Goal: Task Accomplishment & Management: Manage account settings

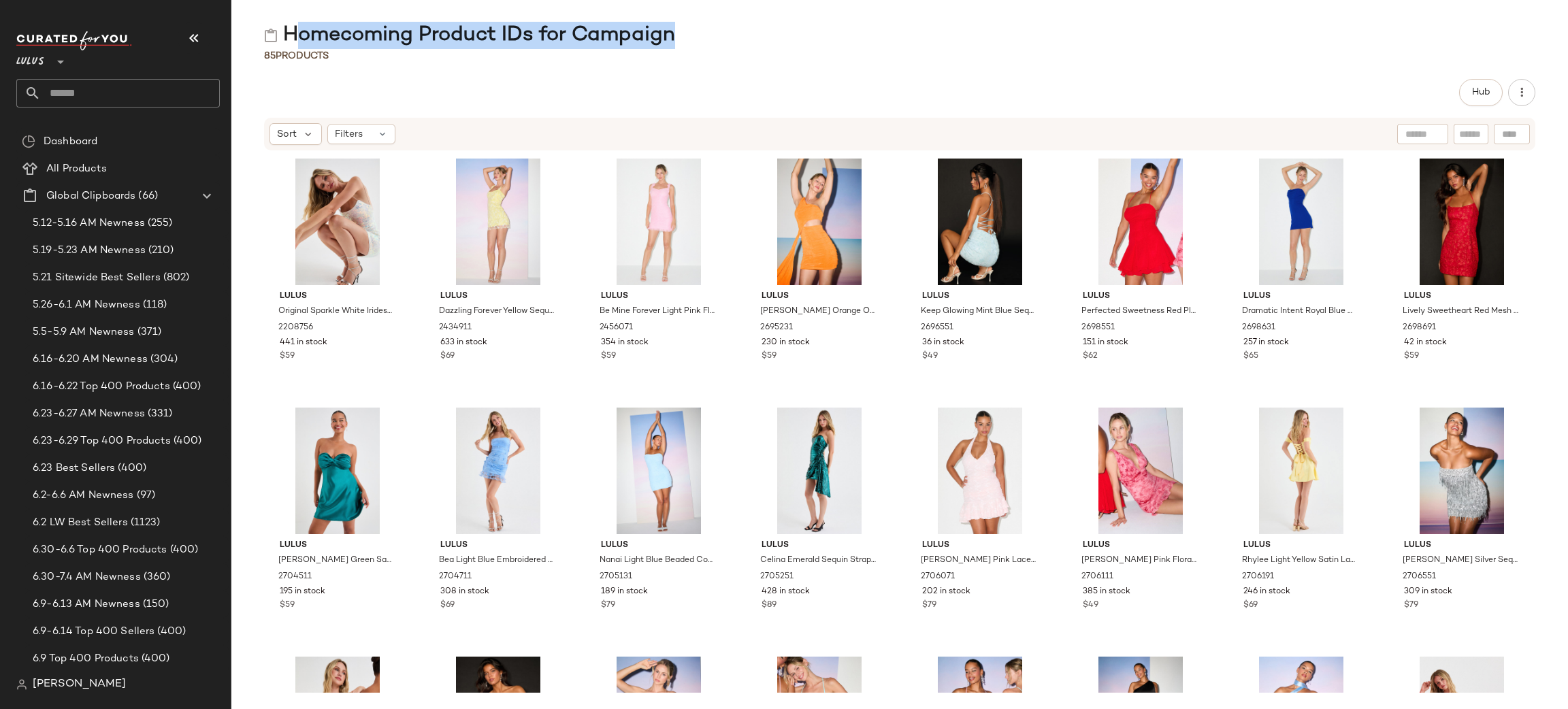
scroll to position [1561, 0]
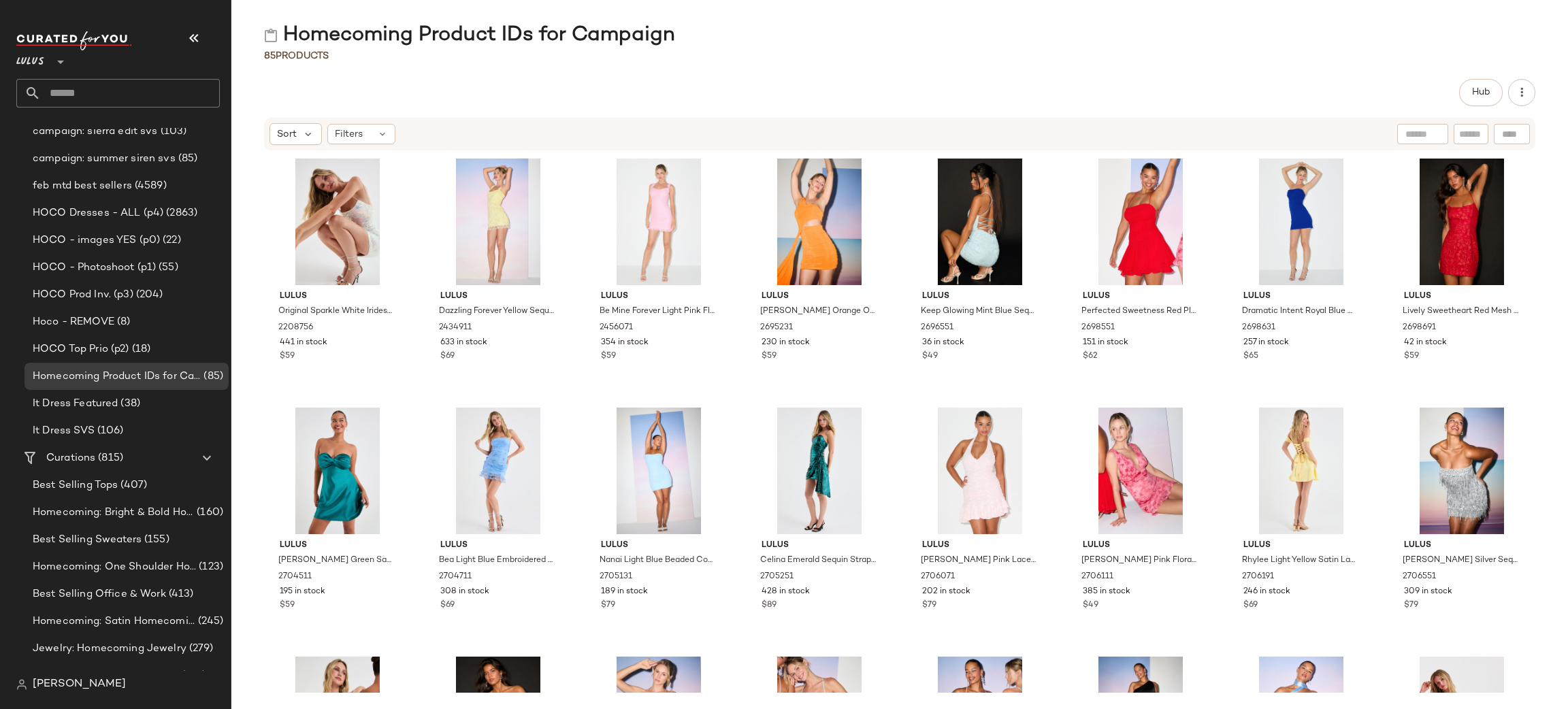
click at [876, 114] on div "Hub Sort Filters Lulus Original Sparkle White Iridescent Sequin Backless Mini D…" at bounding box center [900, 394] width 1336 height 630
click at [129, 450] on div "Curations (815)" at bounding box center [118, 458] width 154 height 15
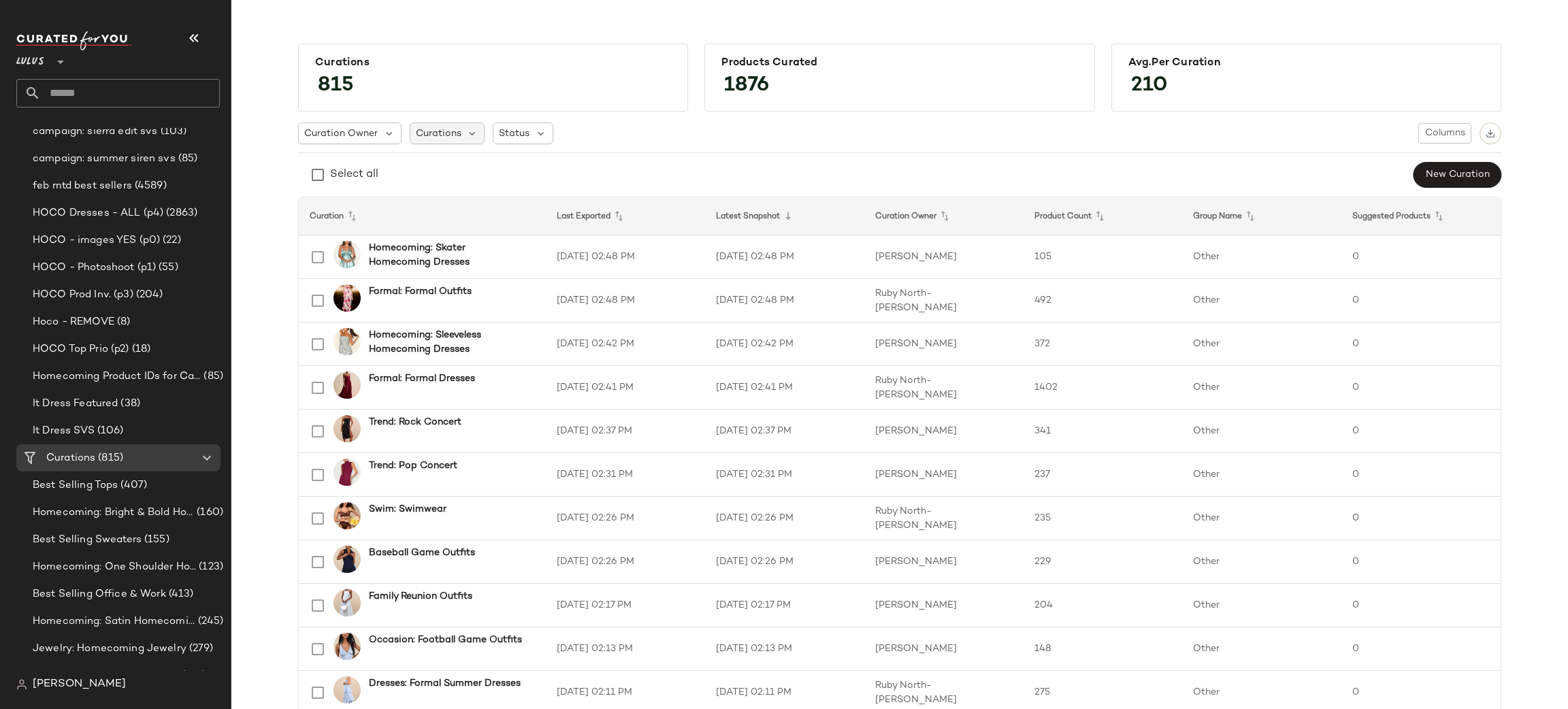
click at [457, 135] on div "Curations" at bounding box center [448, 133] width 76 height 22
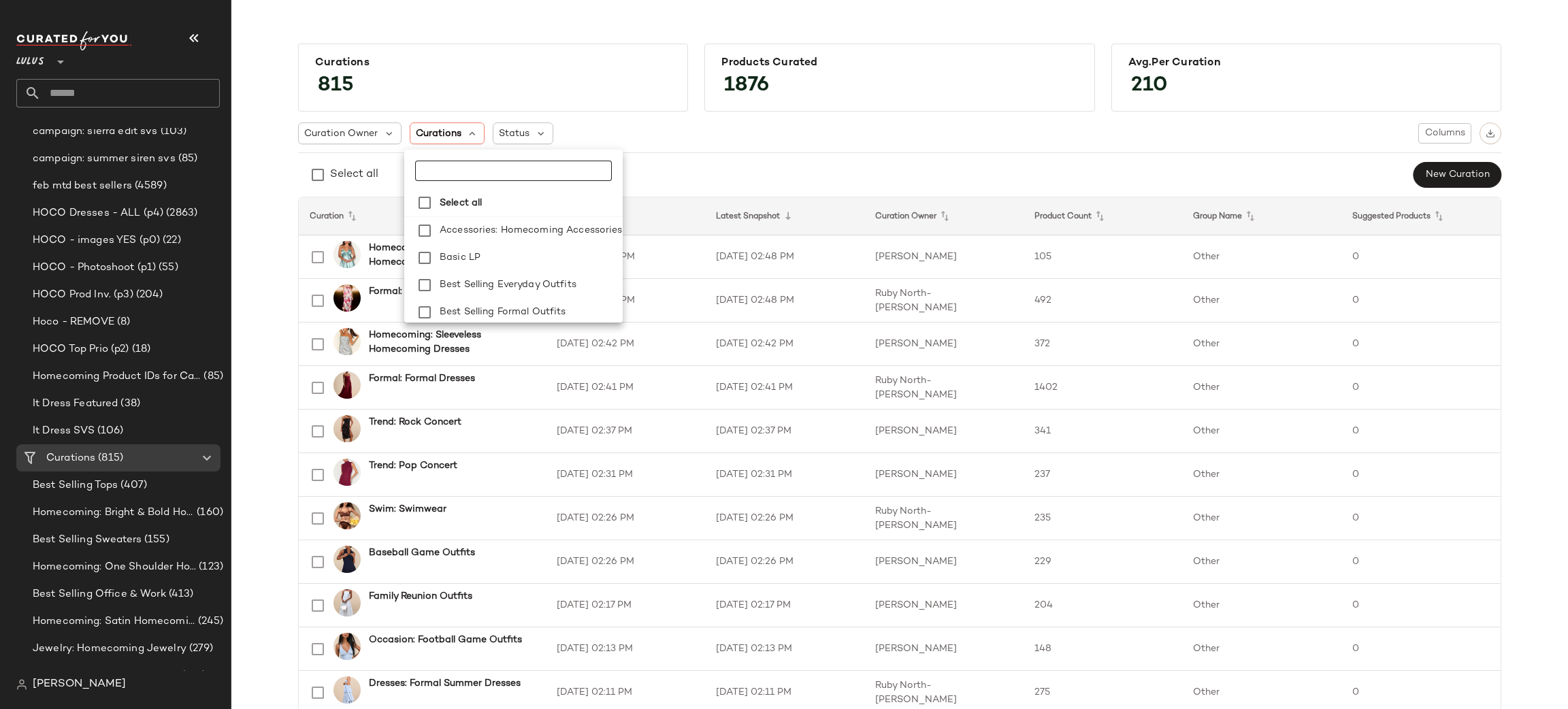
click at [488, 177] on input "text" at bounding box center [500, 170] width 170 height 20
type input "**********"
click at [516, 241] on span ": Floral Dresses" at bounding box center [537, 240] width 70 height 27
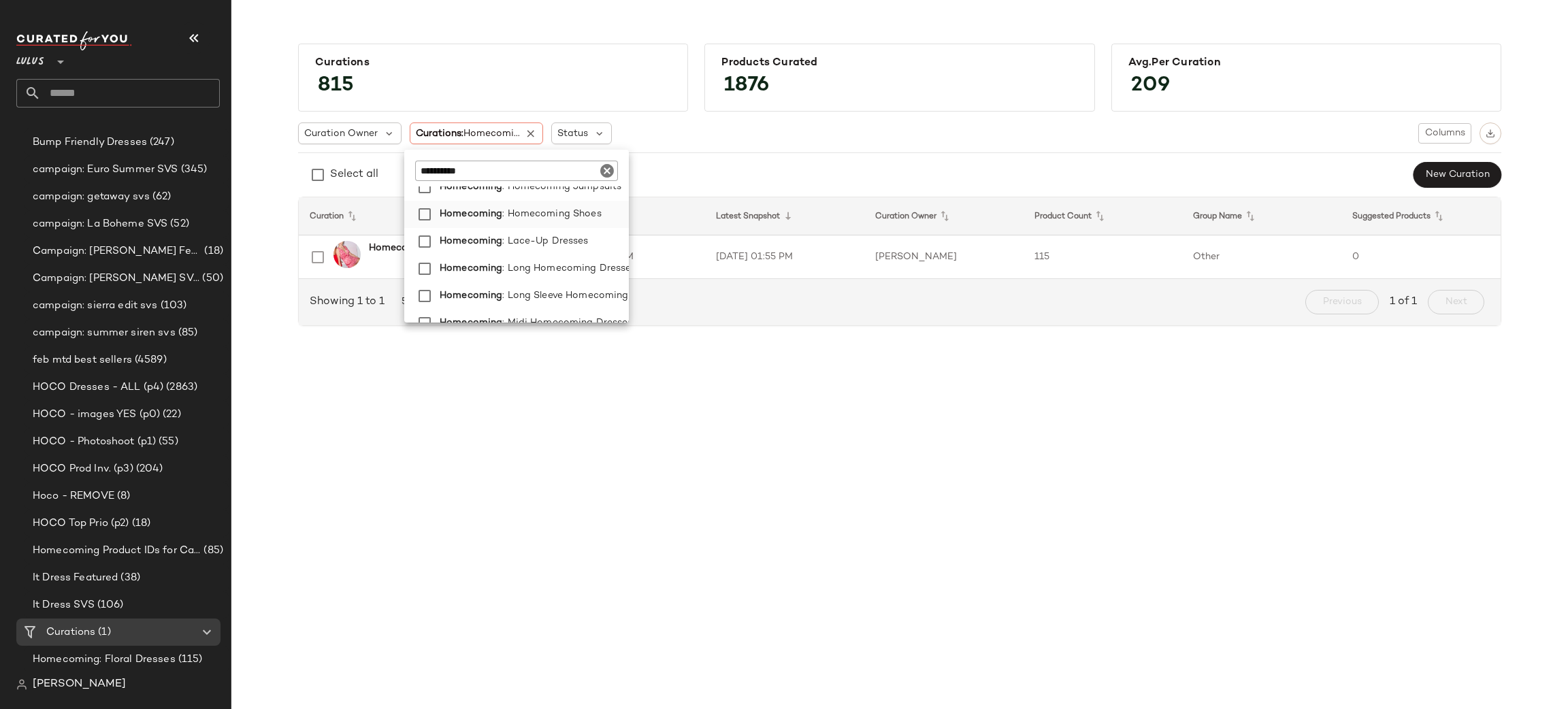
scroll to position [531, 0]
click at [539, 240] on span ": Long Homecoming Dresses" at bounding box center [568, 240] width 133 height 27
click at [545, 269] on span ": Long Sleeve Homecoming Dresses" at bounding box center [589, 267] width 166 height 27
click at [556, 252] on span ": Midi Homecoming Dresses" at bounding box center [571, 260] width 130 height 27
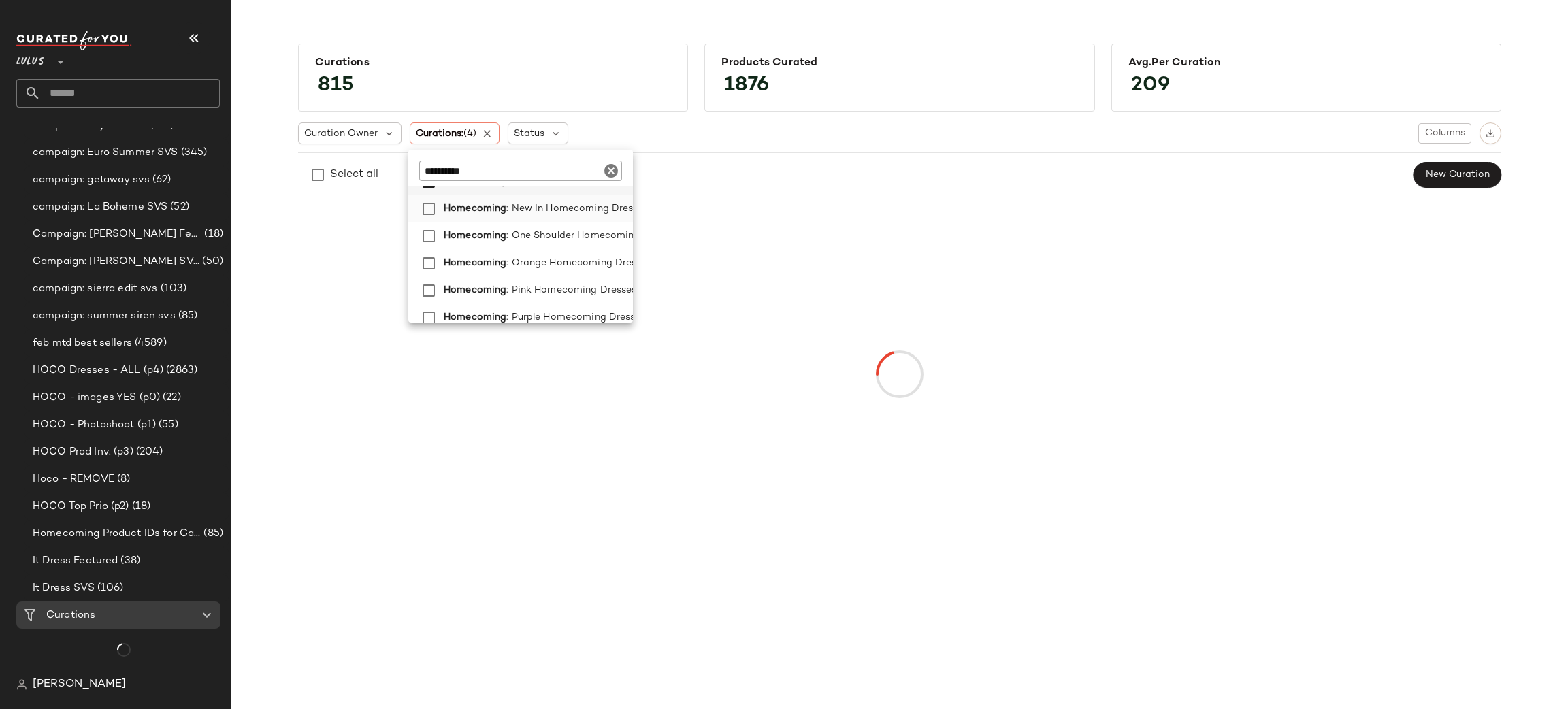
click at [542, 212] on span ": New In Homecoming Dresses" at bounding box center [578, 208] width 142 height 27
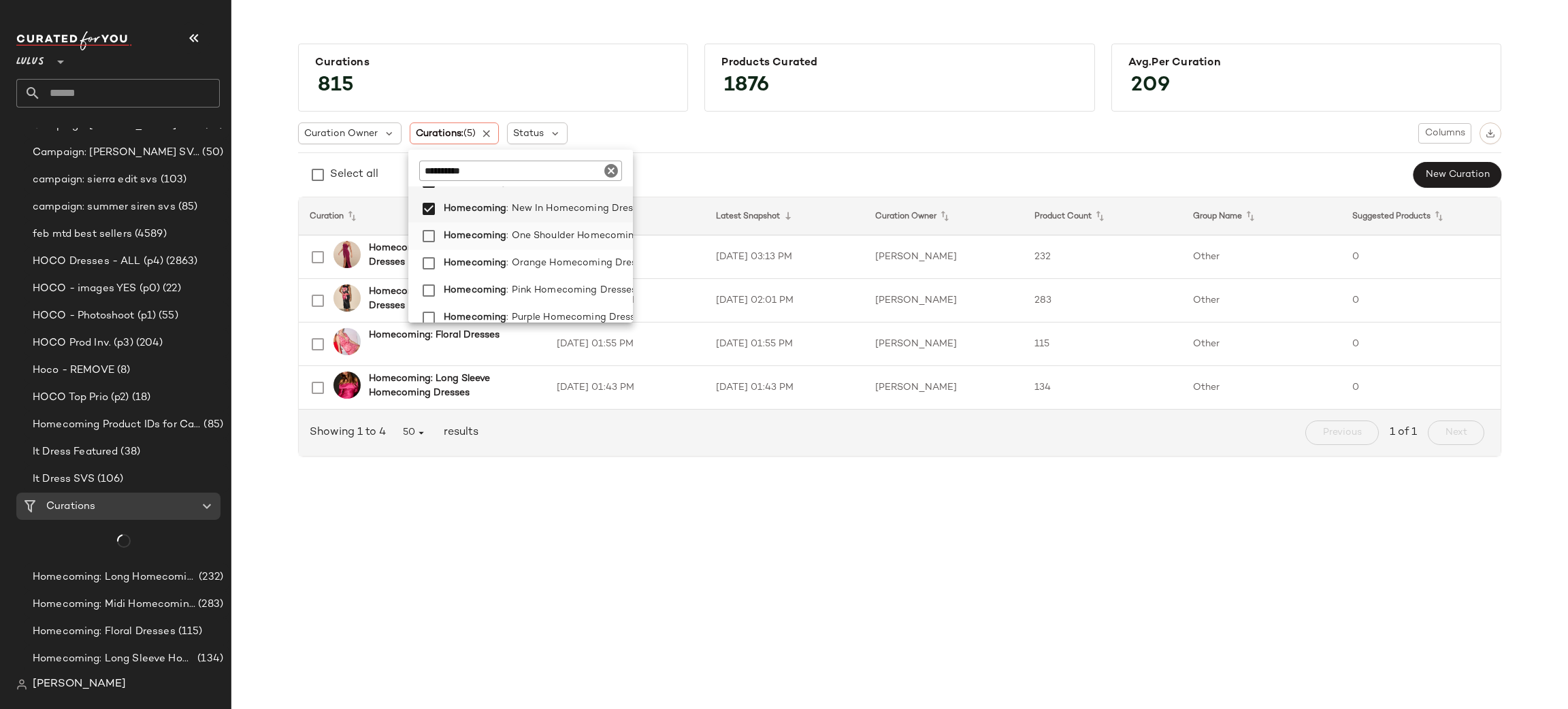
scroll to position [1469, 0]
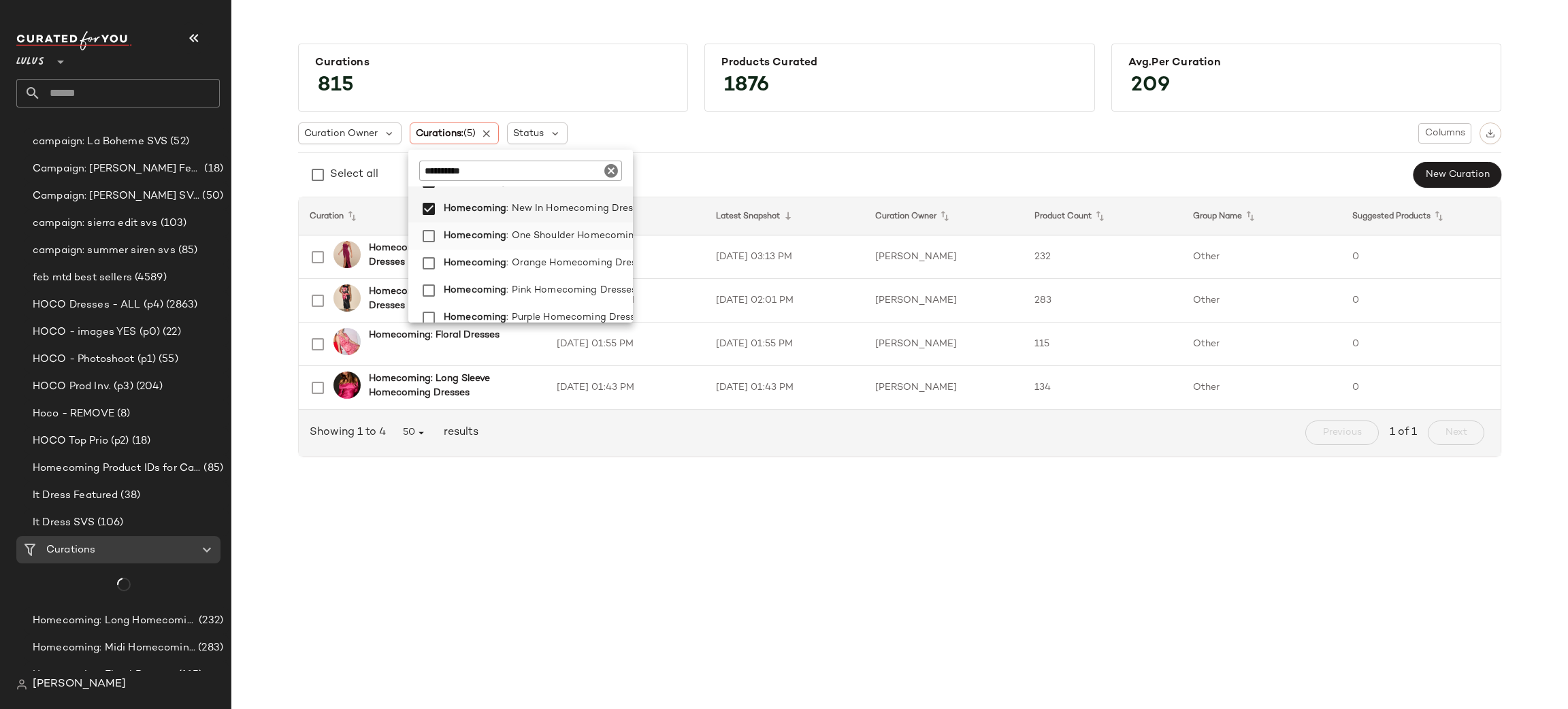
click at [540, 236] on span ": One Shoulder Homecoming Dresses" at bounding box center [592, 235] width 173 height 27
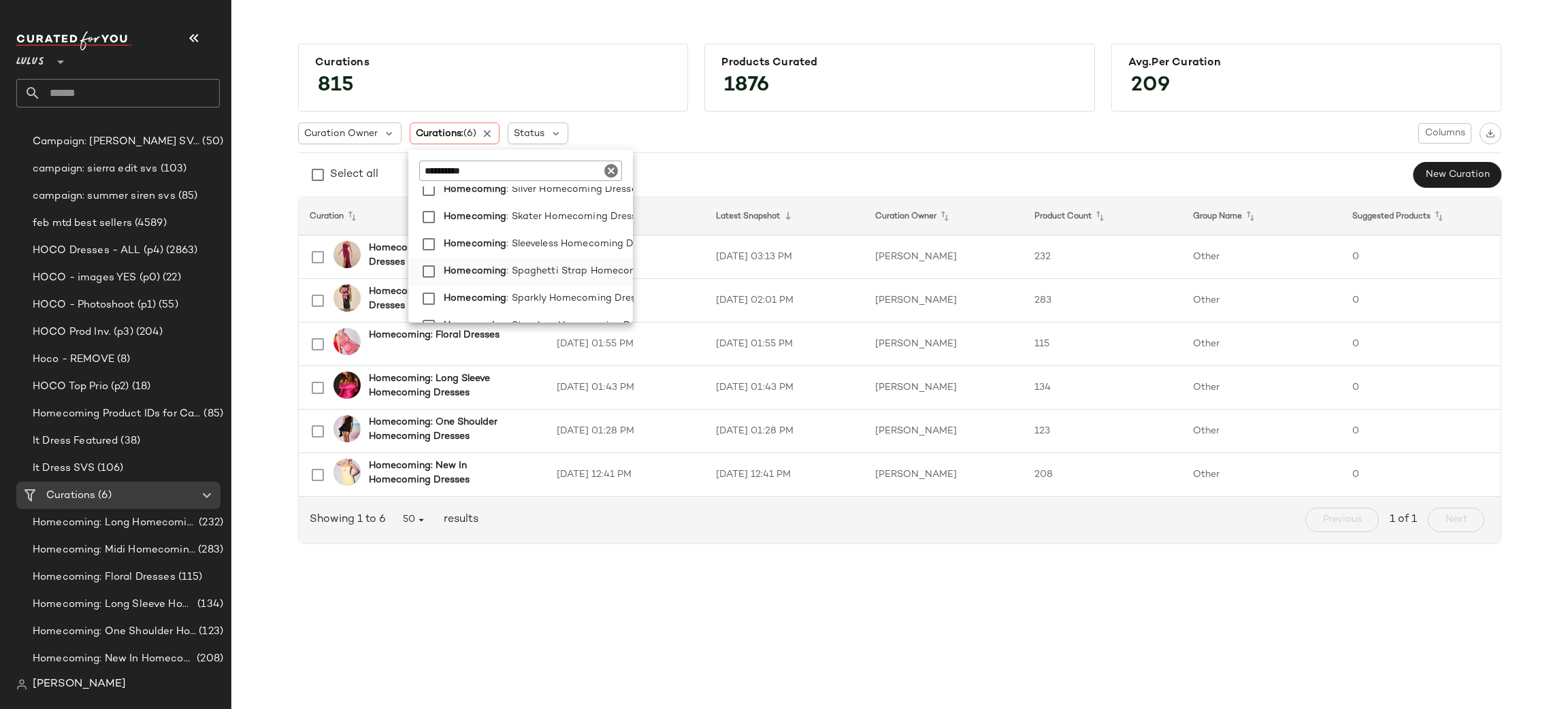
scroll to position [911, 0]
click at [570, 235] on span ": Spaghetti Strap Homecoming Dresses" at bounding box center [599, 234] width 187 height 27
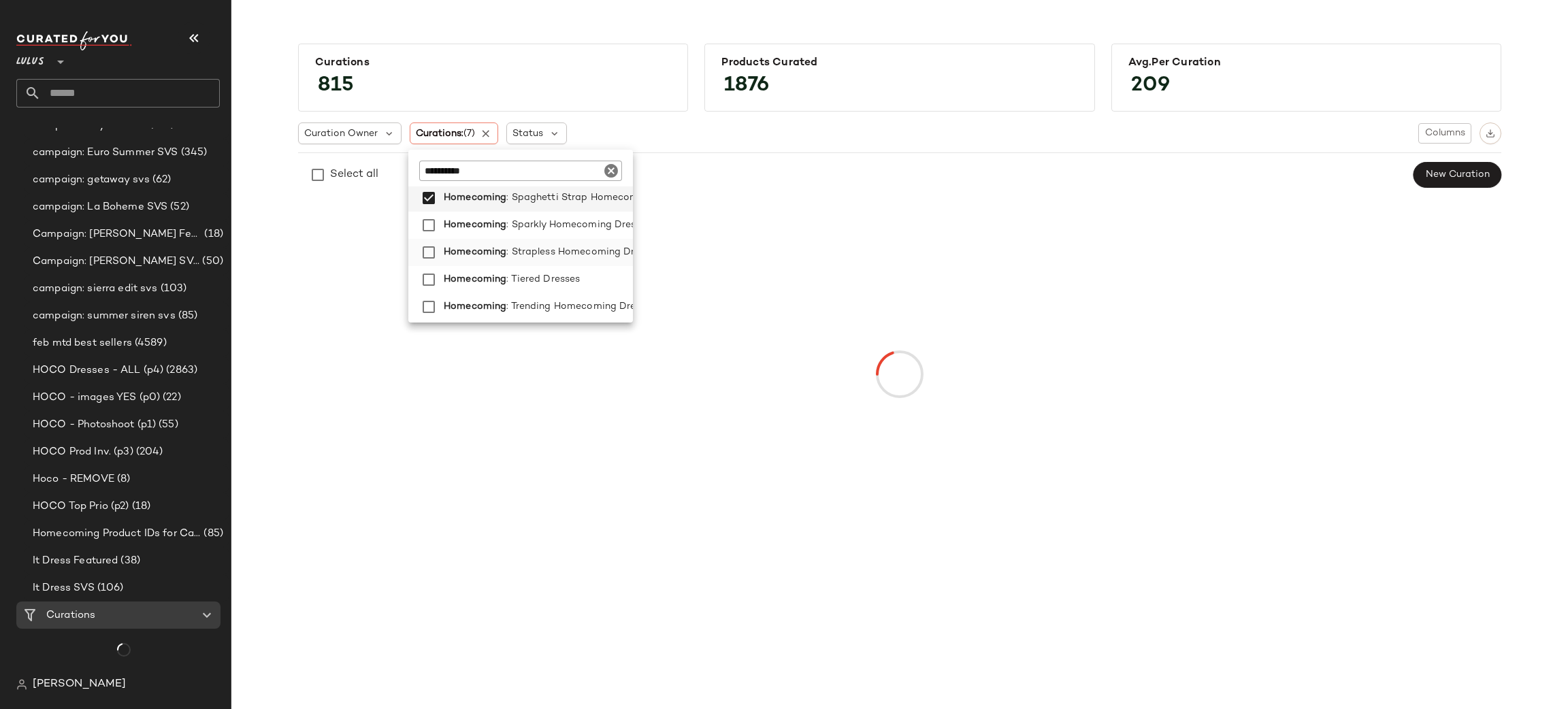
click at [558, 253] on span ": Strapless Homecoming Dresses" at bounding box center [583, 252] width 154 height 27
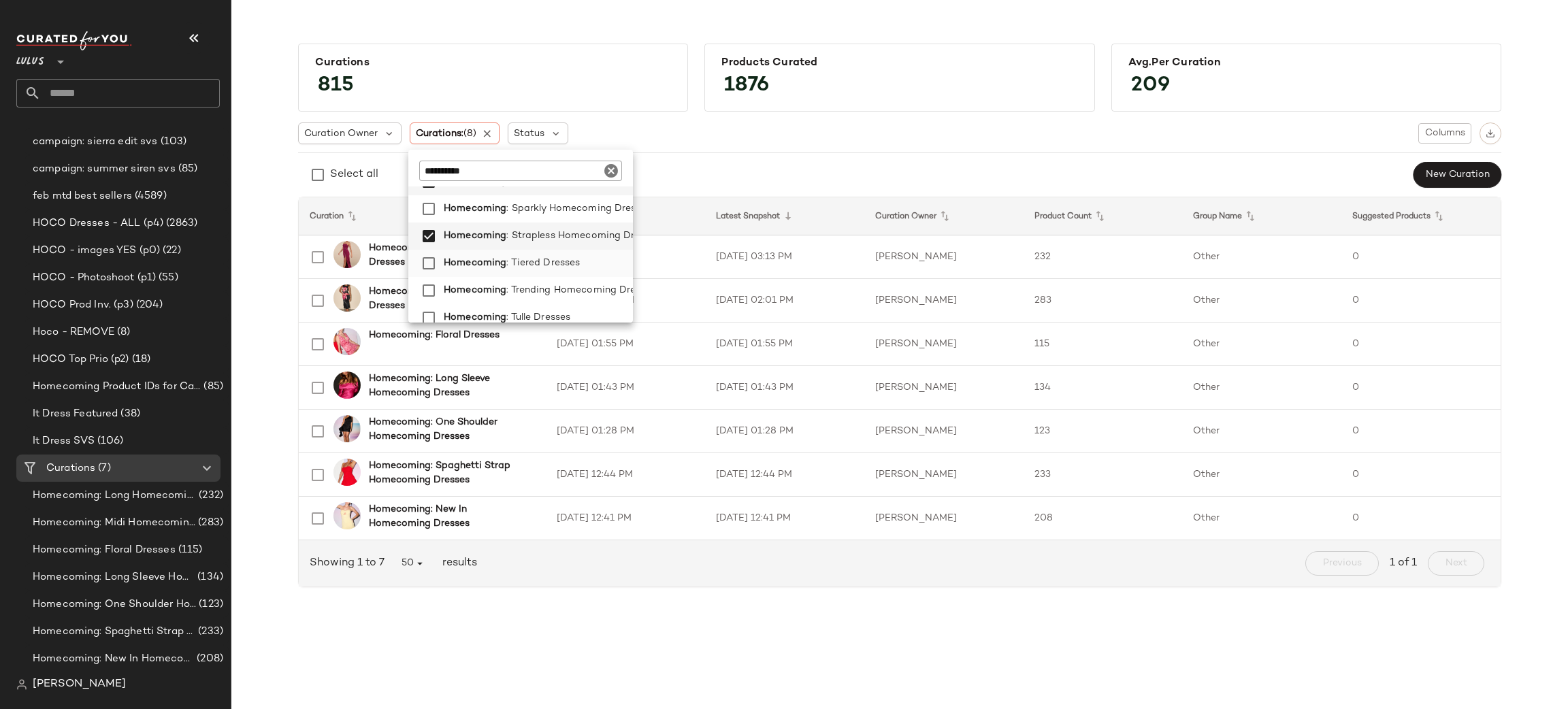
scroll to position [1016, 0]
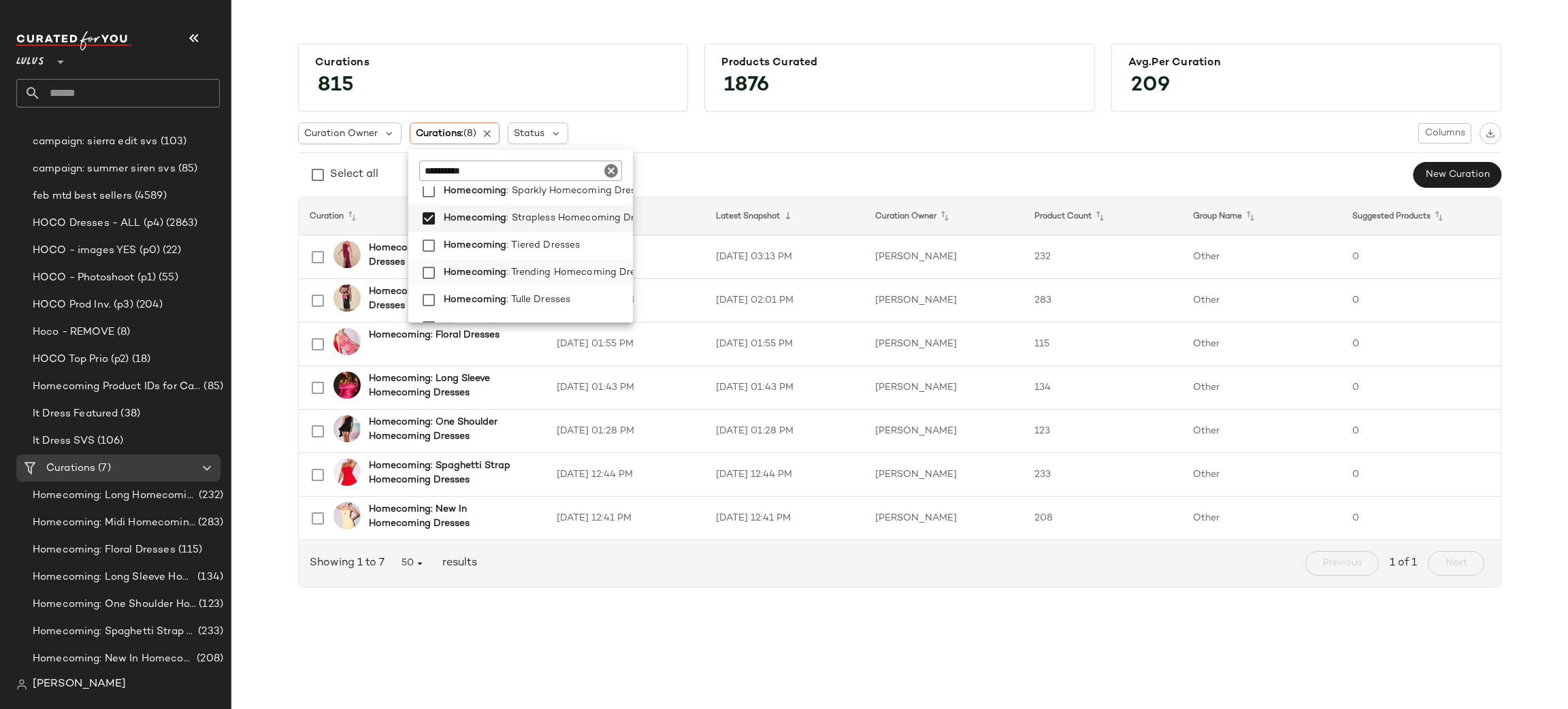
click at [550, 275] on span ": Trending Homecoming Dresses" at bounding box center [581, 272] width 149 height 27
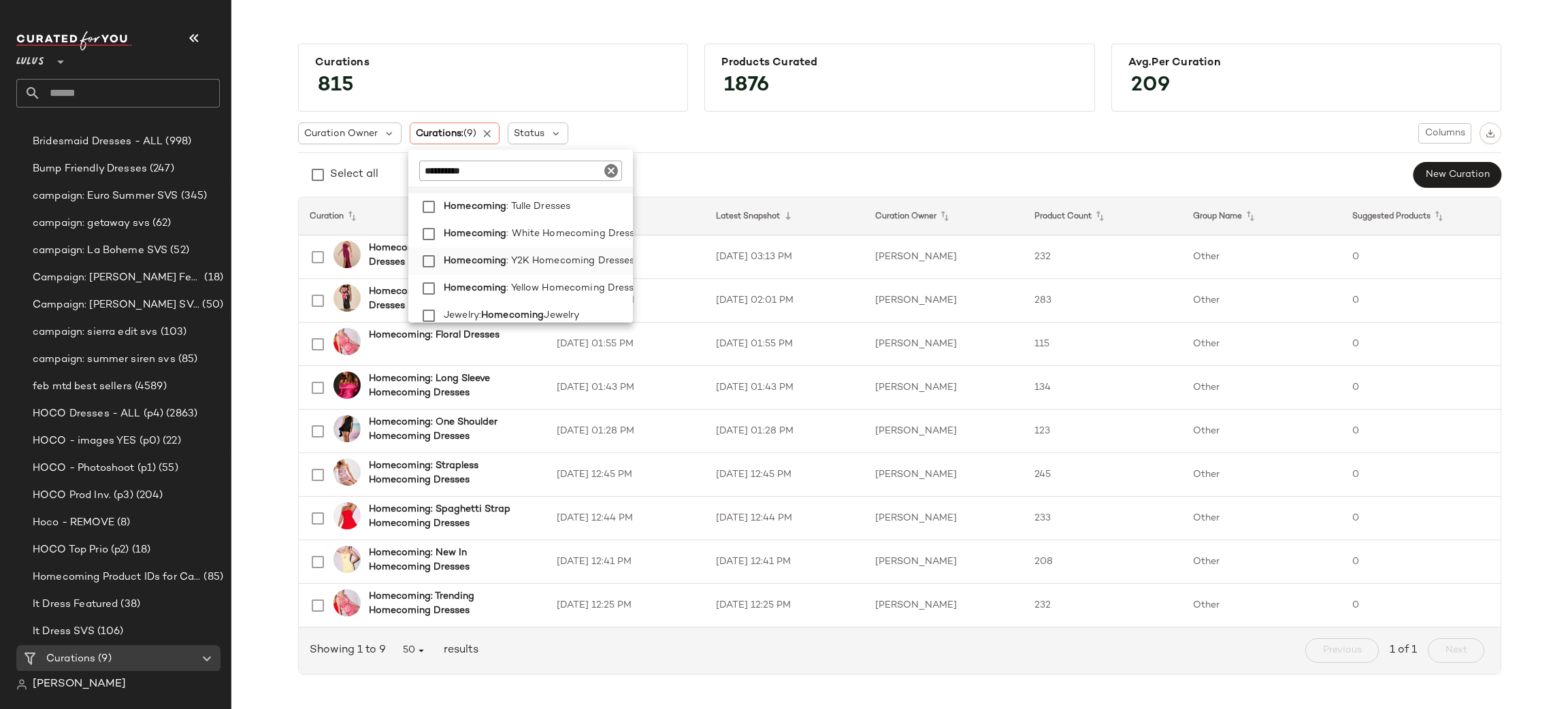
scroll to position [1561, 0]
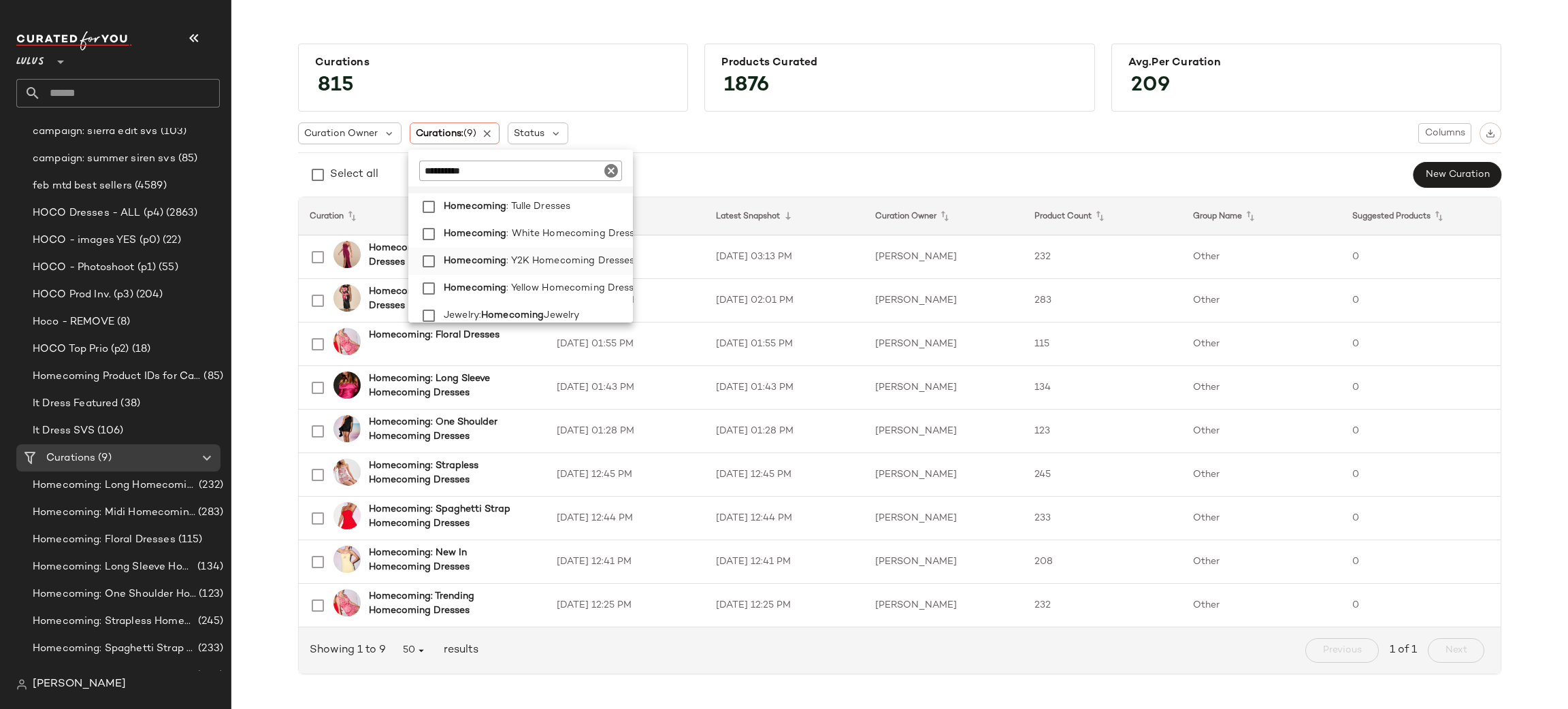
click at [572, 261] on span ": Y2K Homecoming Dresses" at bounding box center [570, 261] width 128 height 27
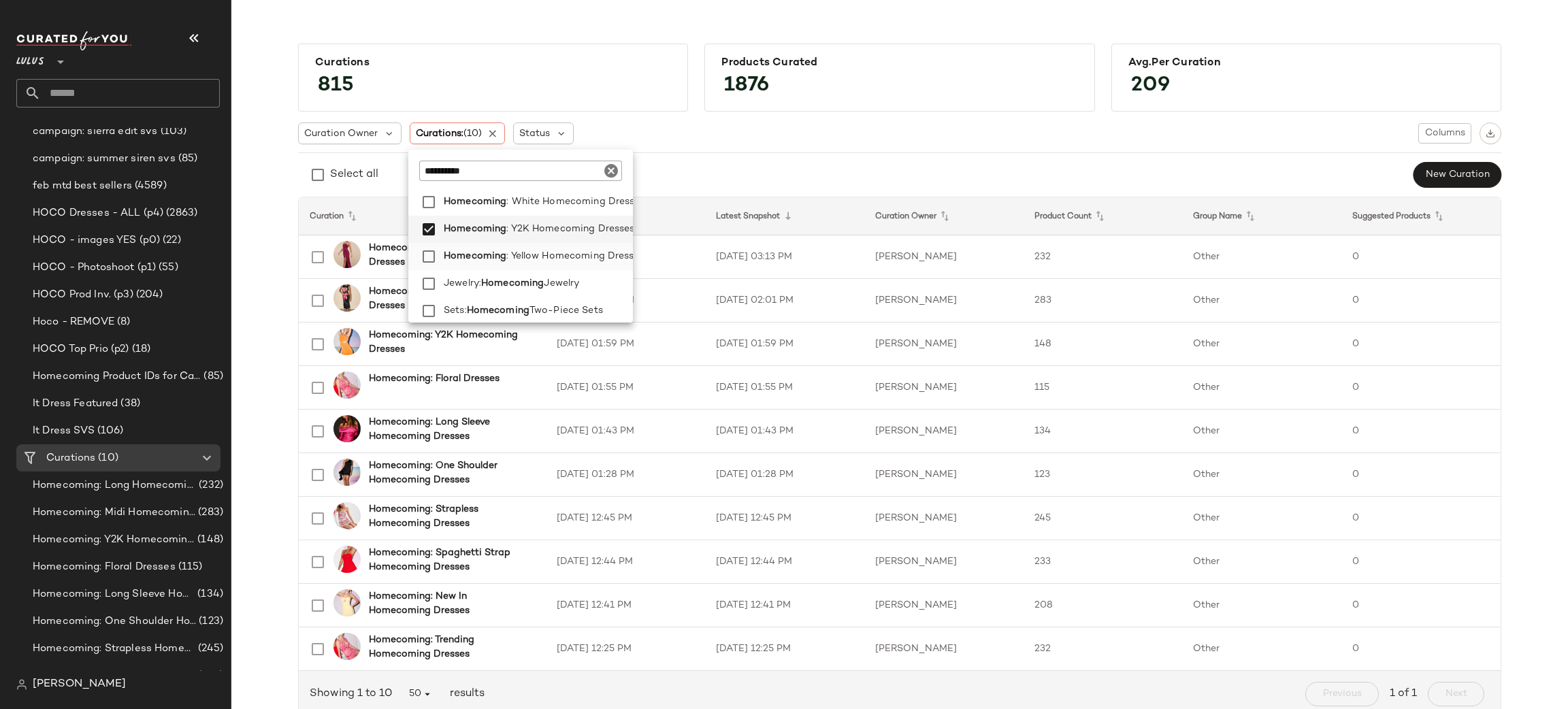
scroll to position [0, 0]
click at [574, 252] on span "Dresses" at bounding box center [579, 257] width 36 height 27
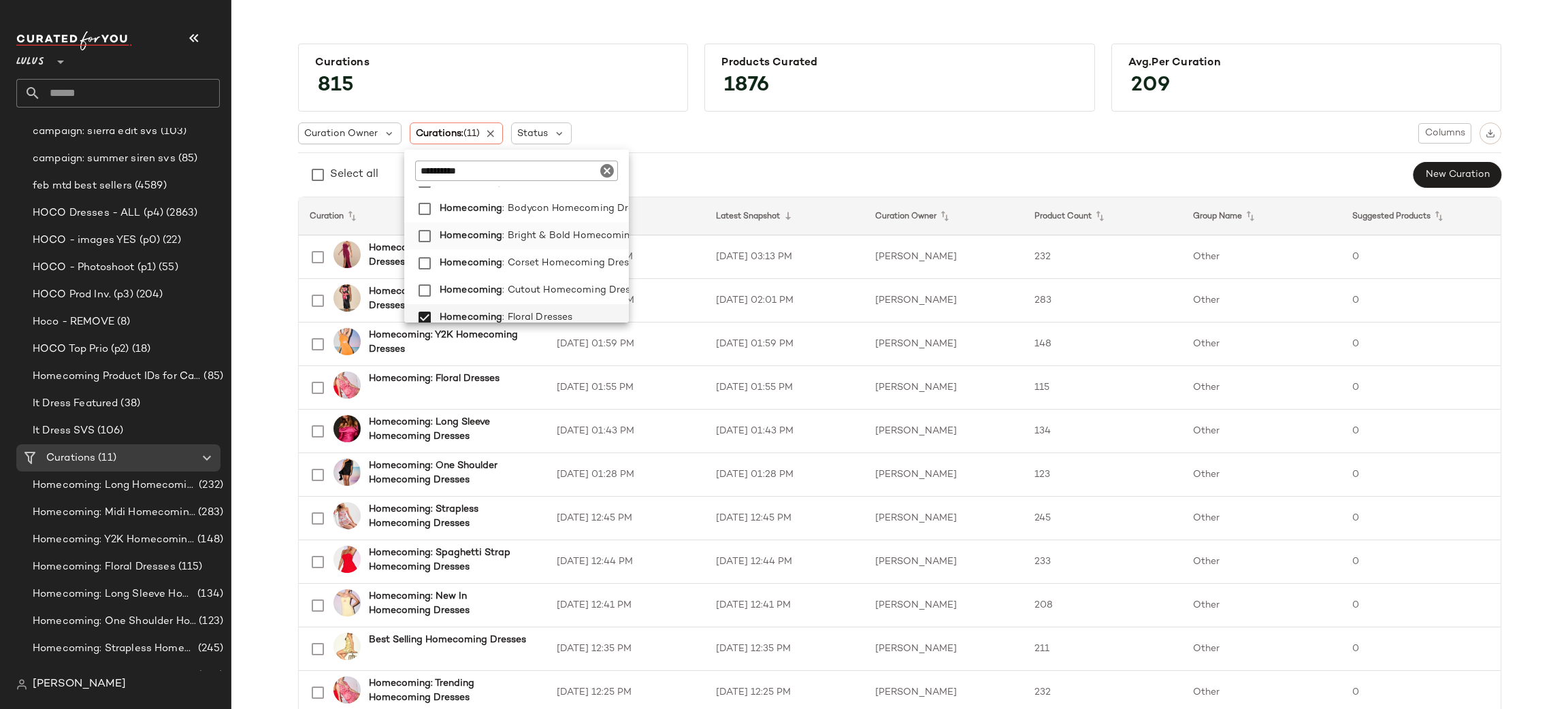
click at [554, 233] on span ": Bright & Bold Homecoming Dresses" at bounding box center [588, 235] width 173 height 27
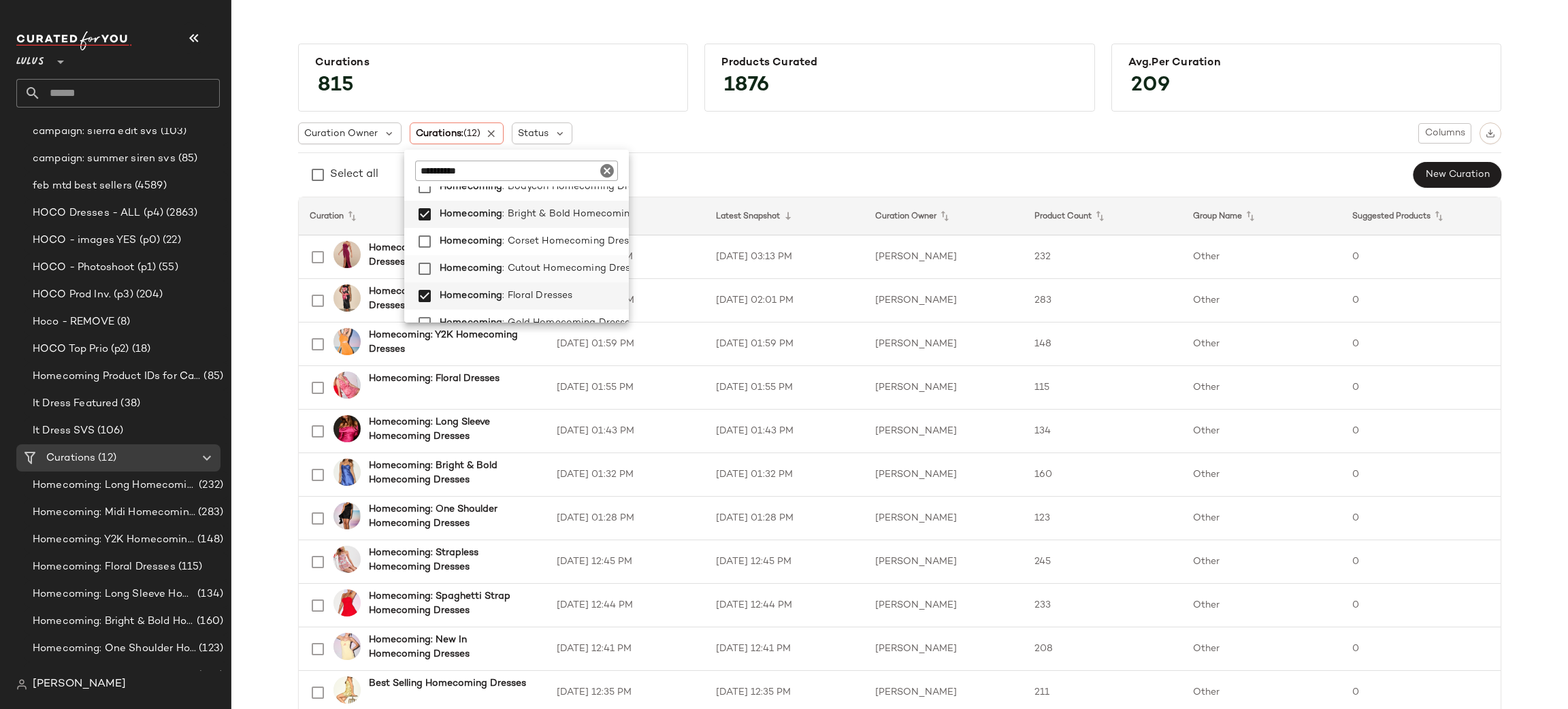
click at [575, 265] on span ": Cutout Homecoming Dresses" at bounding box center [573, 269] width 143 height 27
click at [833, 146] on div "Curation Owner Curations: (13) Status Columns Select all New Curation" at bounding box center [900, 155] width 1203 height 66
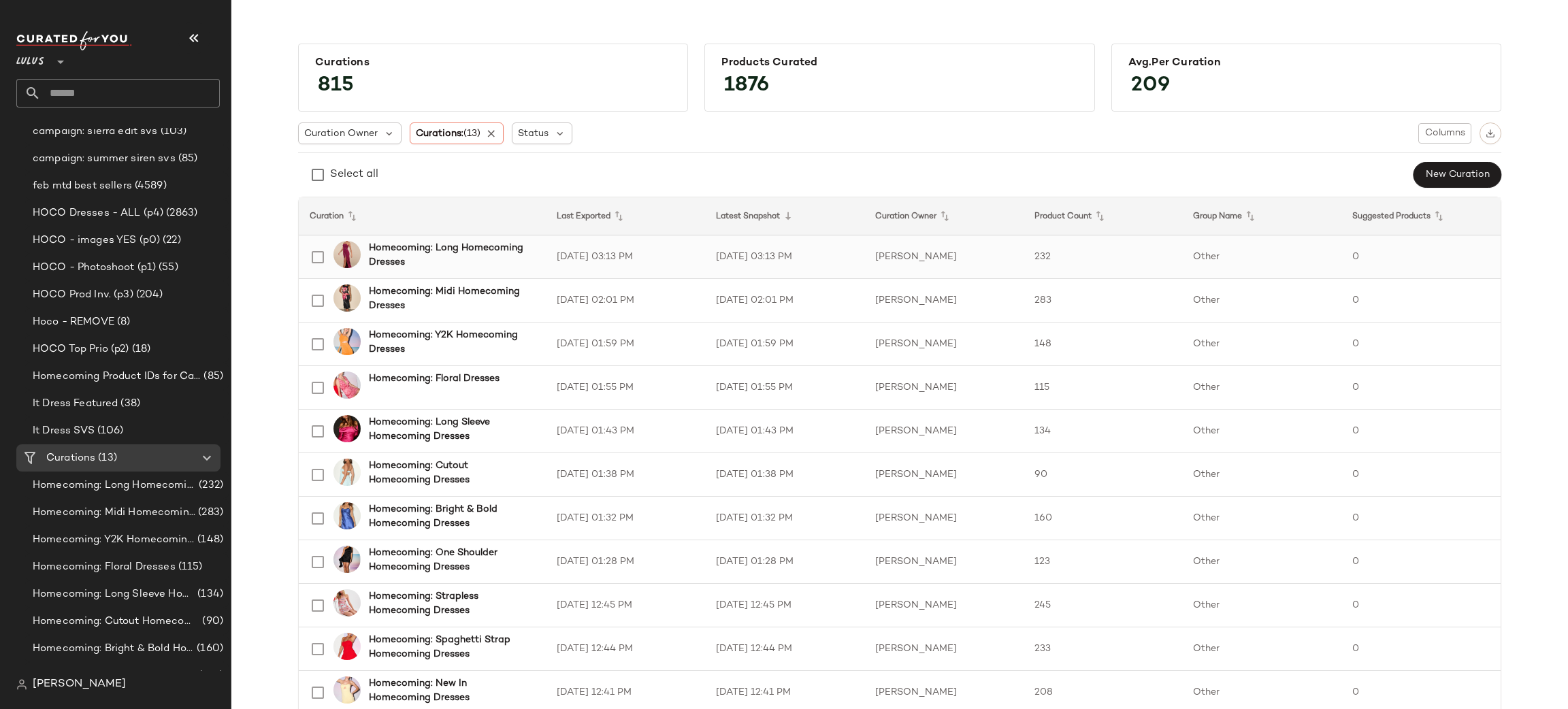
click at [1332, 256] on td "Other" at bounding box center [1261, 257] width 160 height 43
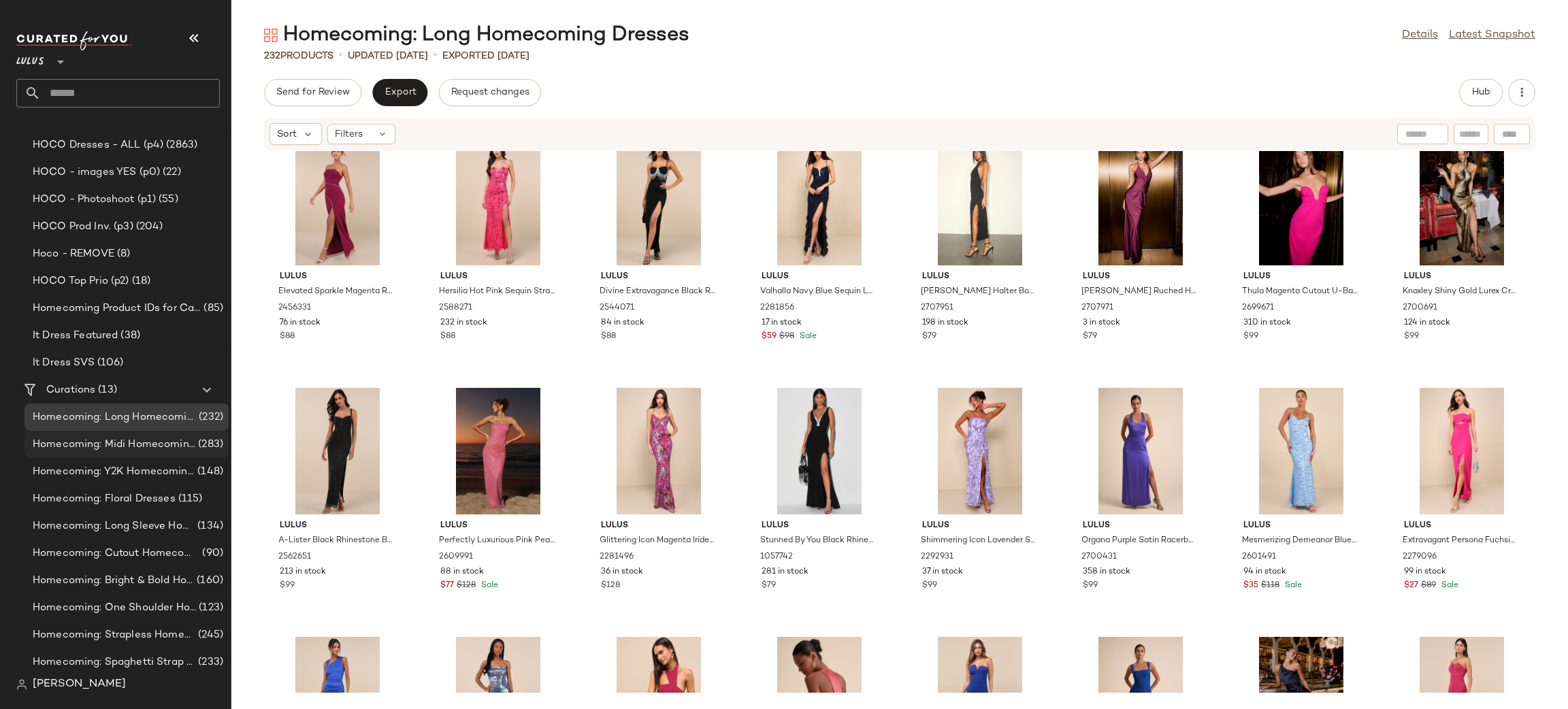
click at [139, 446] on span "Homecoming: Midi Homecoming Dresses" at bounding box center [114, 444] width 163 height 15
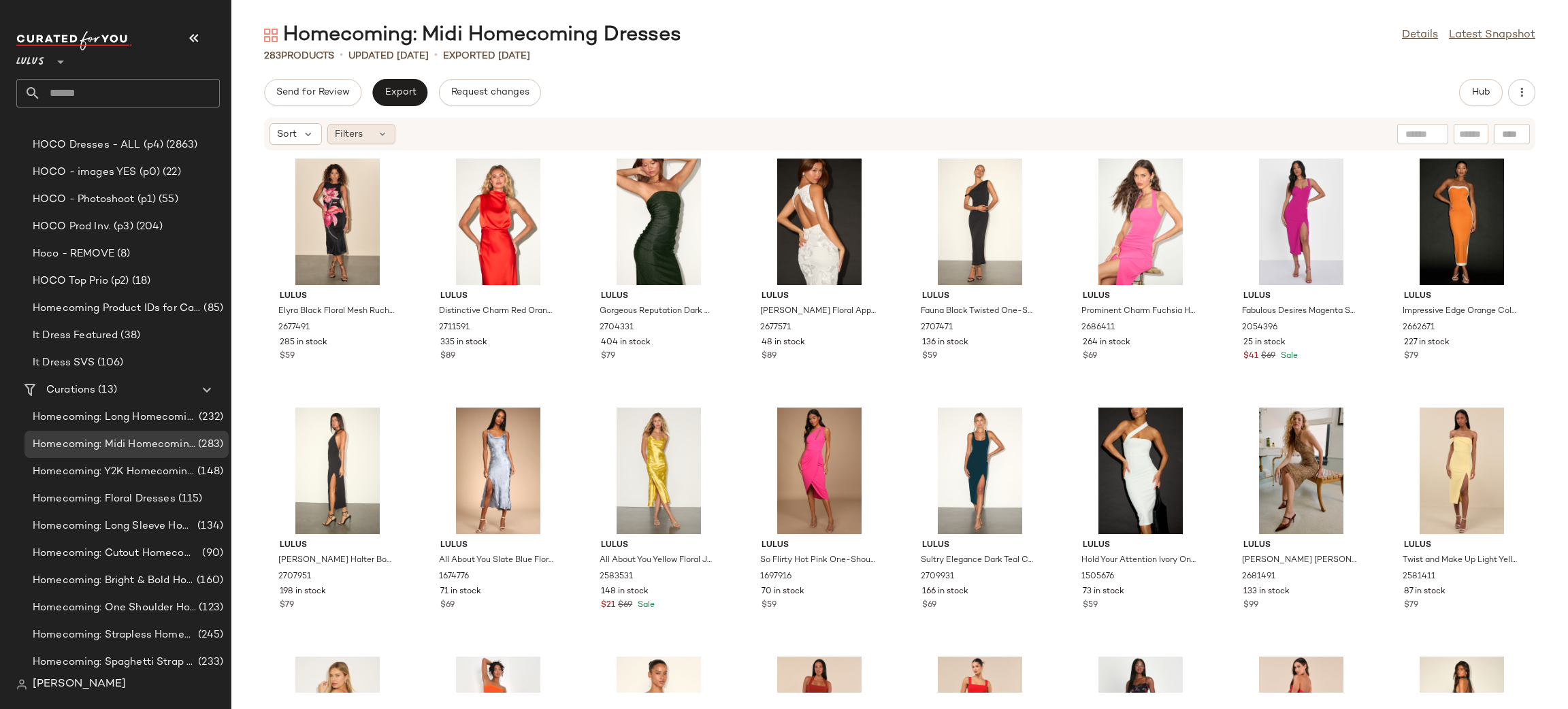
click at [380, 141] on div "Filters" at bounding box center [362, 134] width 68 height 20
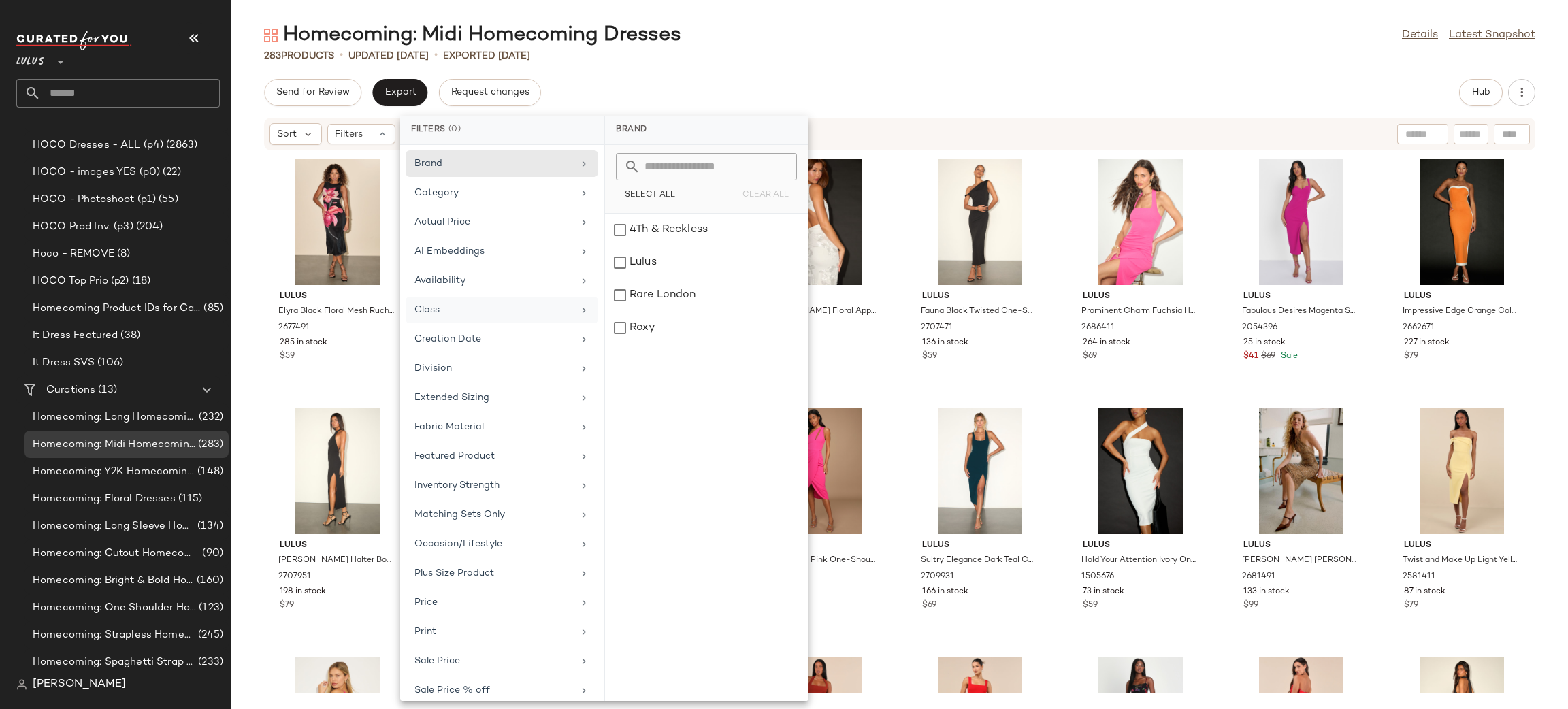
click at [475, 303] on div "Class" at bounding box center [493, 310] width 159 height 14
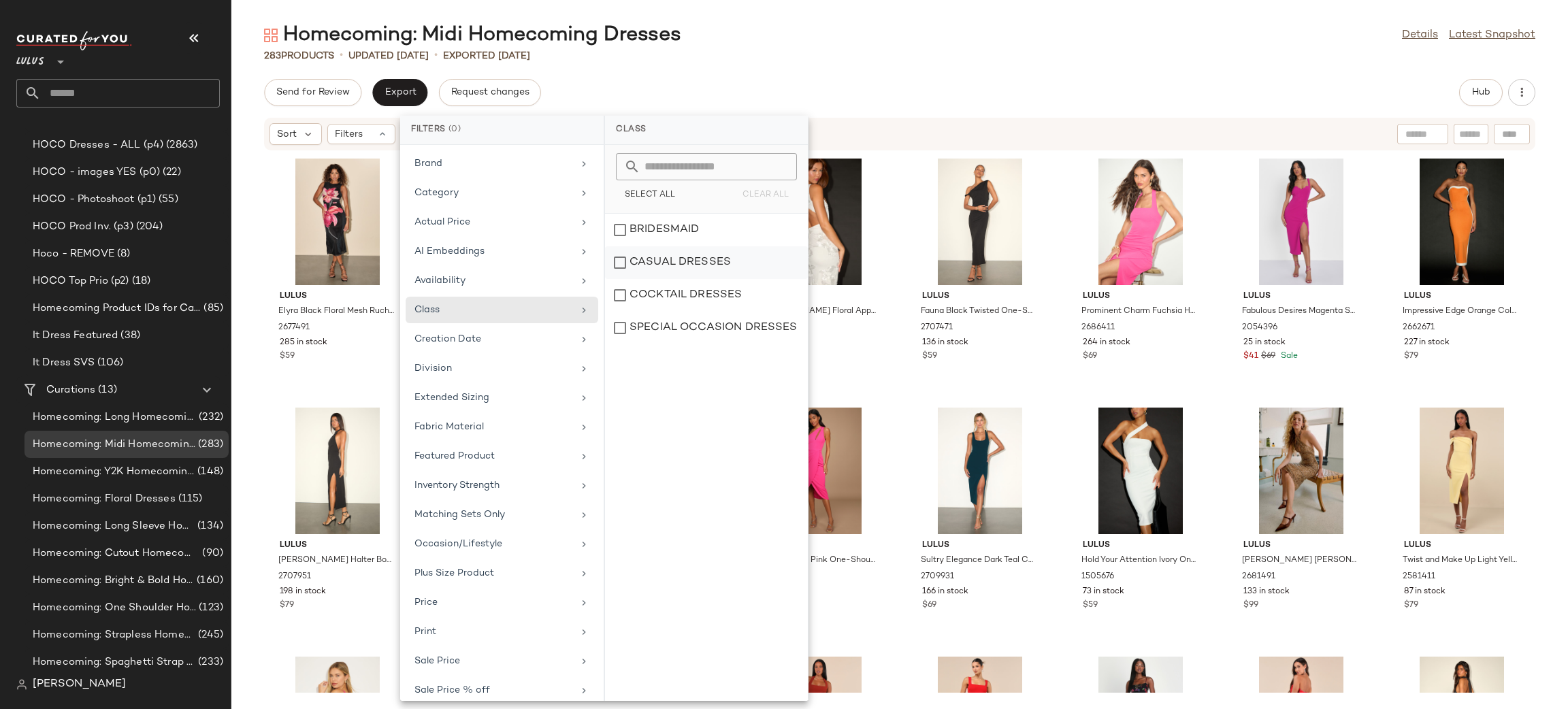
click at [713, 279] on div "CASUAL DRESSES" at bounding box center [706, 295] width 203 height 33
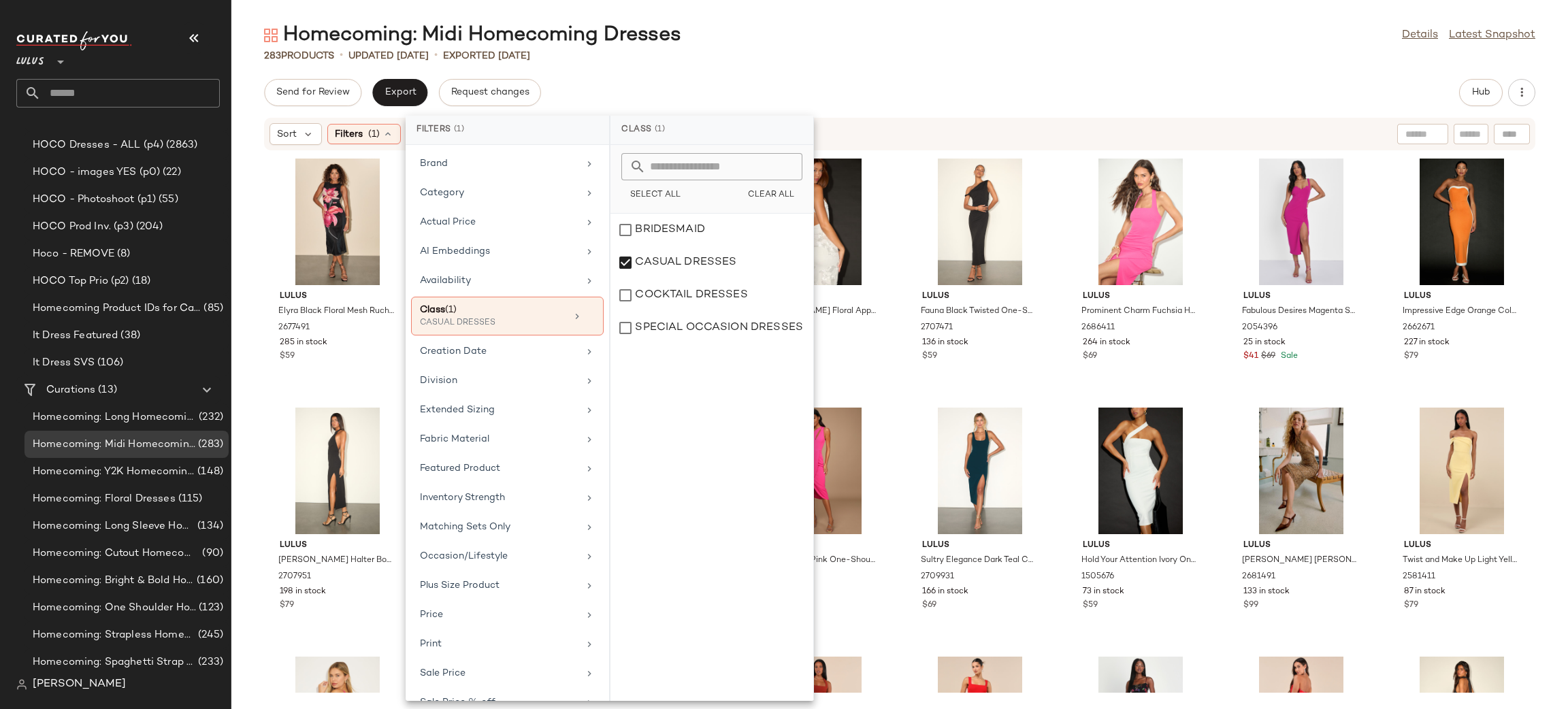
click at [979, 84] on div "Send for Review Export Request changes Hub" at bounding box center [899, 92] width 1271 height 27
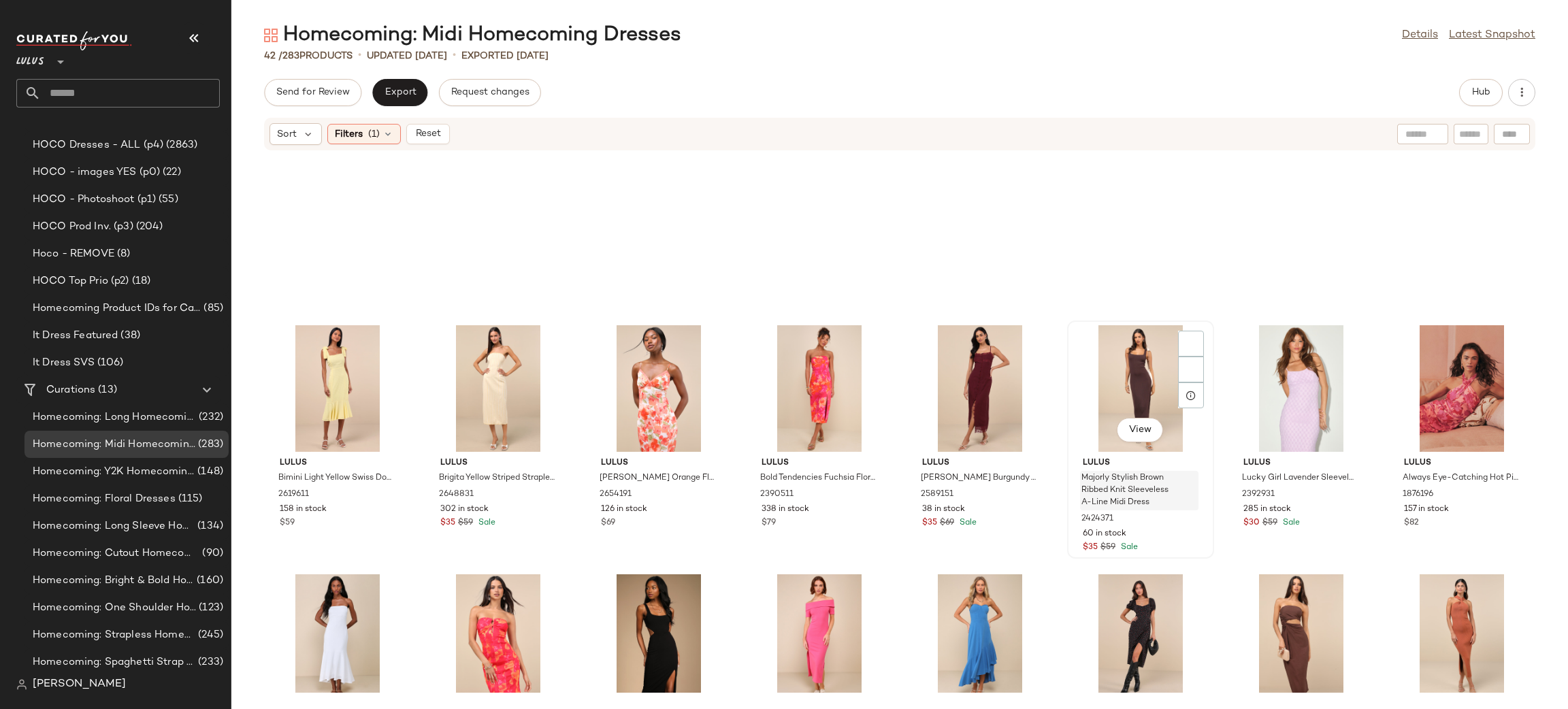
scroll to position [334, 0]
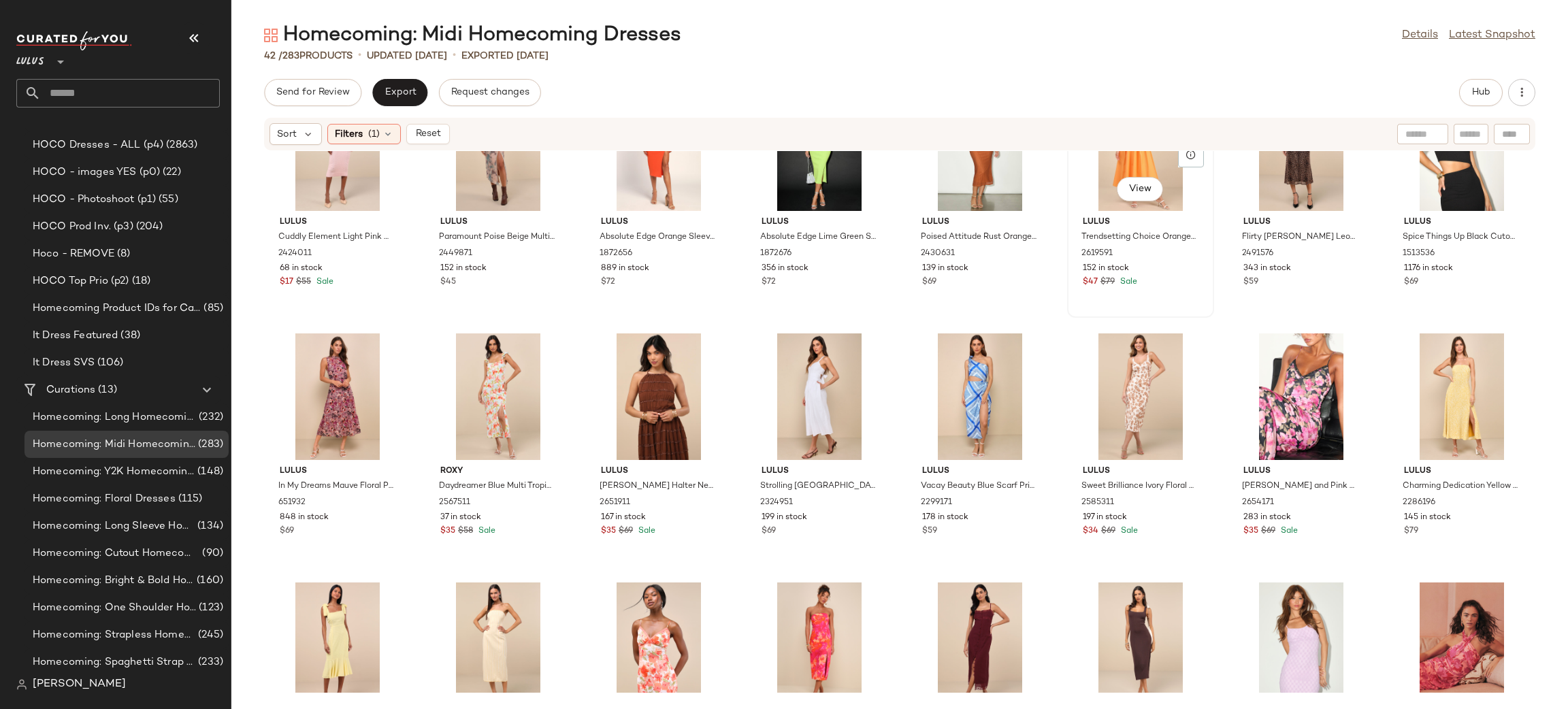
click at [1128, 173] on div "View" at bounding box center [1140, 147] width 137 height 126
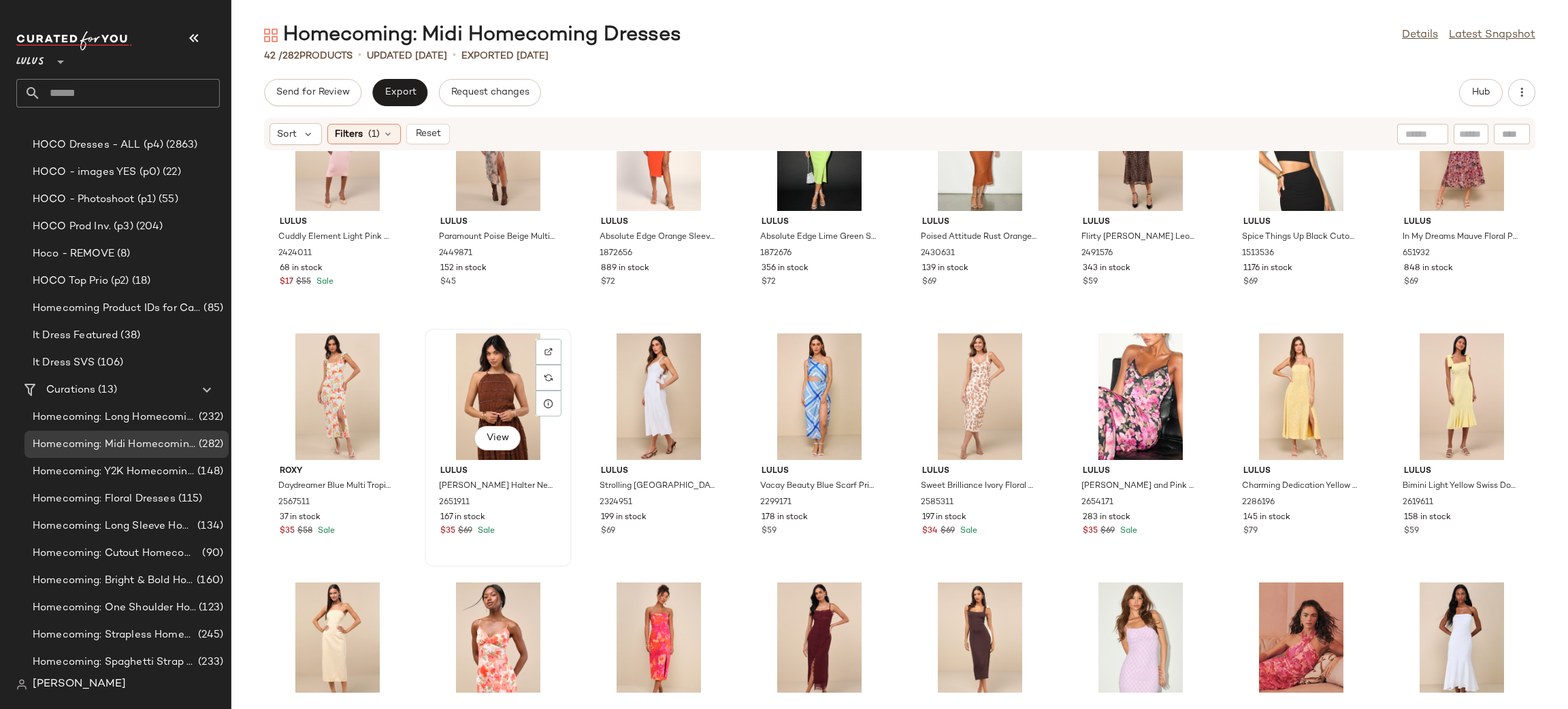
click at [503, 373] on div "View" at bounding box center [497, 396] width 137 height 126
click at [321, 378] on div "View" at bounding box center [337, 396] width 137 height 126
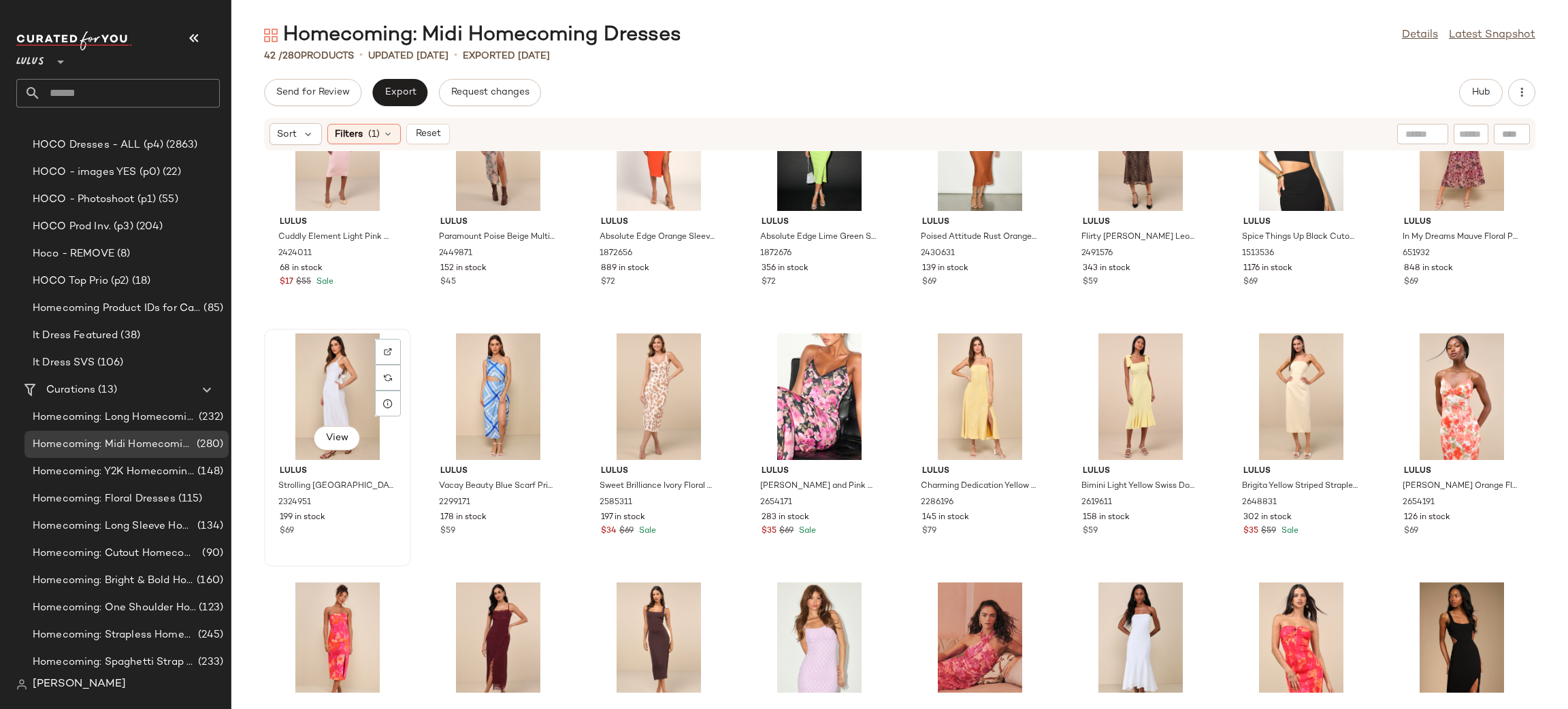
click at [345, 382] on div "View" at bounding box center [337, 396] width 137 height 126
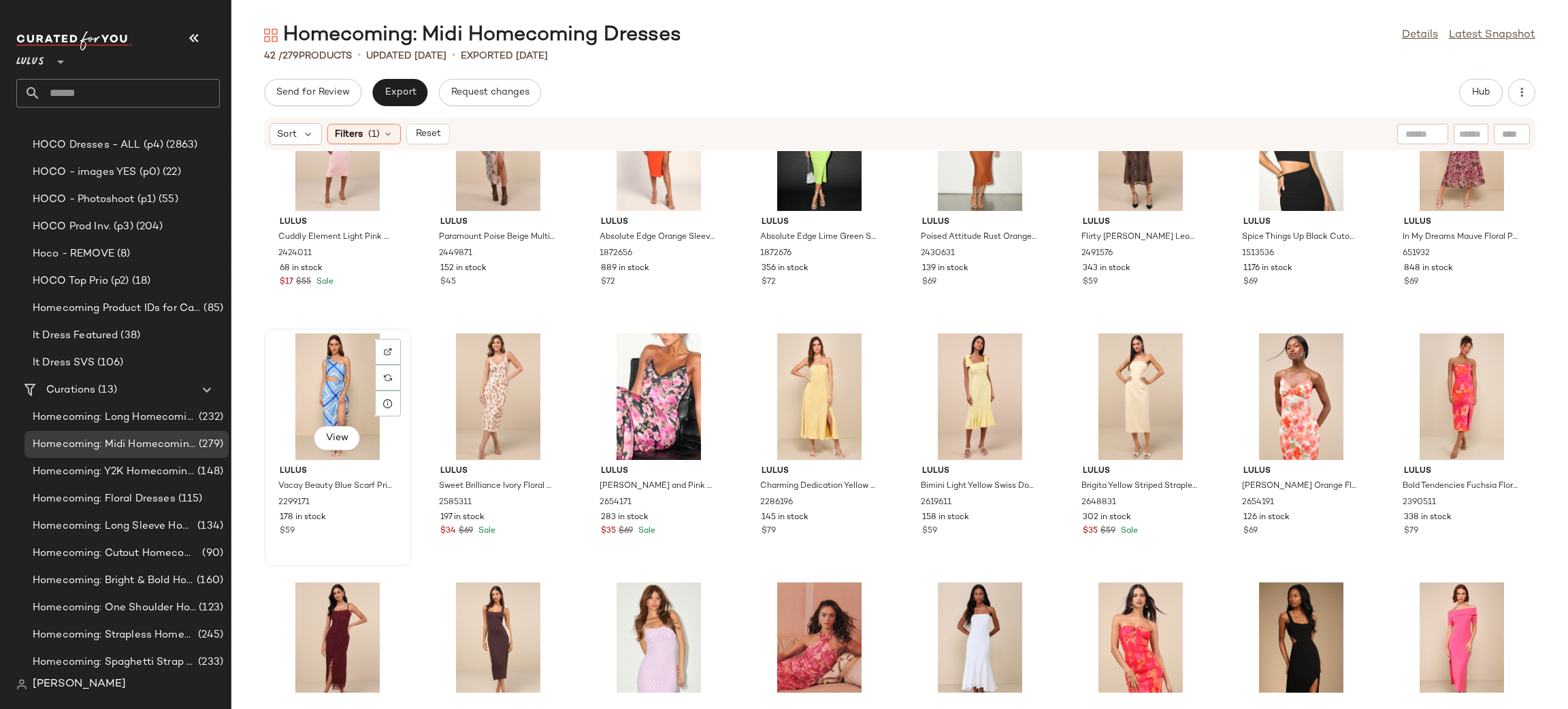
click at [353, 382] on div "View" at bounding box center [337, 396] width 137 height 126
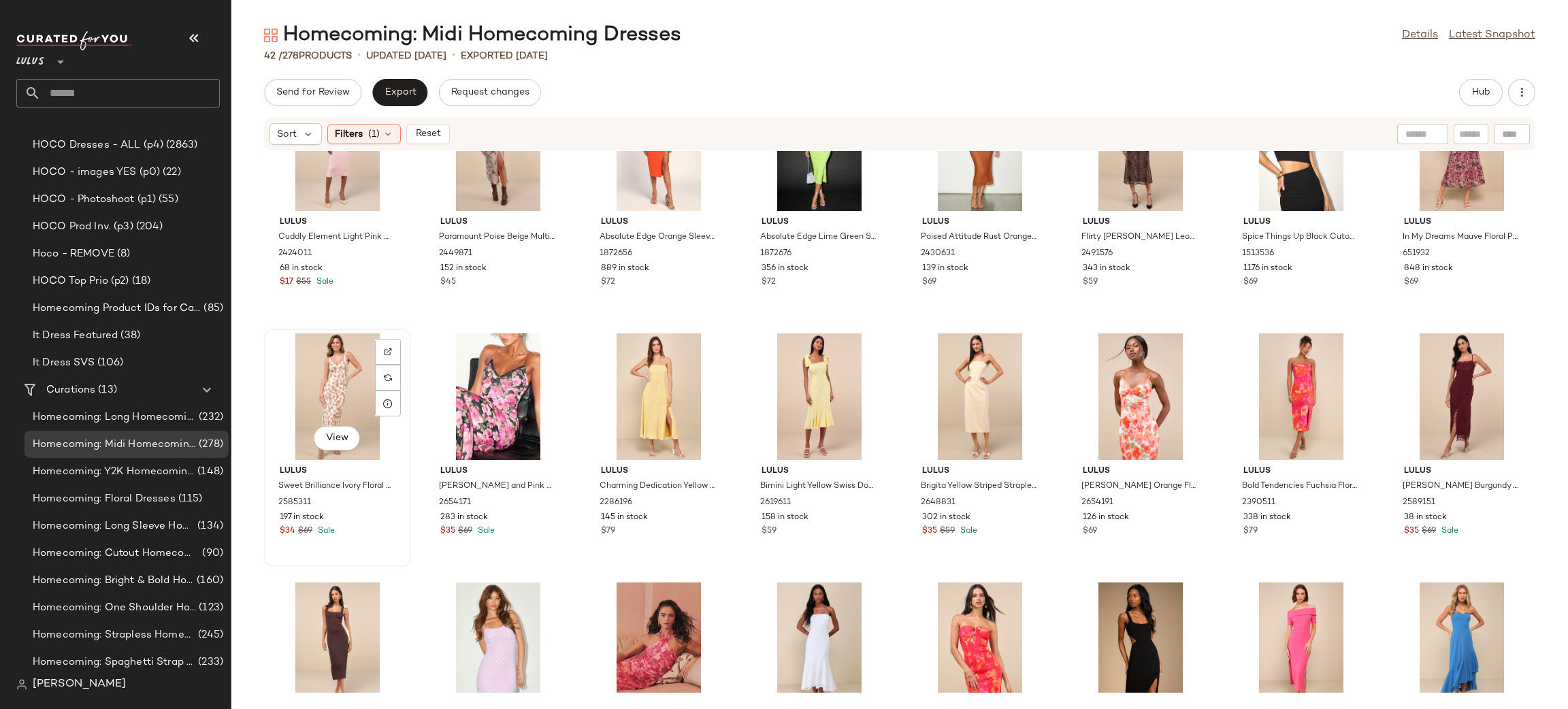
click at [352, 382] on div "View" at bounding box center [337, 396] width 137 height 126
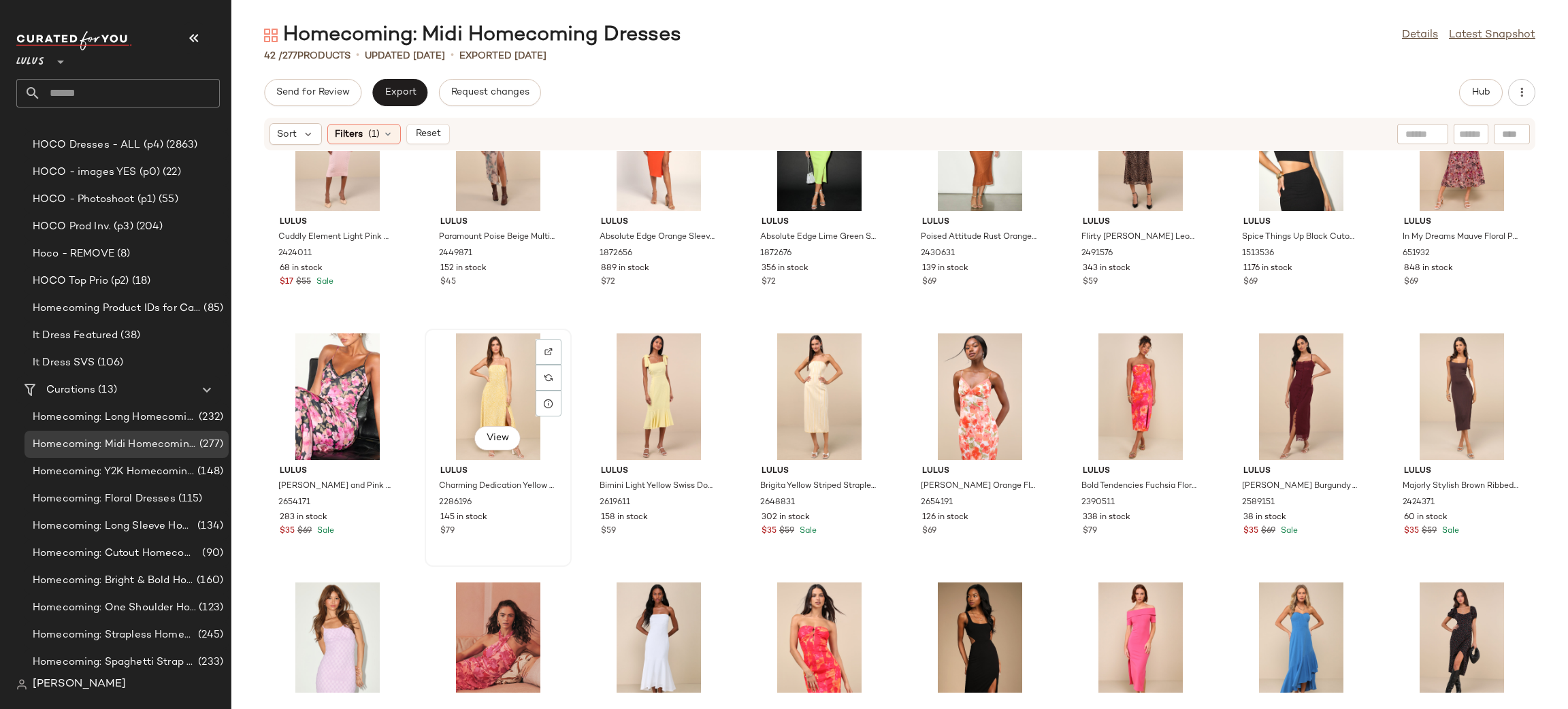
click at [484, 365] on div "View" at bounding box center [497, 396] width 137 height 126
click at [590, 365] on div at bounding box center [658, 396] width 137 height 126
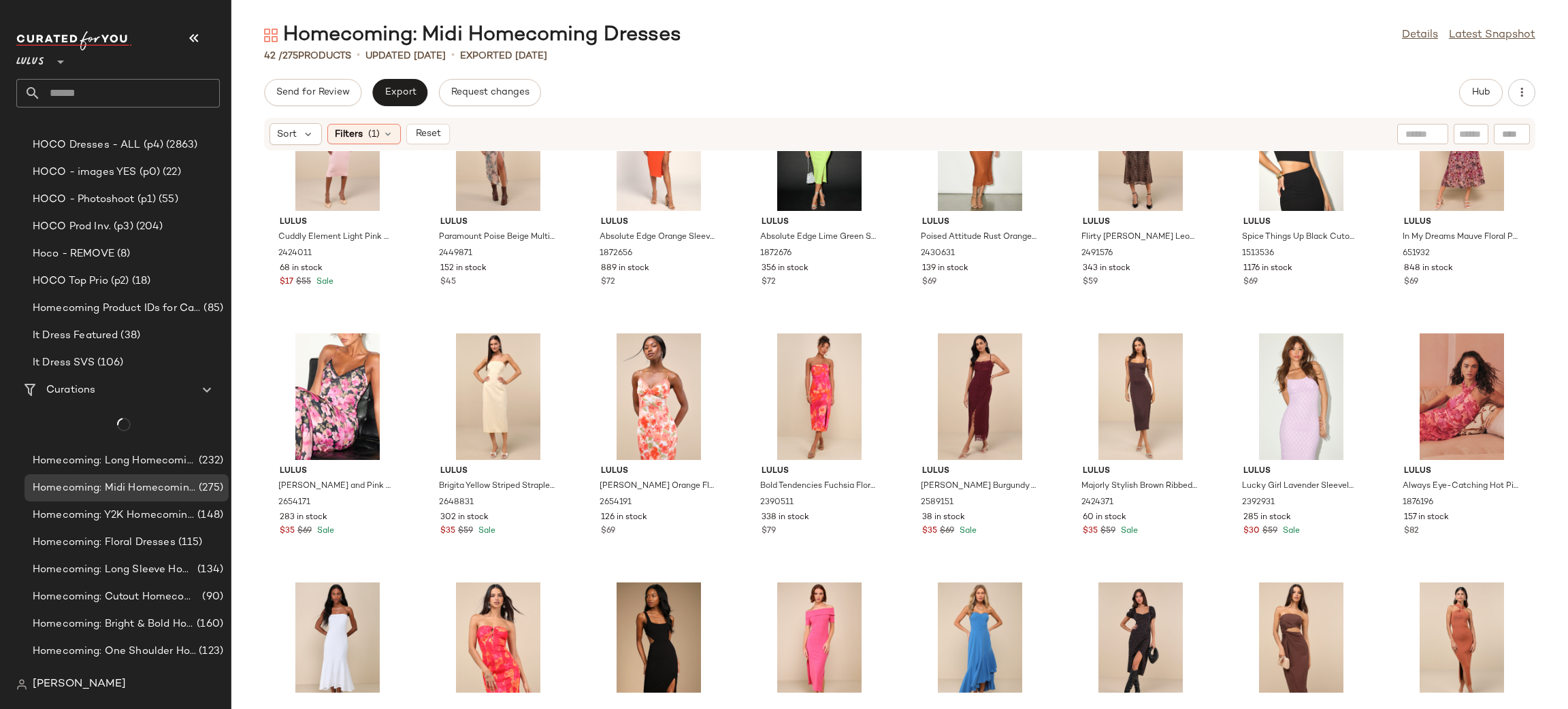
click at [484, 365] on div at bounding box center [497, 396] width 137 height 126
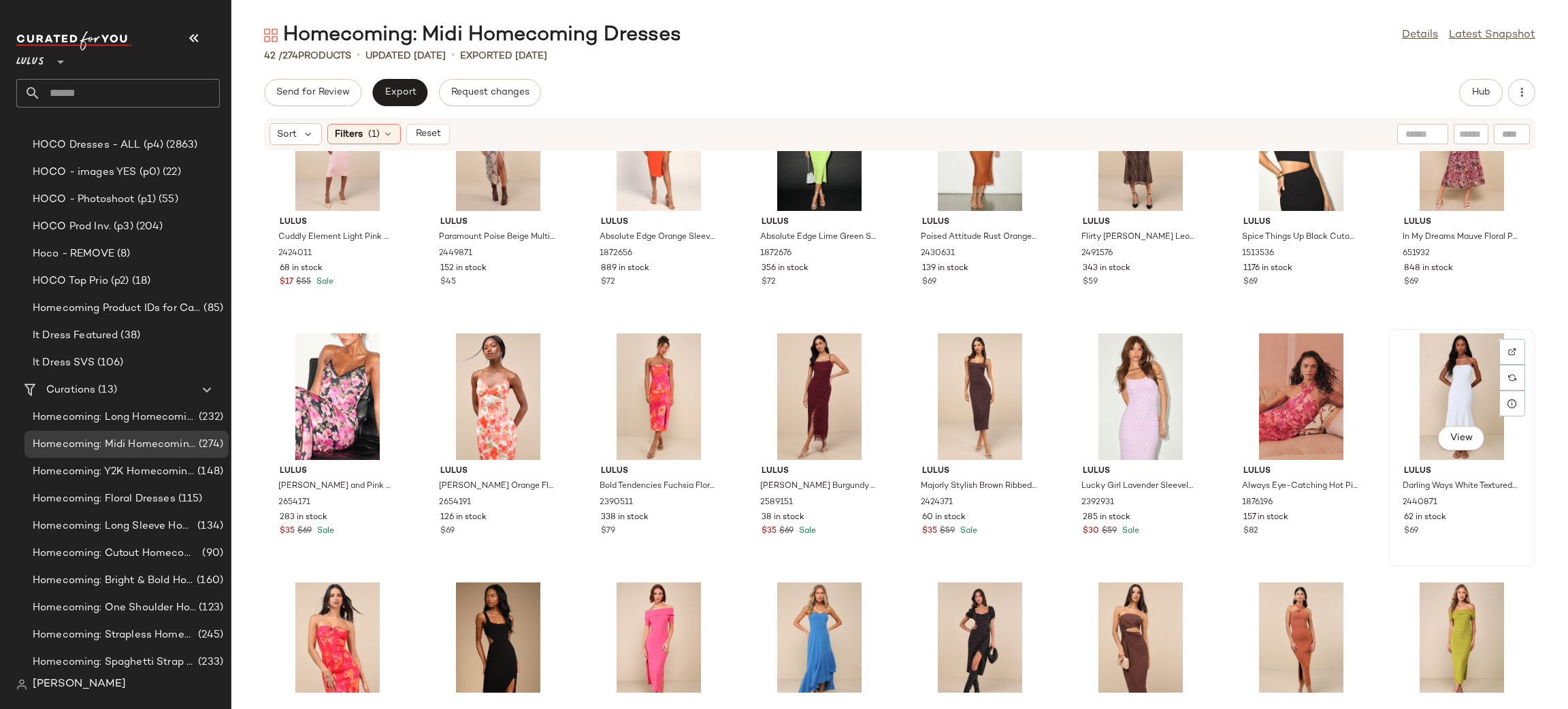
click at [1456, 372] on div "View" at bounding box center [1461, 396] width 137 height 126
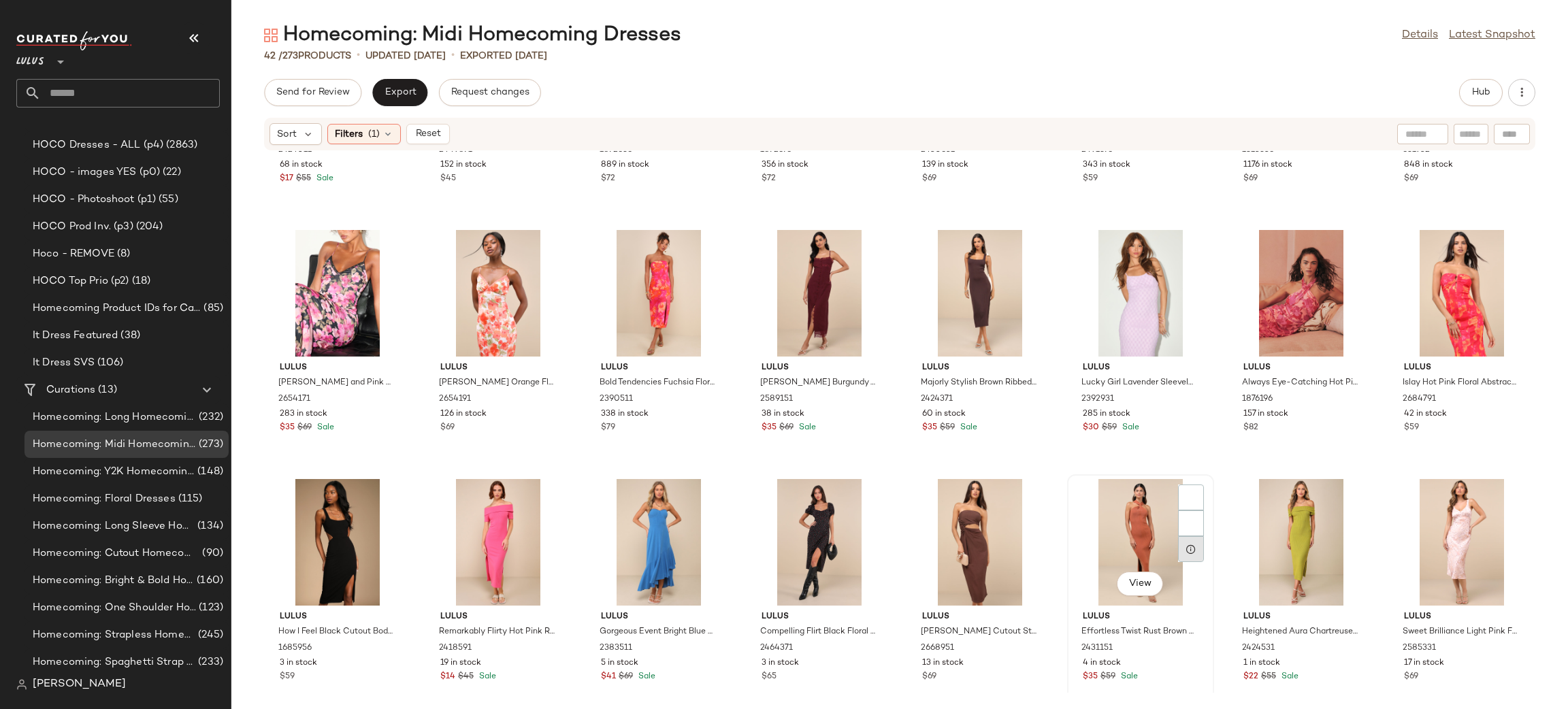
scroll to position [456, 0]
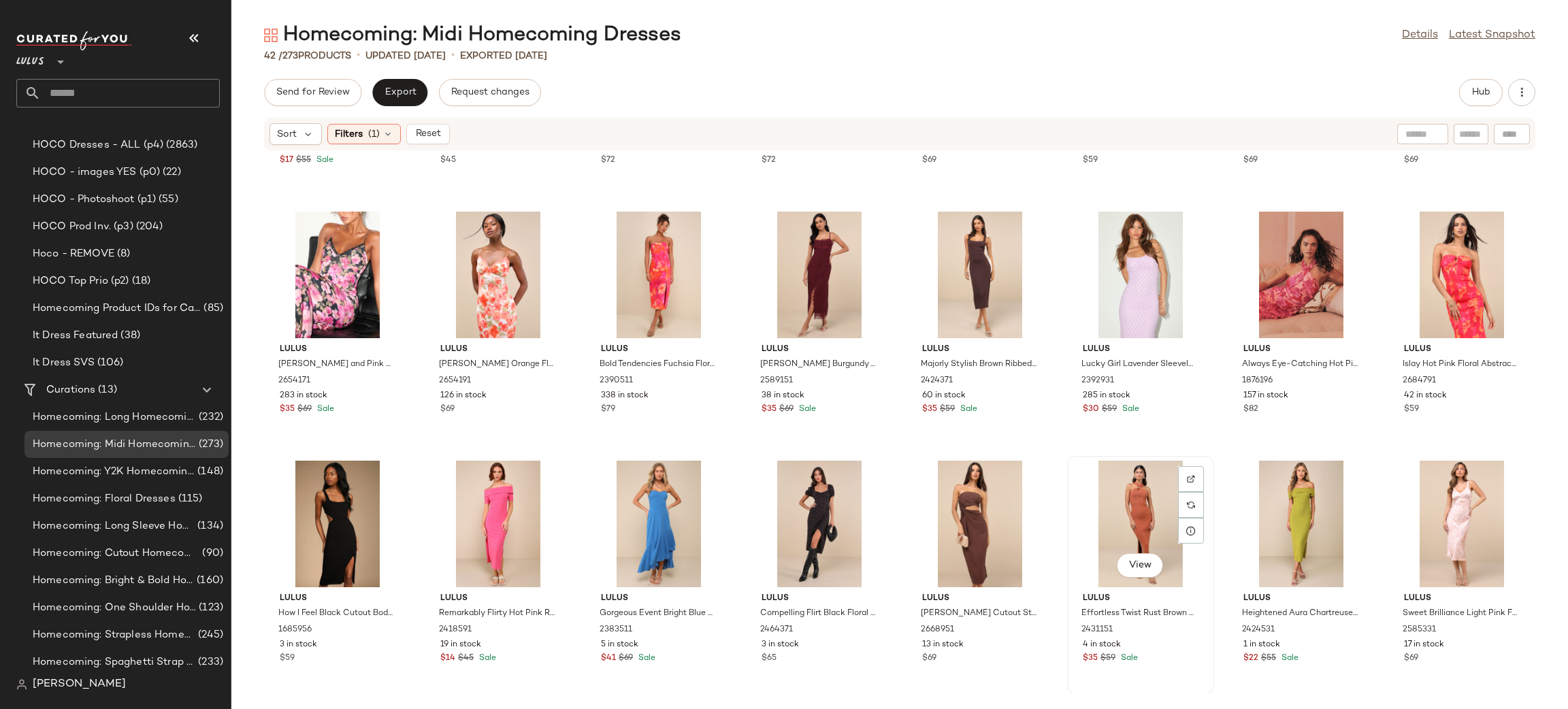
click at [1125, 492] on div "View" at bounding box center [1140, 523] width 137 height 126
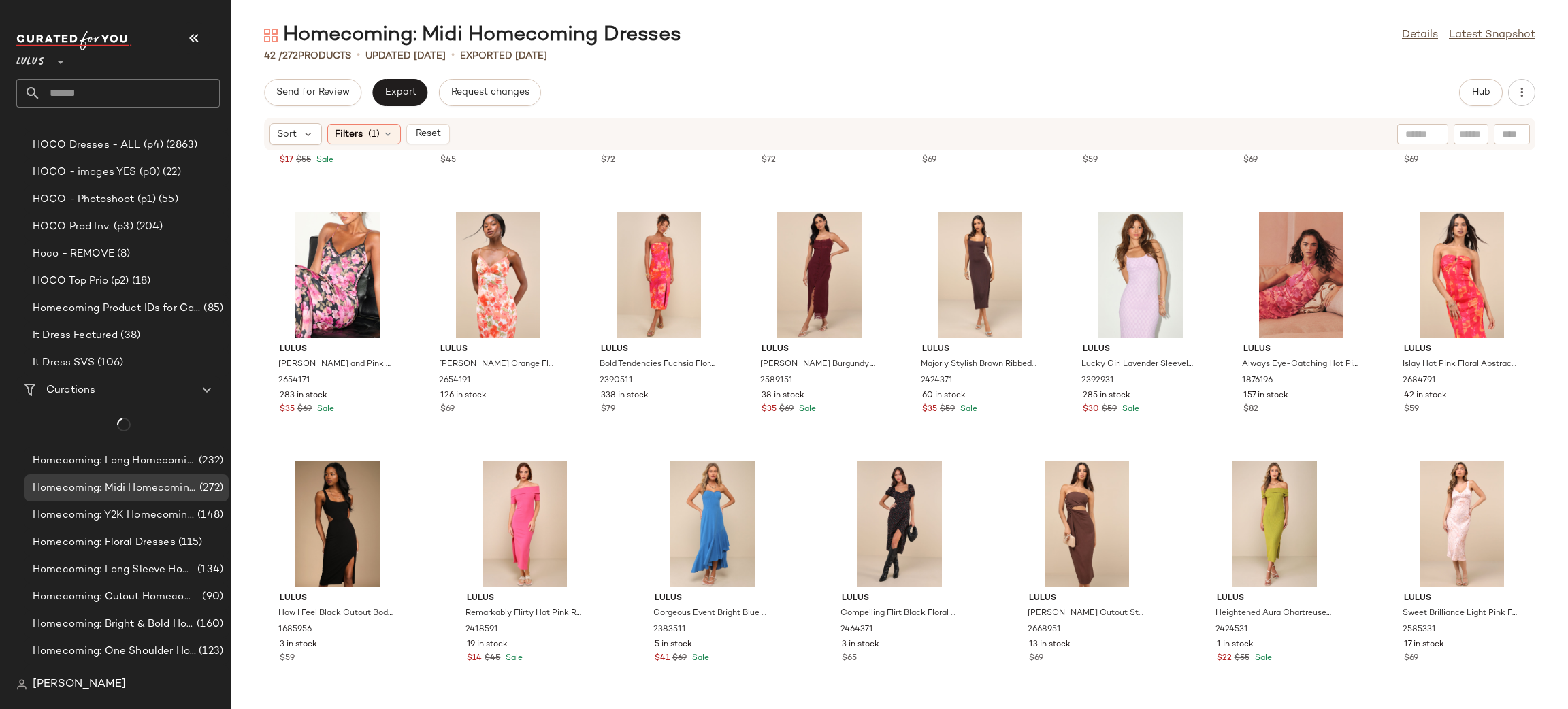
click at [980, 508] on div "Lulus Cuddly Element Light Pink Cable Knit Off-the-Shoulder Midi Dress 2424011 …" at bounding box center [900, 421] width 1336 height 541
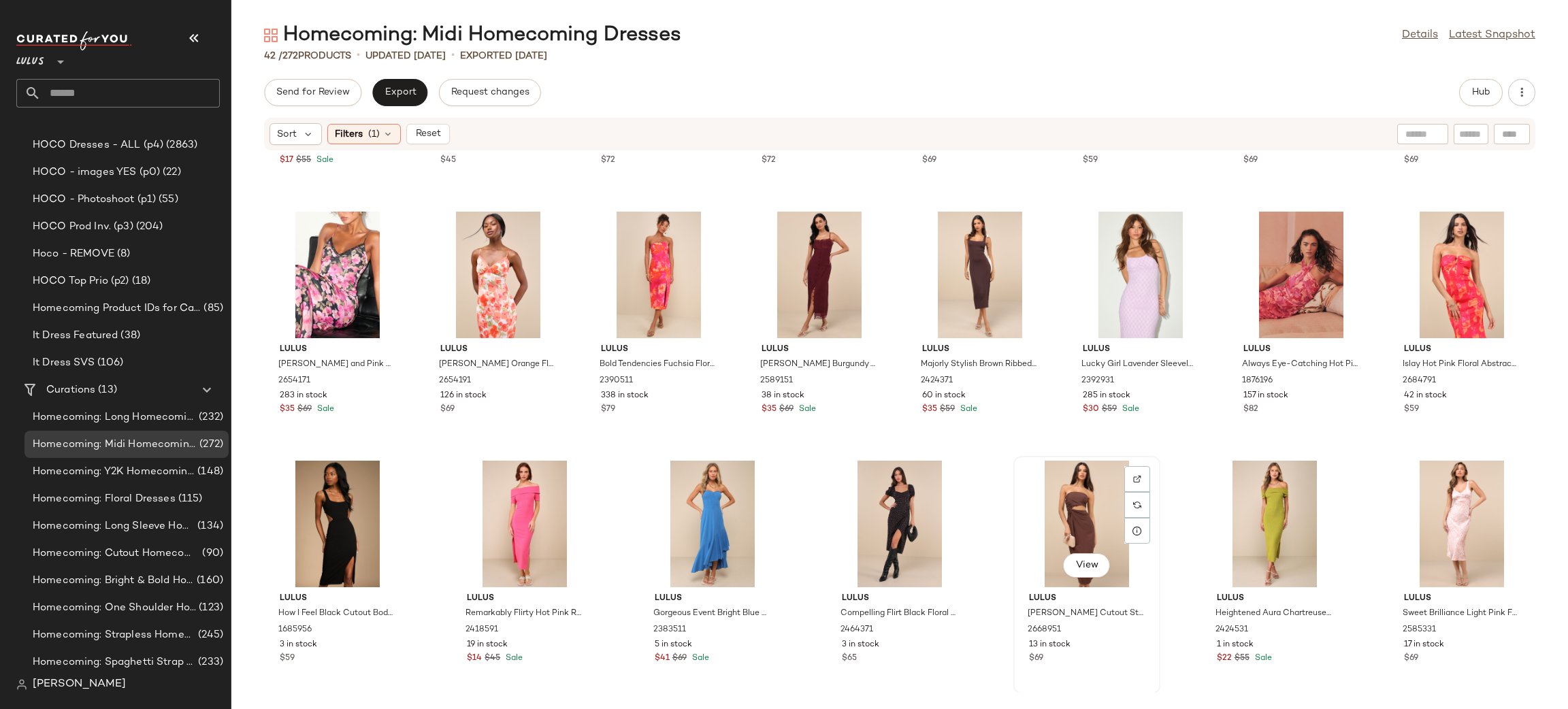
click at [1034, 496] on div "View" at bounding box center [1086, 523] width 137 height 126
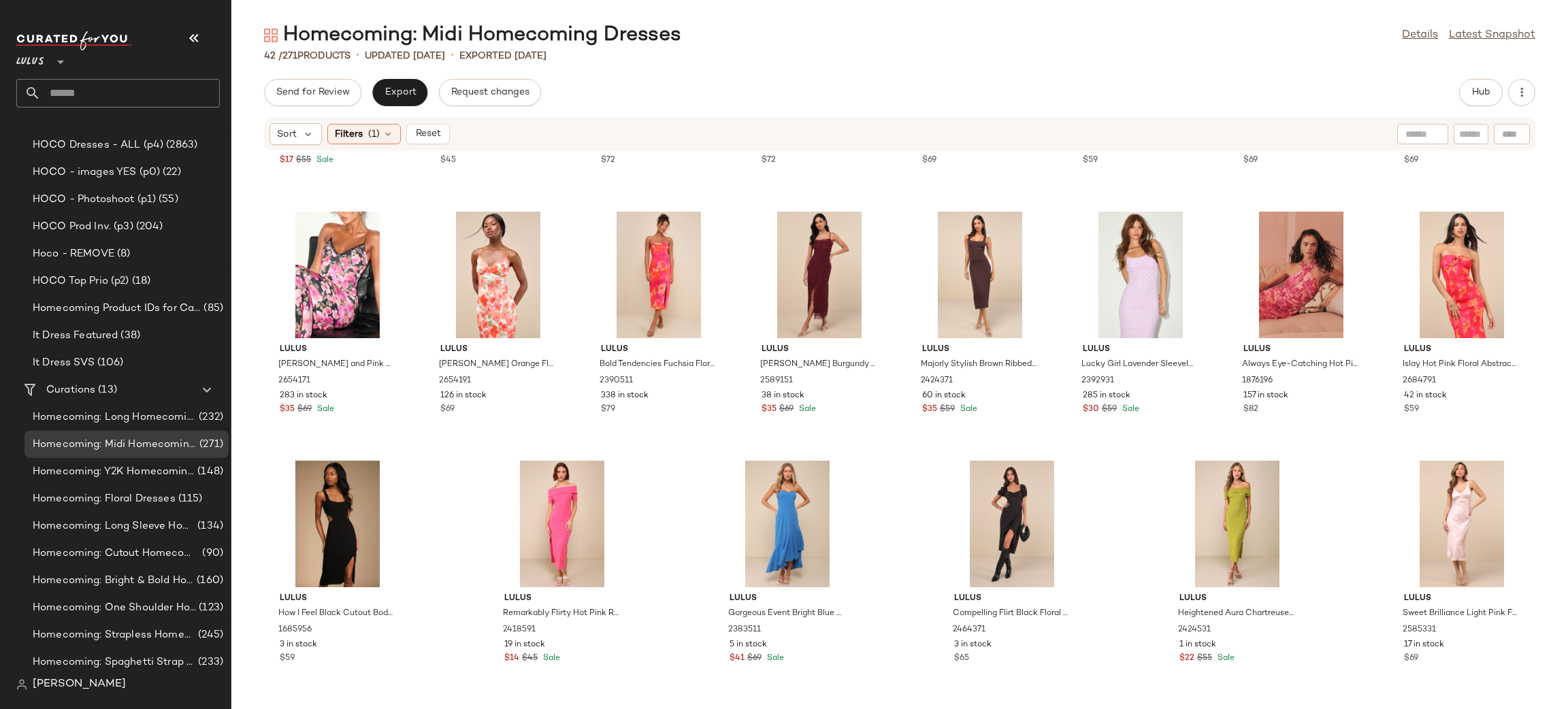
click at [923, 521] on div "Lulus Cuddly Element Light Pink Cable Knit Off-the-Shoulder Midi Dress 2424011 …" at bounding box center [900, 421] width 1336 height 541
click at [777, 512] on div "View" at bounding box center [787, 523] width 137 height 126
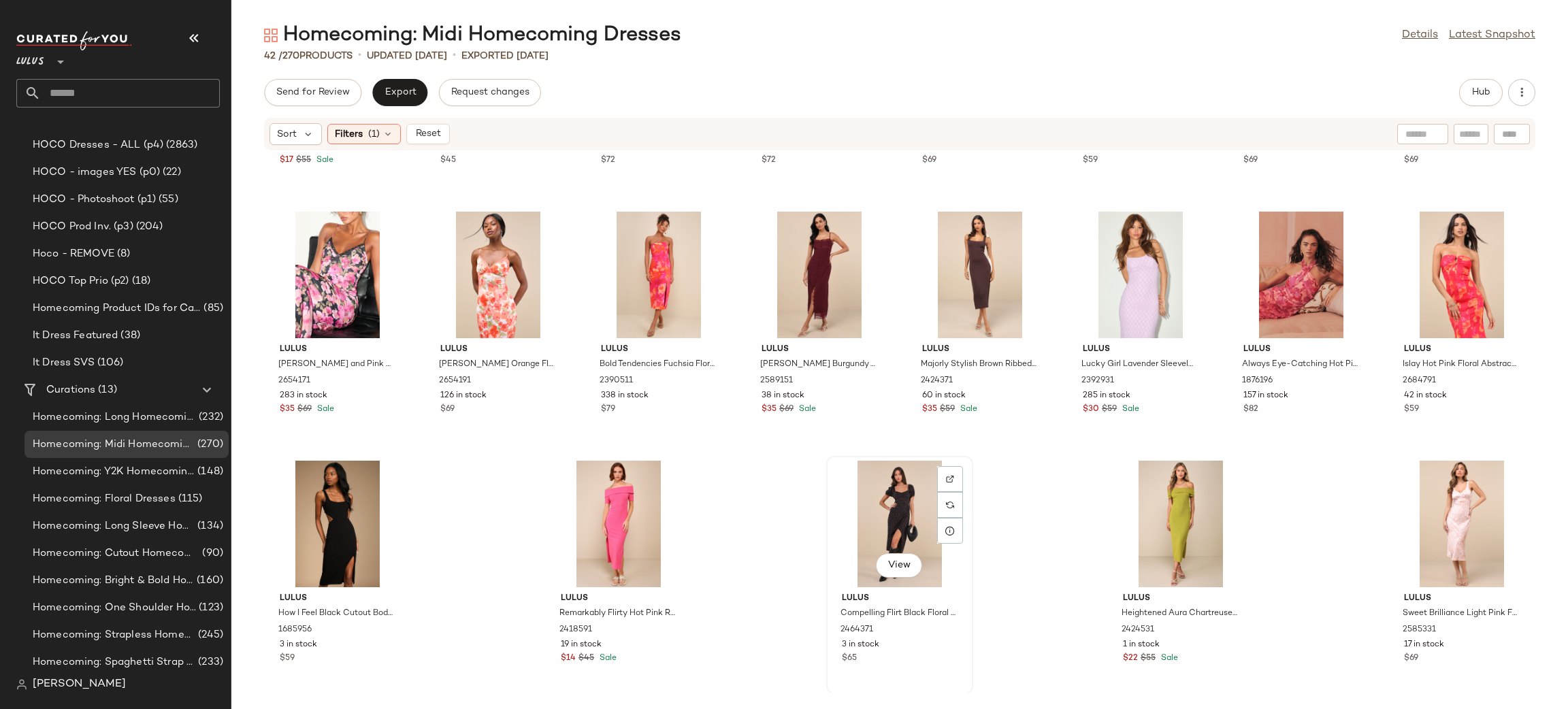
click at [908, 494] on div "View" at bounding box center [899, 523] width 137 height 126
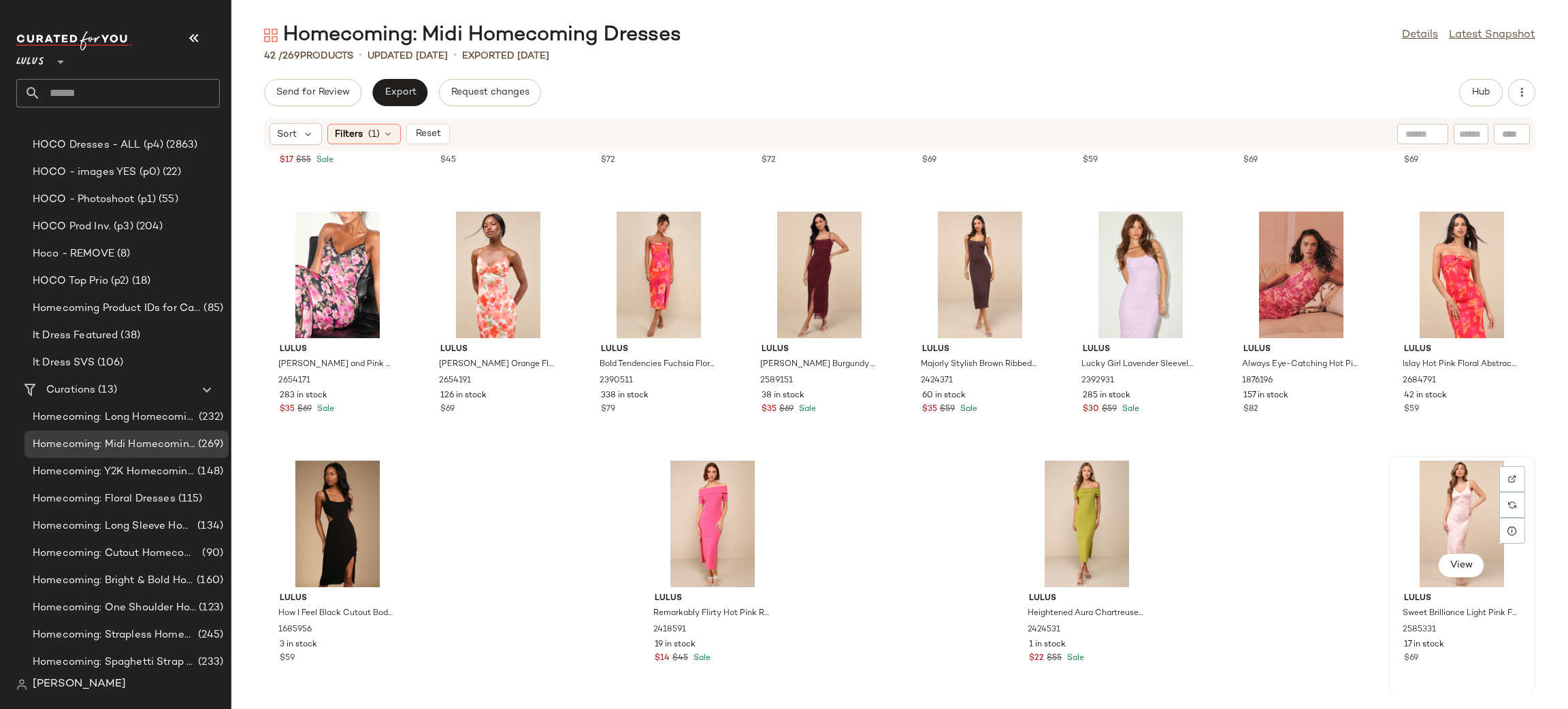
click at [1463, 503] on div "View" at bounding box center [1461, 523] width 137 height 126
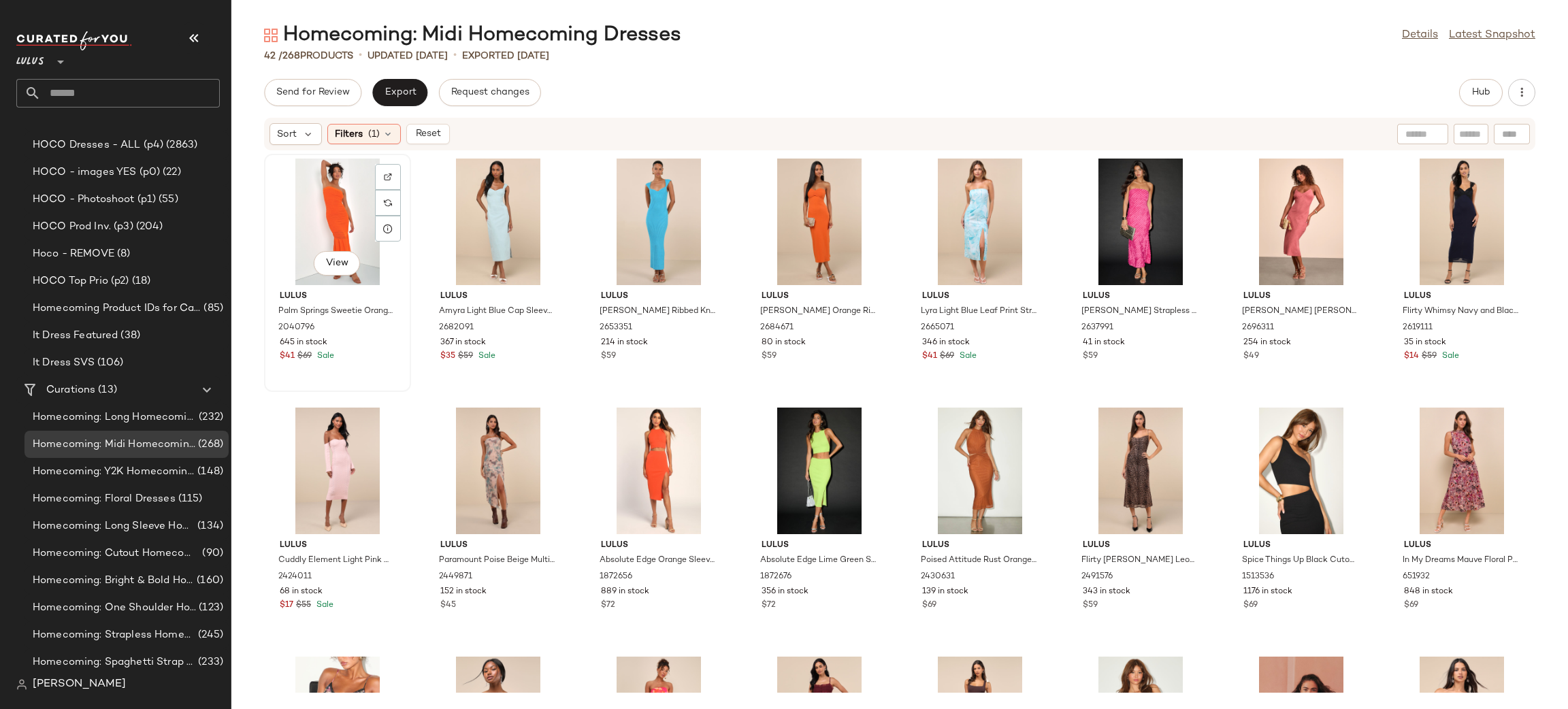
click at [324, 214] on div "View" at bounding box center [337, 221] width 137 height 126
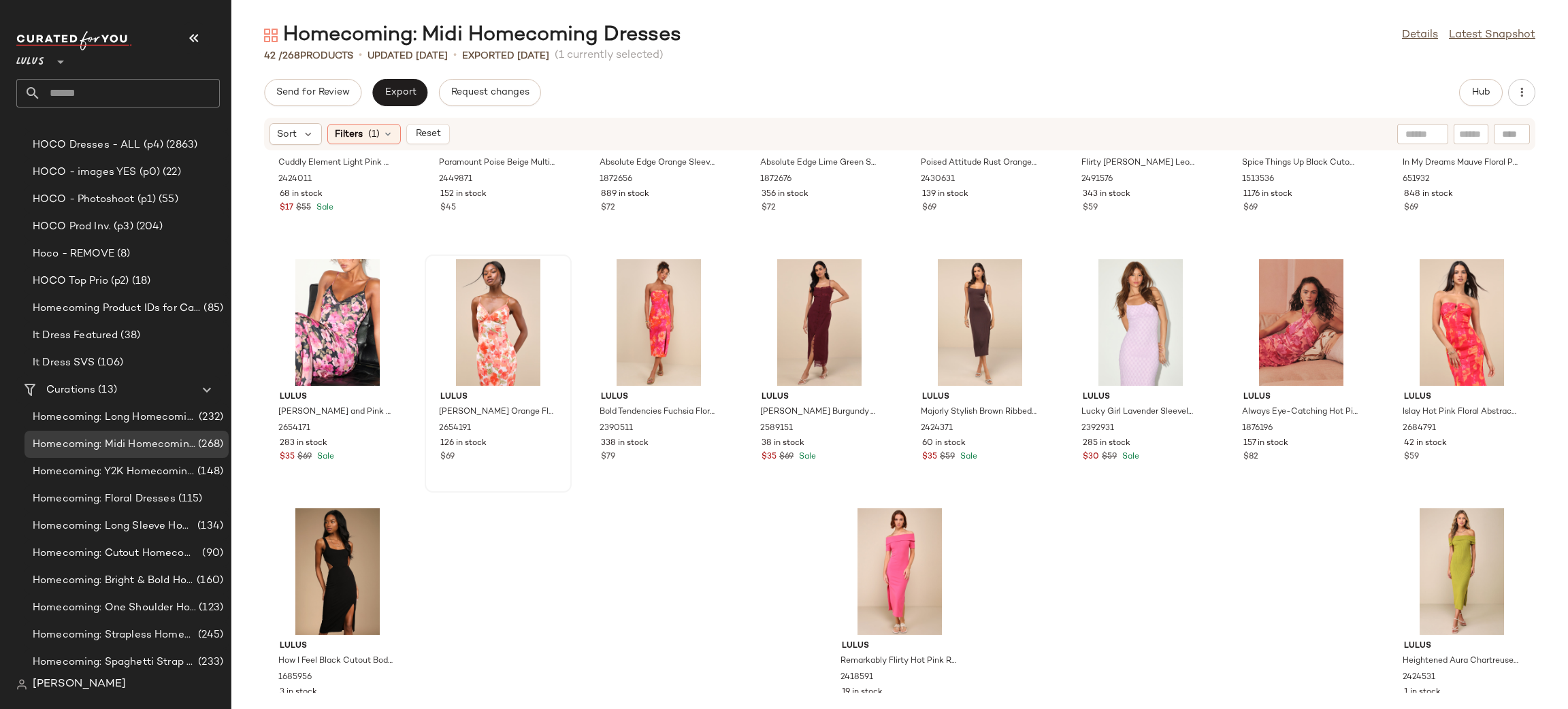
scroll to position [456, 0]
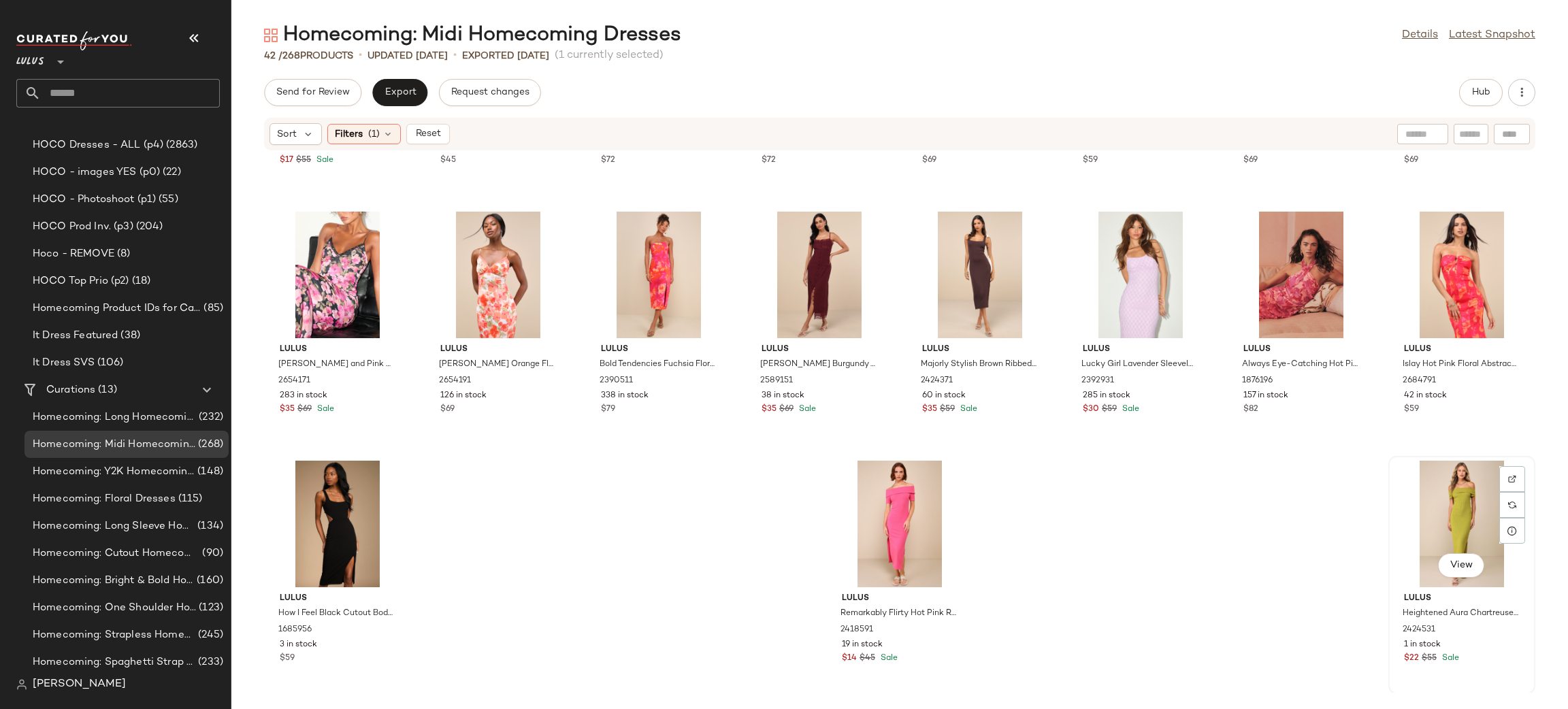
click at [1455, 463] on div "View" at bounding box center [1461, 523] width 137 height 126
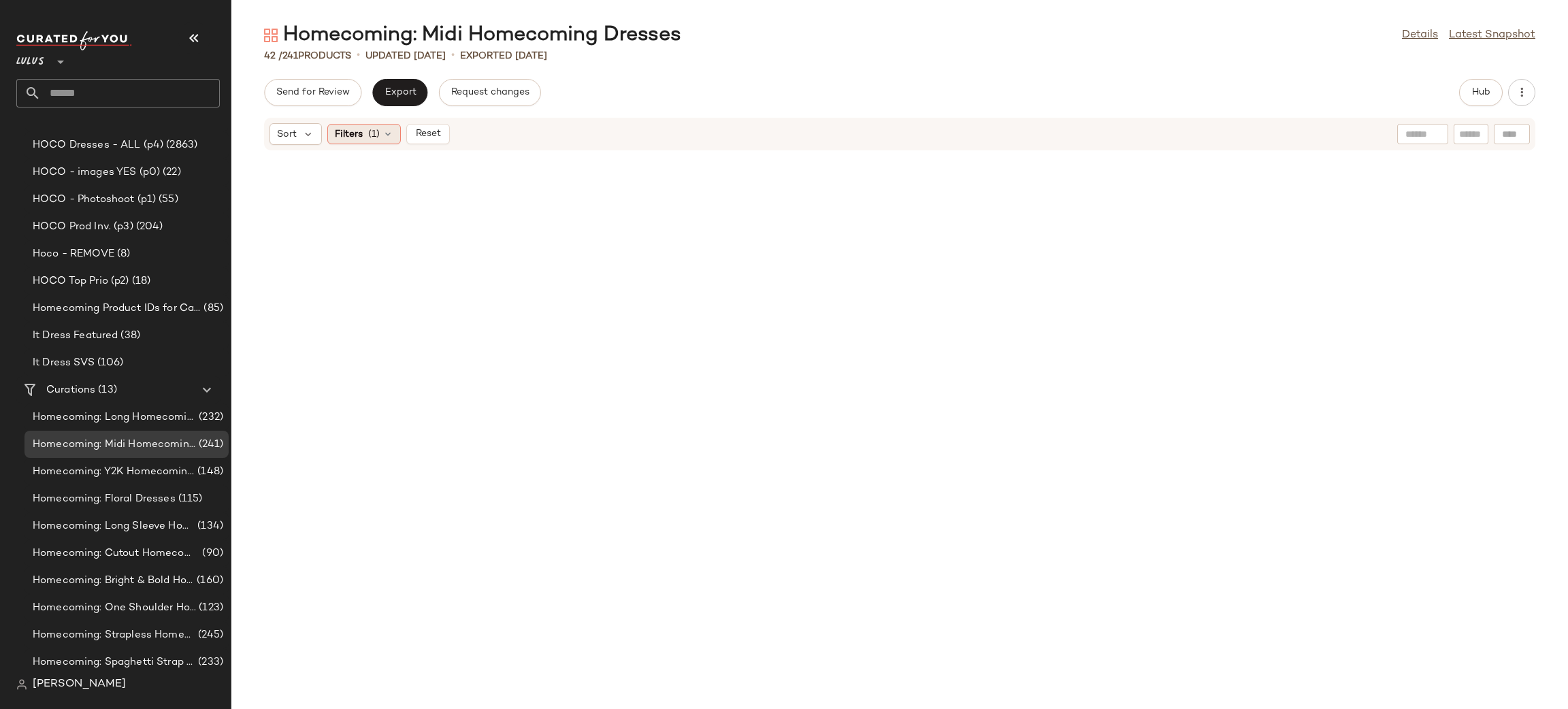
click at [389, 136] on icon at bounding box center [388, 134] width 11 height 11
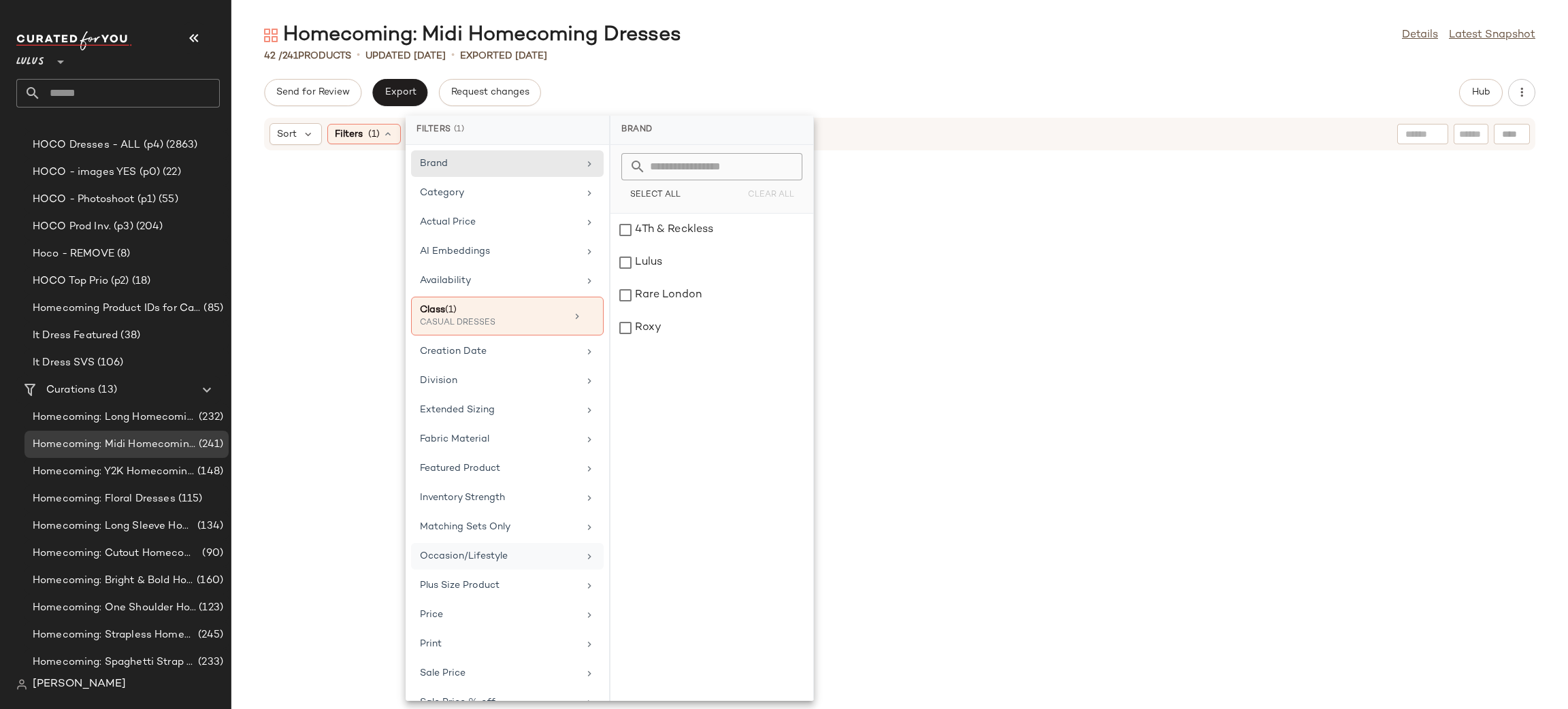
click at [532, 559] on div "Occasion/Lifestyle" at bounding box center [499, 556] width 159 height 14
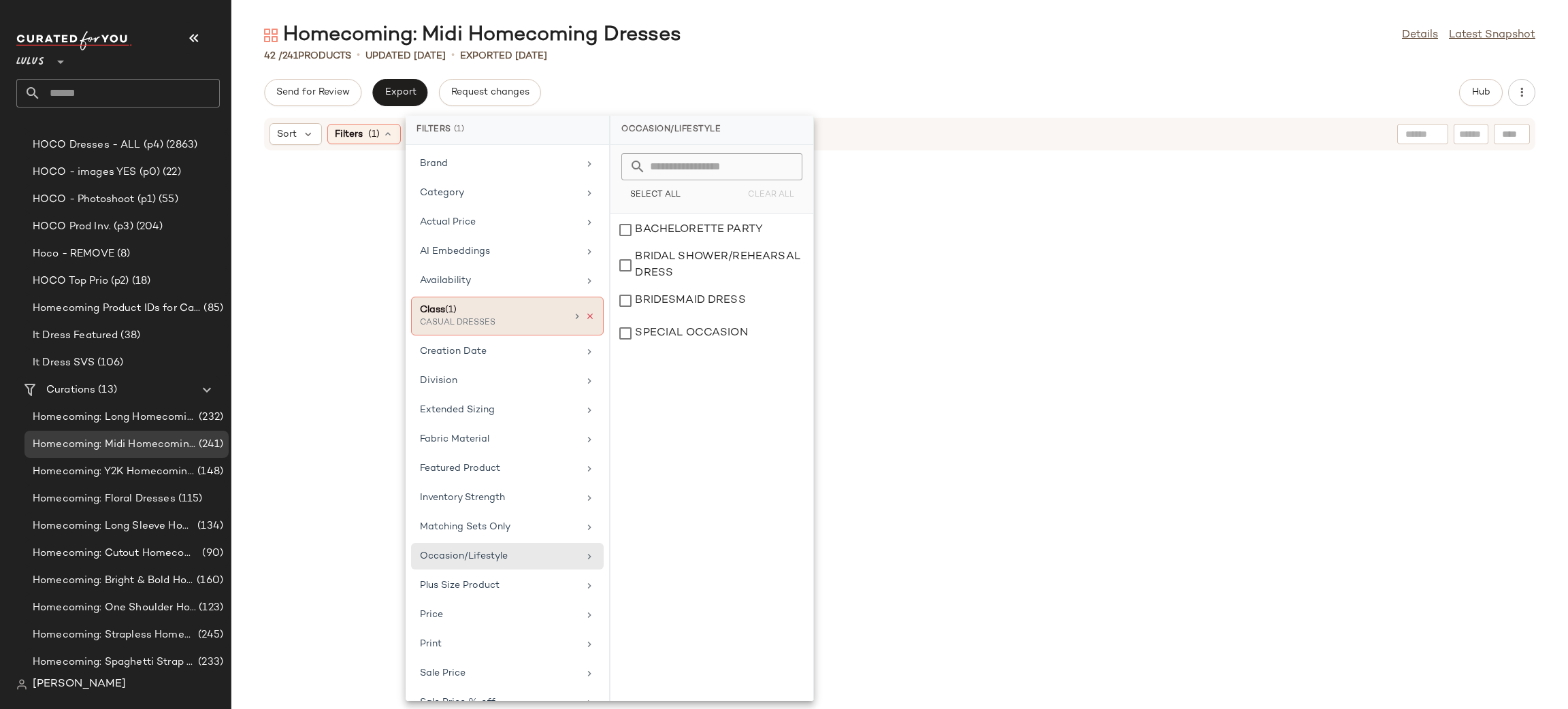
click at [588, 316] on icon at bounding box center [590, 316] width 9 height 9
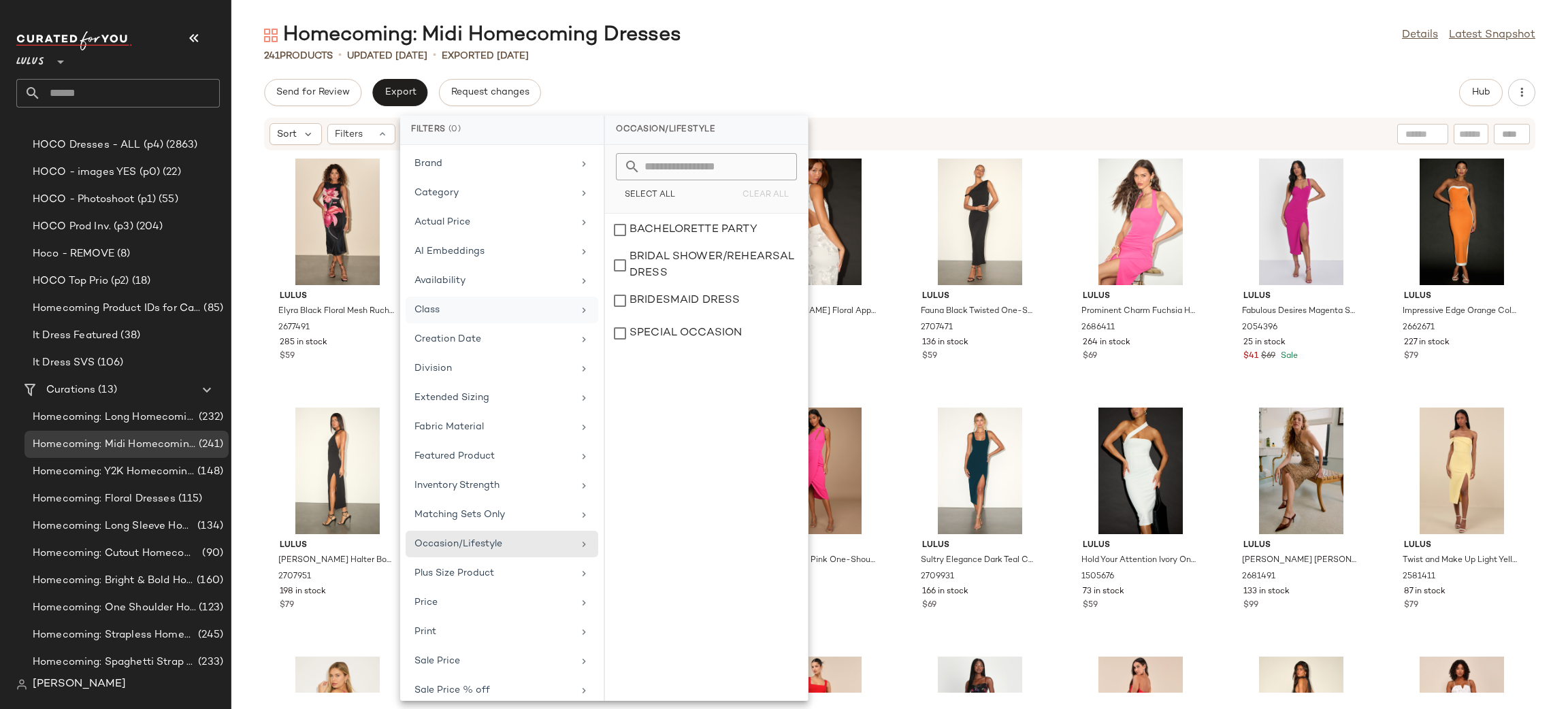
click at [972, 79] on div "Send for Review Export Request changes Hub" at bounding box center [899, 92] width 1271 height 27
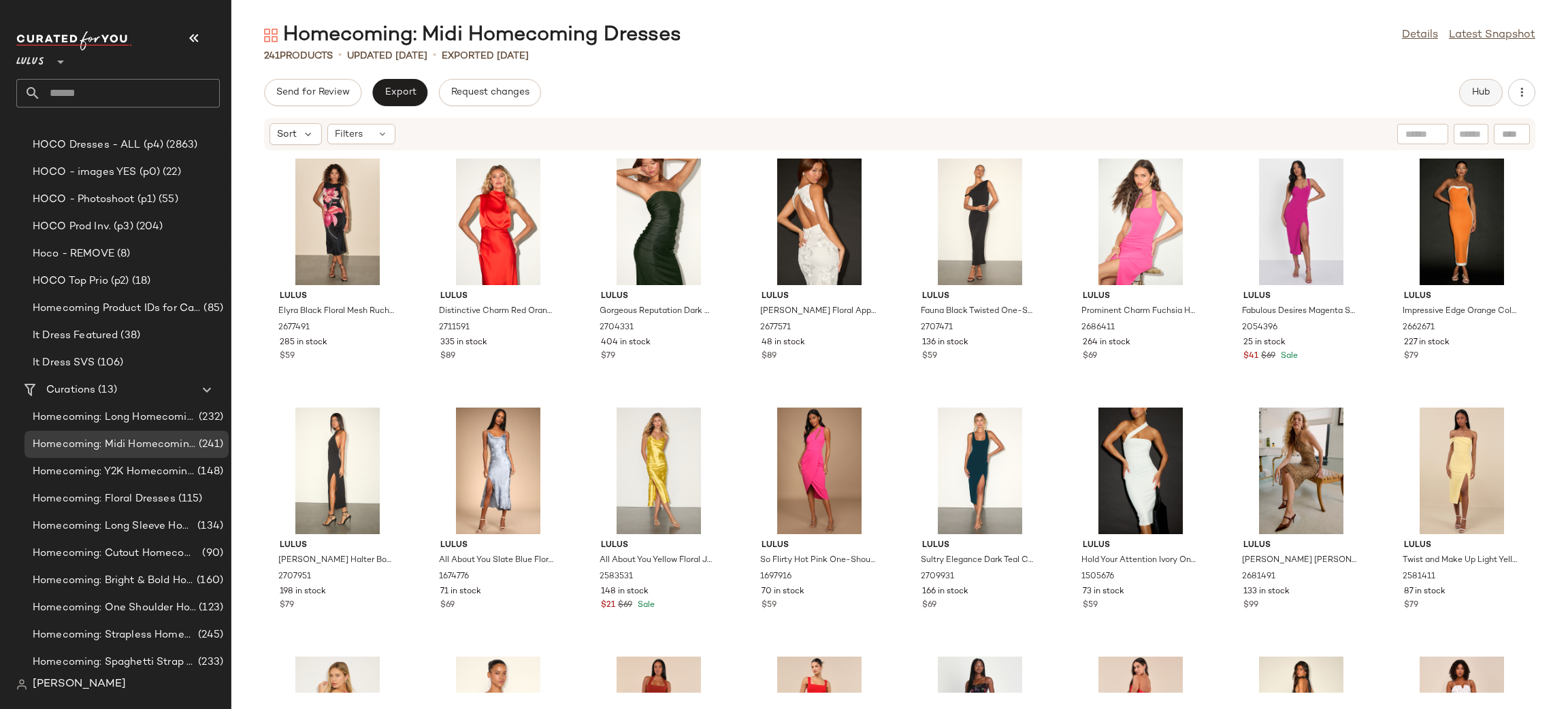
click at [1491, 96] on button "Hub" at bounding box center [1481, 92] width 43 height 27
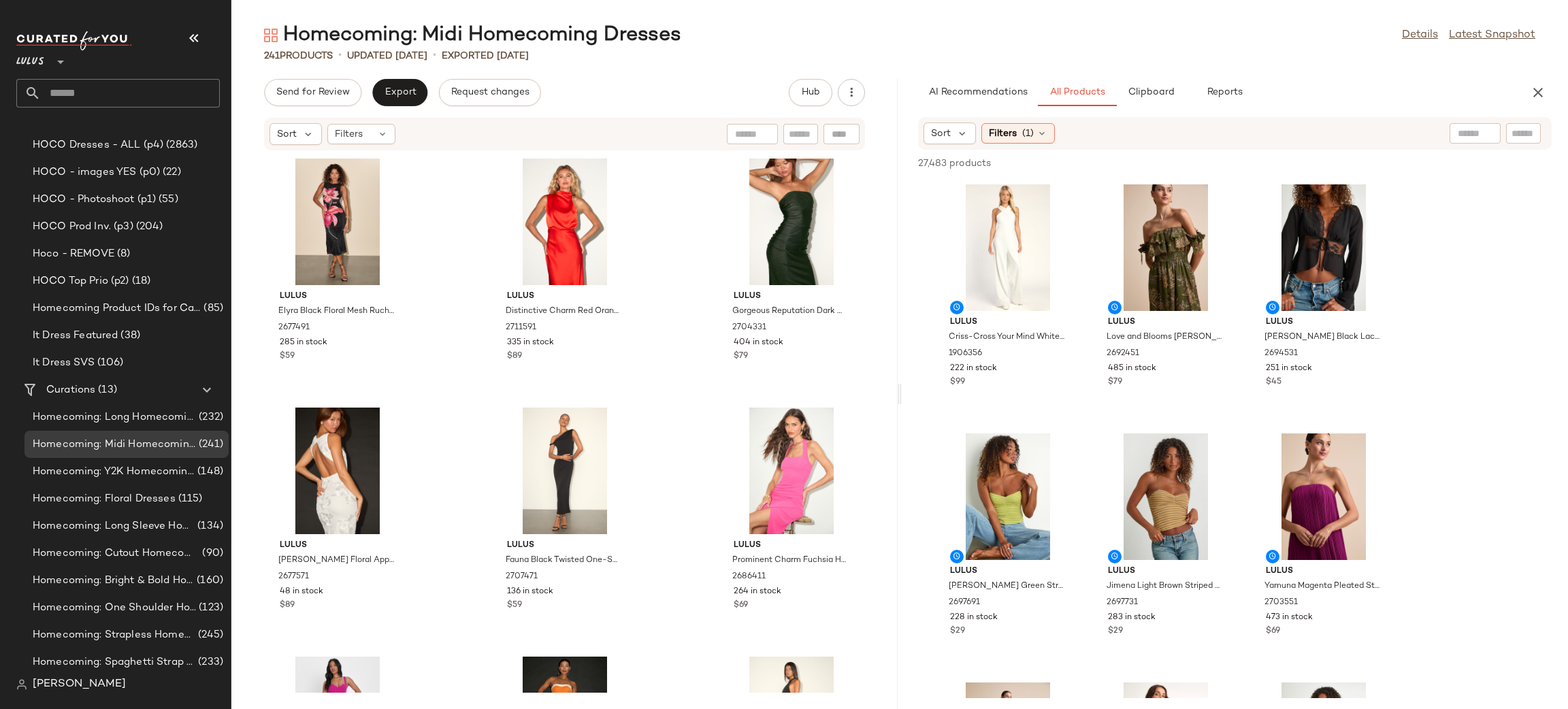
click at [1537, 128] on div at bounding box center [1523, 133] width 35 height 20
type input "****"
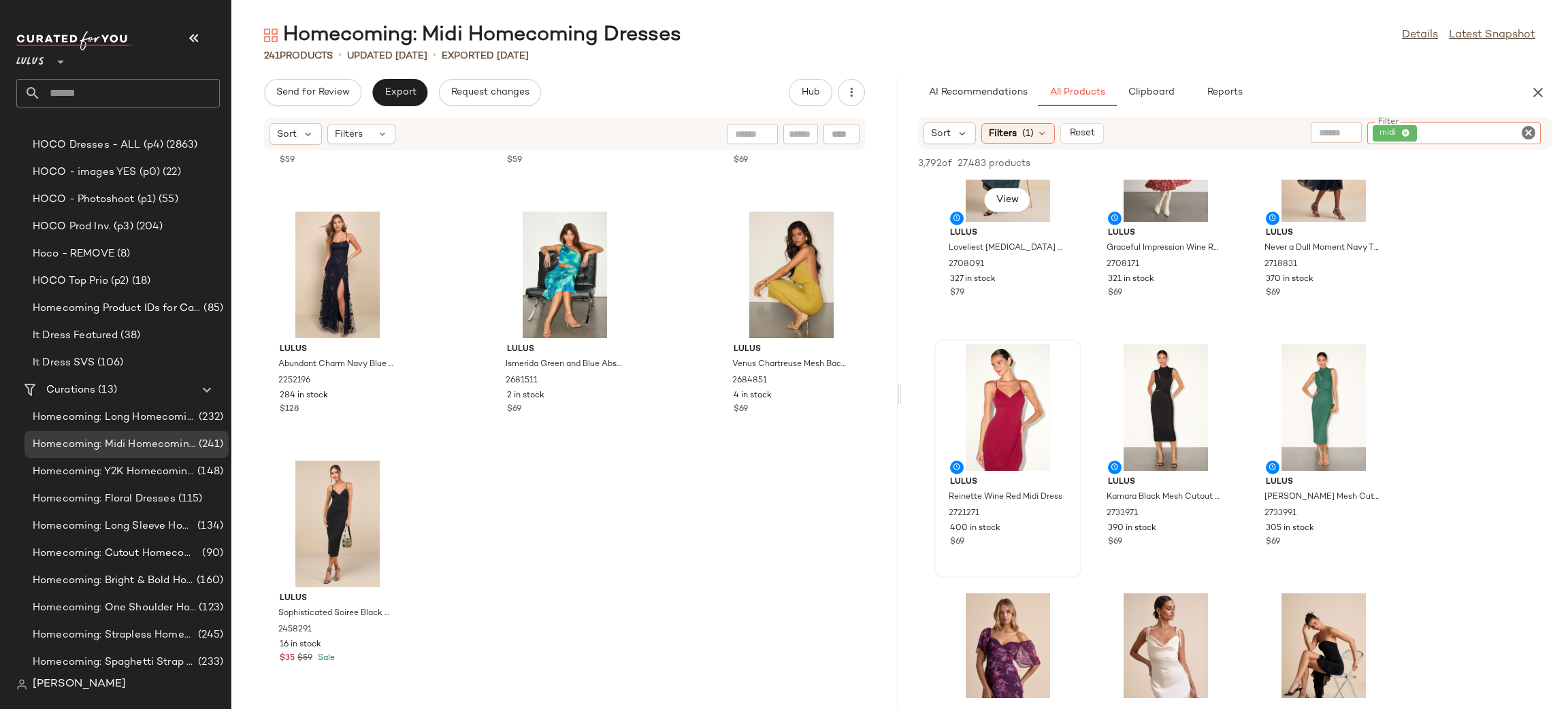
scroll to position [365, 0]
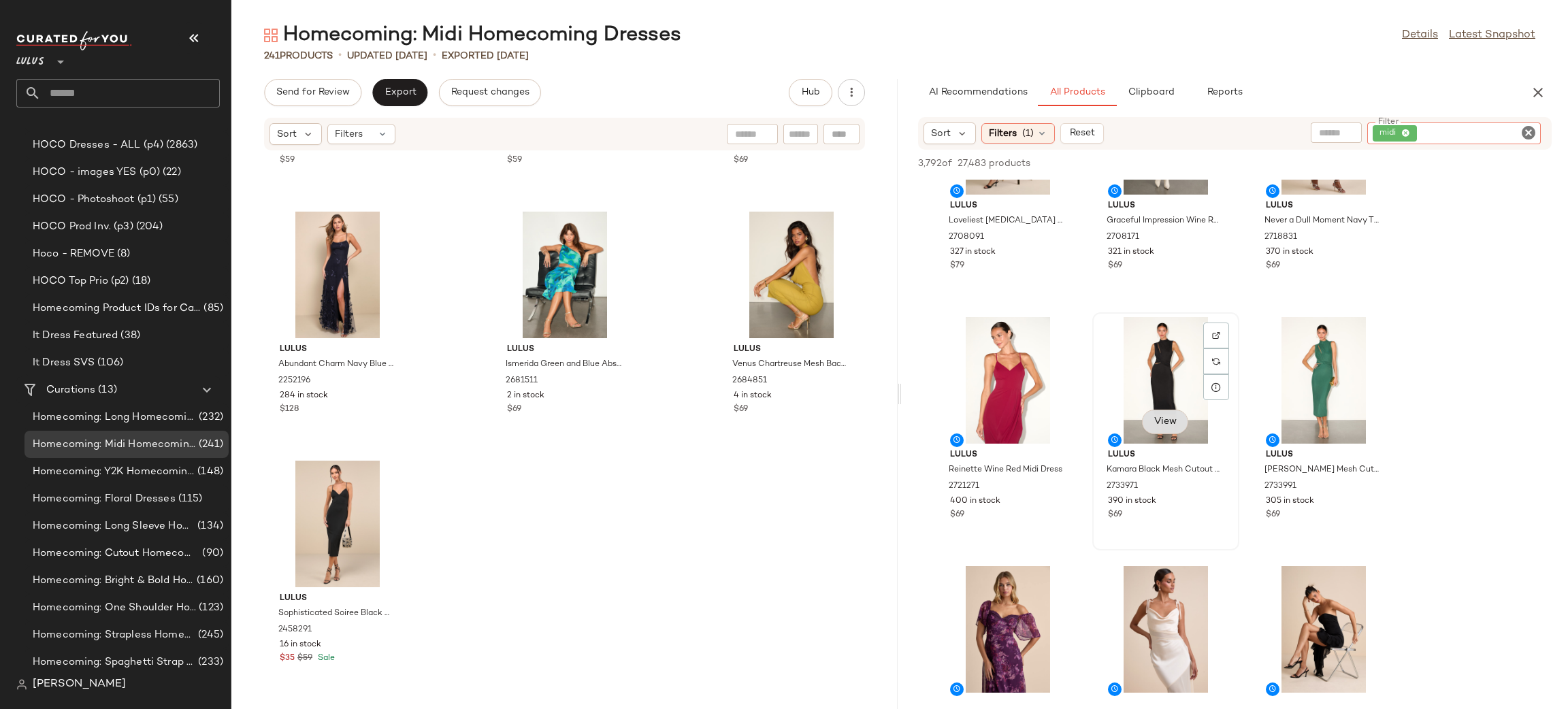
click at [1161, 413] on button "View" at bounding box center [1165, 422] width 46 height 25
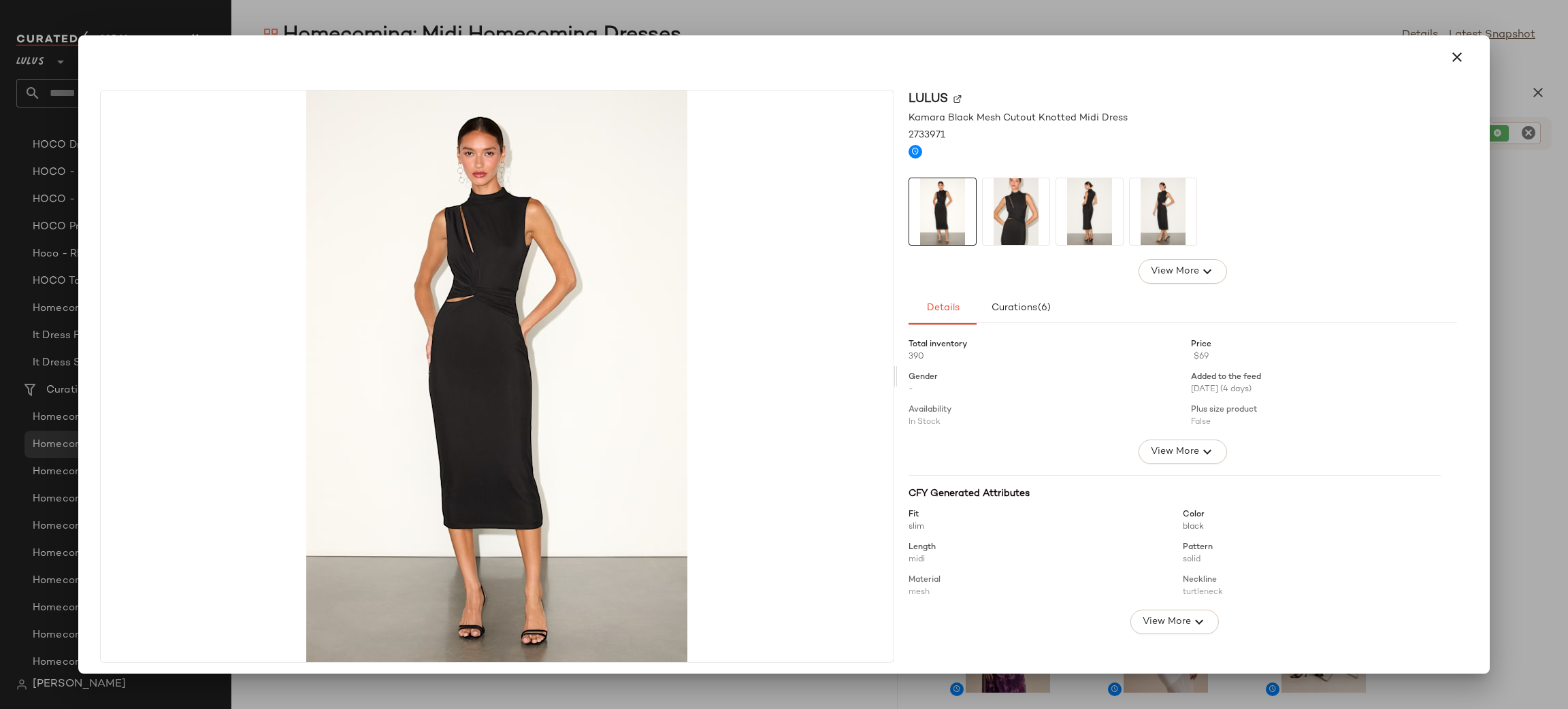
click at [1017, 227] on img at bounding box center [1016, 211] width 67 height 67
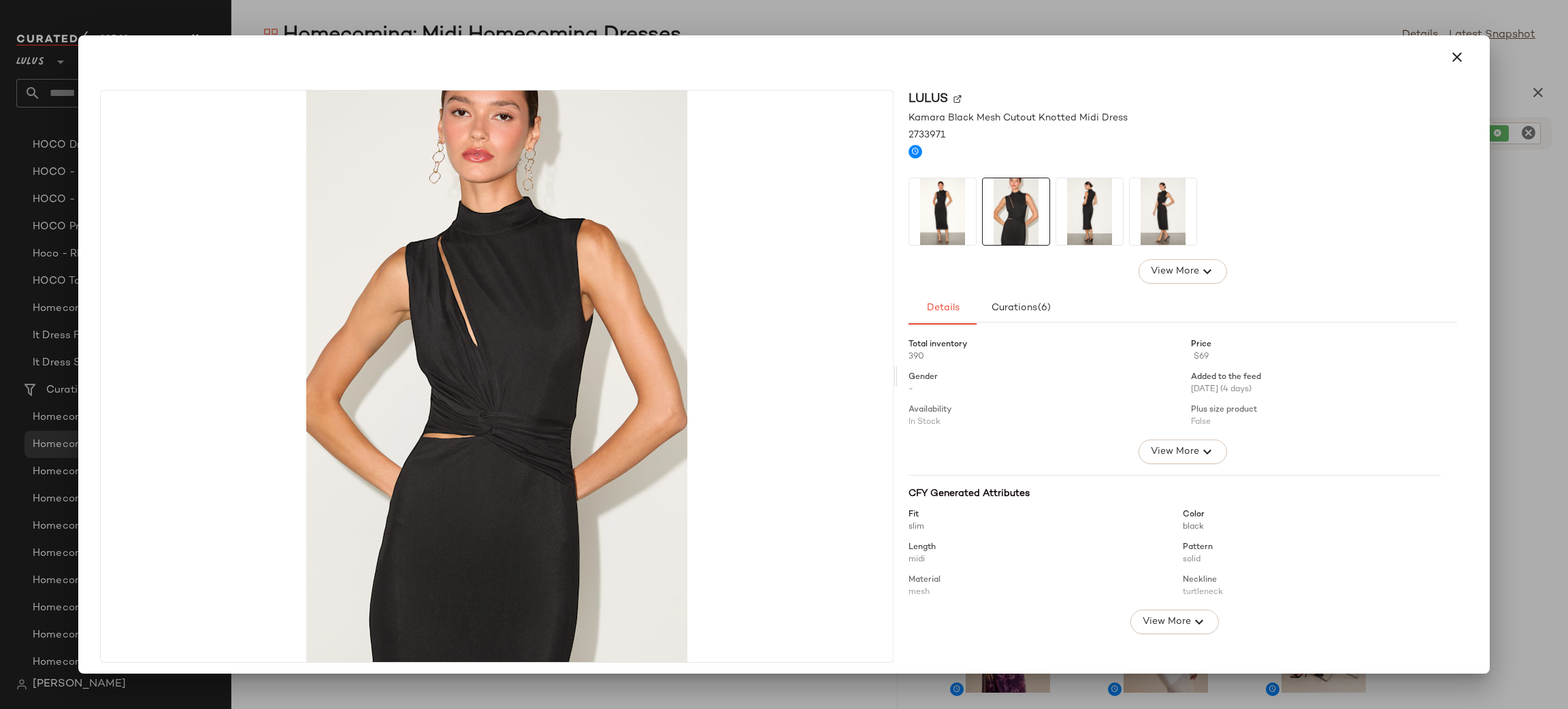
click at [1090, 198] on img at bounding box center [1089, 211] width 67 height 67
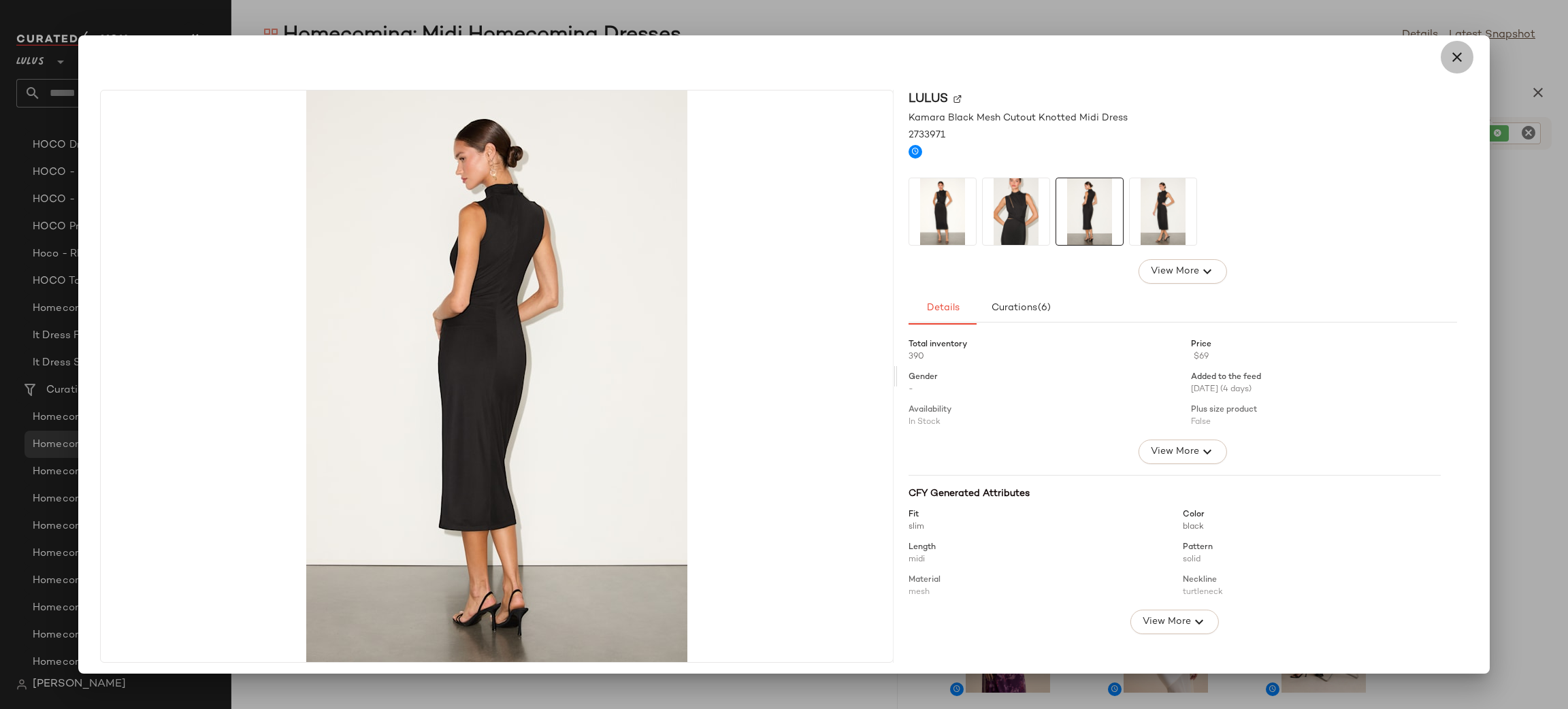
click at [1446, 48] on button "button" at bounding box center [1456, 57] width 33 height 33
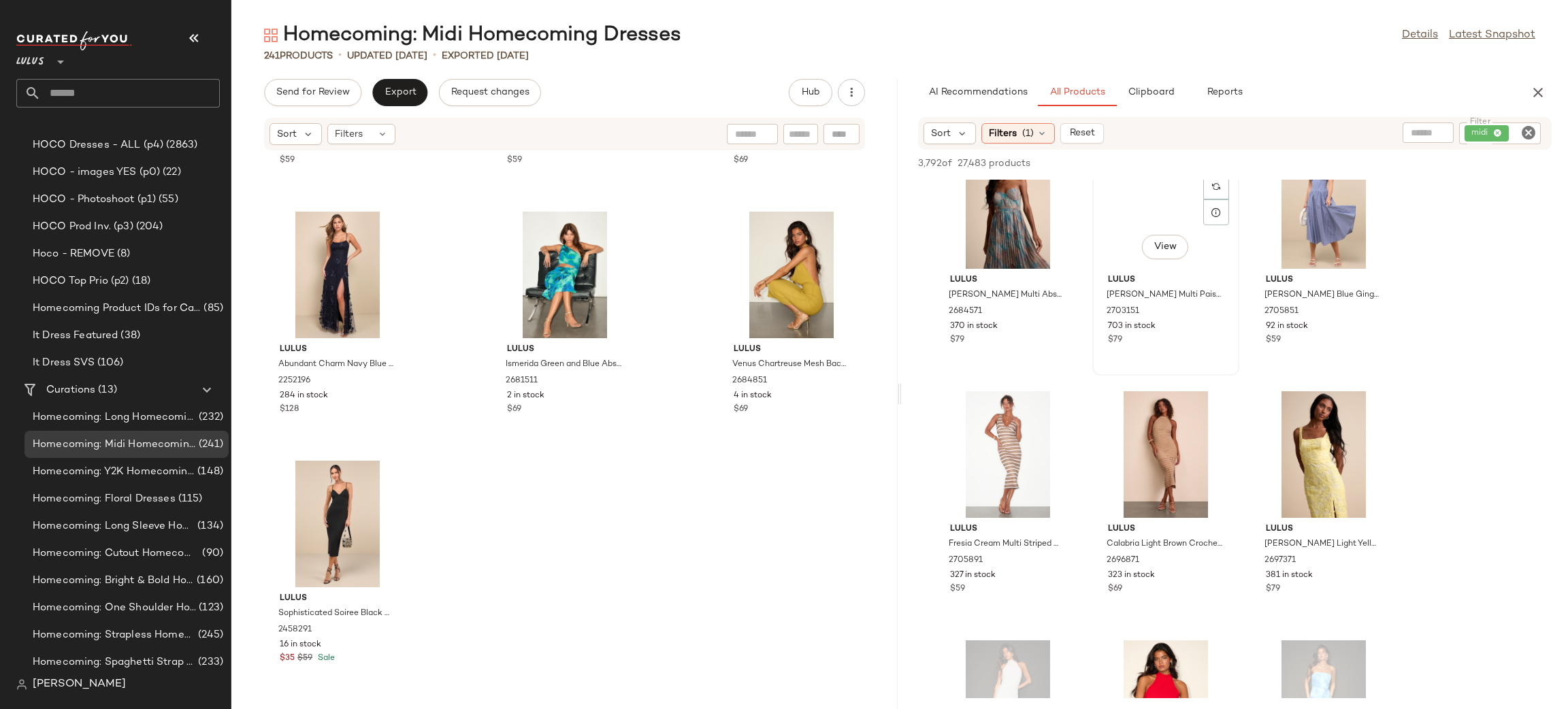
scroll to position [7050, 0]
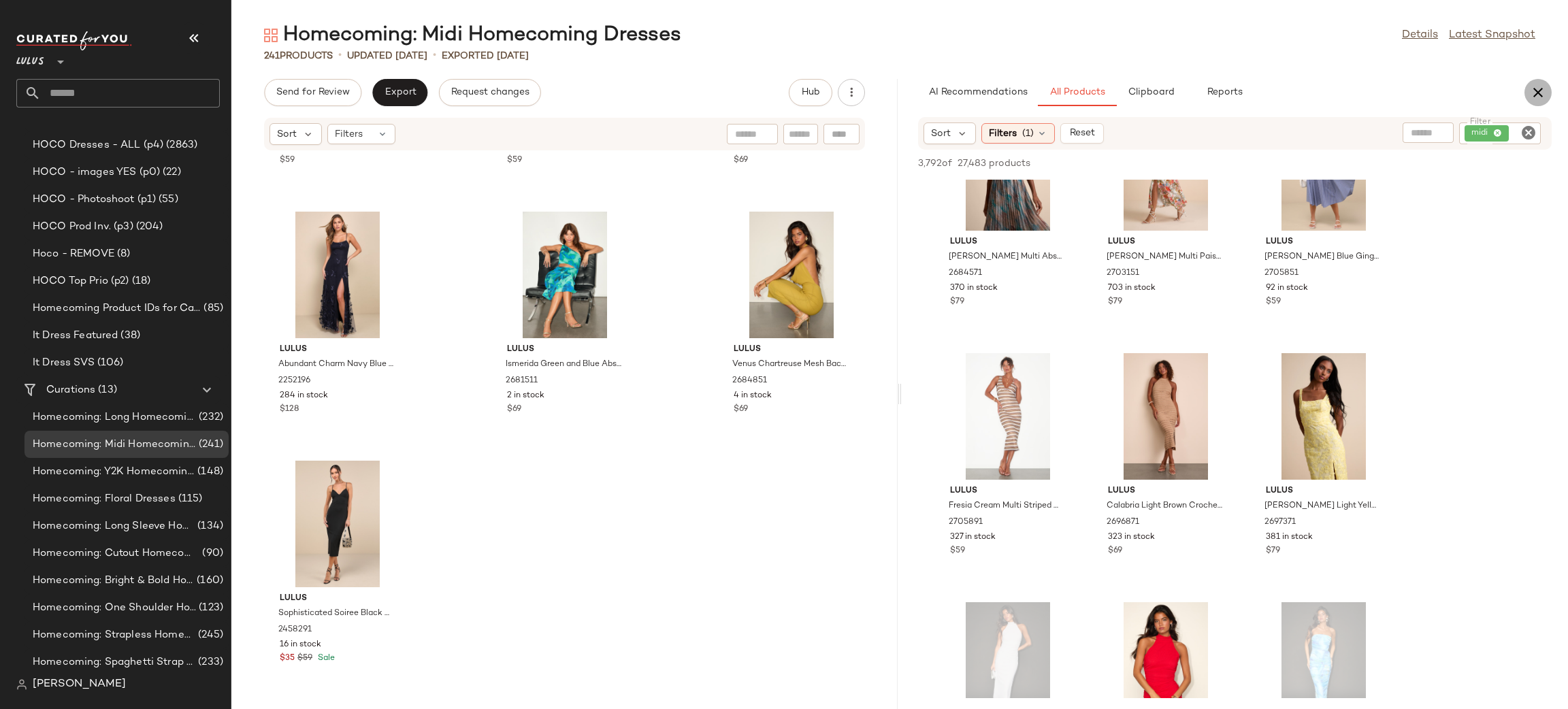
click at [1546, 89] on button "button" at bounding box center [1537, 92] width 27 height 27
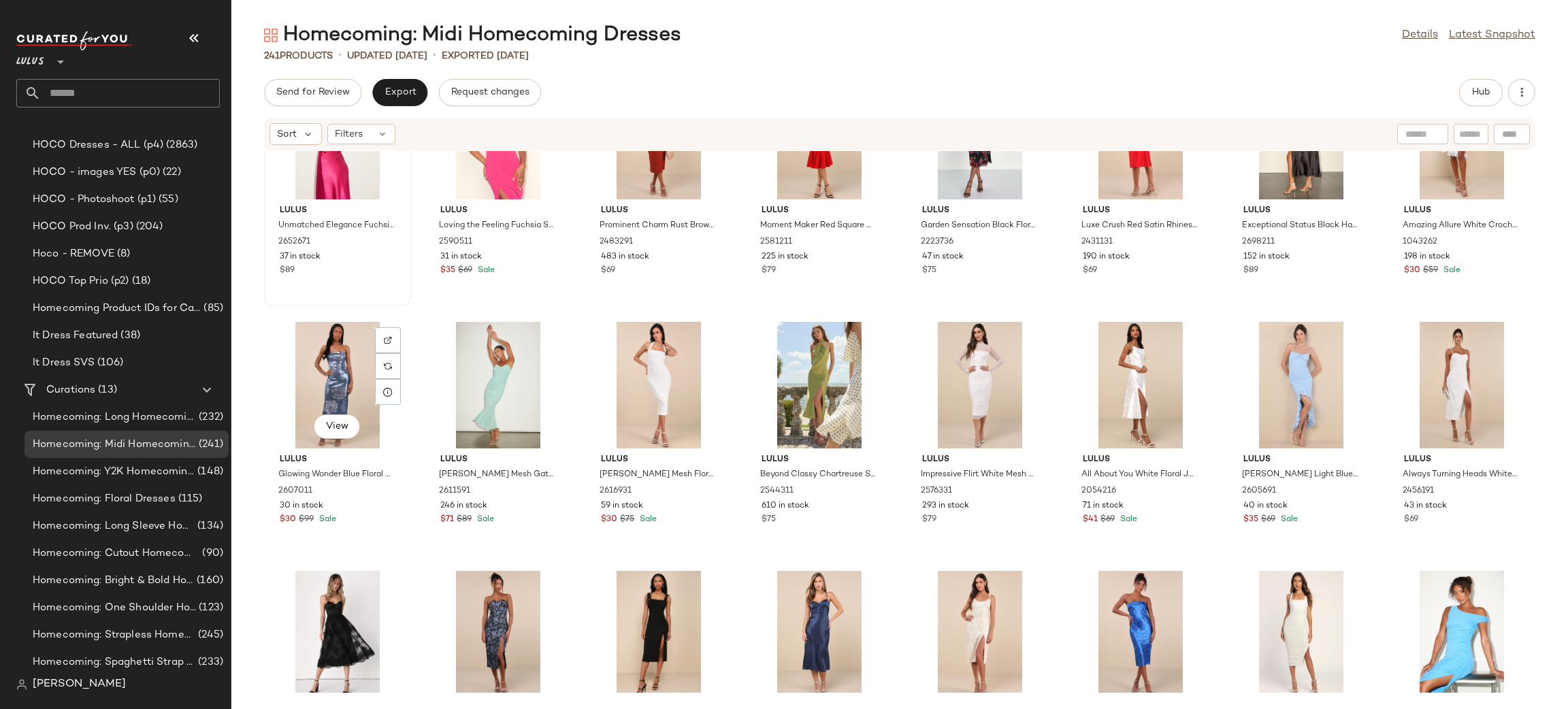
scroll to position [0, 0]
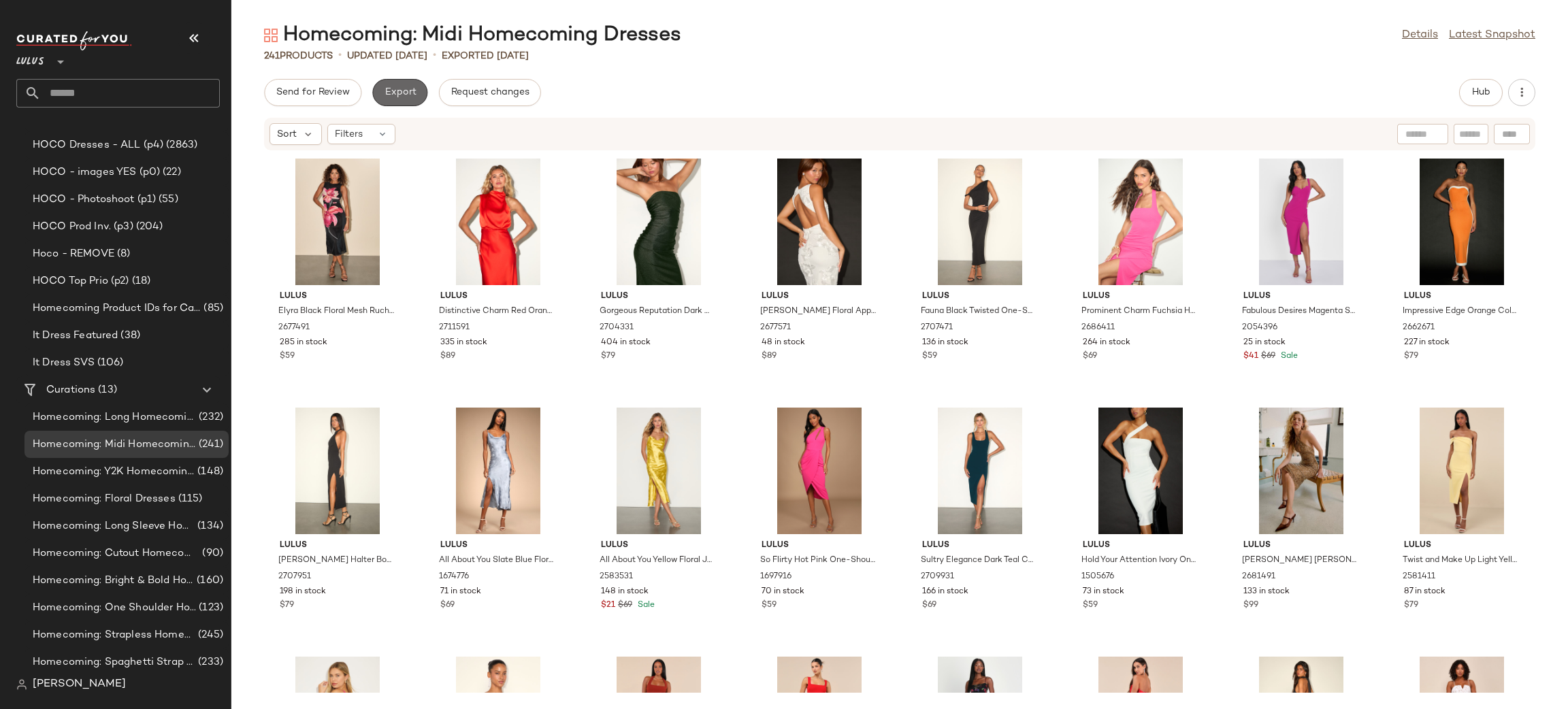
click at [424, 94] on button "Export" at bounding box center [400, 92] width 55 height 27
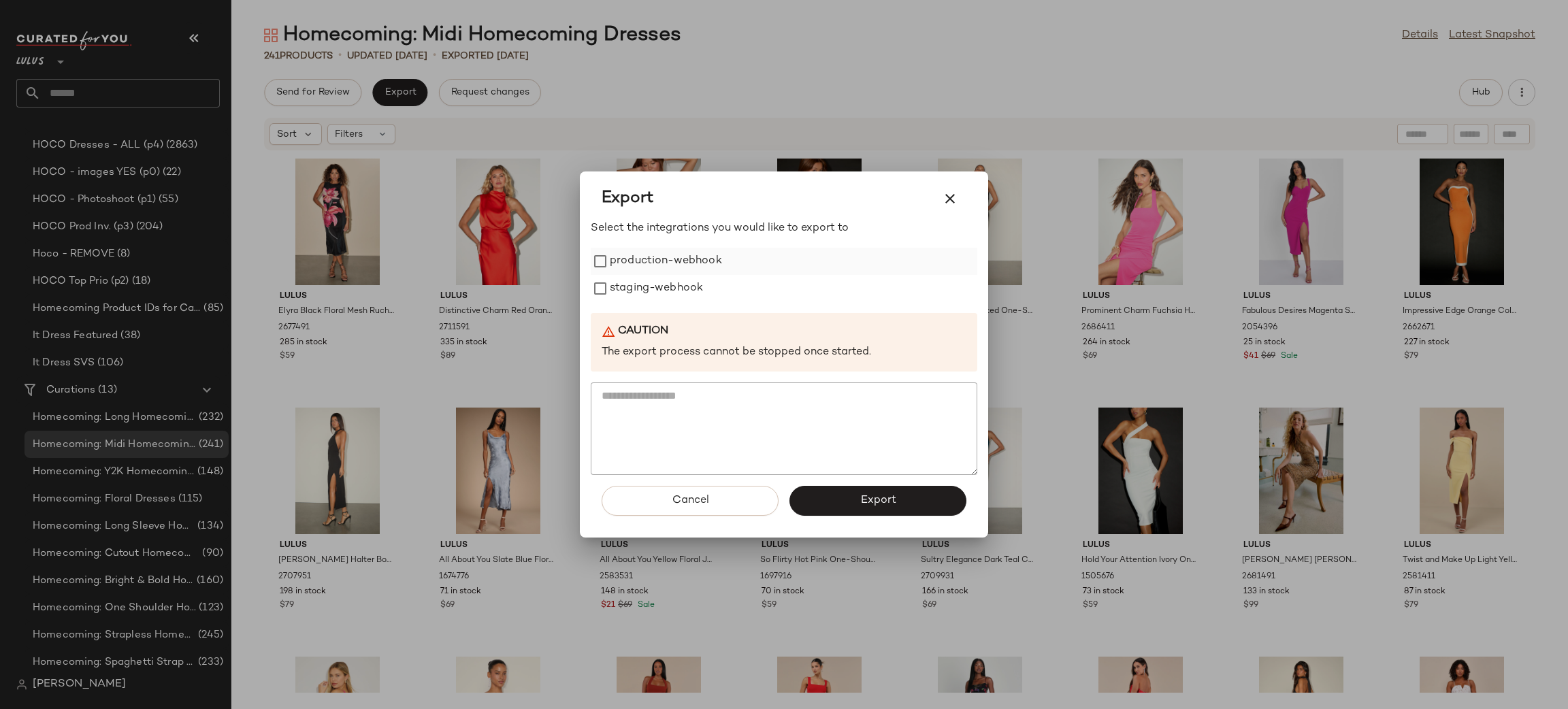
click at [668, 259] on label "production-webhook" at bounding box center [665, 261] width 112 height 27
drag, startPoint x: 681, startPoint y: 289, endPoint x: 864, endPoint y: 382, distance: 205.3
click at [681, 289] on label "staging-webhook" at bounding box center [656, 288] width 93 height 27
click at [873, 491] on button "Export" at bounding box center [877, 500] width 177 height 30
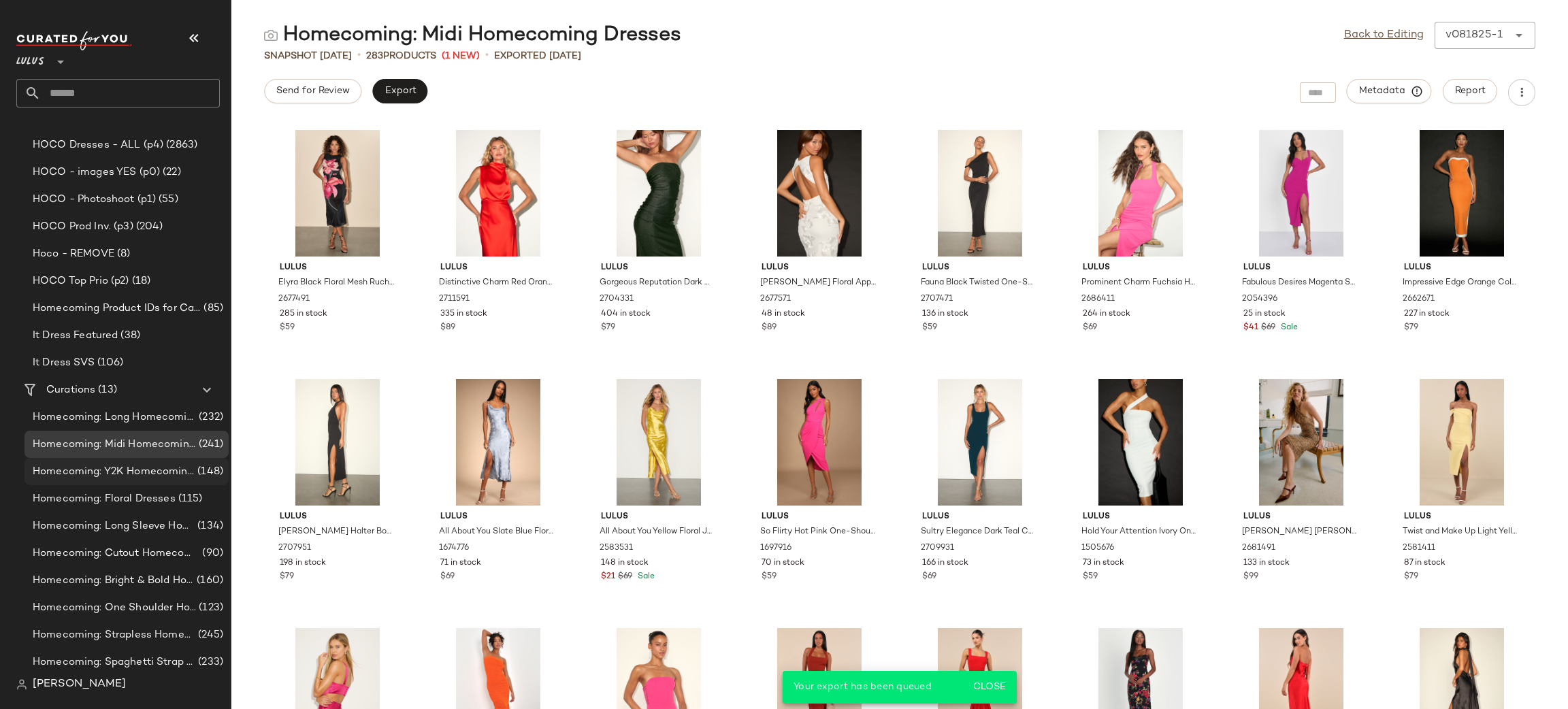
click at [145, 469] on span "Homecoming: Y2K Homecoming Dresses" at bounding box center [113, 471] width 162 height 15
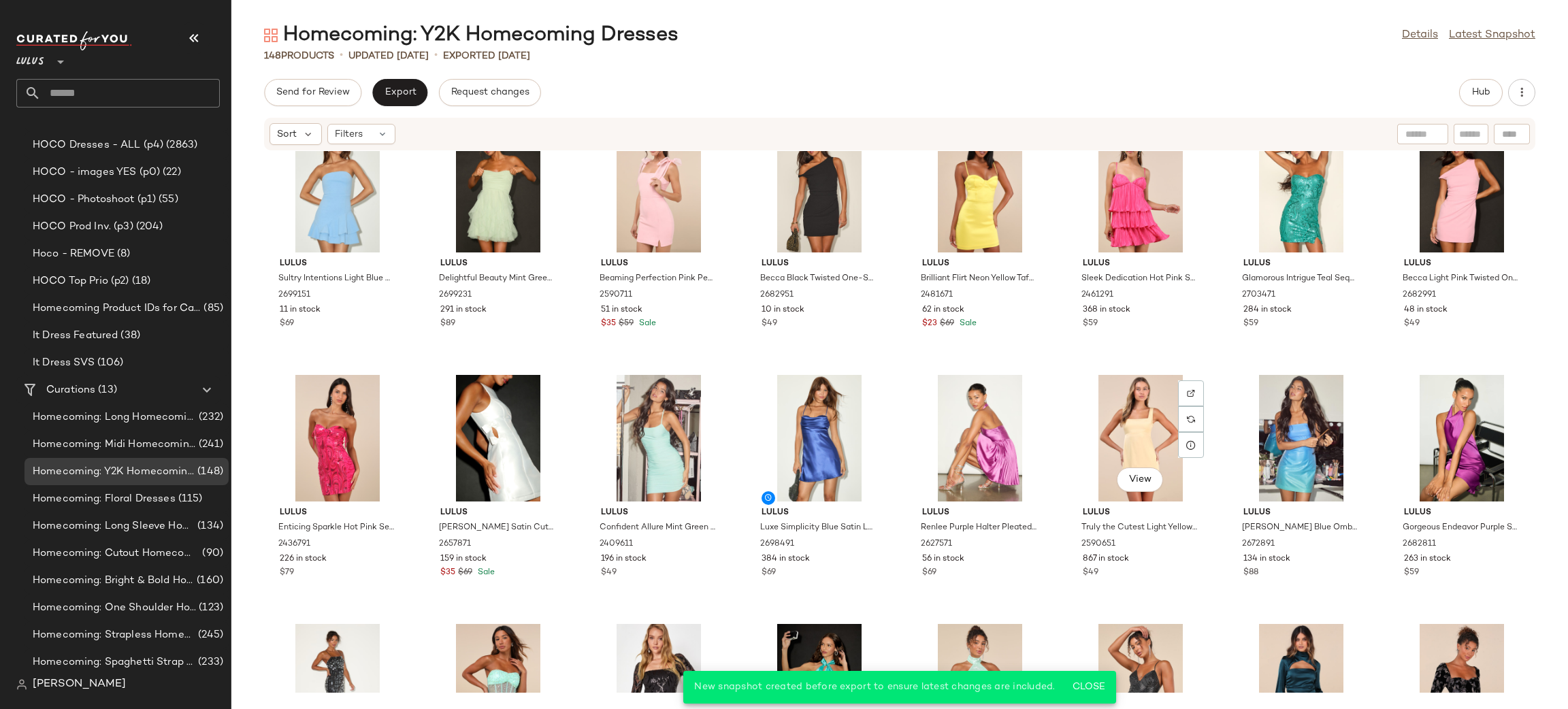
scroll to position [11, 0]
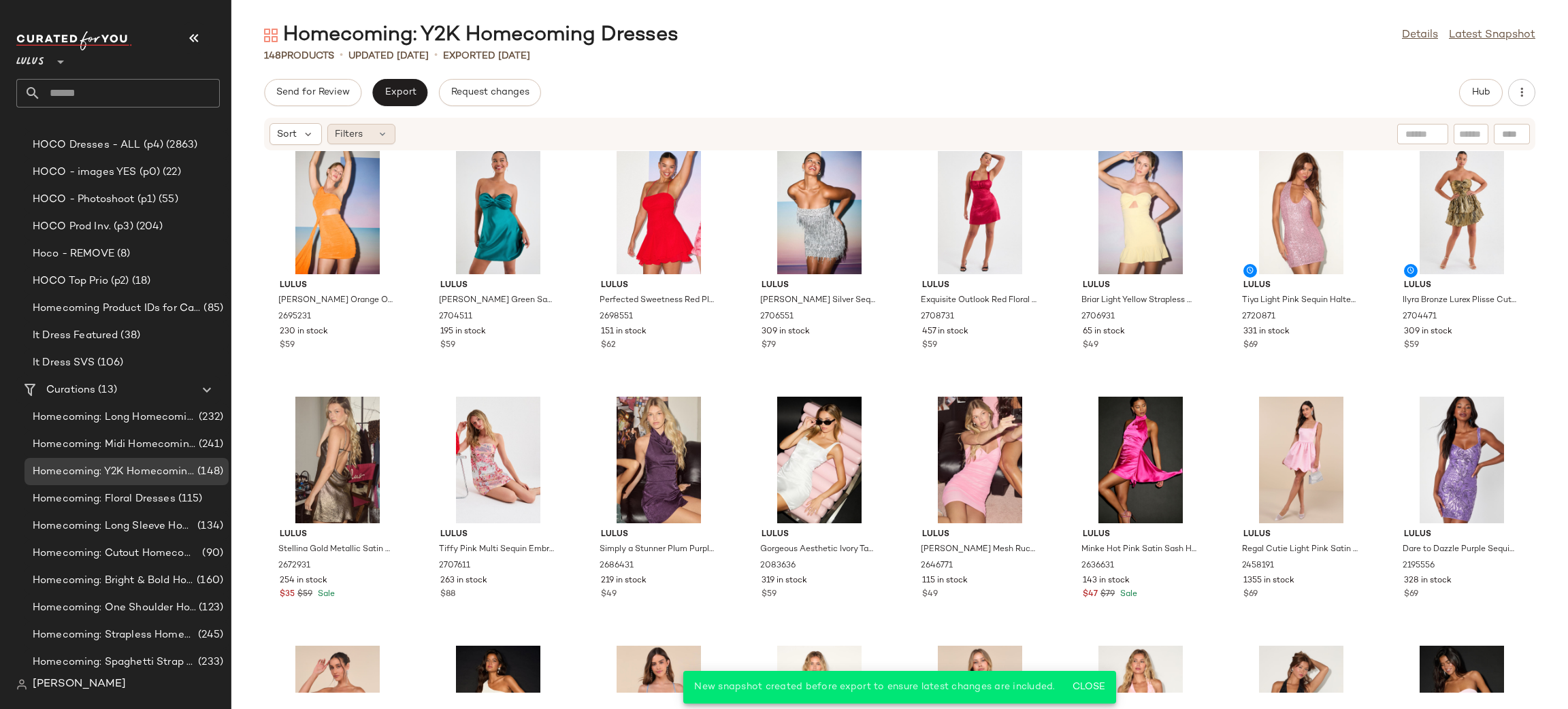
click at [353, 131] on span "Filters" at bounding box center [348, 134] width 28 height 14
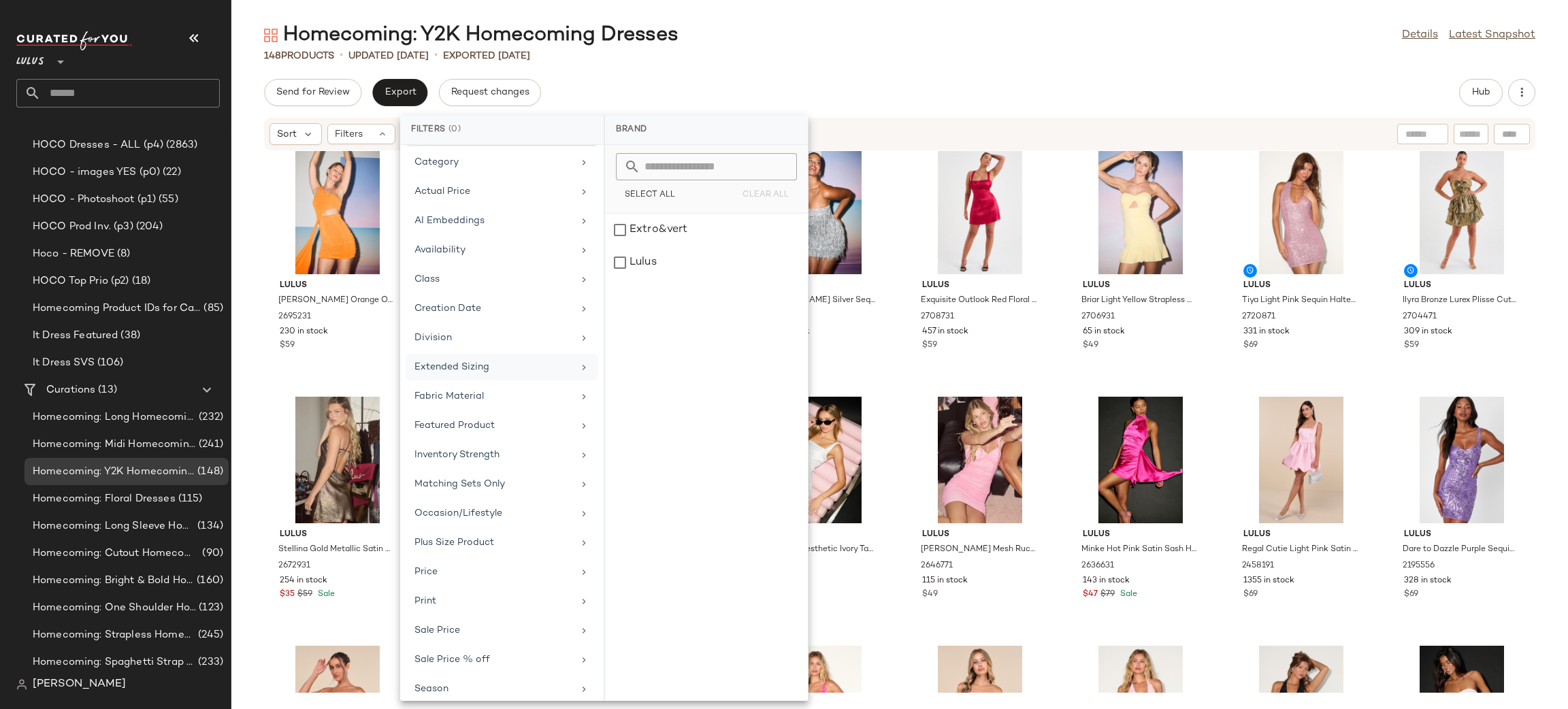
scroll to position [31, 0]
click at [513, 508] on div "Occasion/Lifestyle" at bounding box center [493, 512] width 159 height 14
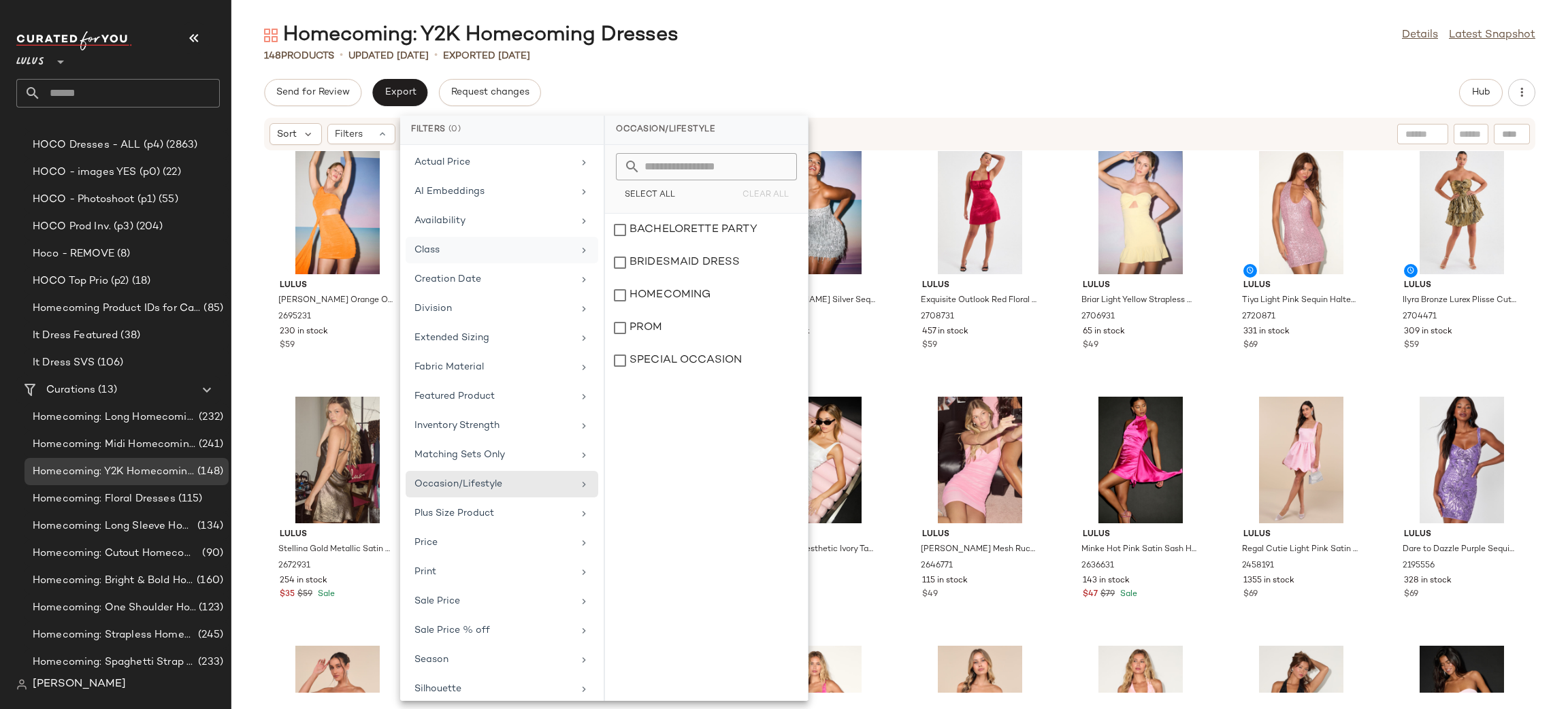
scroll to position [58, 0]
click at [487, 256] on div "Class" at bounding box center [493, 252] width 159 height 14
click at [710, 279] on div "CASUAL DRESSES" at bounding box center [706, 295] width 203 height 33
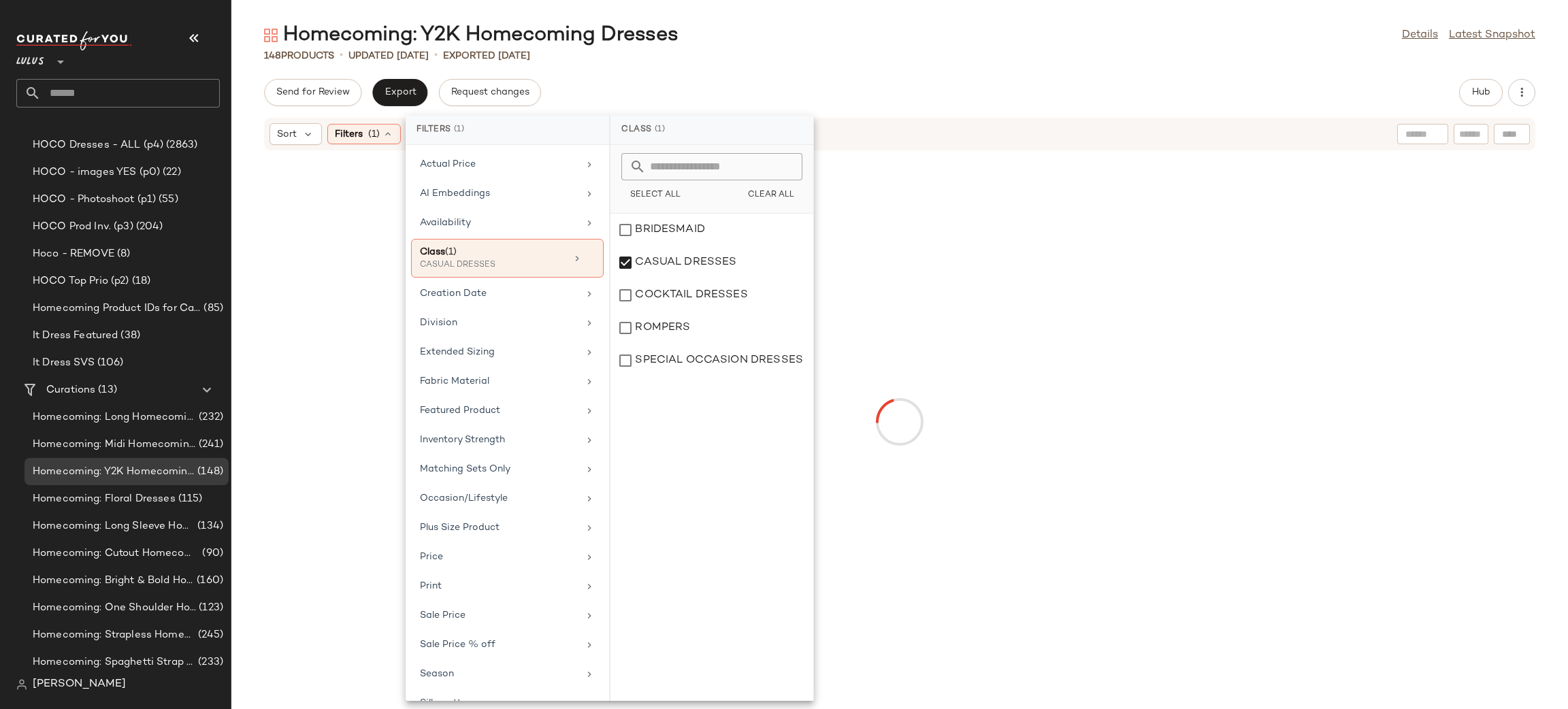
click at [1117, 57] on div "148 Products • updated Aug 18th • Exported Aug 18th" at bounding box center [900, 56] width 1336 height 14
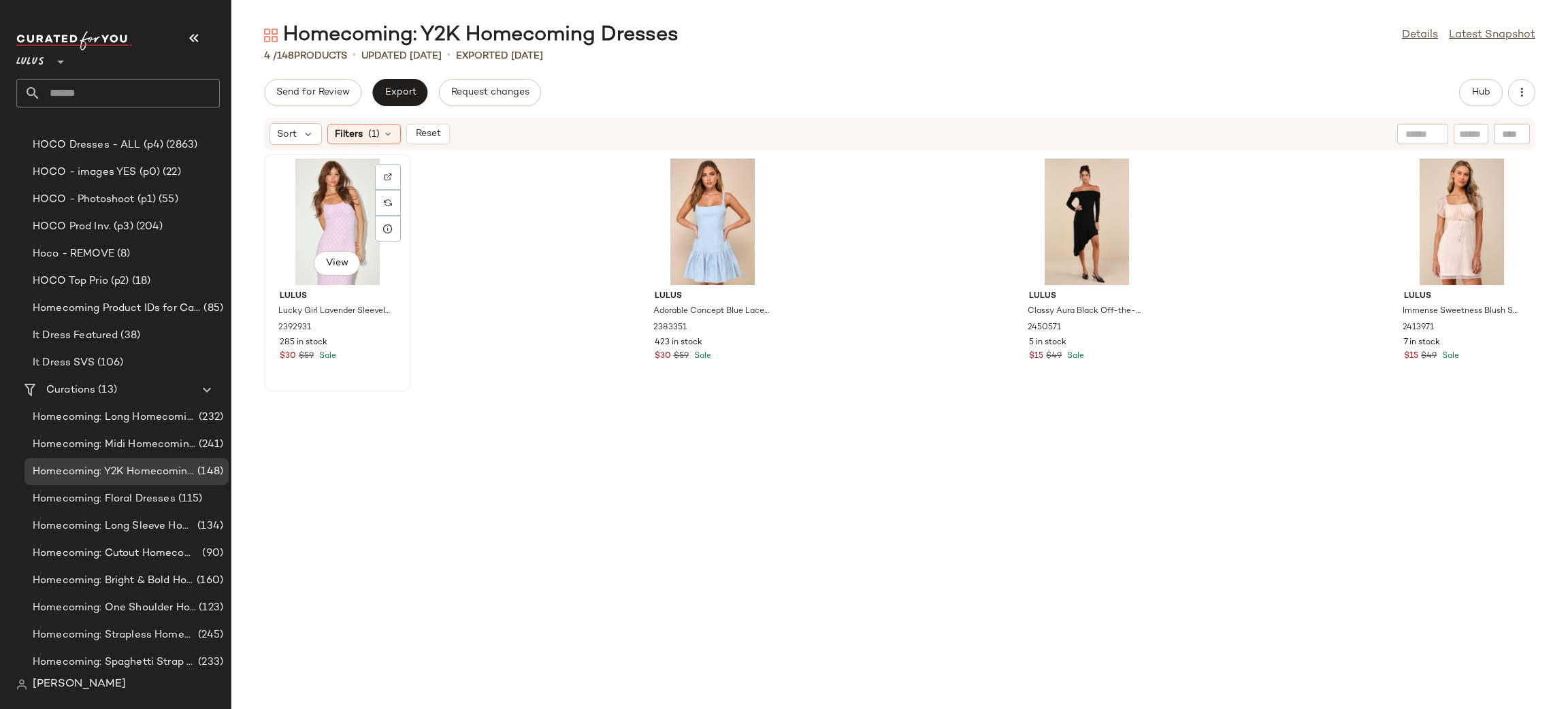
click at [331, 217] on div "View" at bounding box center [337, 221] width 137 height 126
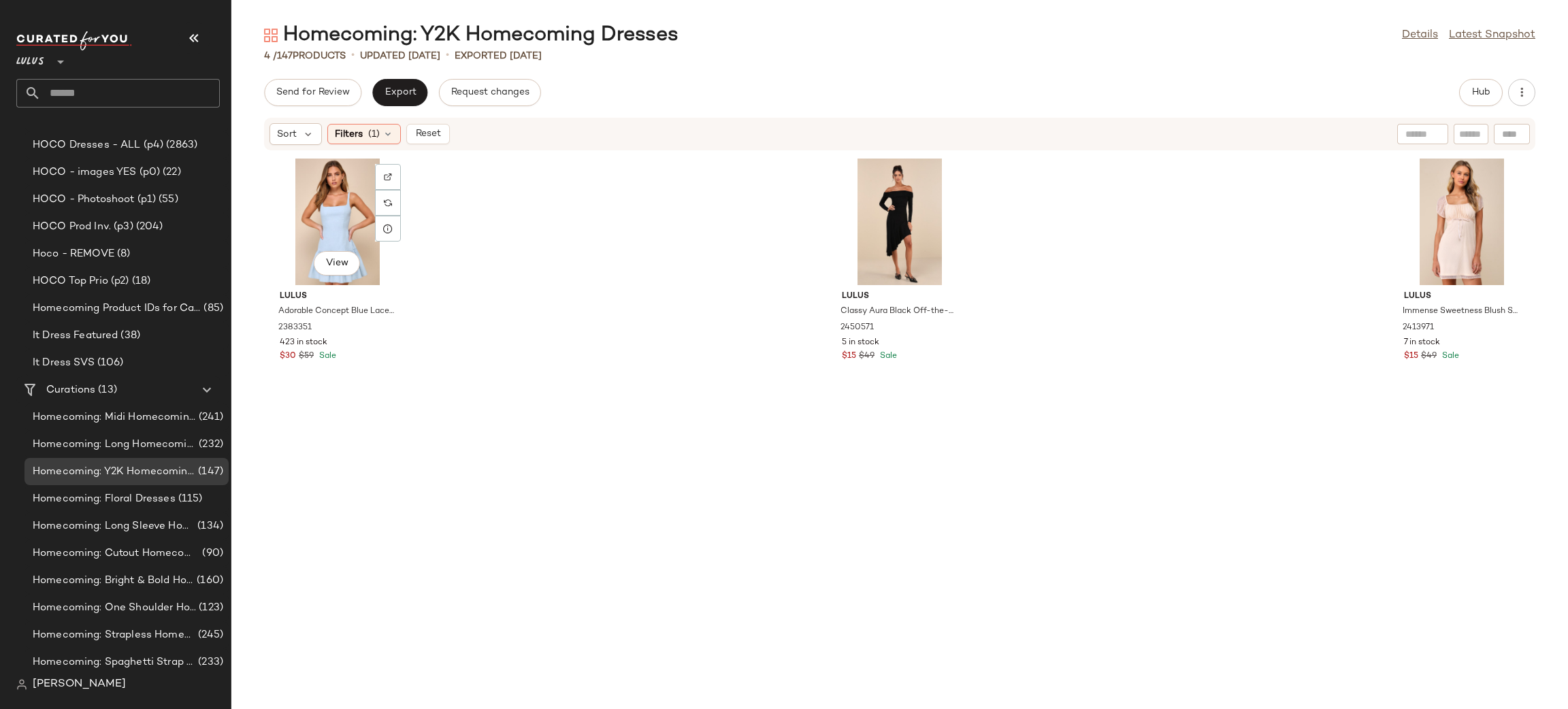
click at [331, 217] on div "View" at bounding box center [337, 221] width 137 height 126
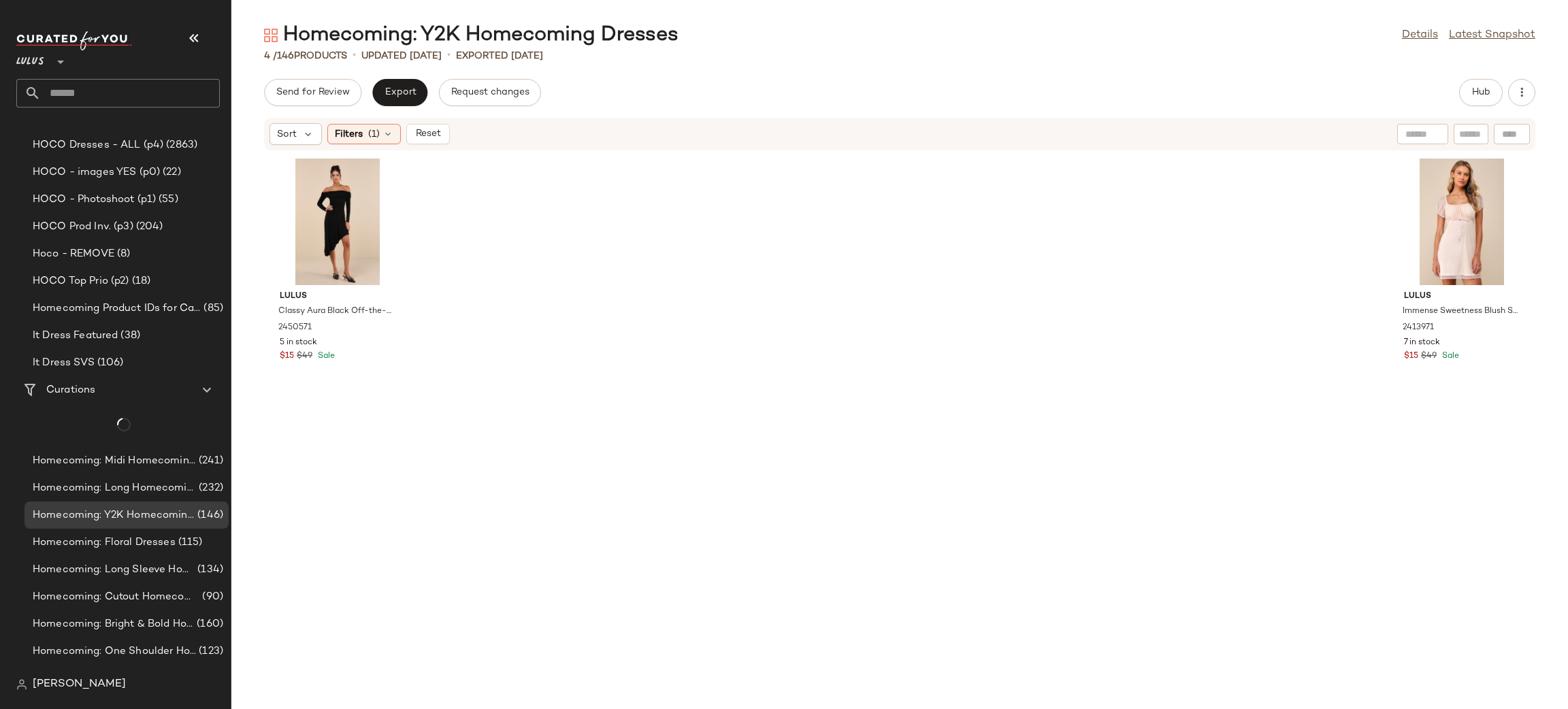
click at [331, 217] on div at bounding box center [337, 221] width 137 height 126
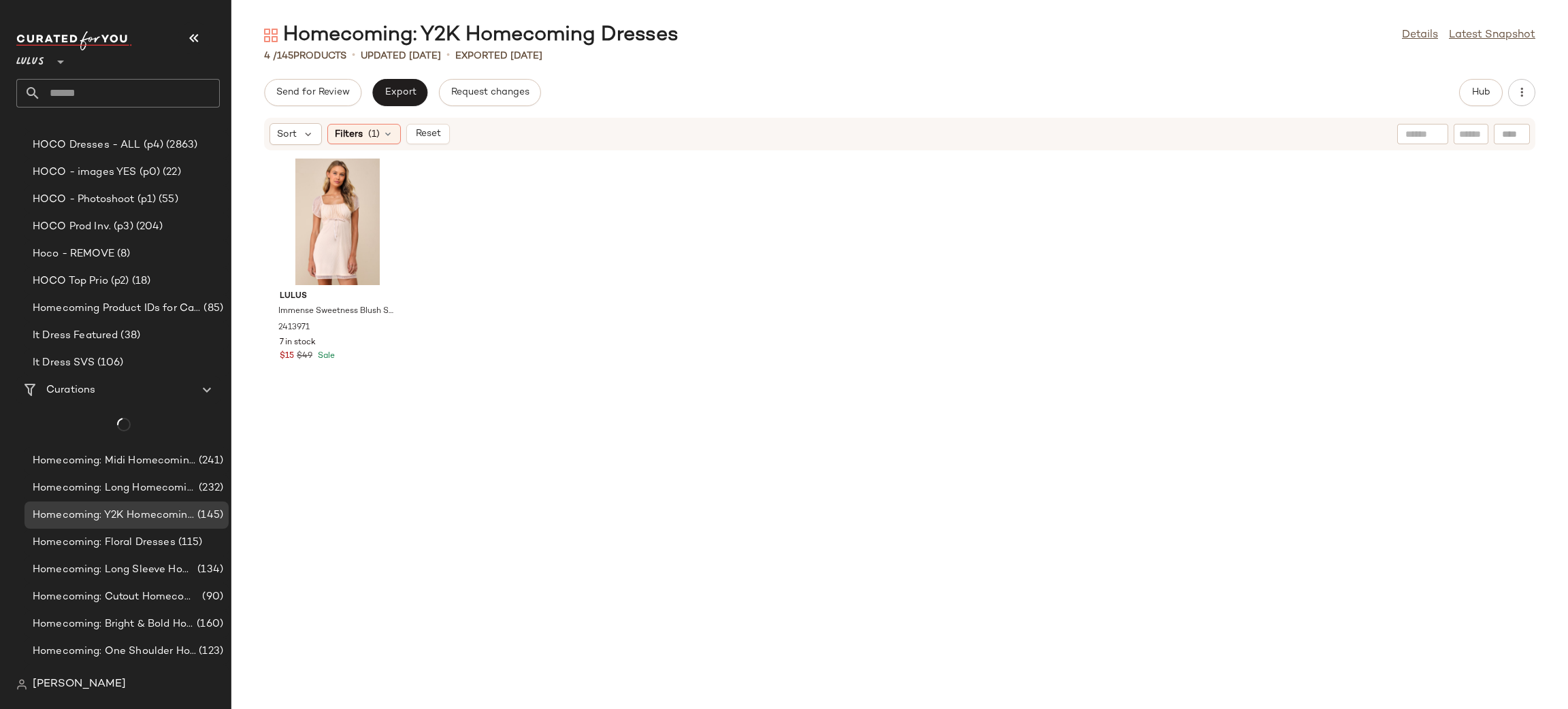
click at [331, 217] on div at bounding box center [337, 221] width 137 height 126
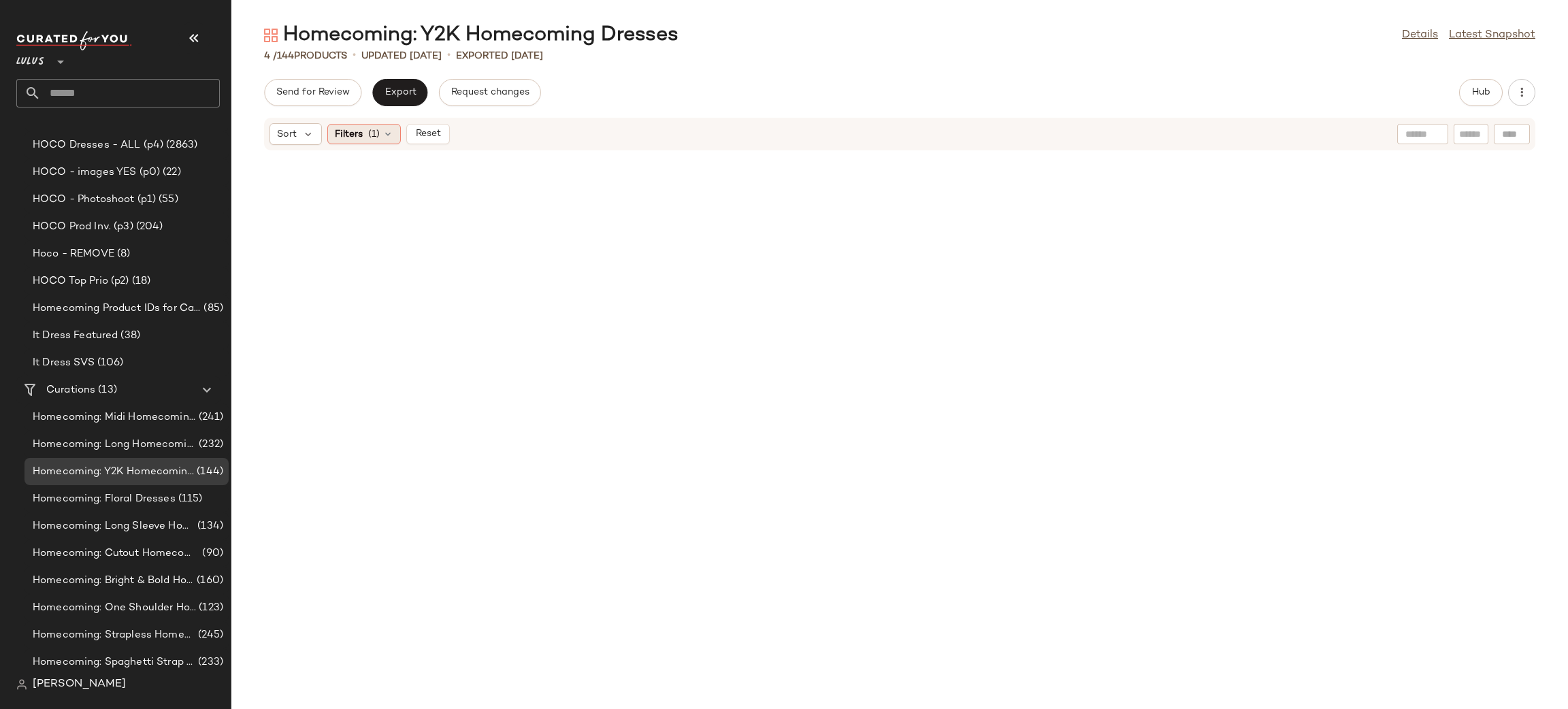
click at [368, 132] on span "(1)" at bounding box center [373, 134] width 12 height 14
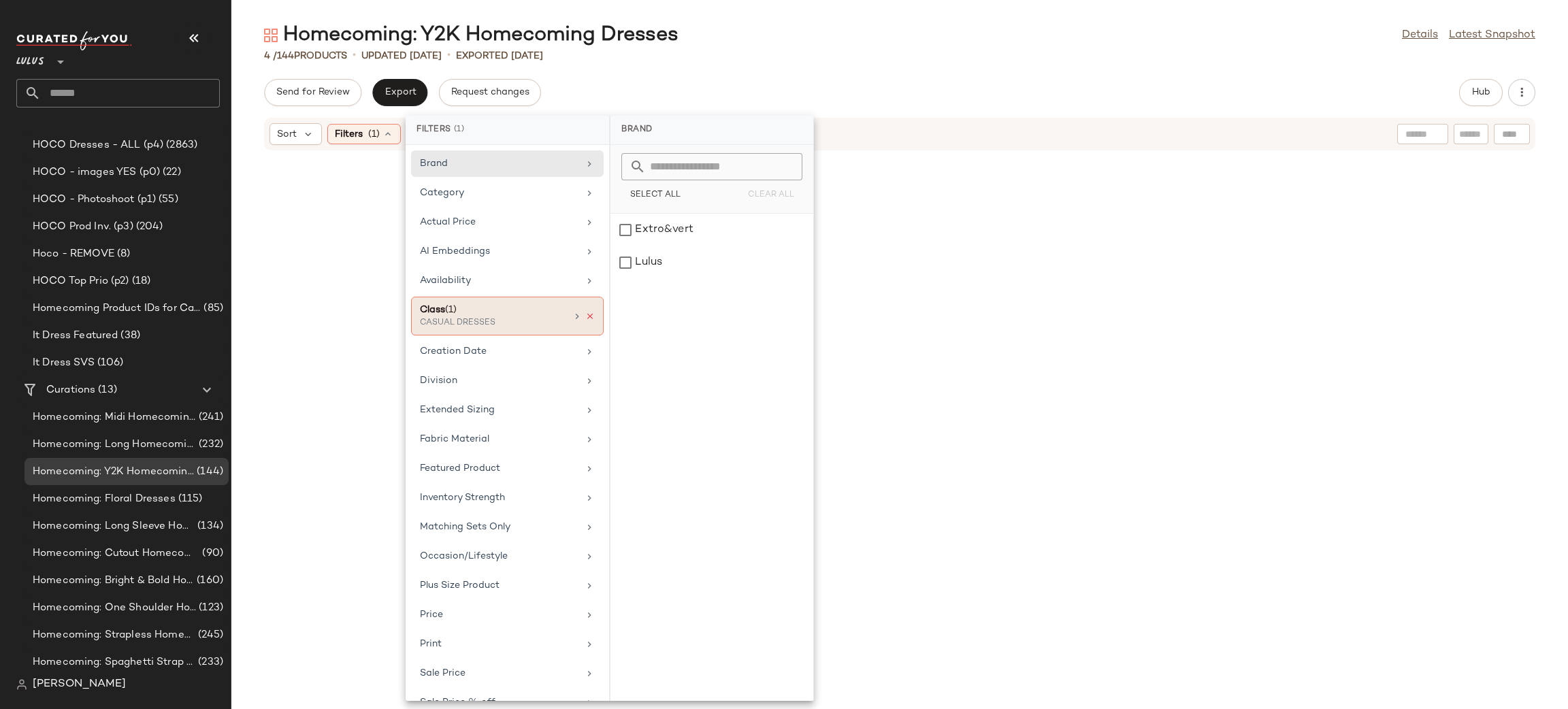
click at [585, 315] on icon at bounding box center [590, 316] width 9 height 9
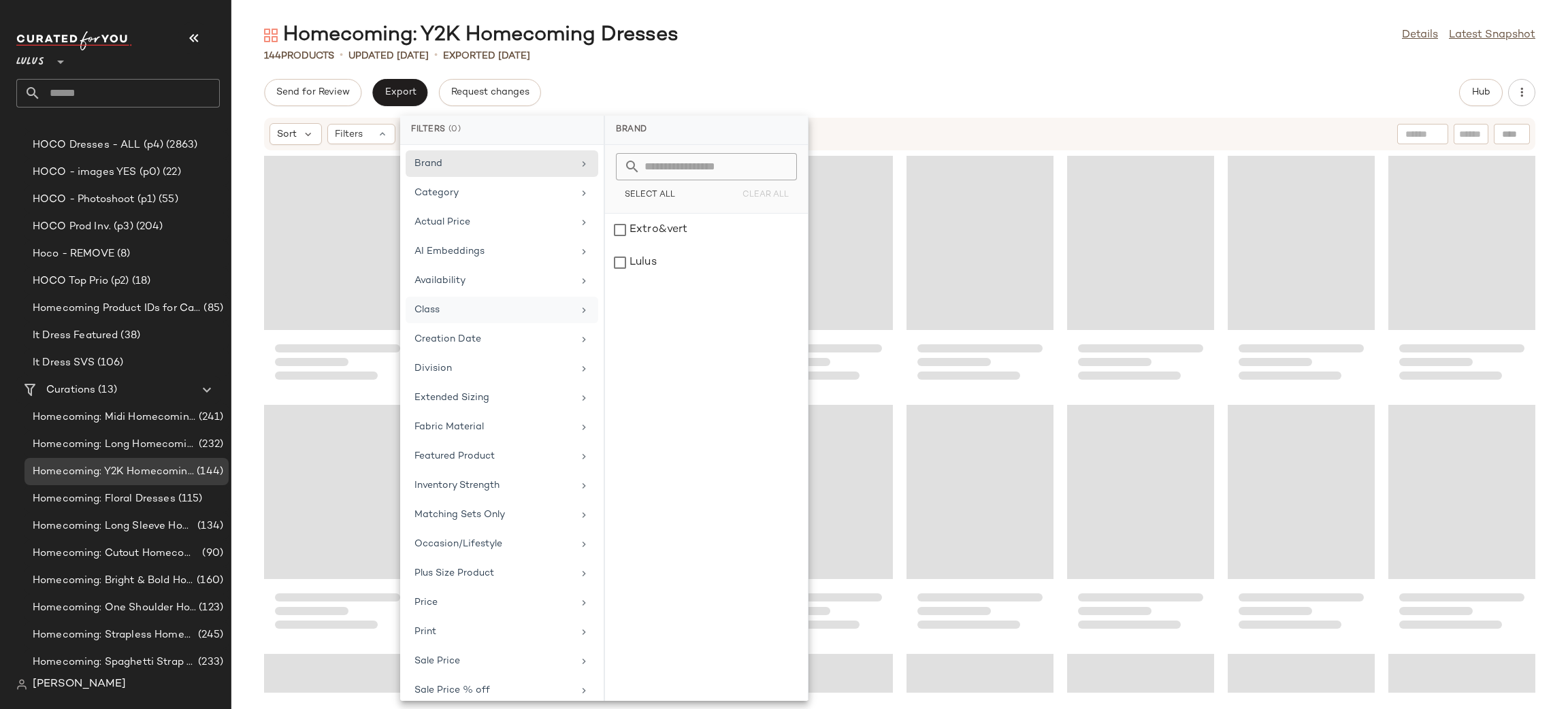
click at [988, 61] on div "144 Products • updated Aug 18th • Exported Aug 18th" at bounding box center [900, 56] width 1336 height 14
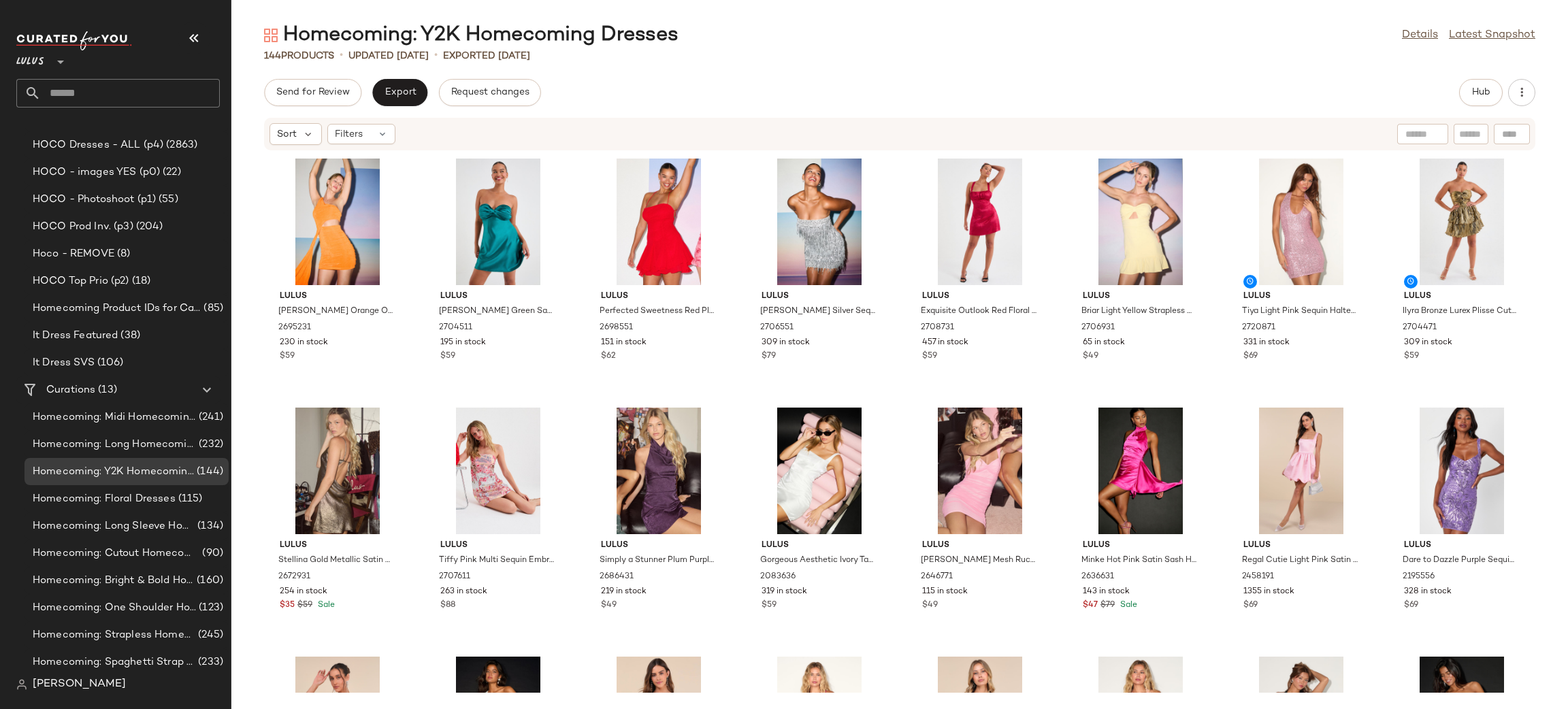
click at [387, 77] on div "Homecoming: Y2K Homecoming Dresses Details Latest Snapshot 144 Products • updat…" at bounding box center [900, 365] width 1336 height 687
click at [396, 95] on span "Export" at bounding box center [400, 92] width 32 height 11
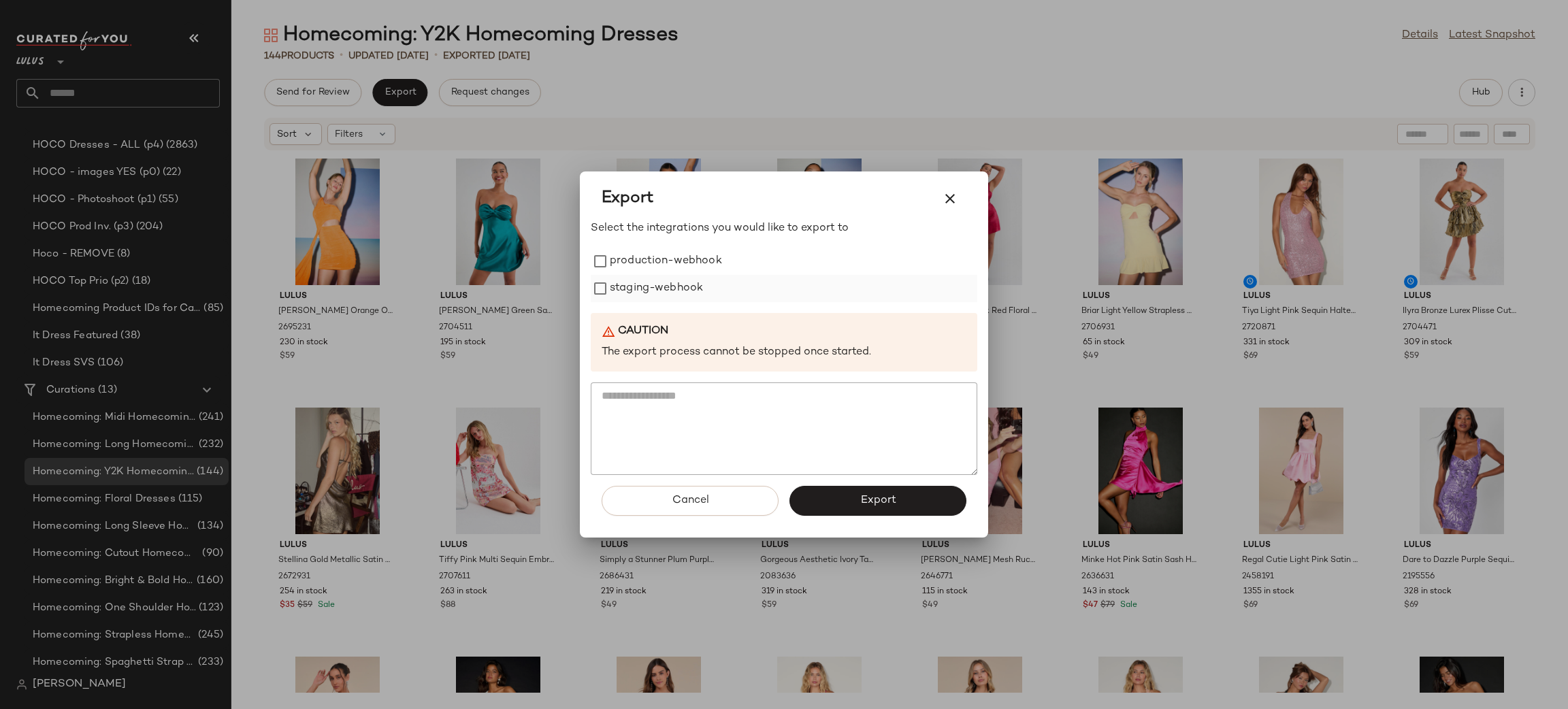
drag, startPoint x: 633, startPoint y: 265, endPoint x: 636, endPoint y: 292, distance: 27.2
click at [633, 265] on label "production-webhook" at bounding box center [665, 261] width 112 height 27
drag, startPoint x: 657, startPoint y: 289, endPoint x: 842, endPoint y: 412, distance: 222.2
click at [657, 289] on label "staging-webhook" at bounding box center [656, 288] width 93 height 27
click at [910, 509] on button "Export" at bounding box center [877, 500] width 177 height 30
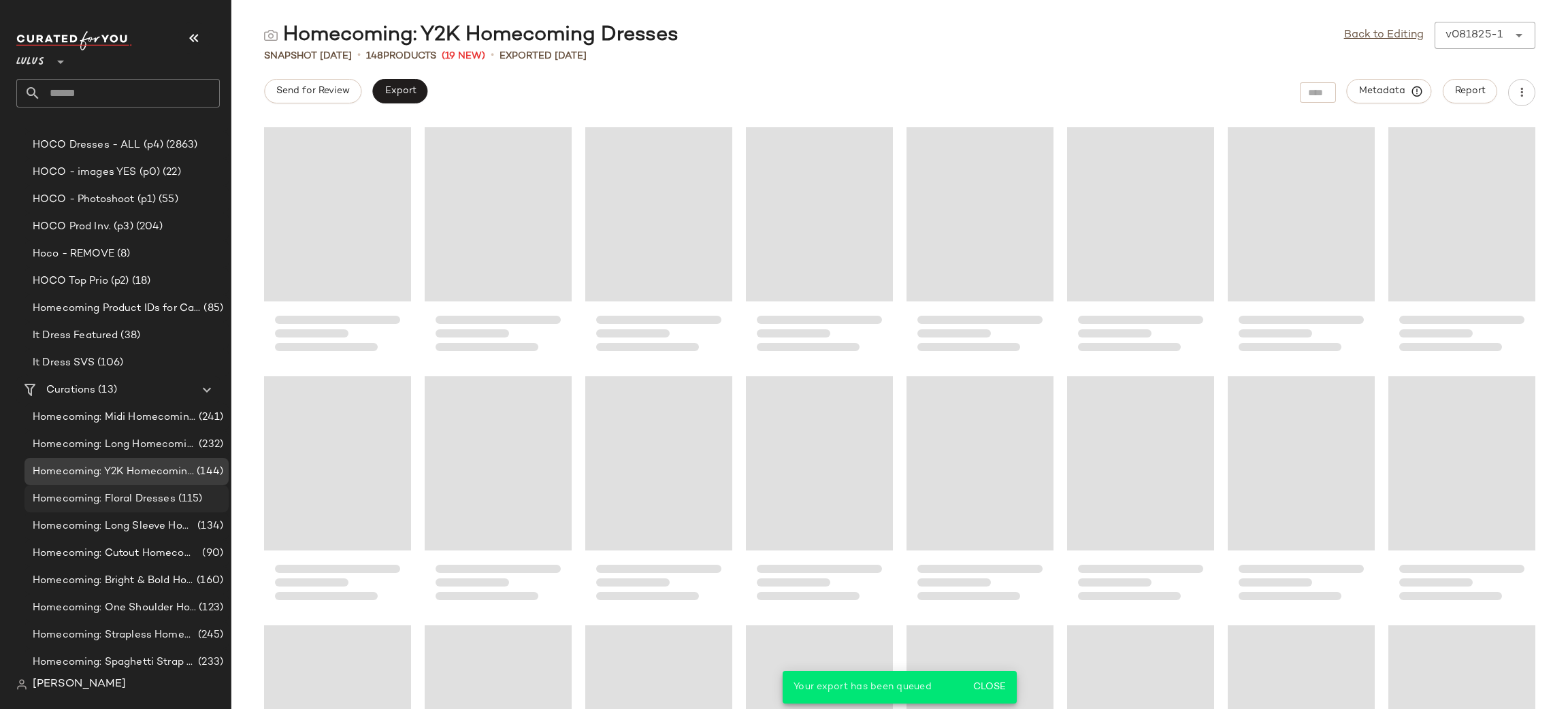
click at [151, 496] on span "Homecoming: Floral Dresses" at bounding box center [104, 498] width 143 height 15
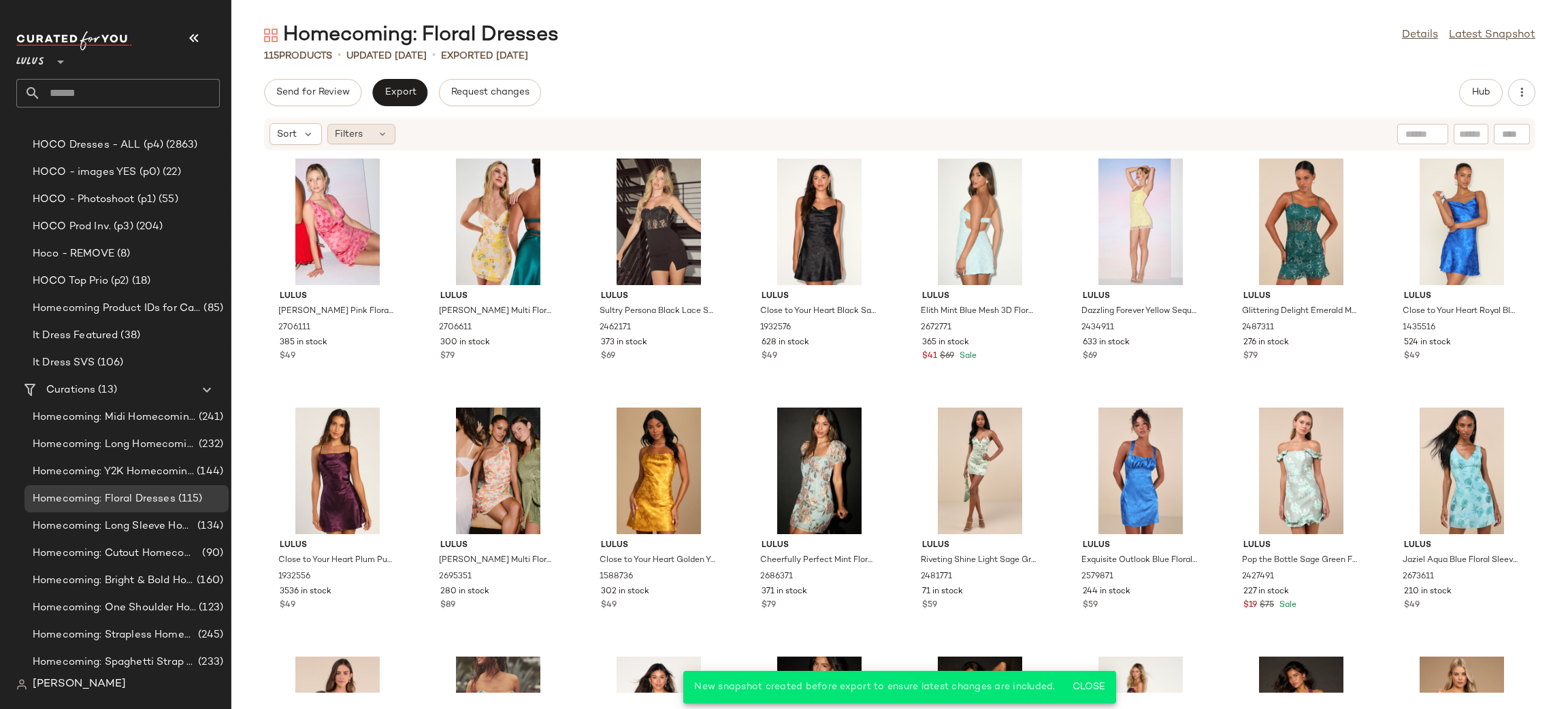
click at [367, 140] on div "Filters" at bounding box center [362, 134] width 68 height 20
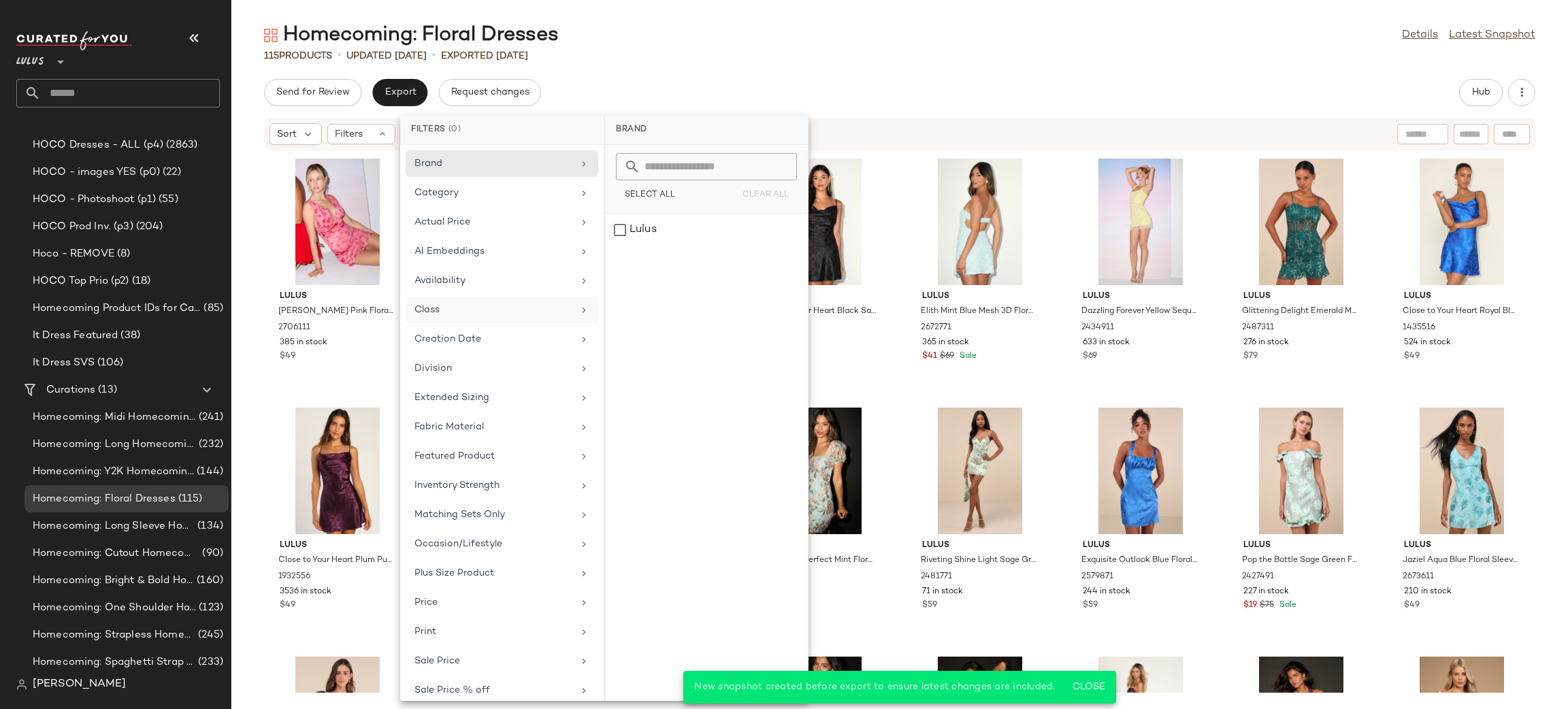
click at [431, 315] on div "Class" at bounding box center [493, 310] width 159 height 14
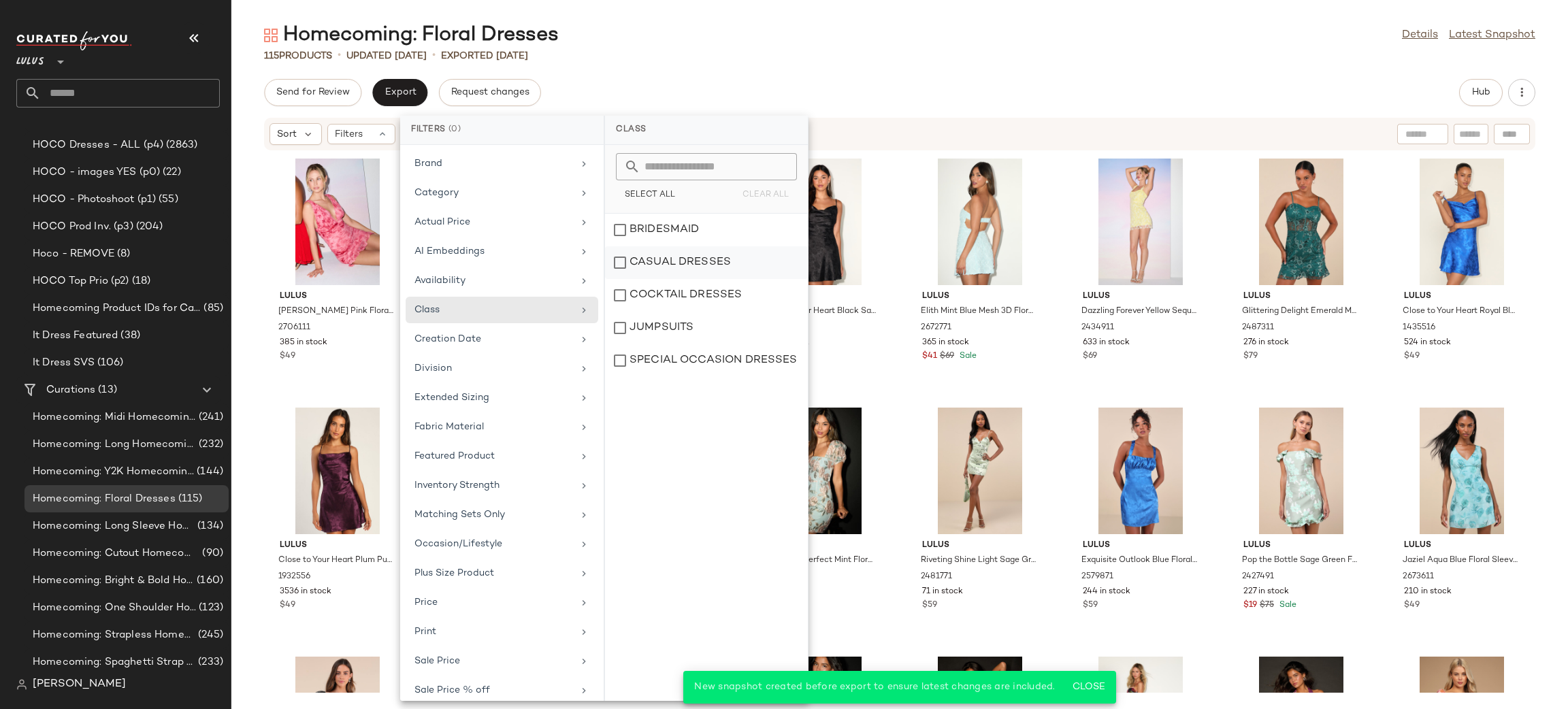
click at [672, 279] on div "CASUAL DRESSES" at bounding box center [706, 295] width 203 height 33
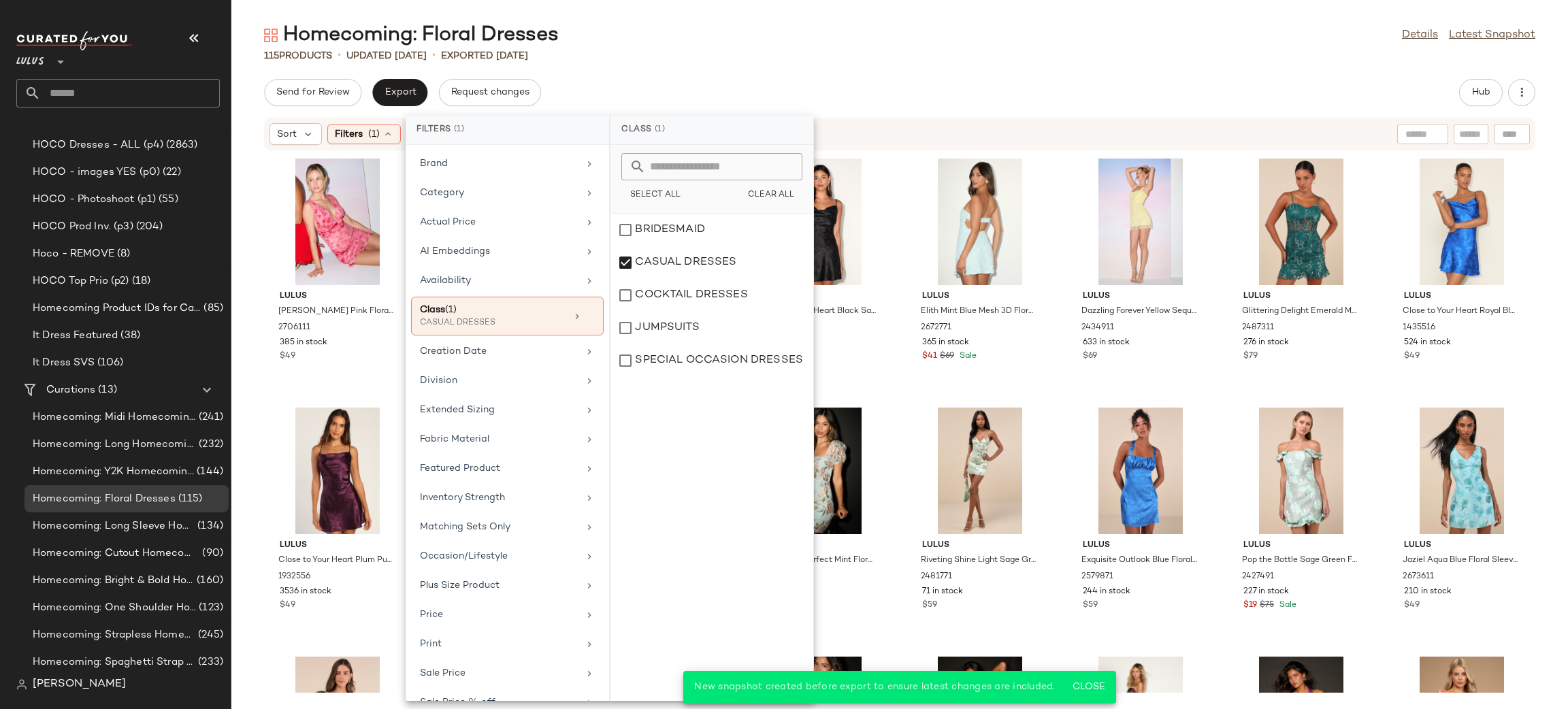
click at [988, 43] on div "Homecoming: Floral Dresses Details Latest Snapshot" at bounding box center [900, 35] width 1336 height 27
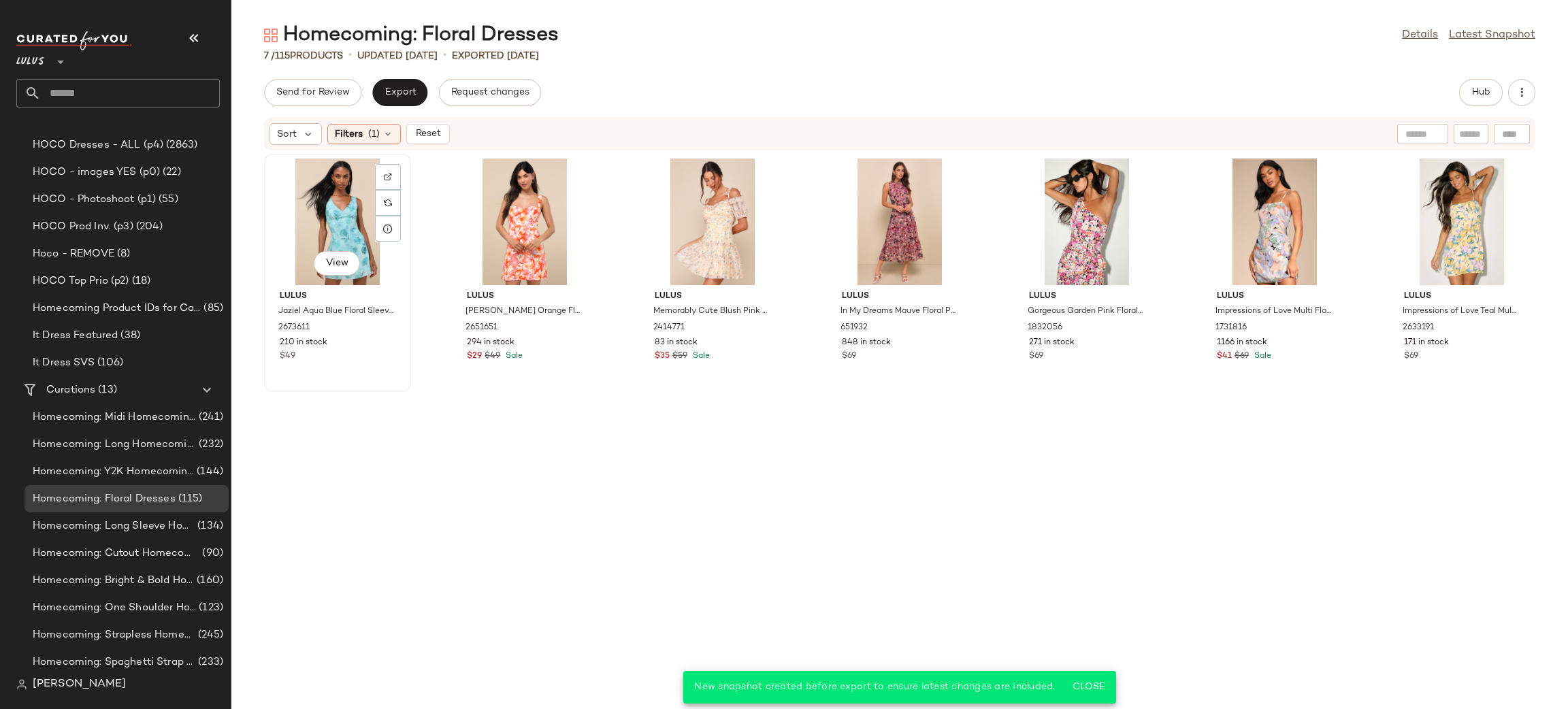
click at [333, 216] on div "View" at bounding box center [337, 221] width 137 height 126
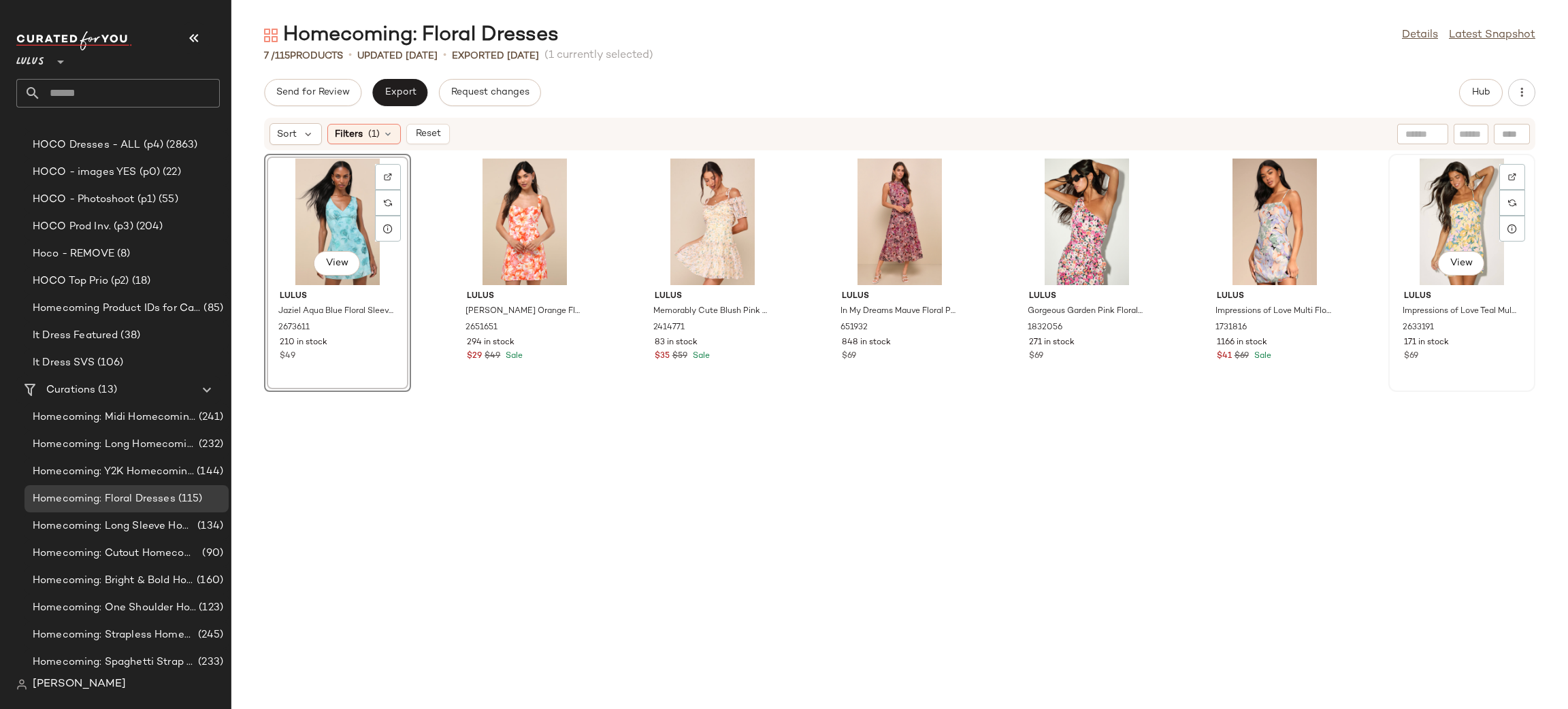
click at [1432, 212] on div "View" at bounding box center [1461, 221] width 137 height 126
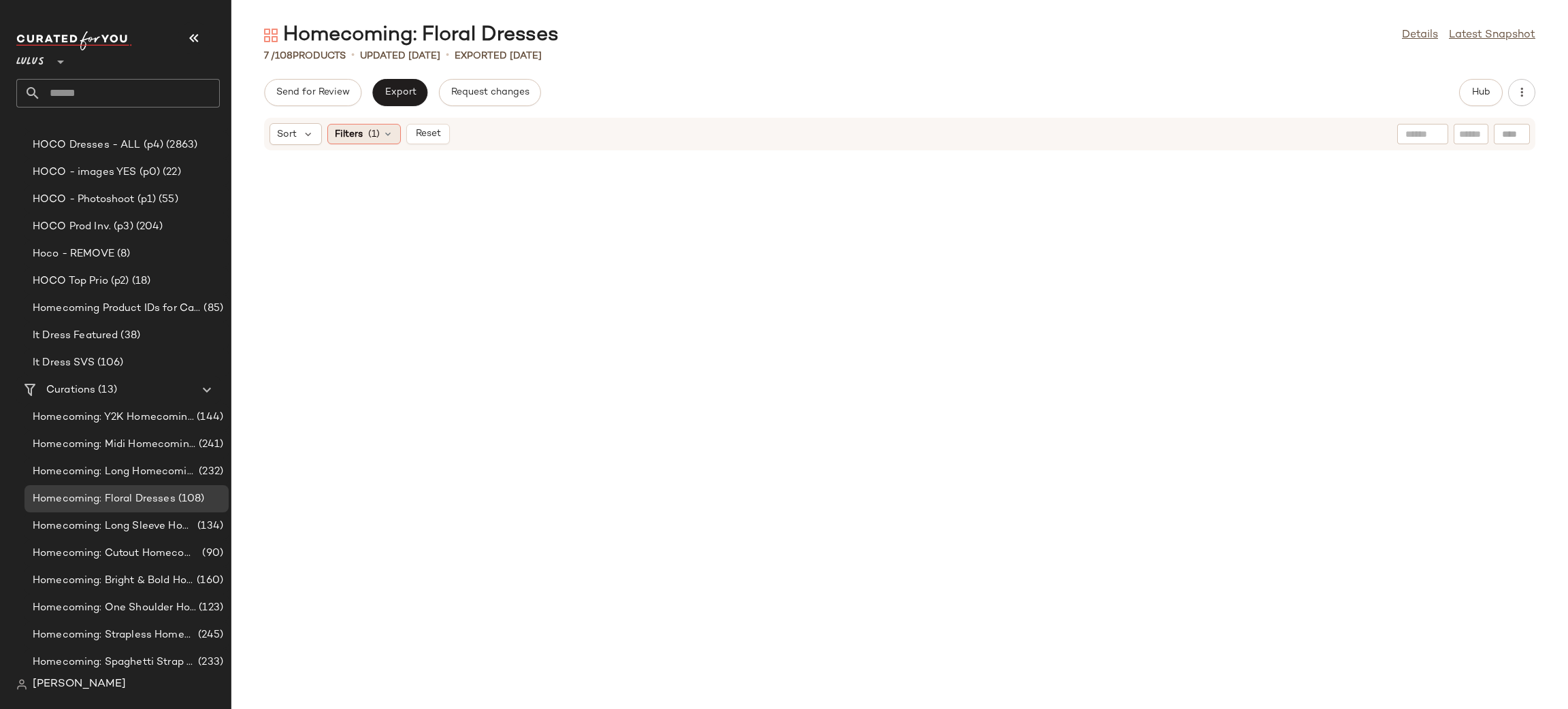
click at [365, 128] on div "Filters (1)" at bounding box center [364, 134] width 74 height 20
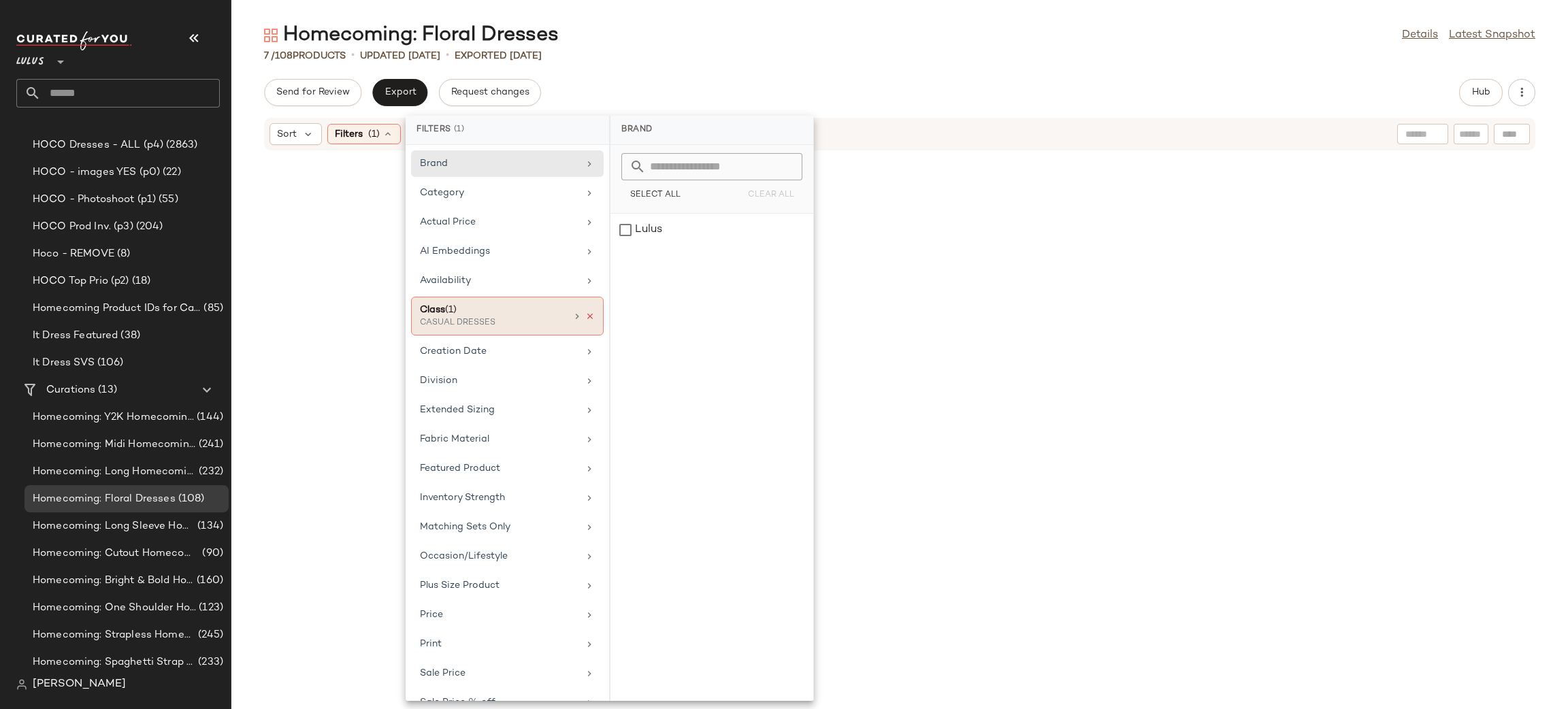
click at [585, 318] on icon at bounding box center [590, 316] width 9 height 9
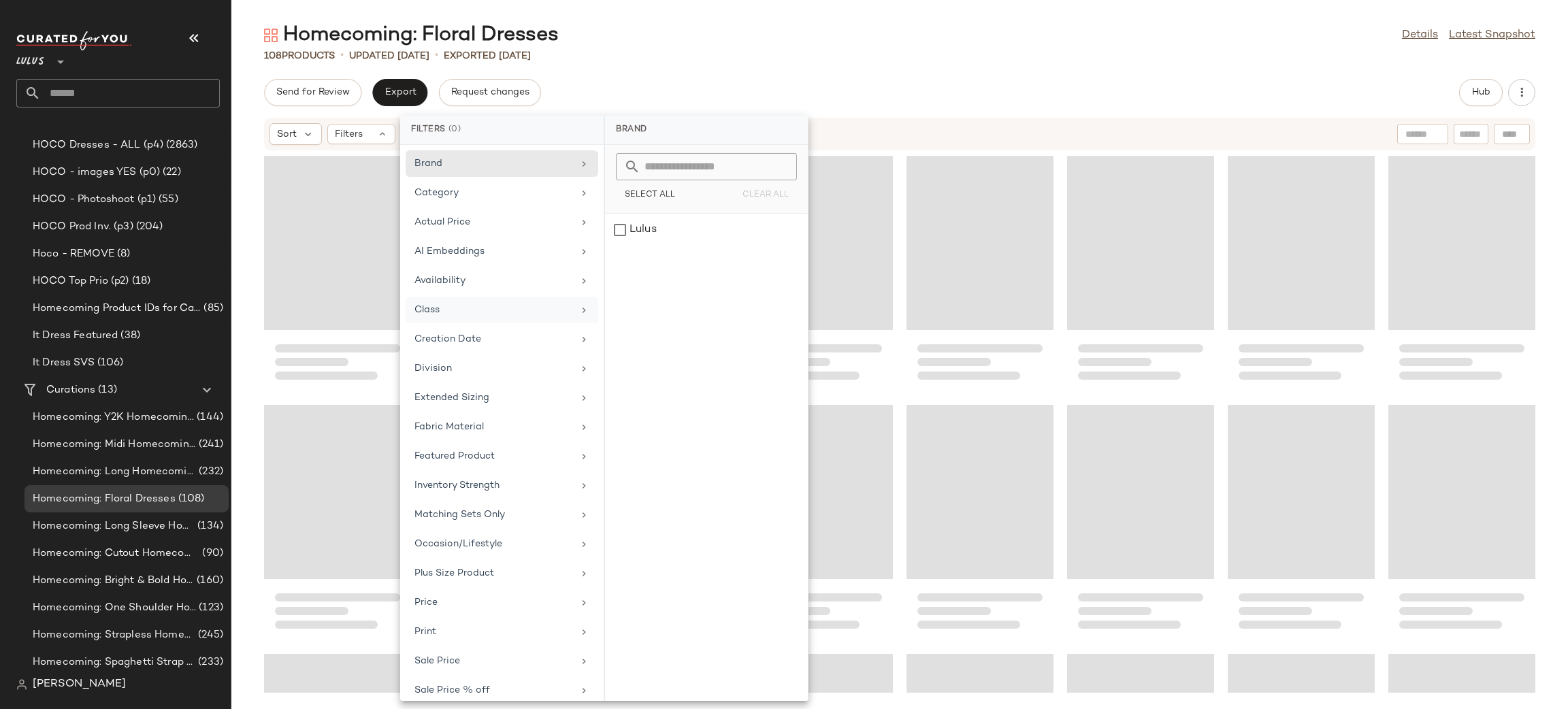
click at [709, 62] on div "Homecoming: Floral Dresses Details Latest Snapshot 108 Products • updated Aug 1…" at bounding box center [900, 365] width 1336 height 687
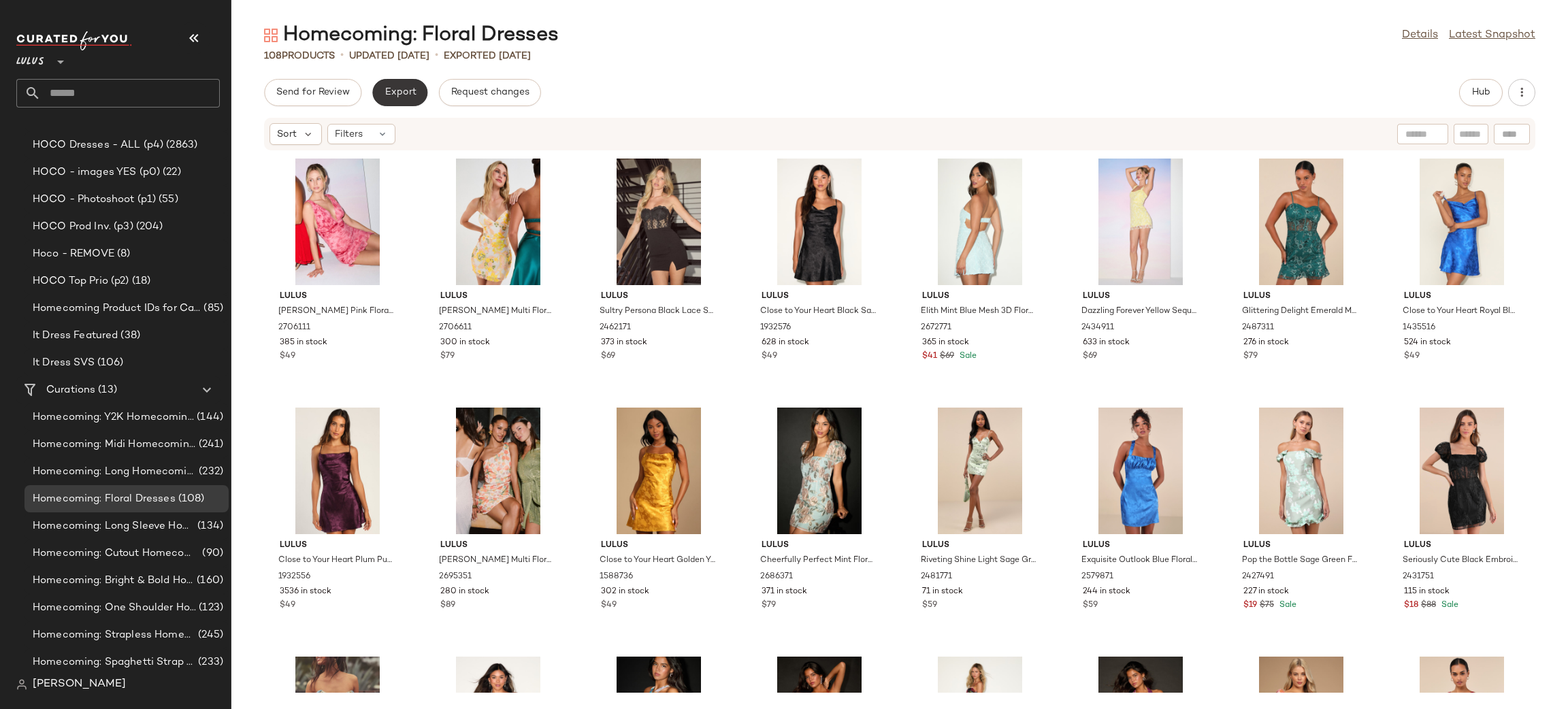
click at [389, 96] on span "Export" at bounding box center [400, 92] width 32 height 11
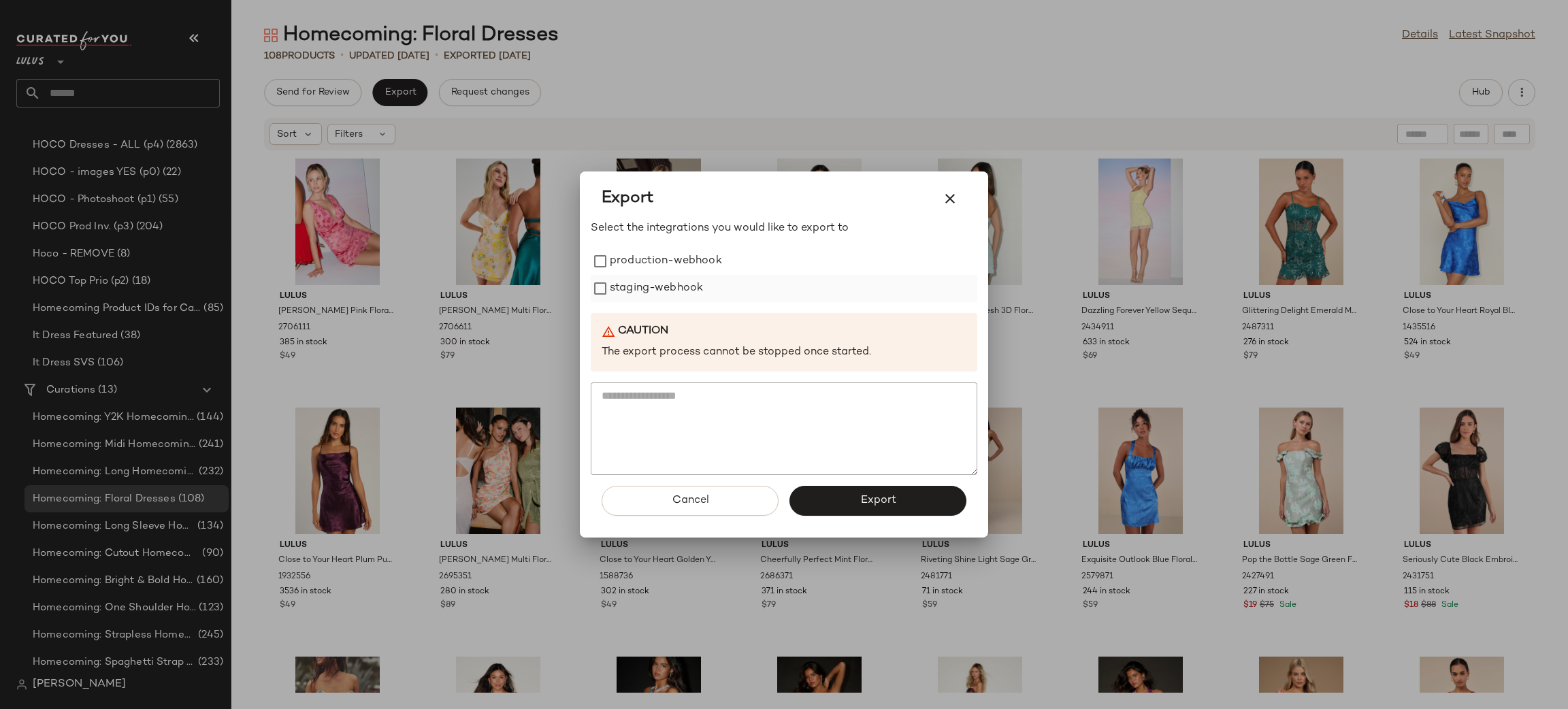
drag, startPoint x: 643, startPoint y: 265, endPoint x: 650, endPoint y: 283, distance: 19.3
click at [643, 267] on label "production-webhook" at bounding box center [665, 261] width 112 height 27
drag, startPoint x: 654, startPoint y: 288, endPoint x: 767, endPoint y: 384, distance: 148.3
click at [654, 289] on label "staging-webhook" at bounding box center [656, 288] width 93 height 27
click at [896, 488] on button "Export" at bounding box center [877, 500] width 177 height 30
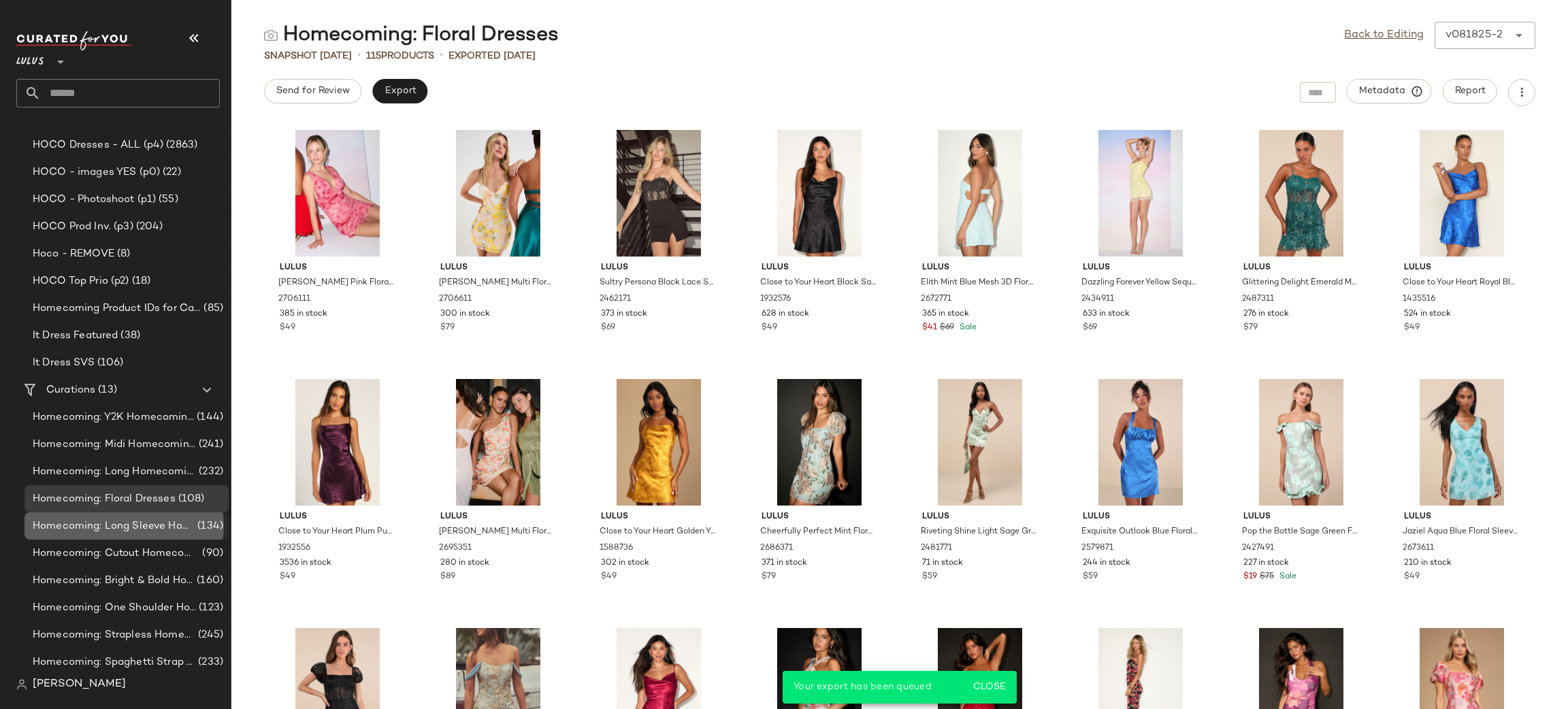
click at [122, 527] on span "Homecoming: Long Sleeve Homecoming Dresses" at bounding box center [113, 526] width 162 height 15
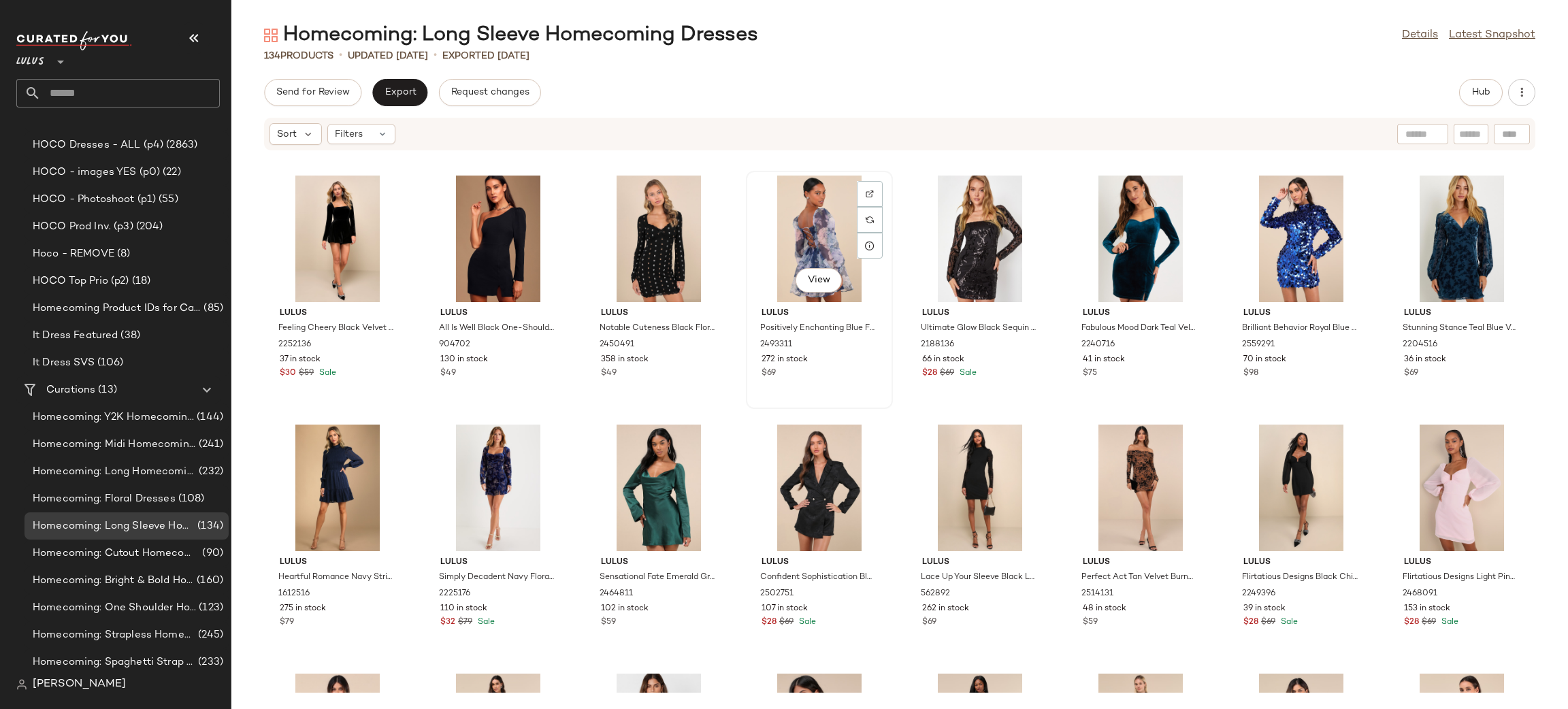
scroll to position [2132, 0]
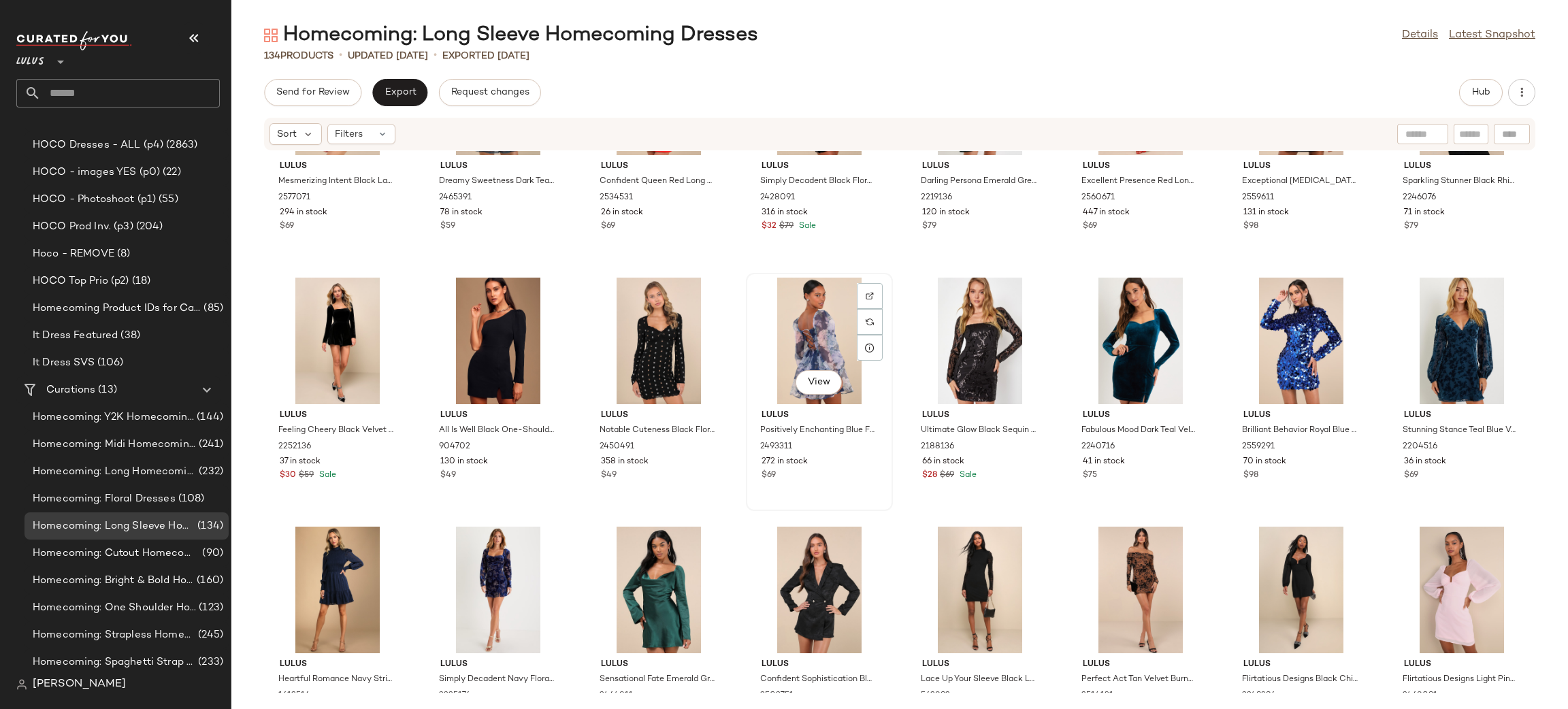
click at [819, 314] on div "View" at bounding box center [818, 341] width 137 height 126
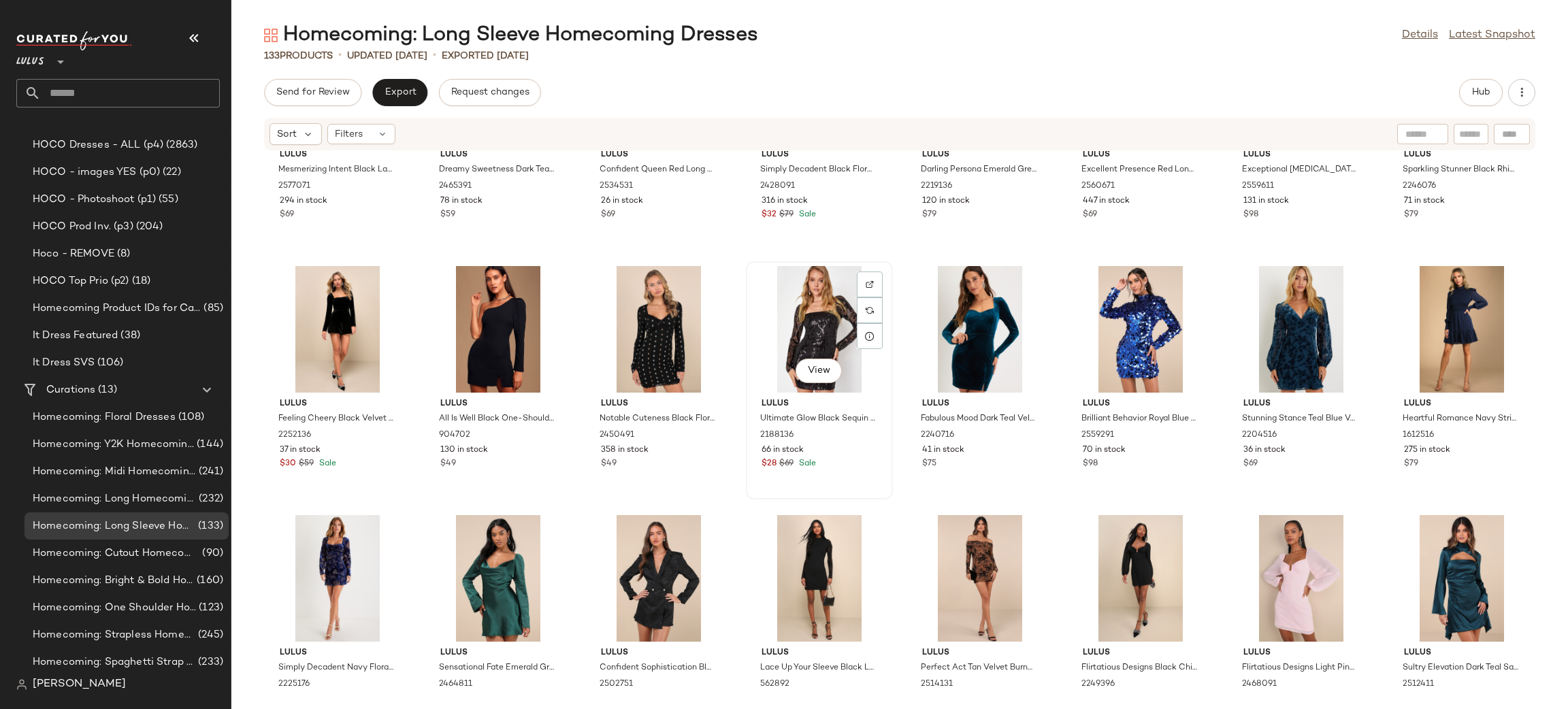
scroll to position [2199, 0]
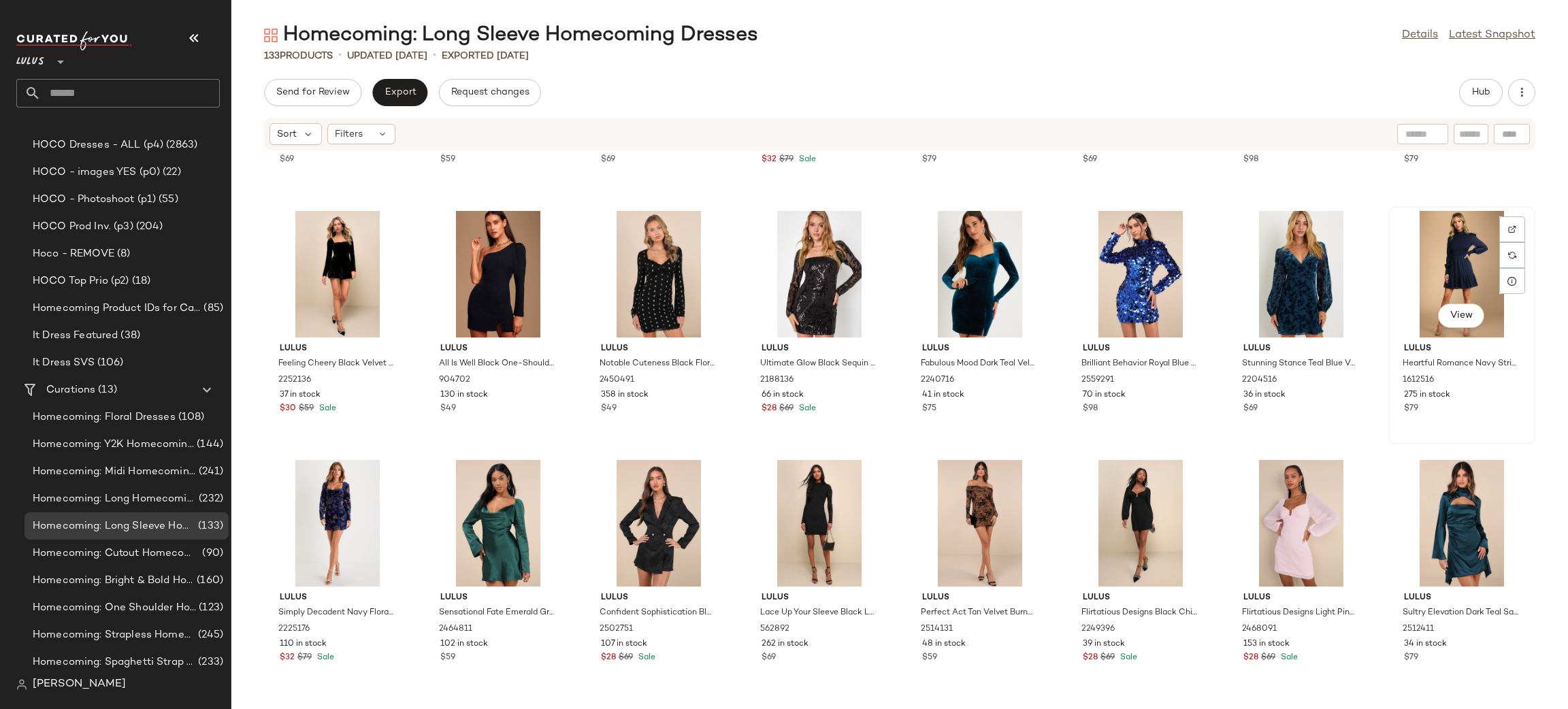
click at [1426, 248] on div "View" at bounding box center [1461, 273] width 137 height 126
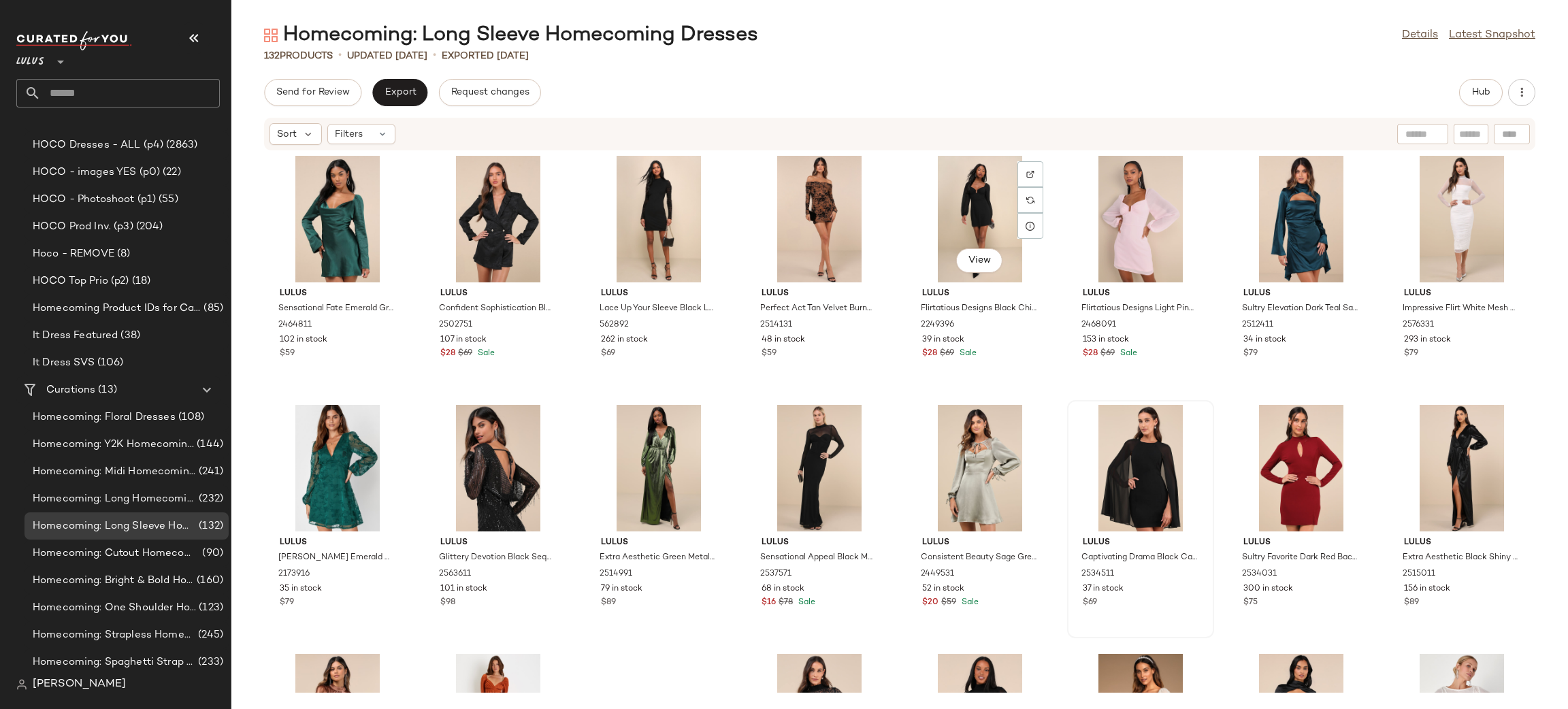
scroll to position [2536, 0]
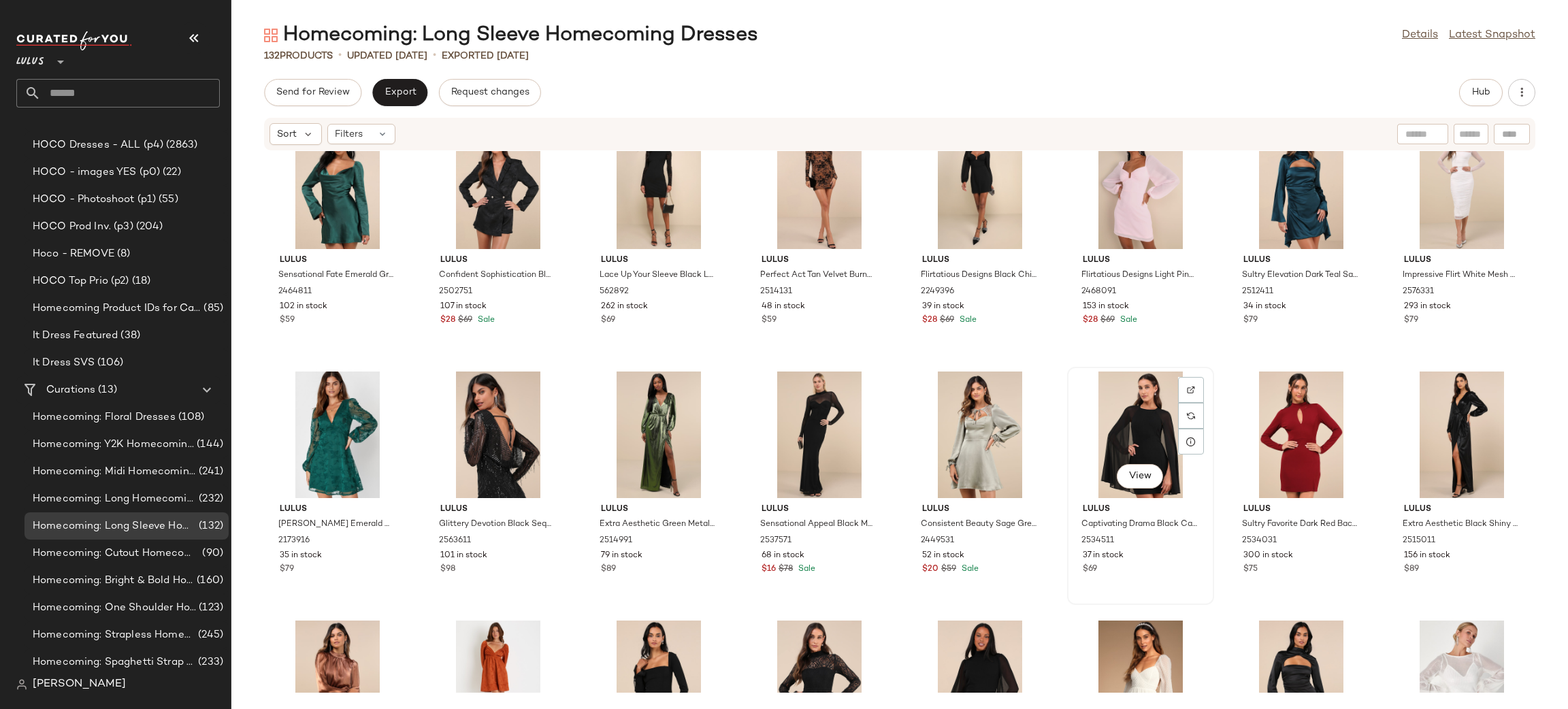
click at [1096, 408] on div "View" at bounding box center [1140, 434] width 137 height 126
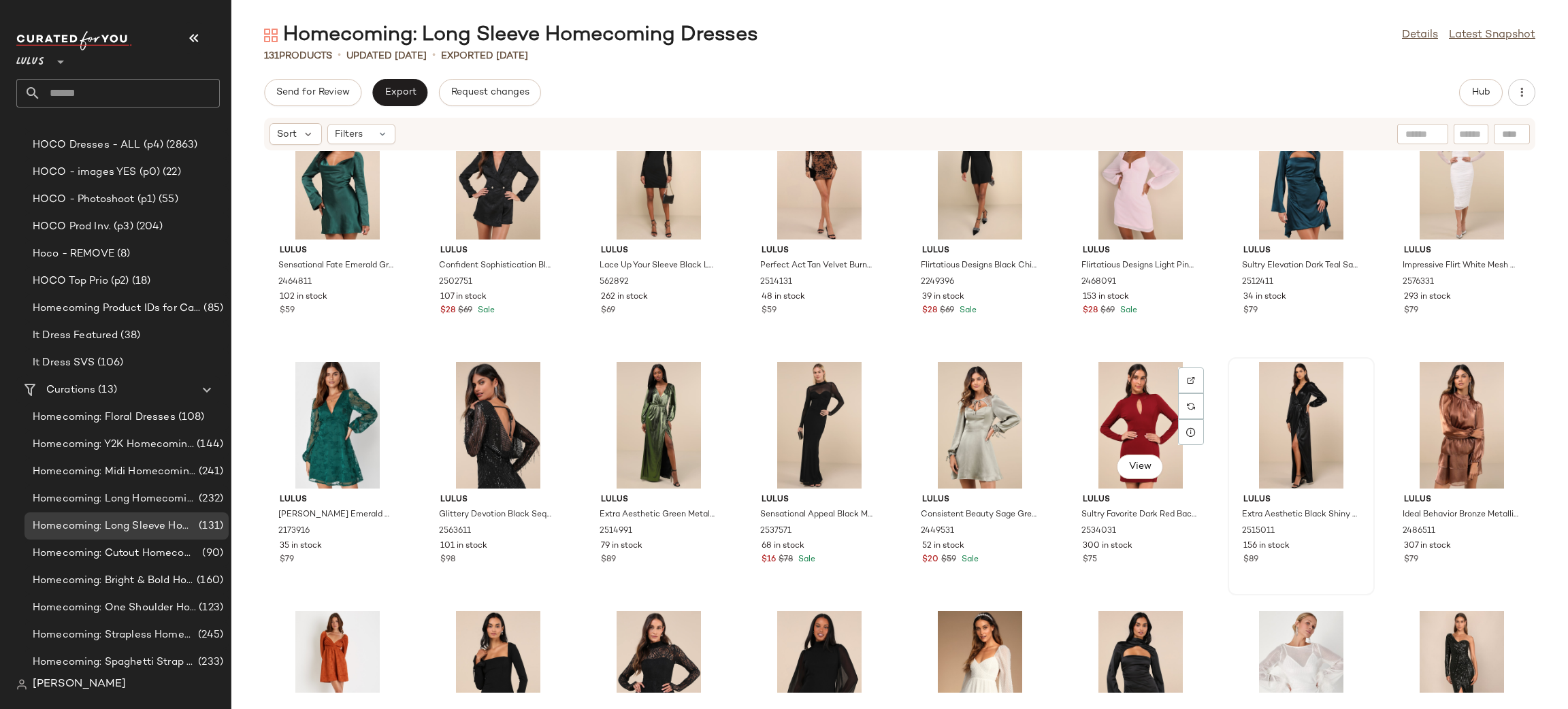
scroll to position [2548, 0]
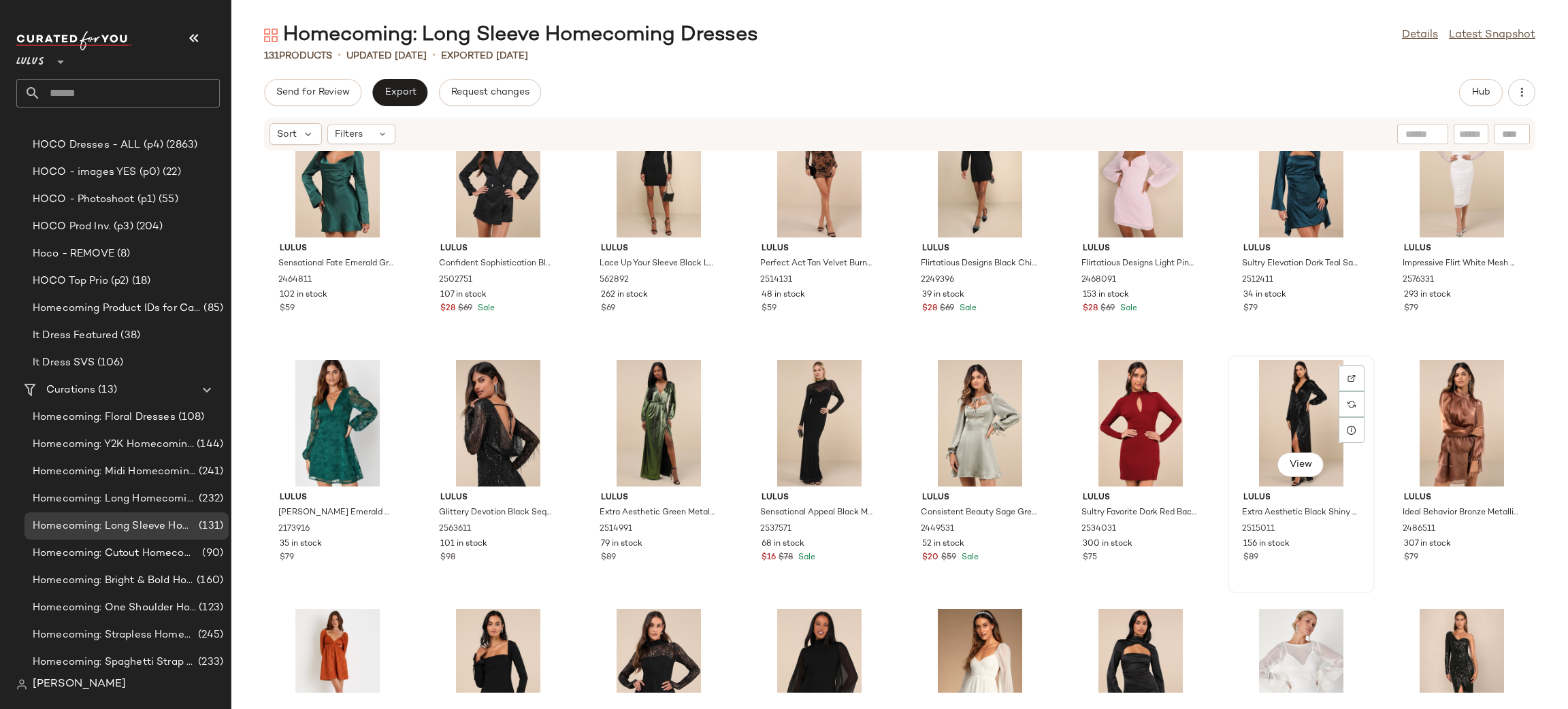
click at [1275, 416] on div "View" at bounding box center [1300, 423] width 137 height 126
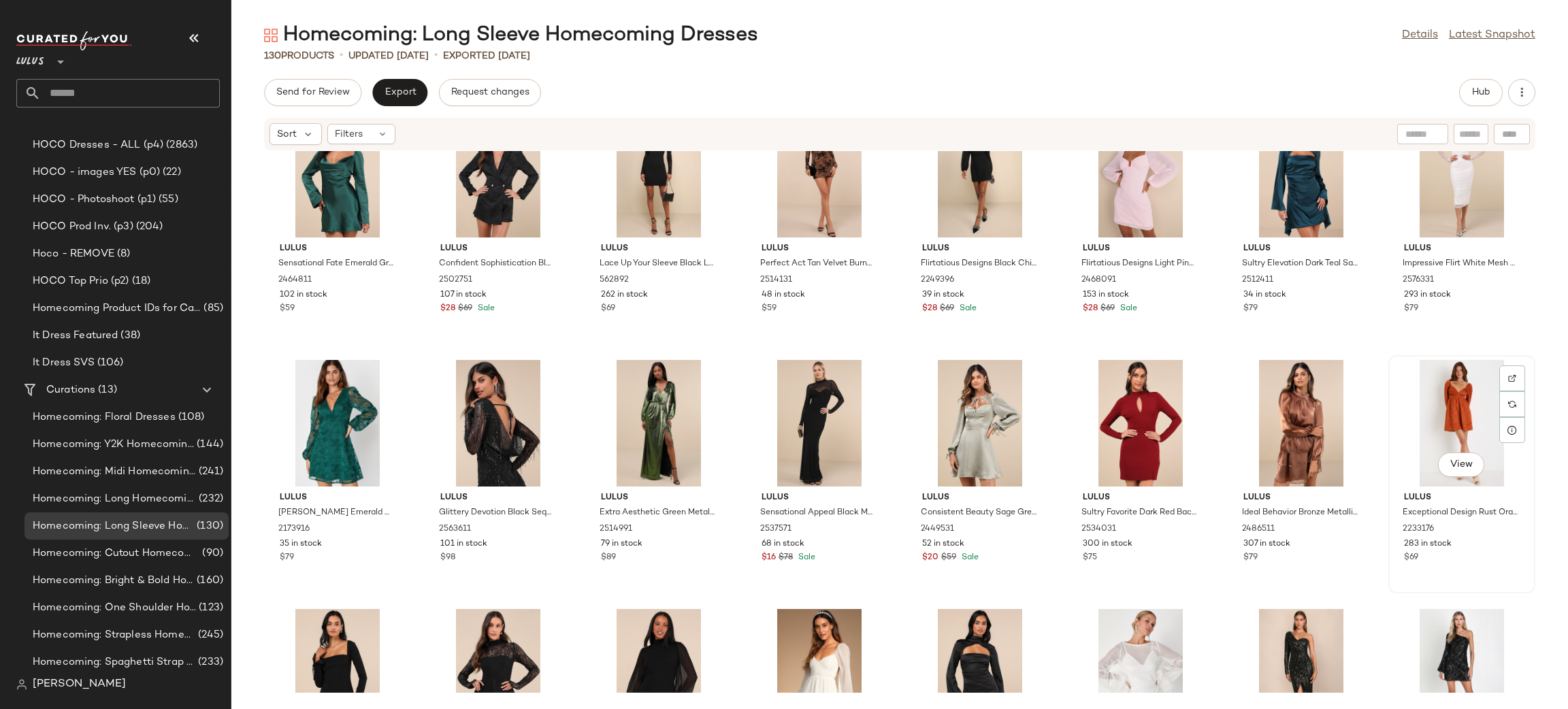
click at [1446, 393] on div "View" at bounding box center [1461, 423] width 137 height 126
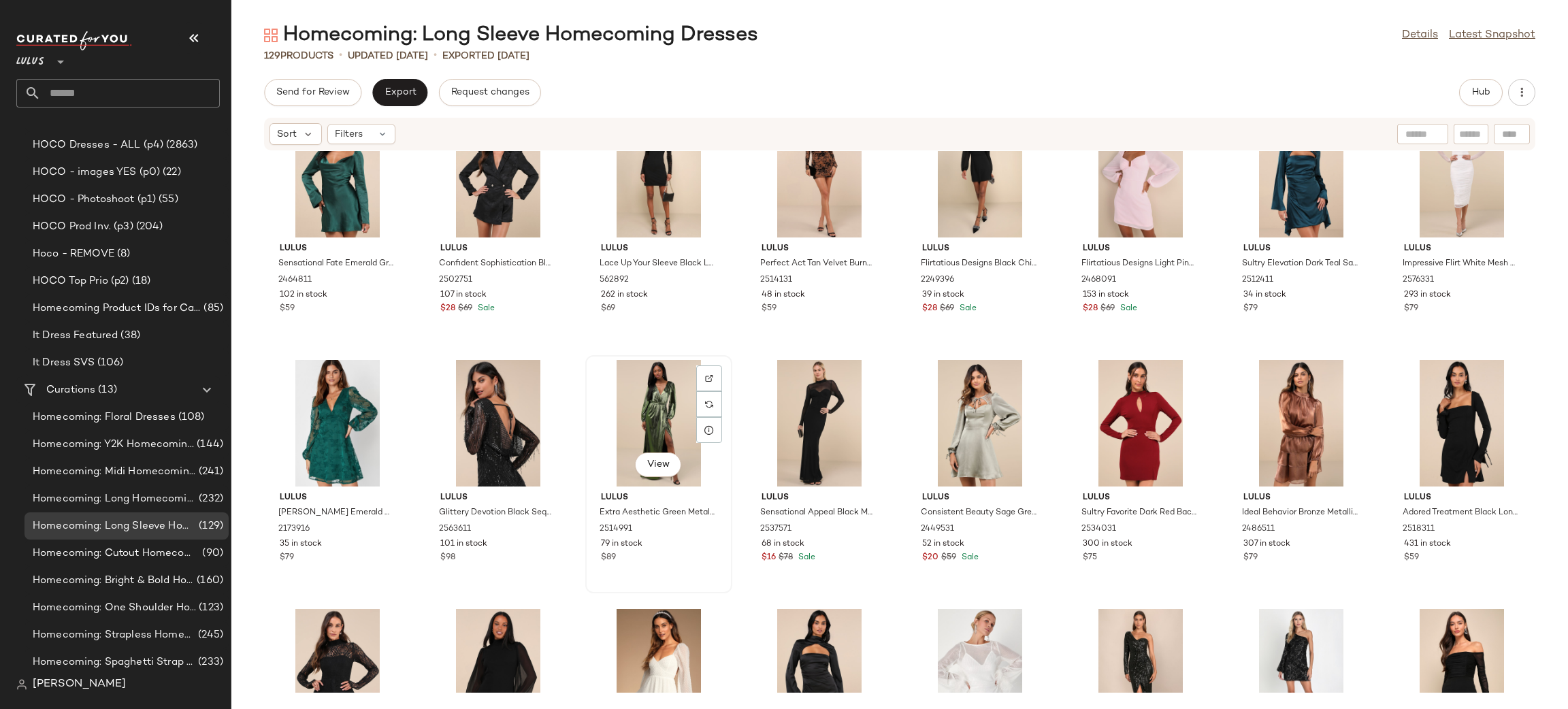
click at [684, 389] on div "View" at bounding box center [658, 423] width 137 height 126
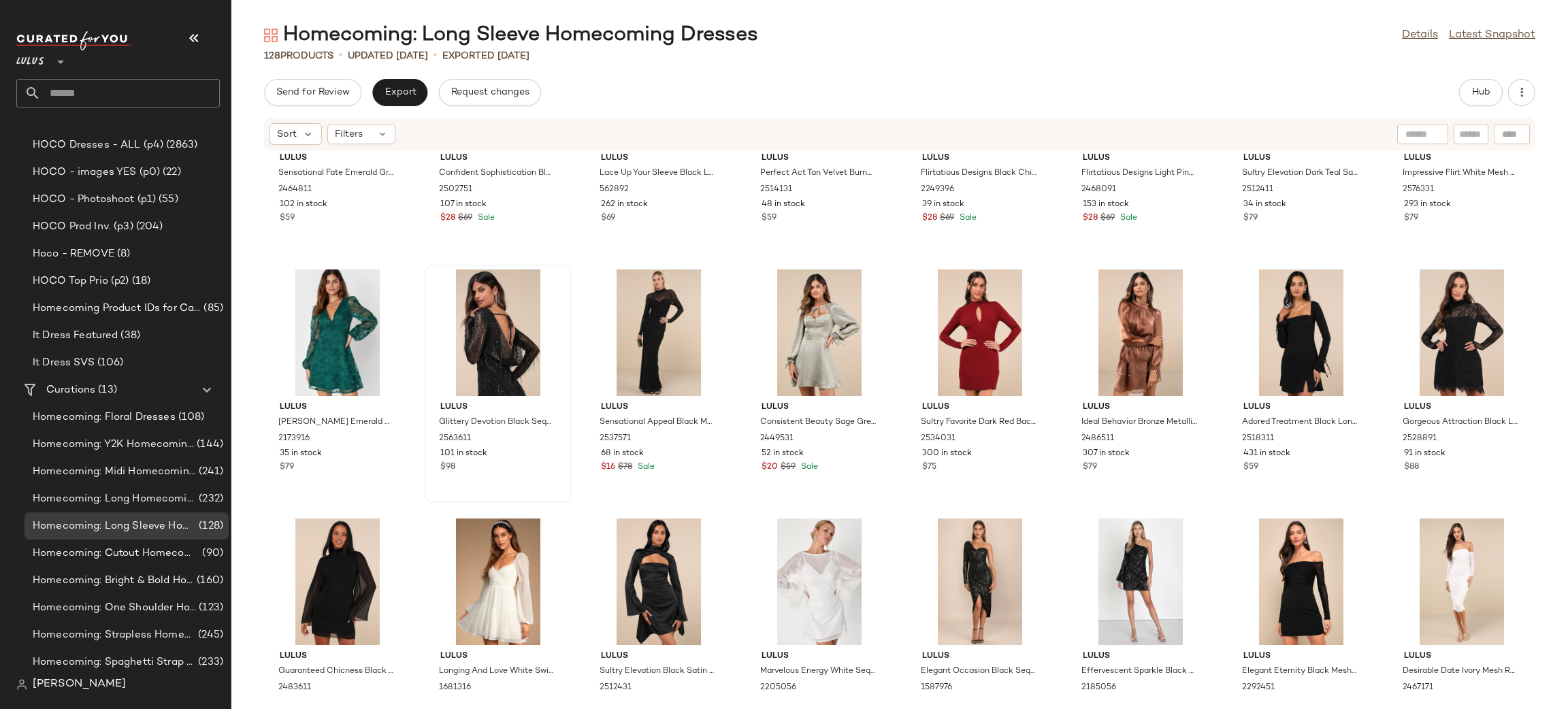
scroll to position [2639, 0]
click at [659, 327] on div "View" at bounding box center [658, 331] width 137 height 126
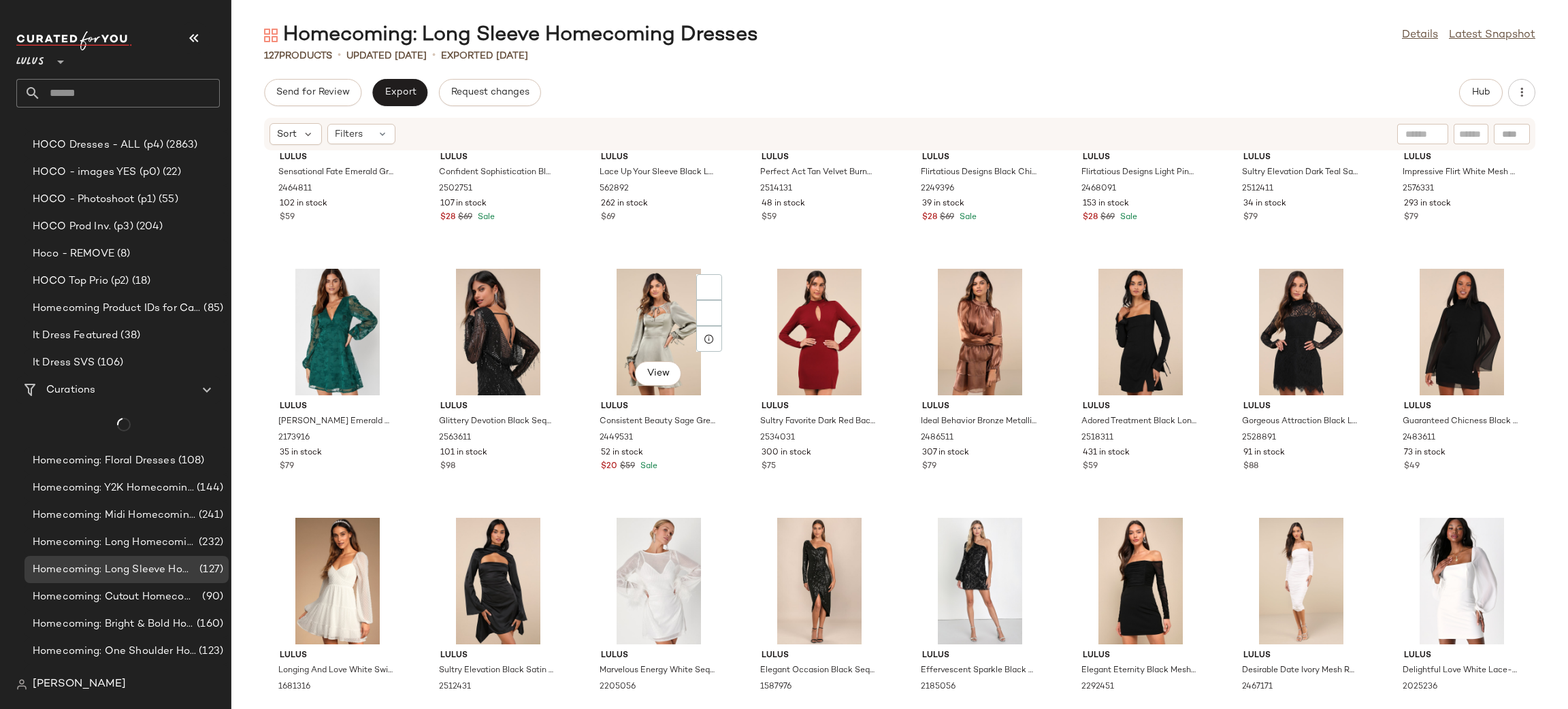
click at [659, 327] on div "View" at bounding box center [658, 331] width 137 height 126
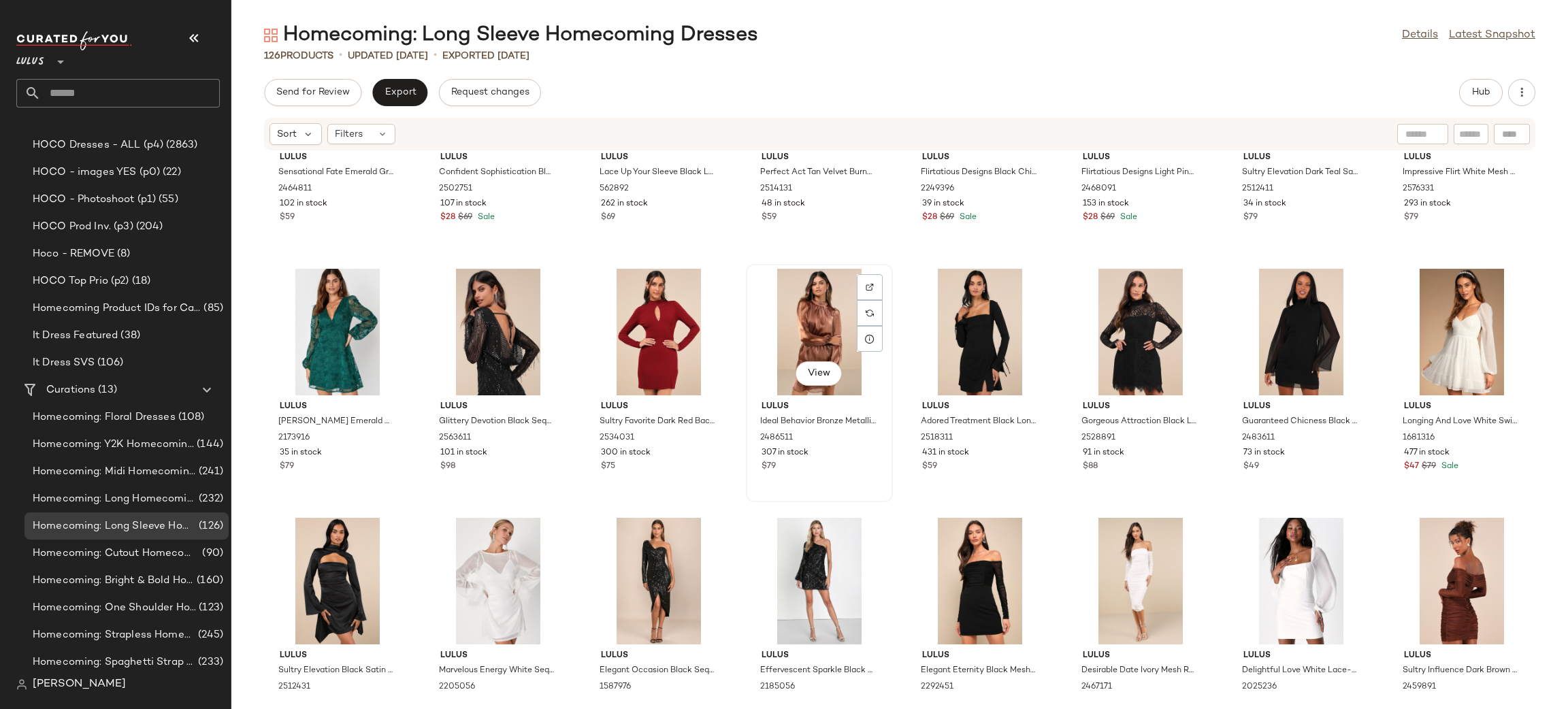
click at [813, 317] on div "View" at bounding box center [818, 331] width 137 height 126
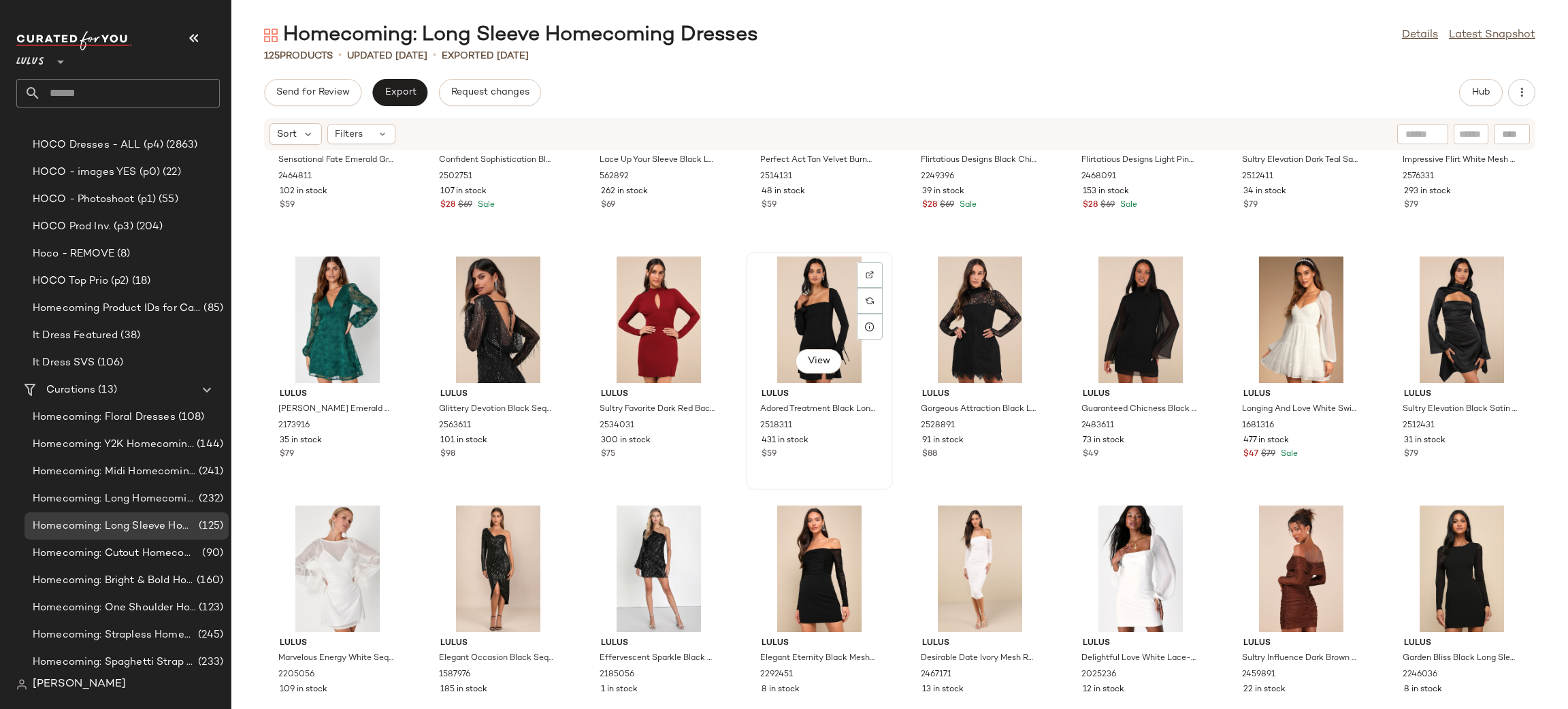
scroll to position [2671, 0]
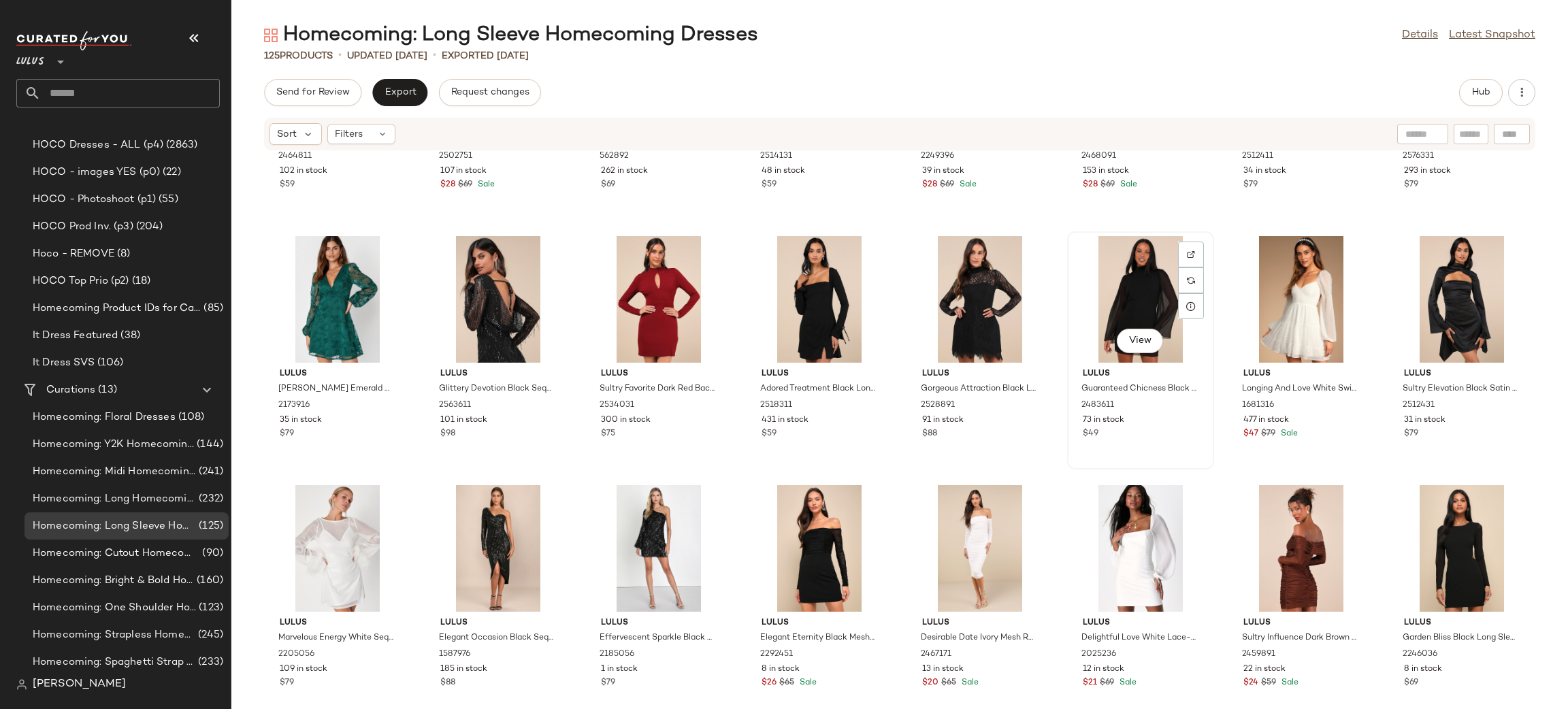
click at [1108, 279] on div "View" at bounding box center [1140, 299] width 137 height 126
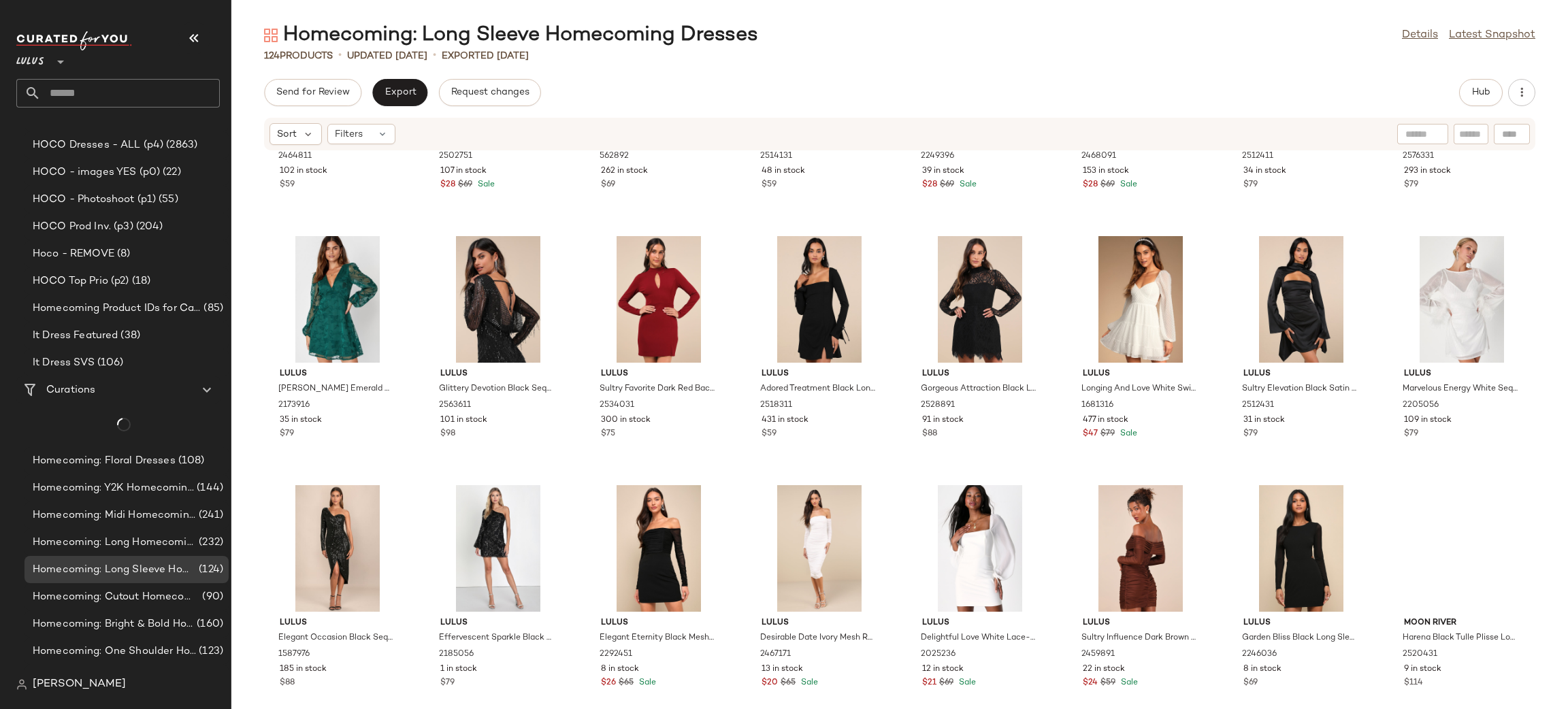
click at [1108, 279] on div at bounding box center [1140, 299] width 137 height 126
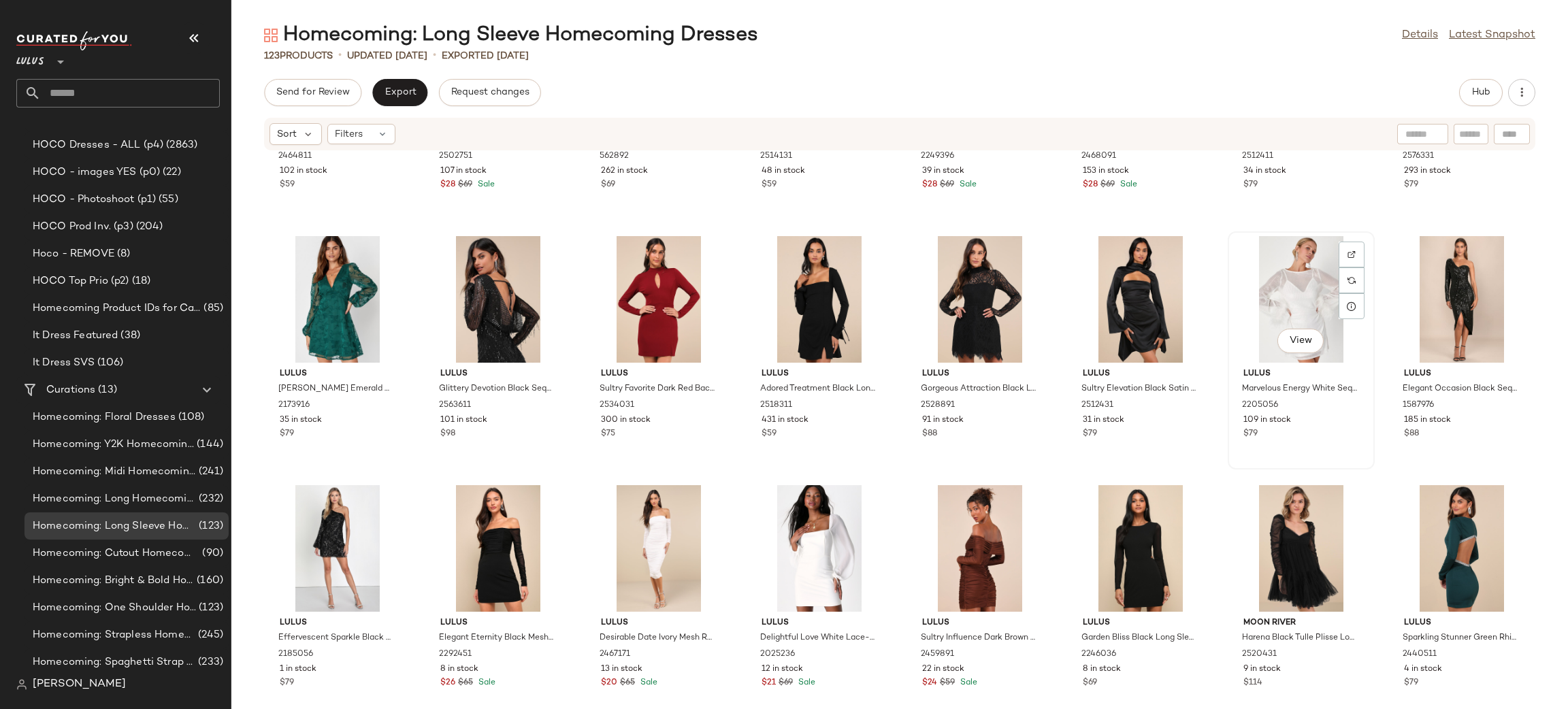
click at [1287, 288] on div "View" at bounding box center [1300, 299] width 137 height 126
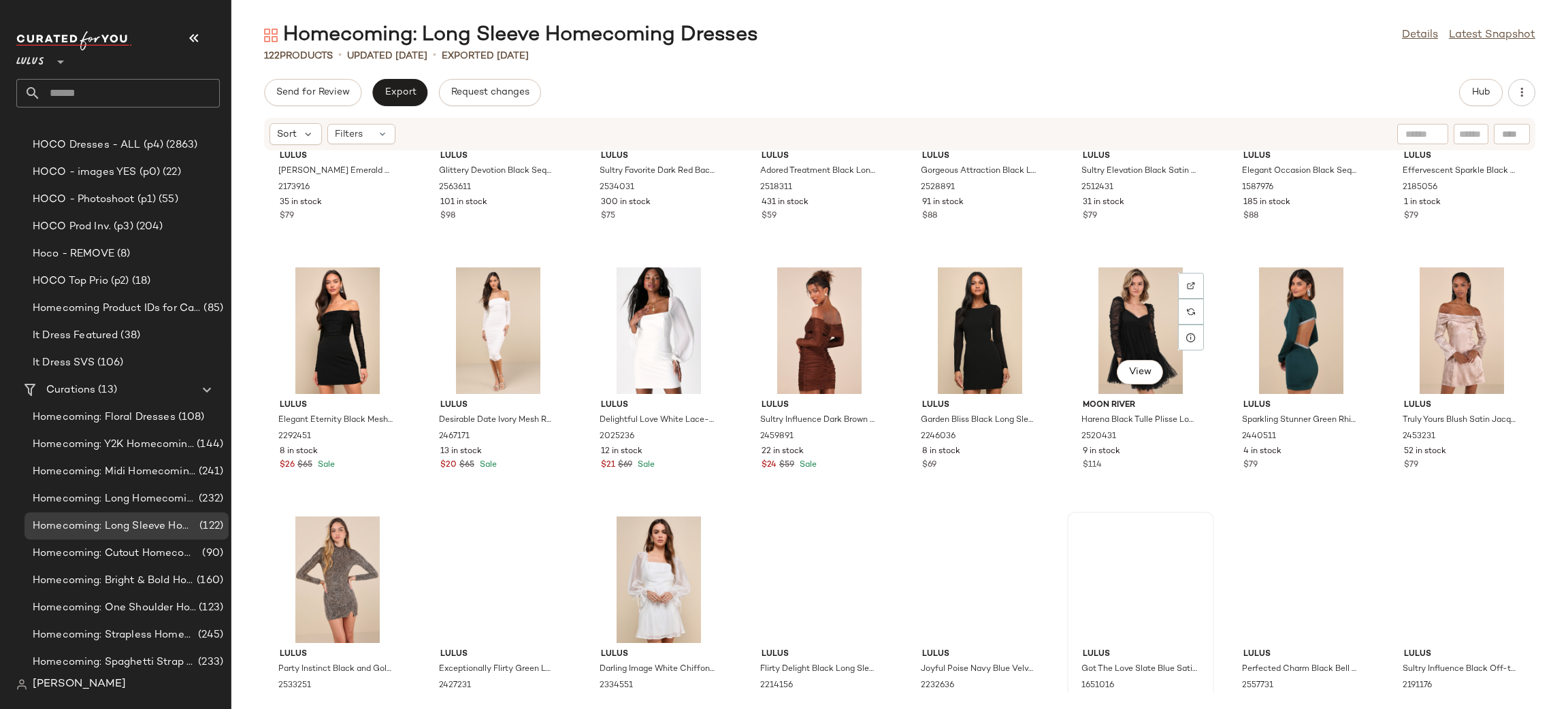
scroll to position [3036, 0]
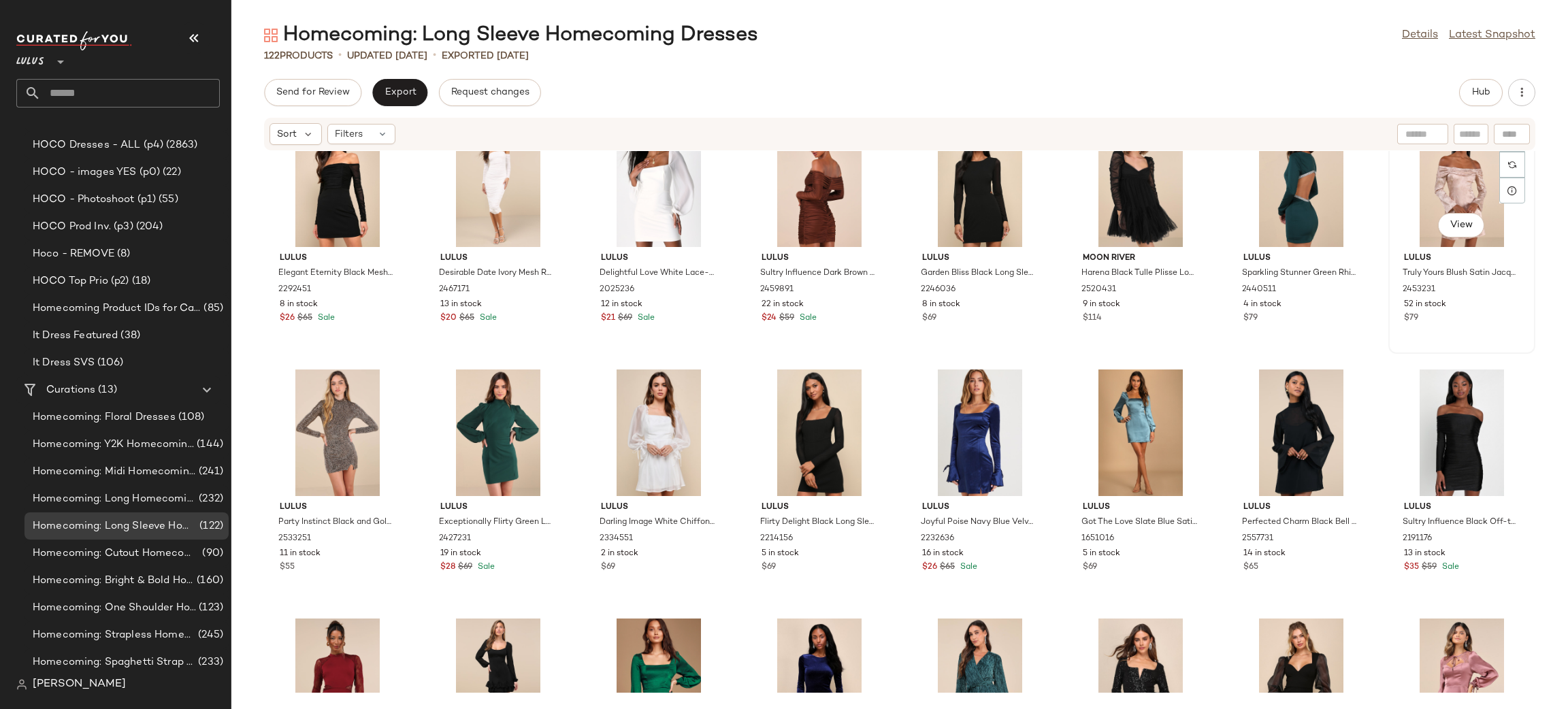
click at [1454, 159] on div "View" at bounding box center [1461, 183] width 137 height 126
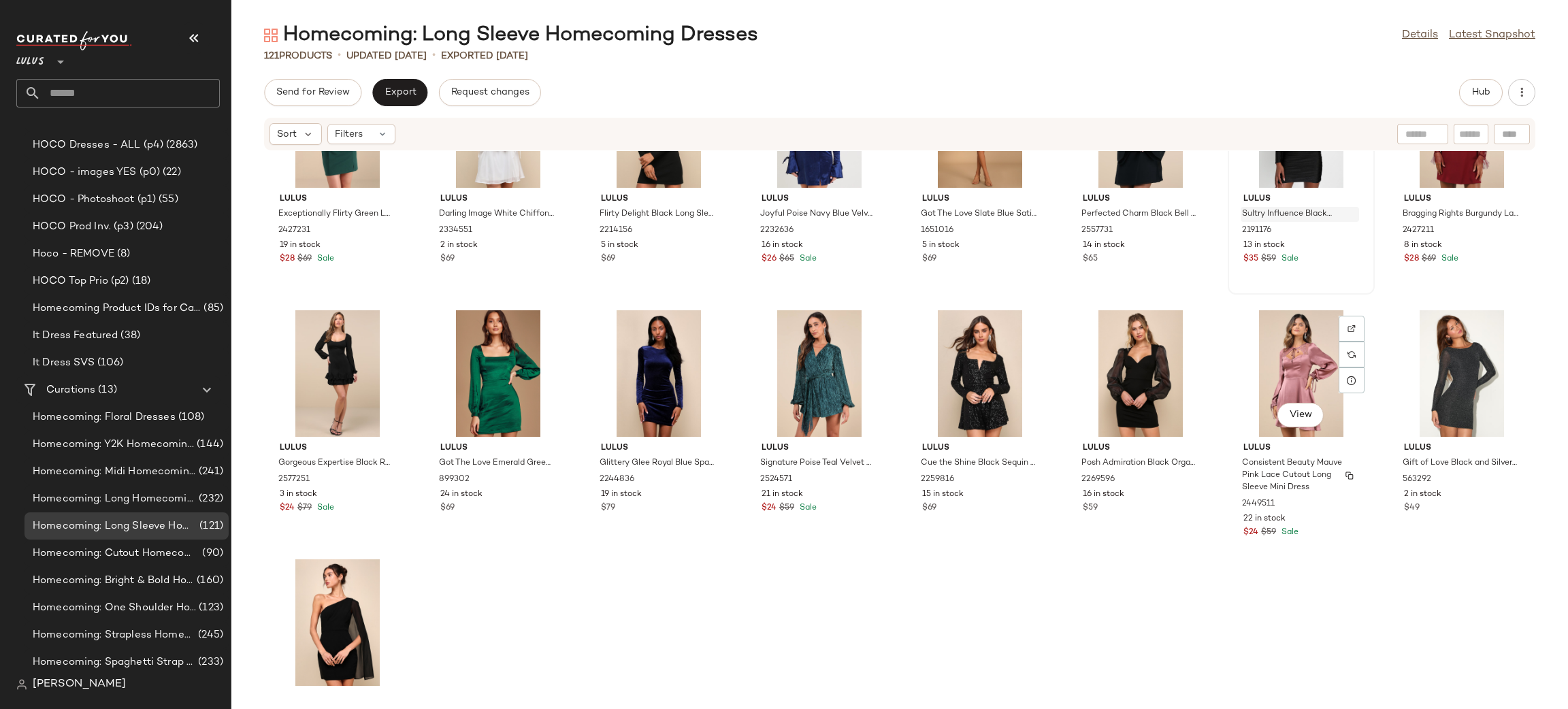
scroll to position [3389, 0]
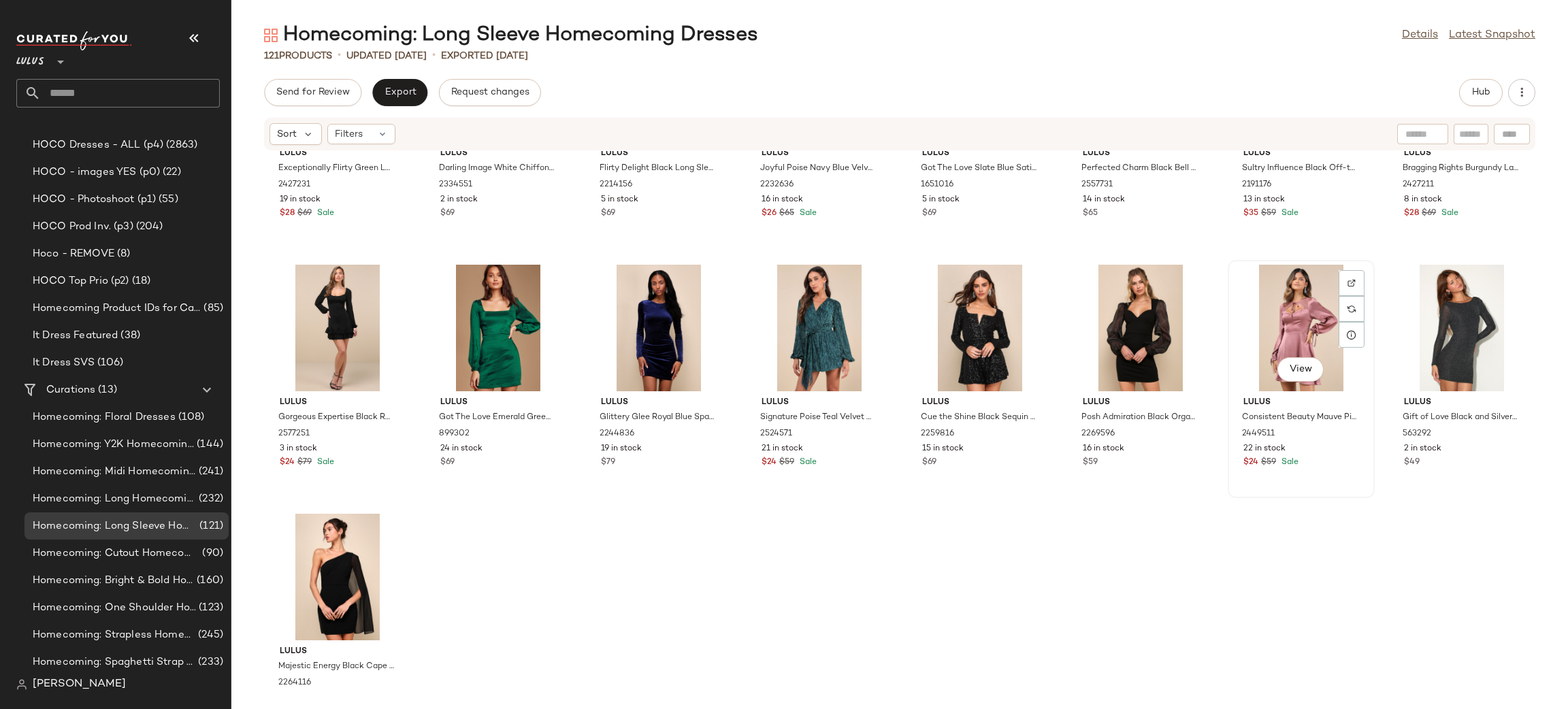
click at [1299, 308] on div "View" at bounding box center [1300, 327] width 137 height 126
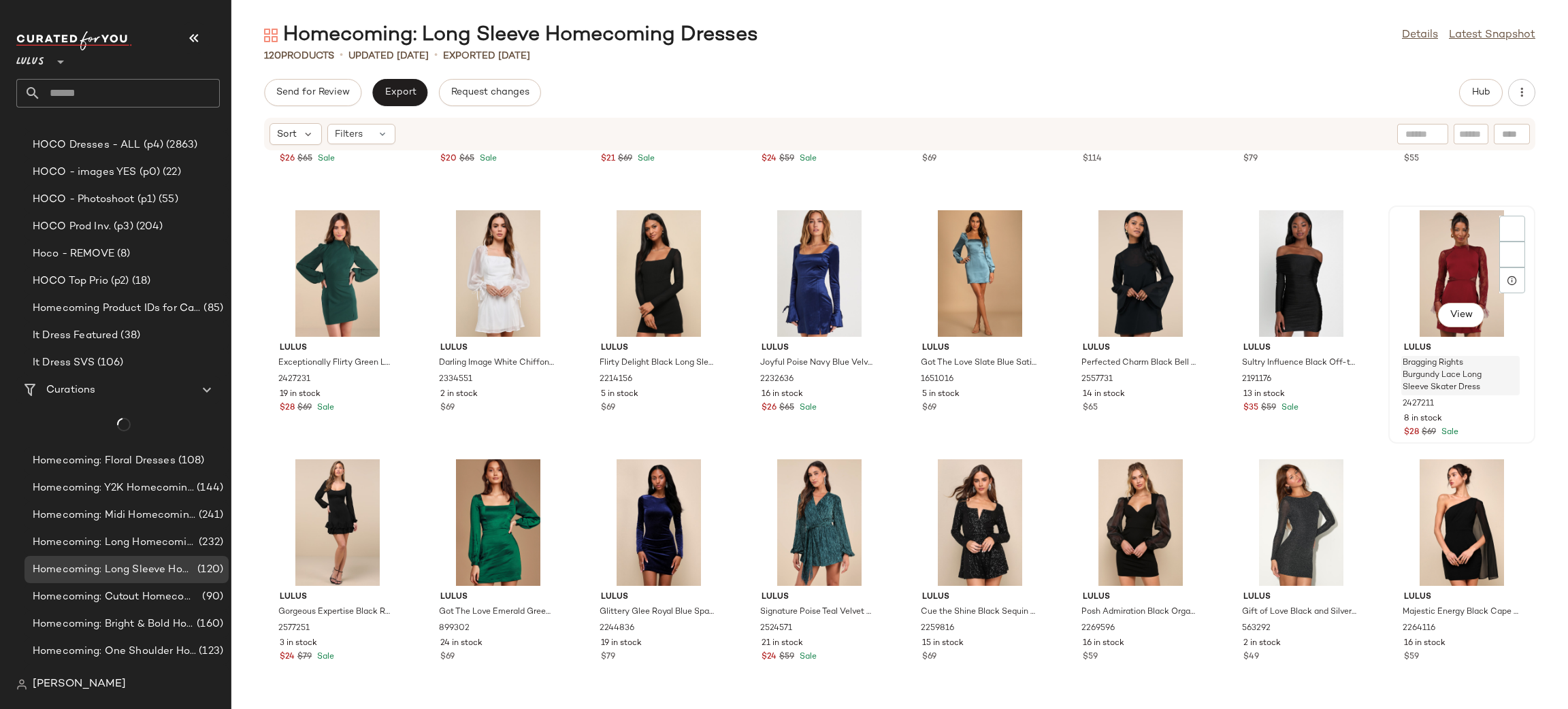
scroll to position [3194, 0]
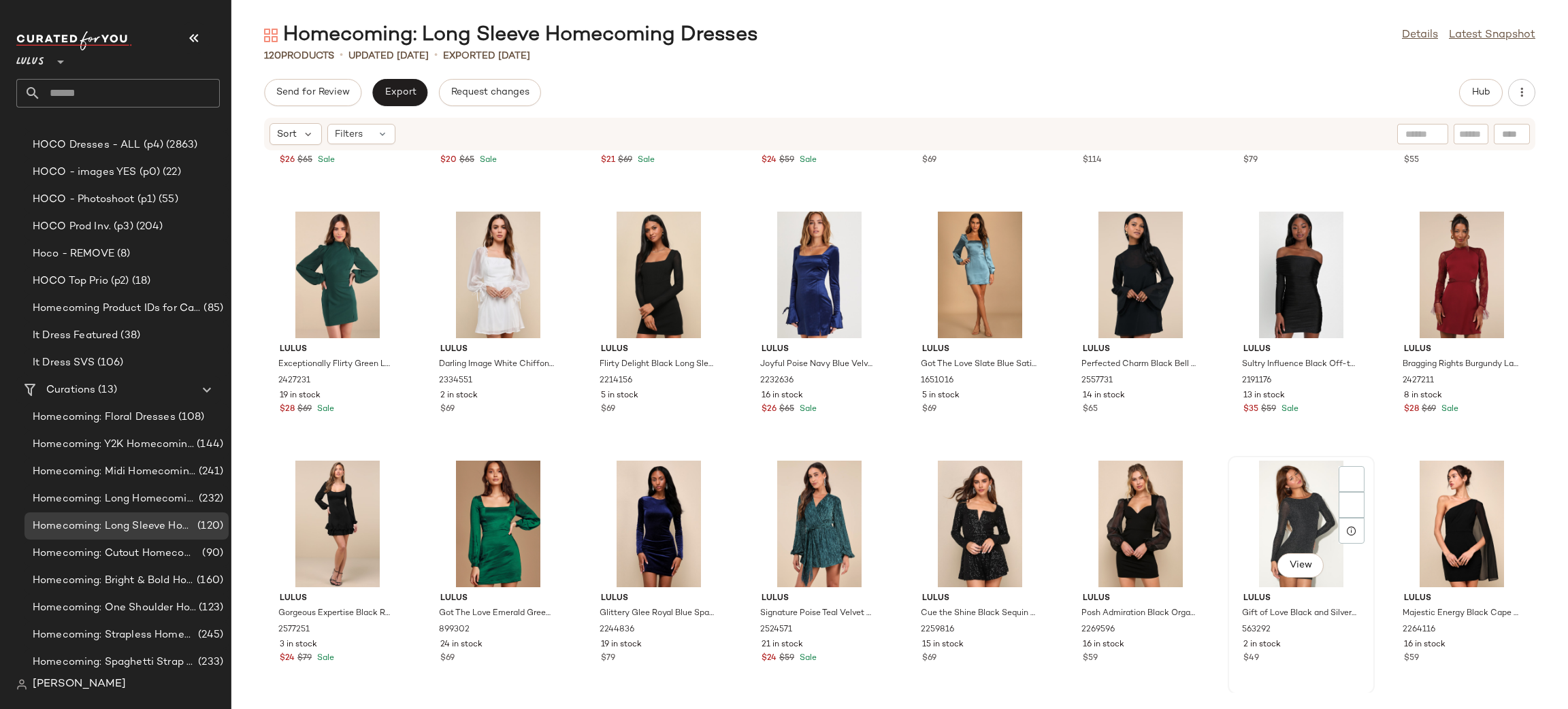
click at [1316, 498] on div "View" at bounding box center [1300, 523] width 137 height 126
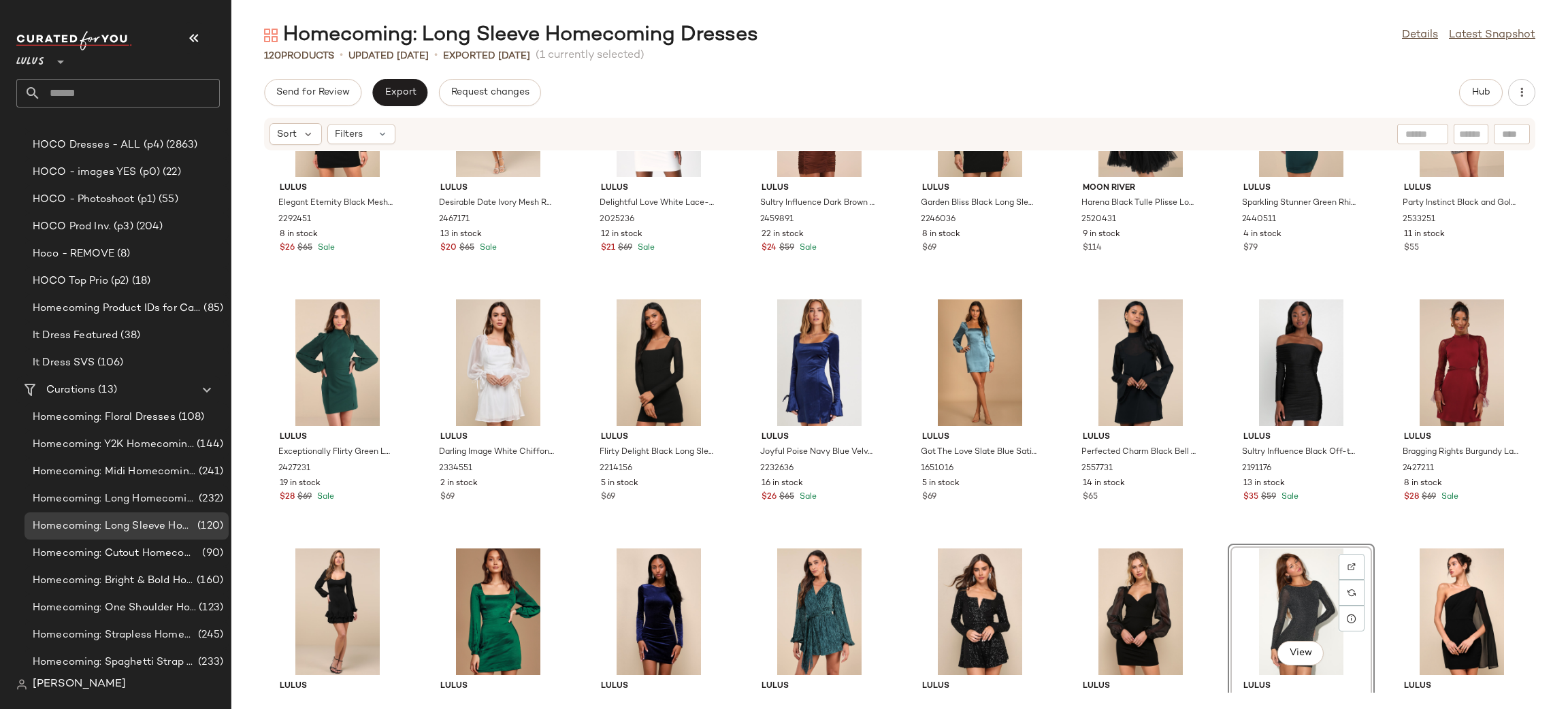
scroll to position [3048, 0]
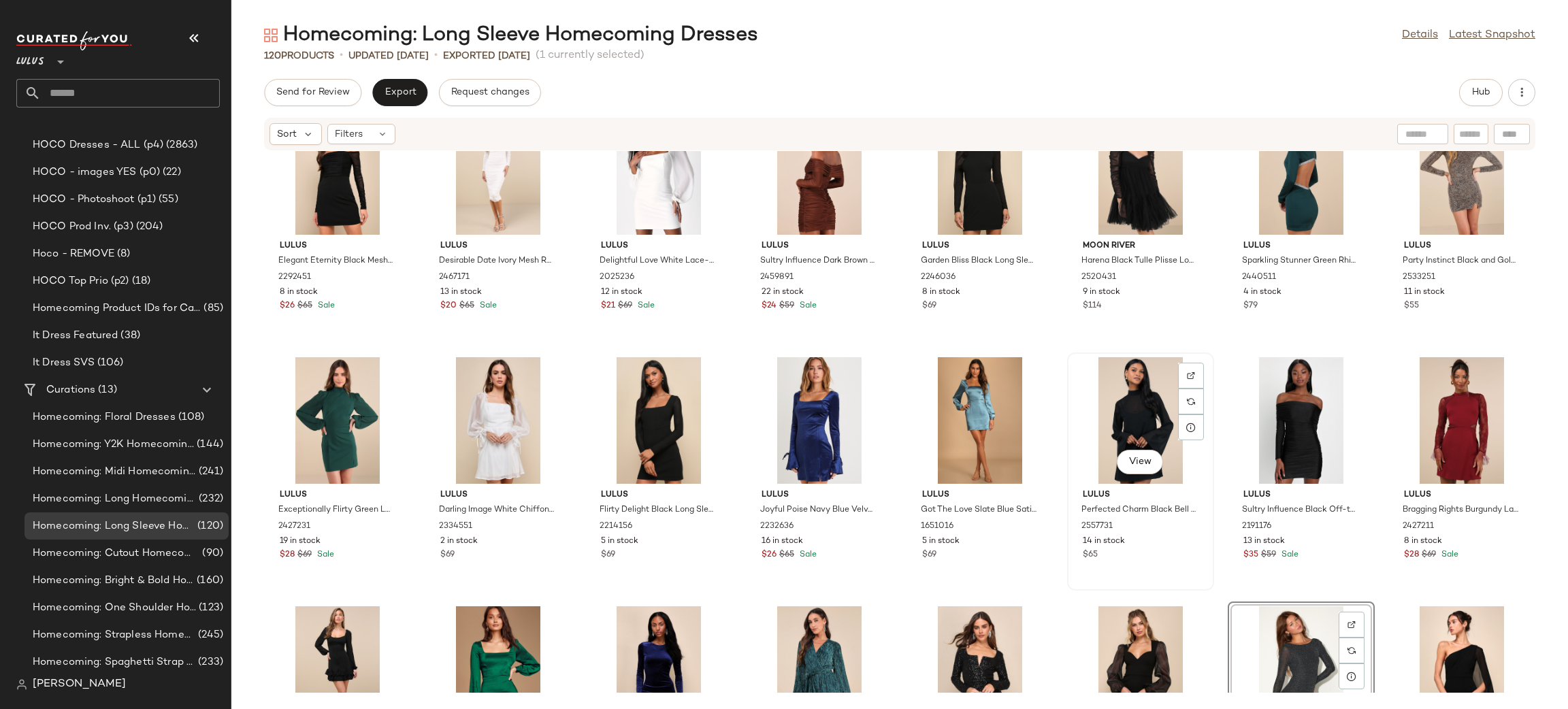
click at [1131, 415] on div "View" at bounding box center [1140, 420] width 137 height 126
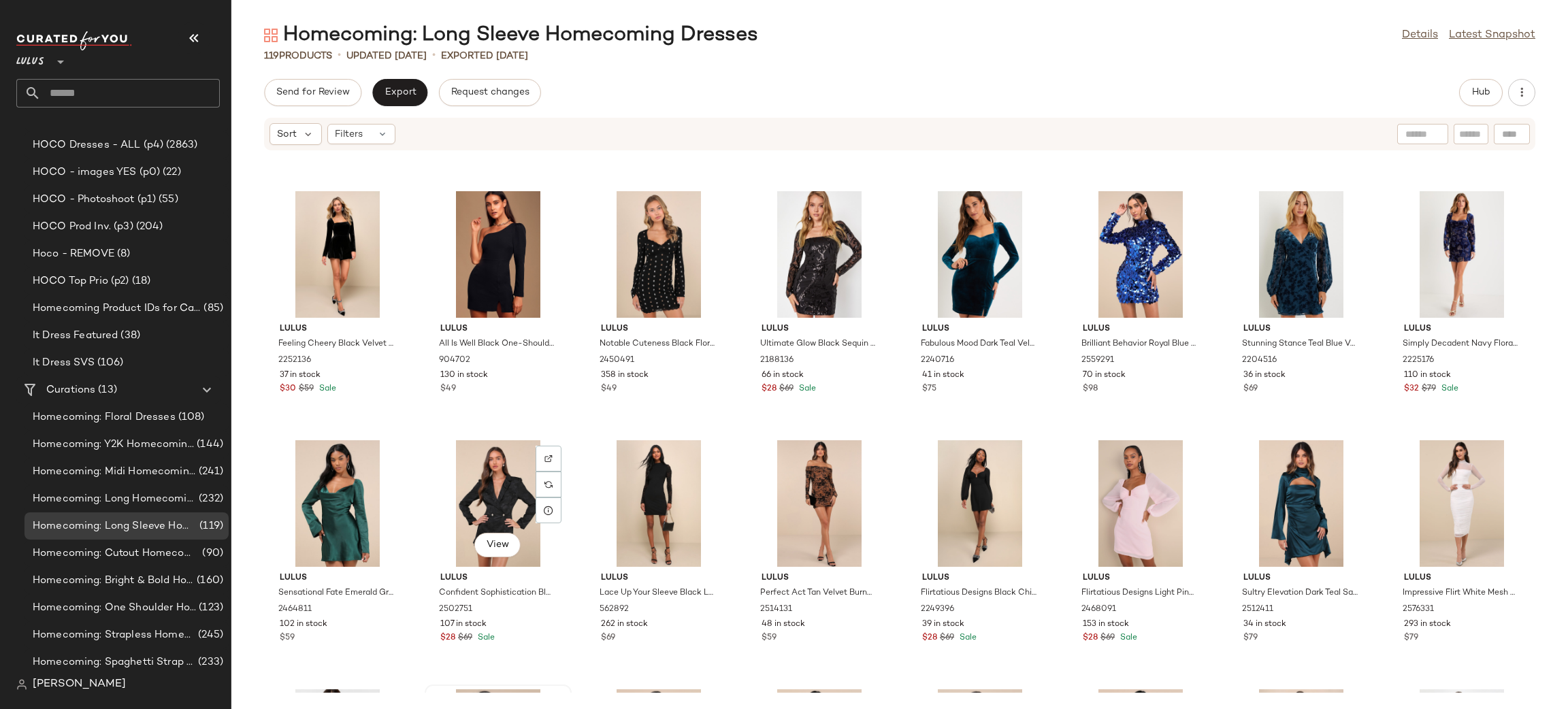
scroll to position [2128, 0]
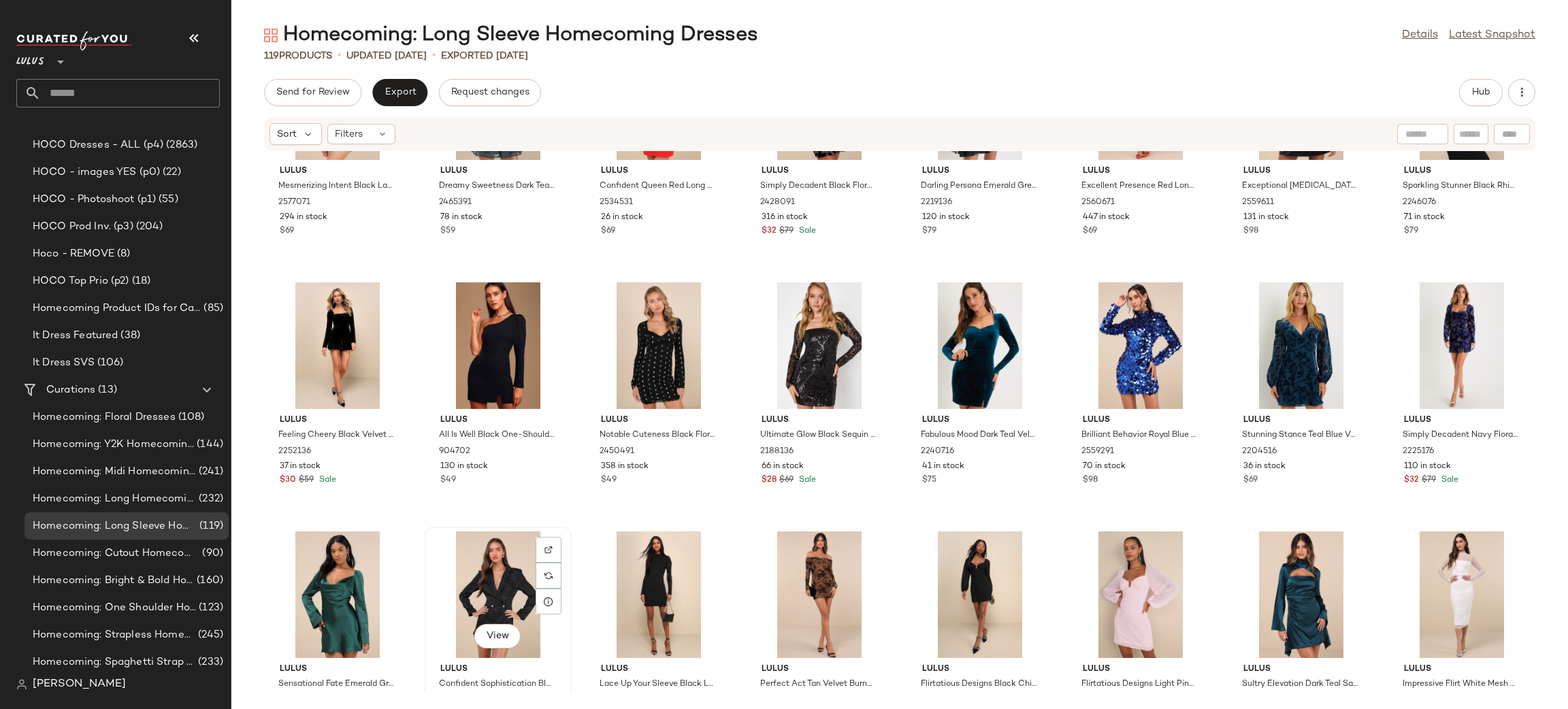
click at [483, 578] on div "View" at bounding box center [497, 594] width 137 height 126
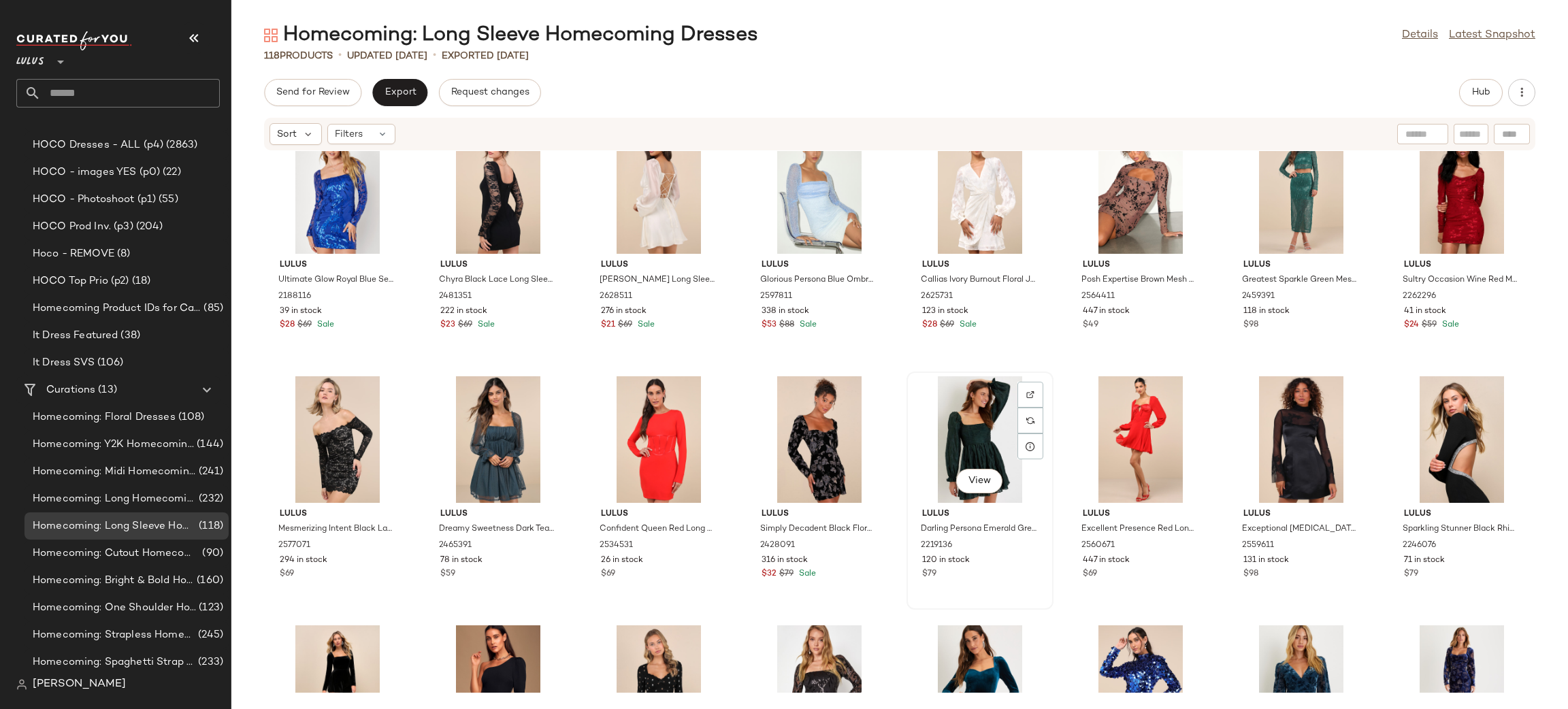
scroll to position [1778, 0]
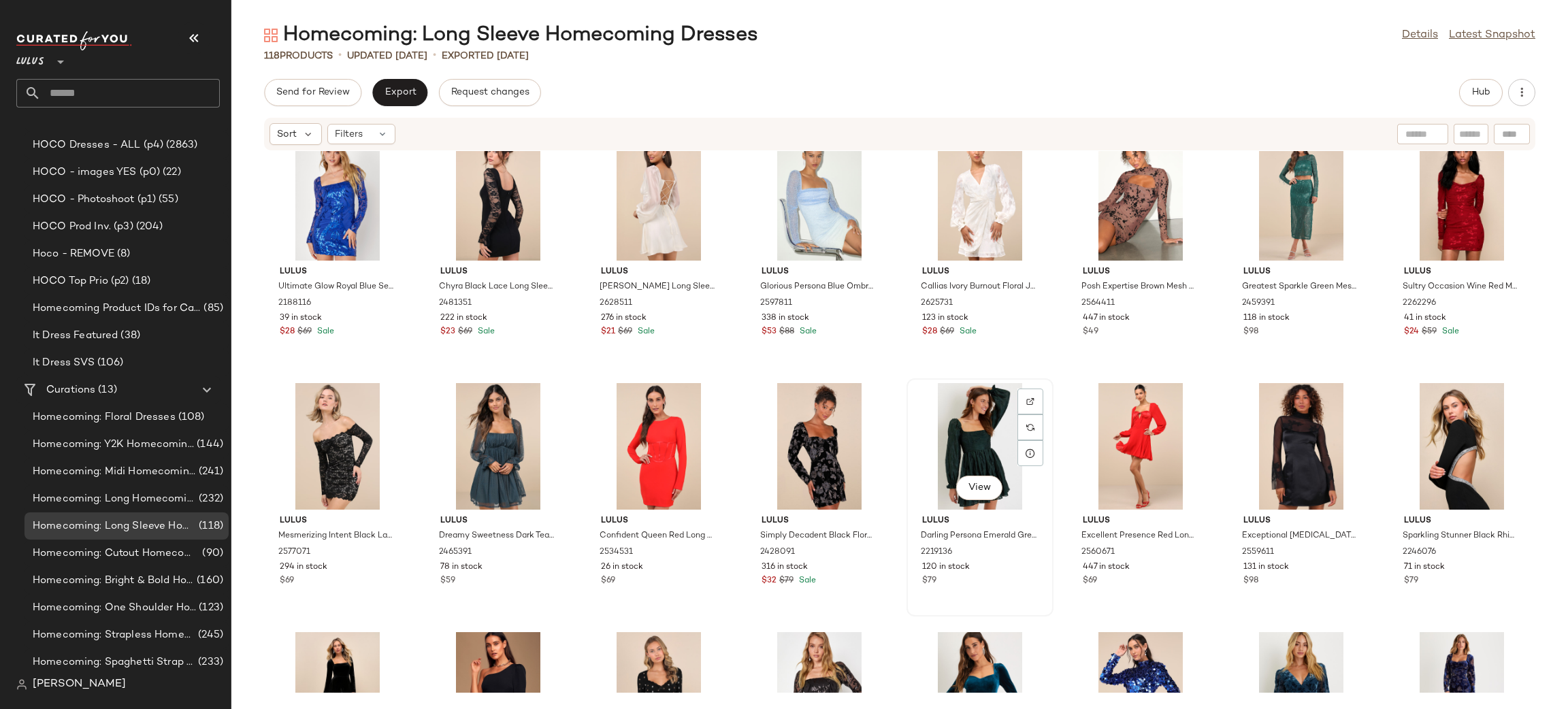
click at [957, 411] on div "View" at bounding box center [980, 446] width 137 height 126
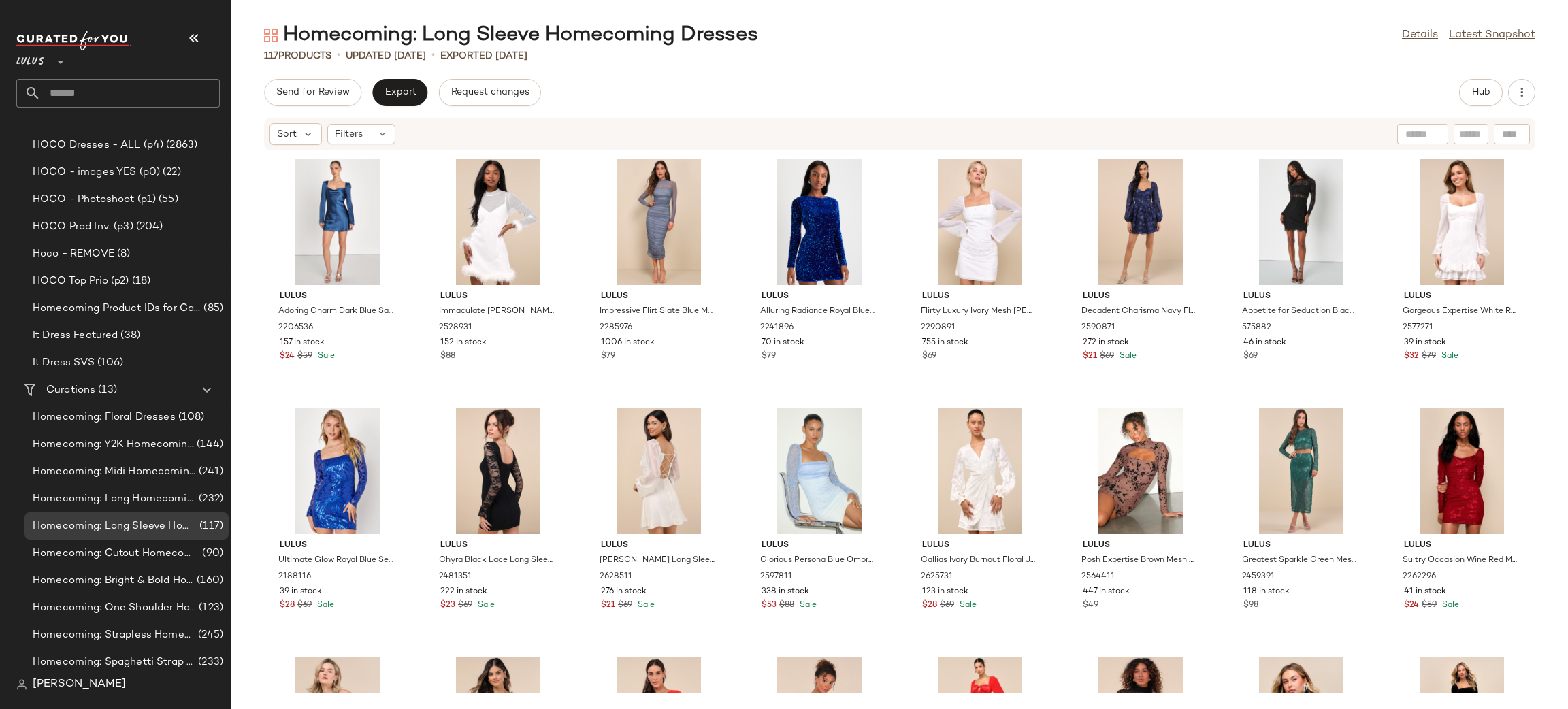
scroll to position [1476, 0]
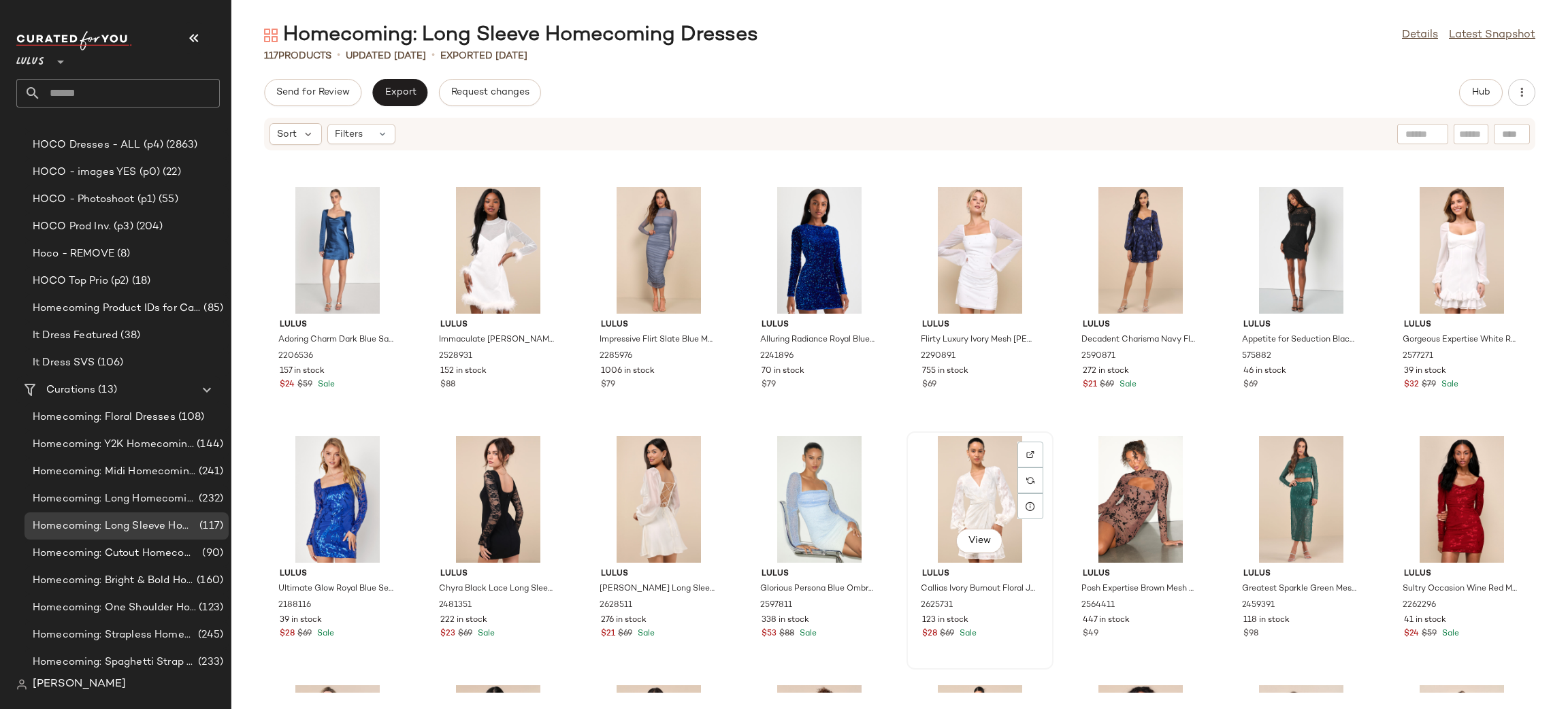
click at [980, 474] on div "View" at bounding box center [980, 498] width 137 height 126
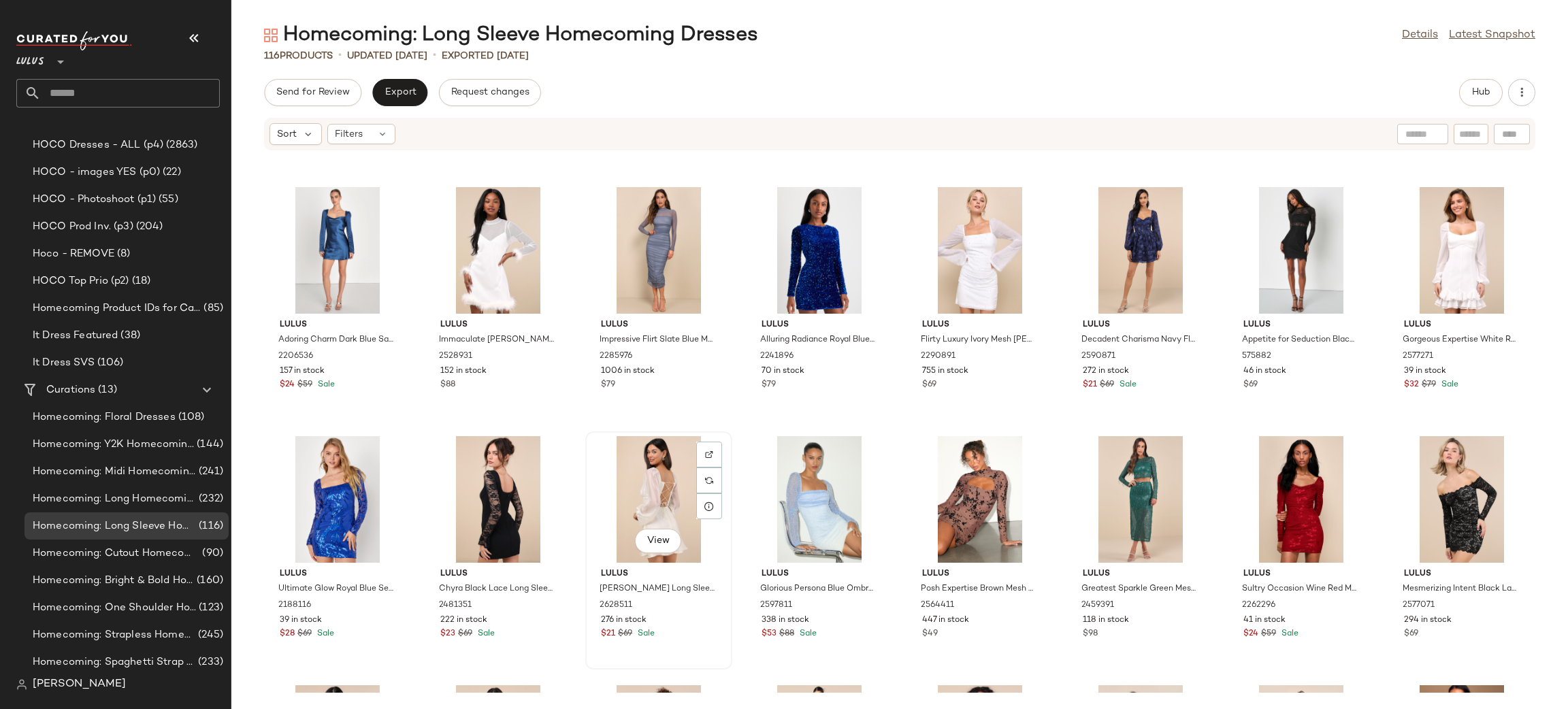
click at [647, 490] on div "View" at bounding box center [658, 498] width 137 height 126
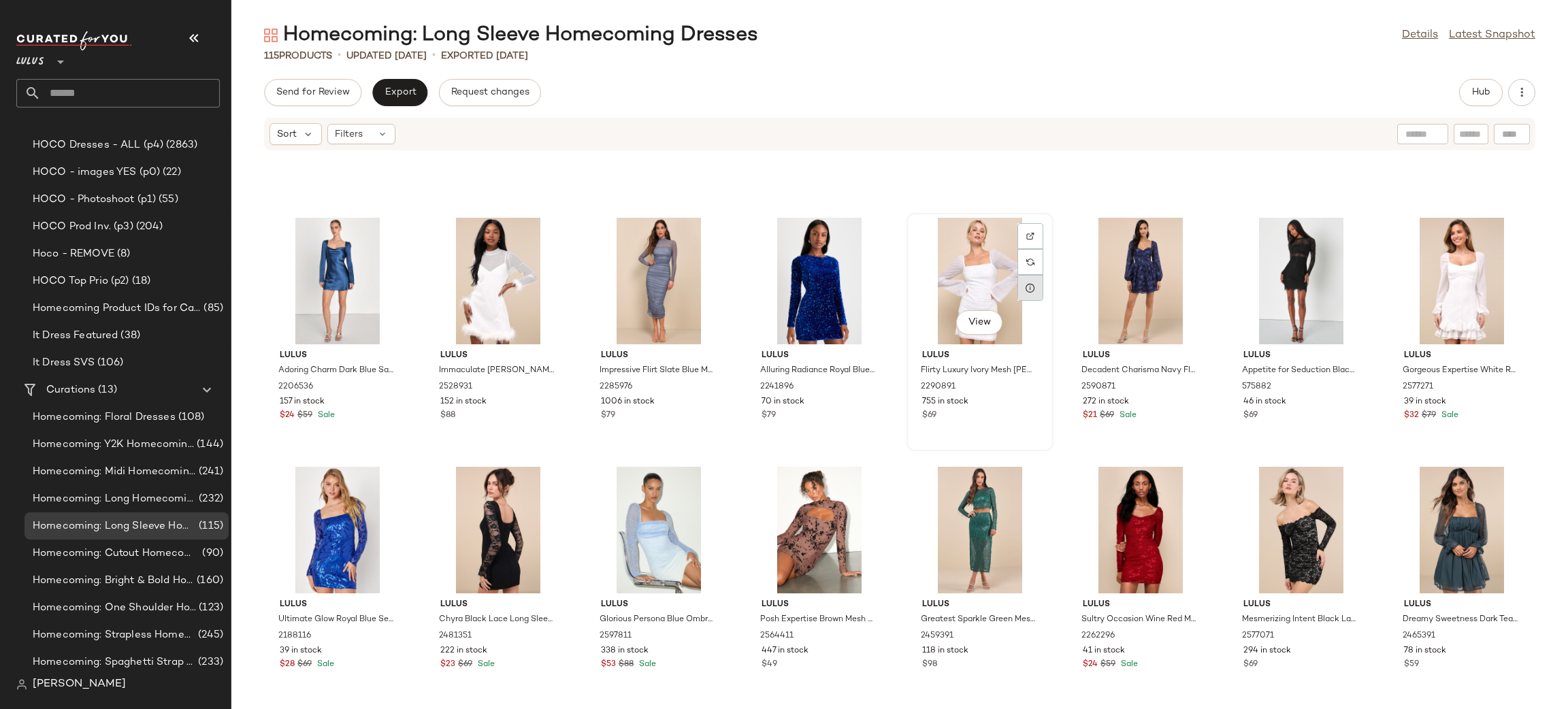
scroll to position [1444, 0]
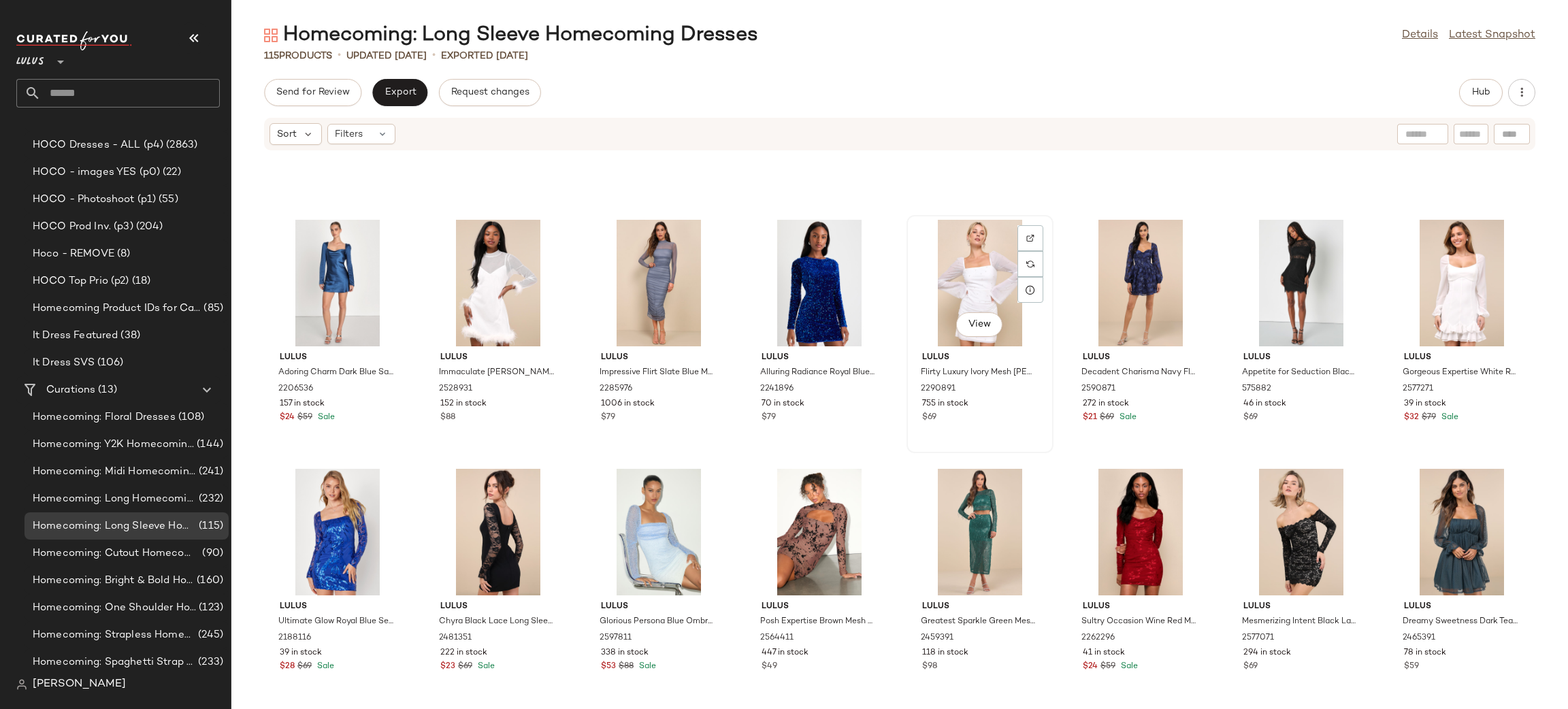
click at [996, 277] on div "View" at bounding box center [980, 283] width 137 height 126
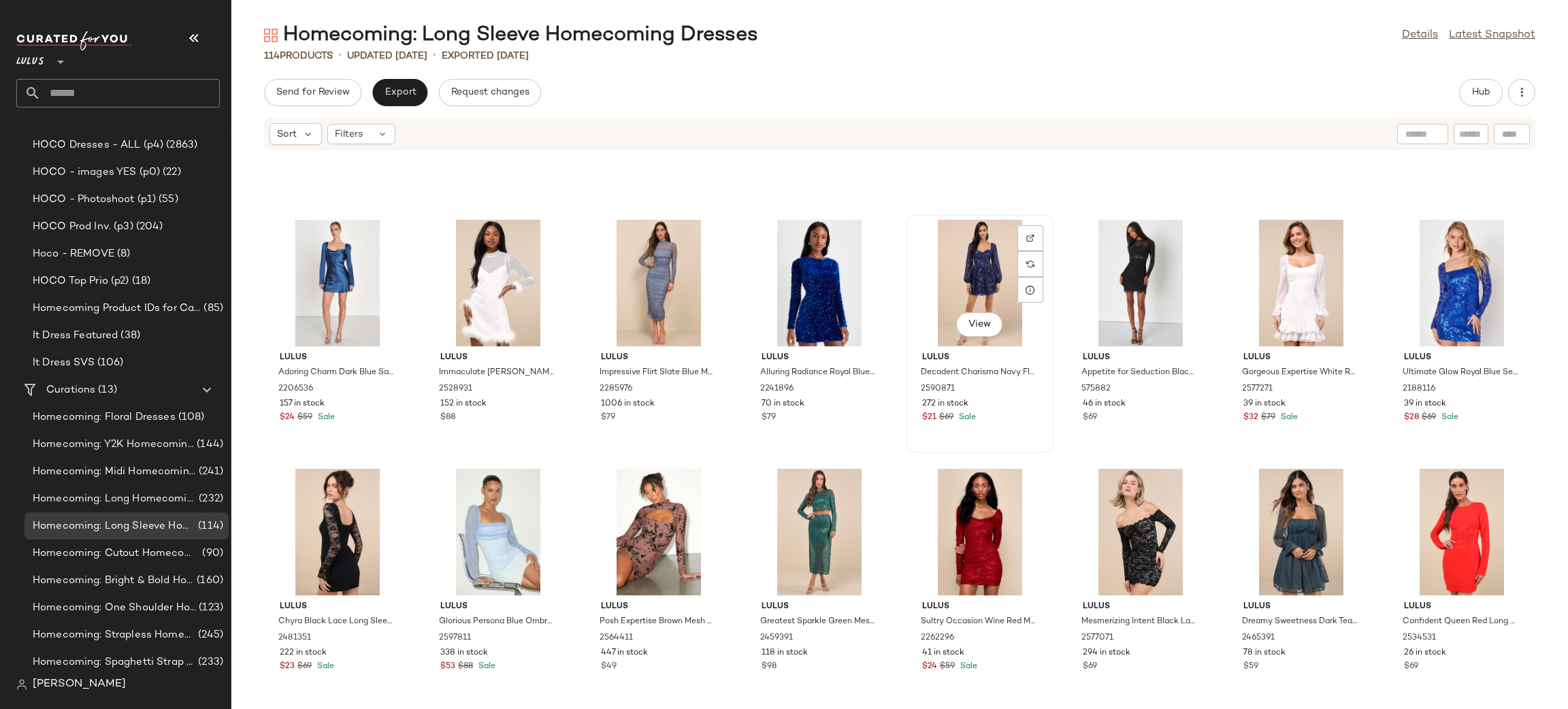
click at [1001, 275] on div "View" at bounding box center [980, 283] width 137 height 126
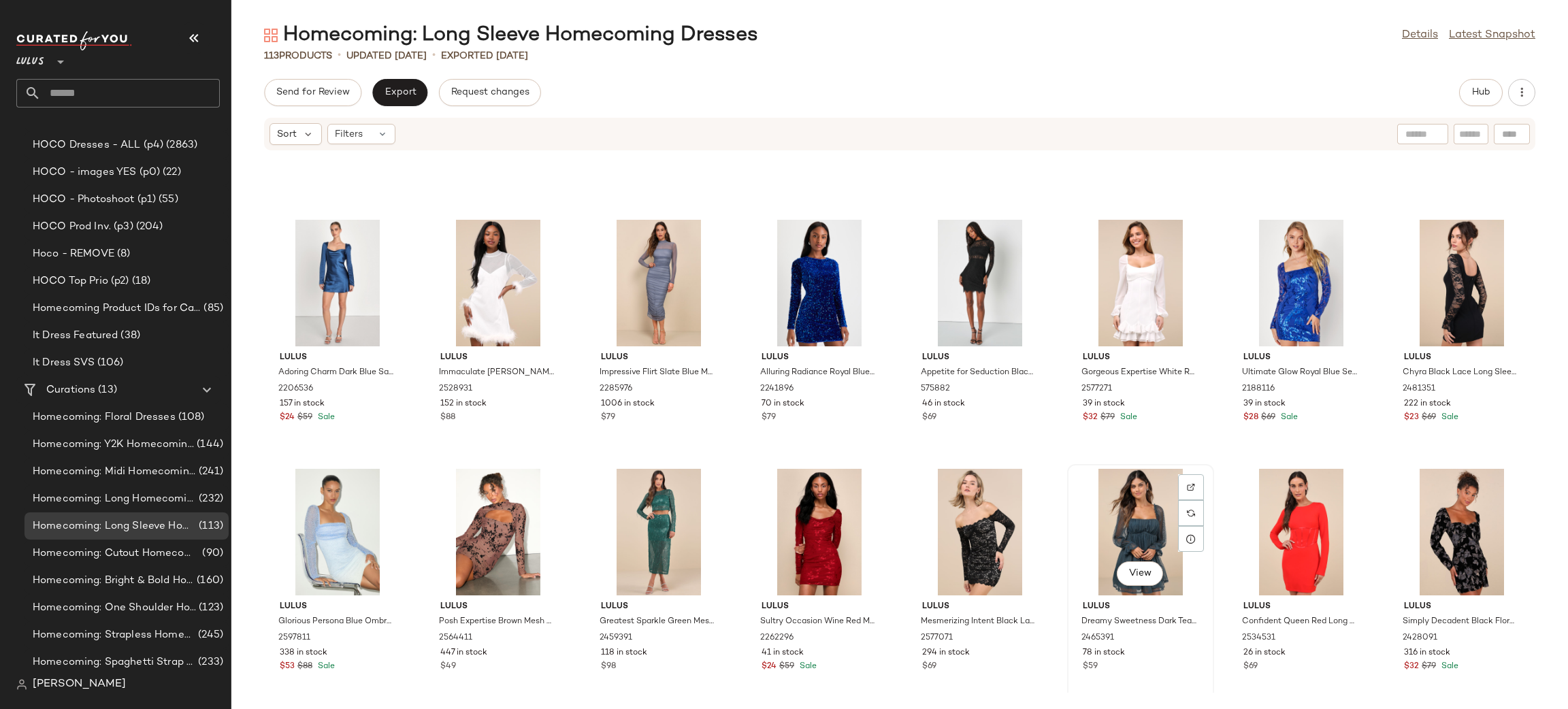
click at [1116, 536] on div "View" at bounding box center [1140, 531] width 137 height 126
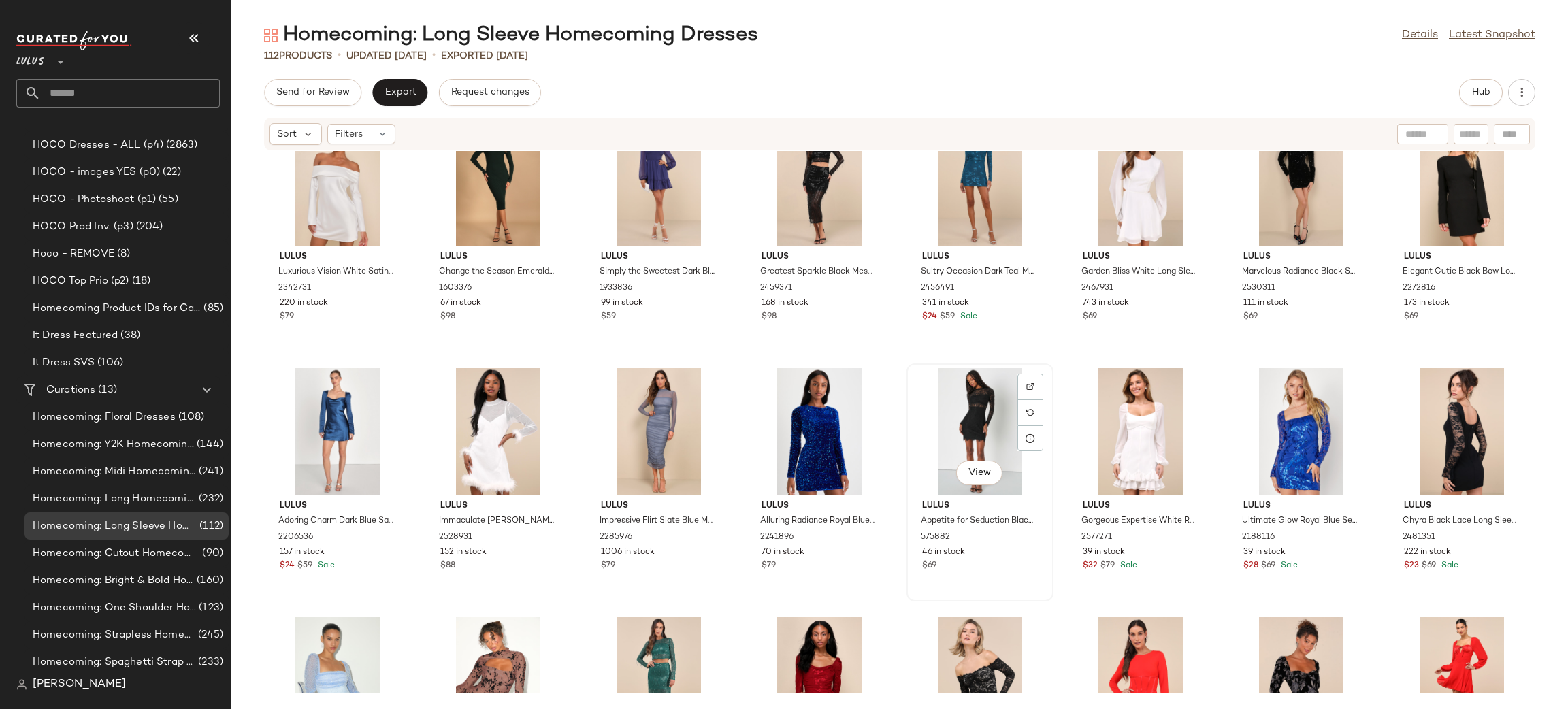
scroll to position [1291, 0]
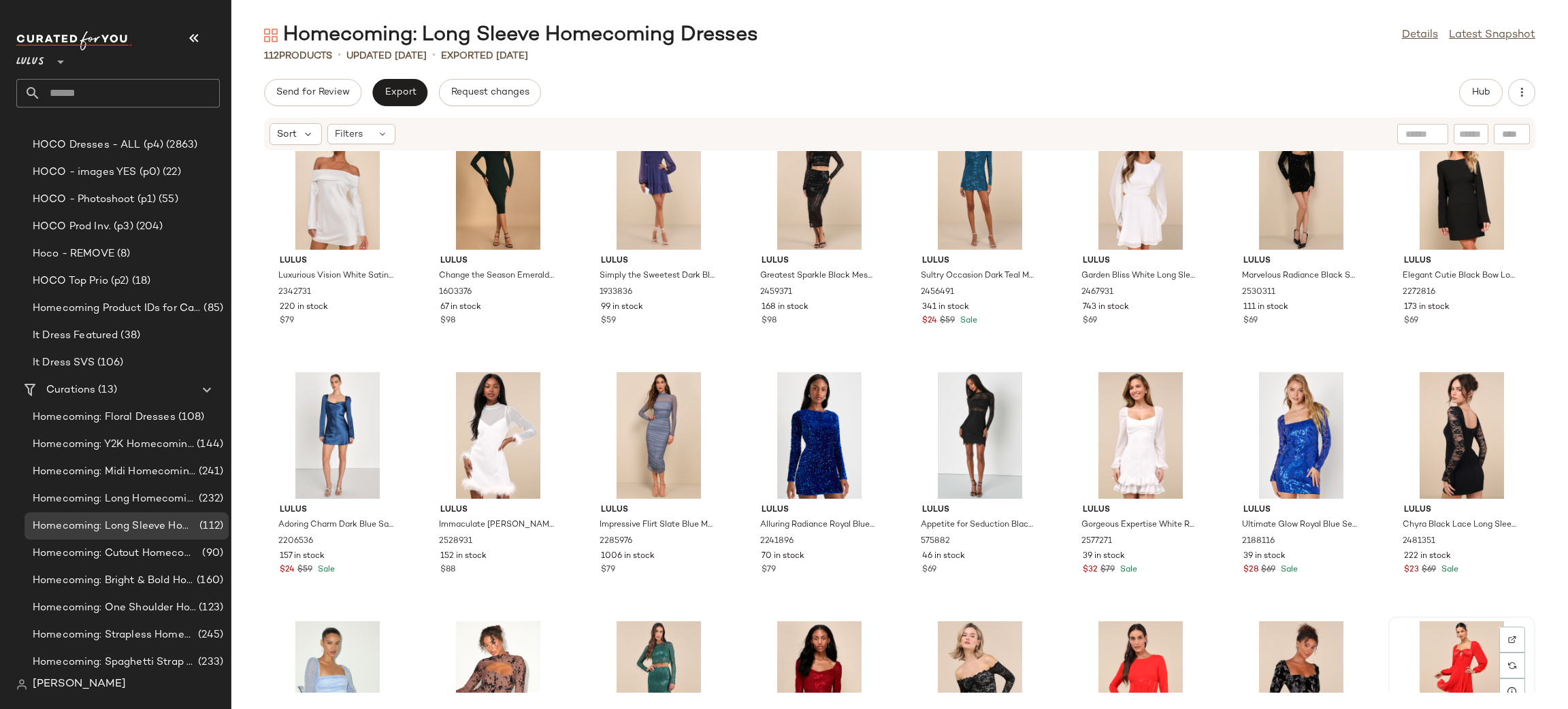
click at [1447, 663] on div "View" at bounding box center [1461, 683] width 137 height 126
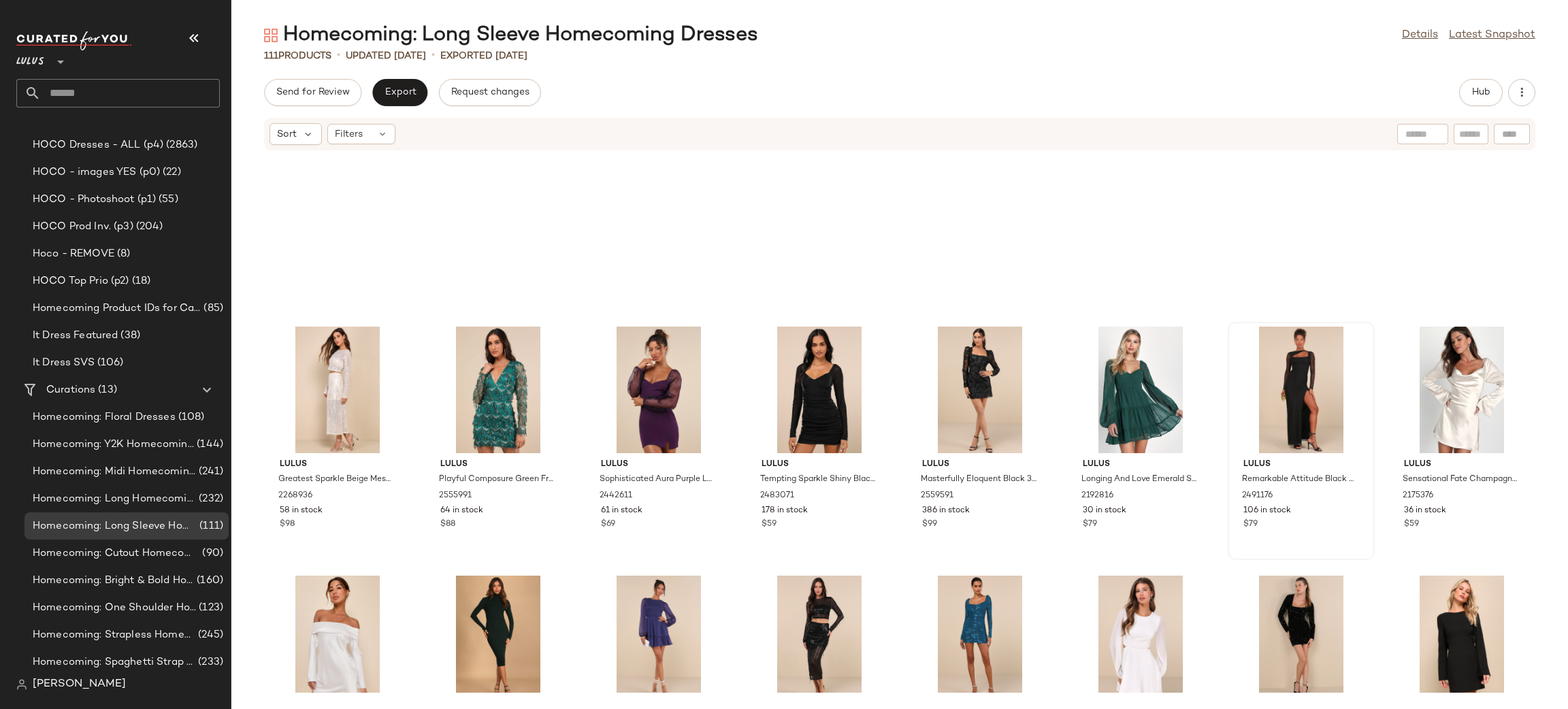
scroll to position [828, 0]
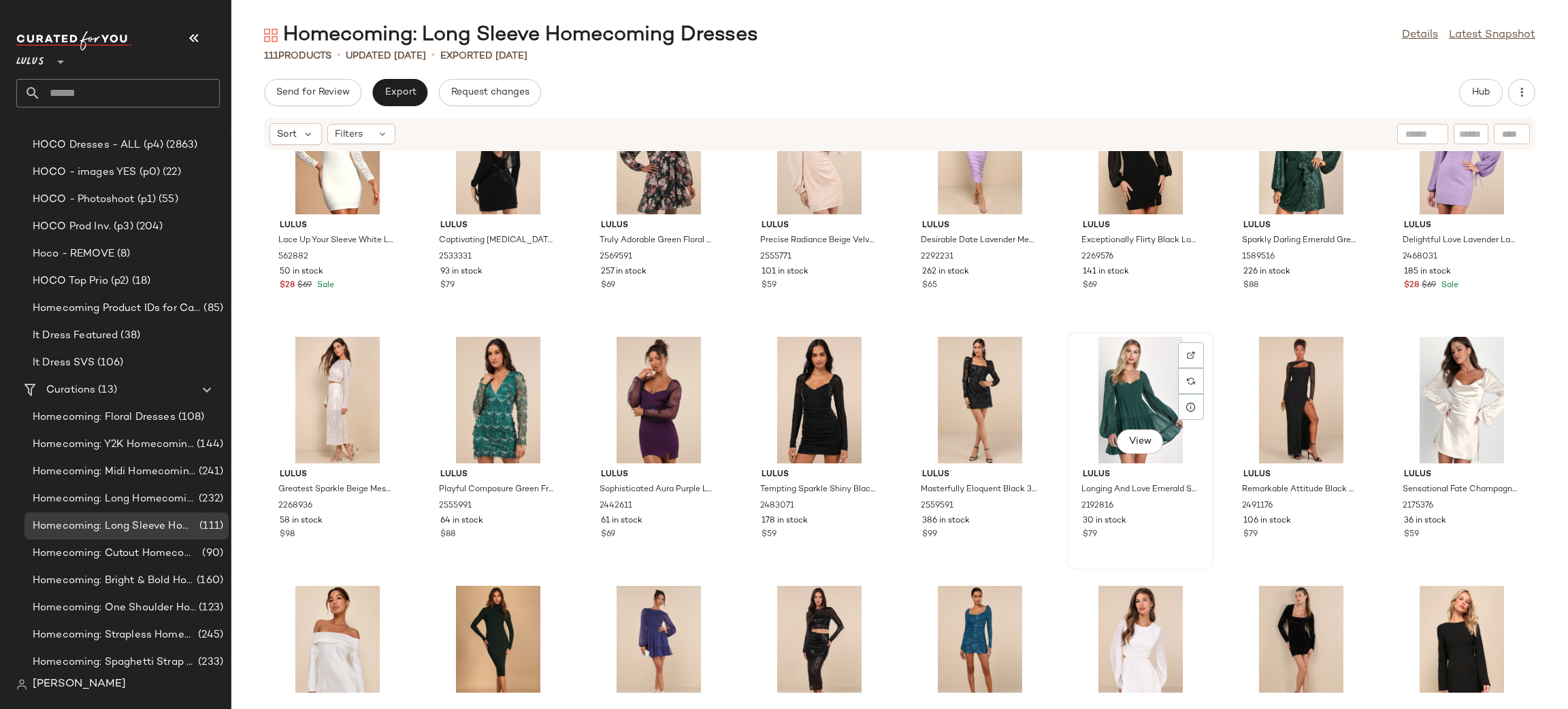
click at [1161, 378] on div "View" at bounding box center [1140, 399] width 137 height 126
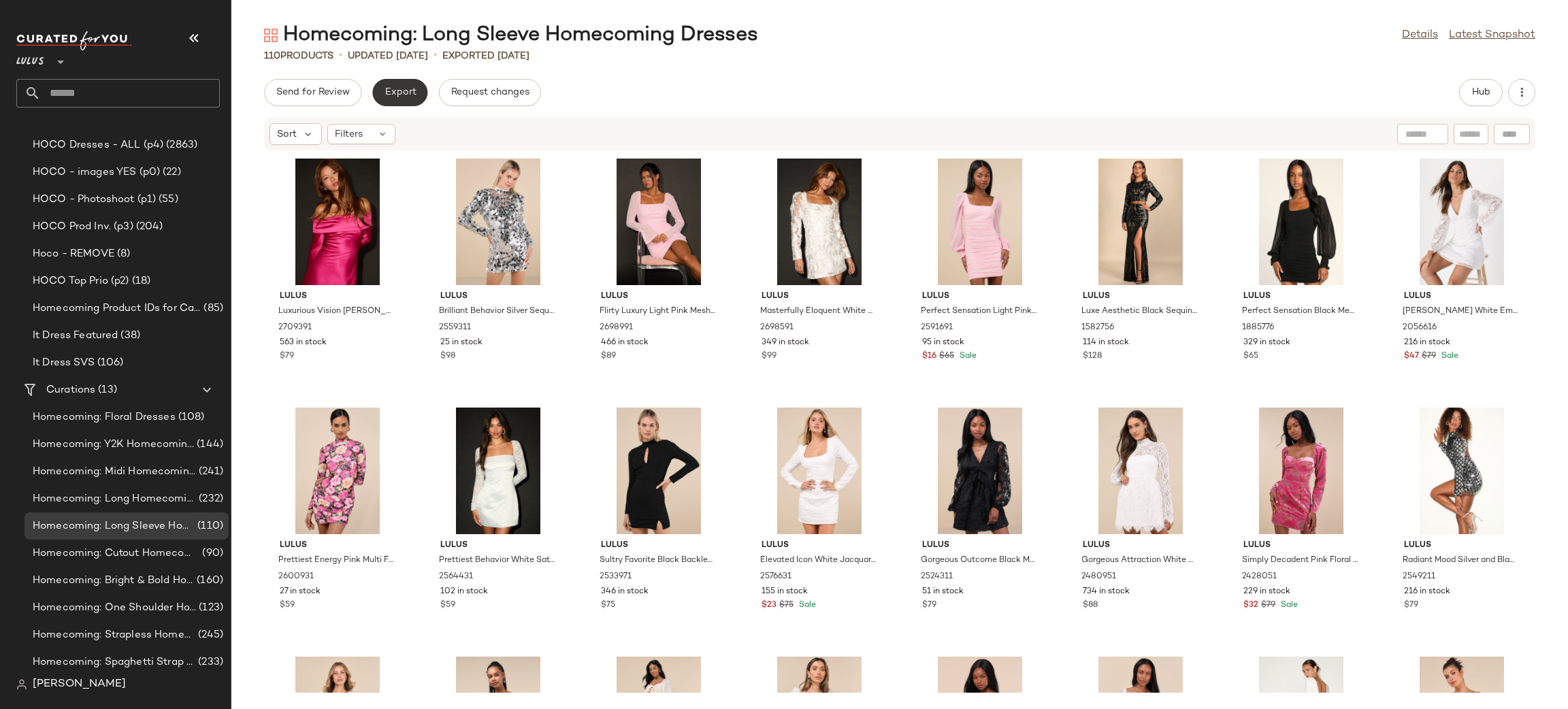
click at [412, 89] on span "Export" at bounding box center [400, 92] width 32 height 11
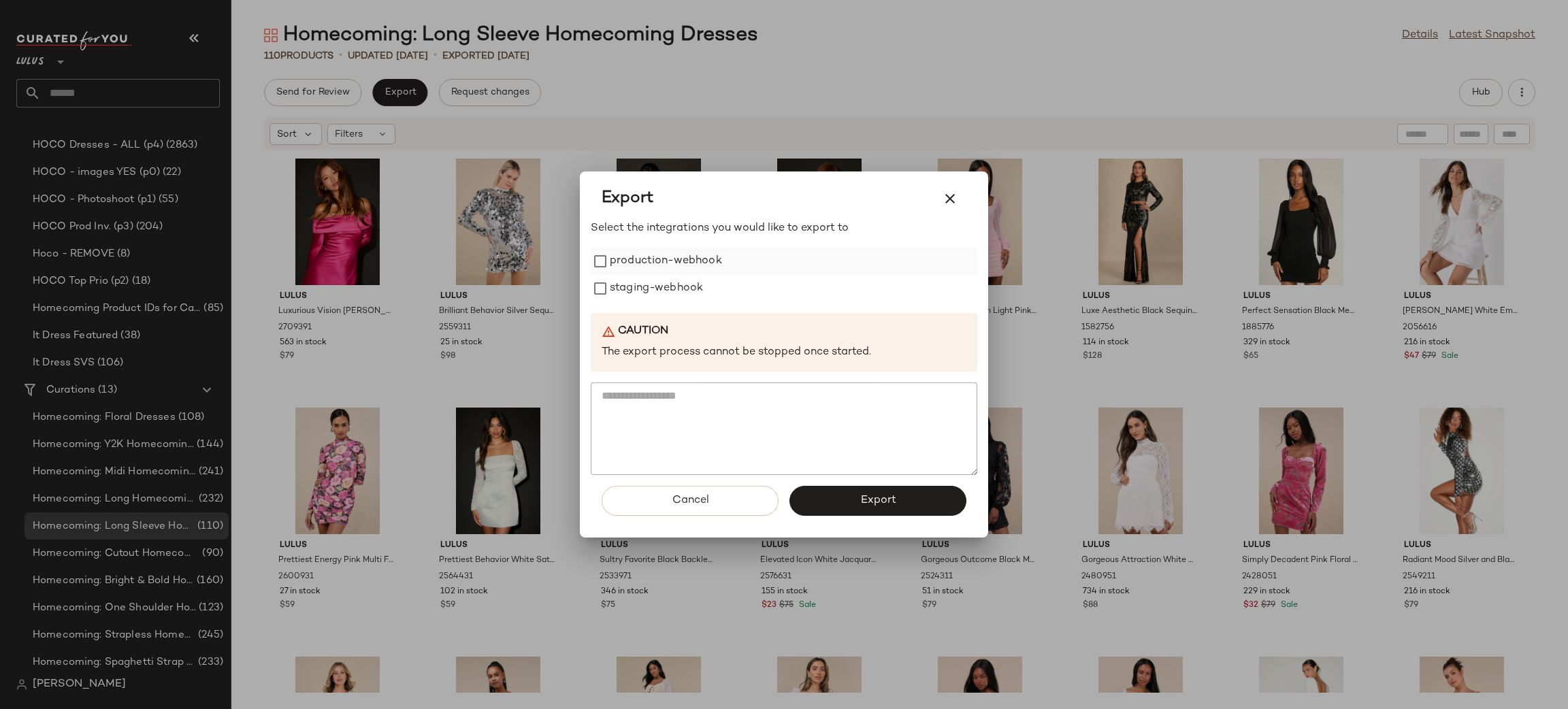
click at [667, 265] on label "production-webhook" at bounding box center [665, 261] width 112 height 27
click at [671, 283] on label "staging-webhook" at bounding box center [656, 288] width 93 height 27
click at [878, 495] on span "Export" at bounding box center [877, 500] width 36 height 13
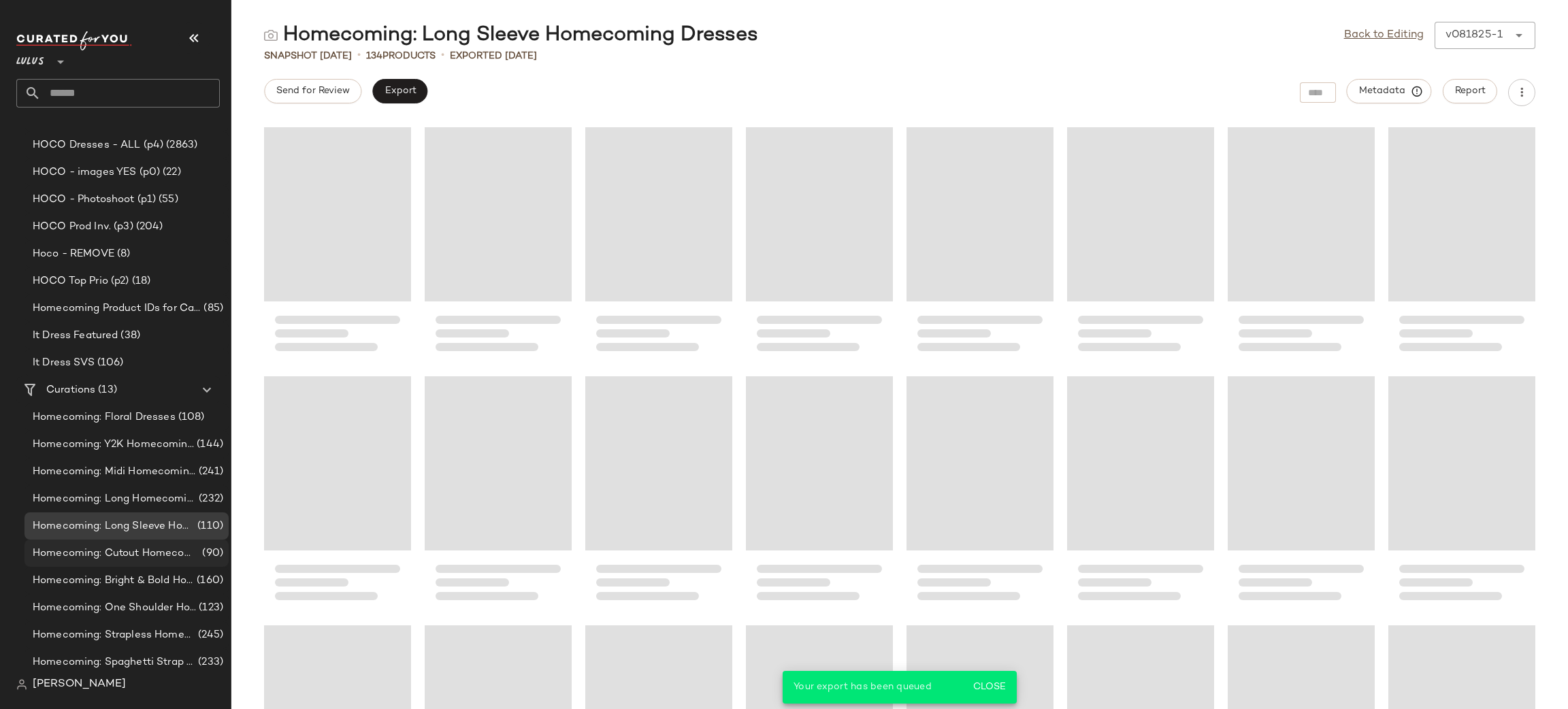
click at [149, 552] on span "Homecoming: Cutout Homecoming Dresses" at bounding box center [115, 553] width 166 height 15
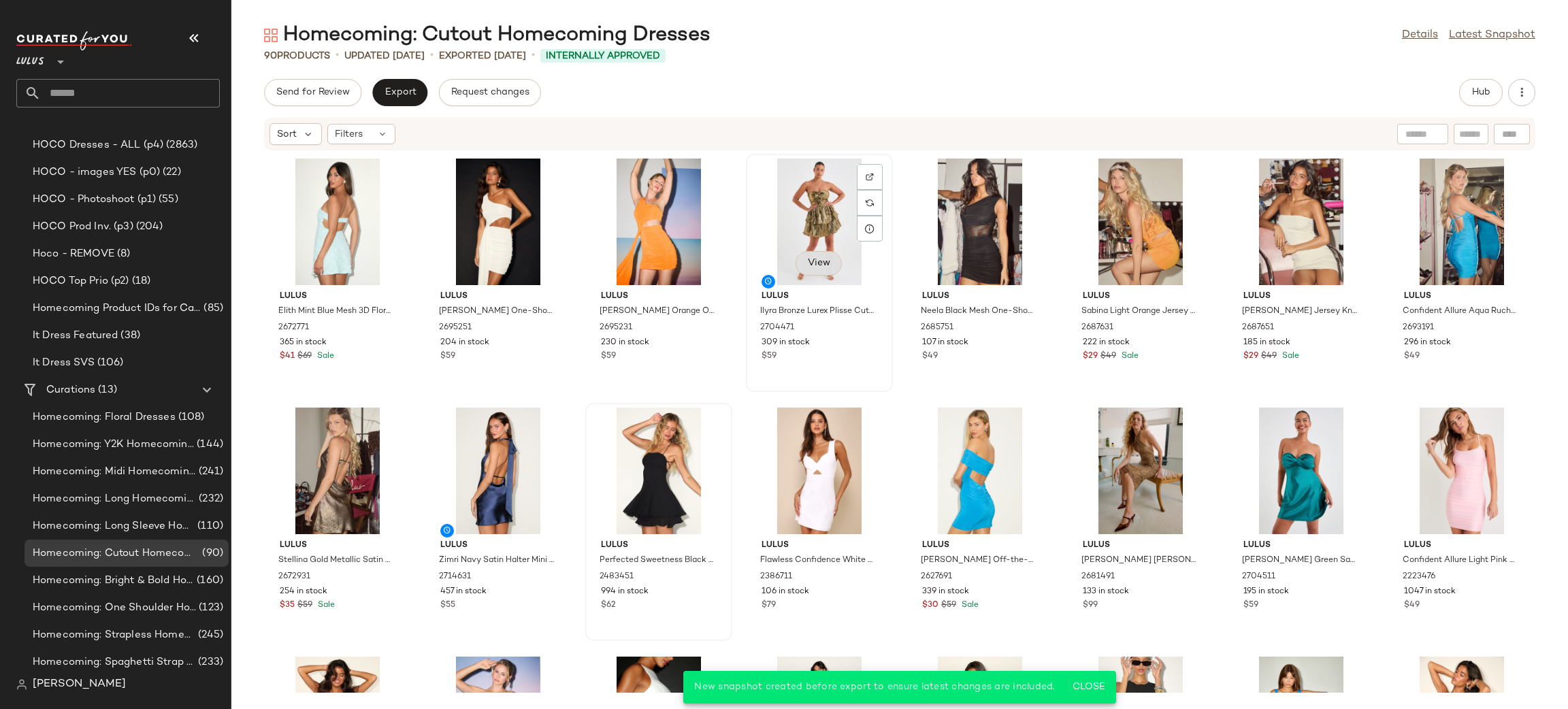
click at [822, 258] on span "View" at bounding box center [818, 263] width 23 height 11
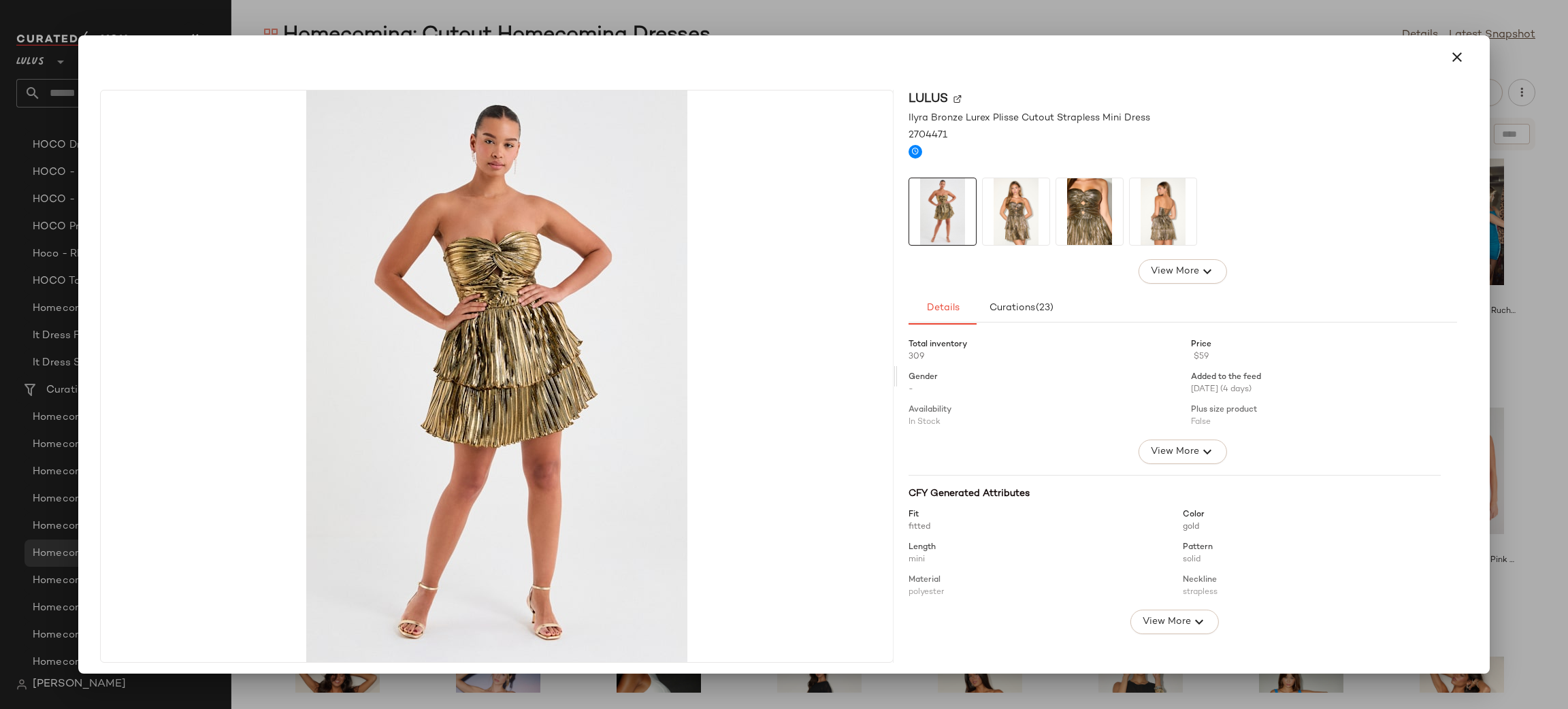
click at [997, 224] on img at bounding box center [1016, 211] width 67 height 67
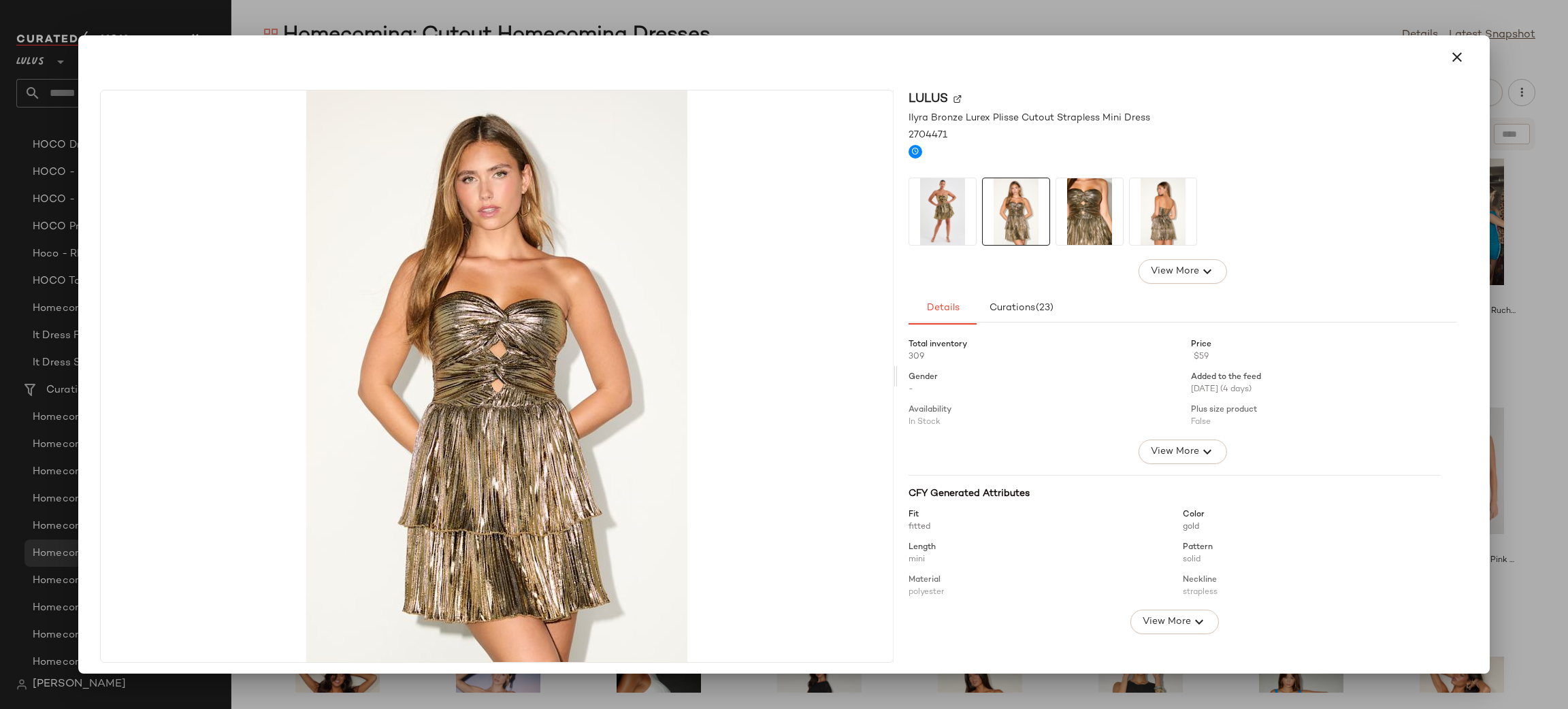
click at [1056, 223] on img at bounding box center [1089, 211] width 67 height 67
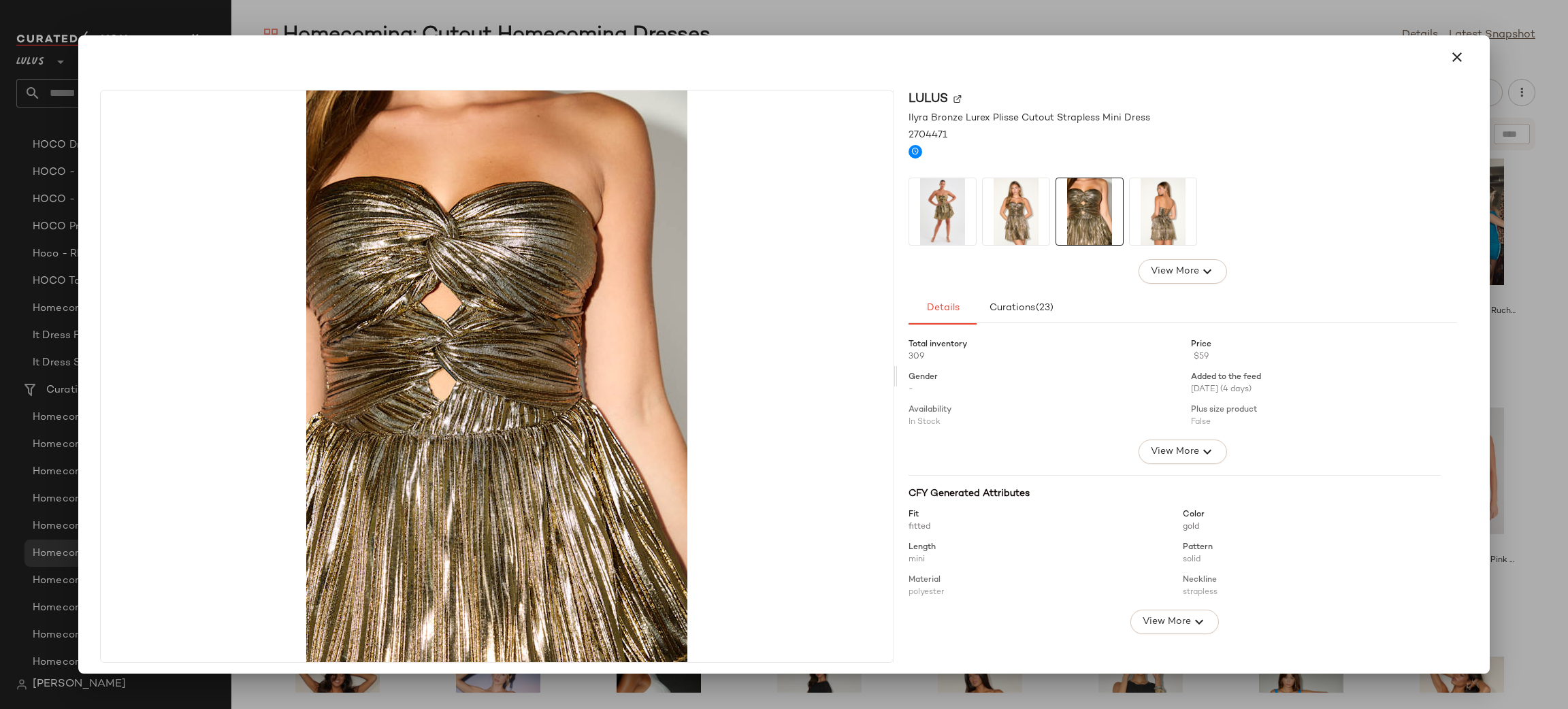
click at [1007, 229] on img at bounding box center [1016, 211] width 67 height 67
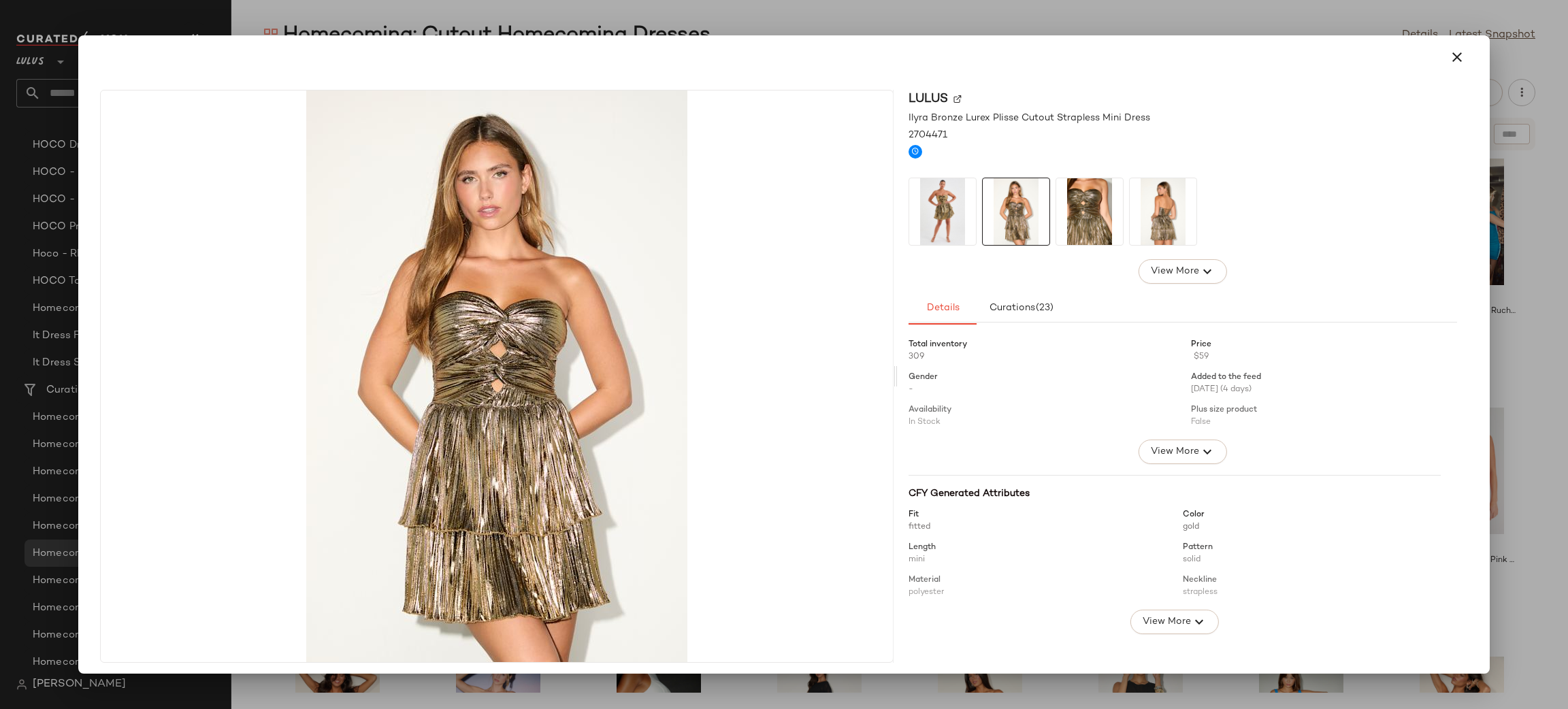
click at [897, 216] on div "Lulus Ilyra Bronze Lurex Plisse Cutout Strapless Mini Dress 2704471 View More D…" at bounding box center [1182, 376] width 570 height 573
click at [1449, 63] on icon "button" at bounding box center [1456, 57] width 16 height 16
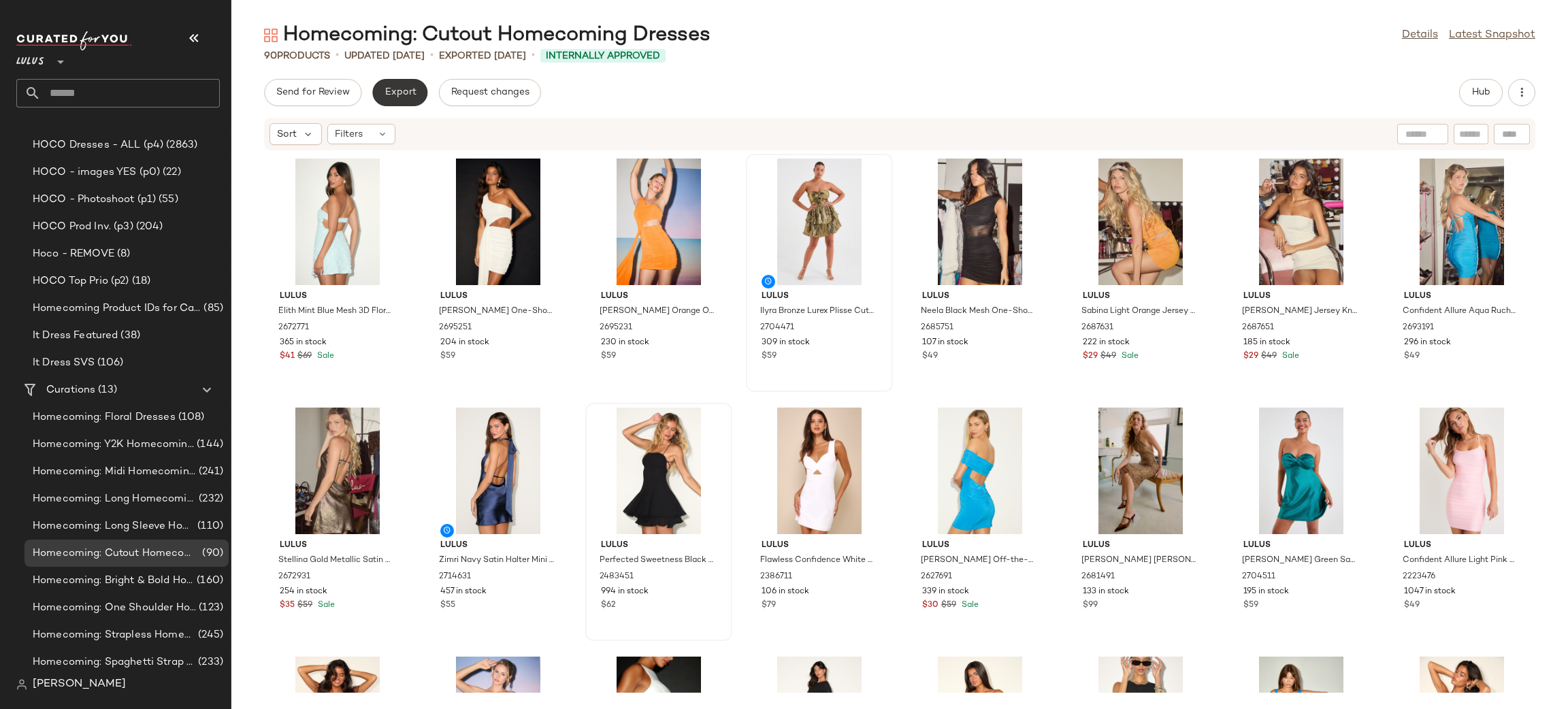
click at [403, 87] on span "Export" at bounding box center [400, 92] width 32 height 11
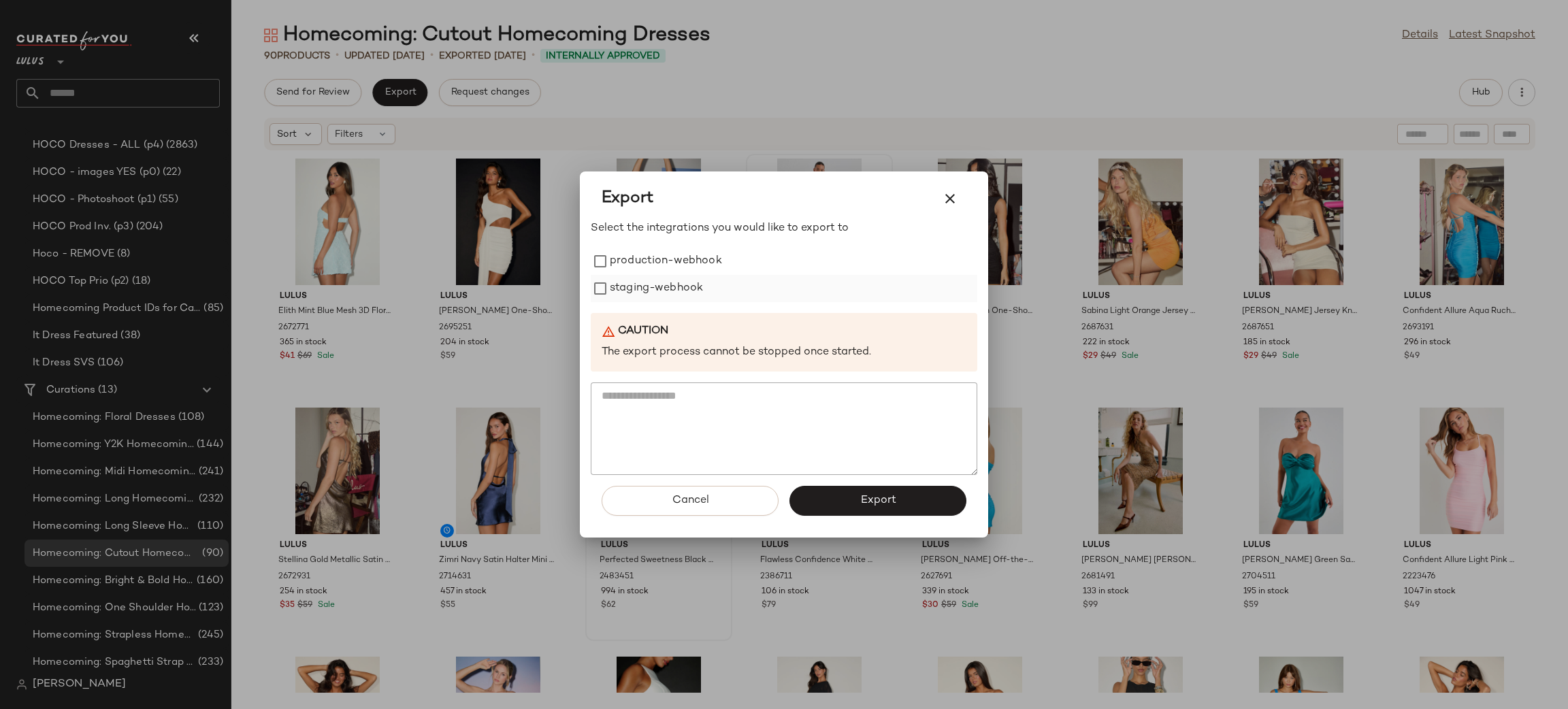
drag, startPoint x: 650, startPoint y: 259, endPoint x: 661, endPoint y: 288, distance: 31.0
click at [650, 260] on label "production-webhook" at bounding box center [665, 261] width 112 height 27
click at [661, 288] on label "staging-webhook" at bounding box center [656, 288] width 93 height 27
click at [846, 502] on button "Export" at bounding box center [877, 500] width 177 height 30
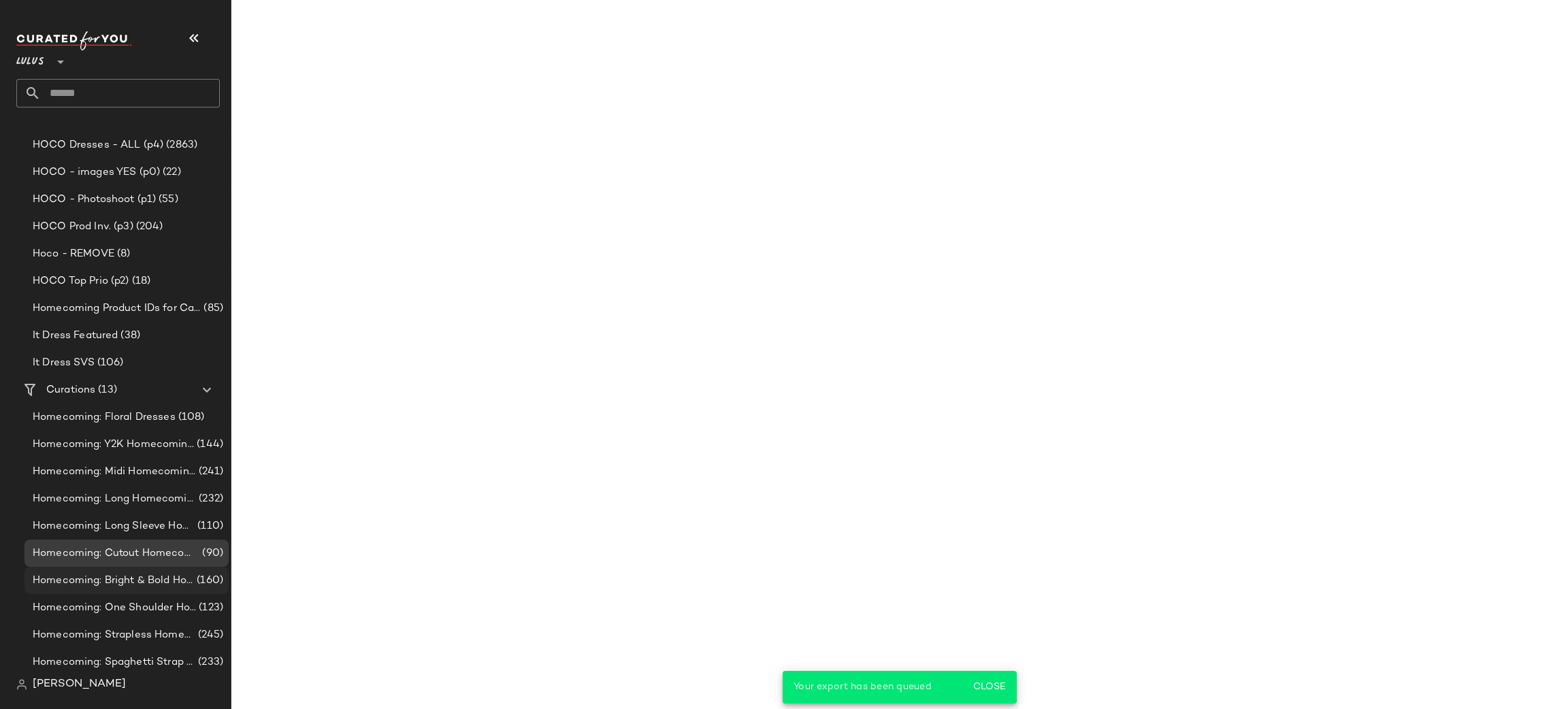
click at [157, 583] on span "Homecoming: Bright & Bold Homecoming Dresses" at bounding box center [113, 581] width 161 height 15
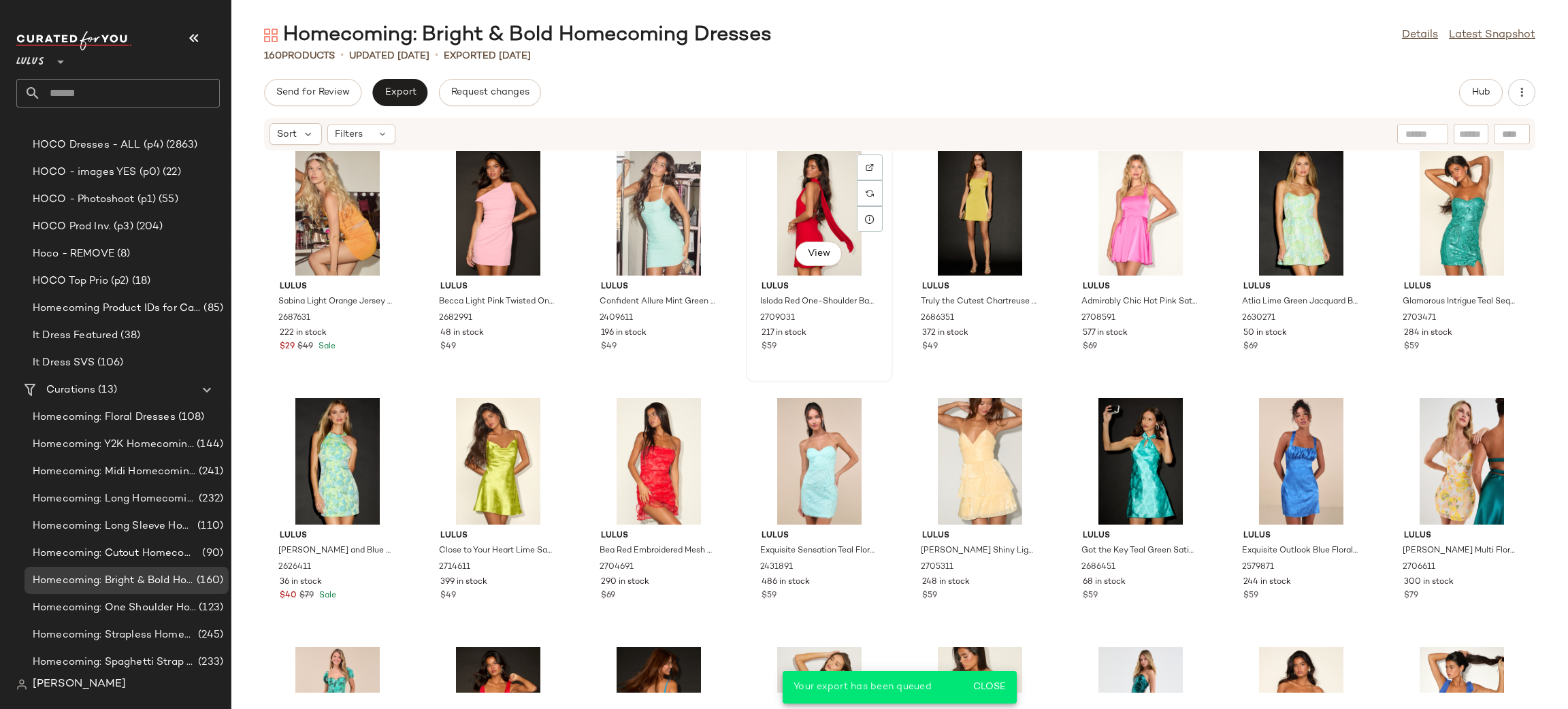
scroll to position [26, 0]
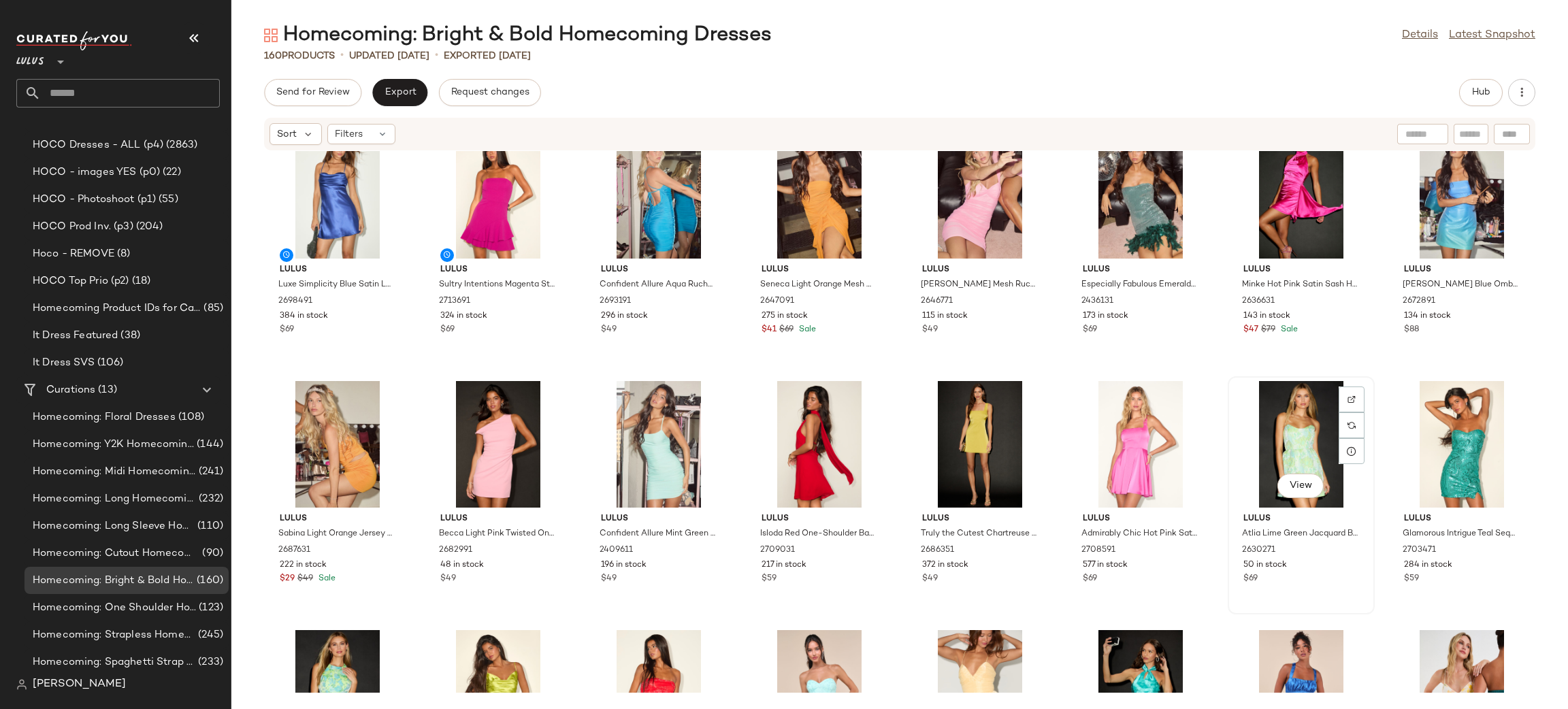
click at [1287, 396] on div "View" at bounding box center [1300, 444] width 137 height 126
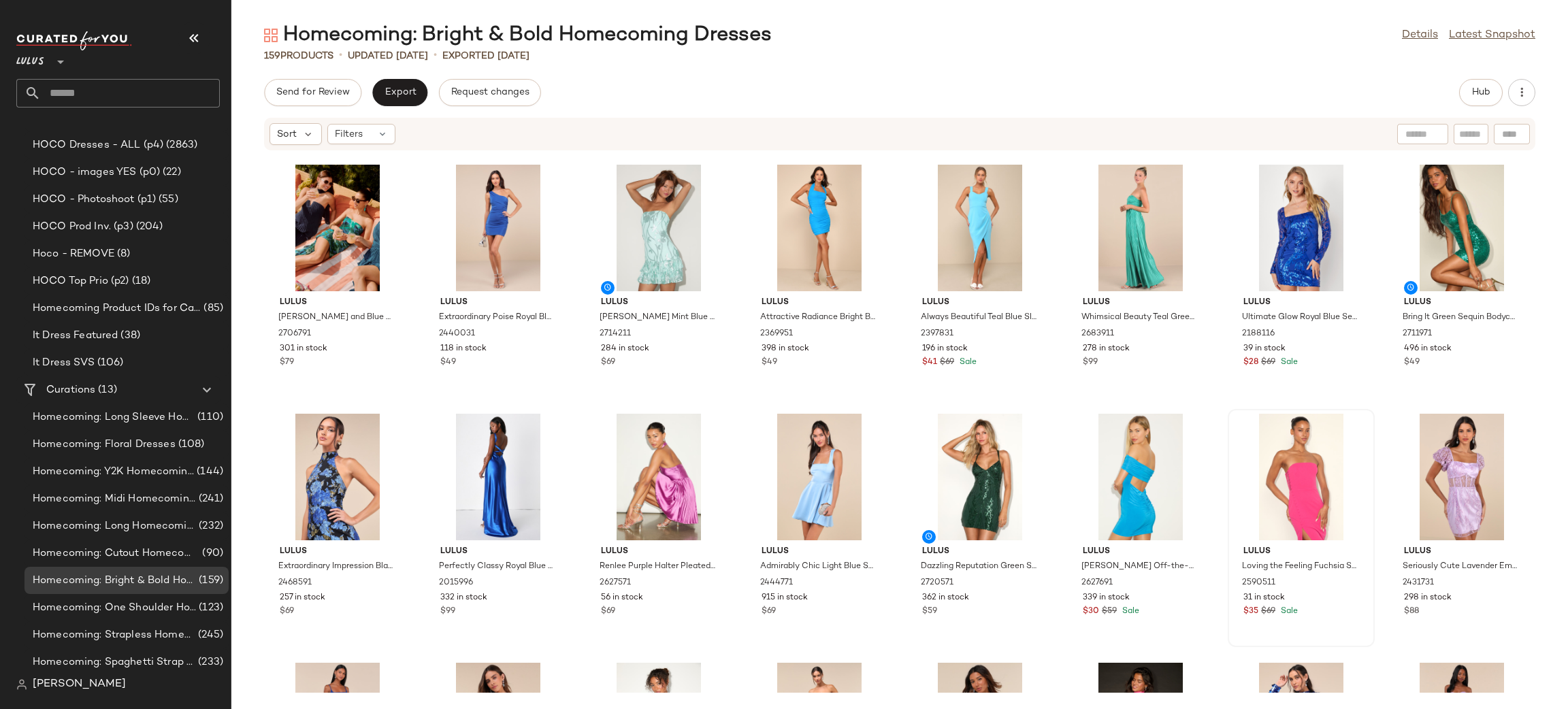
scroll to position [998, 0]
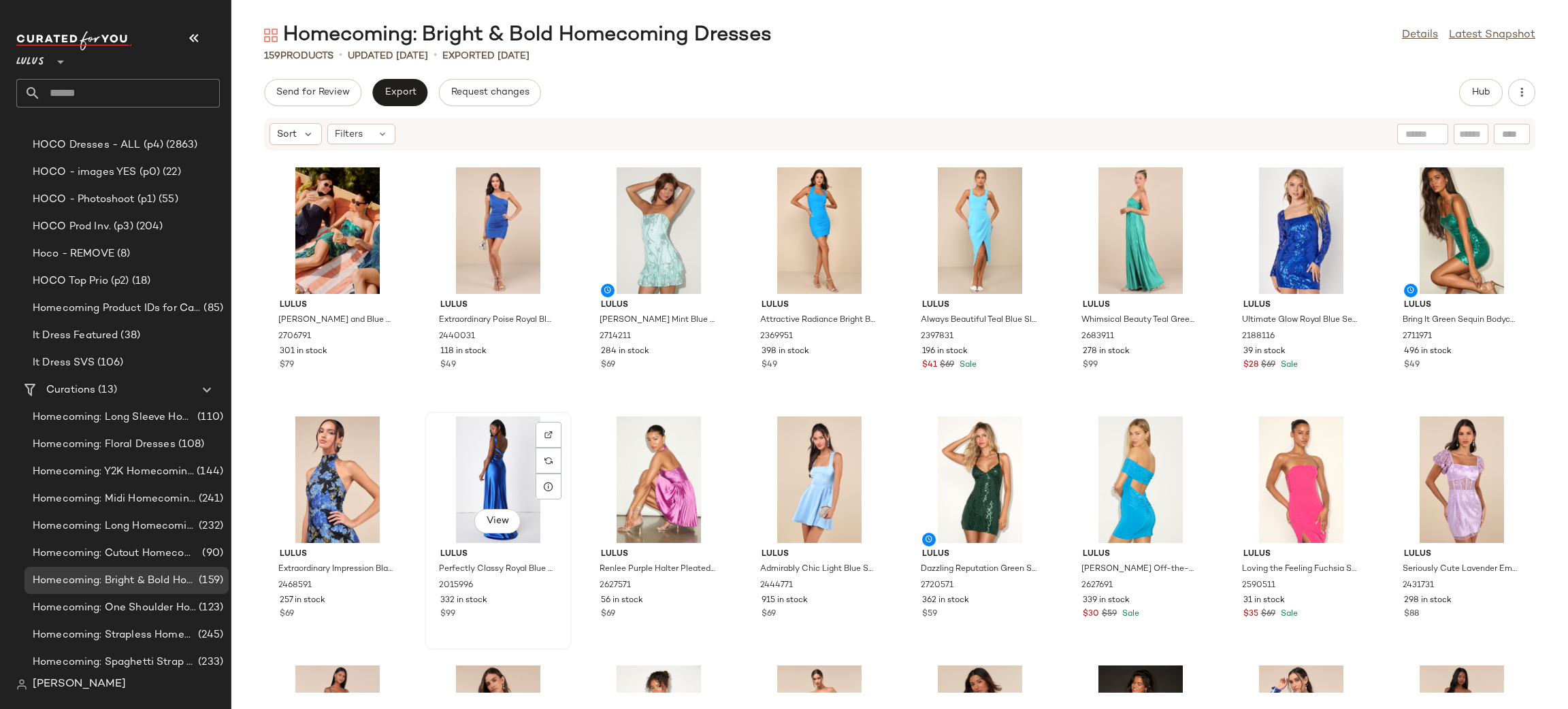
click at [485, 480] on div "View" at bounding box center [497, 479] width 137 height 126
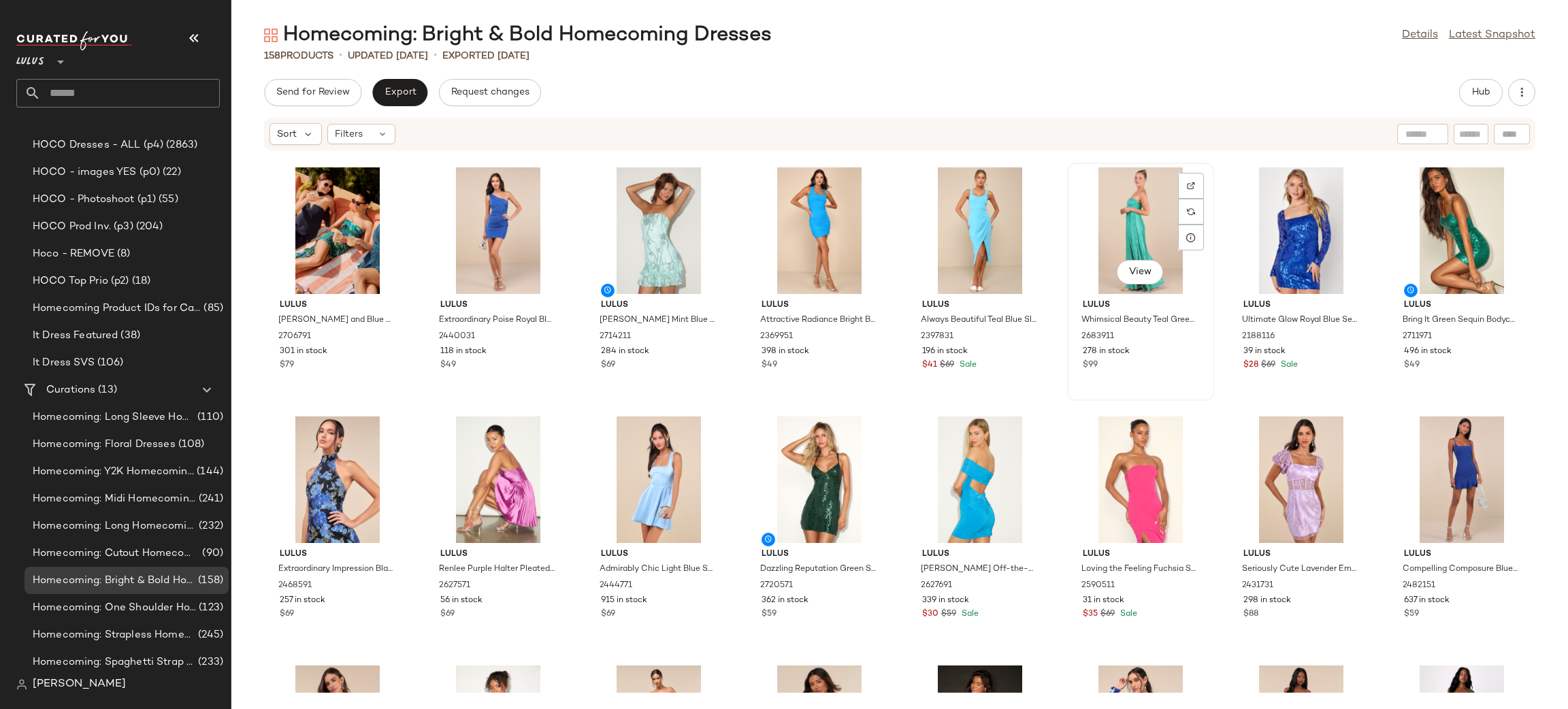
click at [1120, 203] on div "View" at bounding box center [1140, 230] width 137 height 126
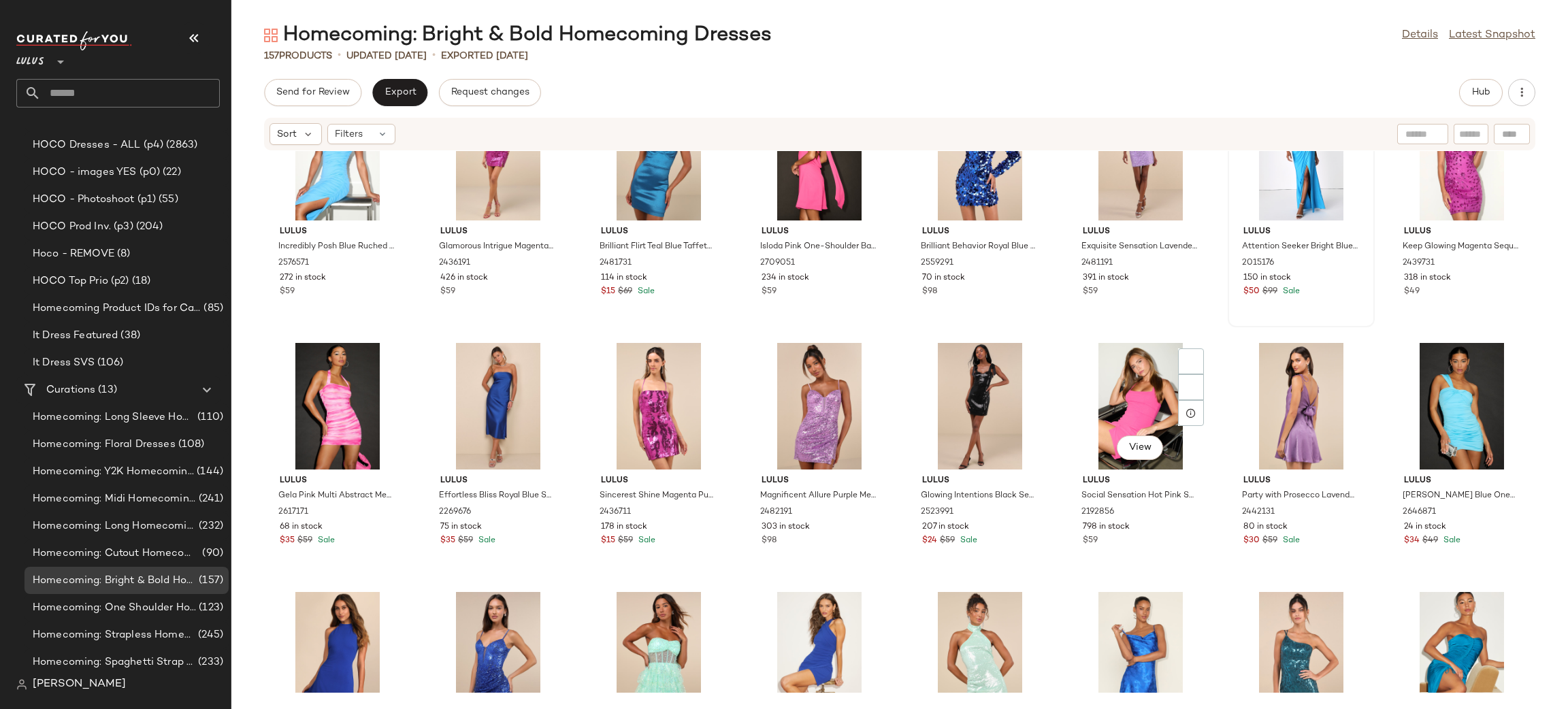
scroll to position [1577, 0]
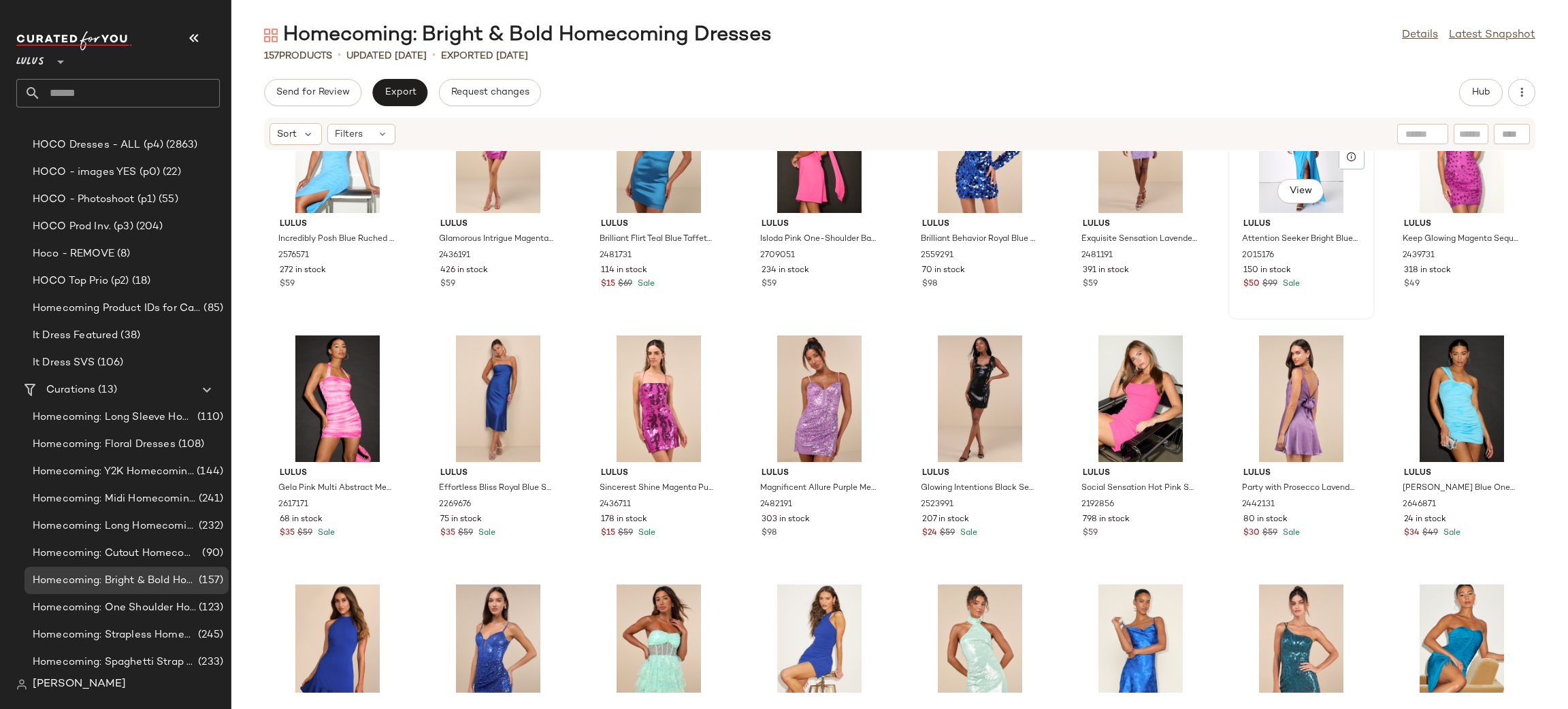
click at [1288, 171] on div "View" at bounding box center [1300, 149] width 137 height 126
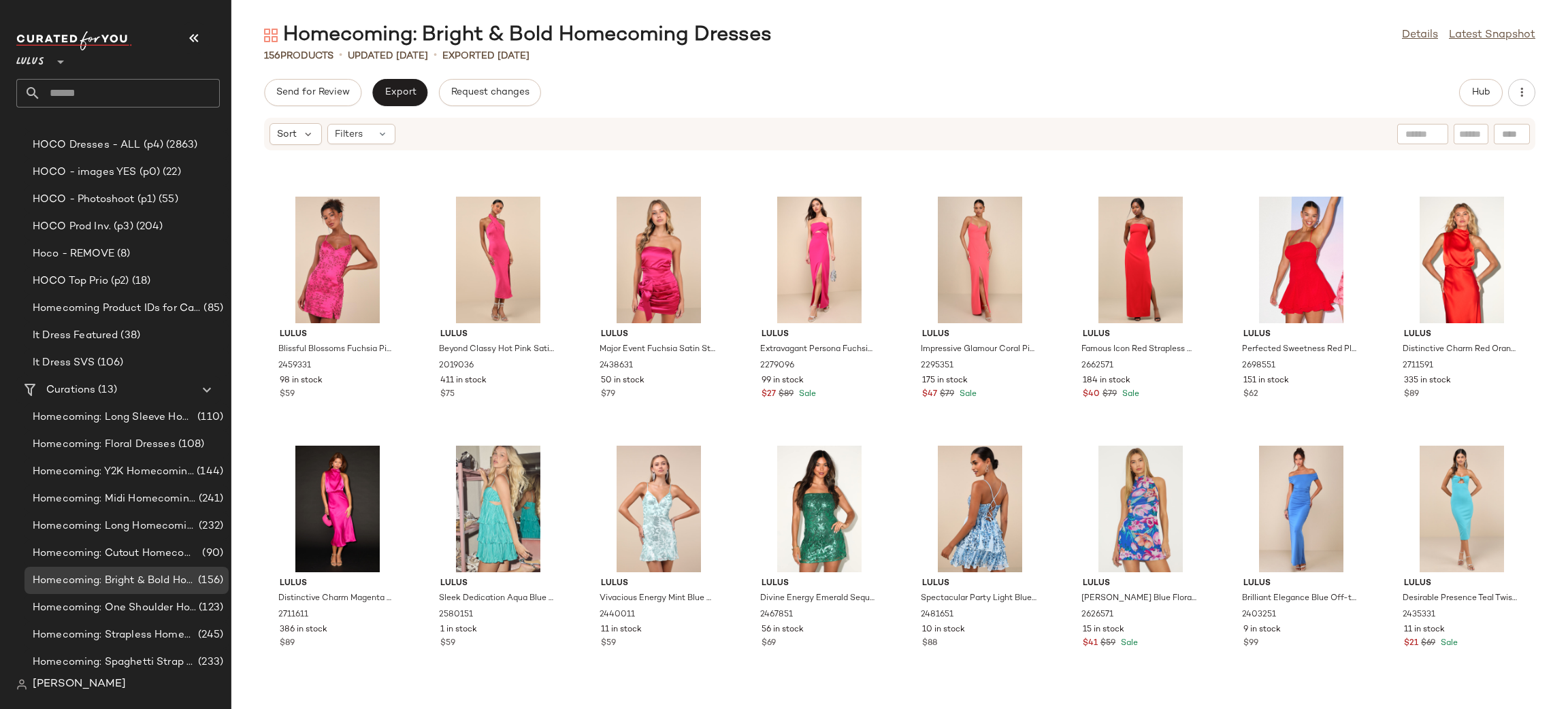
scroll to position [4221, 0]
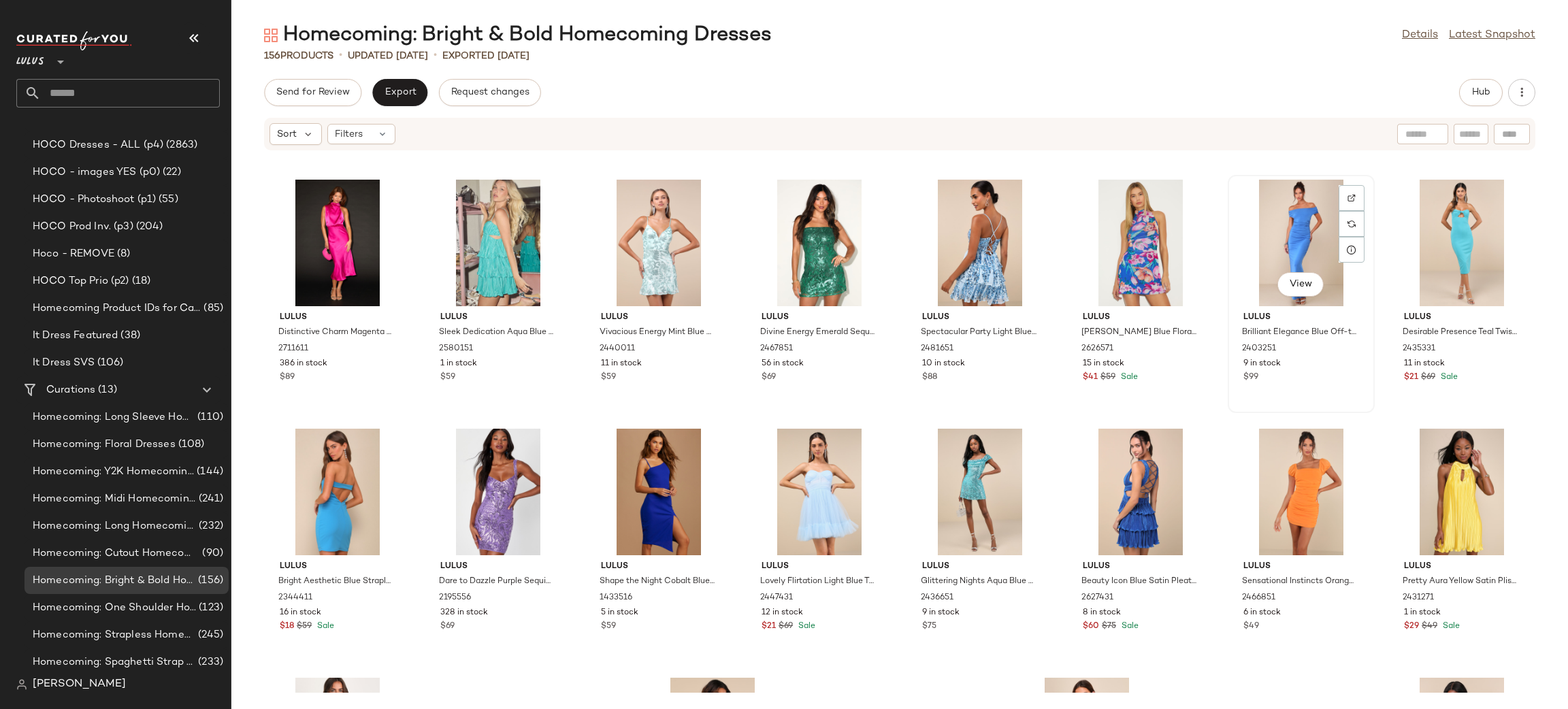
click at [1302, 225] on div "View" at bounding box center [1300, 242] width 137 height 126
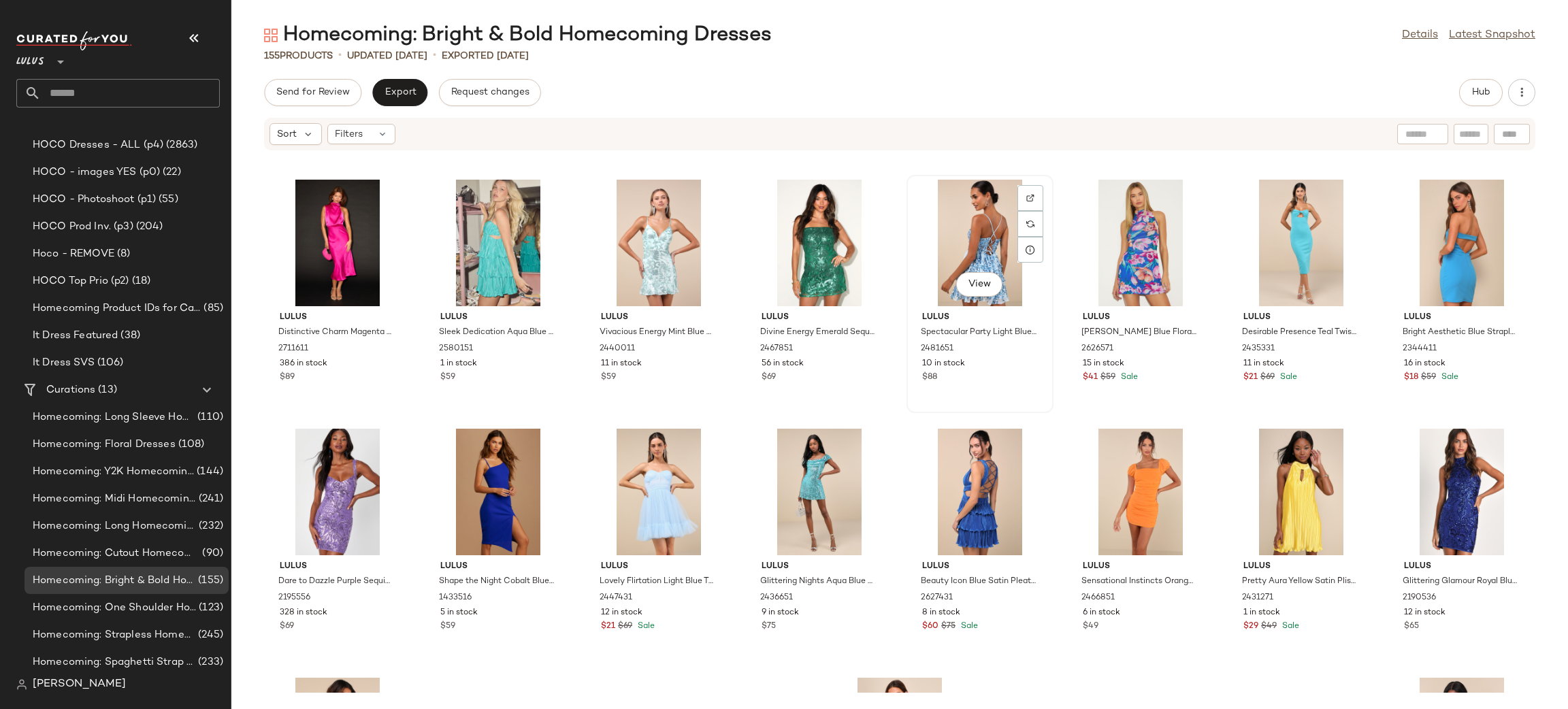
click at [980, 182] on div "View" at bounding box center [980, 242] width 137 height 126
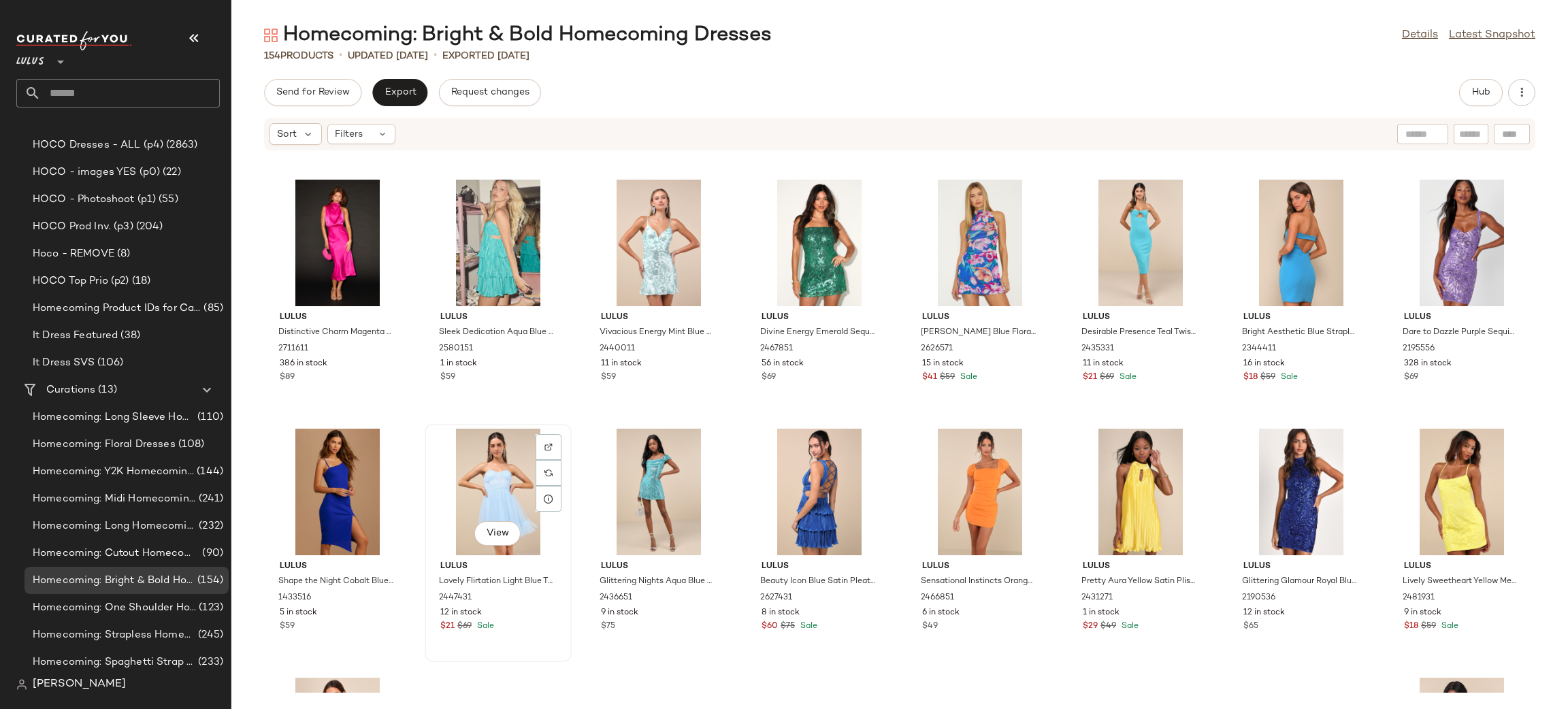
click at [499, 494] on div "View" at bounding box center [497, 492] width 137 height 126
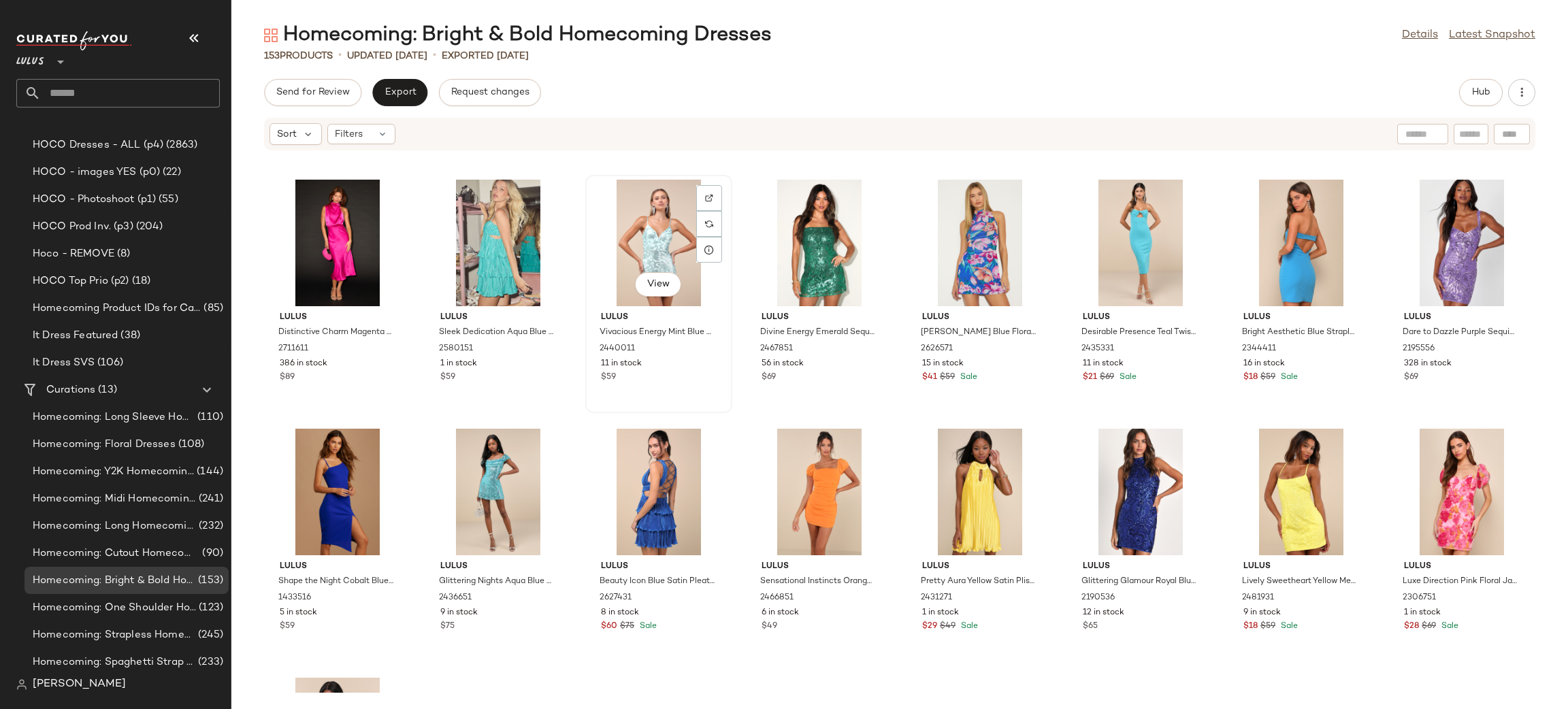
click at [622, 269] on div "View" at bounding box center [658, 242] width 137 height 126
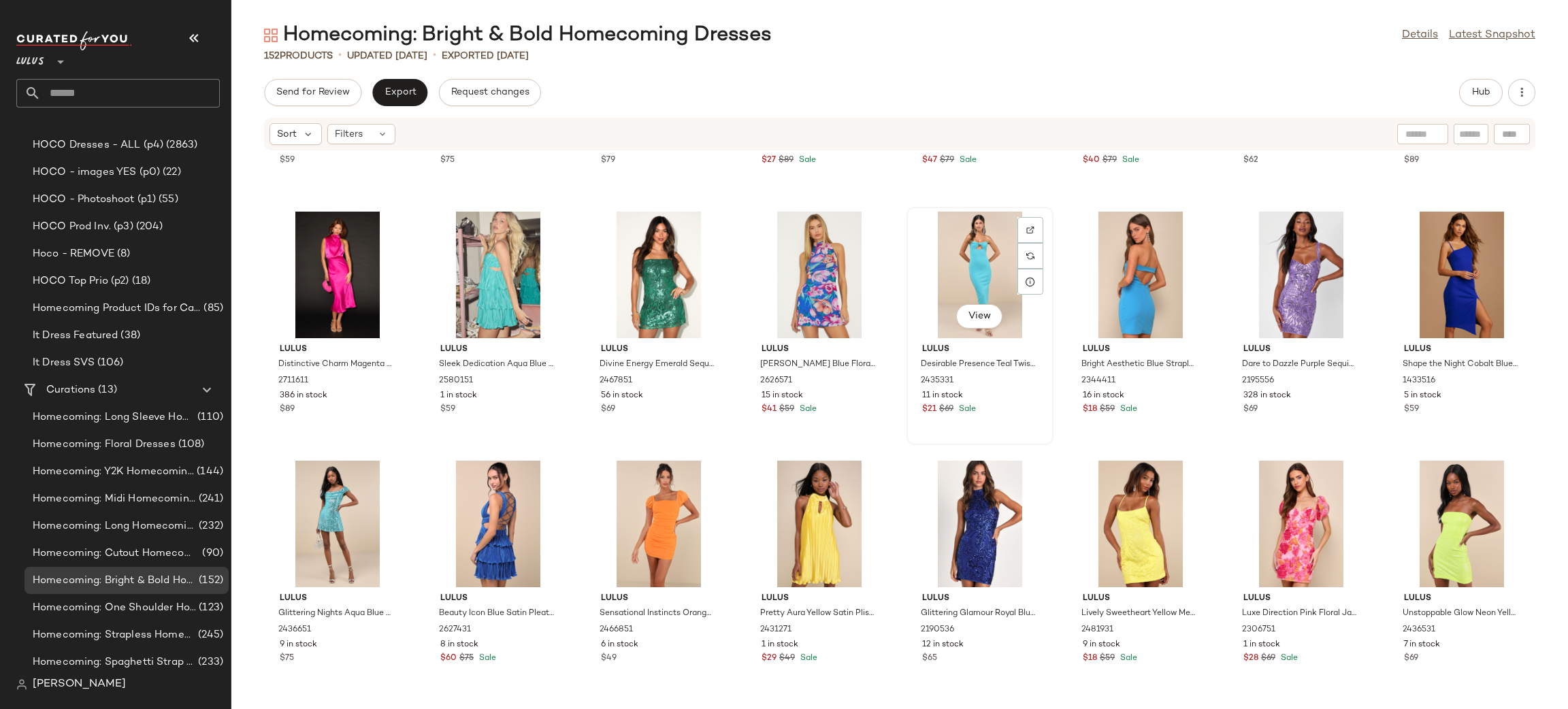
click at [989, 253] on div "View" at bounding box center [980, 274] width 137 height 126
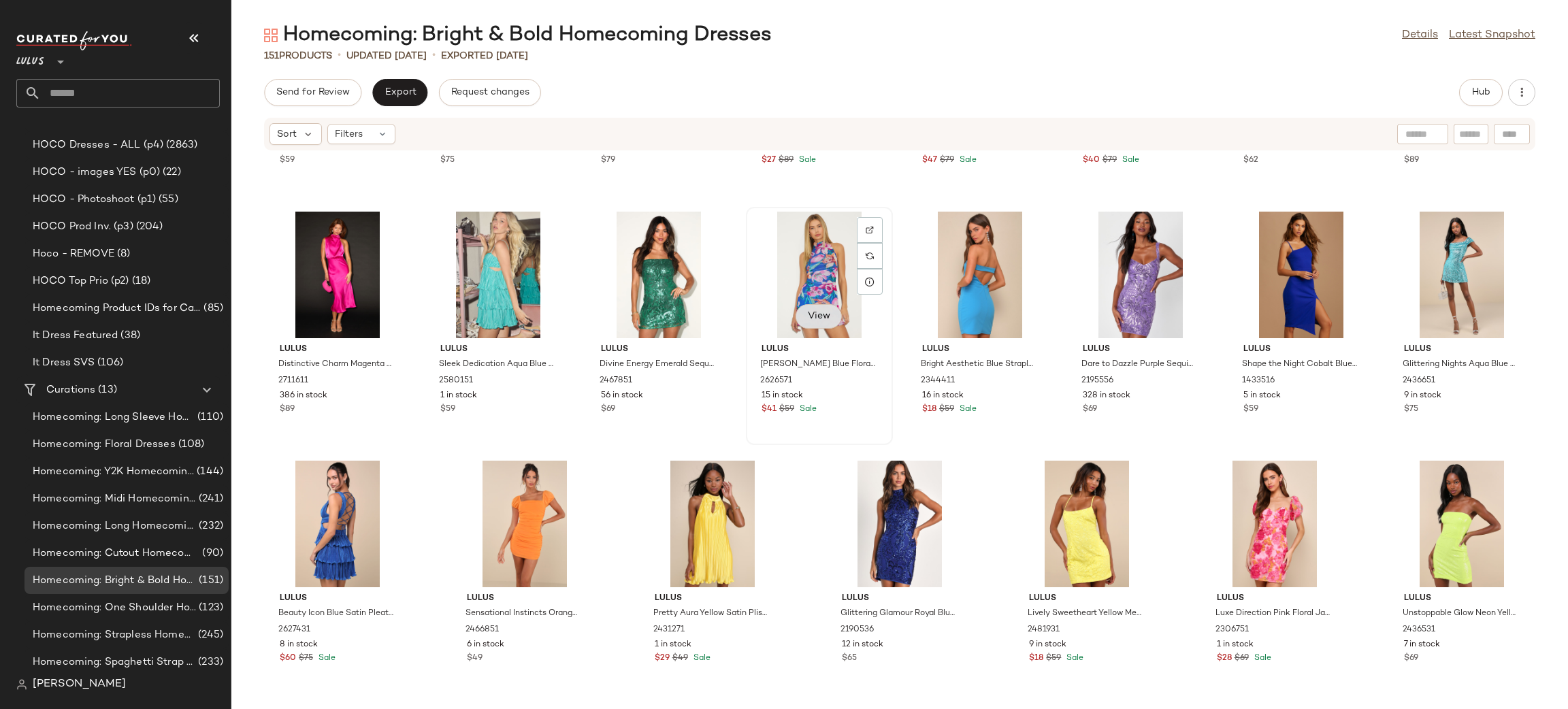
click at [816, 324] on button "View" at bounding box center [818, 317] width 46 height 25
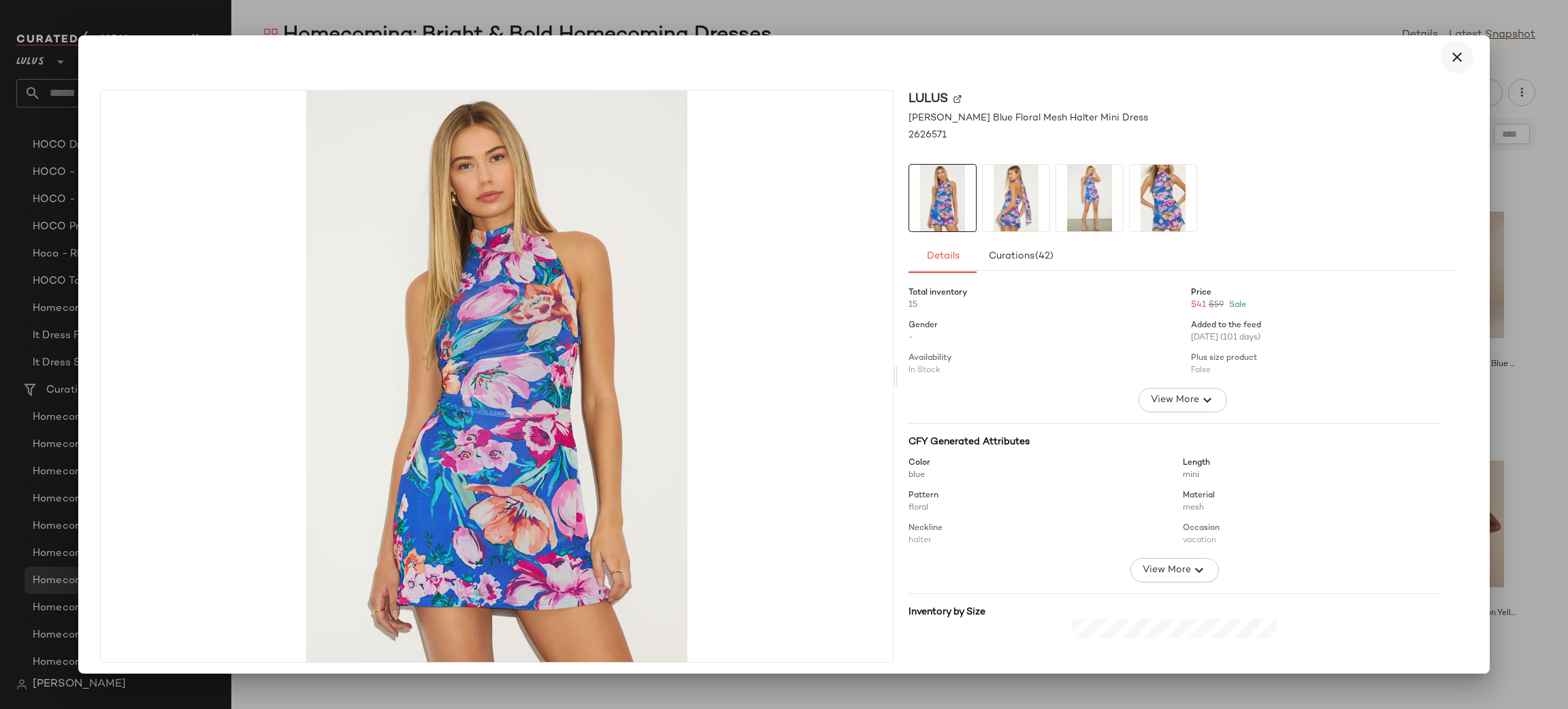
click at [1453, 61] on icon "button" at bounding box center [1456, 57] width 16 height 16
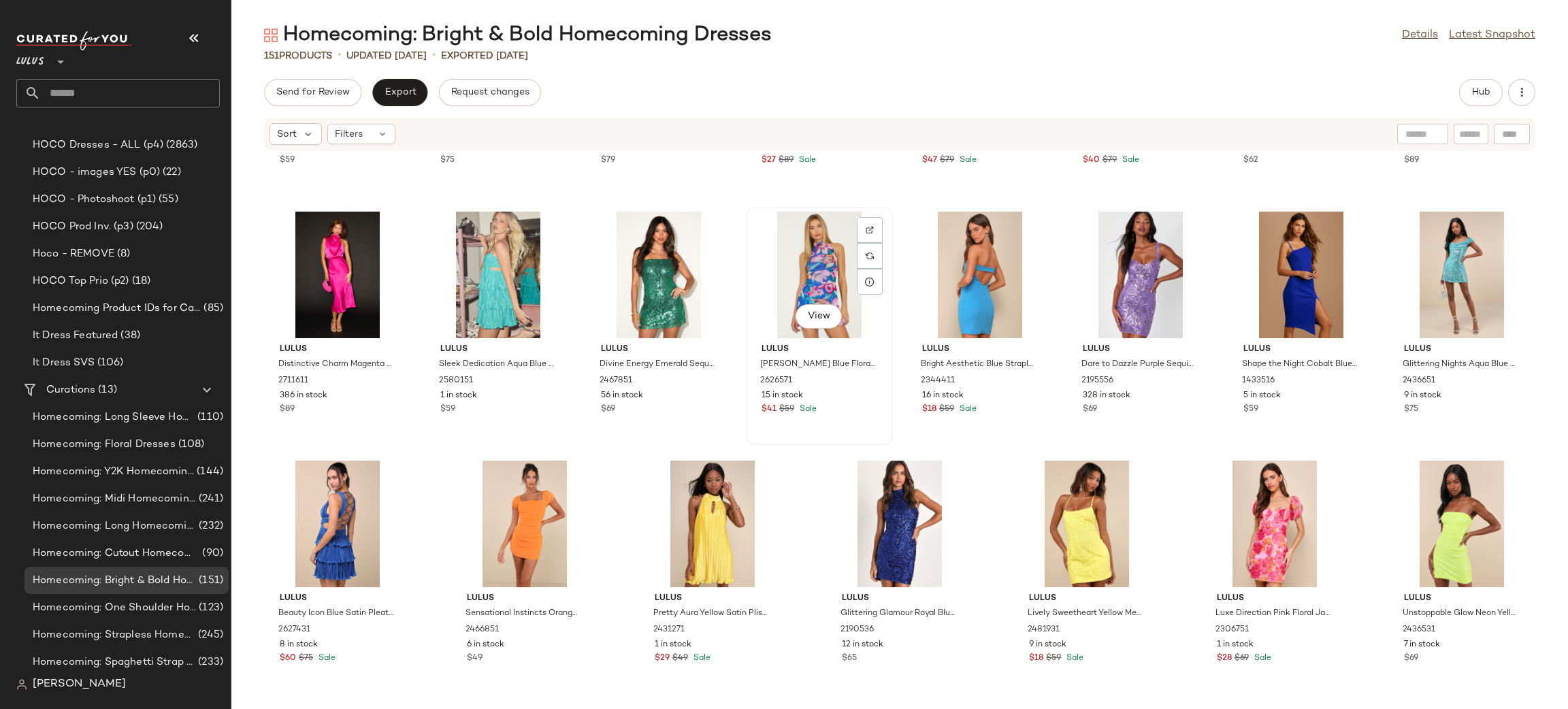
click at [806, 278] on div "View" at bounding box center [818, 274] width 137 height 126
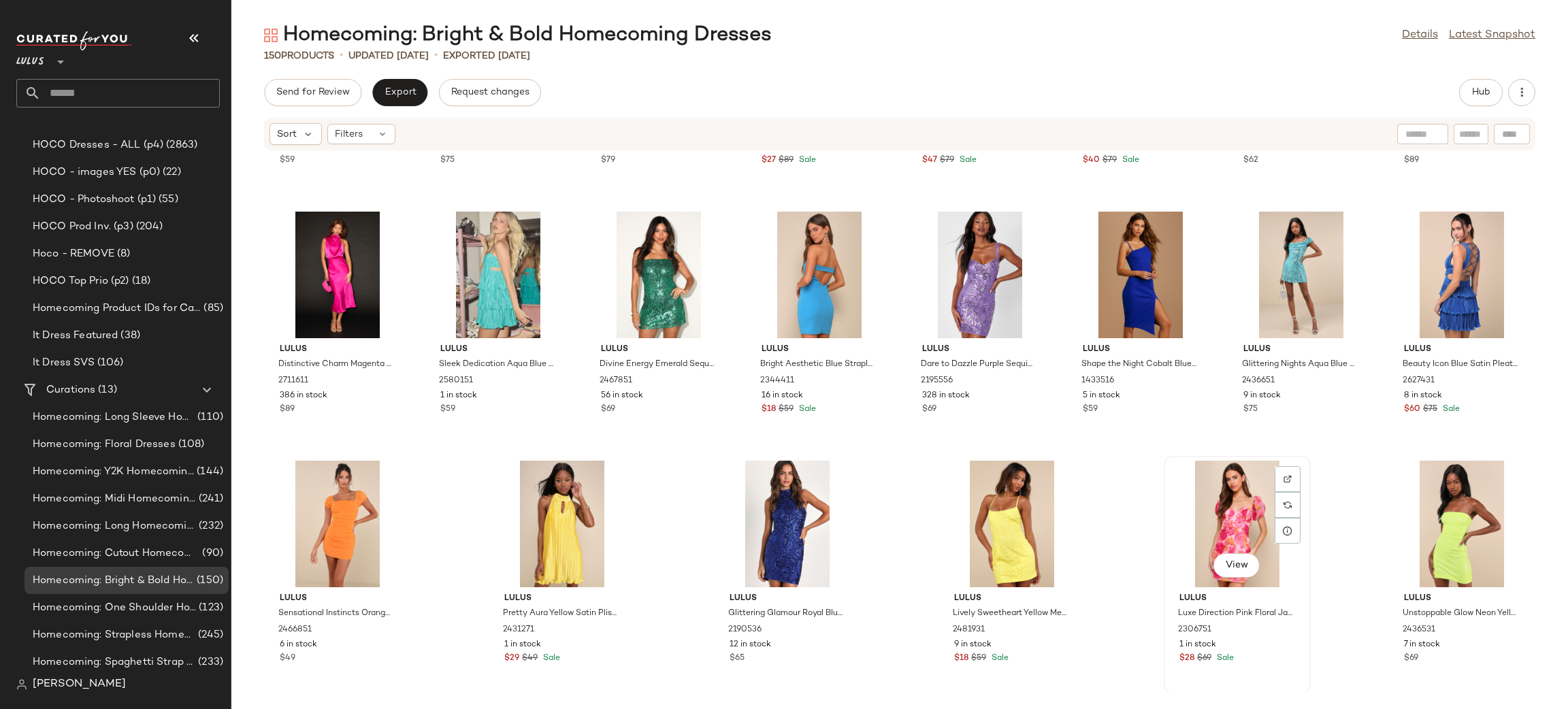
click at [1223, 496] on div "View" at bounding box center [1237, 523] width 137 height 126
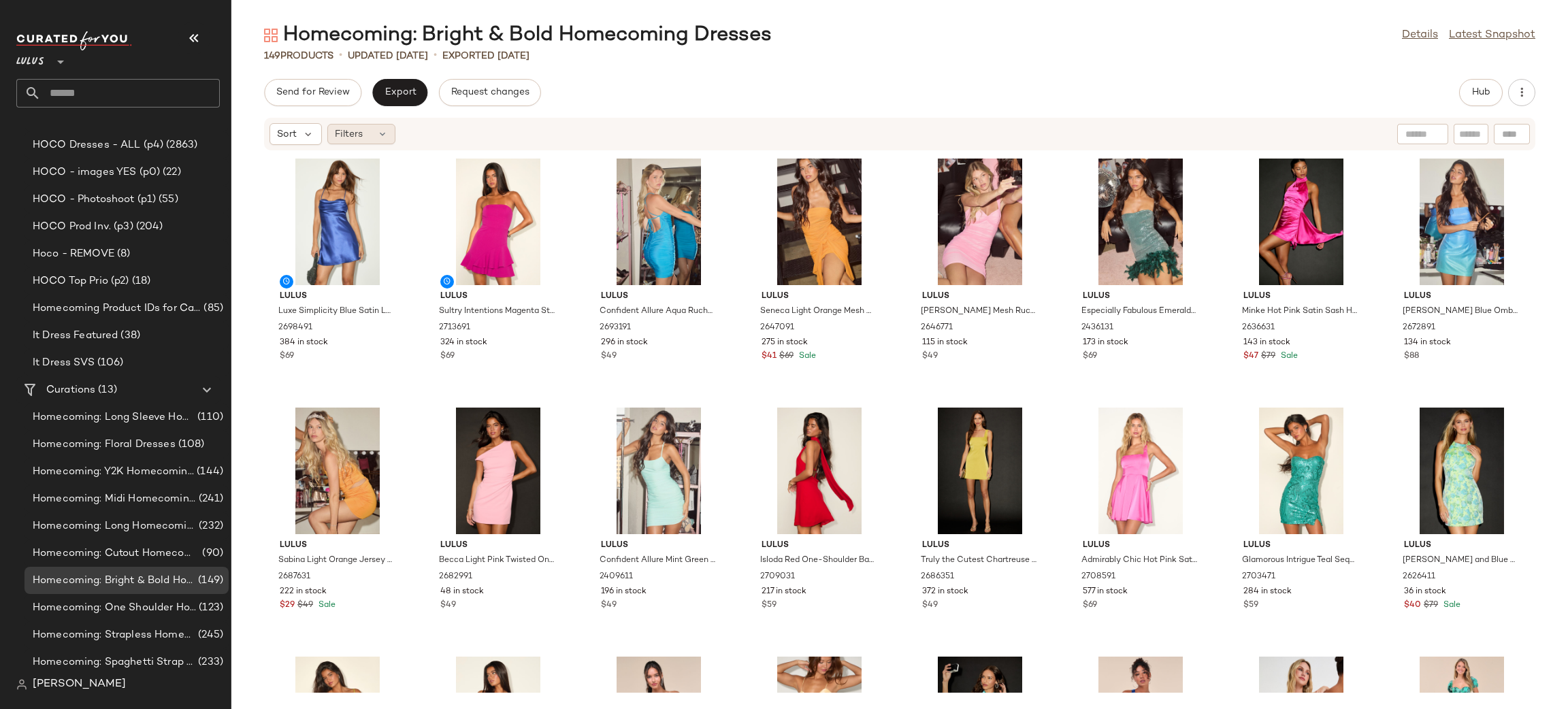
click at [377, 137] on icon at bounding box center [383, 134] width 11 height 11
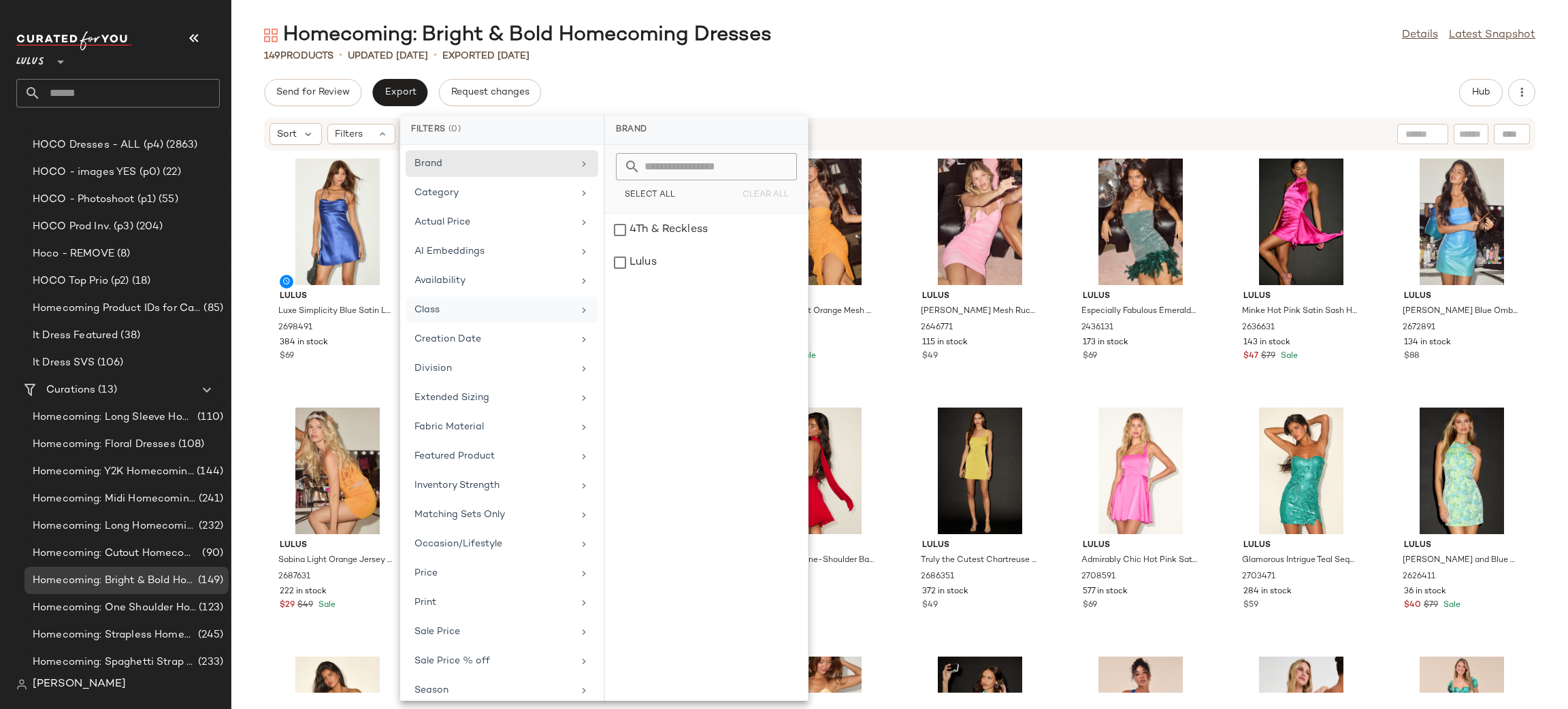
click at [457, 326] on div "Class" at bounding box center [502, 339] width 193 height 26
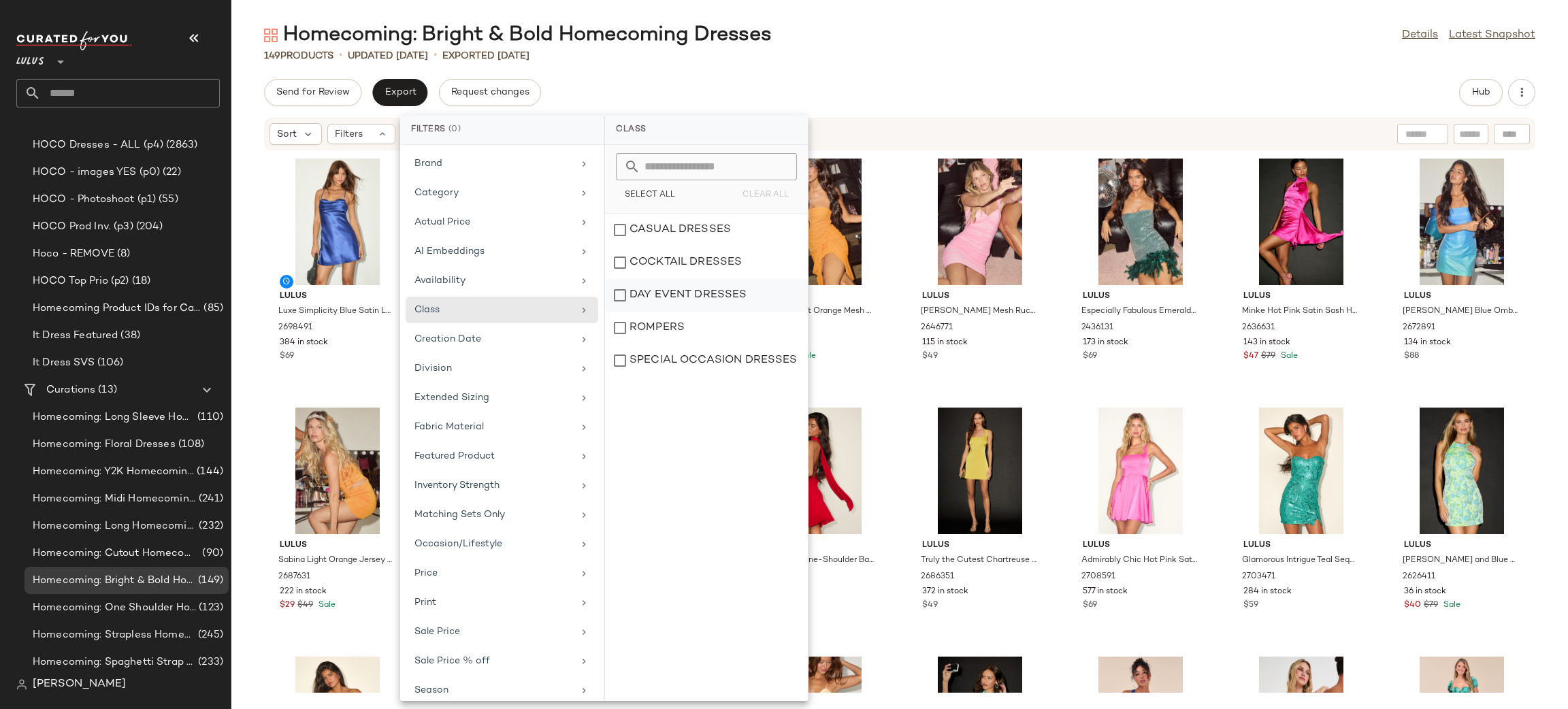
click at [721, 311] on div "DAY EVENT DRESSES" at bounding box center [706, 327] width 203 height 33
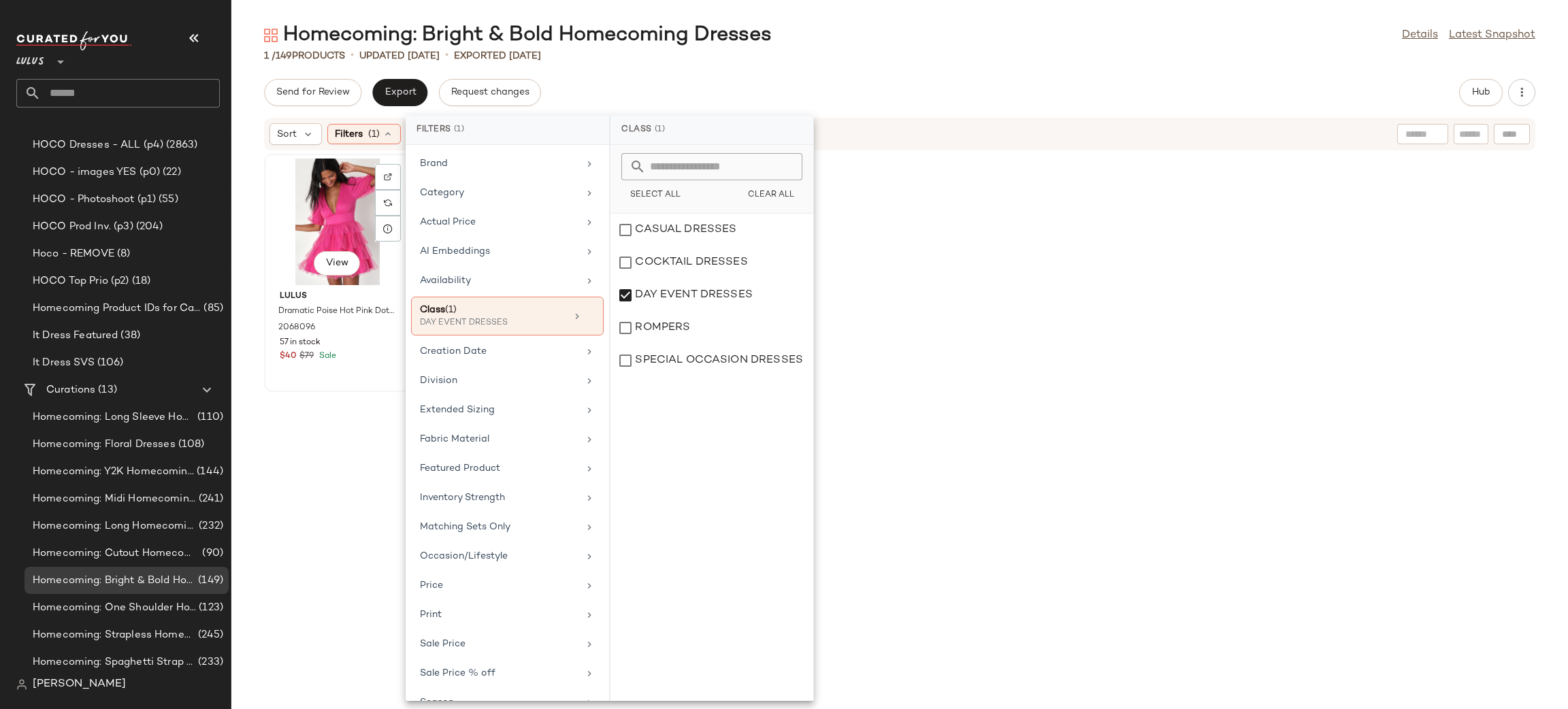
click at [300, 231] on div "View" at bounding box center [337, 221] width 137 height 126
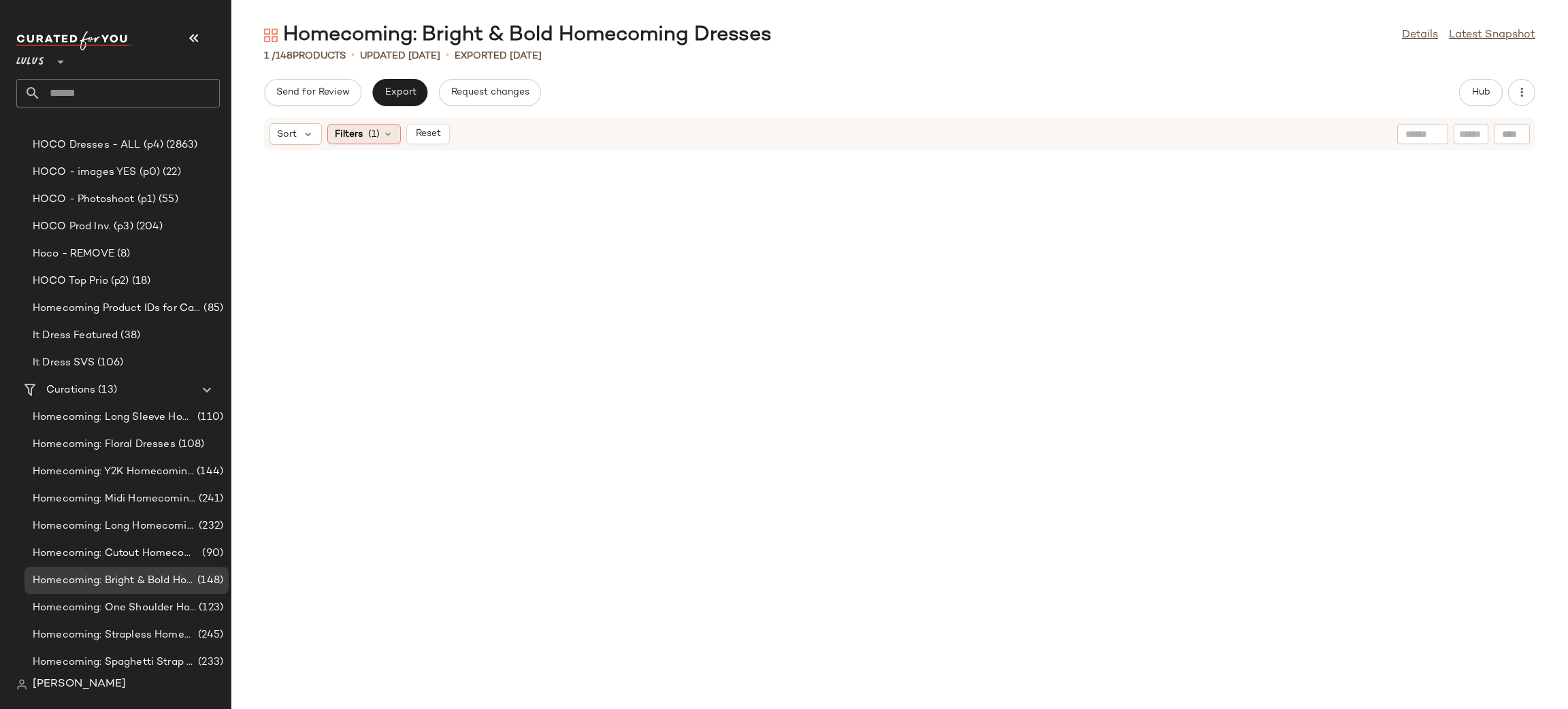
click at [345, 133] on span "Filters" at bounding box center [348, 134] width 28 height 14
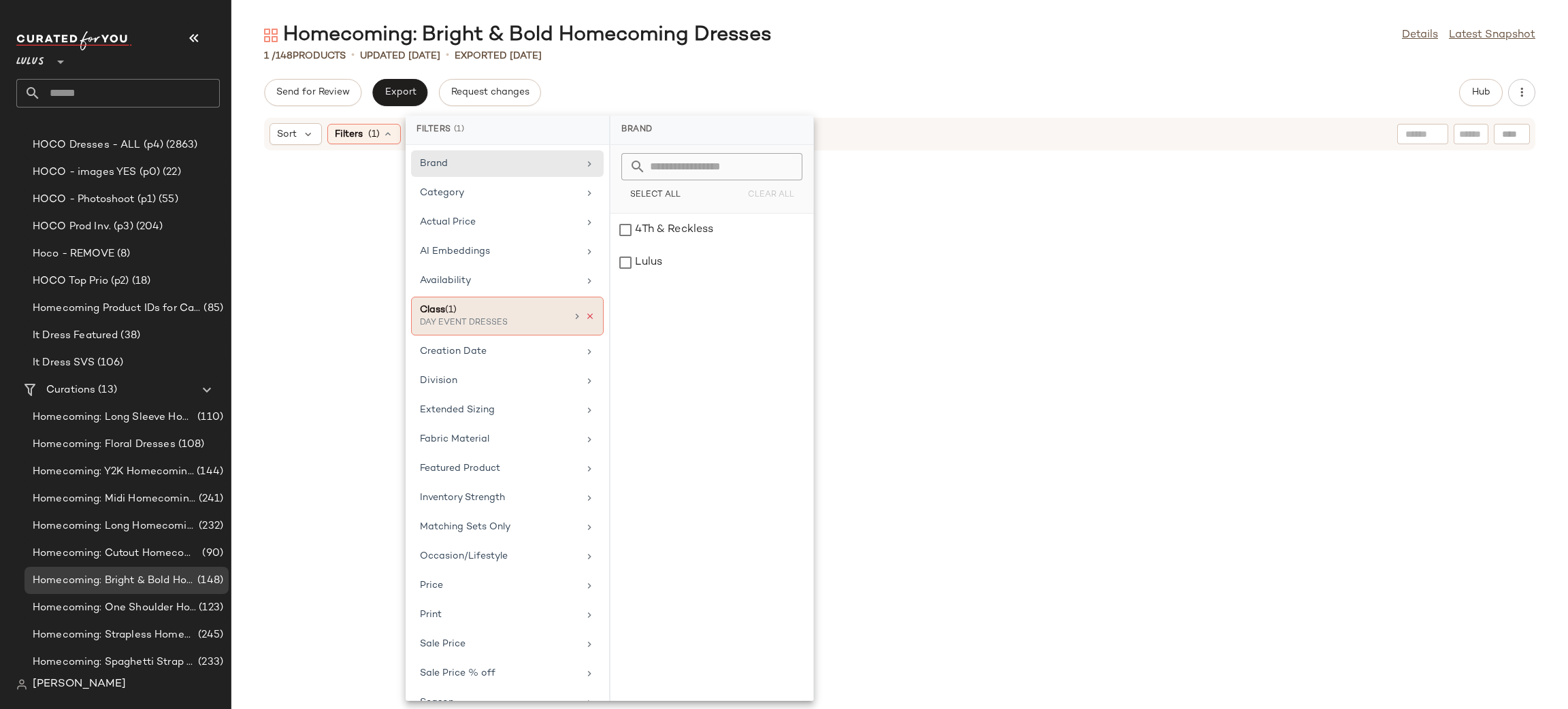
click at [585, 317] on icon at bounding box center [590, 316] width 9 height 9
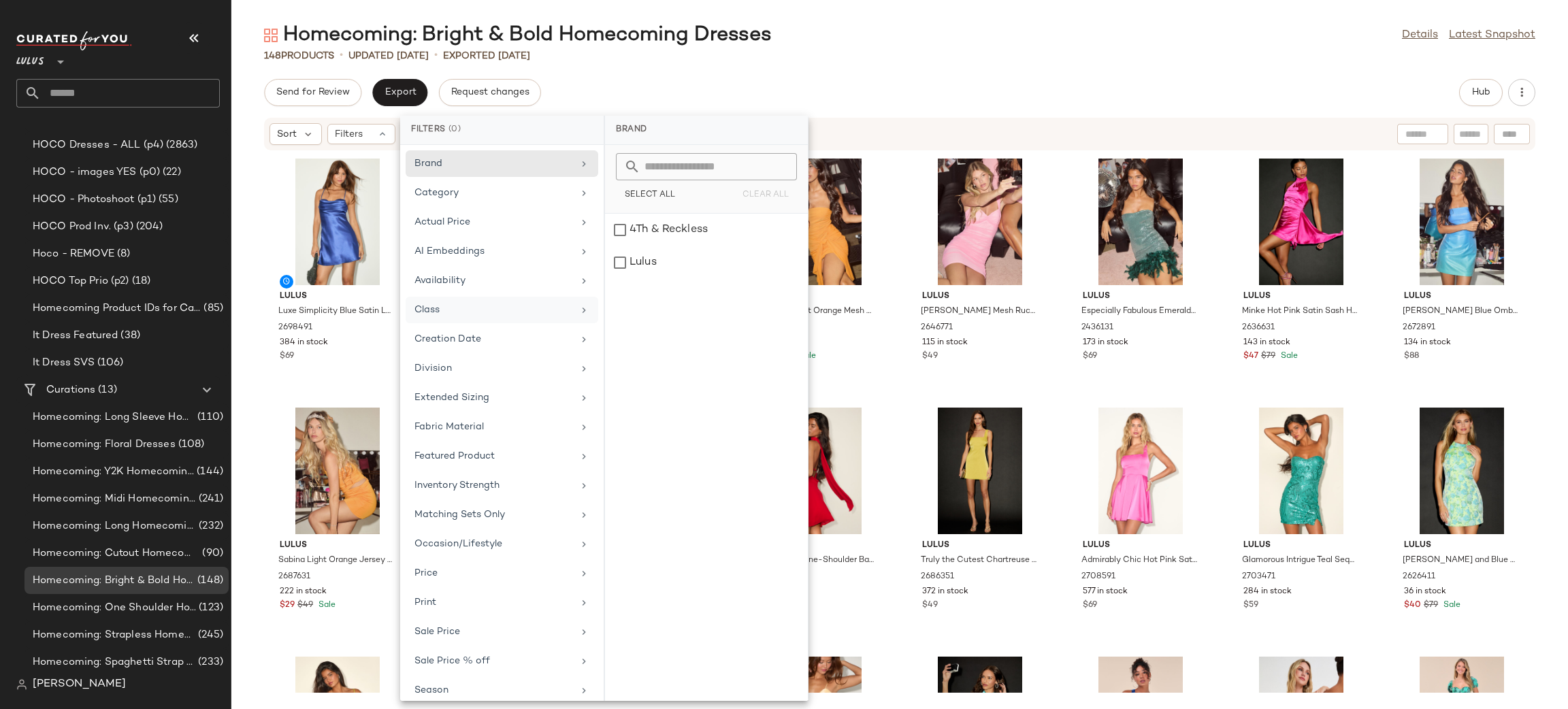
click at [527, 310] on div "Class" at bounding box center [493, 310] width 159 height 14
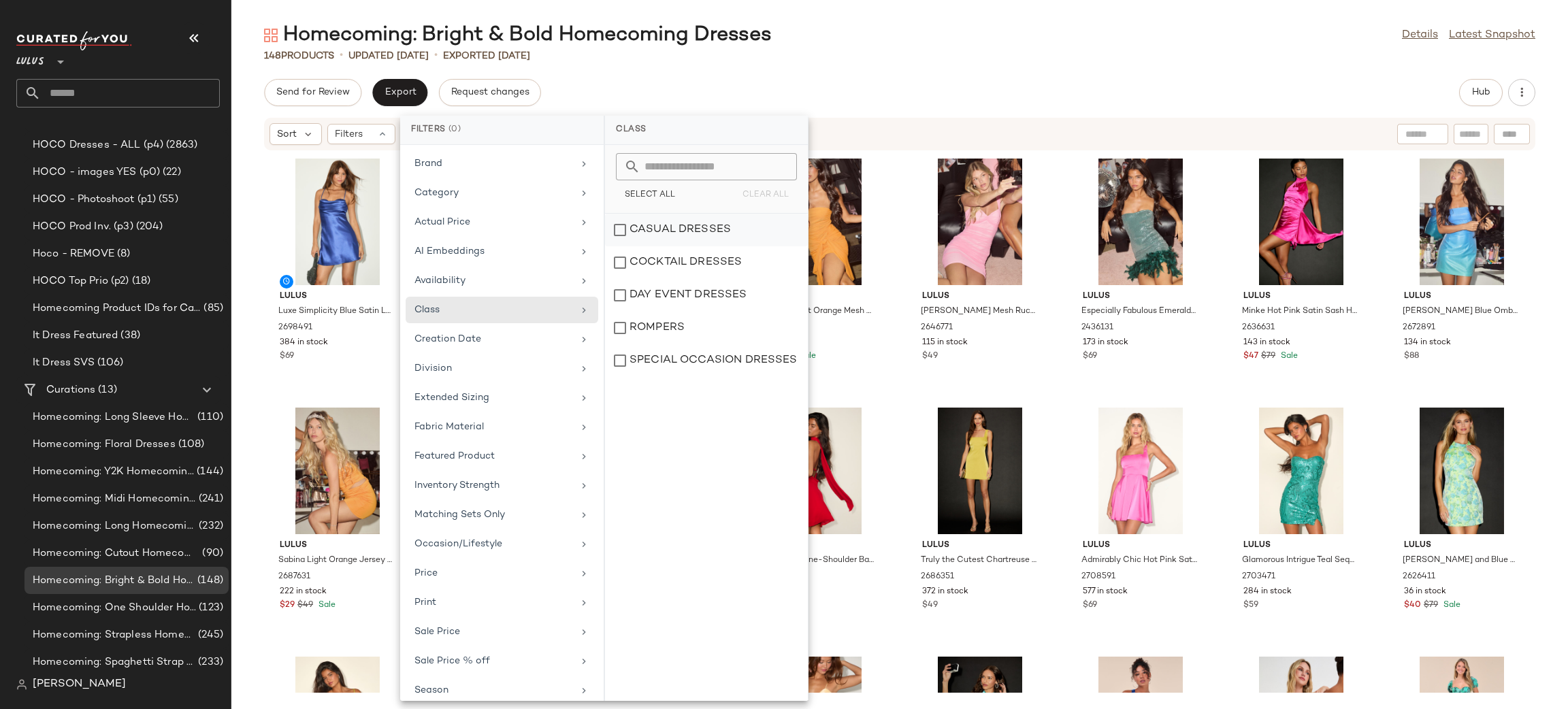
click at [728, 246] on div "CASUAL DRESSES" at bounding box center [706, 262] width 203 height 33
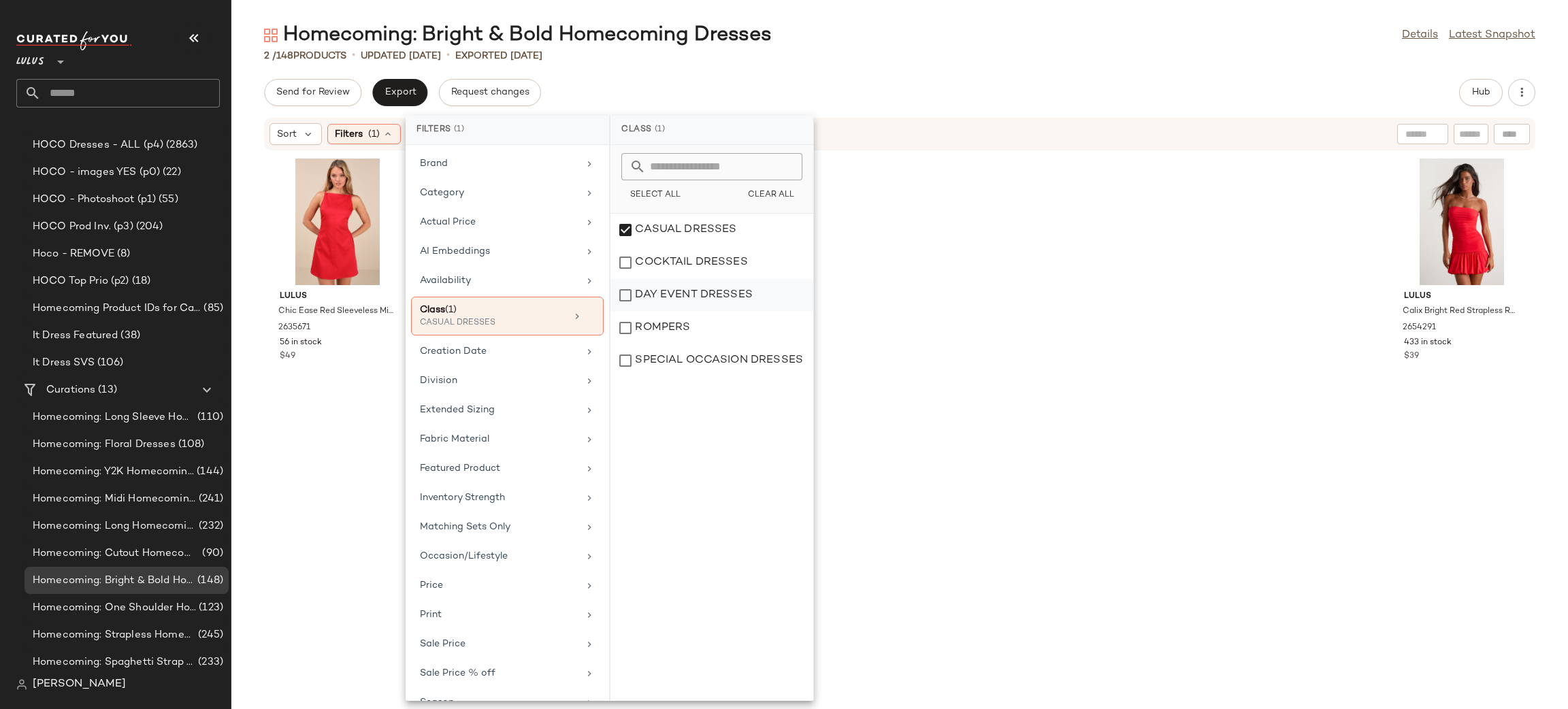
click at [717, 311] on div "DAY EVENT DRESSES" at bounding box center [712, 327] width 203 height 33
click at [972, 79] on div "Send for Review Export Request changes Hub" at bounding box center [899, 92] width 1271 height 27
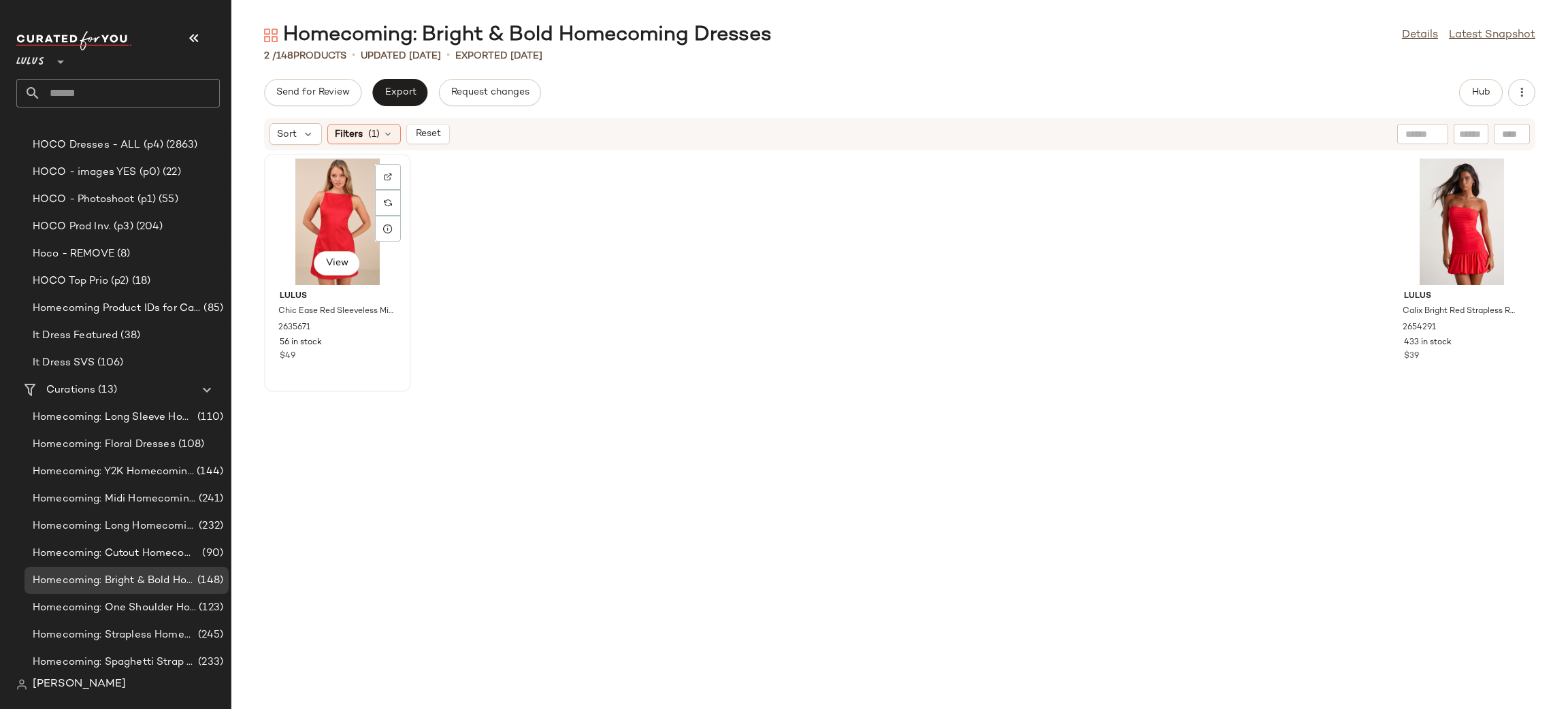
click at [333, 233] on div "View" at bounding box center [337, 221] width 137 height 126
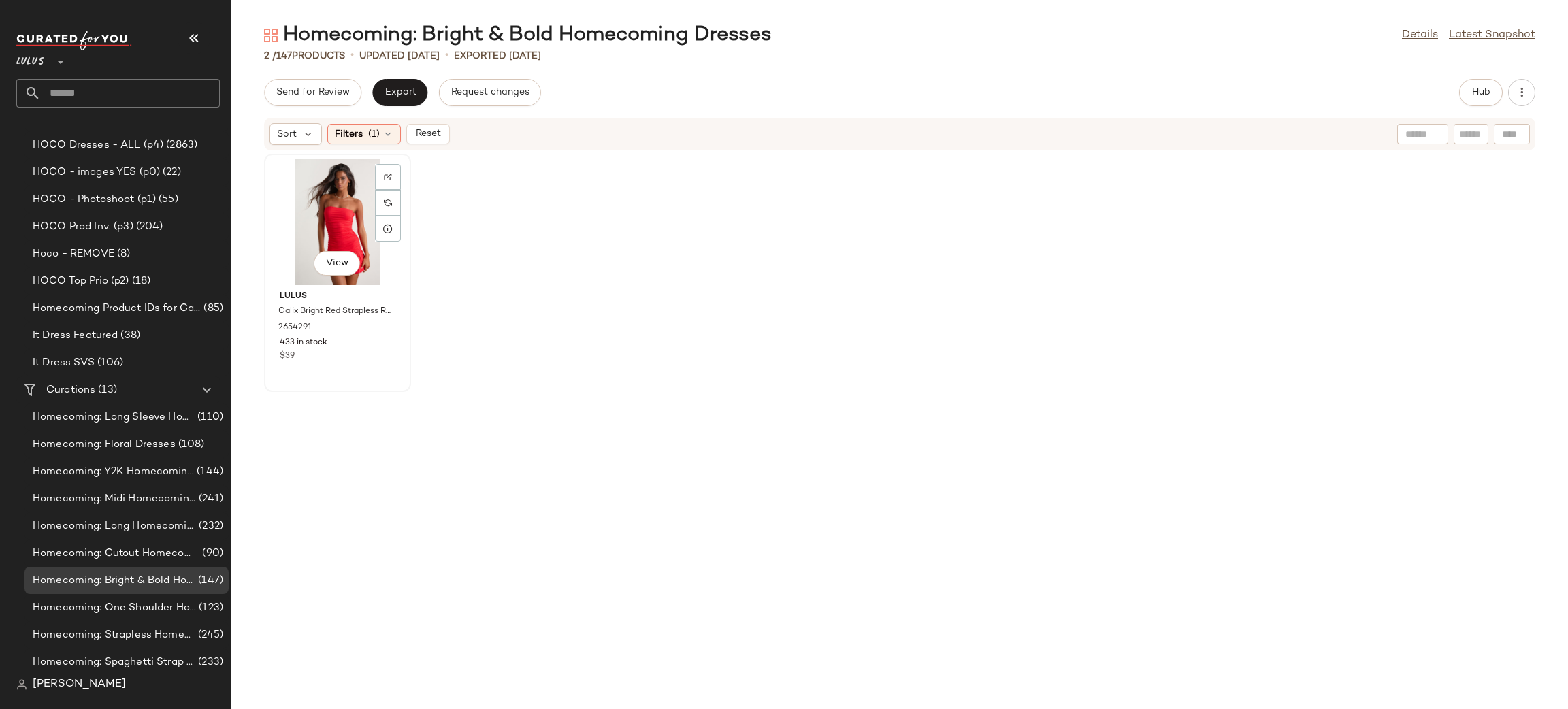
click at [334, 227] on div "View" at bounding box center [337, 221] width 137 height 126
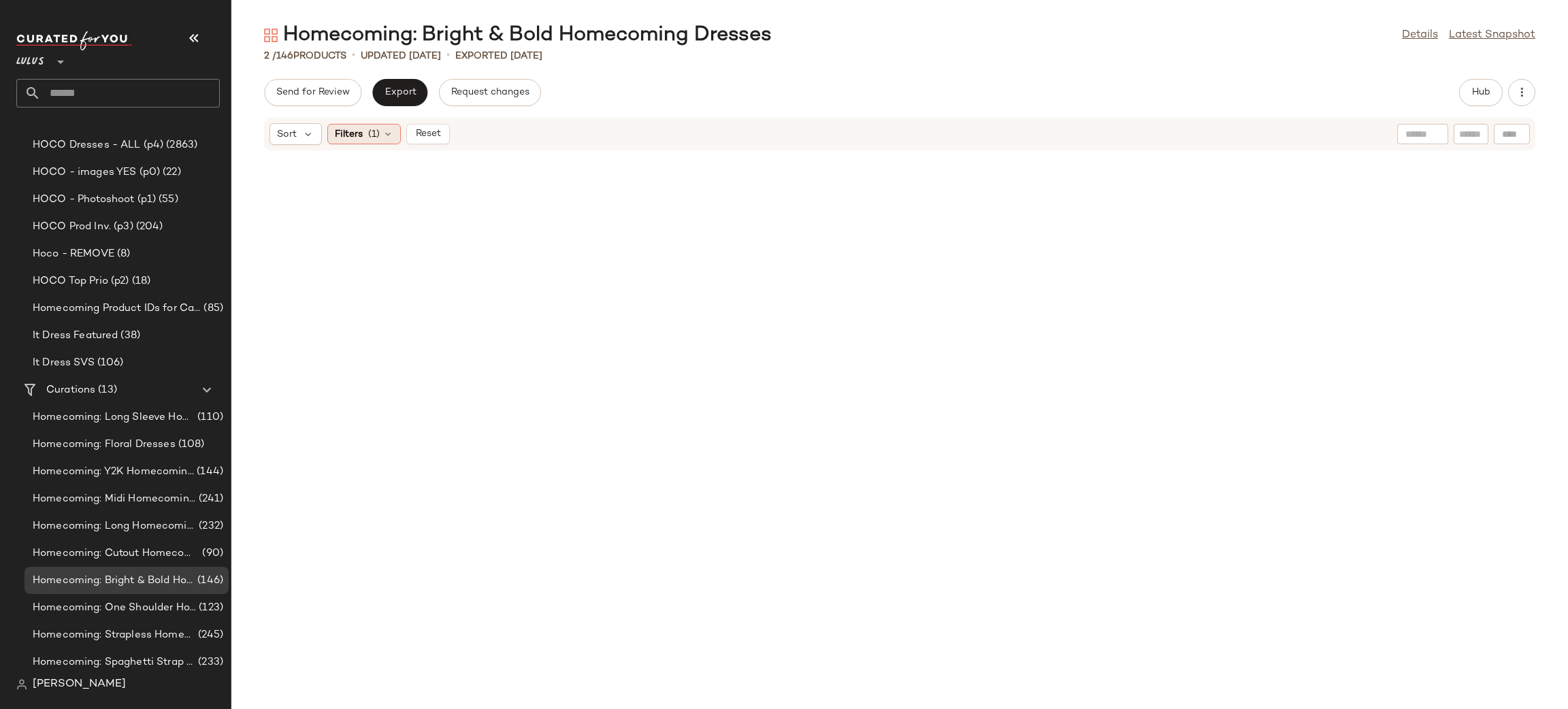
click at [354, 133] on span "Filters" at bounding box center [348, 134] width 28 height 14
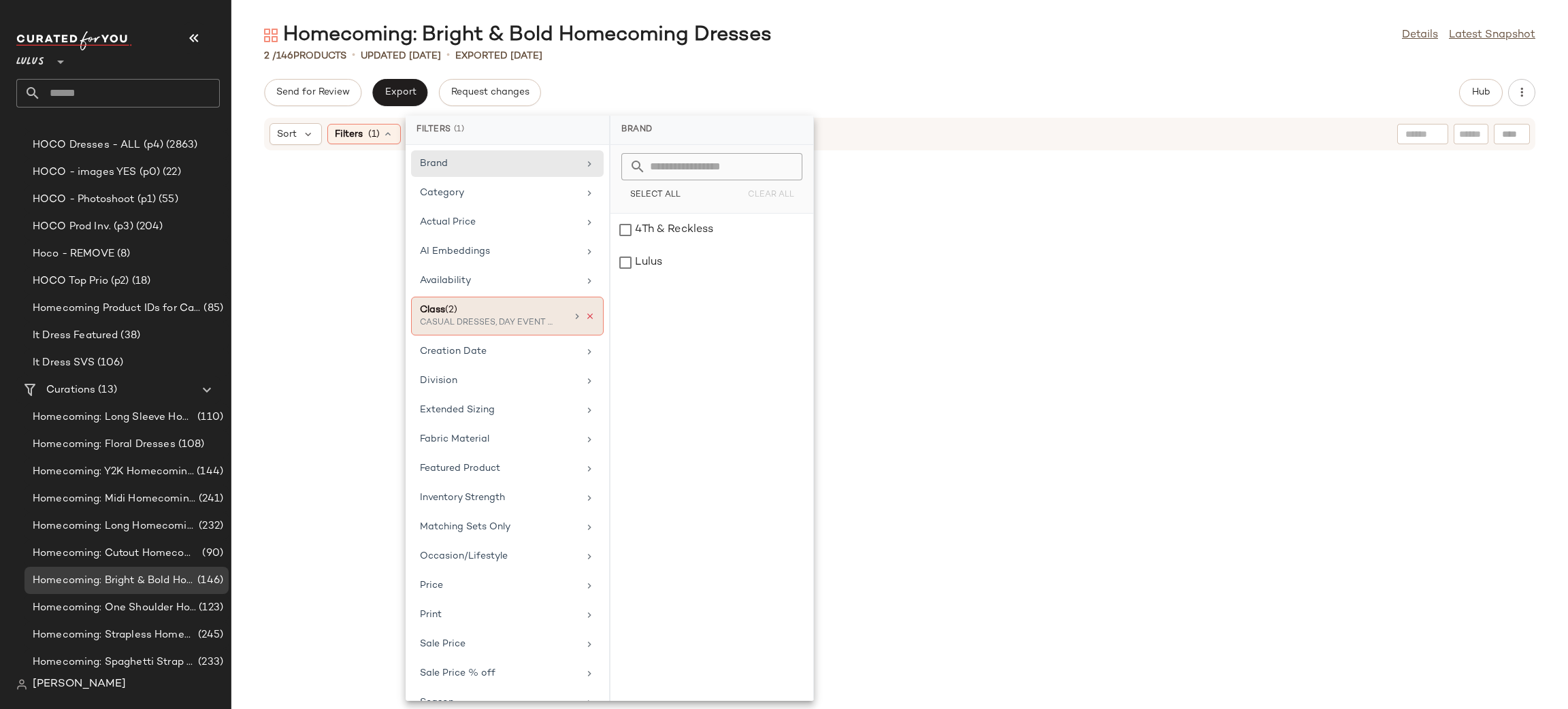
click at [585, 318] on icon at bounding box center [590, 316] width 9 height 9
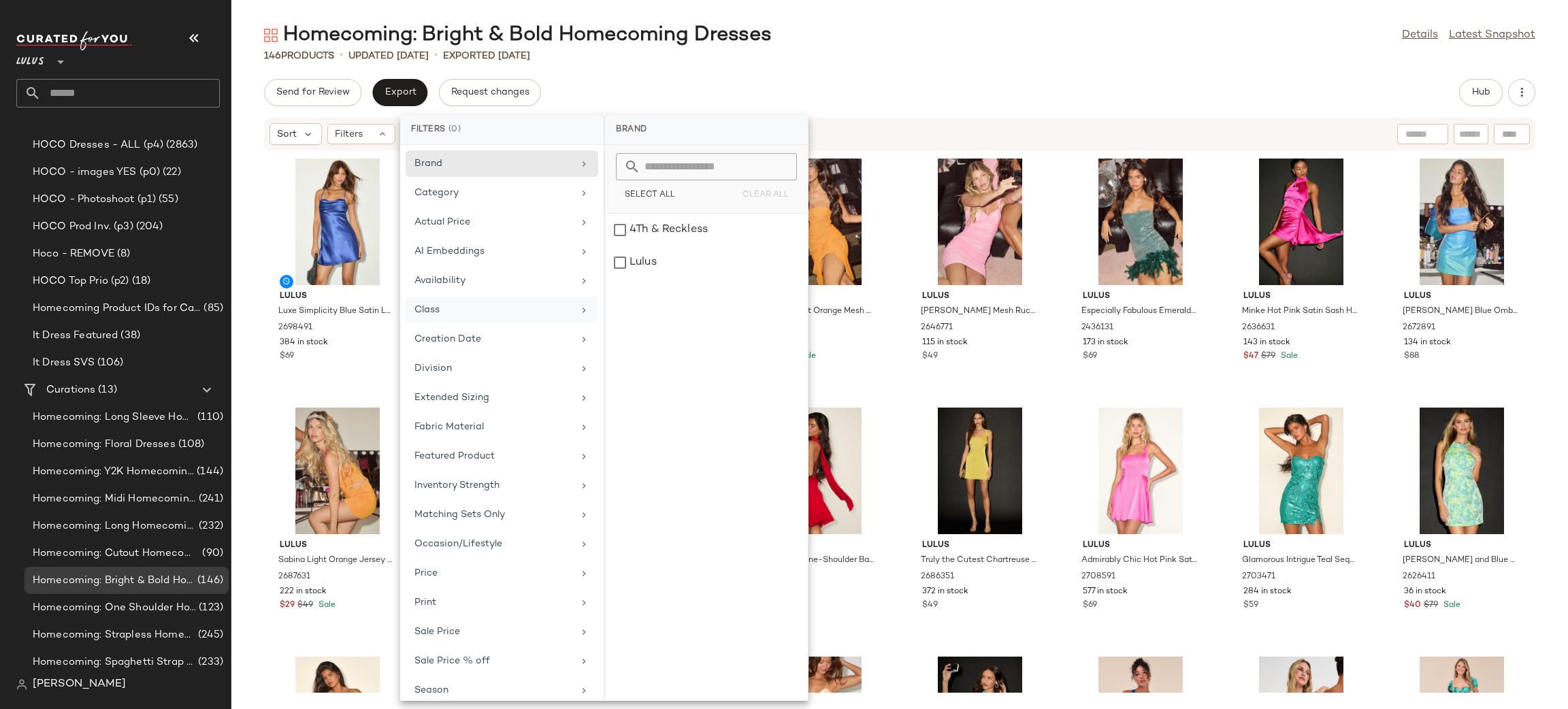
click at [480, 312] on div "Class" at bounding box center [493, 310] width 159 height 14
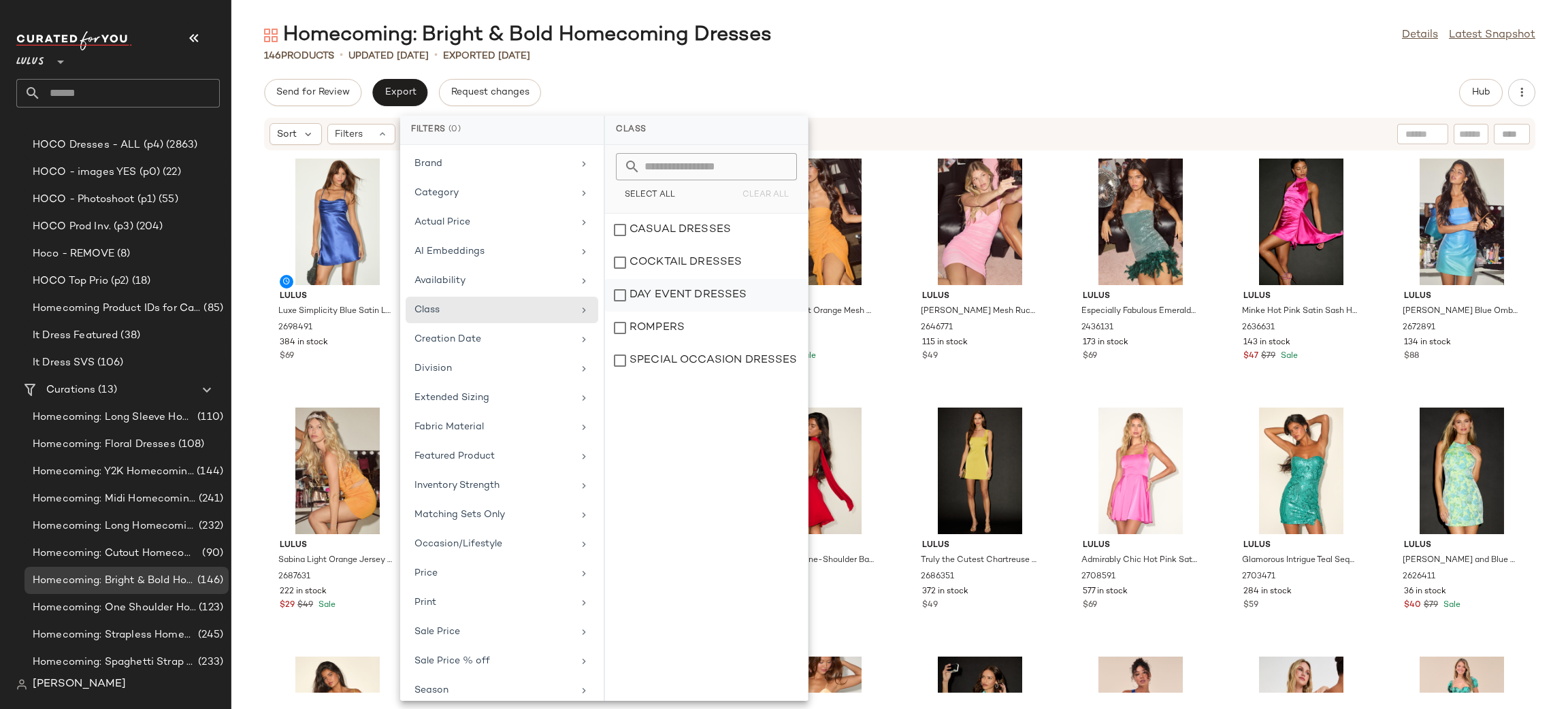
click at [696, 311] on div "DAY EVENT DRESSES" at bounding box center [706, 327] width 203 height 33
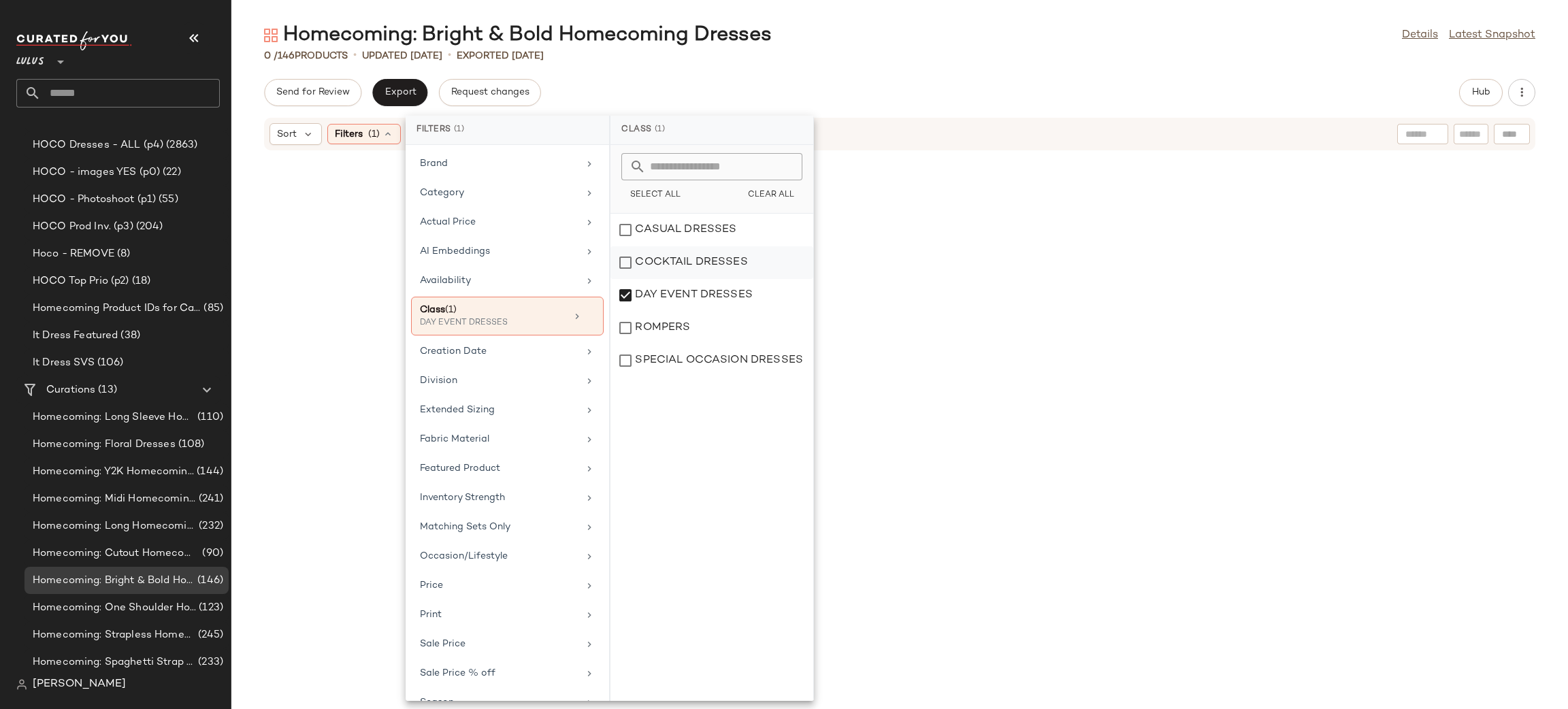
click at [687, 279] on div "COCKTAIL DRESSES" at bounding box center [712, 295] width 203 height 33
click at [686, 246] on div "CASUAL DRESSES" at bounding box center [712, 262] width 203 height 33
click at [684, 279] on div "COCKTAIL DRESSES" at bounding box center [712, 295] width 203 height 33
click at [1072, 81] on div "Send for Review Export Request changes Hub" at bounding box center [899, 92] width 1271 height 27
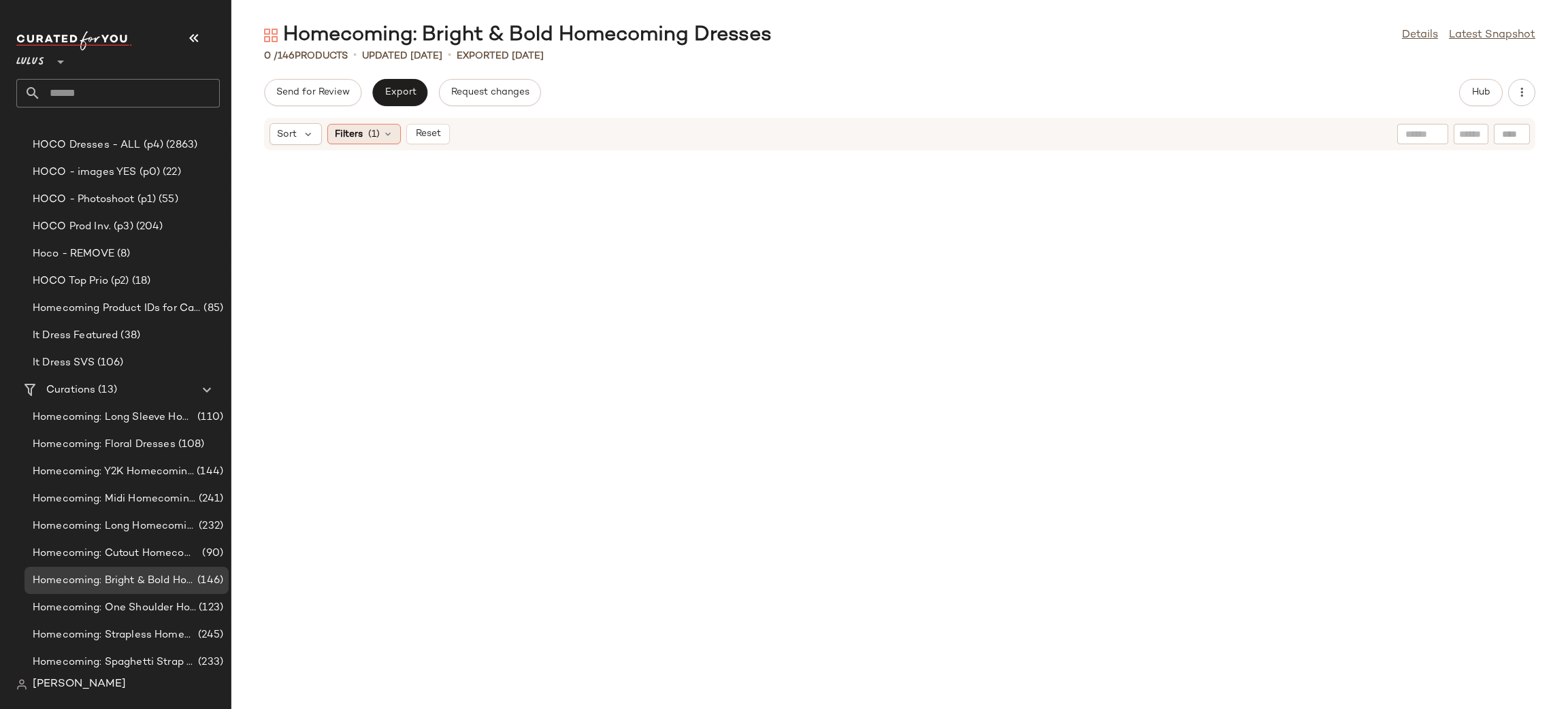
click at [374, 134] on span "(1)" at bounding box center [373, 134] width 12 height 14
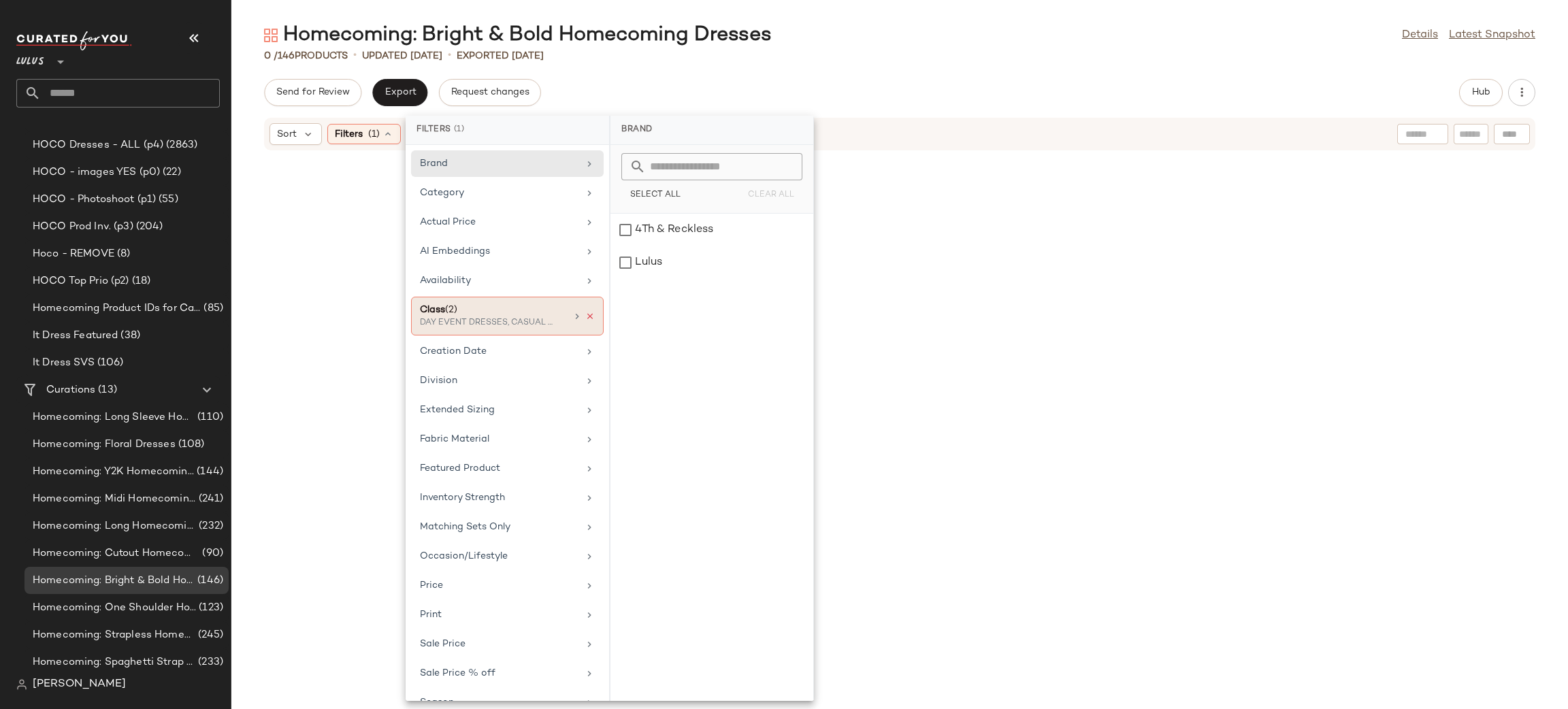
click at [587, 317] on icon at bounding box center [590, 316] width 9 height 9
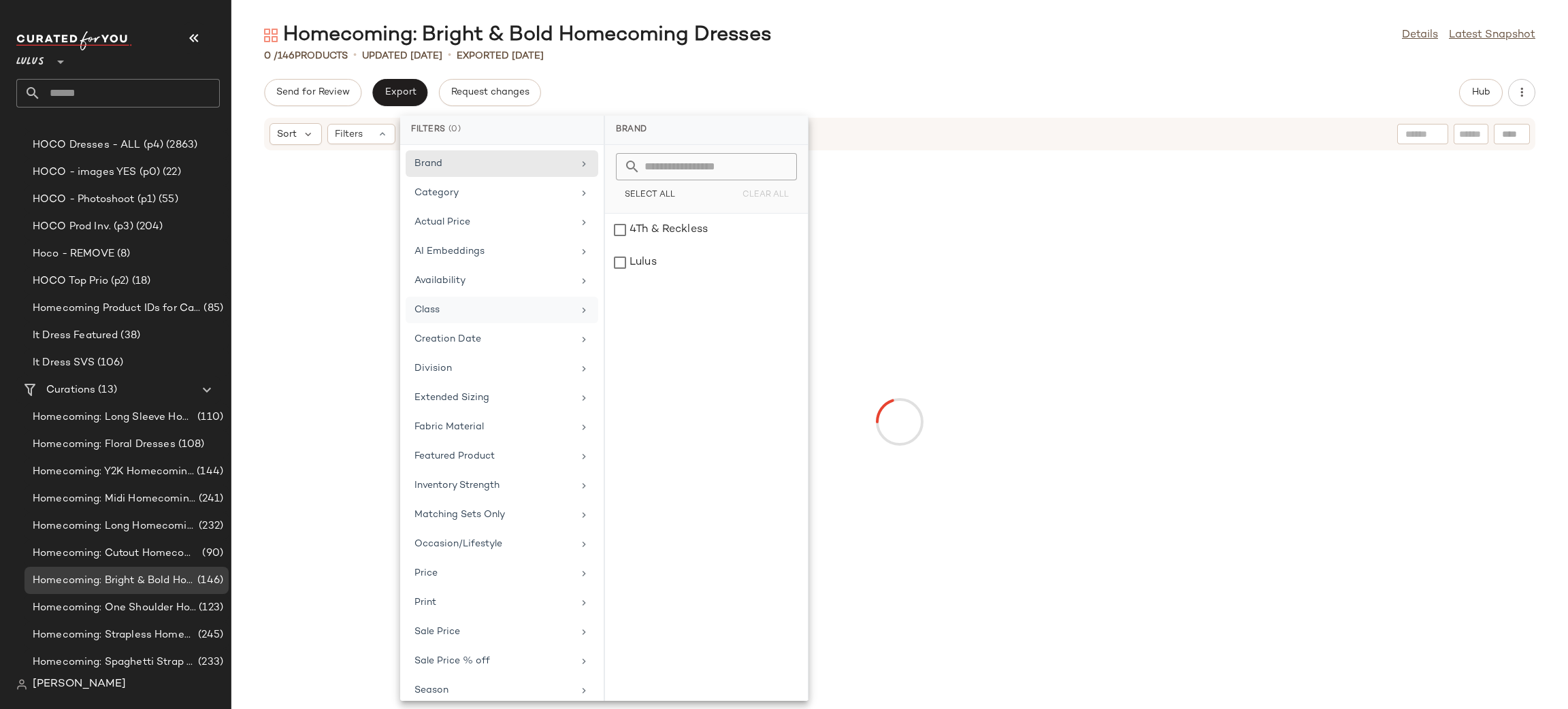
click at [875, 46] on div "Homecoming: Bright & Bold Homecoming Dresses Details Latest Snapshot" at bounding box center [900, 35] width 1336 height 27
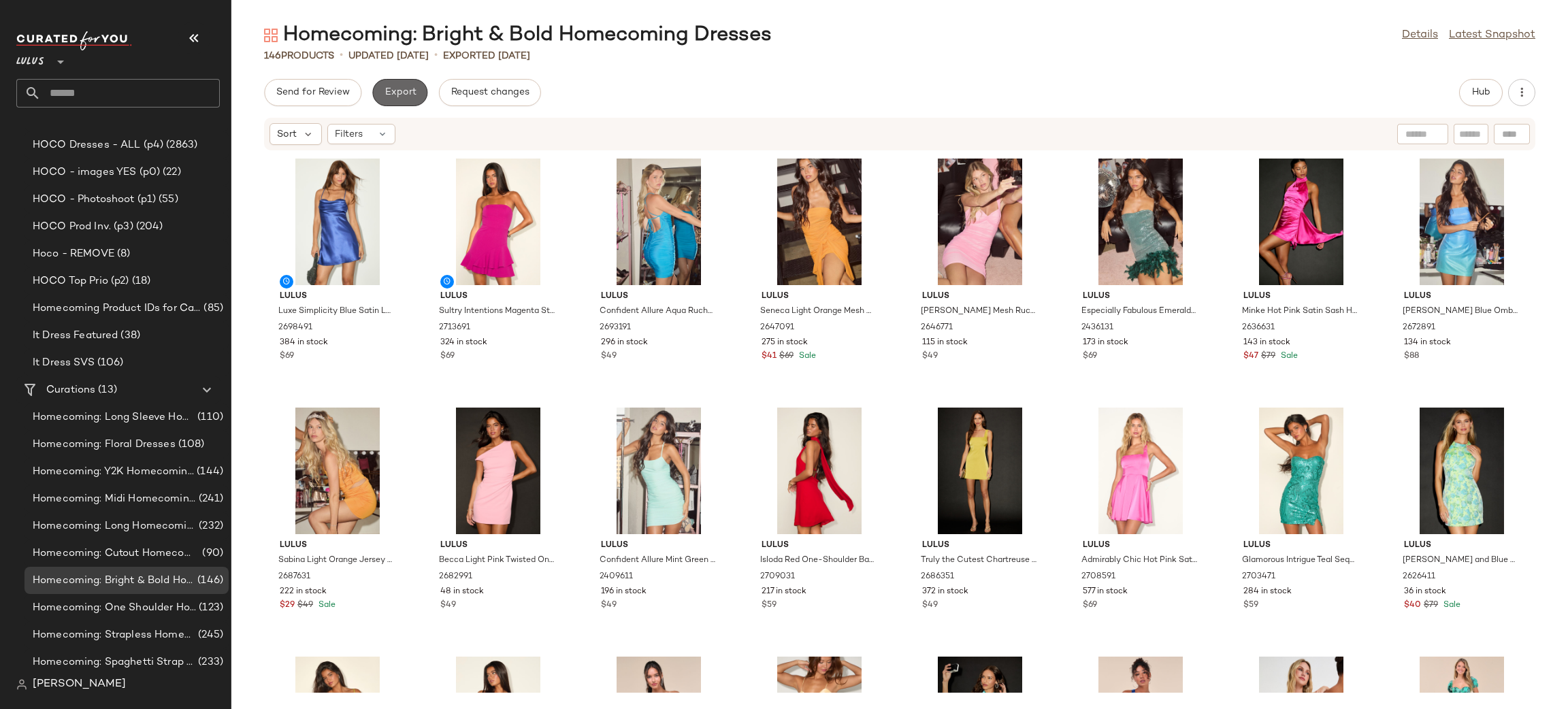
click at [393, 94] on span "Export" at bounding box center [400, 92] width 32 height 11
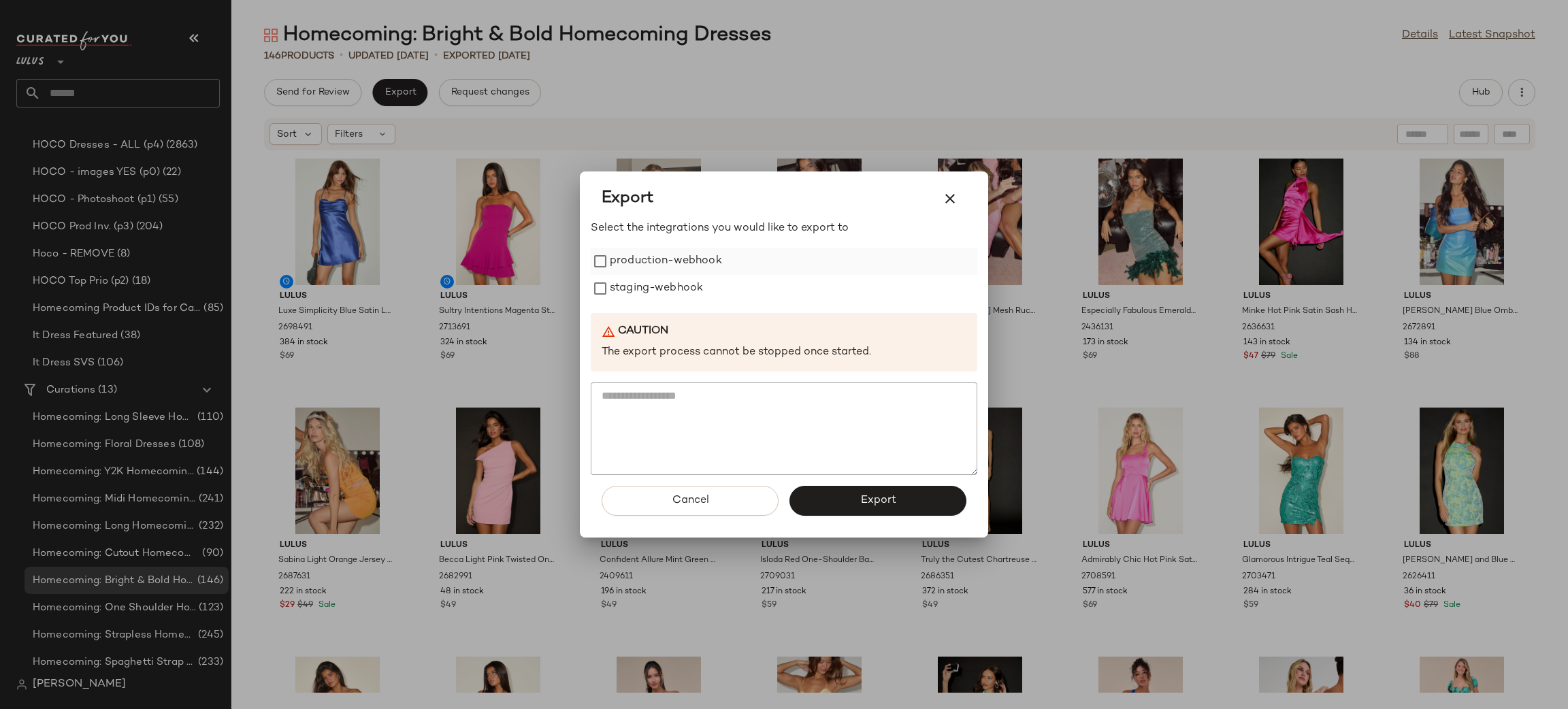
click at [657, 270] on label "production-webhook" at bounding box center [665, 261] width 112 height 27
click at [653, 283] on label "staging-webhook" at bounding box center [656, 288] width 93 height 27
click at [887, 489] on button "Export" at bounding box center [877, 500] width 177 height 30
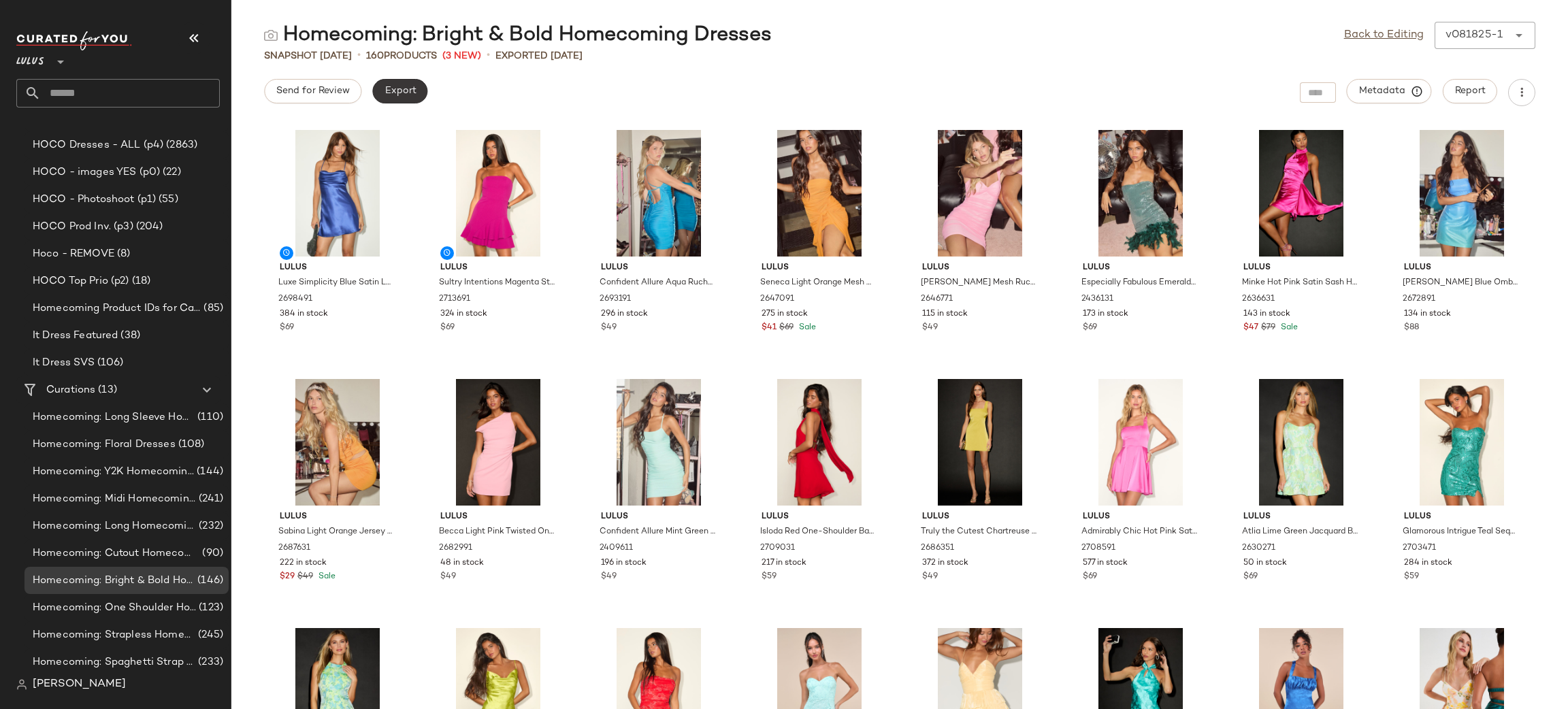
click at [381, 92] on button "Export" at bounding box center [400, 91] width 55 height 25
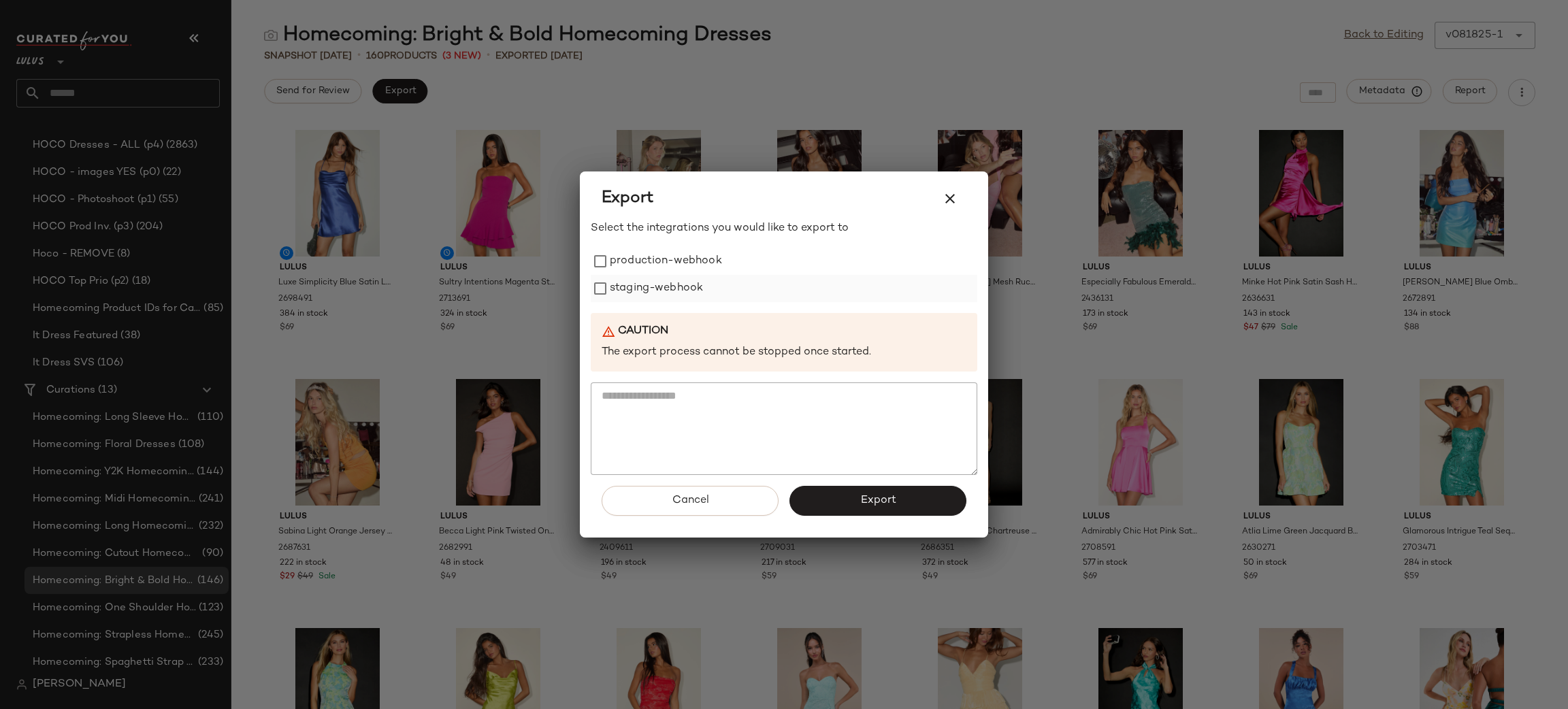
drag, startPoint x: 657, startPoint y: 261, endPoint x: 669, endPoint y: 276, distance: 19.2
click at [659, 265] on label "production-webhook" at bounding box center [665, 261] width 112 height 27
click at [674, 280] on label "staging-webhook" at bounding box center [656, 288] width 93 height 27
click at [846, 483] on div "Cancel Export" at bounding box center [784, 505] width 386 height 63
click at [844, 502] on button "Export" at bounding box center [877, 500] width 177 height 30
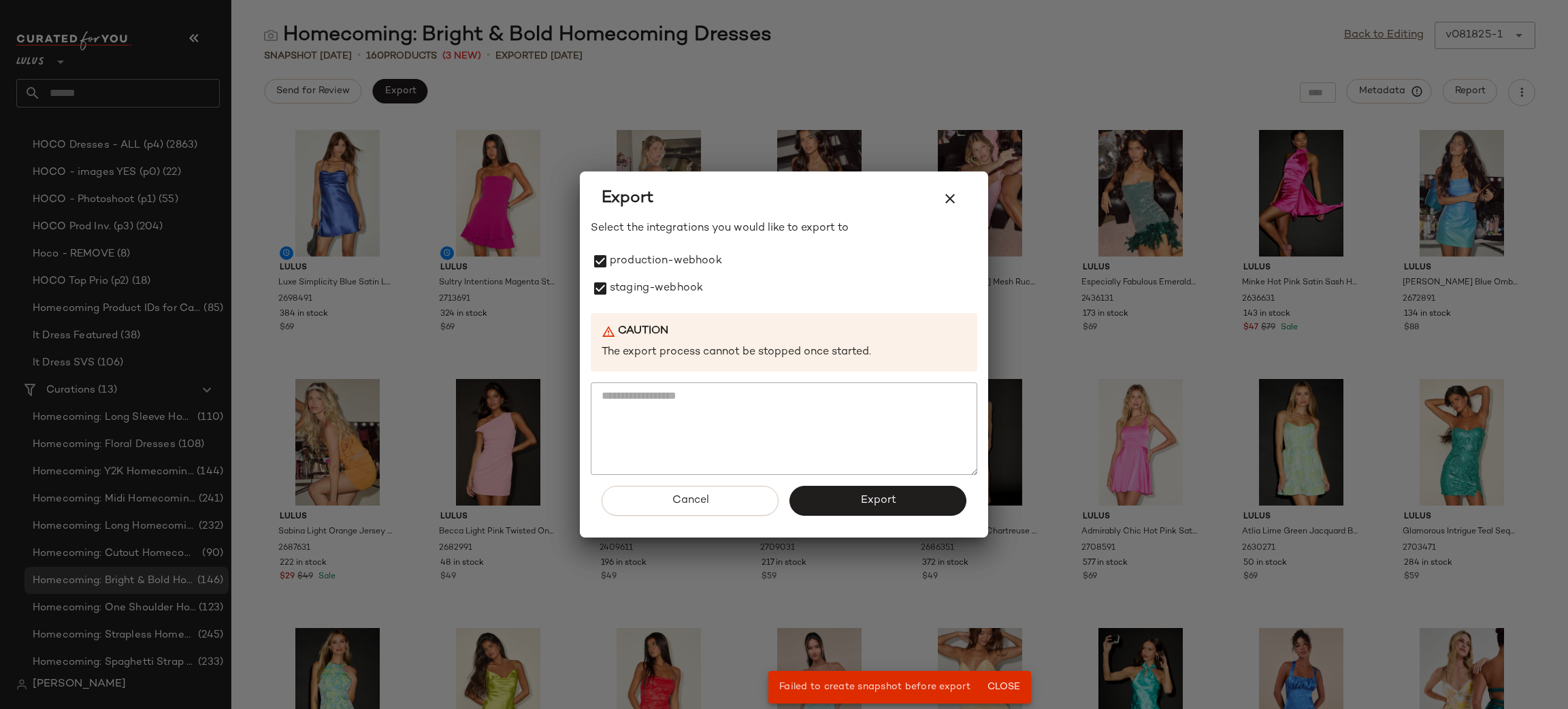
click at [179, 614] on div at bounding box center [784, 354] width 1568 height 709
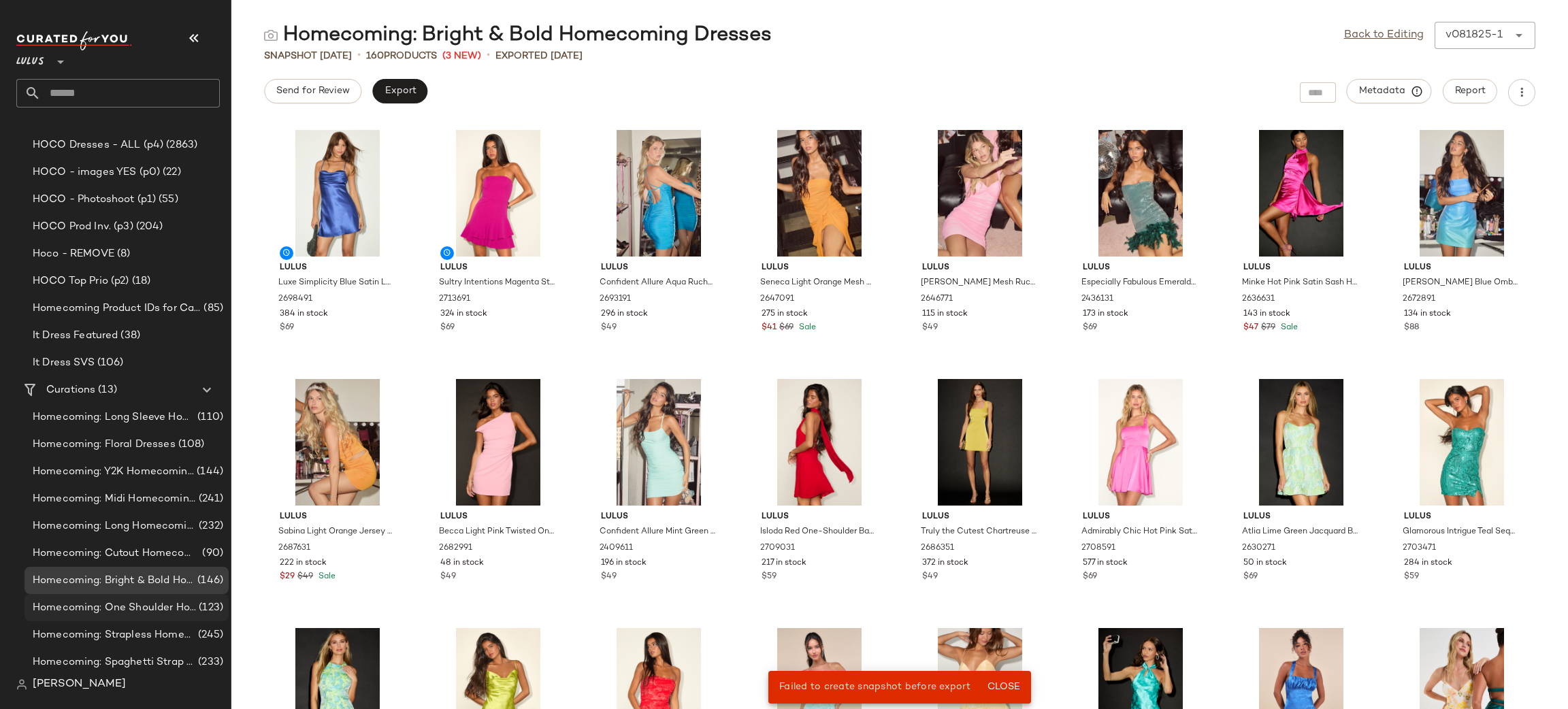
click at [168, 604] on span "Homecoming: One Shoulder Homecoming Dresses" at bounding box center [114, 608] width 163 height 15
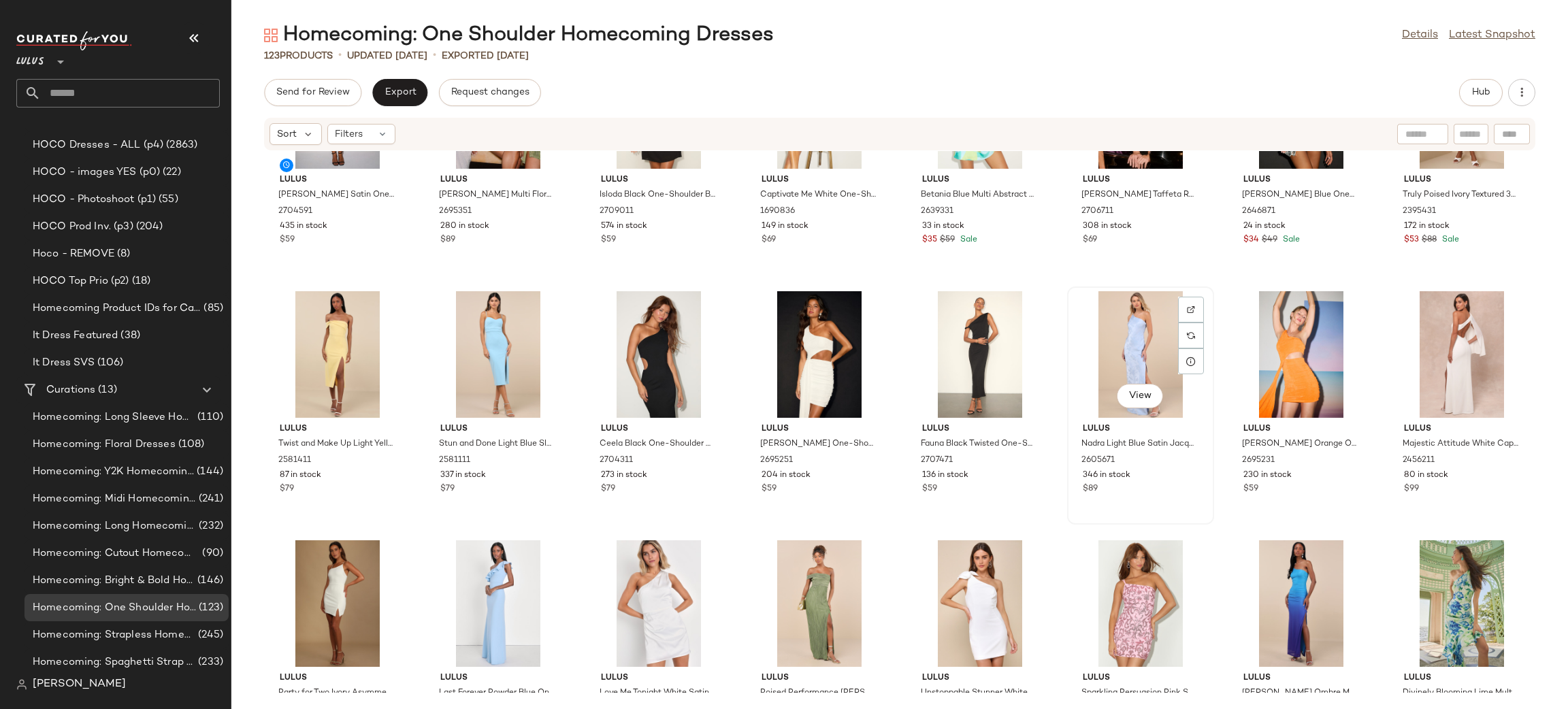
scroll to position [118, 0]
click at [1160, 375] on div "View" at bounding box center [1140, 352] width 137 height 126
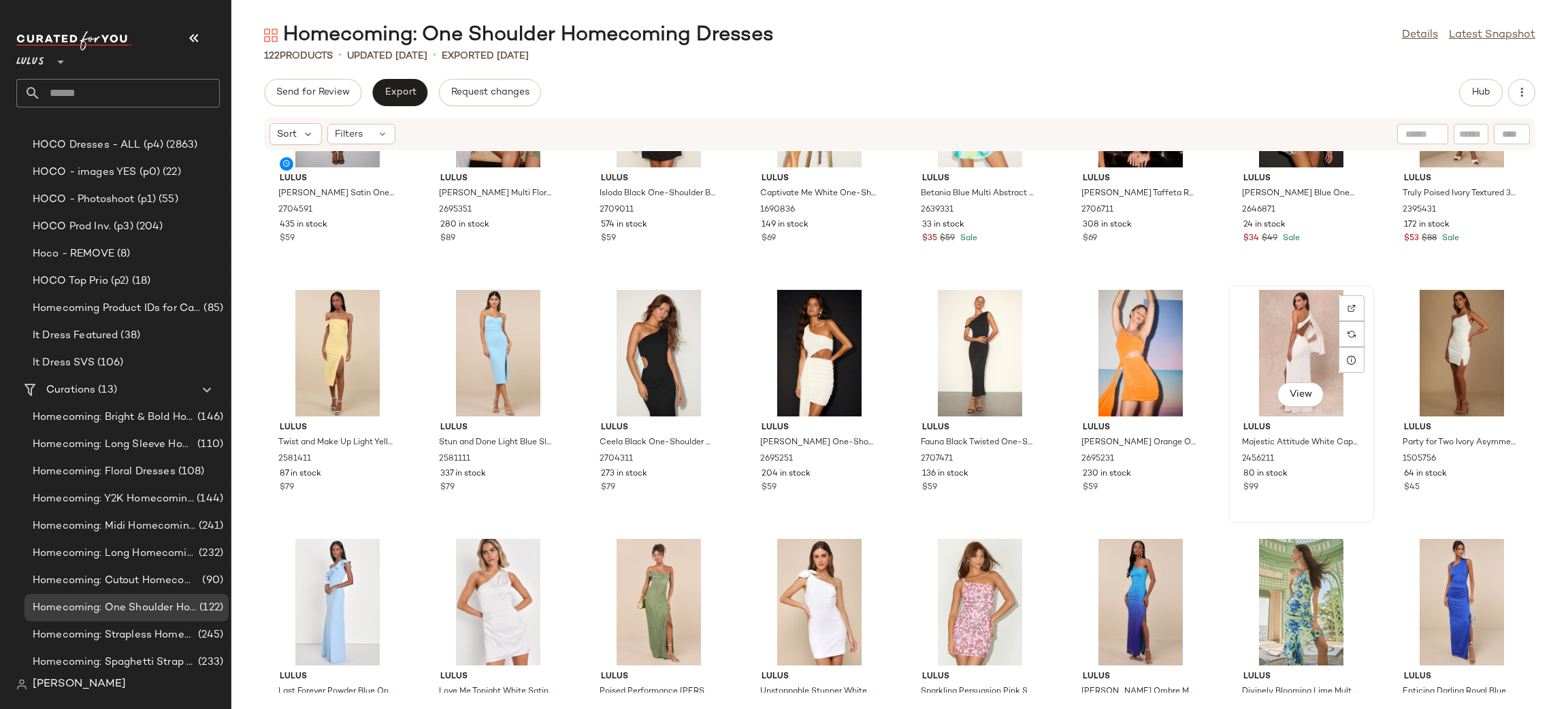
click at [1266, 320] on div "View" at bounding box center [1300, 352] width 137 height 126
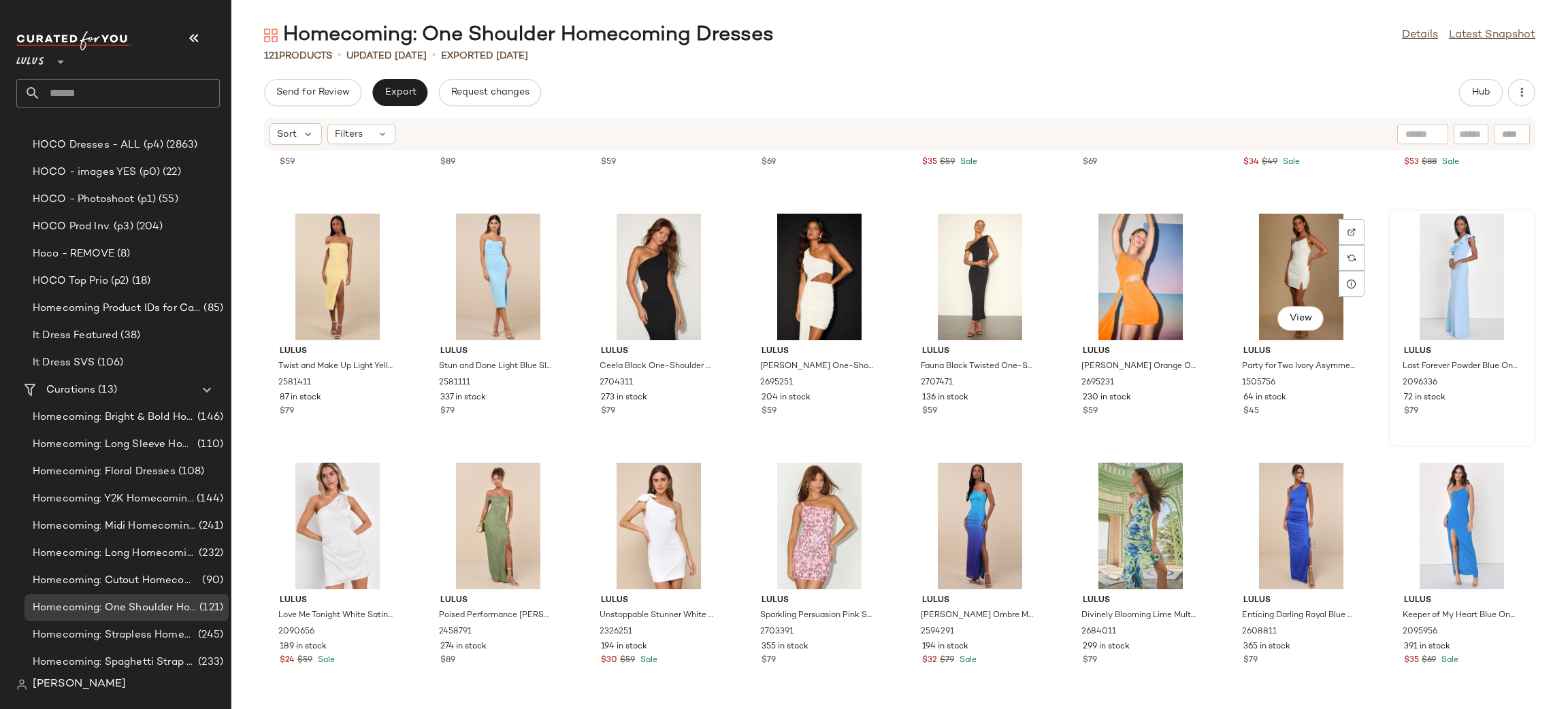
scroll to position [206, 0]
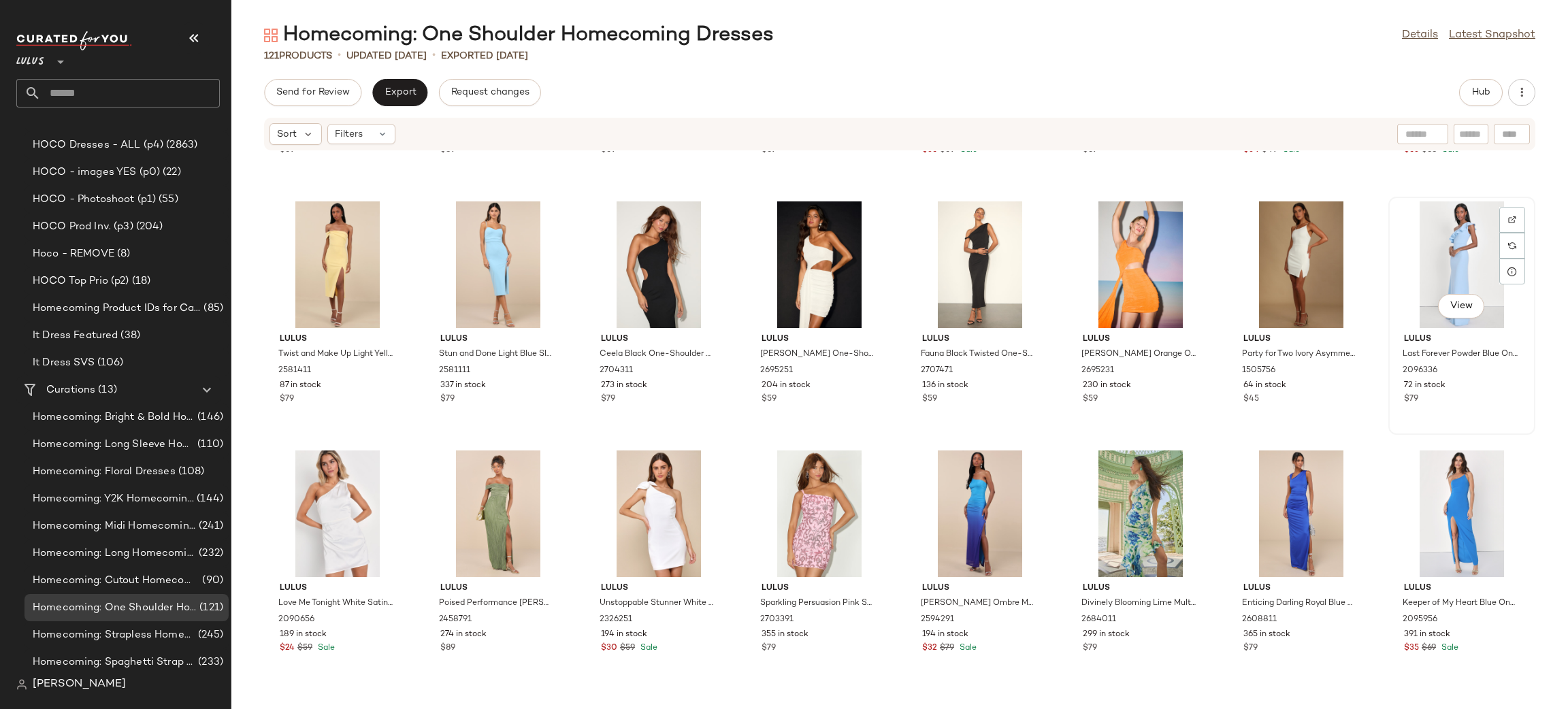
click at [1421, 239] on div "View" at bounding box center [1461, 264] width 137 height 126
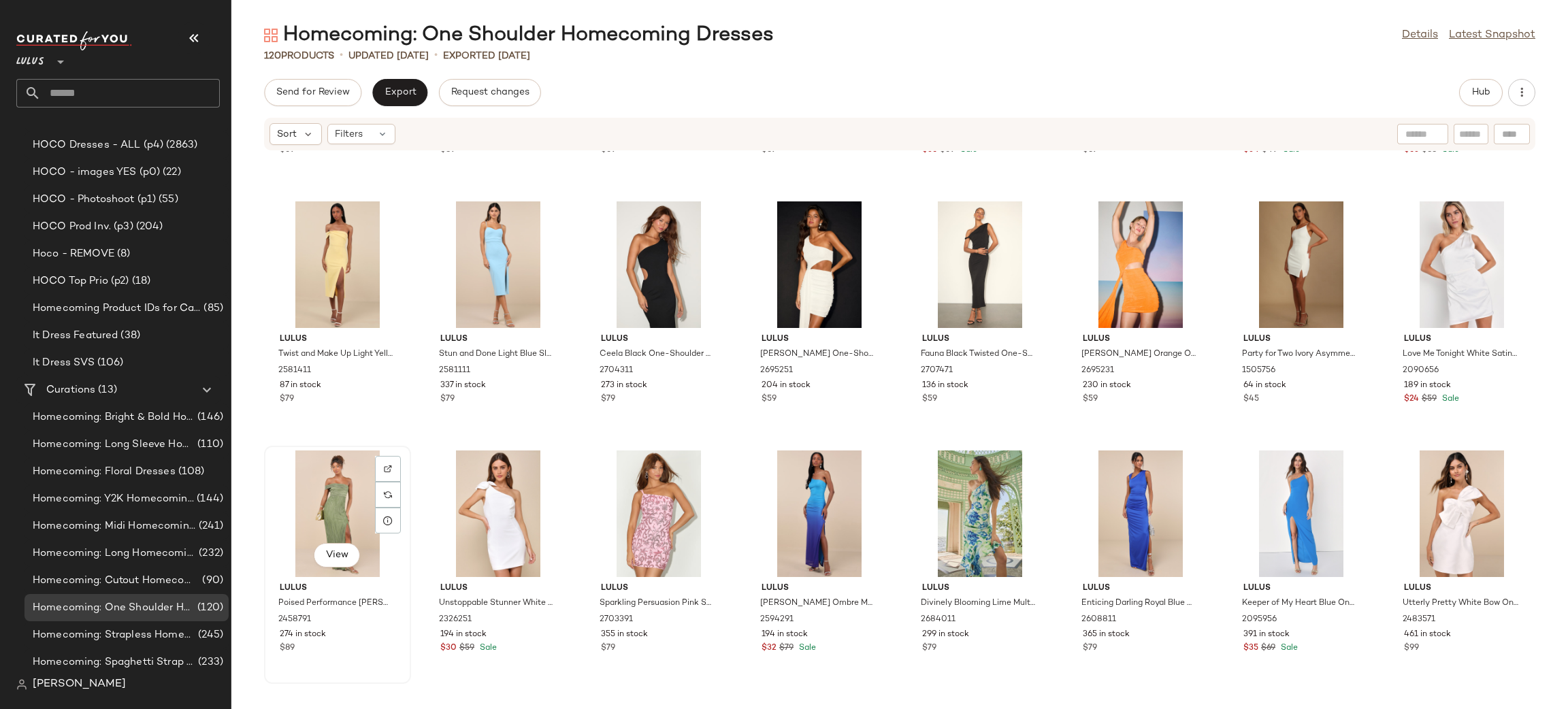
click at [307, 487] on div "View" at bounding box center [337, 513] width 137 height 126
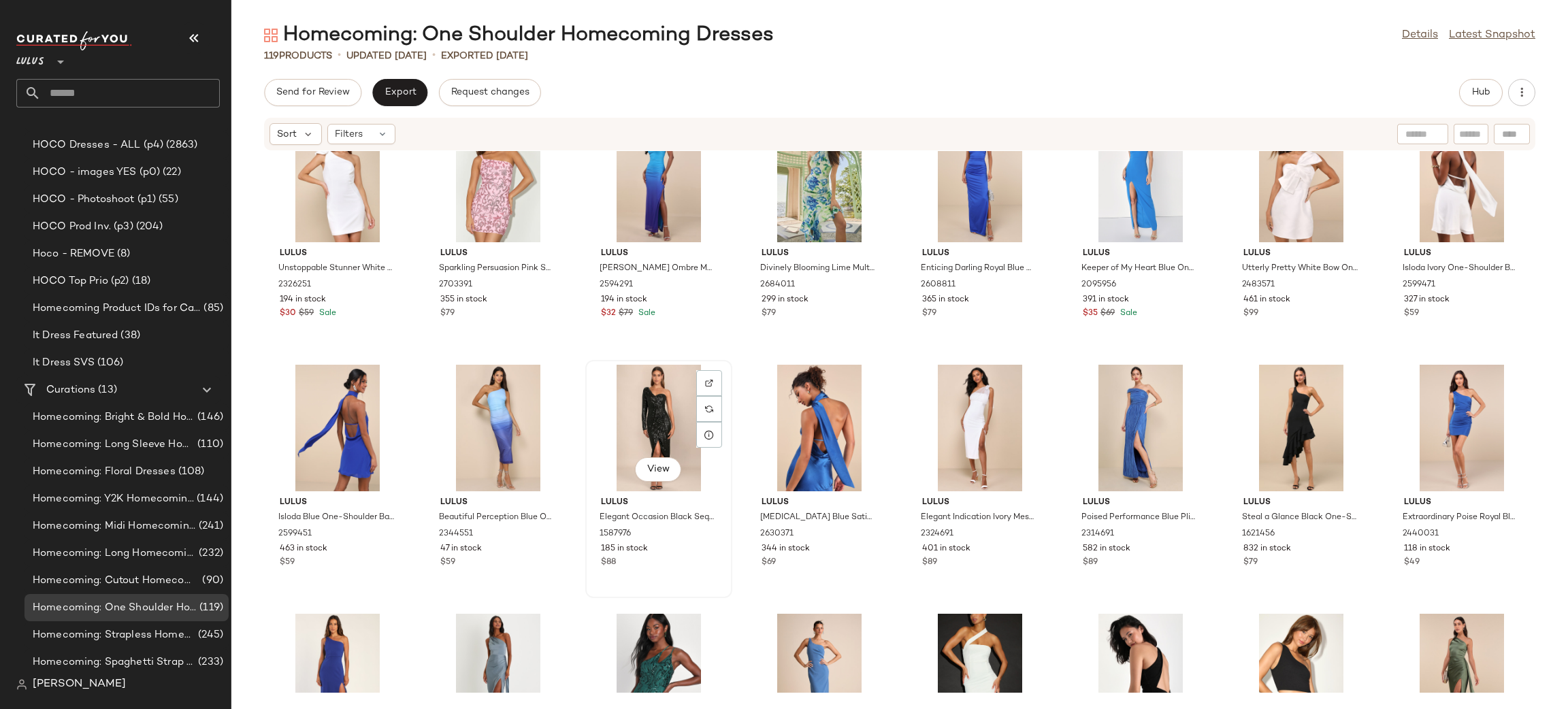
scroll to position [552, 0]
click at [1119, 402] on div "View" at bounding box center [1140, 426] width 137 height 126
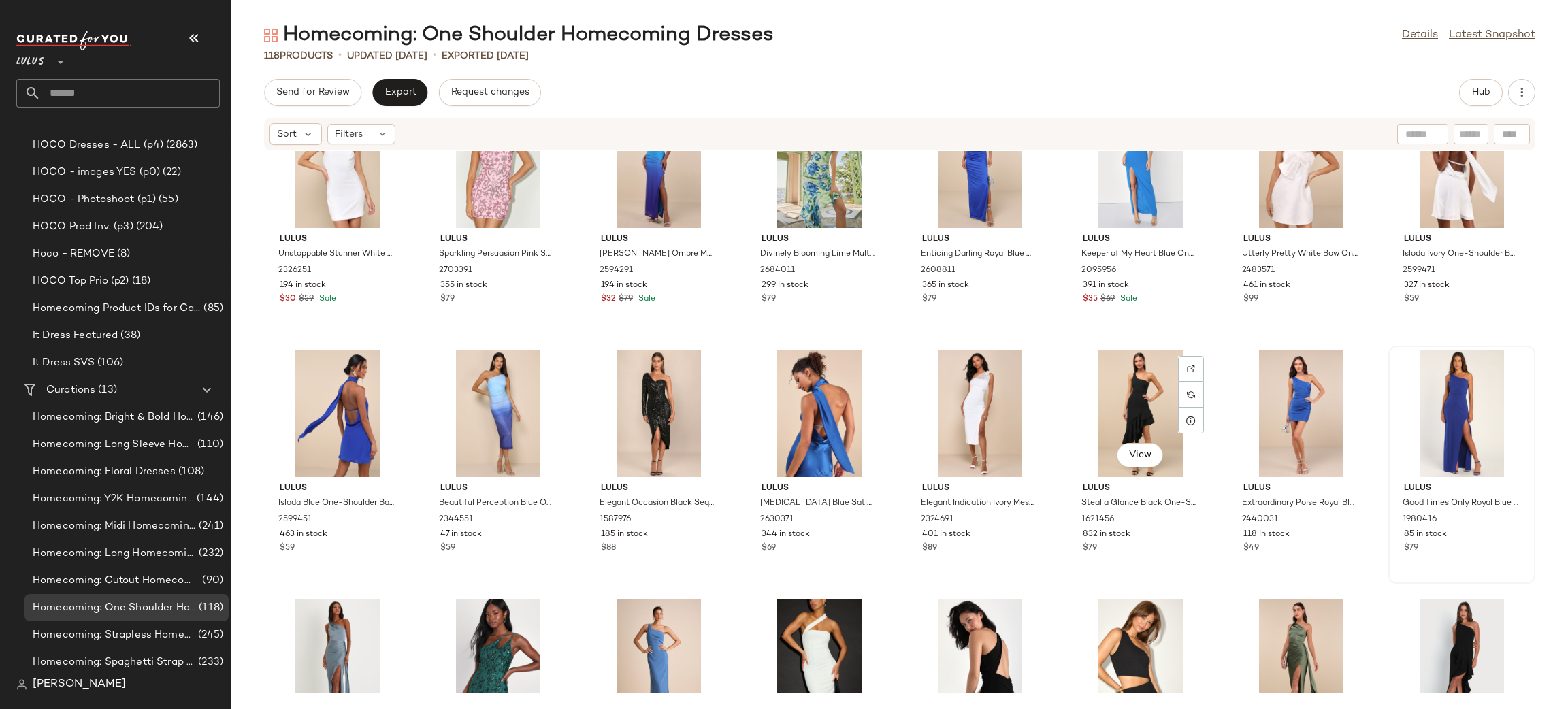
scroll to position [618, 0]
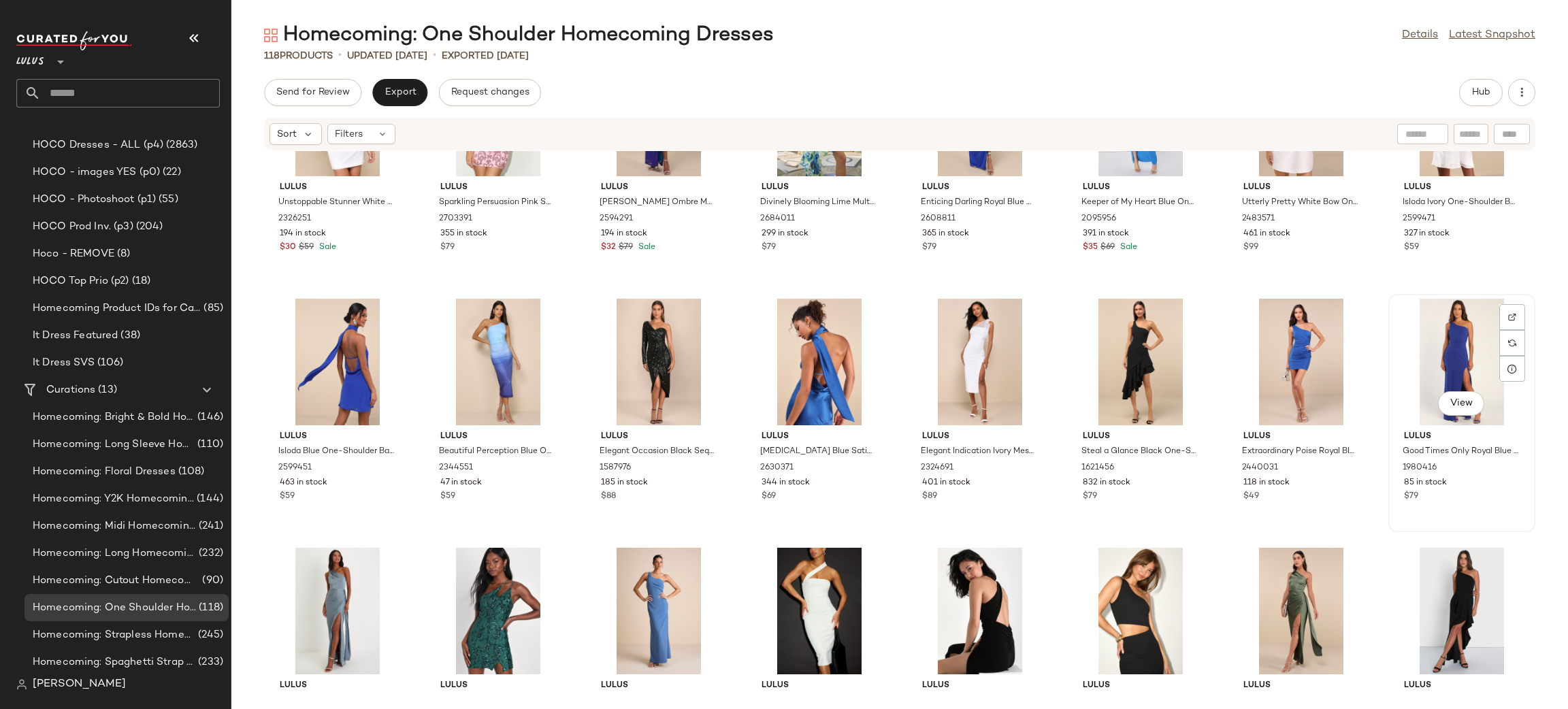
click at [1464, 350] on div "View" at bounding box center [1461, 361] width 137 height 126
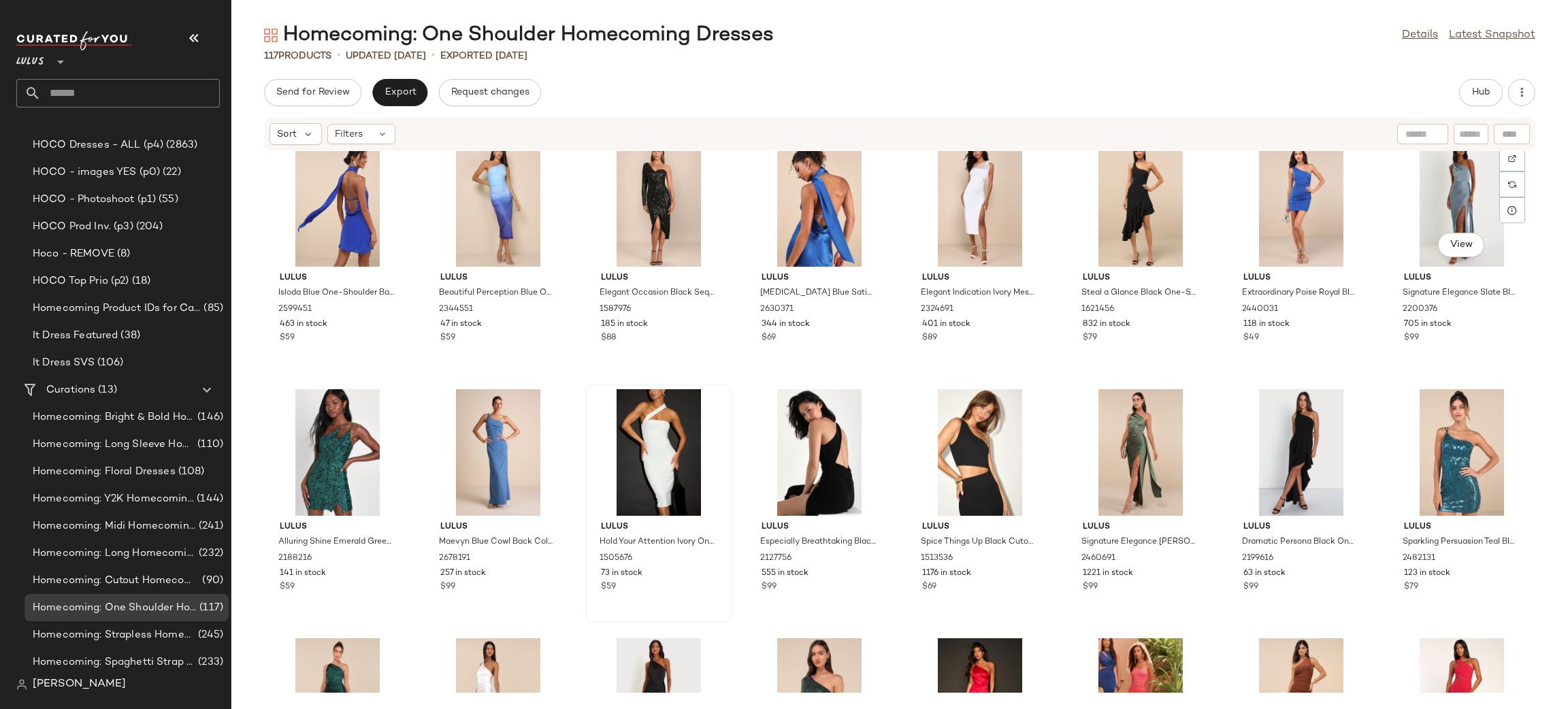
scroll to position [790, 0]
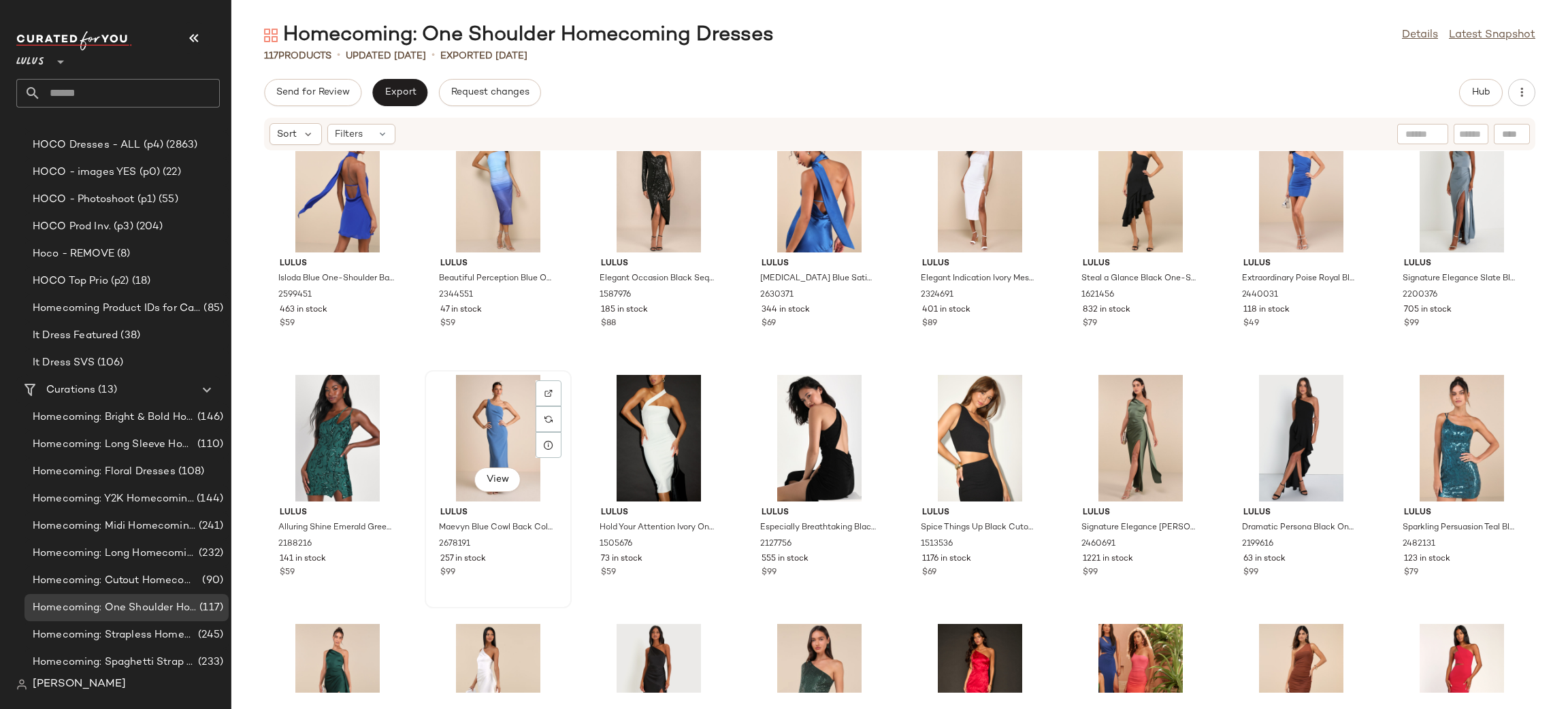
click at [459, 433] on div "View" at bounding box center [497, 437] width 137 height 126
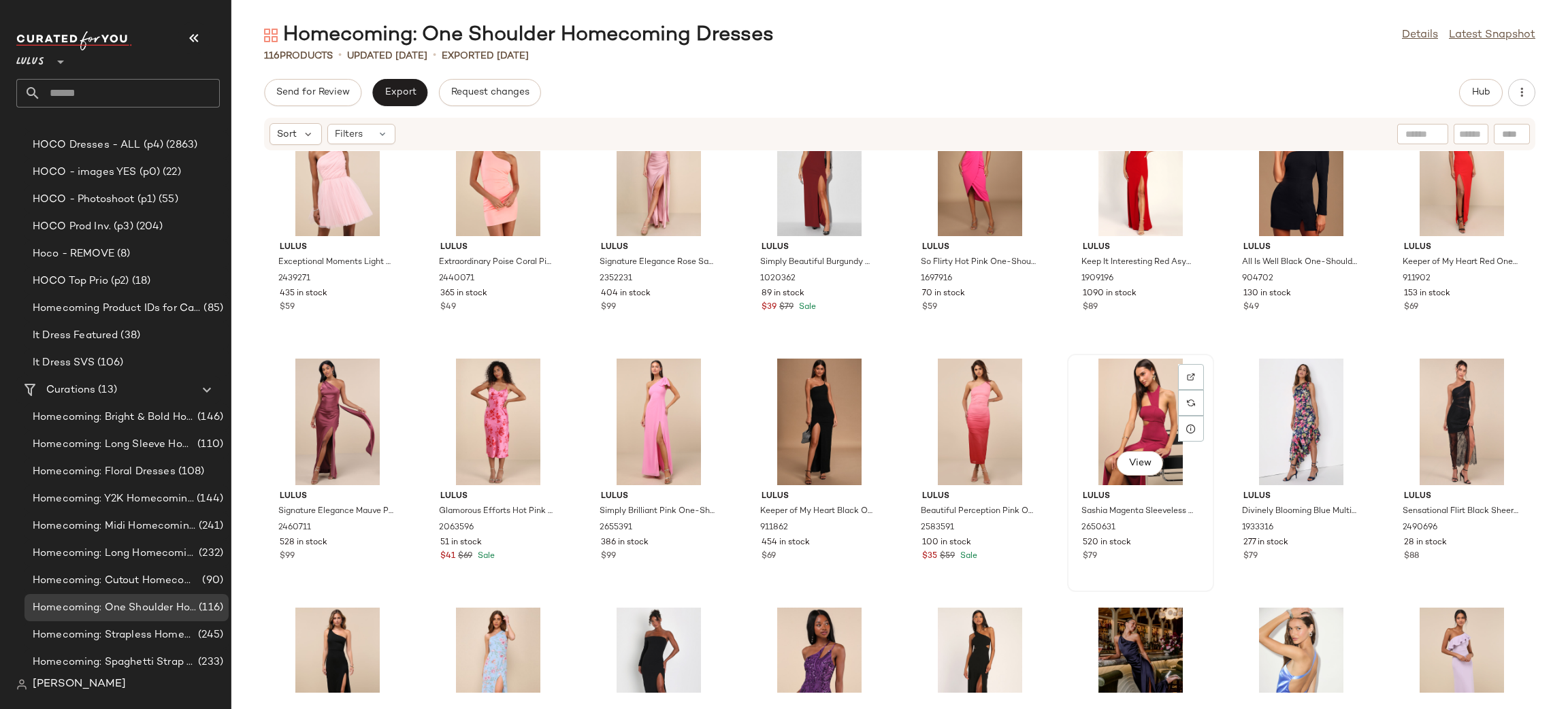
scroll to position [1564, 0]
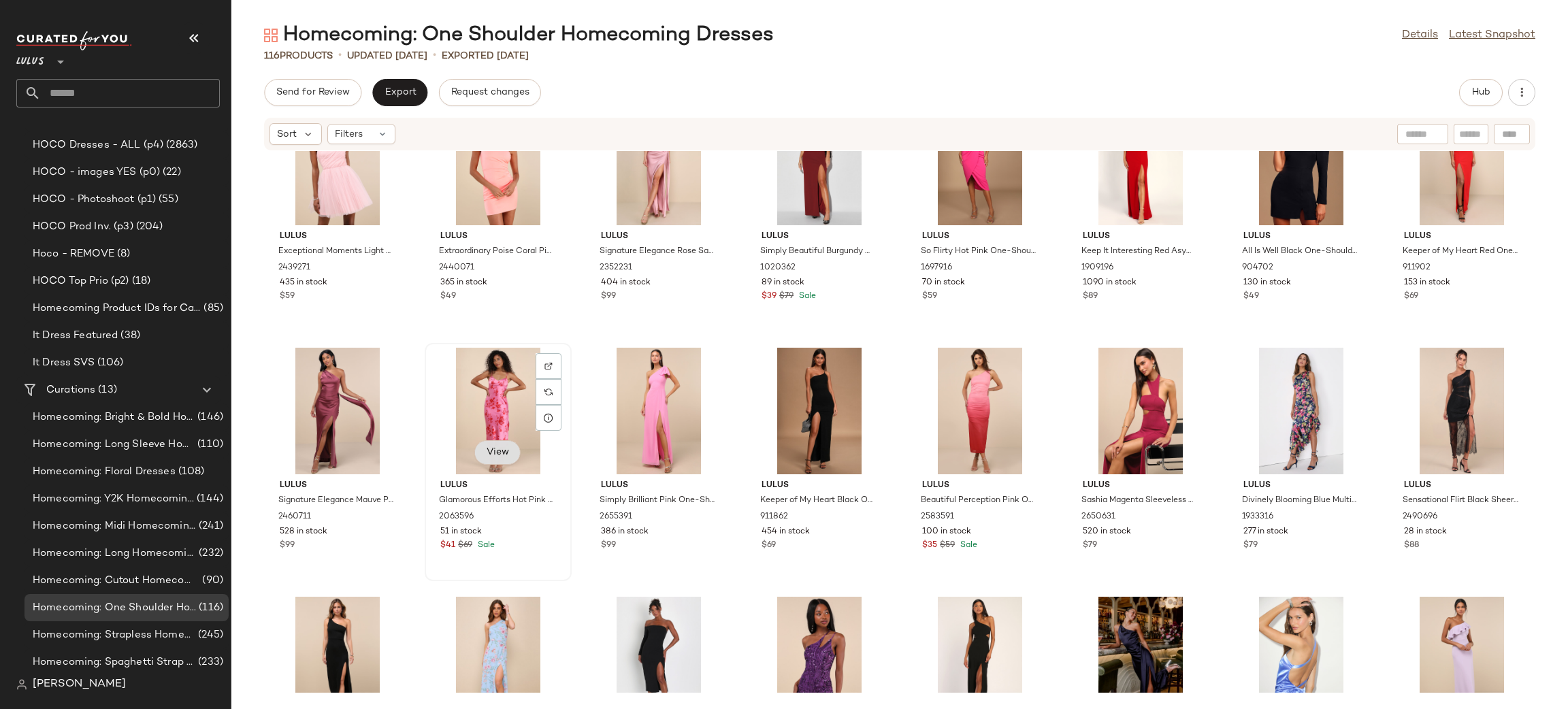
click at [491, 447] on span "View" at bounding box center [497, 452] width 23 height 11
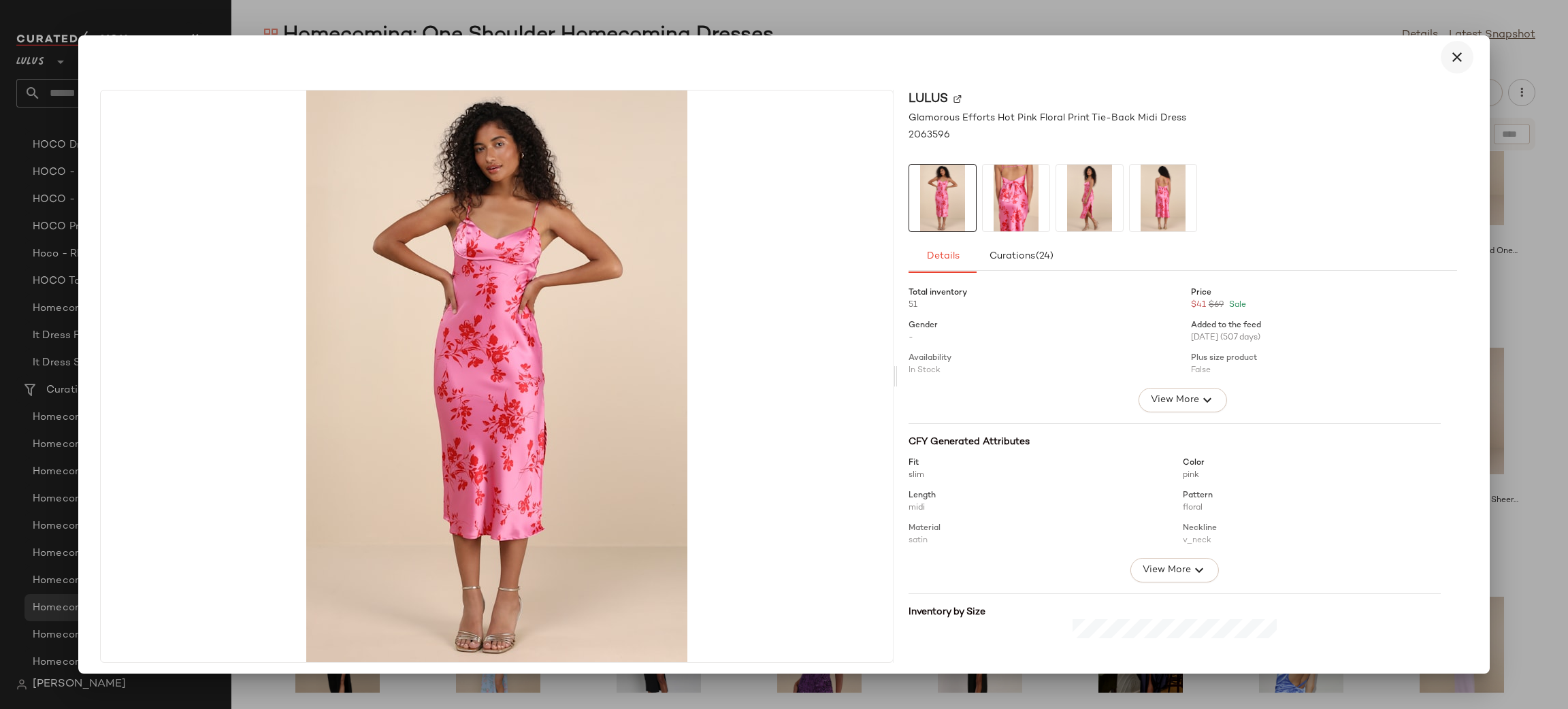
click at [1453, 57] on icon "button" at bounding box center [1456, 57] width 16 height 16
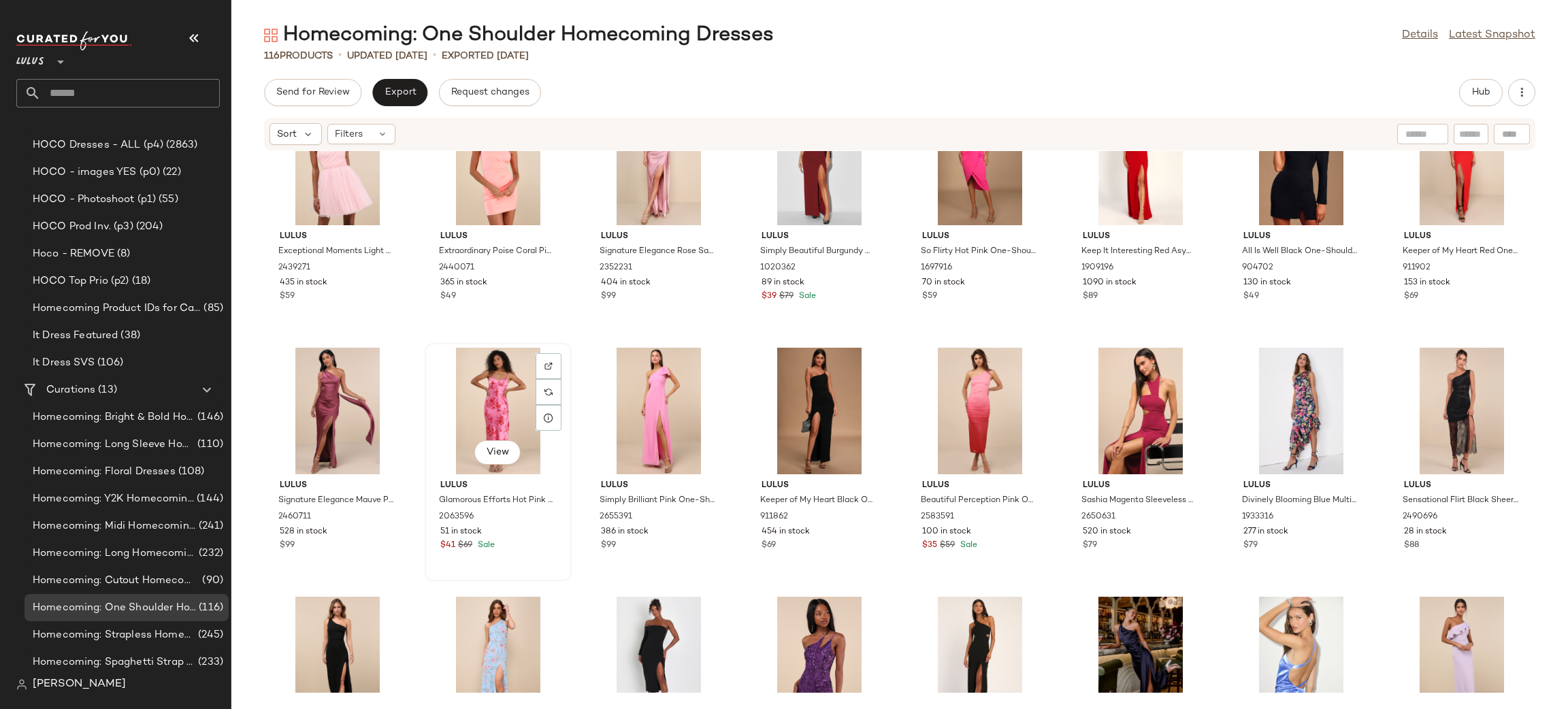
click at [500, 385] on div "View" at bounding box center [497, 410] width 137 height 126
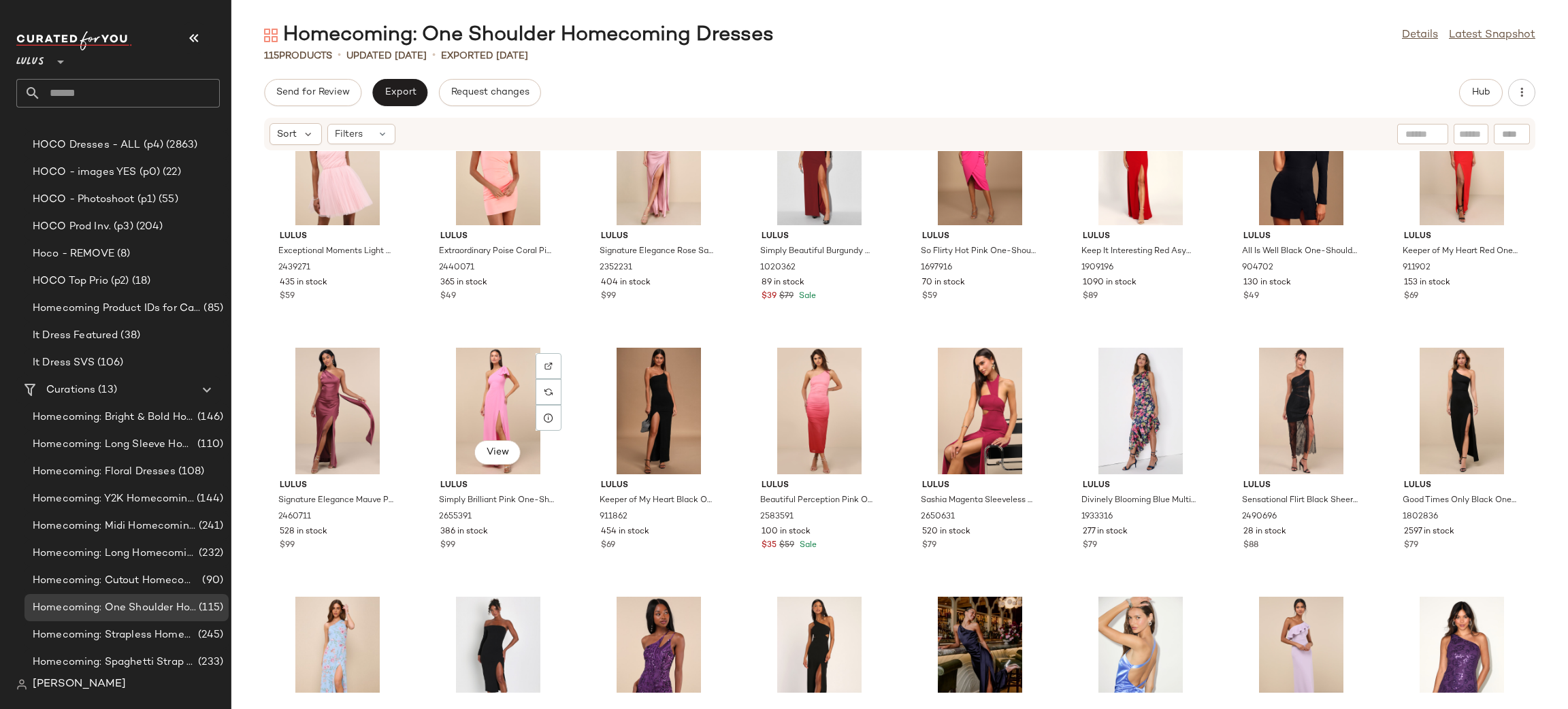
click at [507, 379] on div "View" at bounding box center [497, 410] width 137 height 126
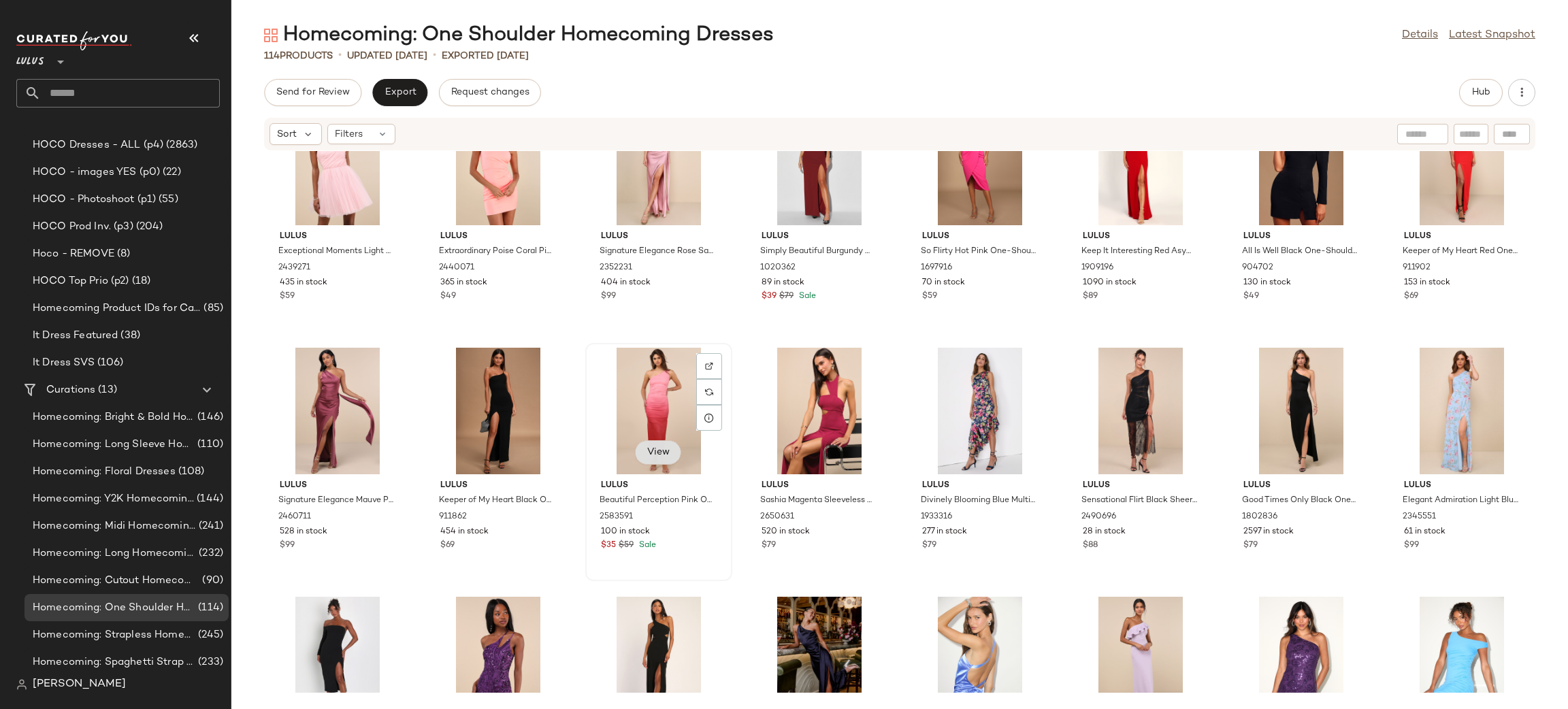
click at [665, 454] on span "View" at bounding box center [658, 452] width 23 height 11
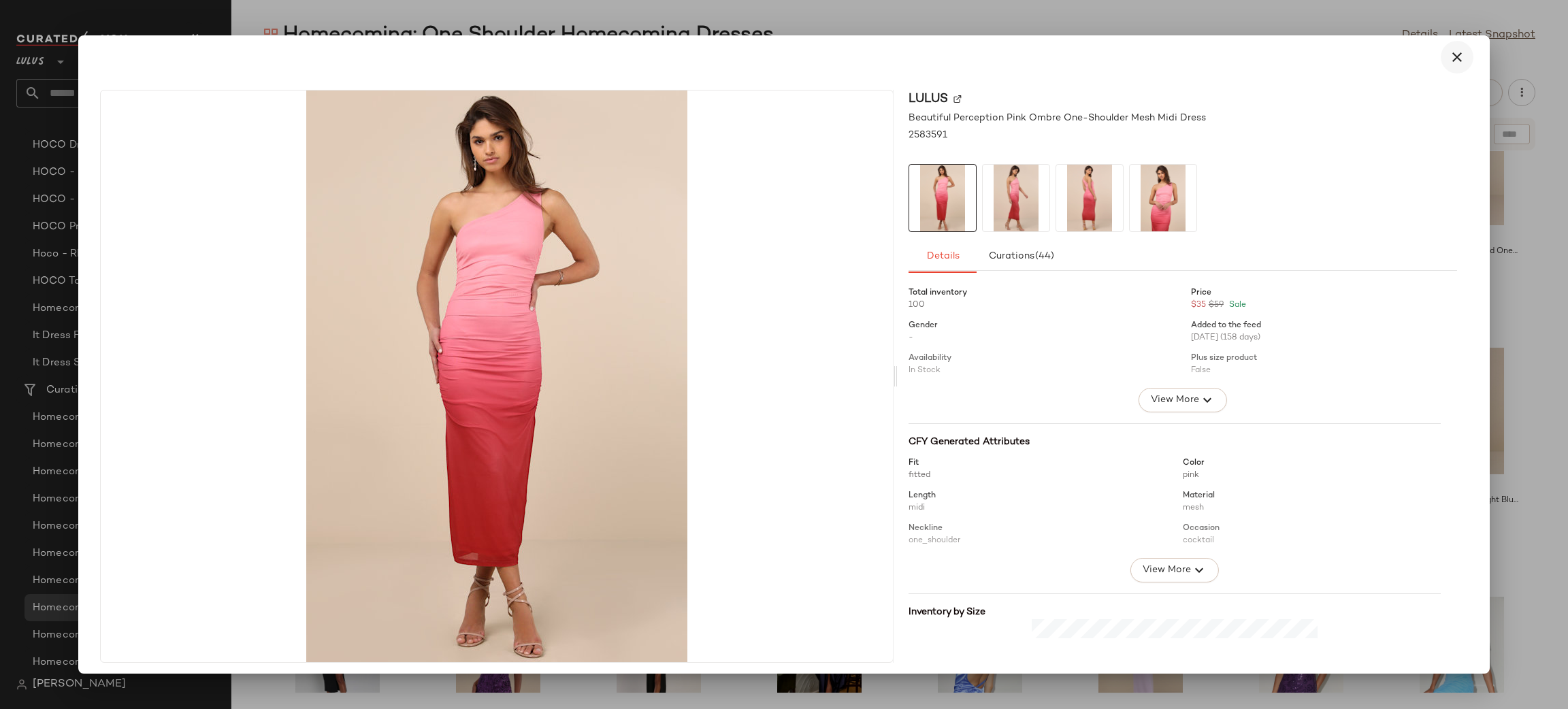
click at [1454, 58] on icon "button" at bounding box center [1456, 57] width 16 height 16
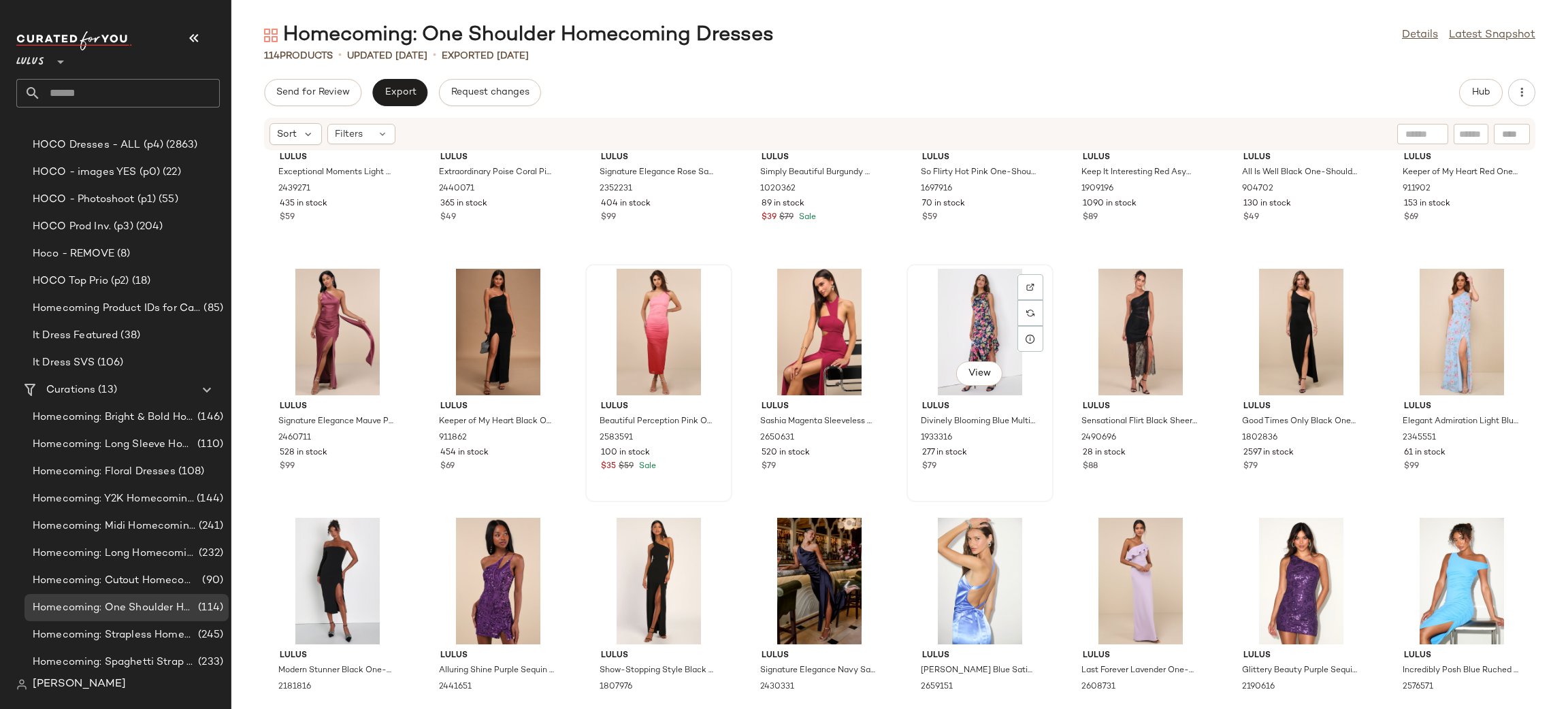
scroll to position [1681, 0]
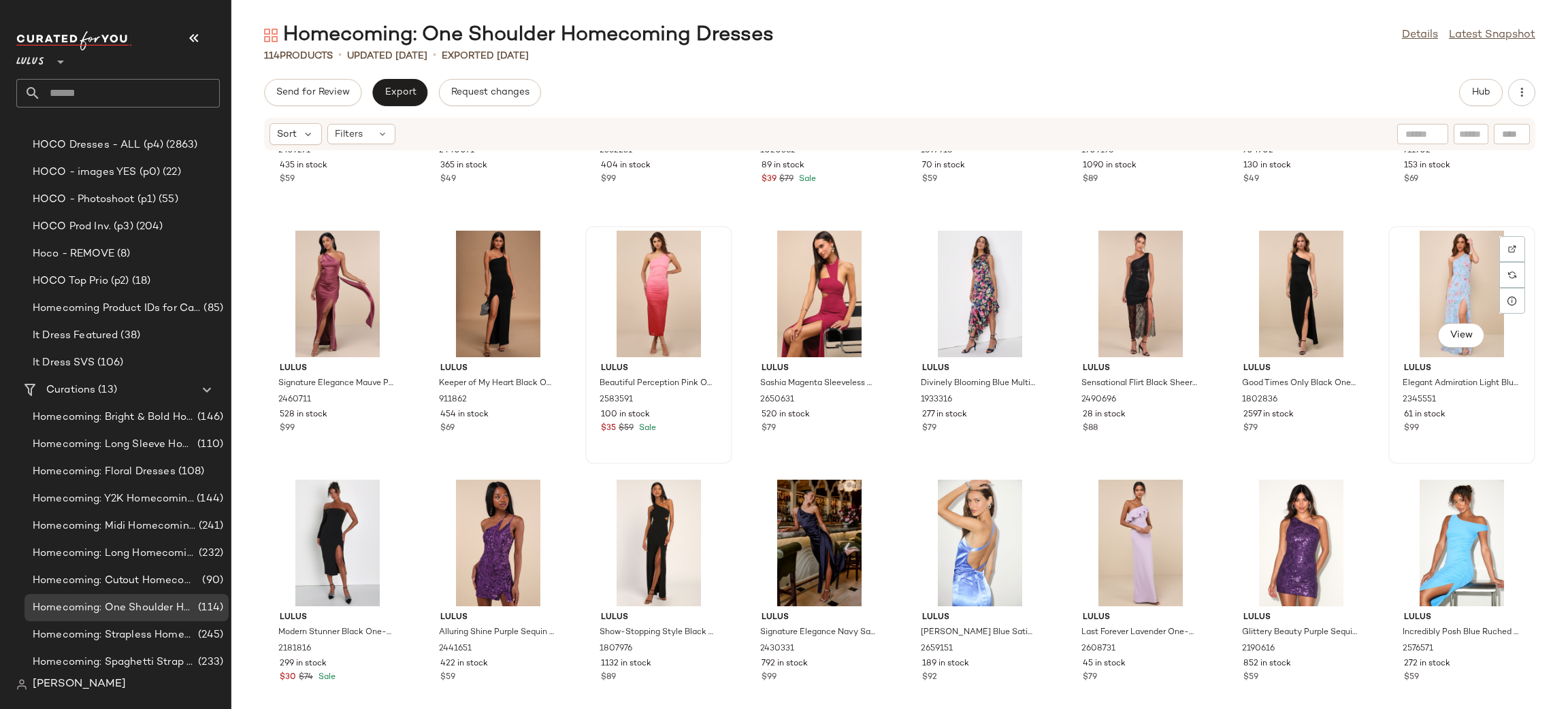
click at [1459, 289] on div "View" at bounding box center [1461, 293] width 137 height 126
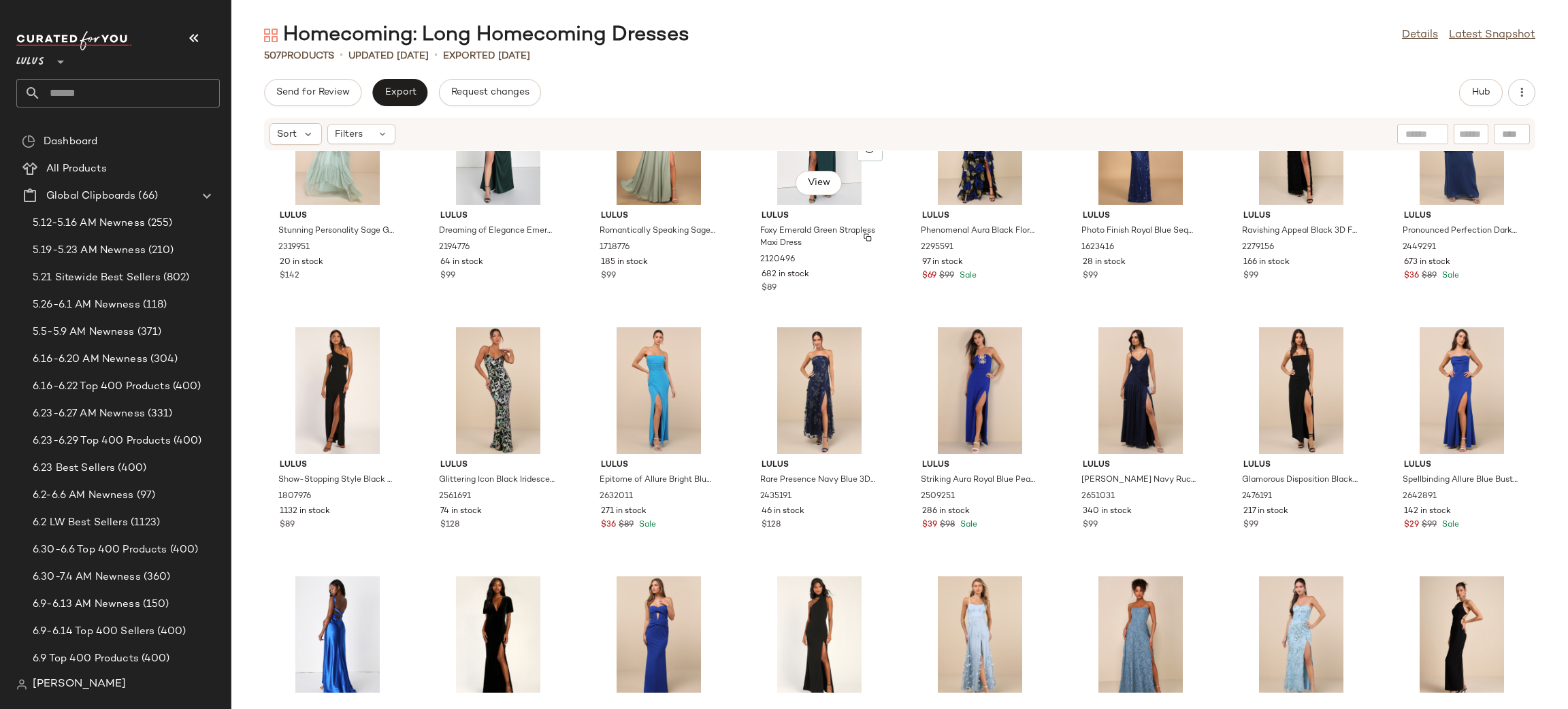
scroll to position [4084, 0]
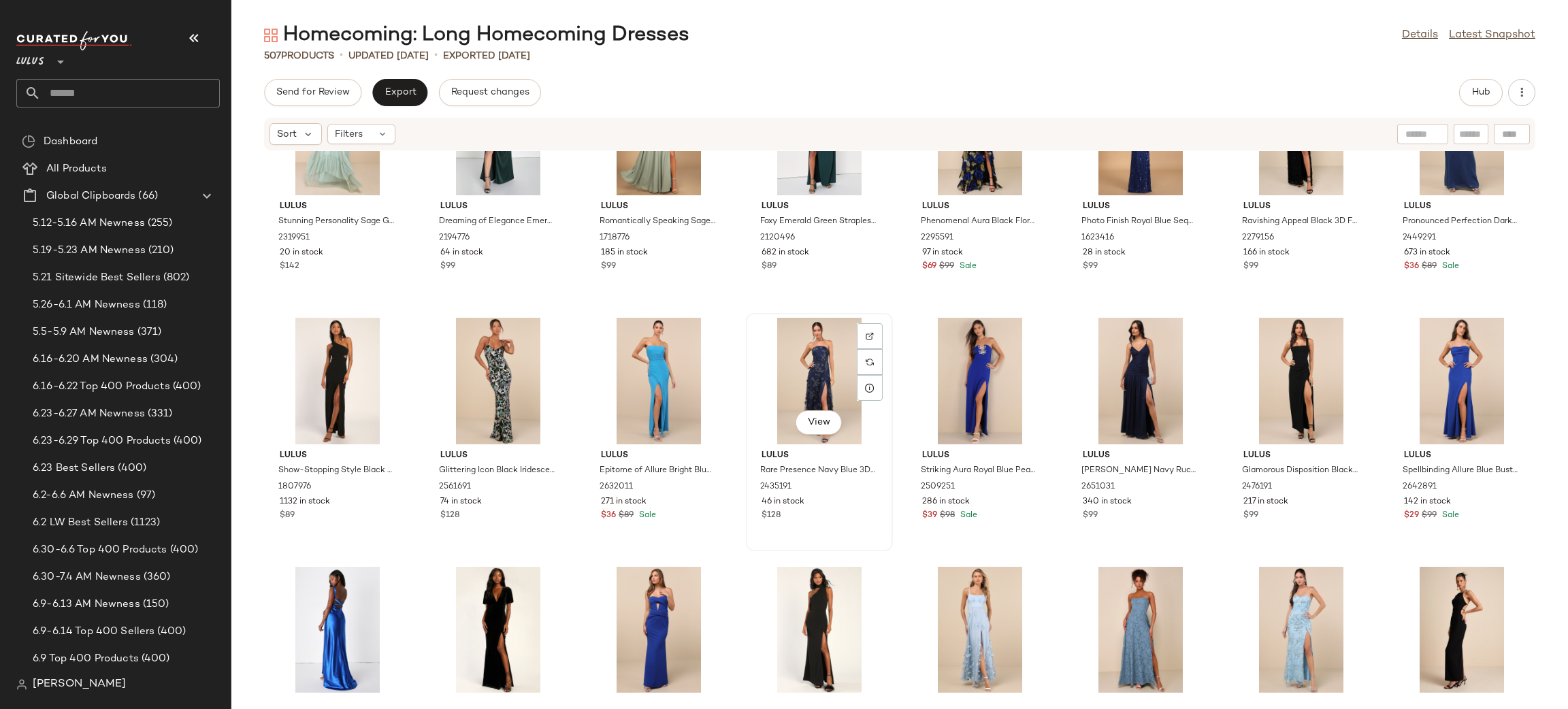
click at [824, 361] on div "View" at bounding box center [818, 380] width 137 height 126
click at [730, 324] on div "Lulus Stunning Personality Sage Green Mesh Off-the-Shoulder Maxi Dress 2319951 …" at bounding box center [900, 421] width 1336 height 541
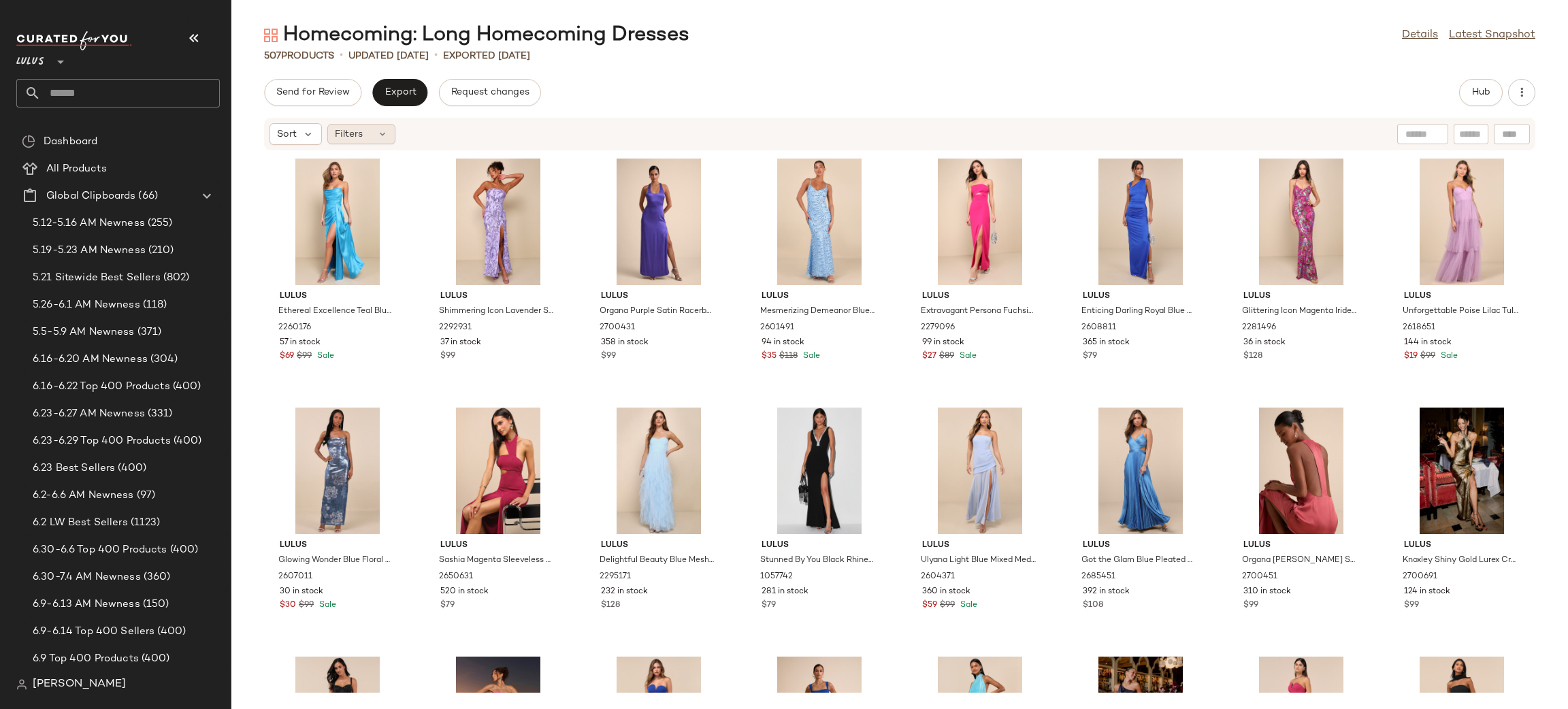
click at [352, 133] on span "Filters" at bounding box center [348, 134] width 28 height 14
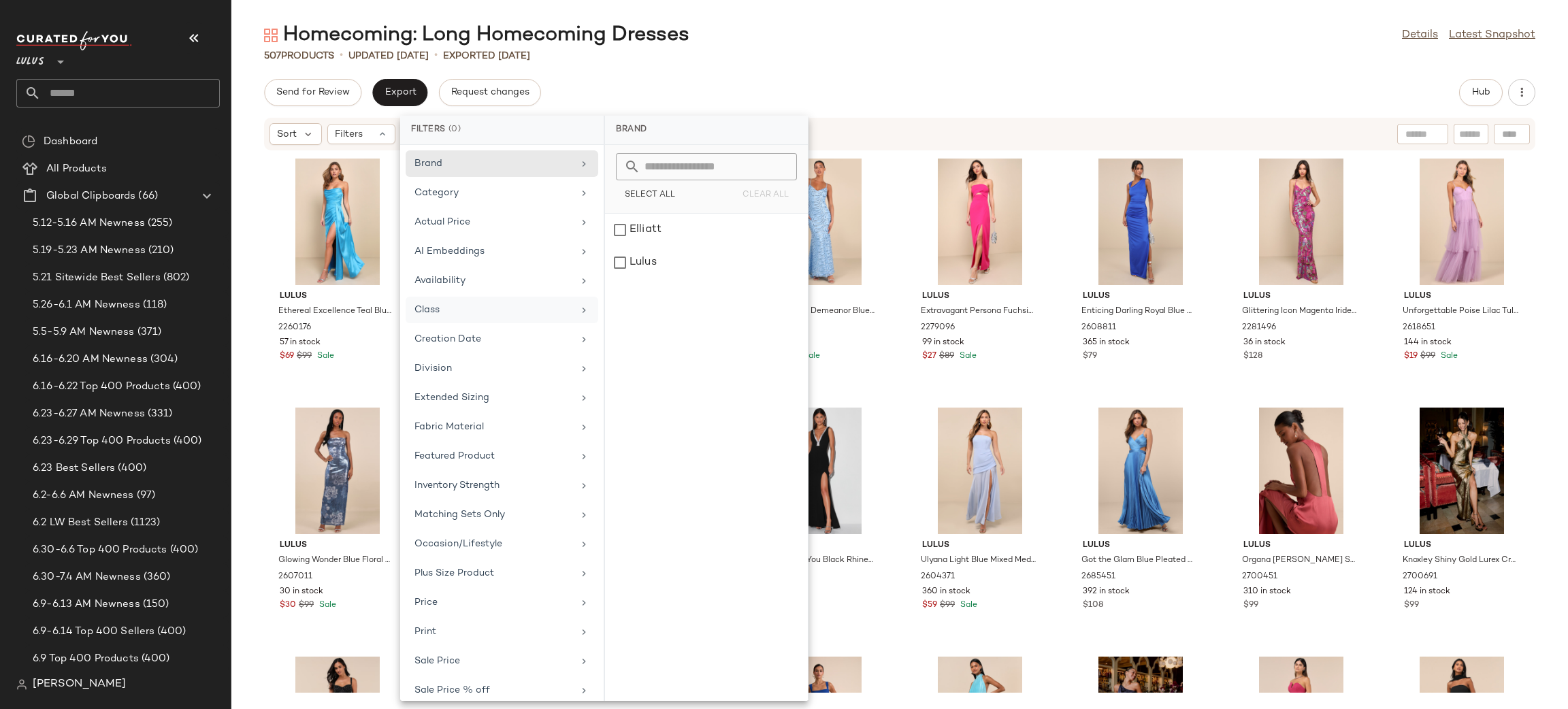
click at [458, 306] on div "Class" at bounding box center [493, 310] width 159 height 14
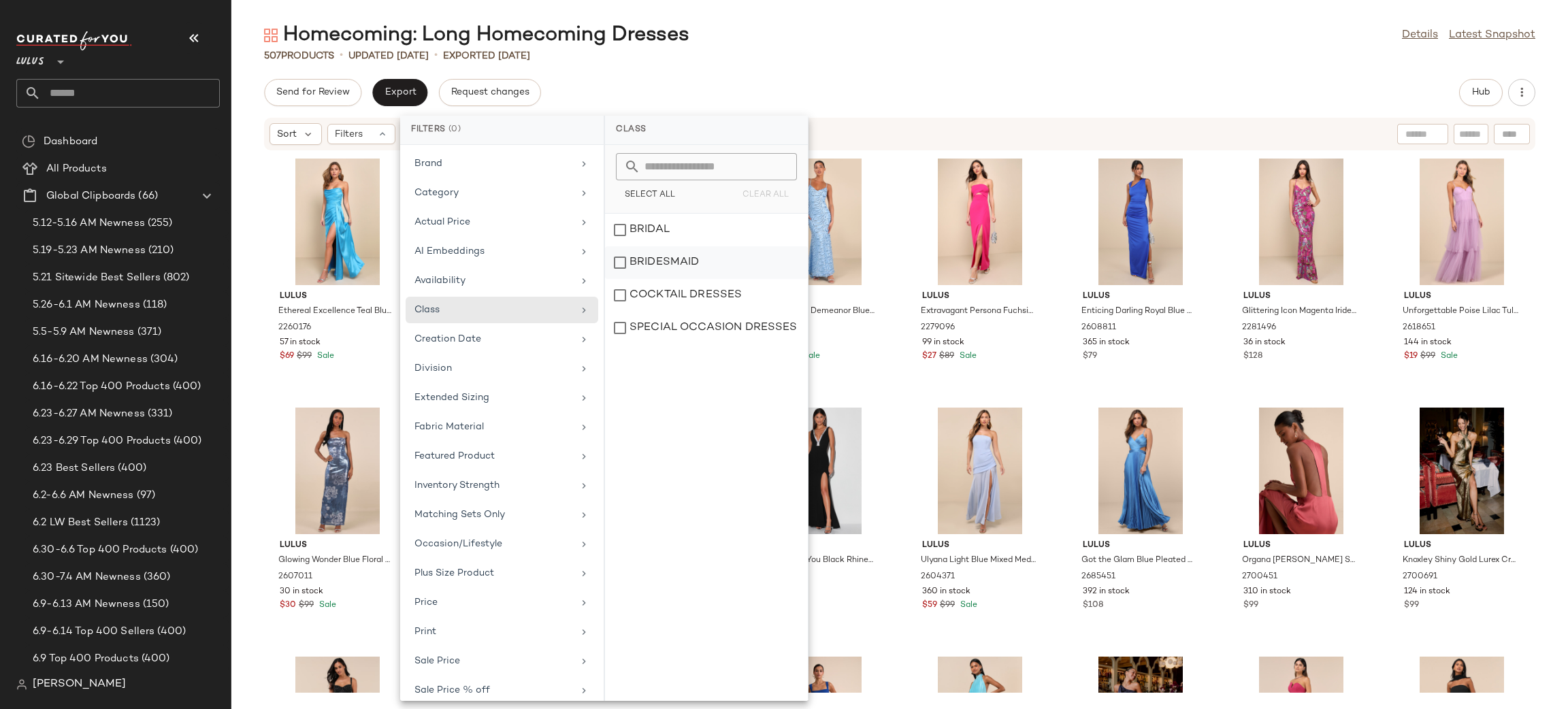
click at [688, 279] on div "BRIDESMAID" at bounding box center [706, 295] width 203 height 33
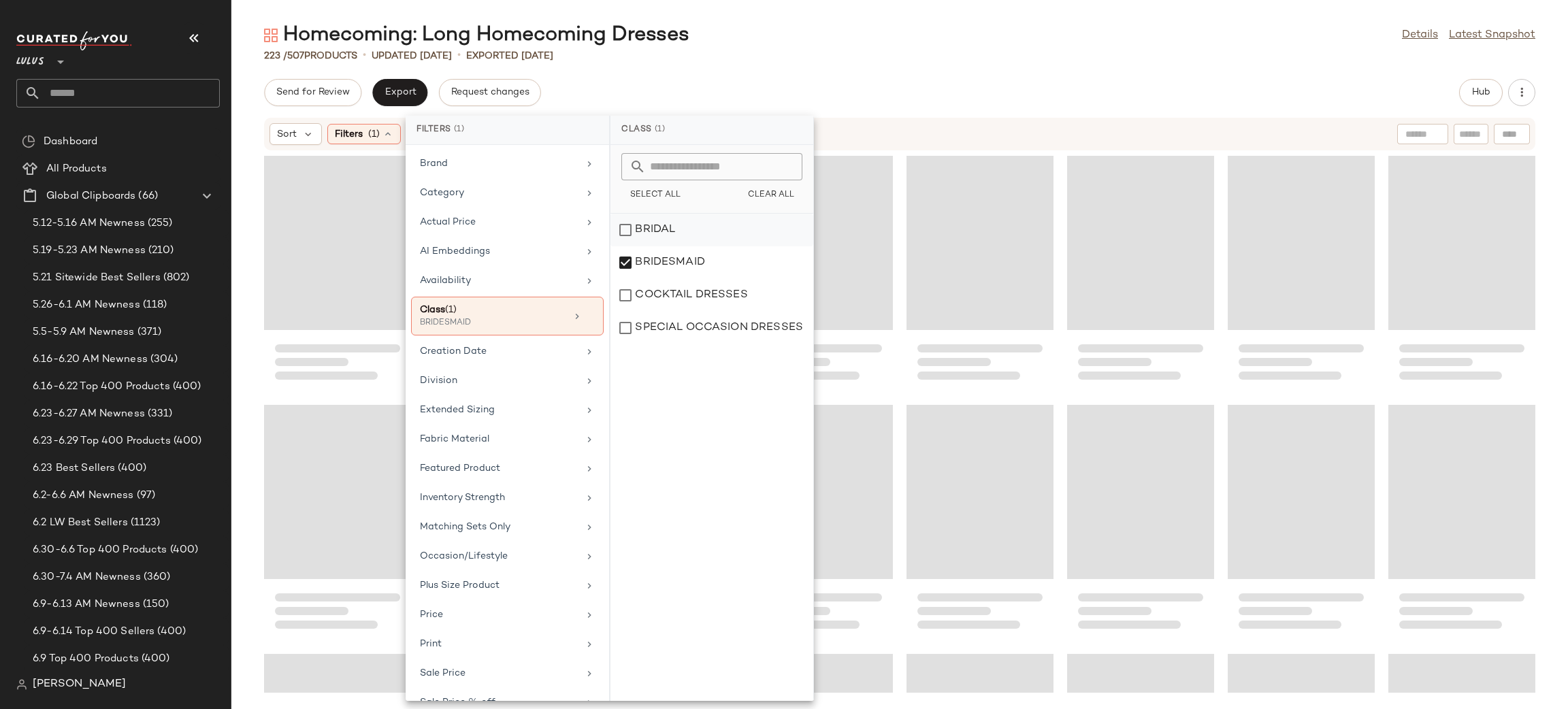
click at [655, 246] on div "BRIDAL" at bounding box center [712, 262] width 203 height 33
click at [1079, 82] on div "Send for Review Export Request changes Hub" at bounding box center [899, 92] width 1271 height 27
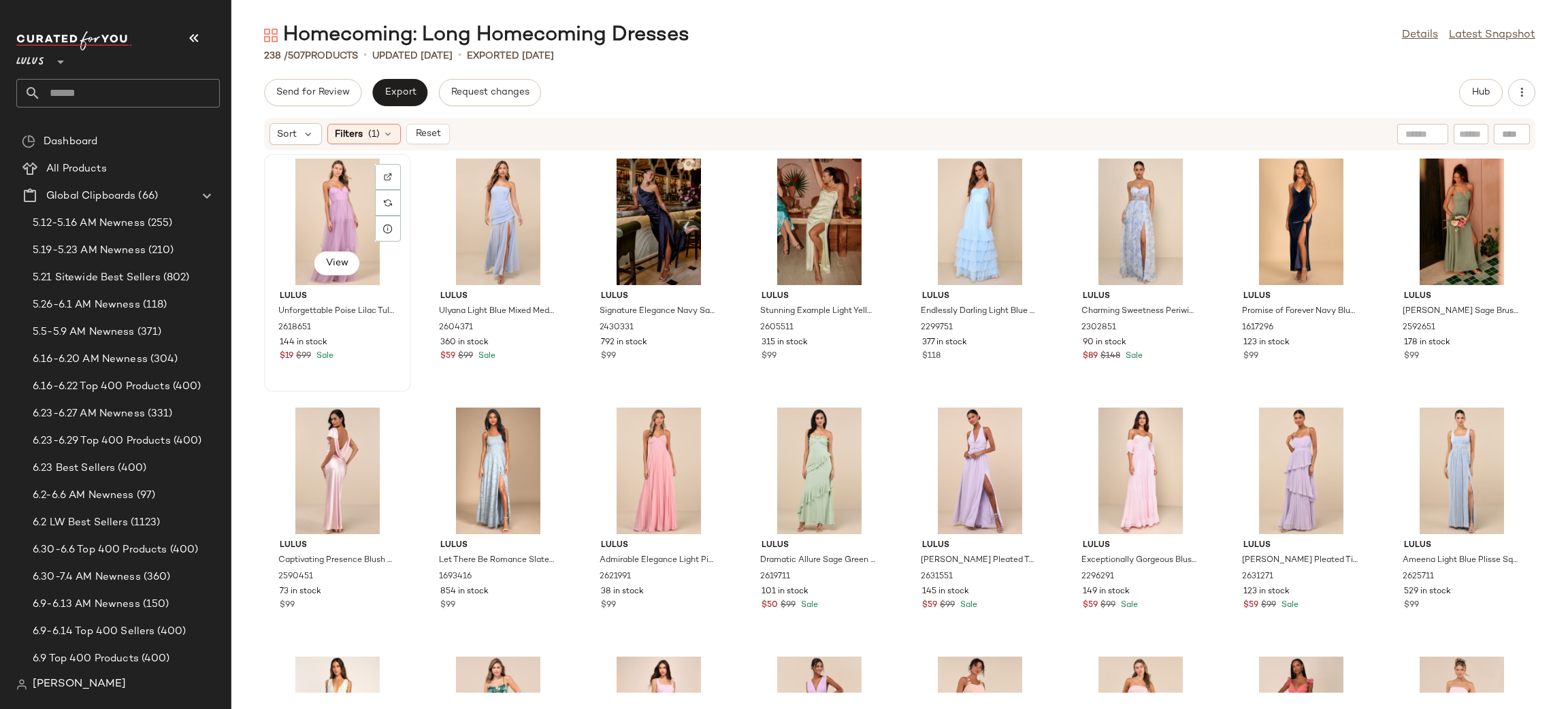
click at [338, 219] on div "View" at bounding box center [337, 221] width 137 height 126
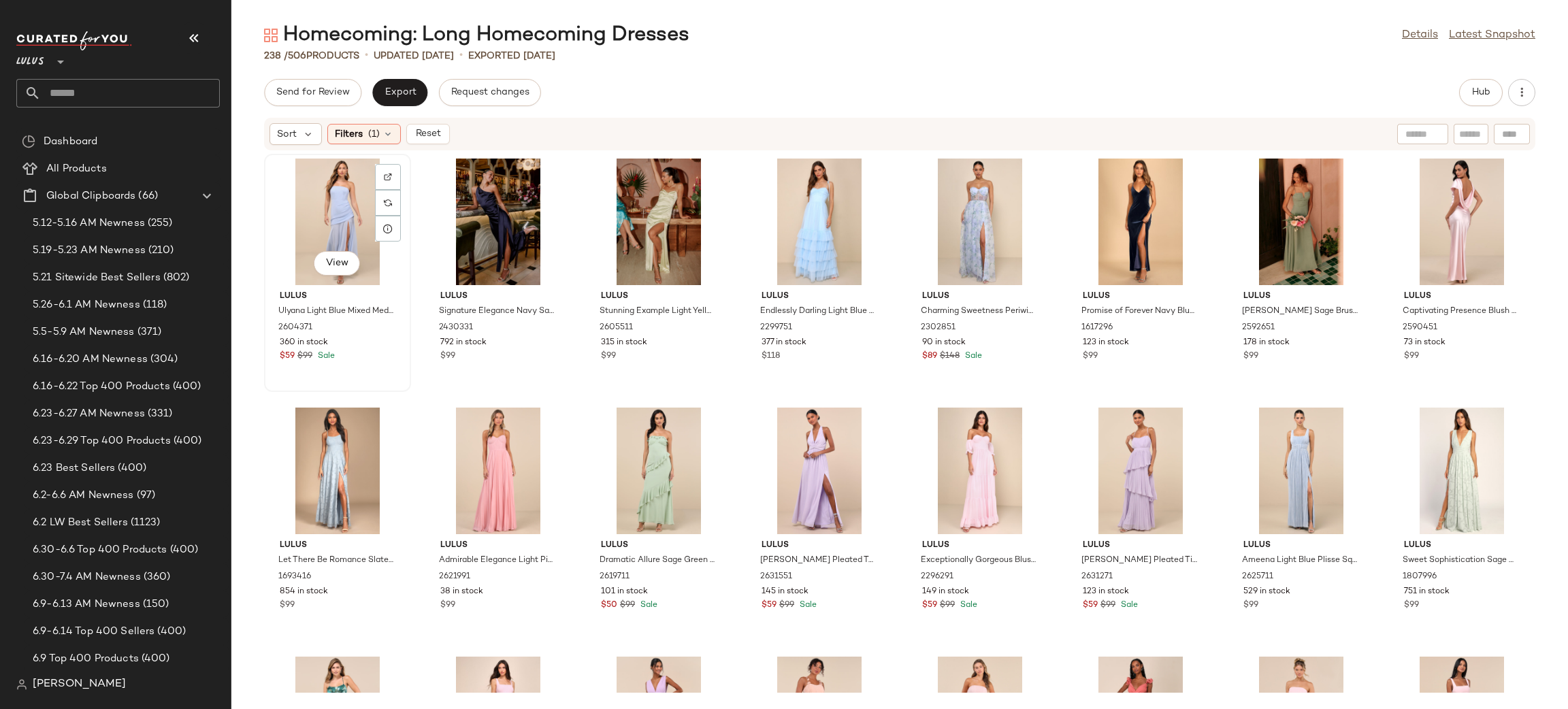
click at [331, 221] on div "View" at bounding box center [337, 221] width 137 height 126
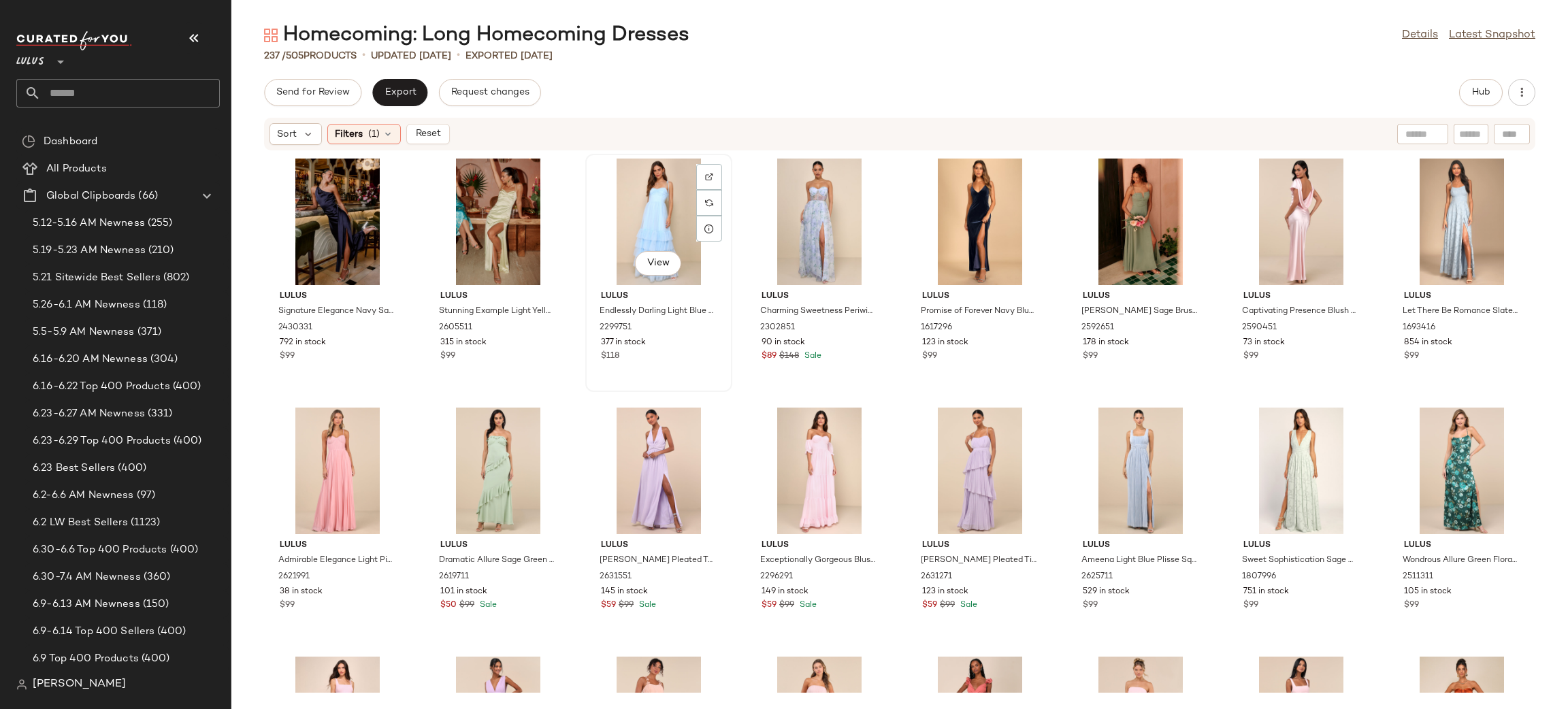
click at [642, 197] on div "View" at bounding box center [658, 221] width 137 height 126
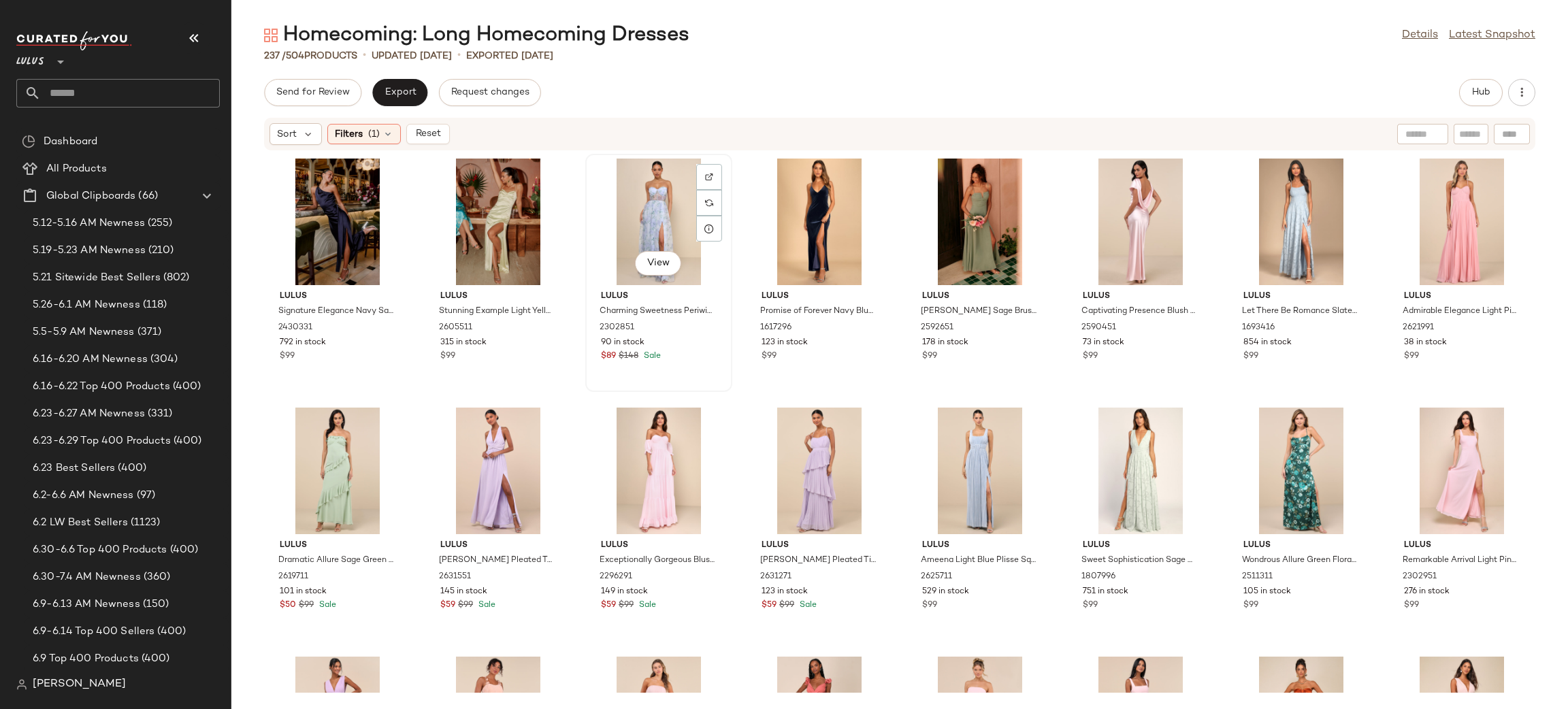
click at [645, 198] on div "View" at bounding box center [658, 221] width 137 height 126
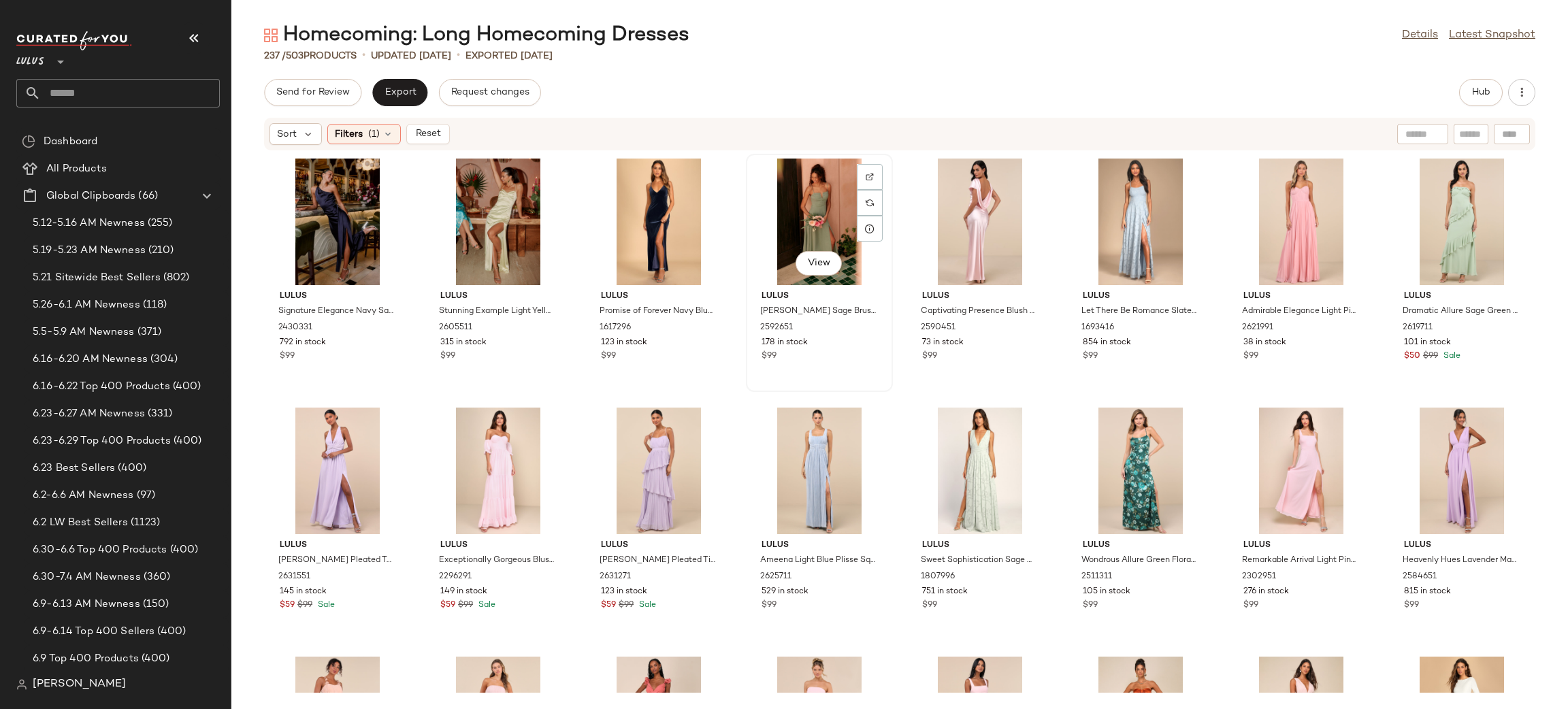
click at [814, 211] on div "View" at bounding box center [818, 221] width 137 height 126
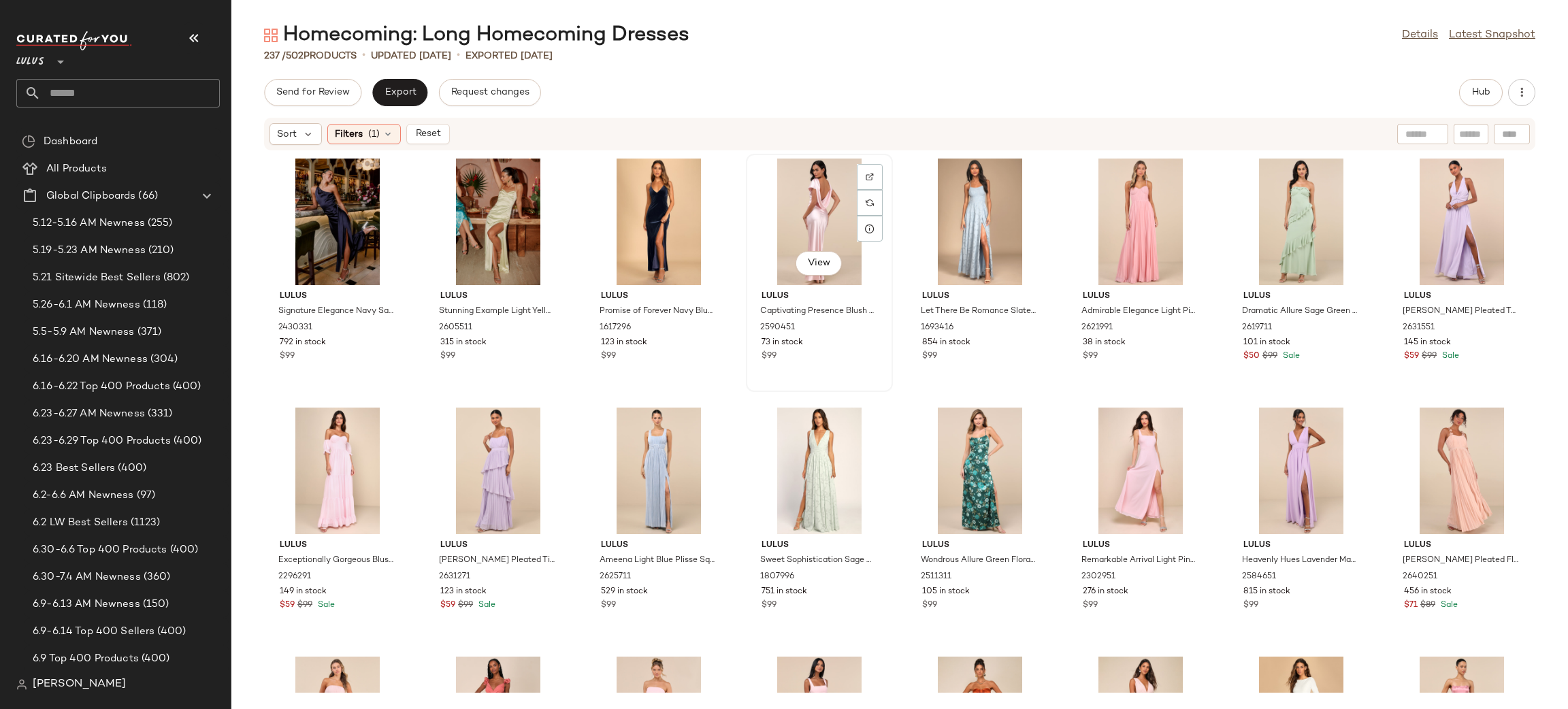
click at [820, 199] on div "View" at bounding box center [818, 221] width 137 height 126
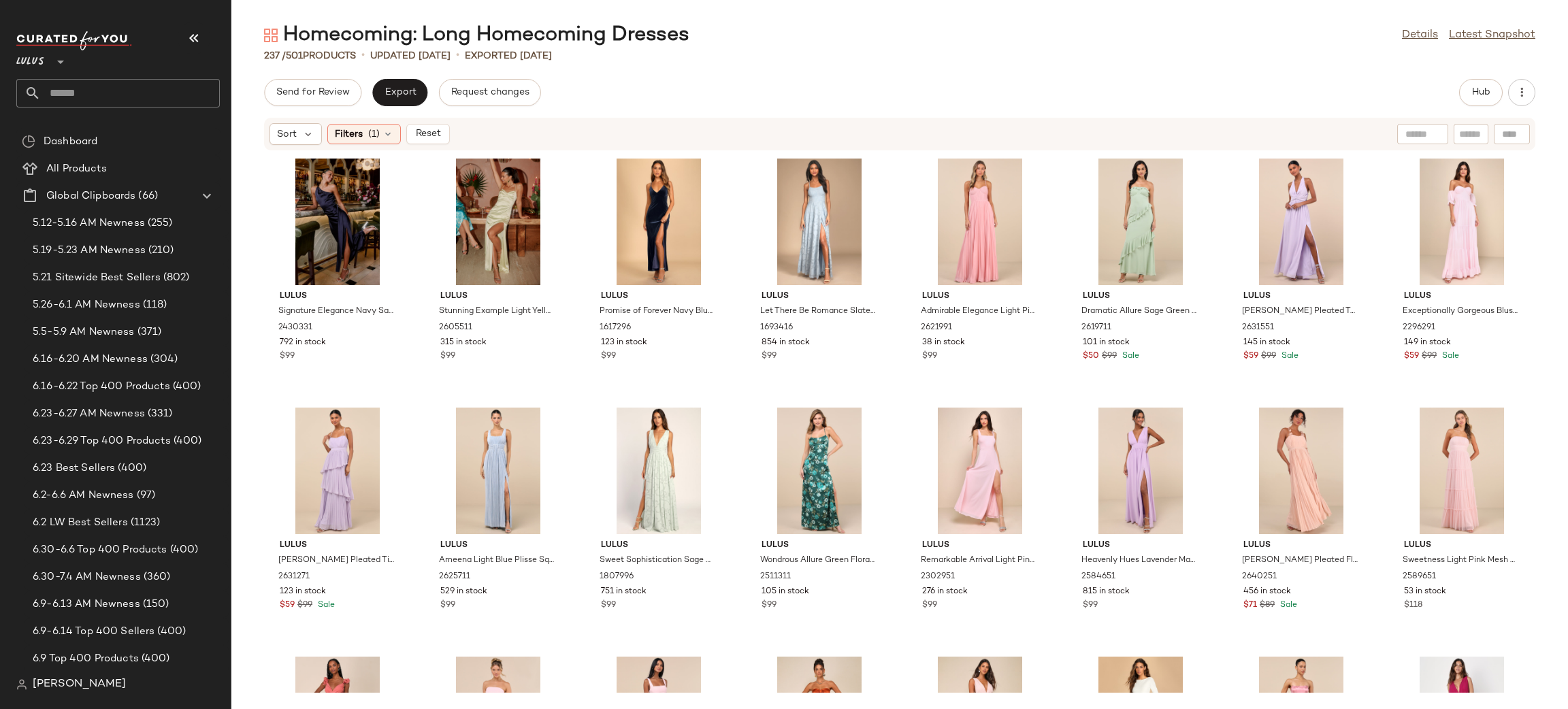
click at [820, 199] on div at bounding box center [818, 221] width 137 height 126
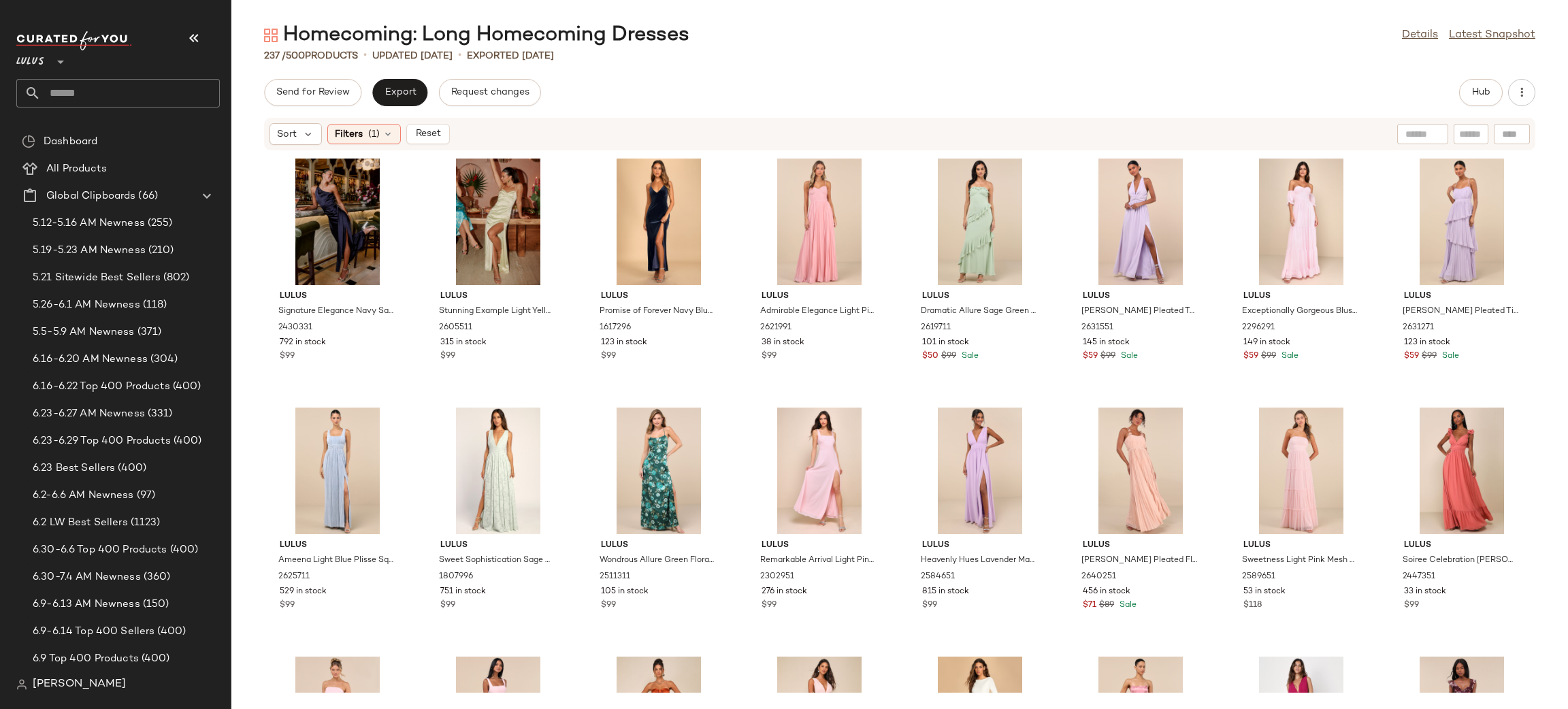
click at [820, 199] on div at bounding box center [818, 221] width 137 height 126
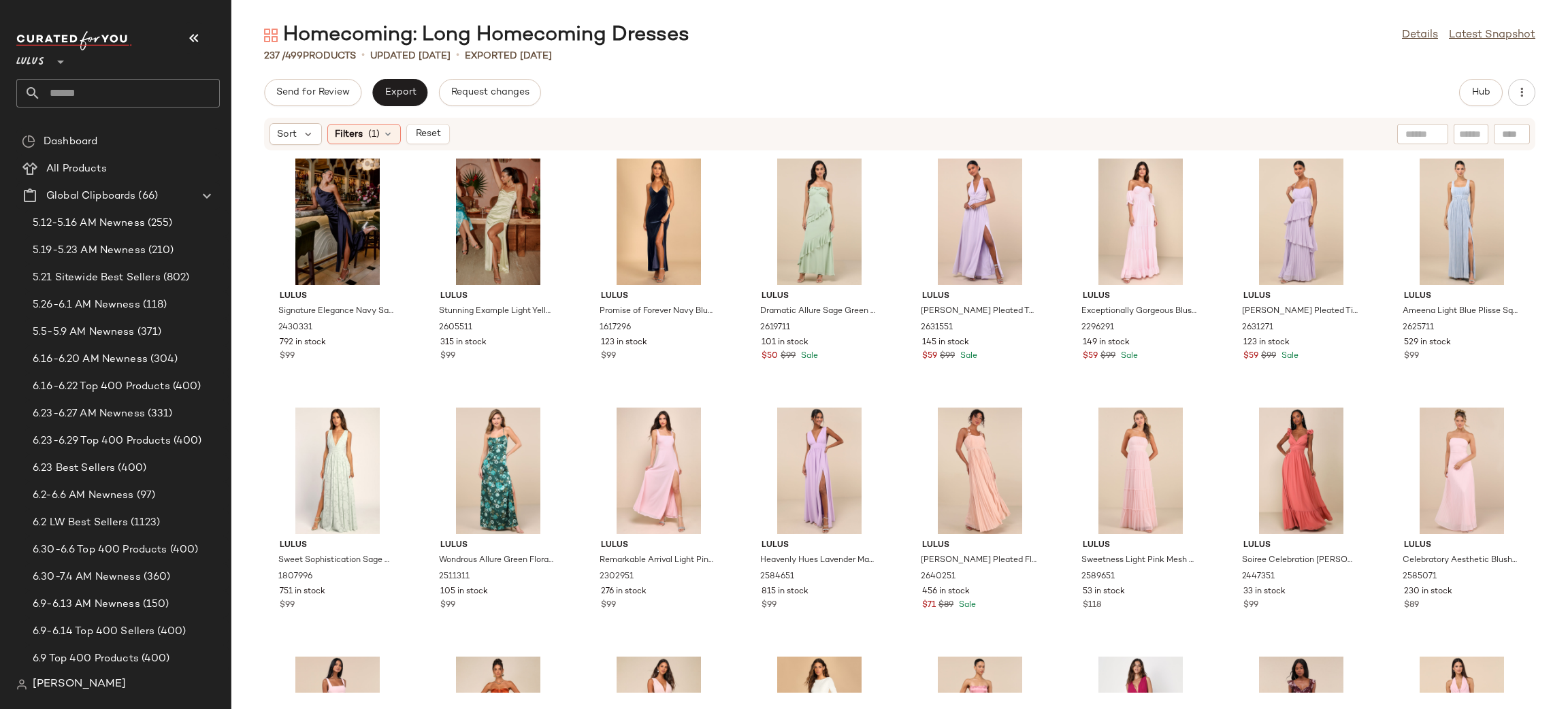
click at [820, 199] on div at bounding box center [818, 221] width 137 height 126
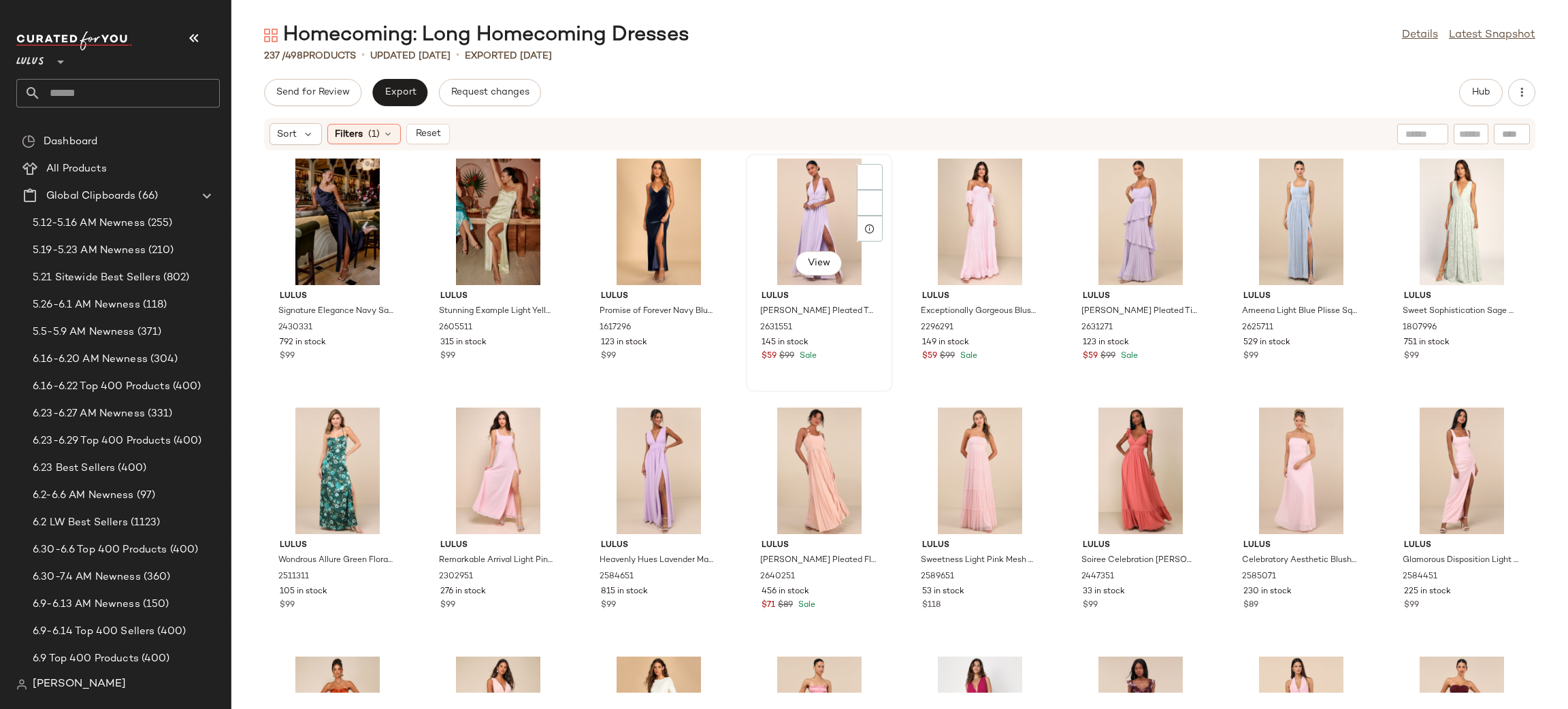
click at [819, 199] on div "View" at bounding box center [818, 221] width 137 height 126
click at [941, 212] on div "View" at bounding box center [980, 221] width 137 height 126
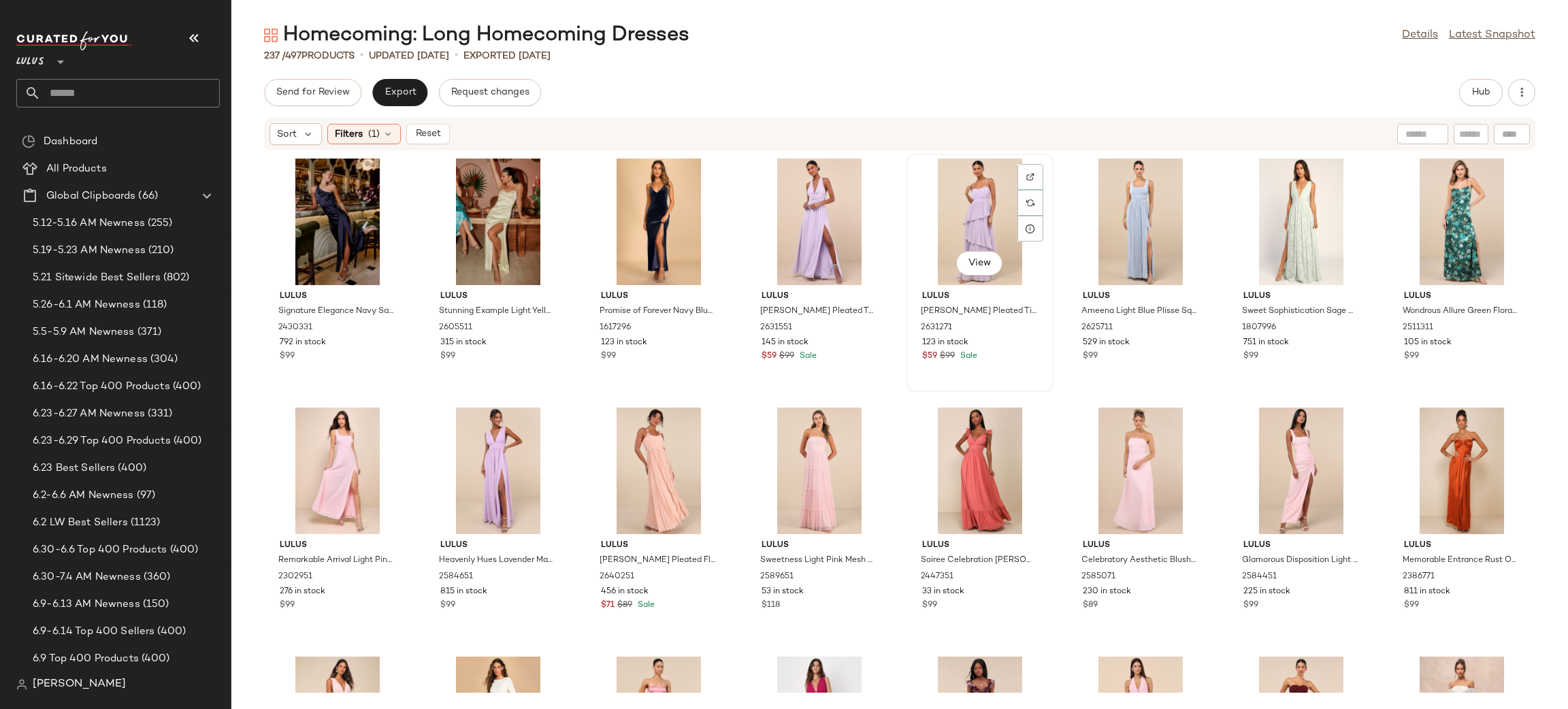
click at [973, 221] on div "View" at bounding box center [980, 221] width 137 height 126
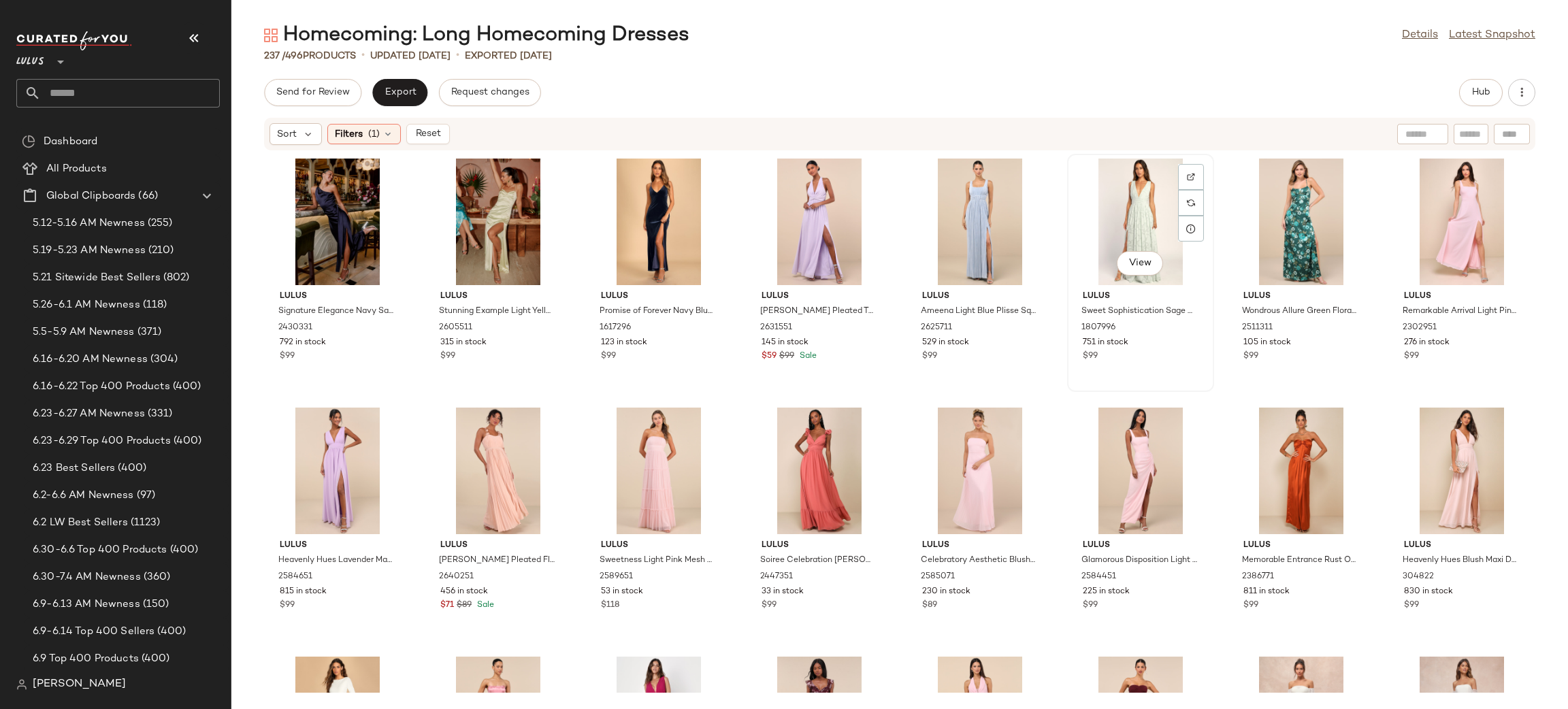
click at [1136, 221] on div "View" at bounding box center [1140, 221] width 137 height 126
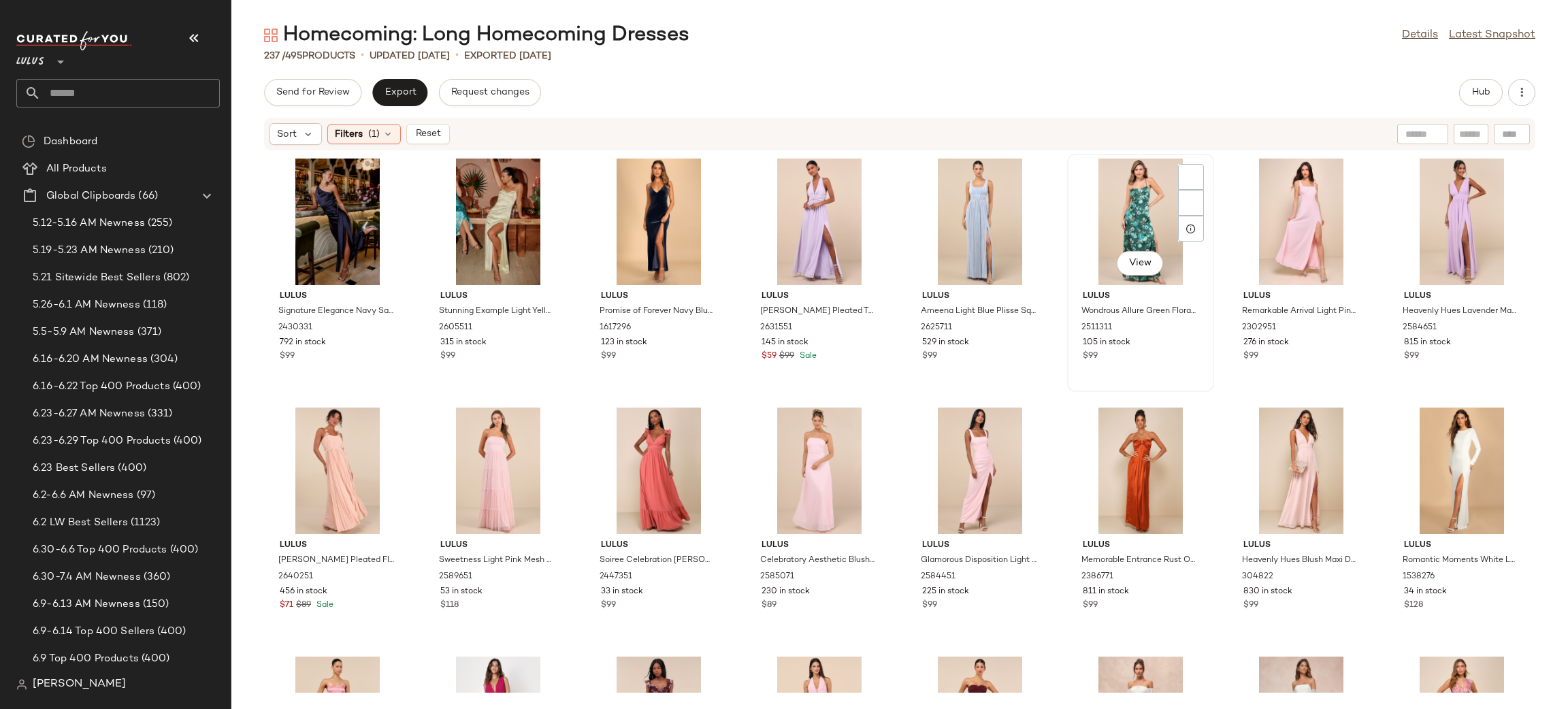
click at [1136, 220] on div "View" at bounding box center [1140, 221] width 137 height 126
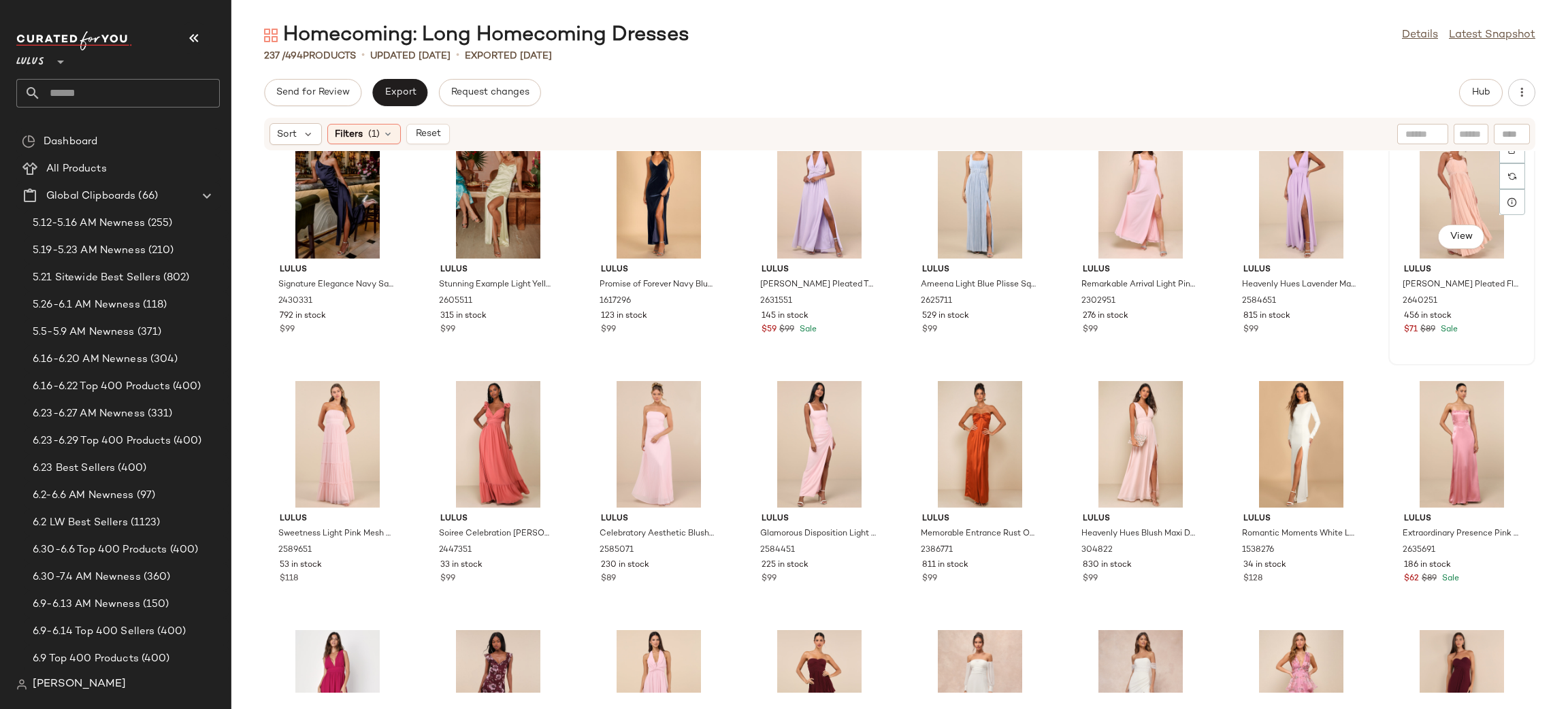
scroll to position [31, 0]
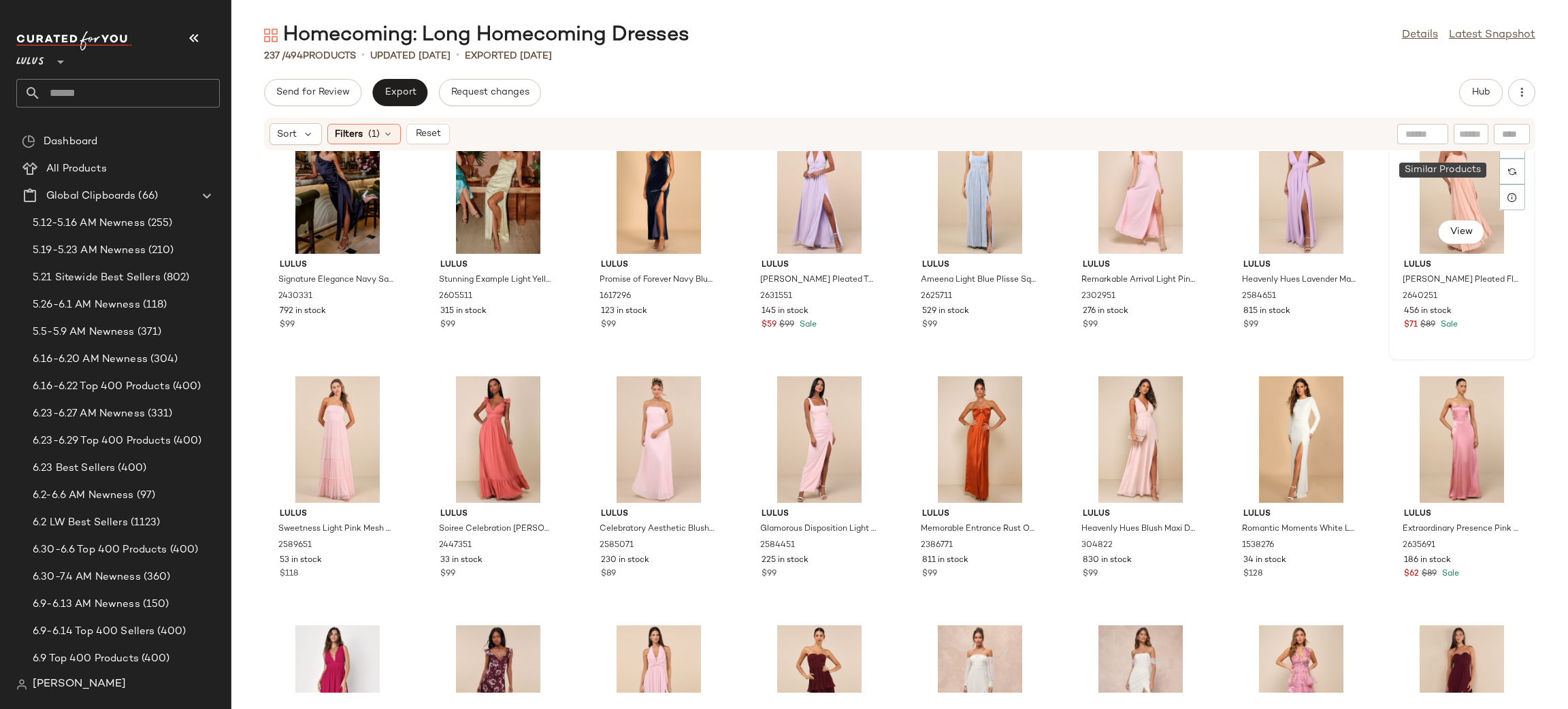
click at [1445, 208] on div "View" at bounding box center [1461, 190] width 137 height 126
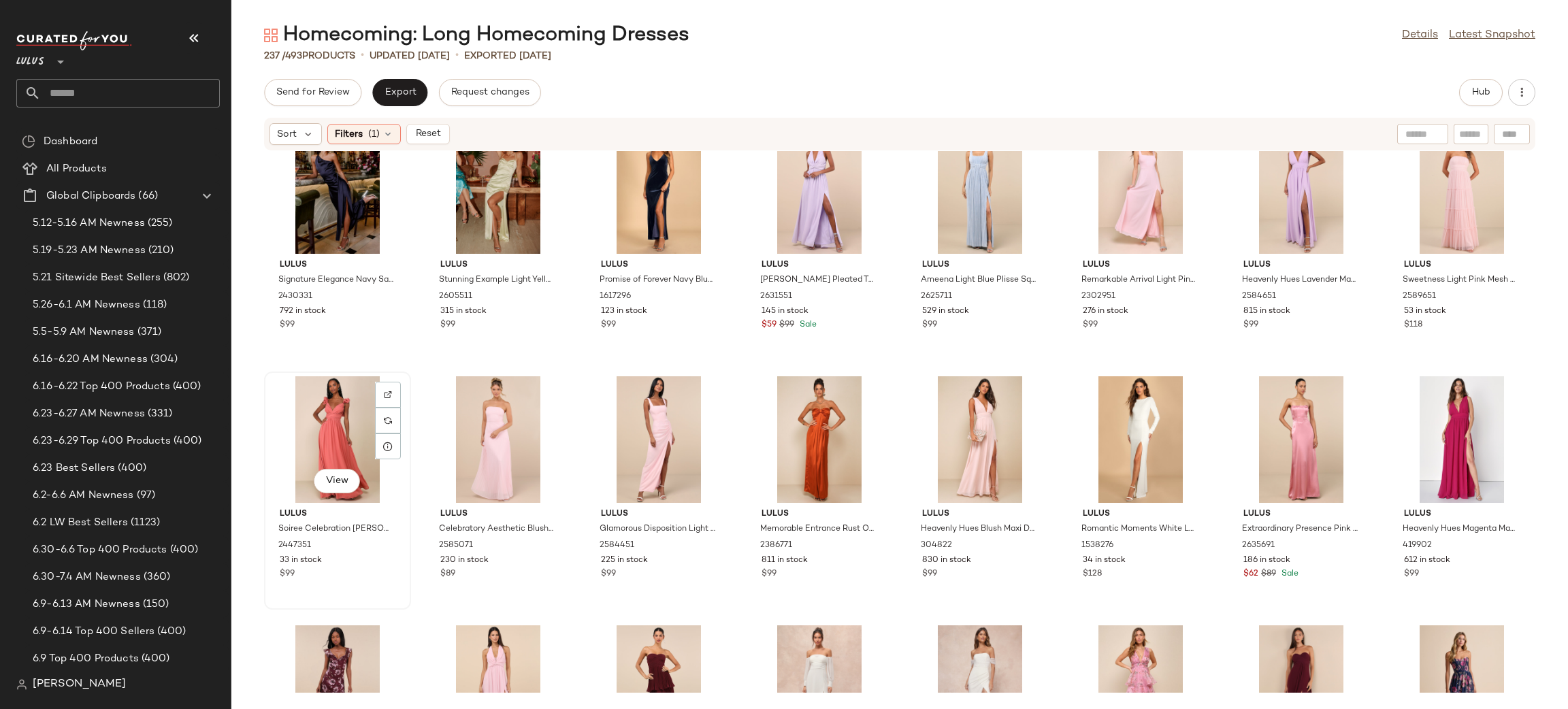
click at [352, 419] on div "View" at bounding box center [337, 439] width 137 height 126
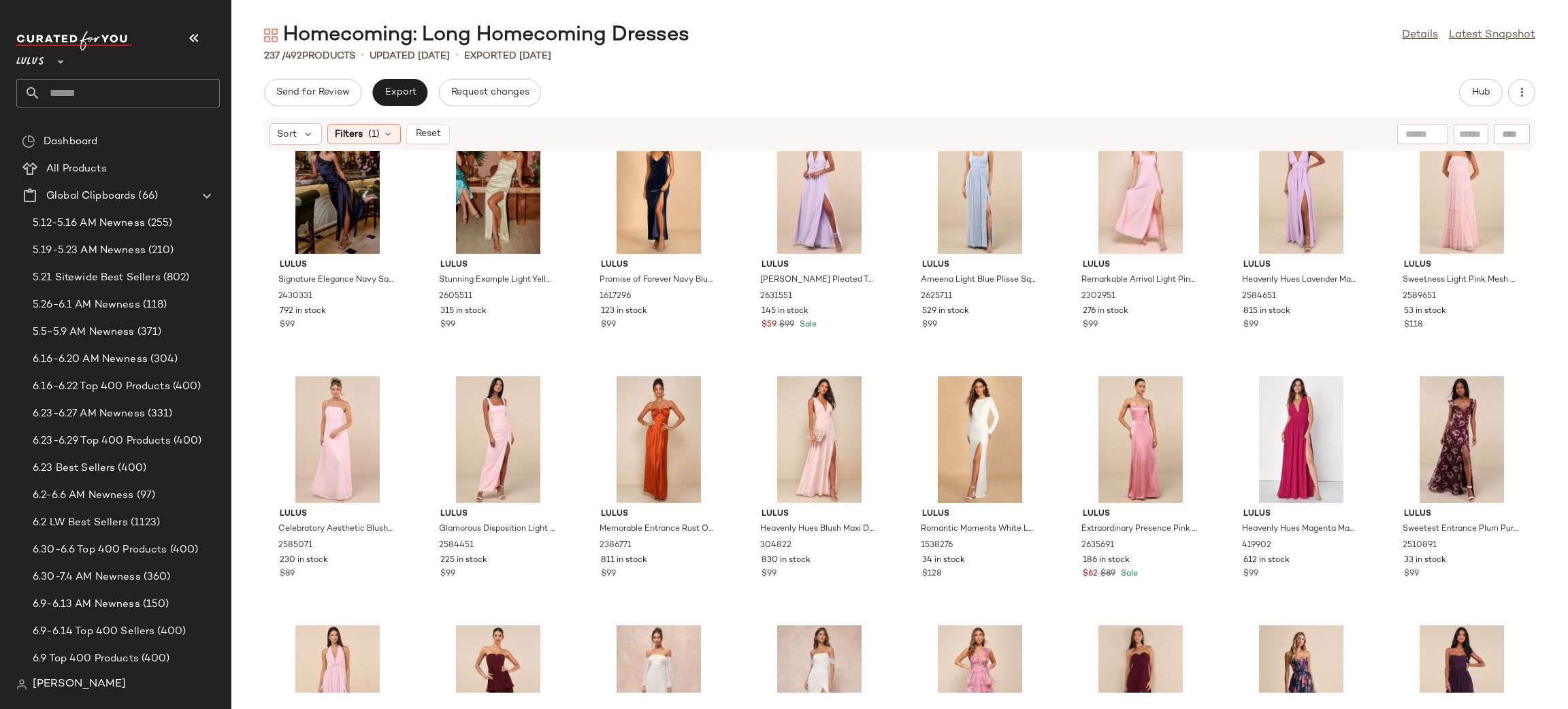
click at [352, 419] on div at bounding box center [337, 439] width 137 height 126
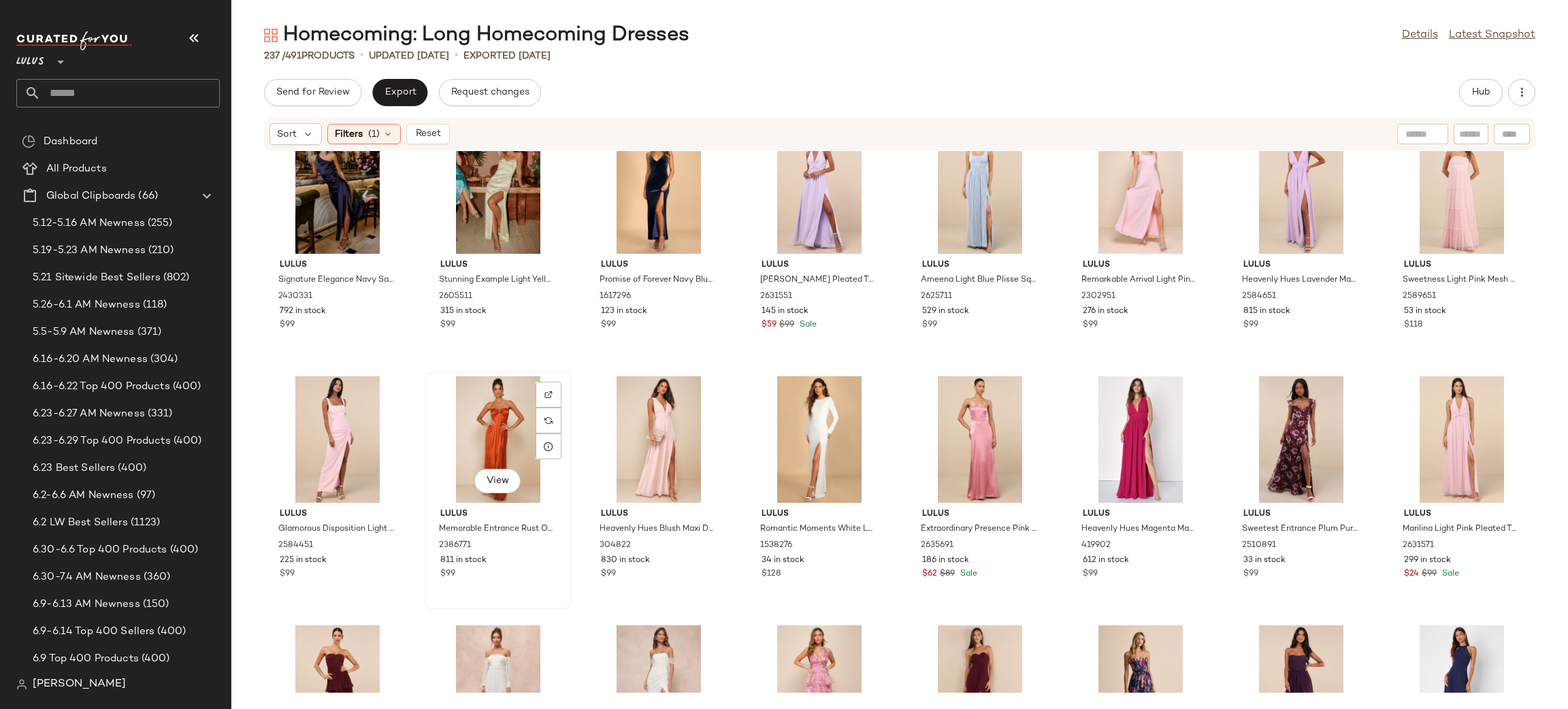
click at [510, 425] on div "View" at bounding box center [497, 439] width 137 height 126
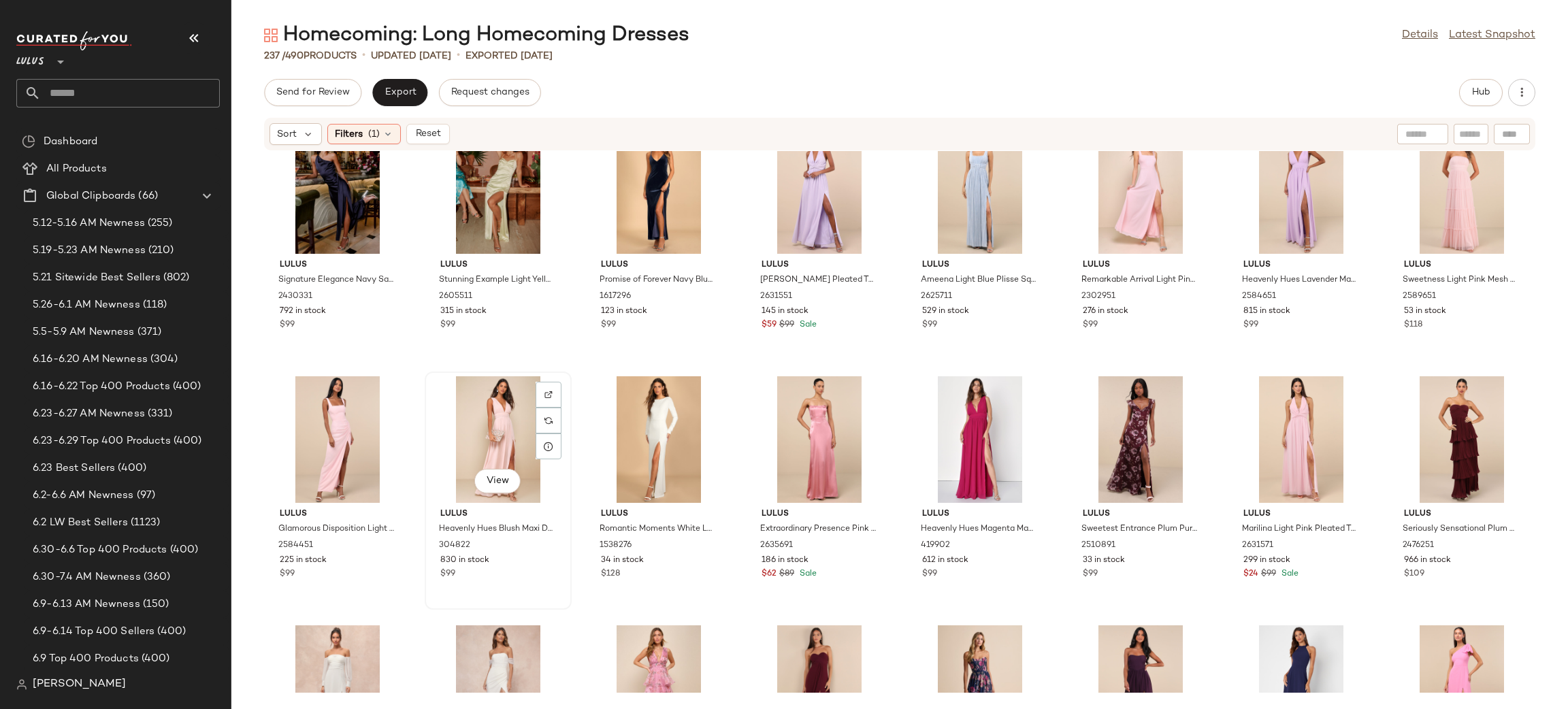
click at [496, 444] on div "View" at bounding box center [497, 439] width 137 height 126
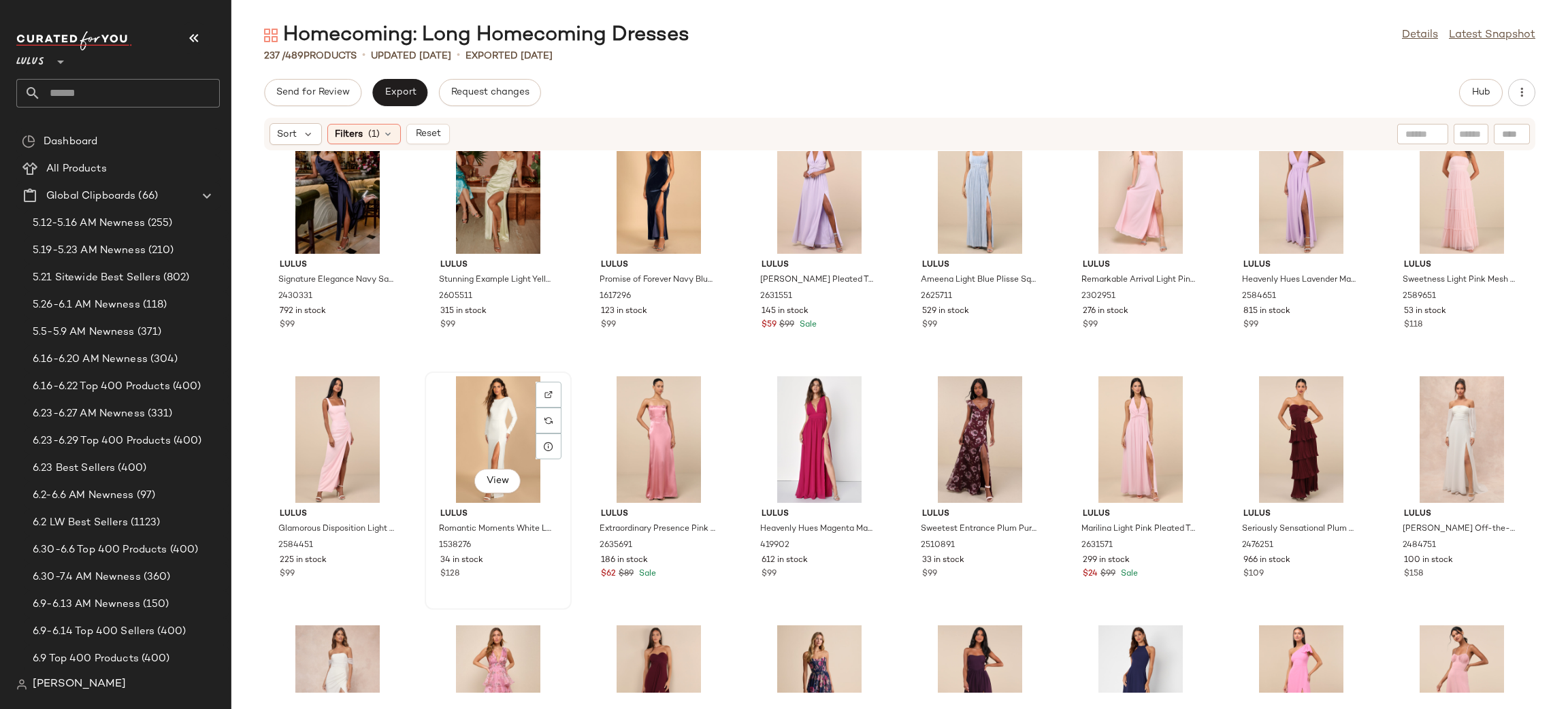
click at [496, 433] on div "View" at bounding box center [497, 439] width 137 height 126
click at [634, 412] on div "View" at bounding box center [658, 439] width 137 height 126
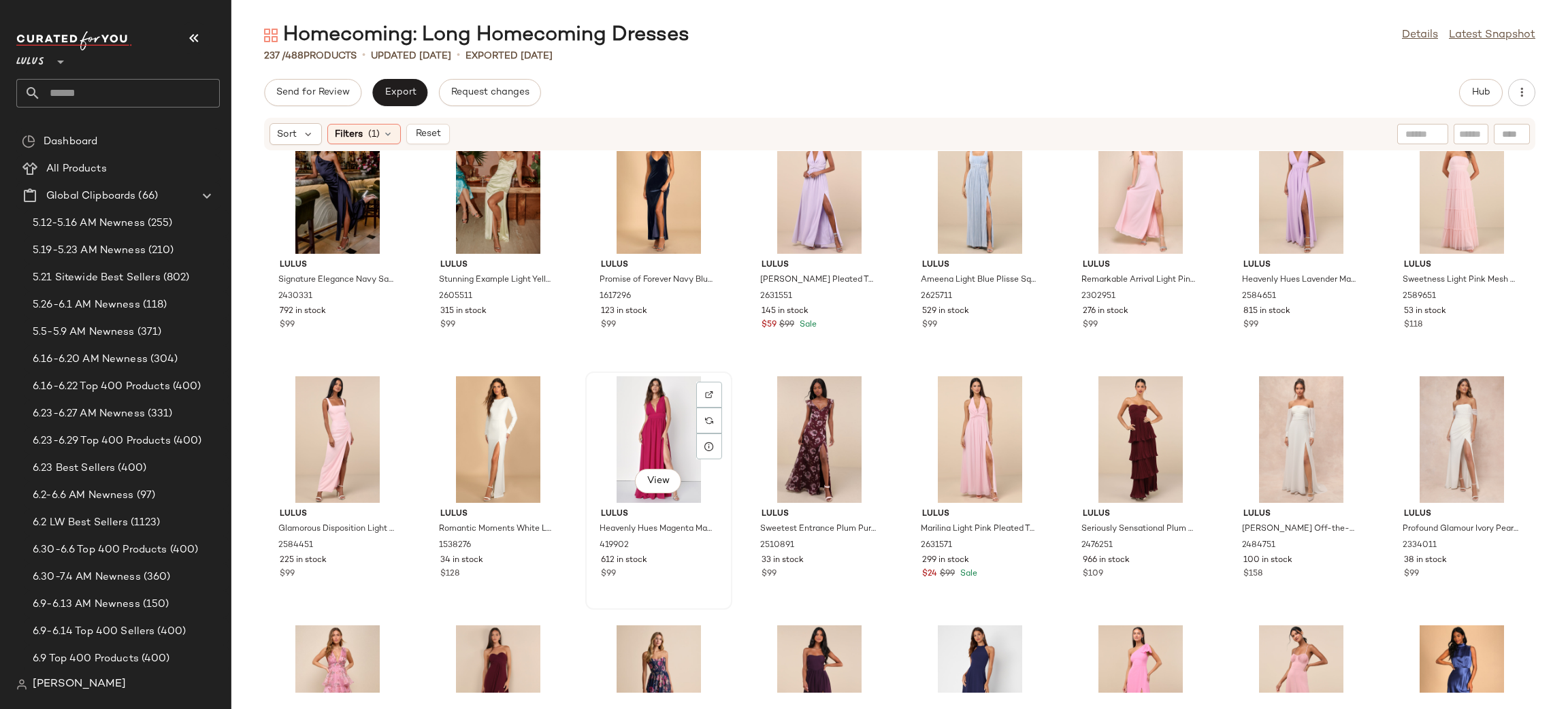
click at [671, 442] on div "View" at bounding box center [658, 439] width 137 height 126
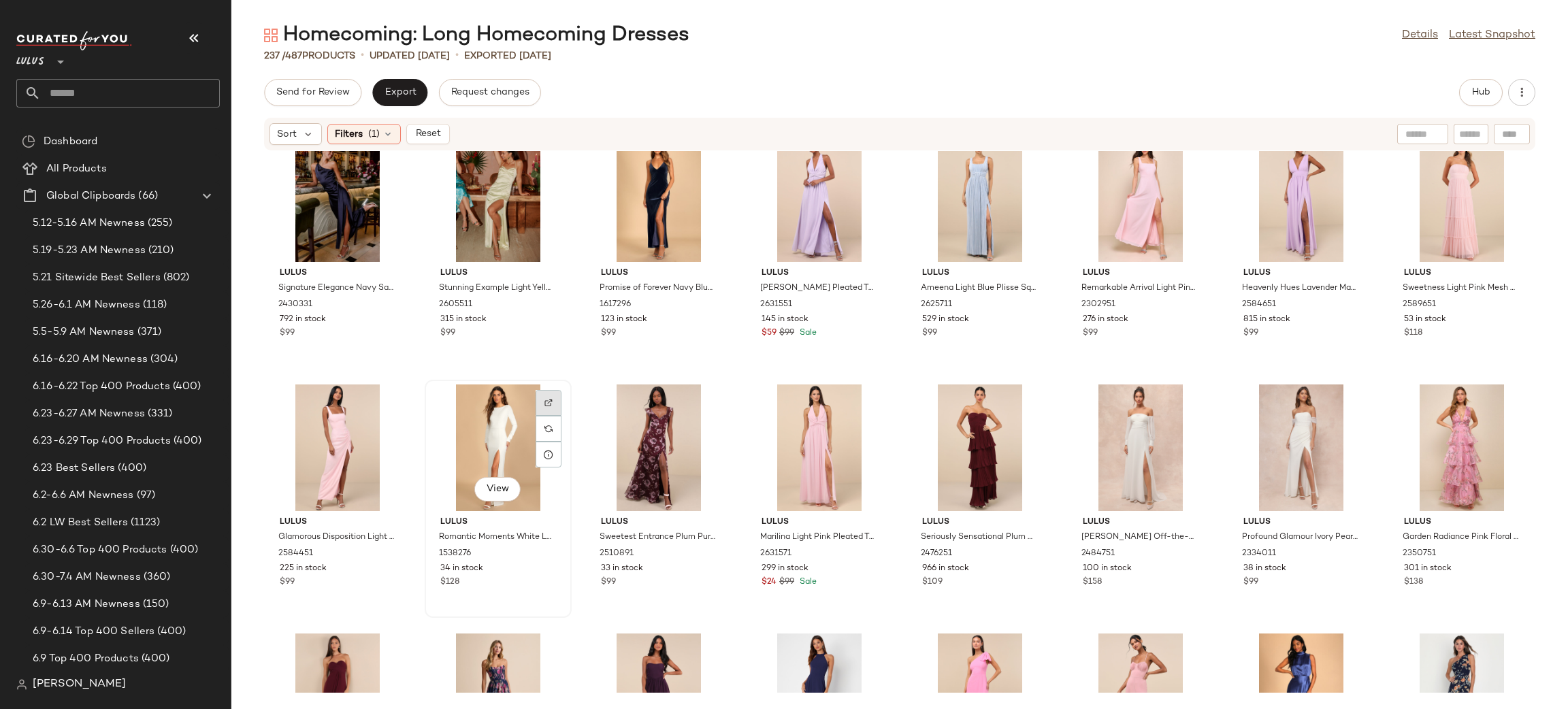
scroll to position [21, 0]
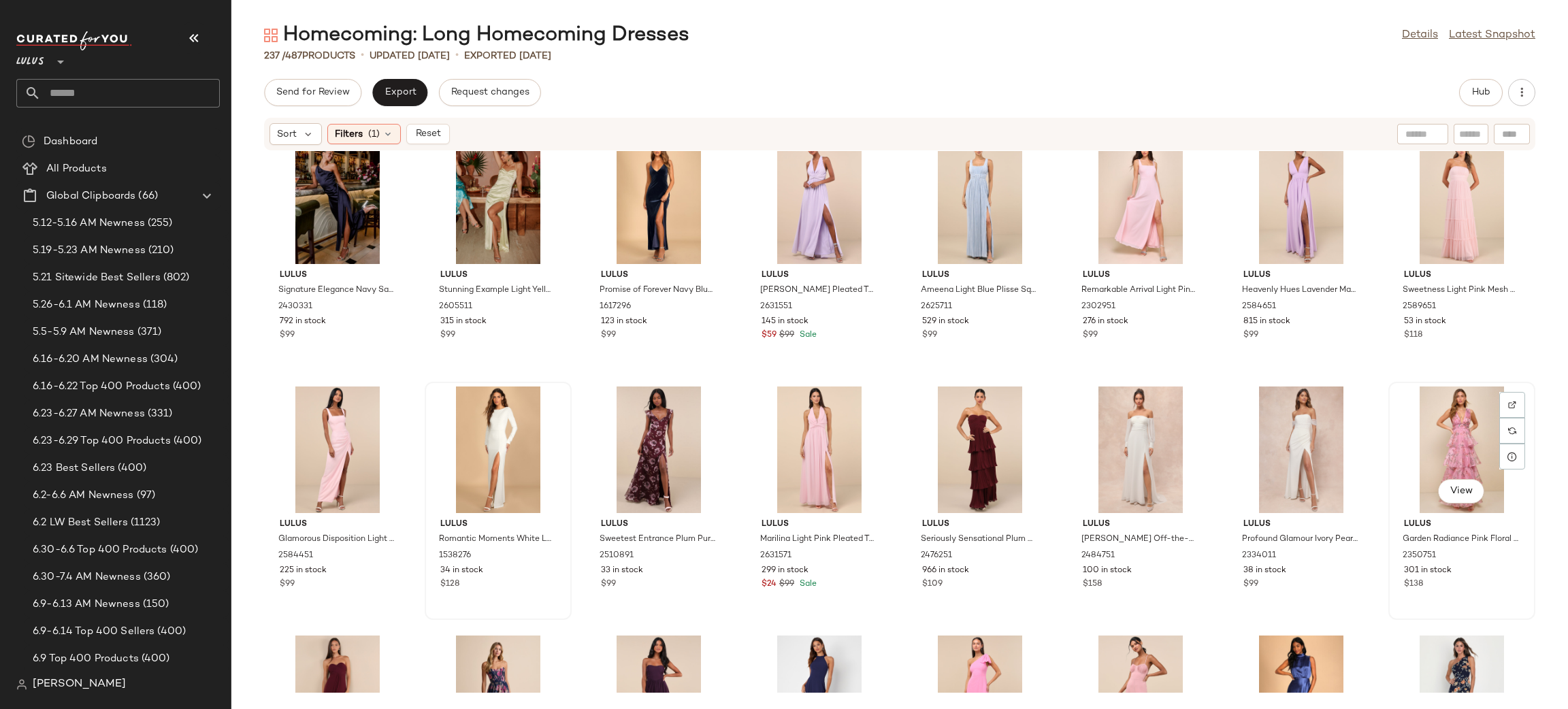
click at [1453, 444] on div "View" at bounding box center [1461, 449] width 137 height 126
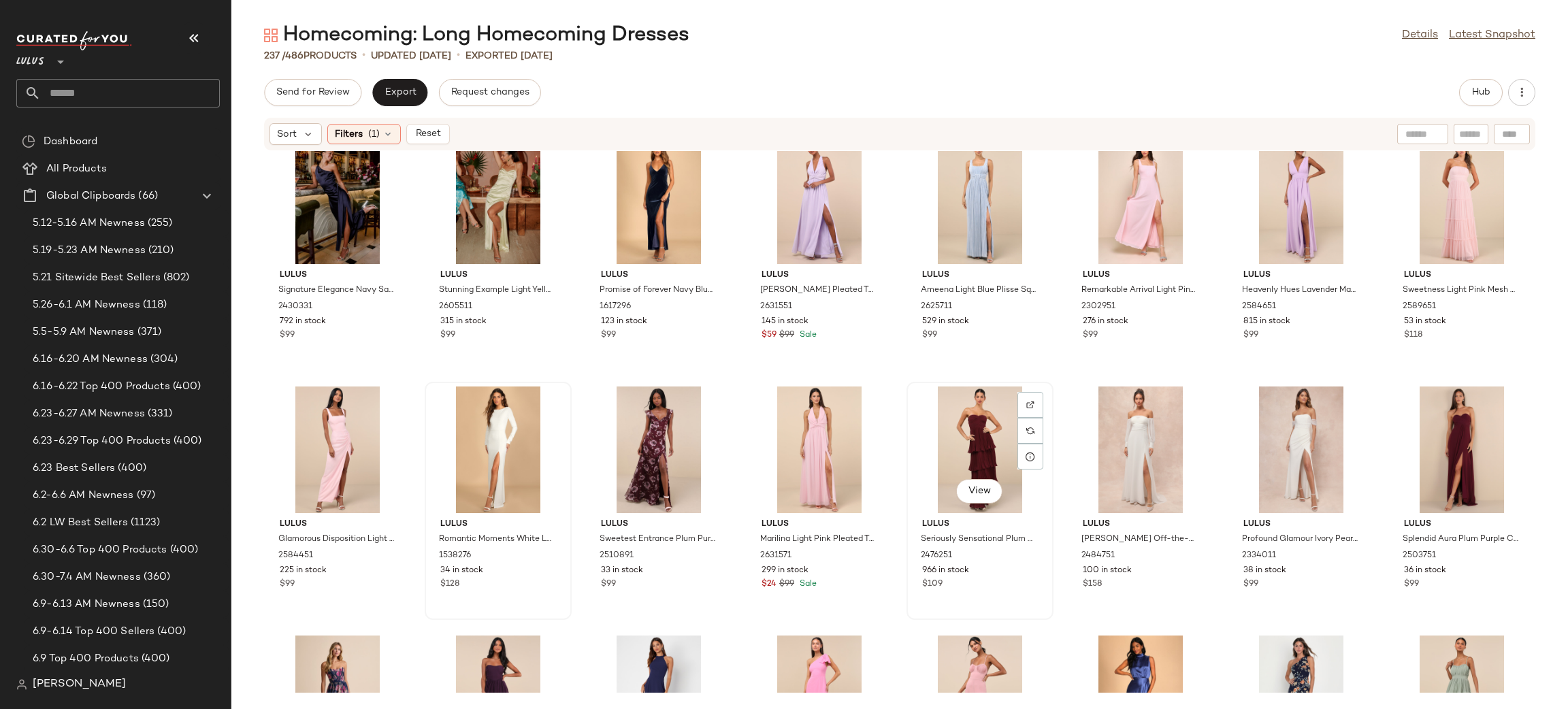
click at [927, 437] on div "View" at bounding box center [980, 449] width 137 height 126
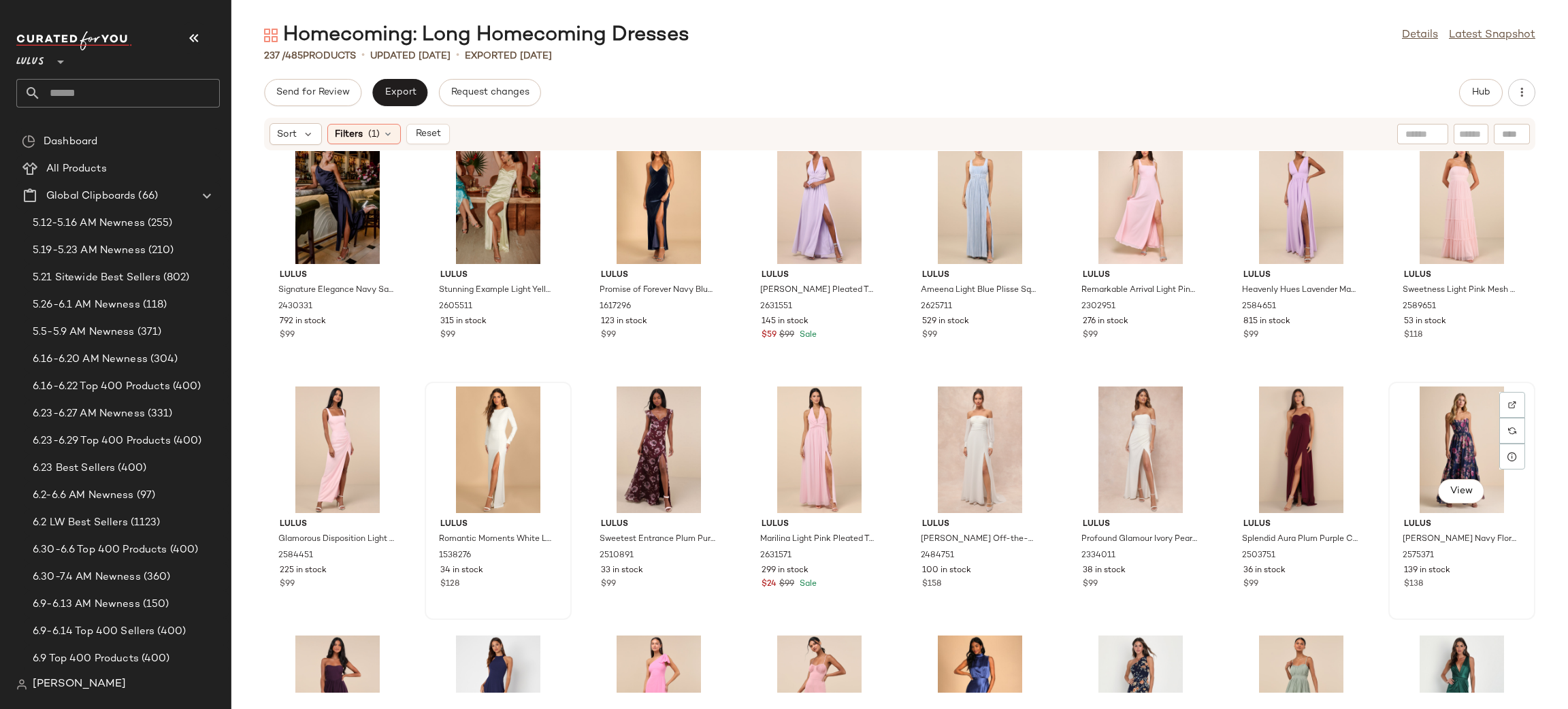
click at [1449, 463] on div "View" at bounding box center [1461, 449] width 137 height 126
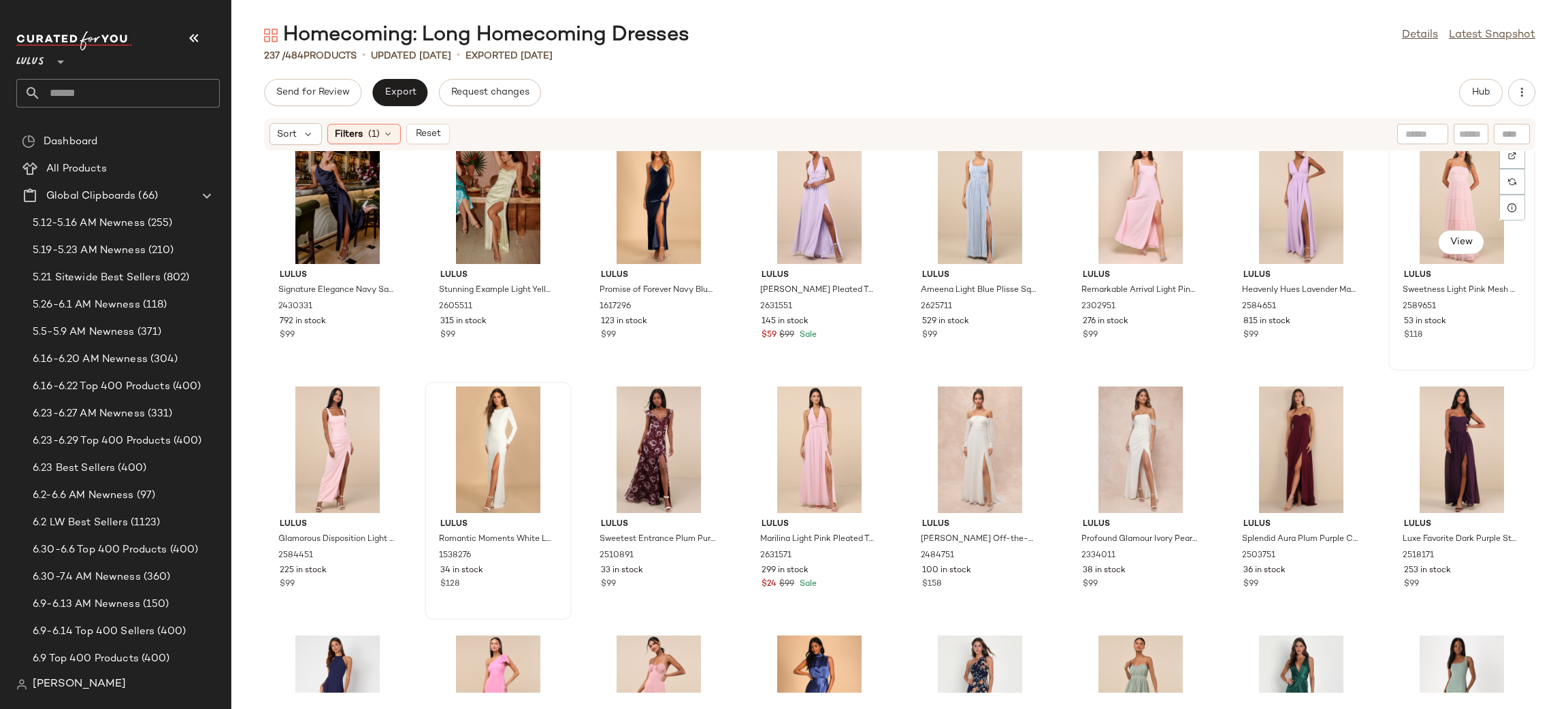
click at [1420, 176] on div "View" at bounding box center [1461, 200] width 137 height 126
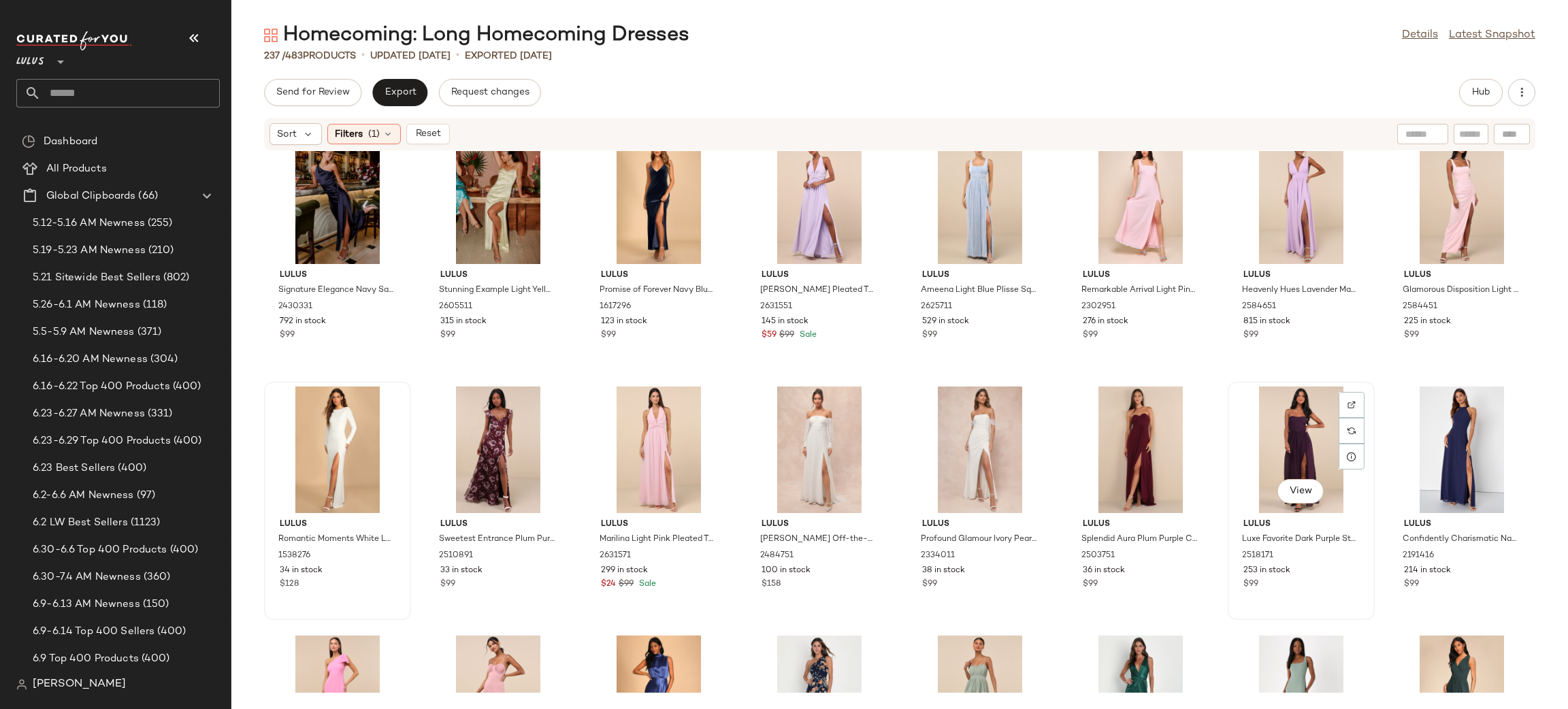
click at [1288, 443] on div "View" at bounding box center [1300, 449] width 137 height 126
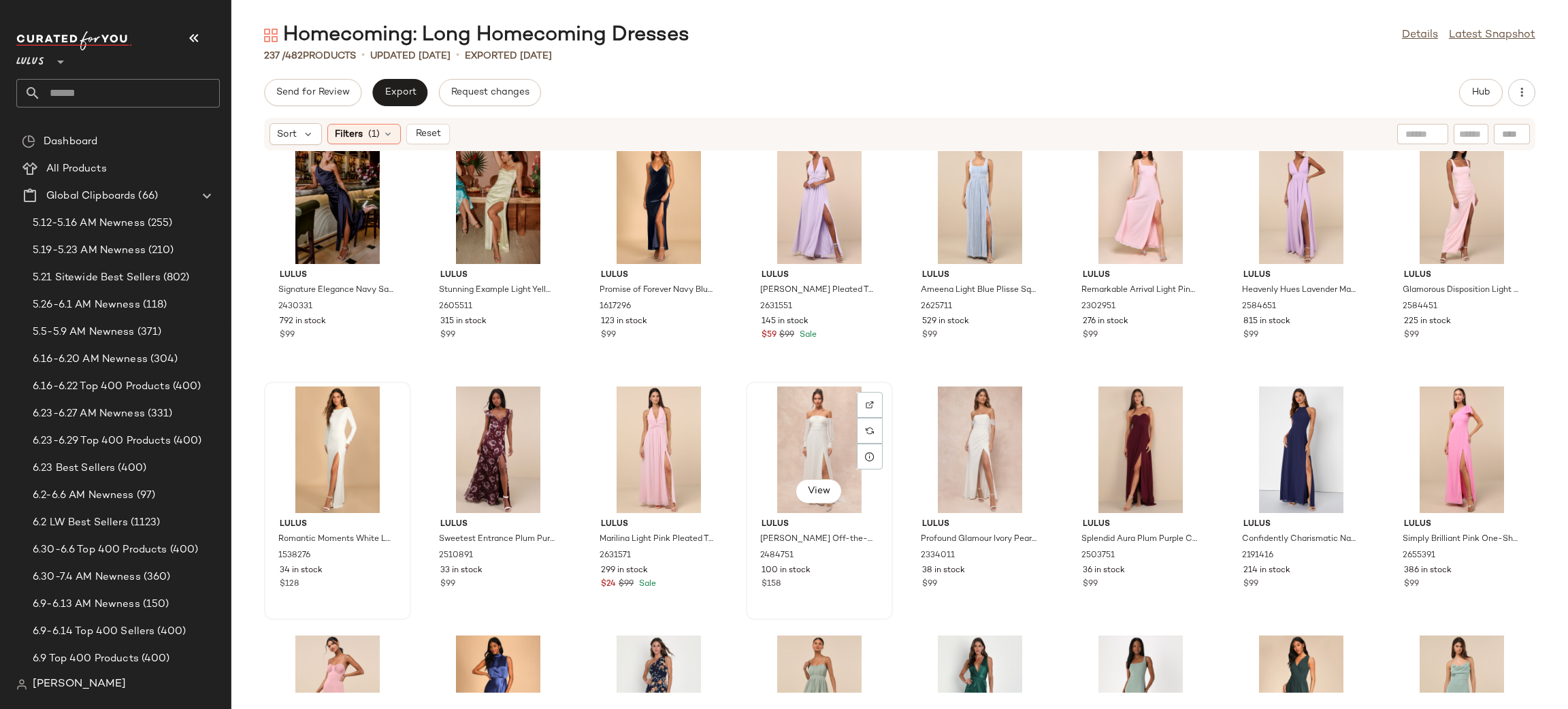
click at [809, 433] on div "View" at bounding box center [818, 449] width 137 height 126
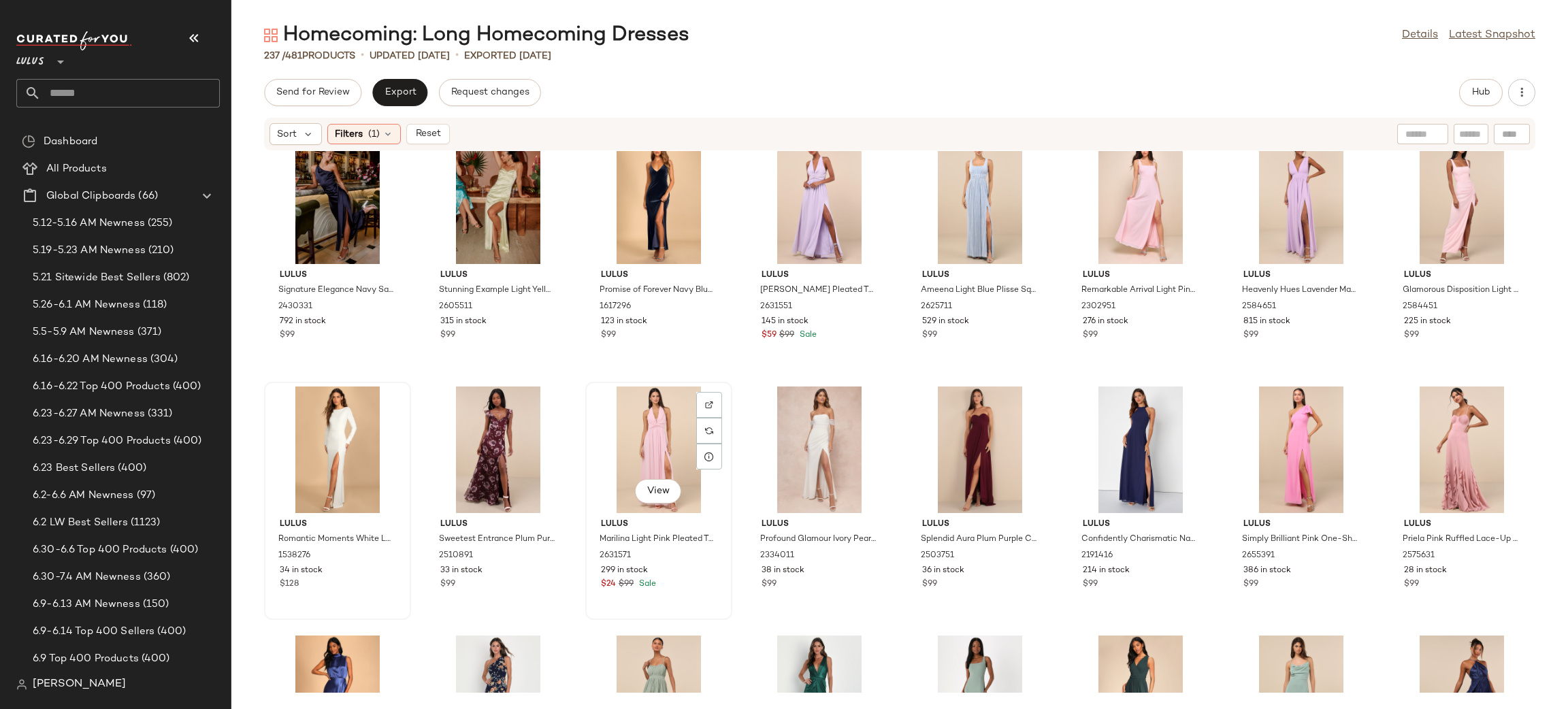
click at [645, 437] on div "View" at bounding box center [658, 449] width 137 height 126
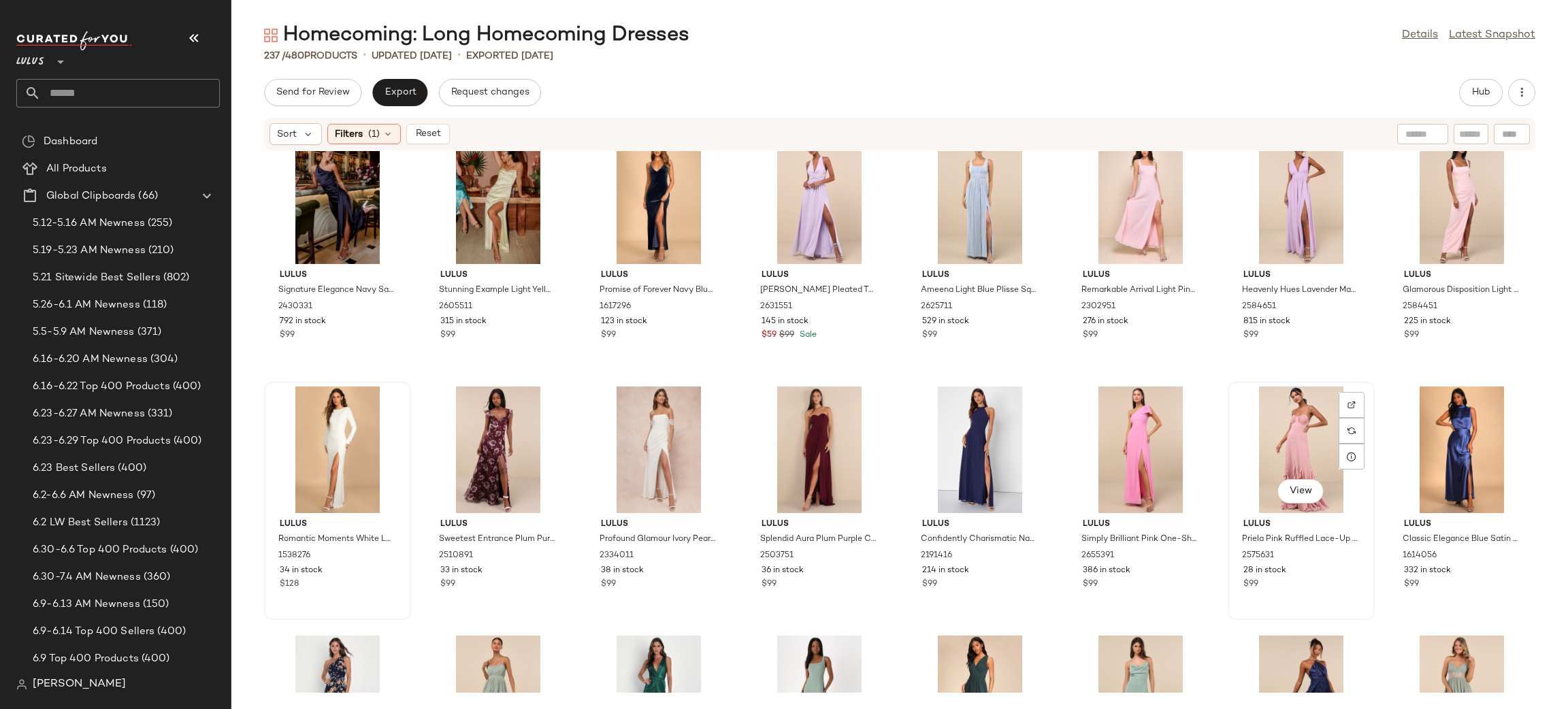
click at [1289, 454] on div "View" at bounding box center [1300, 449] width 137 height 126
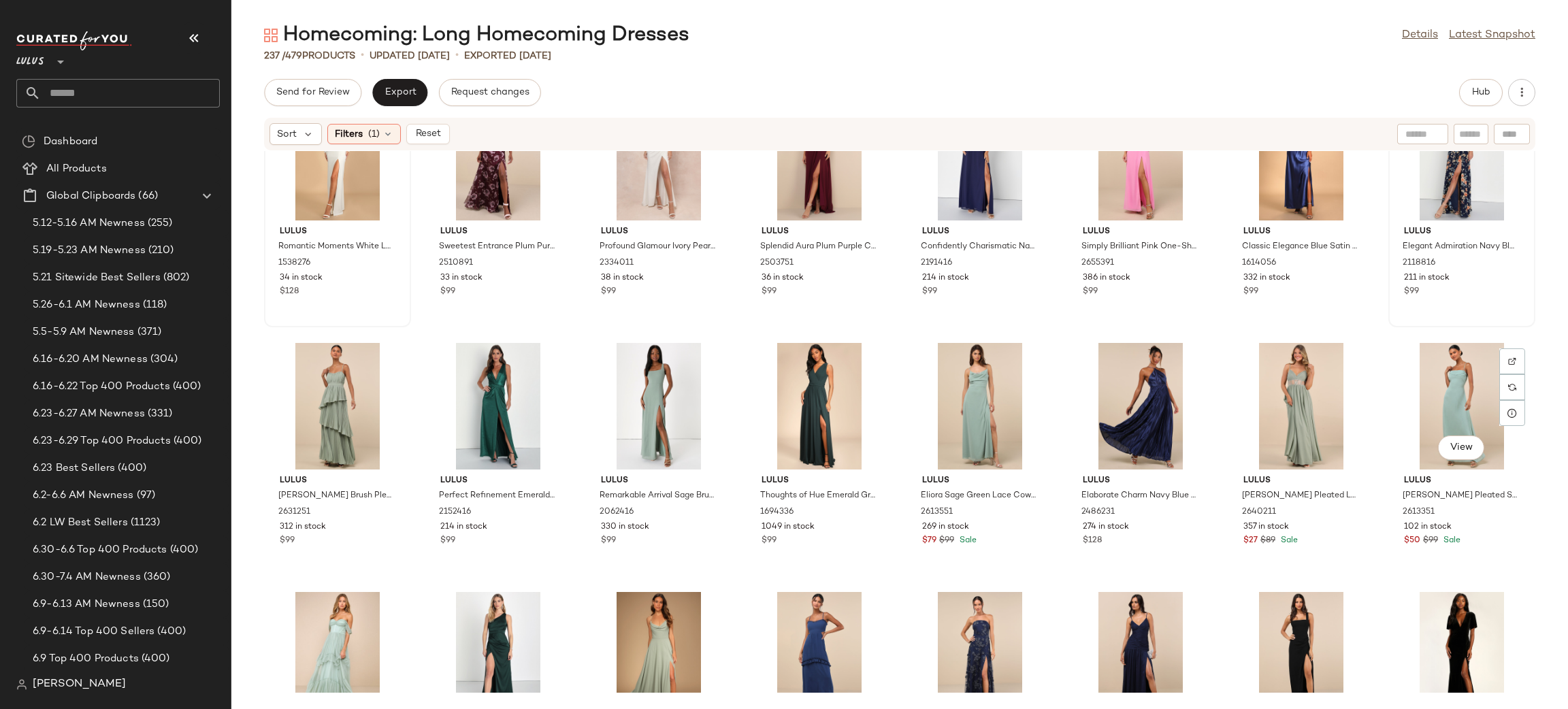
scroll to position [326, 0]
click at [1160, 424] on div "View" at bounding box center [1140, 404] width 137 height 126
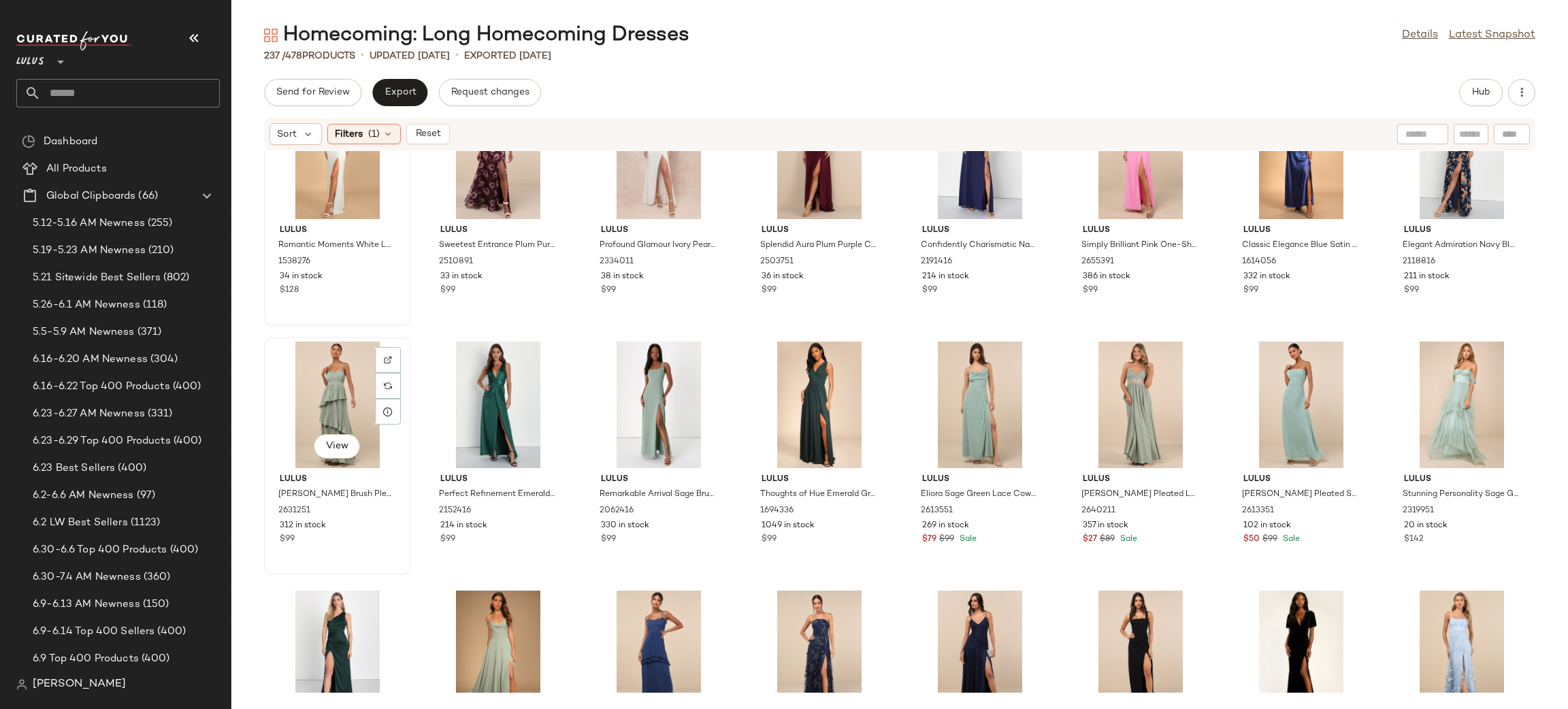
click at [307, 411] on div "View" at bounding box center [337, 404] width 137 height 126
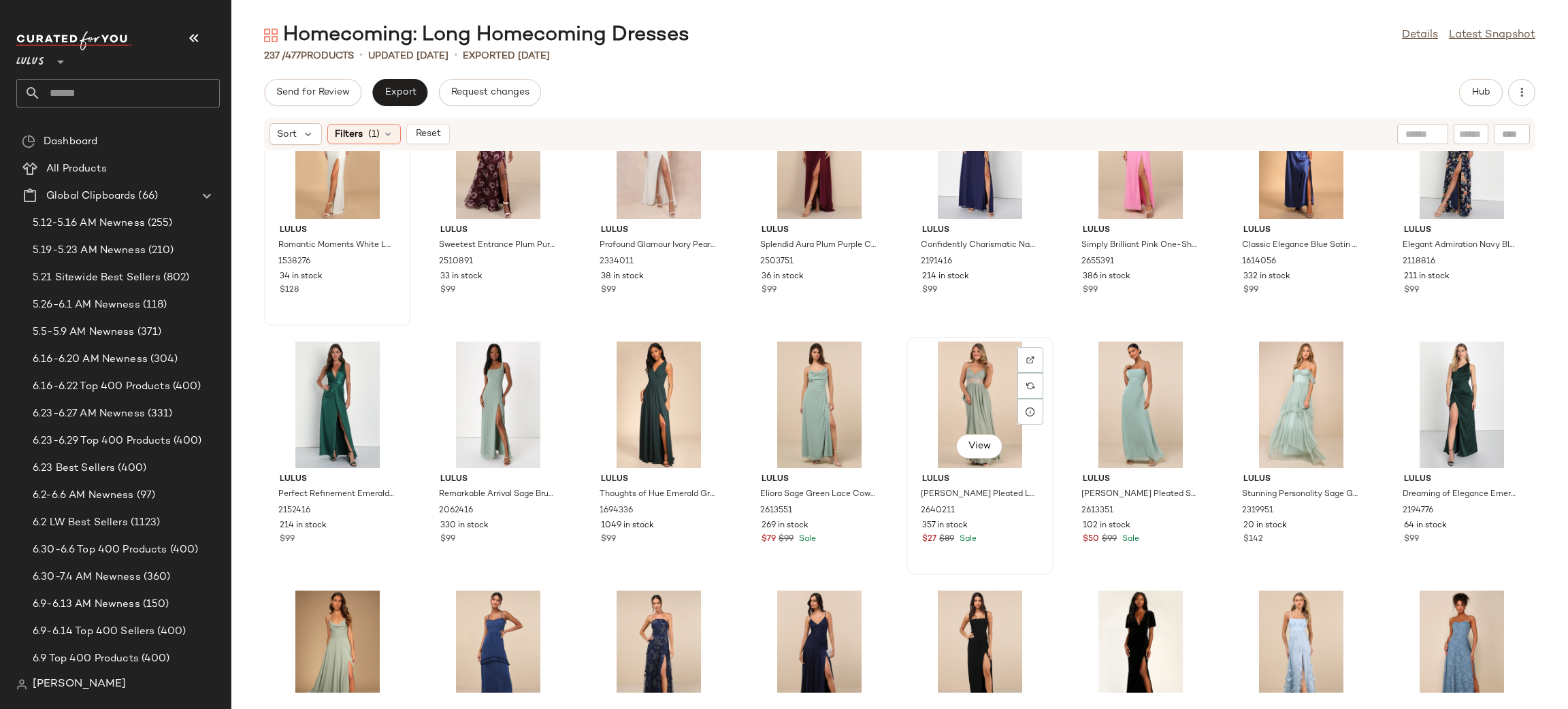
click at [965, 390] on div "View" at bounding box center [980, 404] width 137 height 126
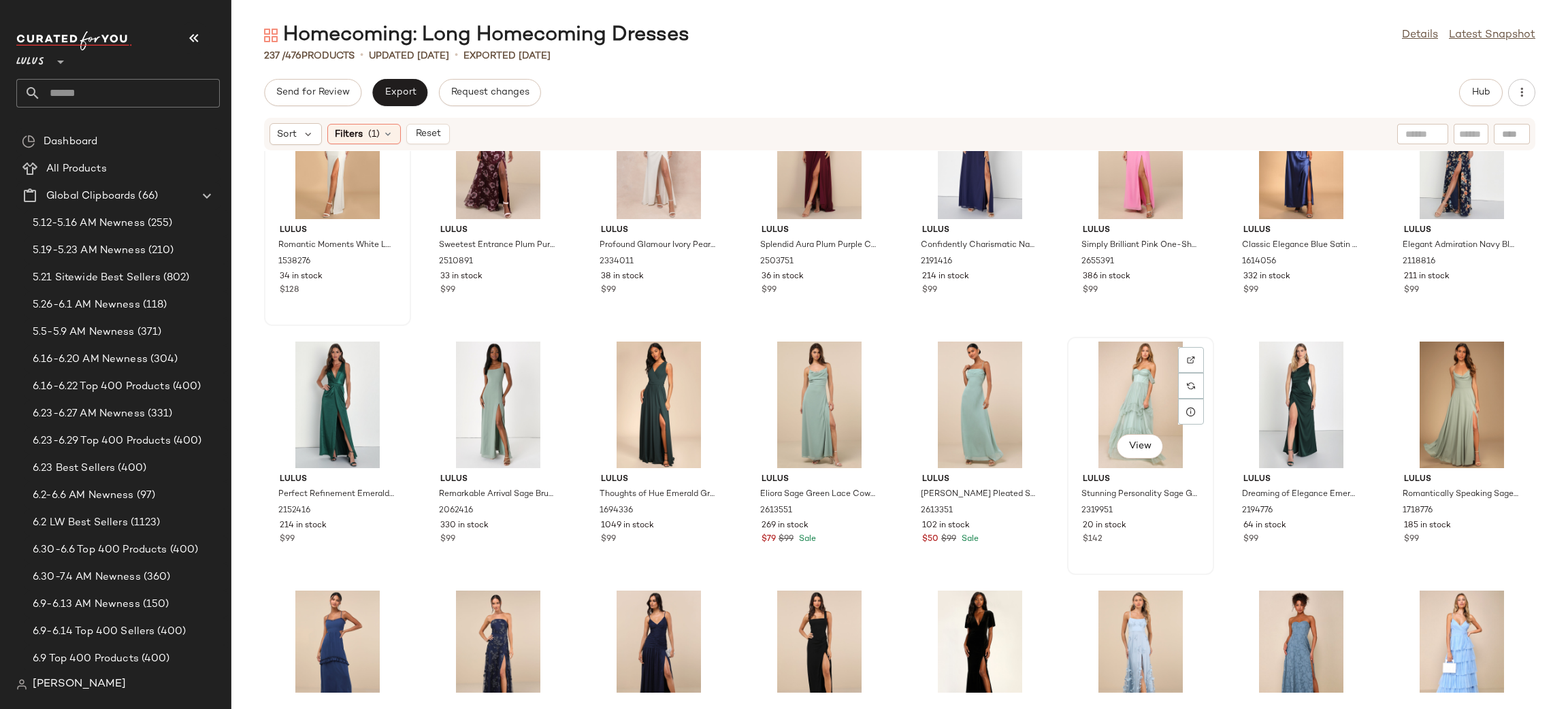
click at [1152, 412] on div "View" at bounding box center [1140, 404] width 137 height 126
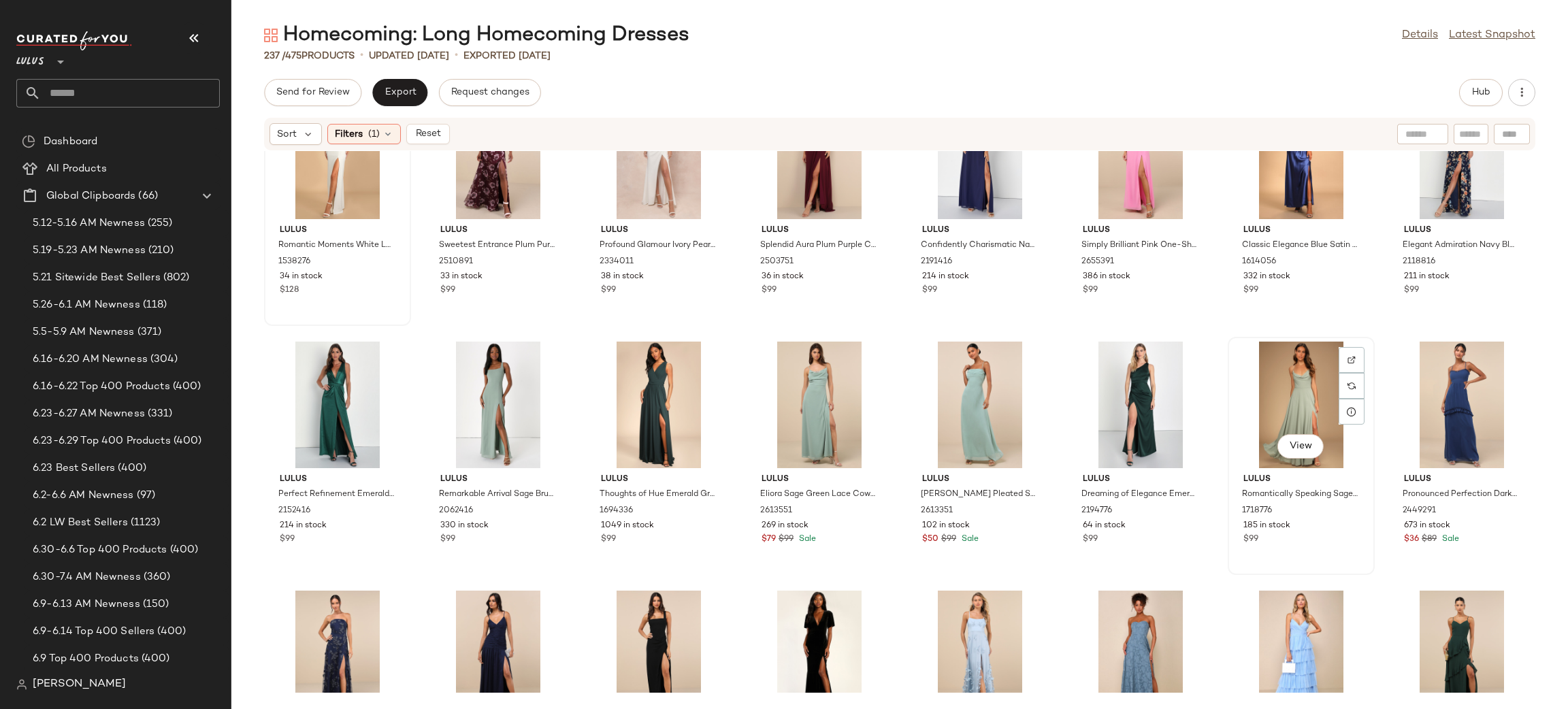
click at [1262, 396] on div "View" at bounding box center [1300, 404] width 137 height 126
click at [1453, 405] on div "View" at bounding box center [1461, 404] width 137 height 126
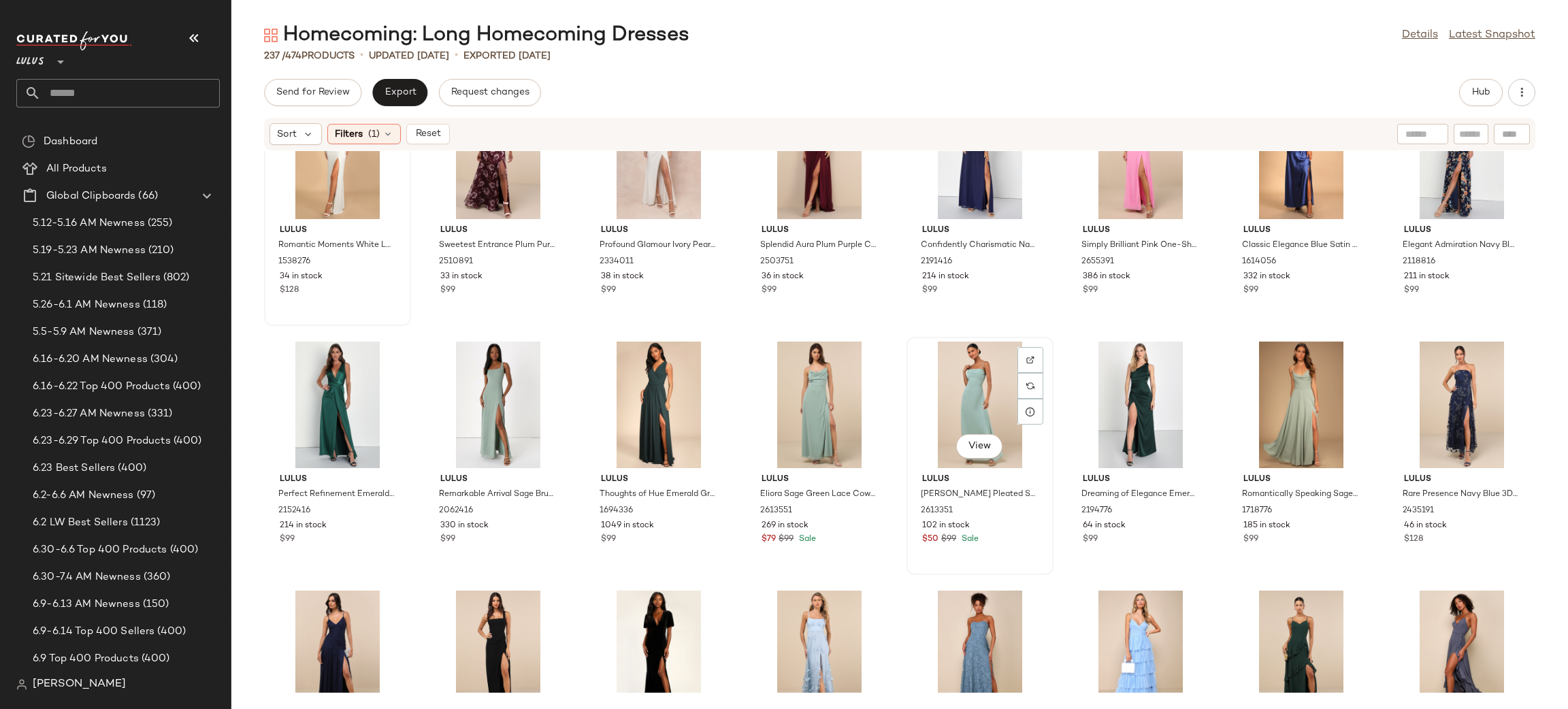
click at [963, 401] on div "View" at bounding box center [980, 404] width 137 height 126
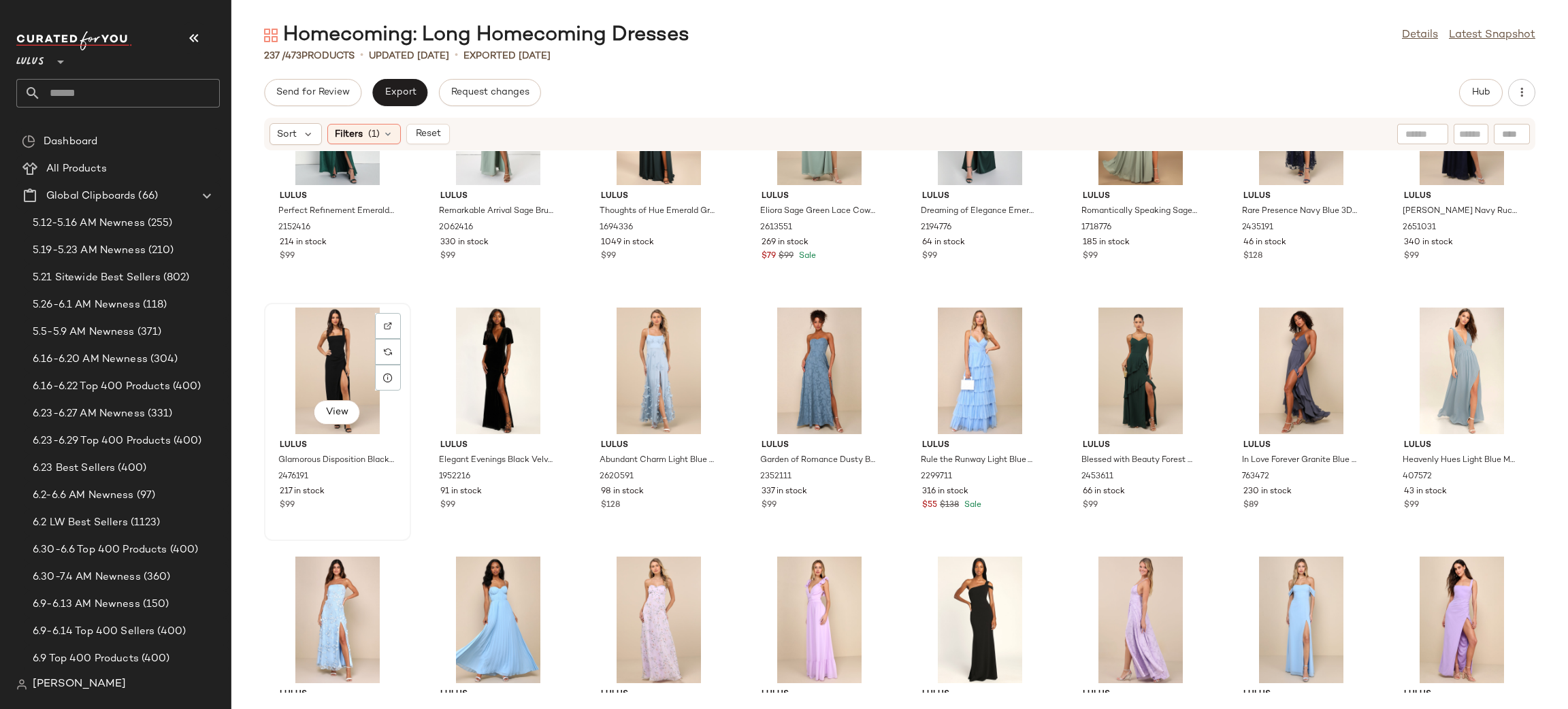
scroll to position [636, 0]
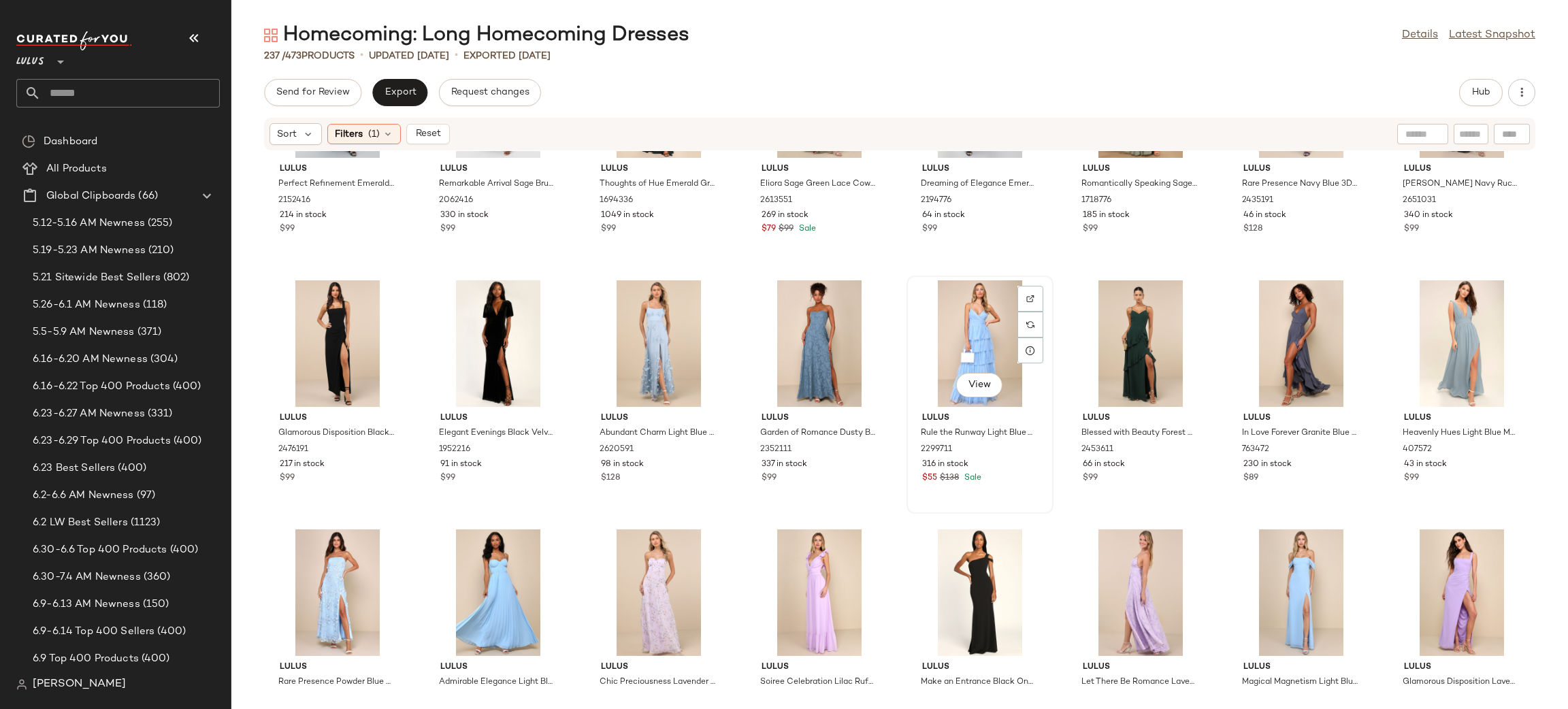
click at [961, 336] on div "View" at bounding box center [980, 343] width 137 height 126
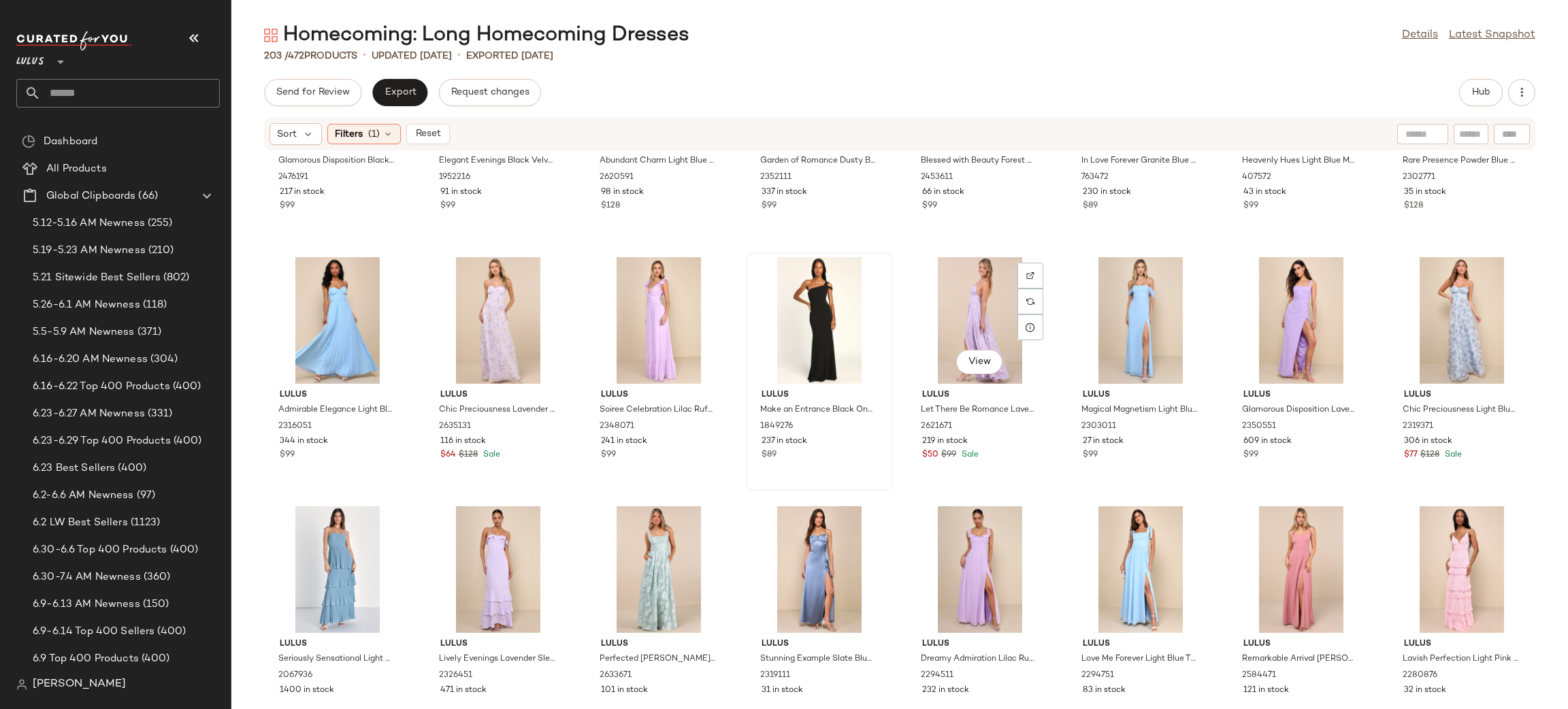
scroll to position [926, 0]
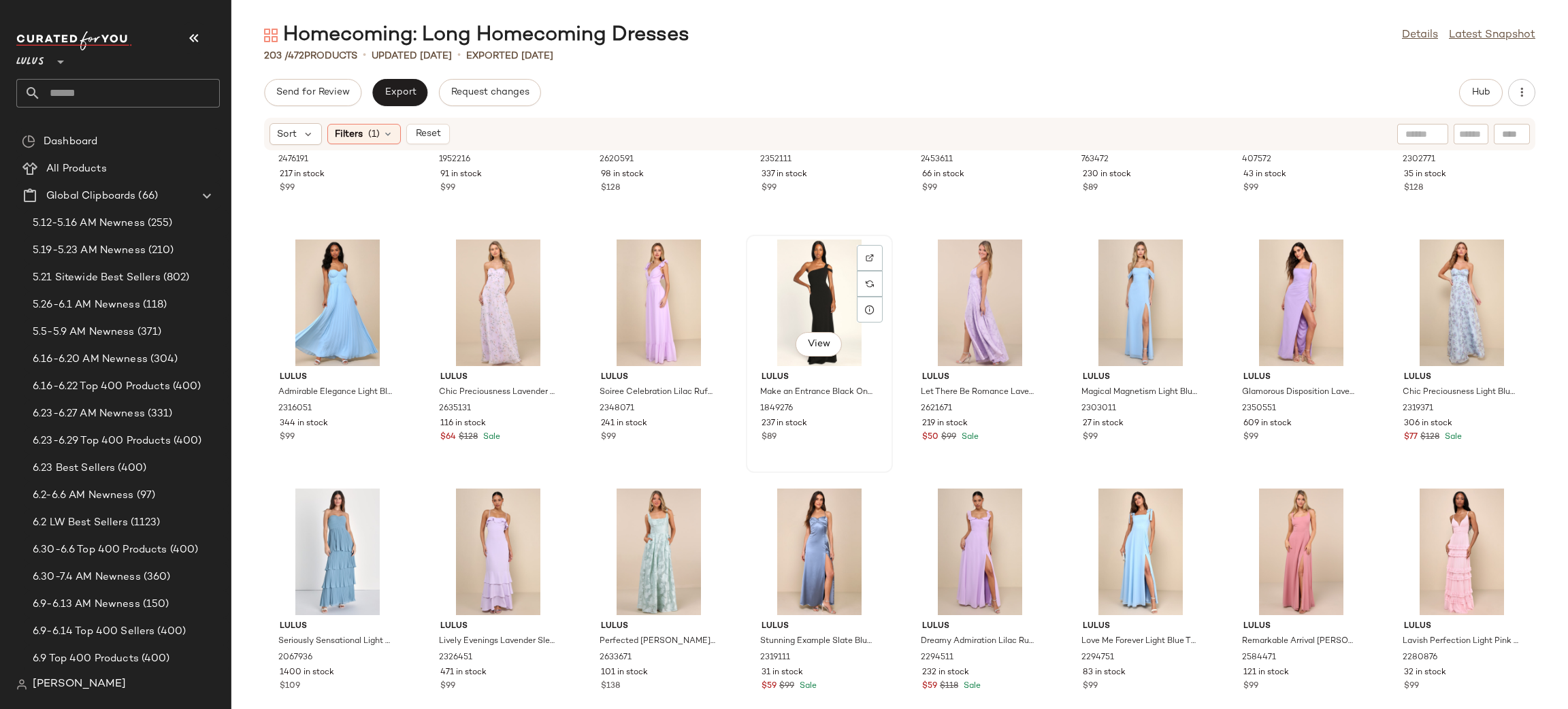
click at [825, 303] on div "View" at bounding box center [818, 302] width 137 height 126
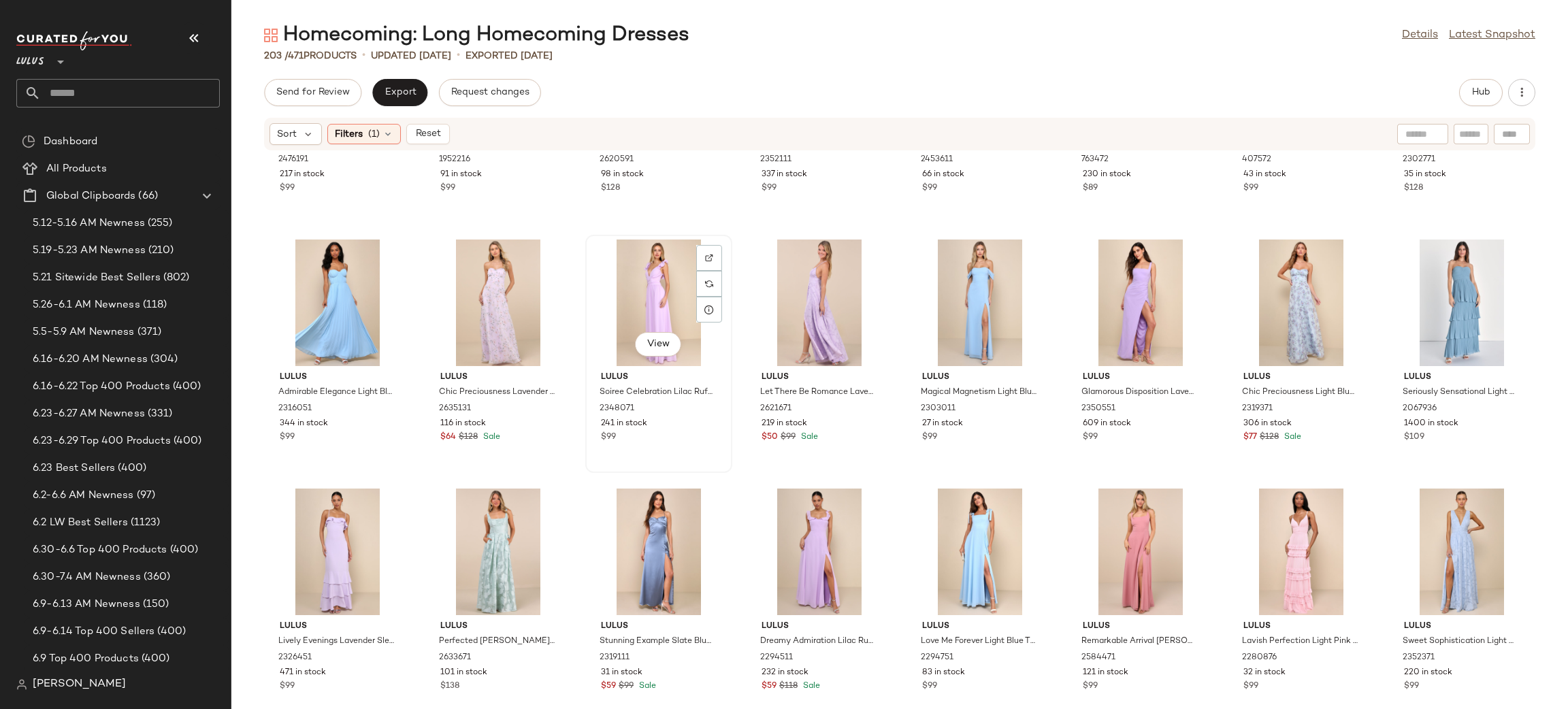
click at [679, 301] on div "View" at bounding box center [658, 302] width 137 height 126
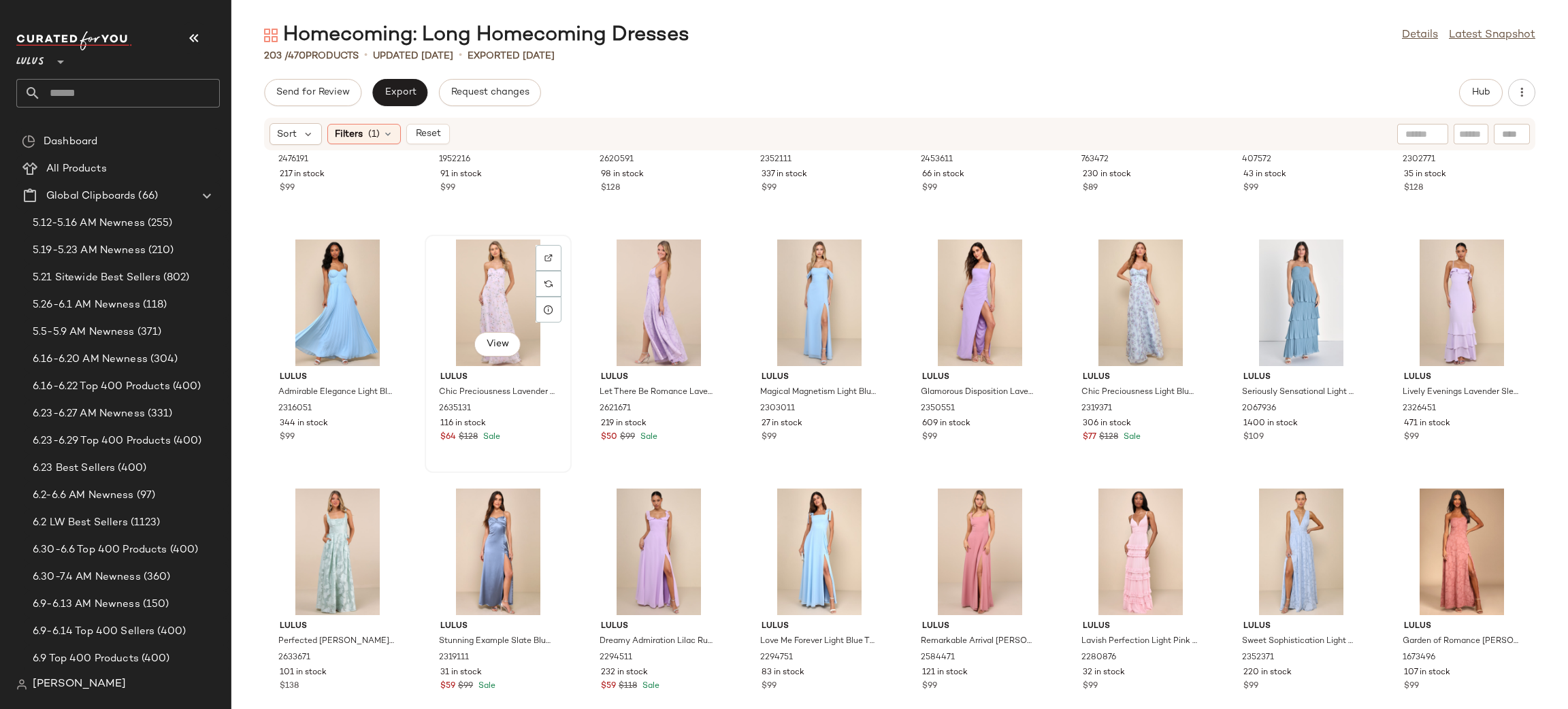
click at [502, 308] on div "View" at bounding box center [497, 302] width 137 height 126
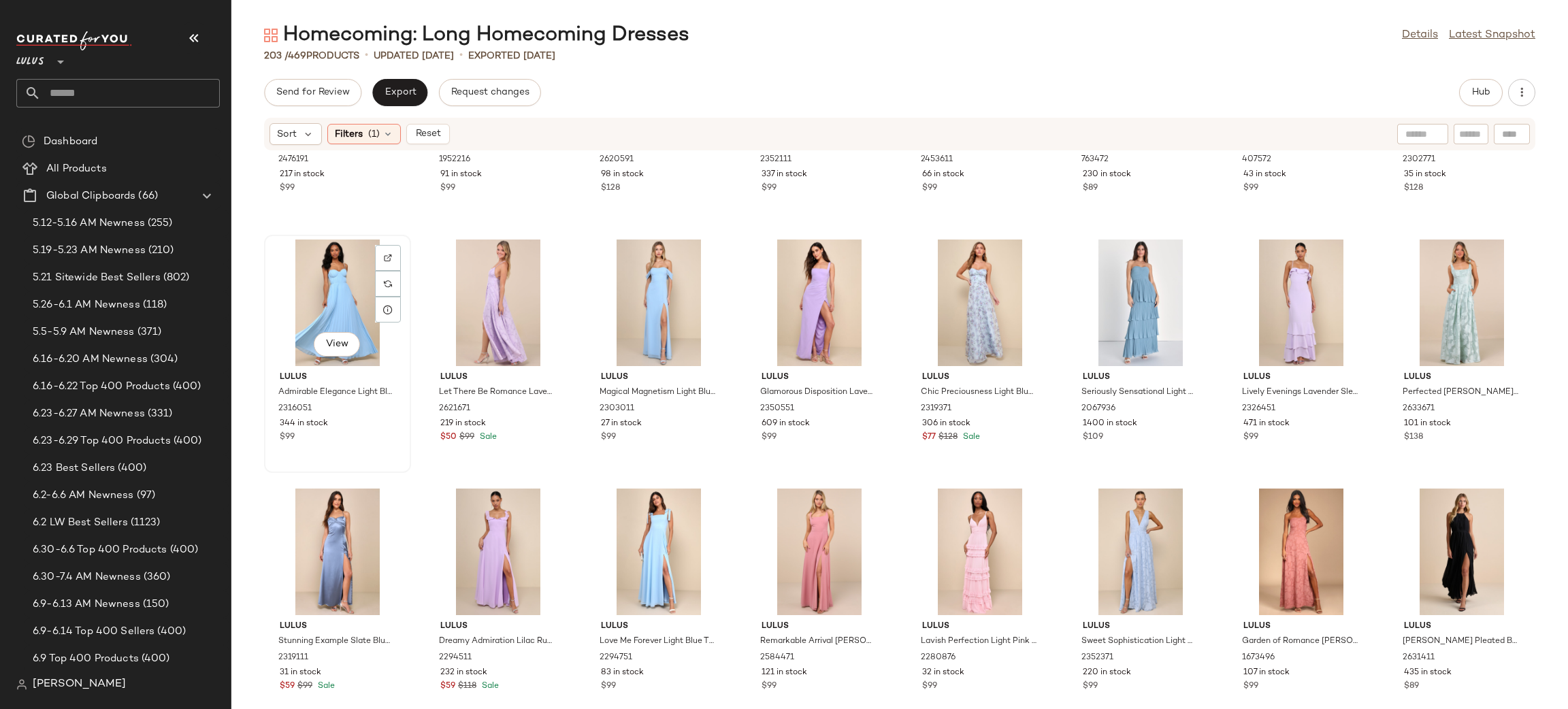
click at [307, 281] on div "View" at bounding box center [337, 302] width 137 height 126
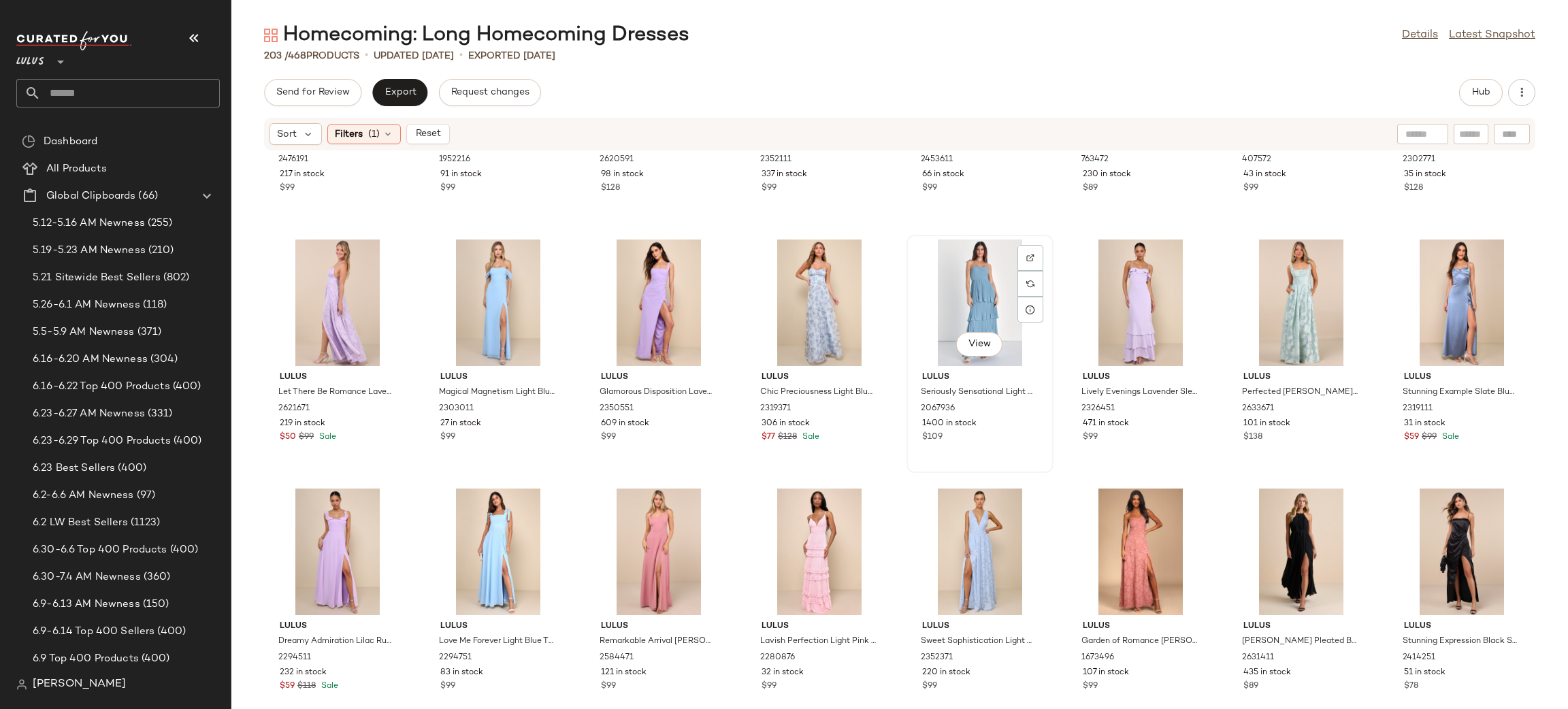
click at [952, 282] on div "View" at bounding box center [980, 302] width 137 height 126
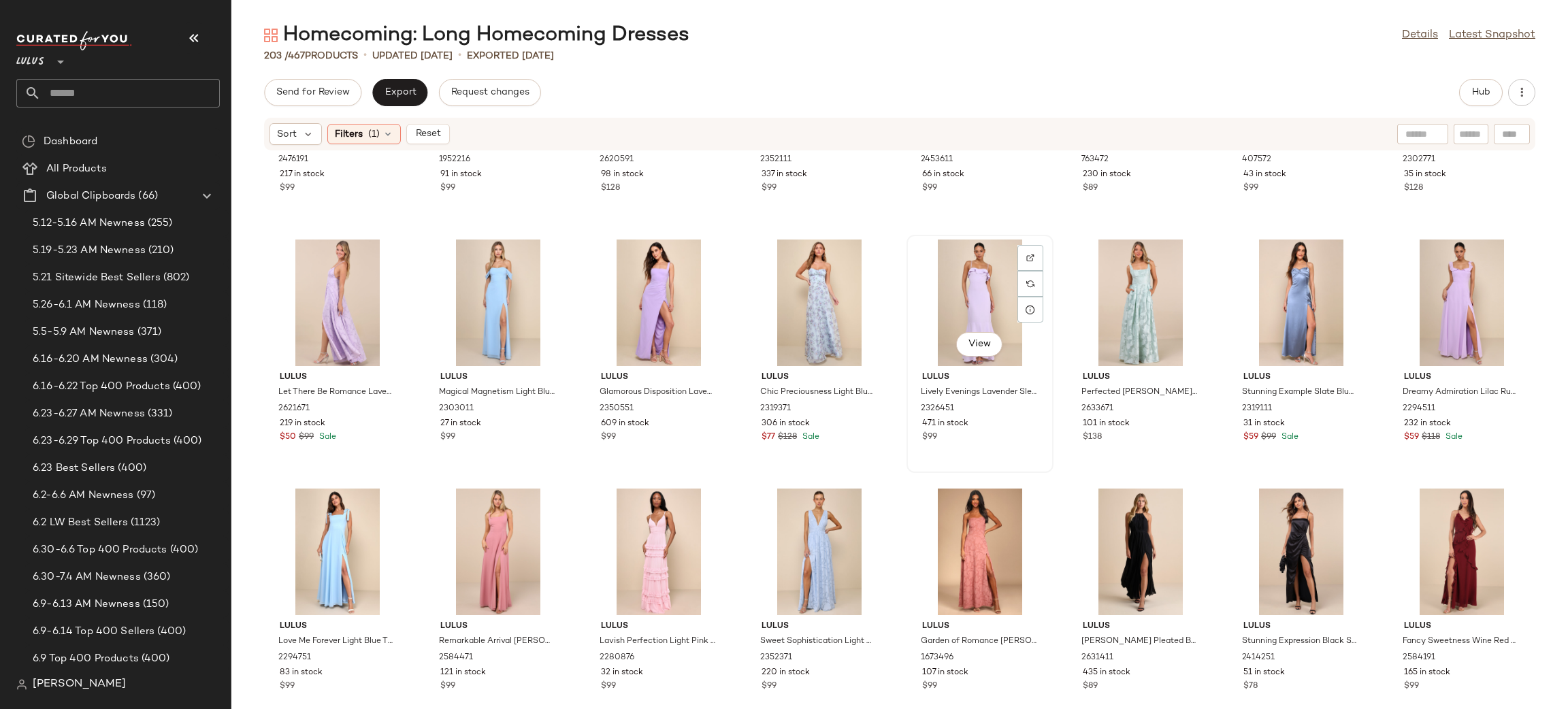
click at [950, 289] on div "View" at bounding box center [980, 302] width 137 height 126
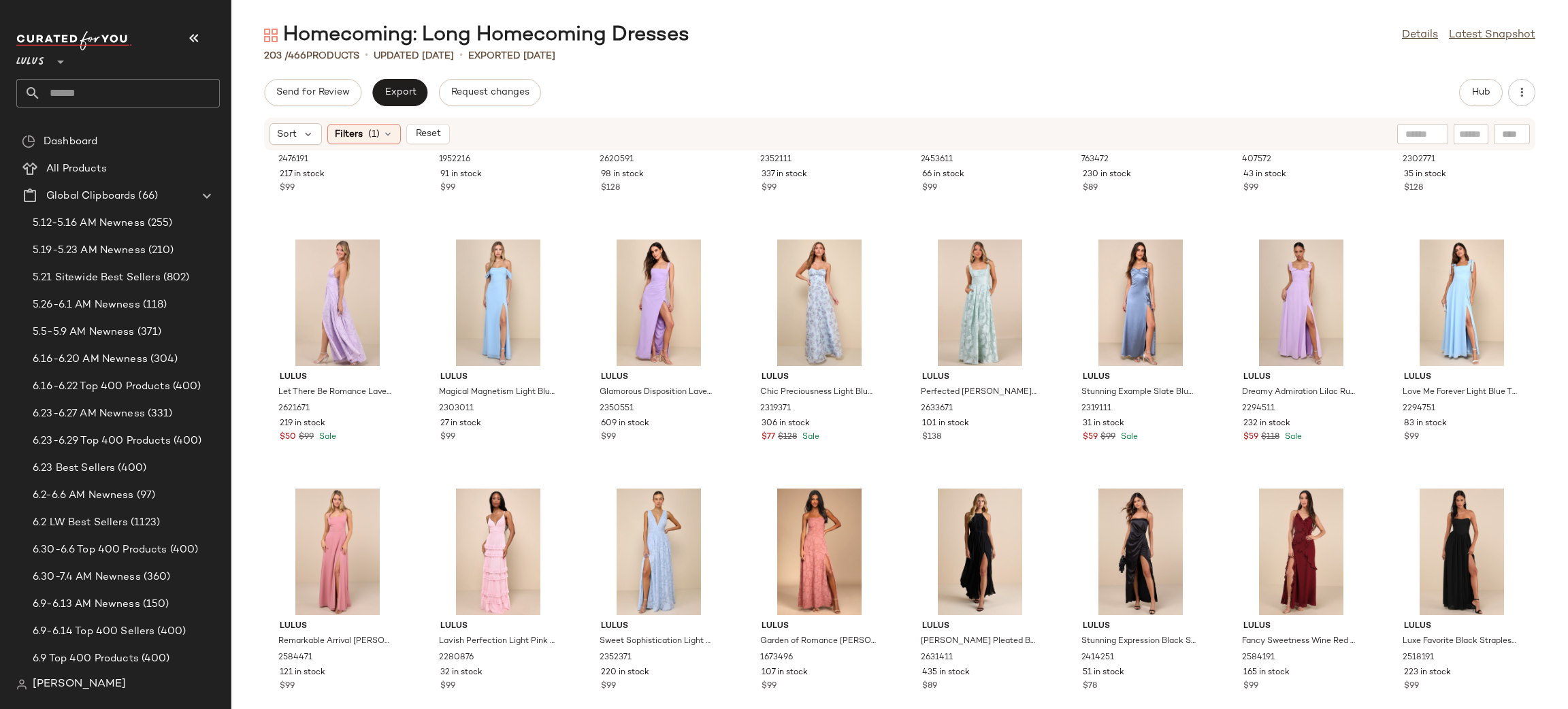
click at [950, 289] on div at bounding box center [980, 302] width 137 height 126
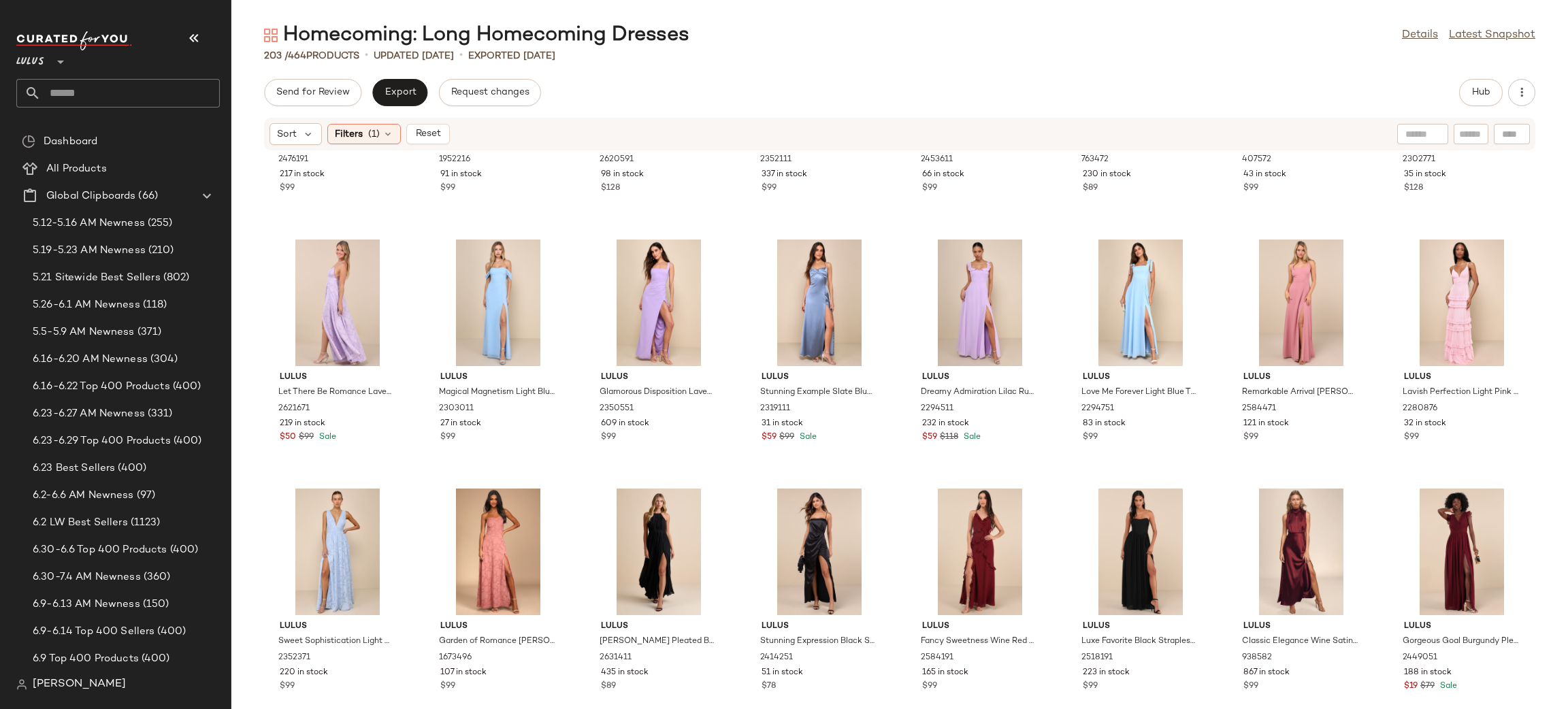
click at [818, 298] on div at bounding box center [818, 302] width 137 height 126
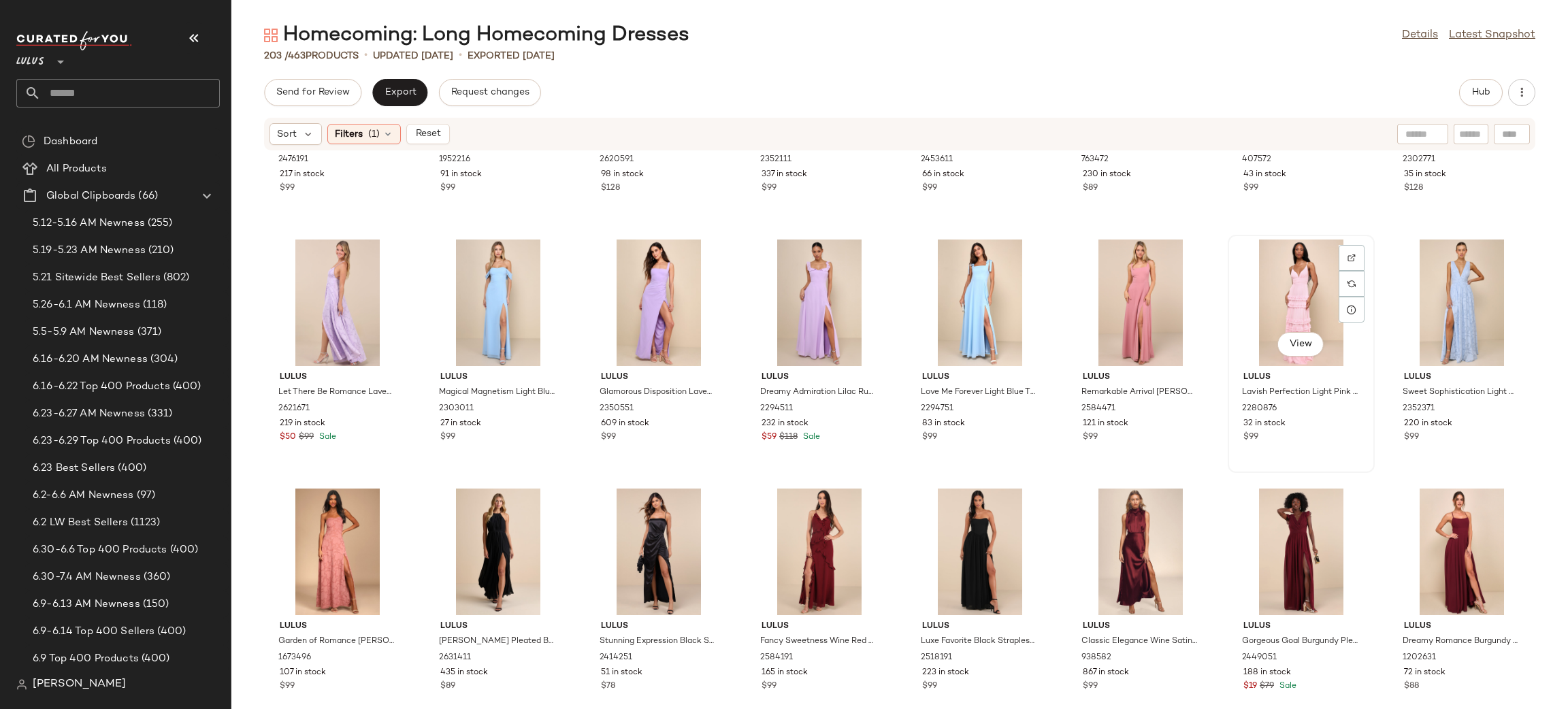
click at [1280, 296] on div "View" at bounding box center [1300, 302] width 137 height 126
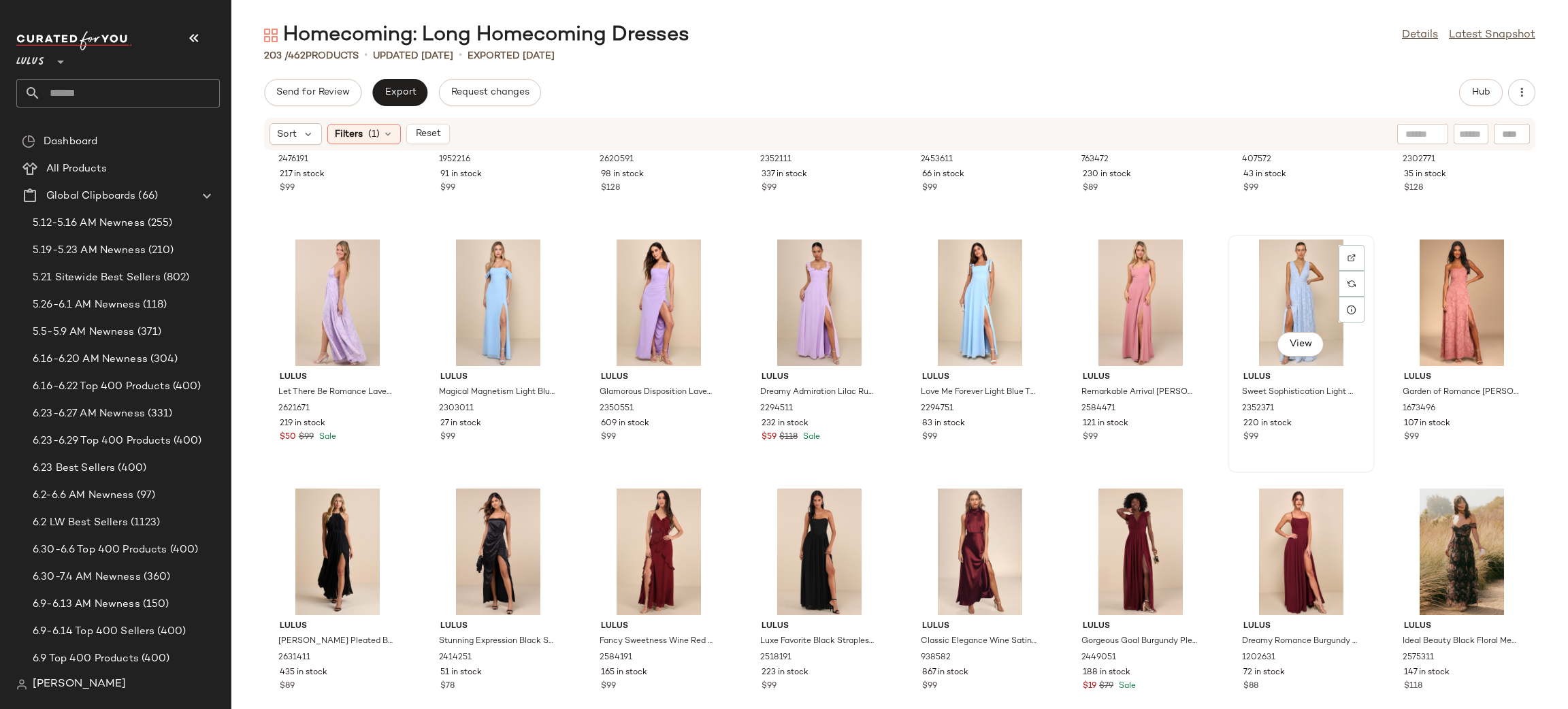
click at [1271, 299] on div "View" at bounding box center [1300, 302] width 137 height 126
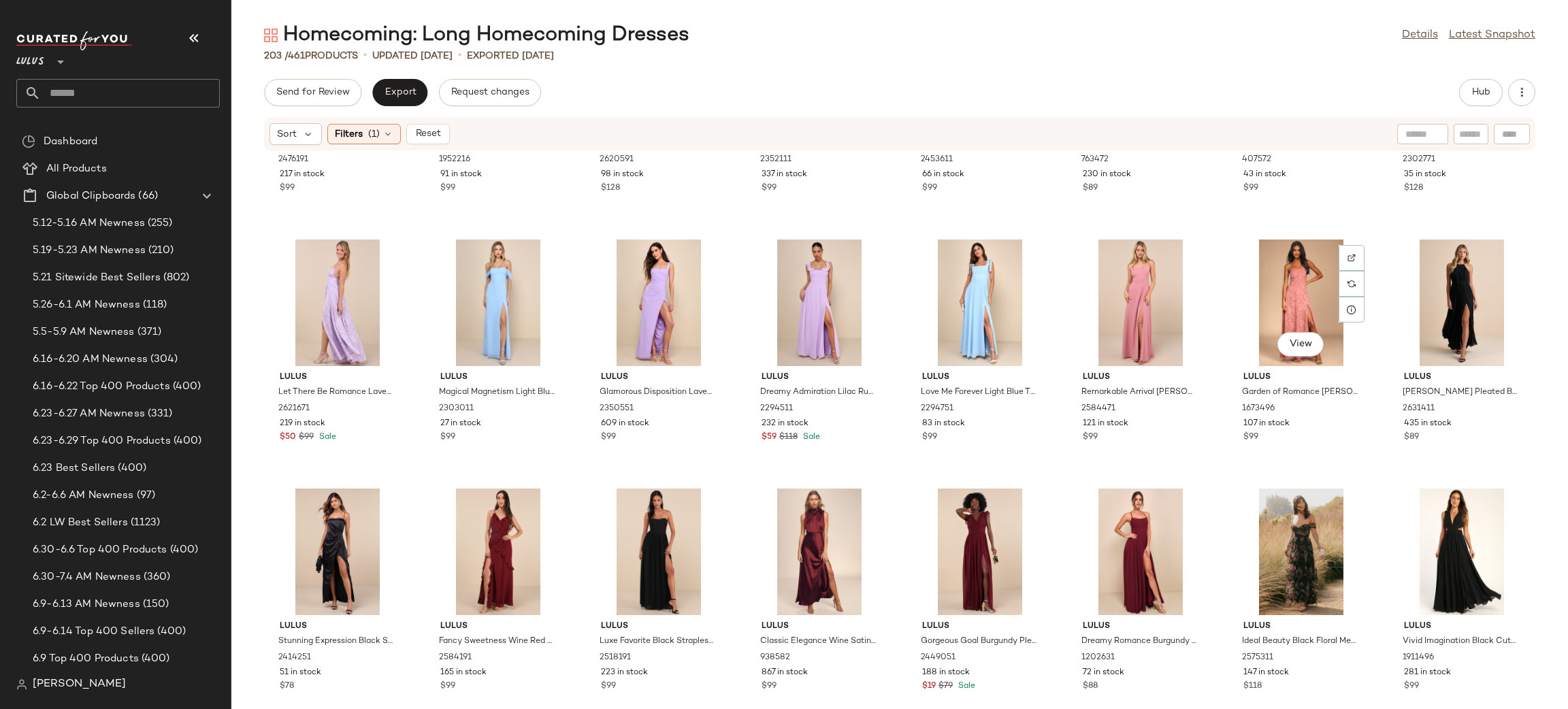
click at [1272, 297] on div "View" at bounding box center [1300, 302] width 137 height 126
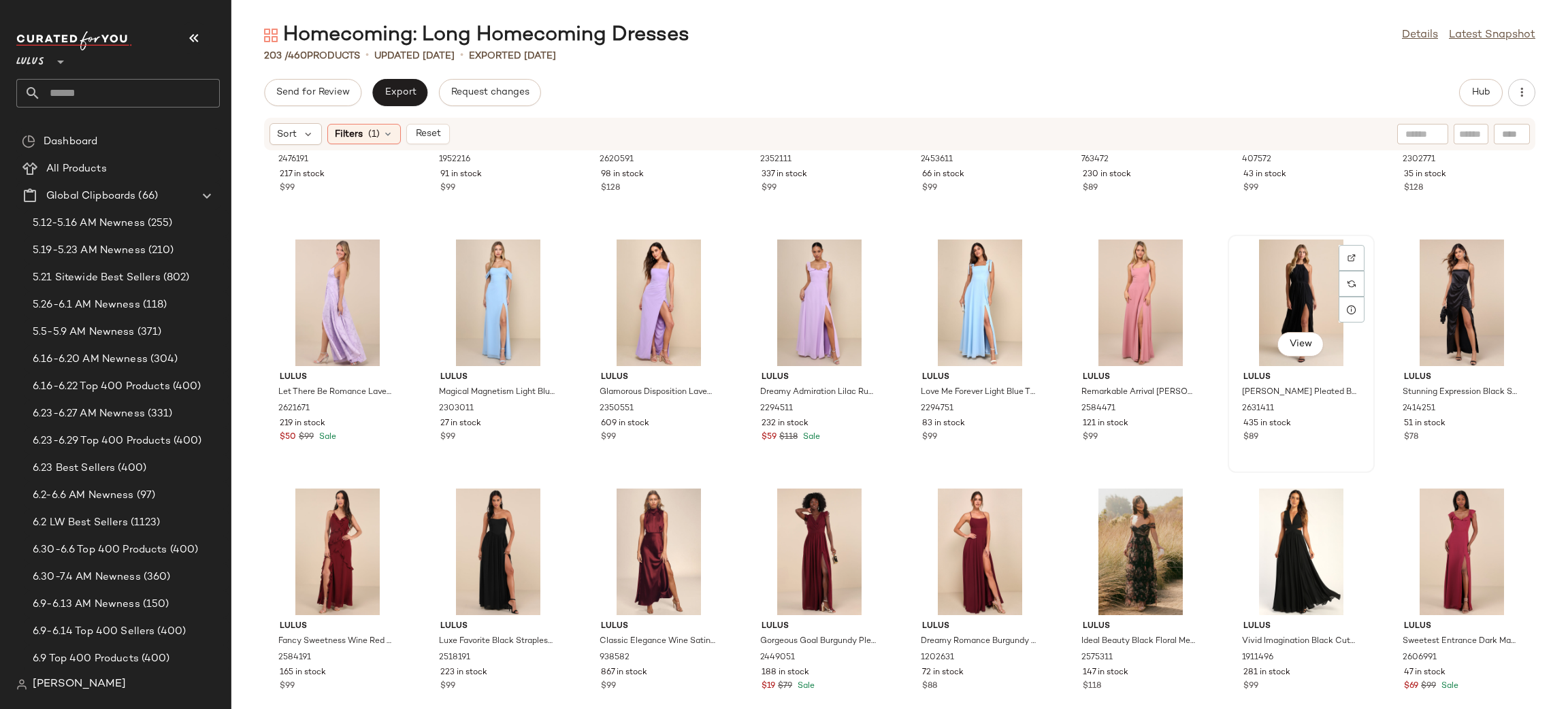
click at [1289, 288] on div "View" at bounding box center [1300, 302] width 137 height 126
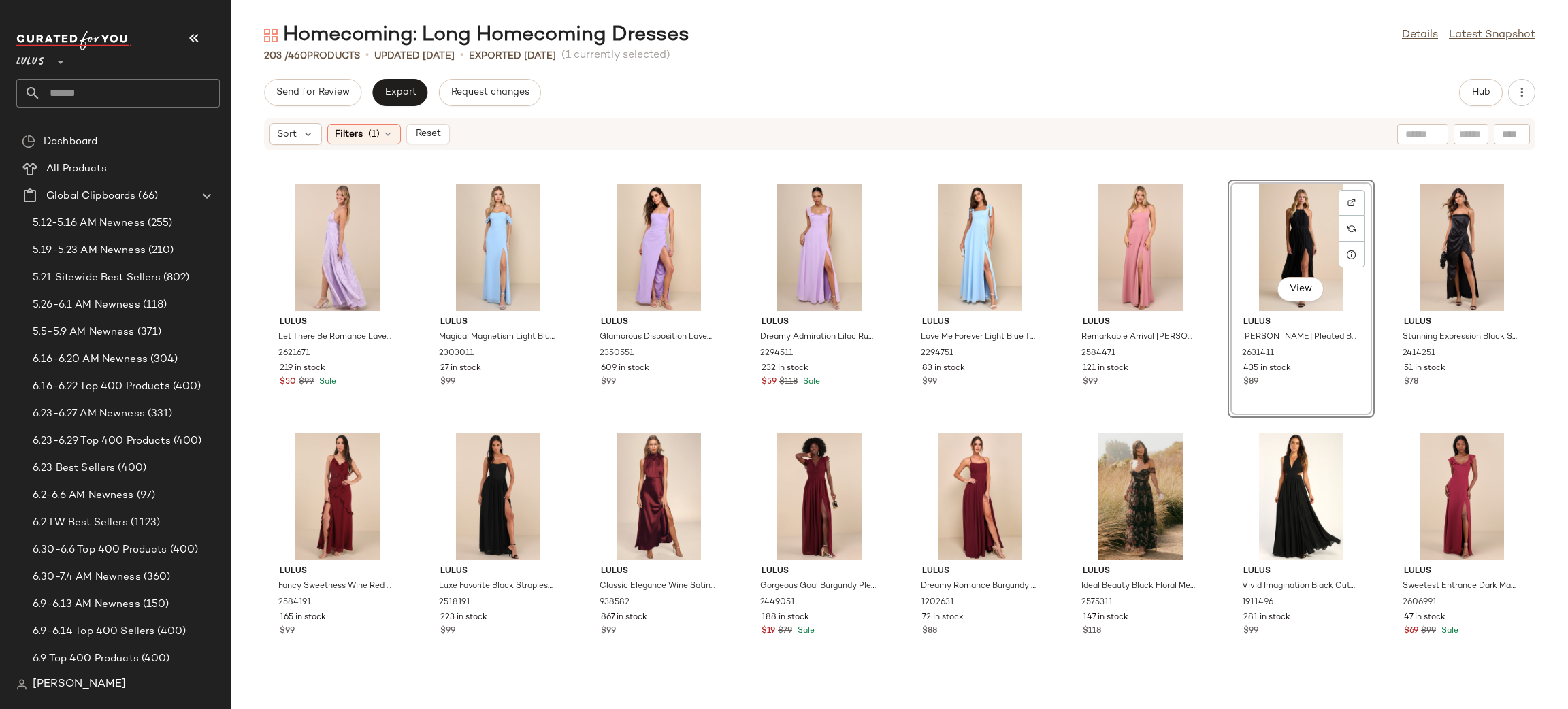
scroll to position [996, 0]
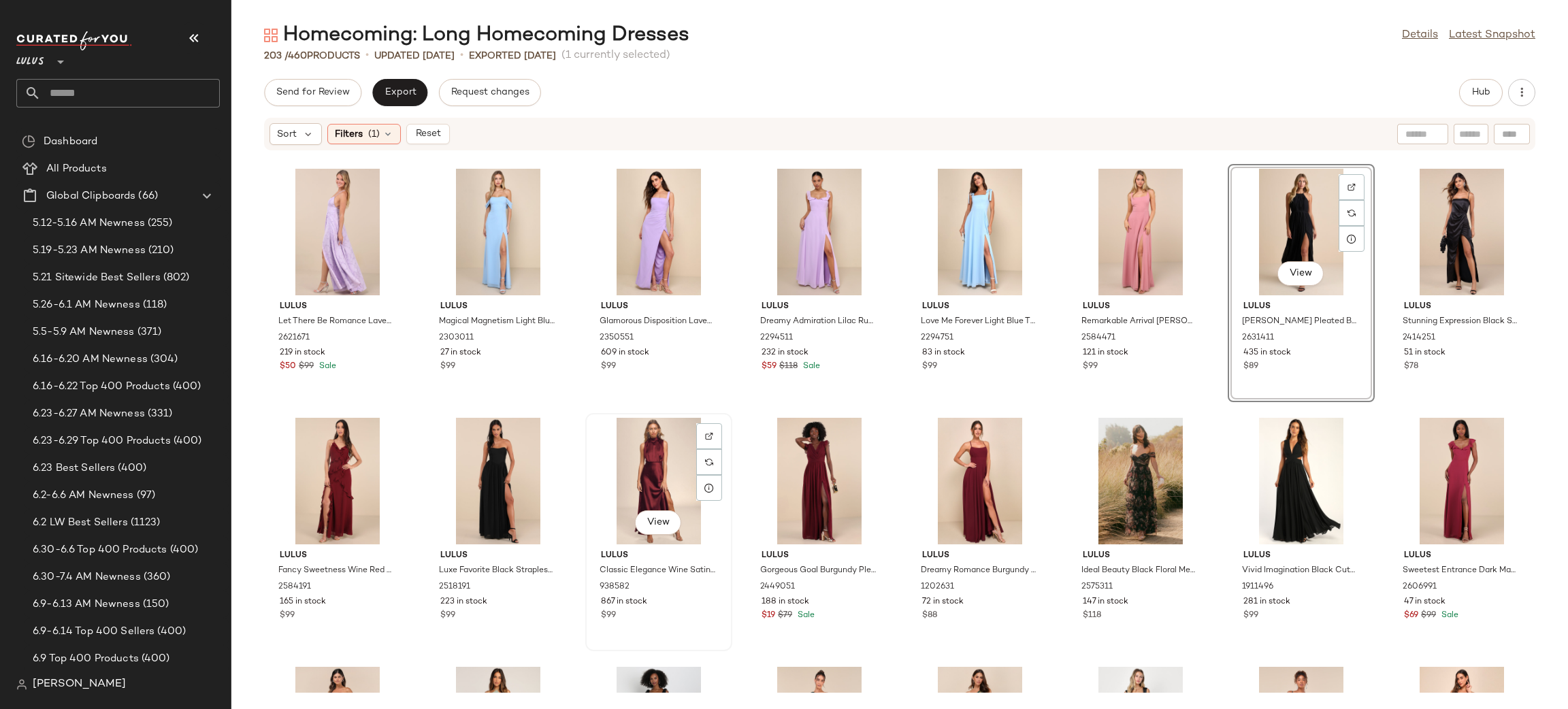
click at [666, 468] on div "View" at bounding box center [658, 481] width 137 height 126
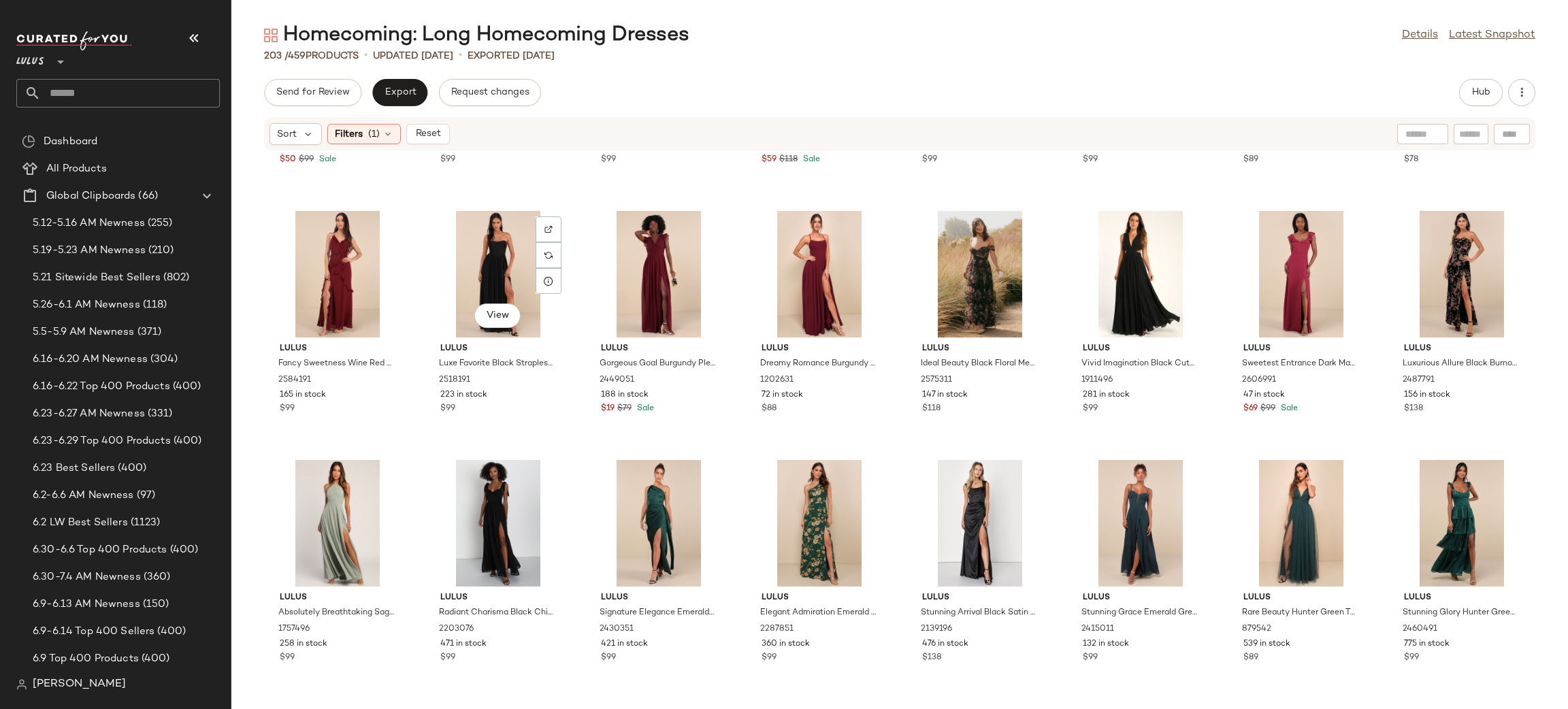
scroll to position [1205, 0]
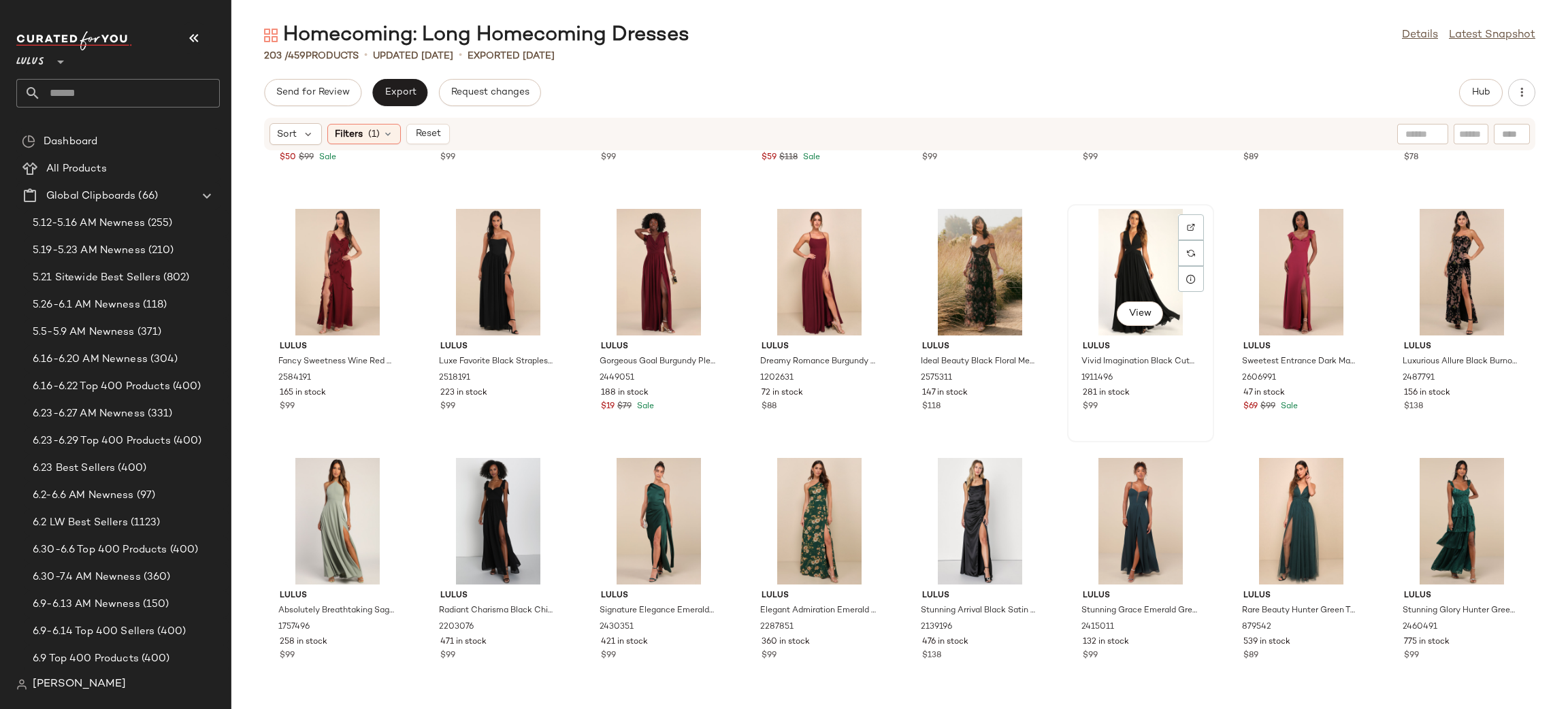
click at [1120, 261] on div "View" at bounding box center [1140, 272] width 137 height 126
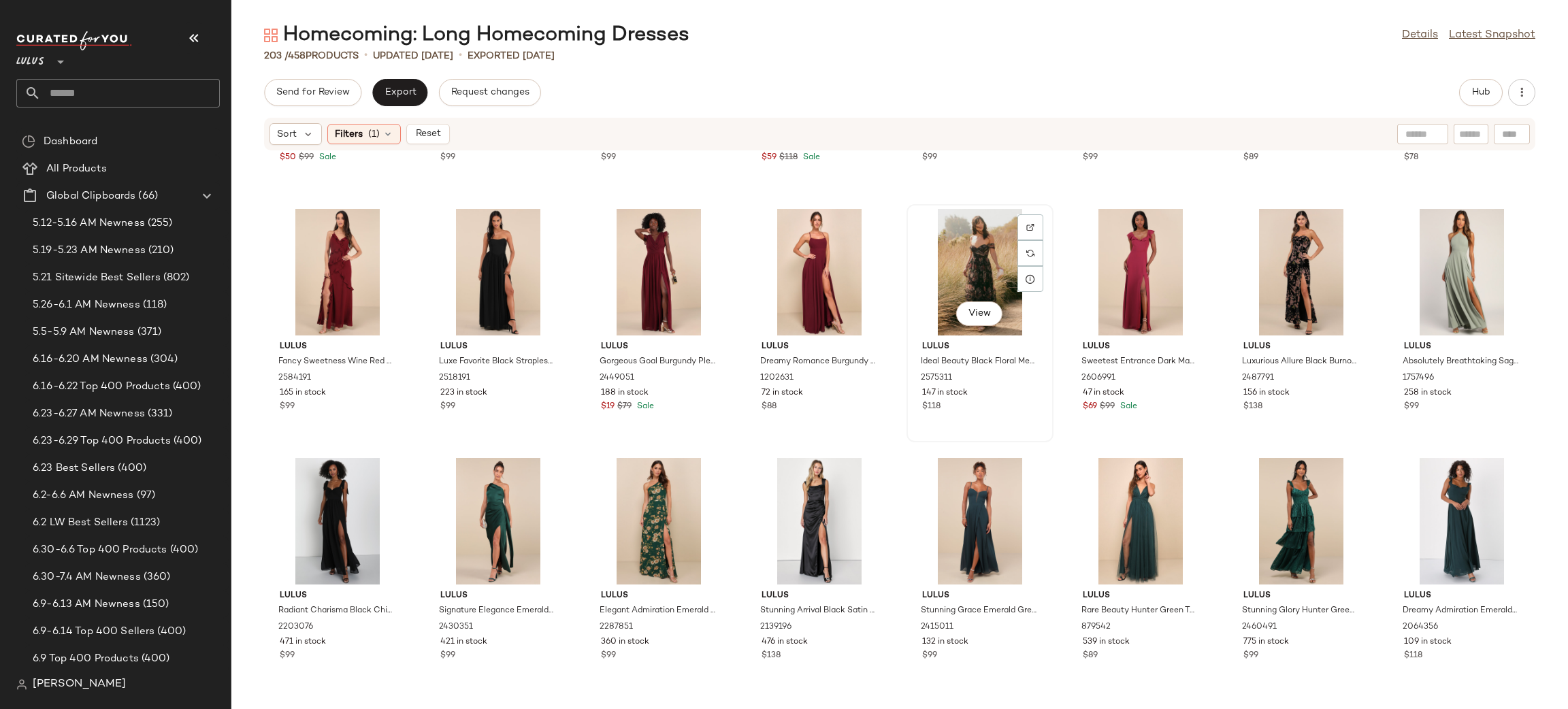
click at [971, 272] on div "View" at bounding box center [980, 272] width 137 height 126
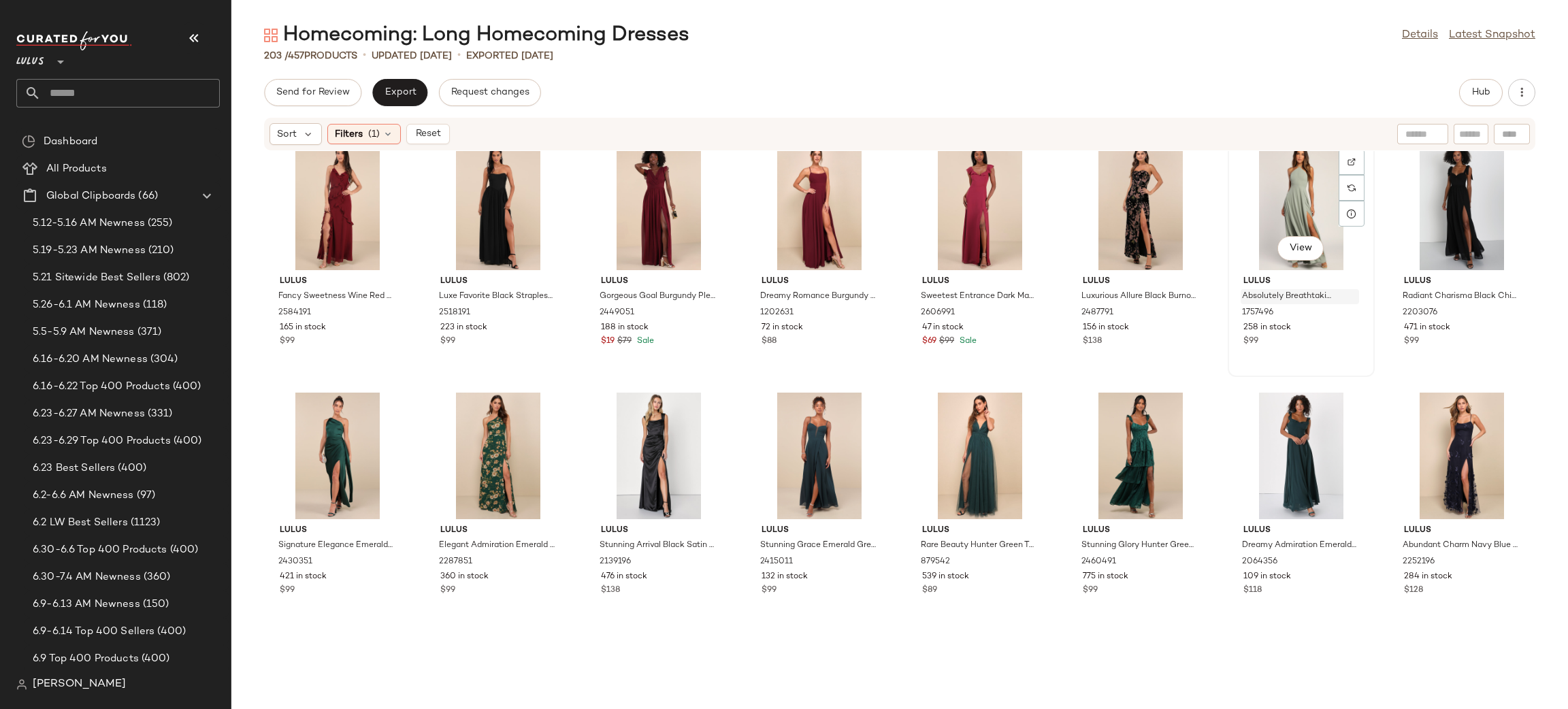
scroll to position [1333, 0]
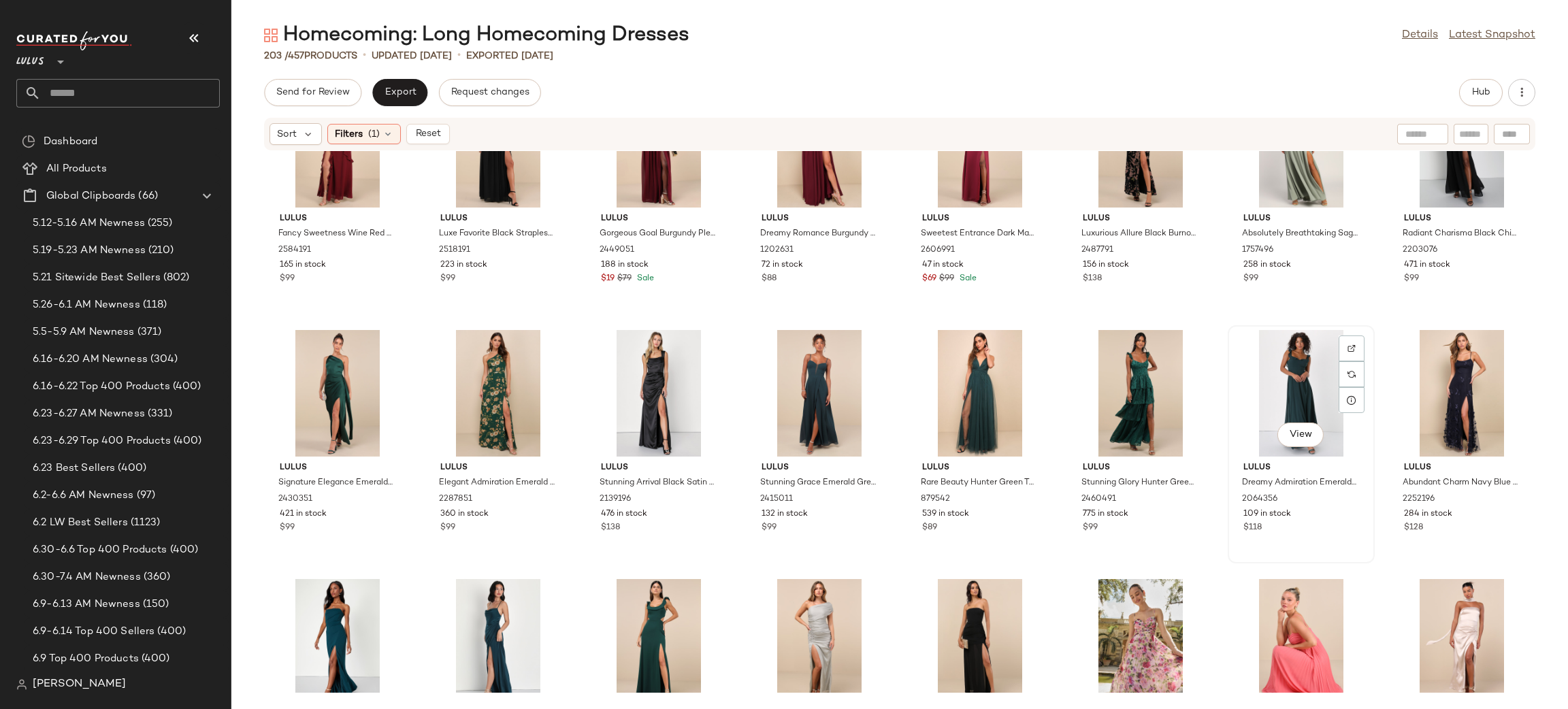
click at [1287, 365] on div "View" at bounding box center [1300, 392] width 137 height 126
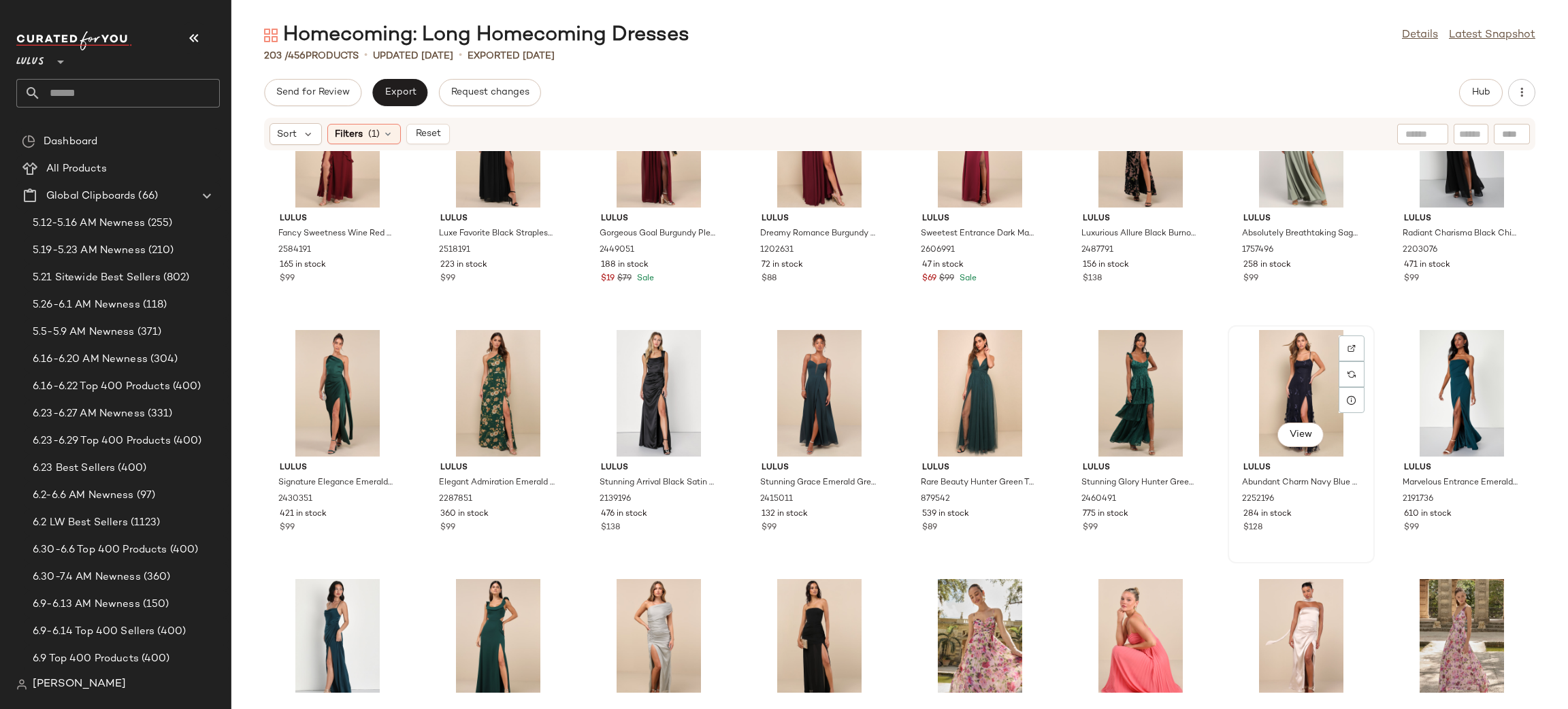
click at [1289, 384] on div "View" at bounding box center [1300, 392] width 137 height 126
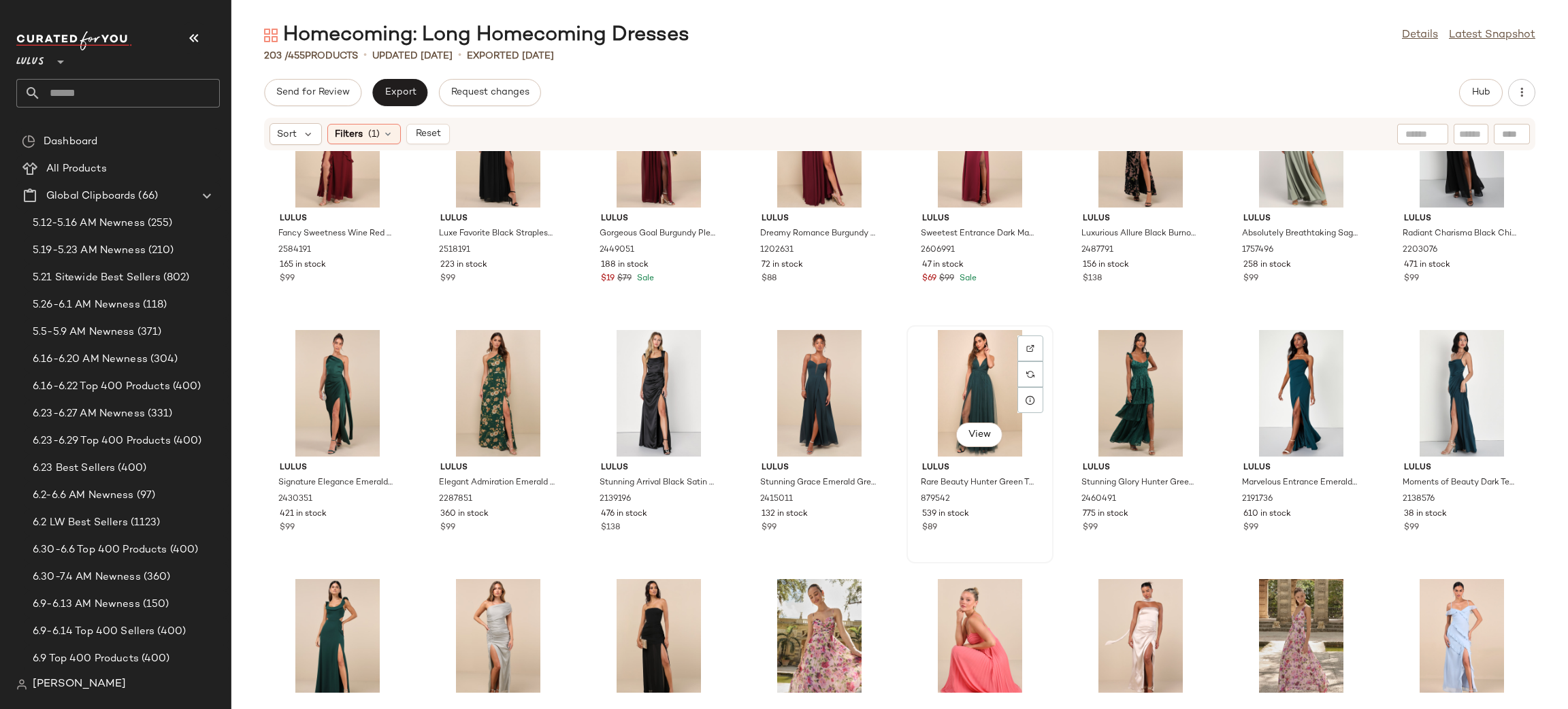
click at [960, 382] on div "View" at bounding box center [980, 392] width 137 height 126
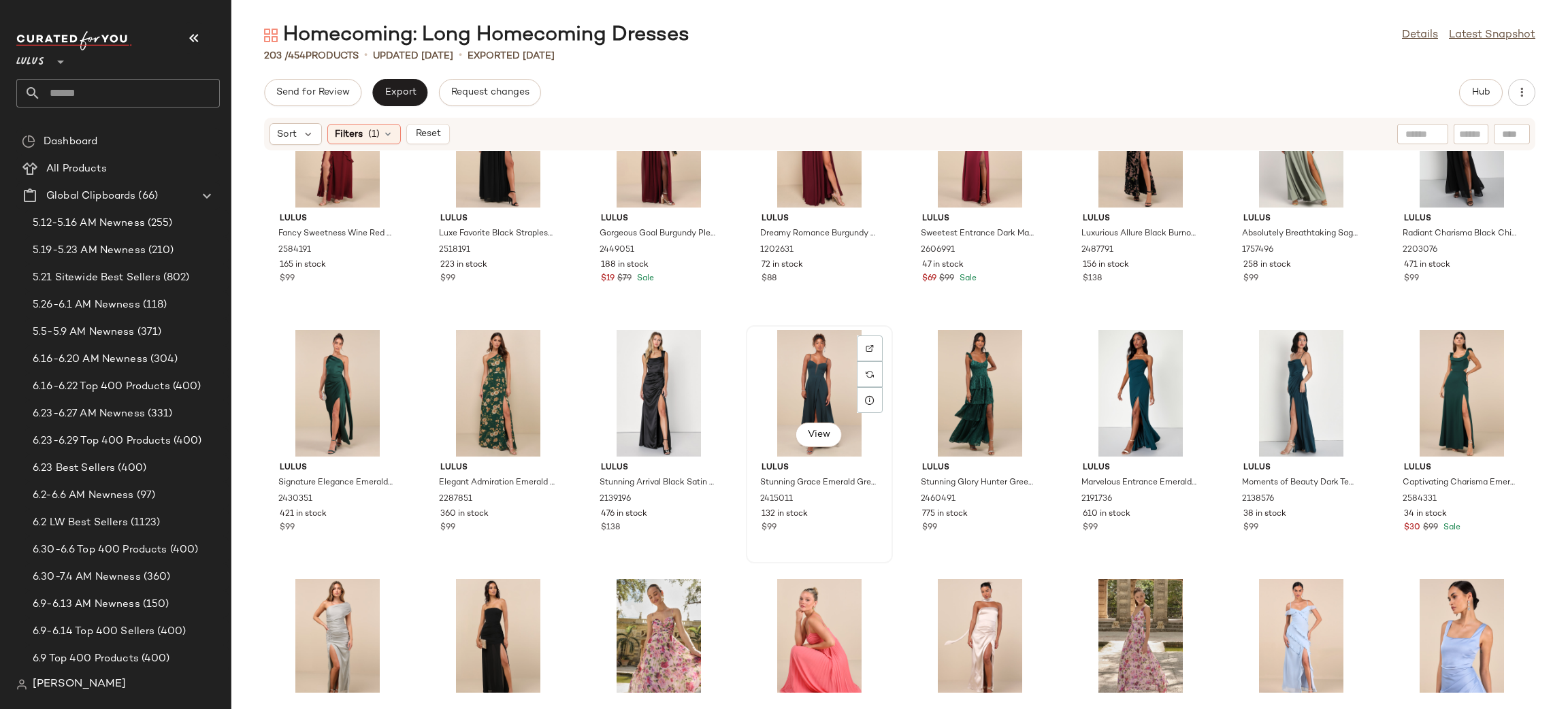
click at [832, 391] on div "View" at bounding box center [818, 392] width 137 height 126
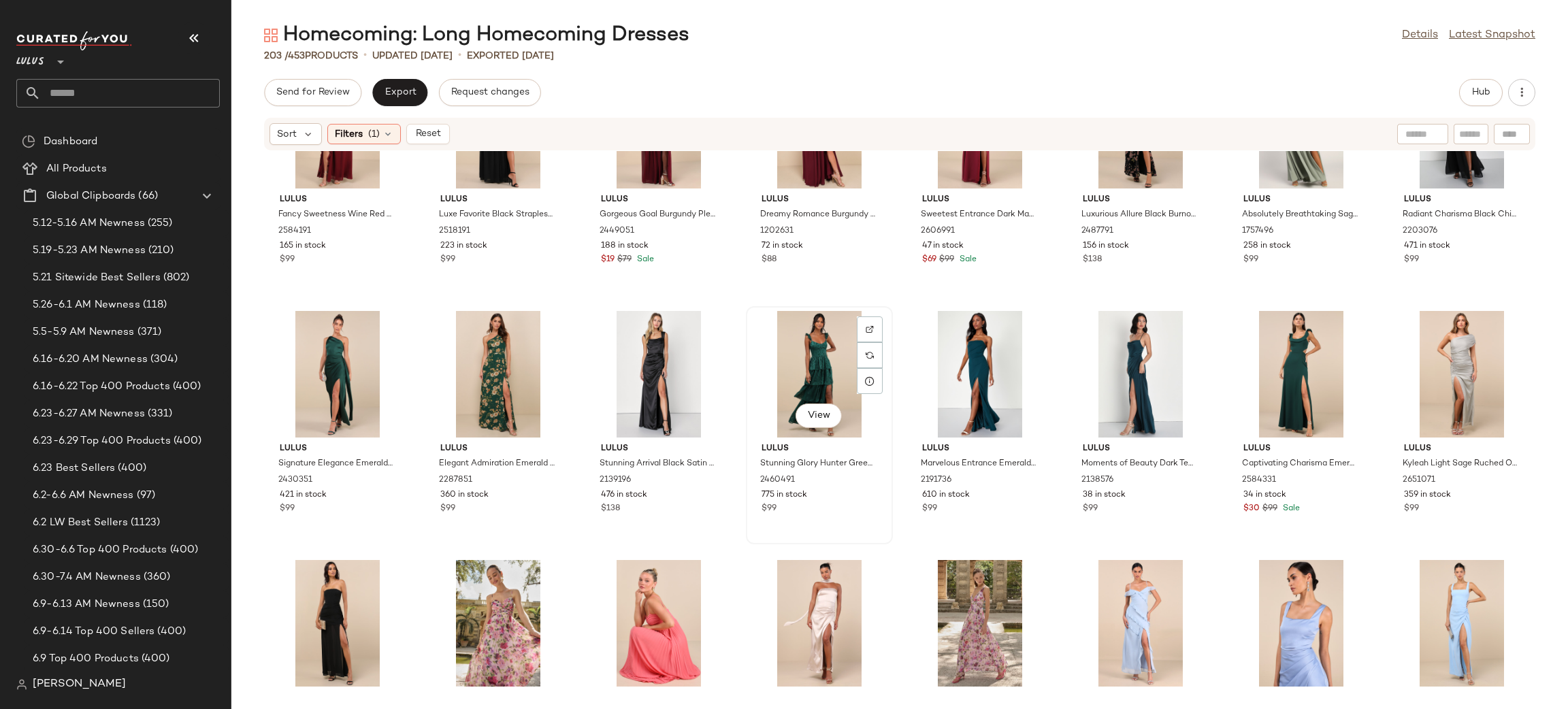
scroll to position [1365, 0]
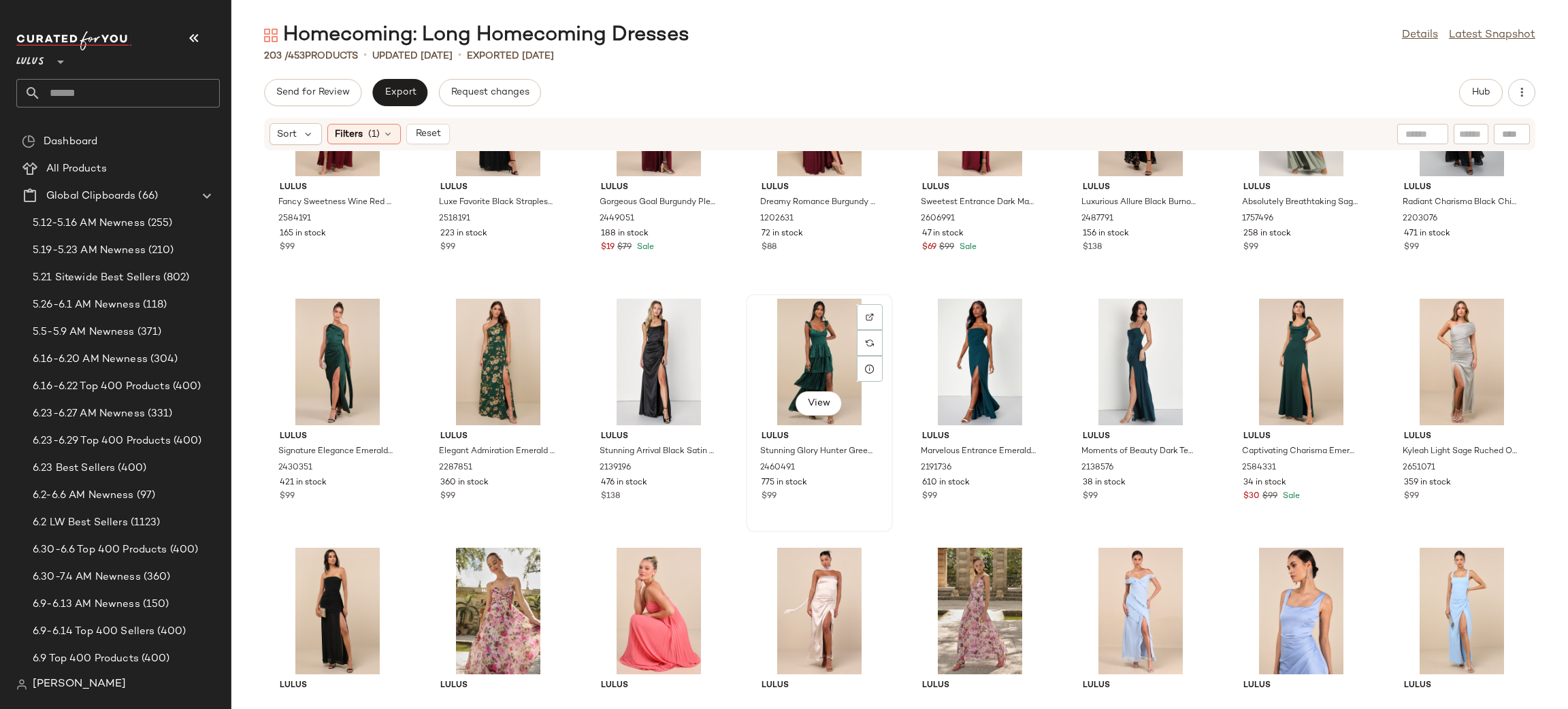
click at [826, 334] on div "View" at bounding box center [818, 361] width 137 height 126
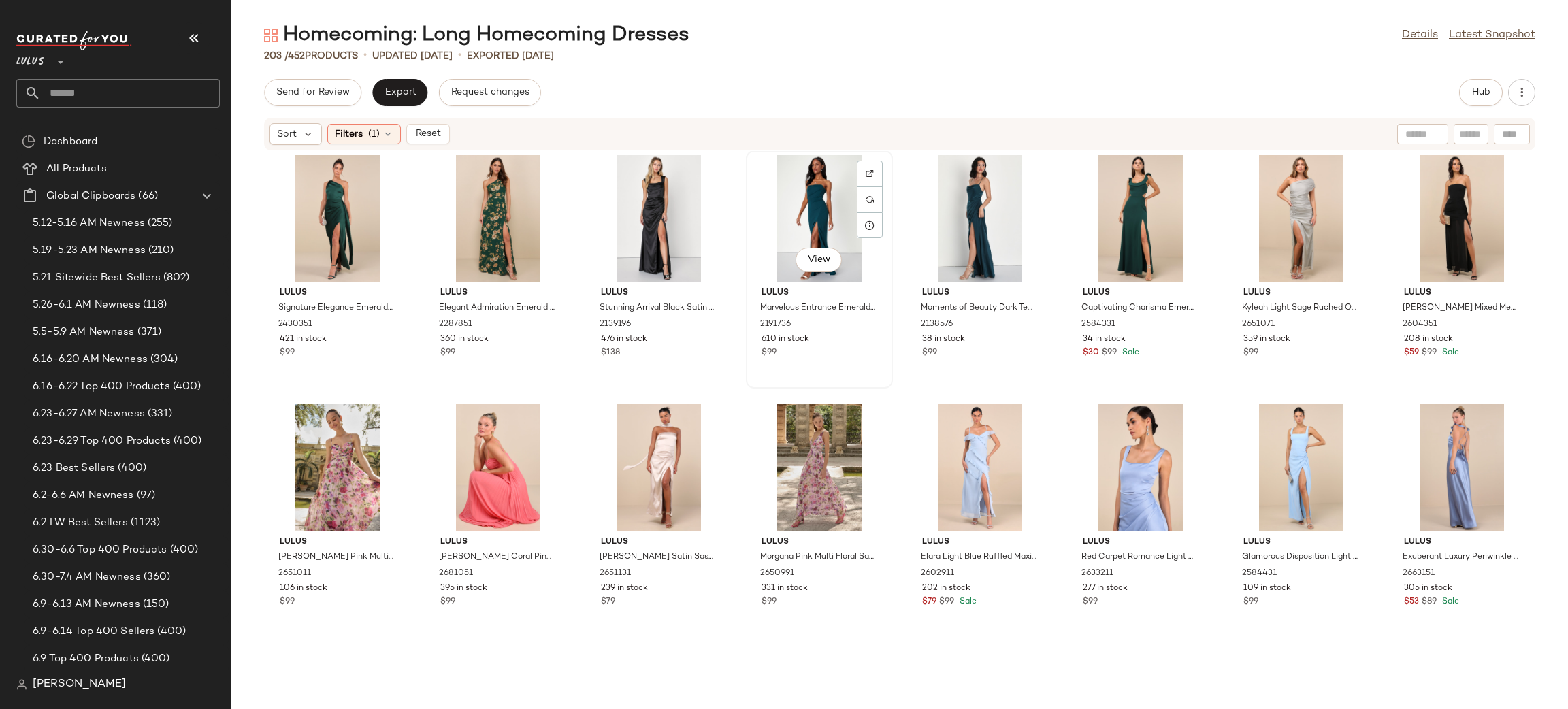
scroll to position [1539, 0]
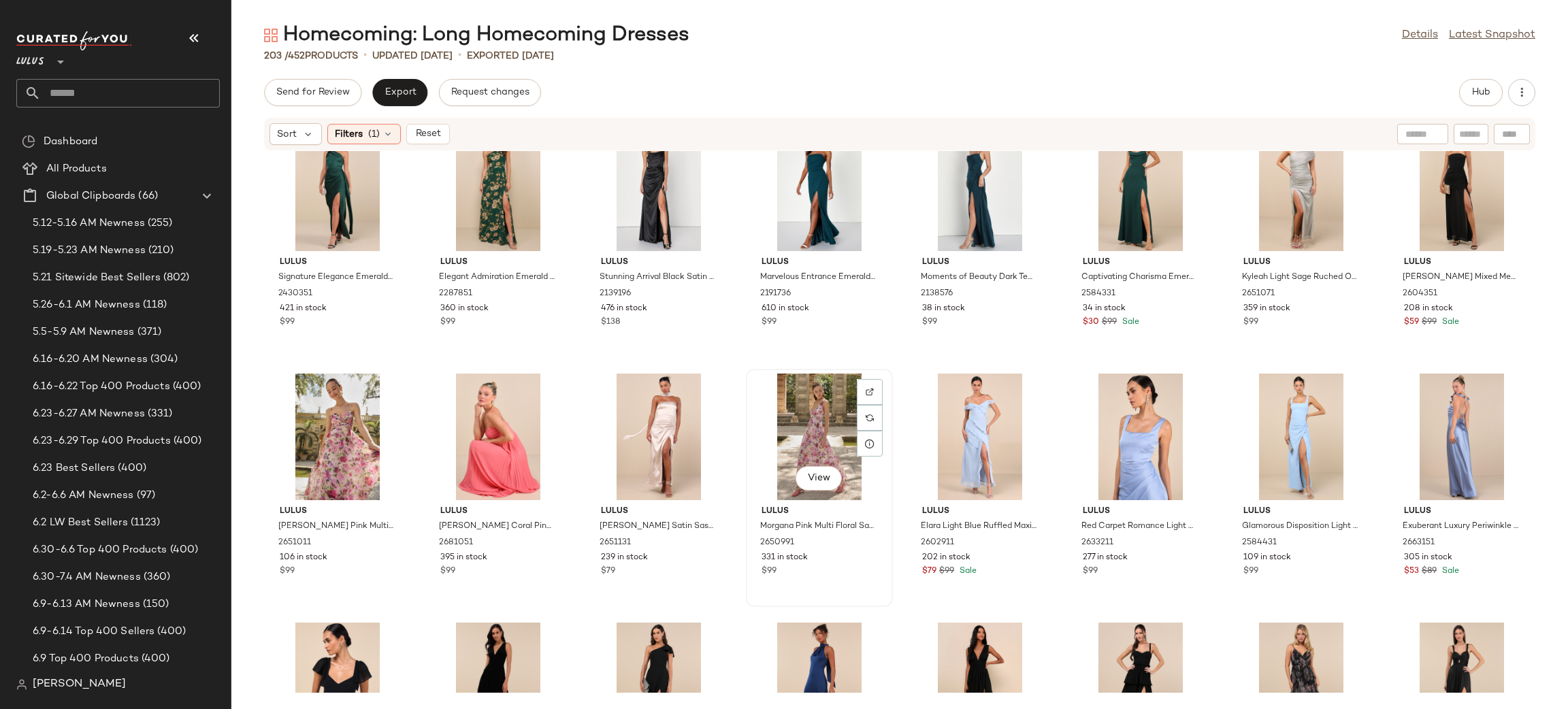
click at [791, 426] on div "View" at bounding box center [818, 436] width 137 height 126
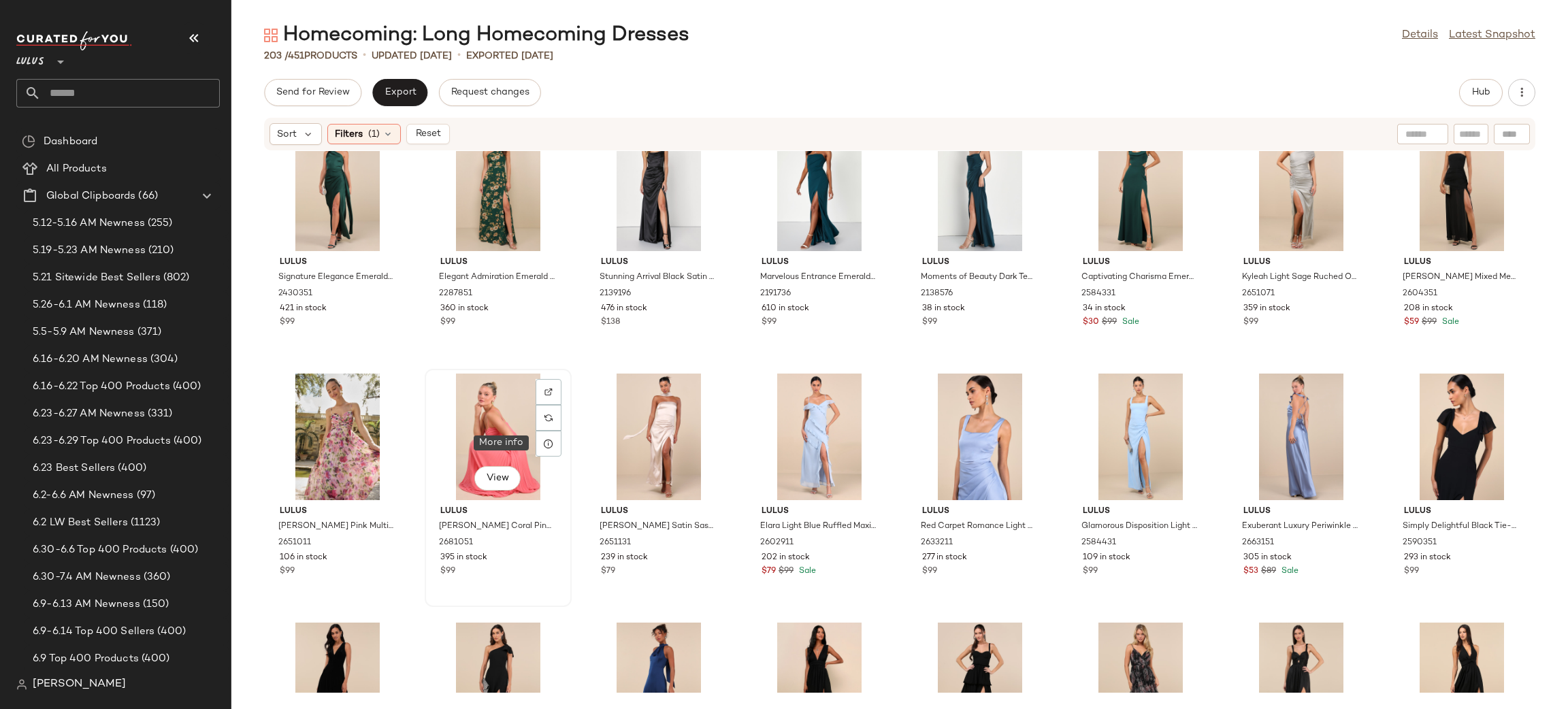
click at [489, 436] on div "View" at bounding box center [497, 436] width 137 height 126
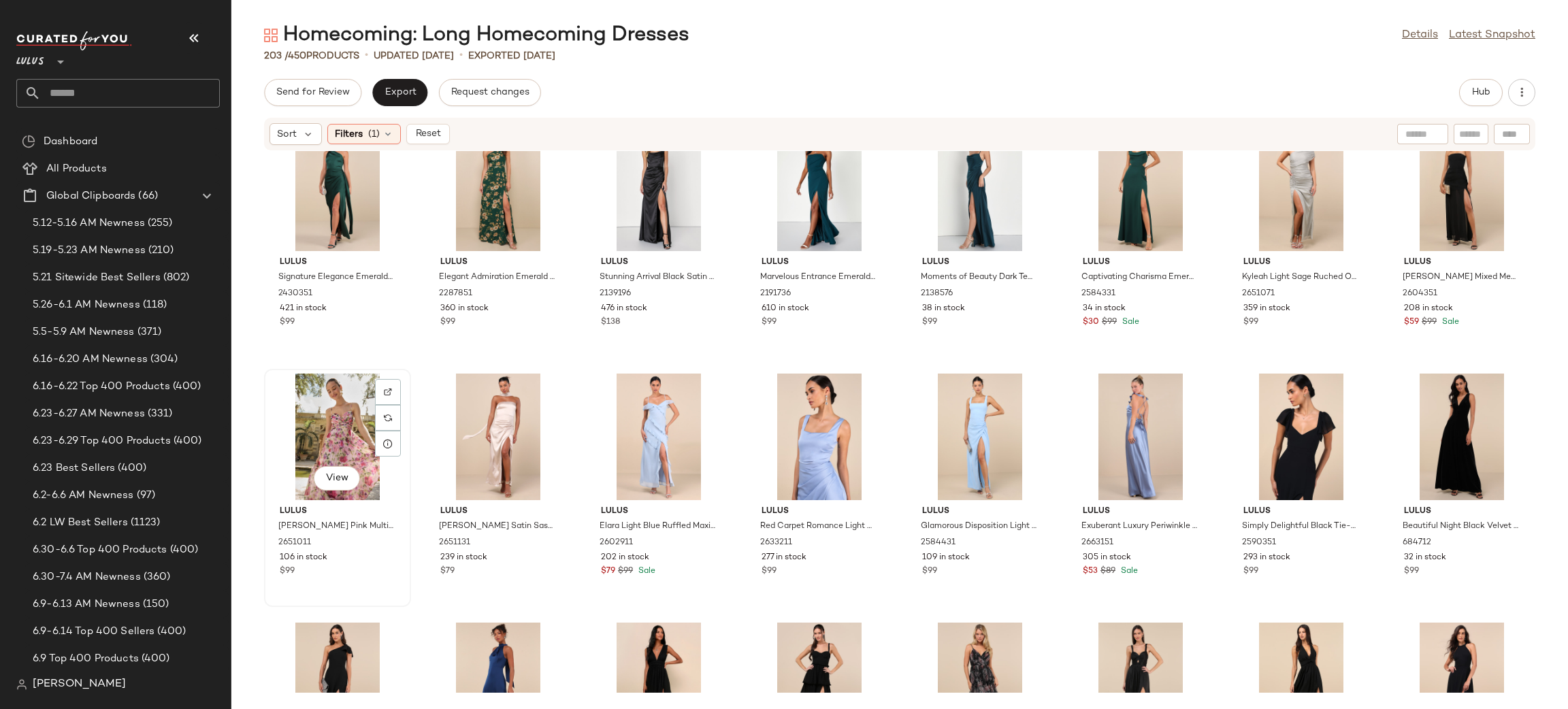
click at [349, 436] on div "View" at bounding box center [337, 436] width 137 height 126
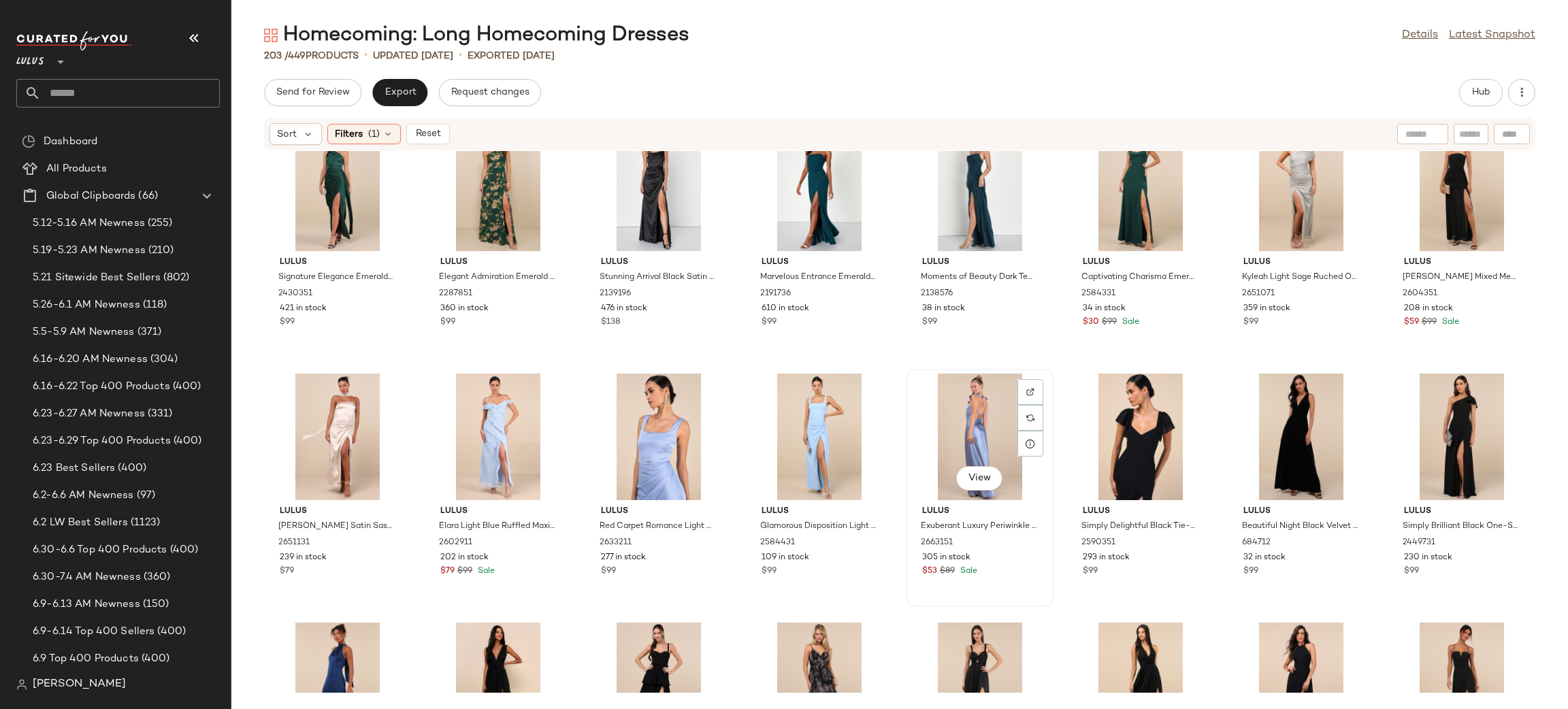
click at [986, 416] on div "View" at bounding box center [980, 436] width 137 height 126
click at [1119, 446] on div "View" at bounding box center [1140, 436] width 137 height 126
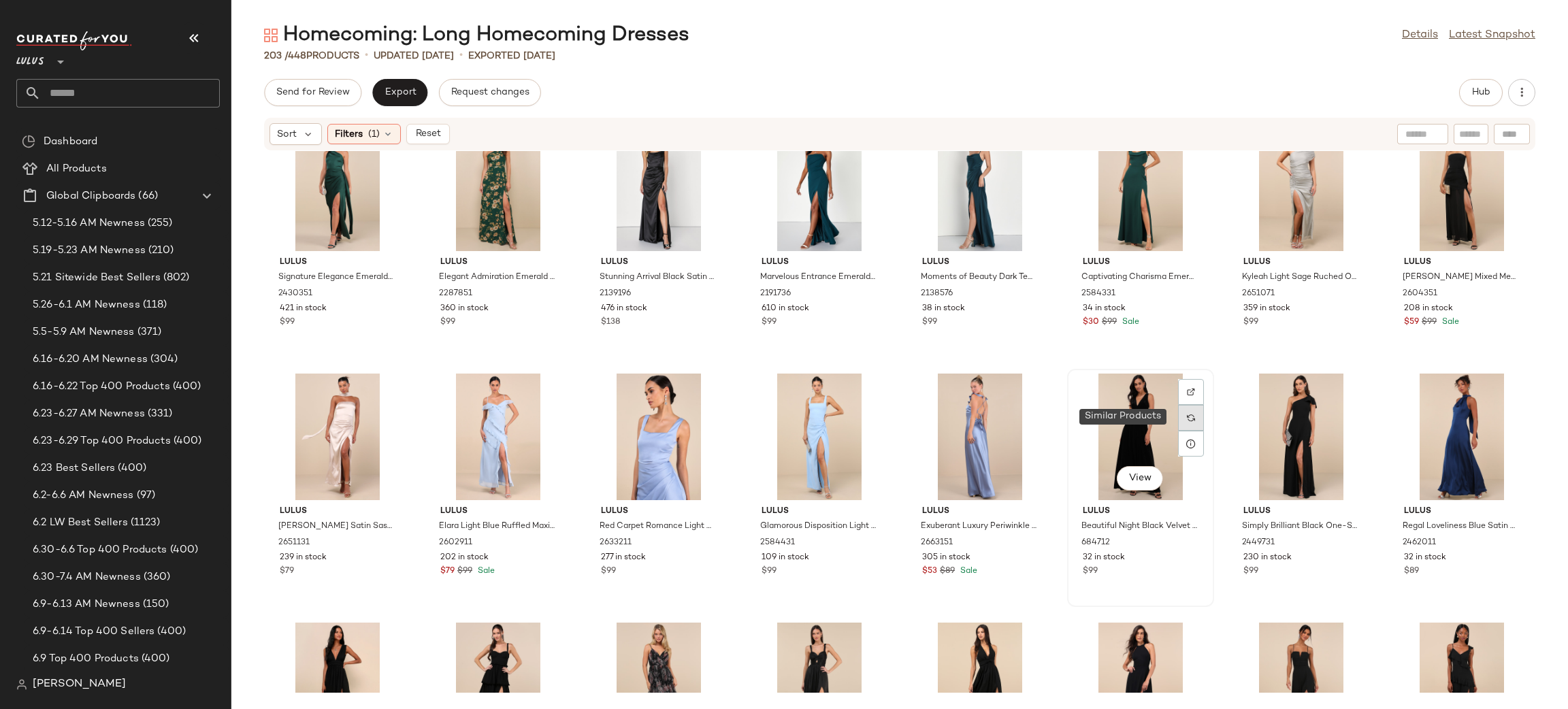
click at [1181, 429] on div at bounding box center [1190, 417] width 26 height 26
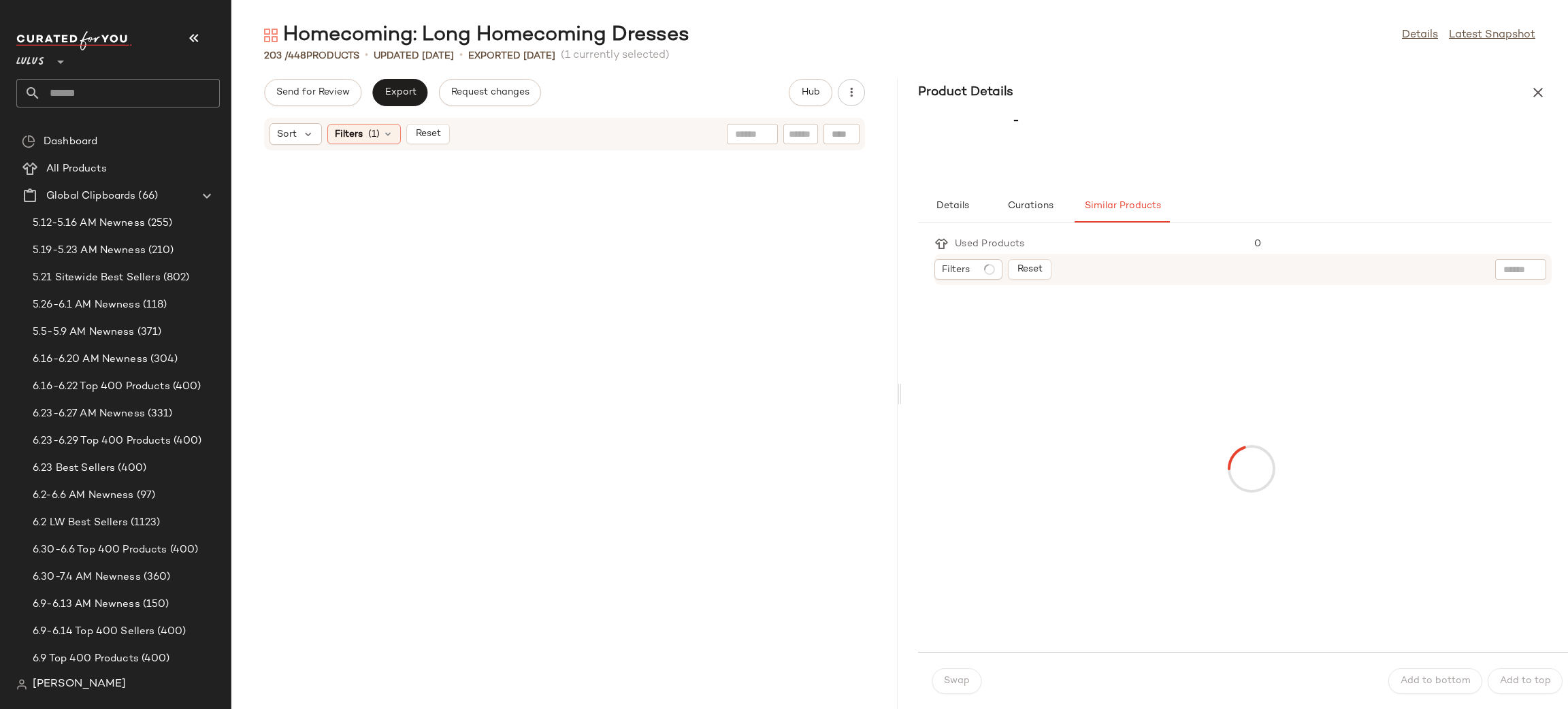
scroll to position [2285, 0]
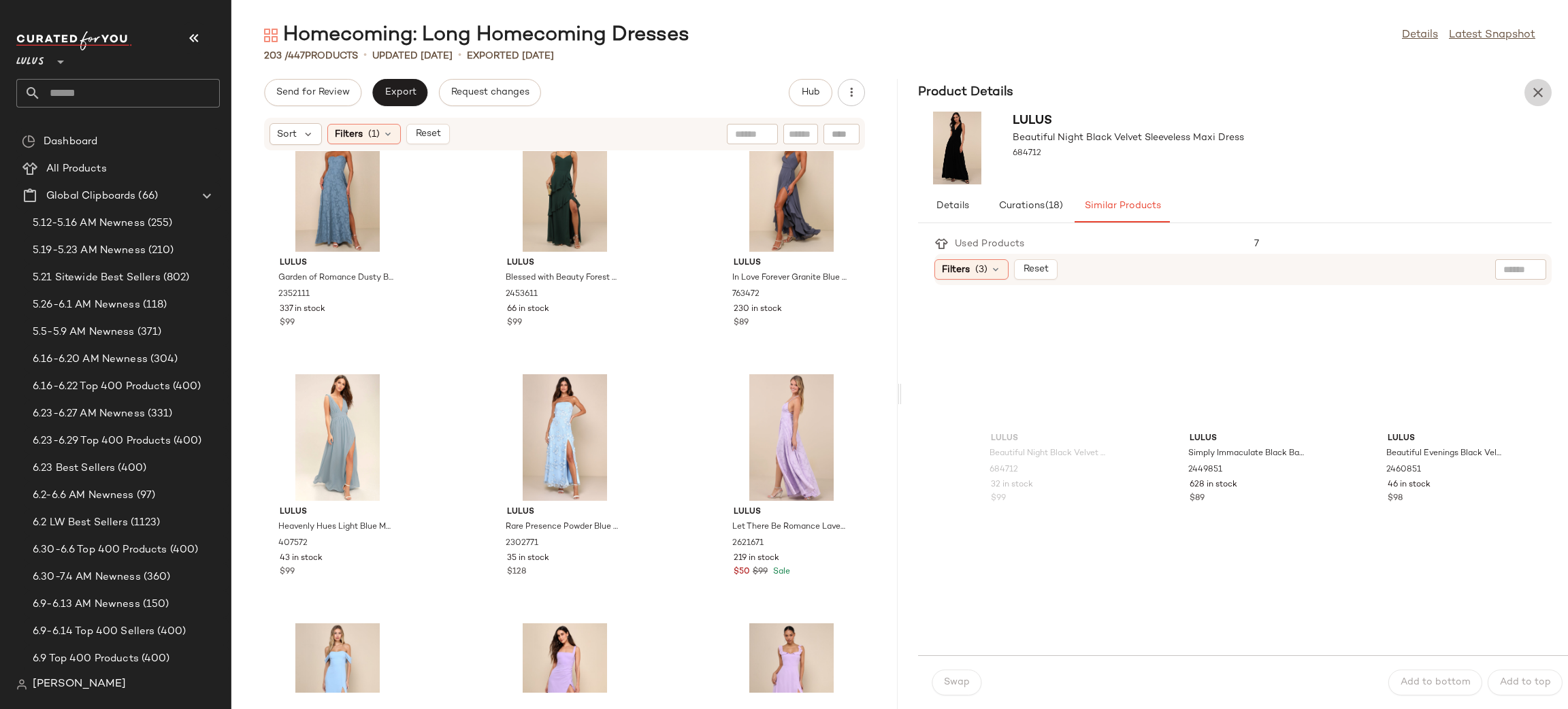
drag, startPoint x: 1535, startPoint y: 91, endPoint x: 1520, endPoint y: 113, distance: 26.6
click at [1537, 91] on icon "button" at bounding box center [1537, 92] width 16 height 16
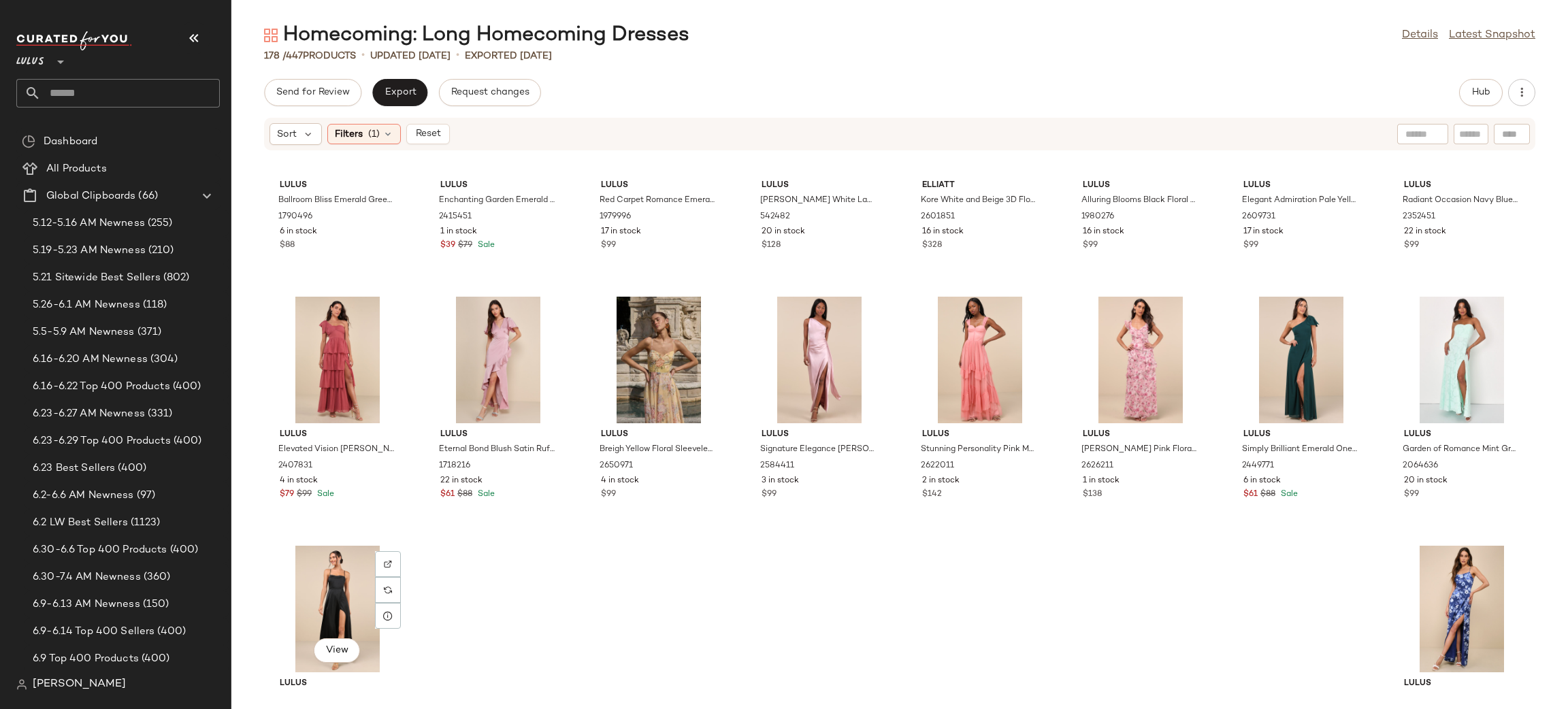
scroll to position [5088, 0]
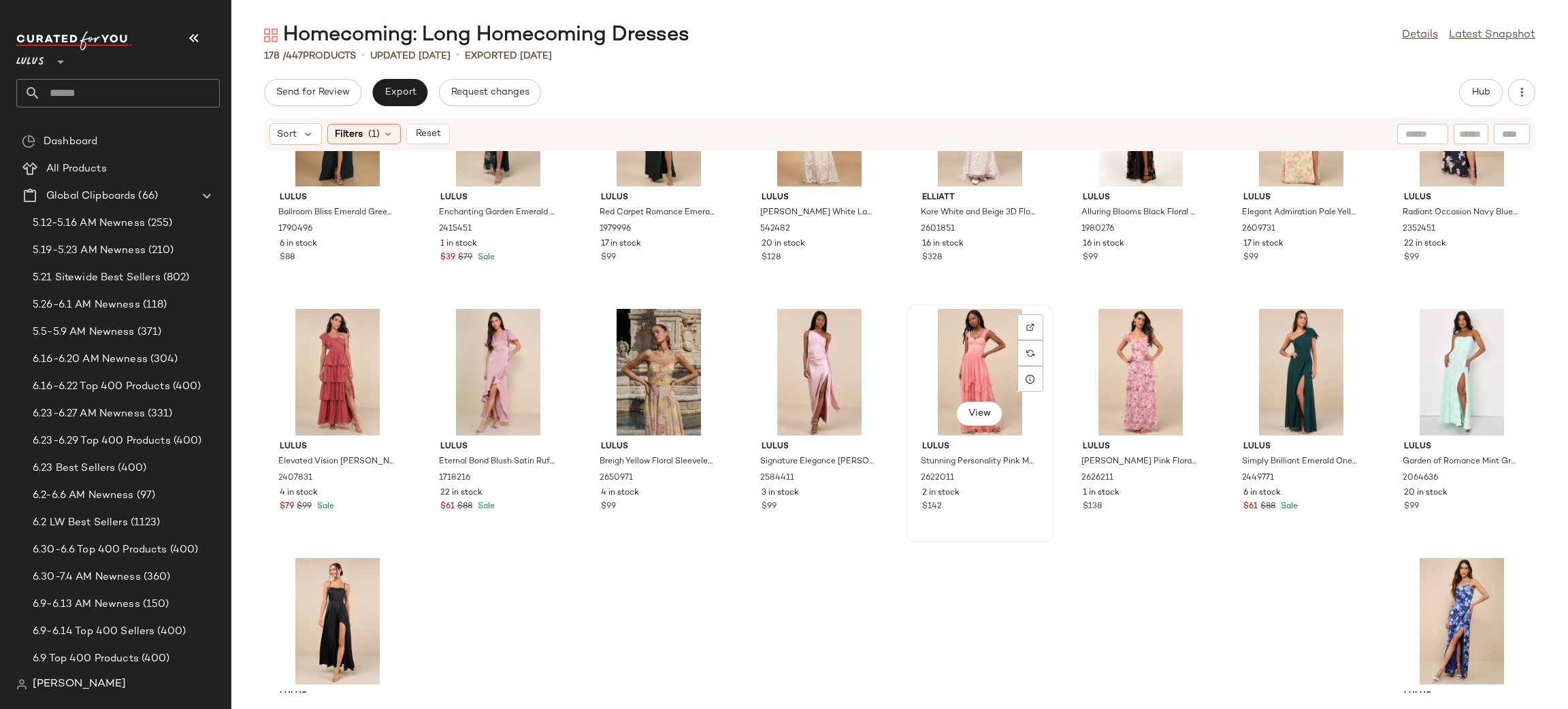
click at [993, 368] on div "View" at bounding box center [980, 372] width 137 height 126
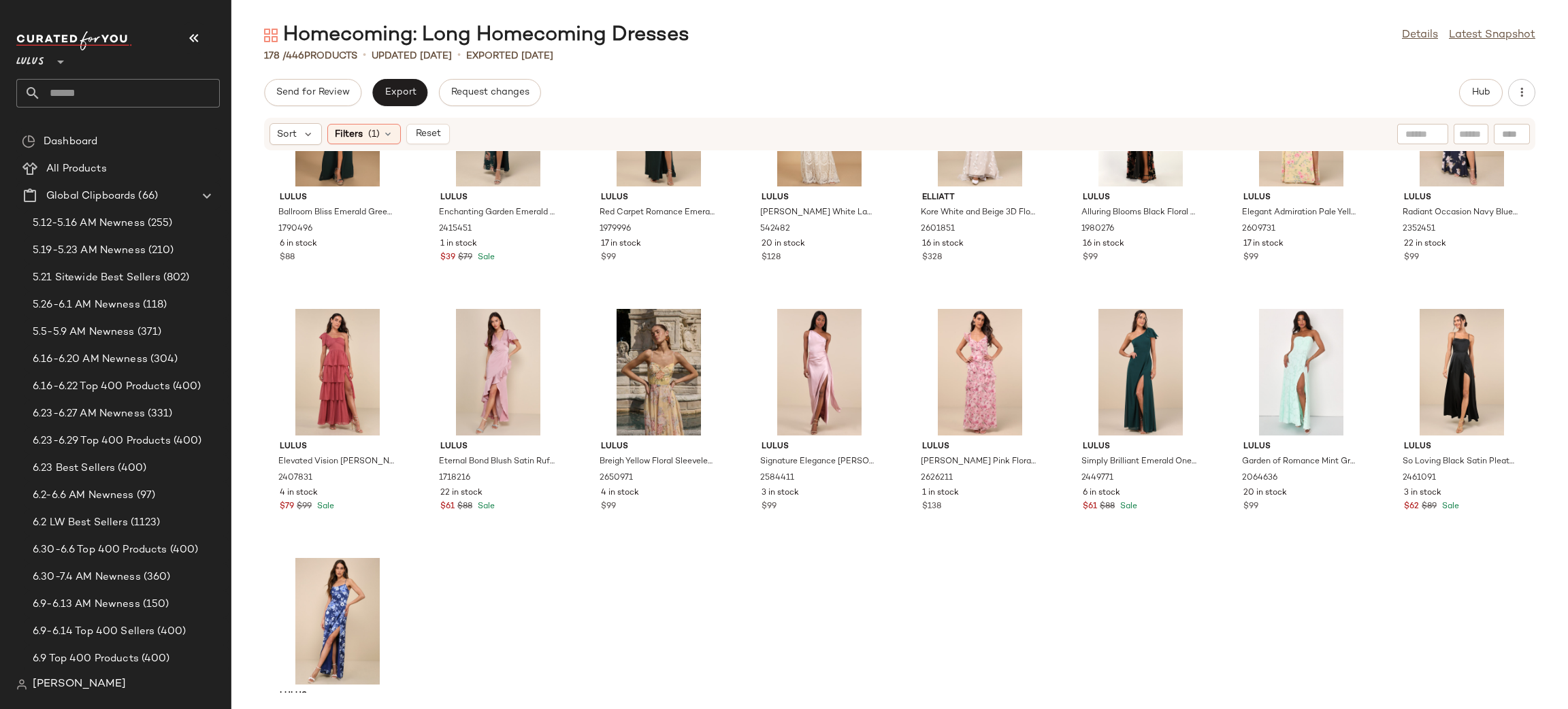
click at [993, 368] on div at bounding box center [980, 372] width 137 height 126
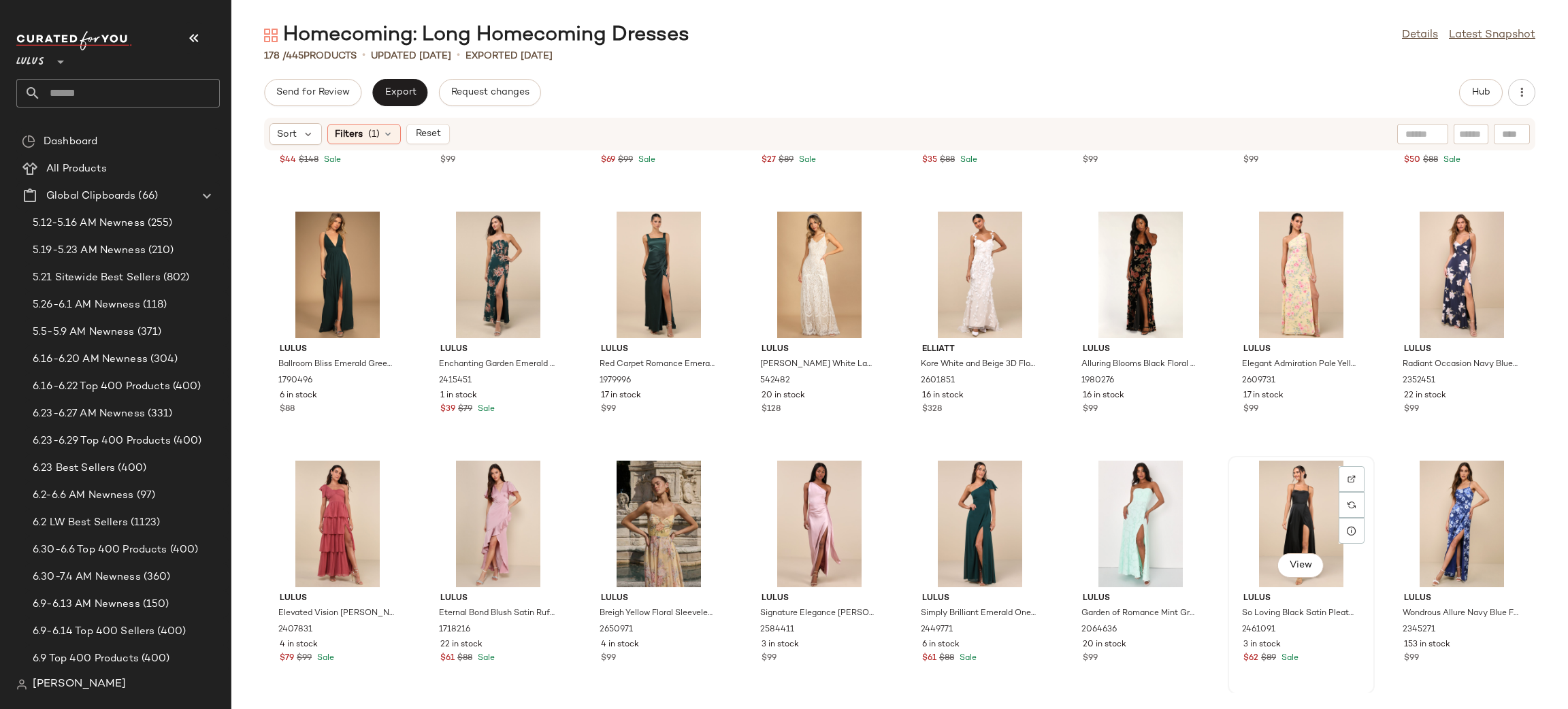
click at [1288, 529] on div "View" at bounding box center [1300, 523] width 137 height 126
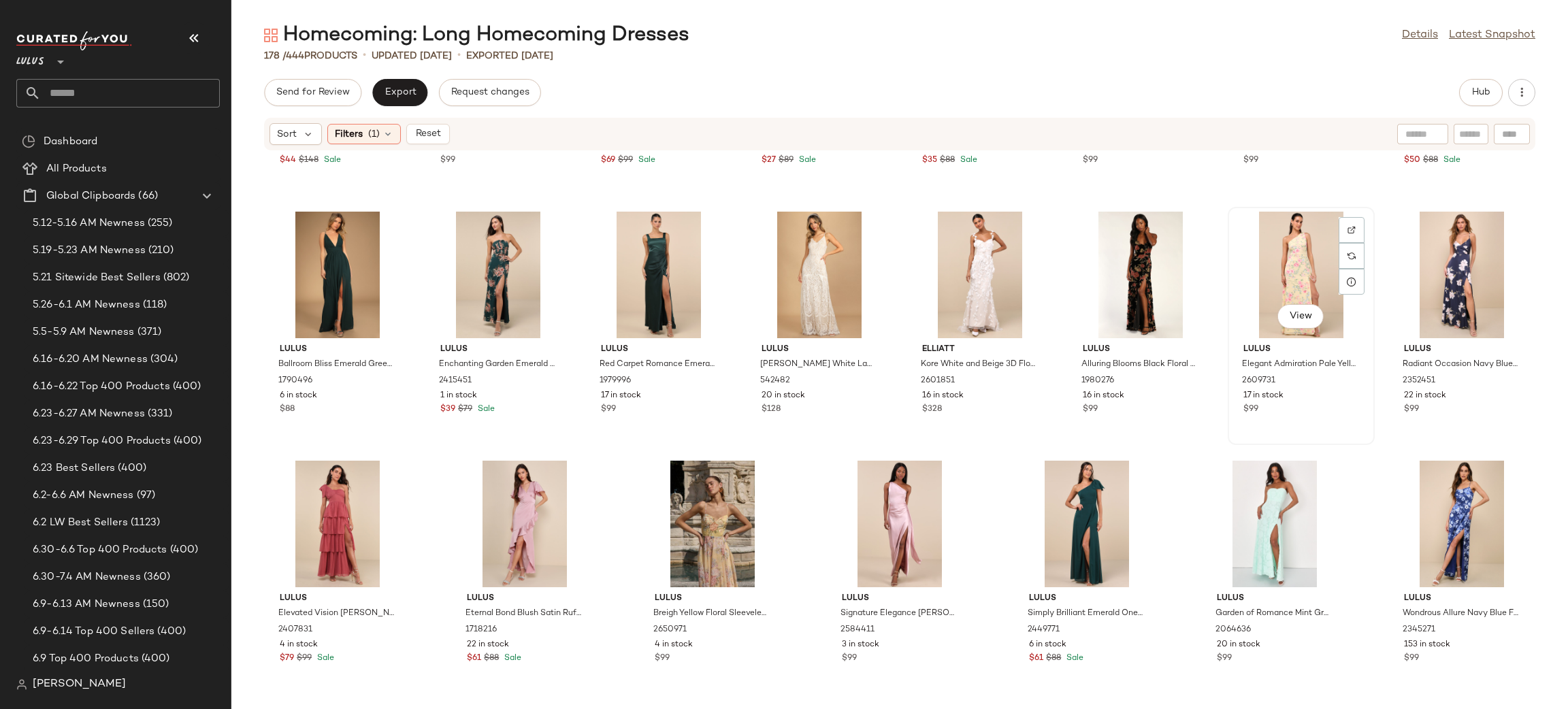
click at [1298, 276] on div "View" at bounding box center [1300, 274] width 137 height 126
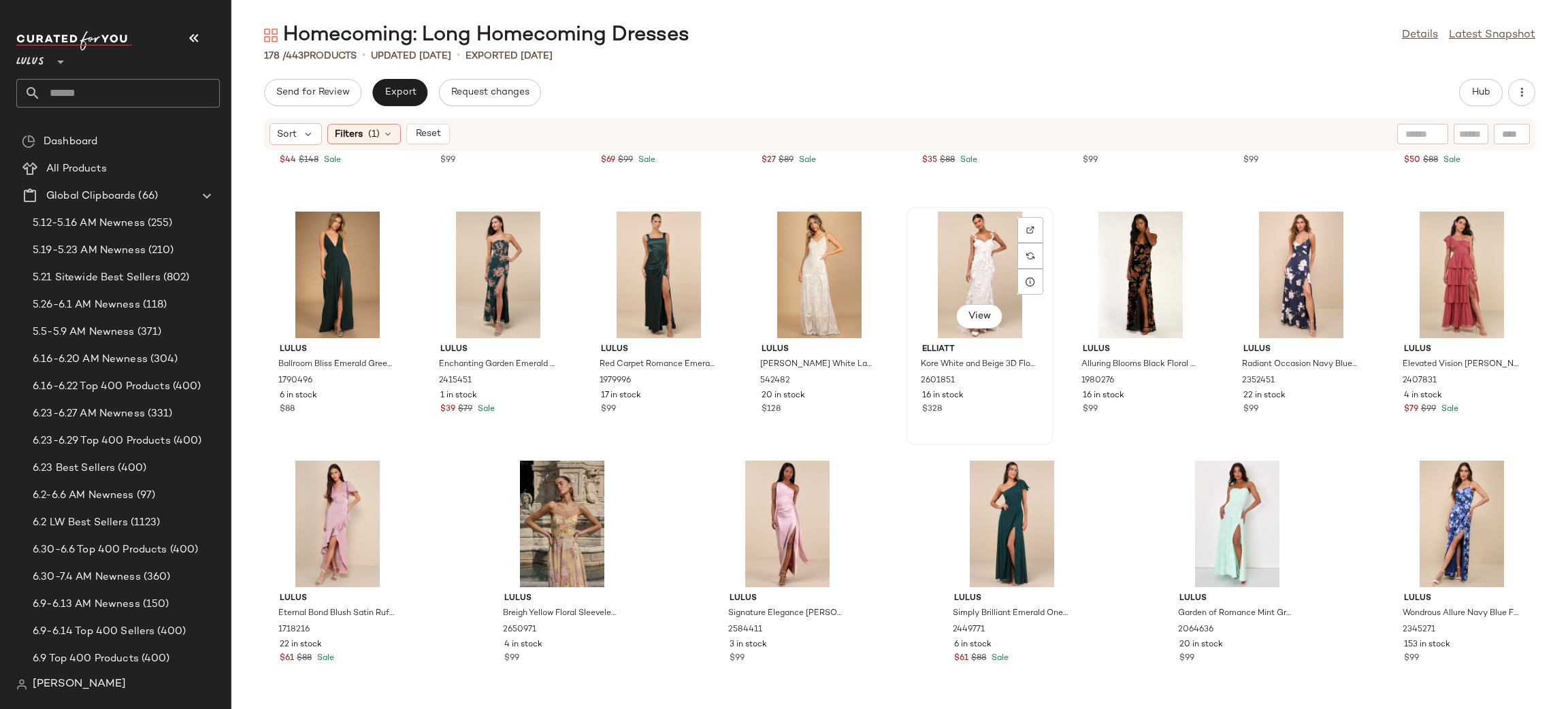
click at [969, 251] on div "View" at bounding box center [980, 274] width 137 height 126
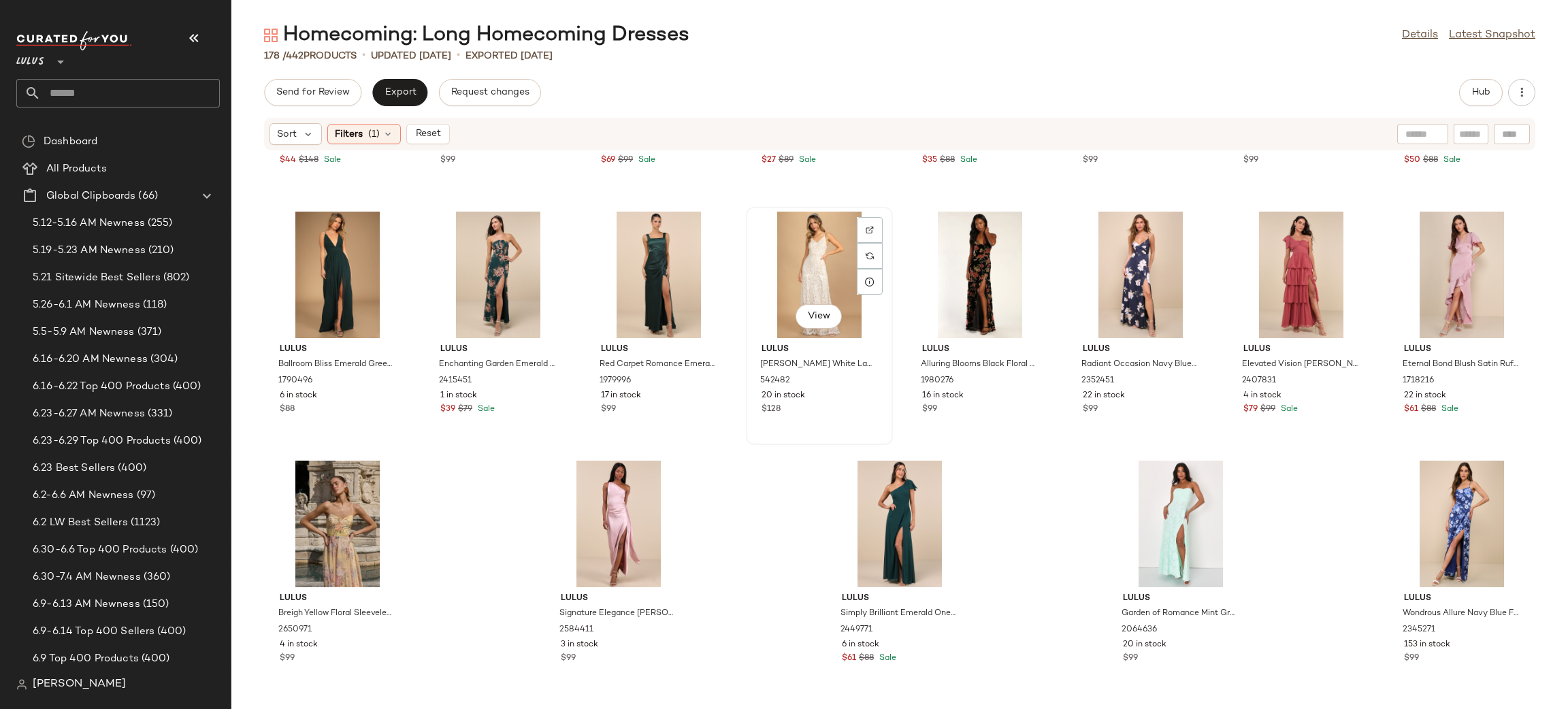
click at [805, 248] on div "View" at bounding box center [818, 274] width 137 height 126
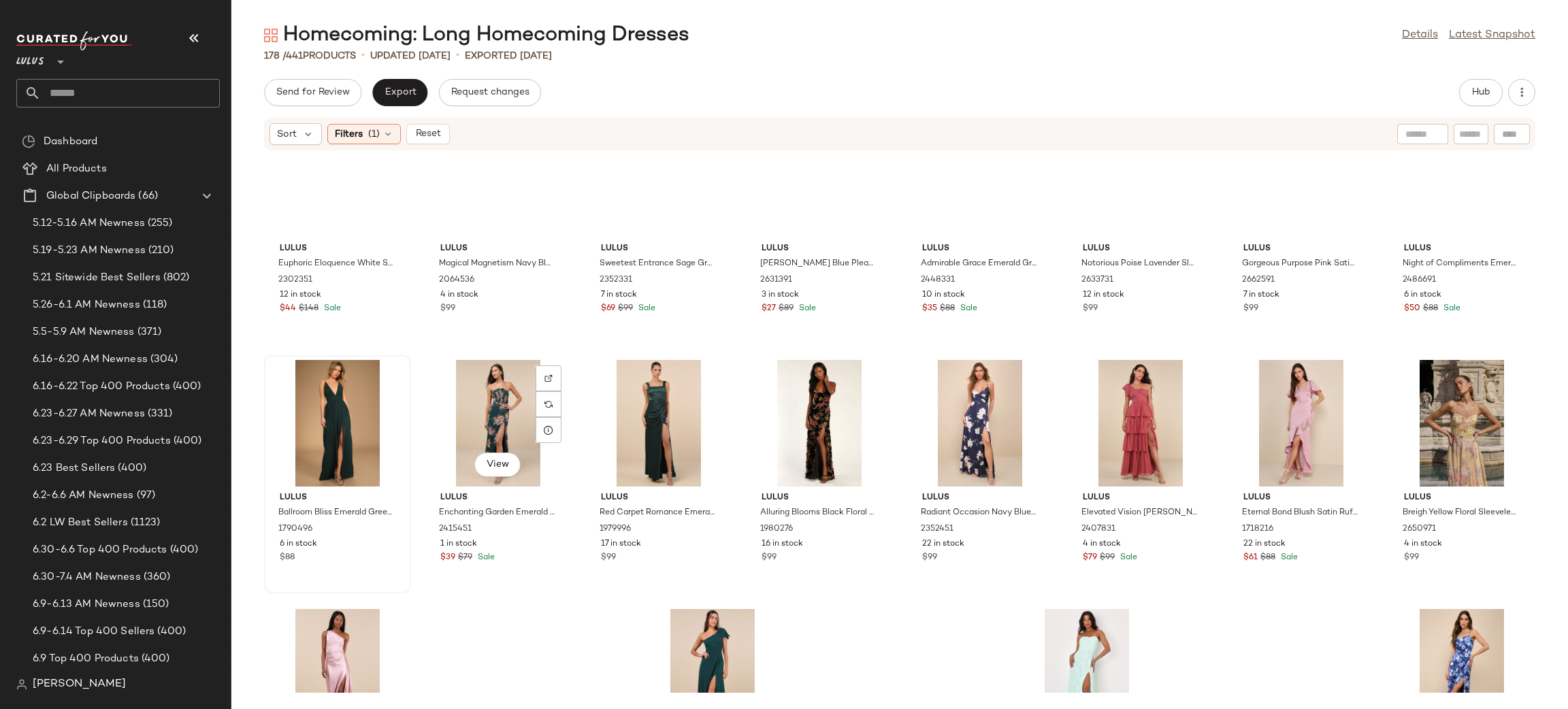
scroll to position [4765, 0]
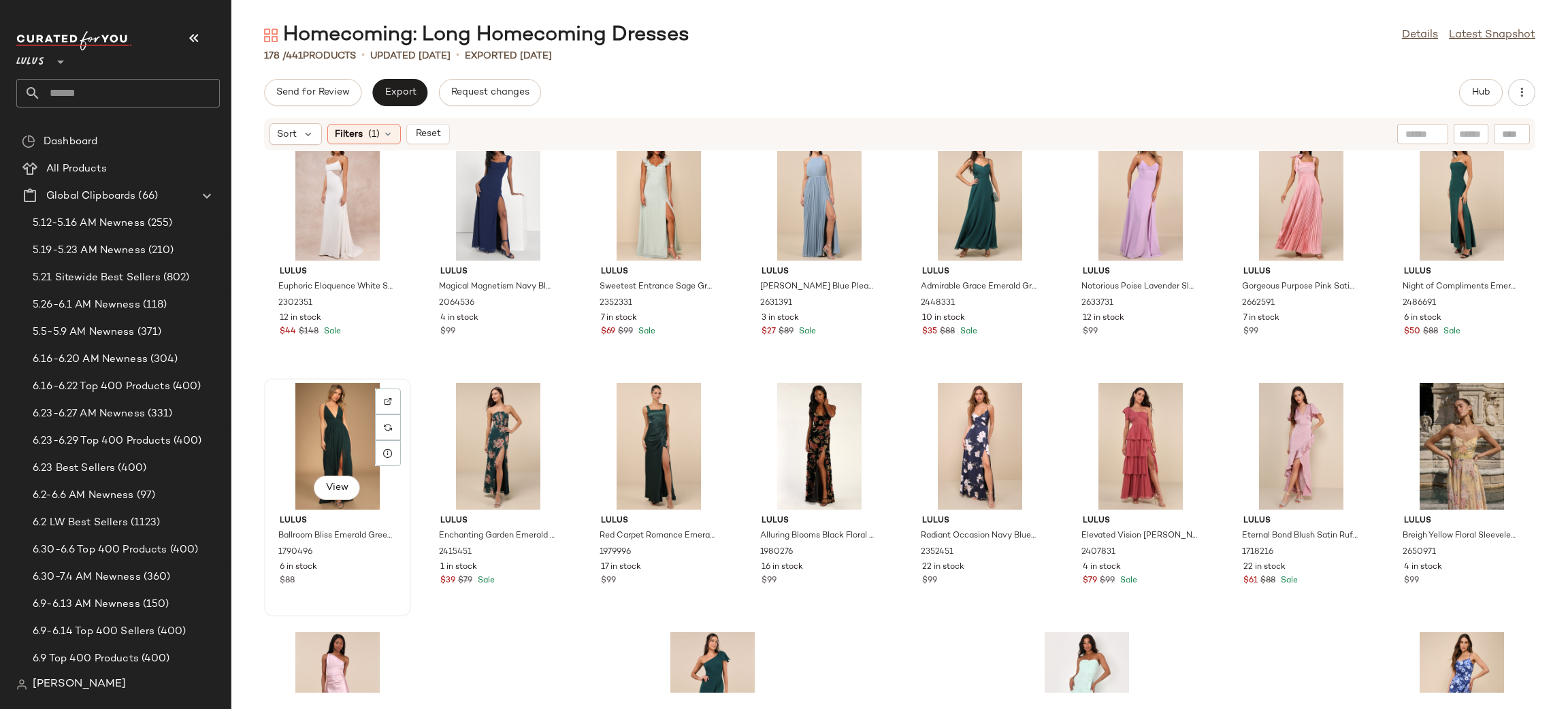
click at [341, 412] on div "View" at bounding box center [337, 446] width 137 height 126
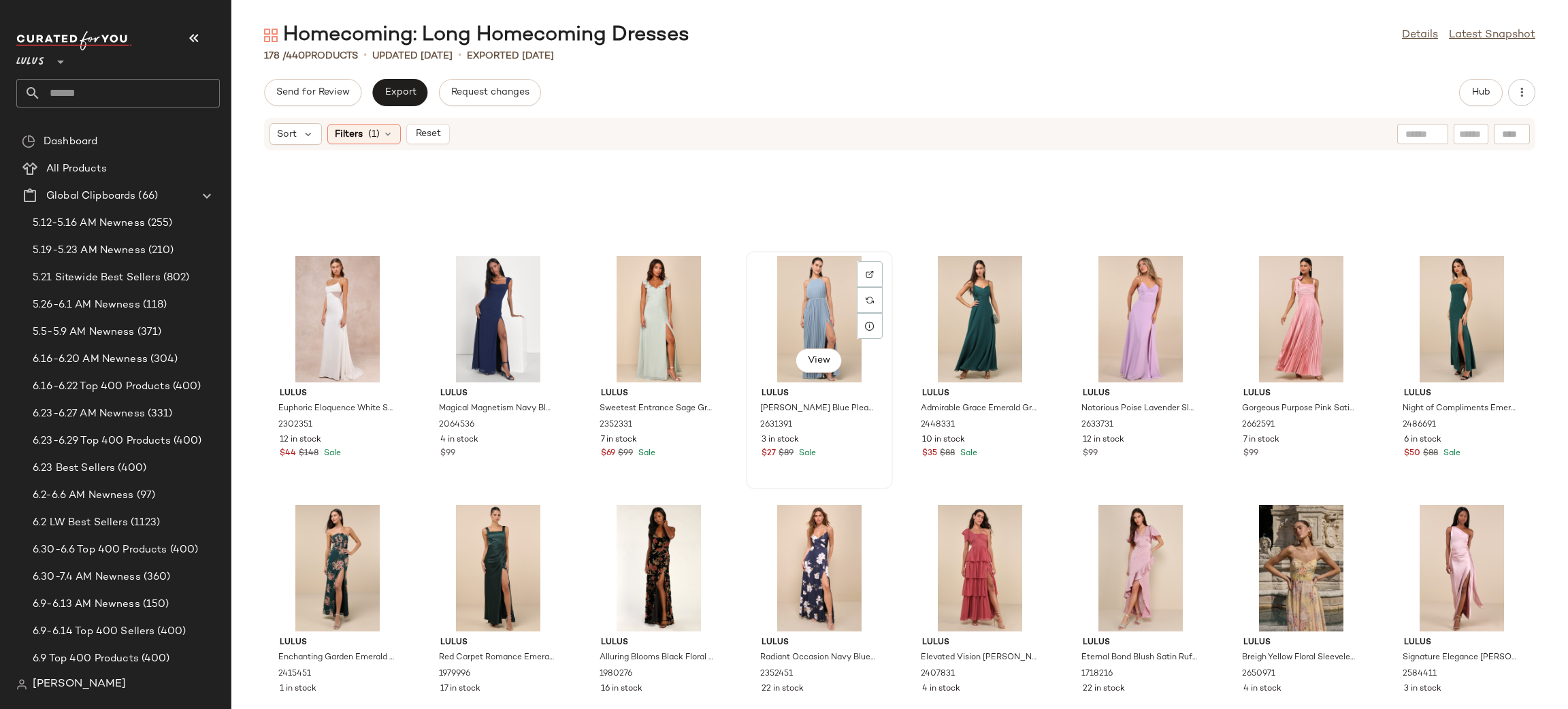
scroll to position [4643, 0]
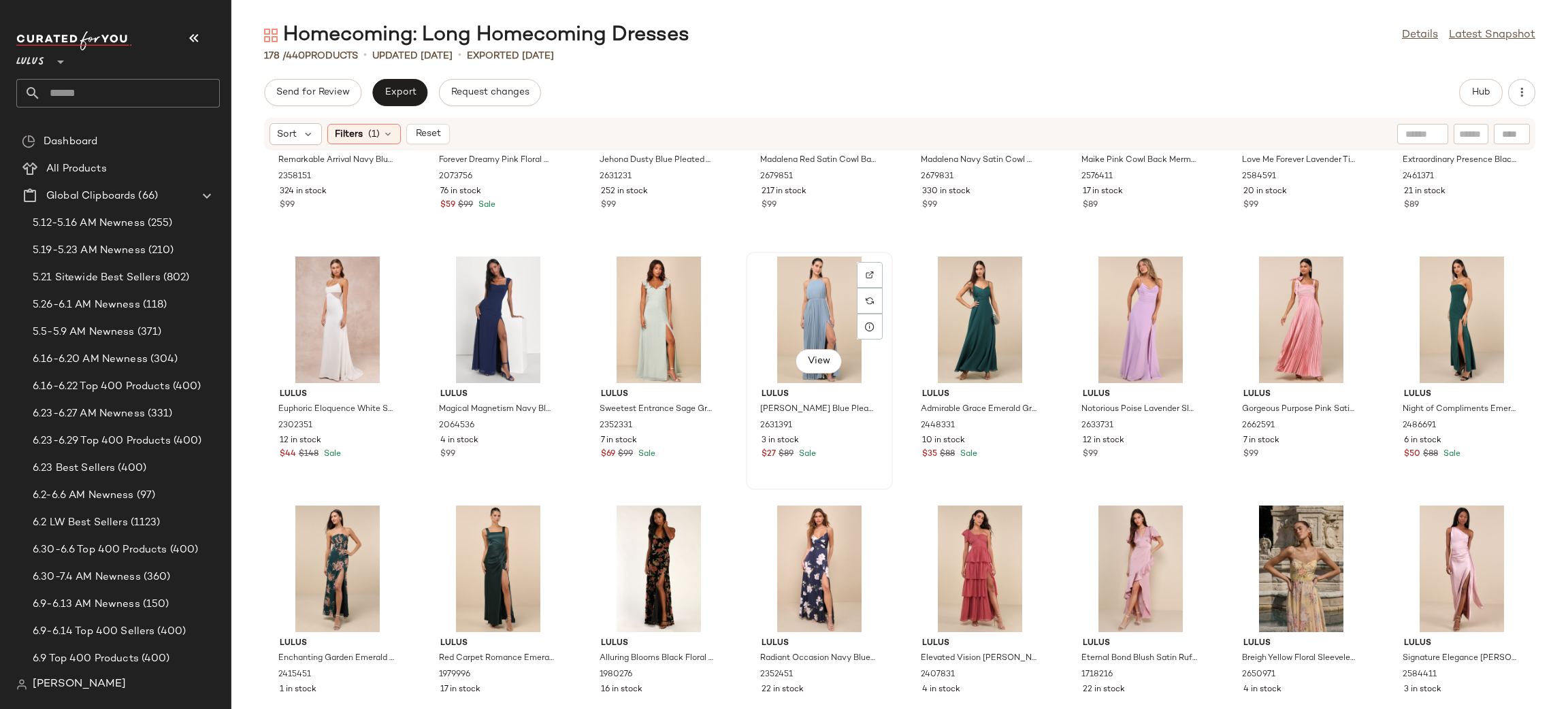
click at [818, 327] on div "View" at bounding box center [818, 319] width 137 height 126
click at [923, 298] on div at bounding box center [980, 319] width 137 height 126
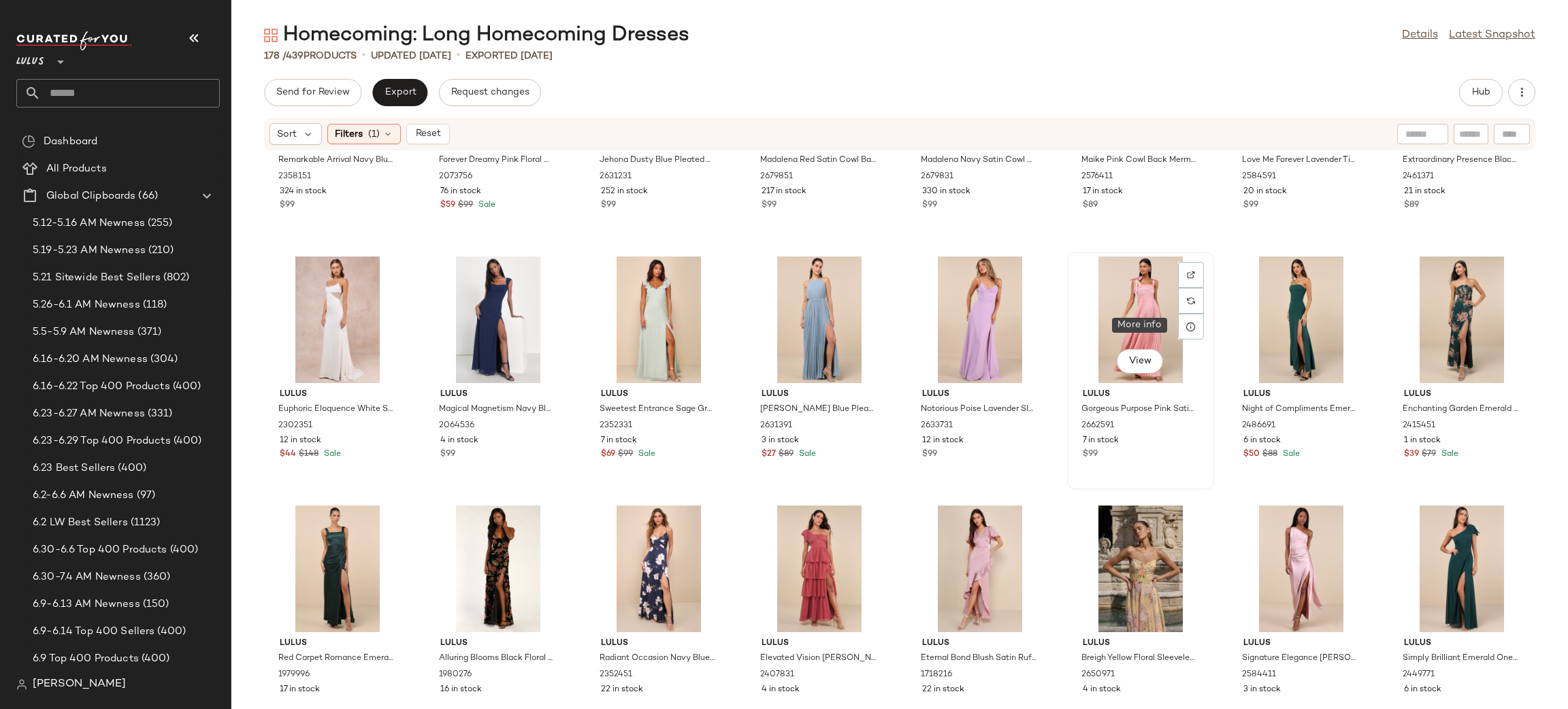
click at [1147, 307] on div "View" at bounding box center [1140, 319] width 137 height 126
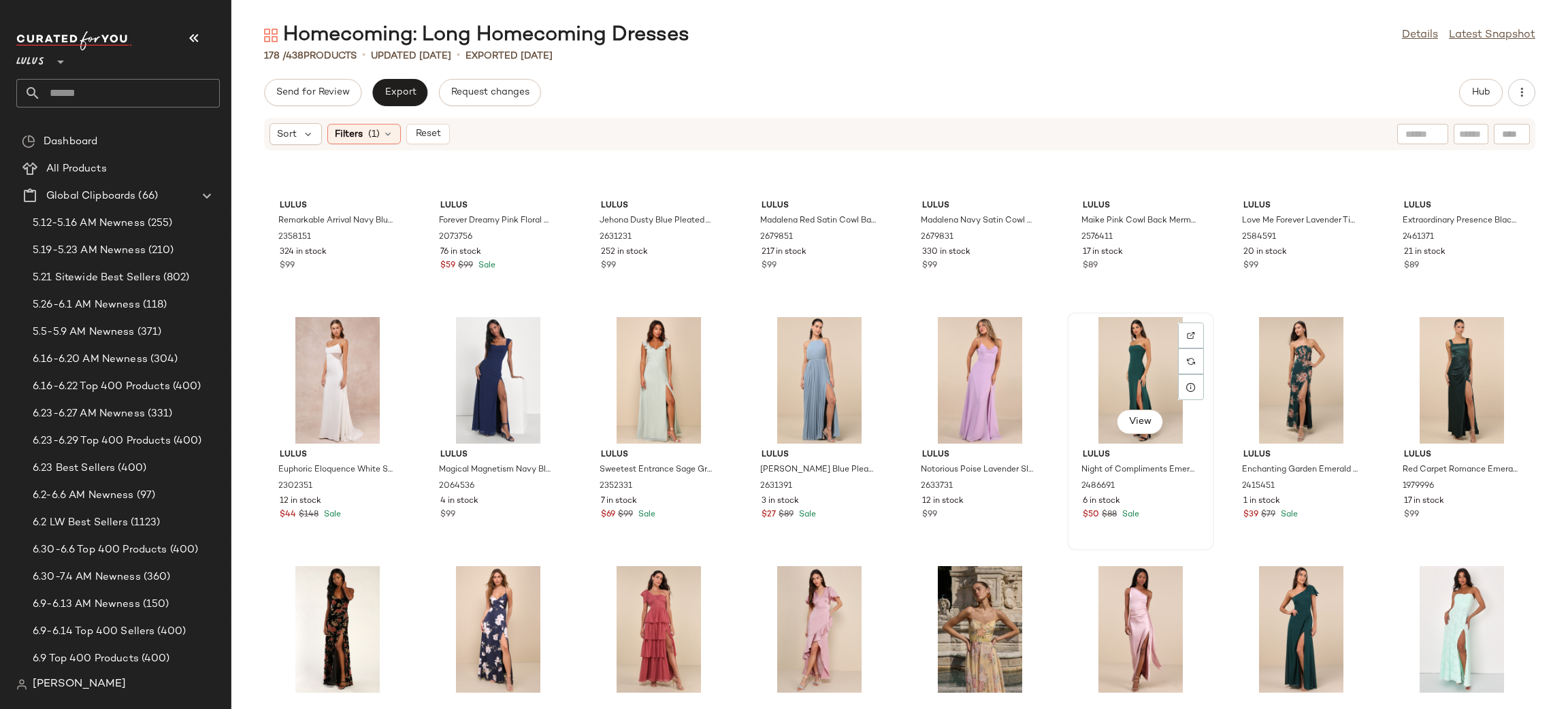
scroll to position [4567, 0]
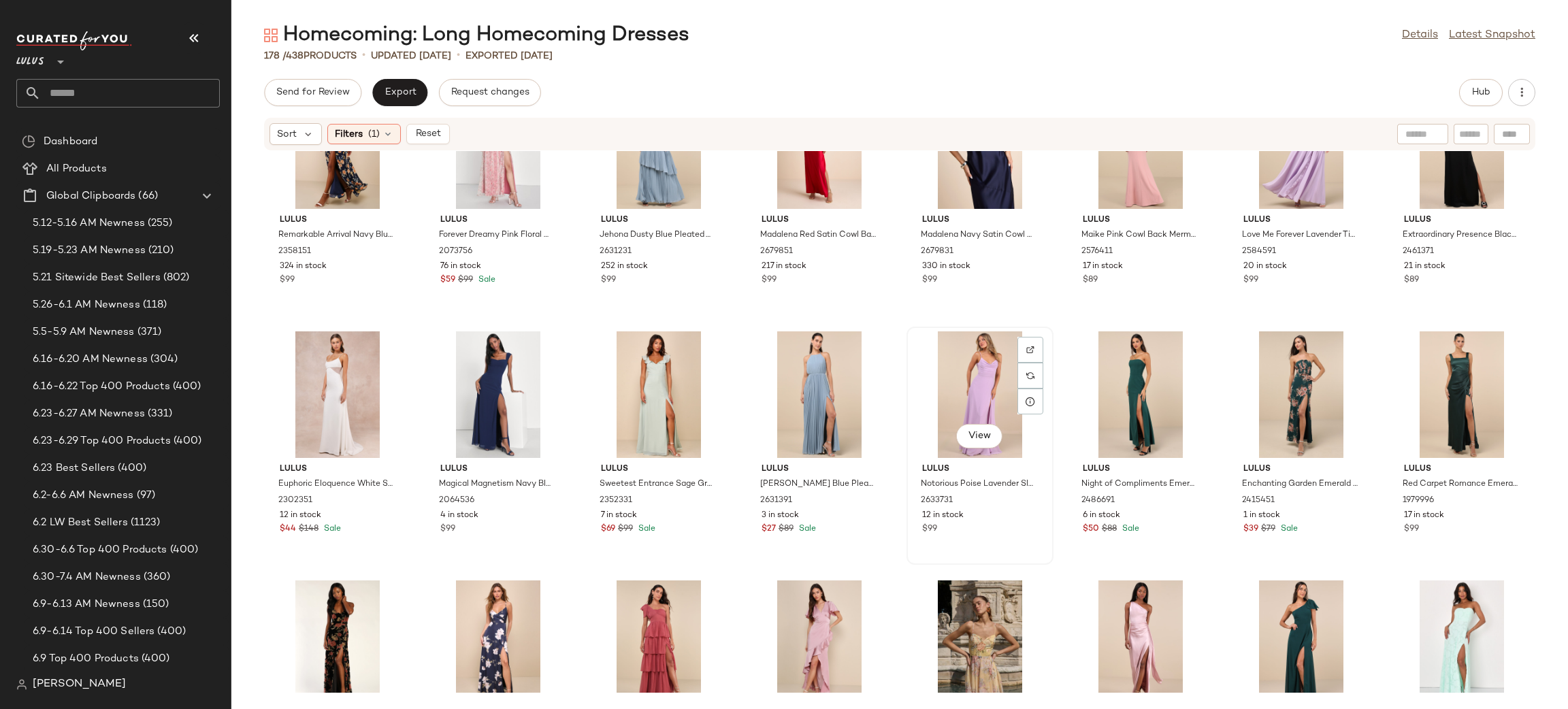
click at [949, 365] on div "View" at bounding box center [980, 394] width 137 height 126
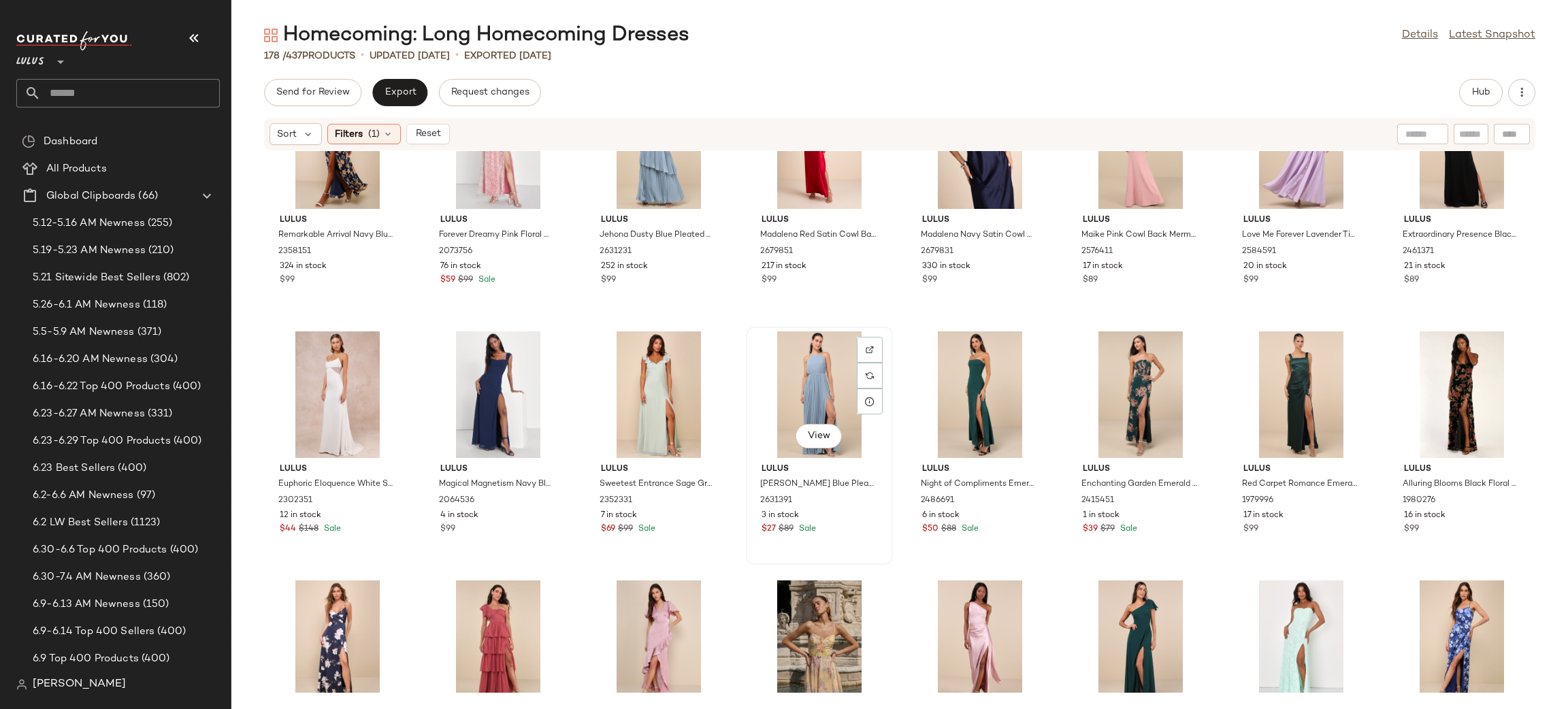
click at [807, 401] on div "View" at bounding box center [818, 394] width 137 height 126
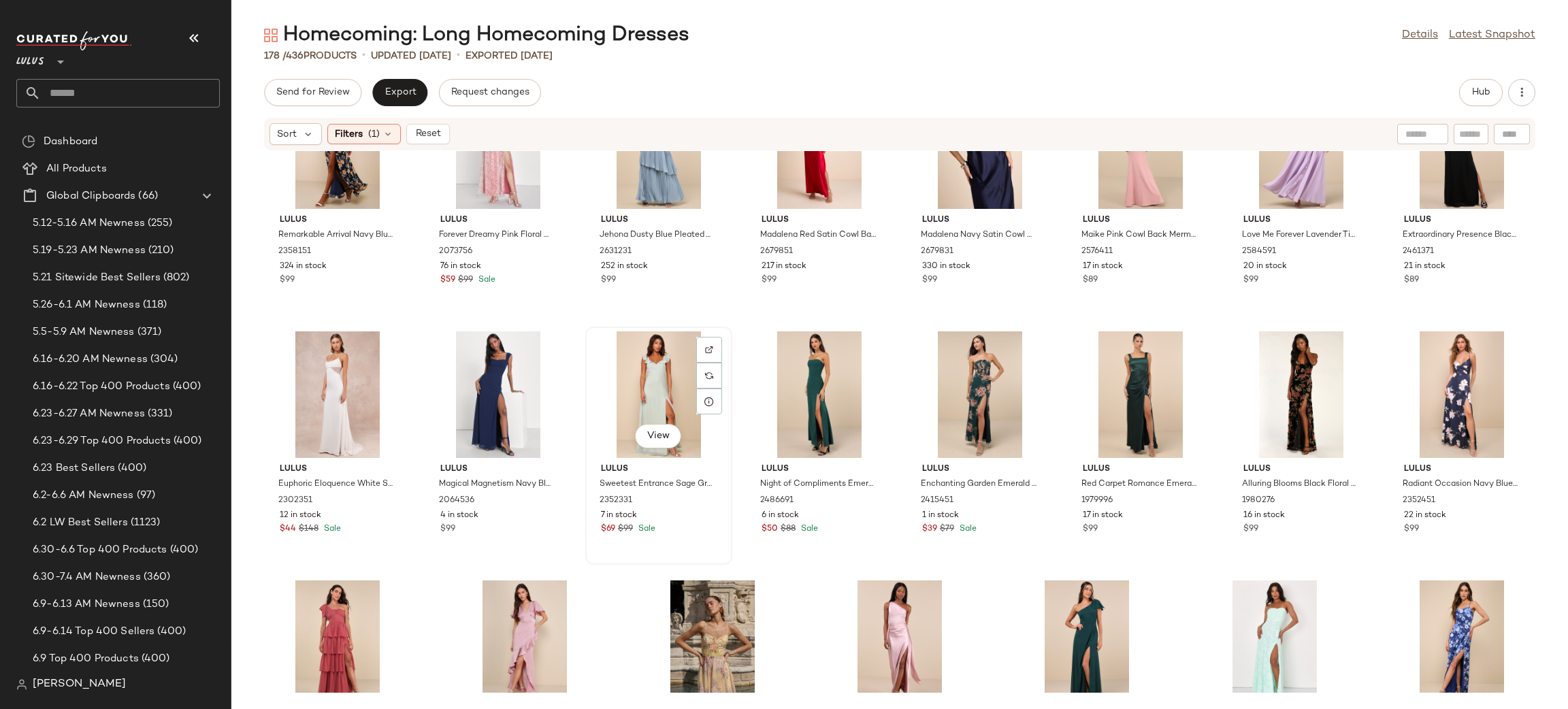
click at [640, 378] on div "View" at bounding box center [658, 394] width 137 height 126
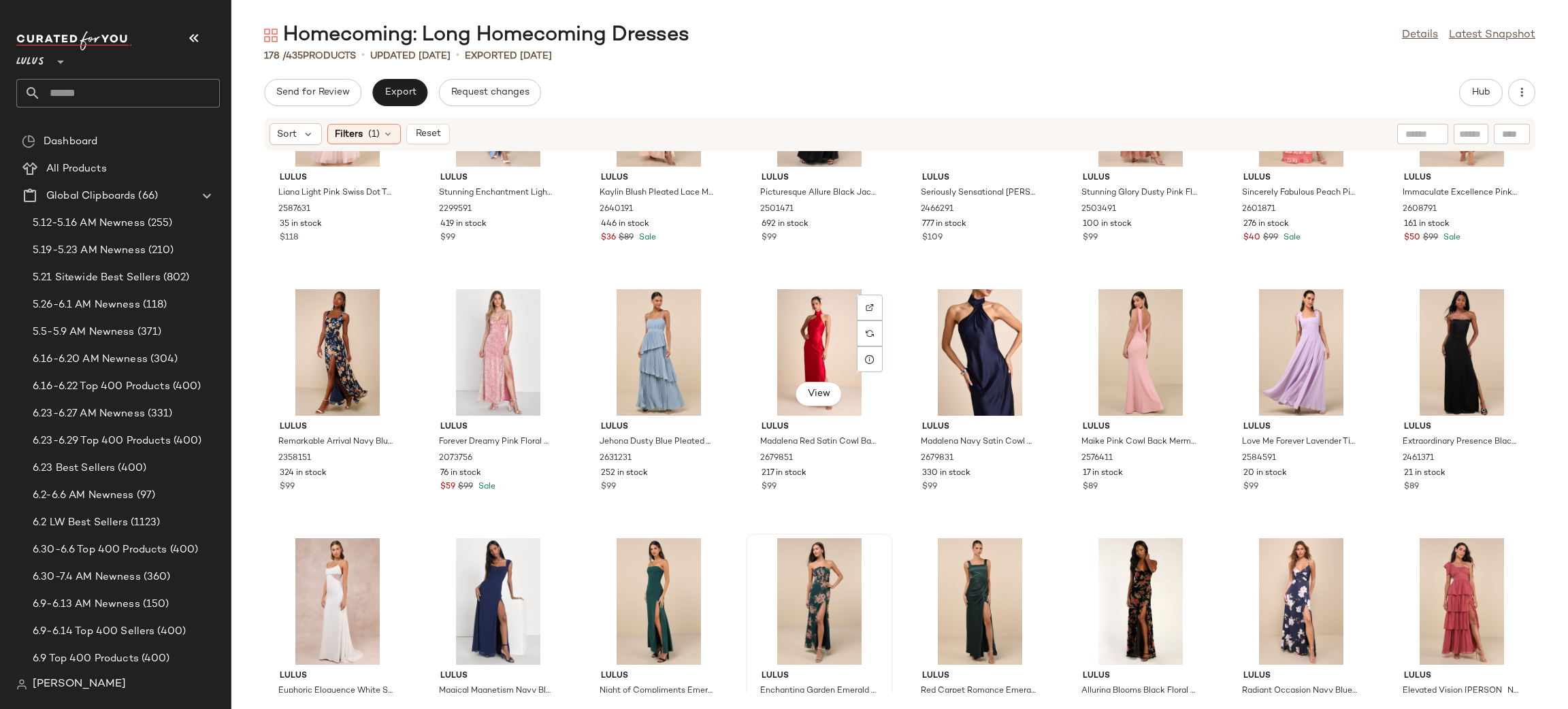
scroll to position [4359, 0]
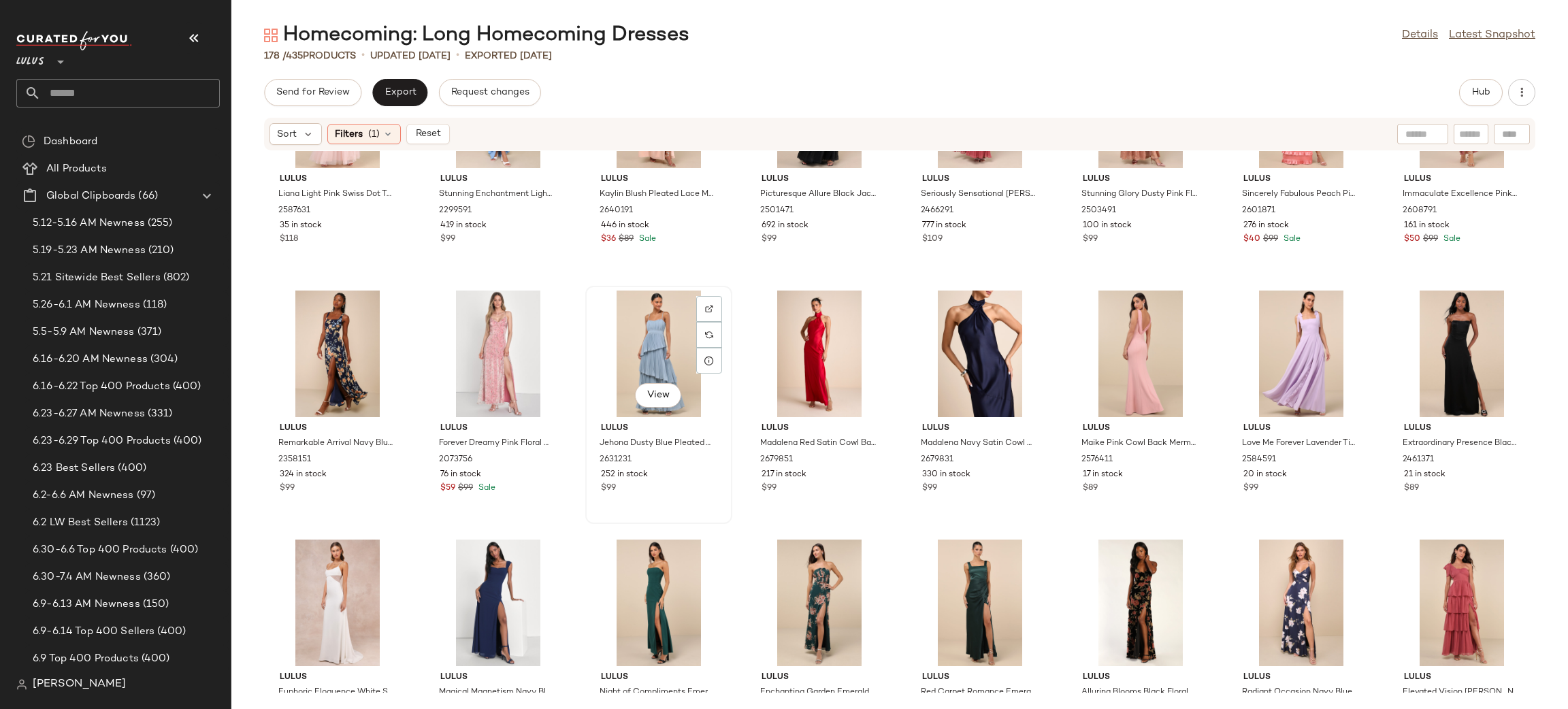
click at [650, 346] on div "View" at bounding box center [658, 353] width 137 height 126
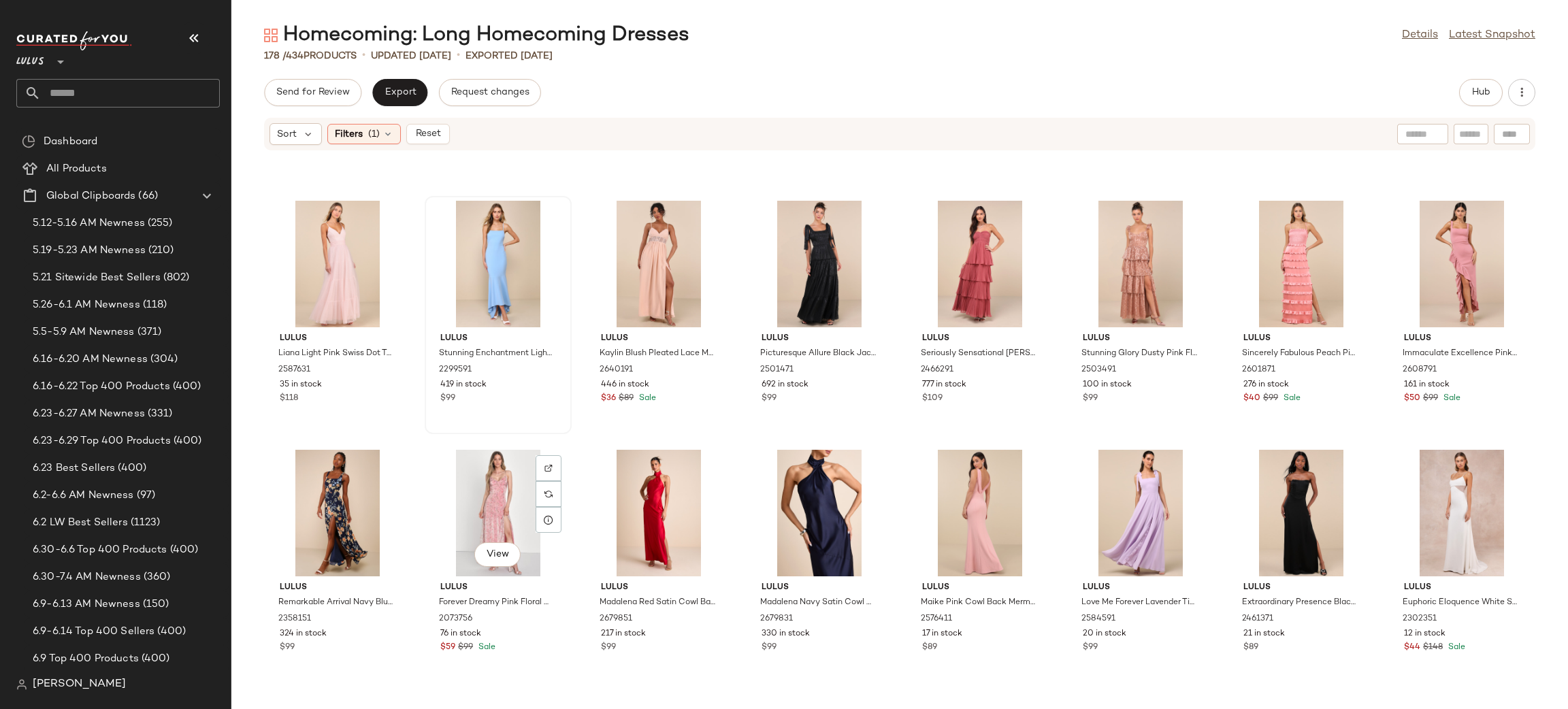
scroll to position [4115, 0]
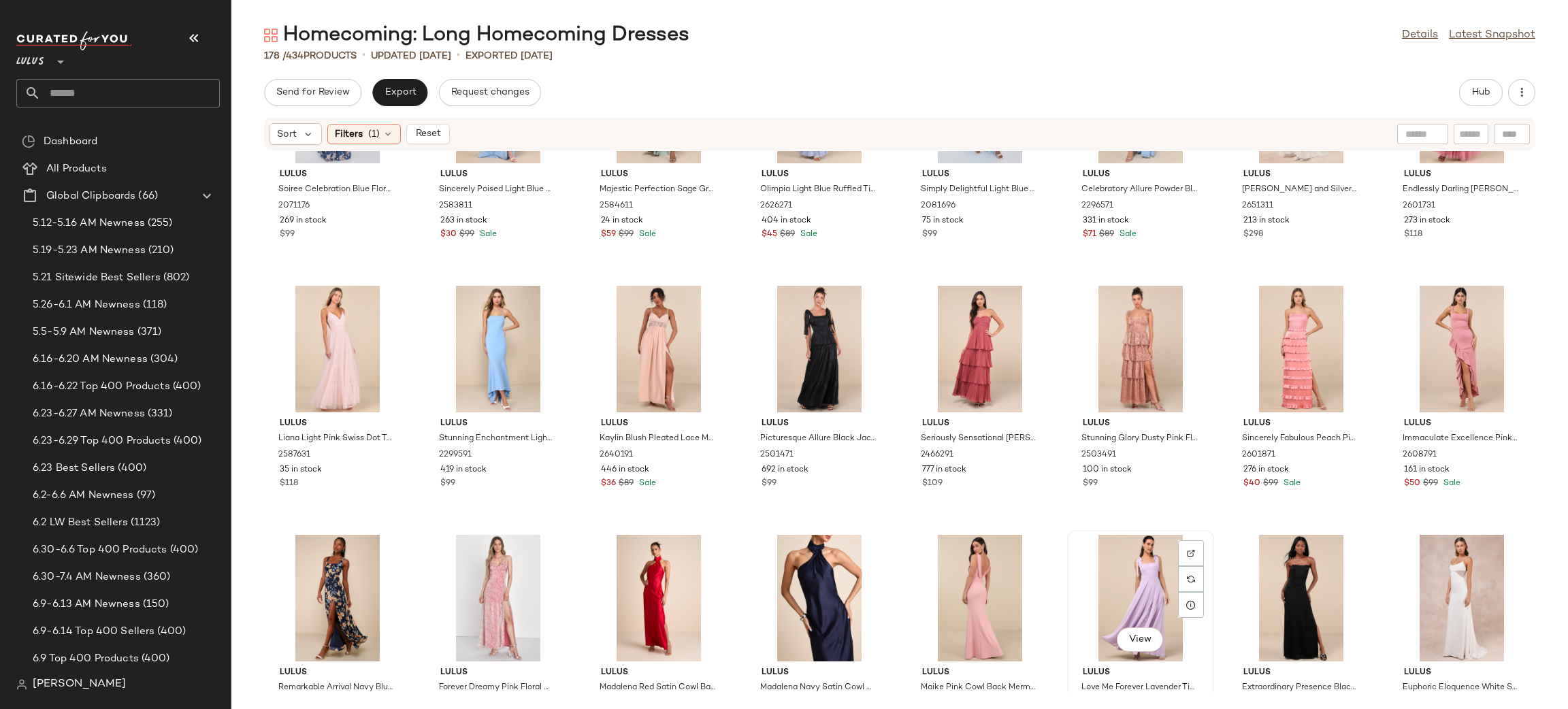
click at [1119, 592] on div "View" at bounding box center [1140, 598] width 137 height 126
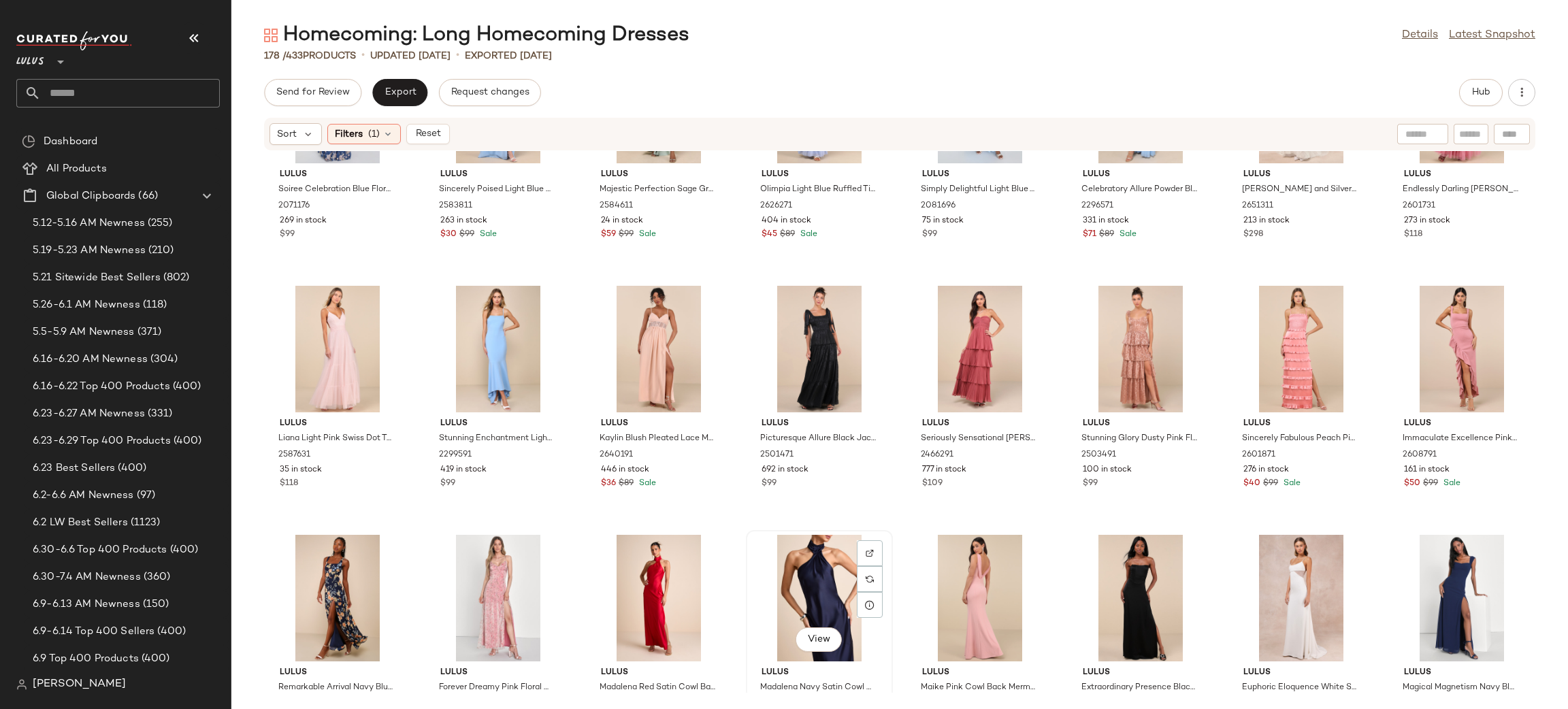
click at [817, 598] on div "View" at bounding box center [818, 598] width 137 height 126
click at [800, 335] on div "View" at bounding box center [818, 348] width 137 height 126
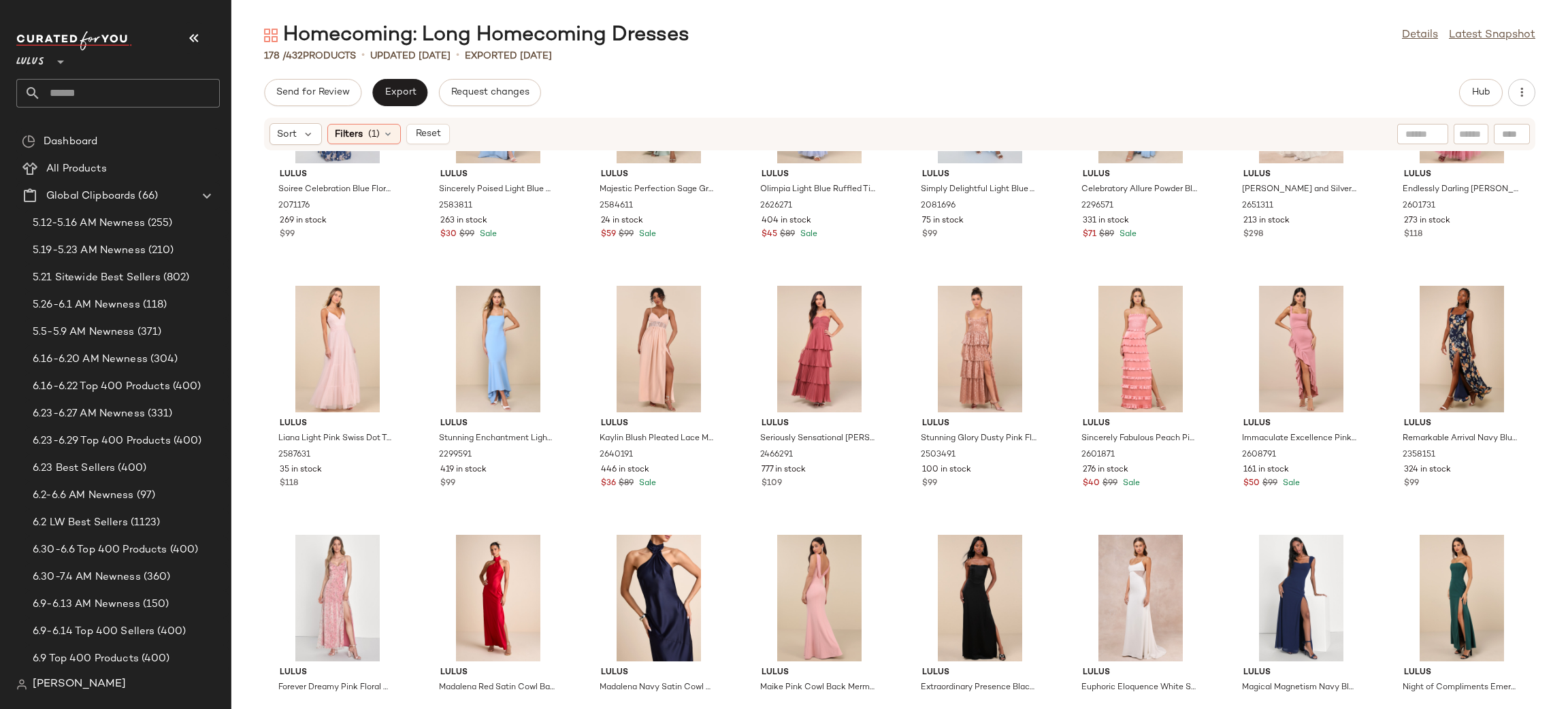
click at [800, 335] on div at bounding box center [818, 348] width 137 height 126
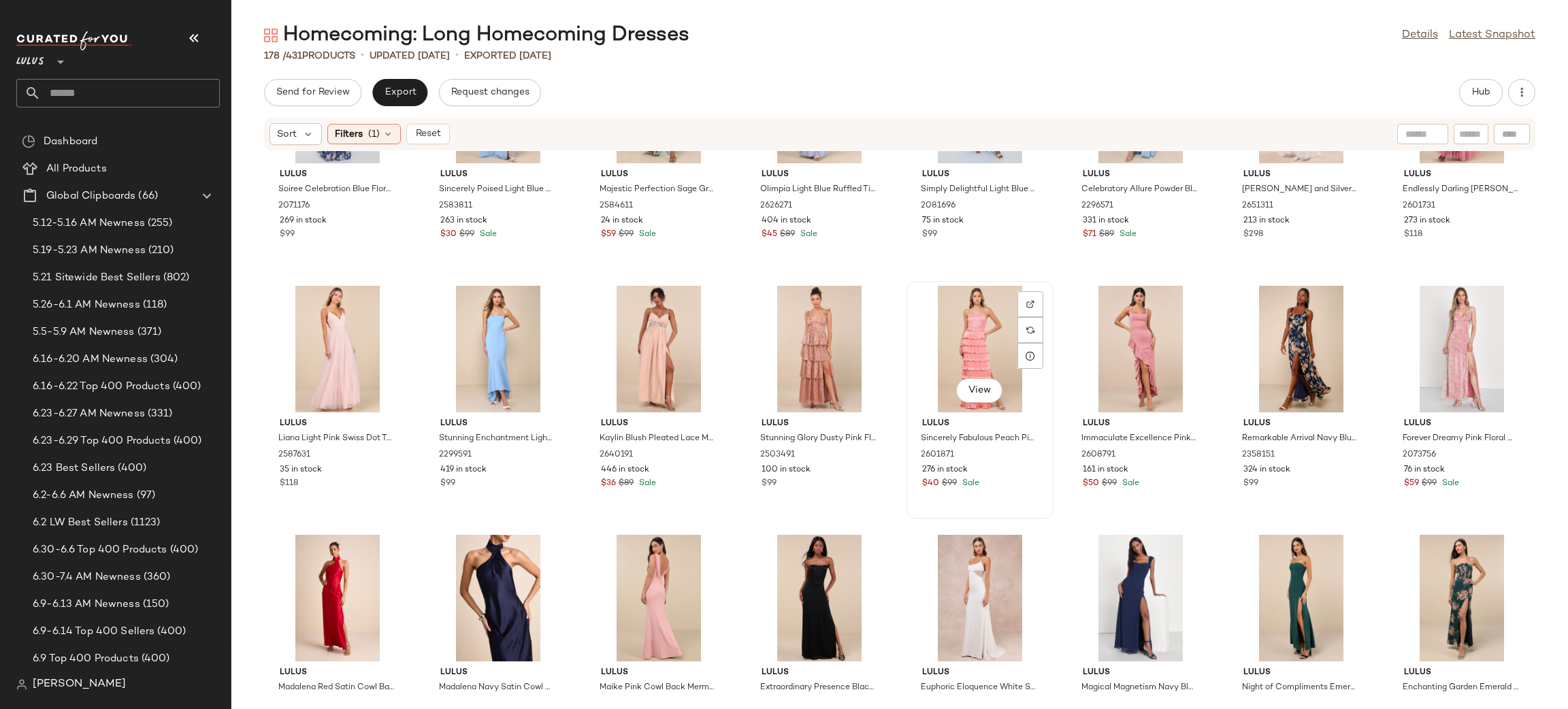
click at [975, 339] on div "View" at bounding box center [980, 348] width 137 height 126
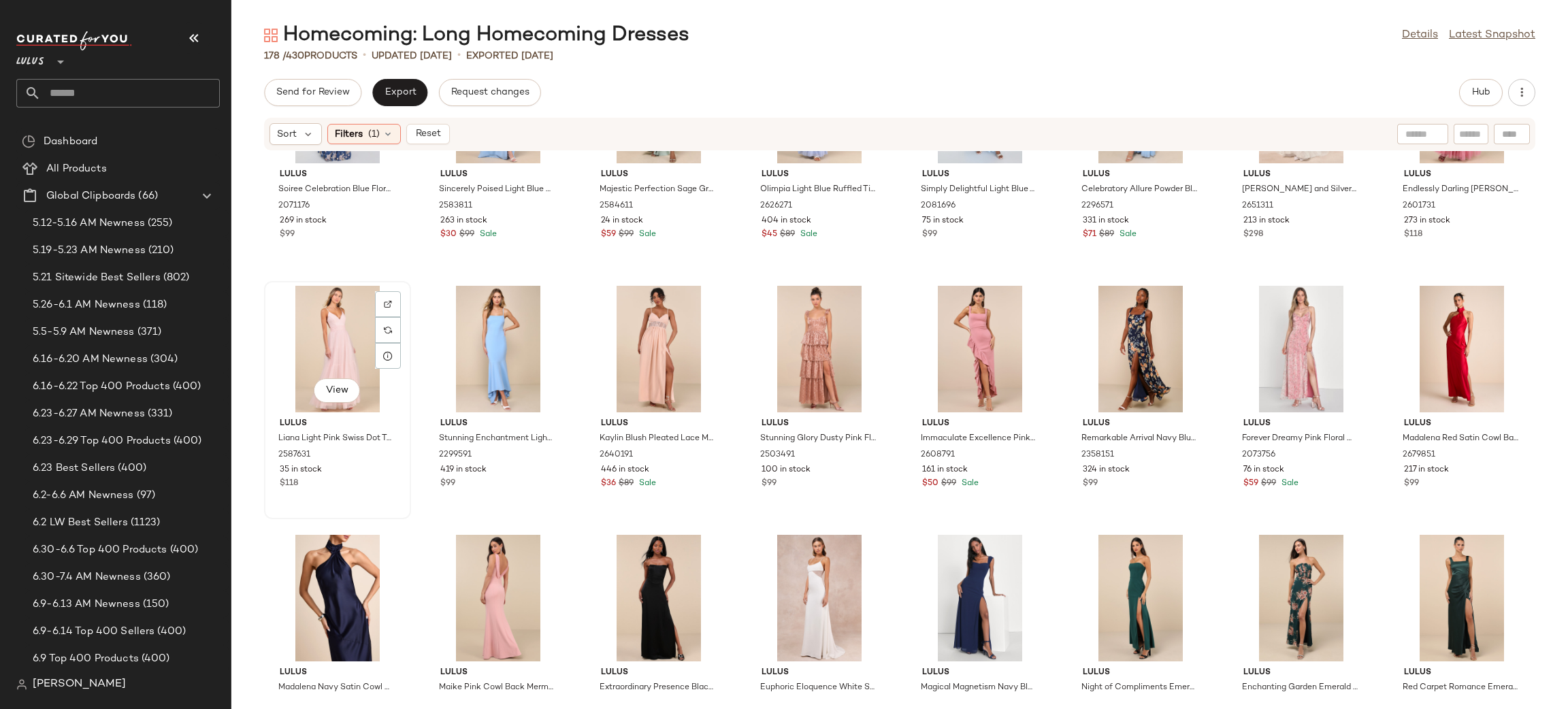
click at [339, 322] on div "View" at bounding box center [337, 348] width 137 height 126
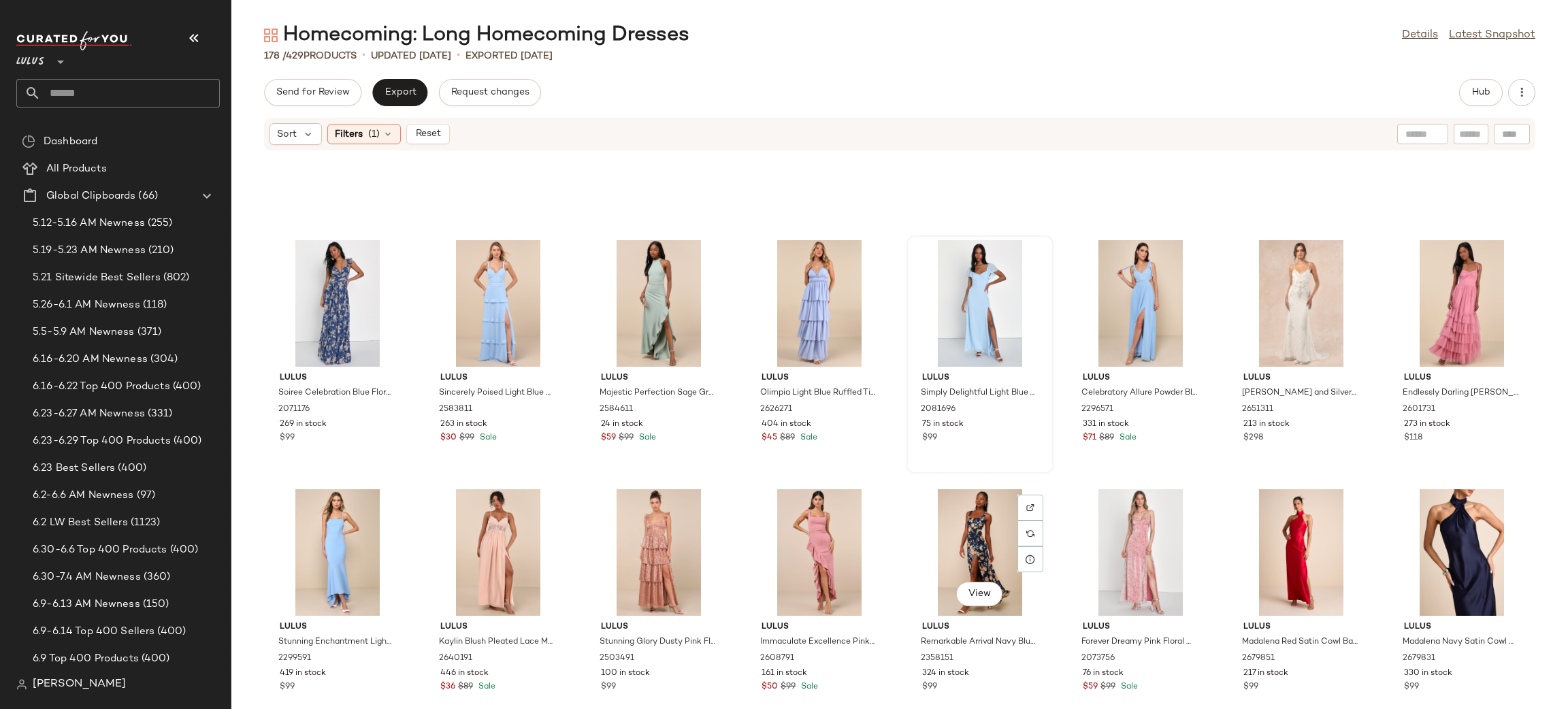
scroll to position [3867, 0]
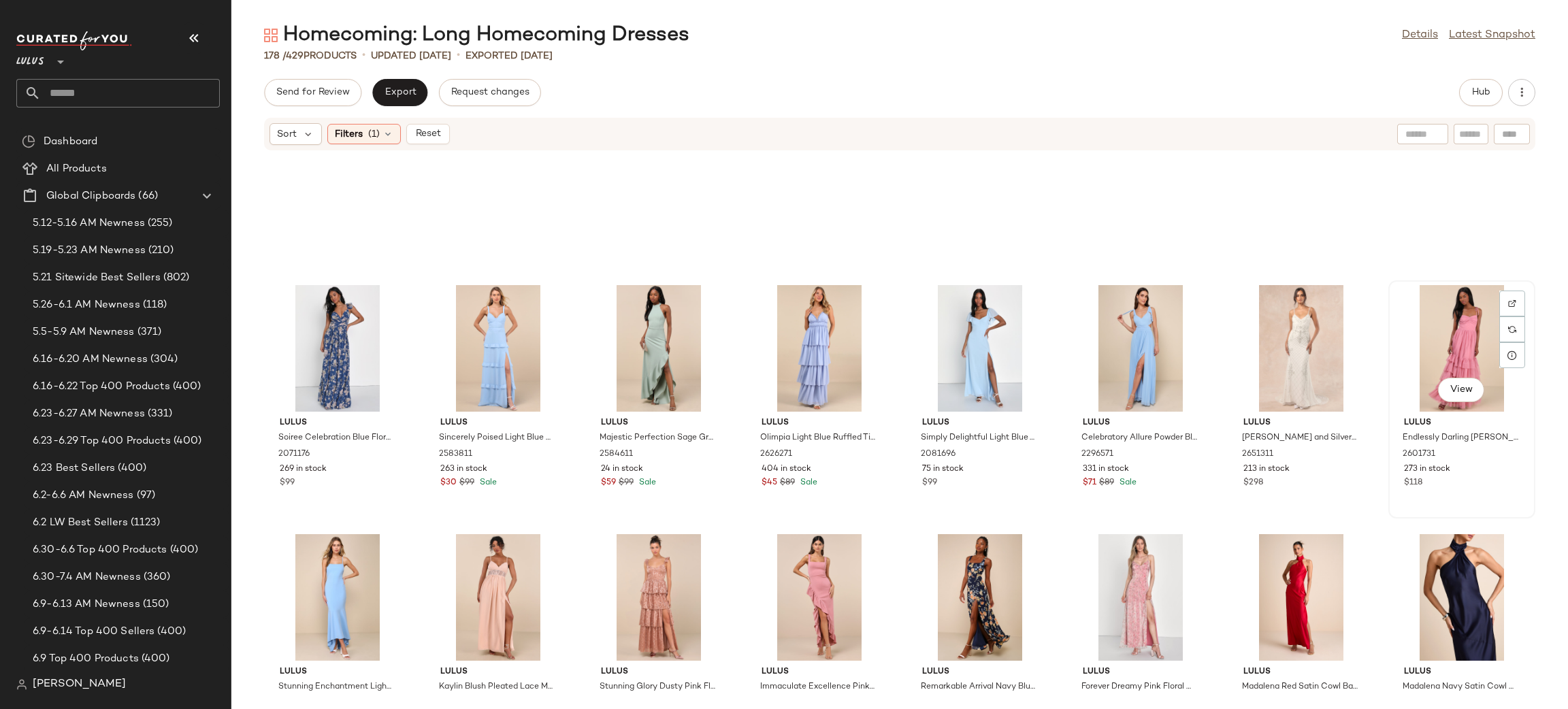
click at [1439, 334] on div "View" at bounding box center [1461, 348] width 137 height 126
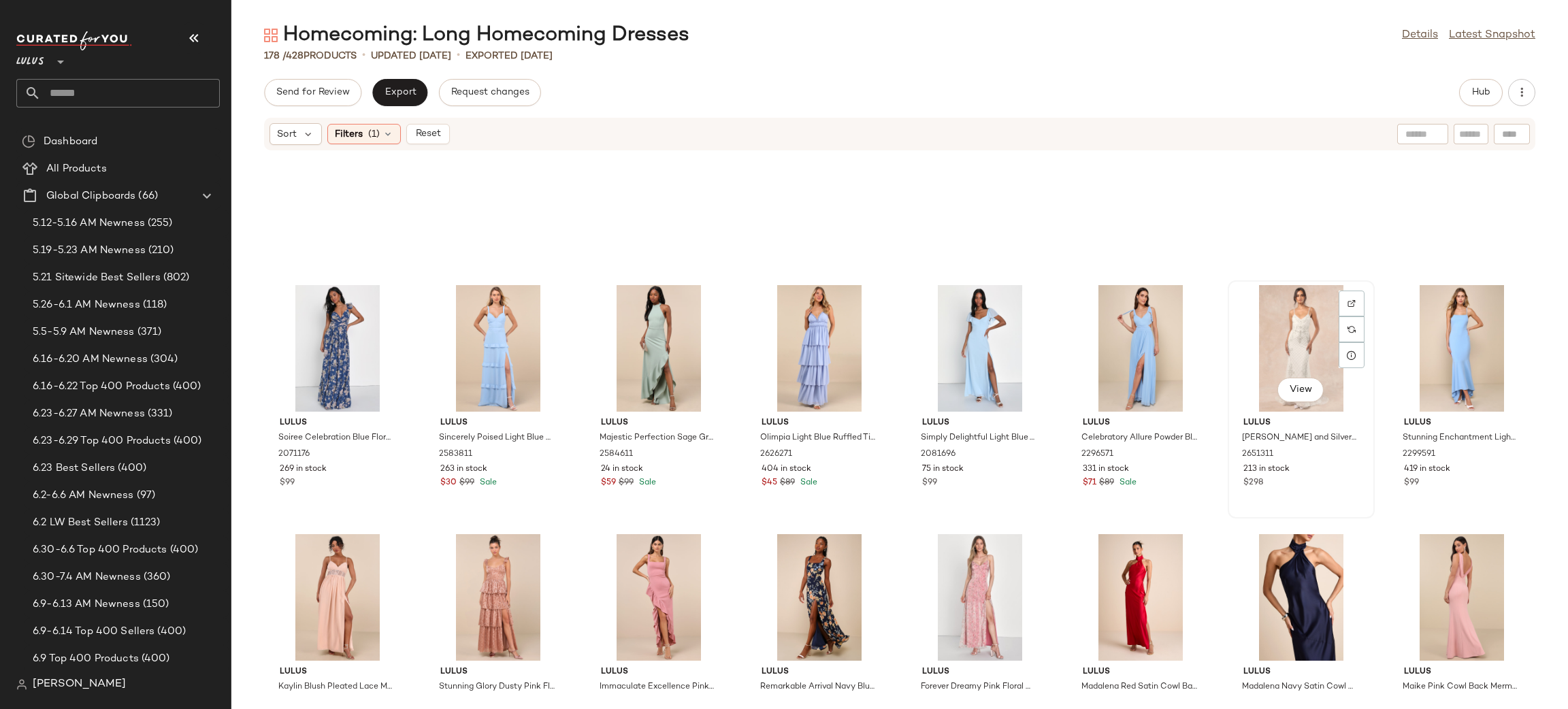
click at [1278, 338] on div "View" at bounding box center [1300, 348] width 137 height 126
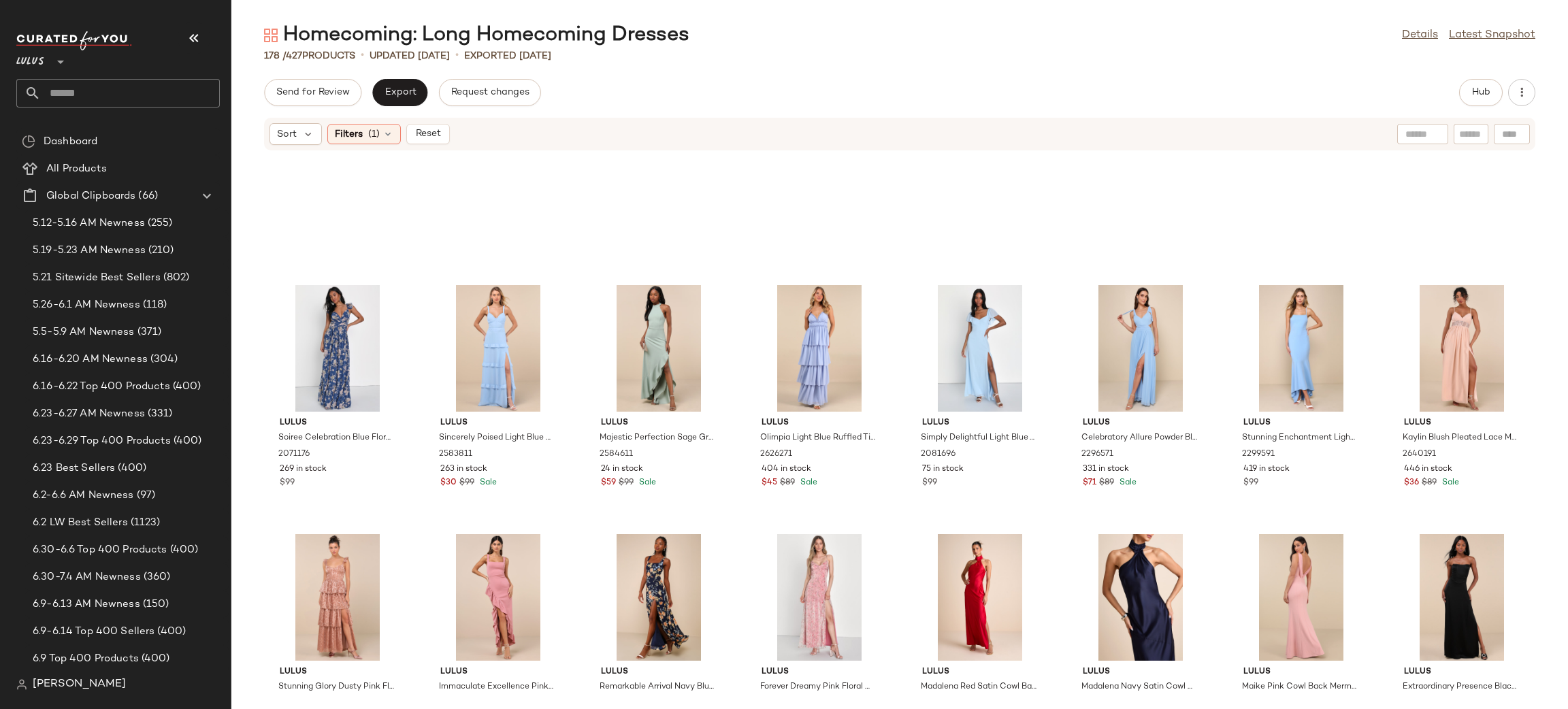
click at [1278, 338] on div at bounding box center [1300, 348] width 137 height 126
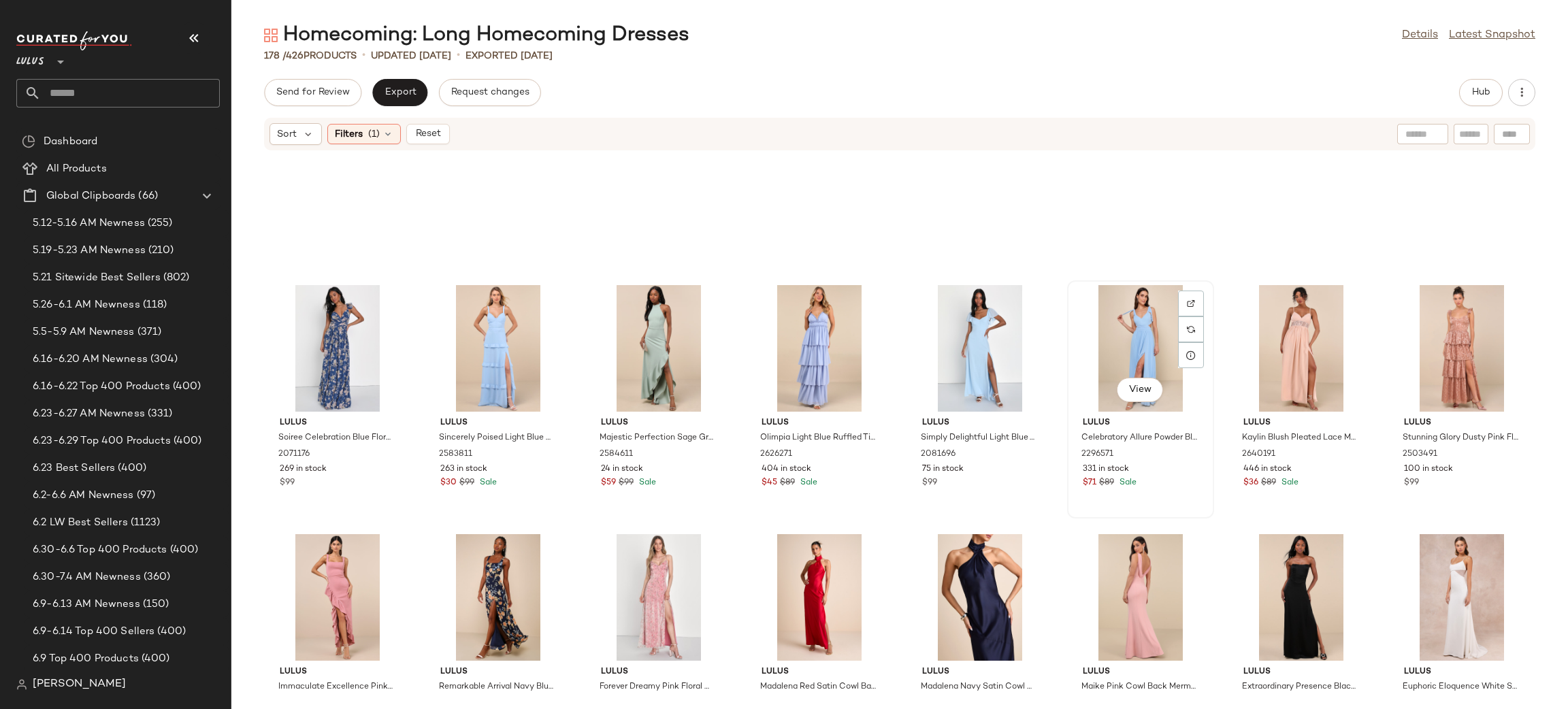
click at [1152, 349] on div "View" at bounding box center [1140, 348] width 137 height 126
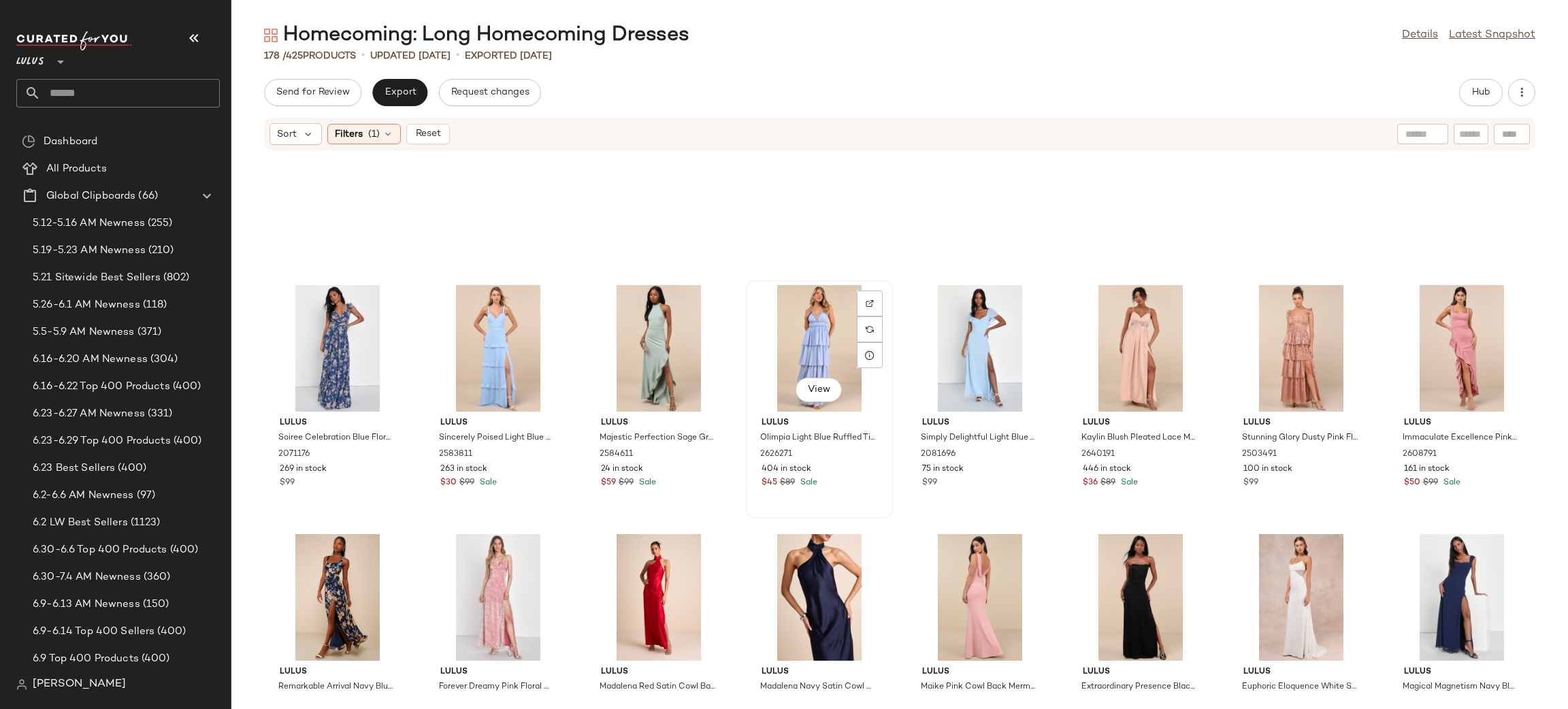
click at [789, 350] on div "View" at bounding box center [818, 348] width 137 height 126
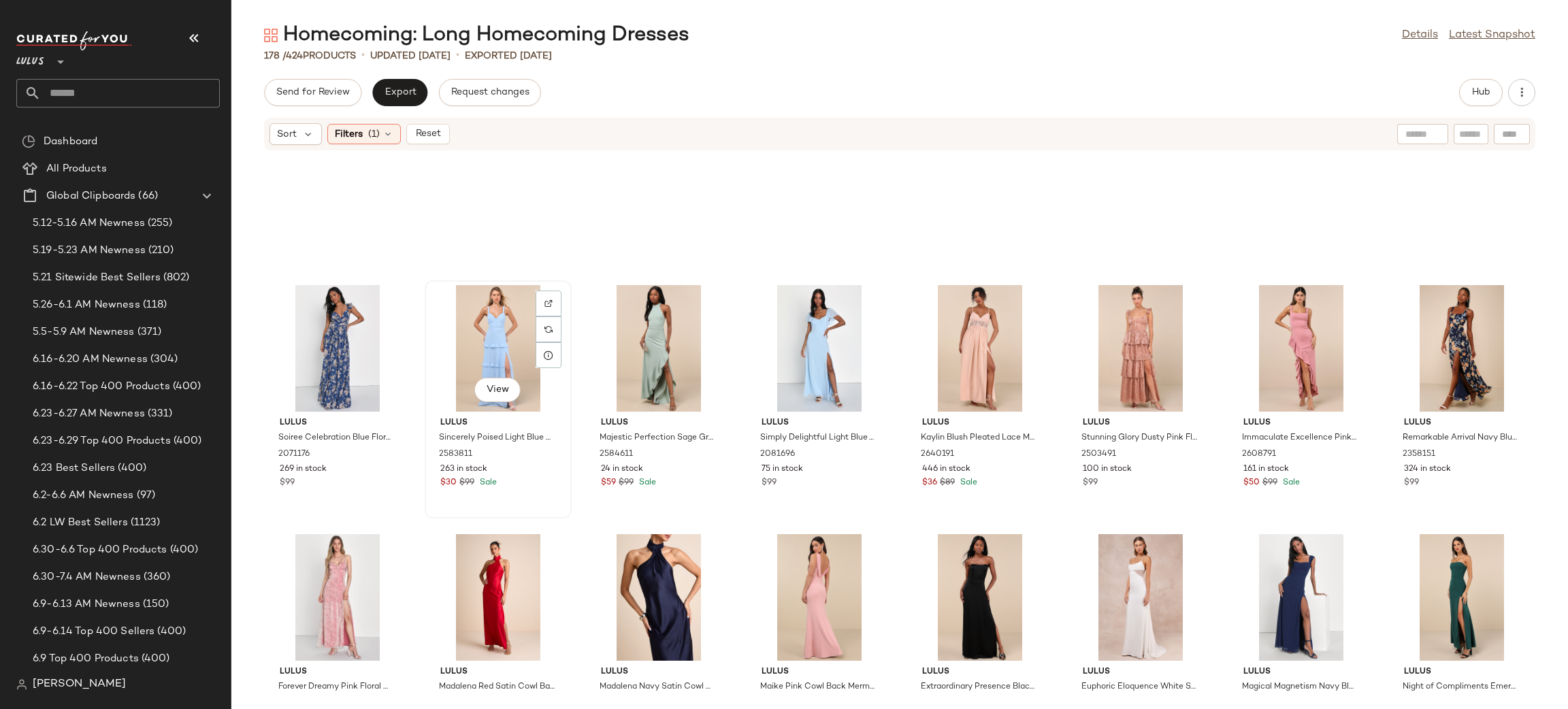
click at [461, 308] on div "View" at bounding box center [497, 348] width 137 height 126
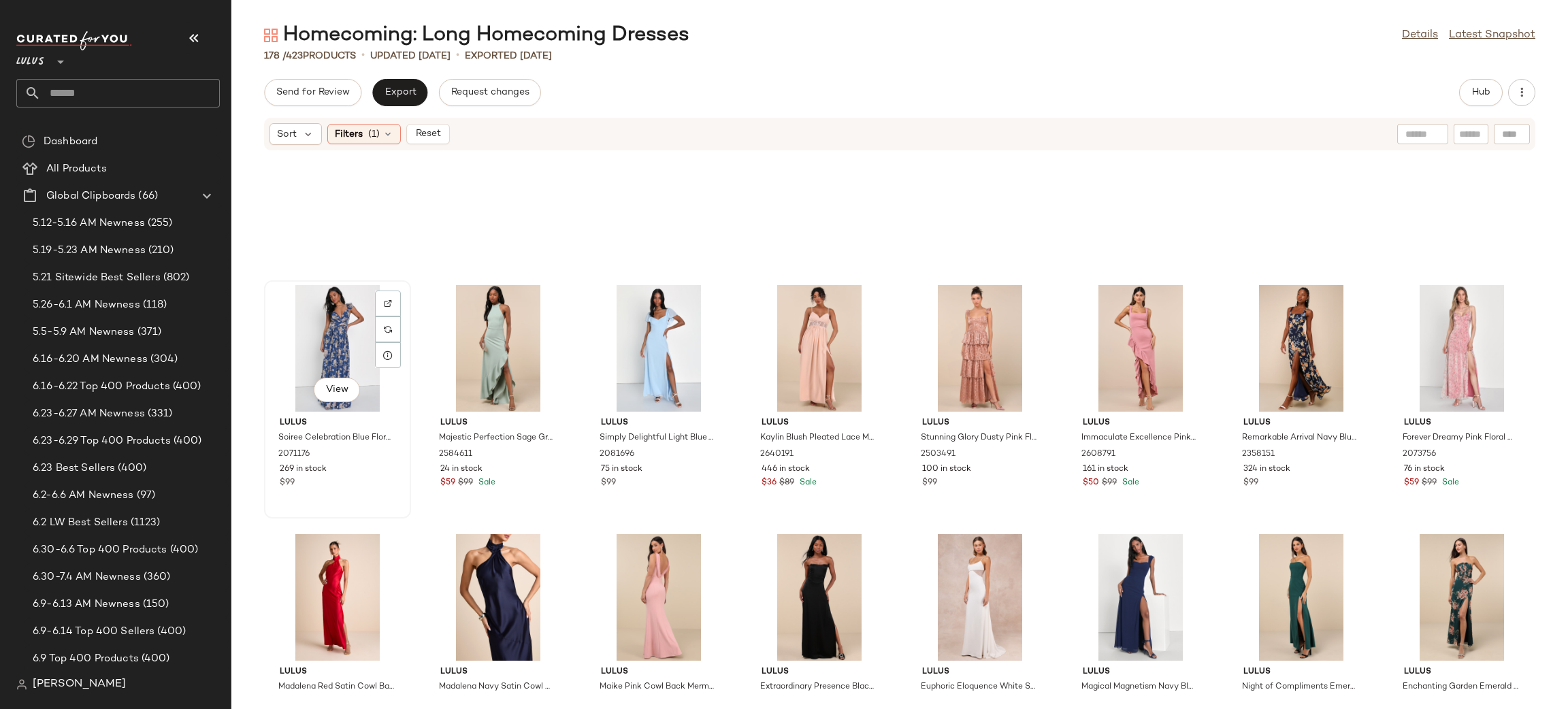
click at [347, 326] on div "View" at bounding box center [337, 348] width 137 height 126
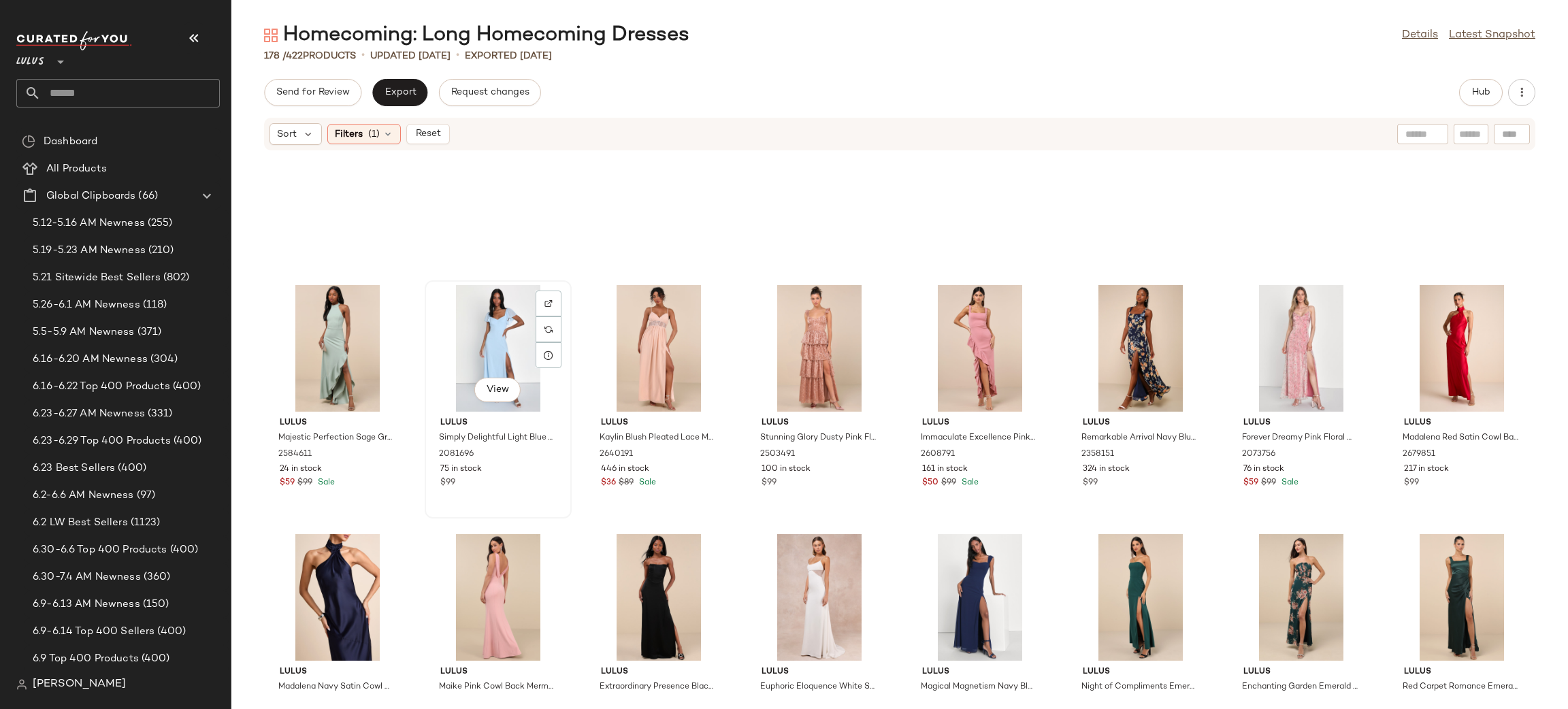
click at [491, 336] on div "View" at bounding box center [497, 348] width 137 height 126
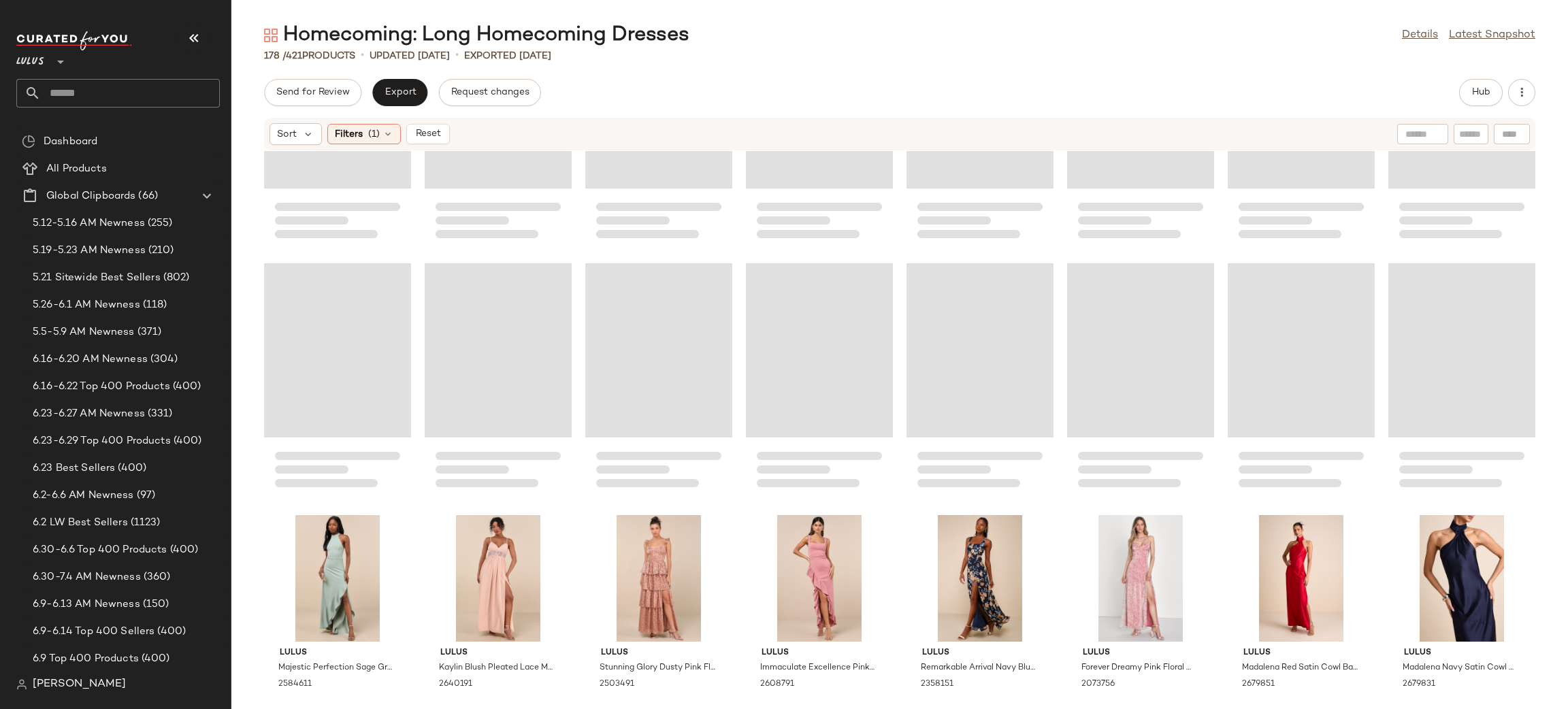
scroll to position [3597, 0]
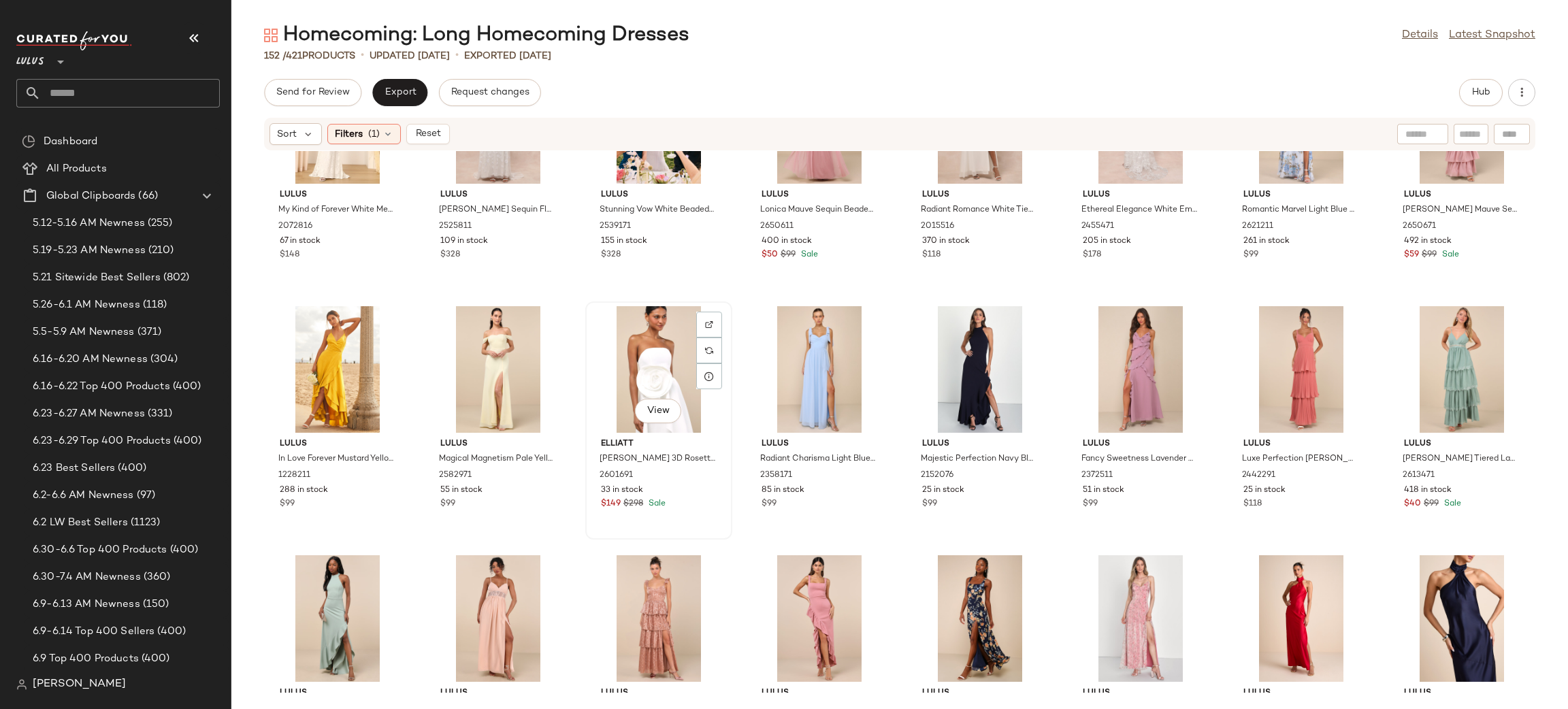
click at [656, 368] on div "View" at bounding box center [658, 368] width 137 height 126
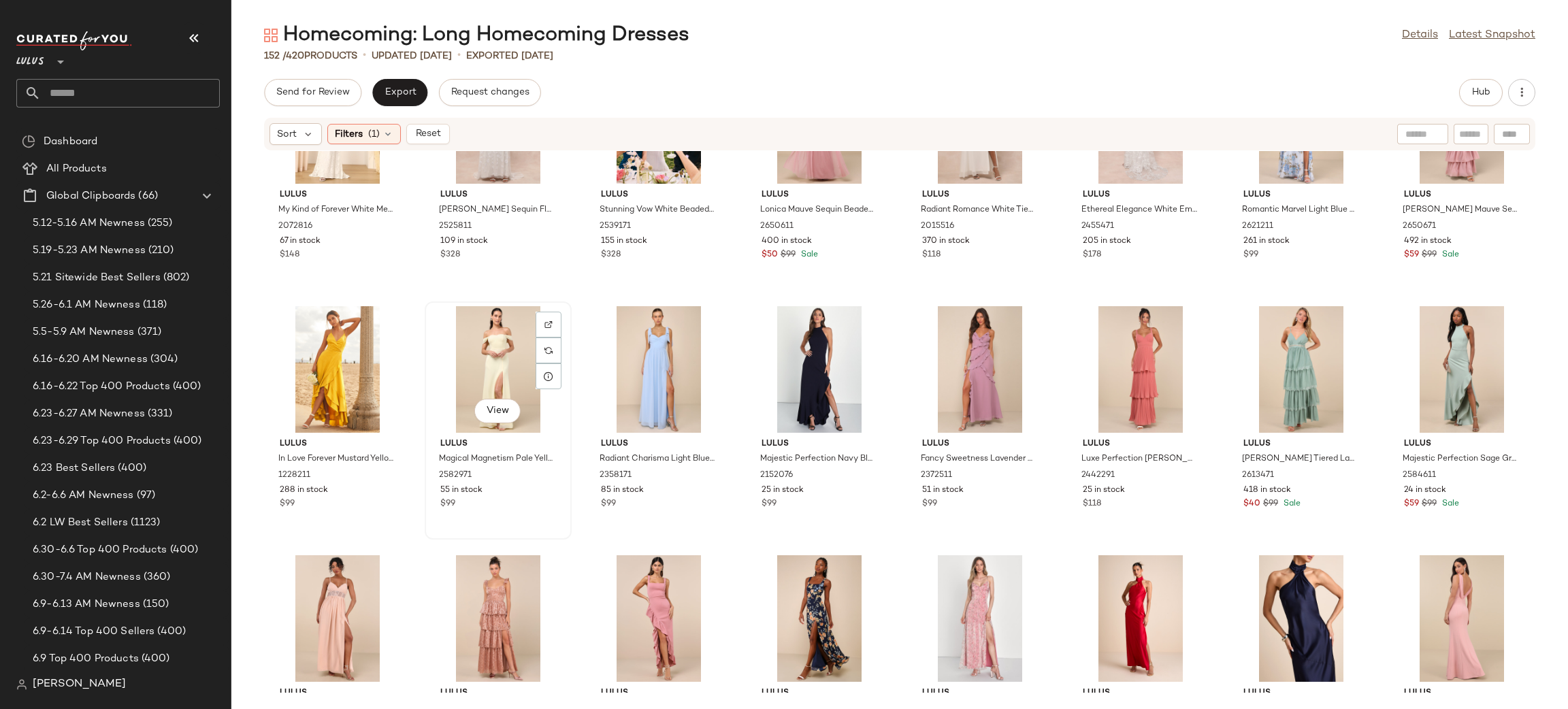
click at [497, 380] on div "View" at bounding box center [497, 368] width 137 height 126
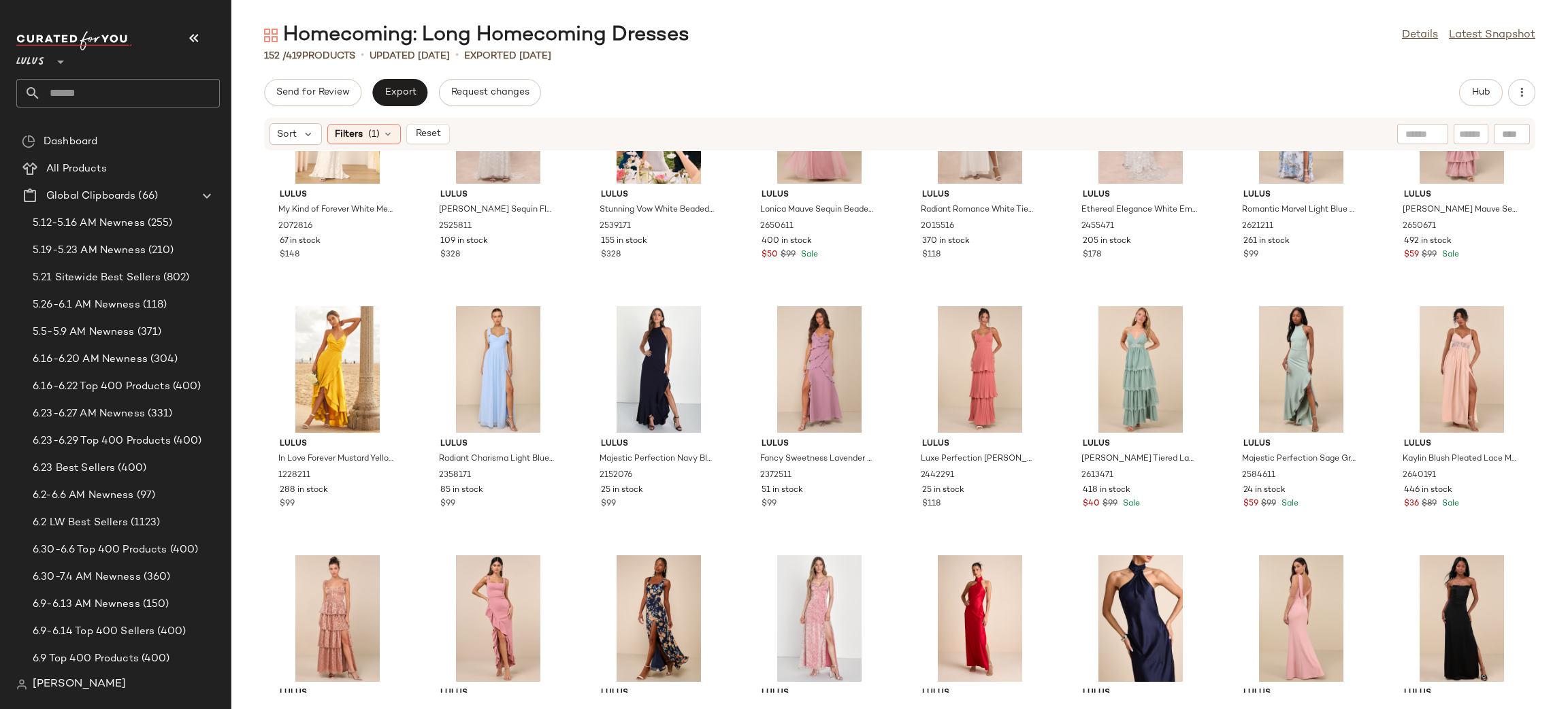
click at [497, 380] on div at bounding box center [497, 368] width 137 height 126
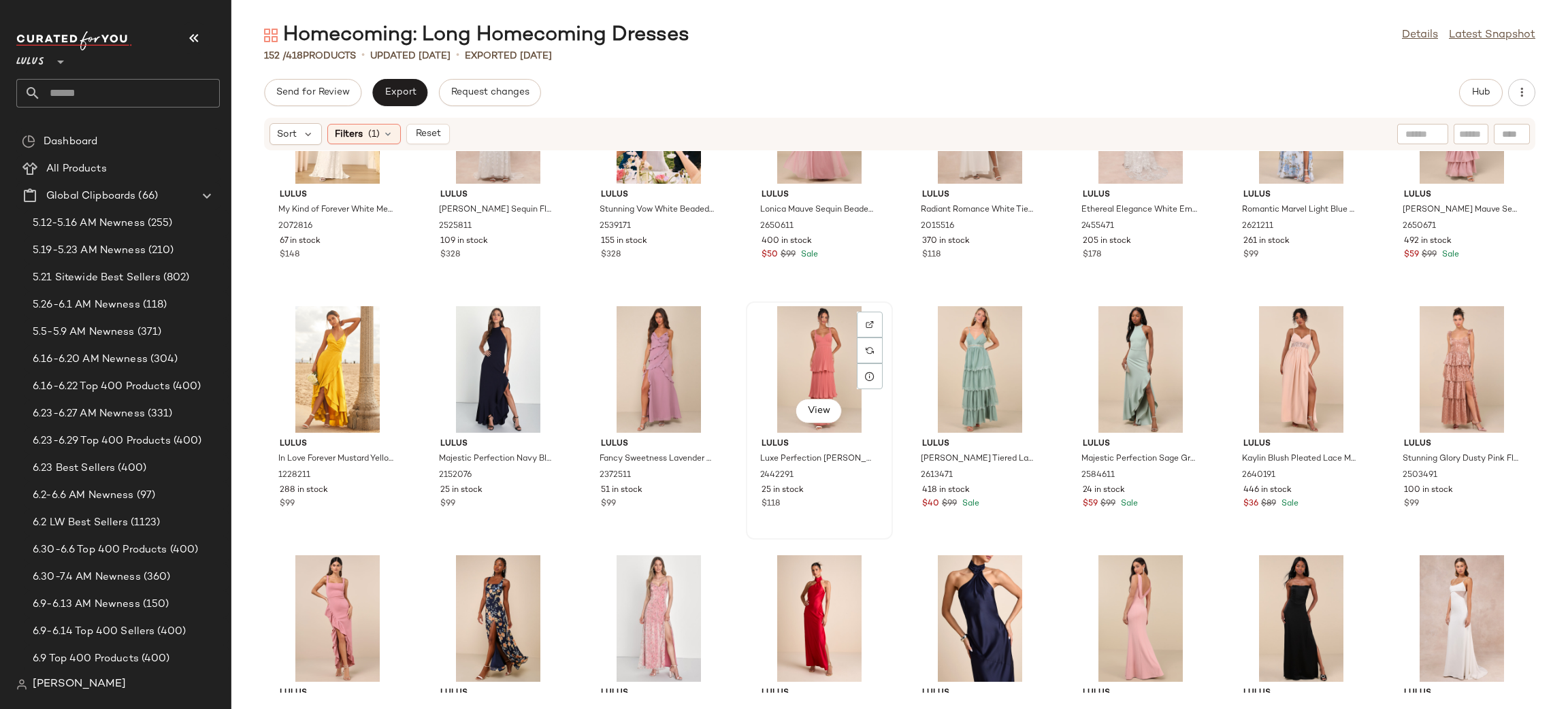
click at [818, 358] on div "View" at bounding box center [818, 368] width 137 height 126
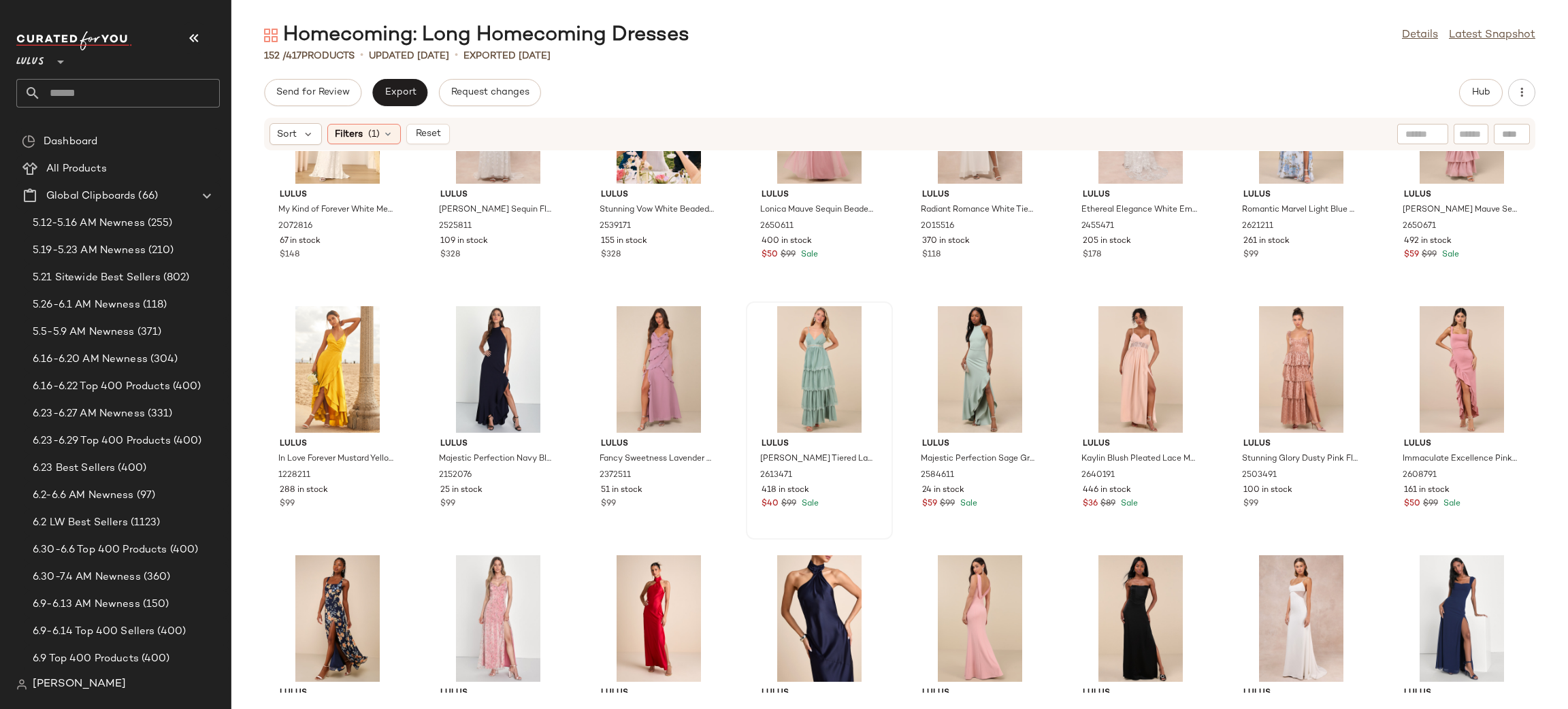
click at [819, 358] on div at bounding box center [818, 368] width 137 height 126
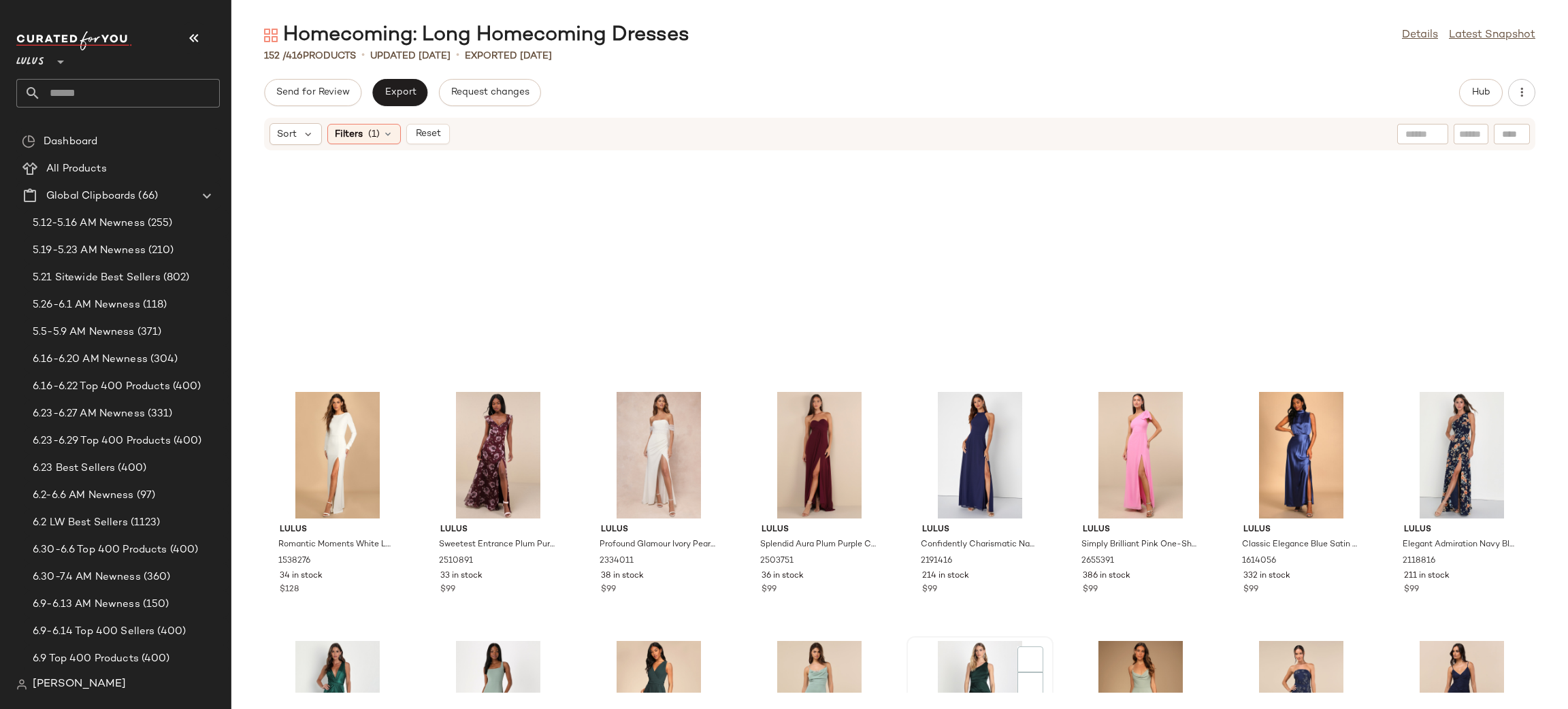
scroll to position [581, 0]
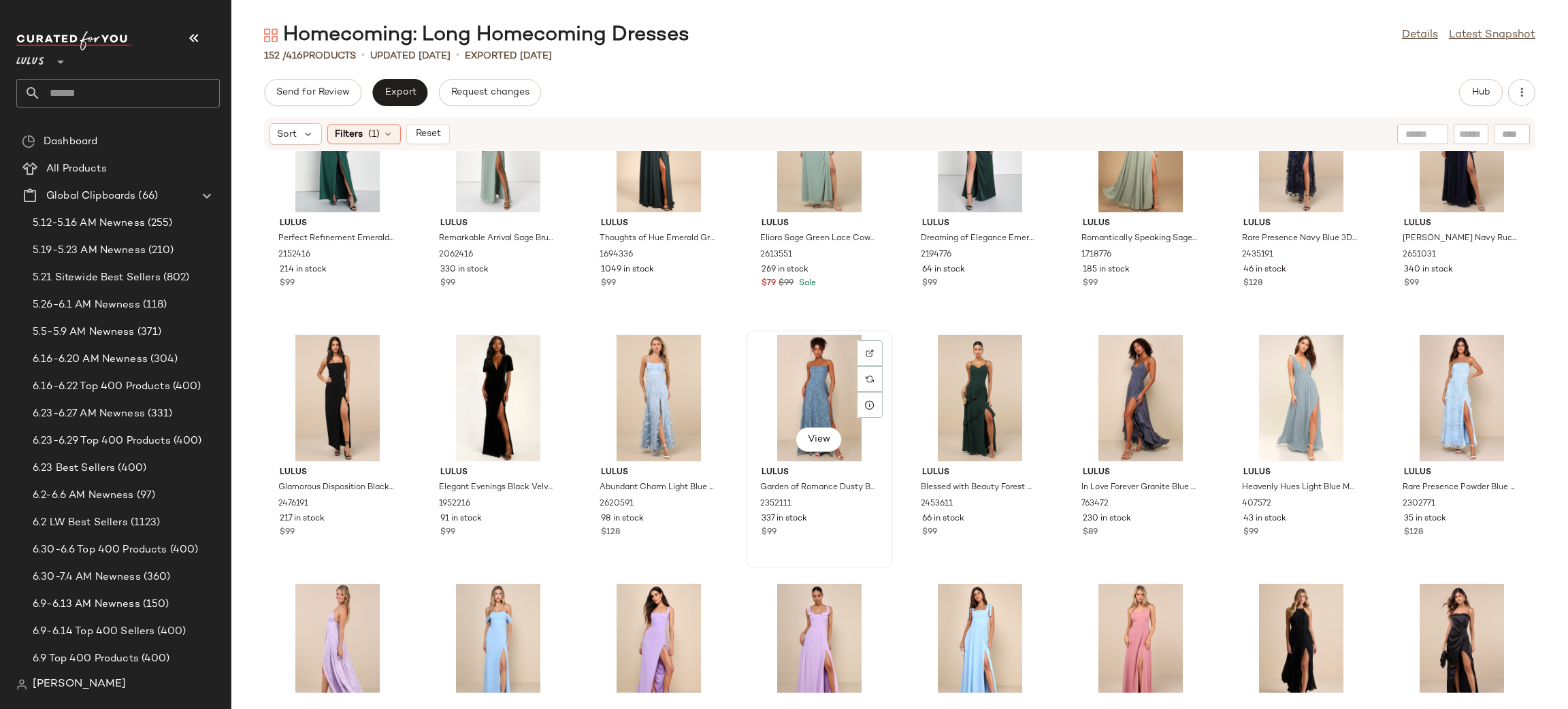
click at [805, 403] on div "View" at bounding box center [818, 397] width 137 height 126
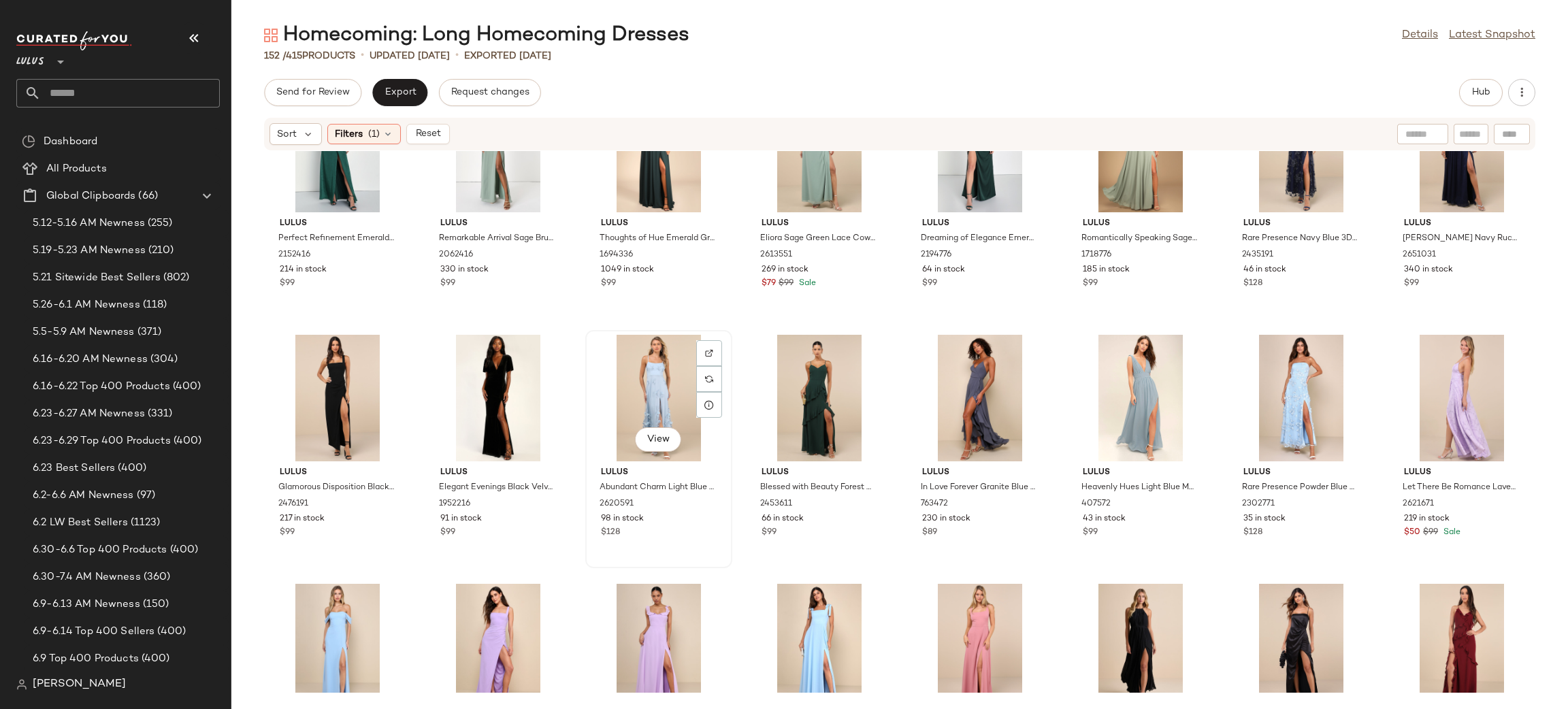
click at [662, 412] on div "View" at bounding box center [658, 397] width 137 height 126
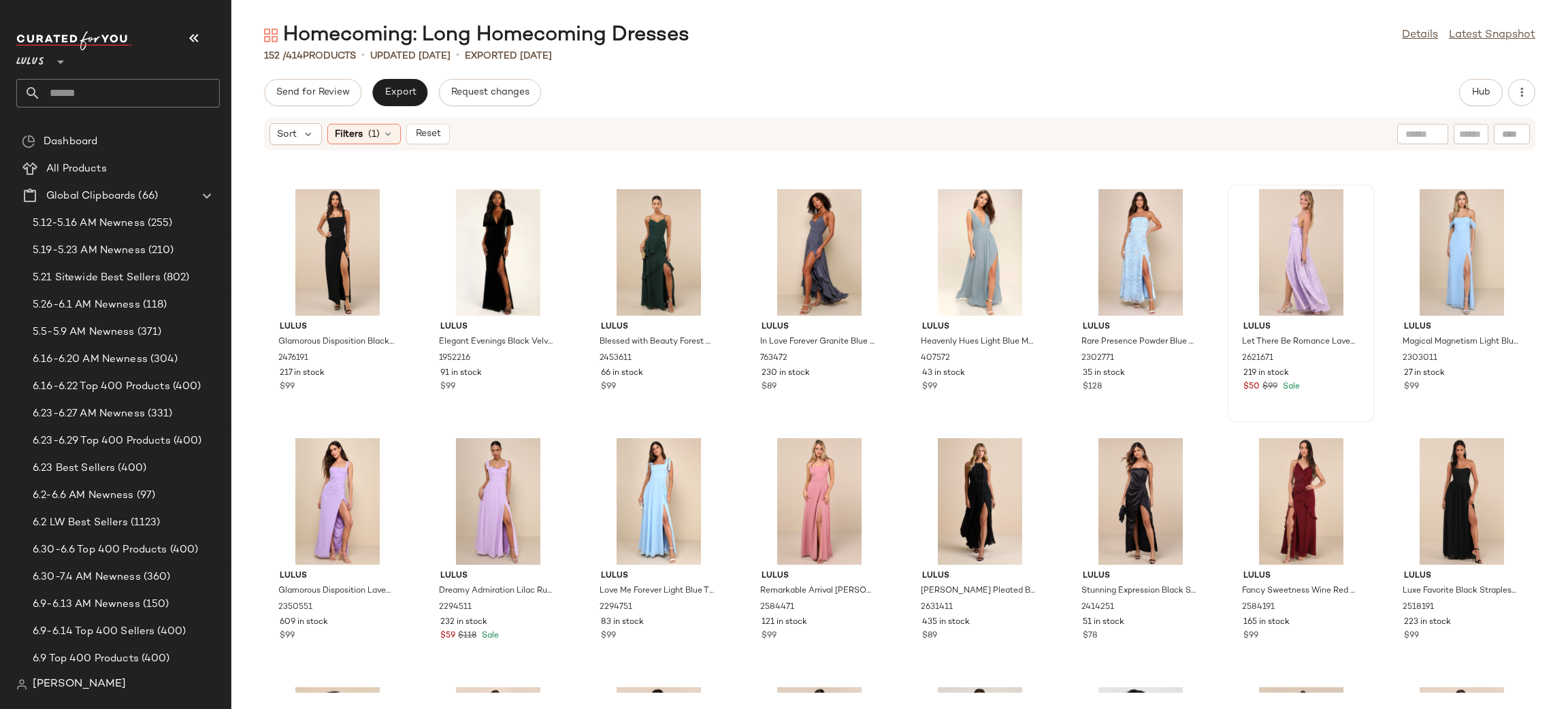
scroll to position [720, 0]
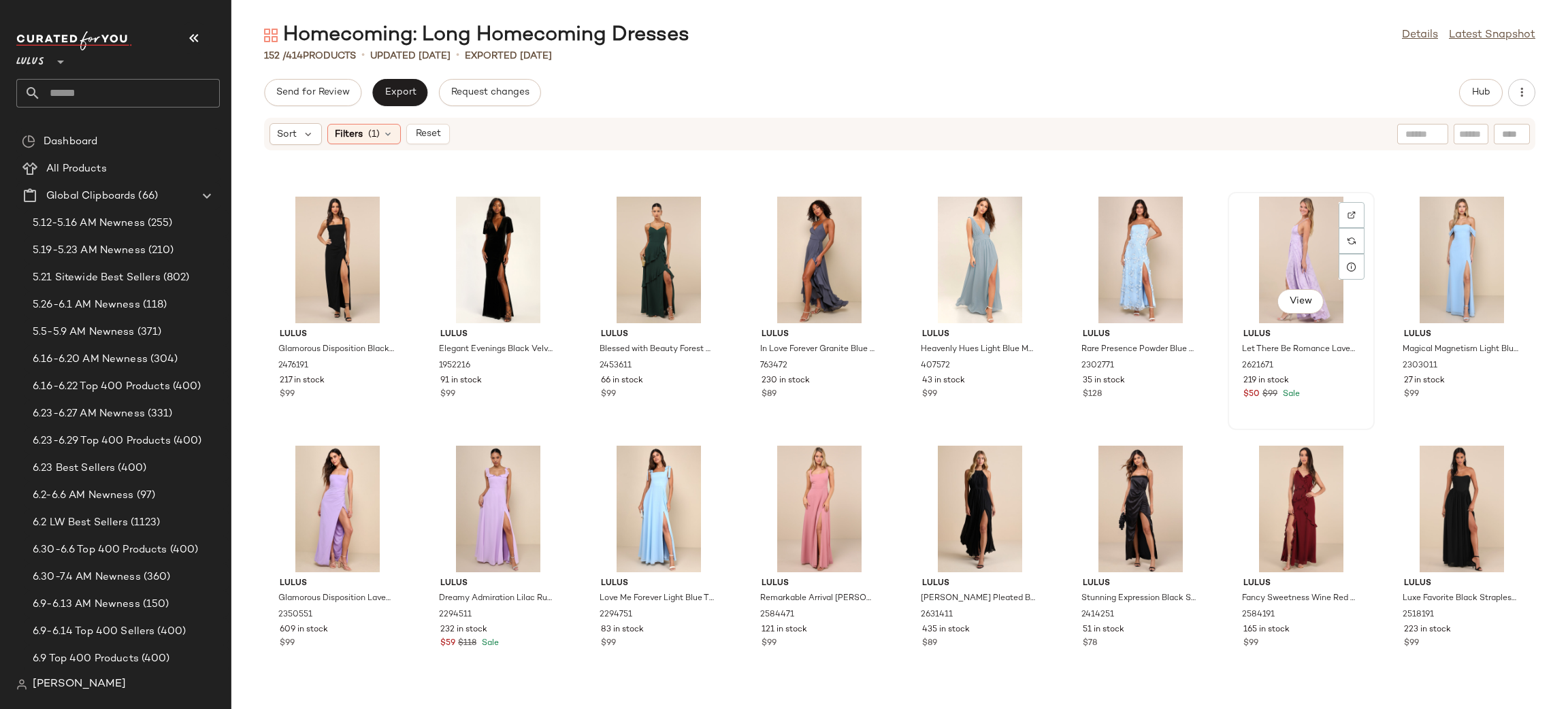
click at [1287, 227] on div "View" at bounding box center [1300, 259] width 137 height 126
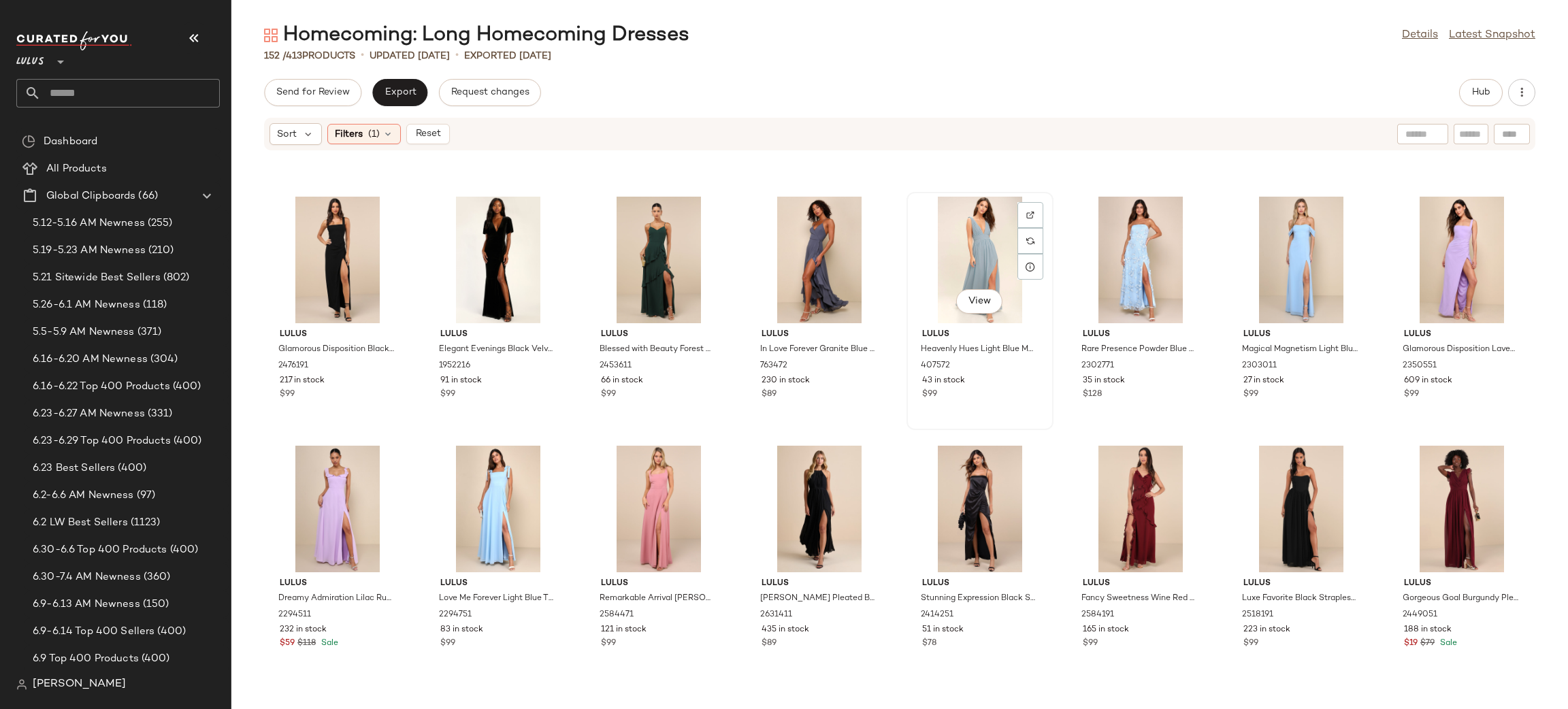
click at [995, 266] on div "View" at bounding box center [980, 259] width 137 height 126
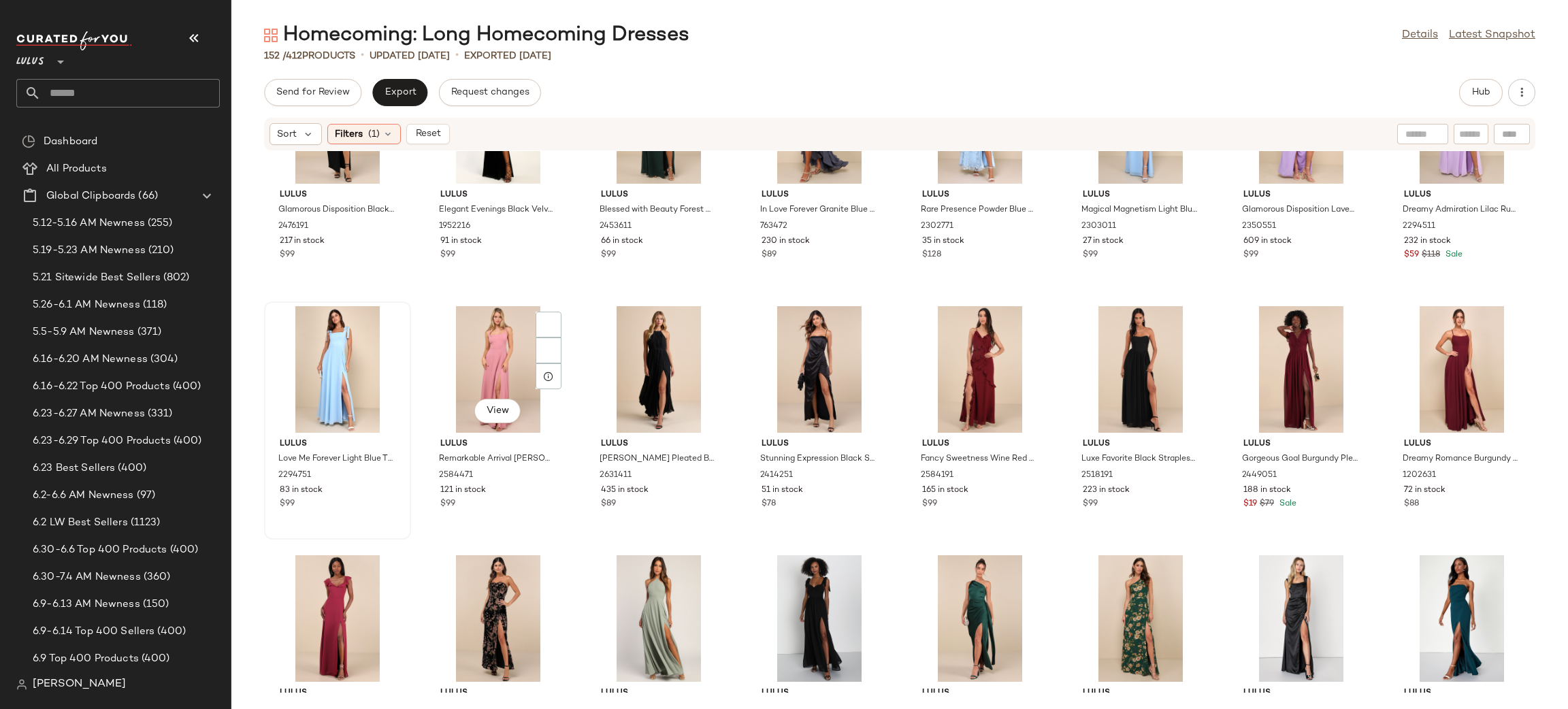
scroll to position [876, 0]
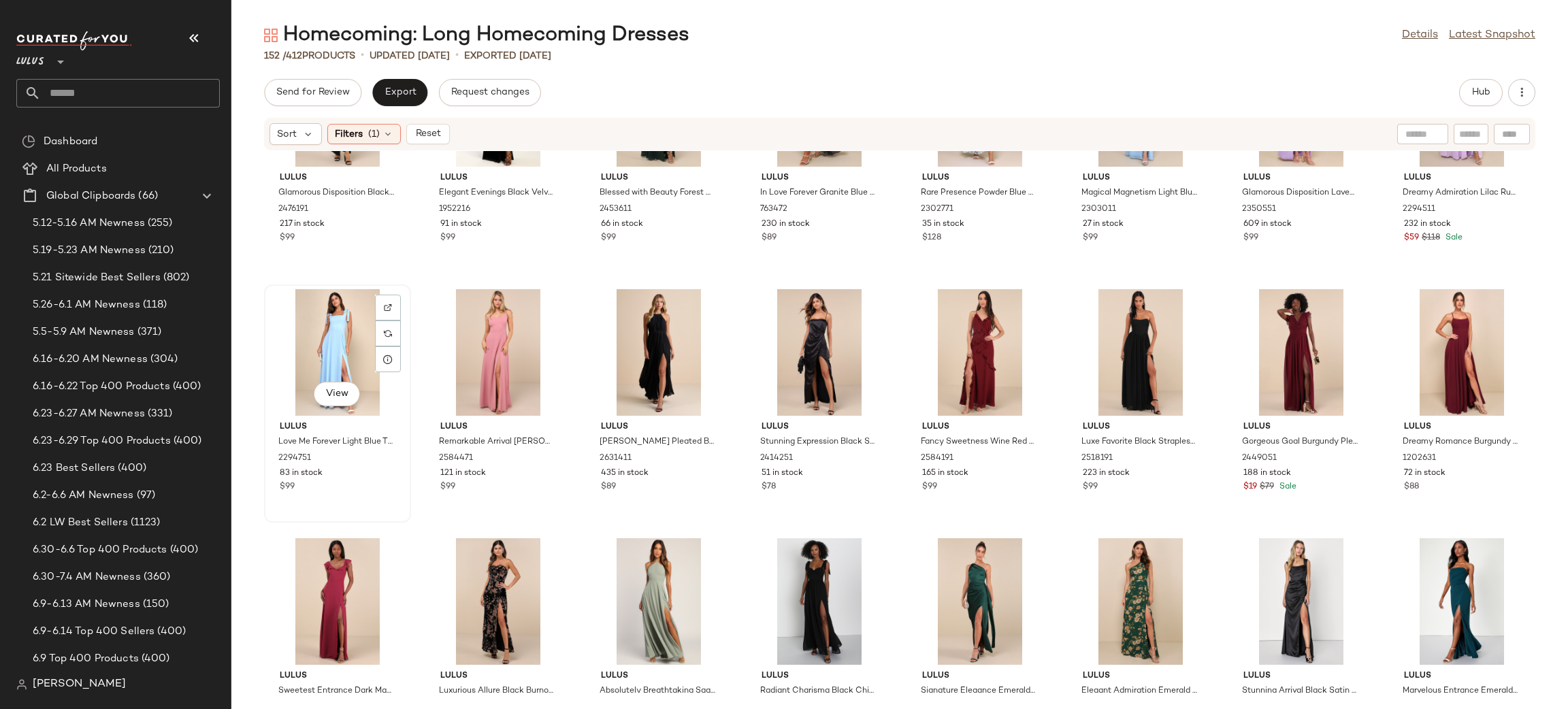
click at [350, 344] on div "View" at bounding box center [337, 351] width 137 height 126
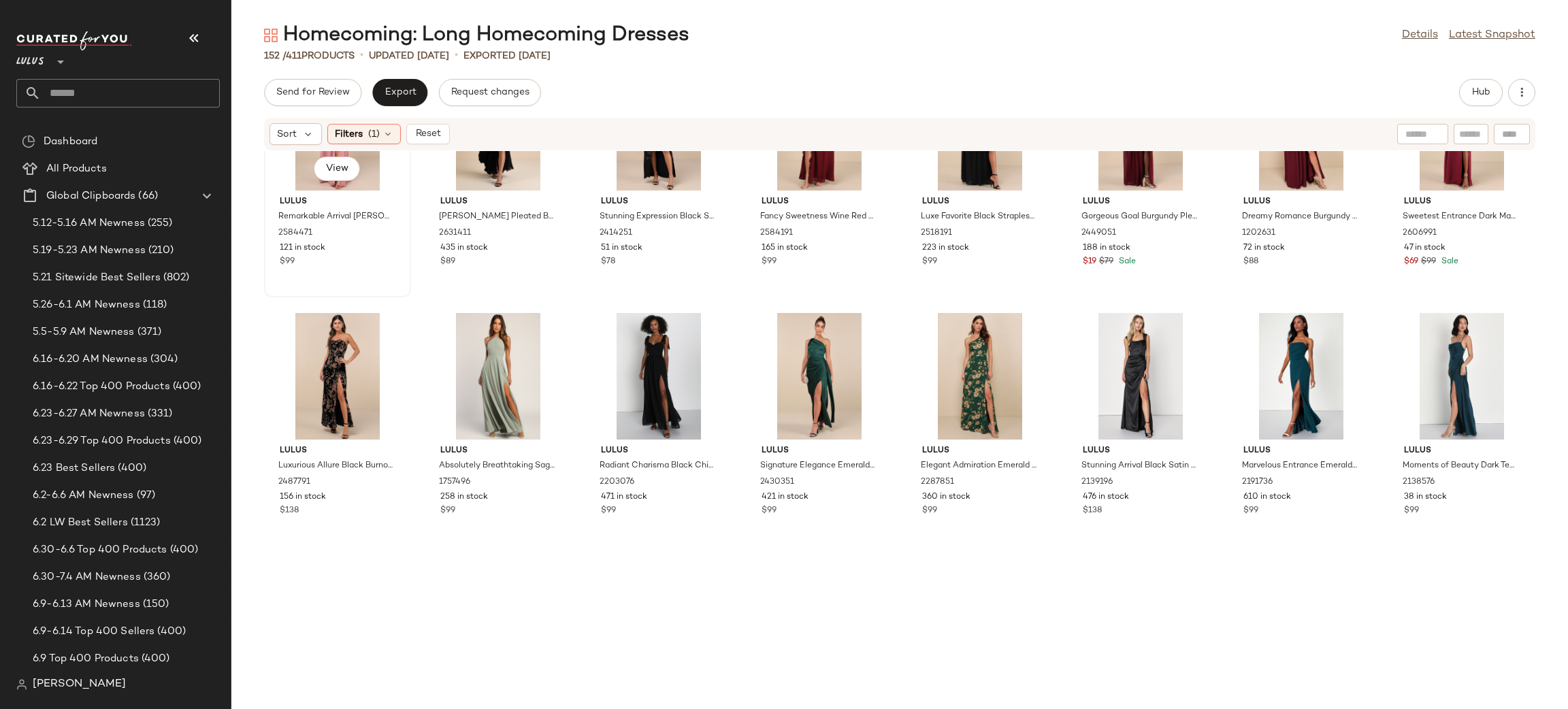
scroll to position [1199, 0]
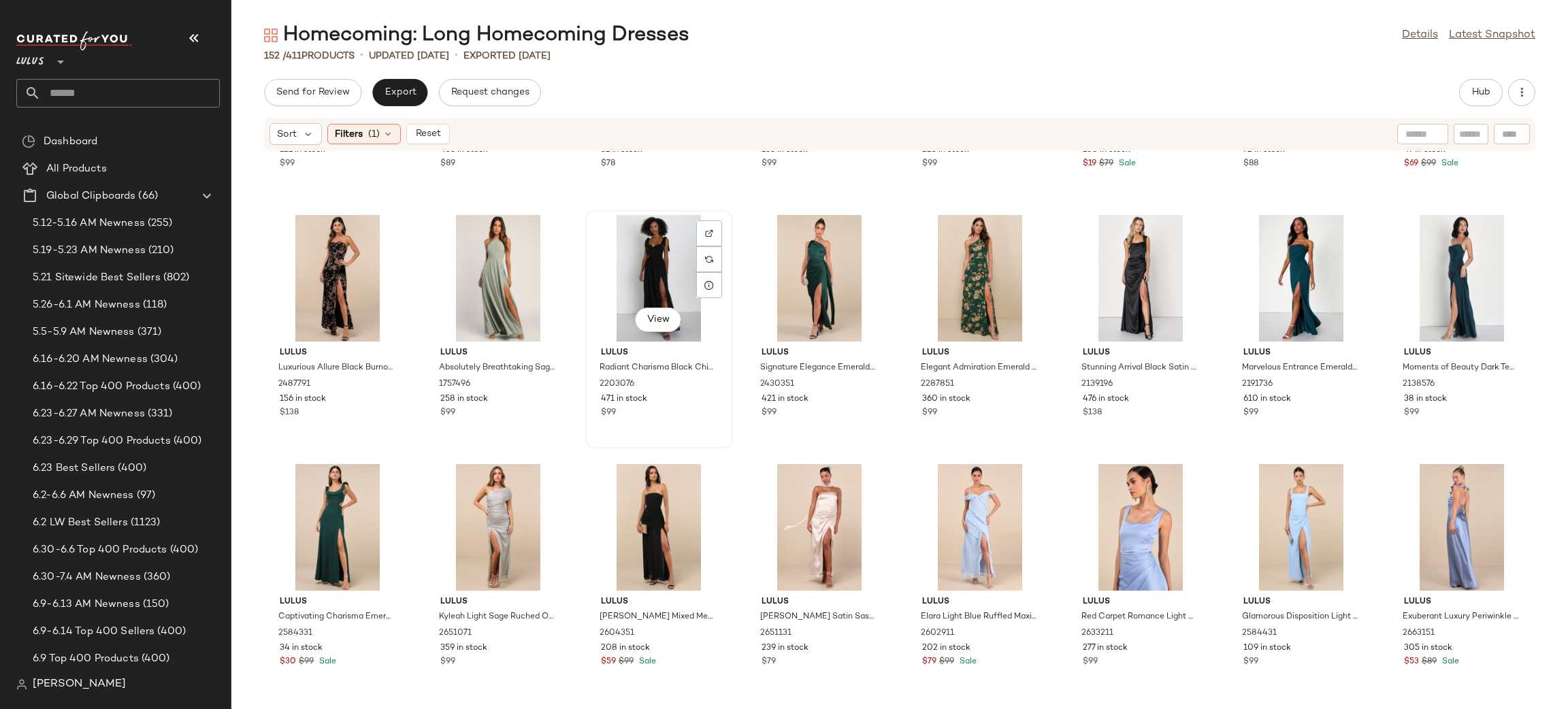
click at [668, 283] on div "View" at bounding box center [658, 278] width 137 height 126
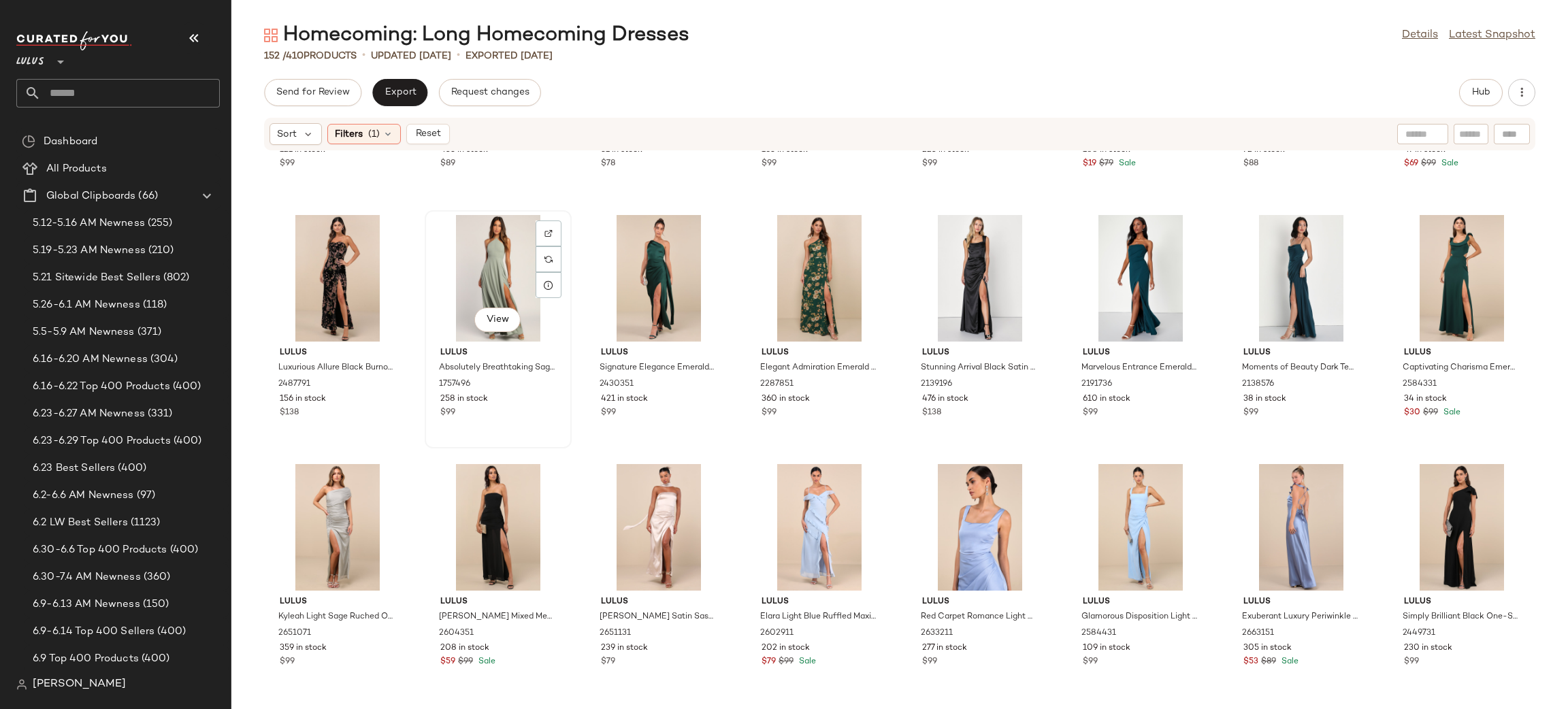
click at [505, 262] on div "View" at bounding box center [497, 278] width 137 height 126
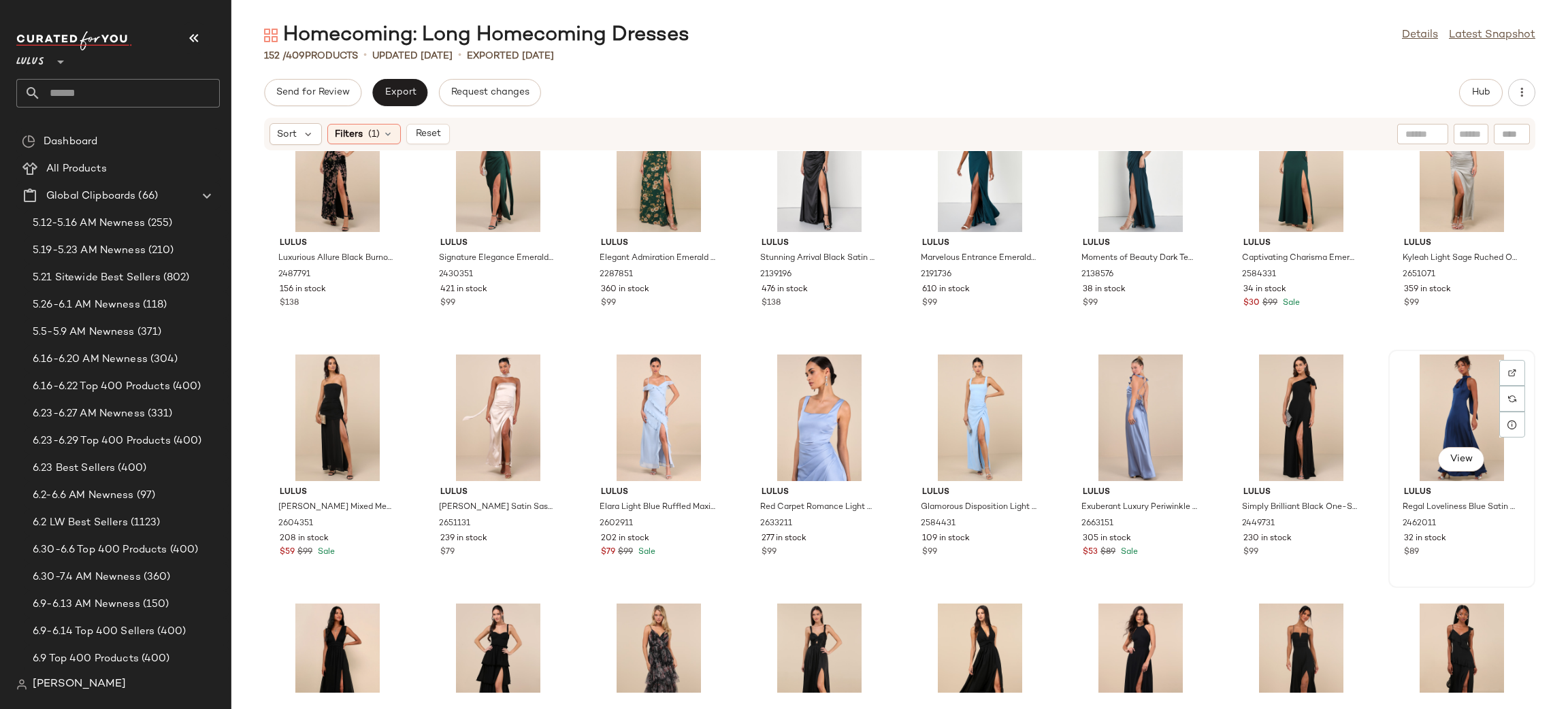
scroll to position [1329, 0]
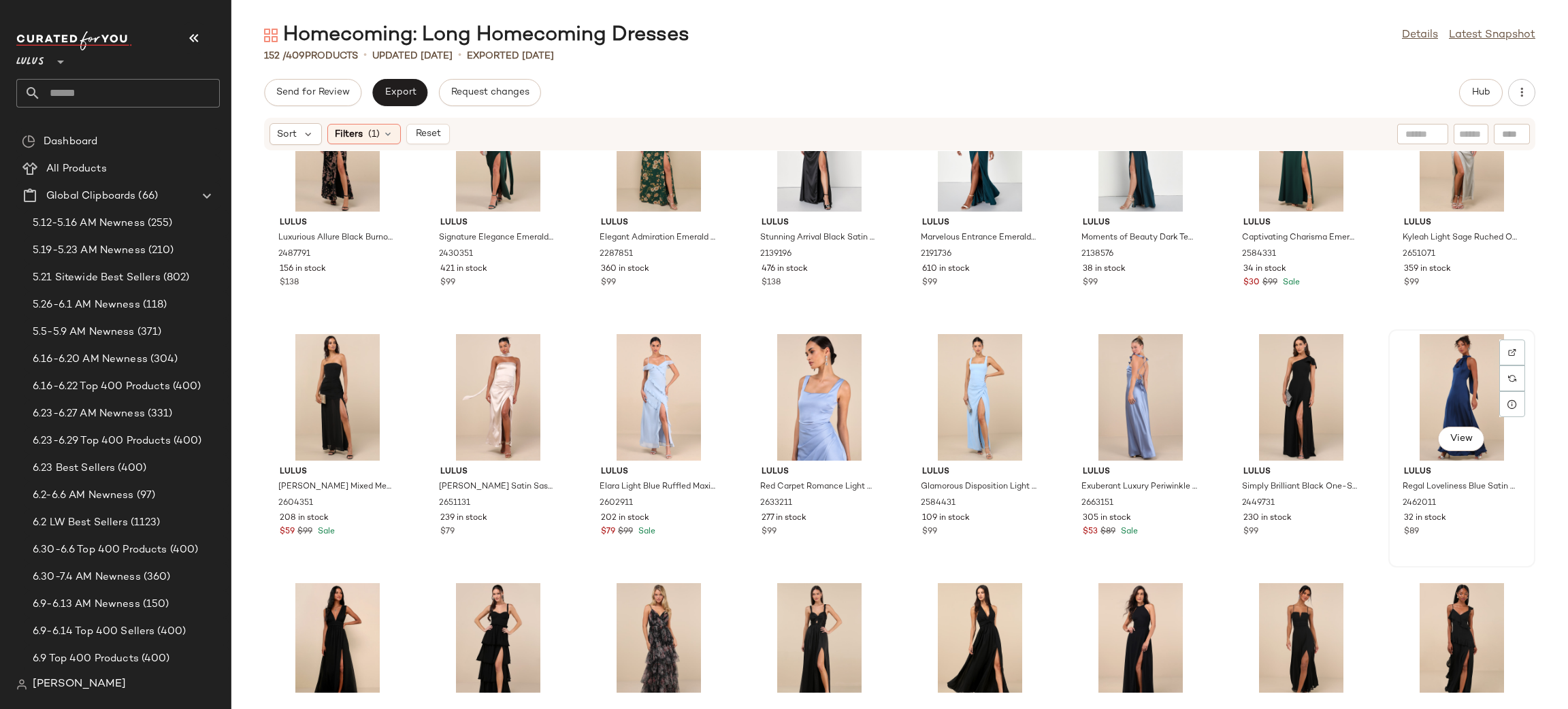
click at [1464, 356] on div "View" at bounding box center [1461, 396] width 137 height 126
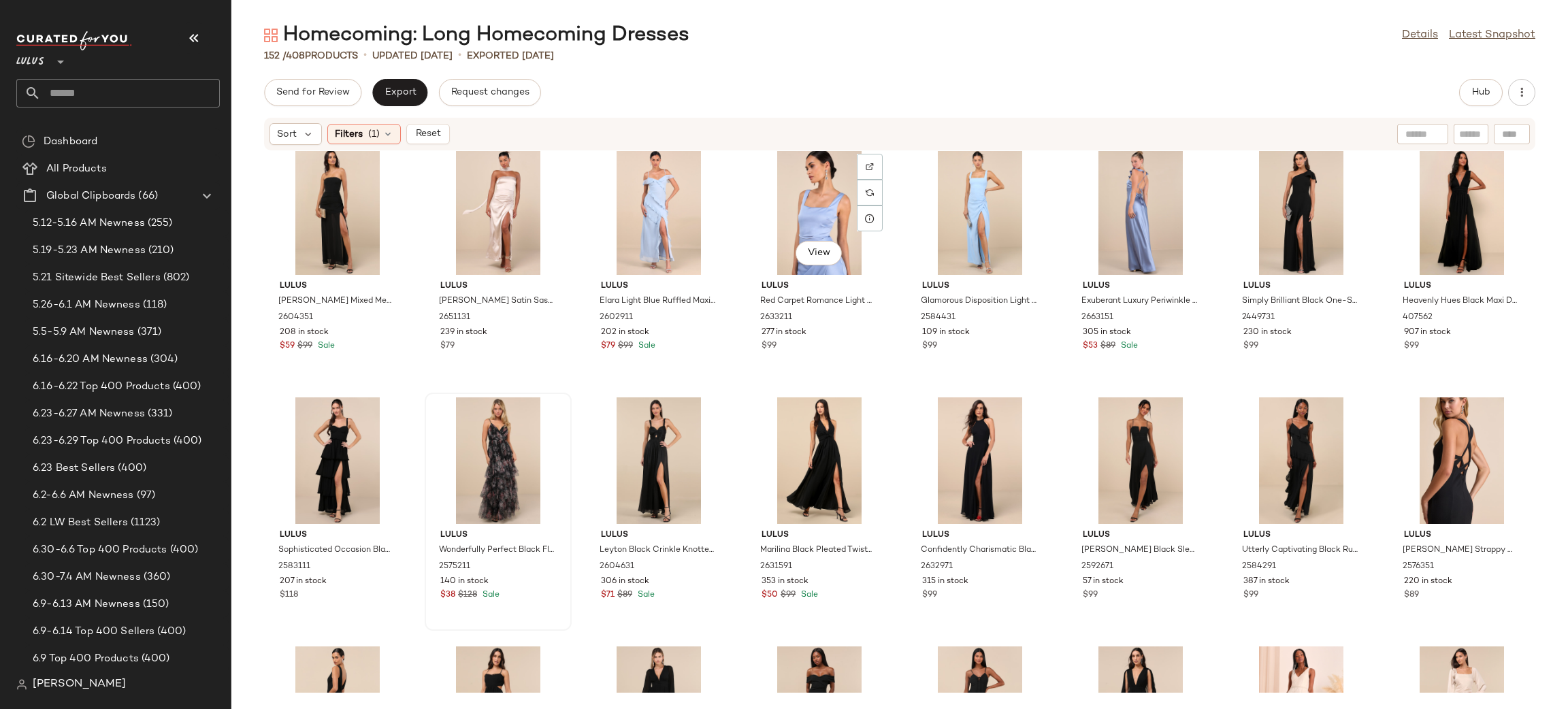
scroll to position [1567, 0]
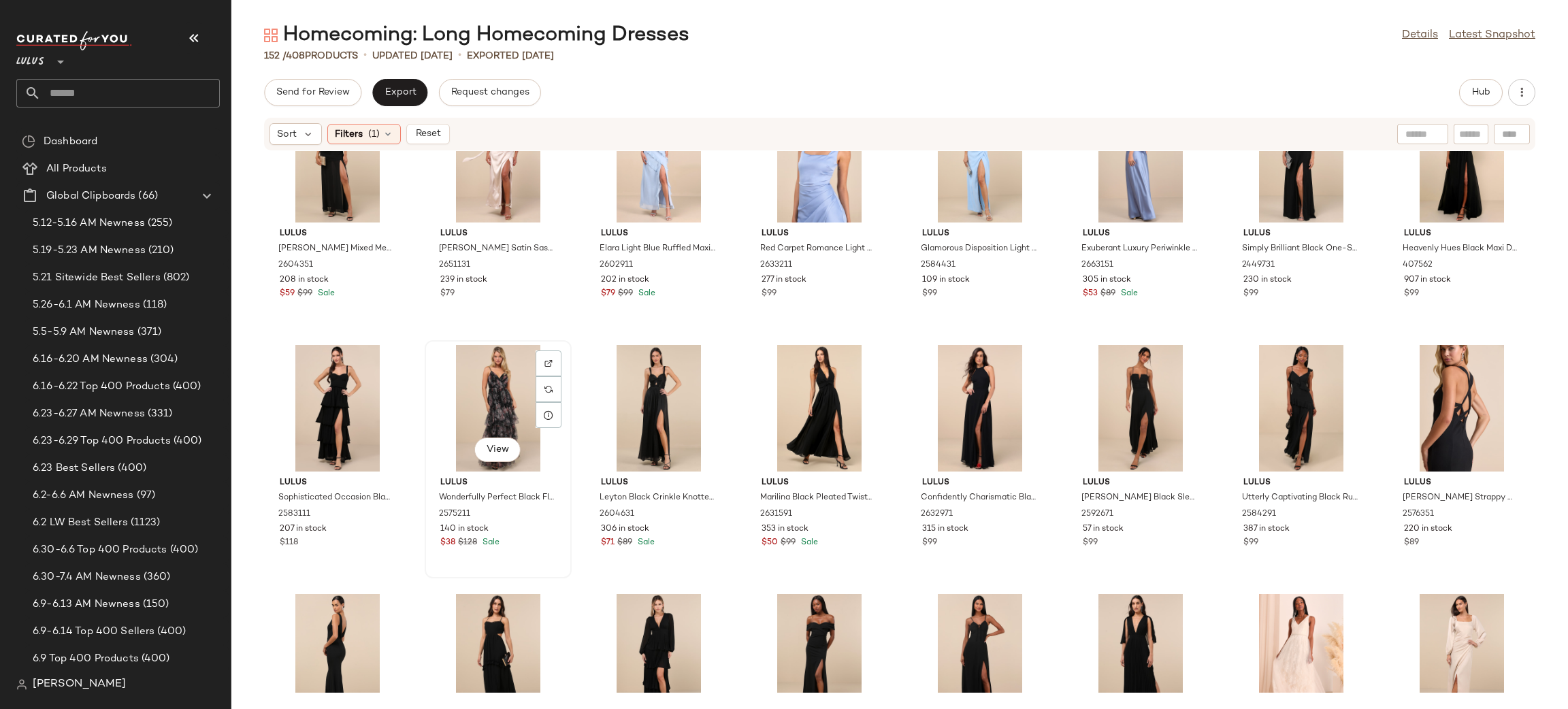
click at [503, 411] on div "View" at bounding box center [497, 407] width 137 height 126
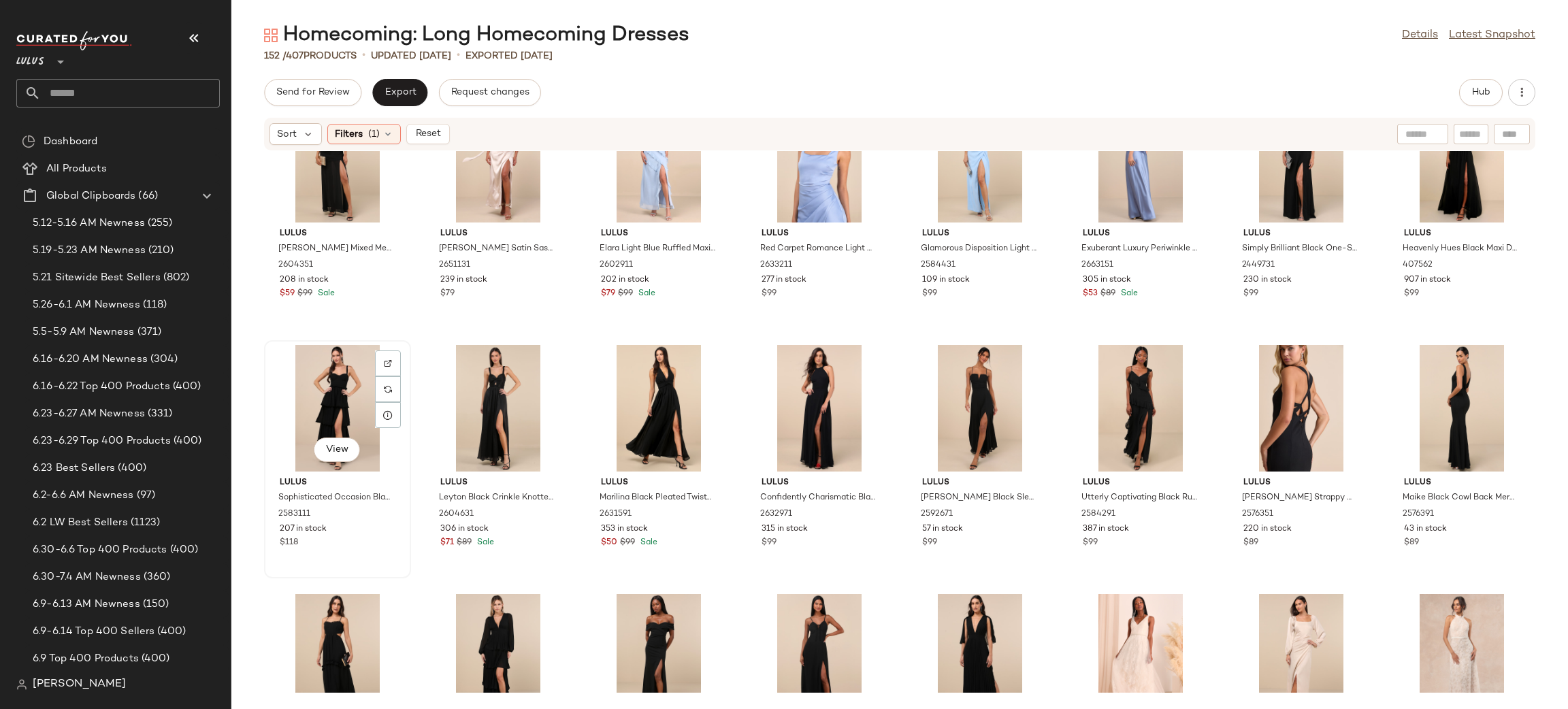
click at [307, 401] on div "View" at bounding box center [337, 407] width 137 height 126
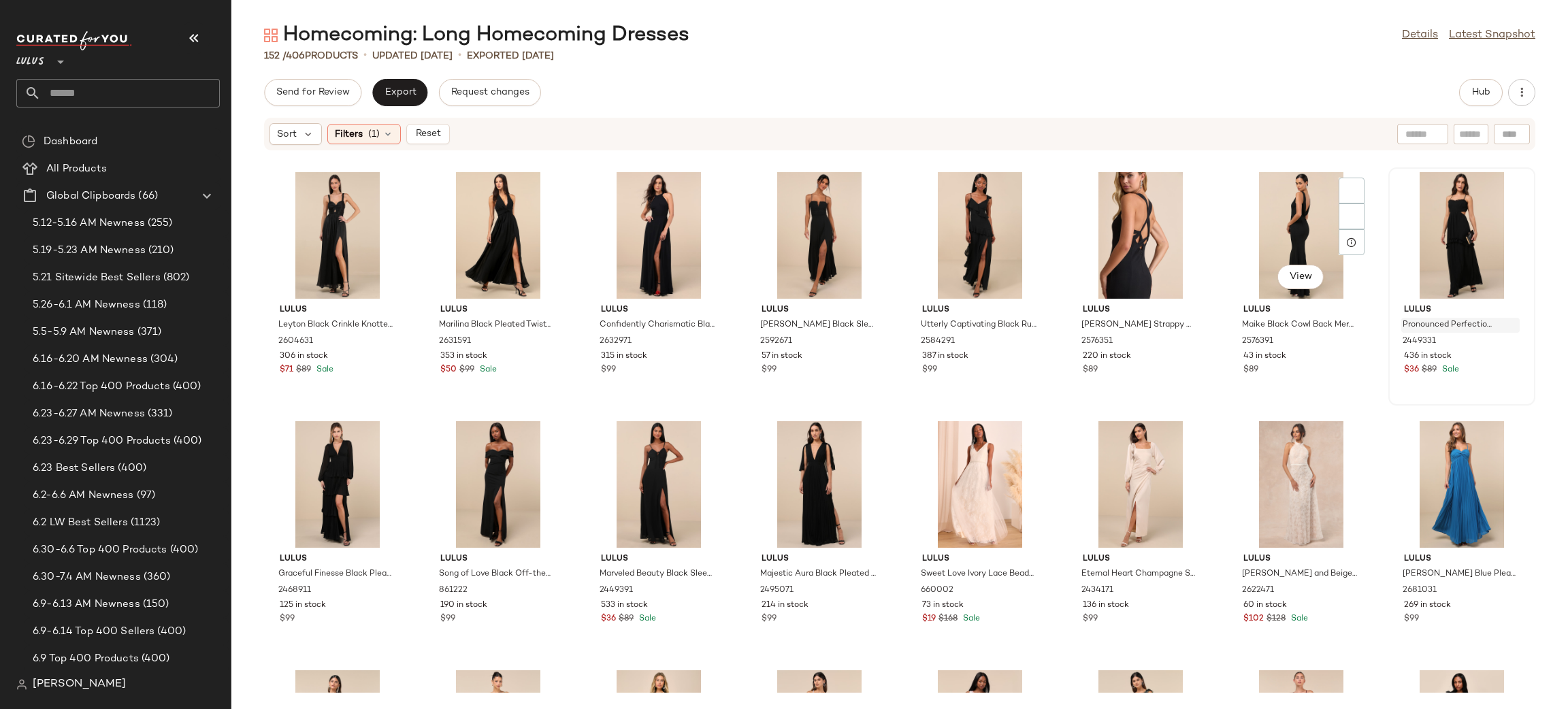
scroll to position [1791, 0]
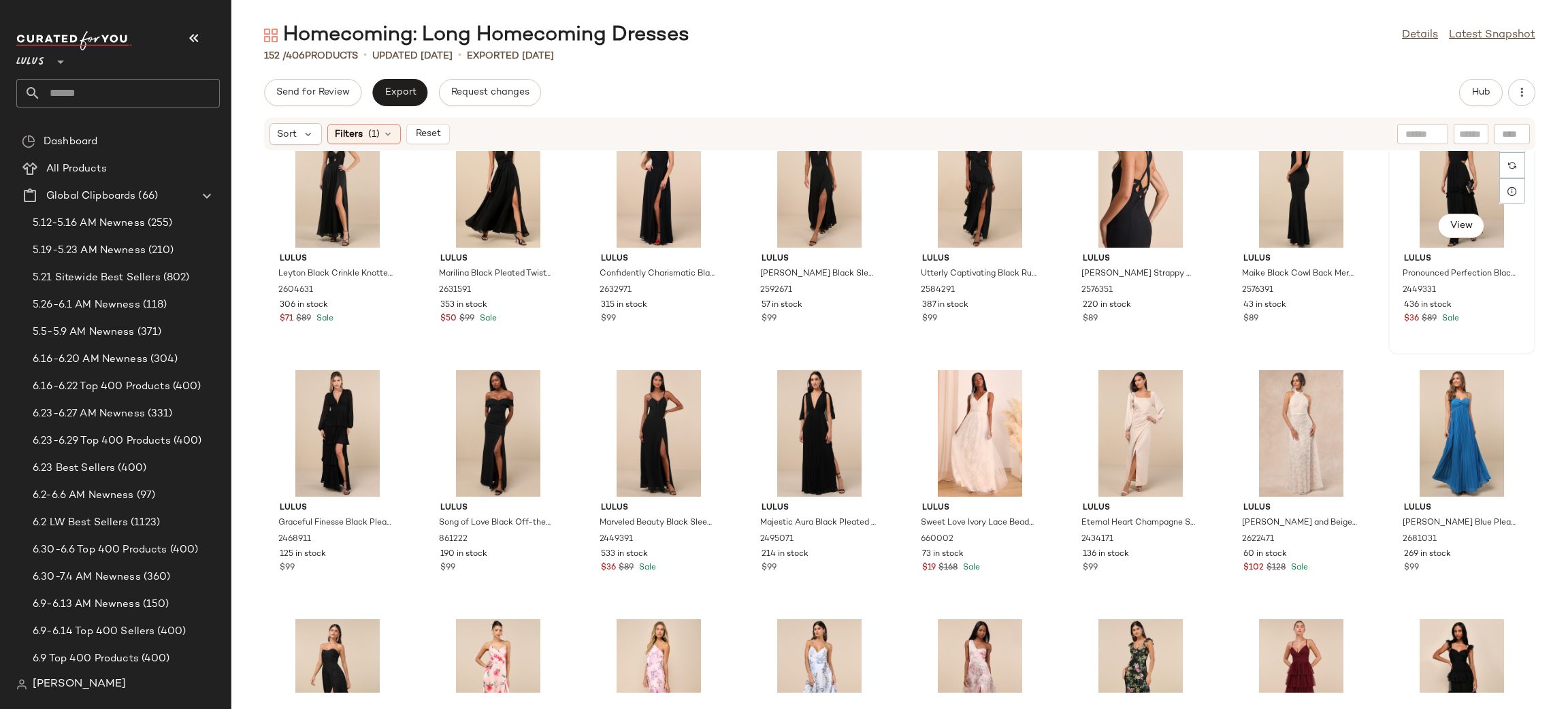
click at [1463, 191] on div "View" at bounding box center [1461, 183] width 137 height 126
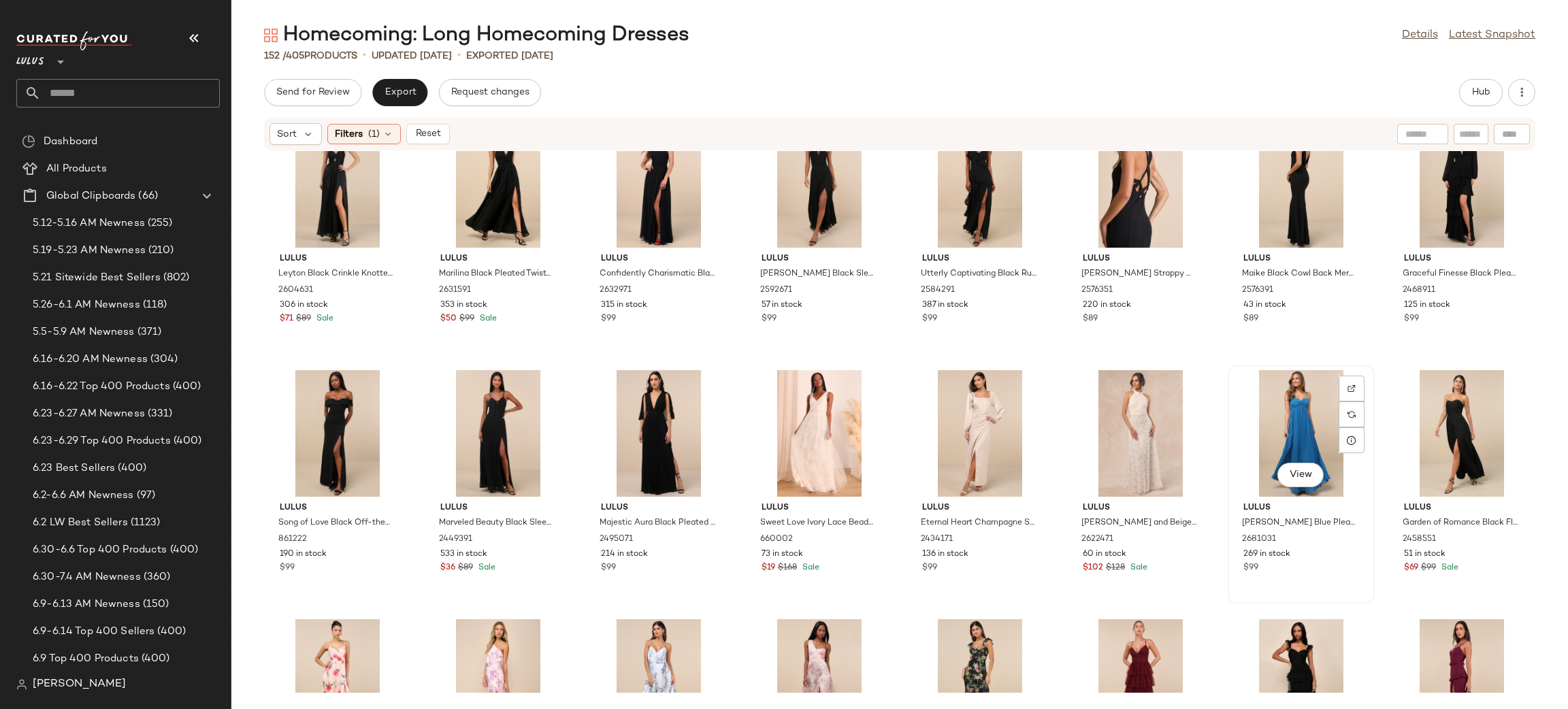
click at [1276, 415] on div "View" at bounding box center [1300, 433] width 137 height 126
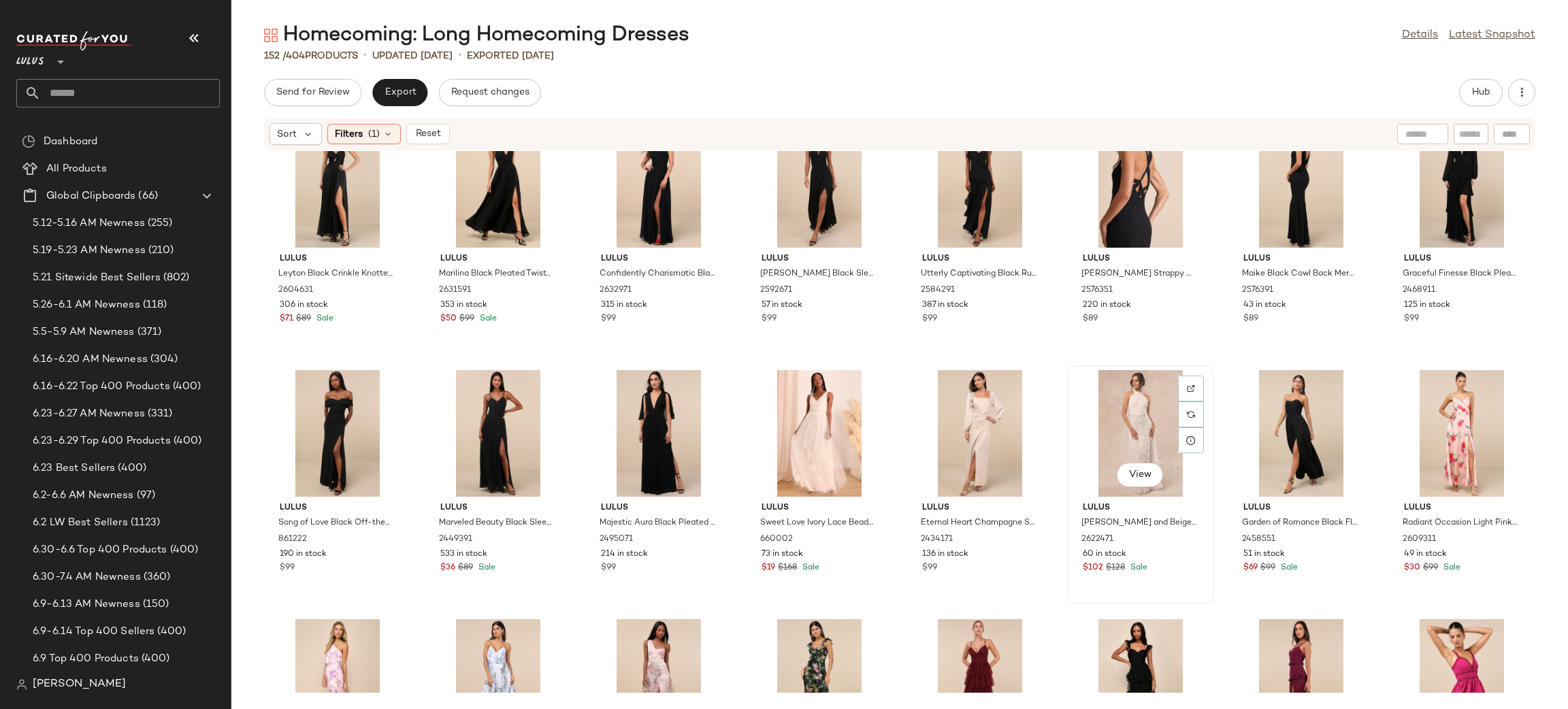
click at [1134, 420] on div "View" at bounding box center [1140, 433] width 137 height 126
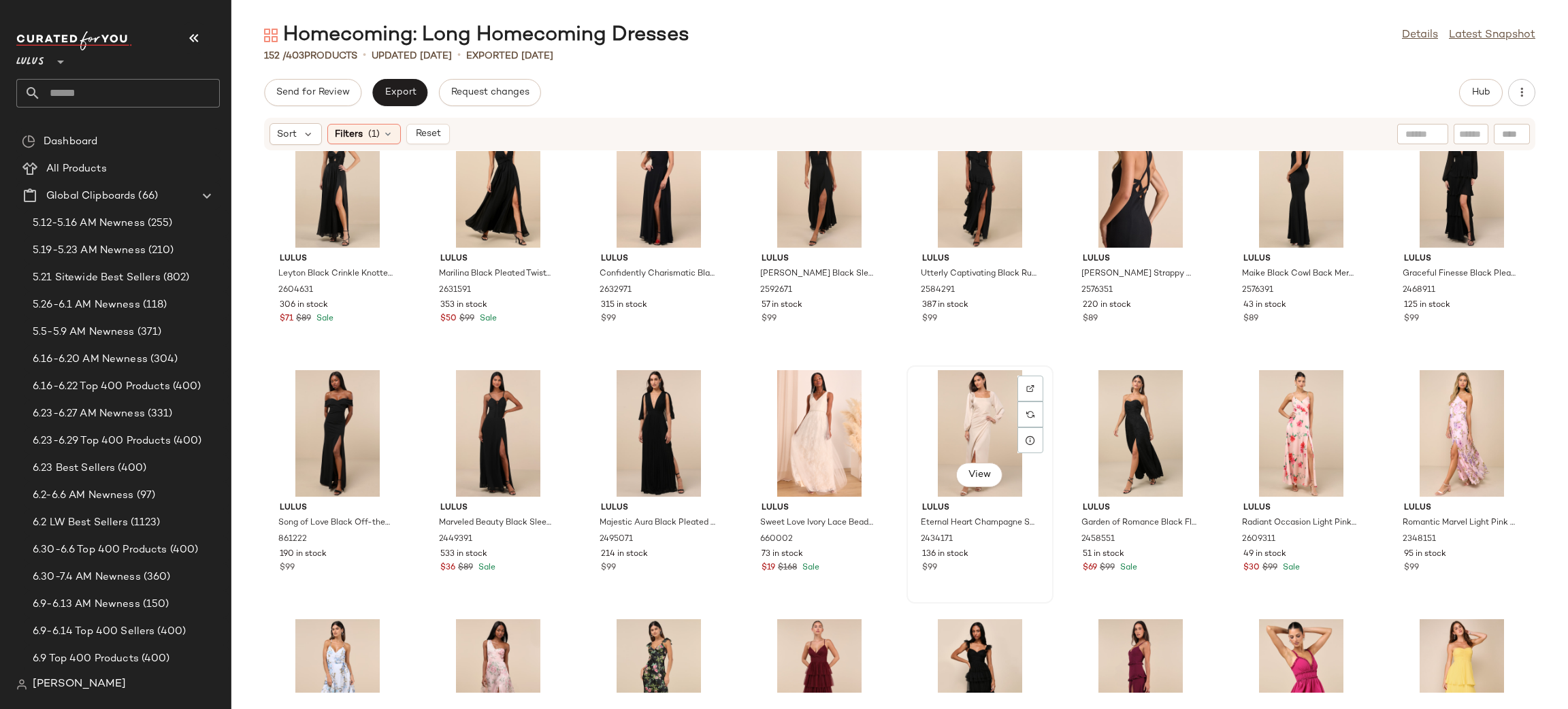
click at [948, 428] on div "View" at bounding box center [980, 433] width 137 height 126
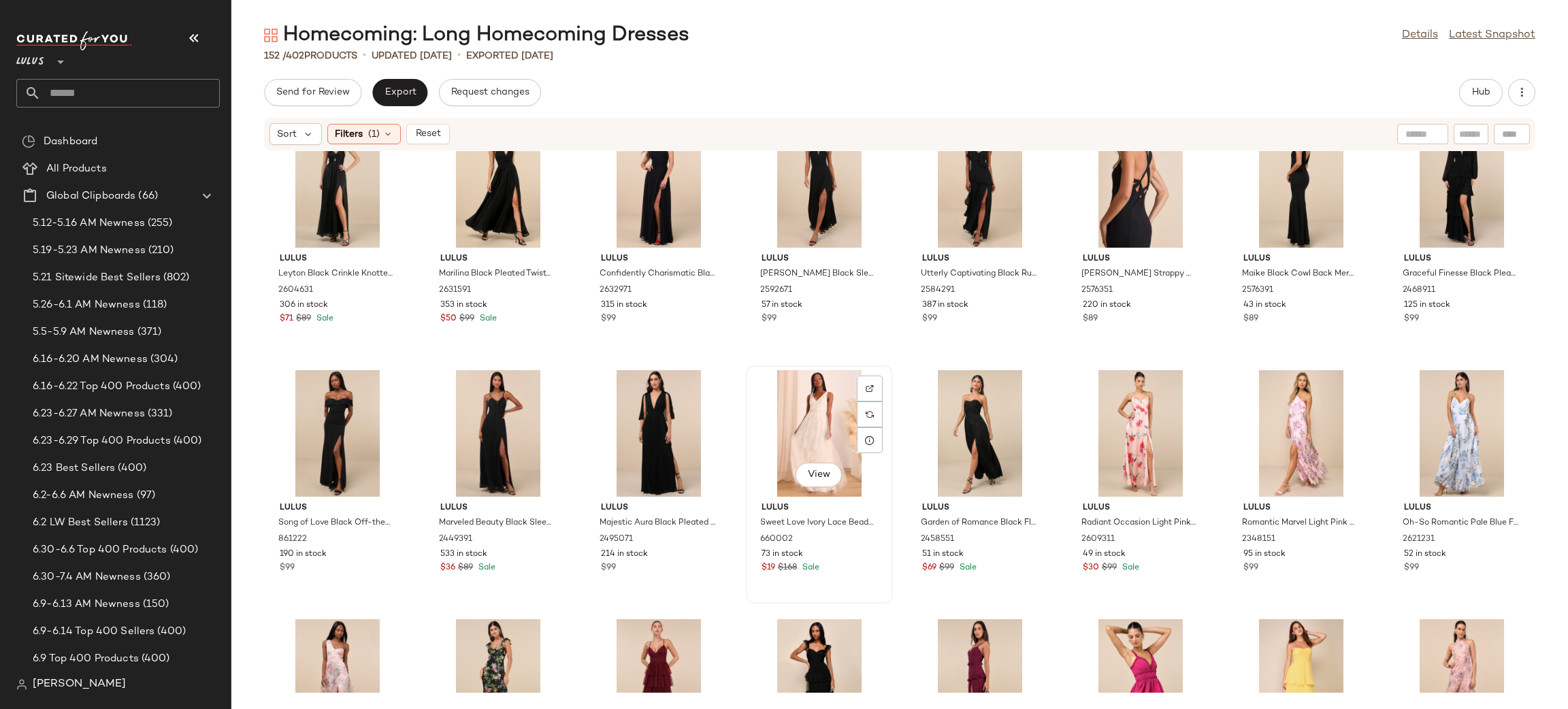
click at [827, 422] on div "View" at bounding box center [818, 433] width 137 height 126
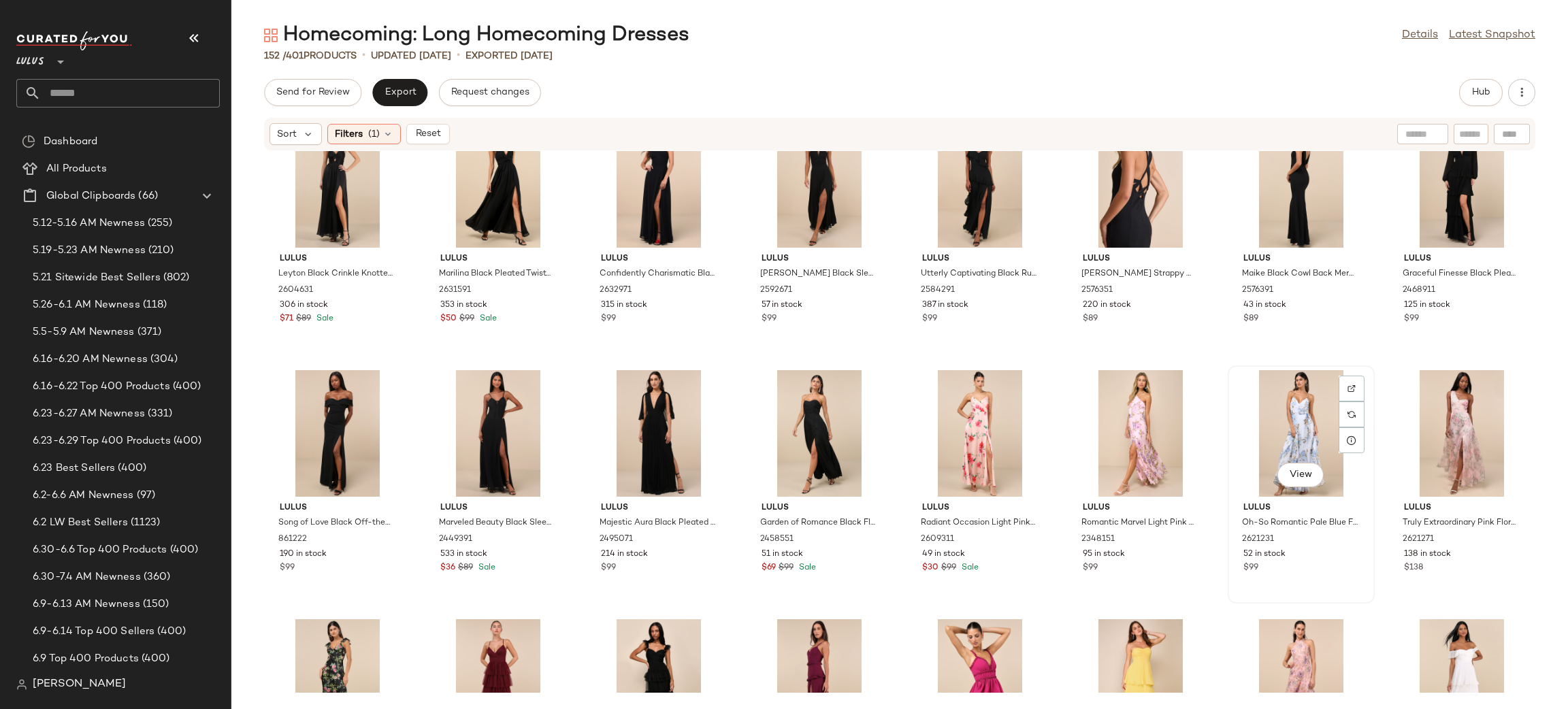
click at [1299, 396] on div "View" at bounding box center [1300, 433] width 137 height 126
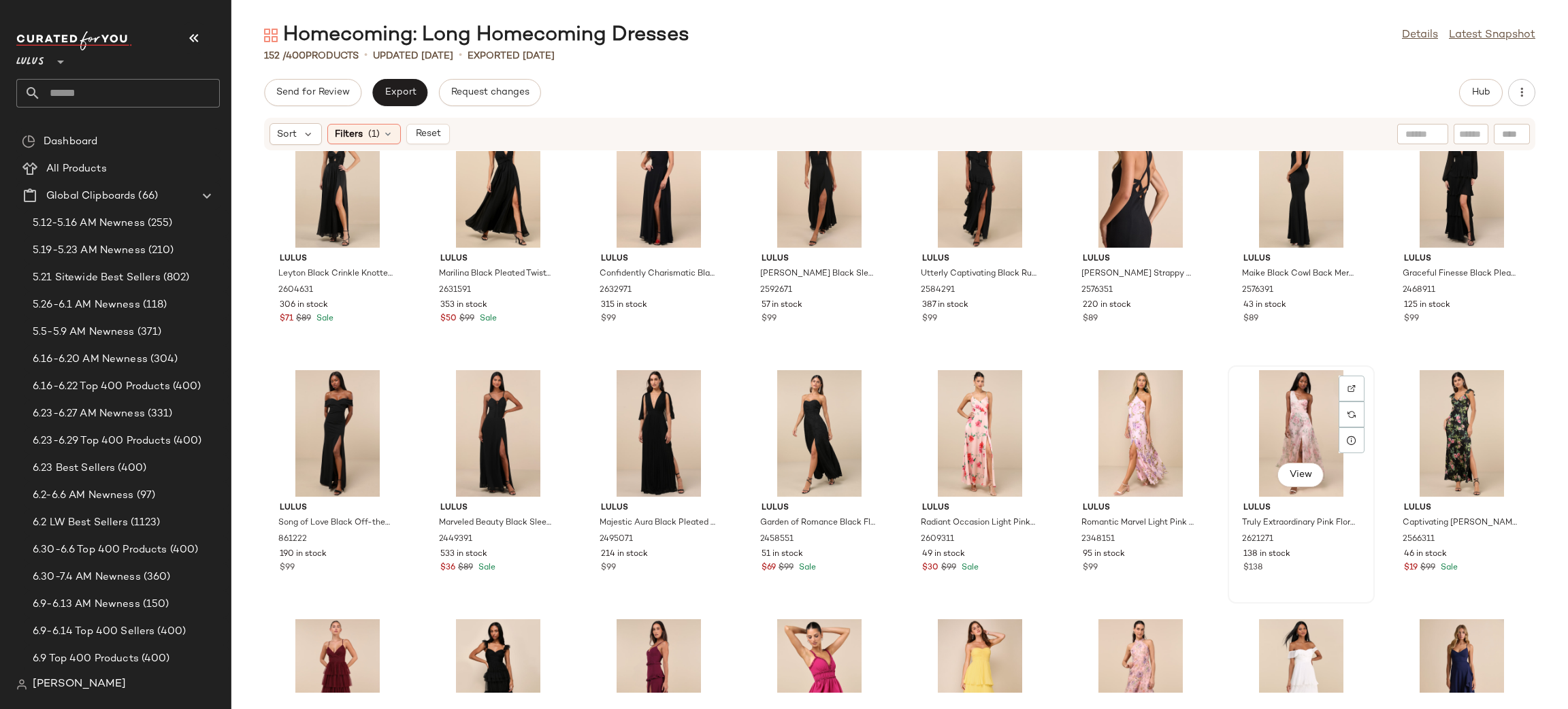
click at [1295, 401] on div "View" at bounding box center [1300, 433] width 137 height 126
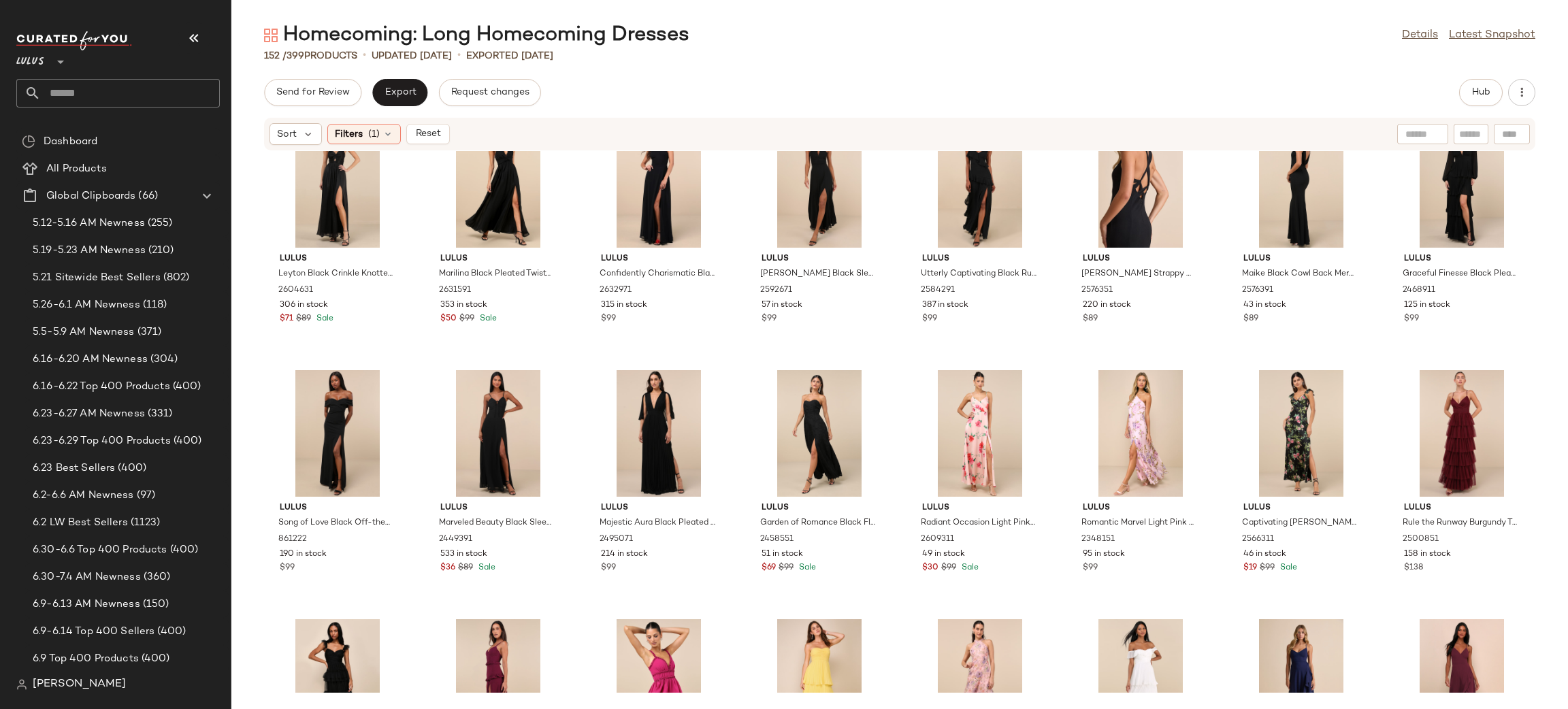
click at [1295, 401] on div at bounding box center [1300, 433] width 137 height 126
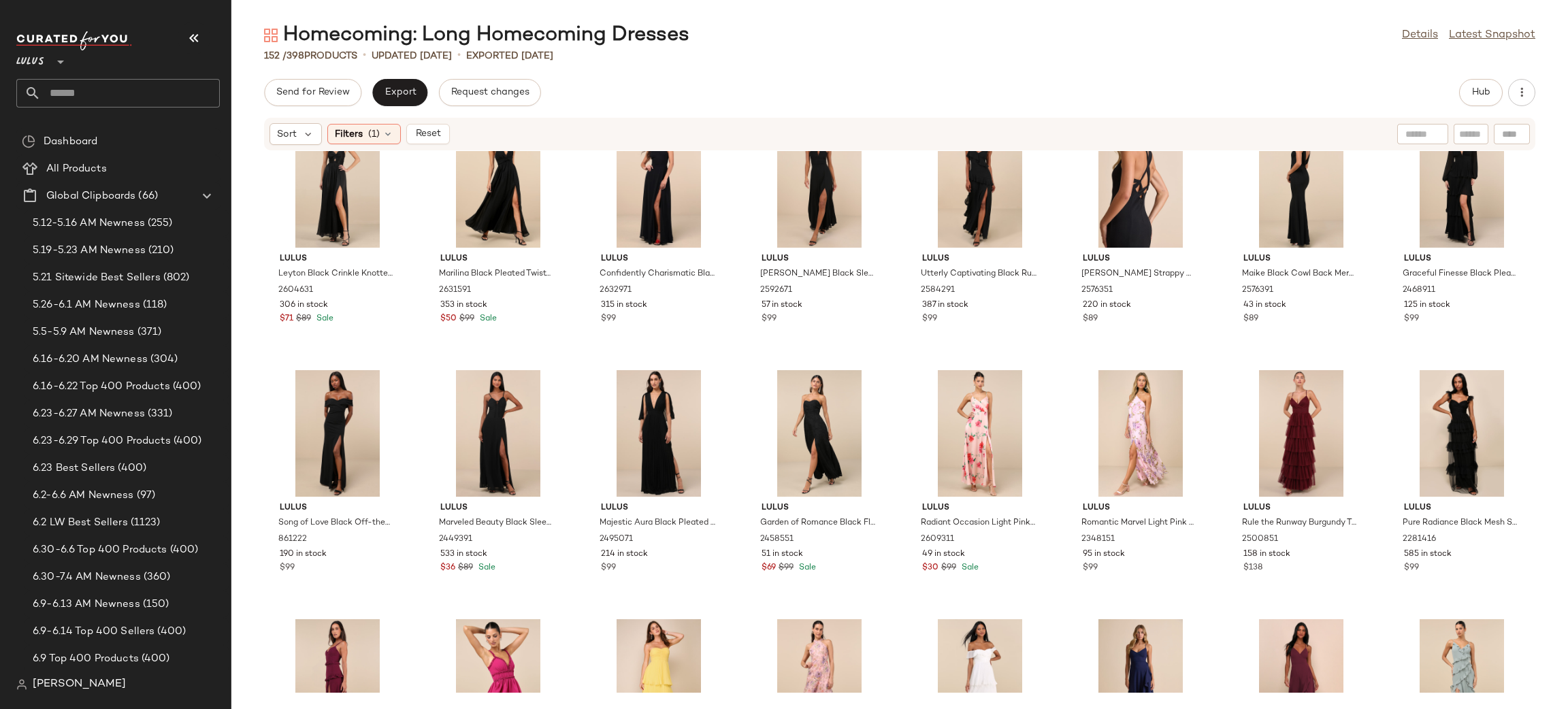
click at [1295, 401] on div at bounding box center [1300, 433] width 137 height 126
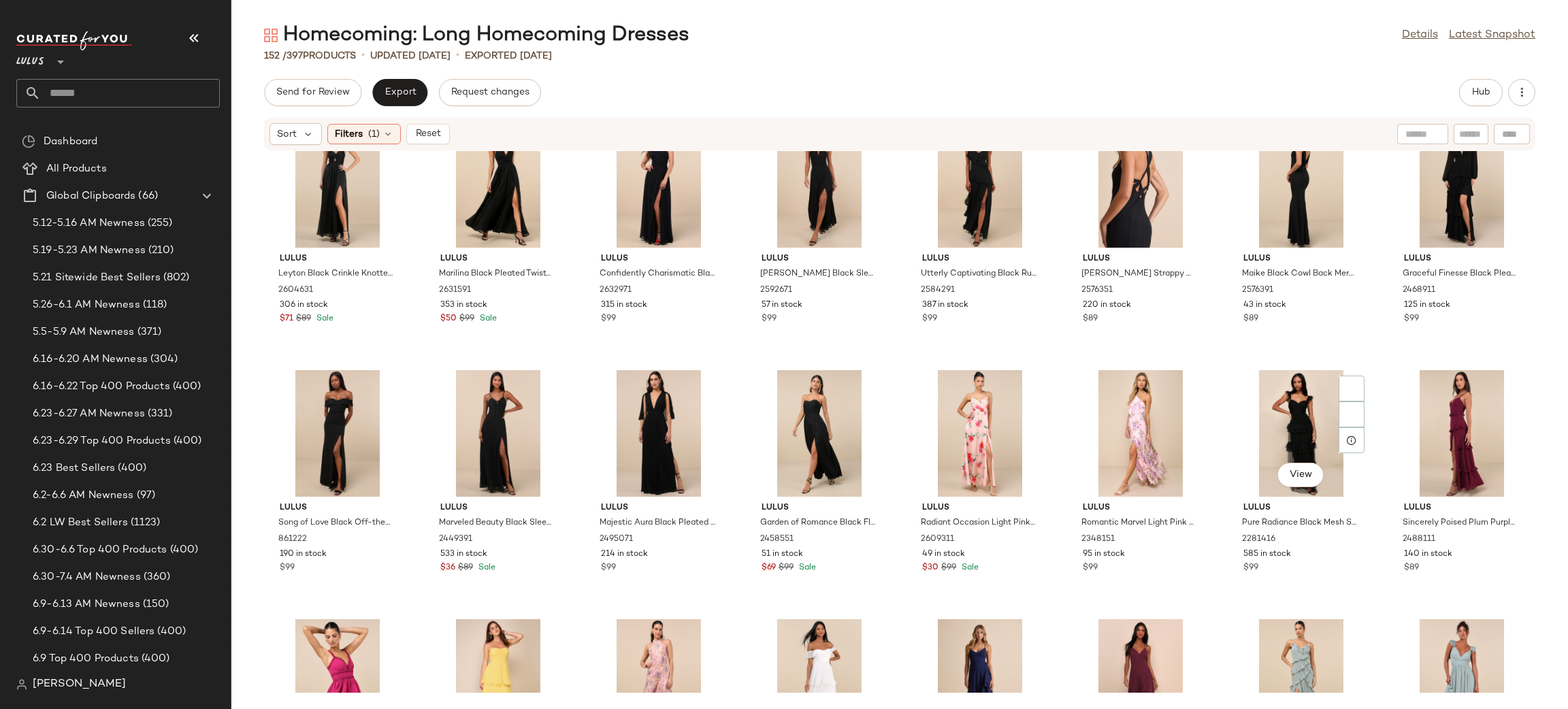
click at [1295, 401] on div "View" at bounding box center [1300, 433] width 137 height 126
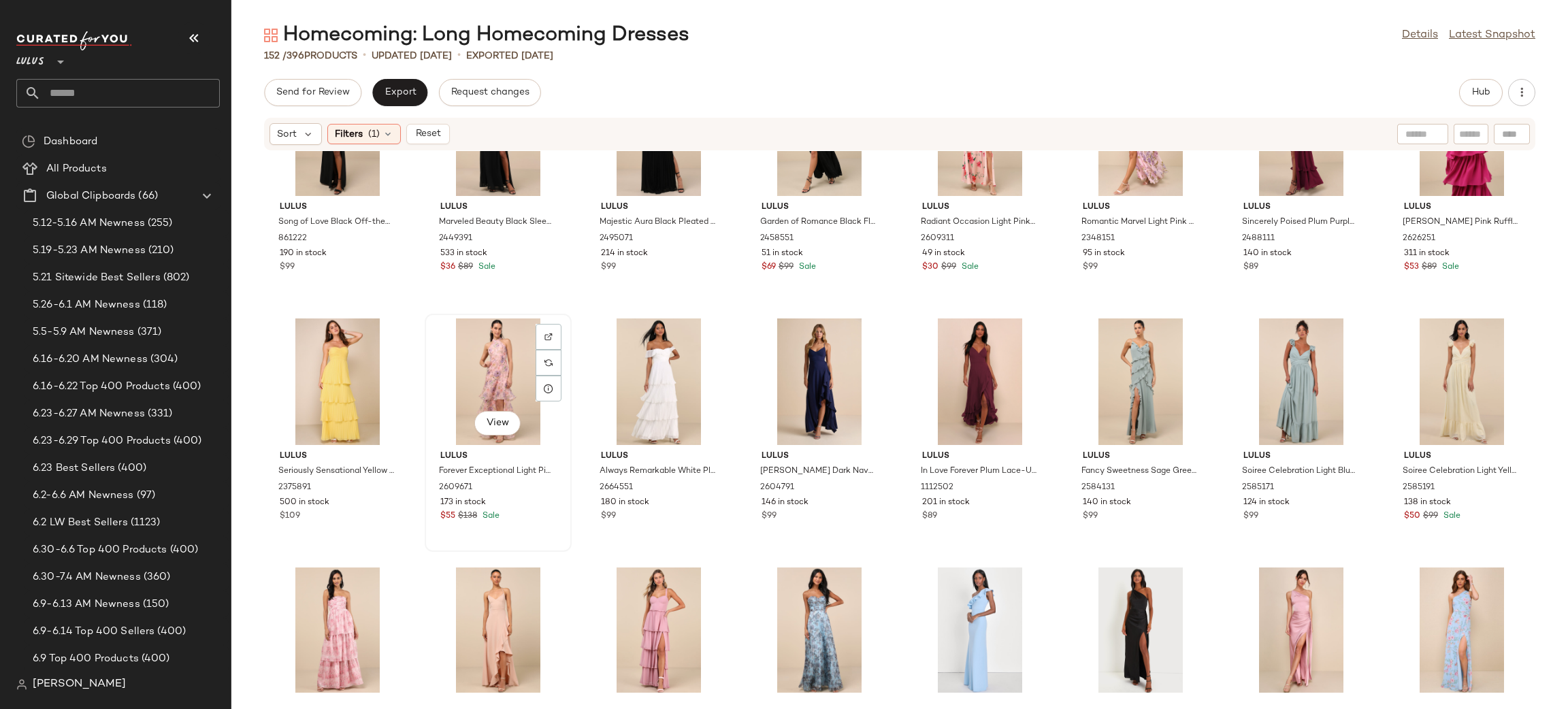
scroll to position [2100, 0]
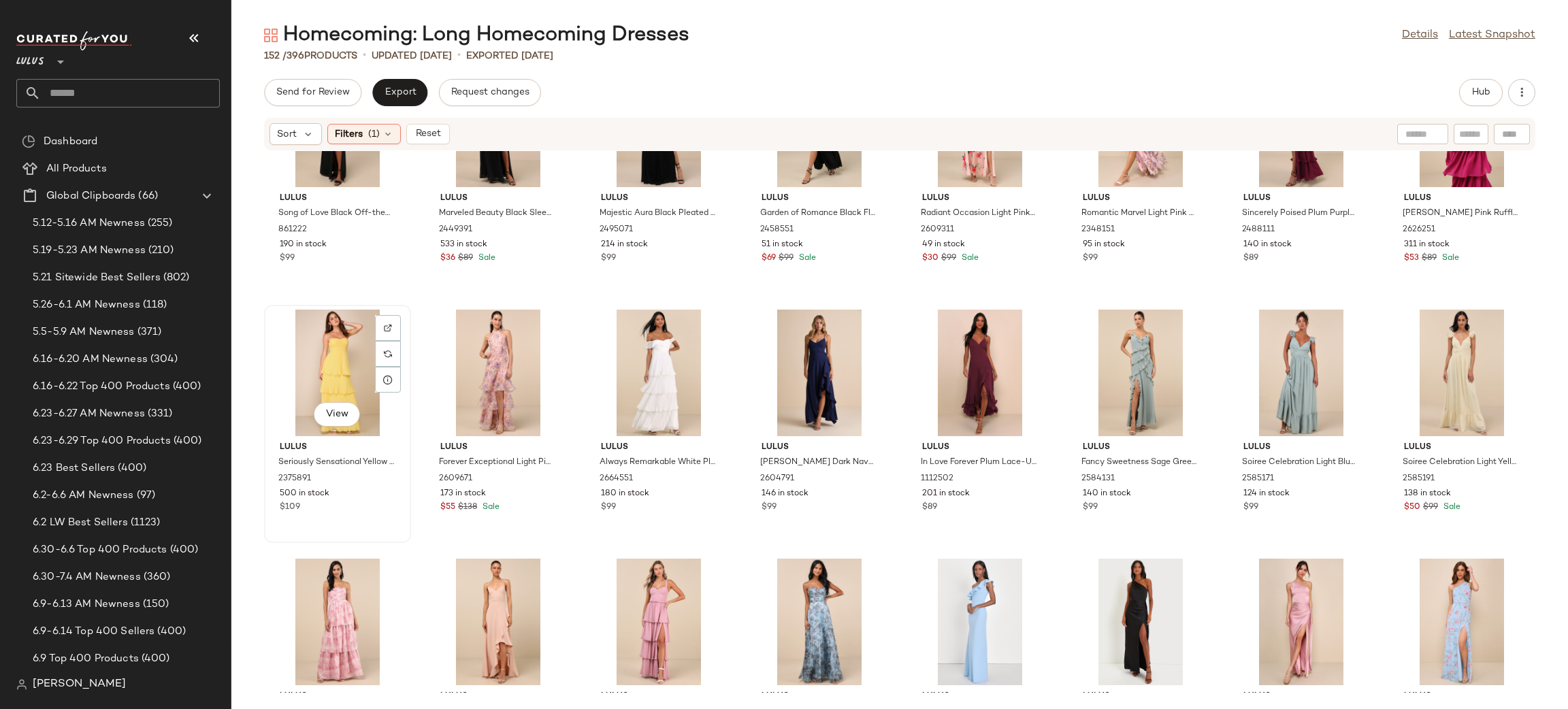
click at [365, 373] on div "View" at bounding box center [337, 372] width 137 height 126
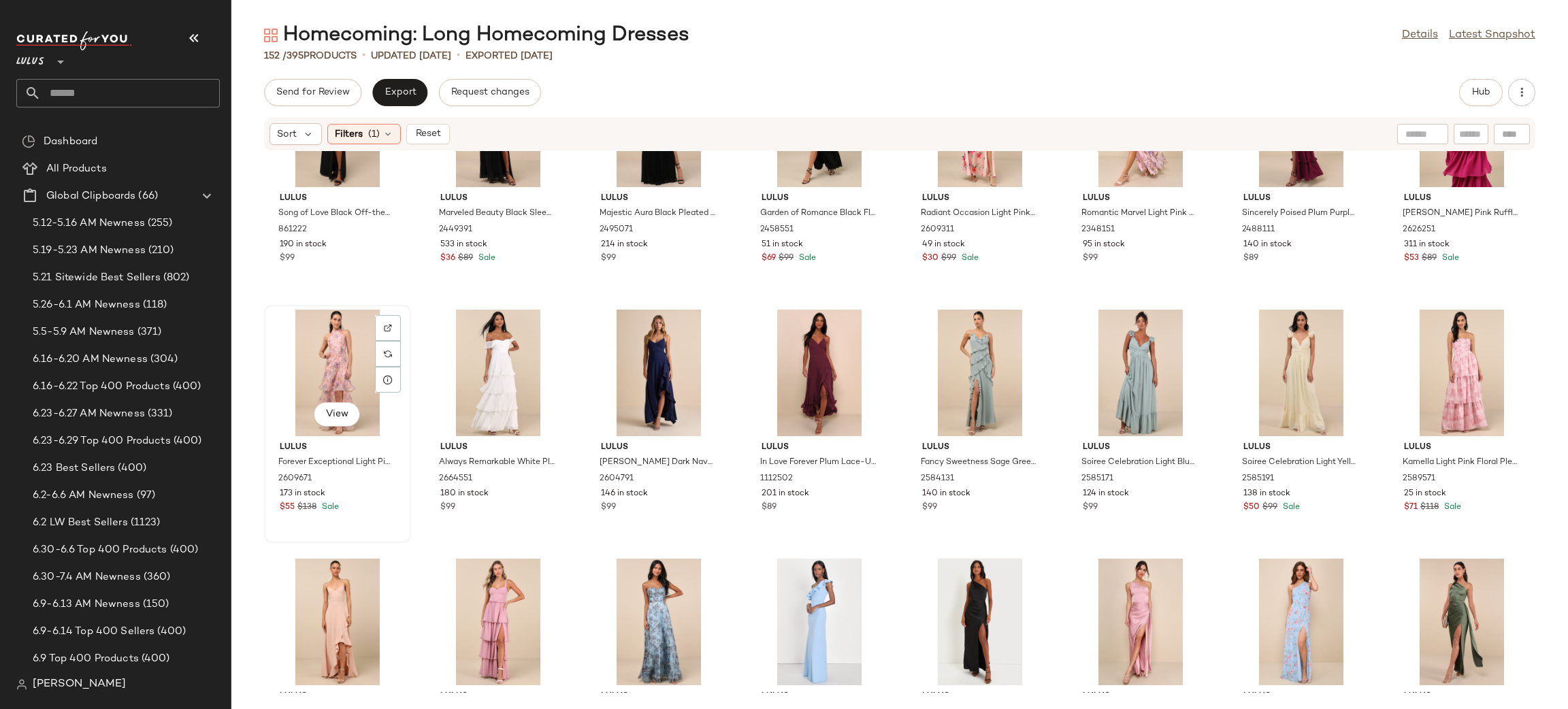
click at [325, 337] on div "View" at bounding box center [337, 372] width 137 height 126
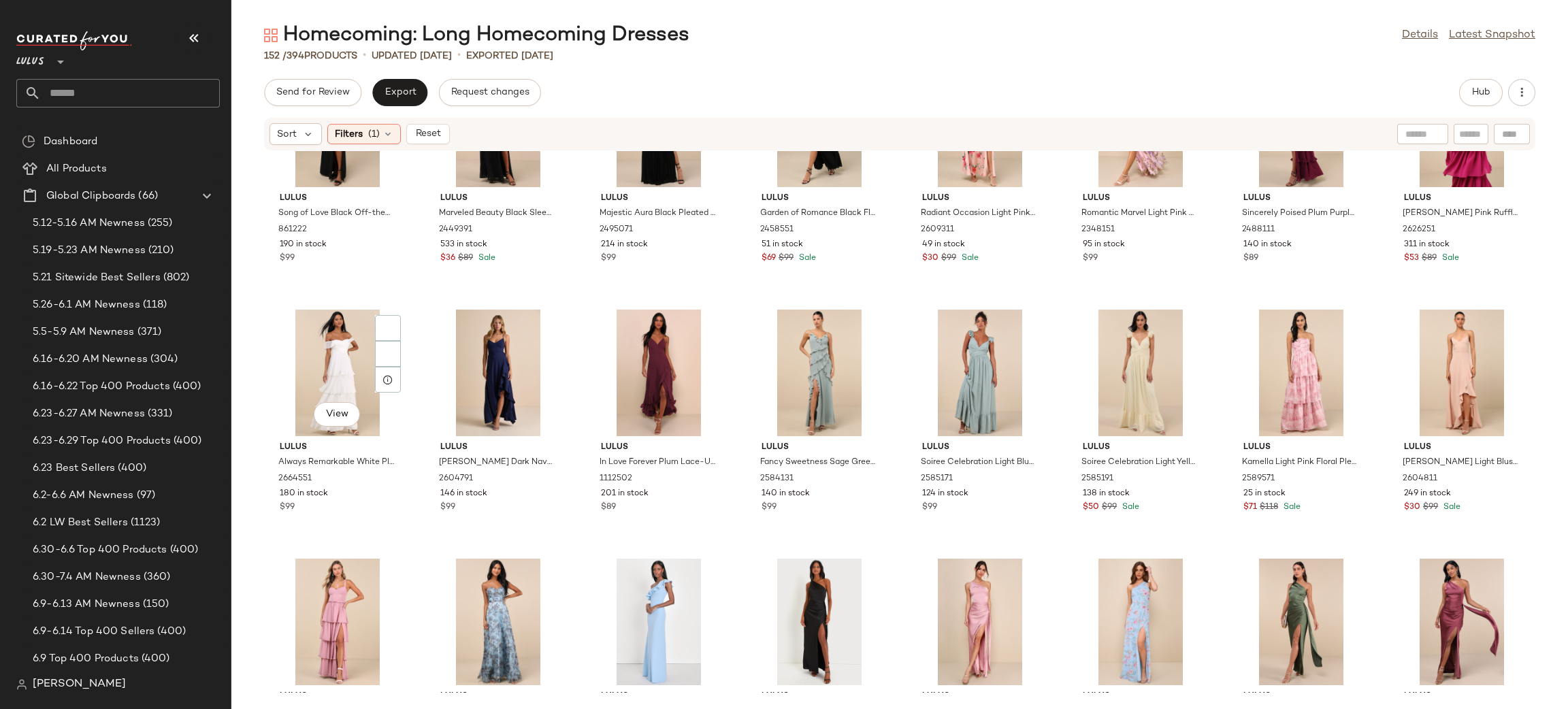
click at [325, 337] on div "View" at bounding box center [337, 372] width 137 height 126
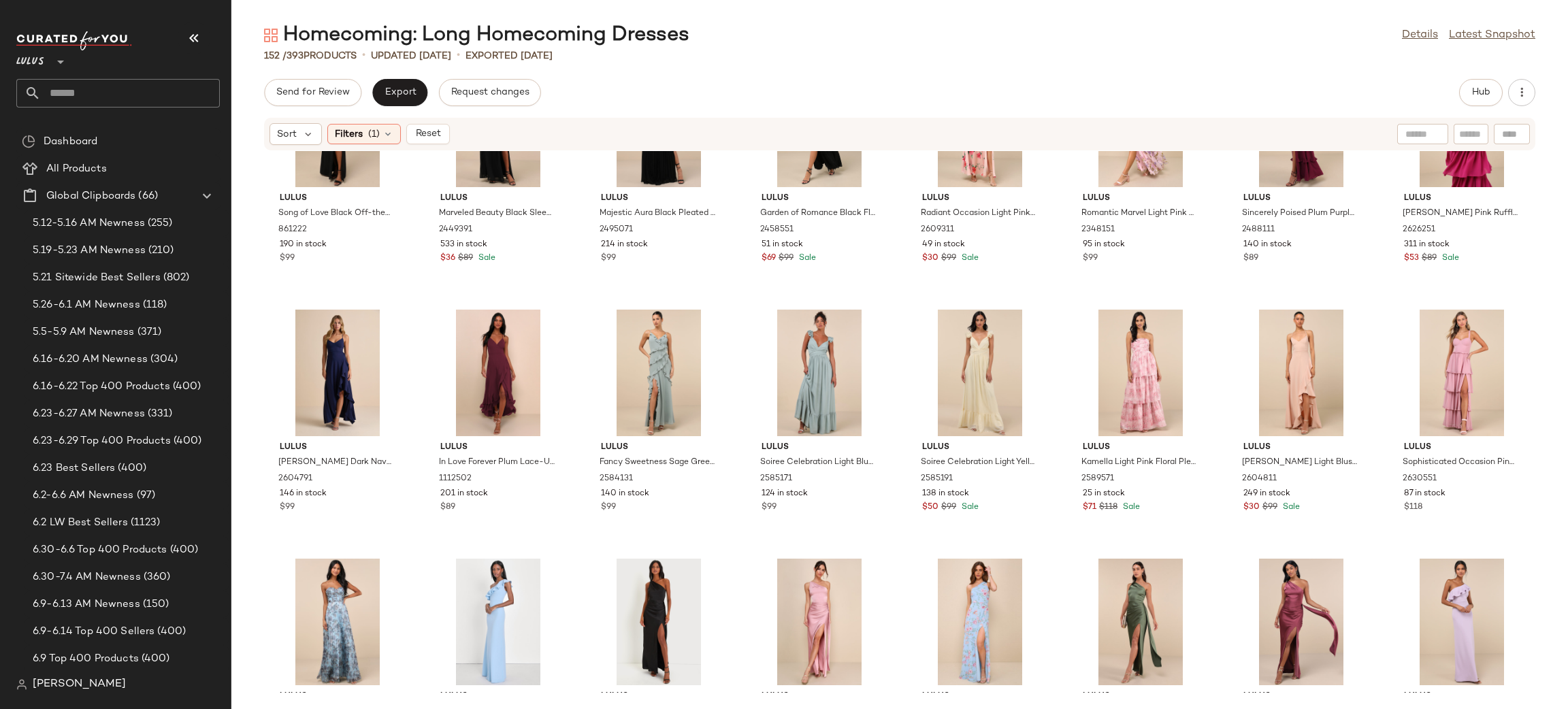
click at [325, 337] on div at bounding box center [337, 372] width 137 height 126
click at [831, 358] on div "View" at bounding box center [818, 372] width 137 height 126
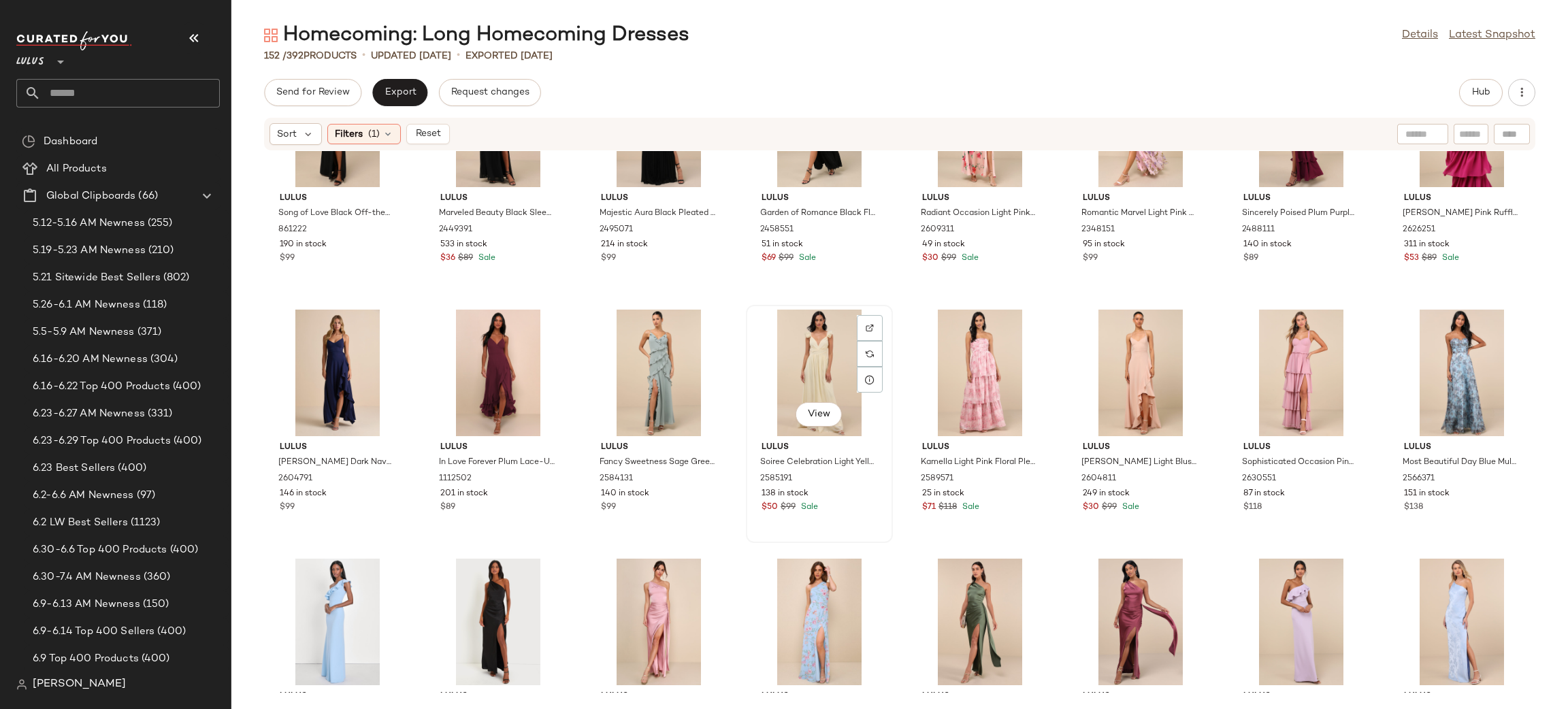
click at [824, 353] on div "View" at bounding box center [818, 372] width 137 height 126
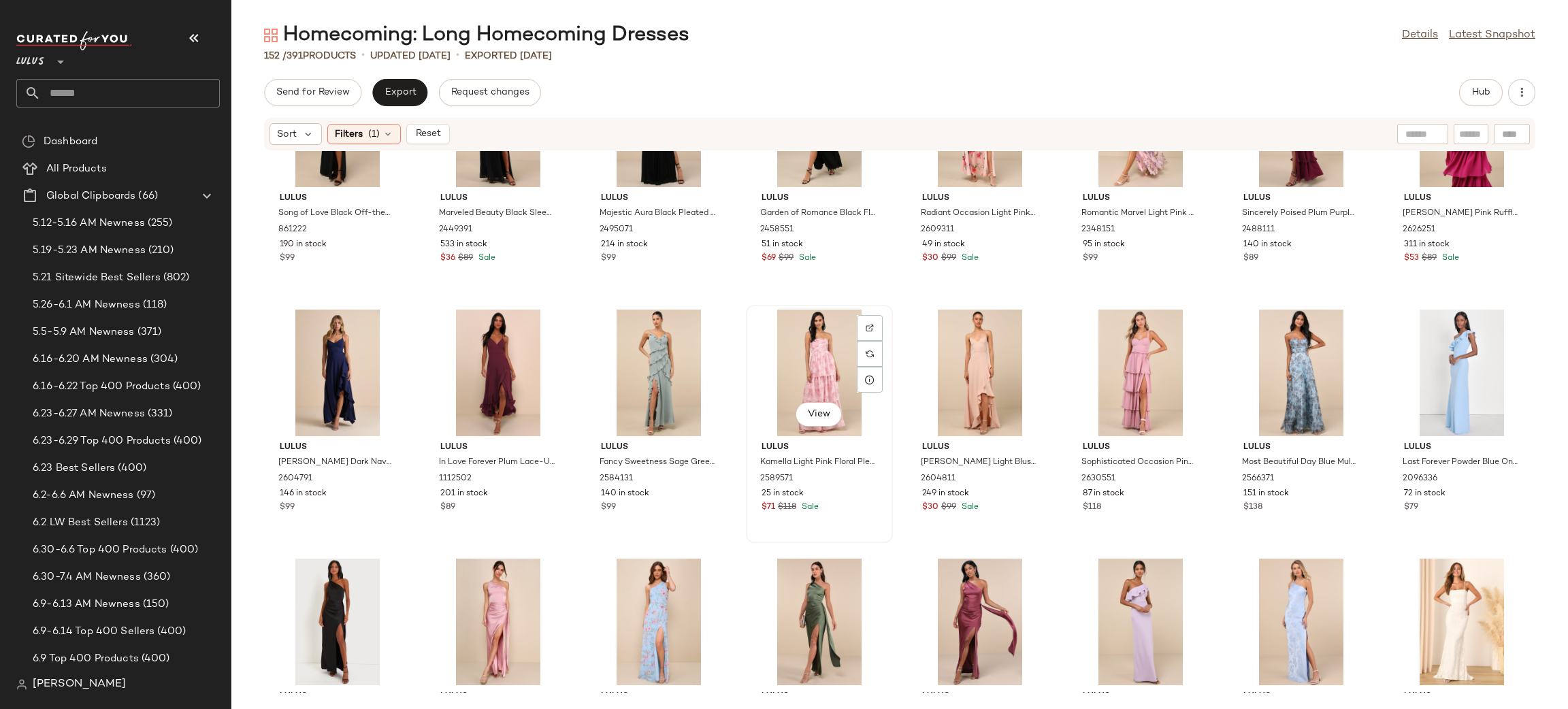
click at [819, 368] on div "View" at bounding box center [818, 372] width 137 height 126
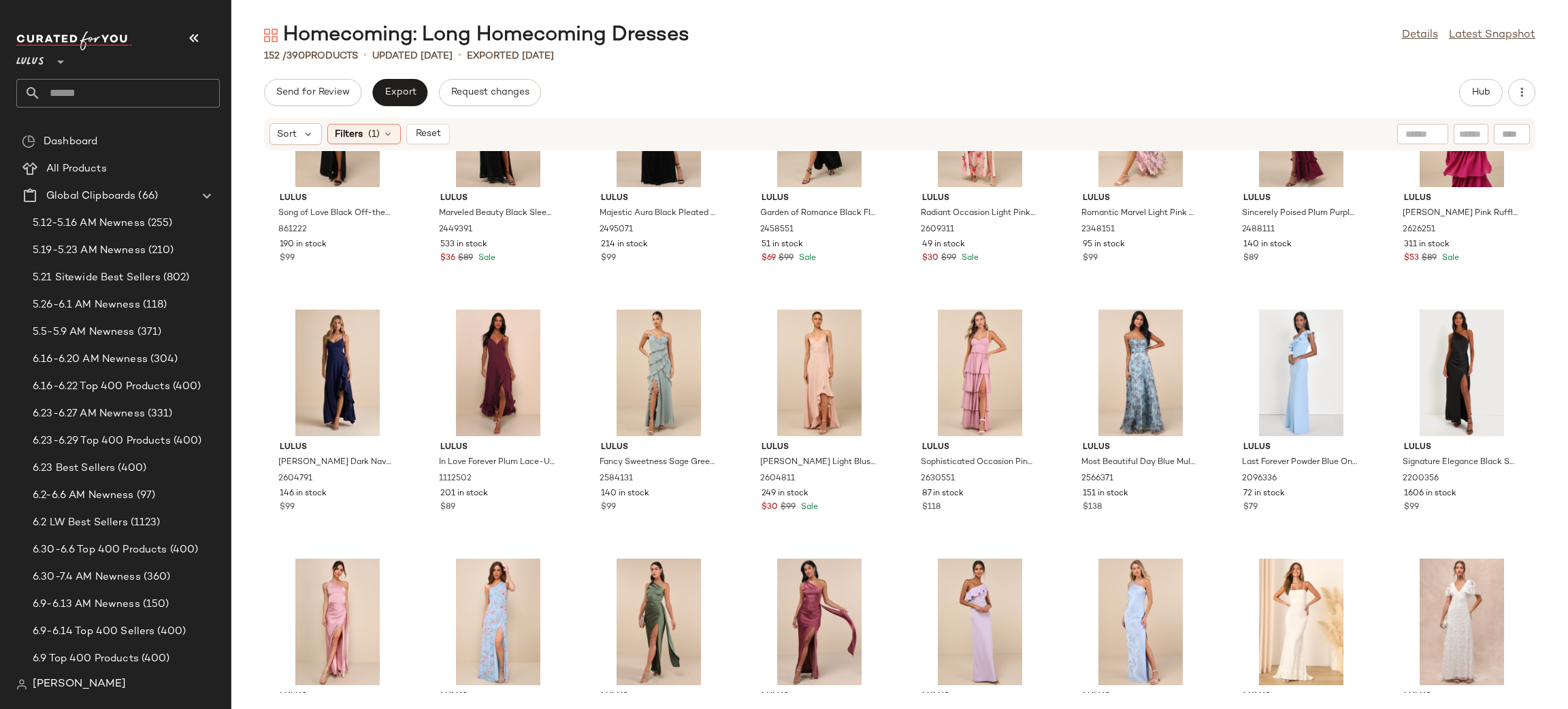
click at [819, 368] on div at bounding box center [818, 372] width 137 height 126
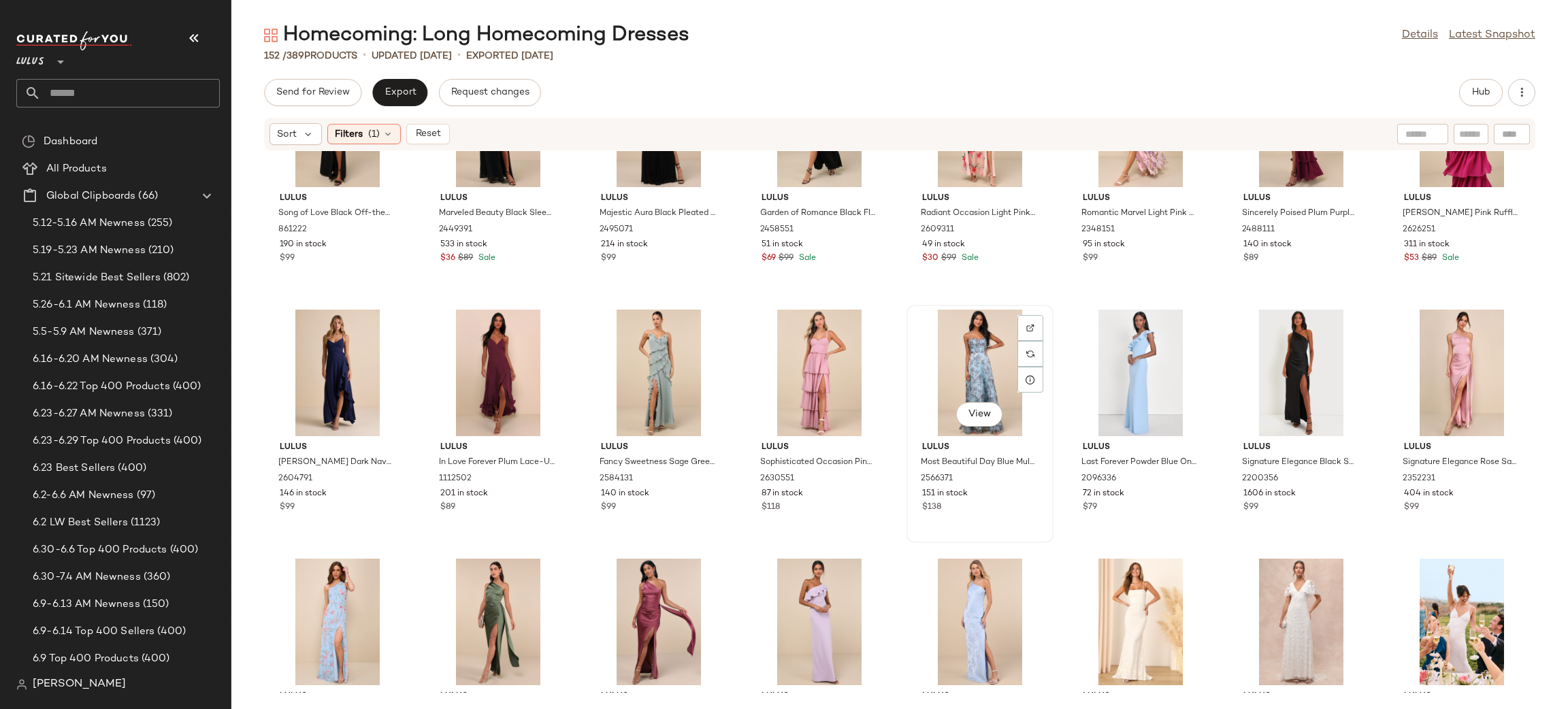
click at [962, 354] on div "View" at bounding box center [980, 372] width 137 height 126
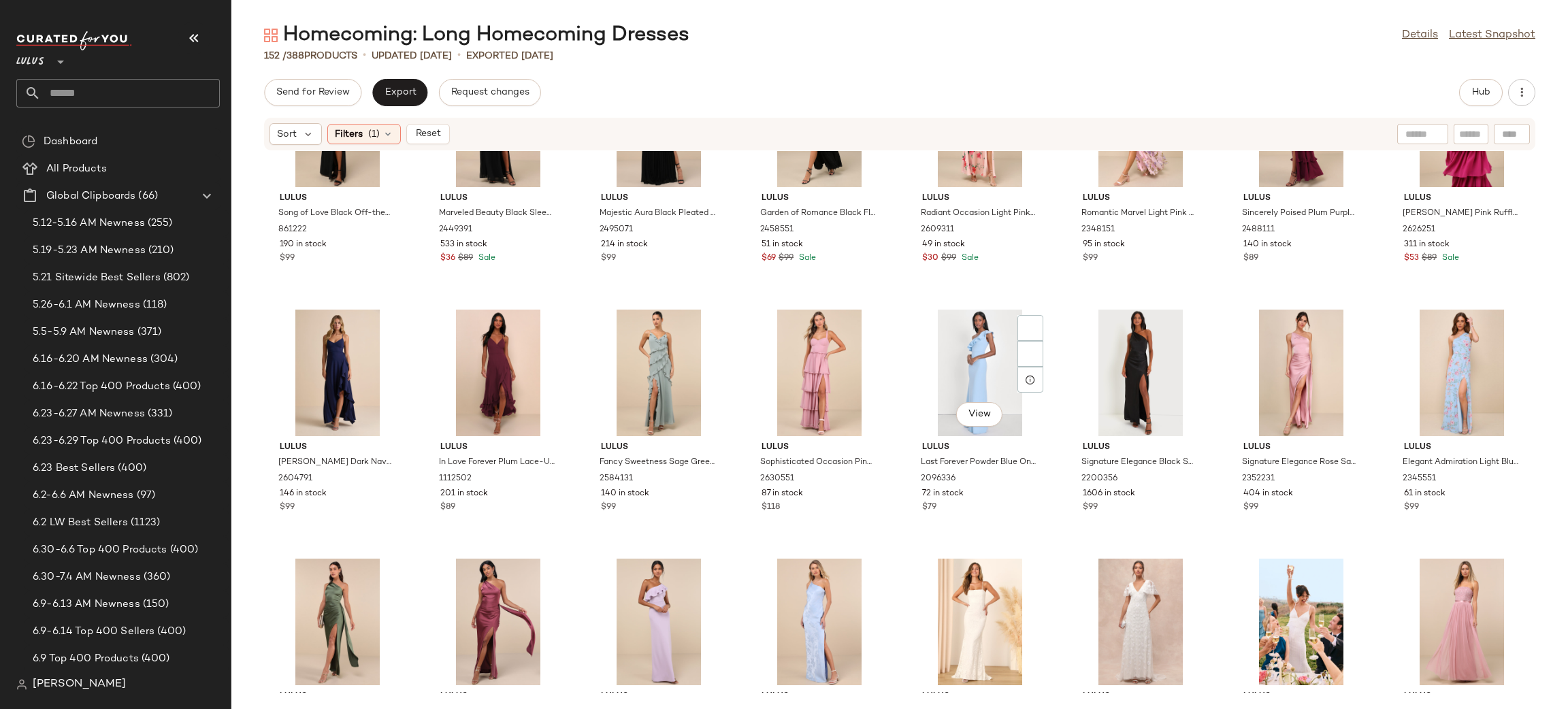
click at [962, 354] on div "View" at bounding box center [980, 372] width 137 height 126
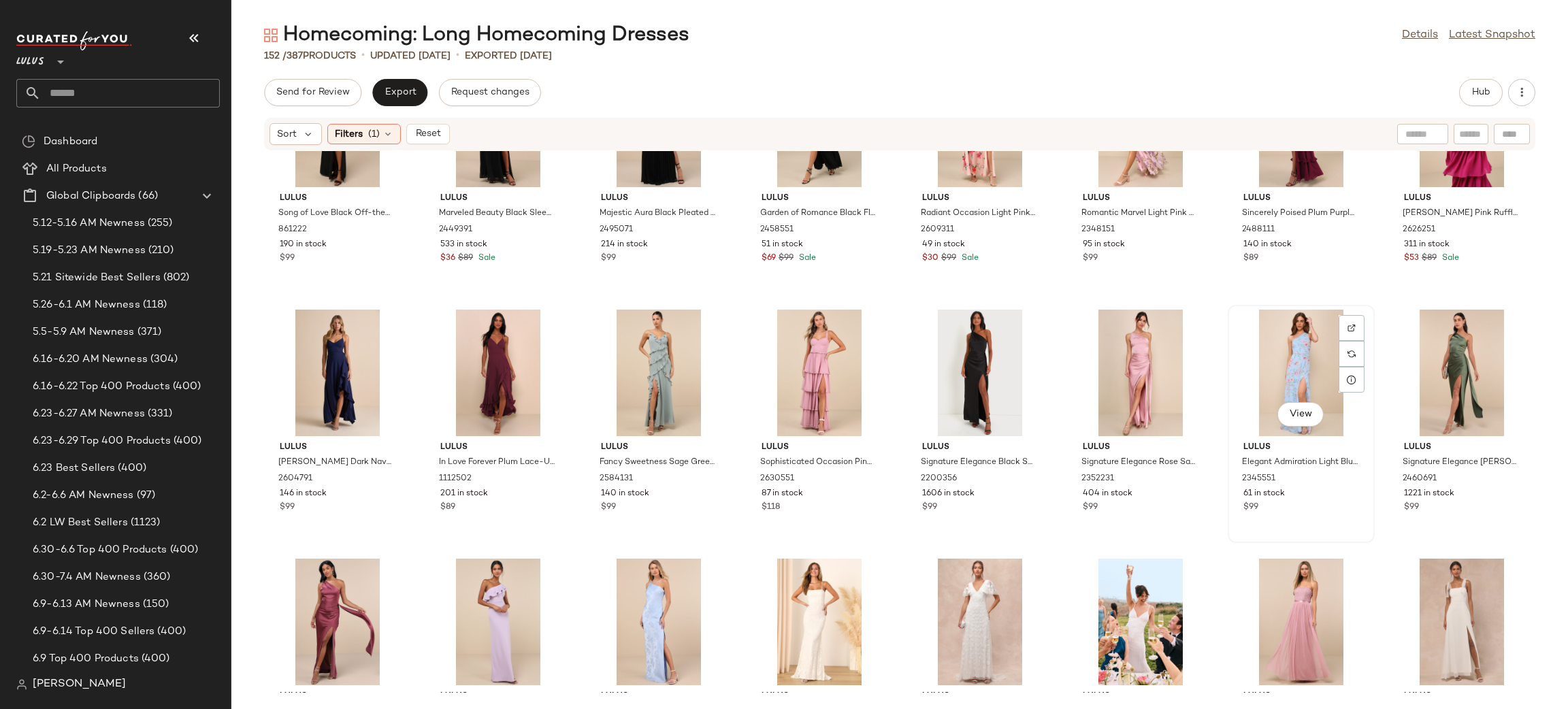
click at [1314, 343] on div "View" at bounding box center [1300, 372] width 137 height 126
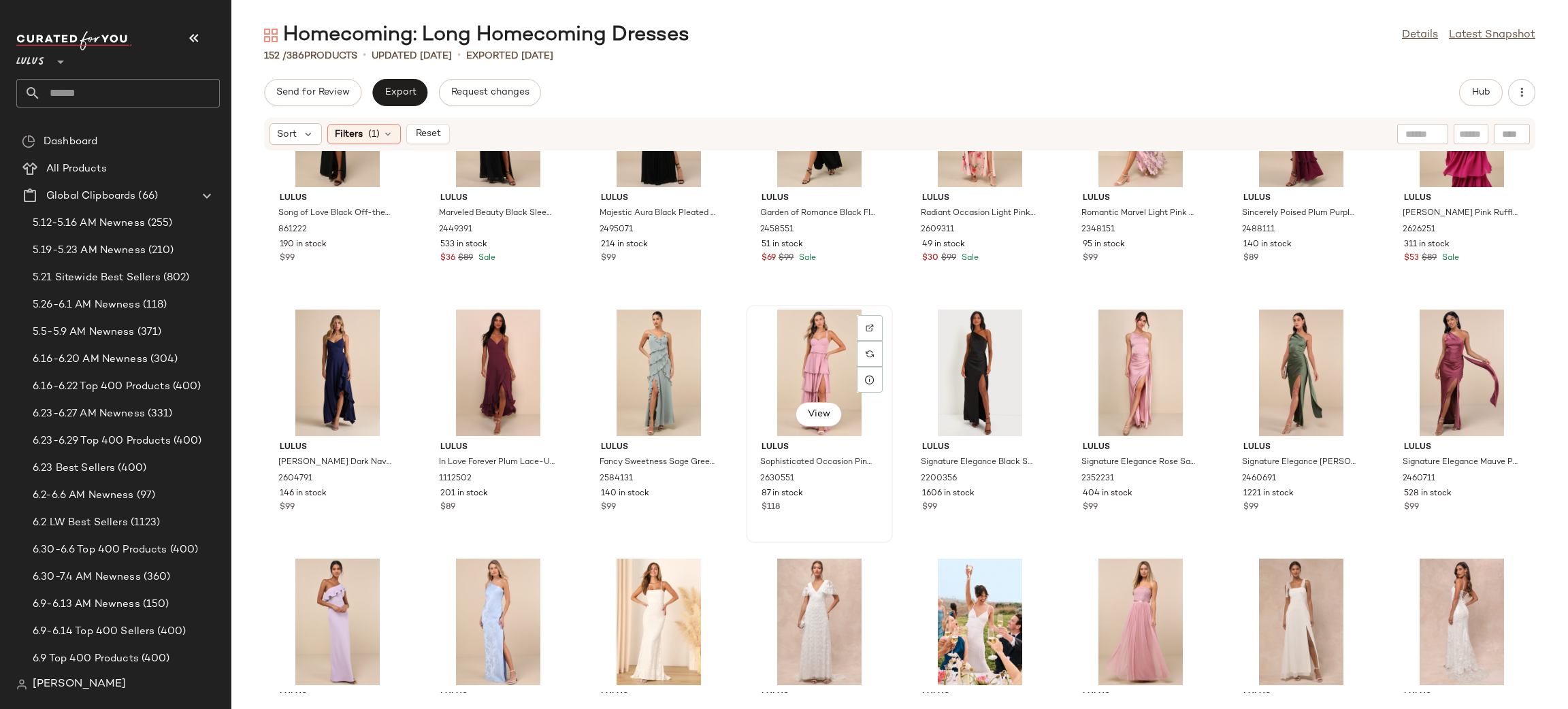
click at [808, 372] on div "View" at bounding box center [818, 372] width 137 height 126
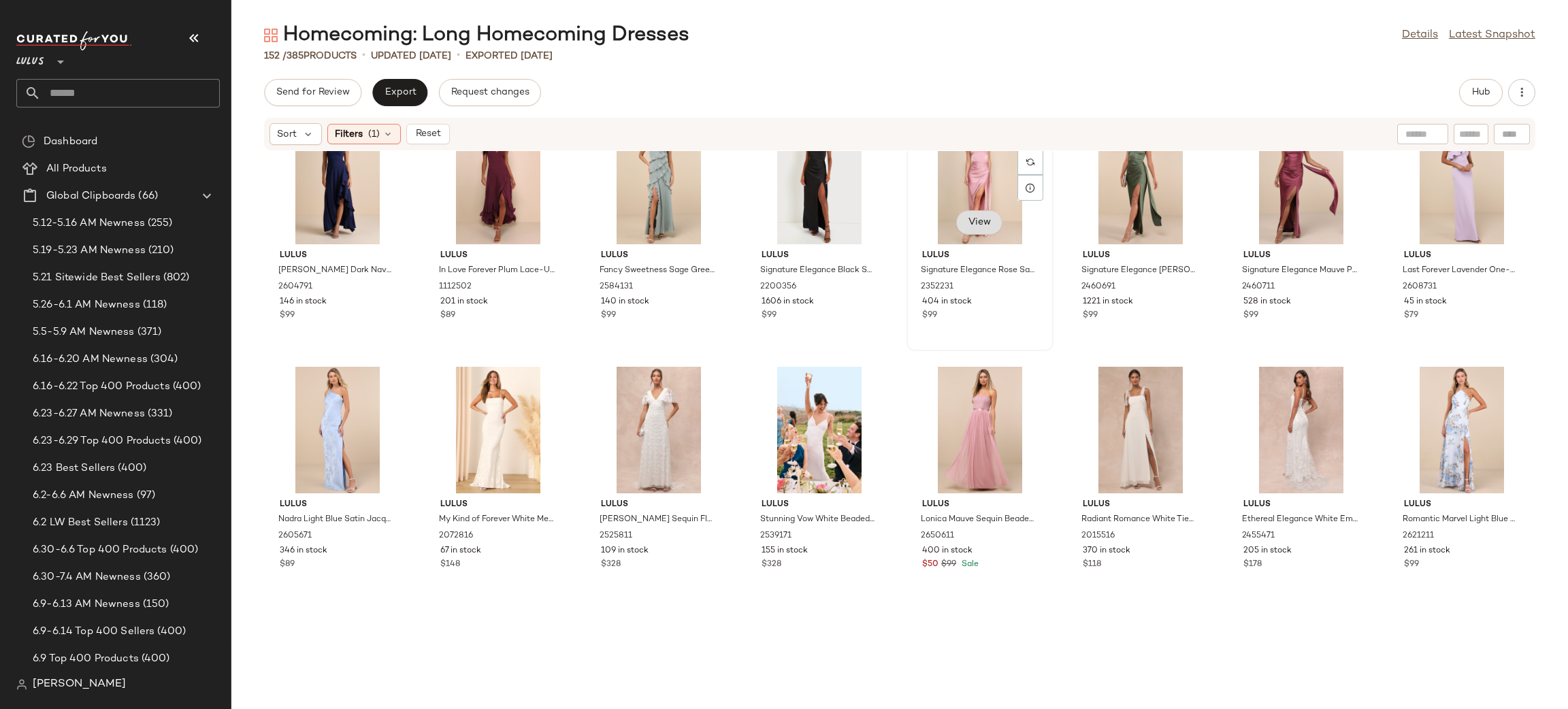
scroll to position [2362, 0]
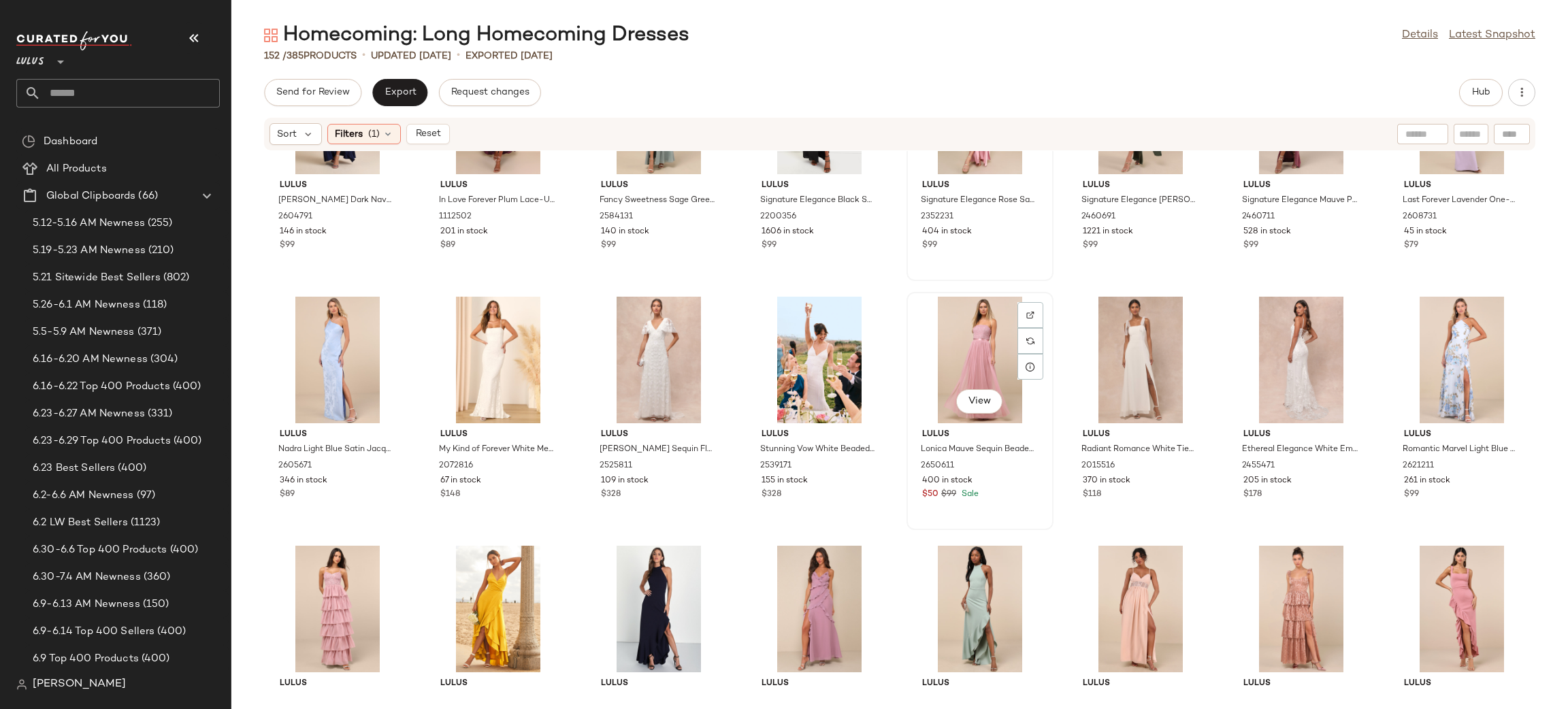
click at [978, 336] on div "View" at bounding box center [980, 359] width 137 height 126
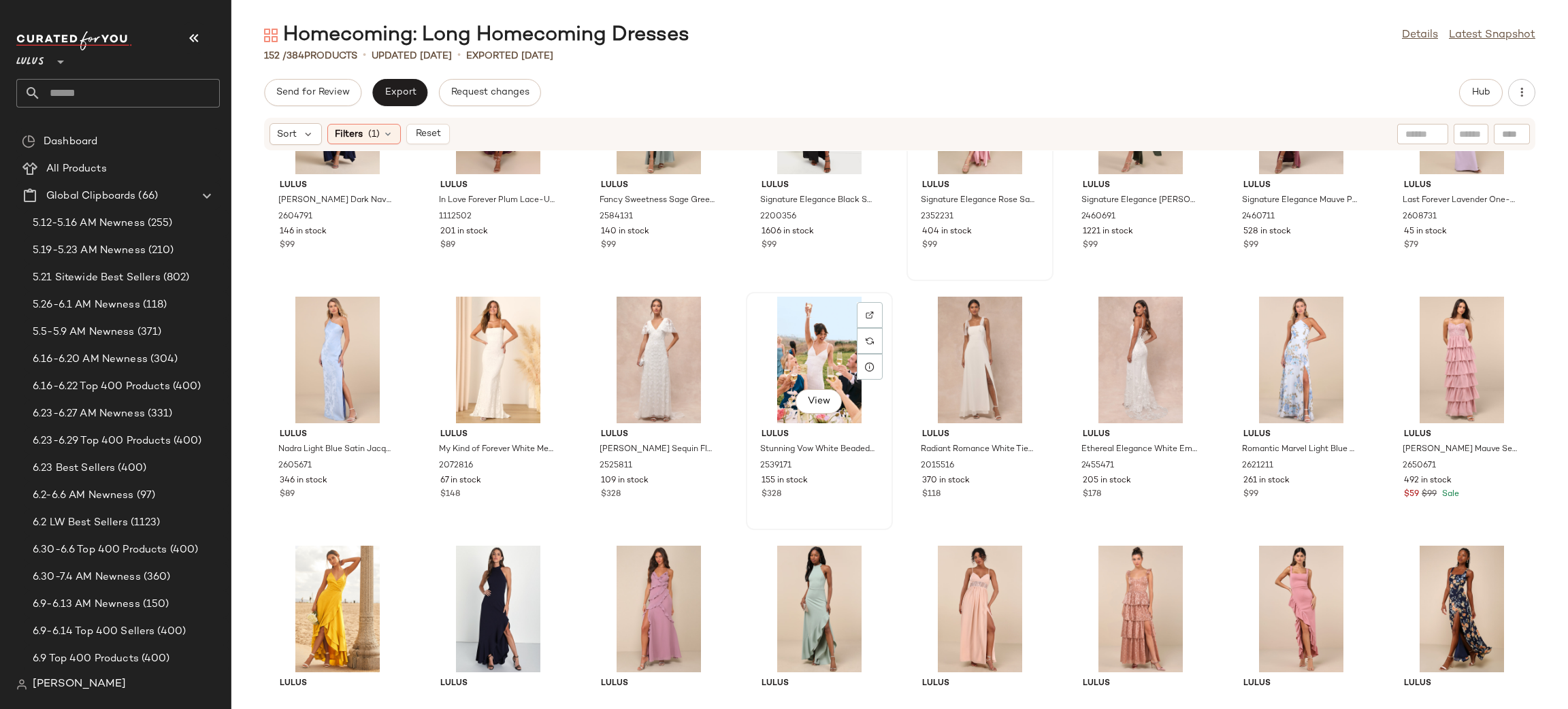
click at [801, 340] on div "View" at bounding box center [818, 359] width 137 height 126
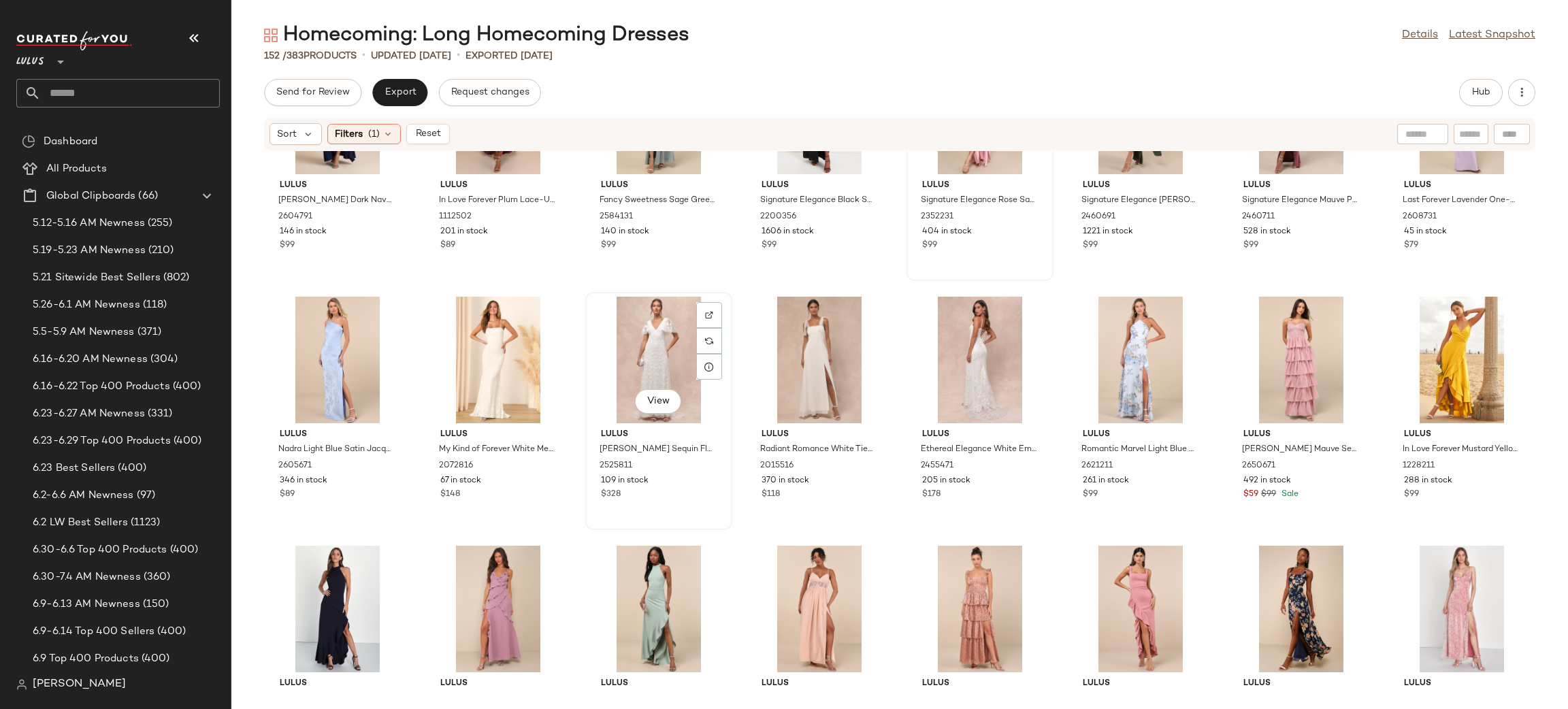
click at [659, 338] on div "View" at bounding box center [658, 359] width 137 height 126
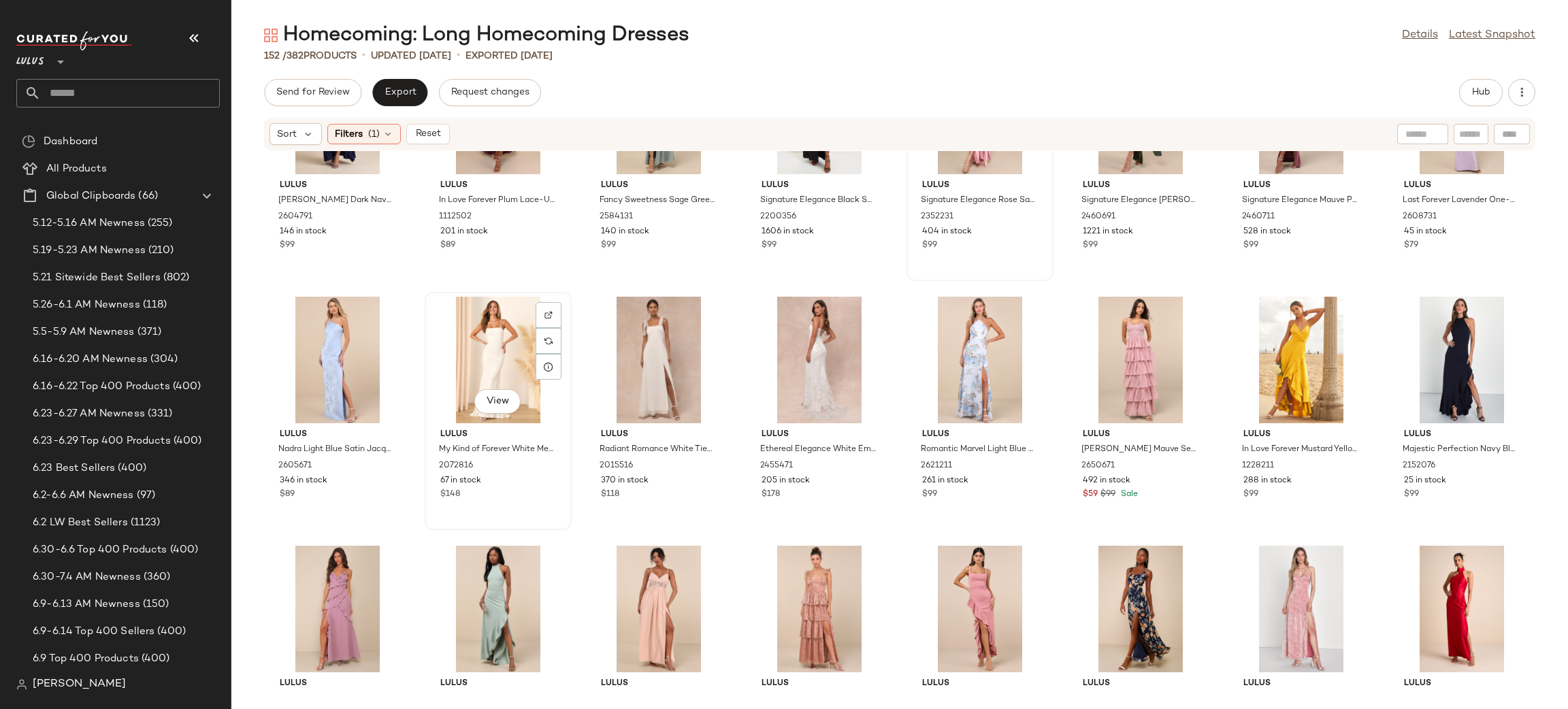
click at [498, 357] on div "View" at bounding box center [497, 359] width 137 height 126
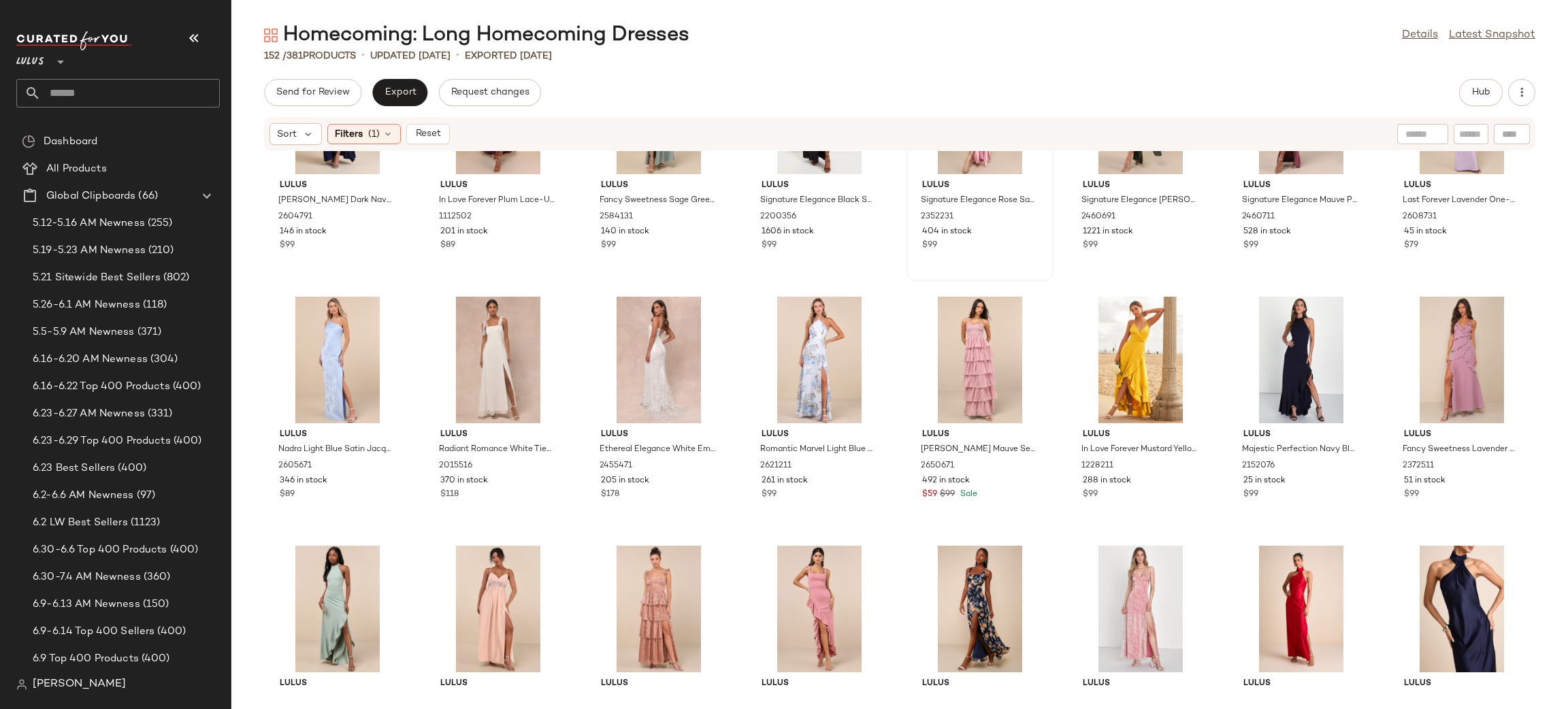
click at [498, 356] on div at bounding box center [497, 359] width 137 height 126
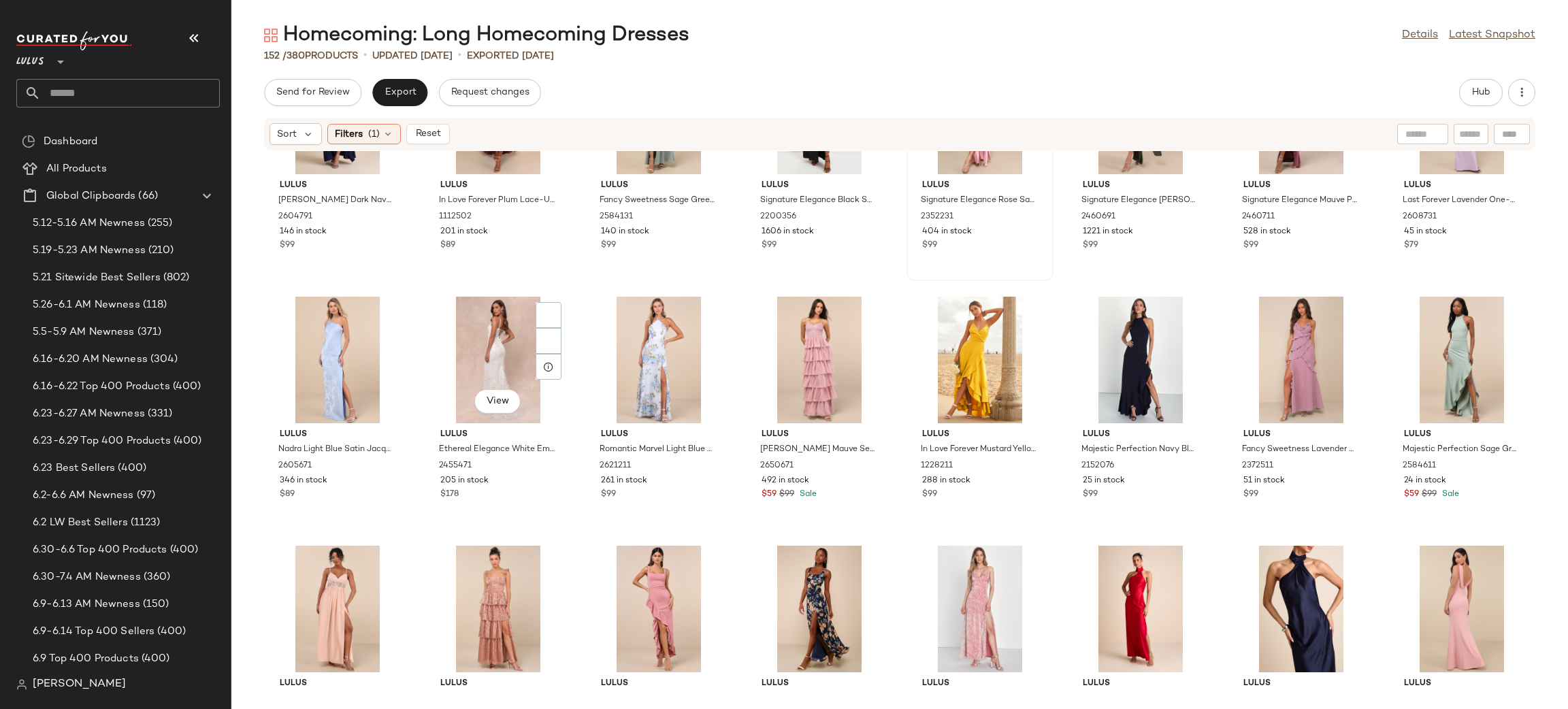
click at [498, 356] on div "View" at bounding box center [497, 359] width 137 height 126
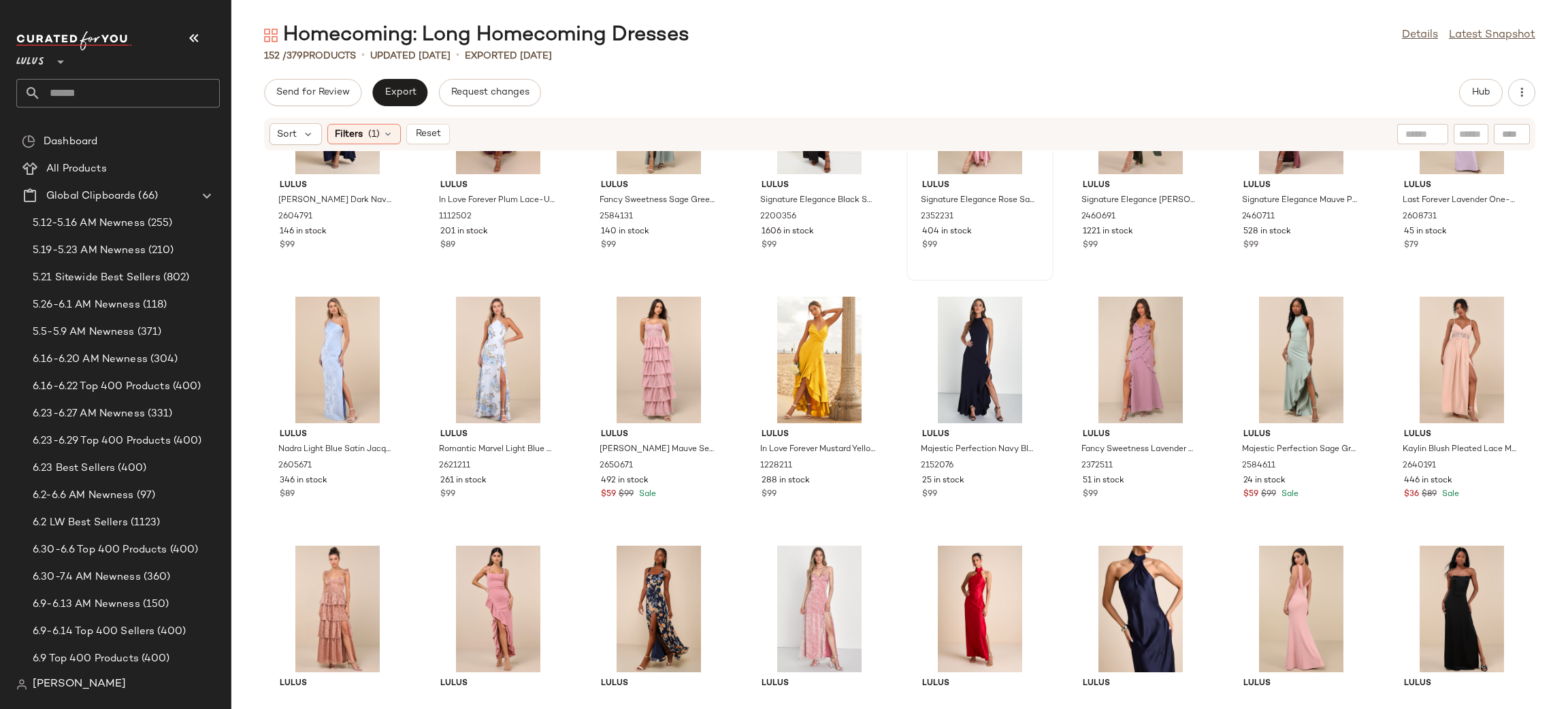
click at [498, 356] on div at bounding box center [497, 359] width 137 height 126
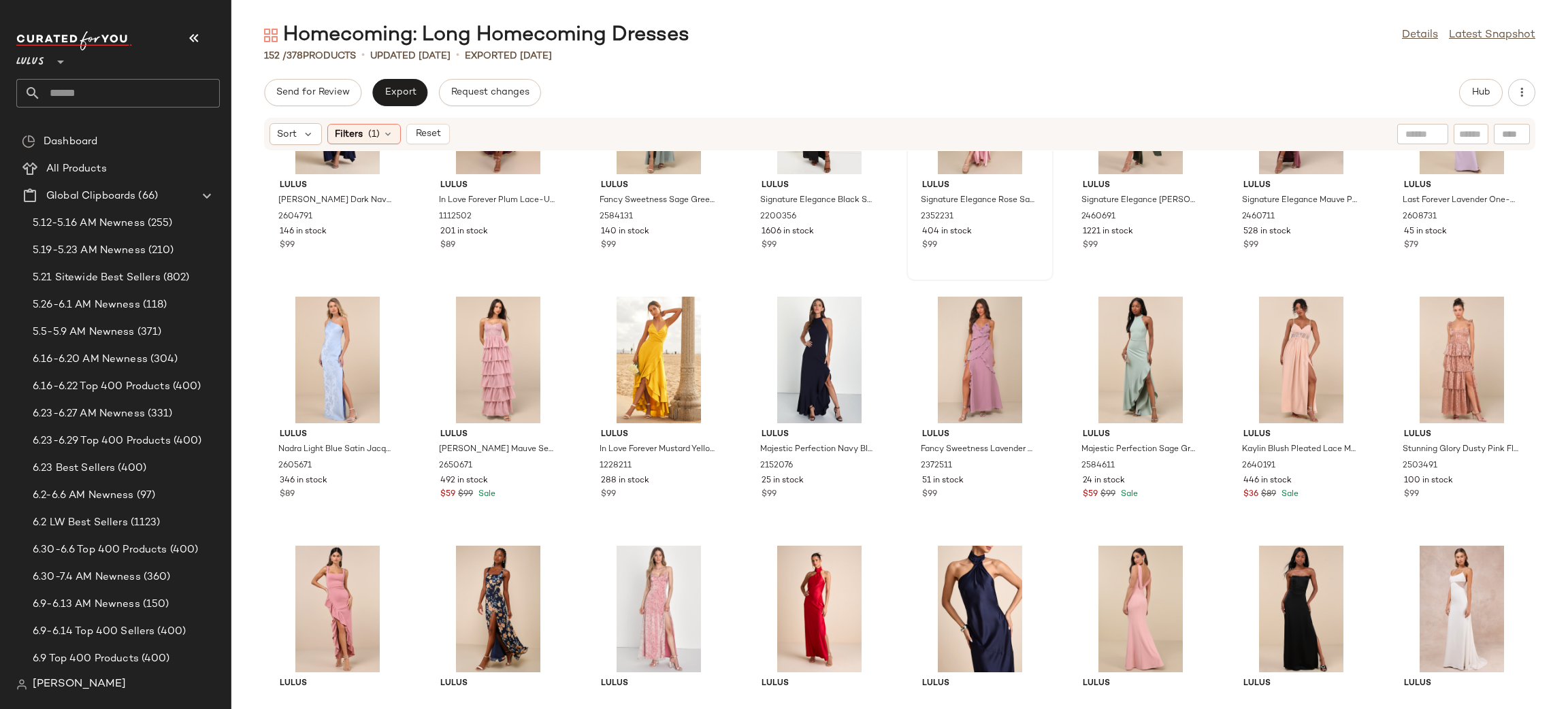
click at [498, 356] on div at bounding box center [497, 359] width 137 height 126
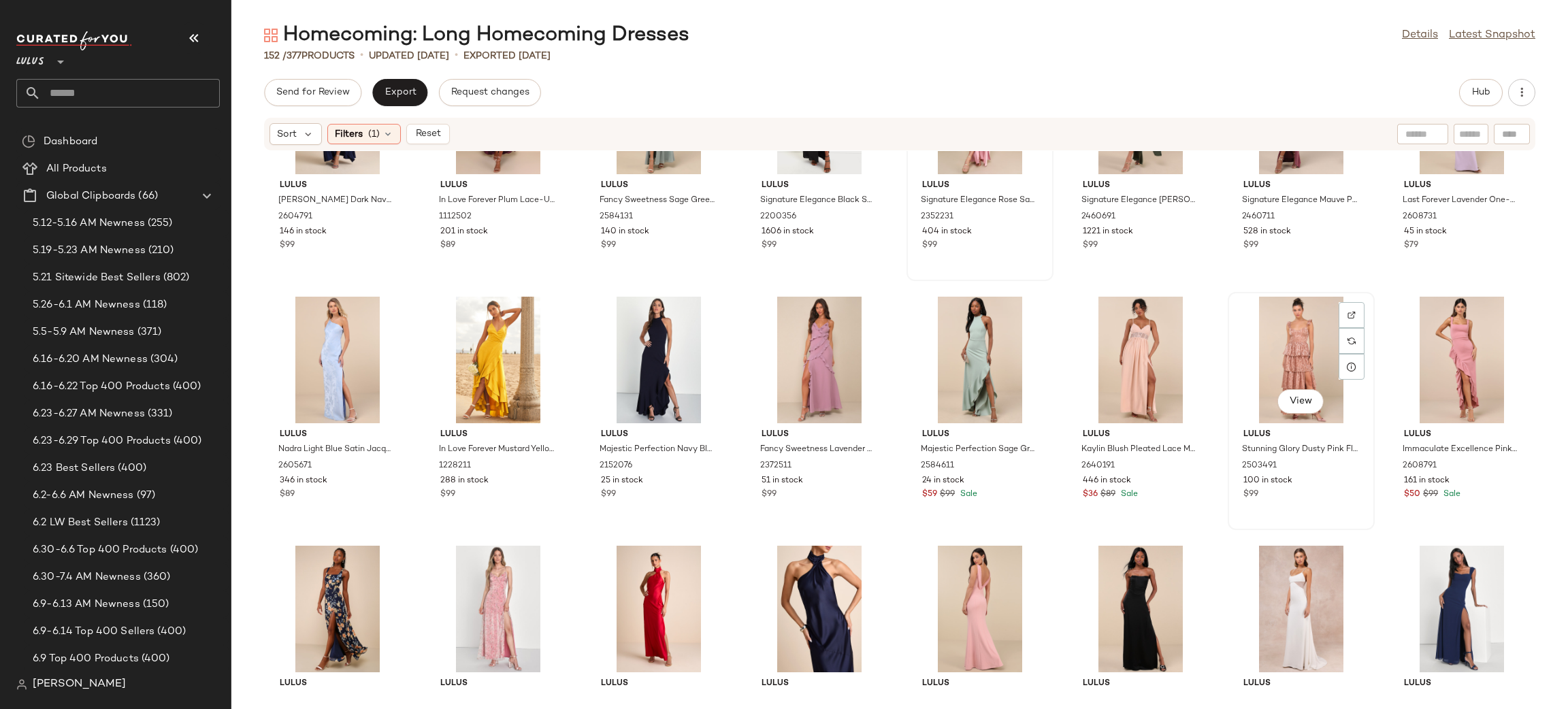
click at [1285, 351] on div "View" at bounding box center [1300, 359] width 137 height 126
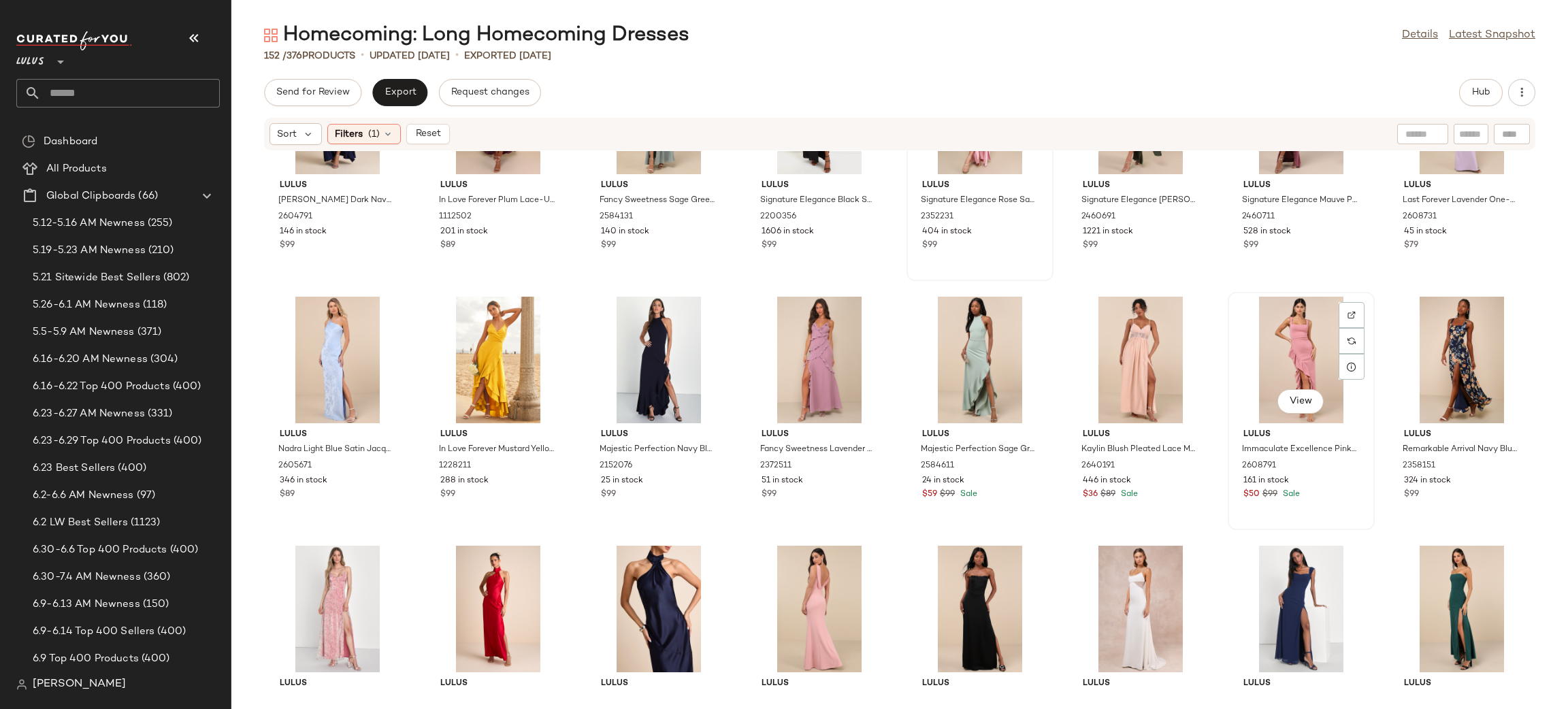
click at [1306, 328] on div "View" at bounding box center [1300, 359] width 137 height 126
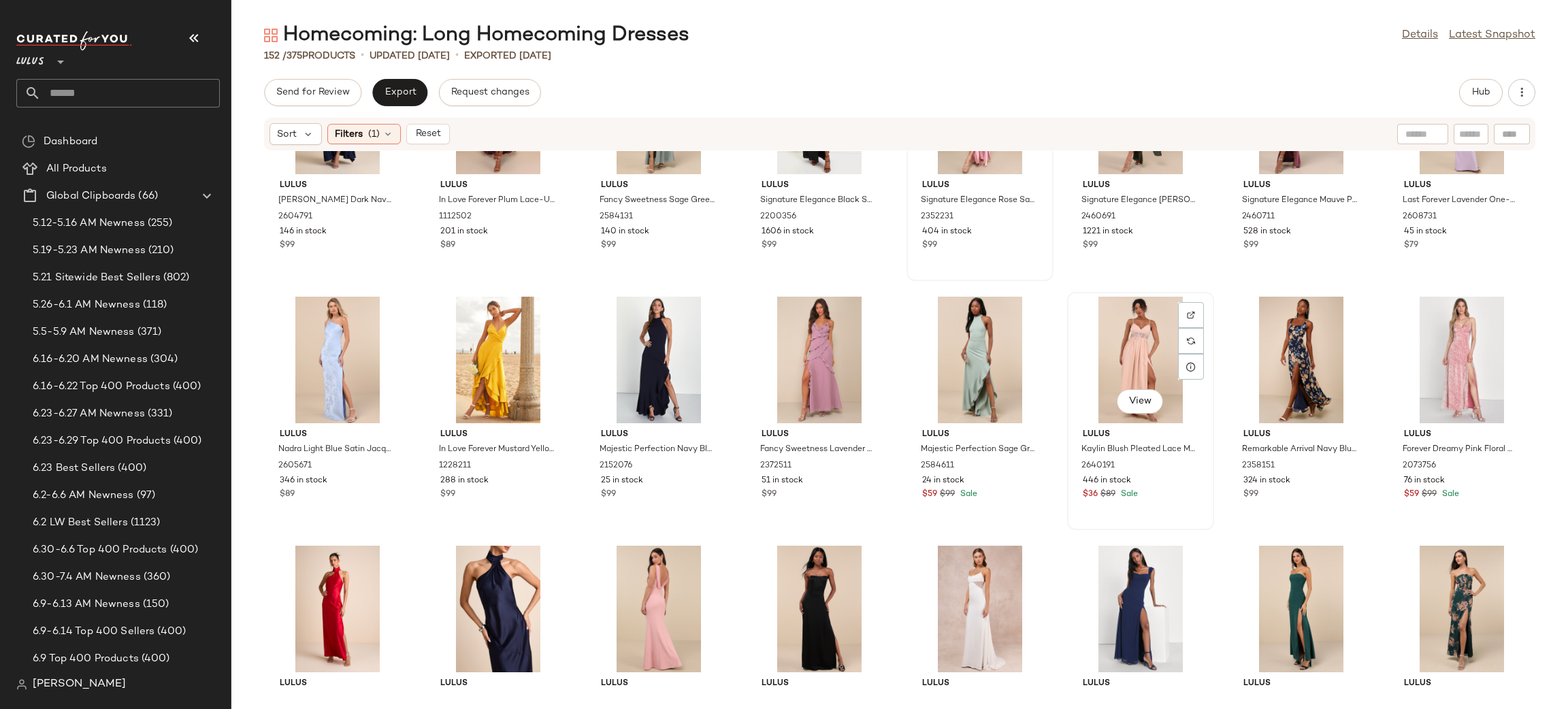
click at [1148, 347] on div "View" at bounding box center [1140, 359] width 137 height 126
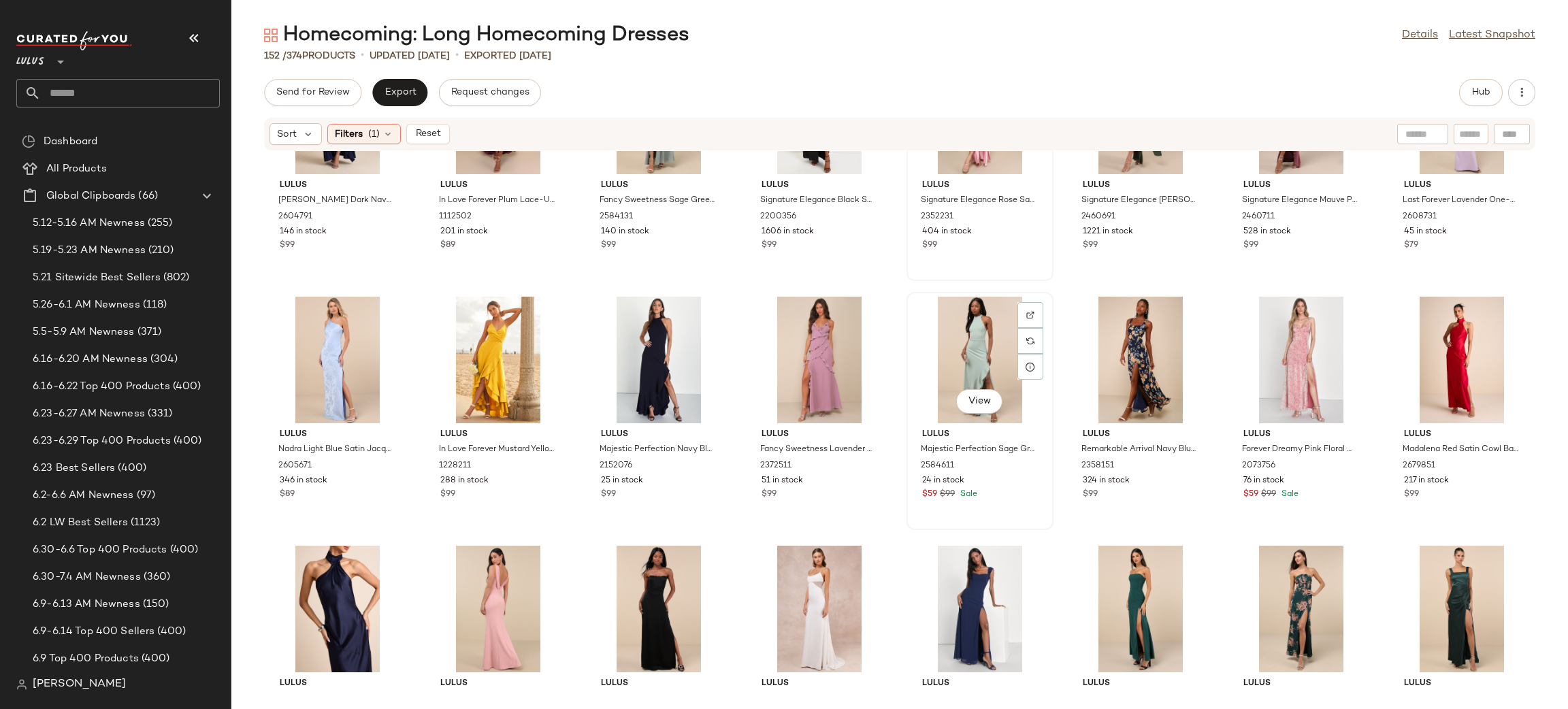
click at [997, 357] on div "View" at bounding box center [980, 359] width 137 height 126
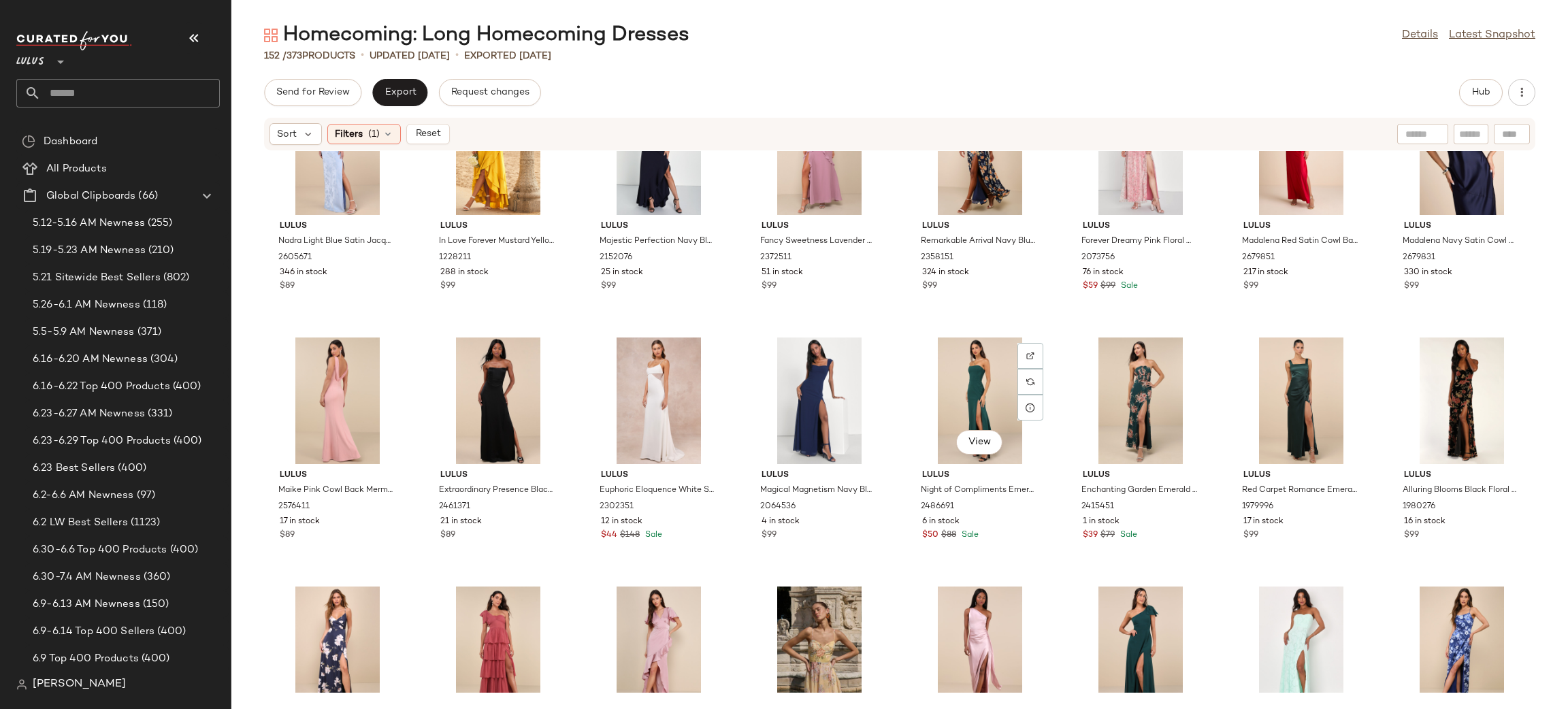
scroll to position [2582, 0]
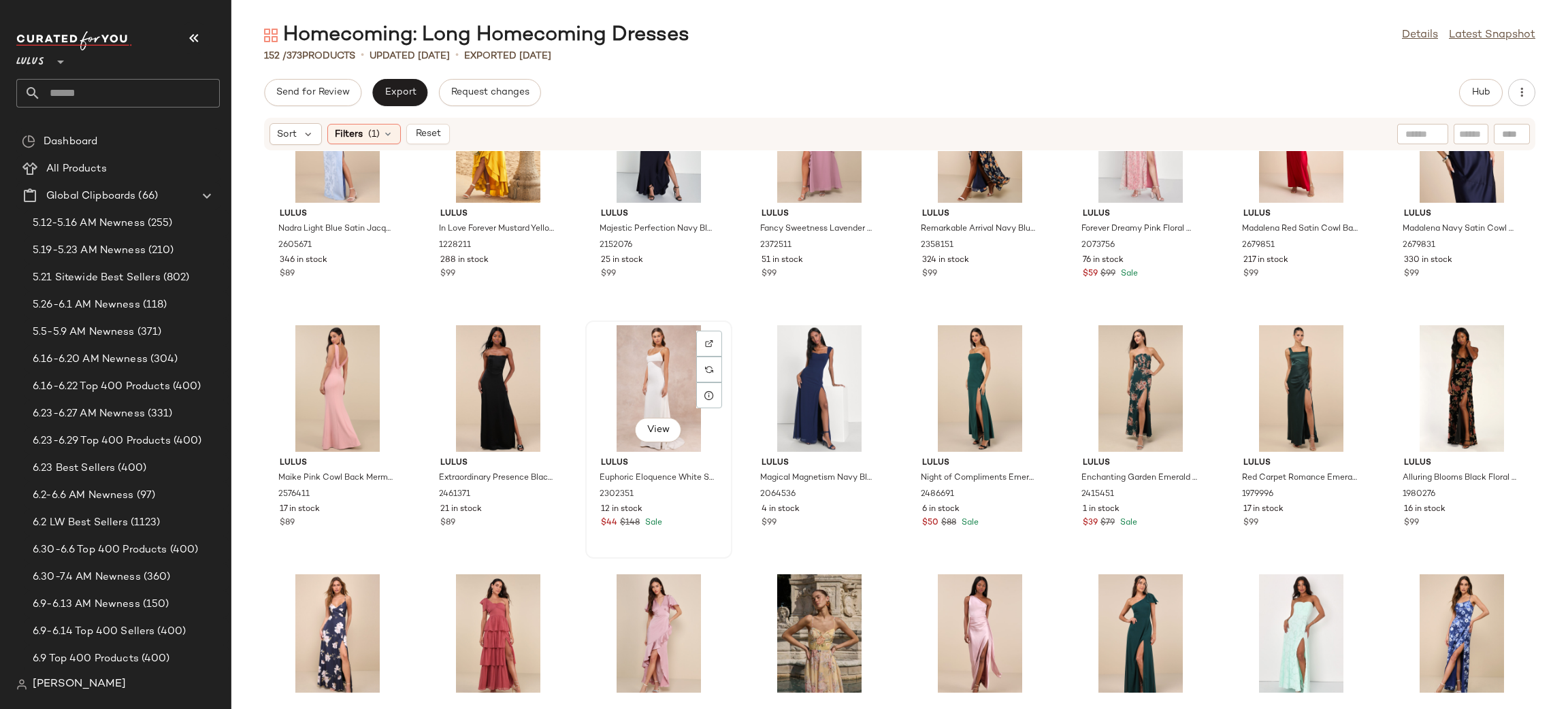
click at [632, 366] on div "View" at bounding box center [658, 388] width 137 height 126
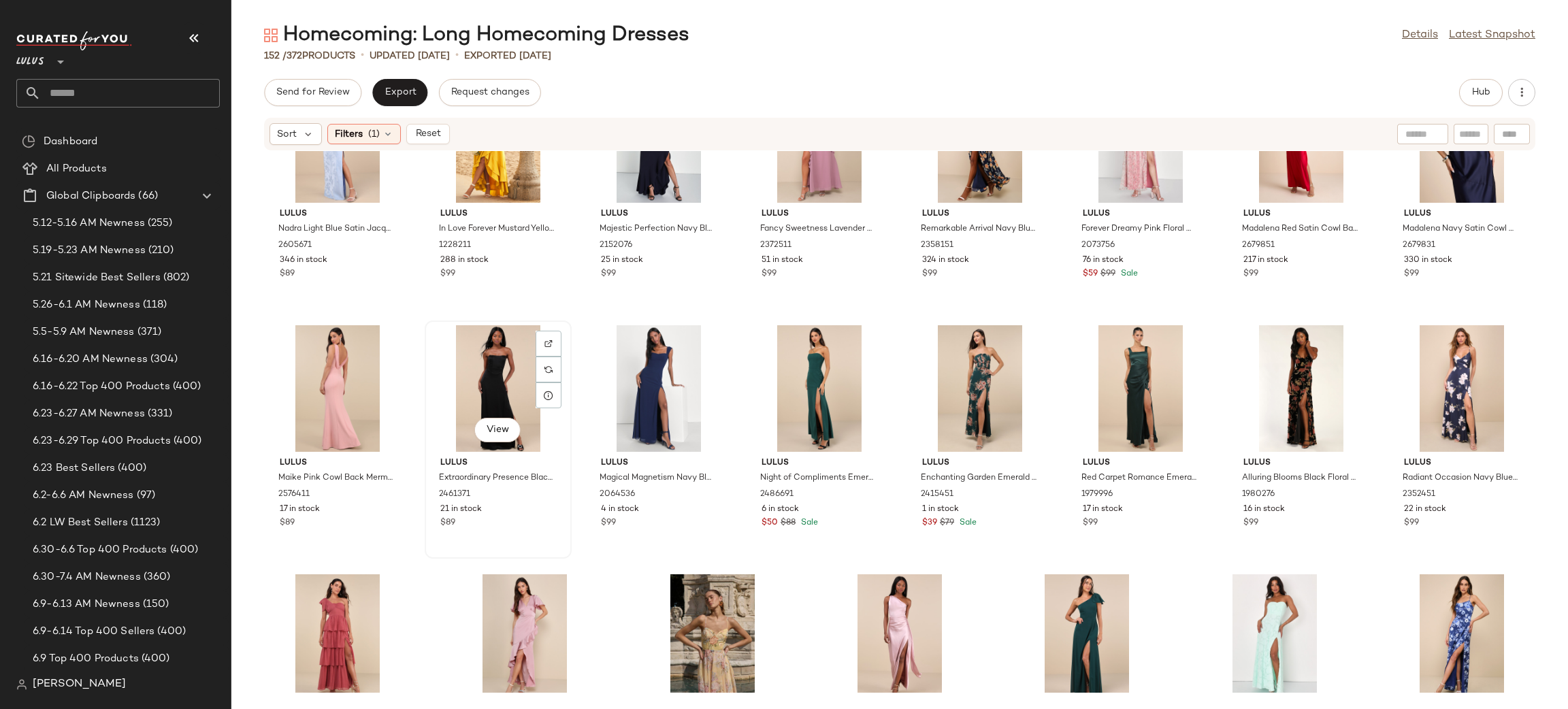
click at [492, 387] on div "View" at bounding box center [497, 388] width 137 height 126
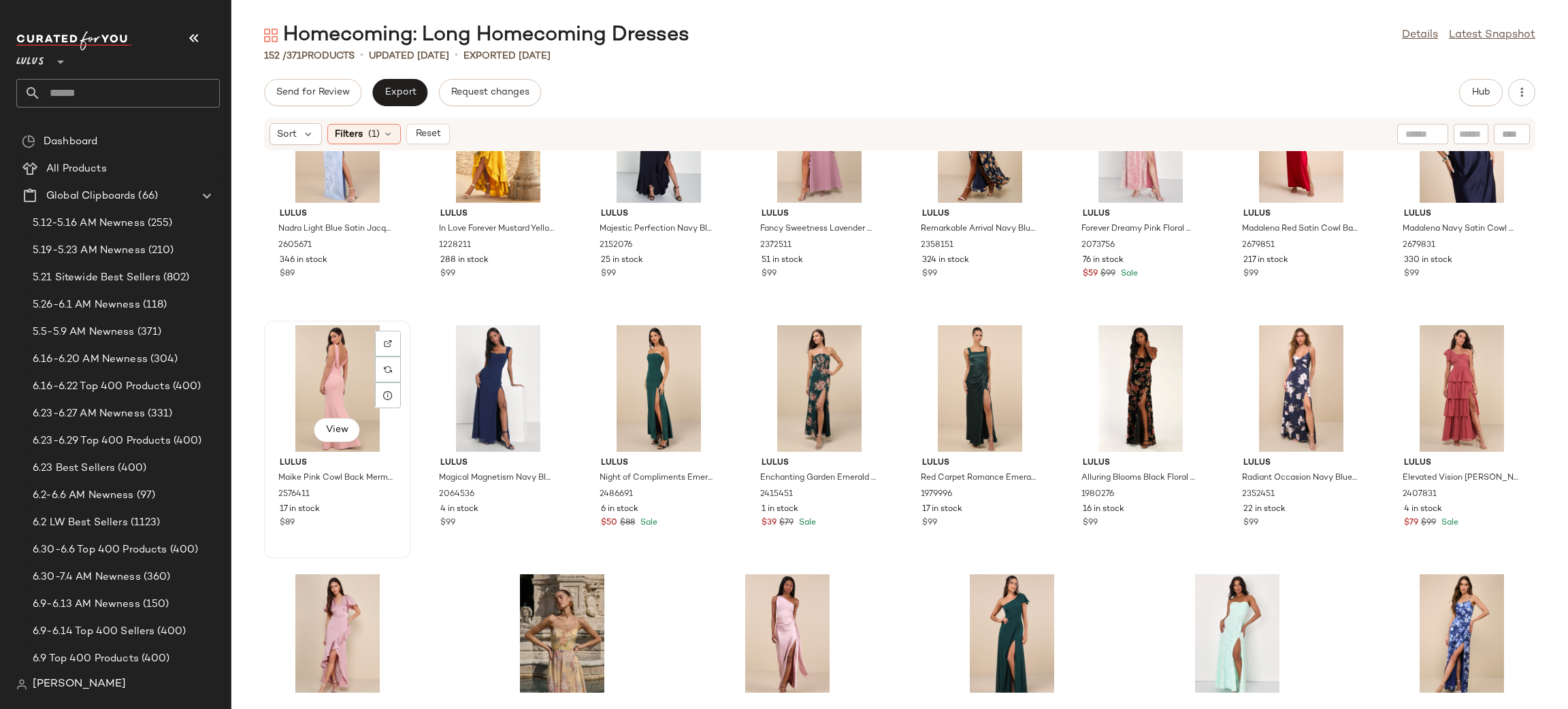
click at [322, 371] on div "View" at bounding box center [337, 388] width 137 height 126
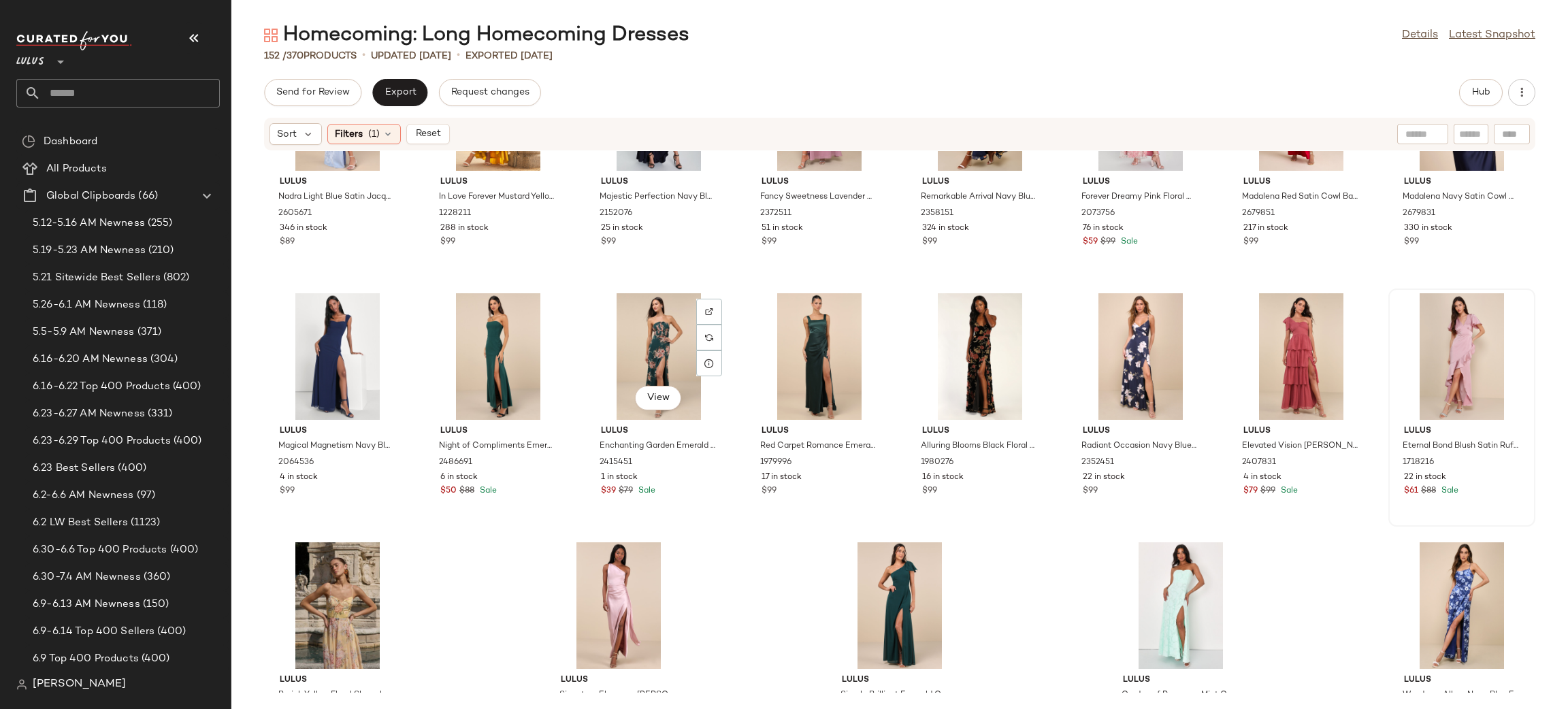
scroll to position [2615, 0]
click at [1302, 318] on div "View" at bounding box center [1300, 355] width 137 height 126
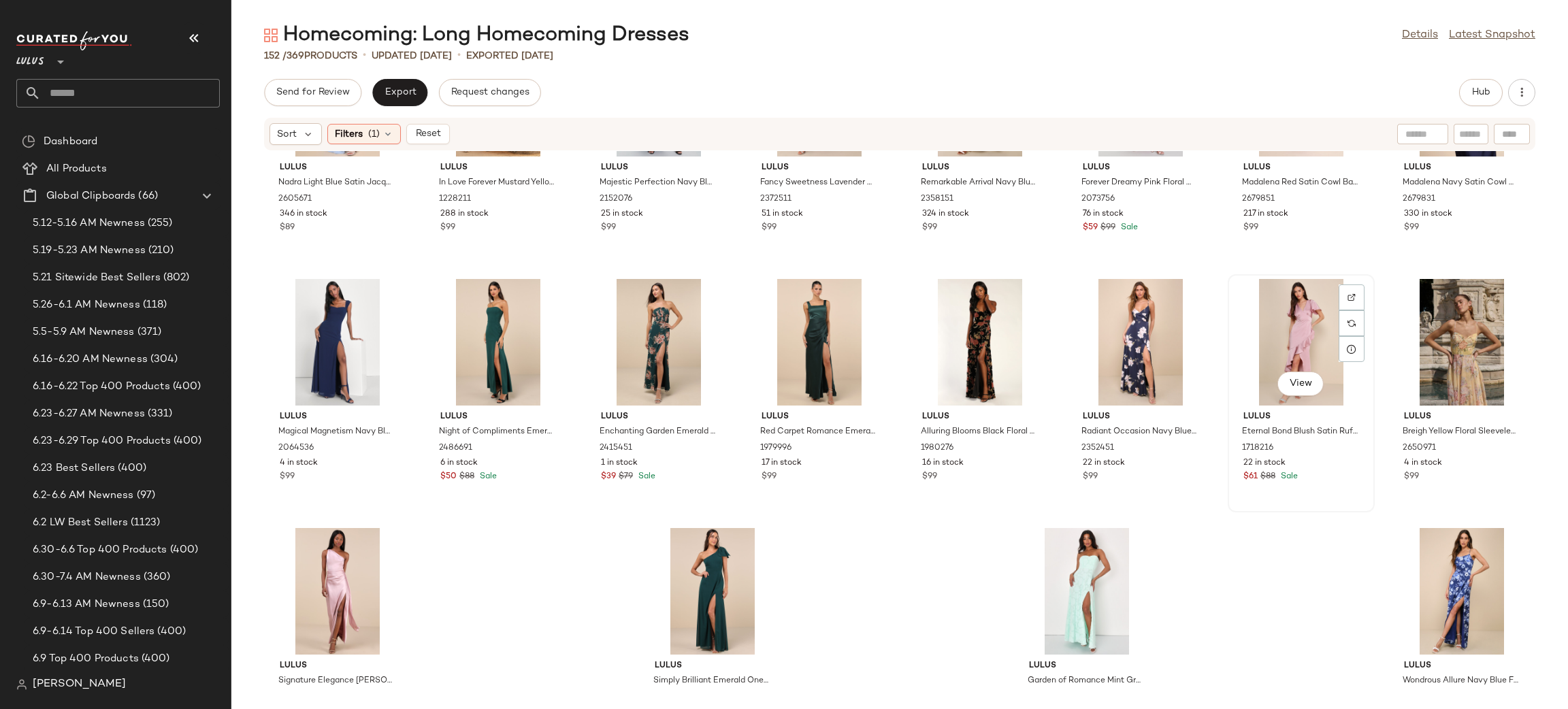
scroll to position [2638, 0]
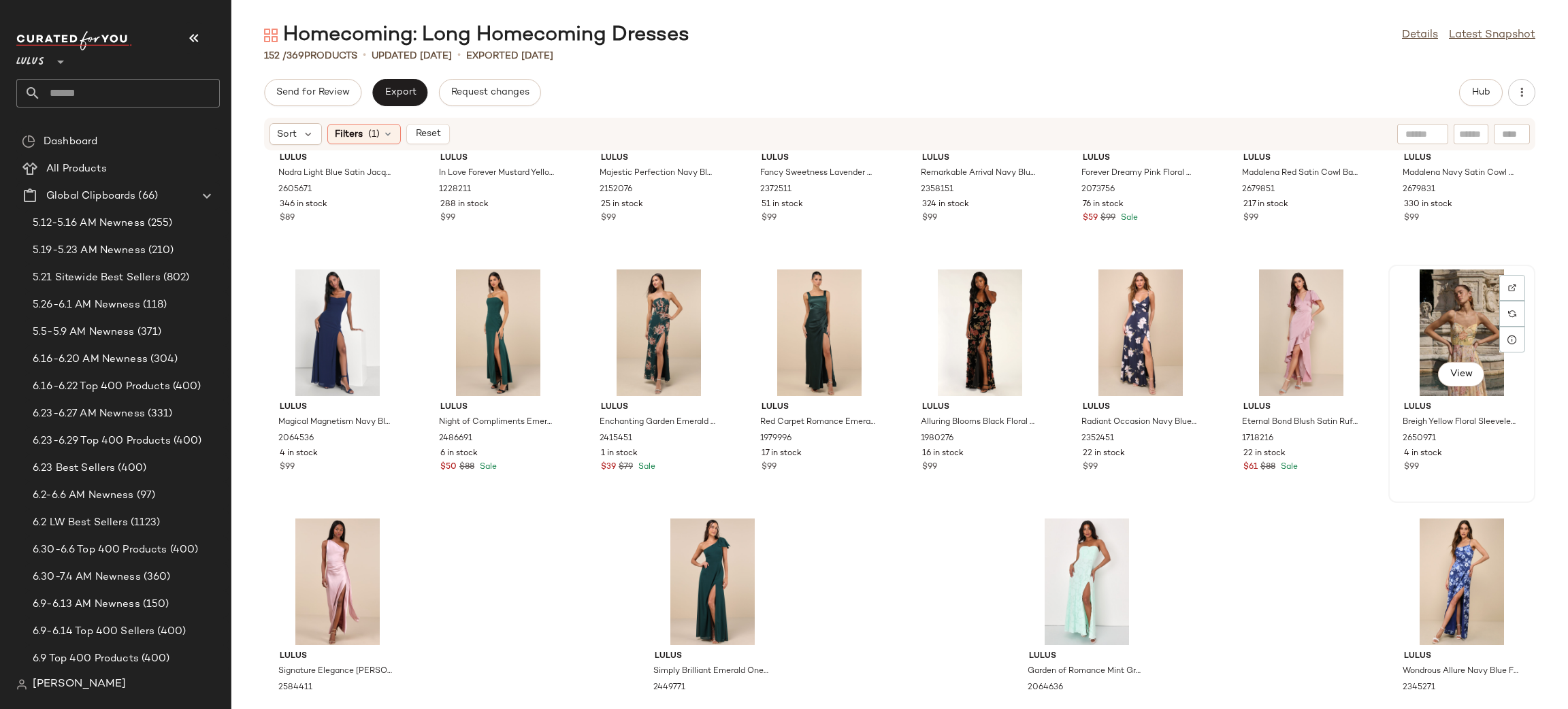
click at [1461, 325] on div "View" at bounding box center [1461, 332] width 137 height 126
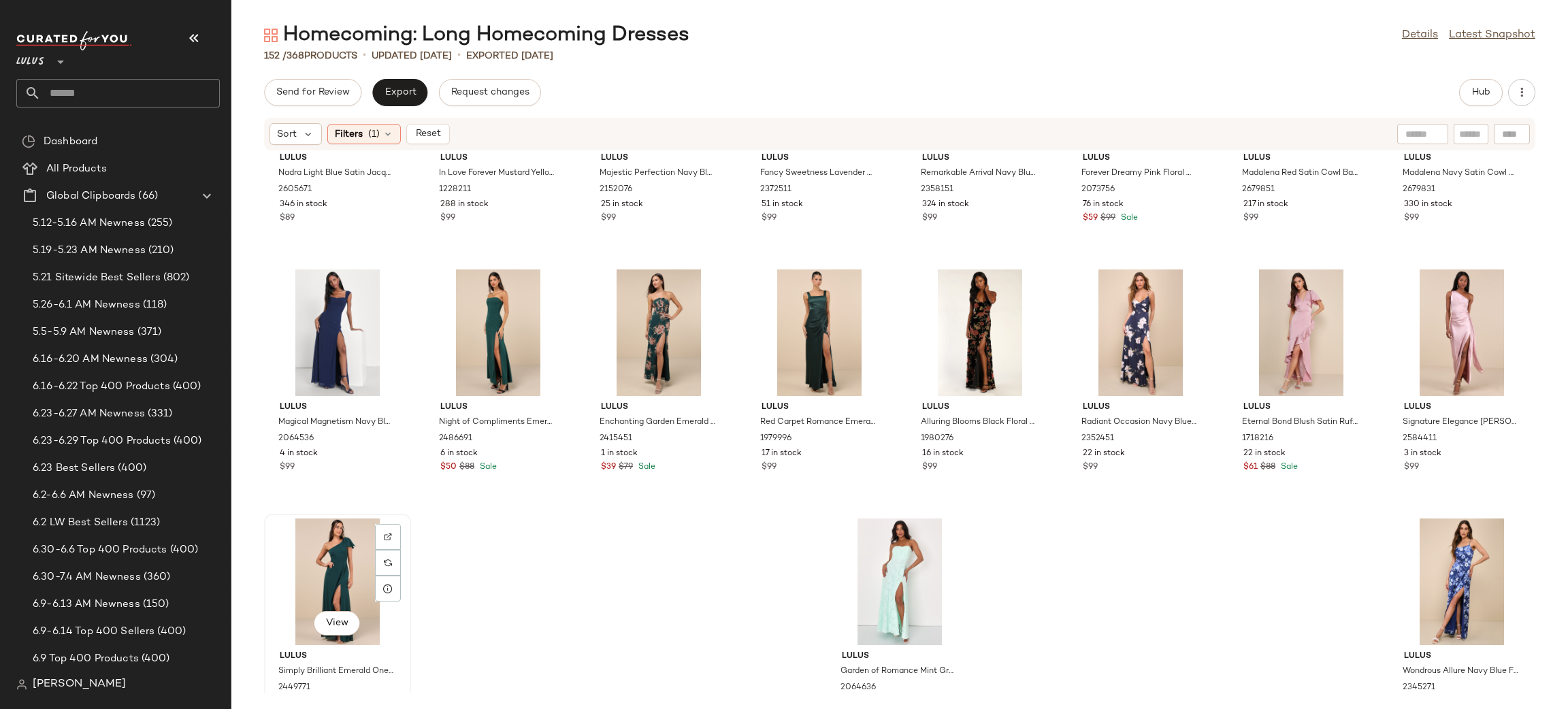
click at [341, 574] on div "View" at bounding box center [337, 581] width 137 height 126
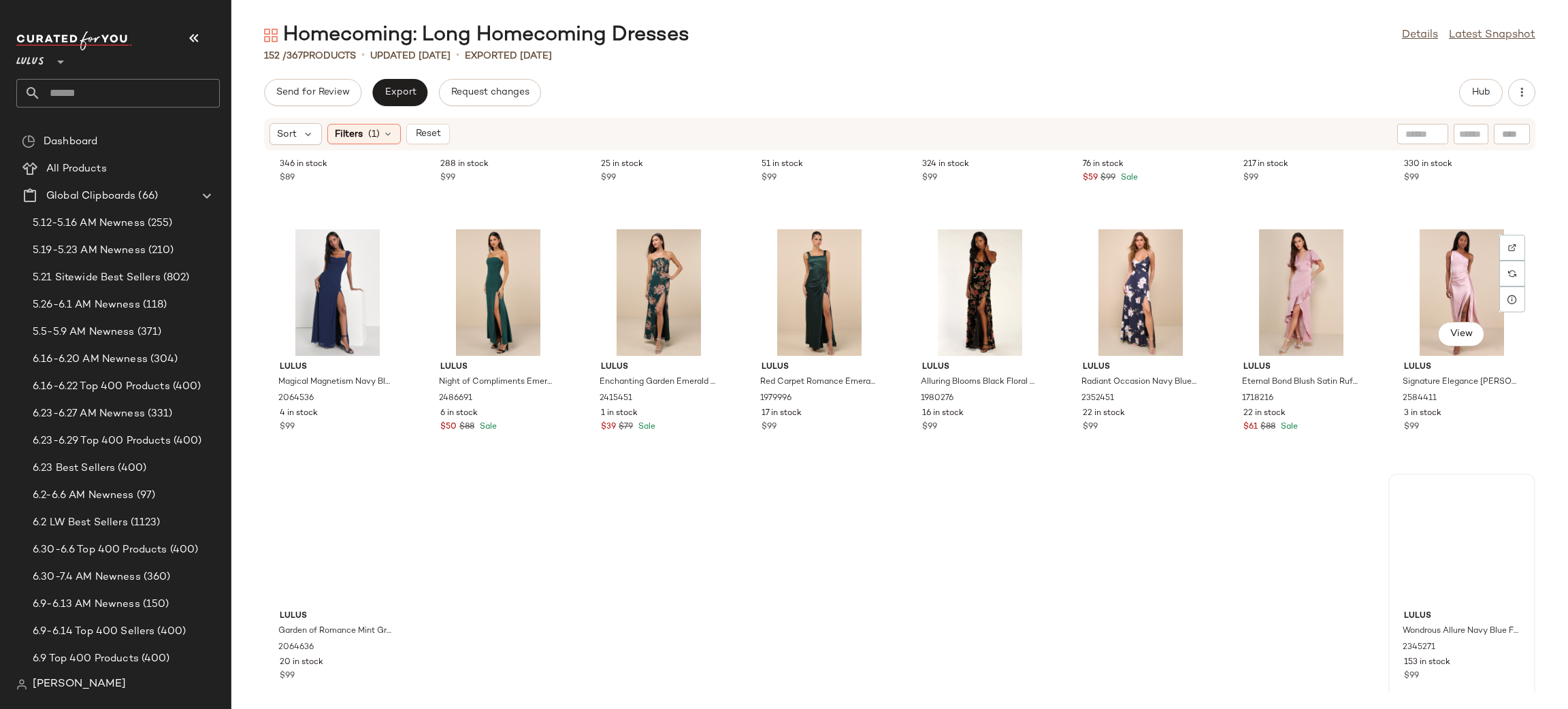
scroll to position [2696, 0]
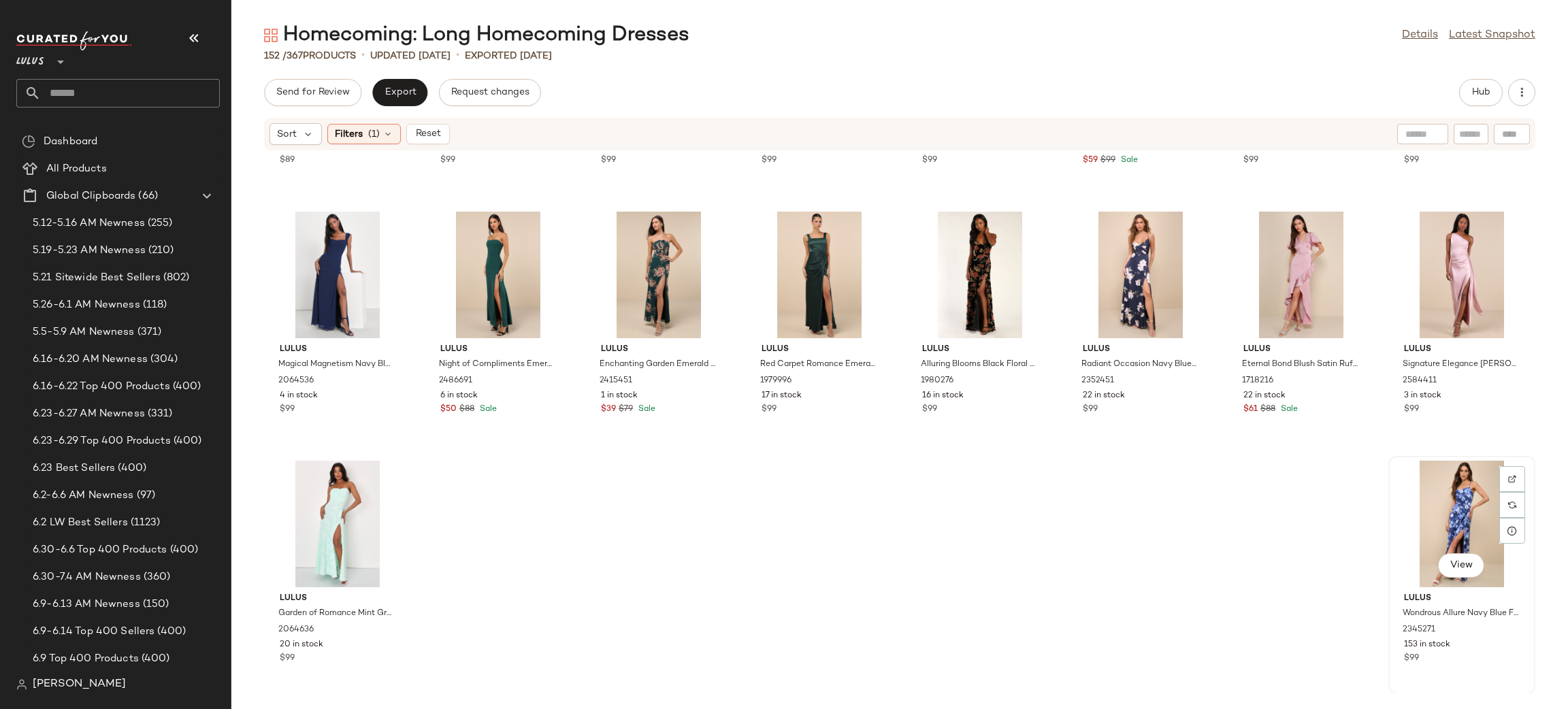
click at [1445, 509] on div "View" at bounding box center [1461, 523] width 137 height 126
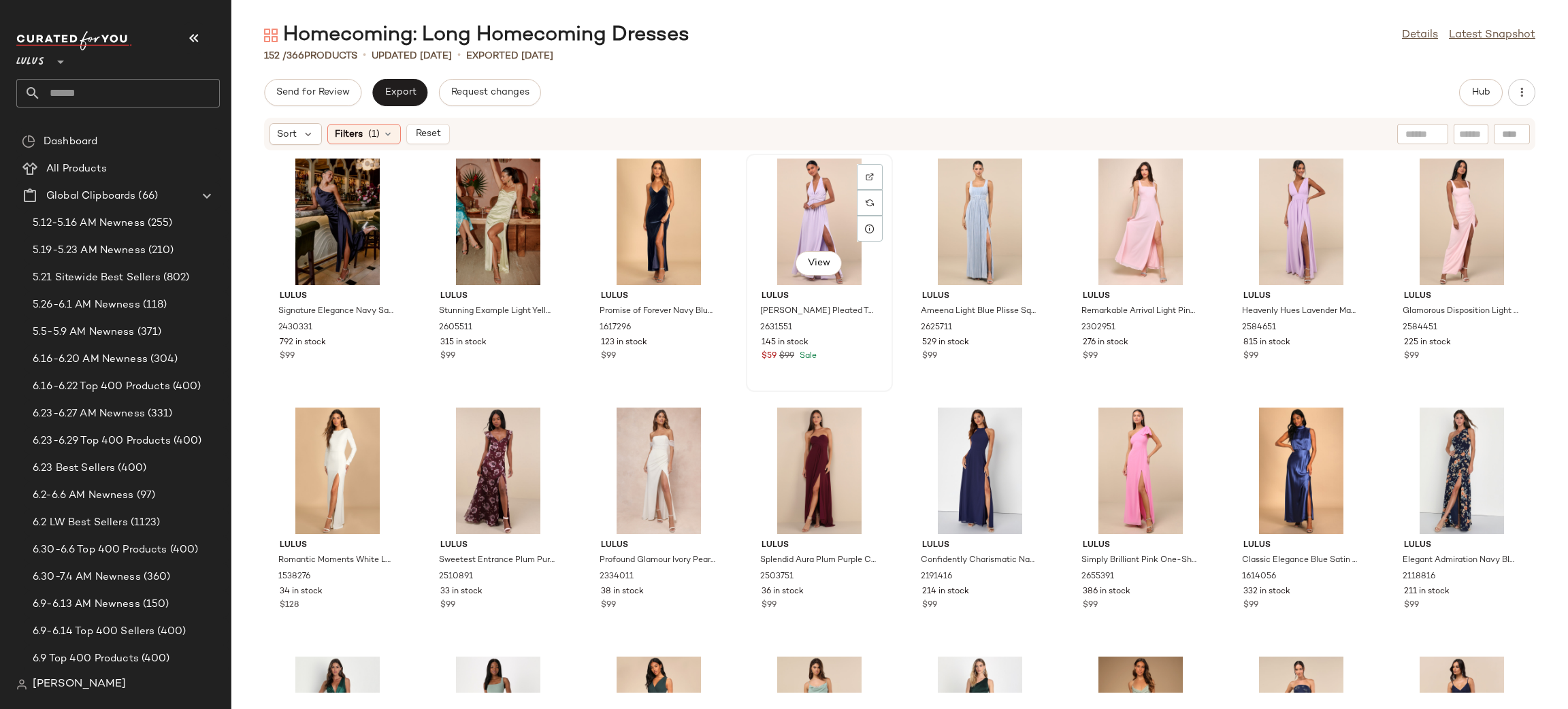
click at [827, 198] on div "View" at bounding box center [818, 221] width 137 height 126
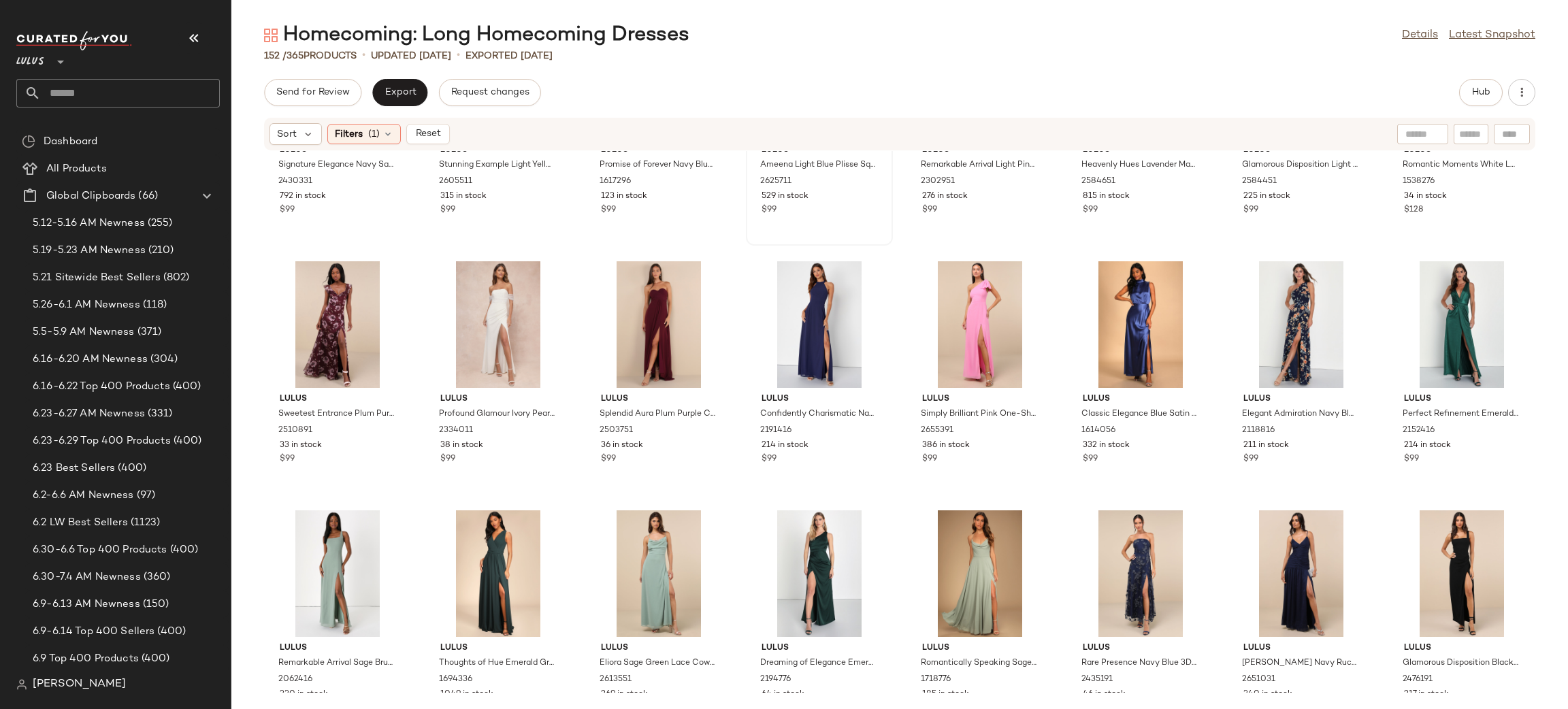
scroll to position [157, 0]
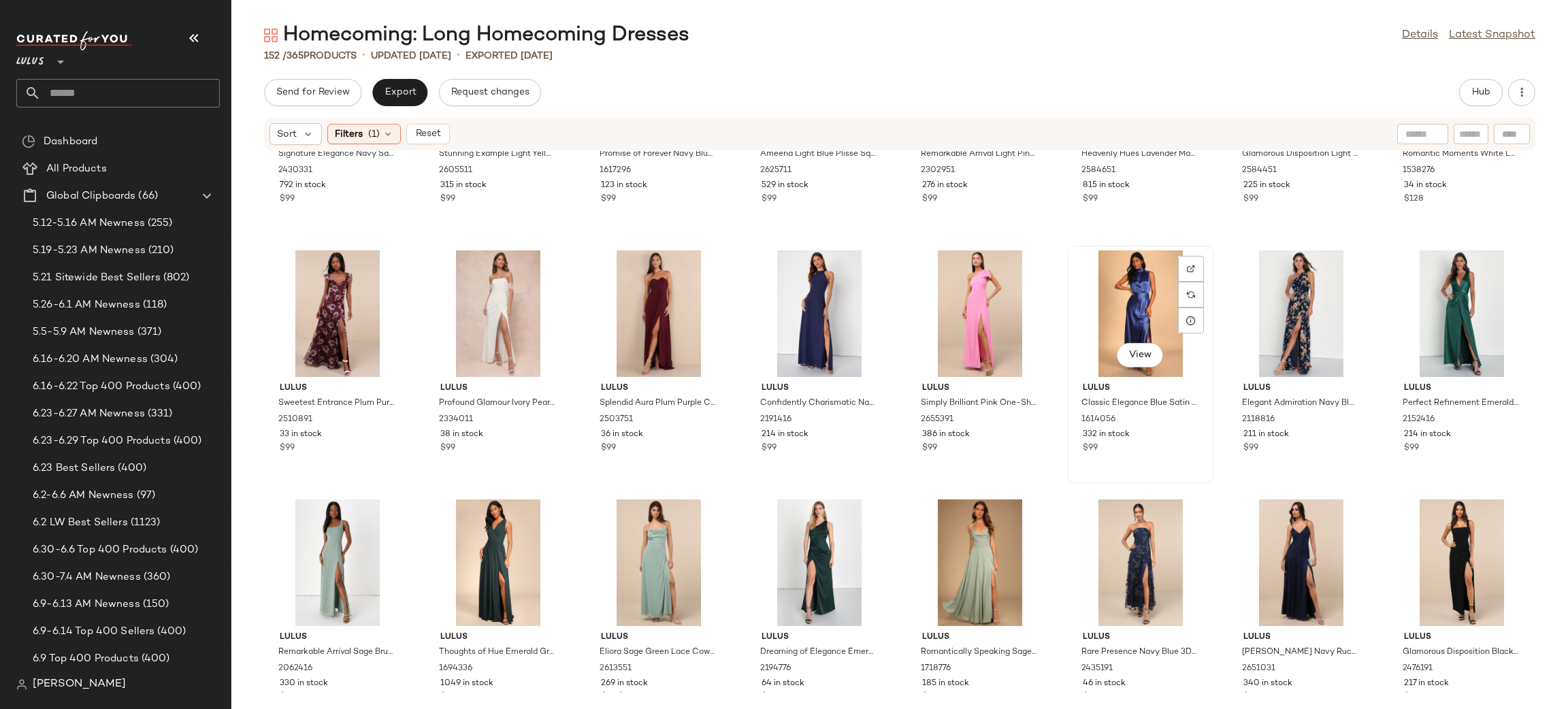
click at [1144, 278] on div "View" at bounding box center [1140, 313] width 137 height 126
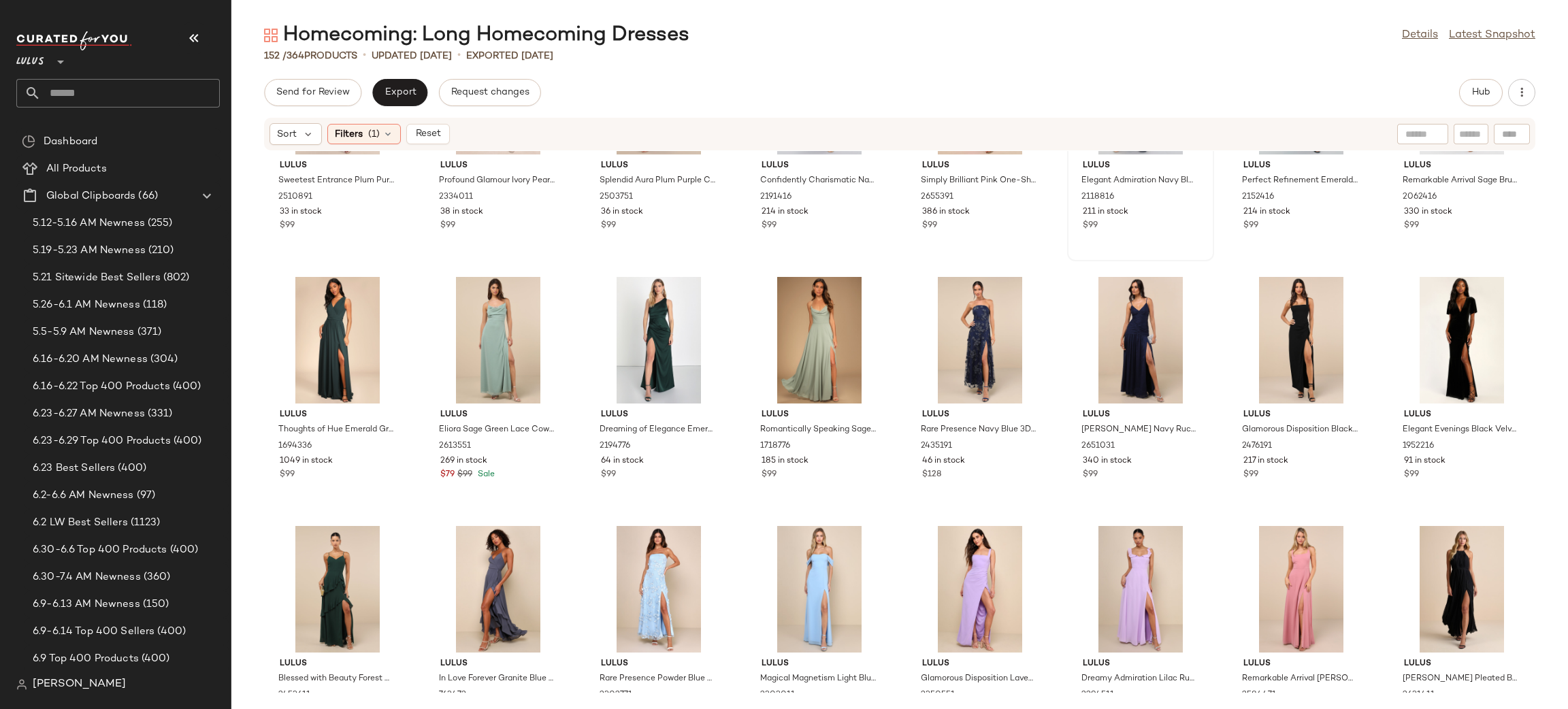
scroll to position [420, 0]
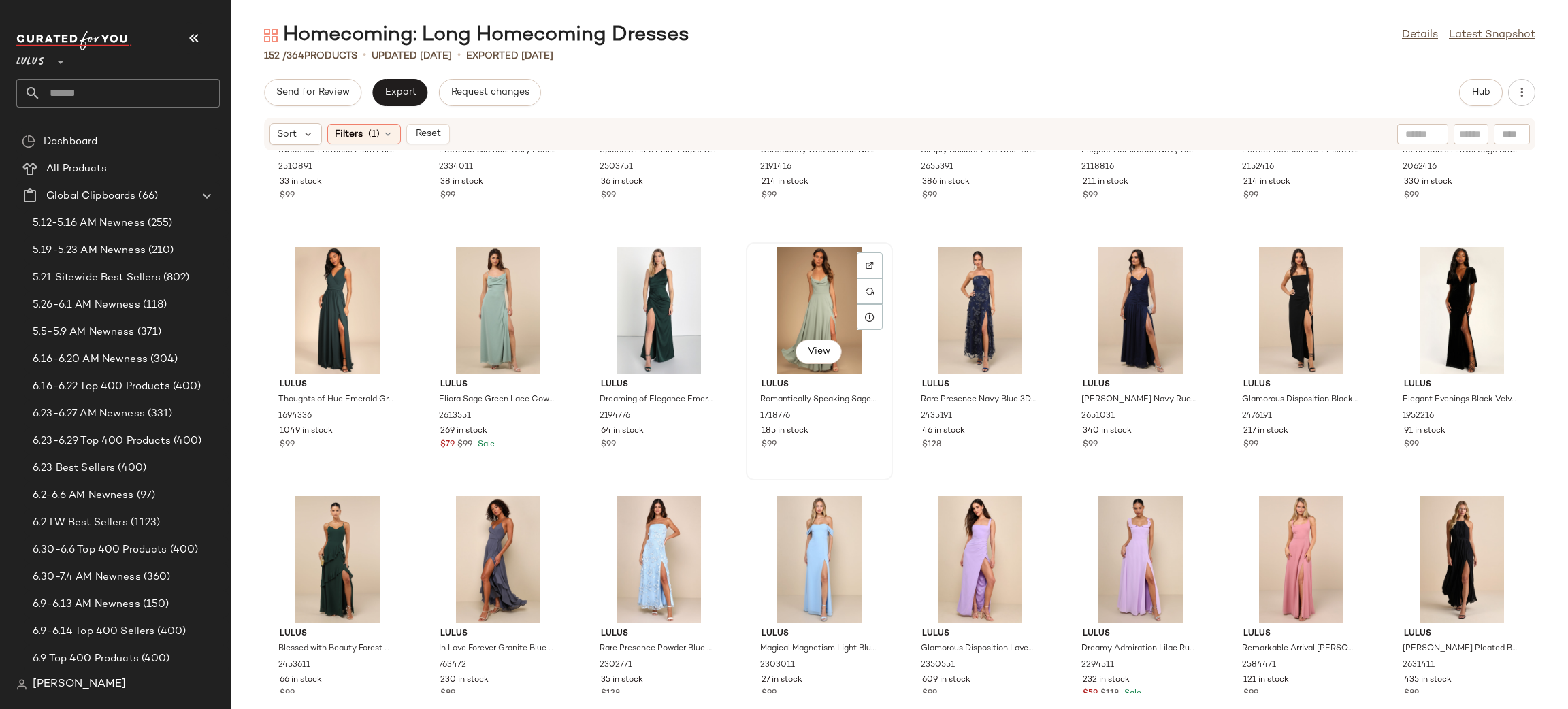
click at [818, 314] on div "View" at bounding box center [818, 310] width 137 height 126
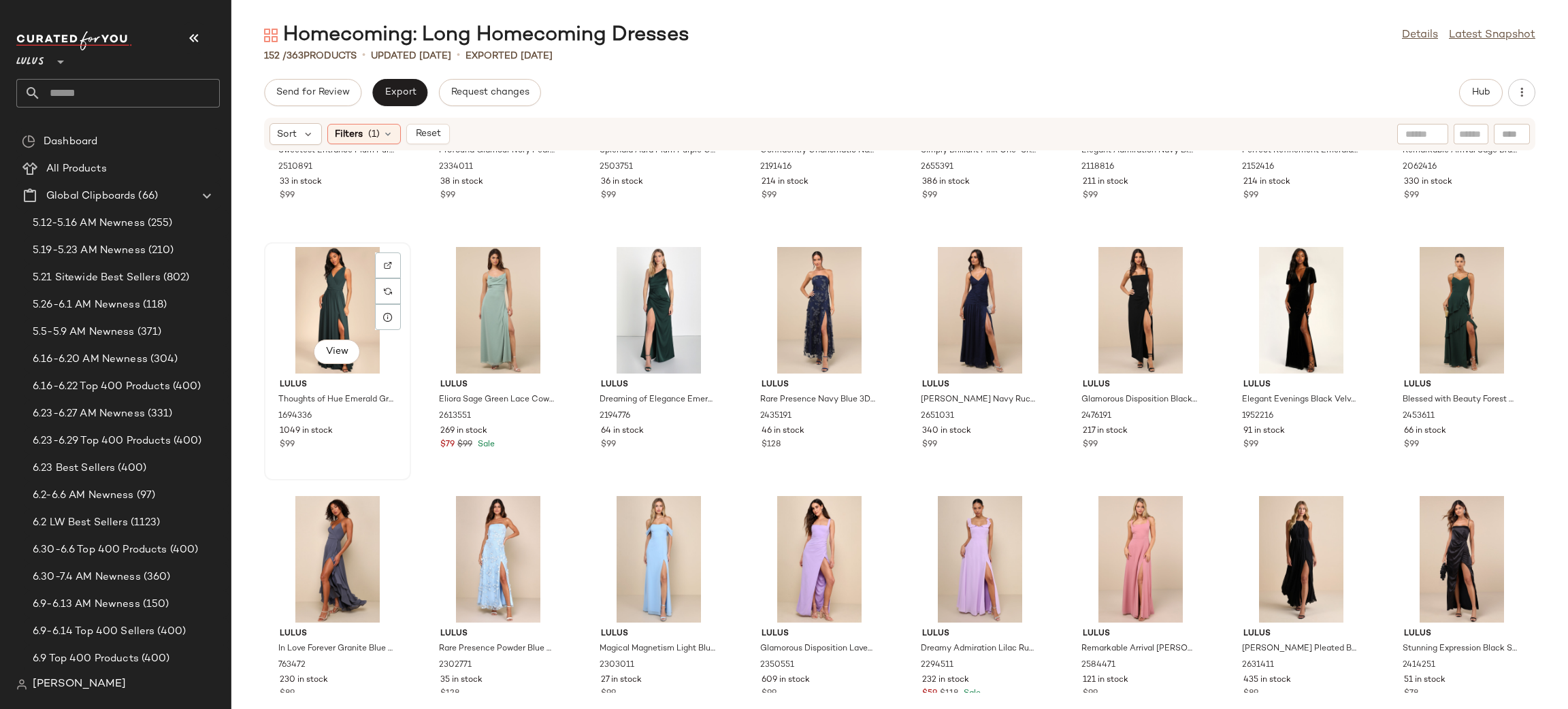
click at [322, 280] on div "View" at bounding box center [337, 310] width 137 height 126
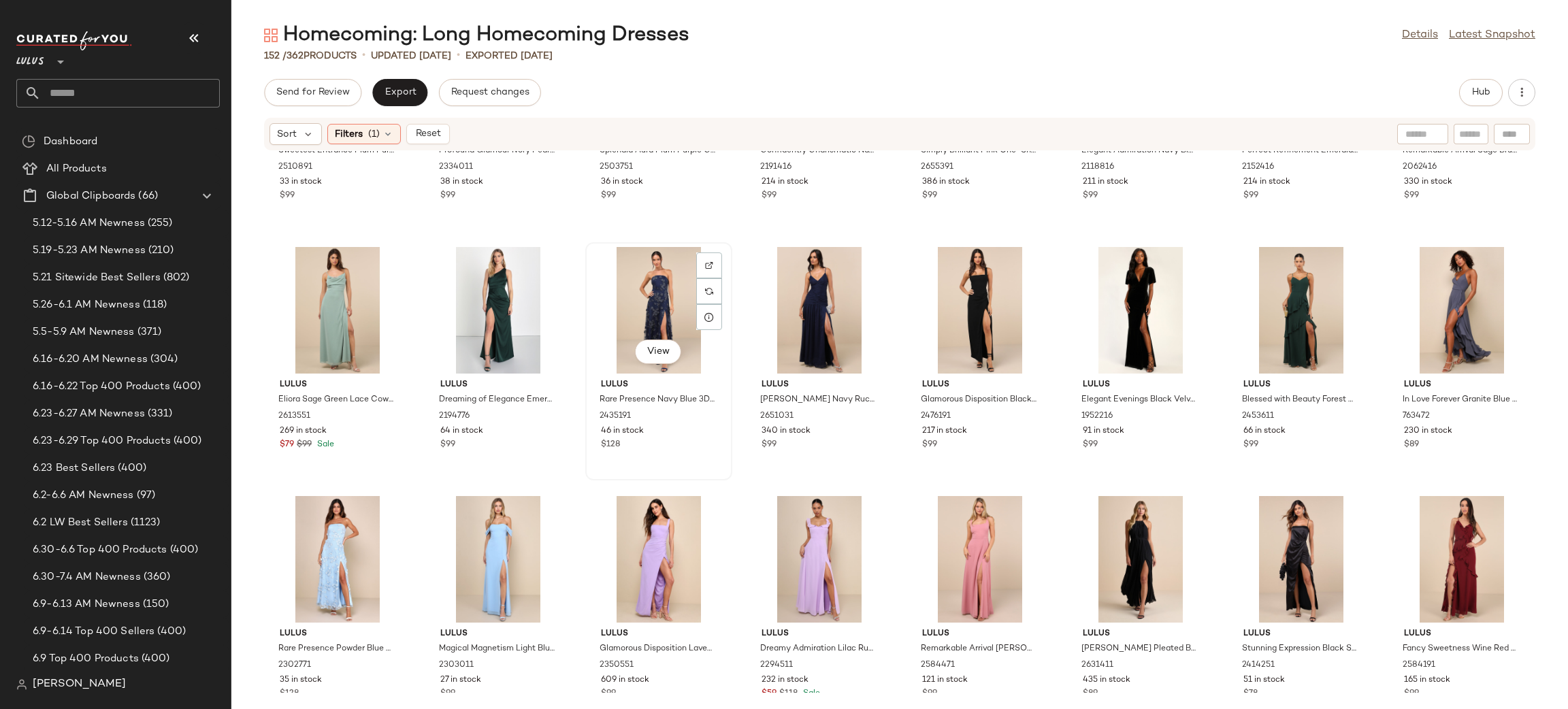
click at [667, 293] on div "View" at bounding box center [658, 310] width 137 height 126
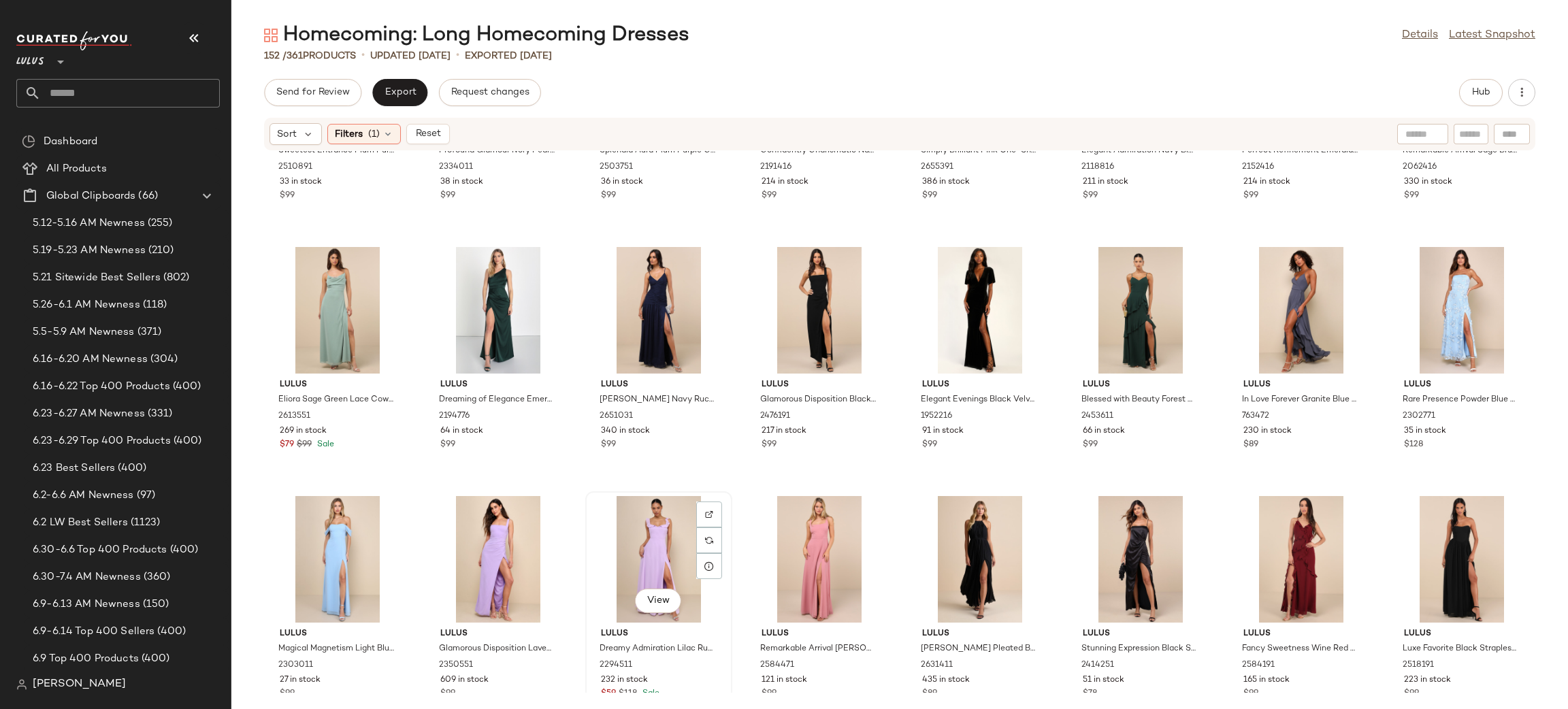
click at [632, 529] on div "View" at bounding box center [658, 559] width 137 height 126
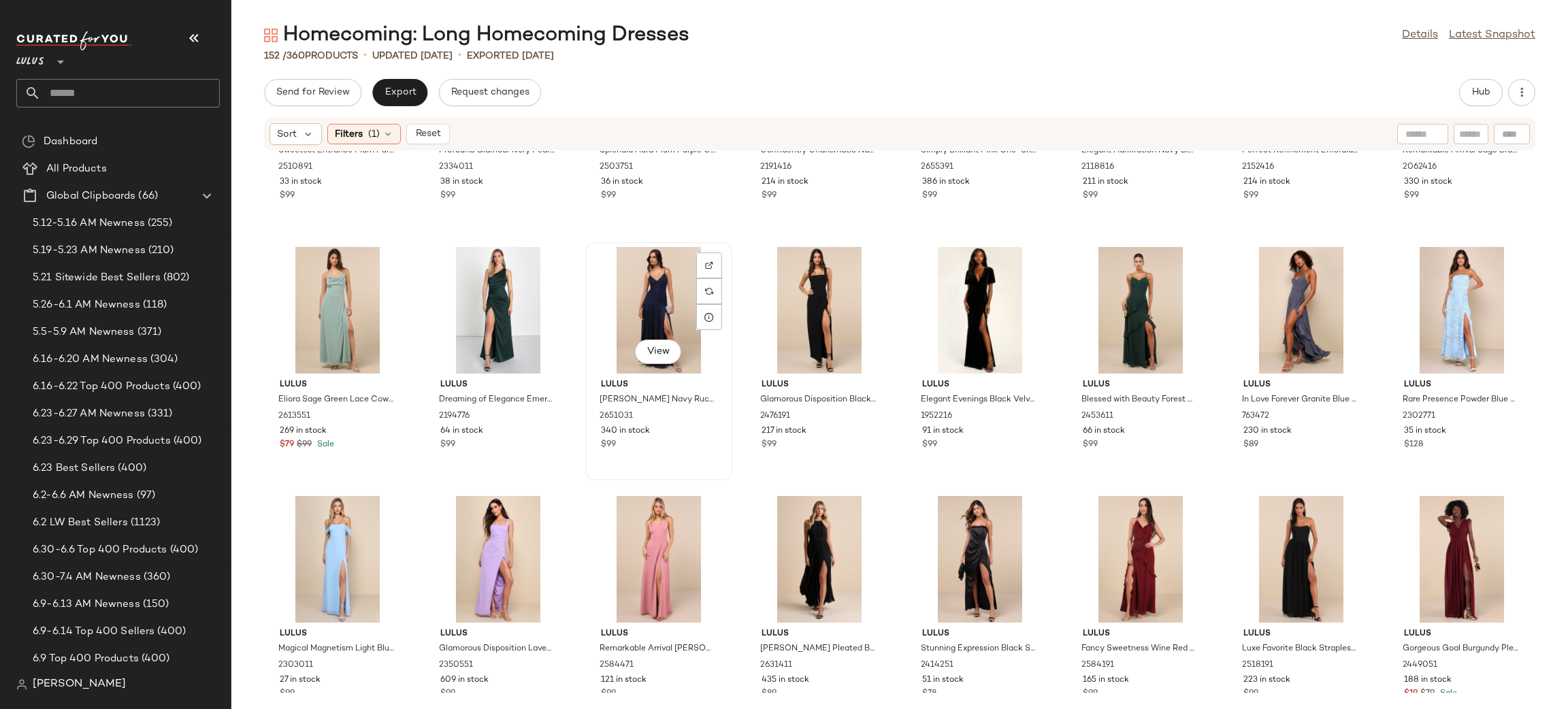
click at [665, 292] on div "View" at bounding box center [658, 310] width 137 height 126
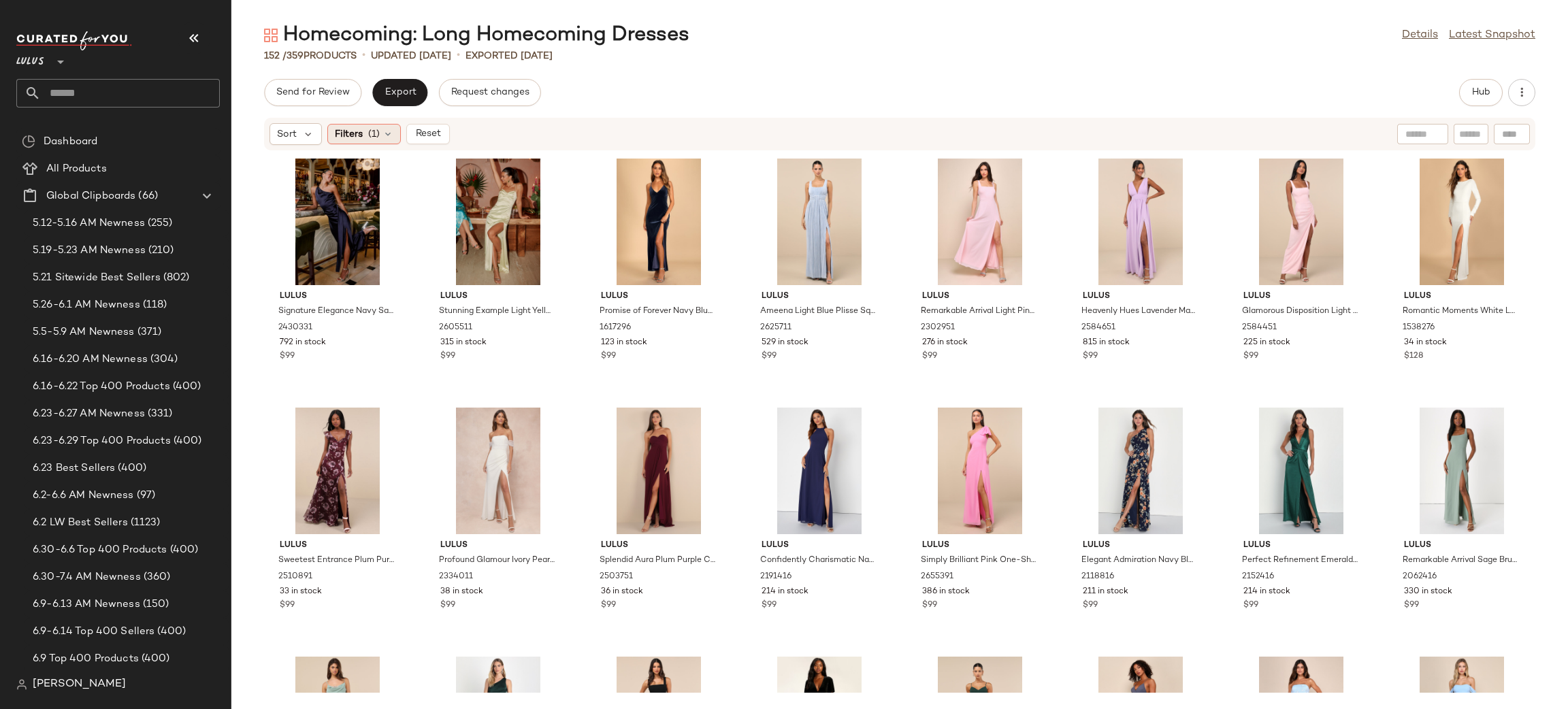
click at [359, 132] on span "Filters" at bounding box center [348, 134] width 28 height 14
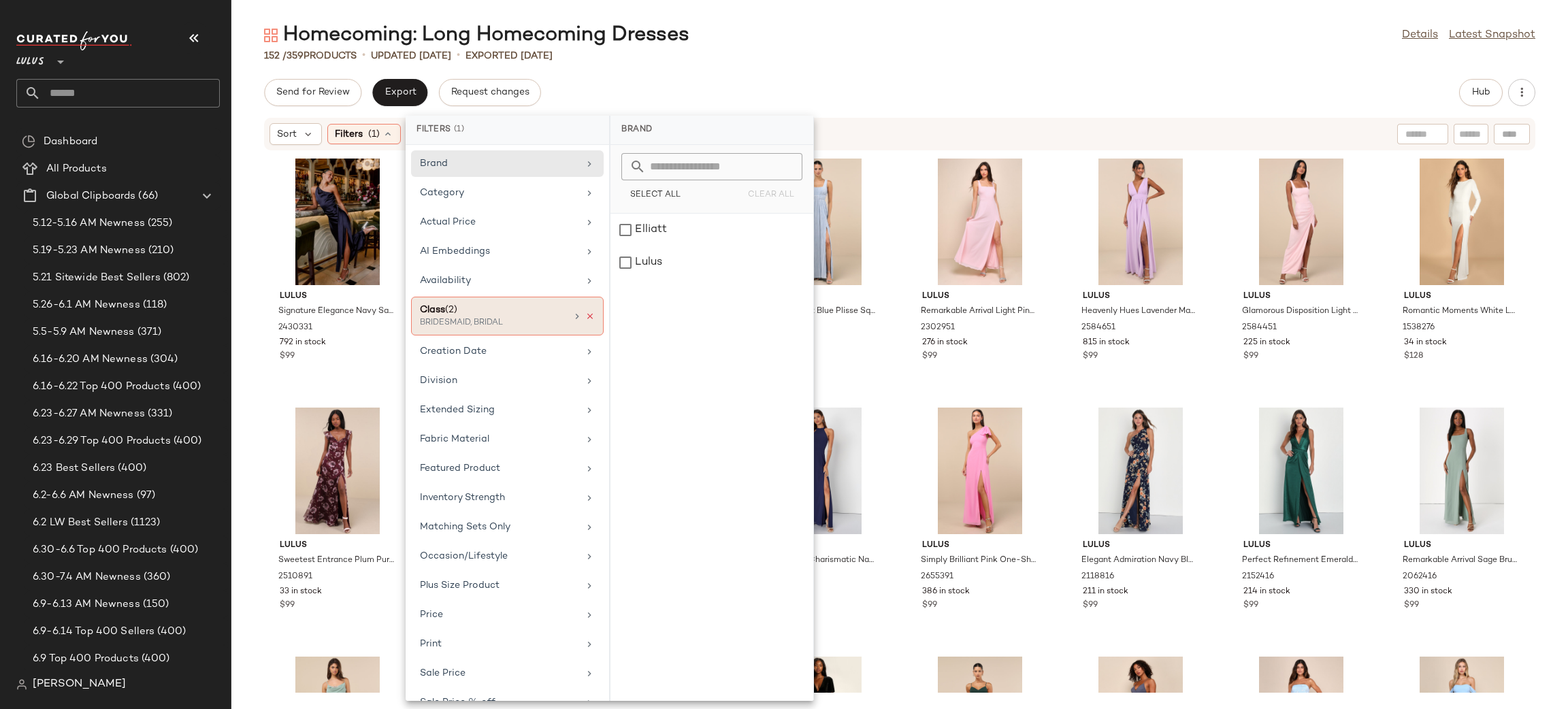
click at [586, 315] on icon at bounding box center [590, 316] width 9 height 9
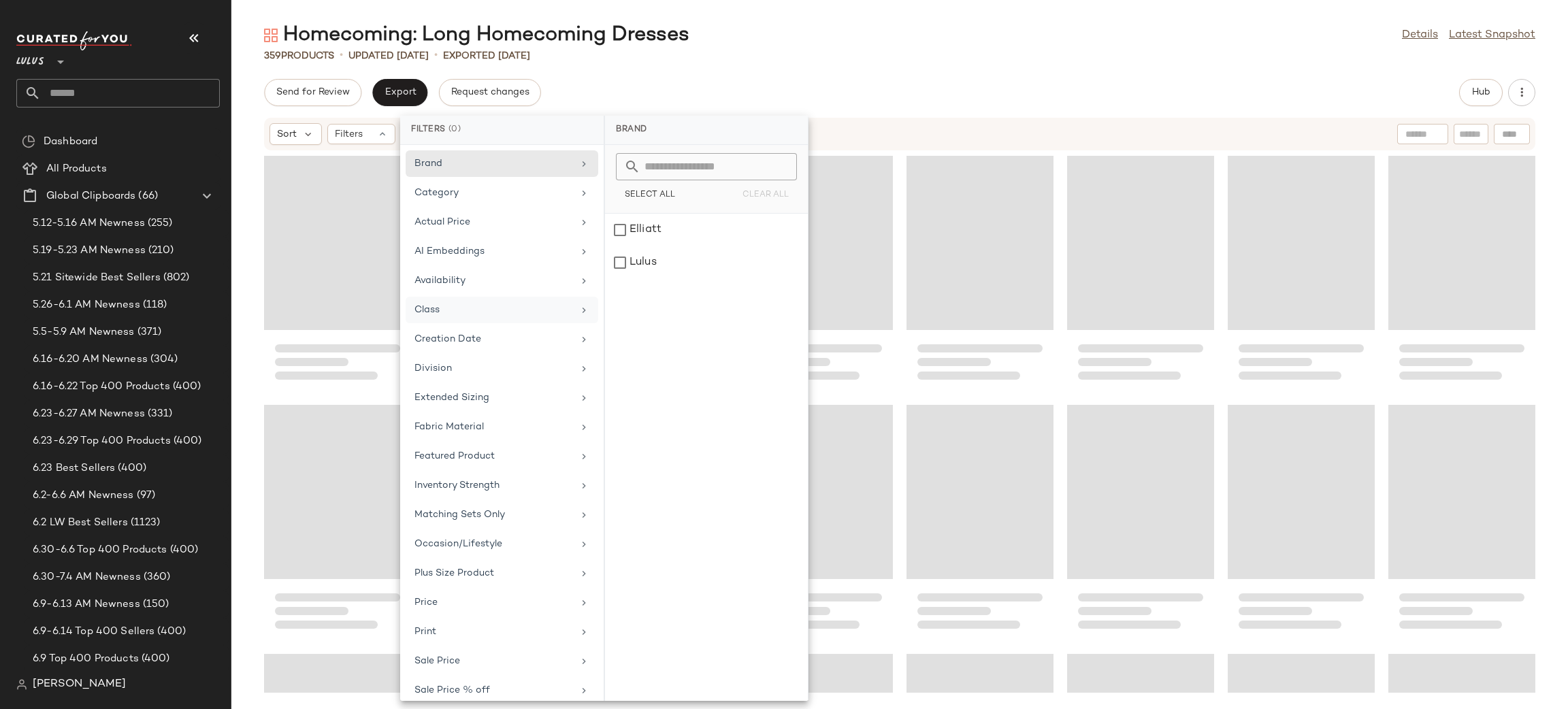
click at [919, 69] on div "Homecoming: Long Homecoming Dresses Details Latest Snapshot 359 Products • upda…" at bounding box center [900, 365] width 1336 height 687
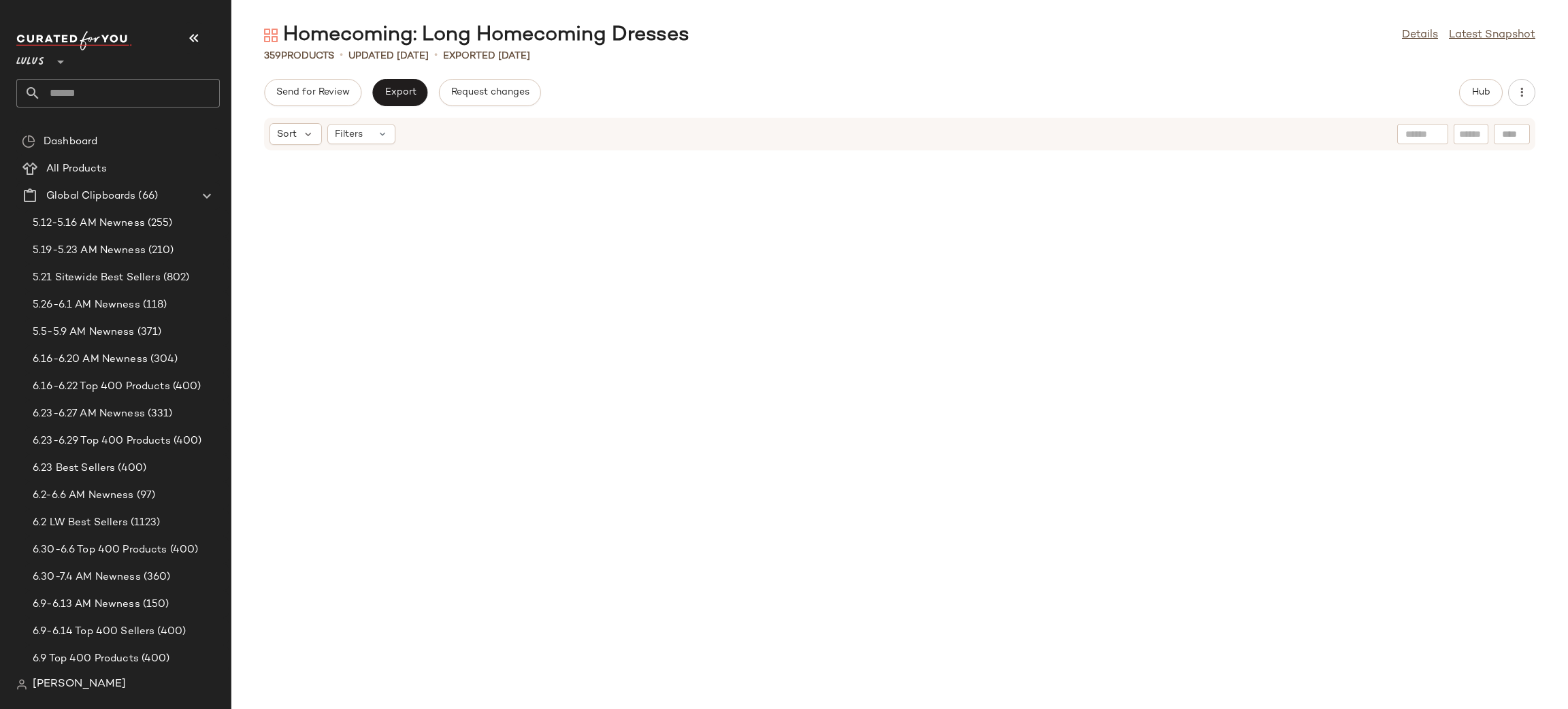
scroll to position [1780, 0]
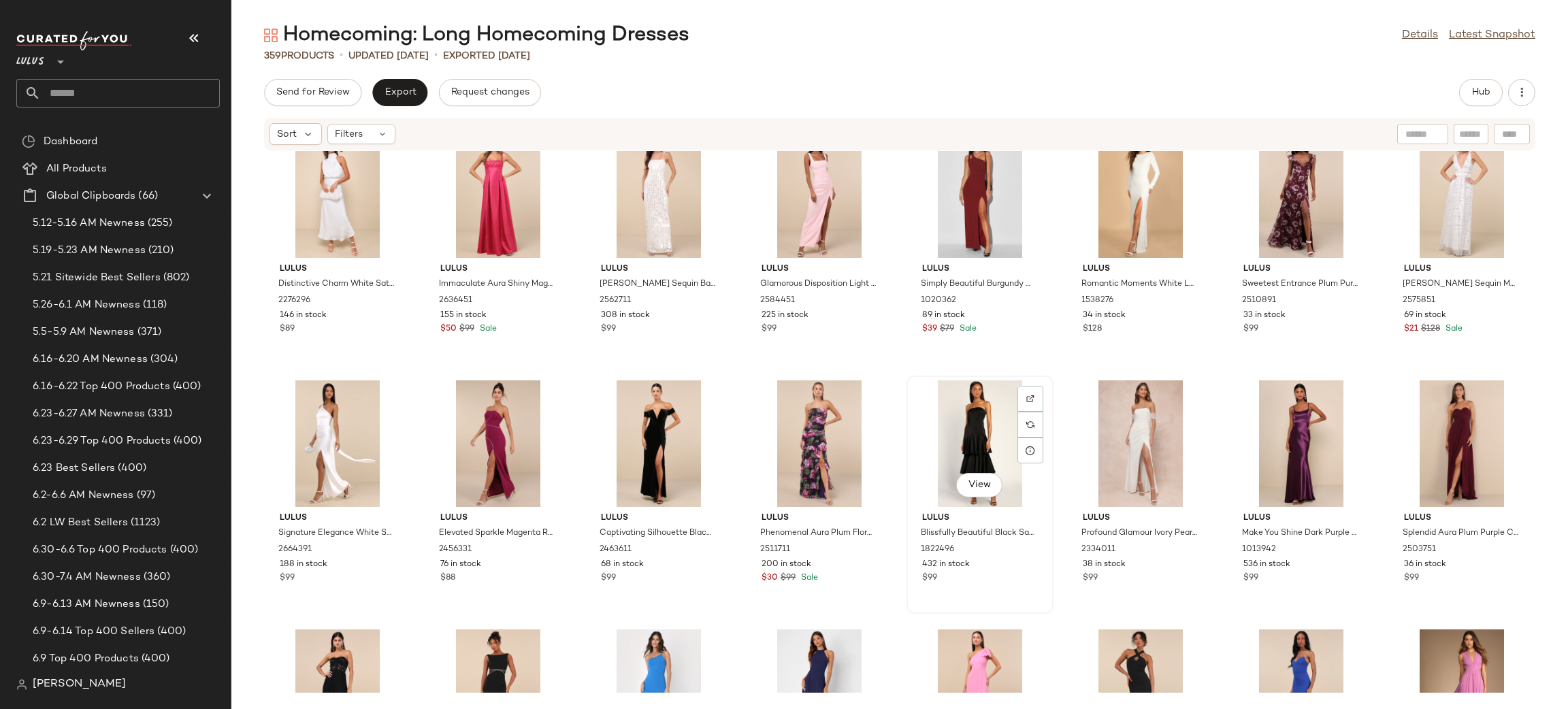
click at [994, 449] on div "View" at bounding box center [980, 443] width 137 height 126
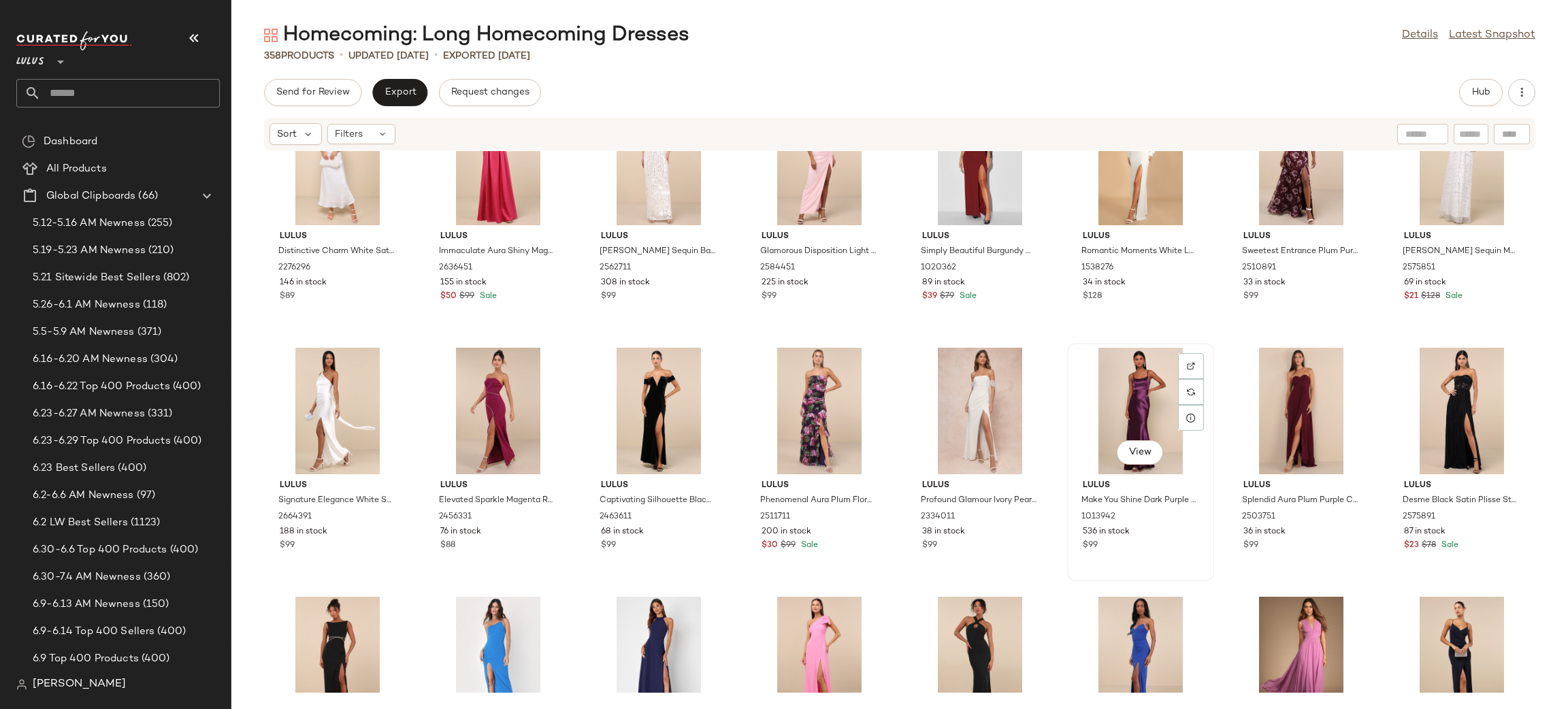
scroll to position [1814, 0]
click at [1100, 402] on div "View" at bounding box center [1140, 409] width 137 height 126
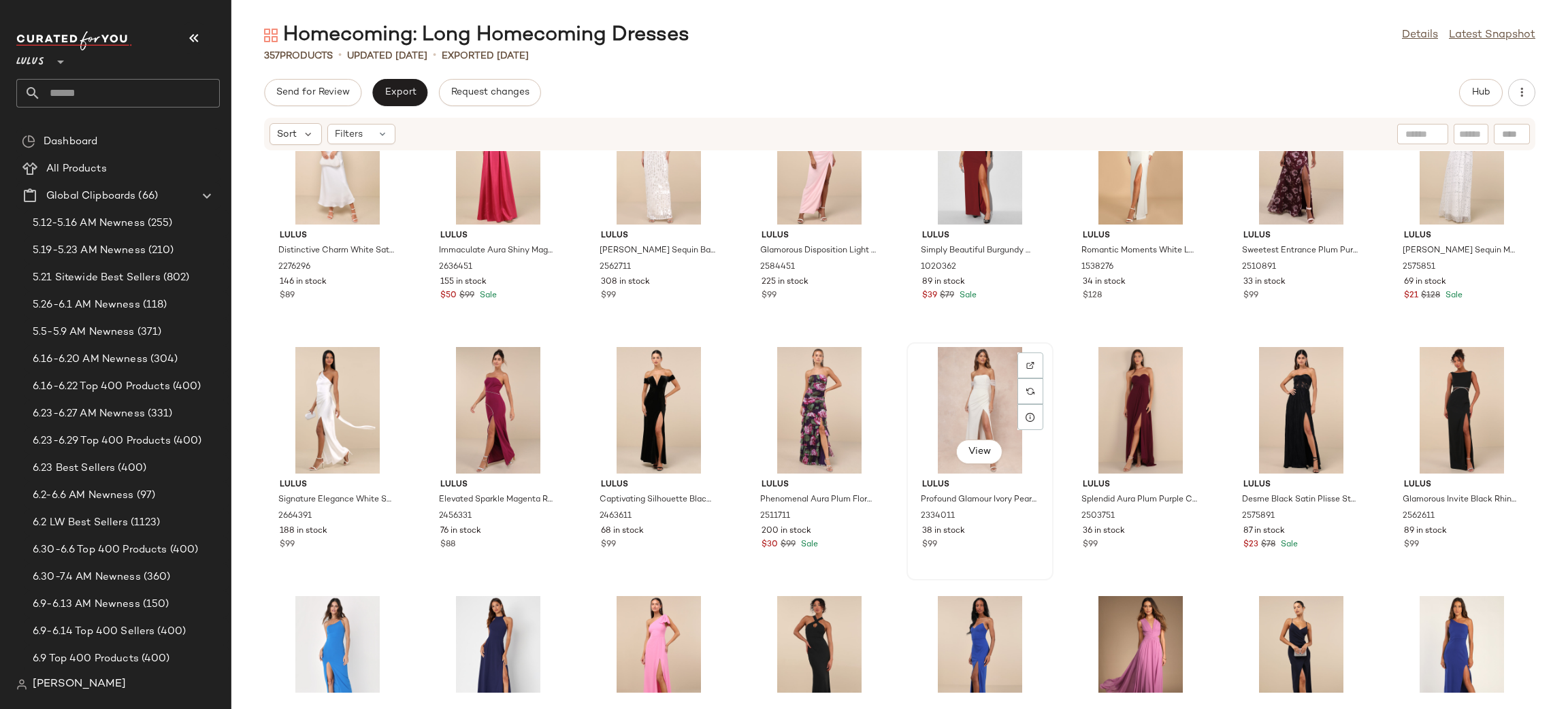
click at [1004, 402] on div "View" at bounding box center [980, 409] width 137 height 126
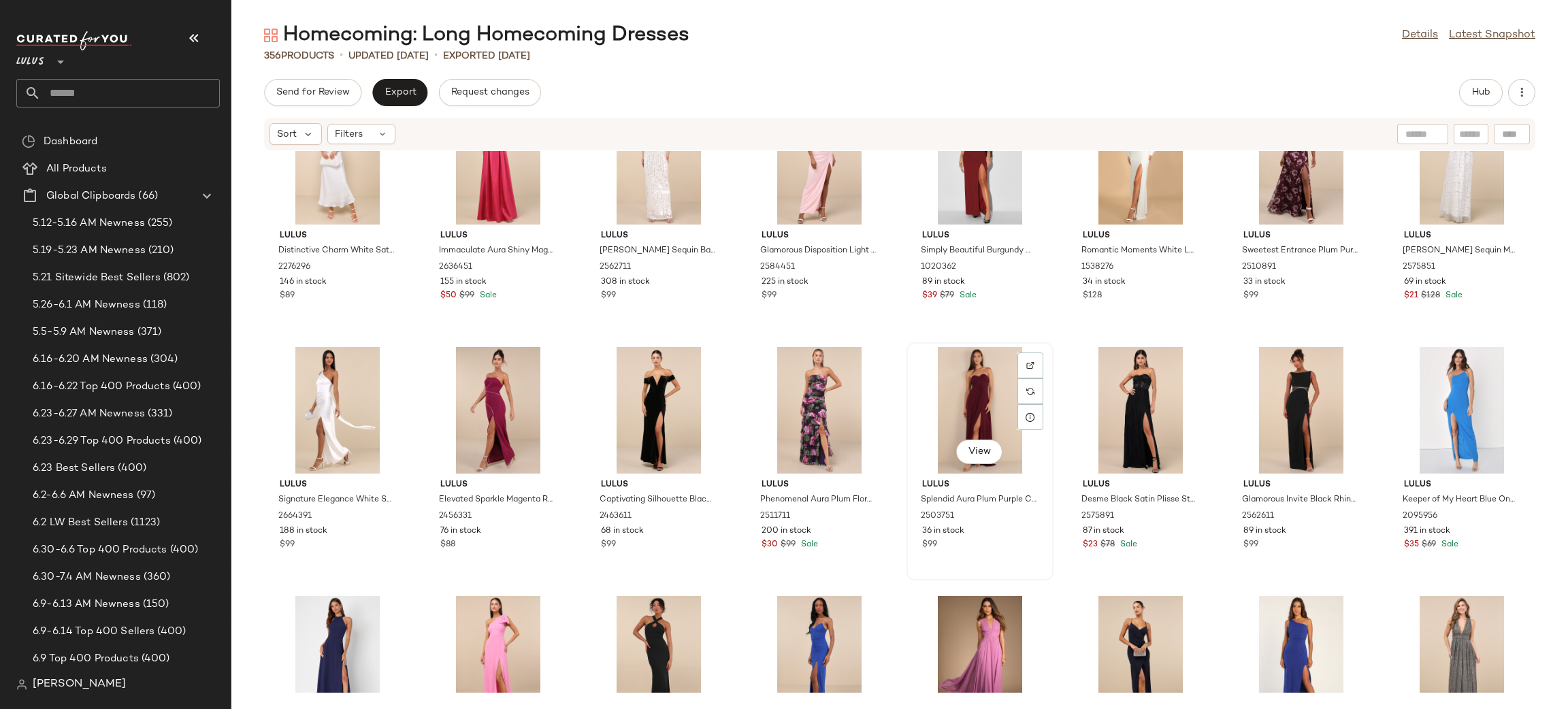
click at [990, 418] on div "View" at bounding box center [980, 409] width 137 height 126
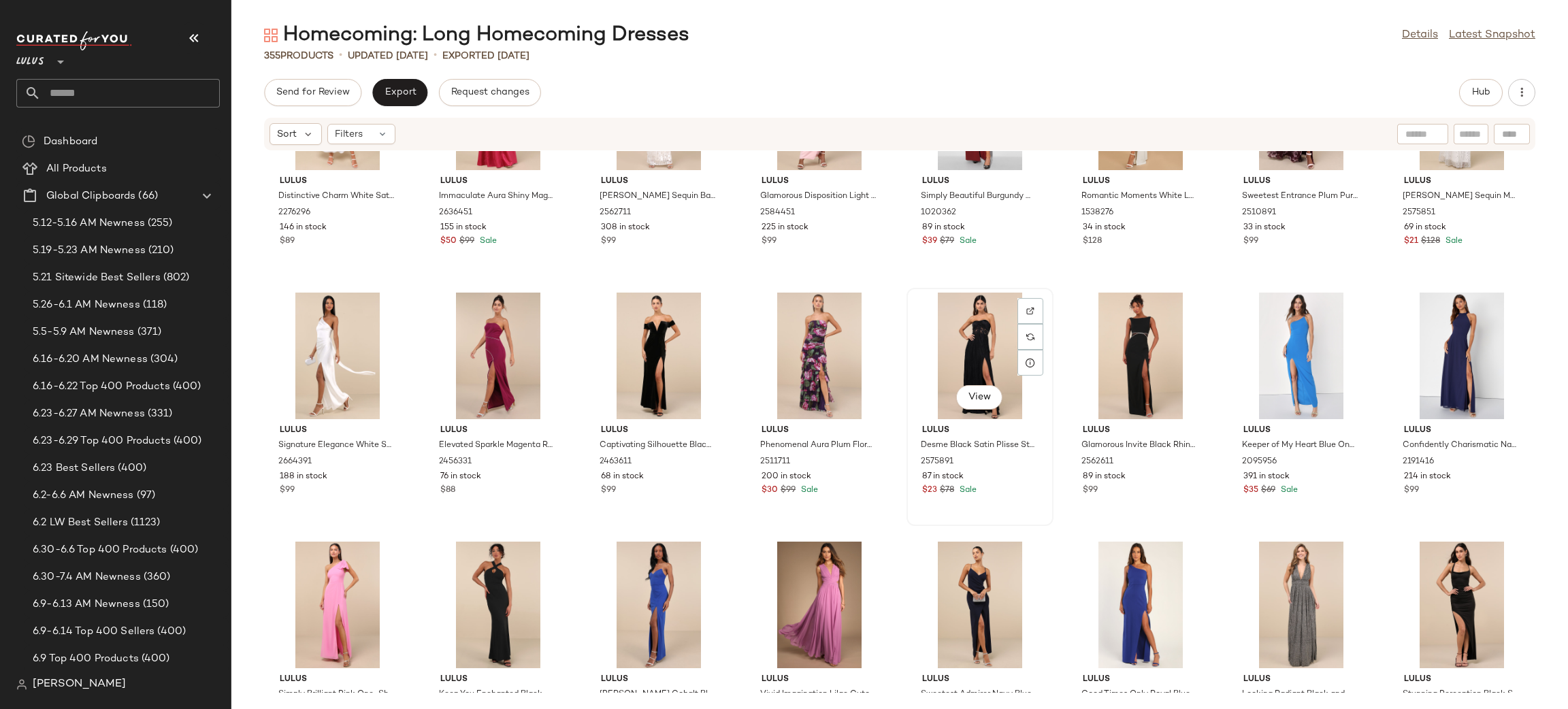
scroll to position [2019, 0]
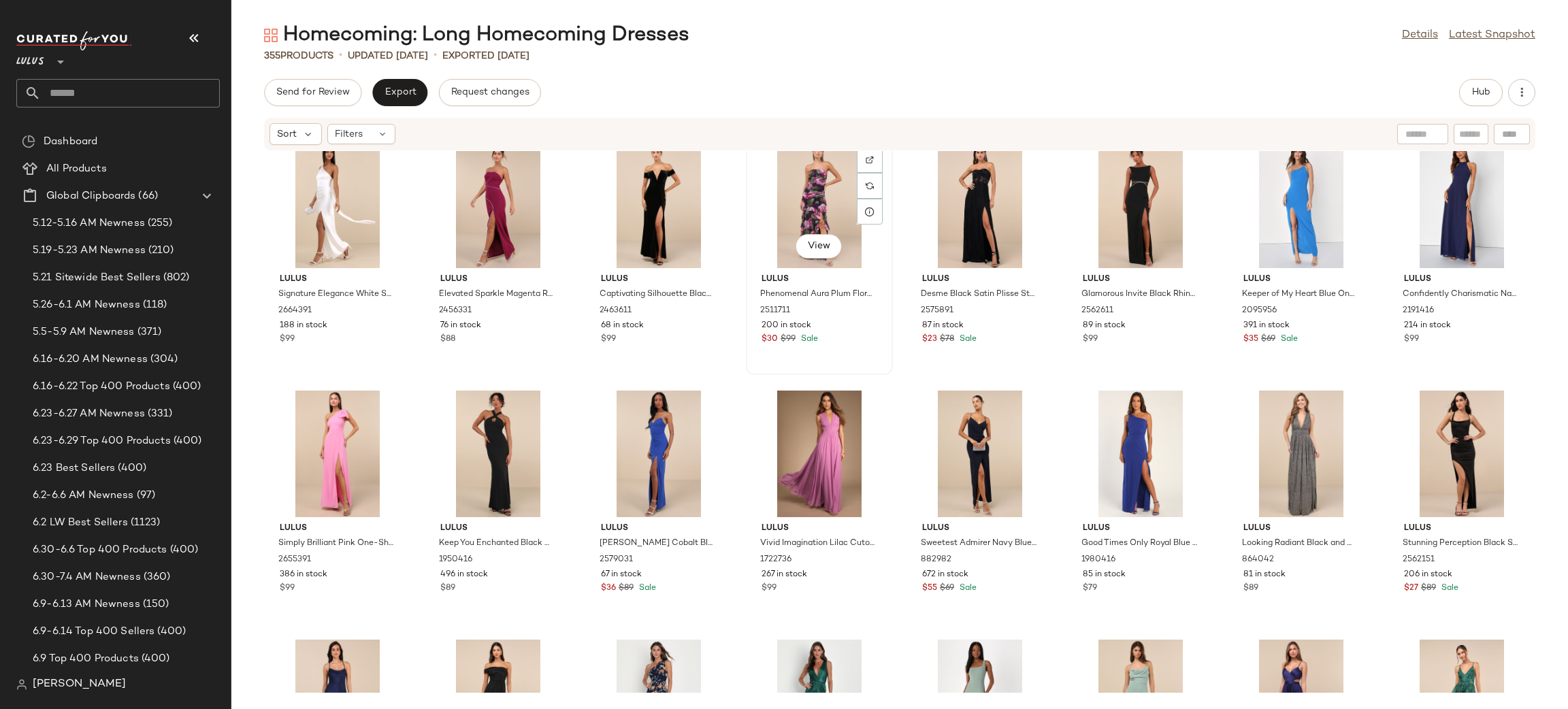
click at [791, 184] on div "View" at bounding box center [818, 204] width 137 height 126
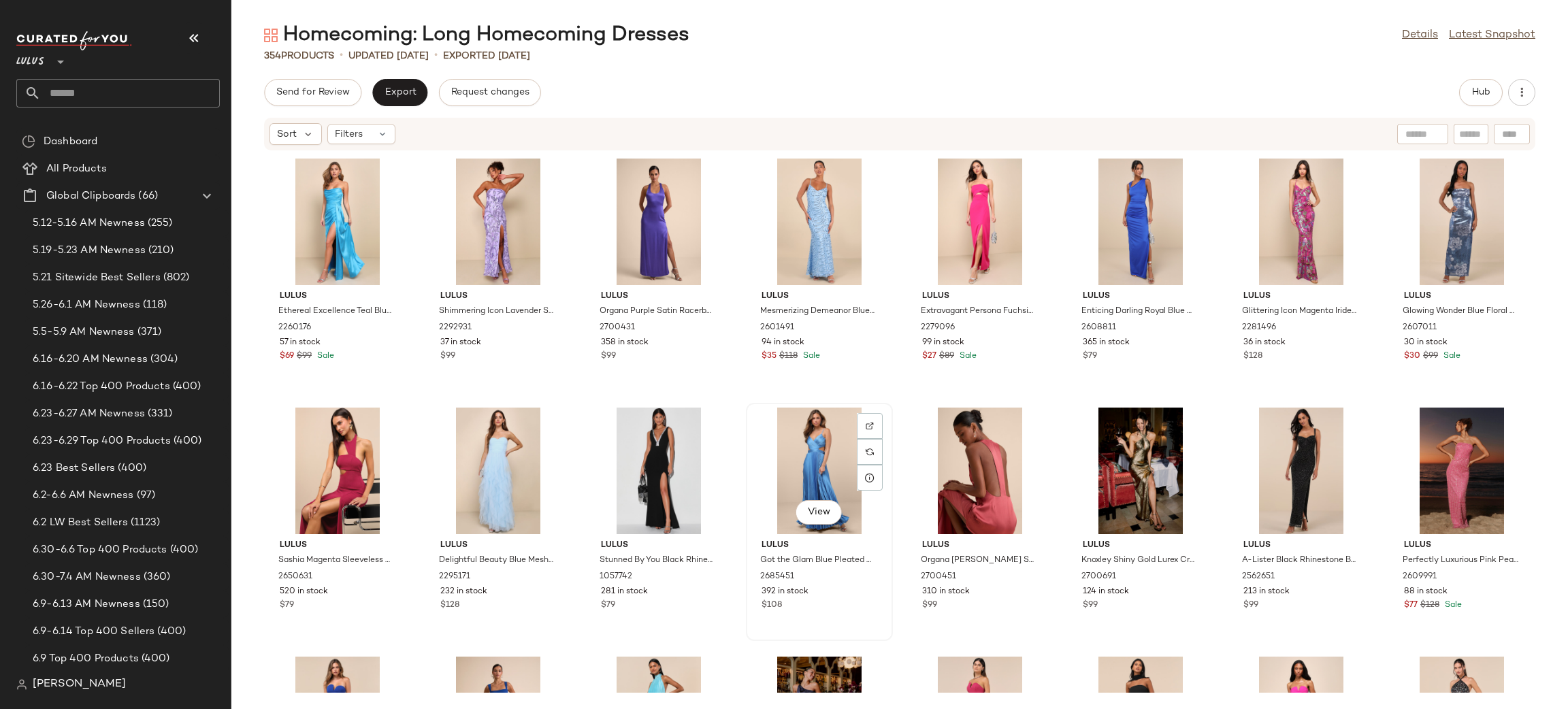
click at [802, 438] on div "View" at bounding box center [818, 470] width 137 height 126
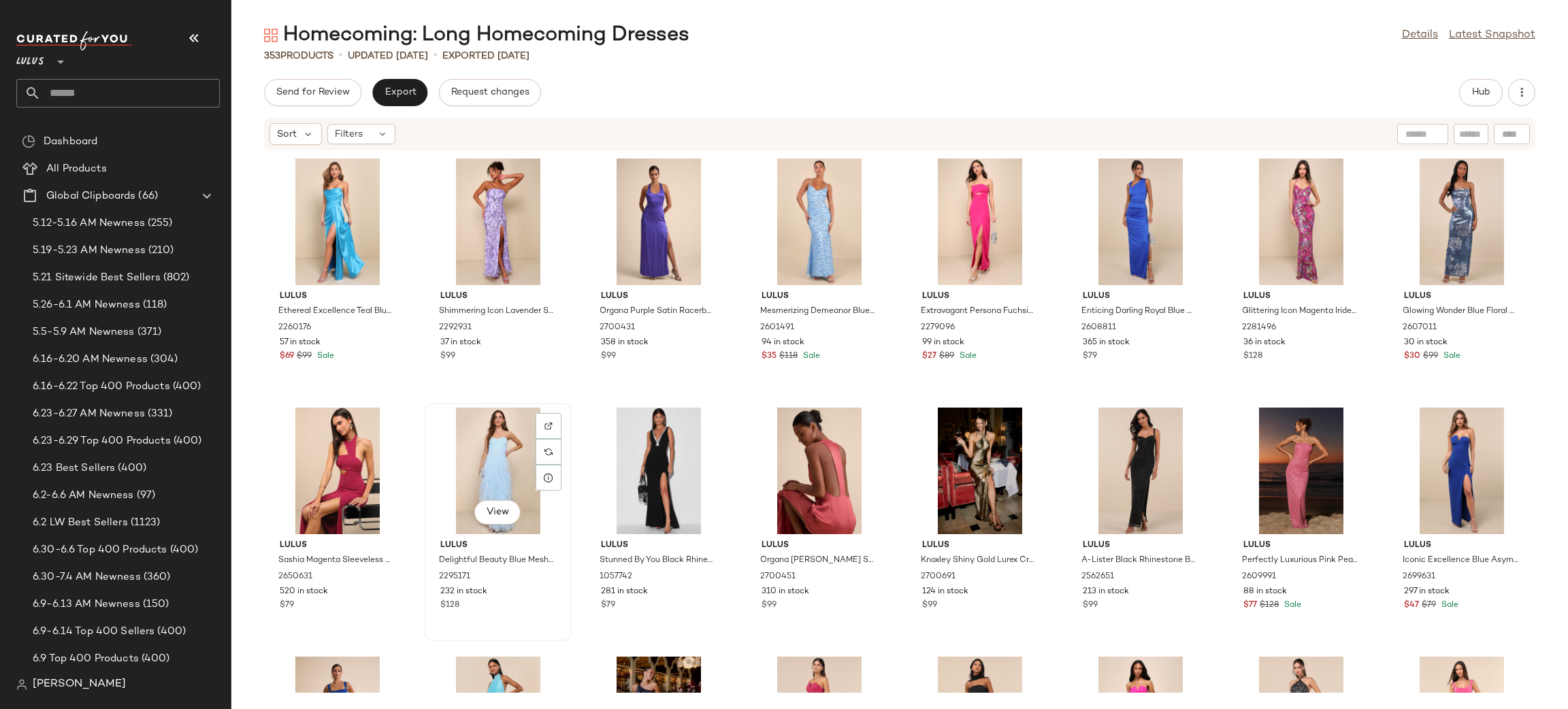
click at [502, 438] on div "View" at bounding box center [497, 470] width 137 height 126
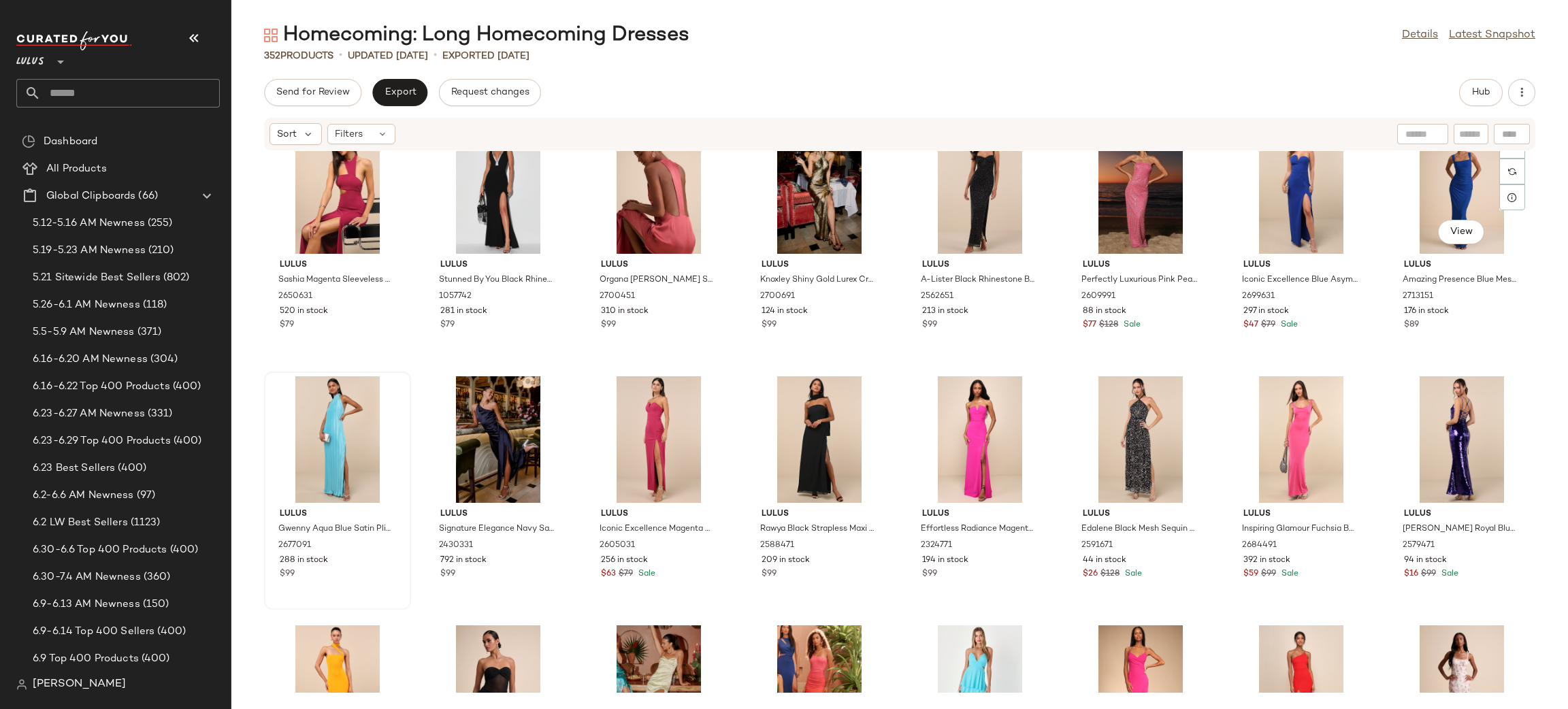
scroll to position [285, 0]
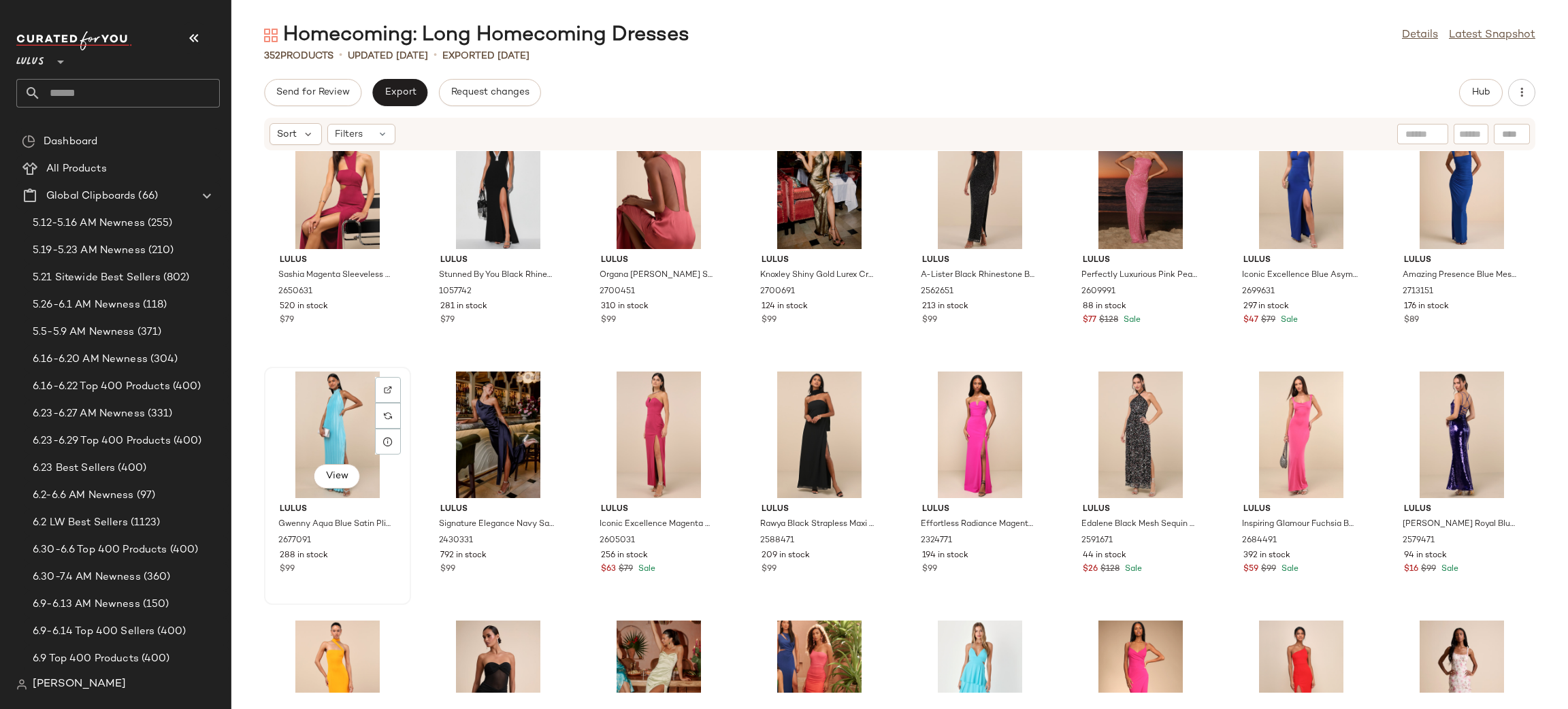
click at [331, 418] on div "View" at bounding box center [337, 434] width 137 height 126
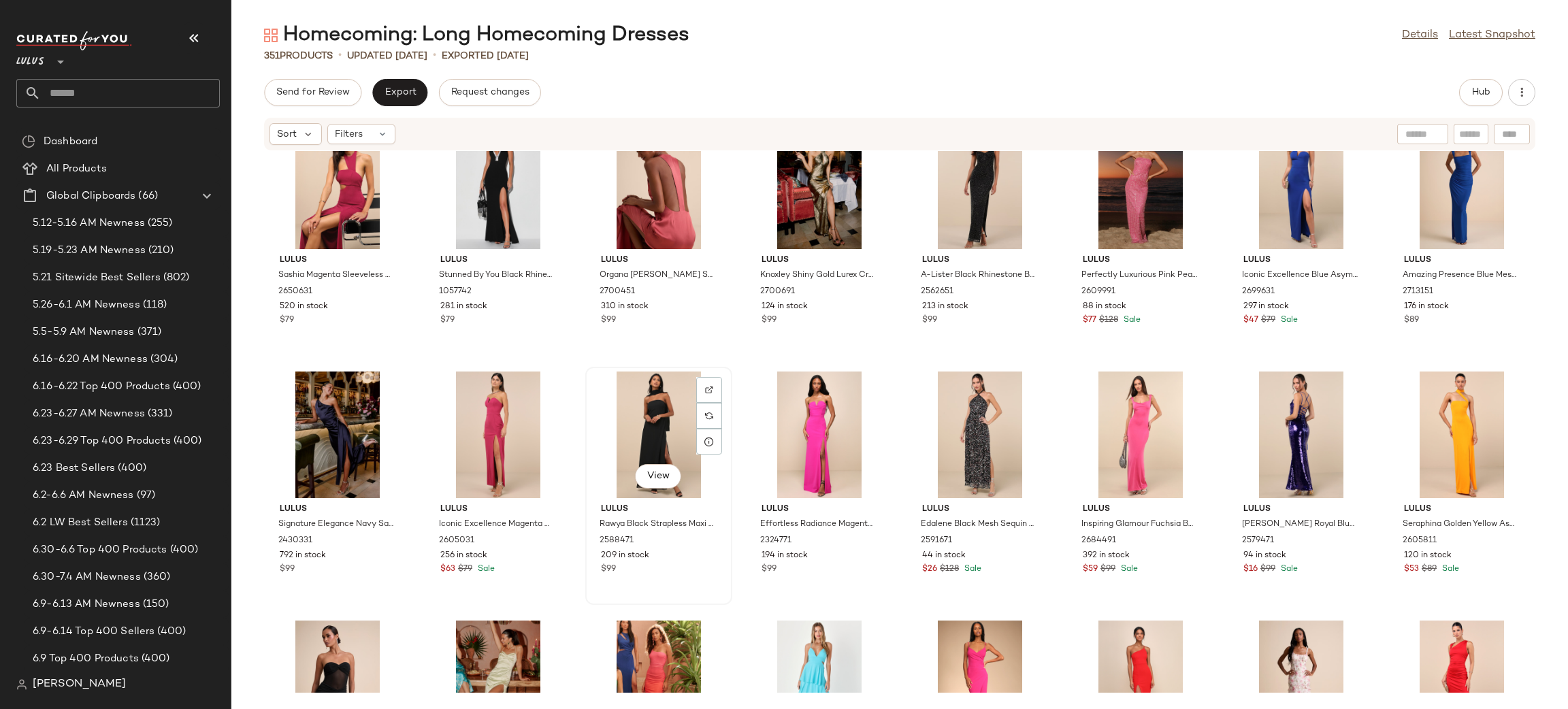
click at [636, 416] on div "View" at bounding box center [658, 434] width 137 height 126
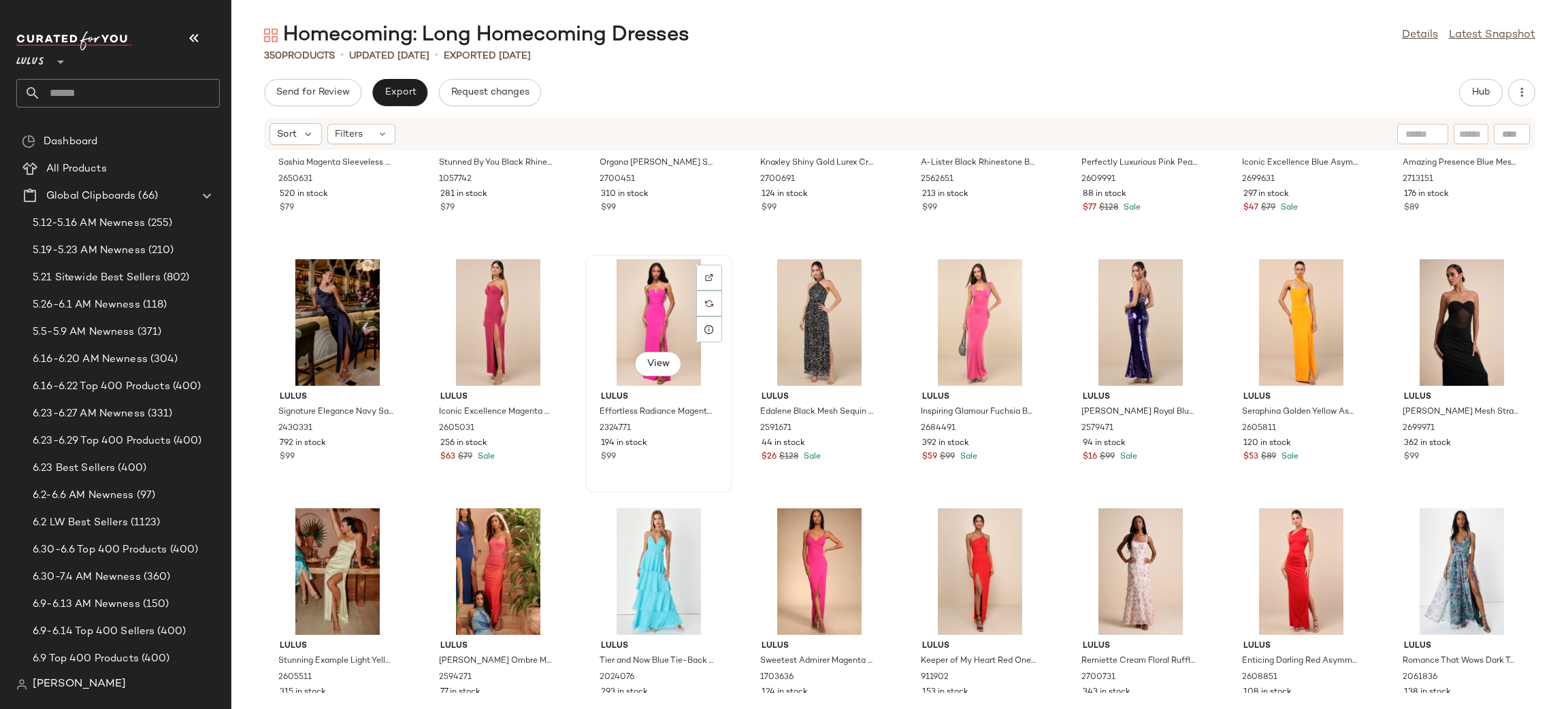
scroll to position [474, 0]
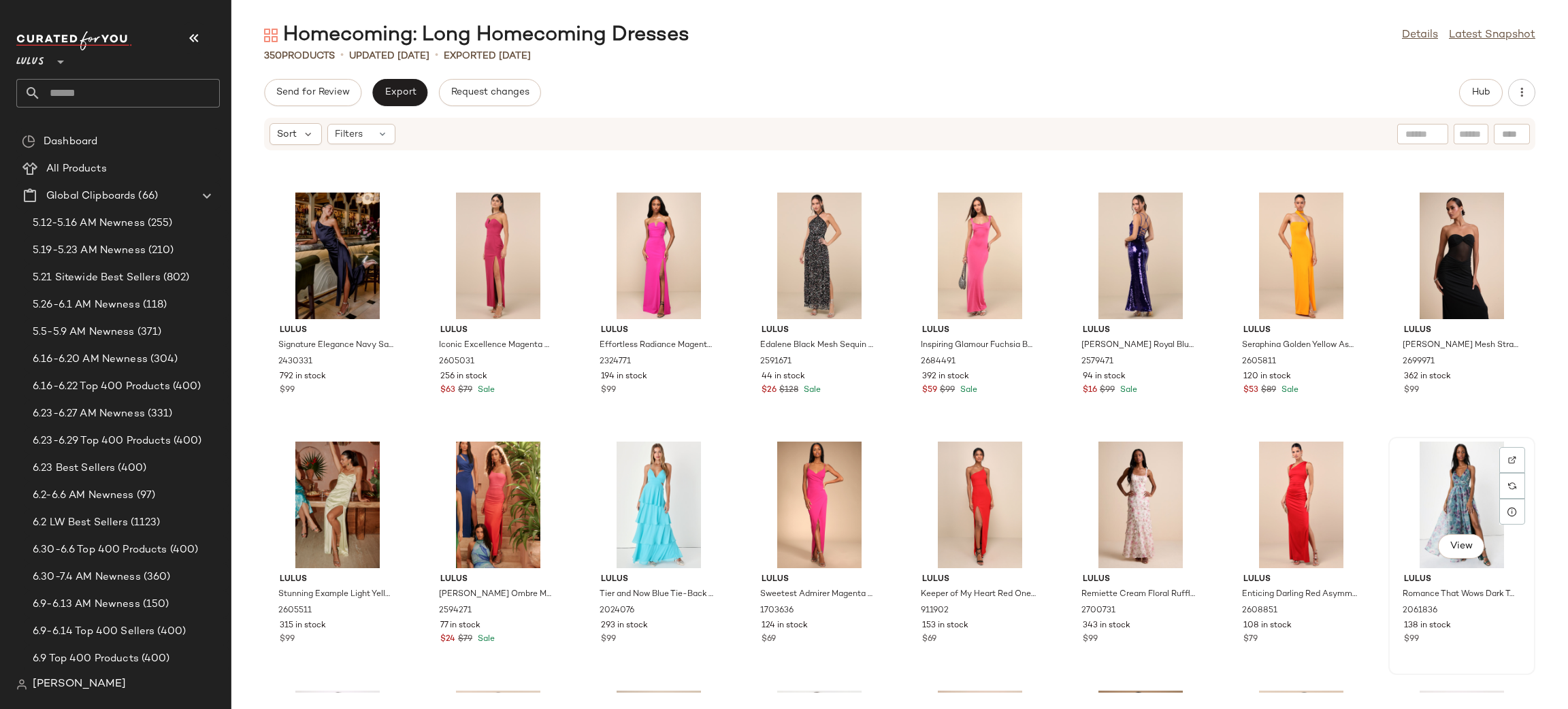
click at [1469, 510] on div "View" at bounding box center [1461, 504] width 137 height 126
click at [1113, 492] on div "View" at bounding box center [1140, 504] width 137 height 126
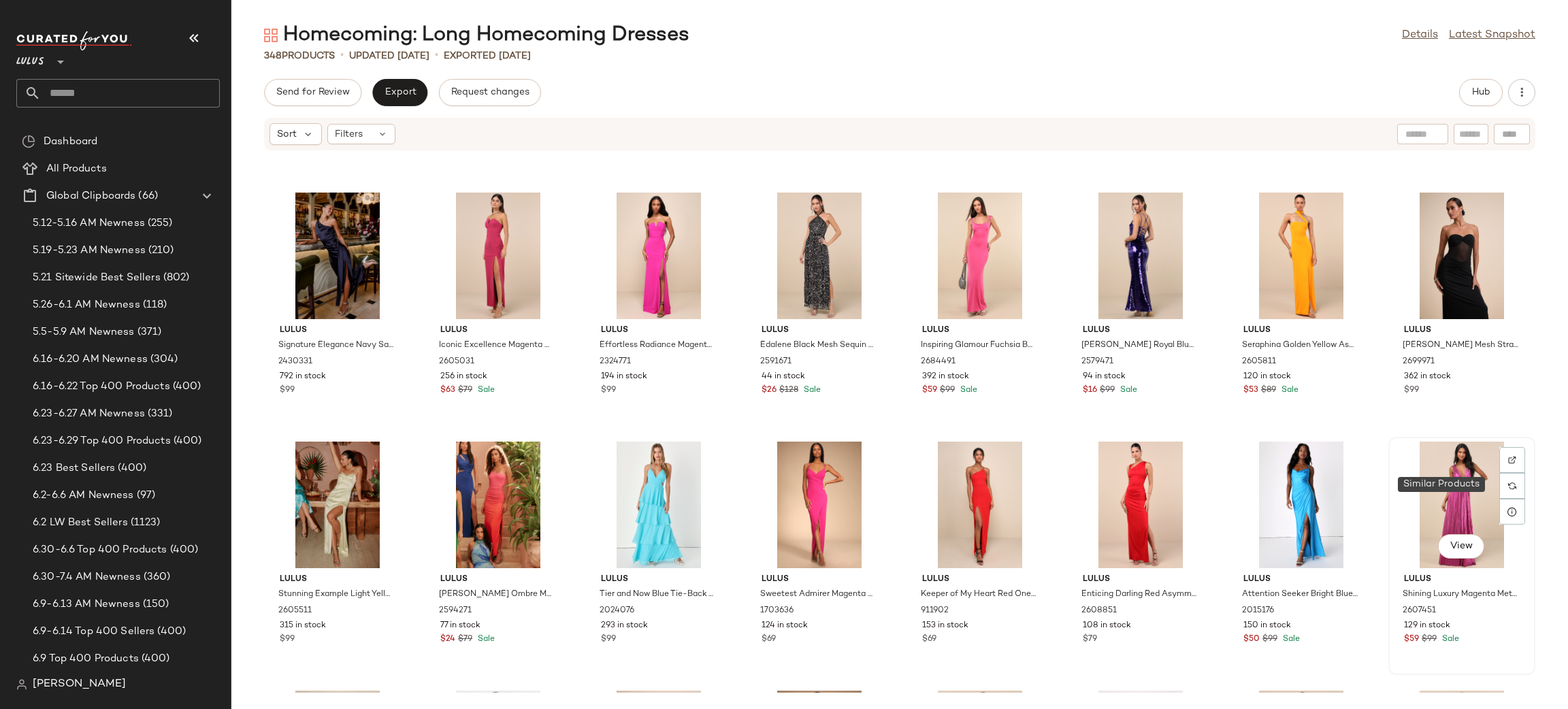
click at [1463, 498] on div "View" at bounding box center [1461, 504] width 137 height 126
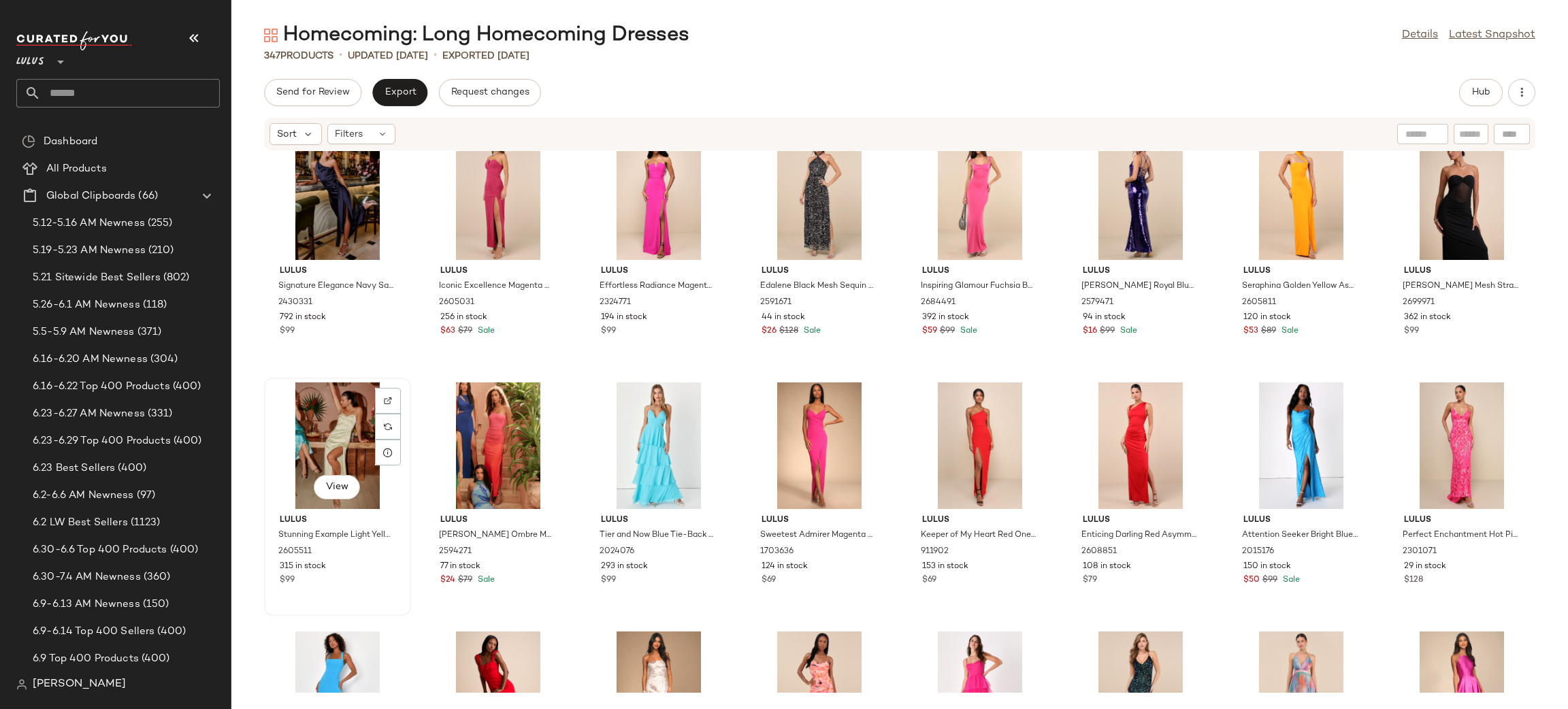
scroll to position [574, 0]
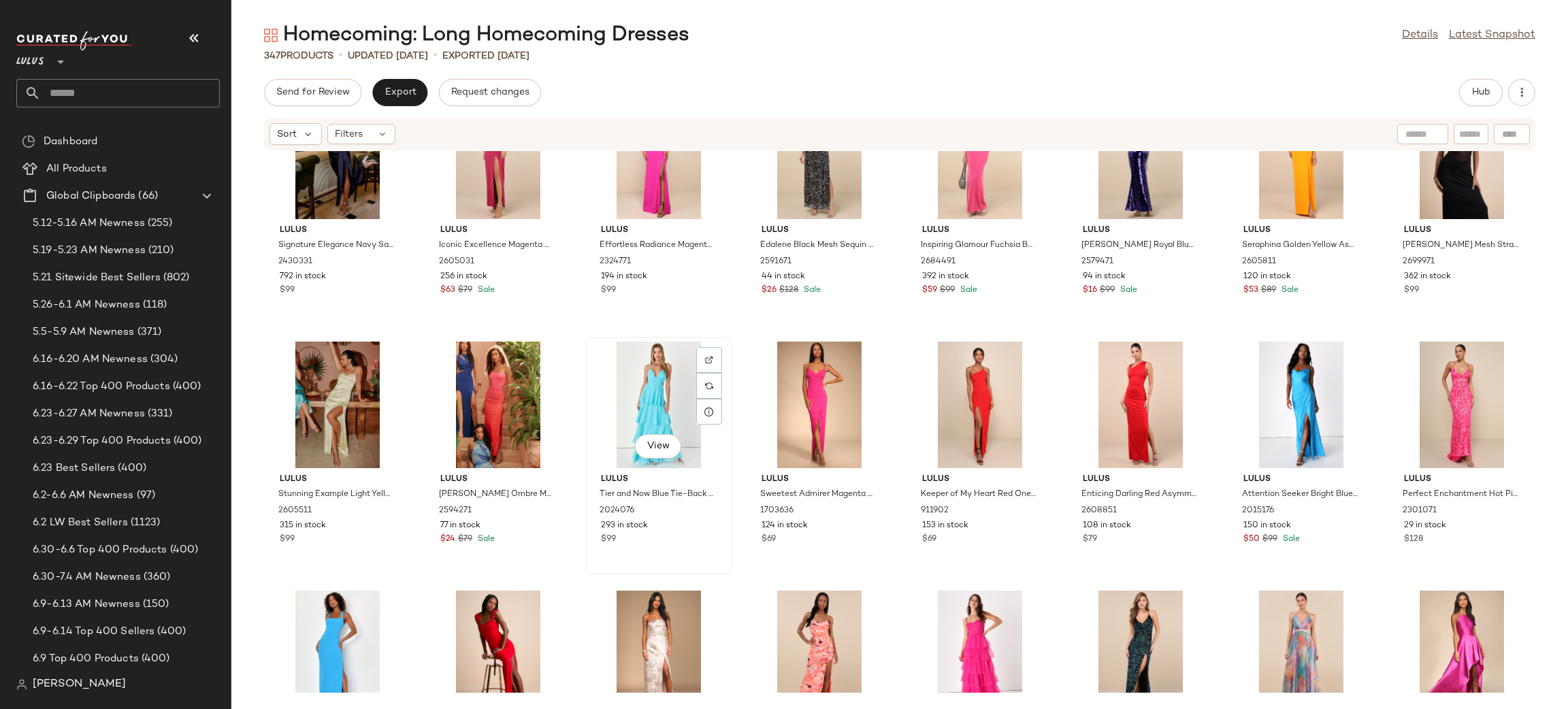
click at [646, 387] on div "View" at bounding box center [658, 404] width 137 height 126
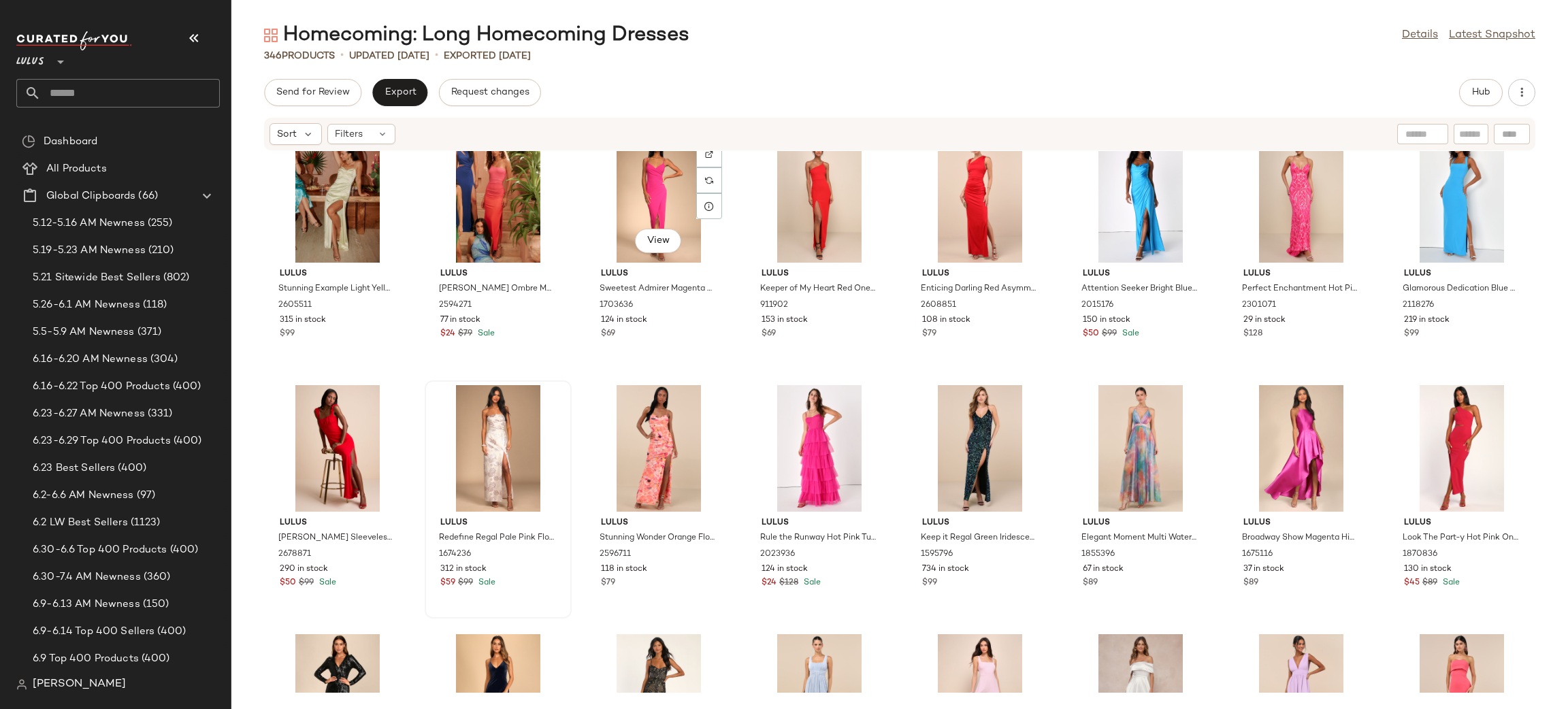
scroll to position [783, 0]
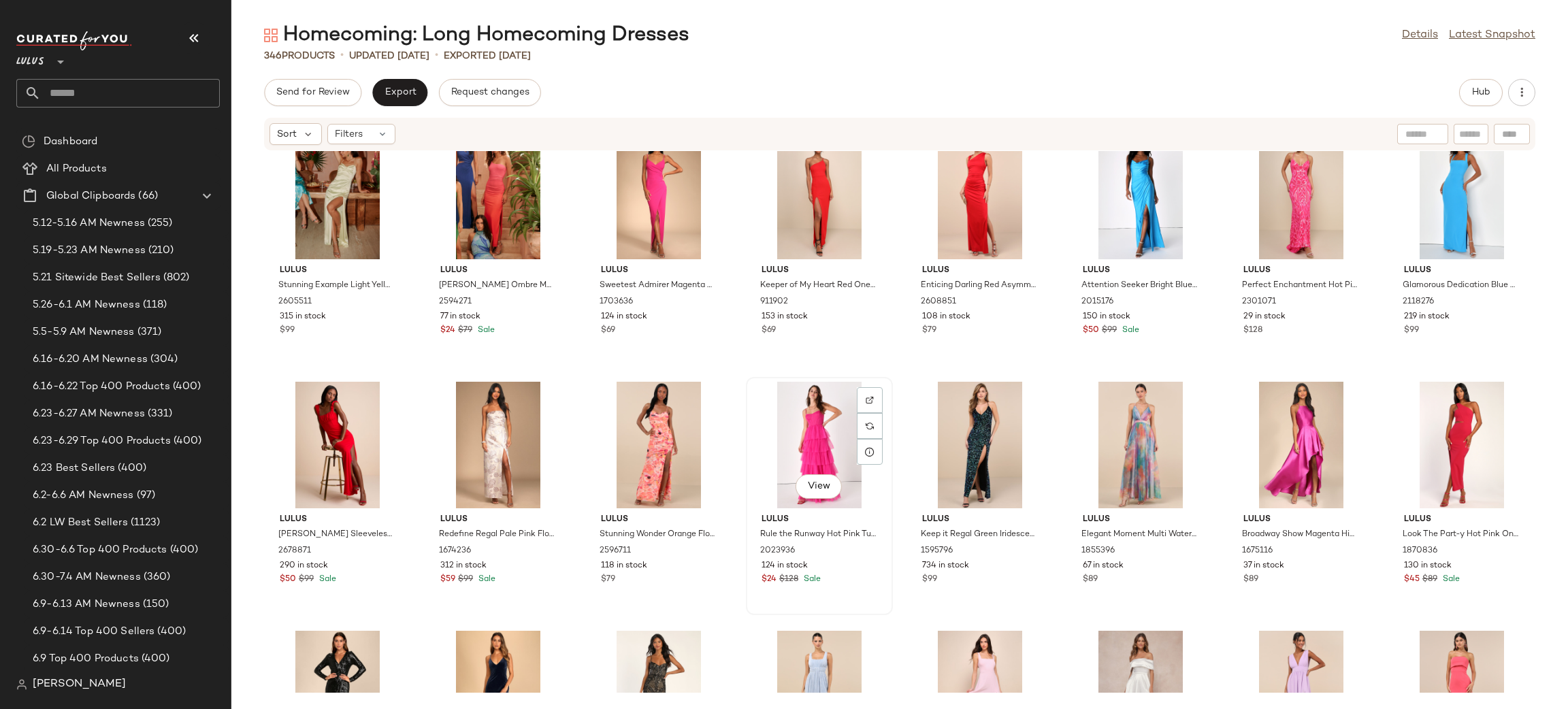
click at [823, 435] on div "View" at bounding box center [818, 444] width 137 height 126
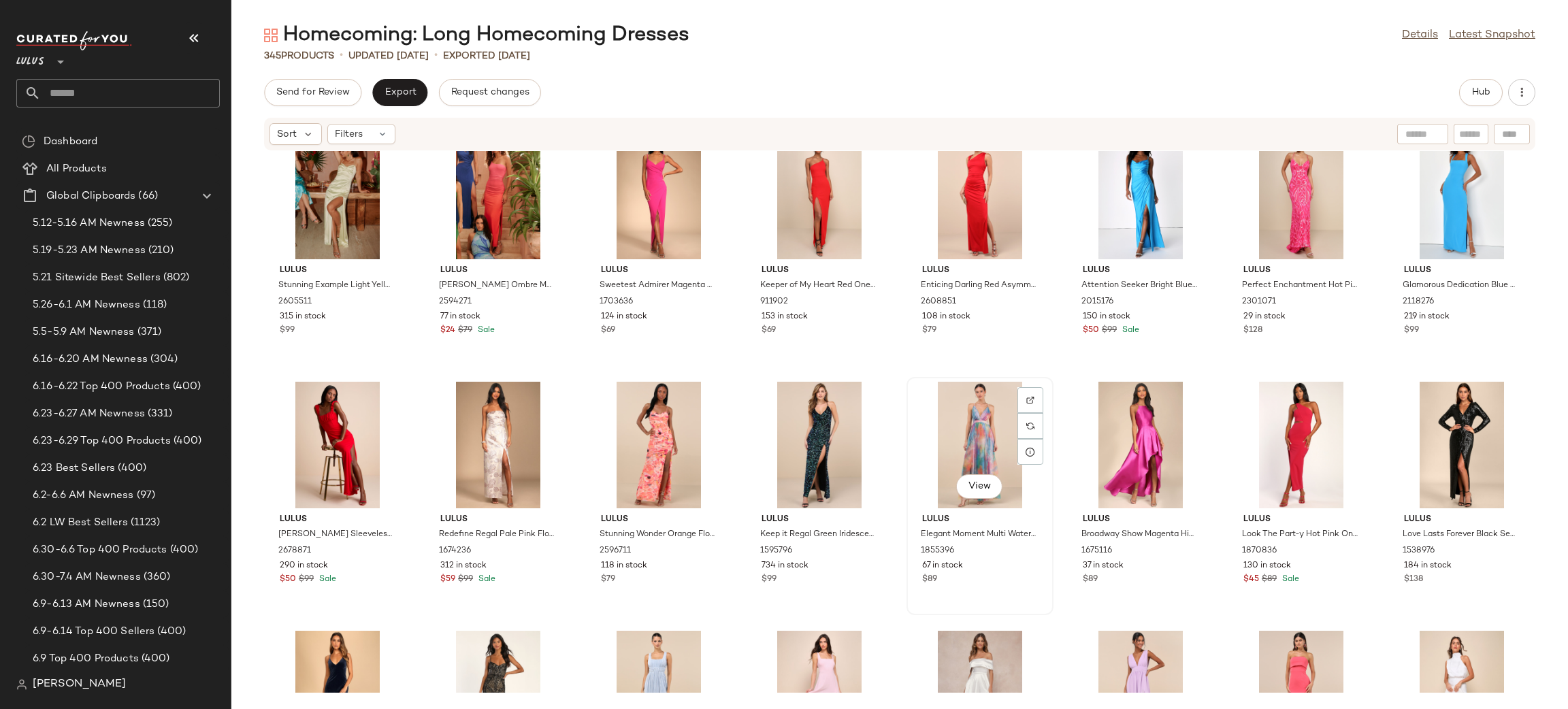
click at [975, 425] on div "View" at bounding box center [980, 444] width 137 height 126
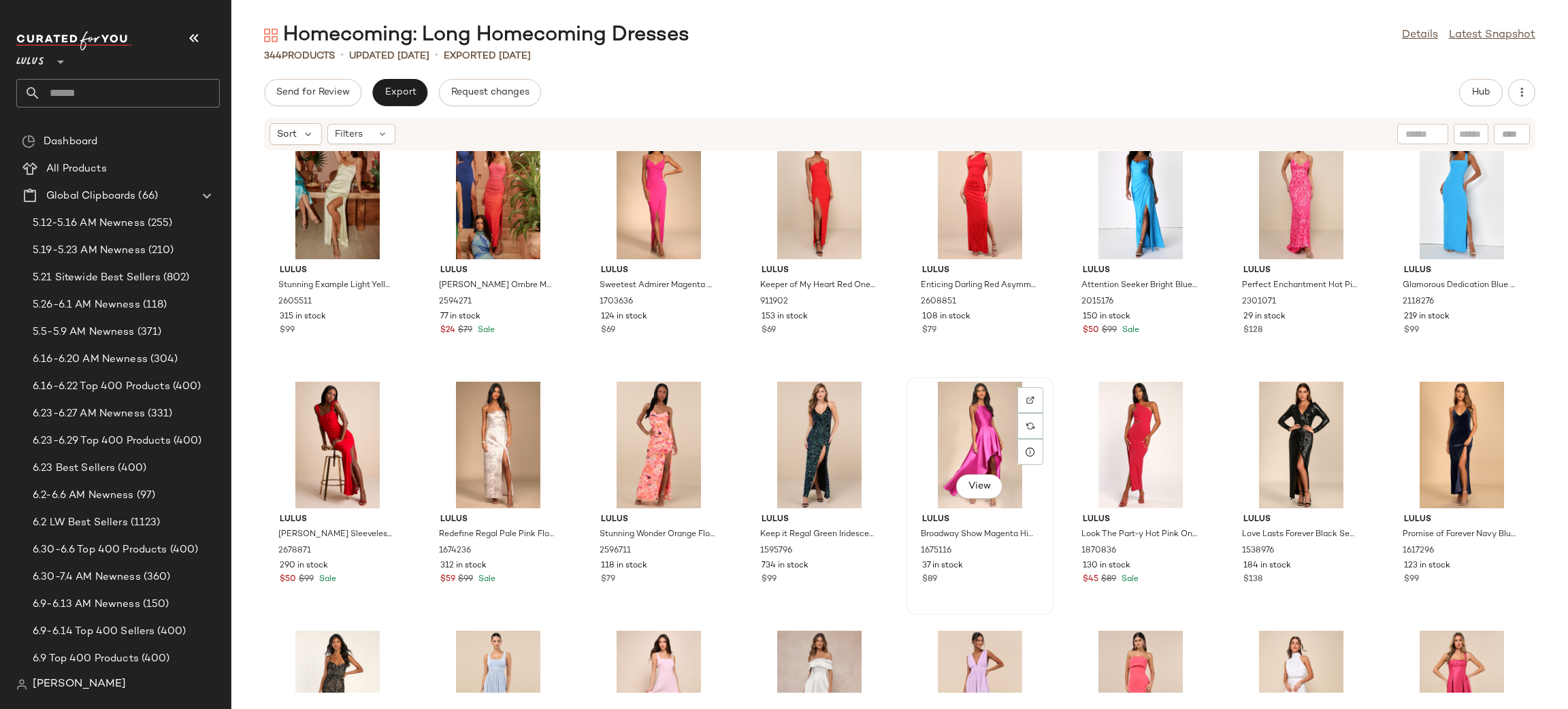
click at [956, 462] on div "View" at bounding box center [980, 444] width 137 height 126
click at [1280, 421] on div "View" at bounding box center [1300, 444] width 137 height 126
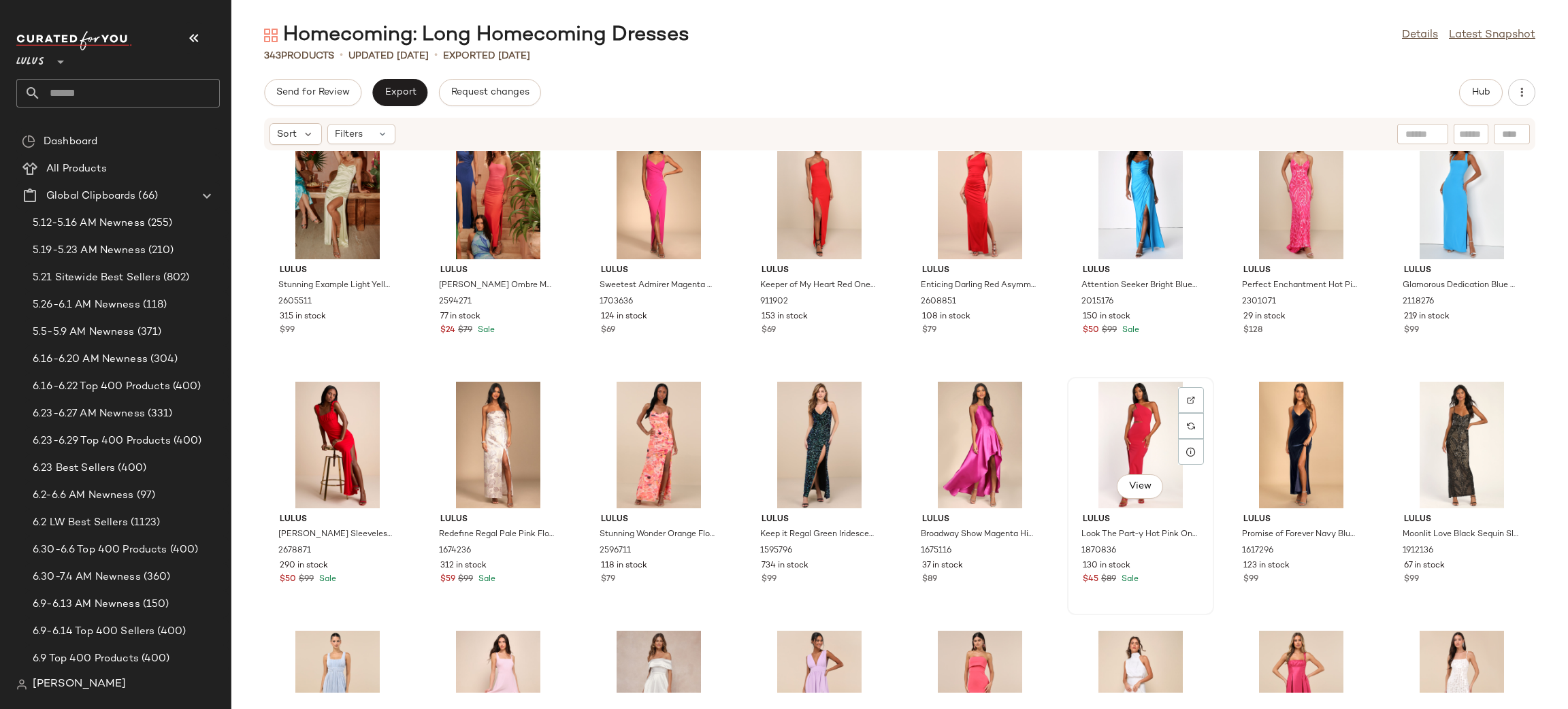
click at [1131, 437] on div "View" at bounding box center [1140, 444] width 137 height 126
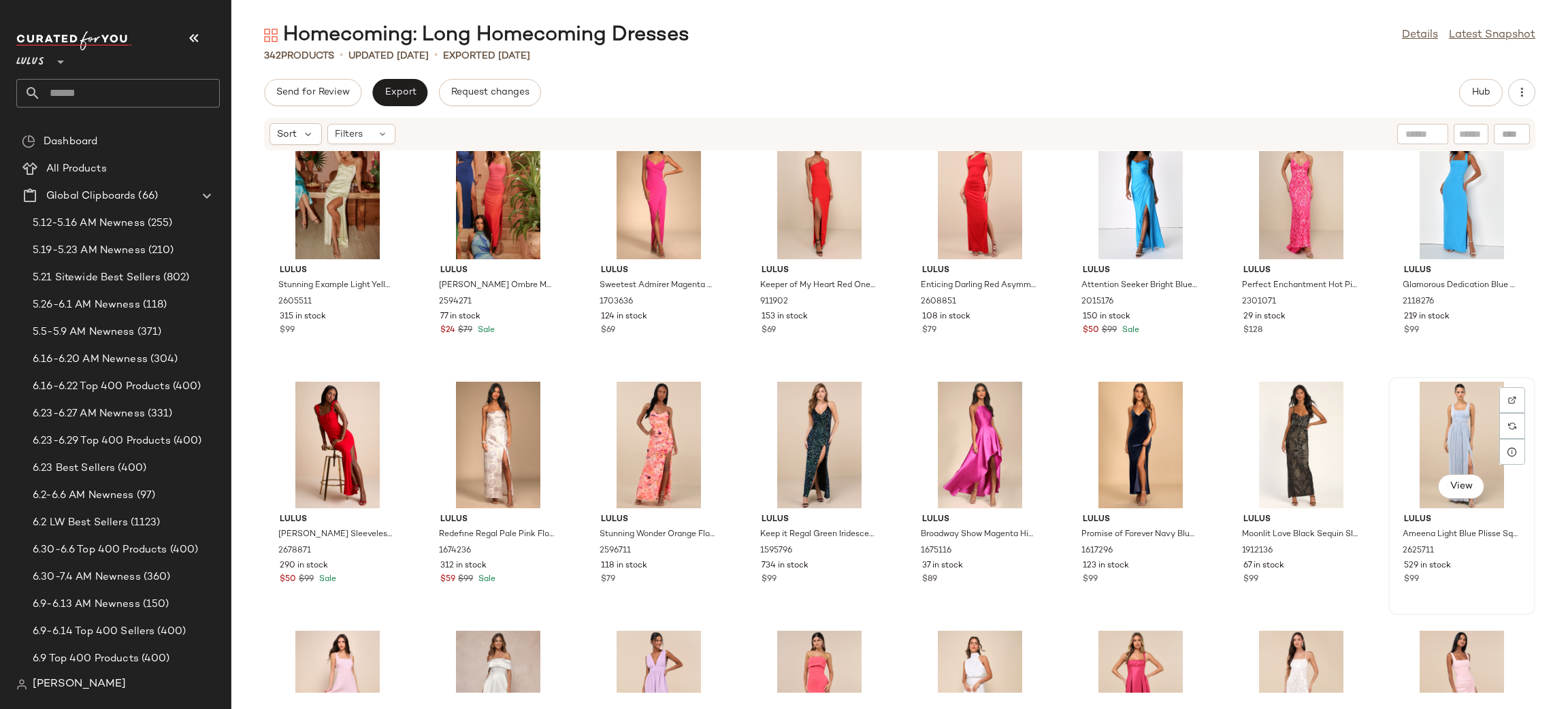
click at [1447, 420] on div "View" at bounding box center [1461, 444] width 137 height 126
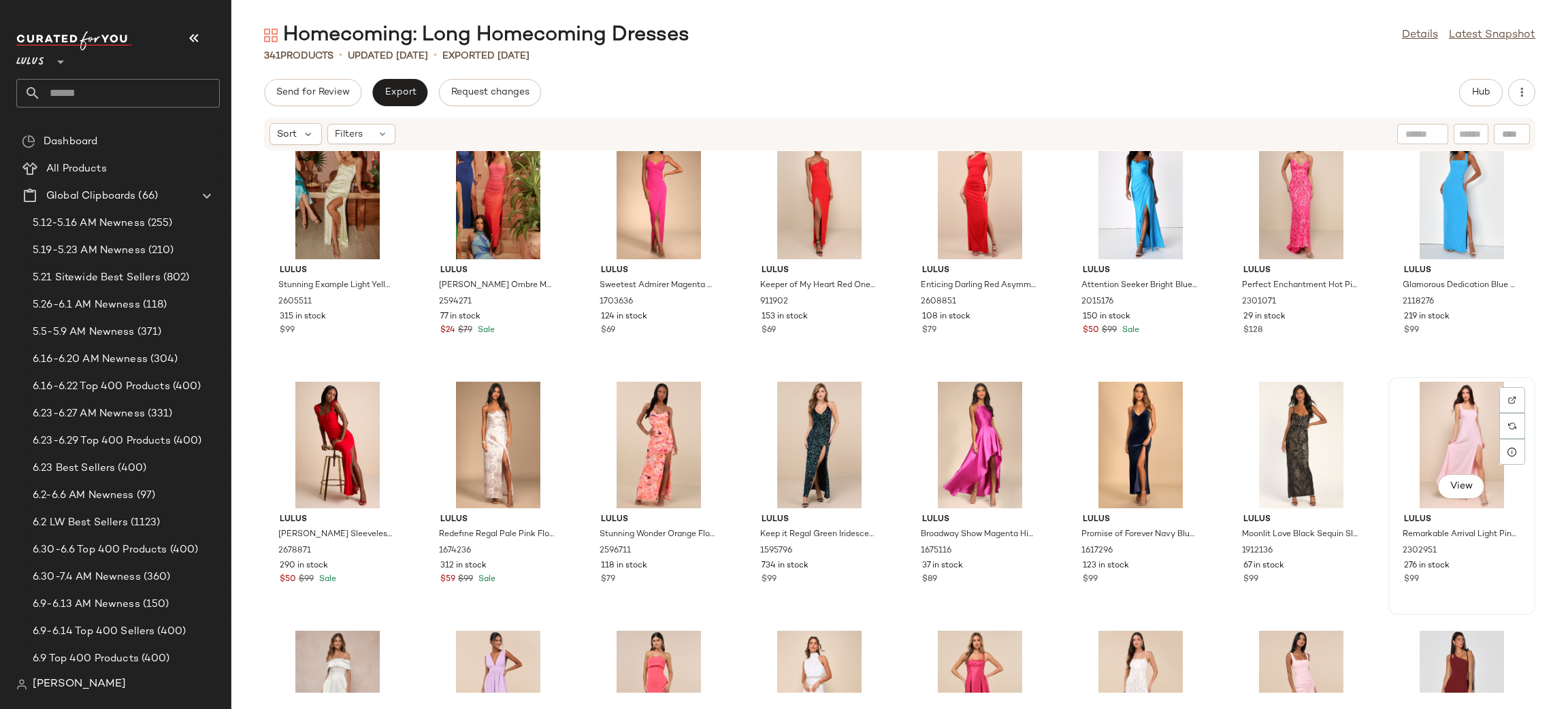
click at [1468, 425] on div "View" at bounding box center [1461, 444] width 137 height 126
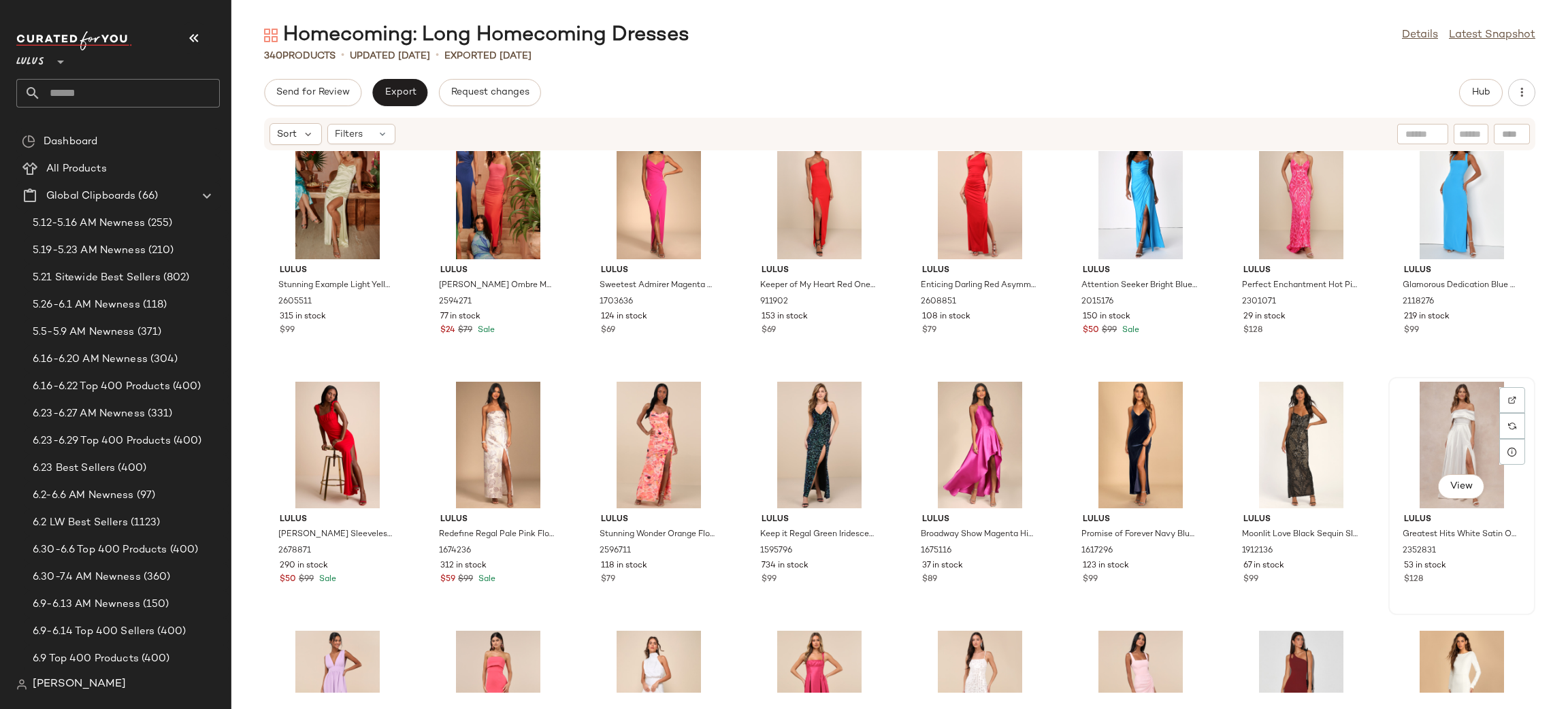
click at [1454, 429] on div "View" at bounding box center [1461, 444] width 137 height 126
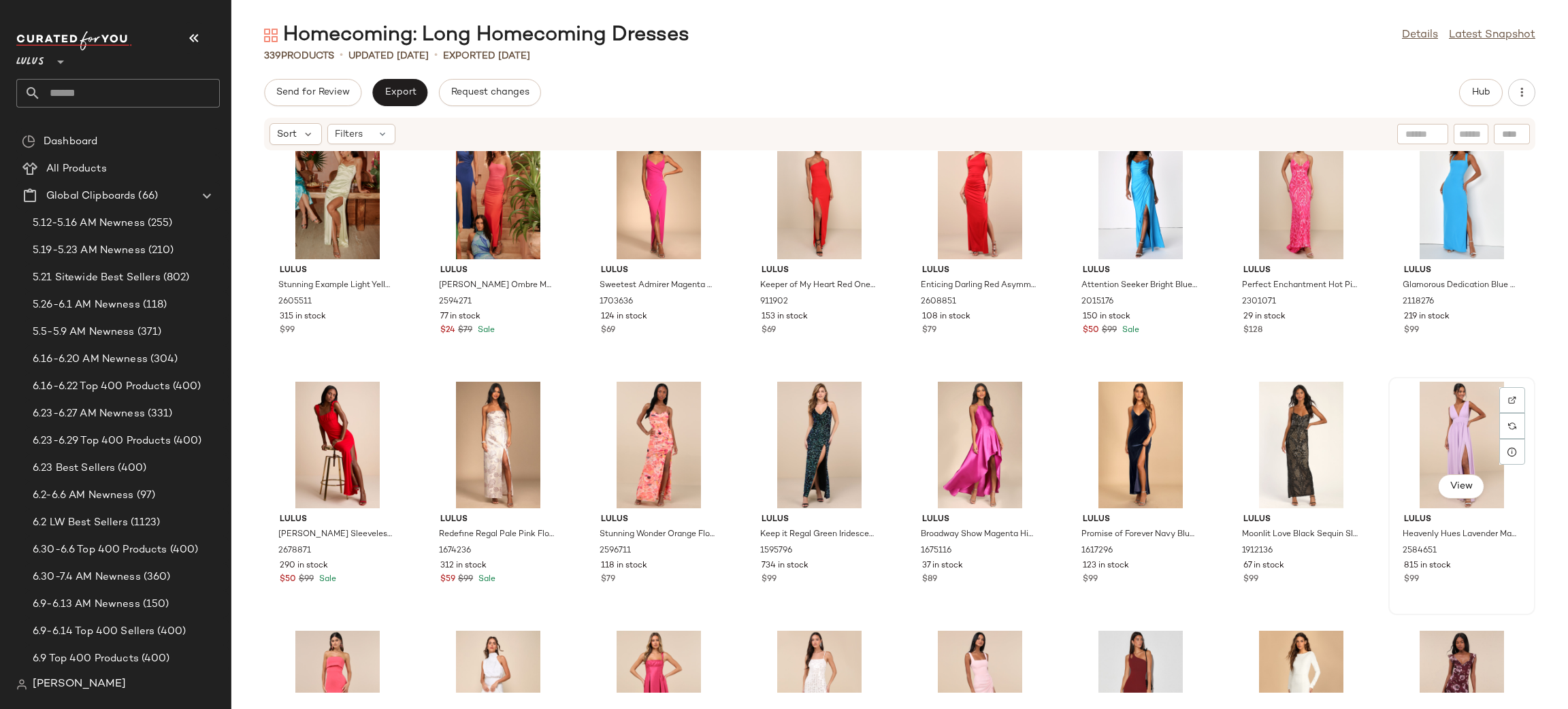
click at [1450, 430] on div "View" at bounding box center [1461, 444] width 137 height 126
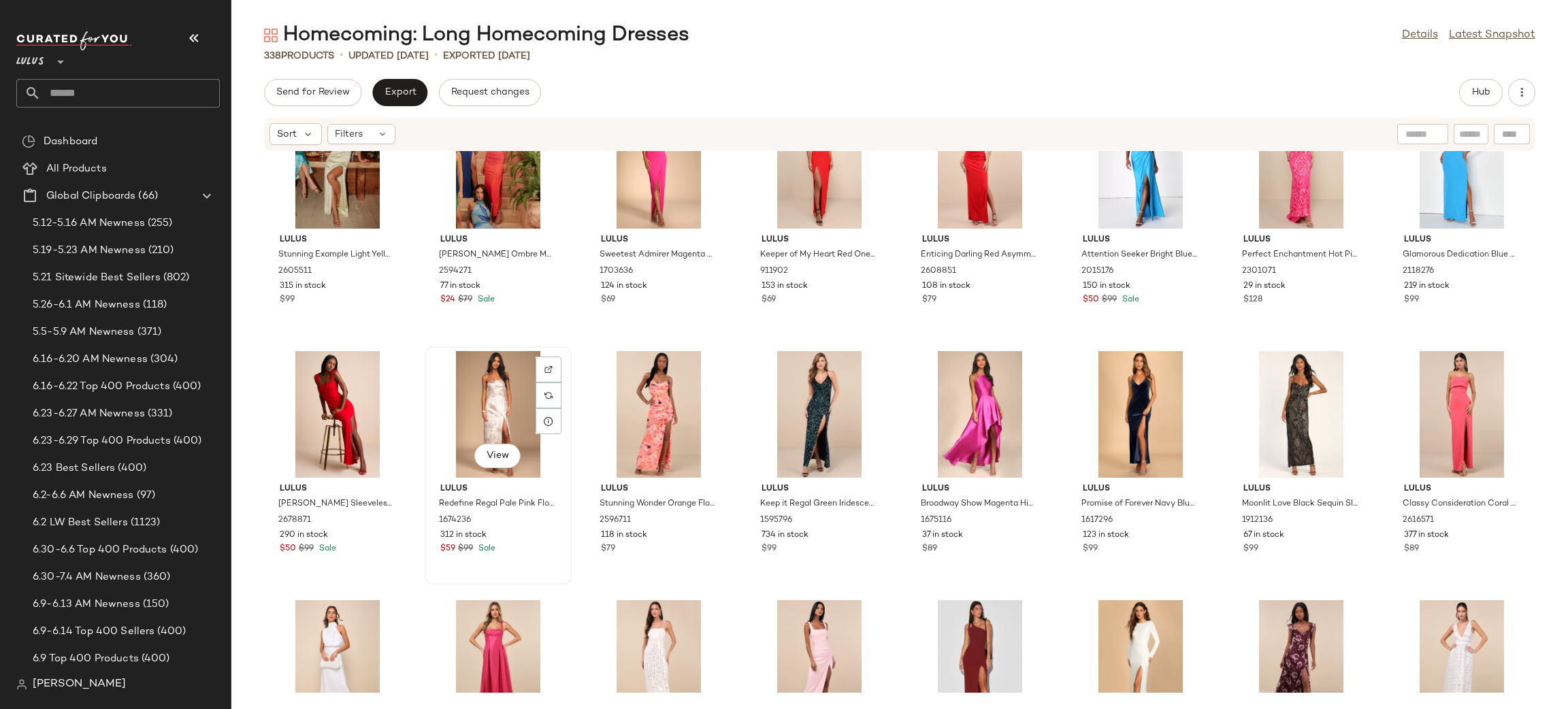
scroll to position [815, 0]
click at [459, 387] on div "View" at bounding box center [497, 413] width 137 height 126
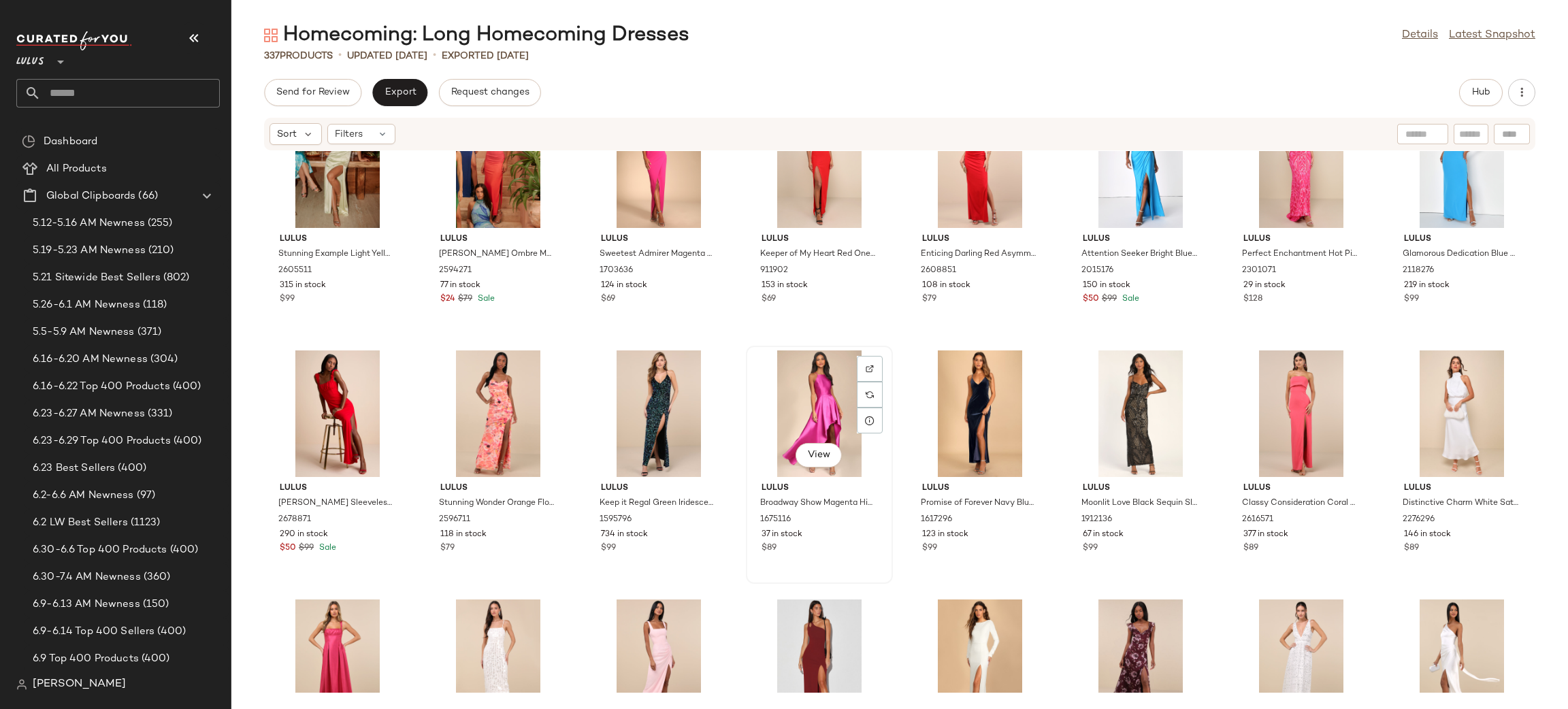
click at [813, 378] on div "View" at bounding box center [818, 413] width 137 height 126
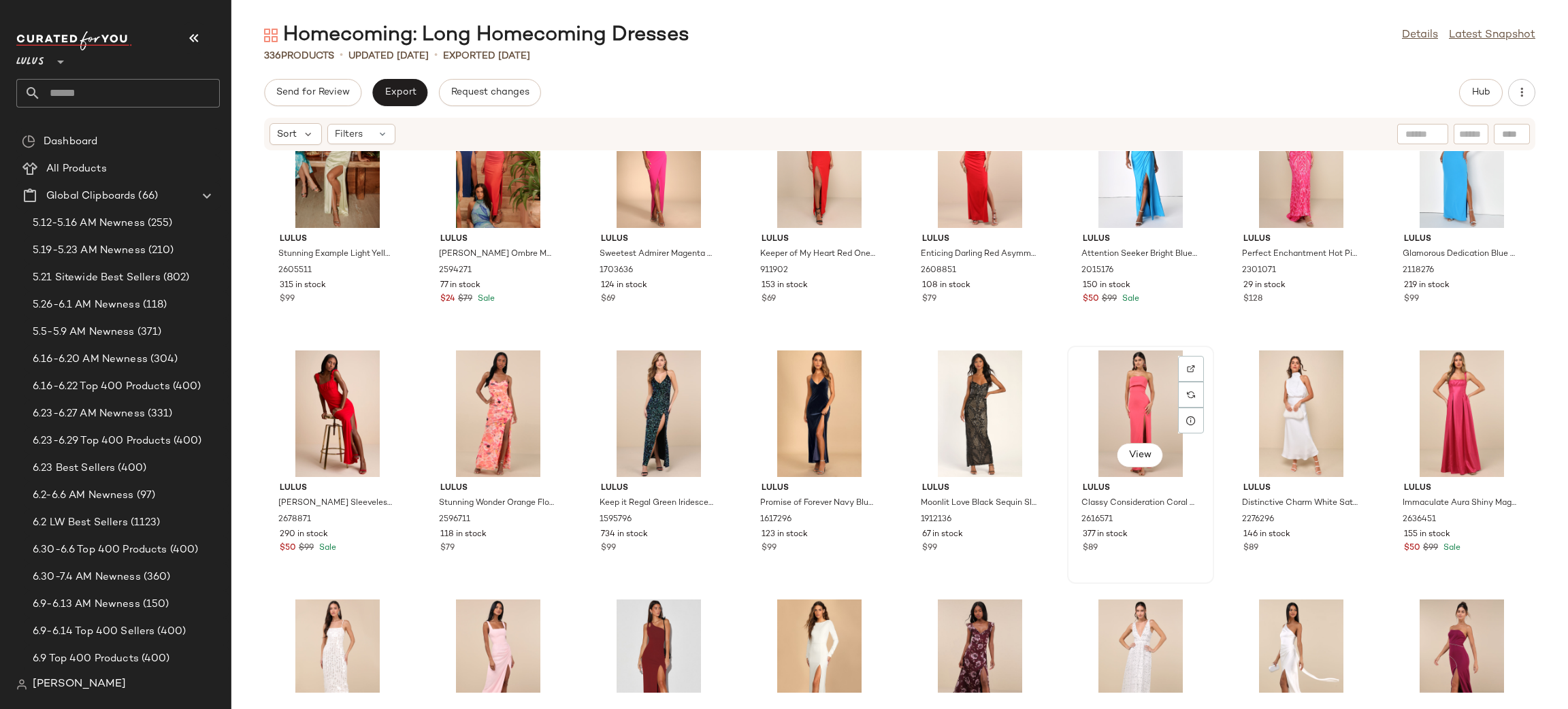
click at [1136, 412] on div "View" at bounding box center [1140, 413] width 137 height 126
click at [1304, 404] on div "View" at bounding box center [1300, 413] width 137 height 126
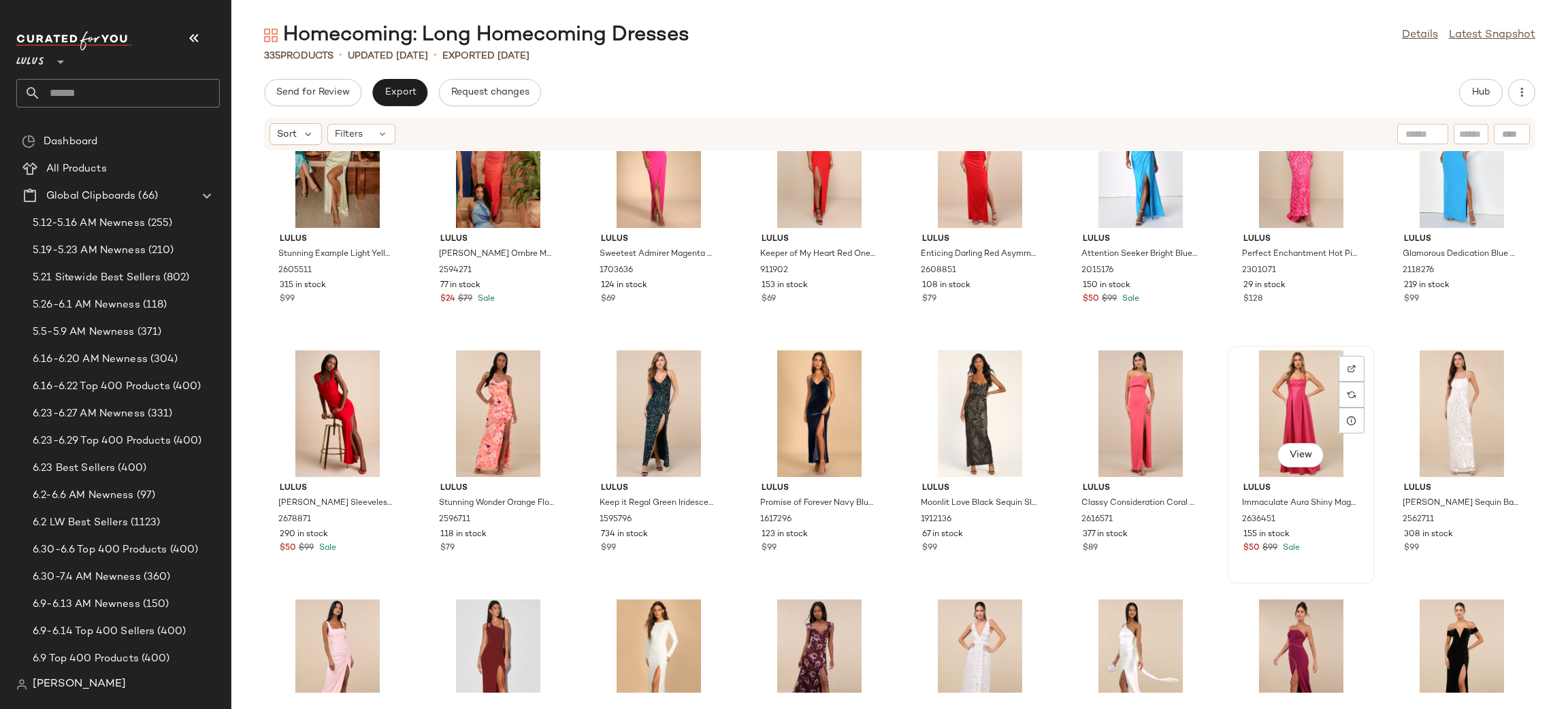
click at [1293, 392] on div "View" at bounding box center [1300, 413] width 137 height 126
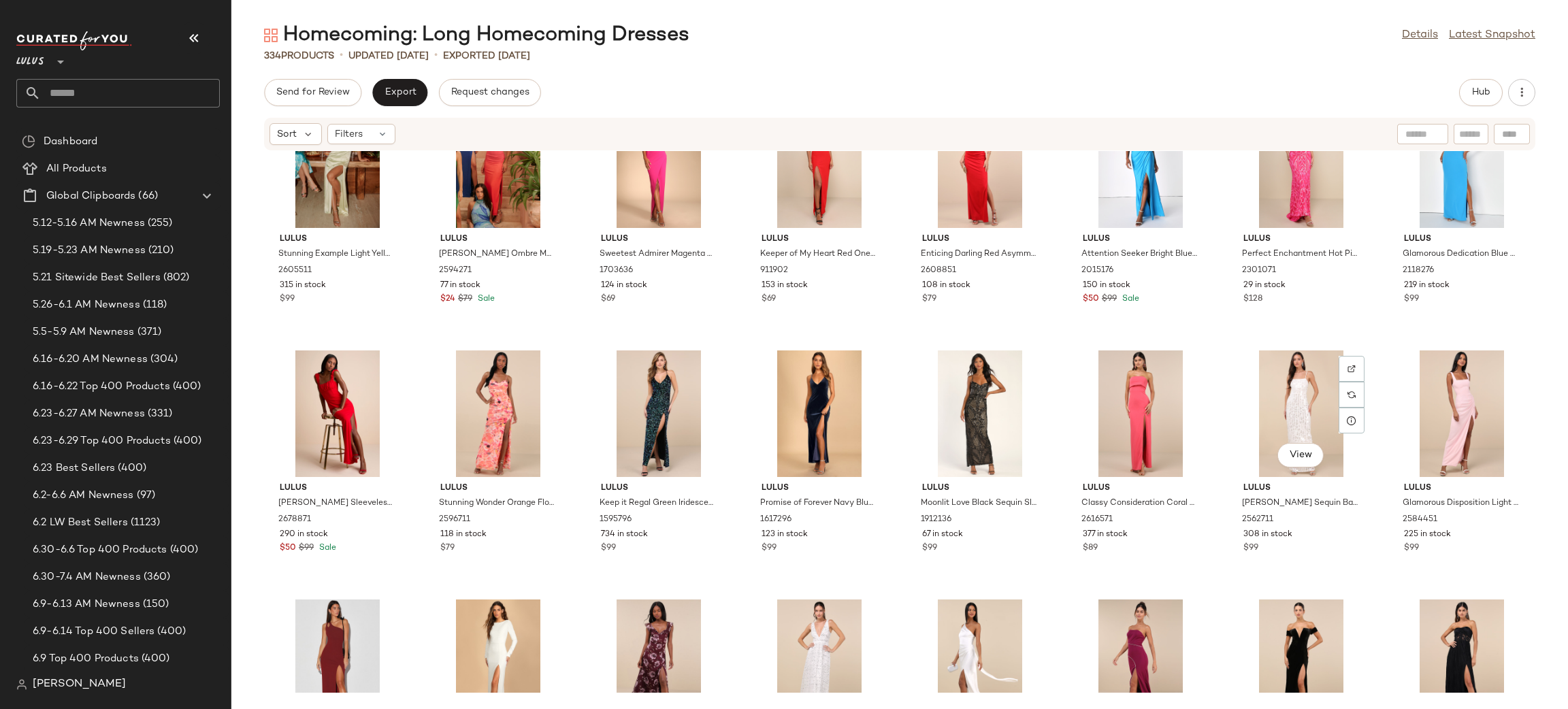
click at [1293, 391] on div "View" at bounding box center [1300, 413] width 137 height 126
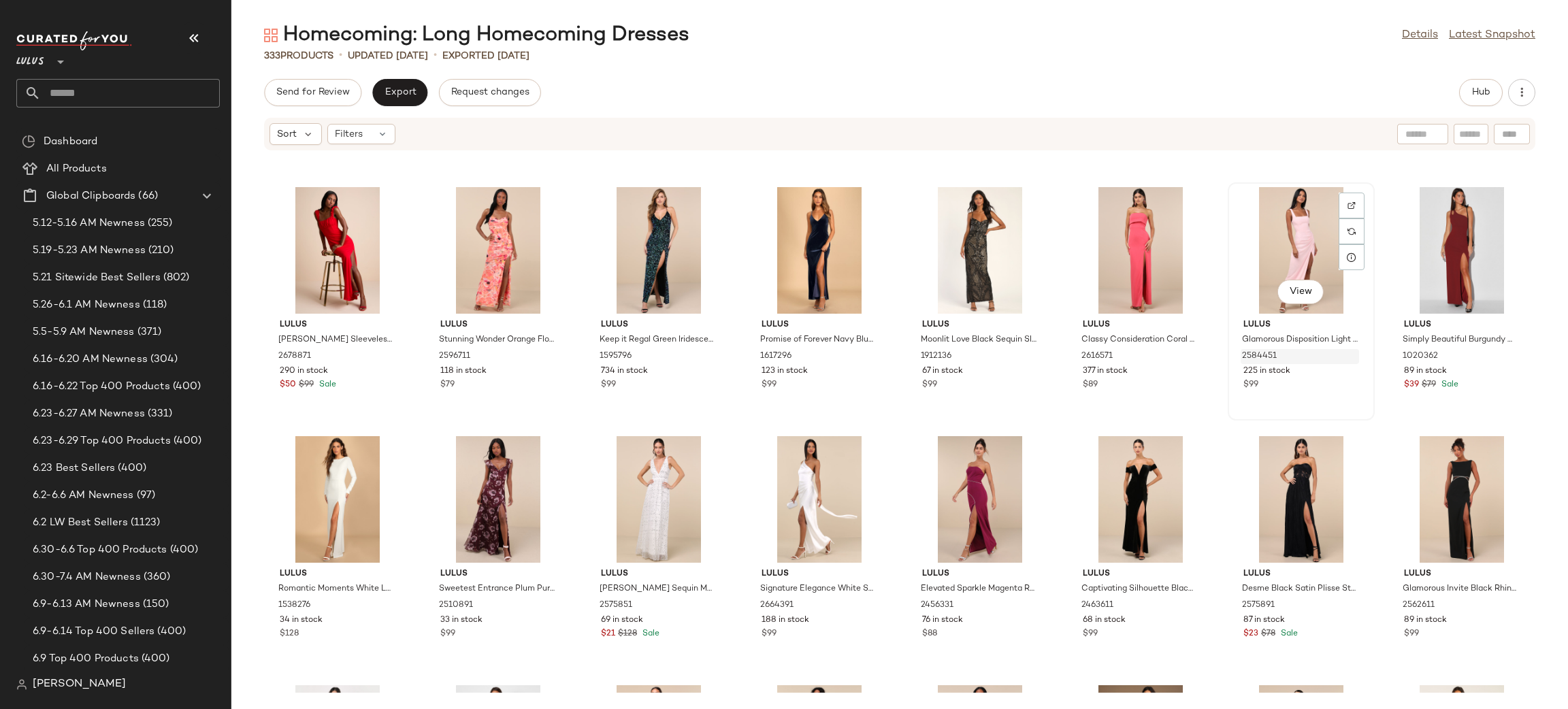
scroll to position [994, 0]
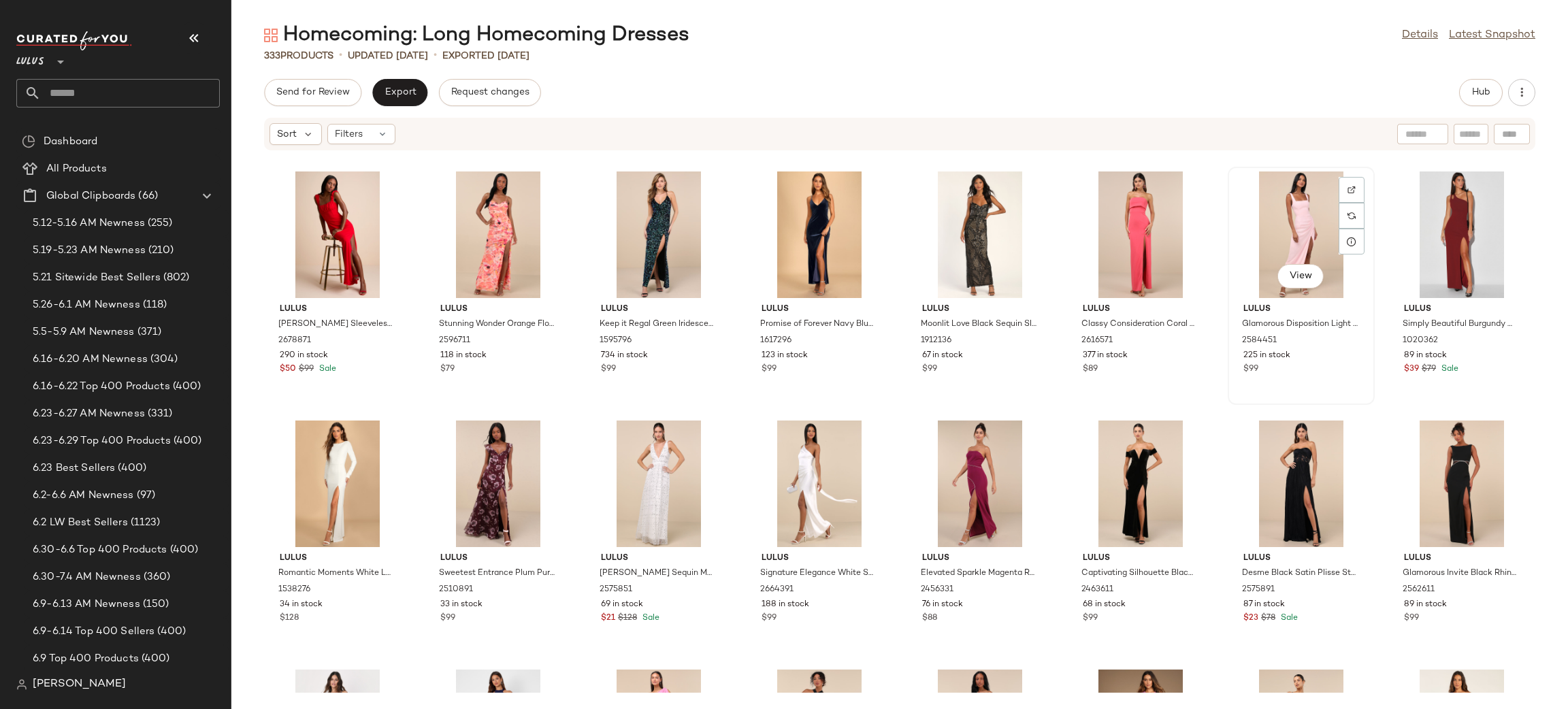
click at [1303, 241] on div "View" at bounding box center [1300, 234] width 137 height 126
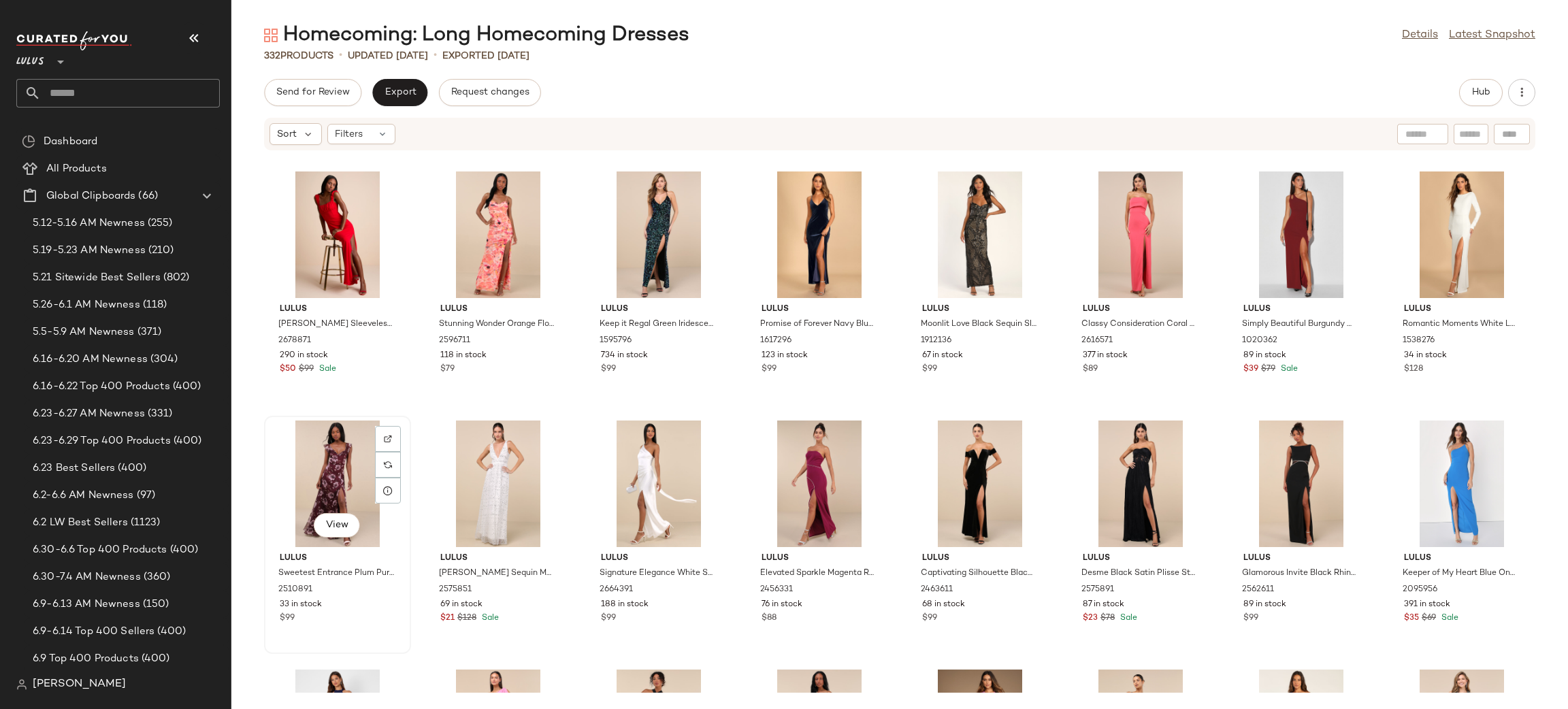
click at [328, 488] on div "View" at bounding box center [337, 483] width 137 height 126
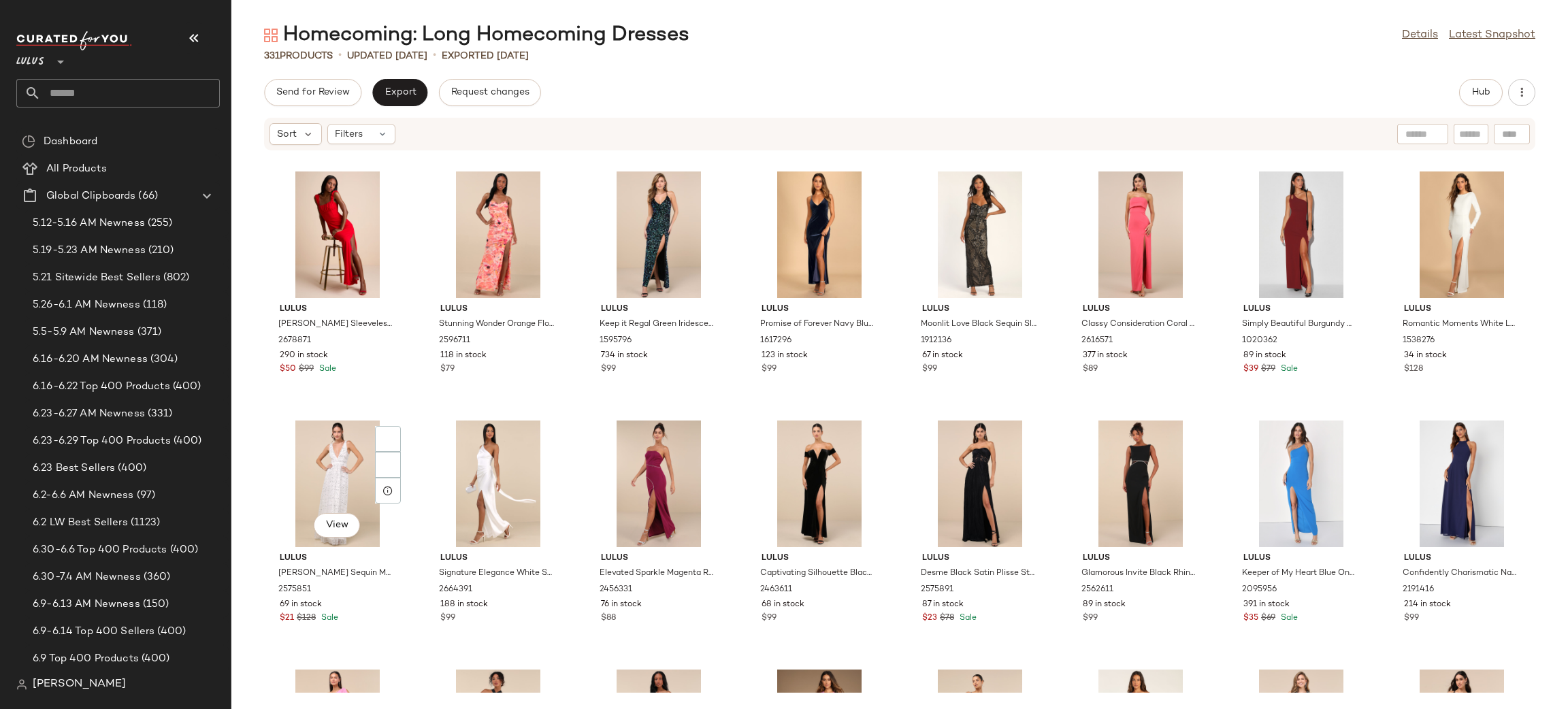
click at [328, 488] on div "View" at bounding box center [337, 483] width 137 height 126
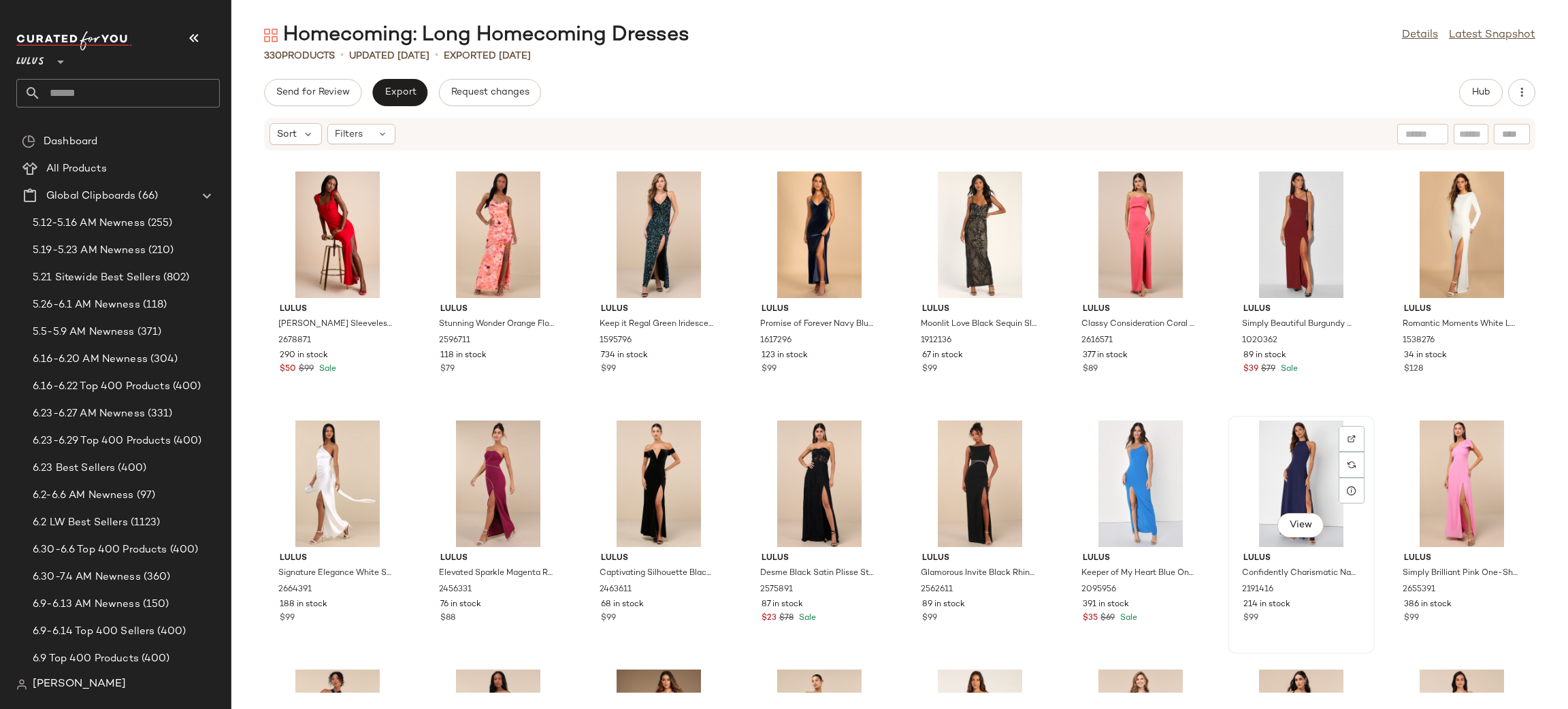
click at [1282, 485] on div "View" at bounding box center [1300, 483] width 137 height 126
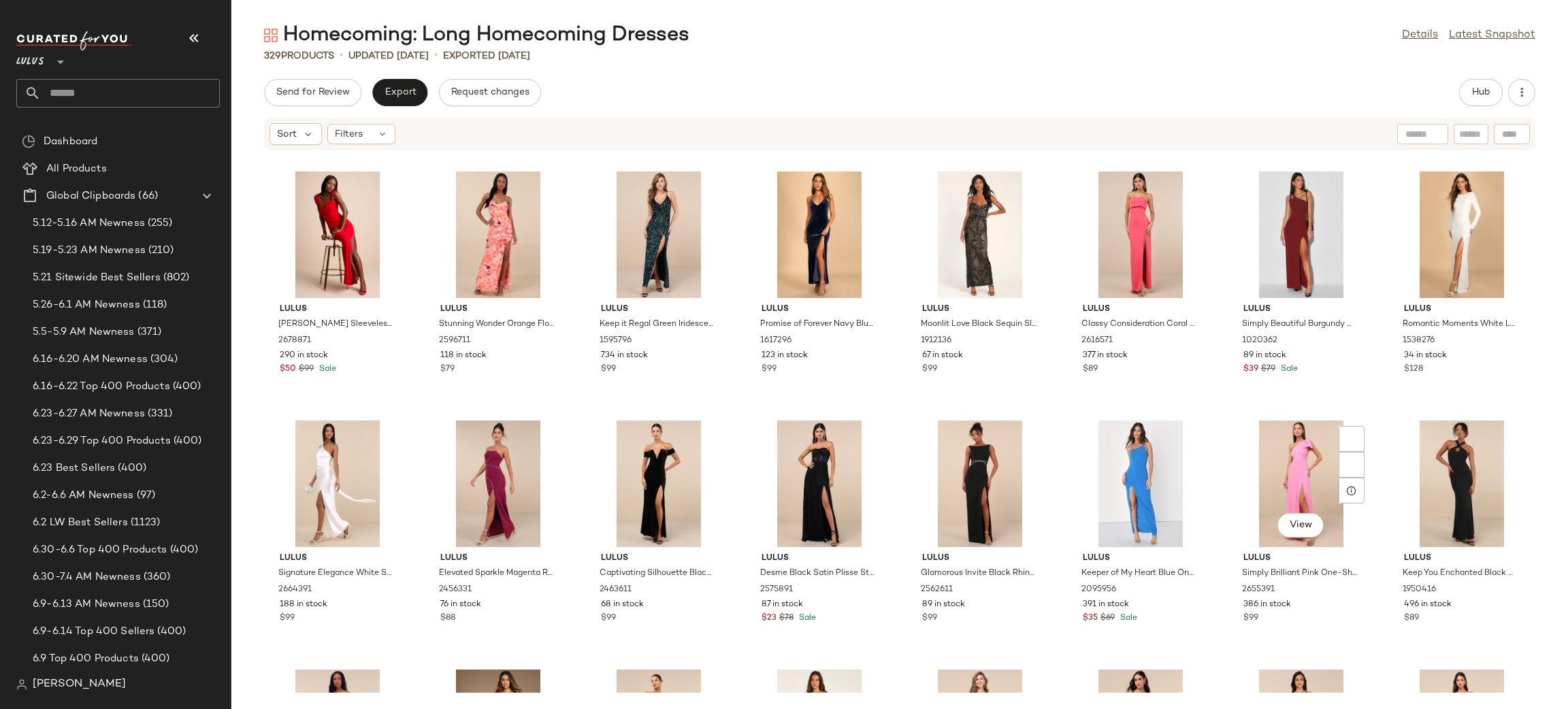
click at [1282, 485] on div "View" at bounding box center [1300, 483] width 137 height 126
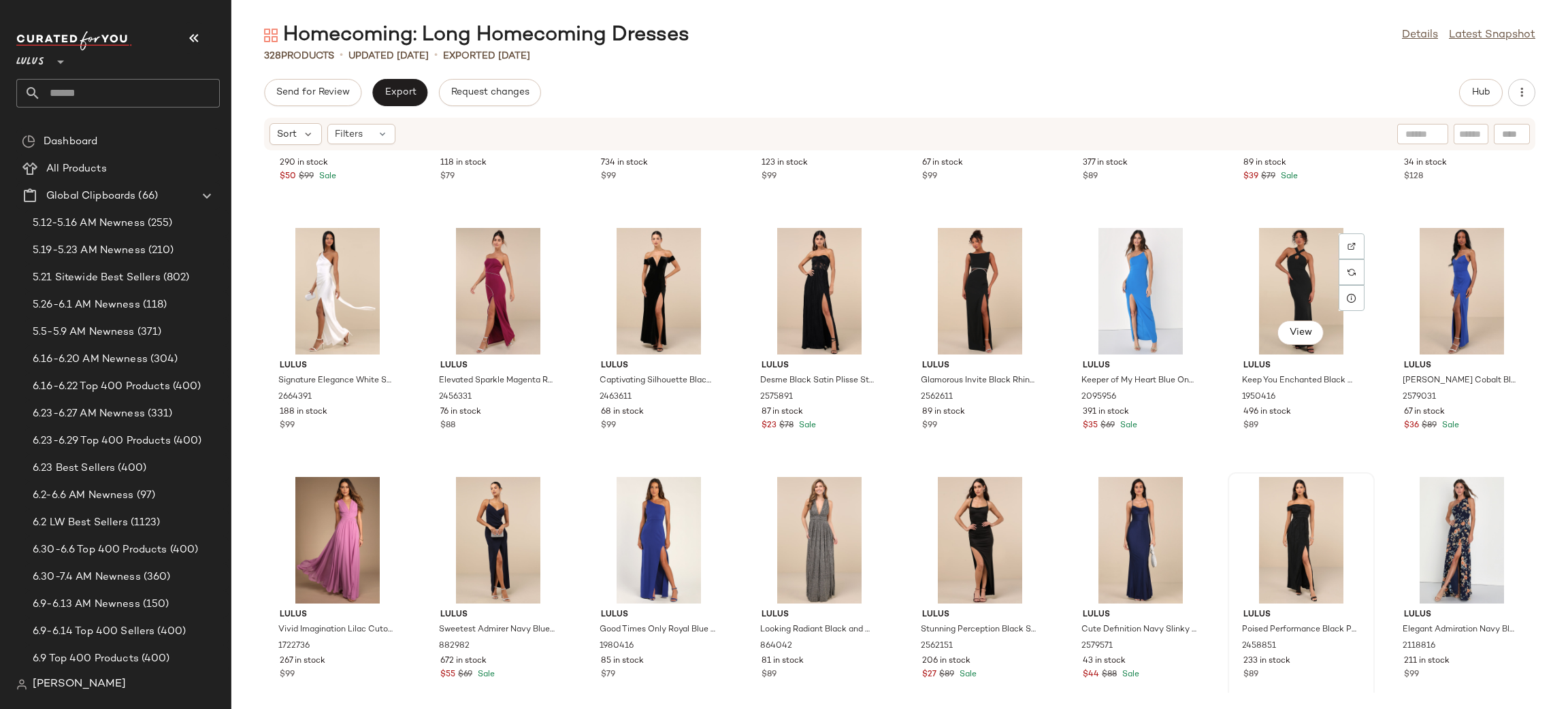
scroll to position [1215, 0]
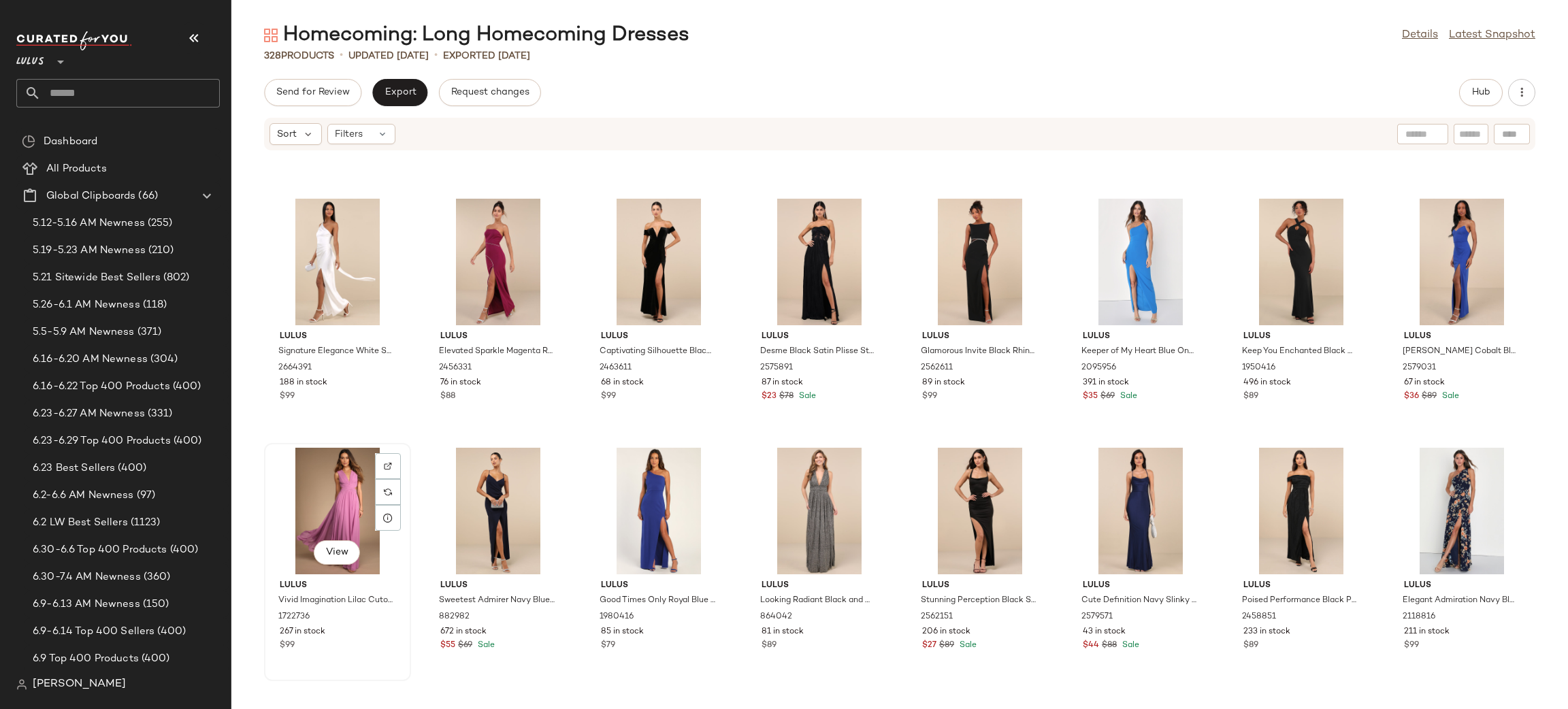
click at [345, 515] on div "View" at bounding box center [337, 510] width 137 height 126
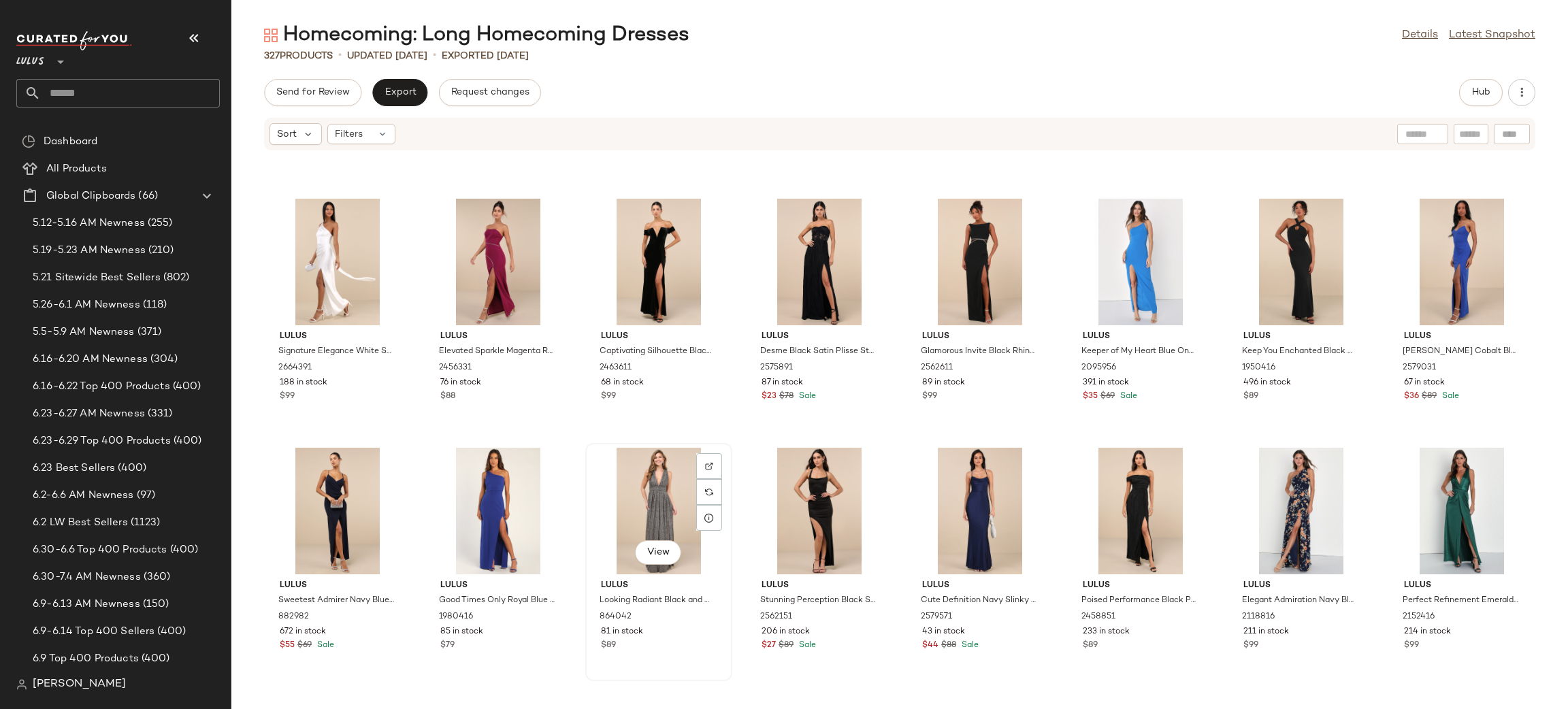
click at [668, 496] on div "View" at bounding box center [658, 510] width 137 height 126
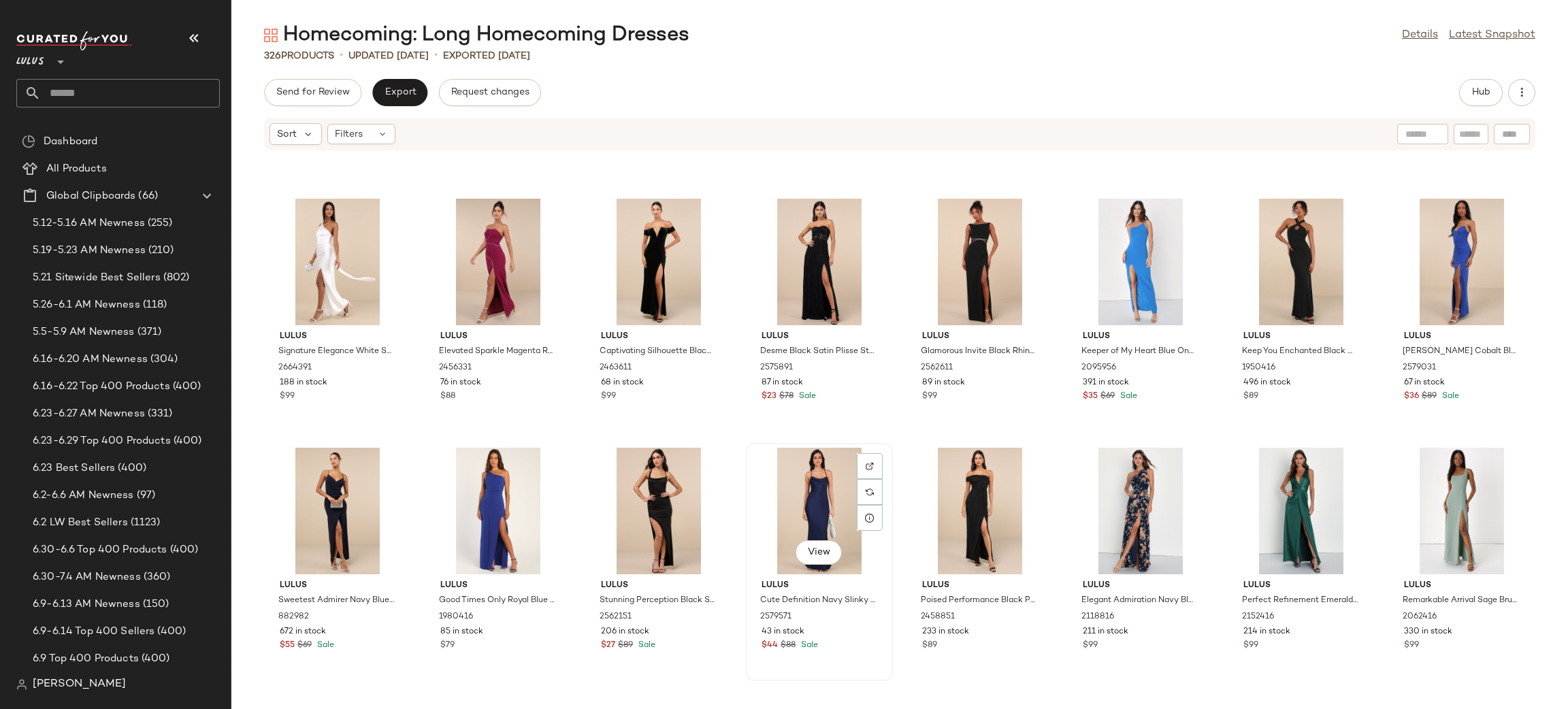
click at [836, 513] on div "View" at bounding box center [818, 510] width 137 height 126
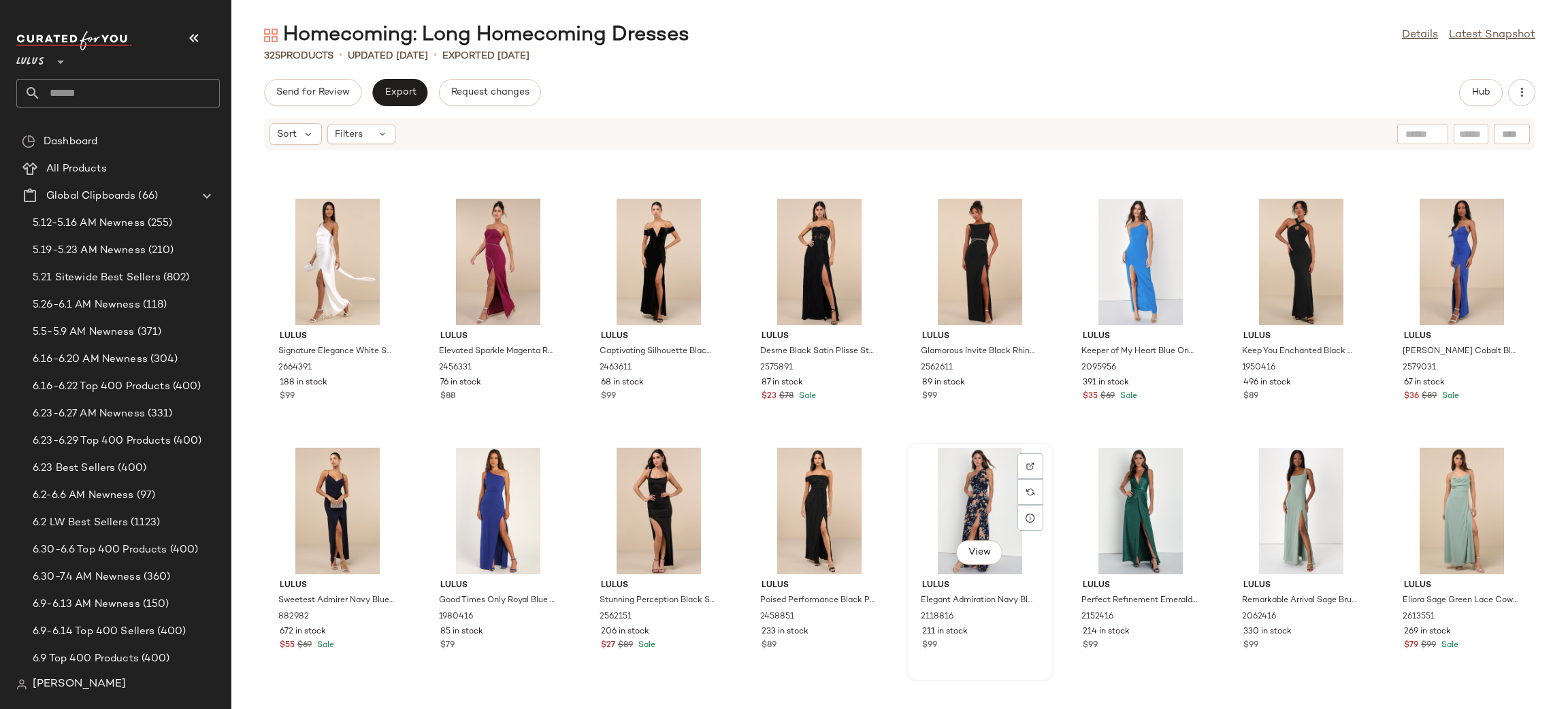
click at [970, 493] on div "View" at bounding box center [980, 510] width 137 height 126
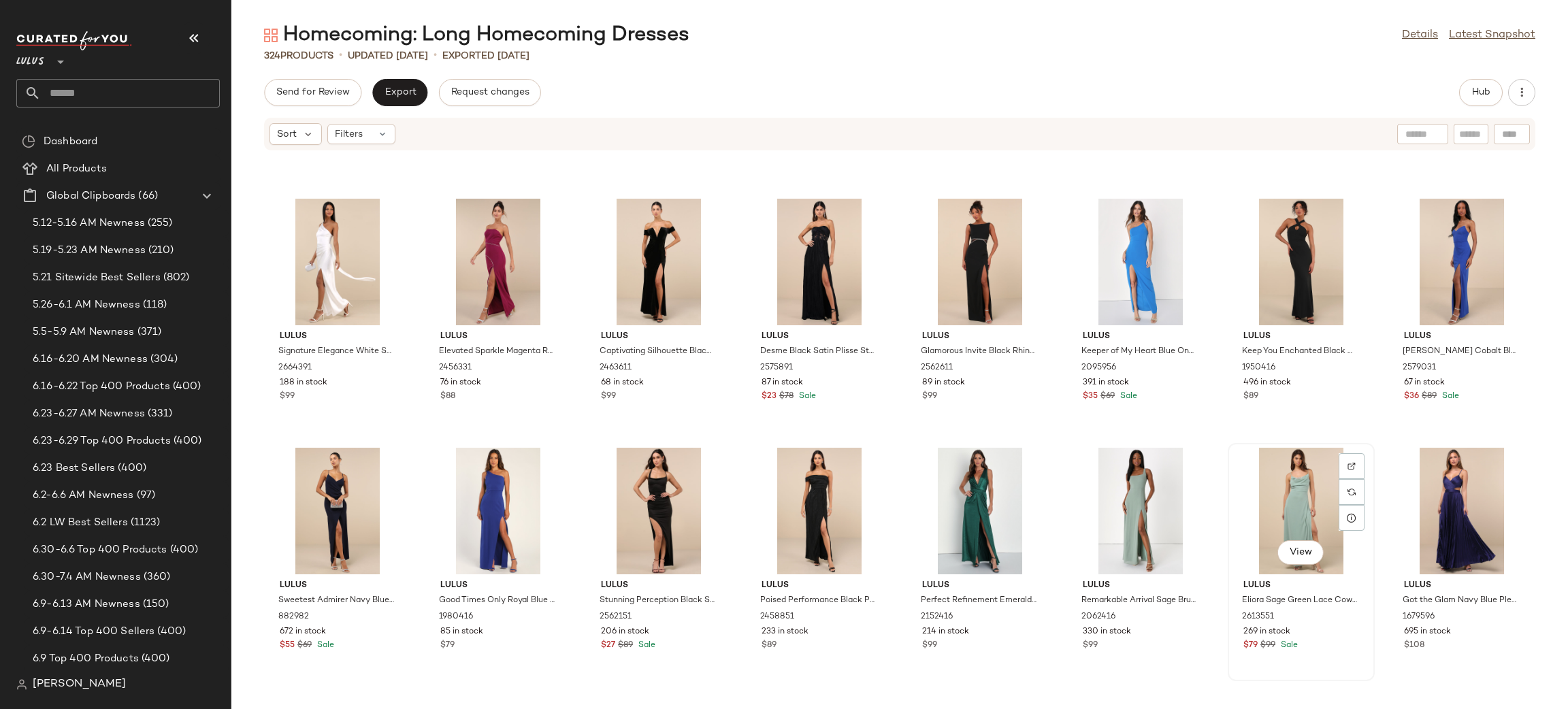
click at [1289, 503] on div "View" at bounding box center [1300, 510] width 137 height 126
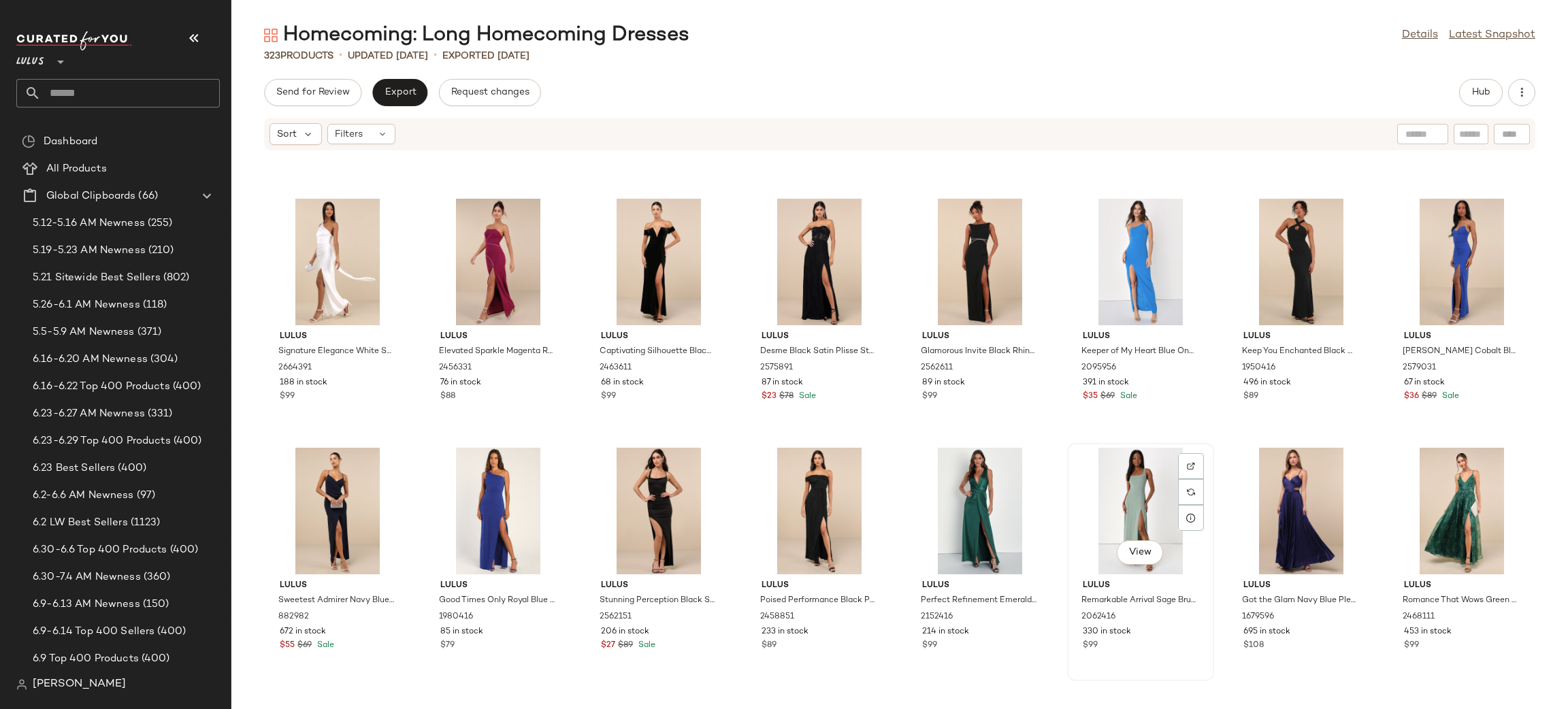
click at [1117, 495] on div "View" at bounding box center [1140, 510] width 137 height 126
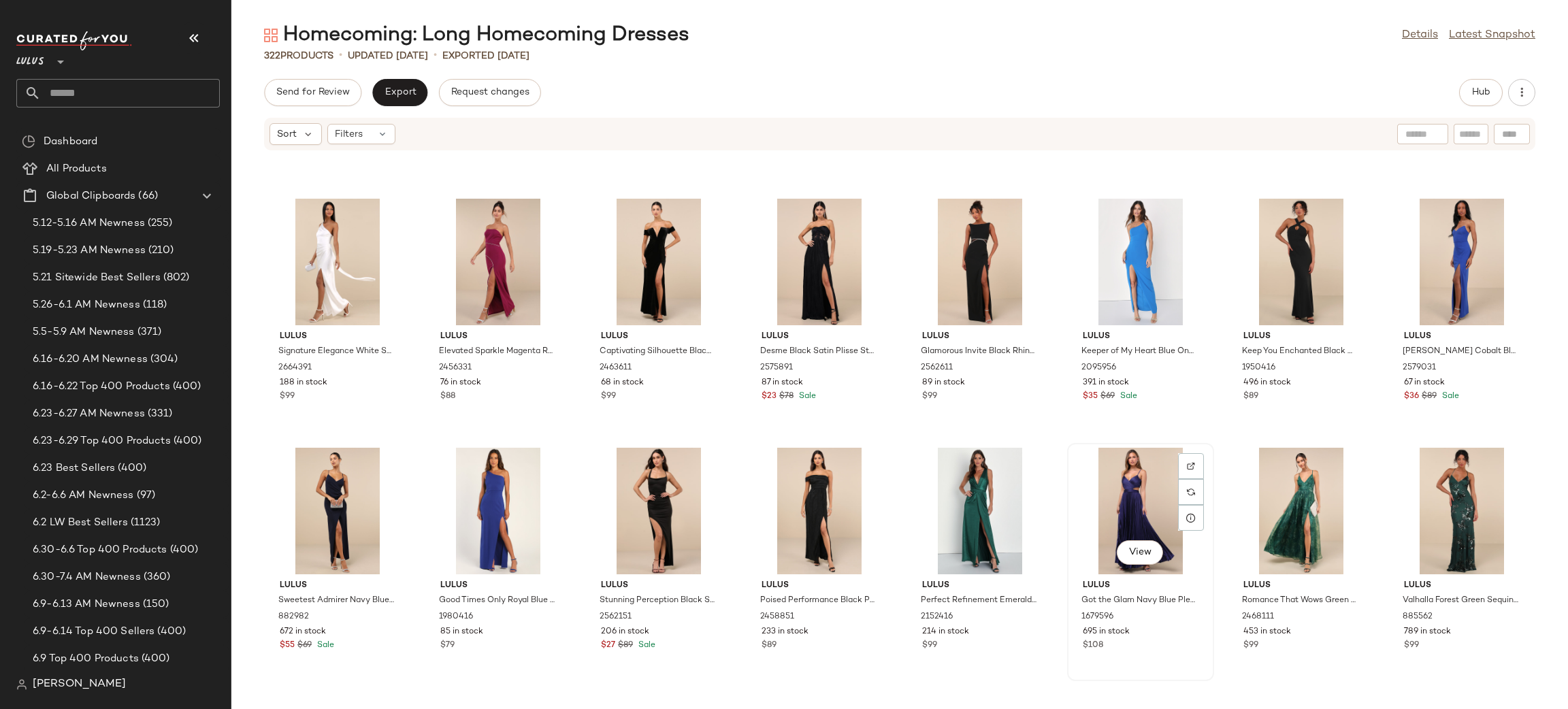
click at [1122, 490] on div "View" at bounding box center [1140, 510] width 137 height 126
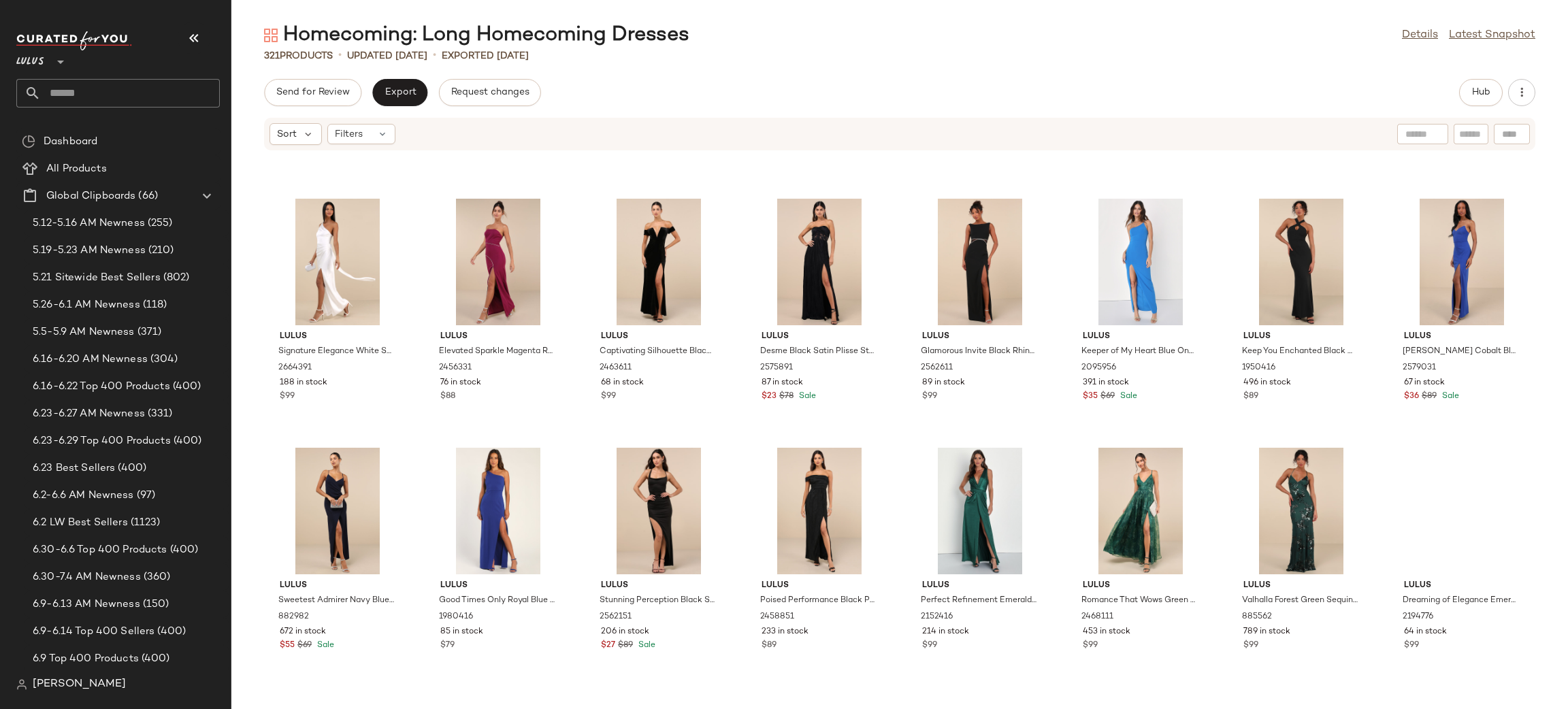
click at [1122, 490] on div at bounding box center [1140, 510] width 137 height 126
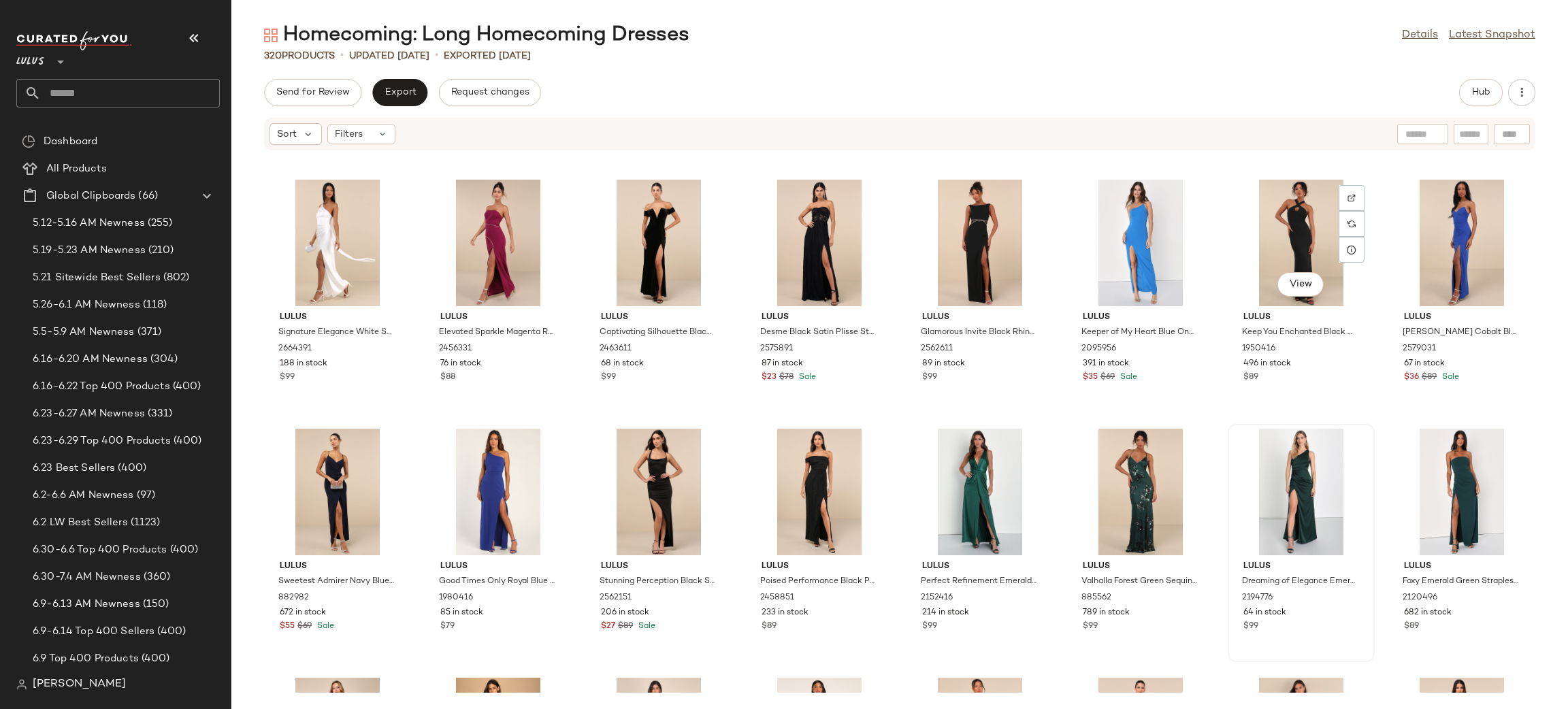
scroll to position [1471, 0]
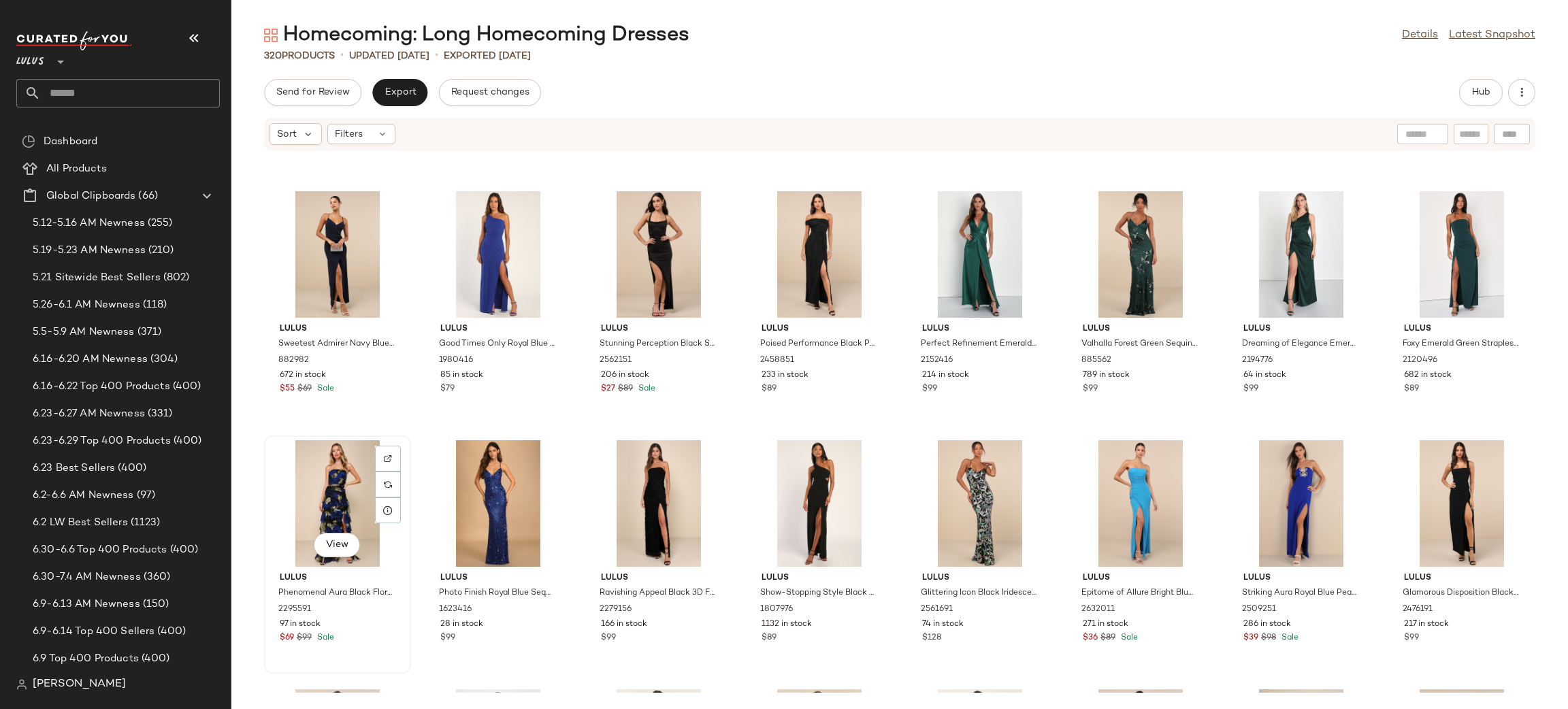
click at [331, 478] on div "View" at bounding box center [337, 503] width 137 height 126
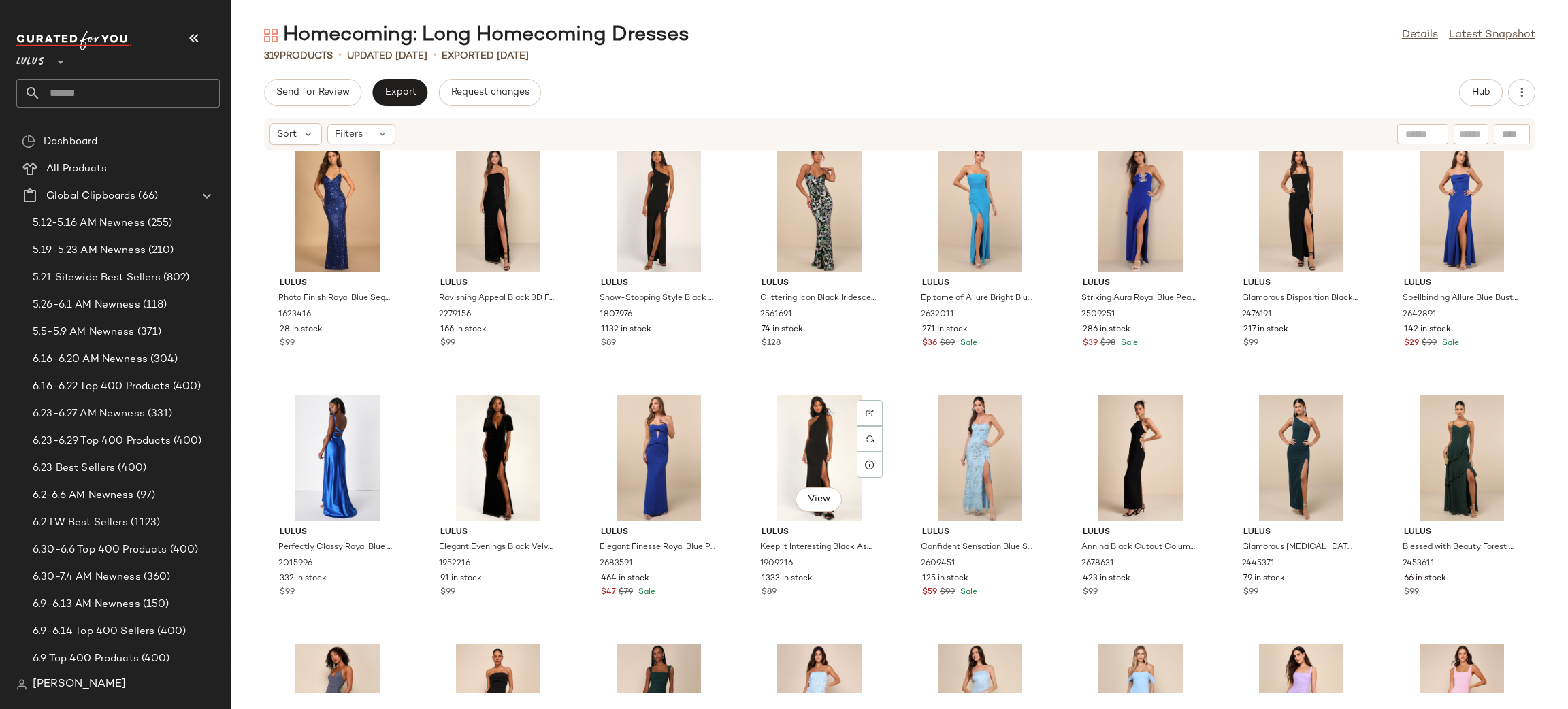
scroll to position [1843, 0]
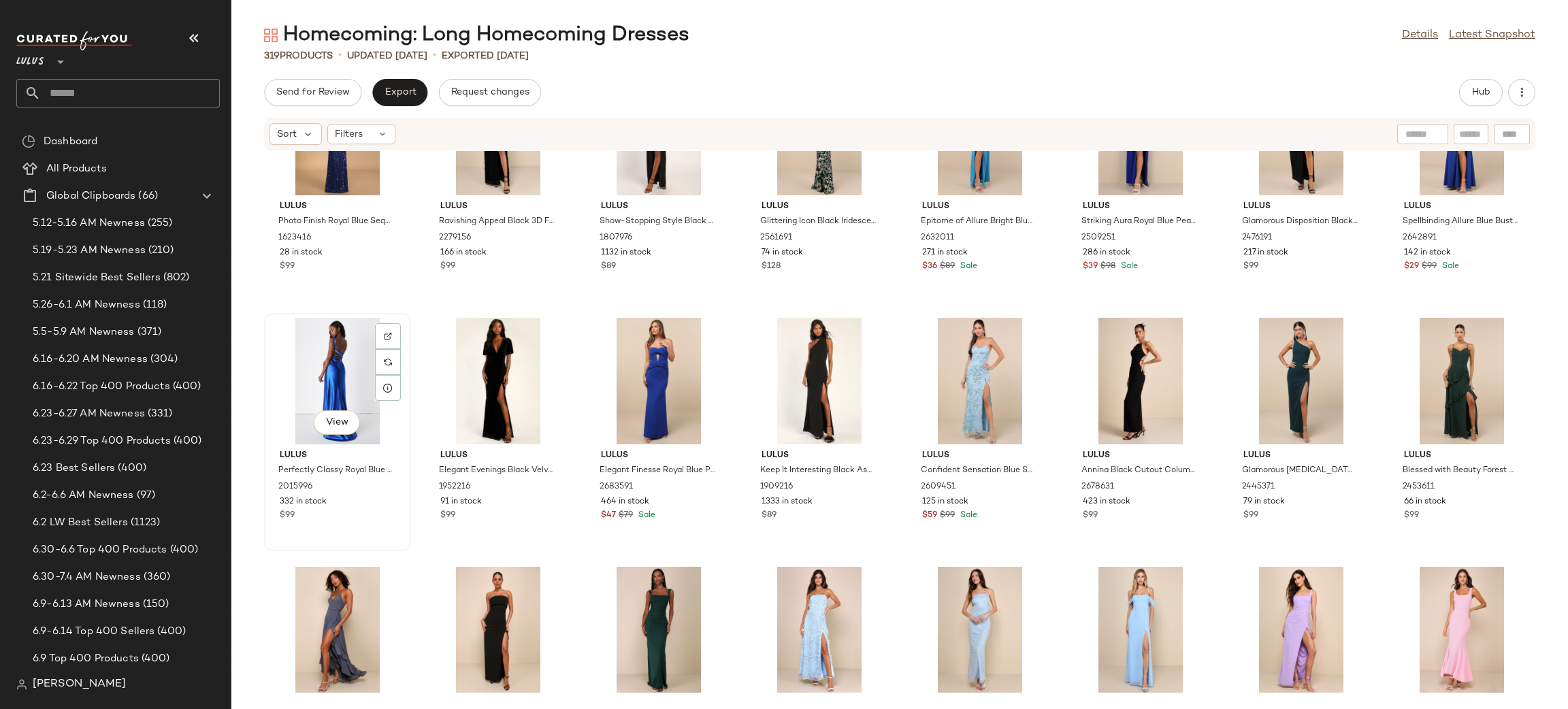
click at [358, 382] on div "View" at bounding box center [337, 380] width 137 height 126
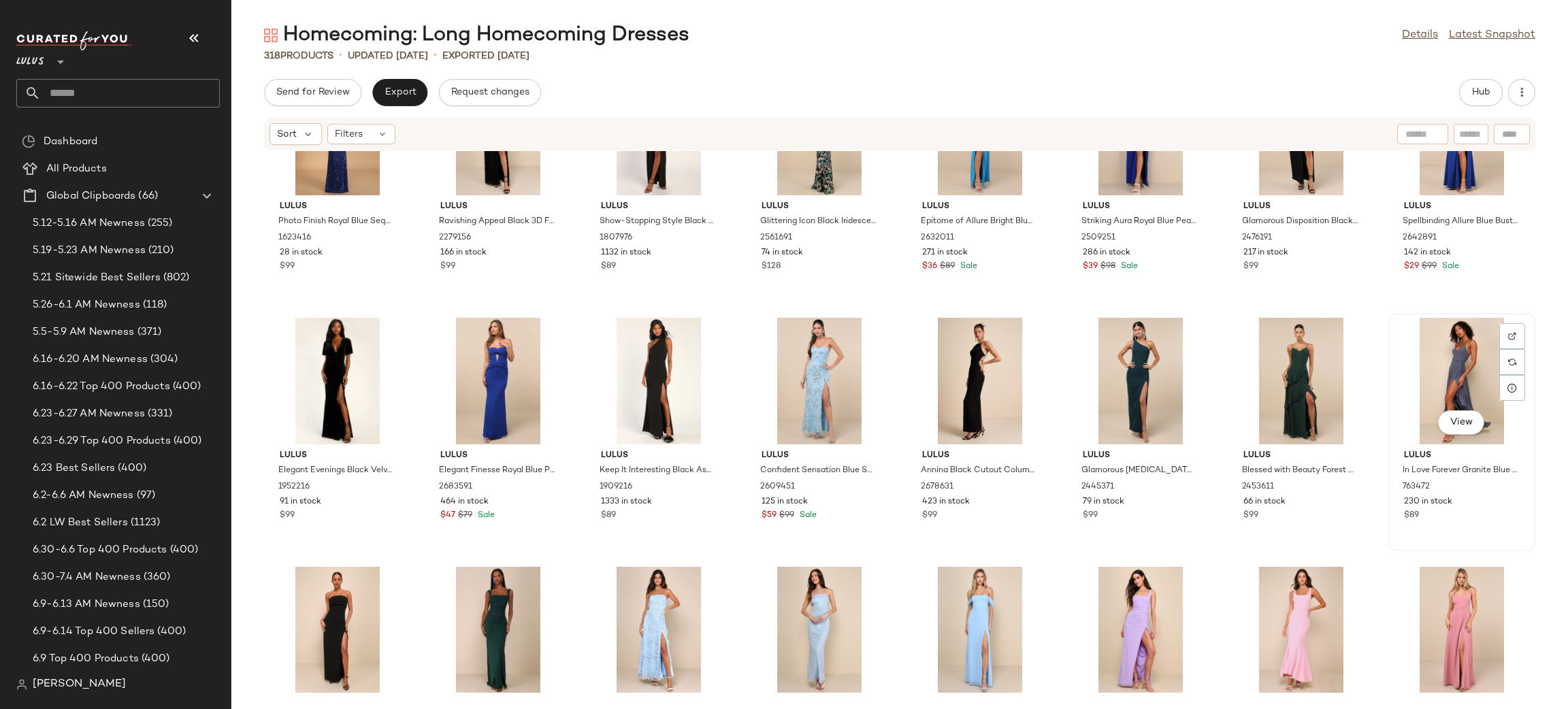
click at [1463, 385] on div "View" at bounding box center [1461, 380] width 137 height 126
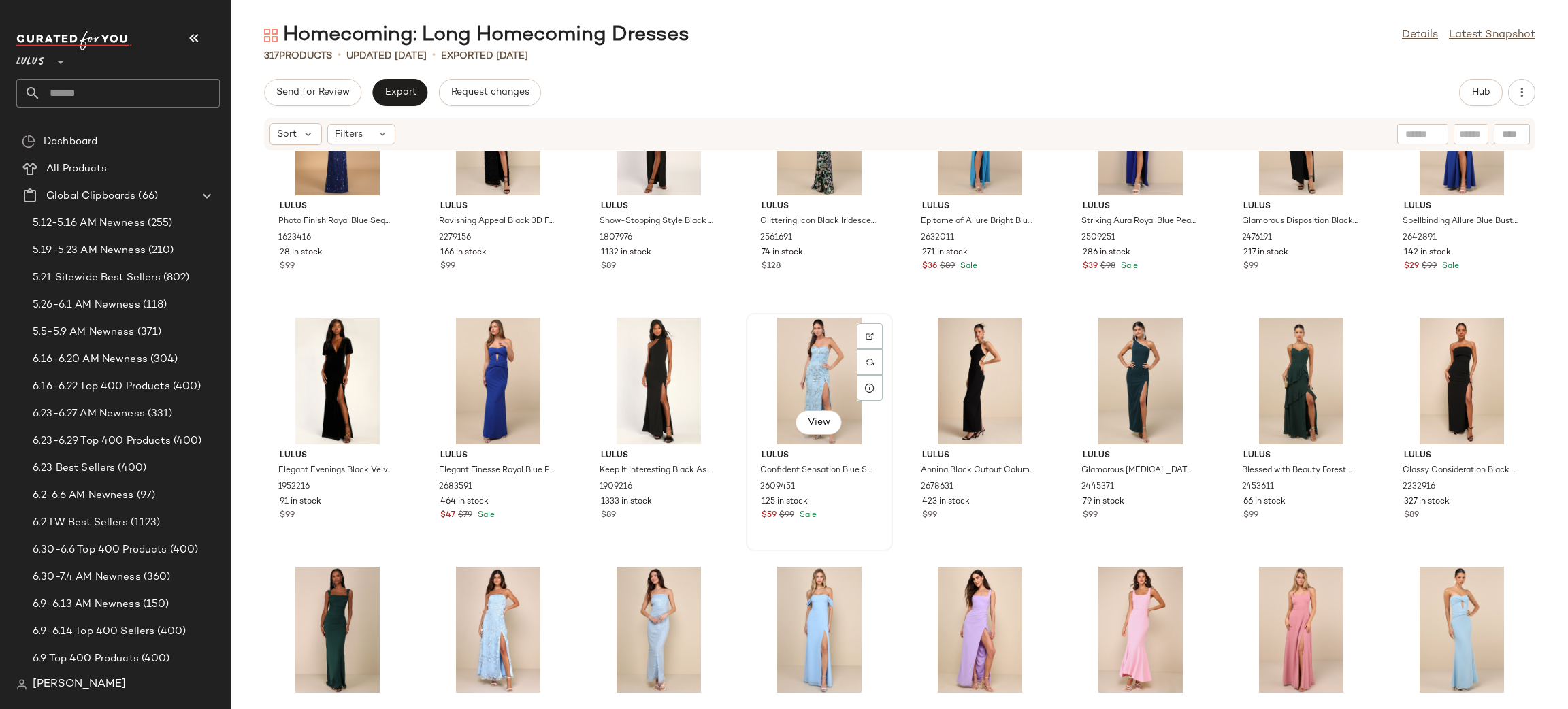
click at [809, 354] on div "View" at bounding box center [818, 380] width 137 height 126
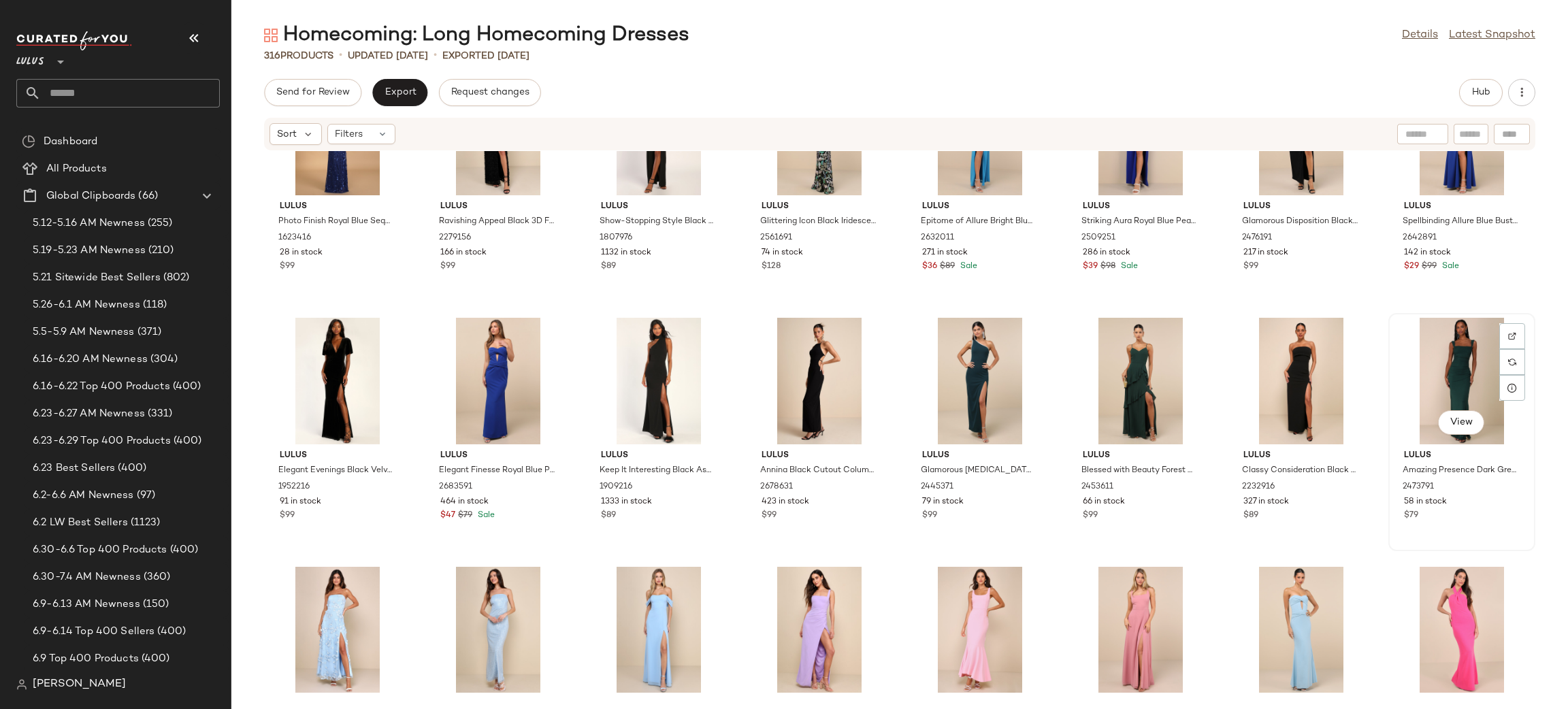
click at [1460, 364] on div "View" at bounding box center [1461, 380] width 137 height 126
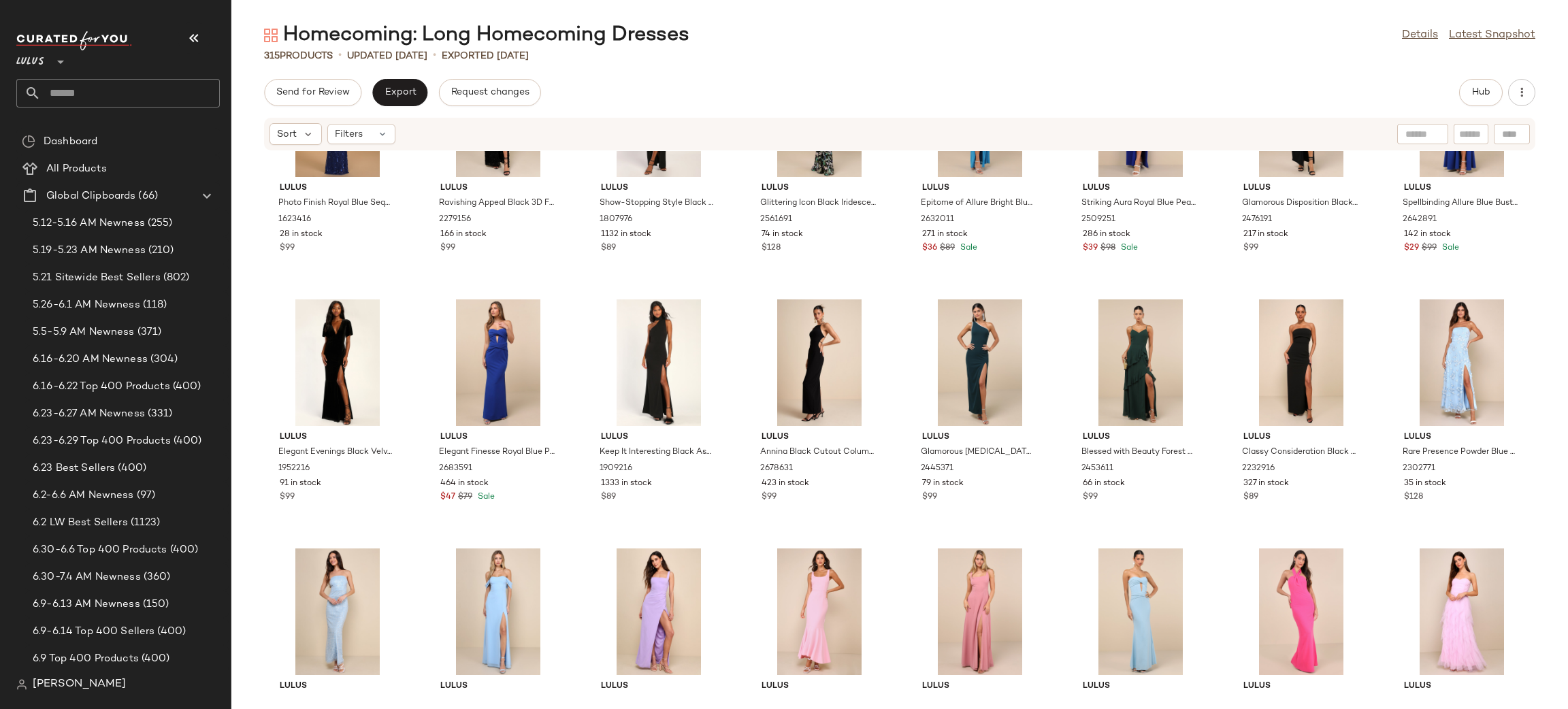
scroll to position [1864, 0]
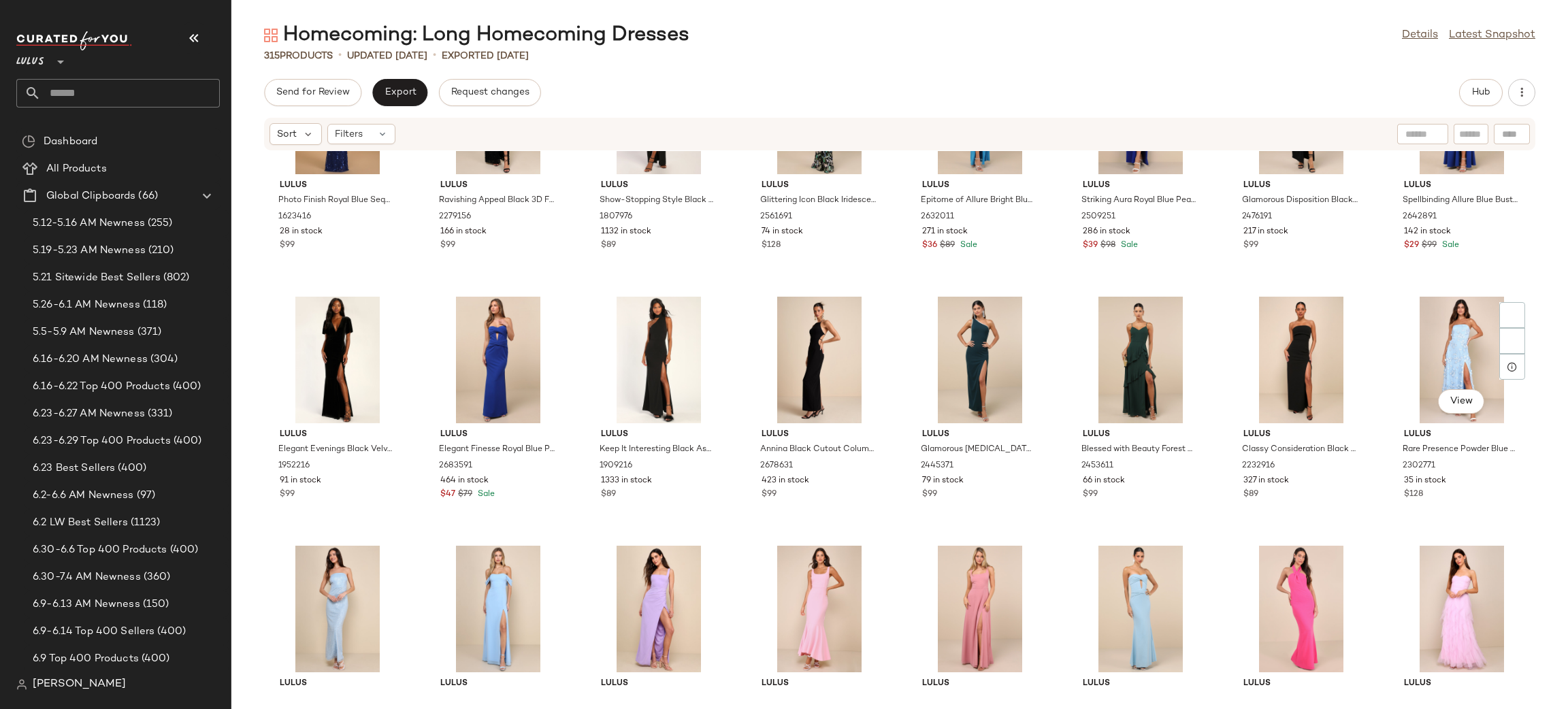
click at [1460, 364] on div "View" at bounding box center [1461, 359] width 137 height 126
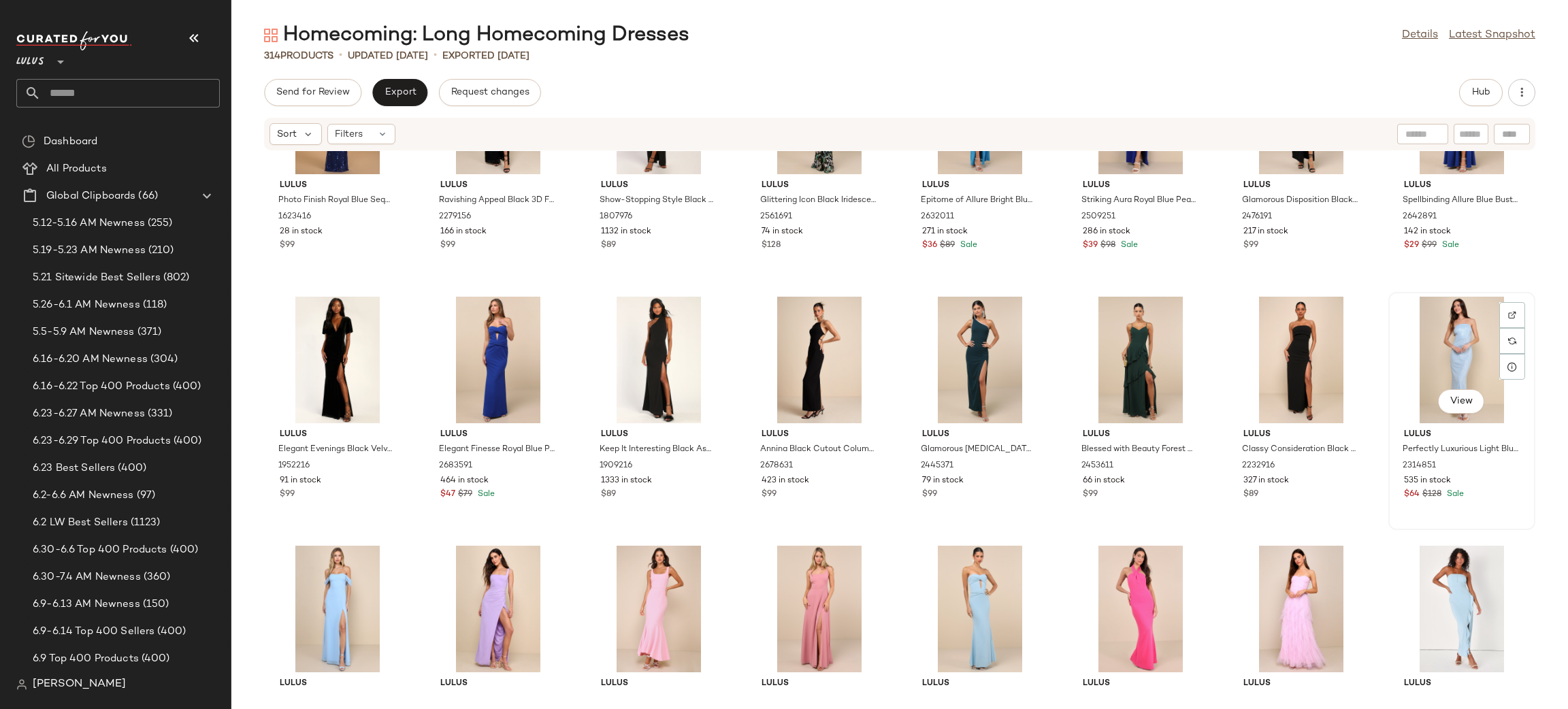
click at [1441, 365] on div "View" at bounding box center [1461, 359] width 137 height 126
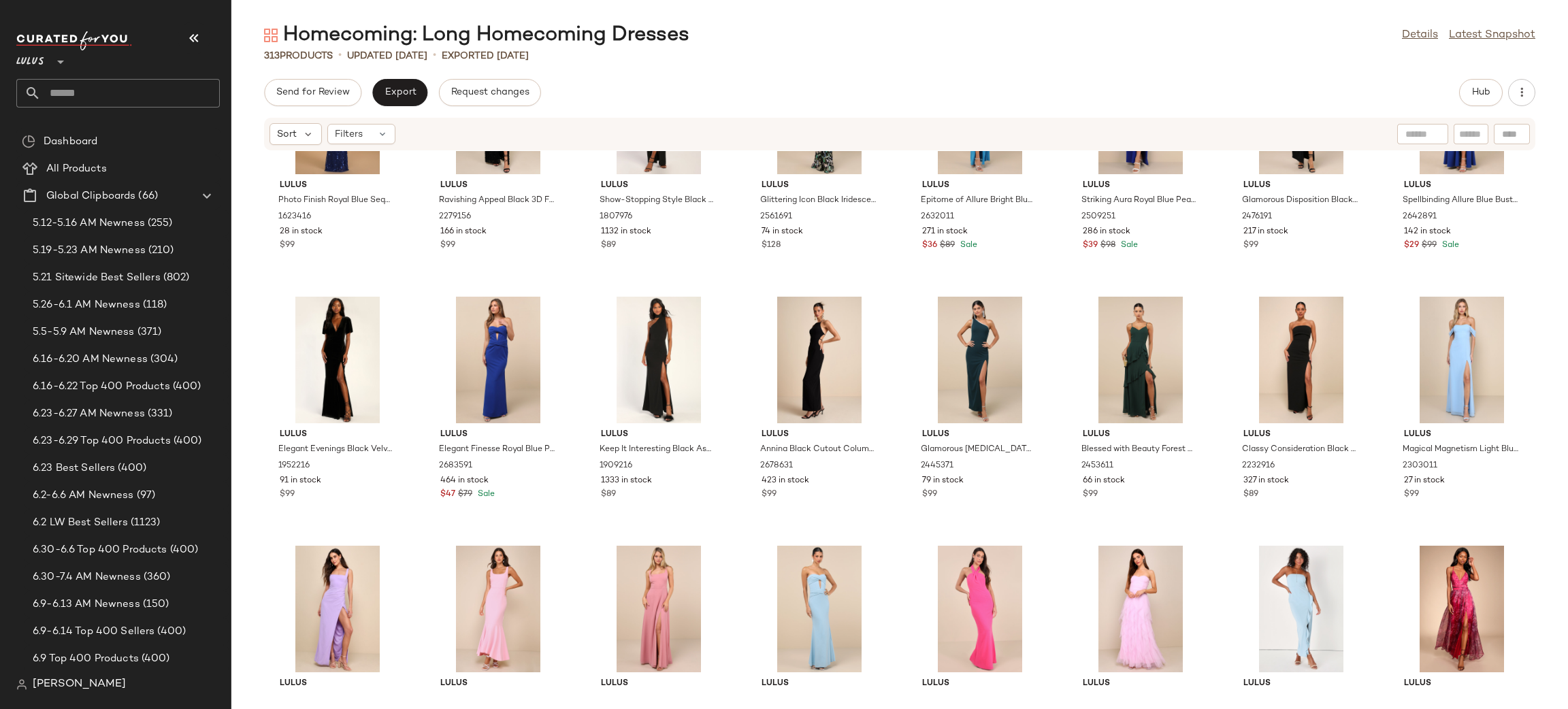
click at [1441, 365] on div at bounding box center [1461, 359] width 137 height 126
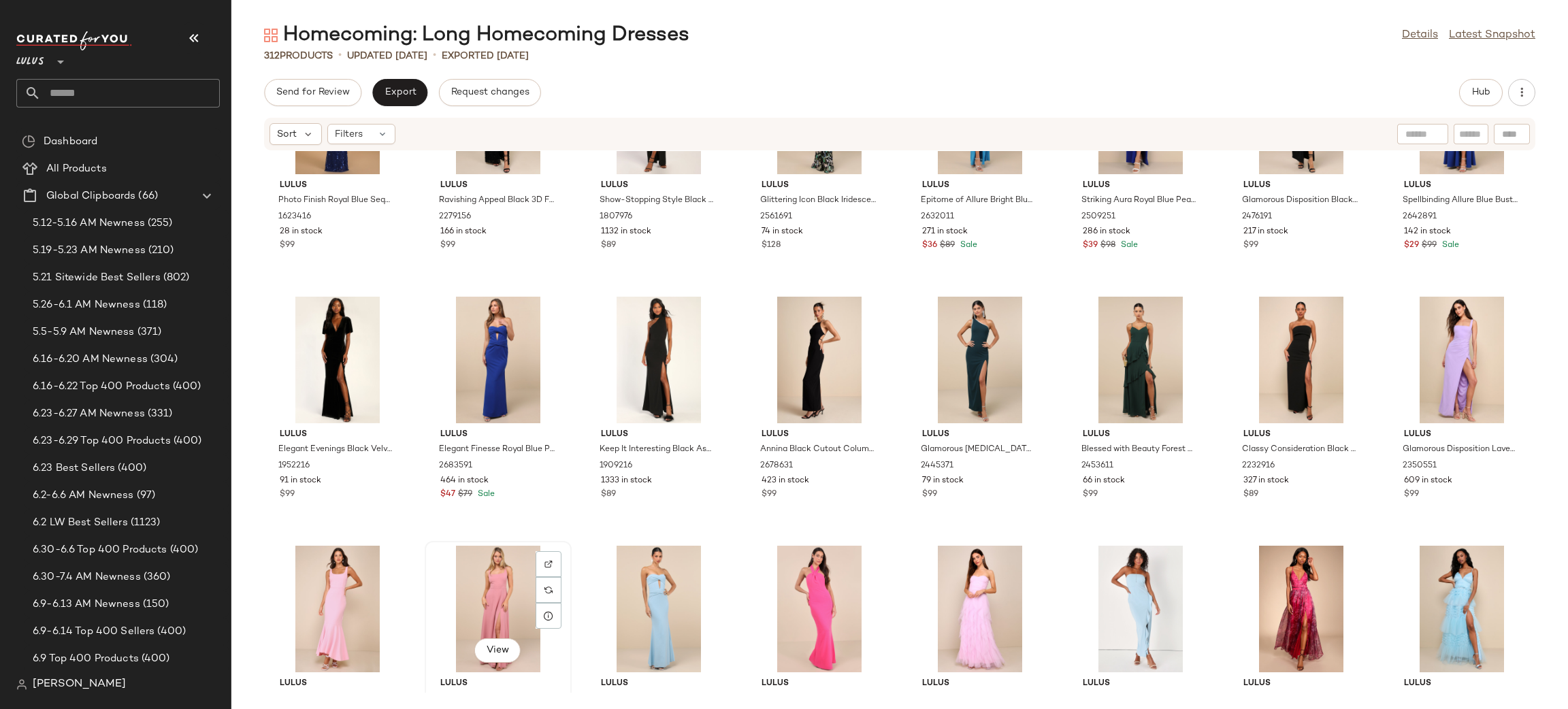
click at [479, 591] on div "View" at bounding box center [497, 608] width 137 height 126
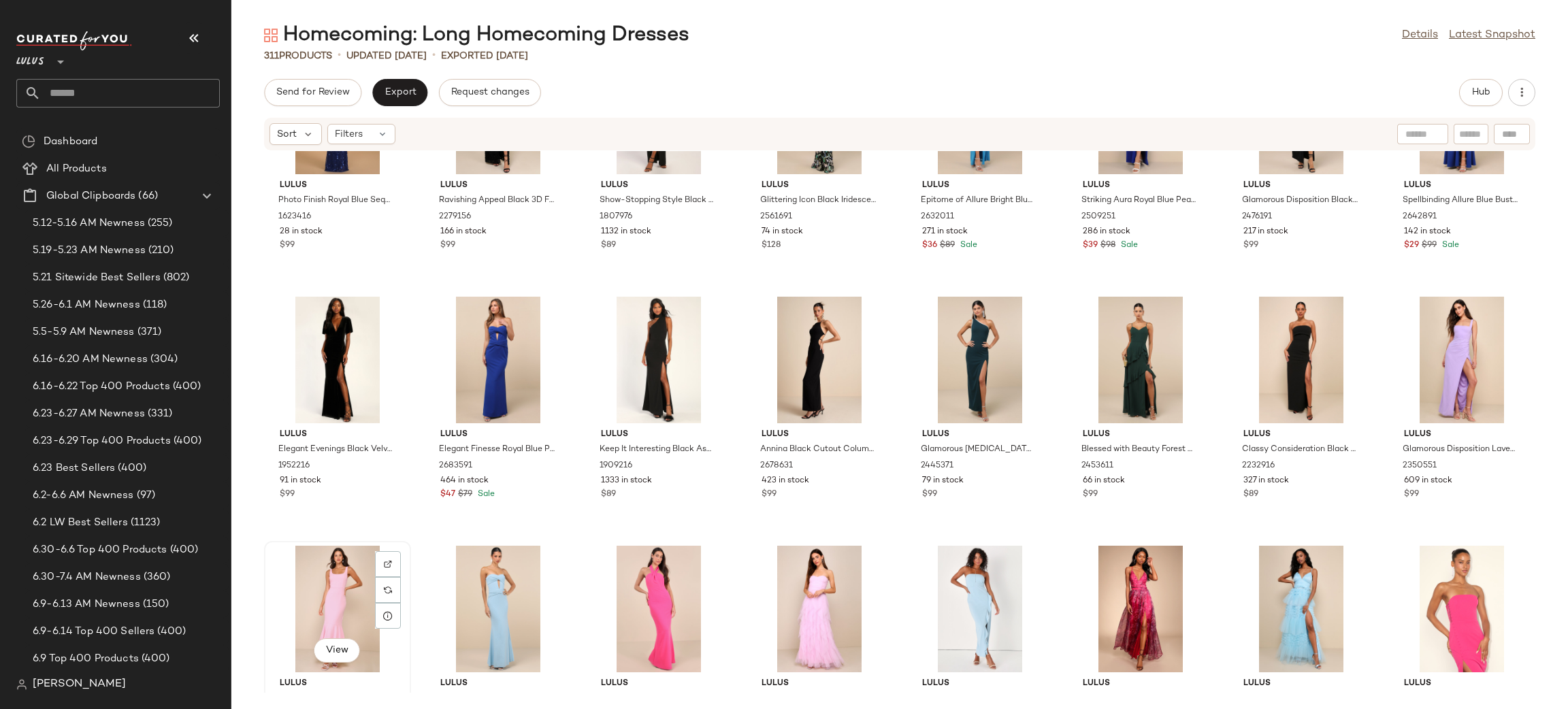
click at [339, 597] on div "View" at bounding box center [337, 608] width 137 height 126
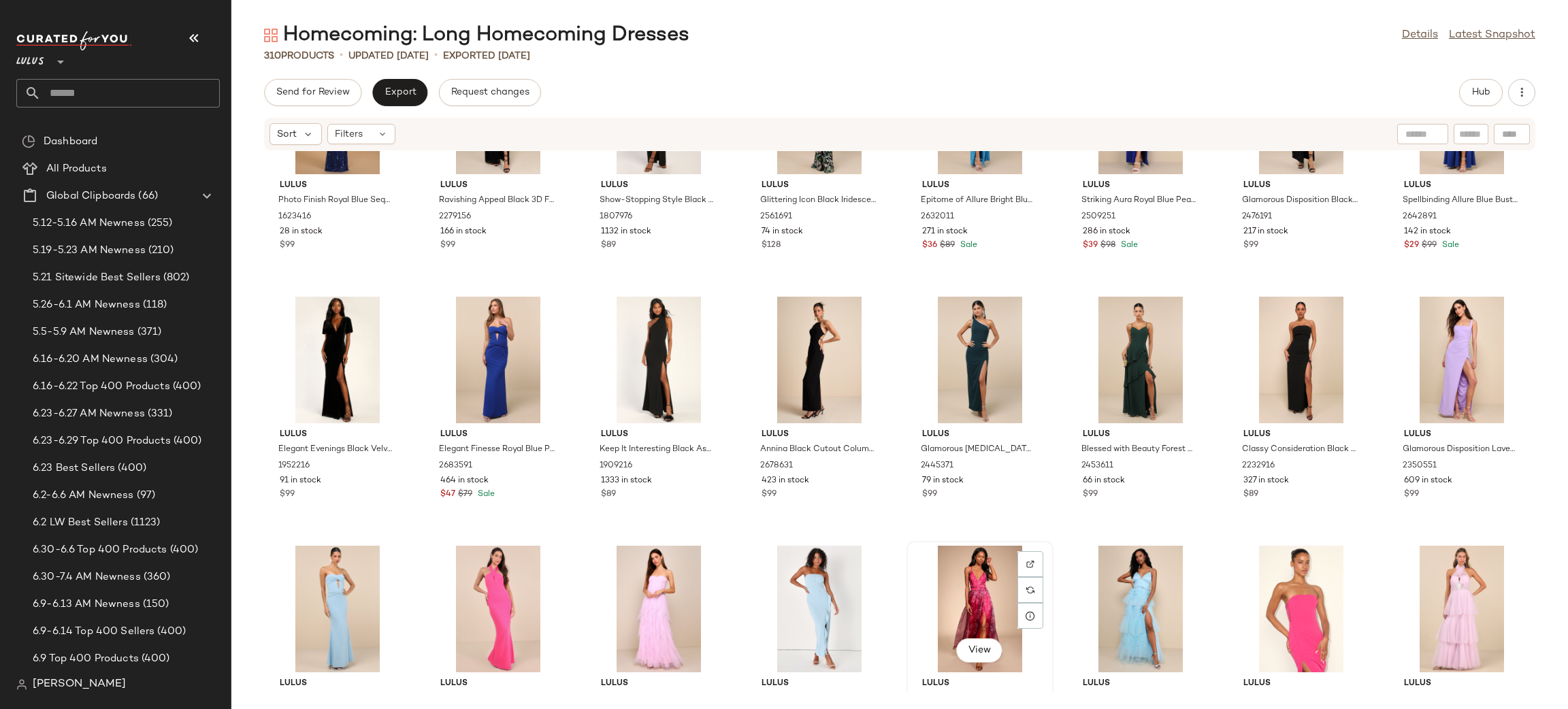
click at [950, 597] on div "View" at bounding box center [980, 608] width 137 height 126
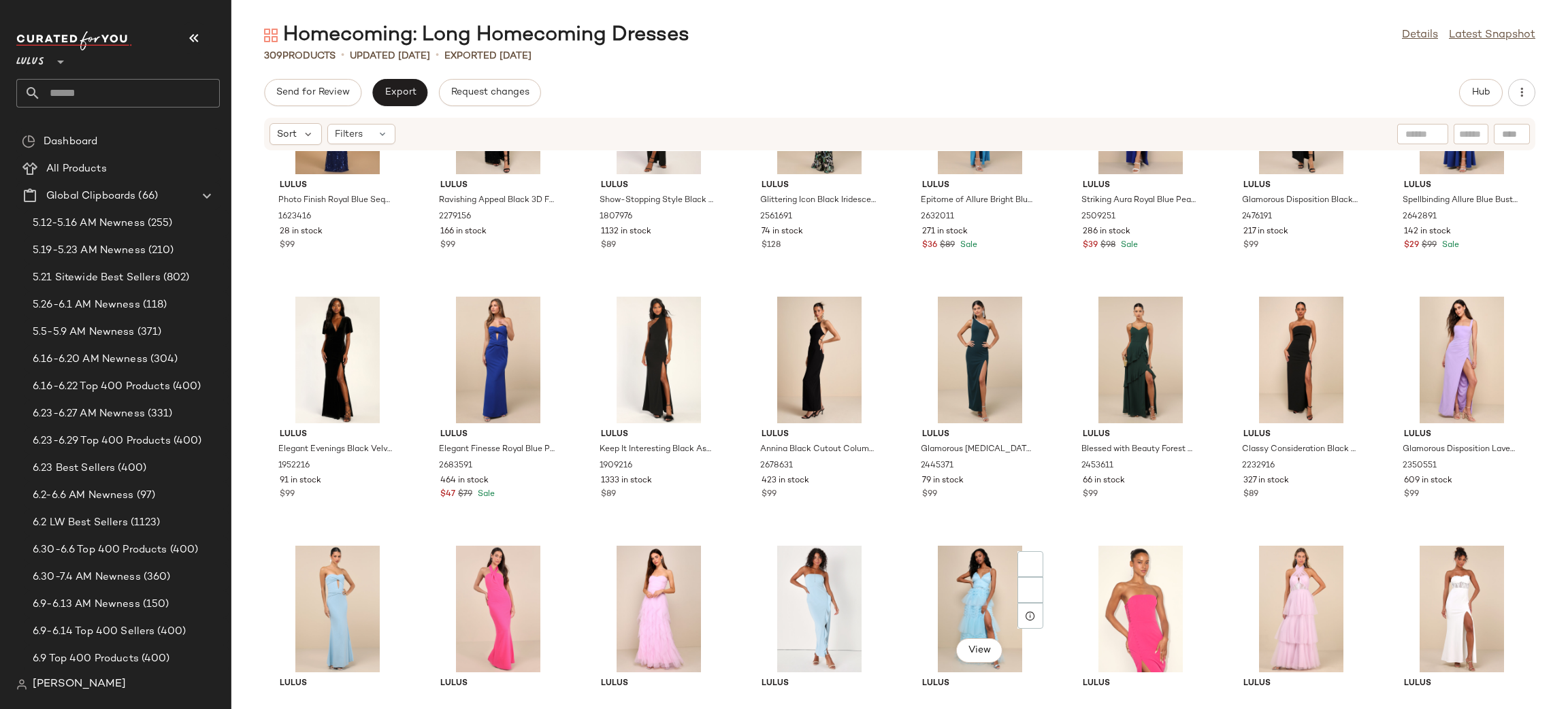
click at [950, 597] on div "View" at bounding box center [980, 608] width 137 height 126
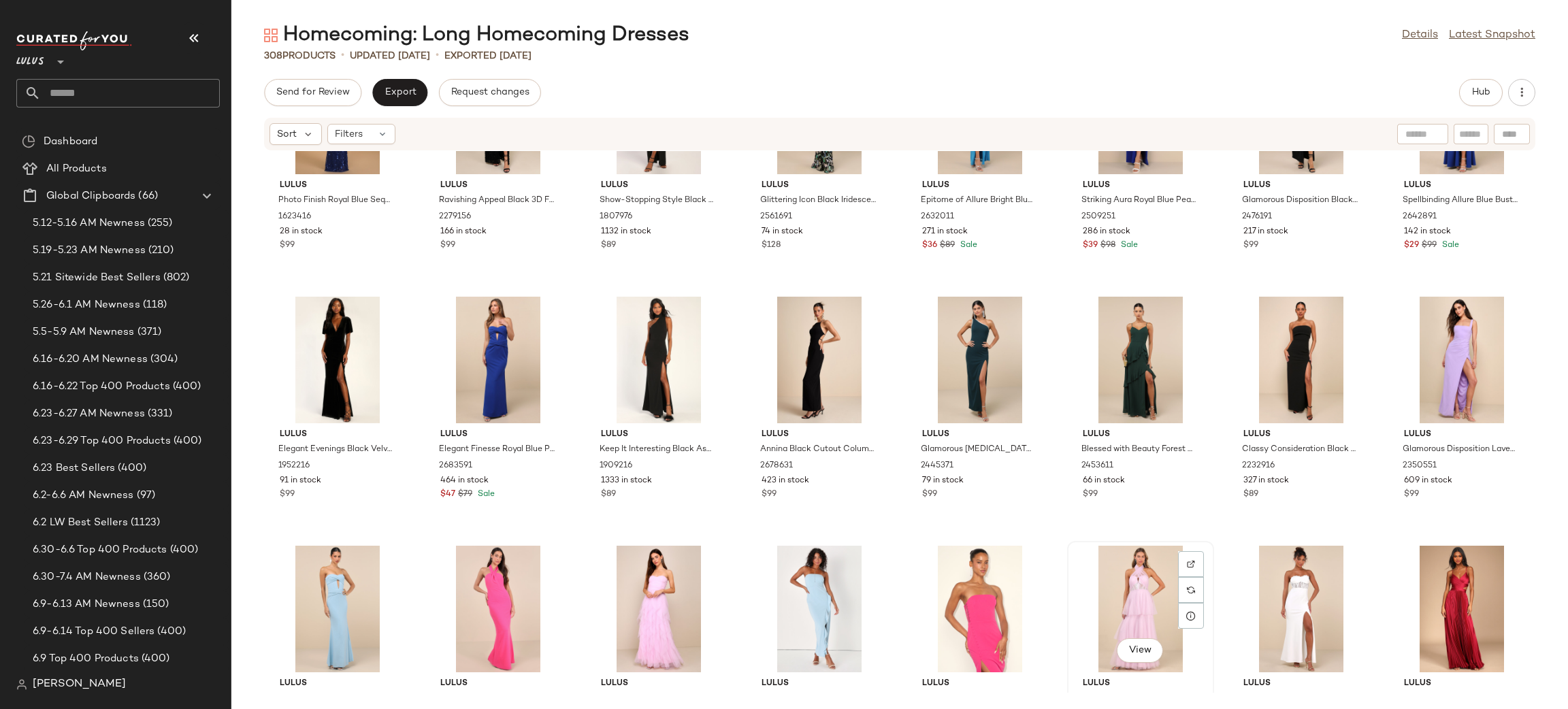
click at [1152, 589] on div "View" at bounding box center [1140, 608] width 137 height 126
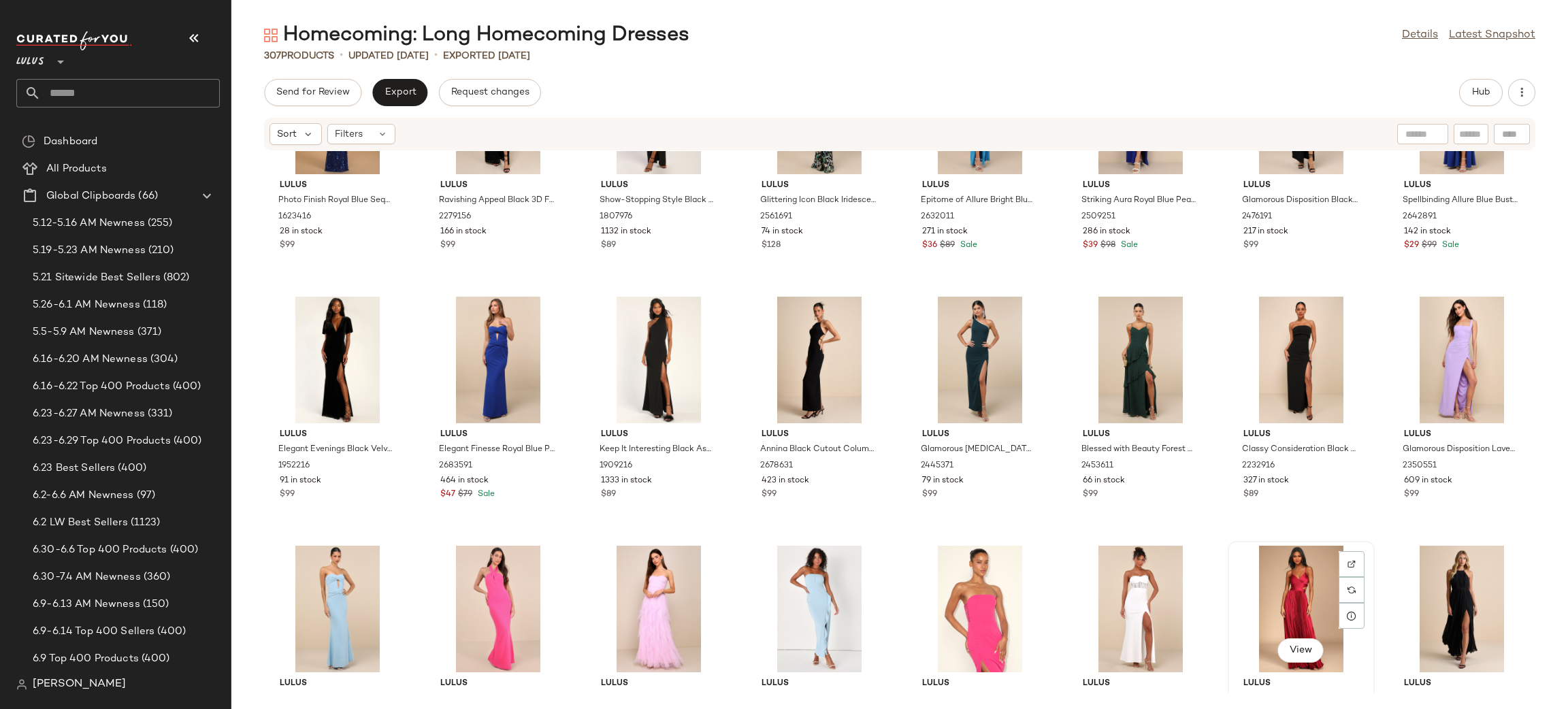
click at [1287, 592] on div "View" at bounding box center [1300, 608] width 137 height 126
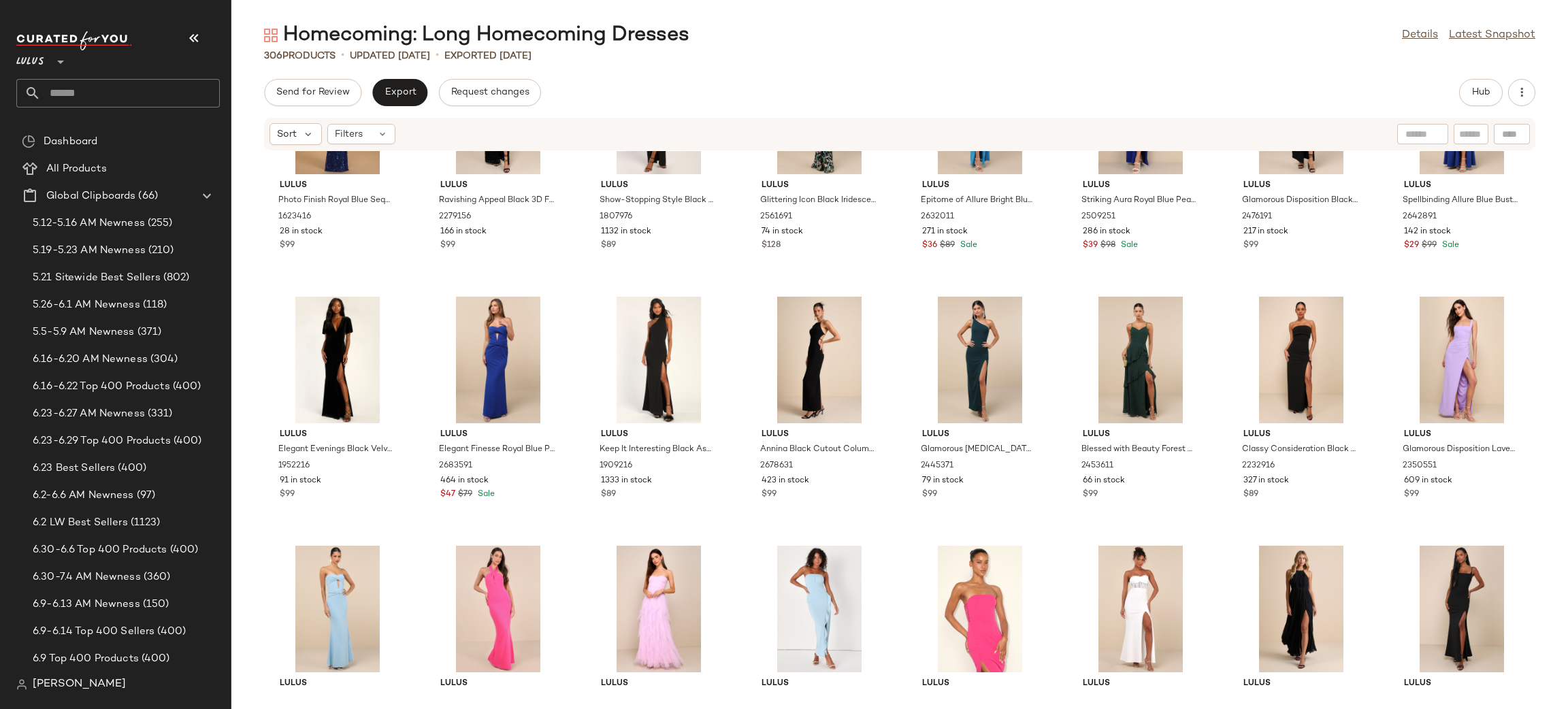
click at [1287, 592] on div at bounding box center [1300, 608] width 137 height 126
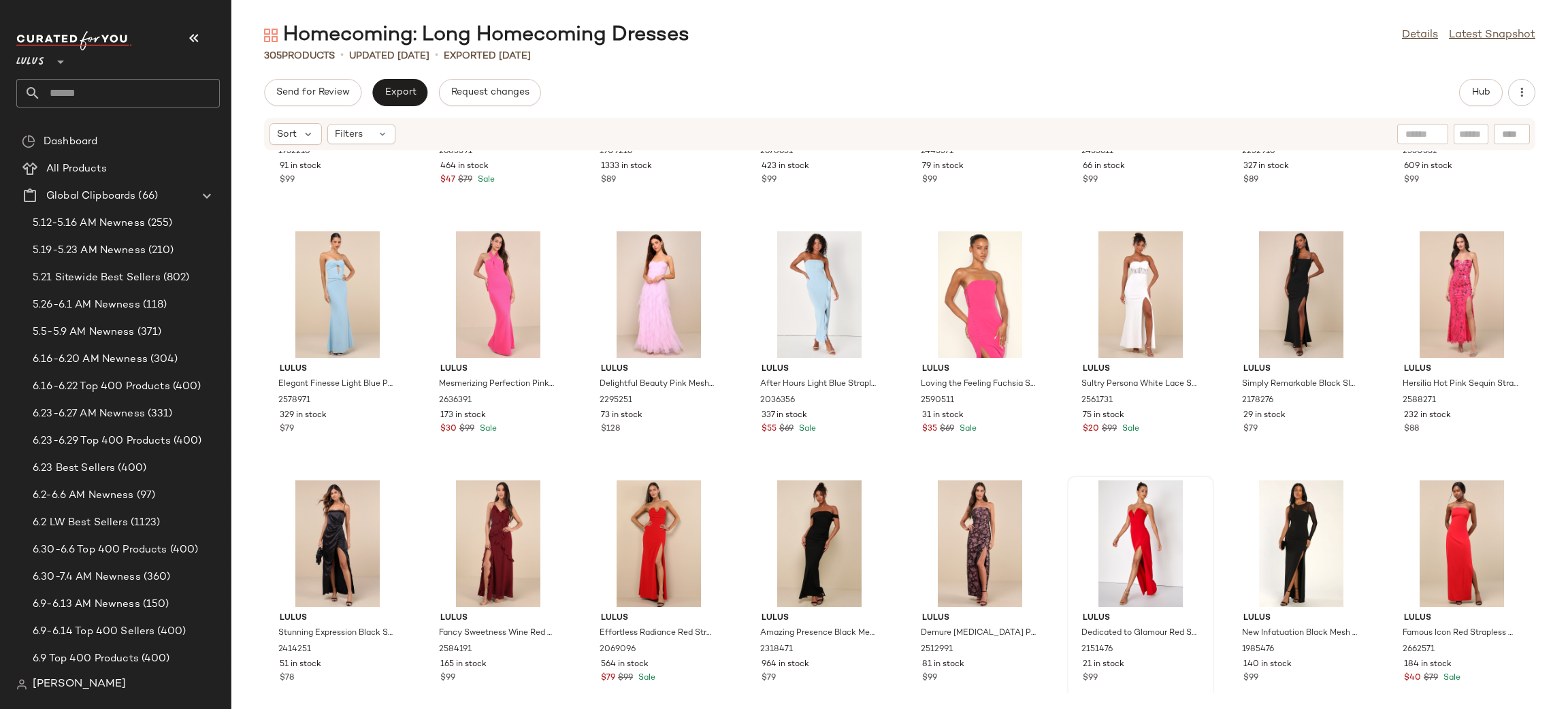
scroll to position [2181, 0]
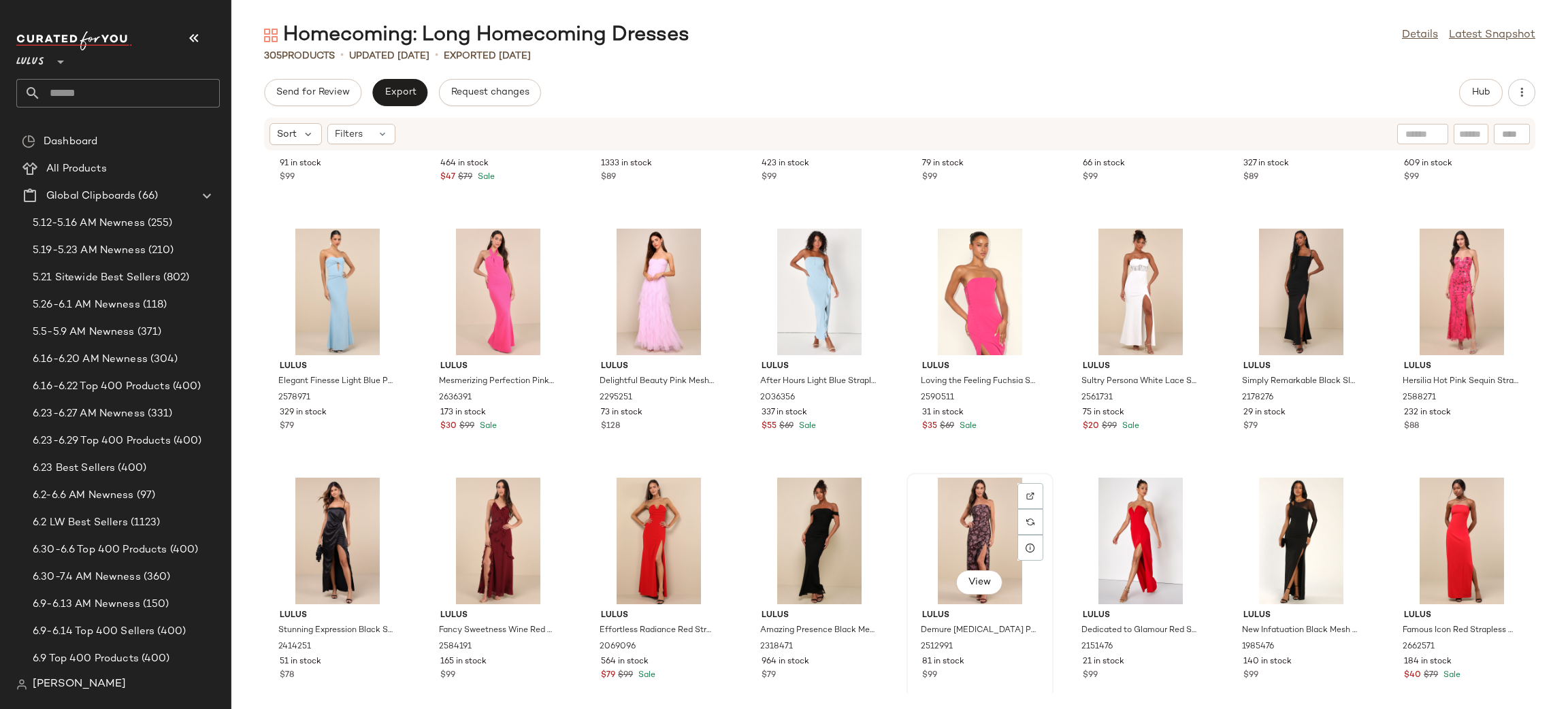
click at [961, 509] on div "View" at bounding box center [980, 540] width 137 height 126
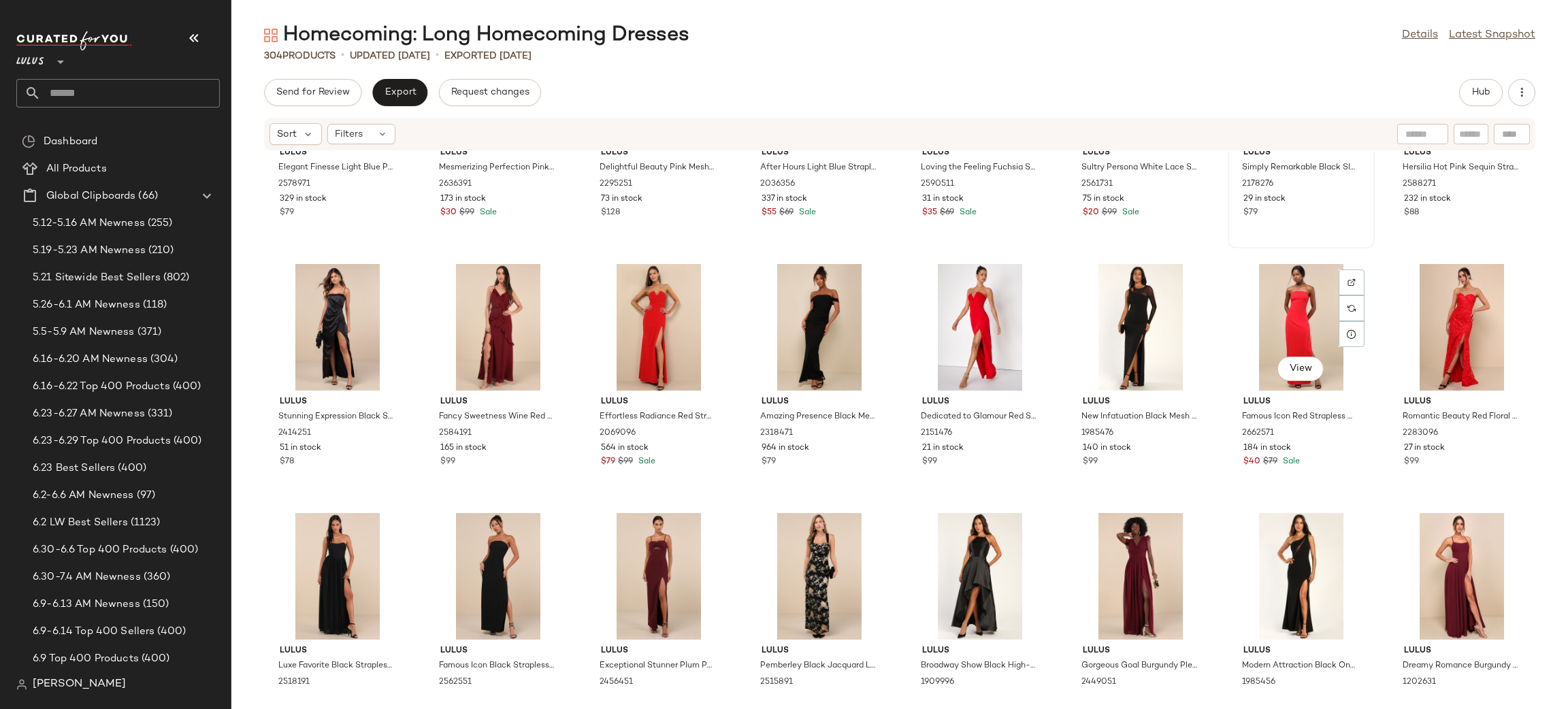
scroll to position [2450, 0]
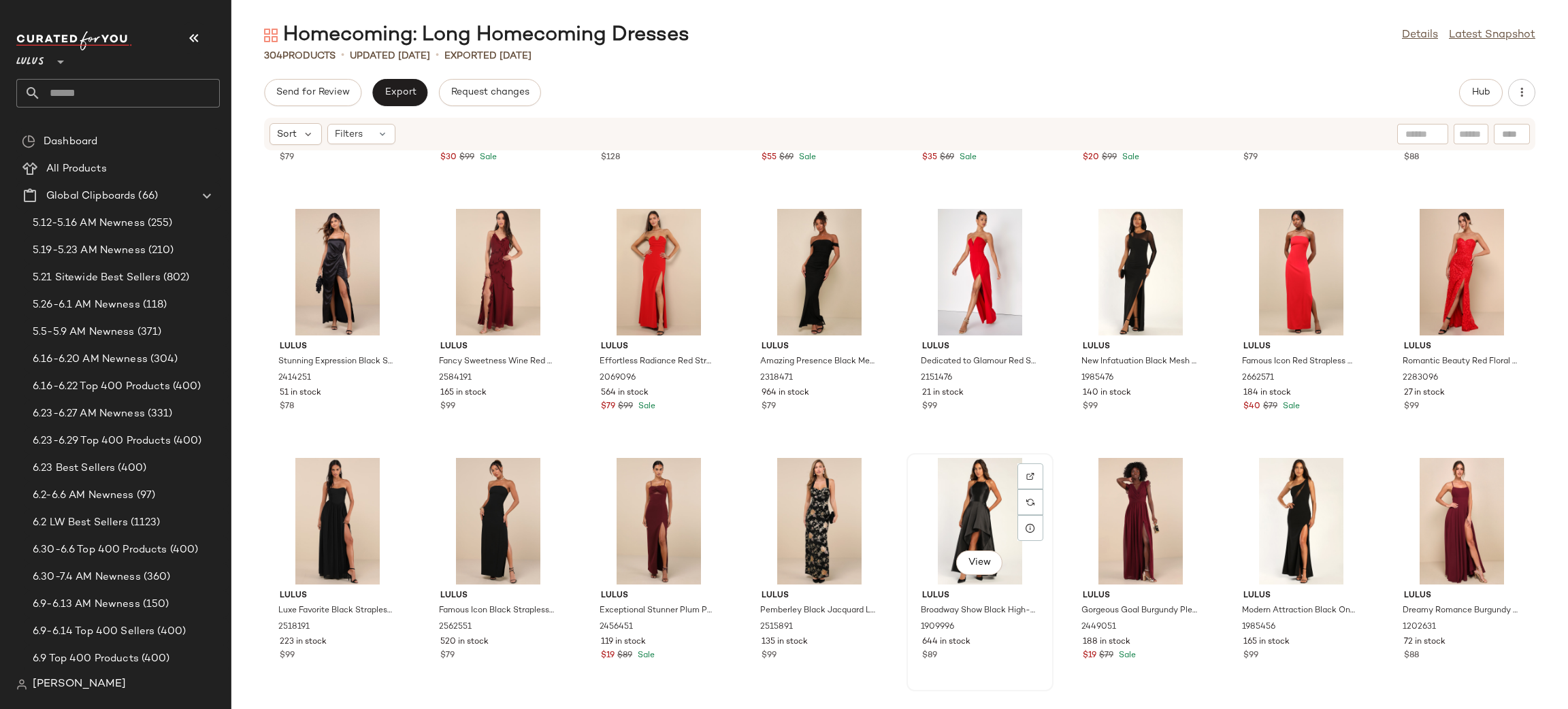
click at [973, 495] on div "View" at bounding box center [980, 520] width 137 height 126
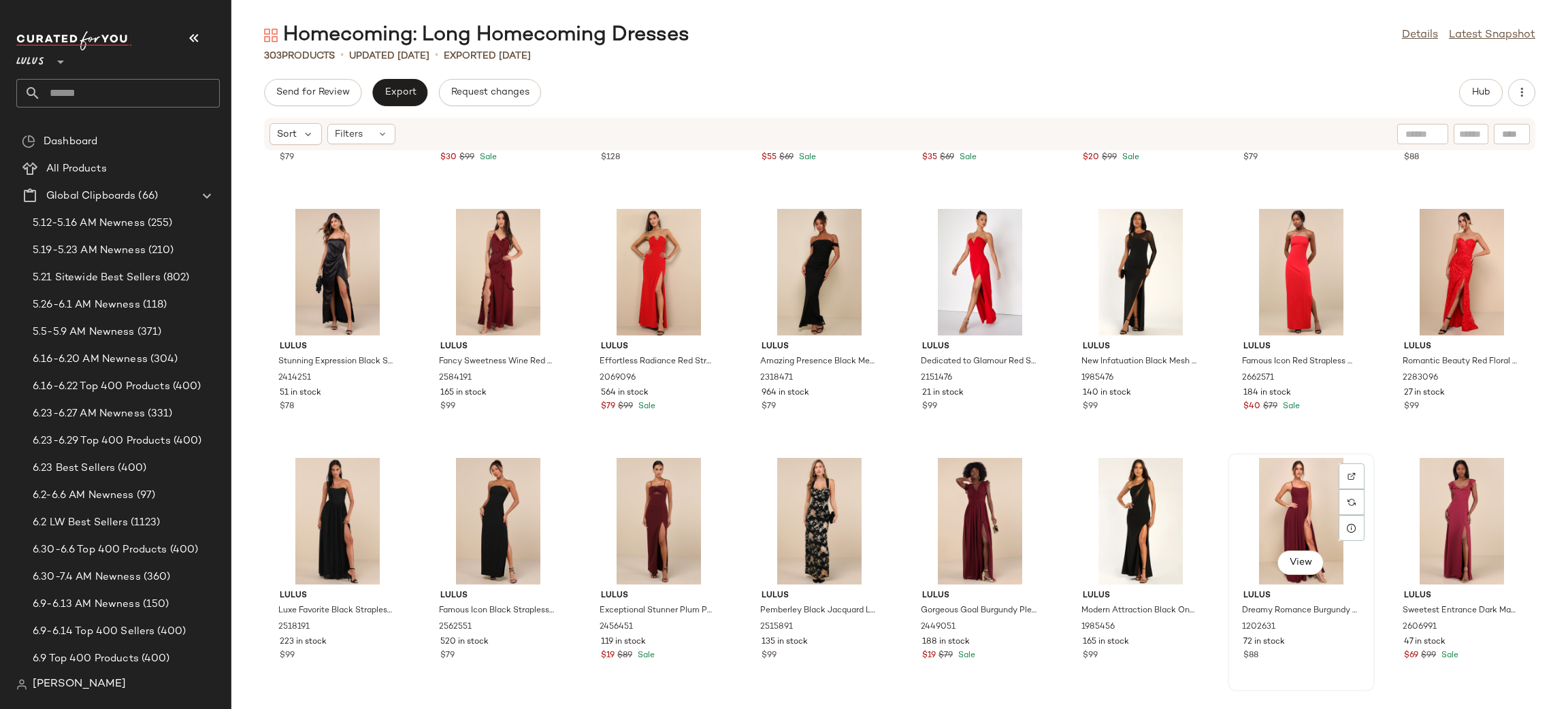
click at [1263, 488] on div "View" at bounding box center [1300, 520] width 137 height 126
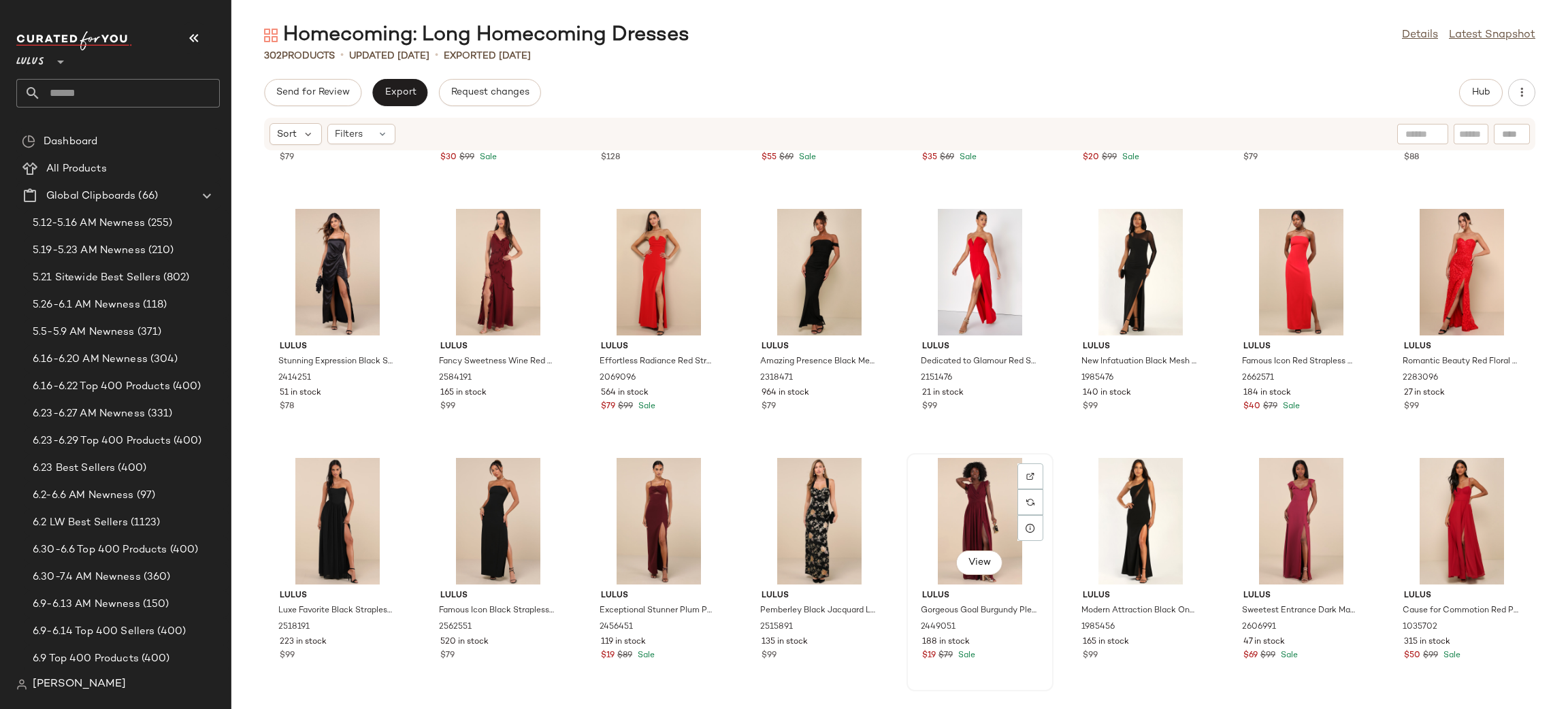
click at [965, 510] on div "View" at bounding box center [980, 520] width 137 height 126
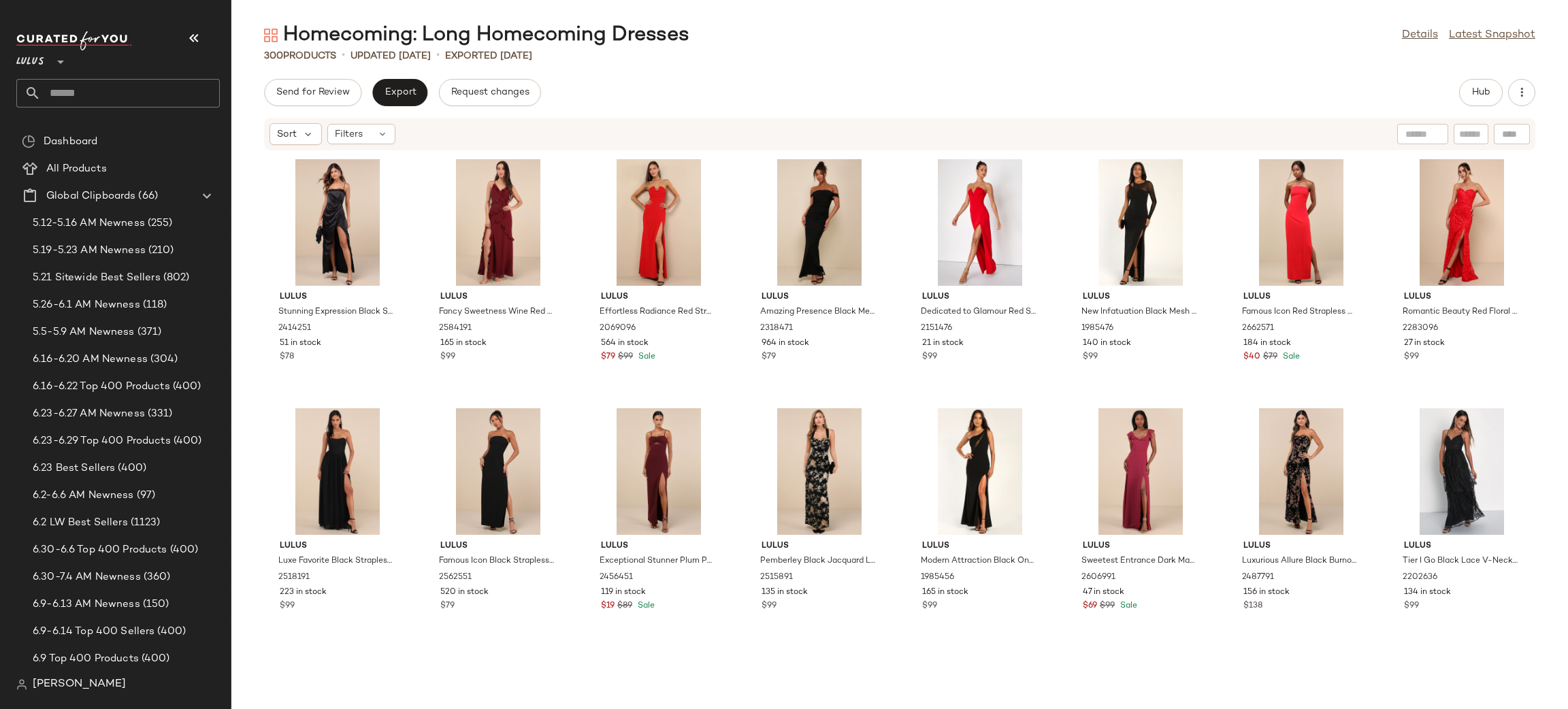
scroll to position [2528, 0]
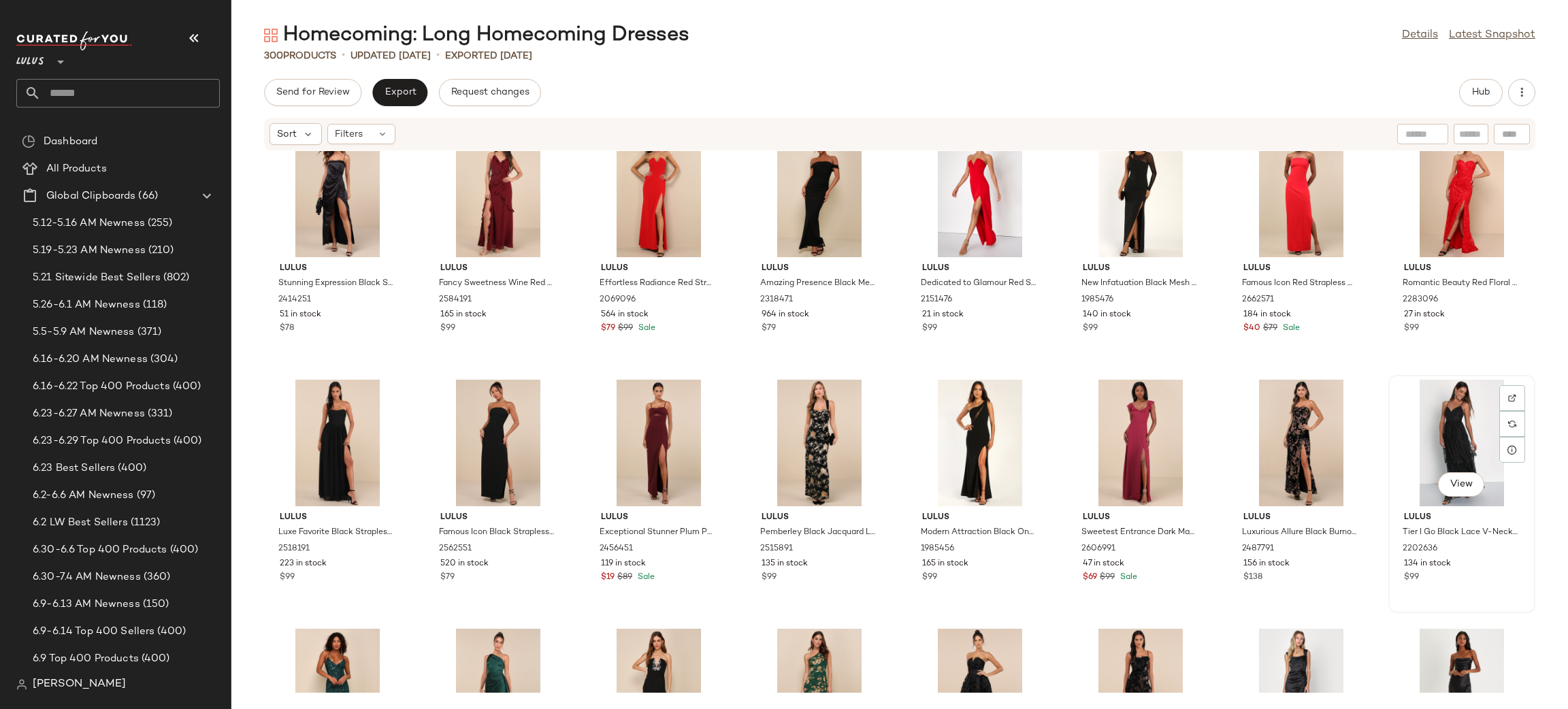
click at [1444, 447] on div "View" at bounding box center [1461, 442] width 137 height 126
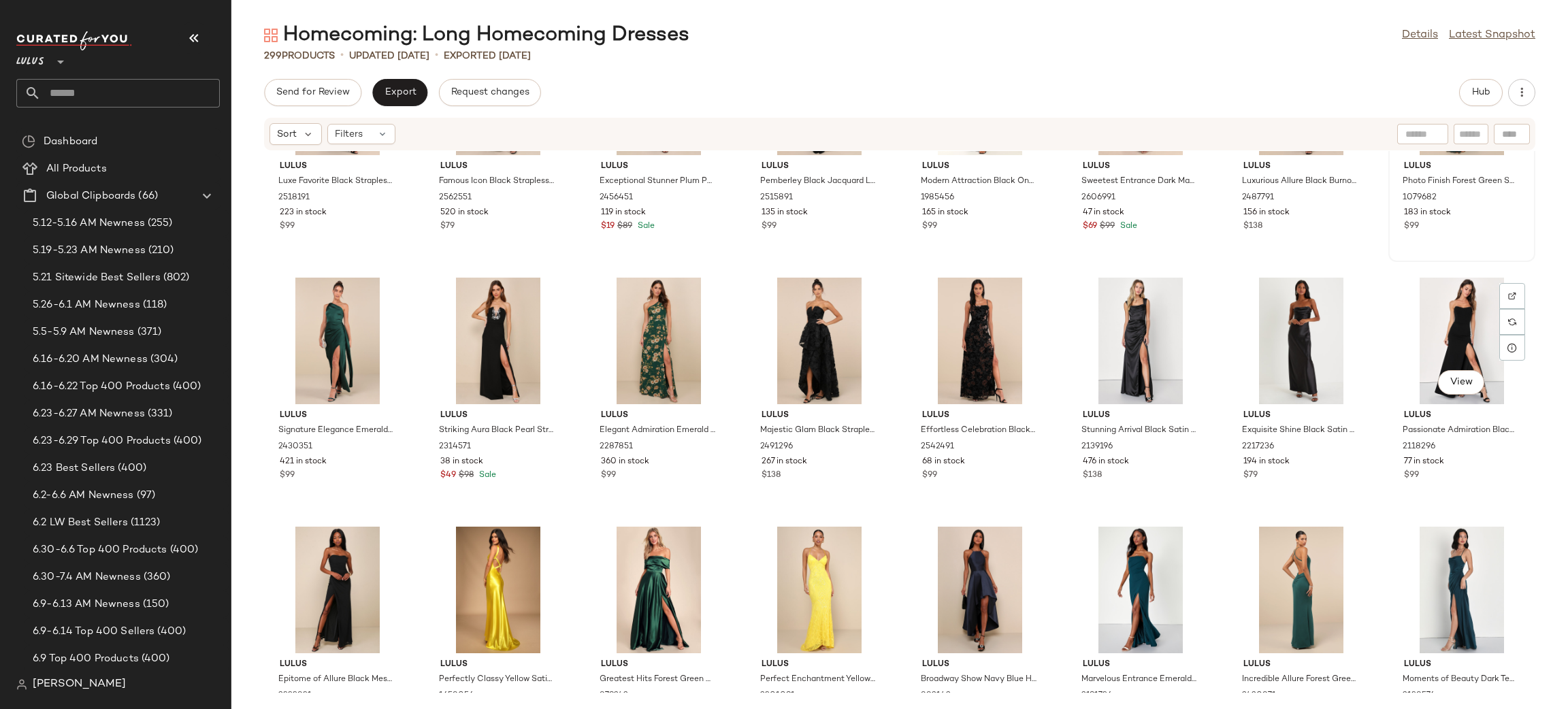
scroll to position [2920, 0]
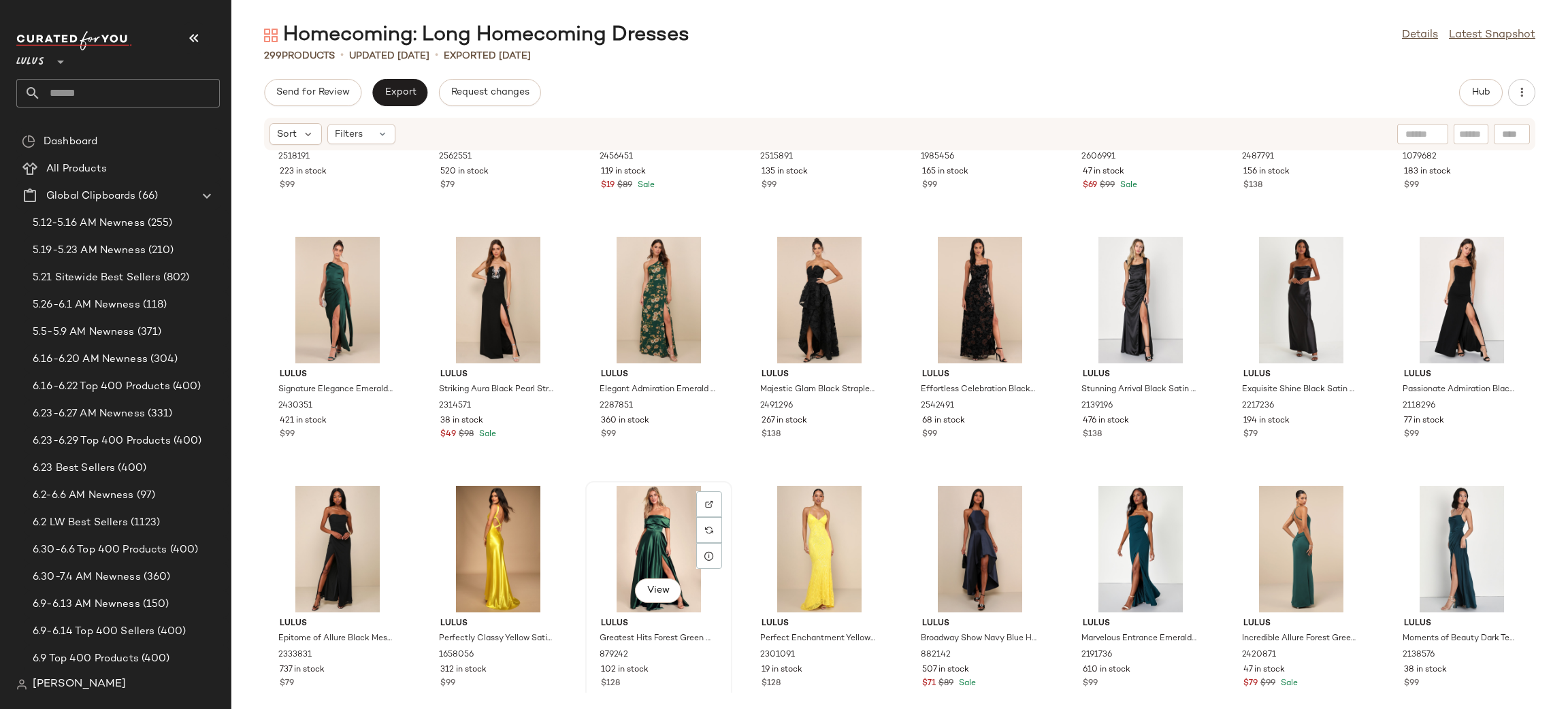
click at [648, 513] on div "View" at bounding box center [658, 548] width 137 height 126
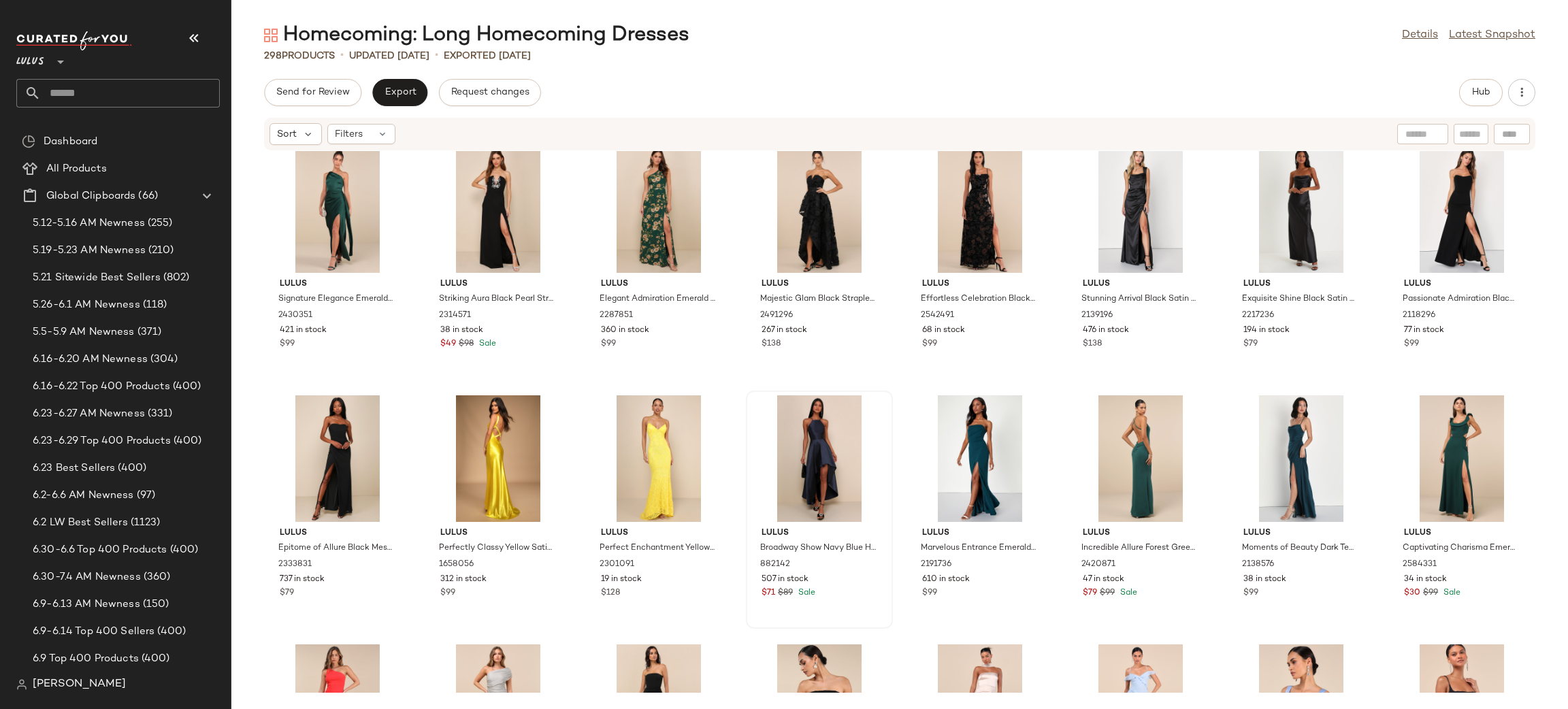
scroll to position [3012, 0]
click at [750, 452] on div "View" at bounding box center [818, 457] width 137 height 126
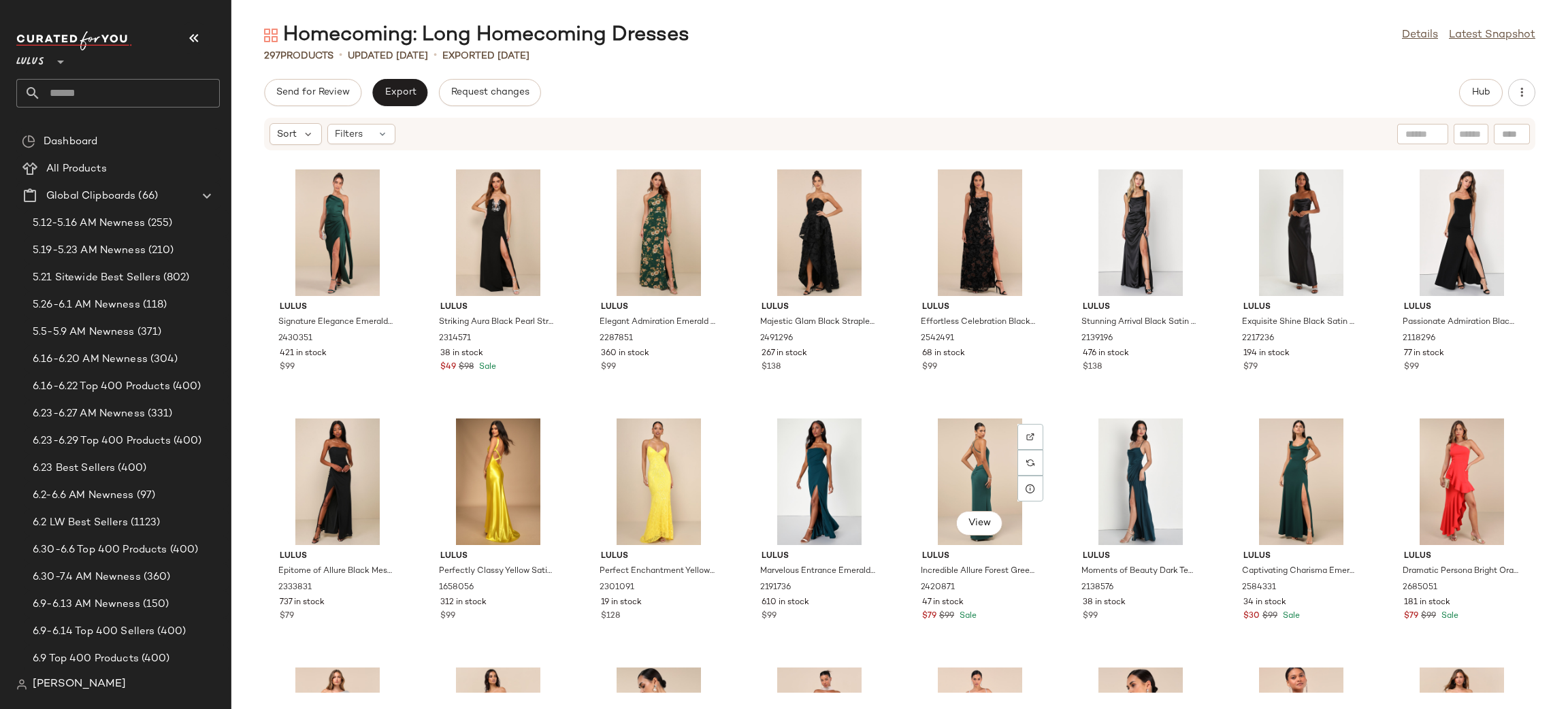
scroll to position [2985, 0]
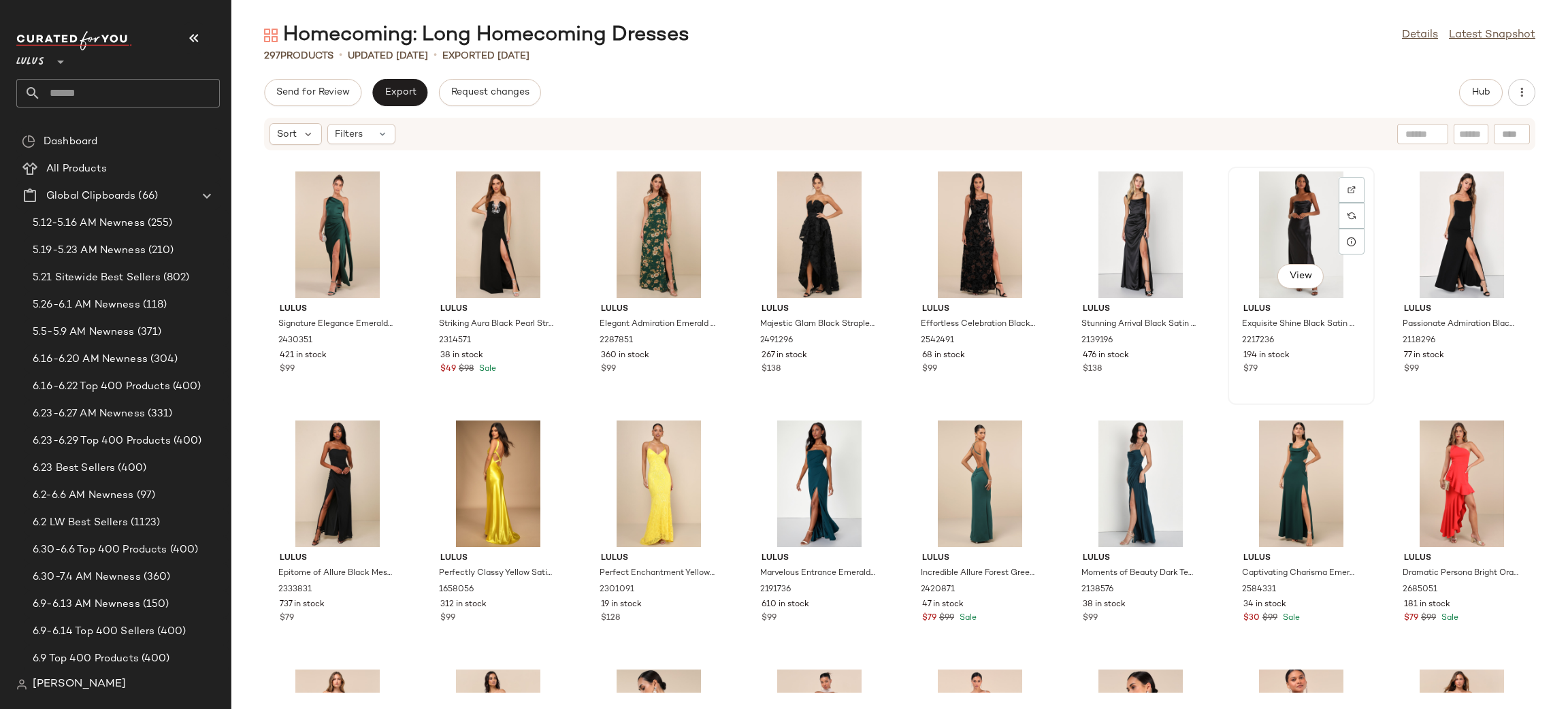
click at [1285, 227] on div "View" at bounding box center [1300, 234] width 137 height 126
click at [1297, 214] on div "View" at bounding box center [1300, 234] width 137 height 126
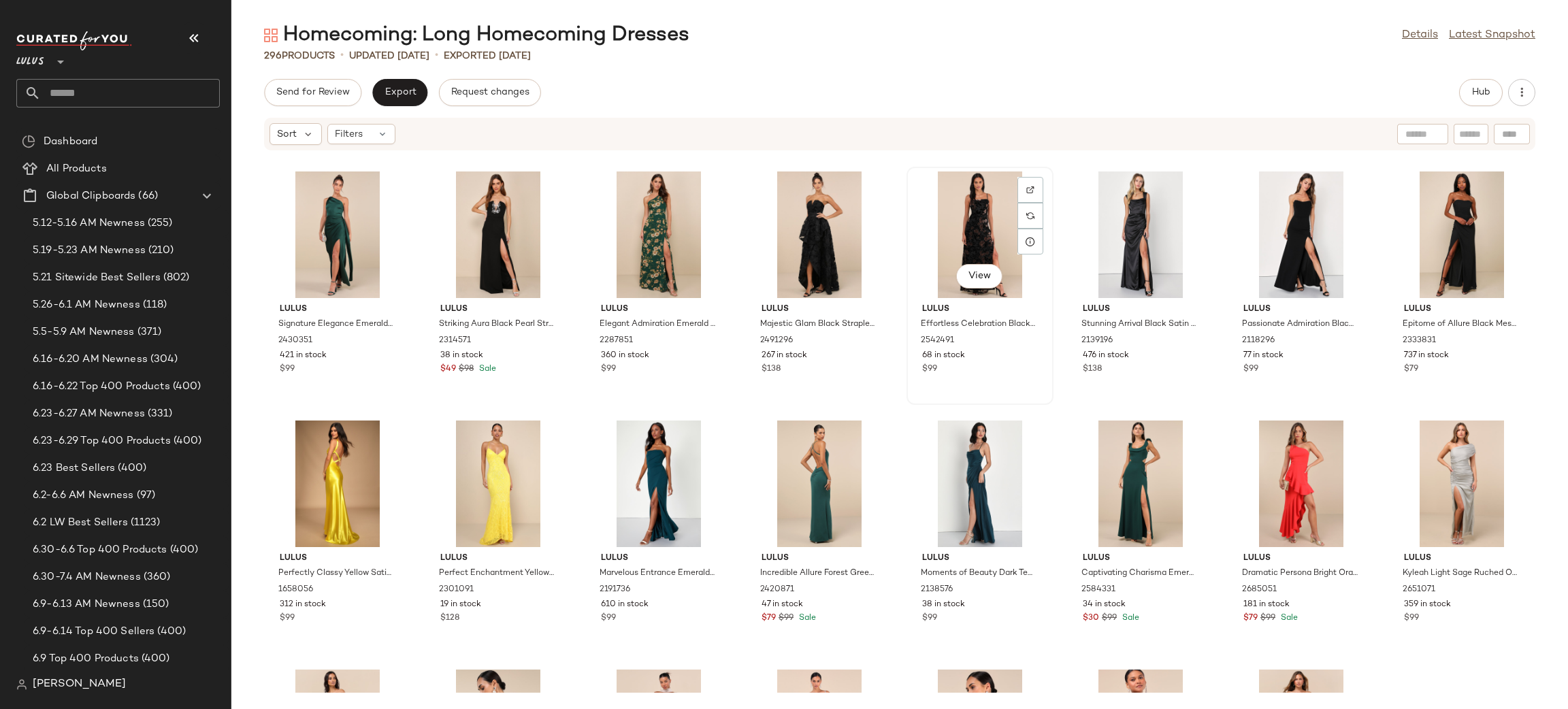
click at [962, 223] on div "View" at bounding box center [980, 234] width 137 height 126
click at [797, 223] on div "View" at bounding box center [818, 234] width 137 height 126
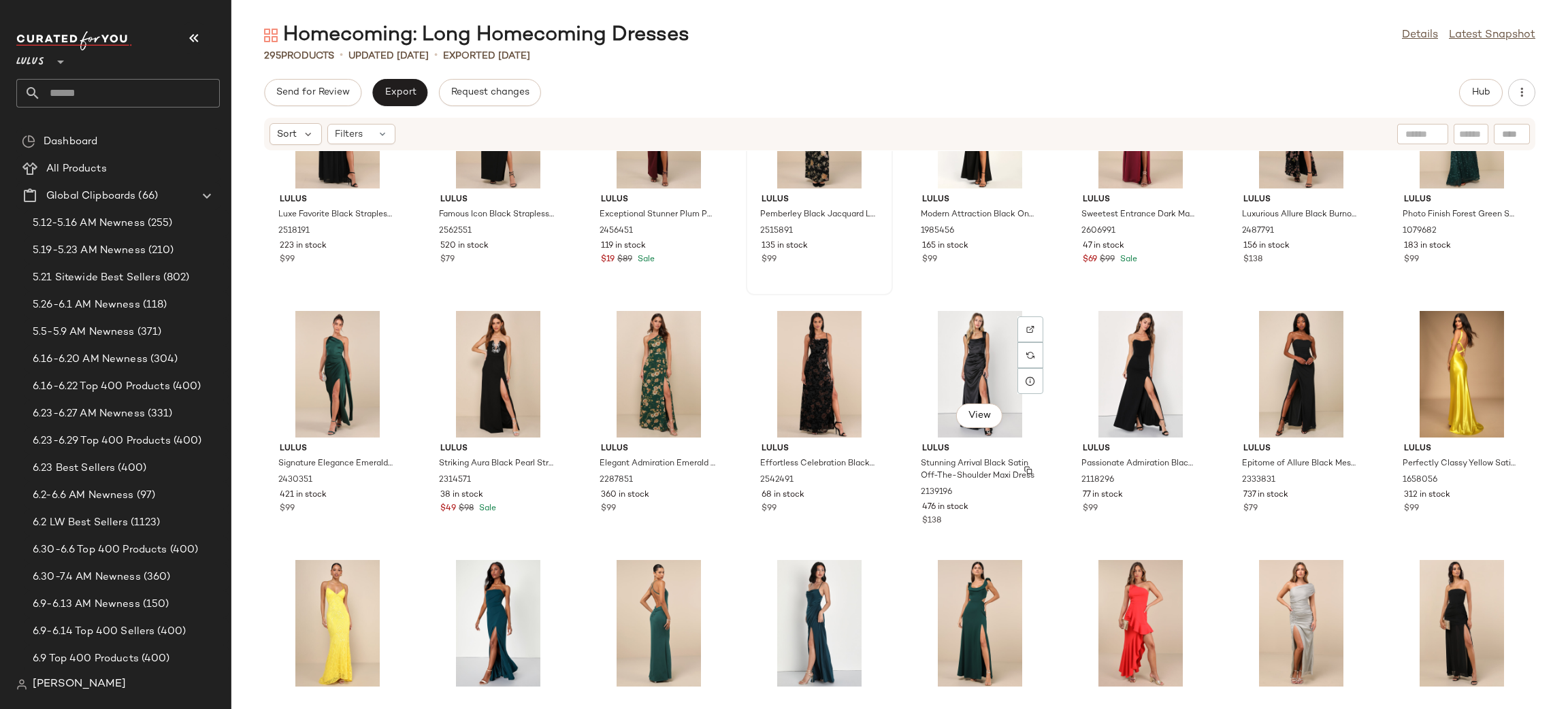
scroll to position [2830, 0]
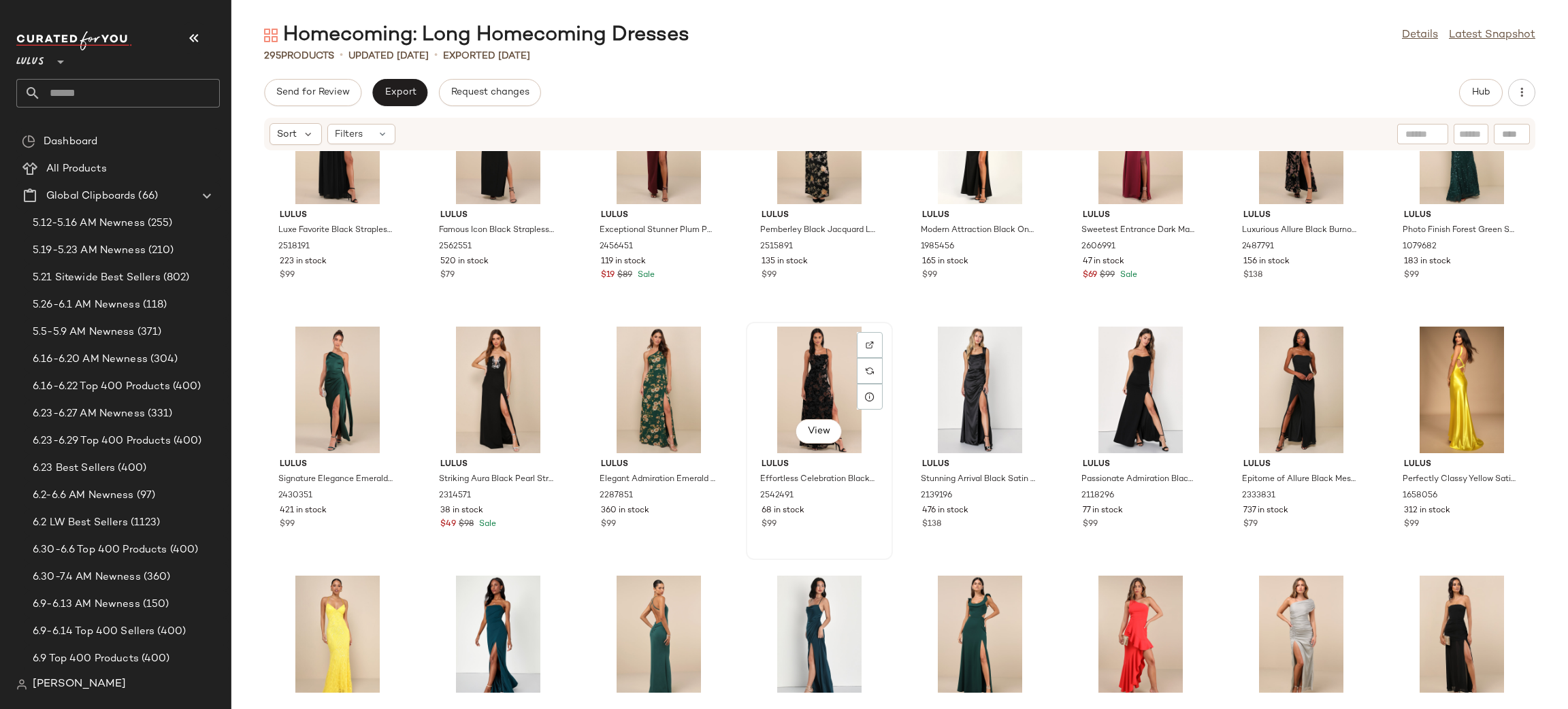
click at [827, 379] on div "View" at bounding box center [818, 389] width 137 height 126
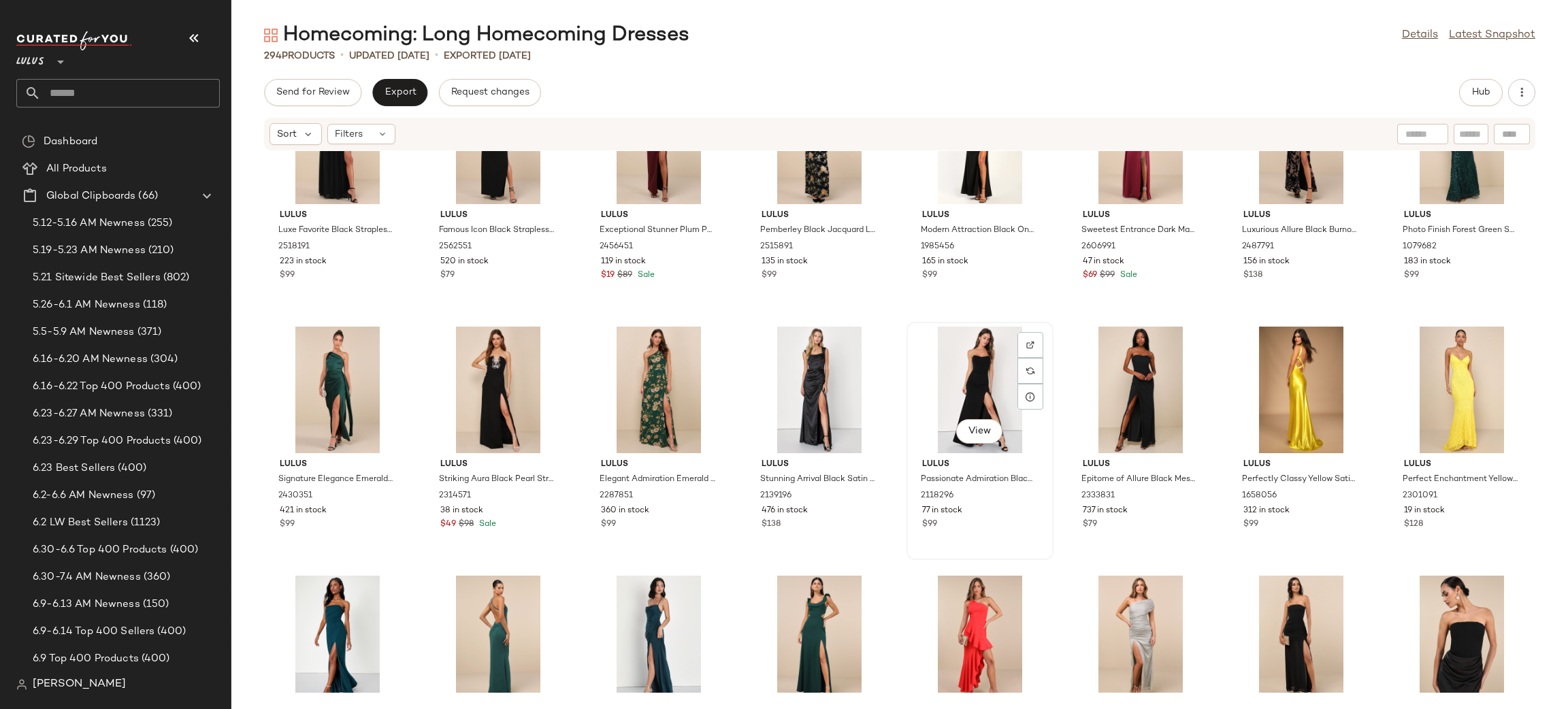
click at [962, 351] on div "View" at bounding box center [980, 389] width 137 height 126
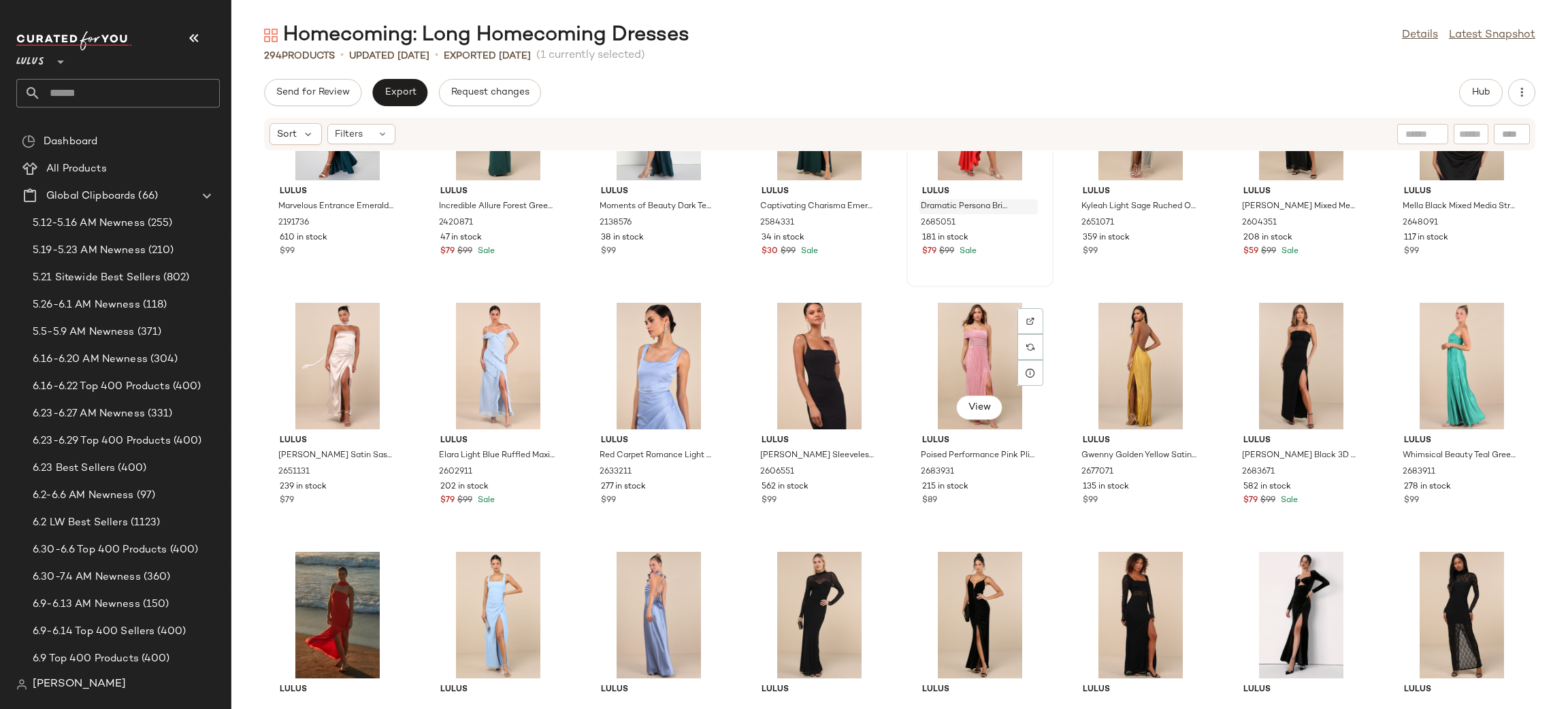
scroll to position [3414, 0]
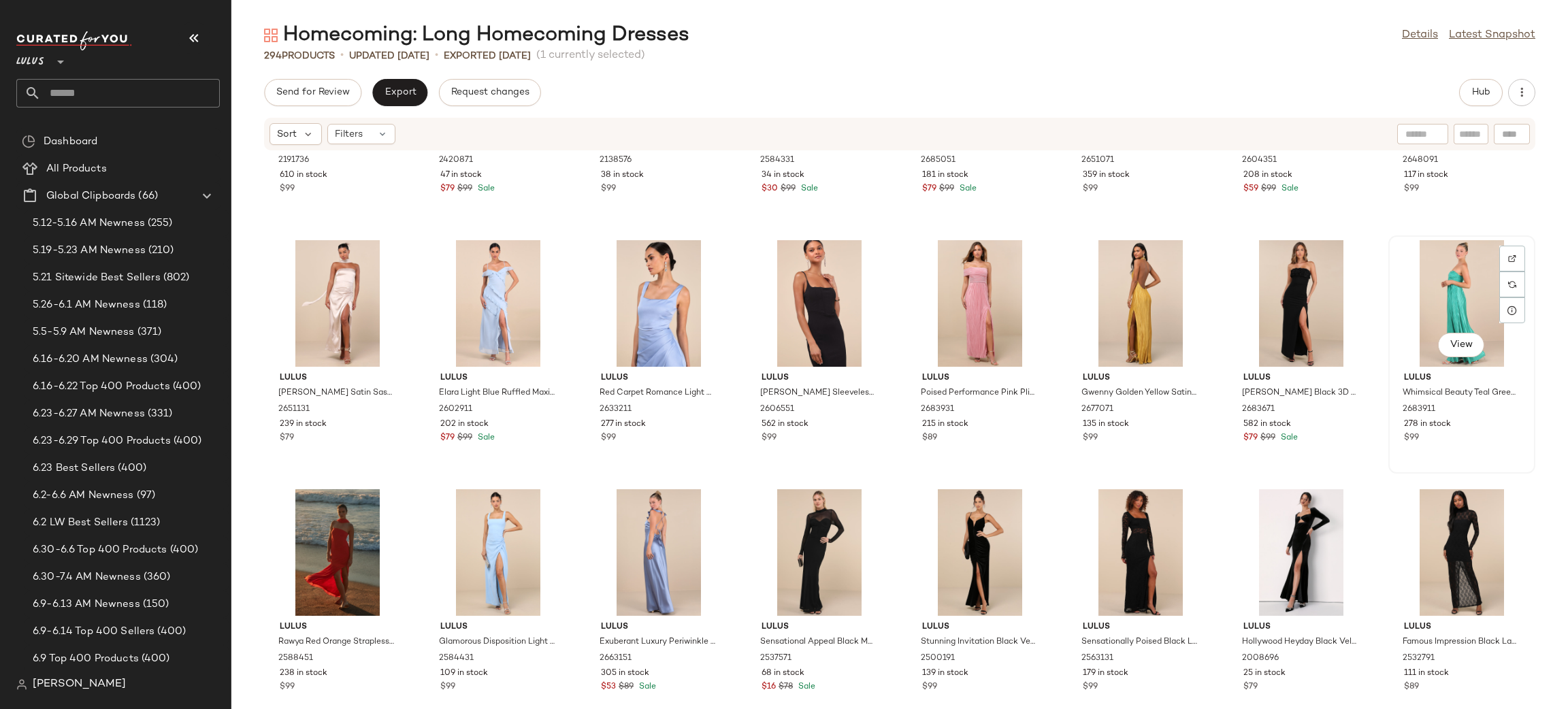
click at [1427, 279] on div "View" at bounding box center [1461, 303] width 137 height 126
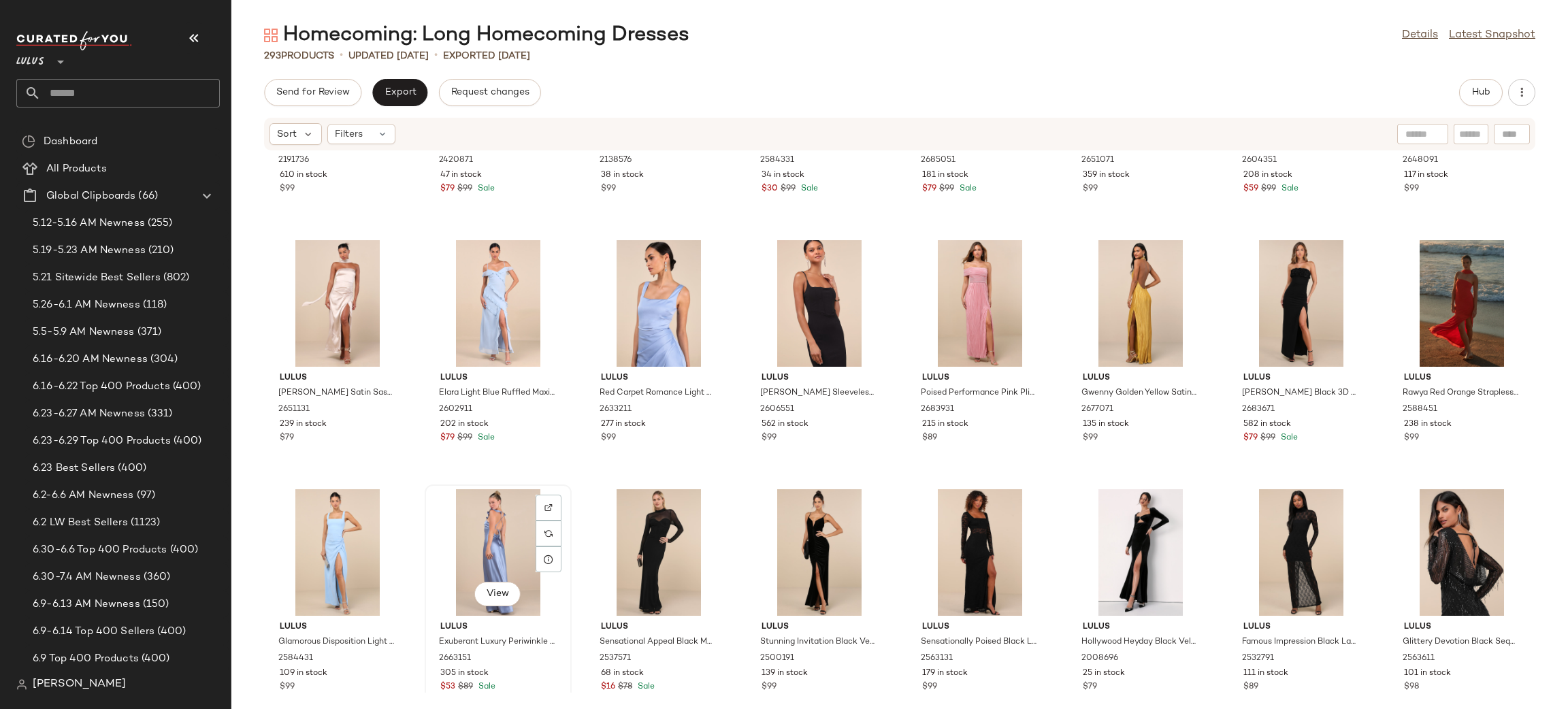
click at [489, 539] on div "View" at bounding box center [497, 552] width 137 height 126
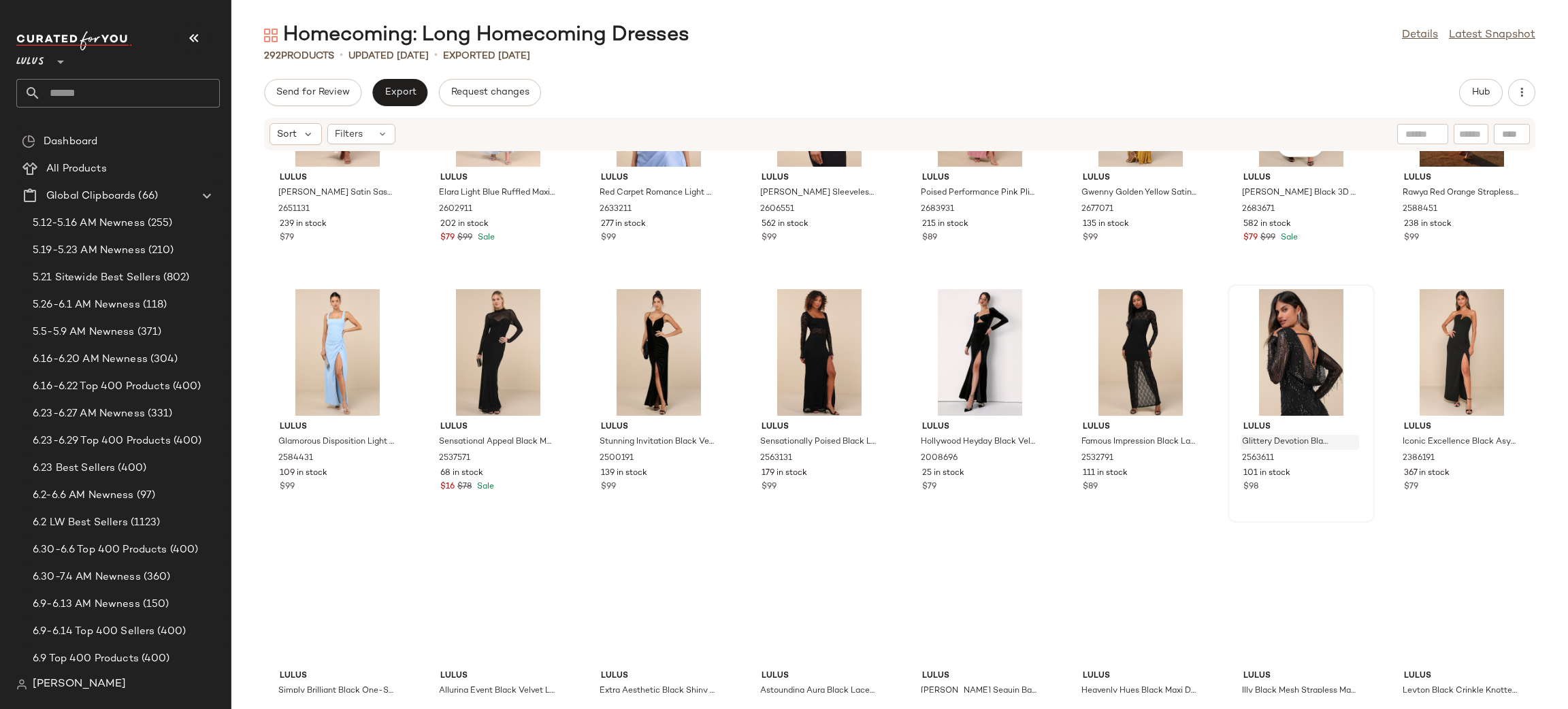
scroll to position [3704, 0]
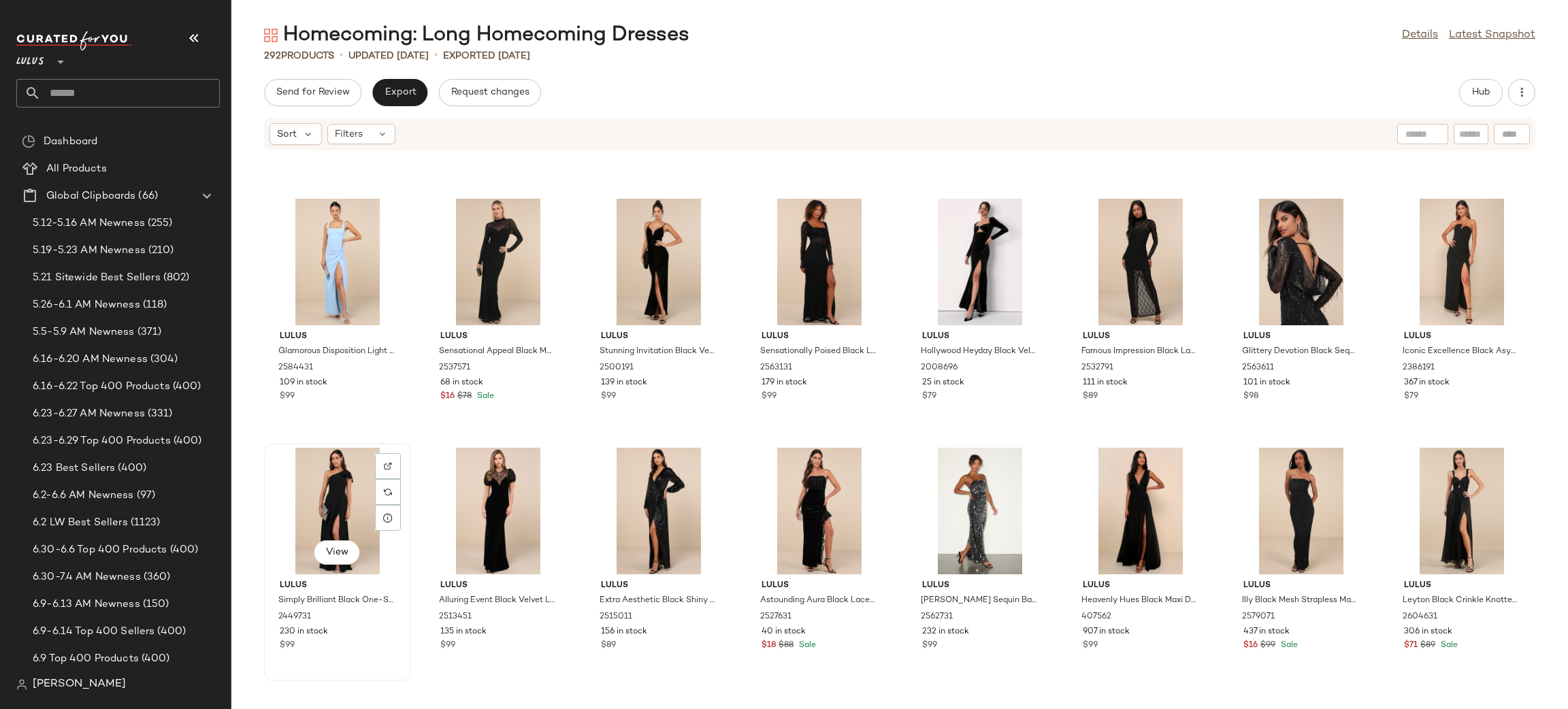
click at [363, 493] on div "View" at bounding box center [337, 510] width 137 height 126
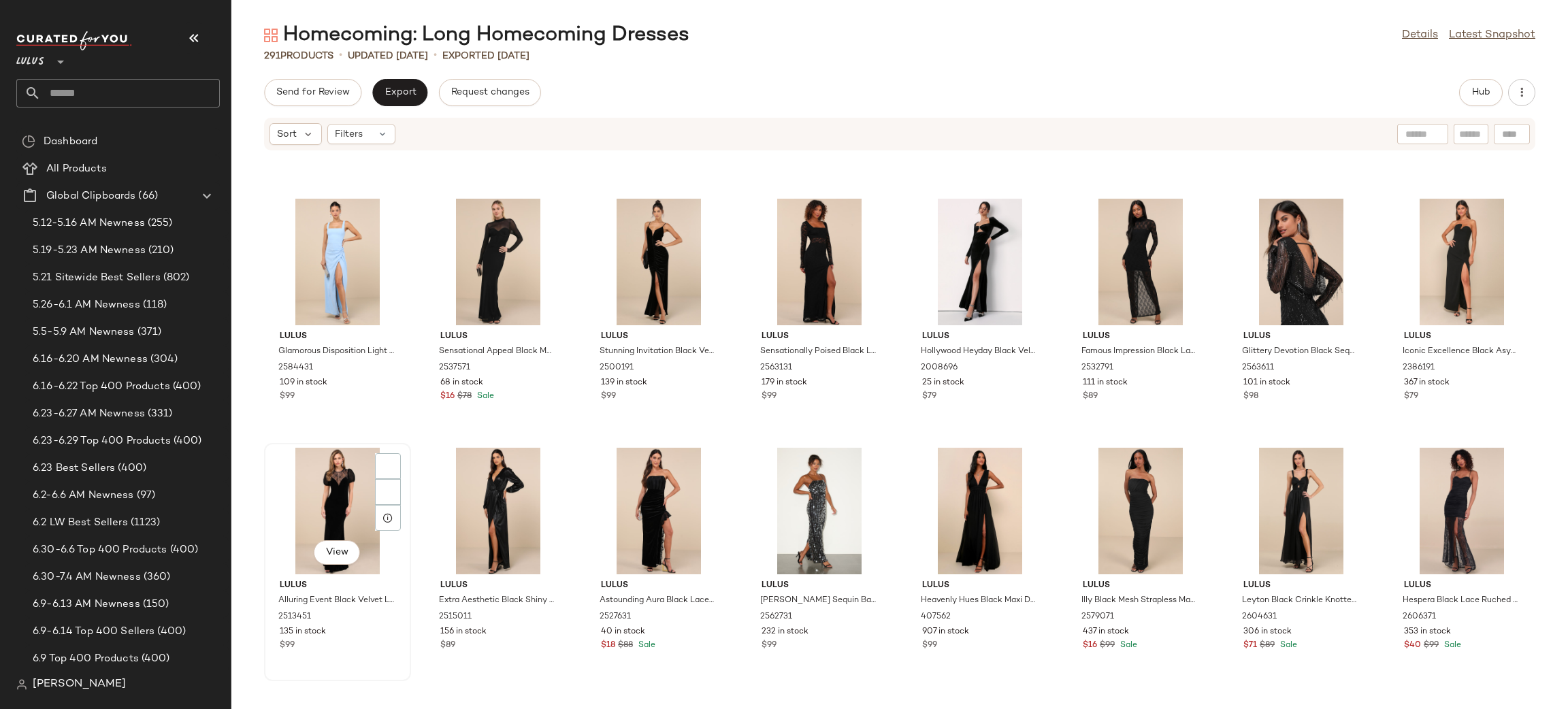
click at [352, 504] on div "View" at bounding box center [337, 510] width 137 height 126
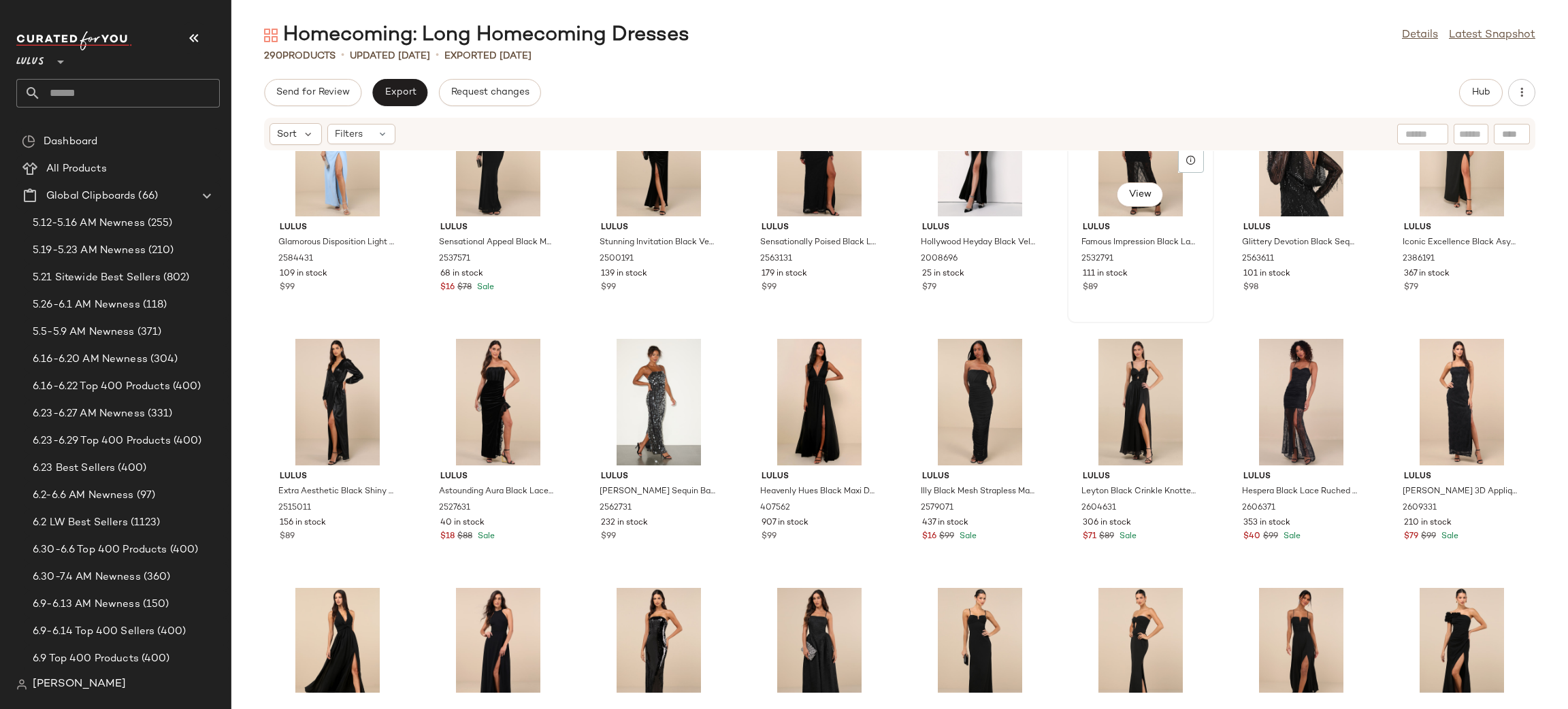
scroll to position [3817, 0]
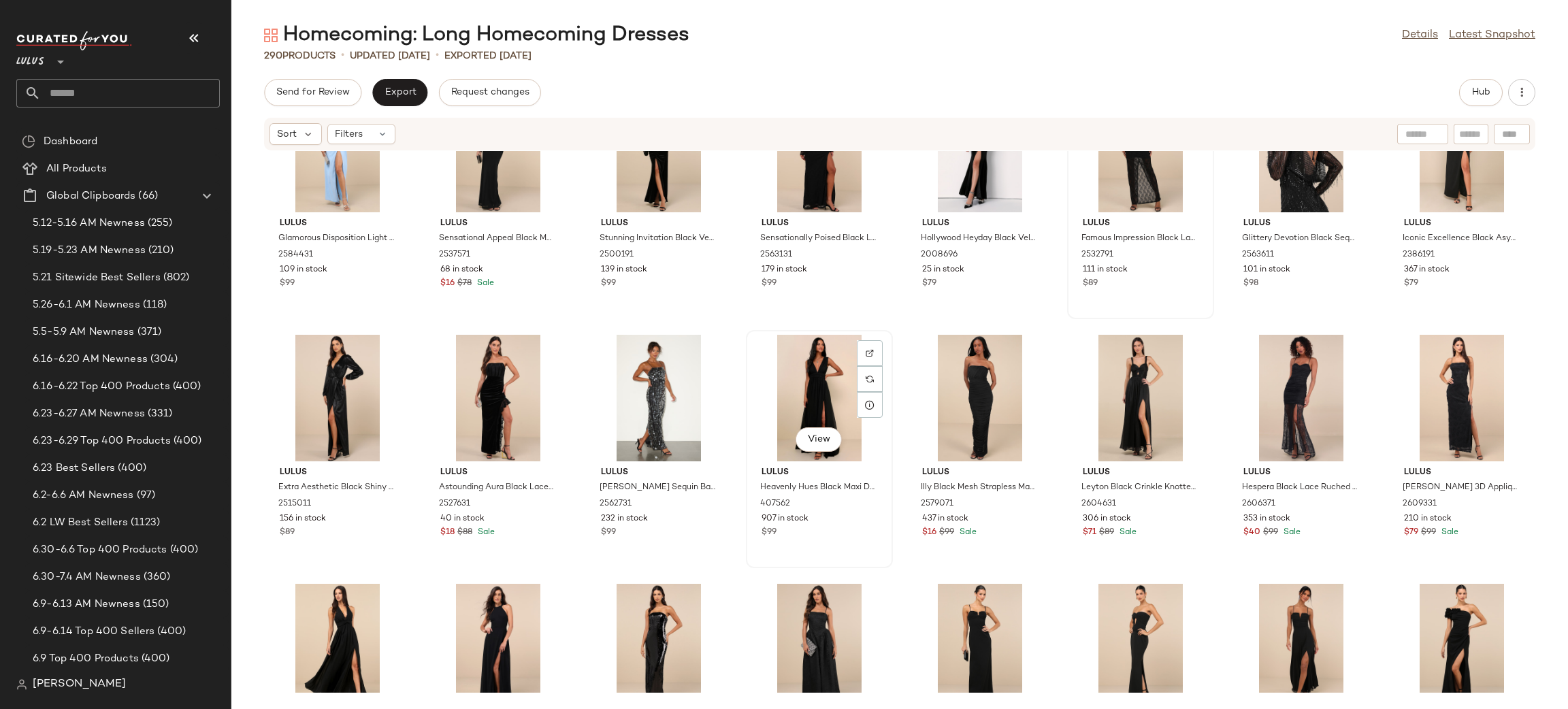
click at [794, 365] on div "View" at bounding box center [818, 397] width 137 height 126
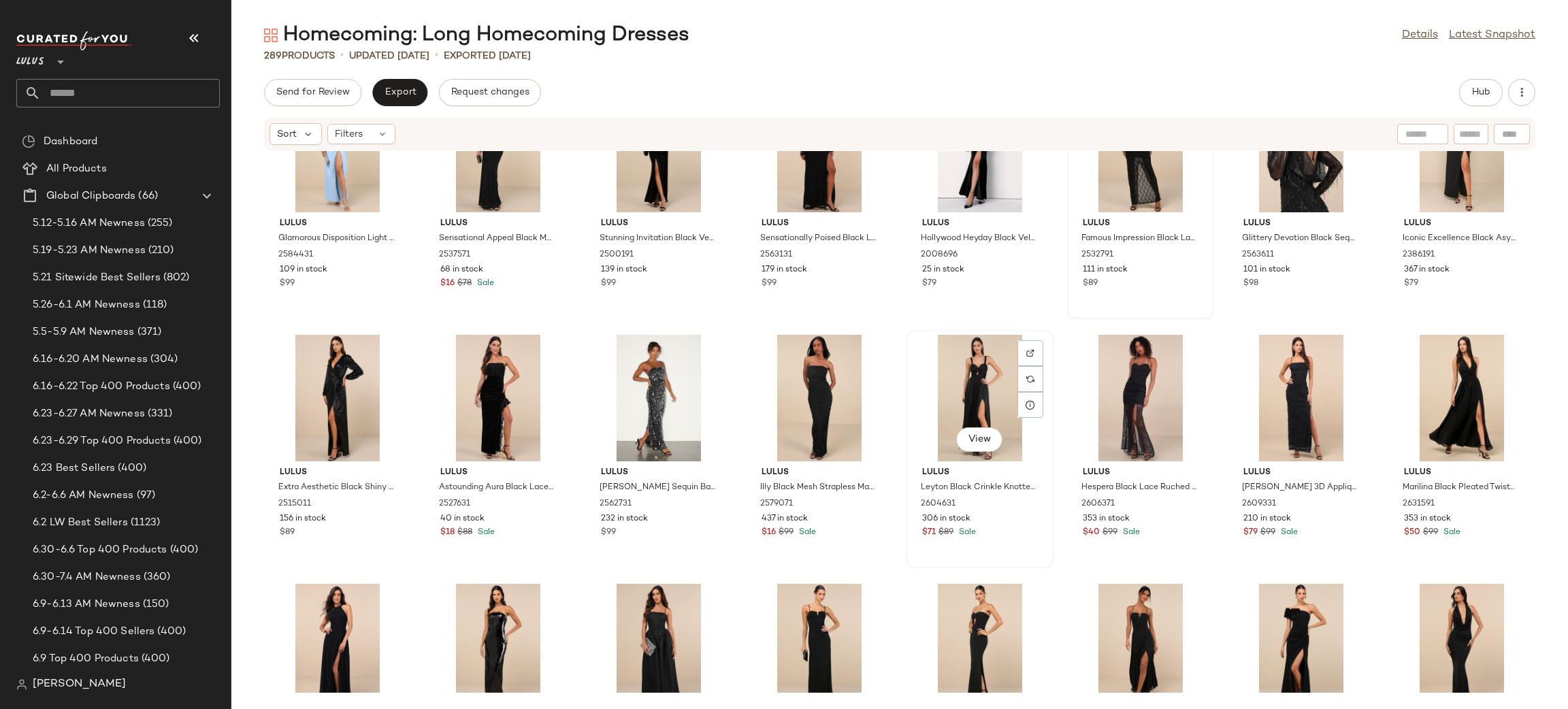
click at [956, 396] on div "View" at bounding box center [980, 397] width 137 height 126
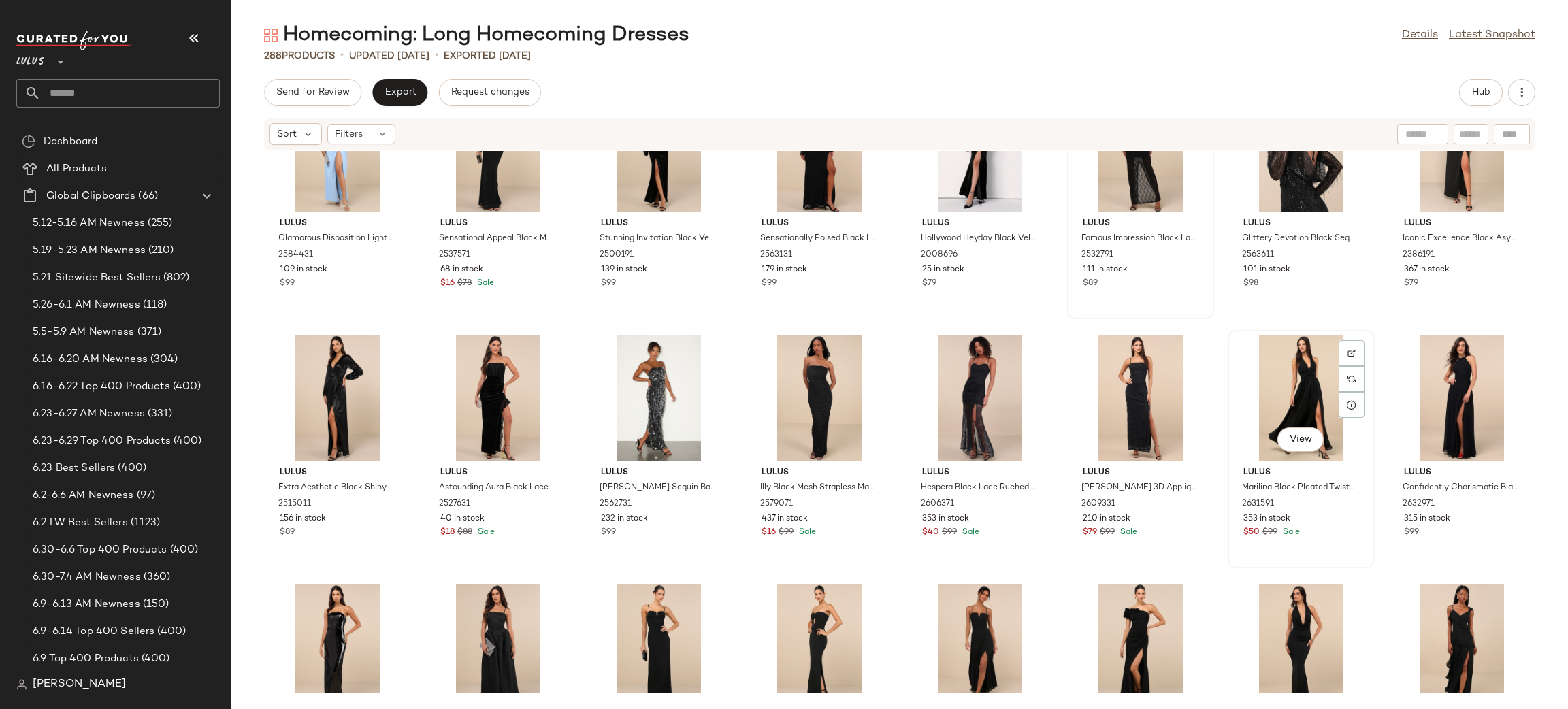
click at [1292, 366] on div "View" at bounding box center [1300, 397] width 137 height 126
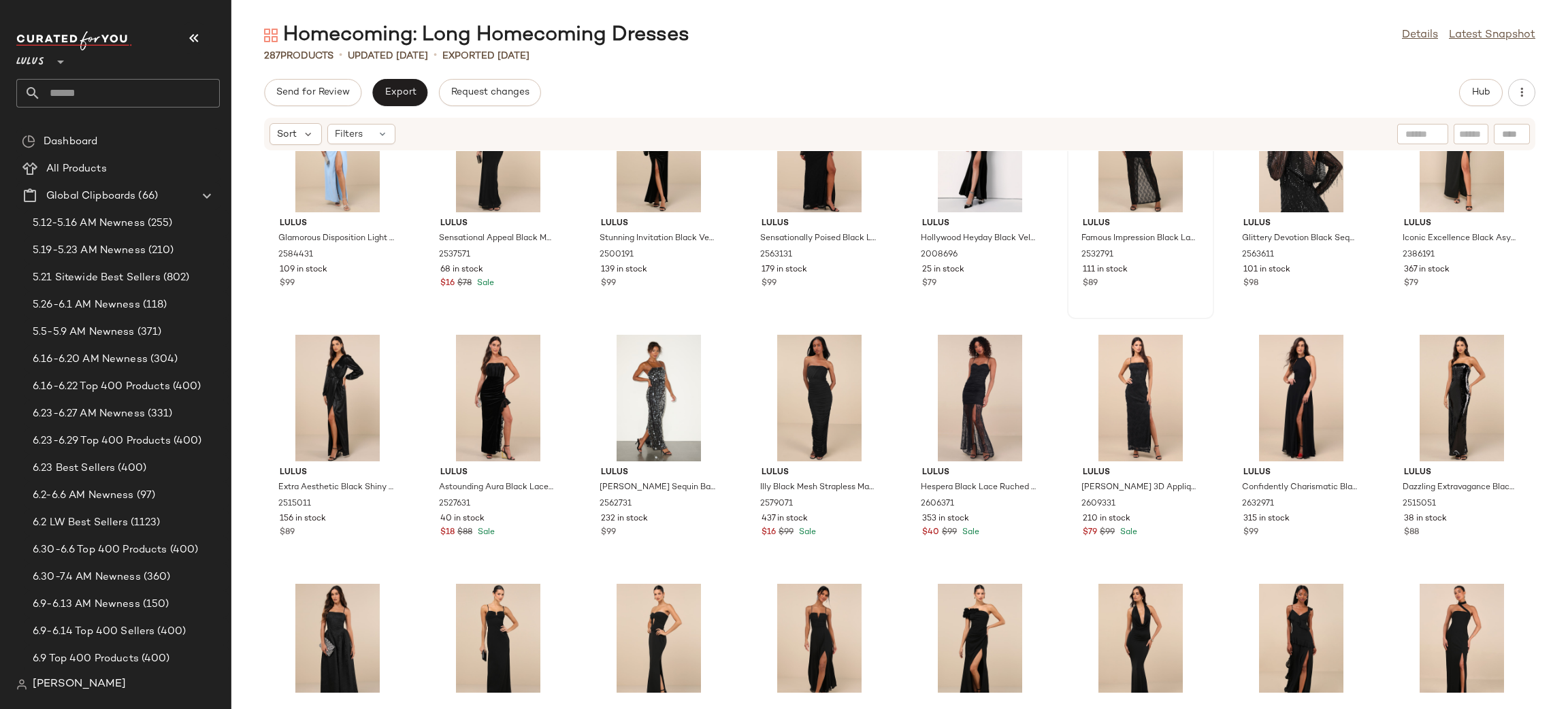
click at [1292, 366] on div at bounding box center [1300, 397] width 137 height 126
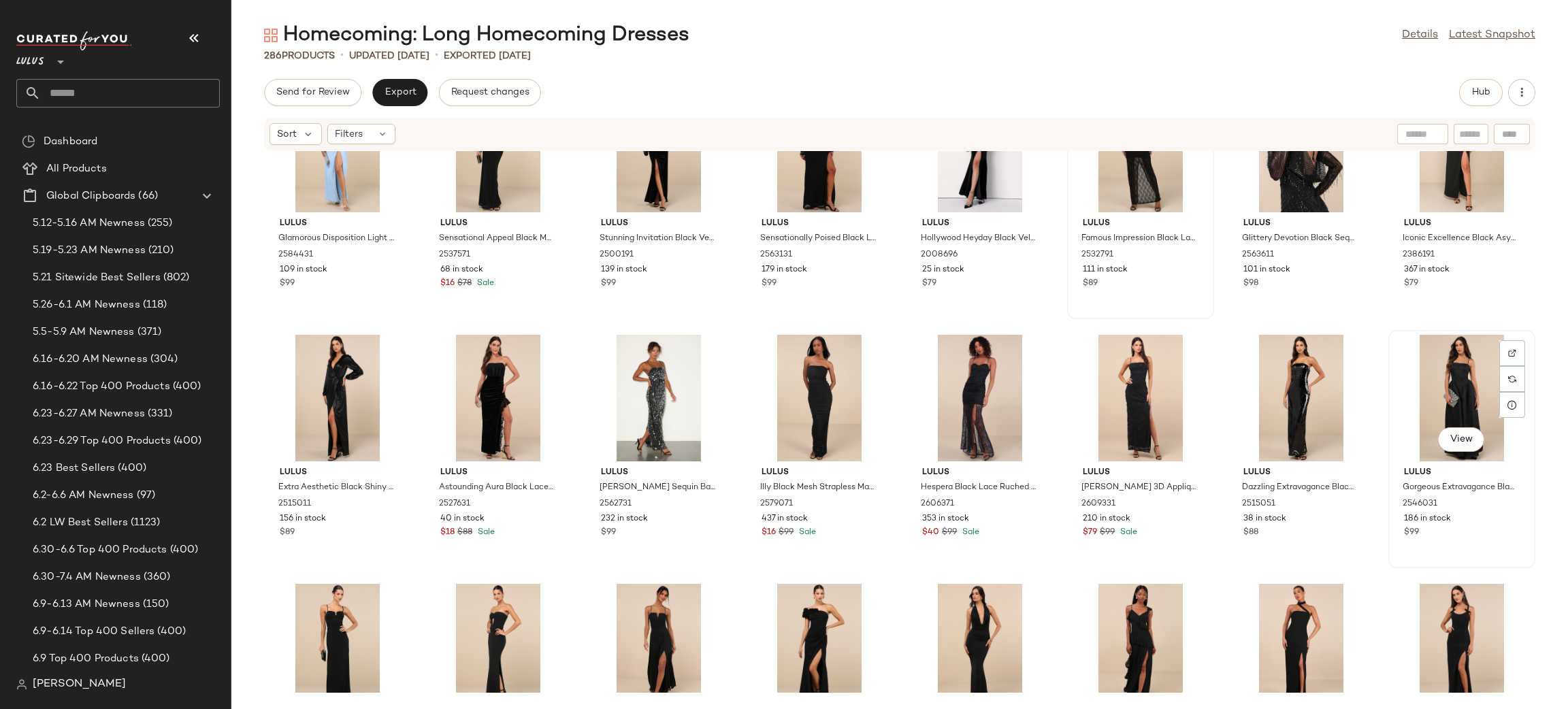
click at [1427, 358] on div "View" at bounding box center [1461, 397] width 137 height 126
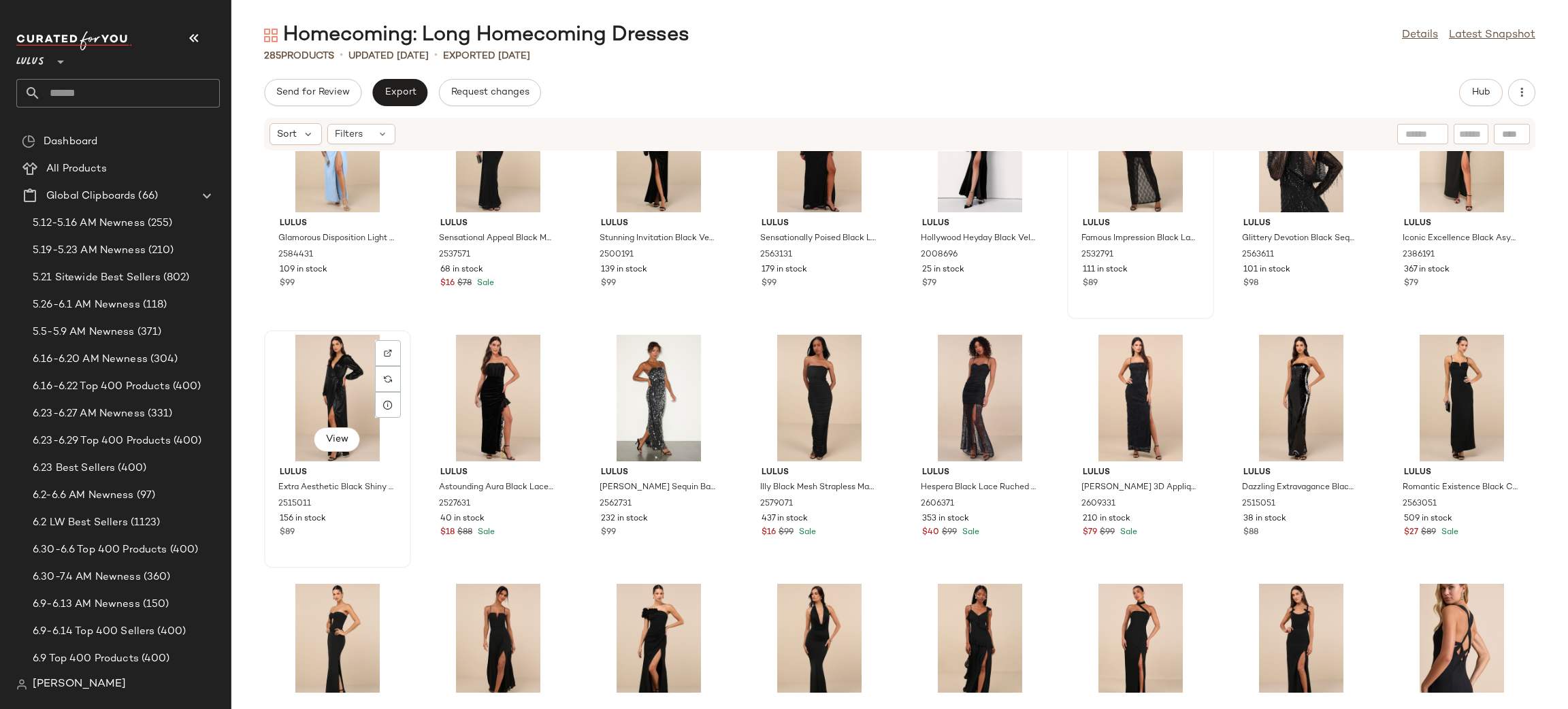
click at [349, 365] on div "View" at bounding box center [337, 397] width 137 height 126
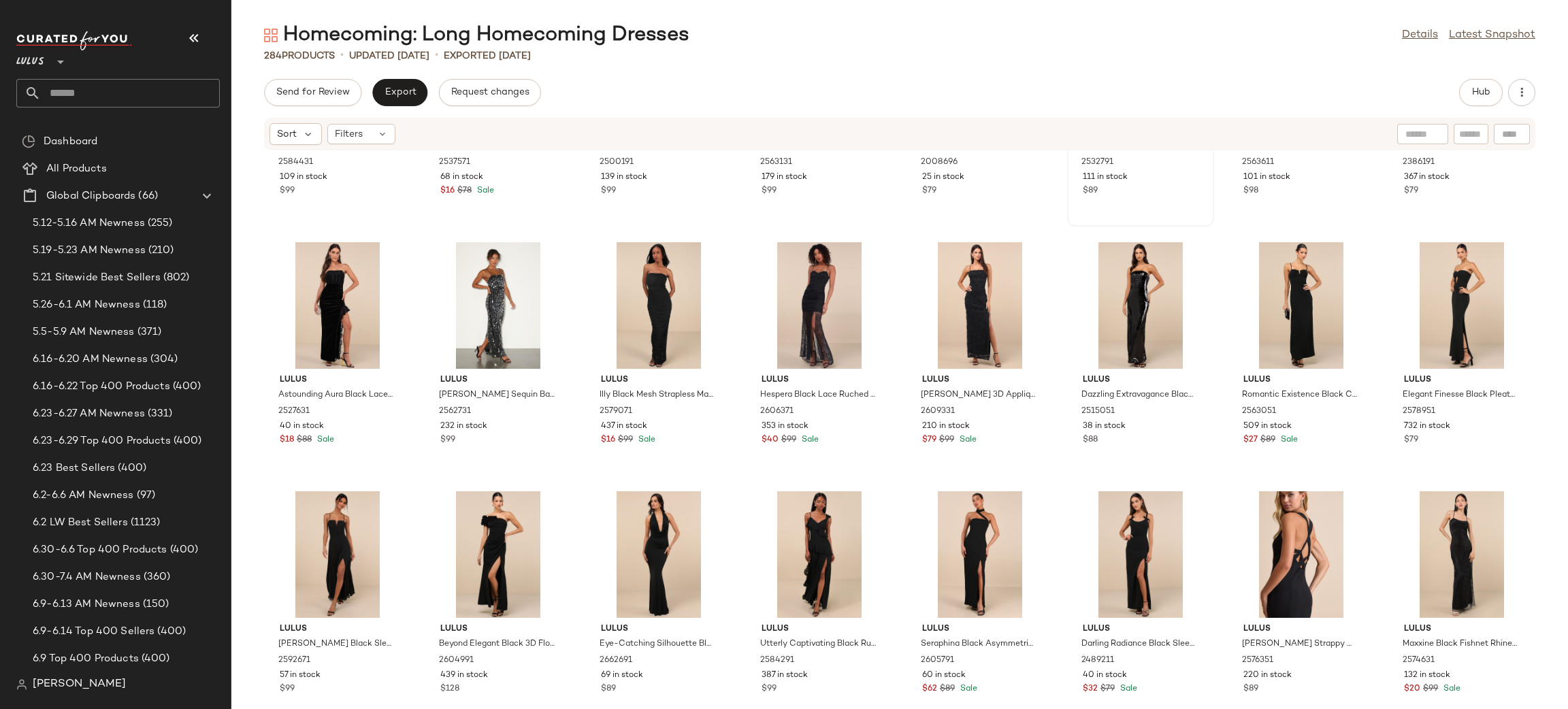
scroll to position [3924, 0]
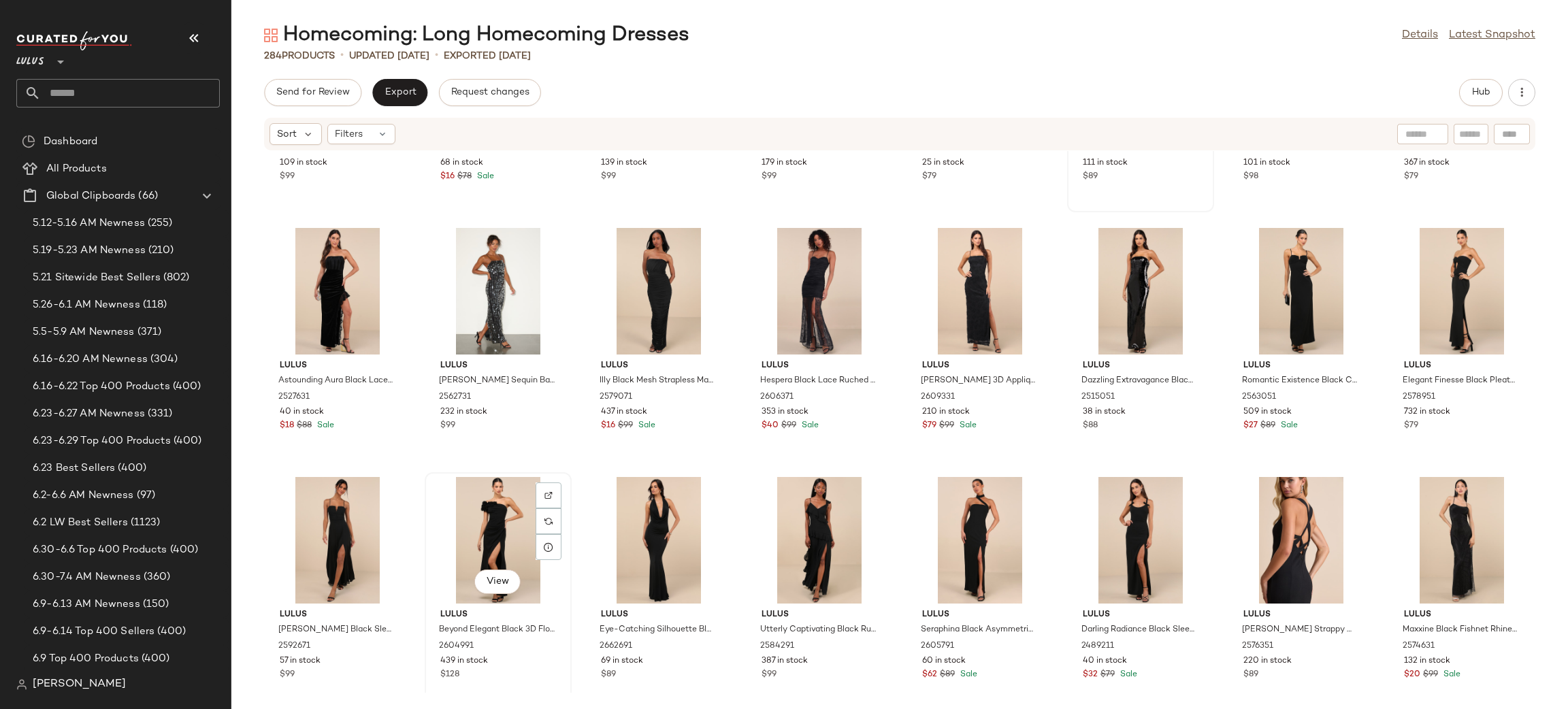
click at [483, 516] on div "View" at bounding box center [497, 539] width 137 height 126
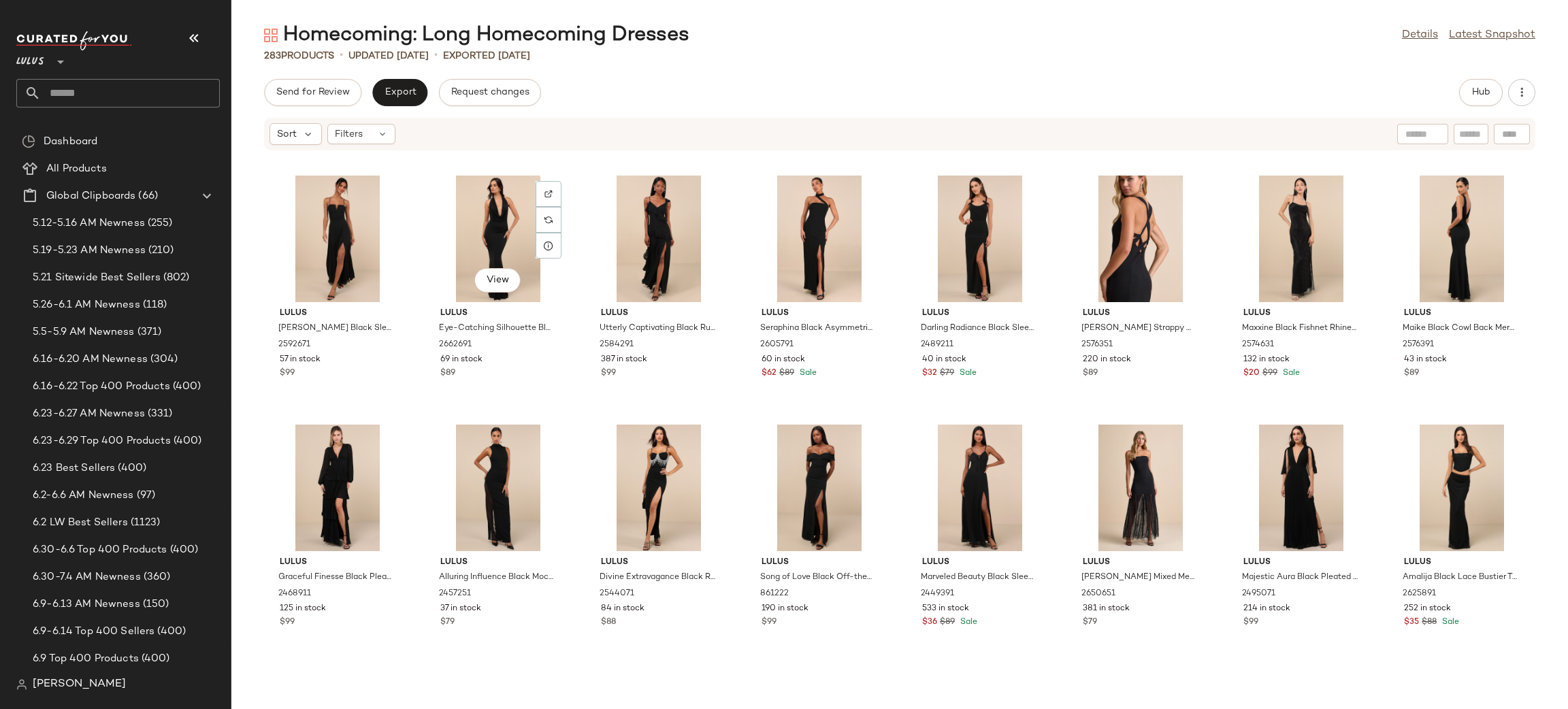
scroll to position [4242, 0]
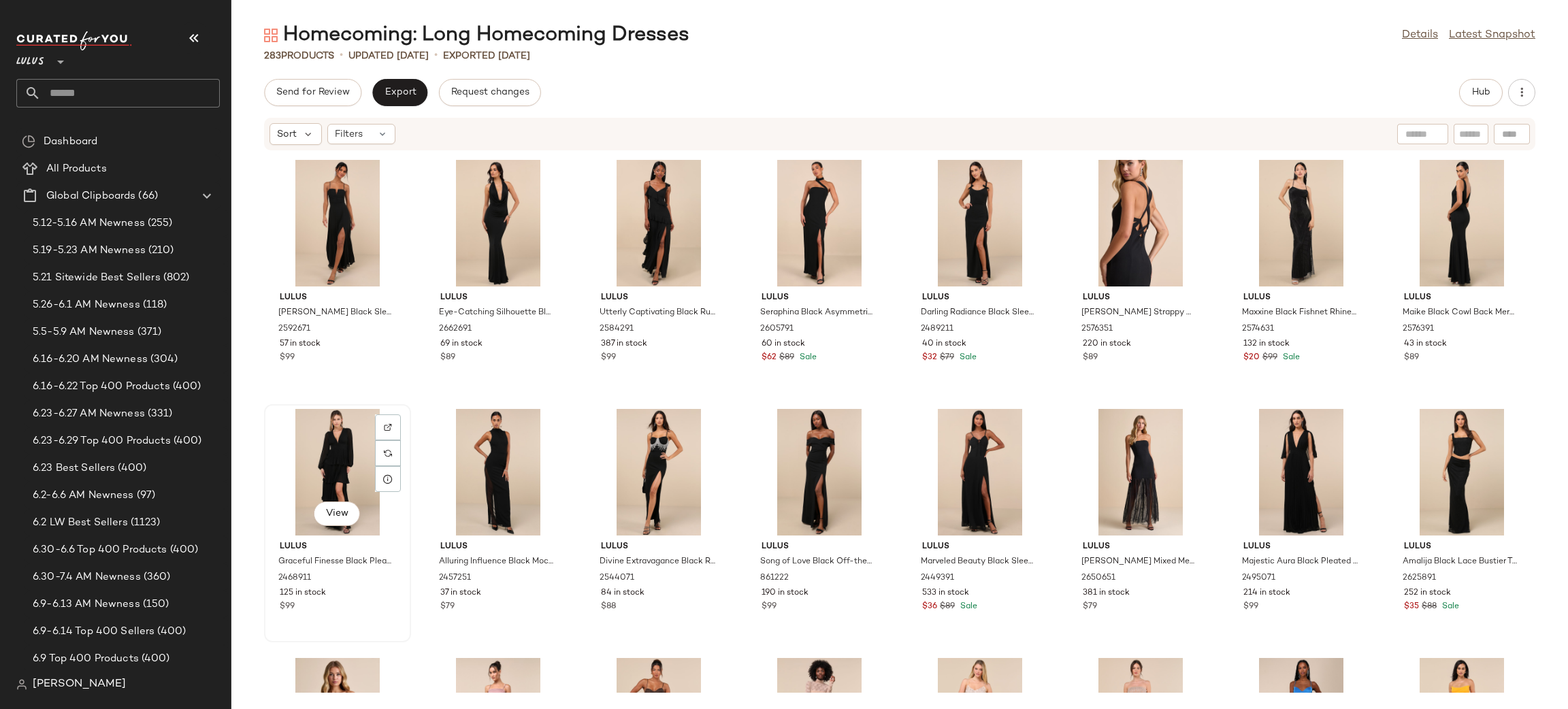
click at [314, 463] on div "View" at bounding box center [337, 471] width 137 height 126
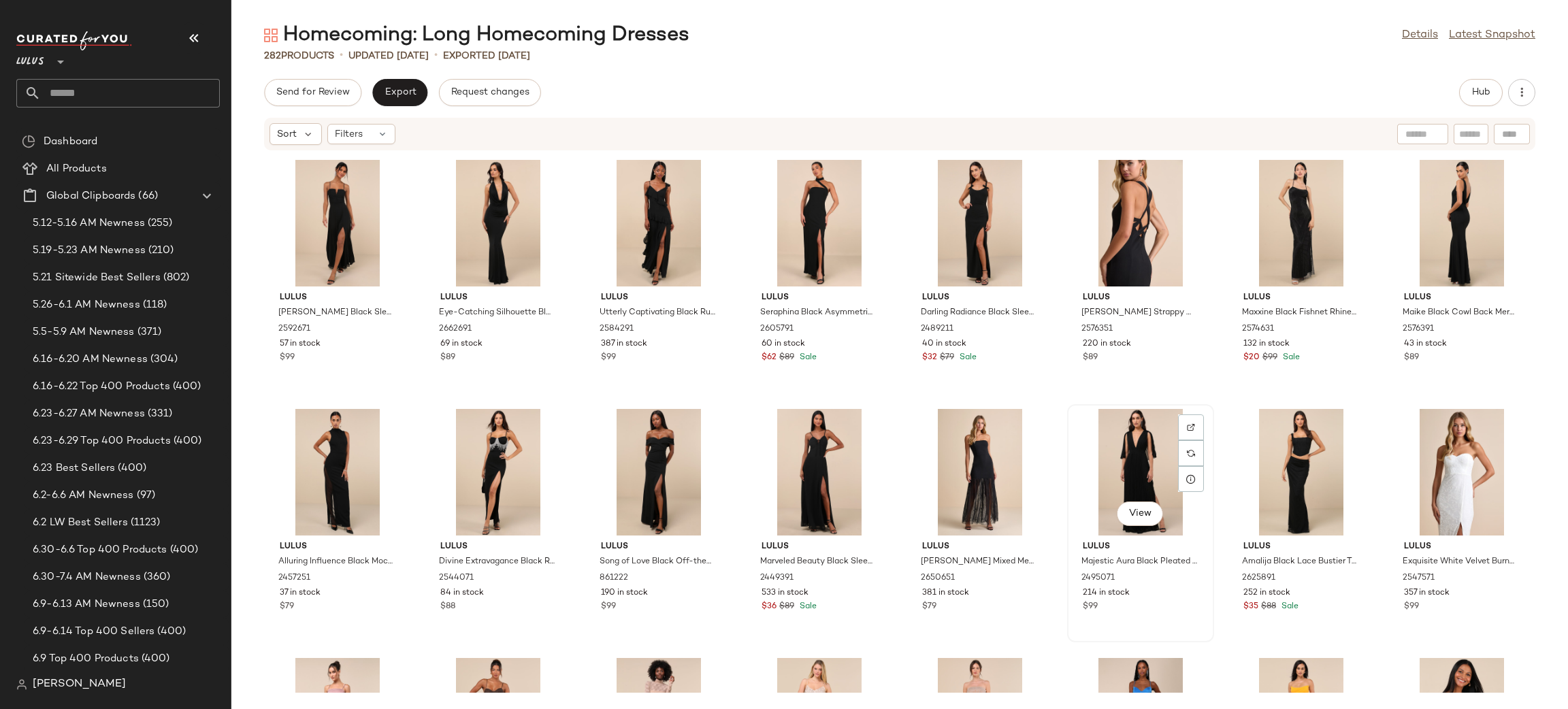
click at [1132, 462] on div "View" at bounding box center [1140, 471] width 137 height 126
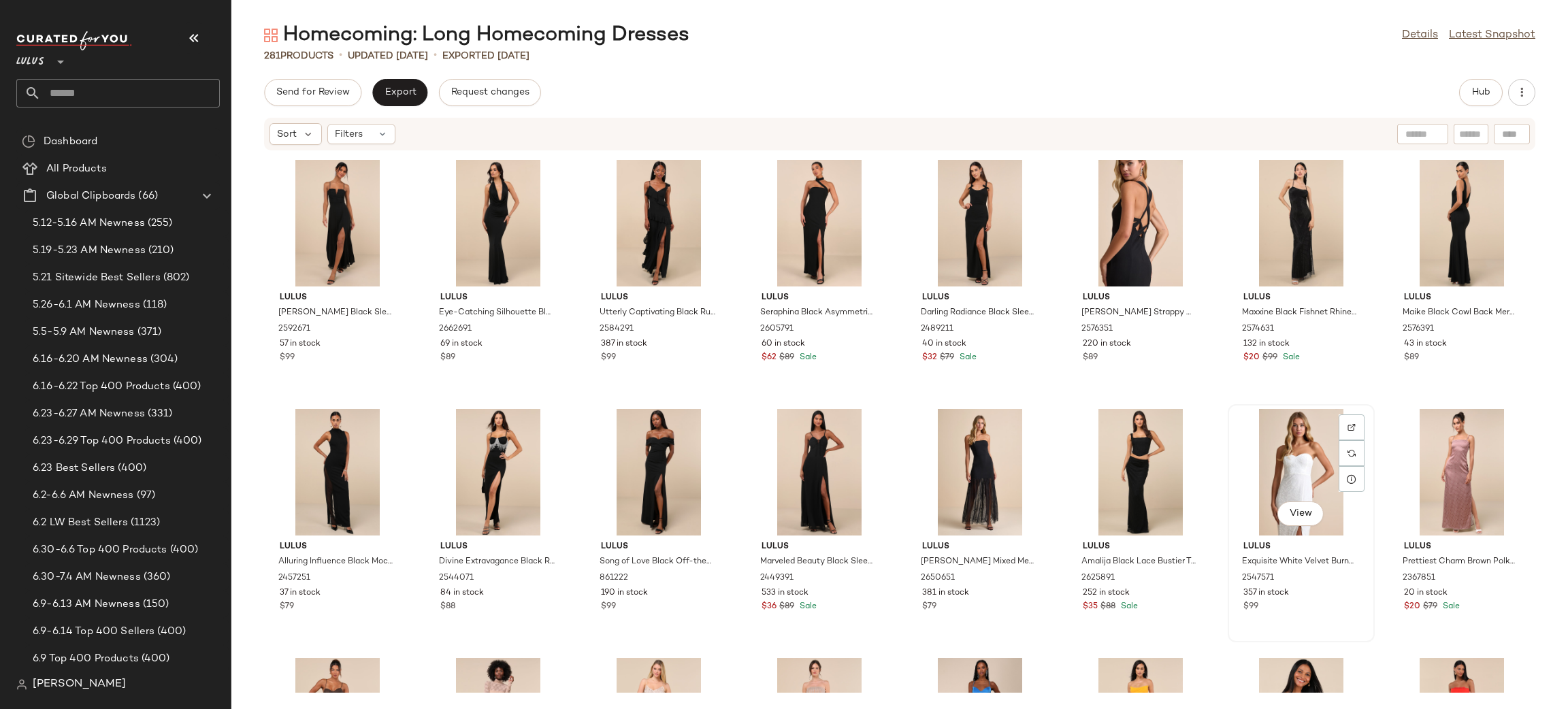
click at [1284, 439] on div "View" at bounding box center [1300, 471] width 137 height 126
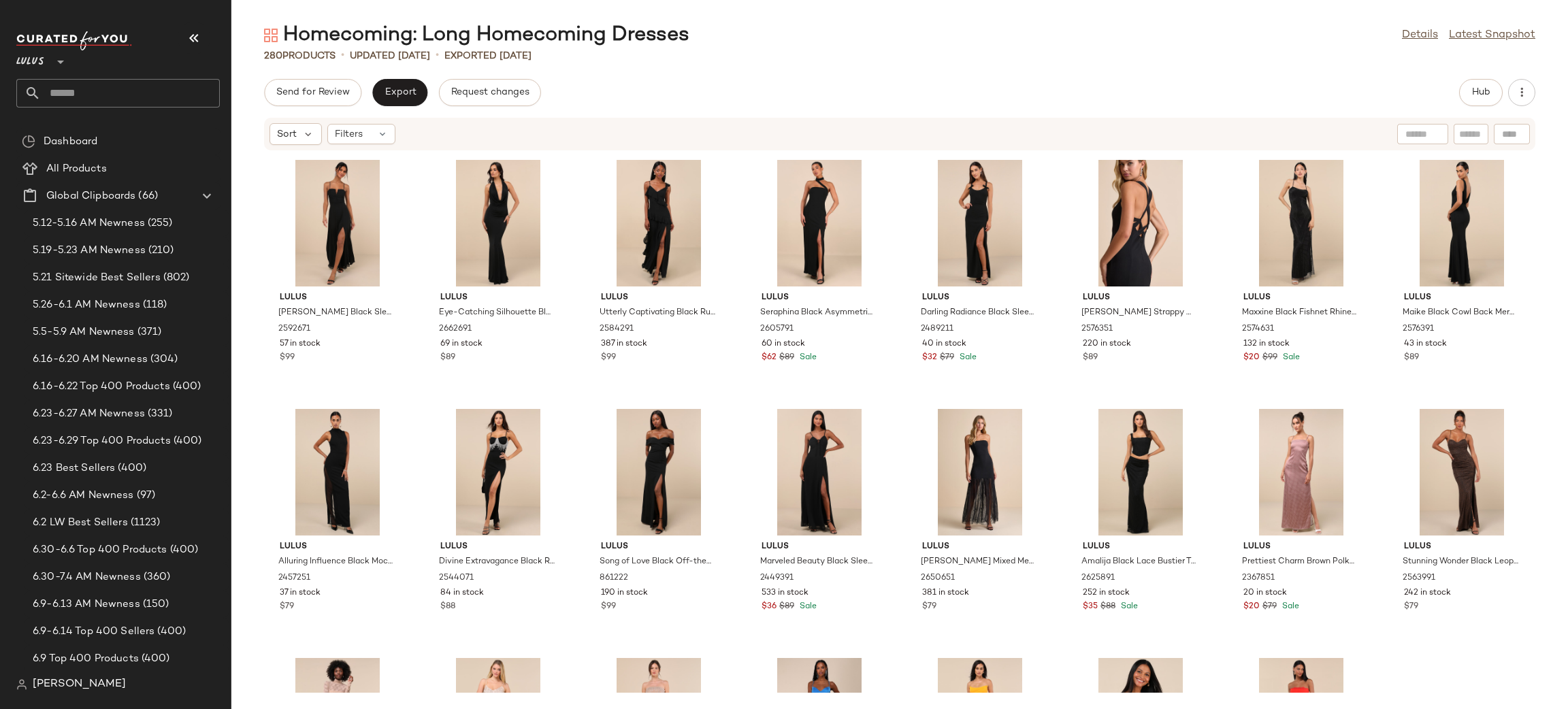
click at [1284, 439] on div at bounding box center [1300, 471] width 137 height 126
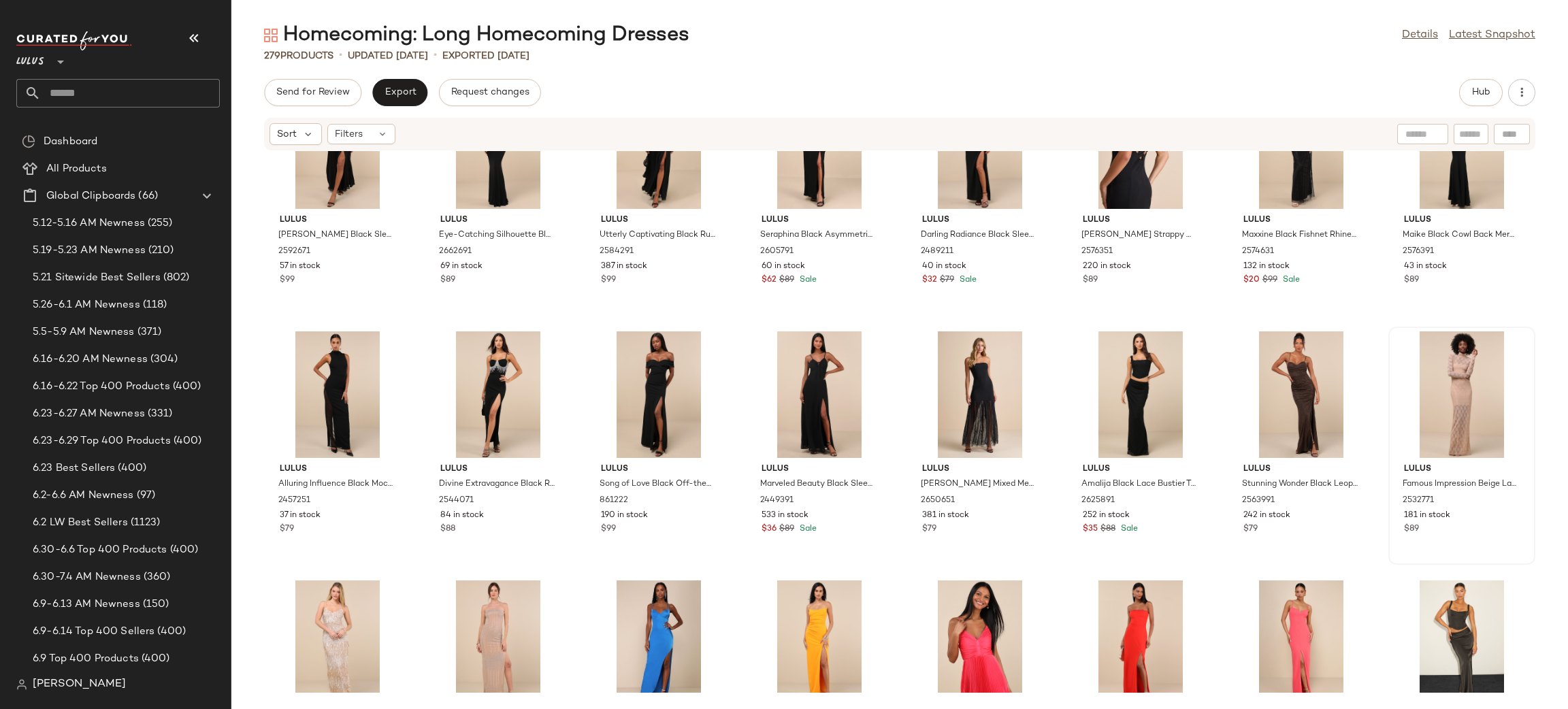
scroll to position [4325, 0]
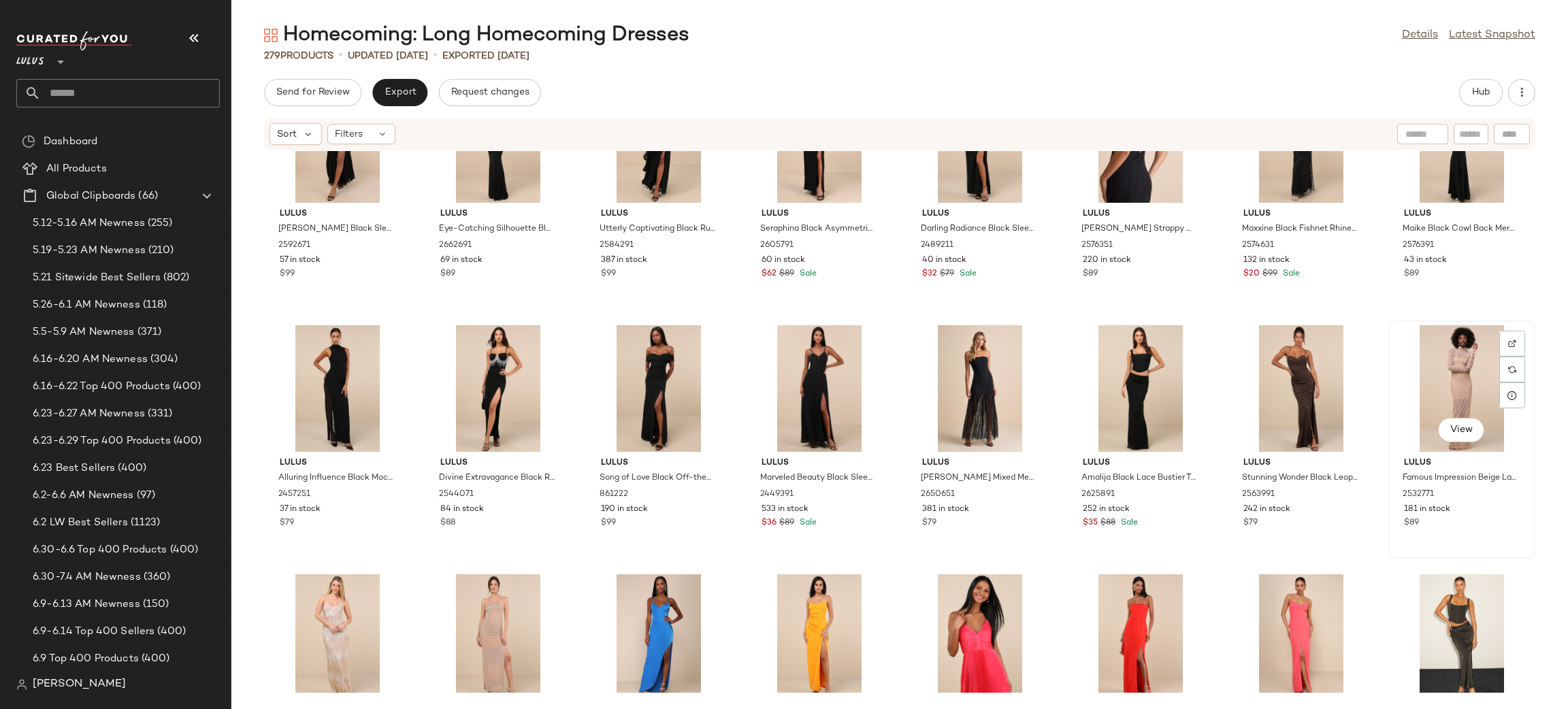
click at [1463, 365] on div "View" at bounding box center [1461, 388] width 137 height 126
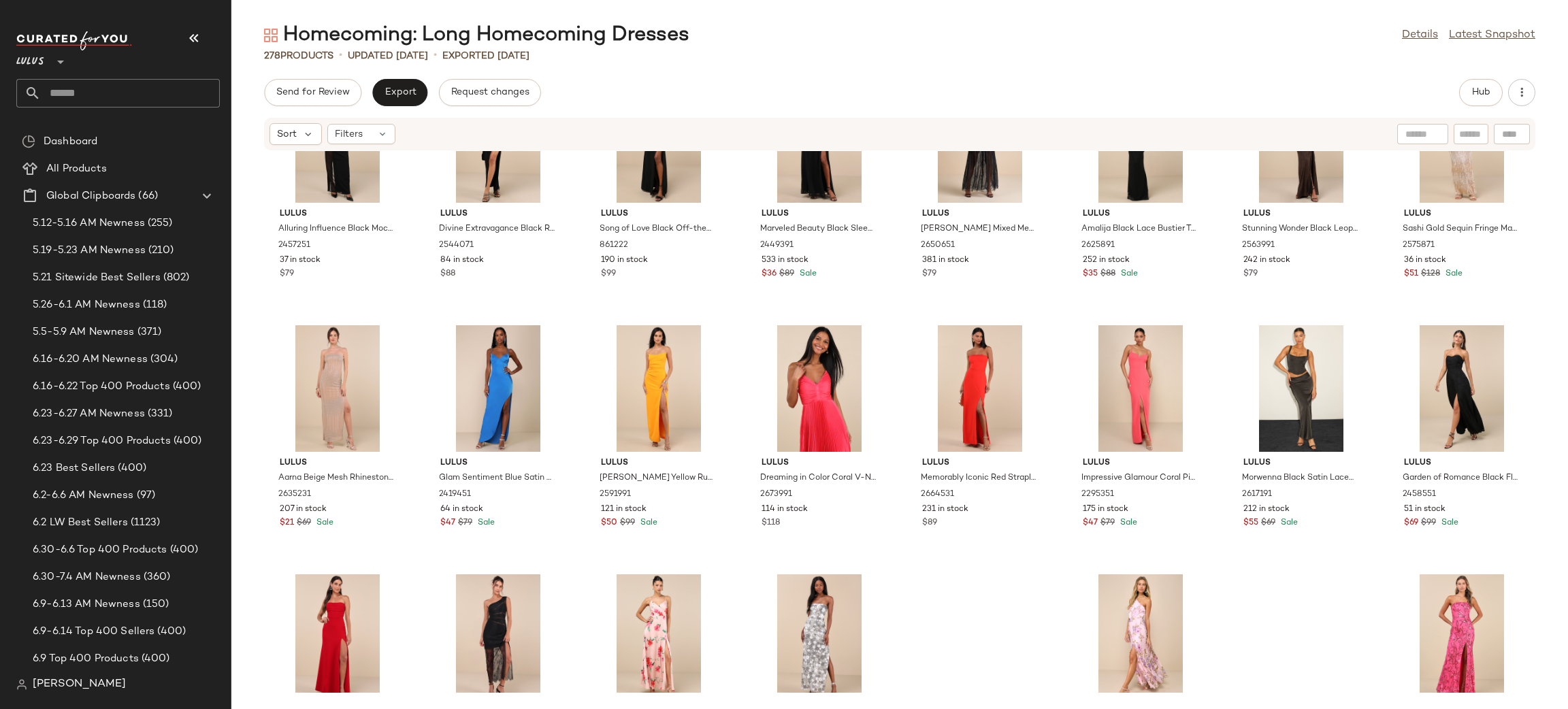
scroll to position [4605, 0]
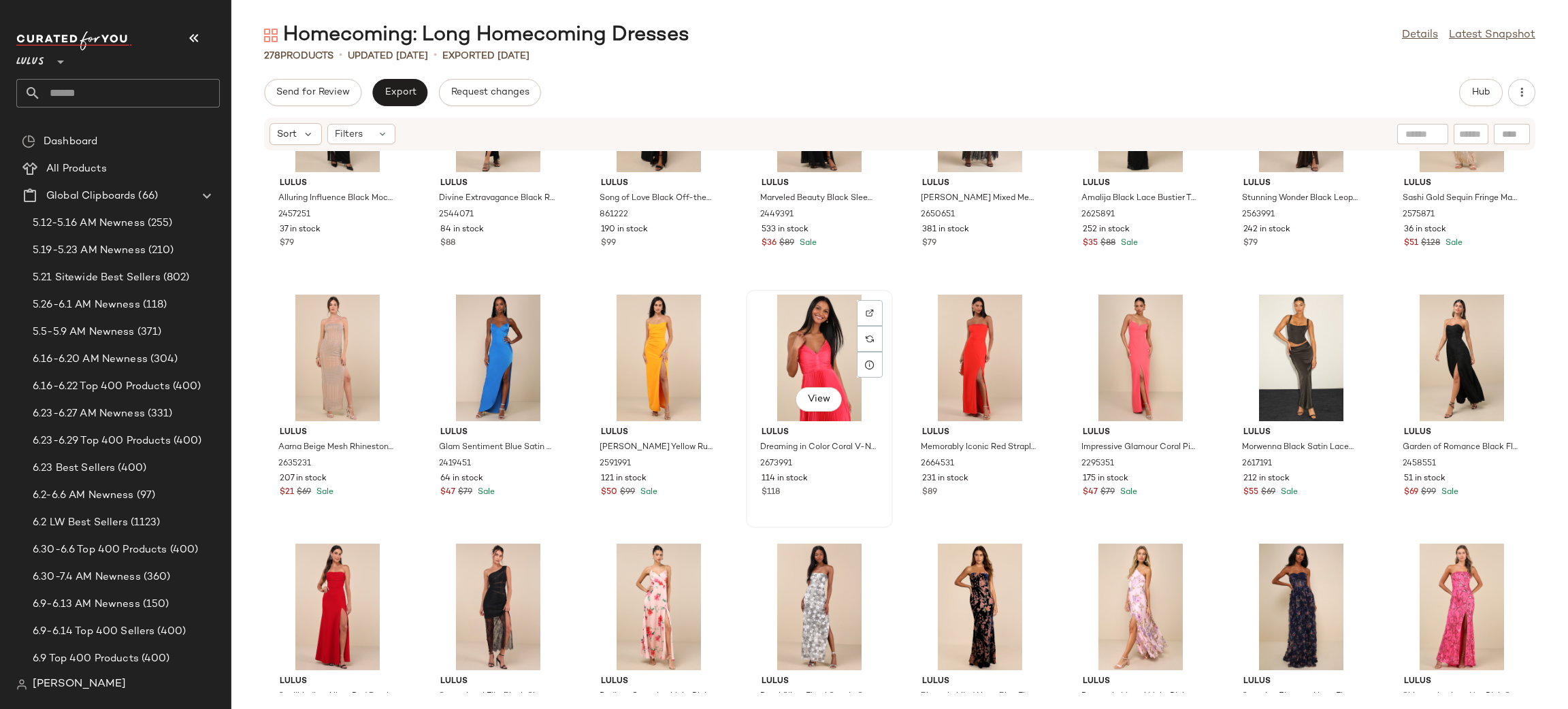
click at [811, 344] on div "View" at bounding box center [818, 357] width 137 height 126
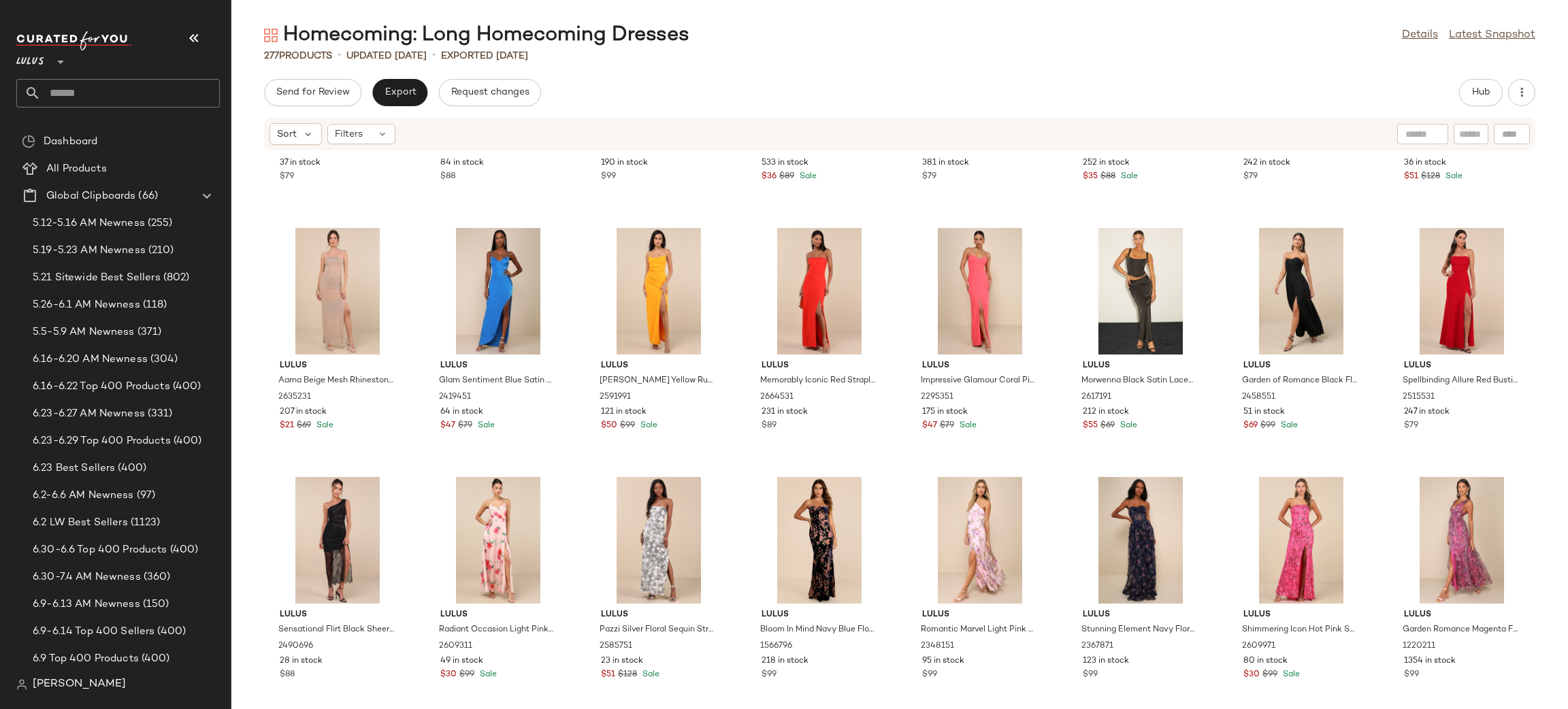
scroll to position [4684, 0]
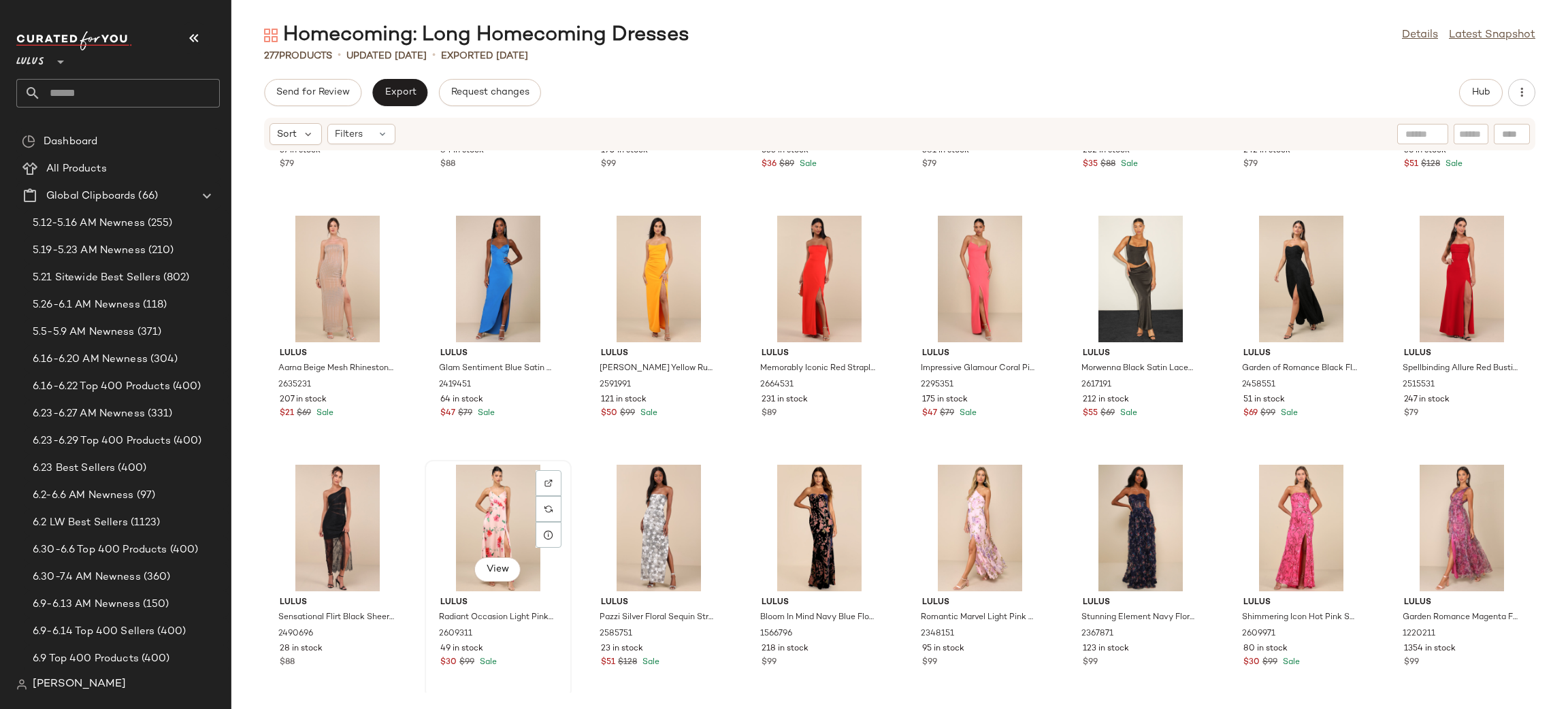
click at [496, 504] on div "View" at bounding box center [497, 527] width 137 height 126
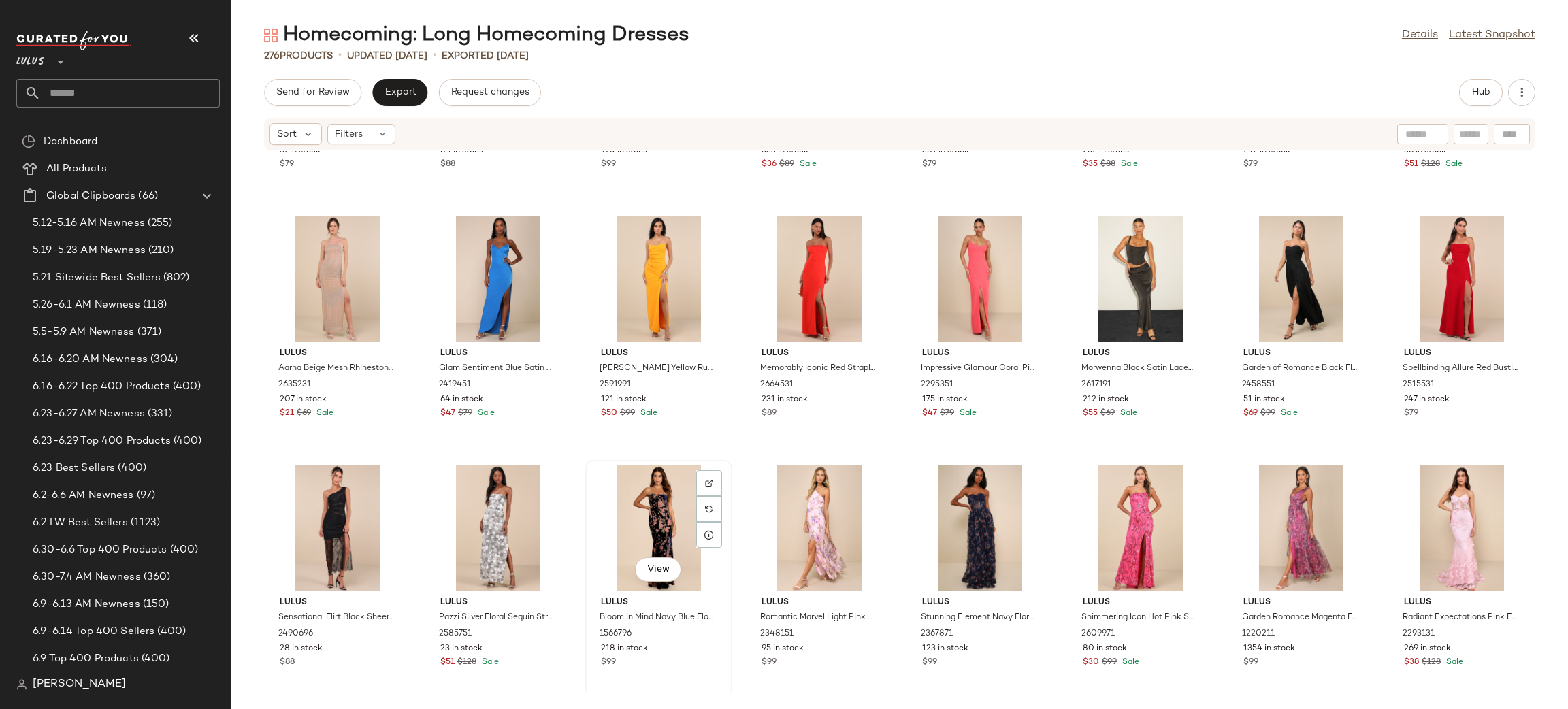
click at [657, 519] on div "View" at bounding box center [658, 527] width 137 height 126
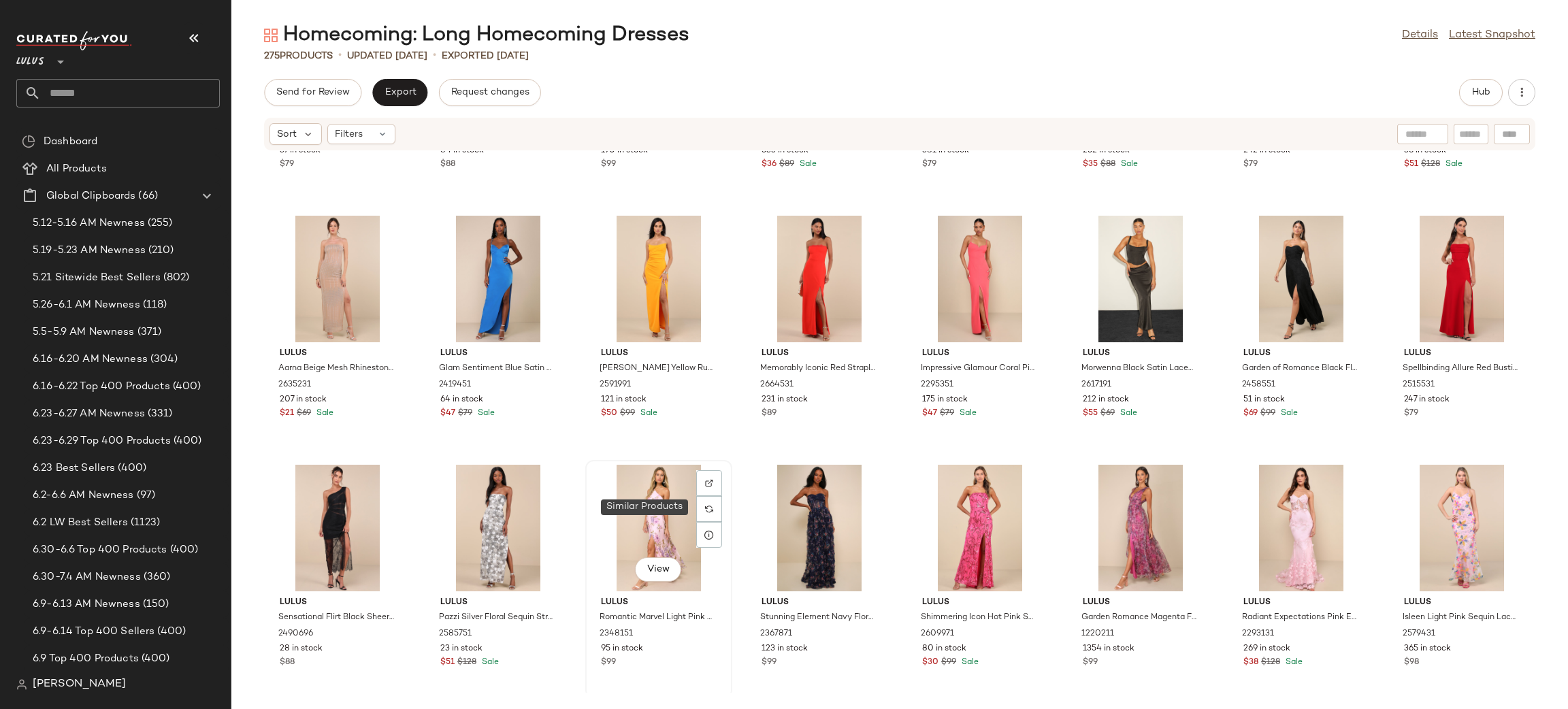
click at [684, 499] on div "View" at bounding box center [658, 527] width 137 height 126
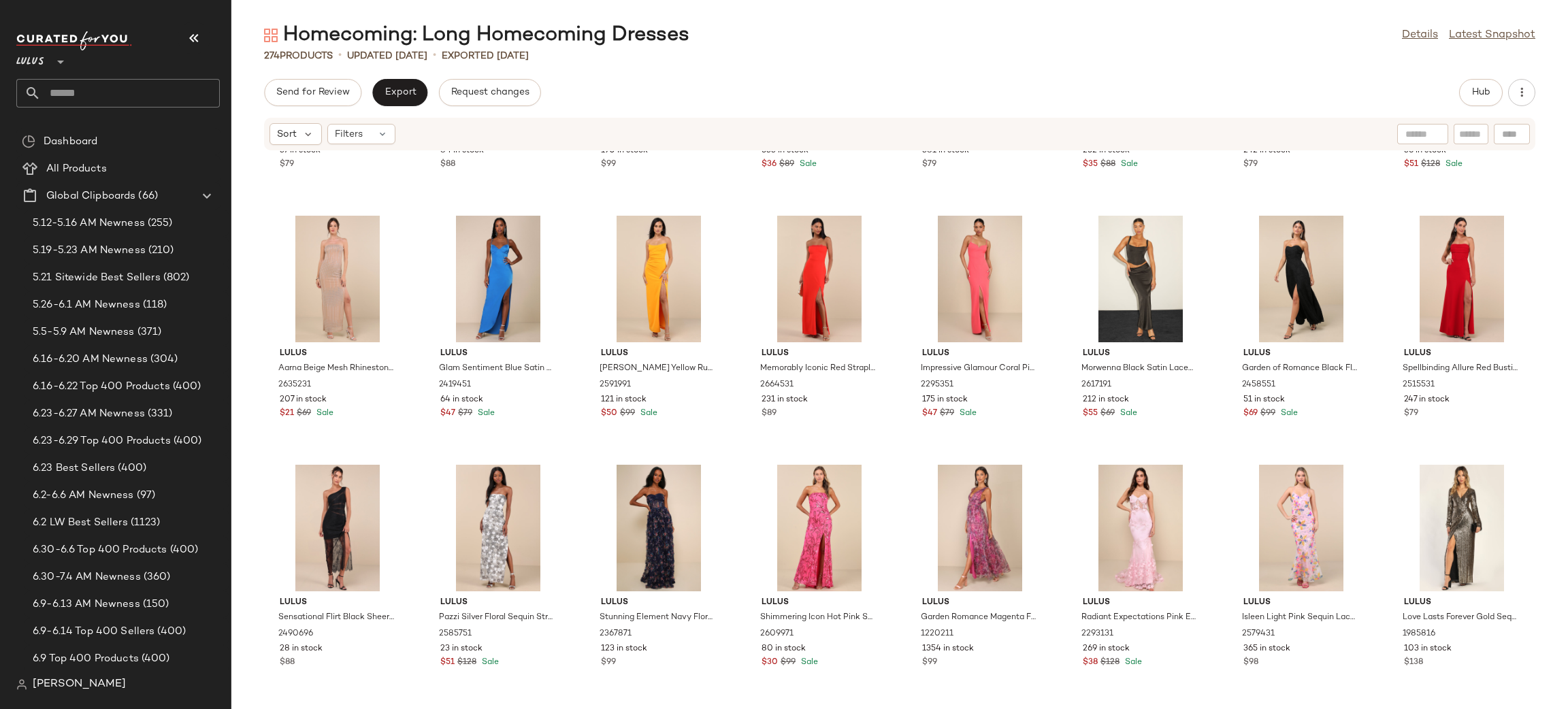
click at [684, 499] on div at bounding box center [658, 527] width 137 height 126
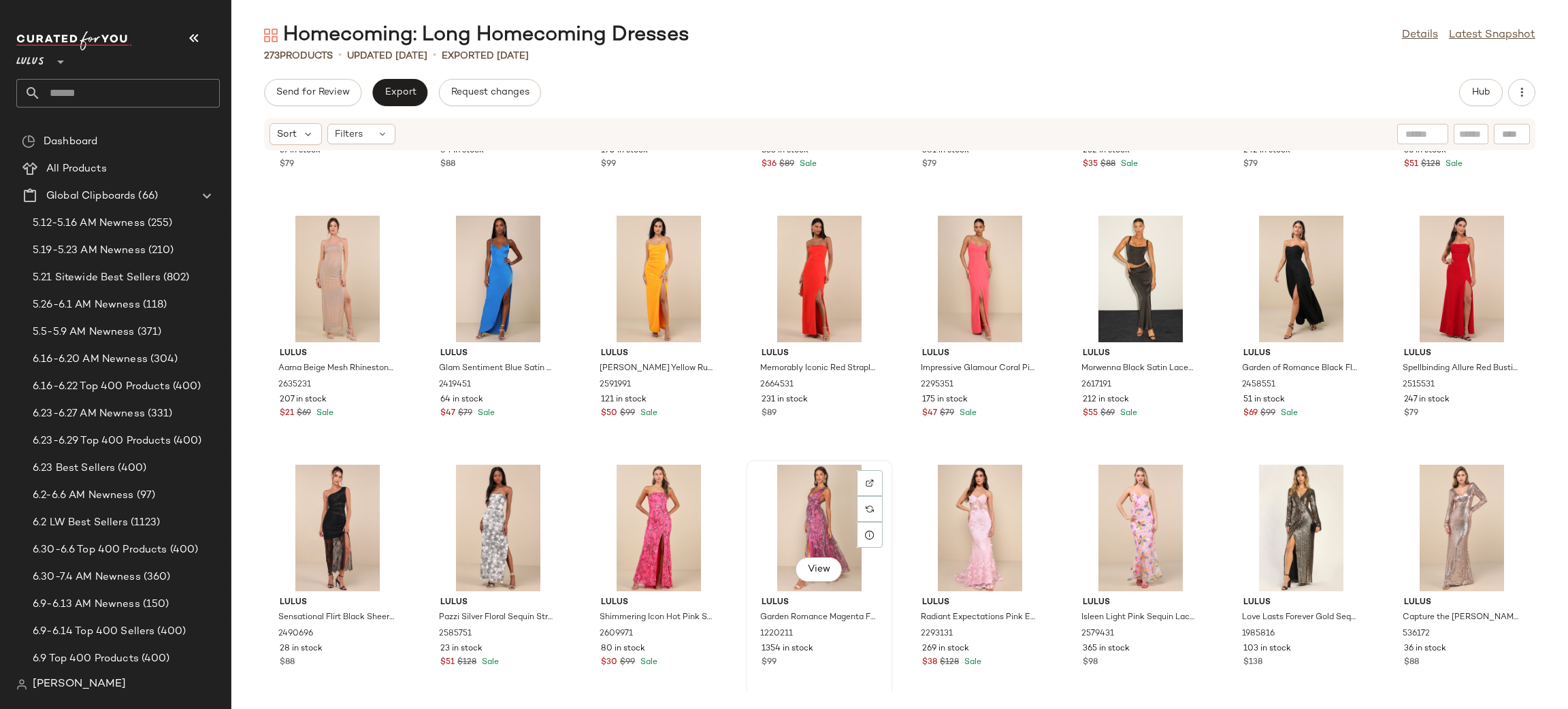
click at [787, 511] on div "View" at bounding box center [818, 527] width 137 height 126
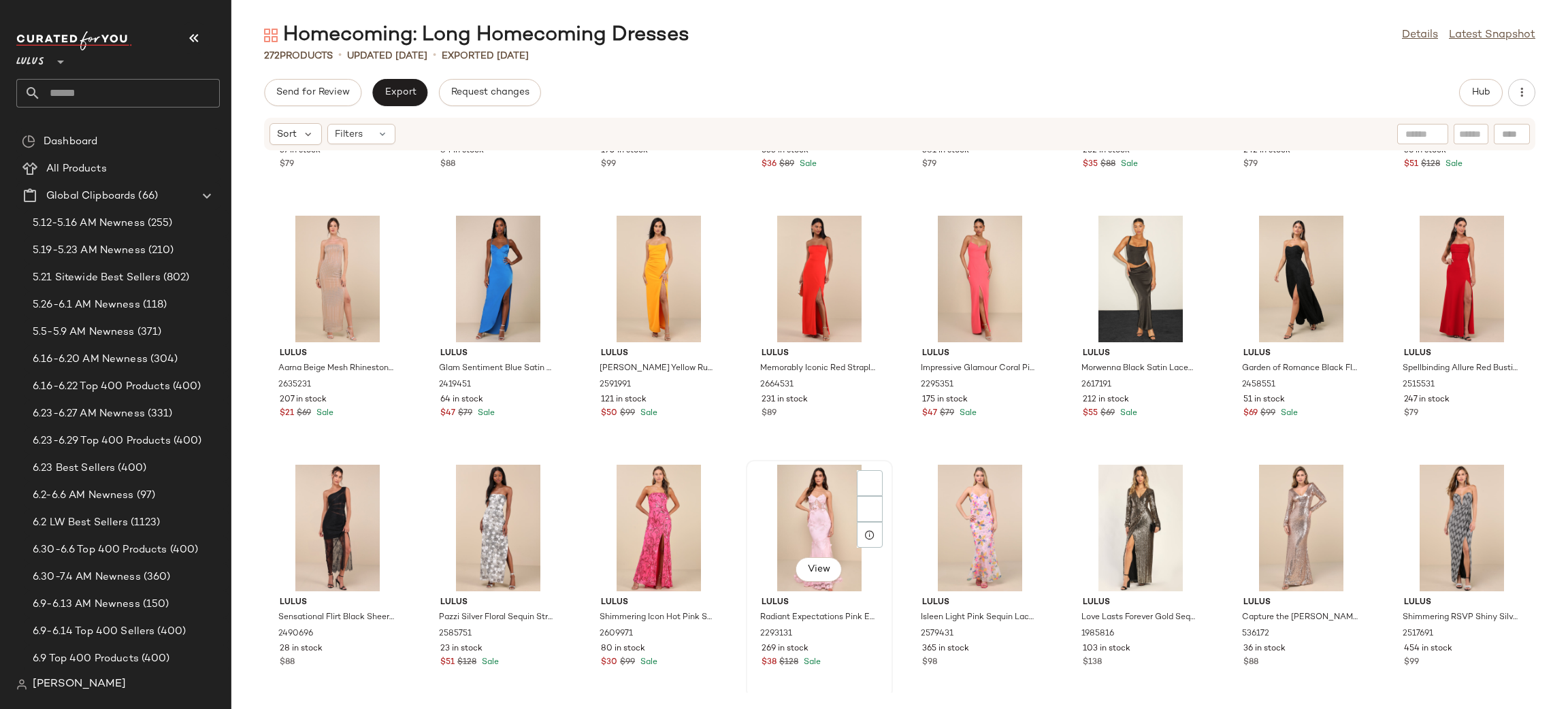
click at [798, 508] on div "View" at bounding box center [818, 527] width 137 height 126
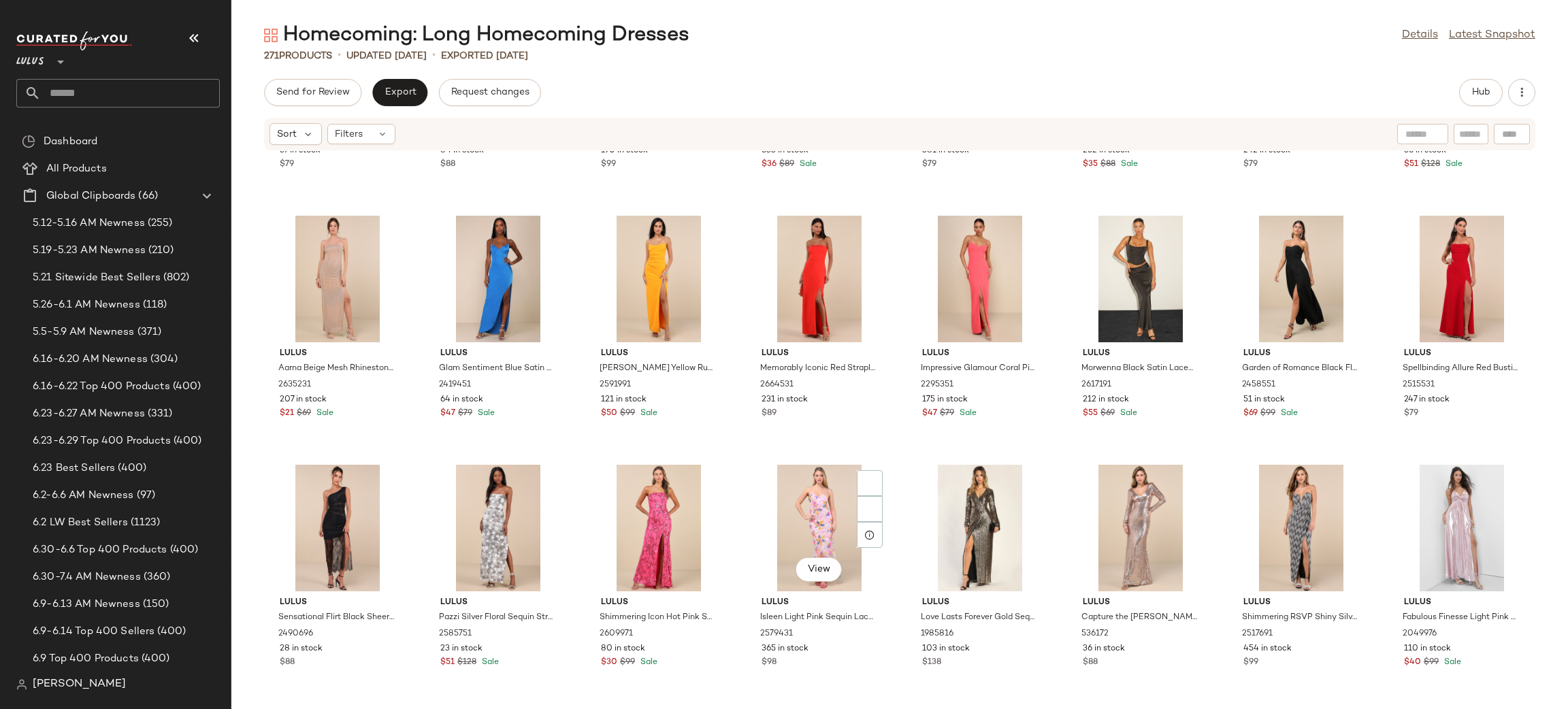
click at [798, 508] on div "View" at bounding box center [818, 527] width 137 height 126
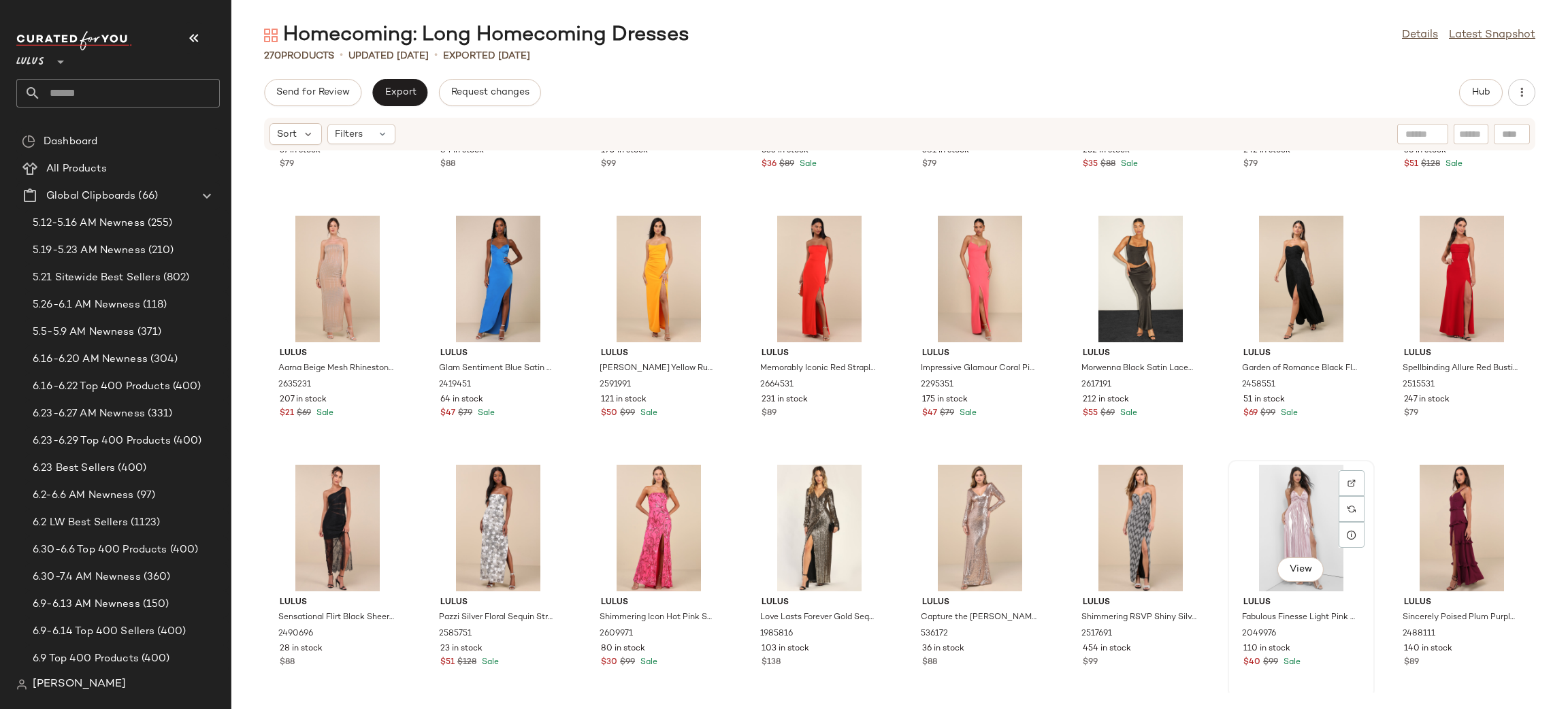
click at [1281, 492] on div "View" at bounding box center [1300, 527] width 137 height 126
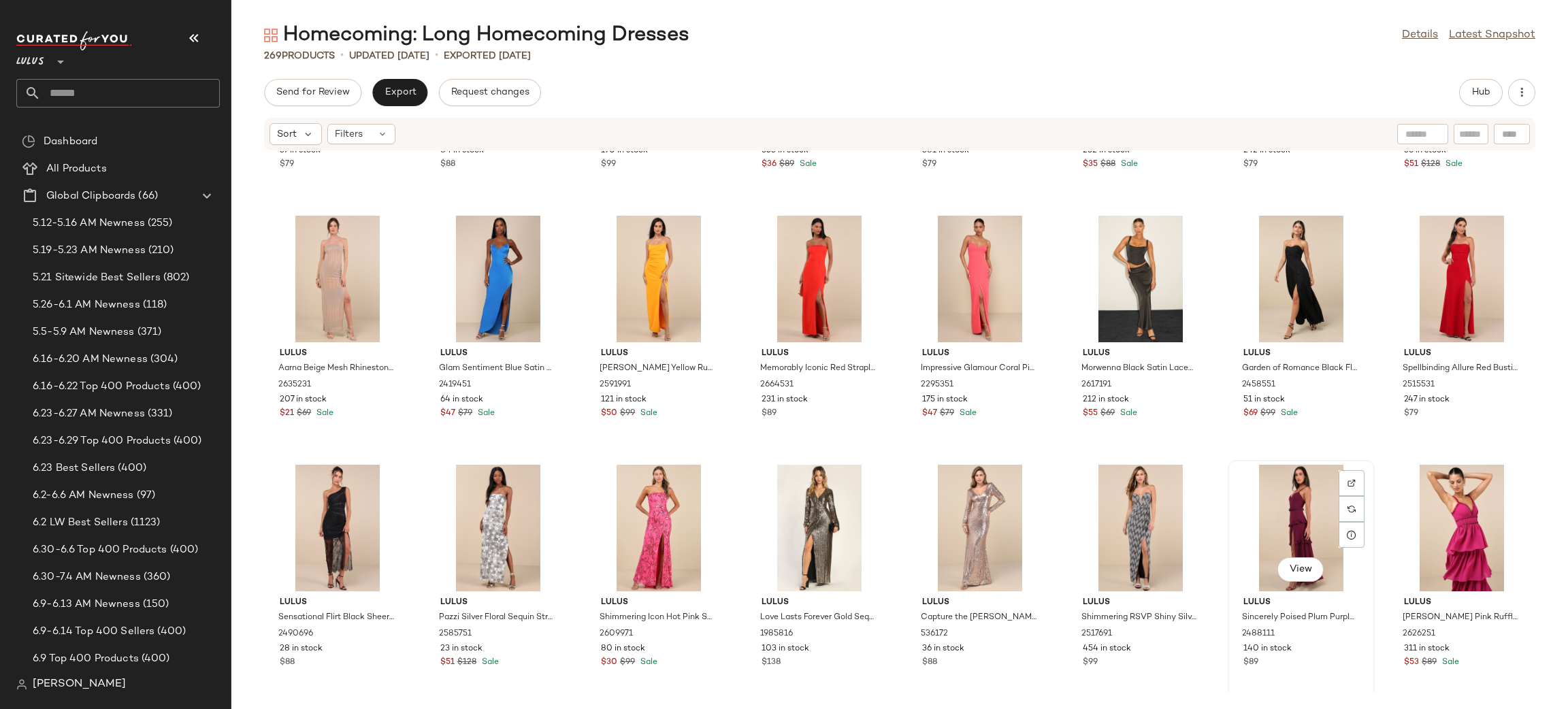
click at [1308, 513] on div "View" at bounding box center [1300, 527] width 137 height 126
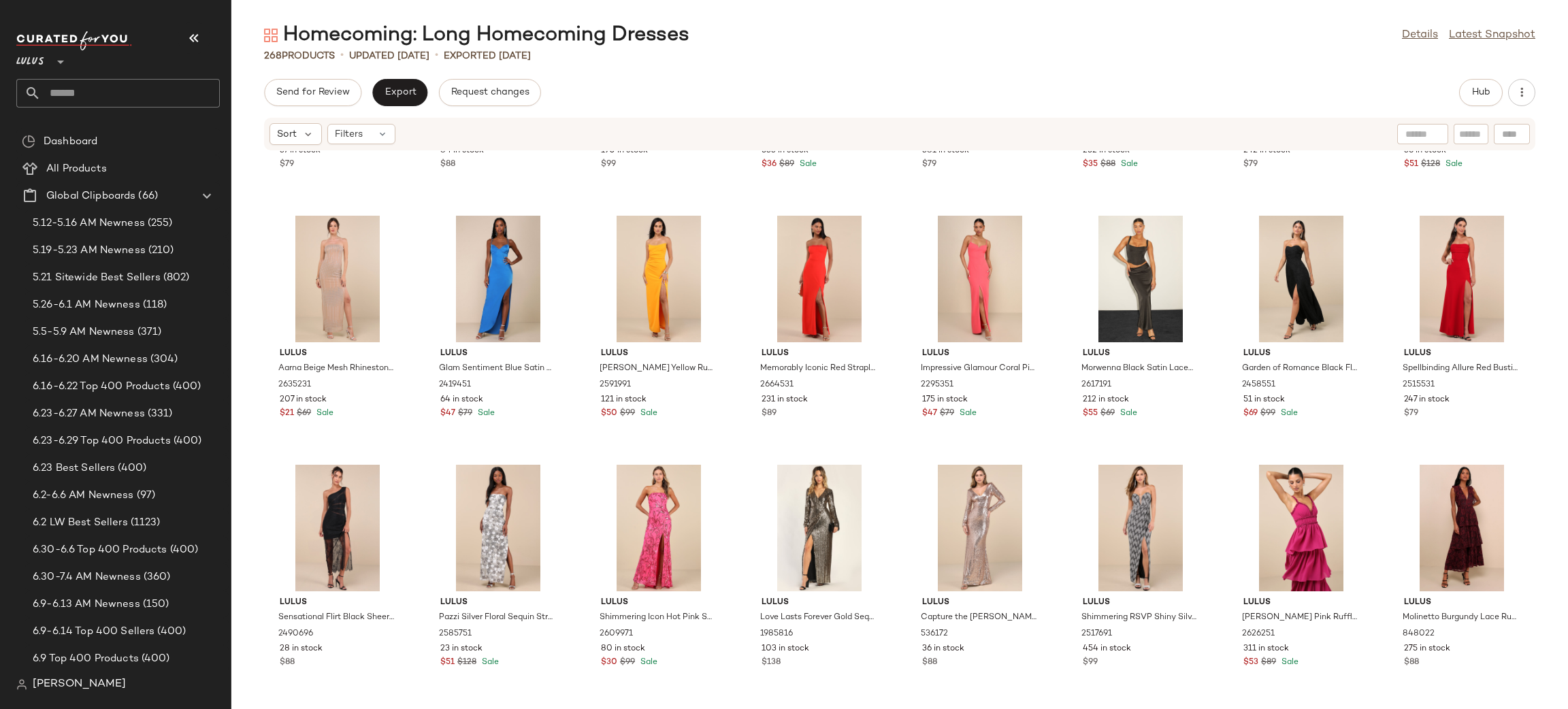
click at [1308, 513] on div at bounding box center [1300, 527] width 137 height 126
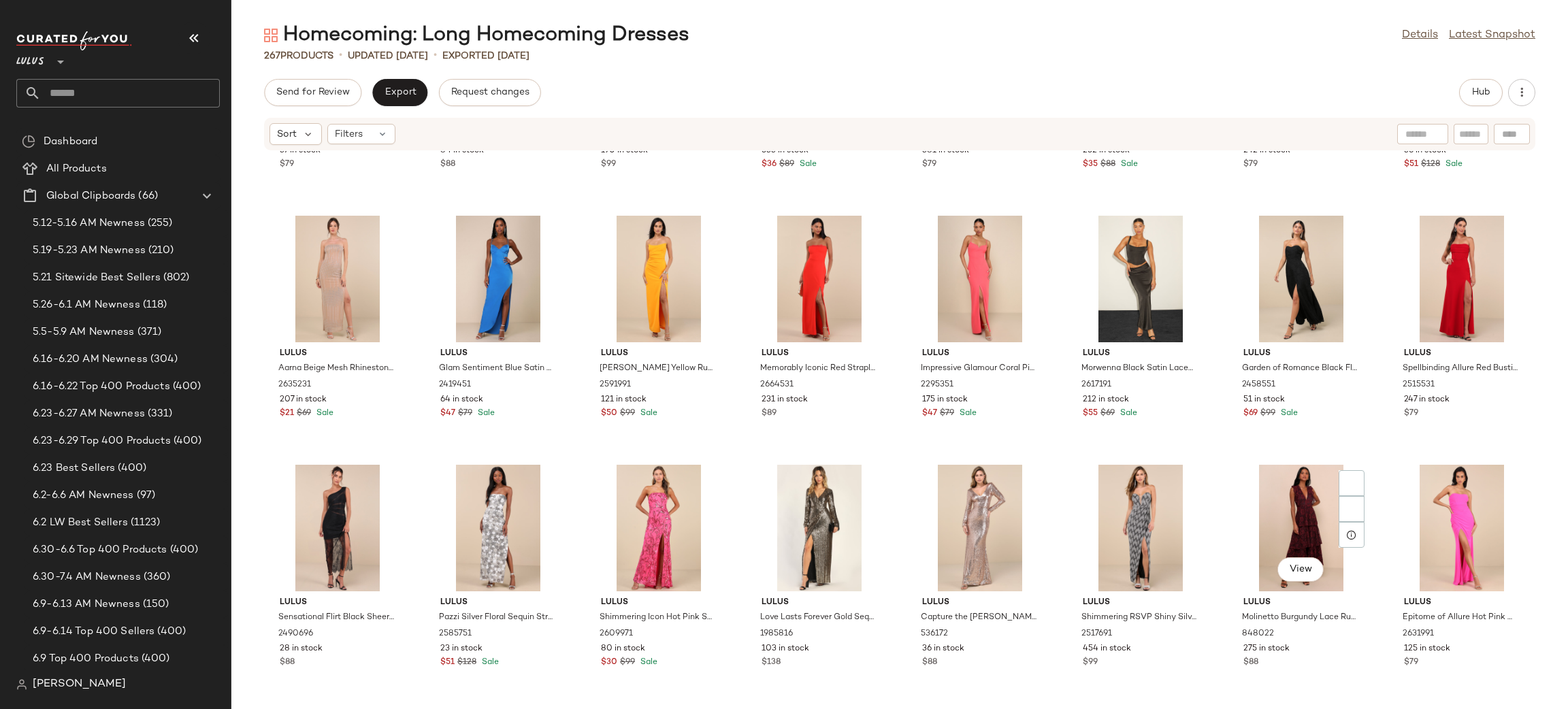
click at [1308, 513] on div "View" at bounding box center [1300, 527] width 137 height 126
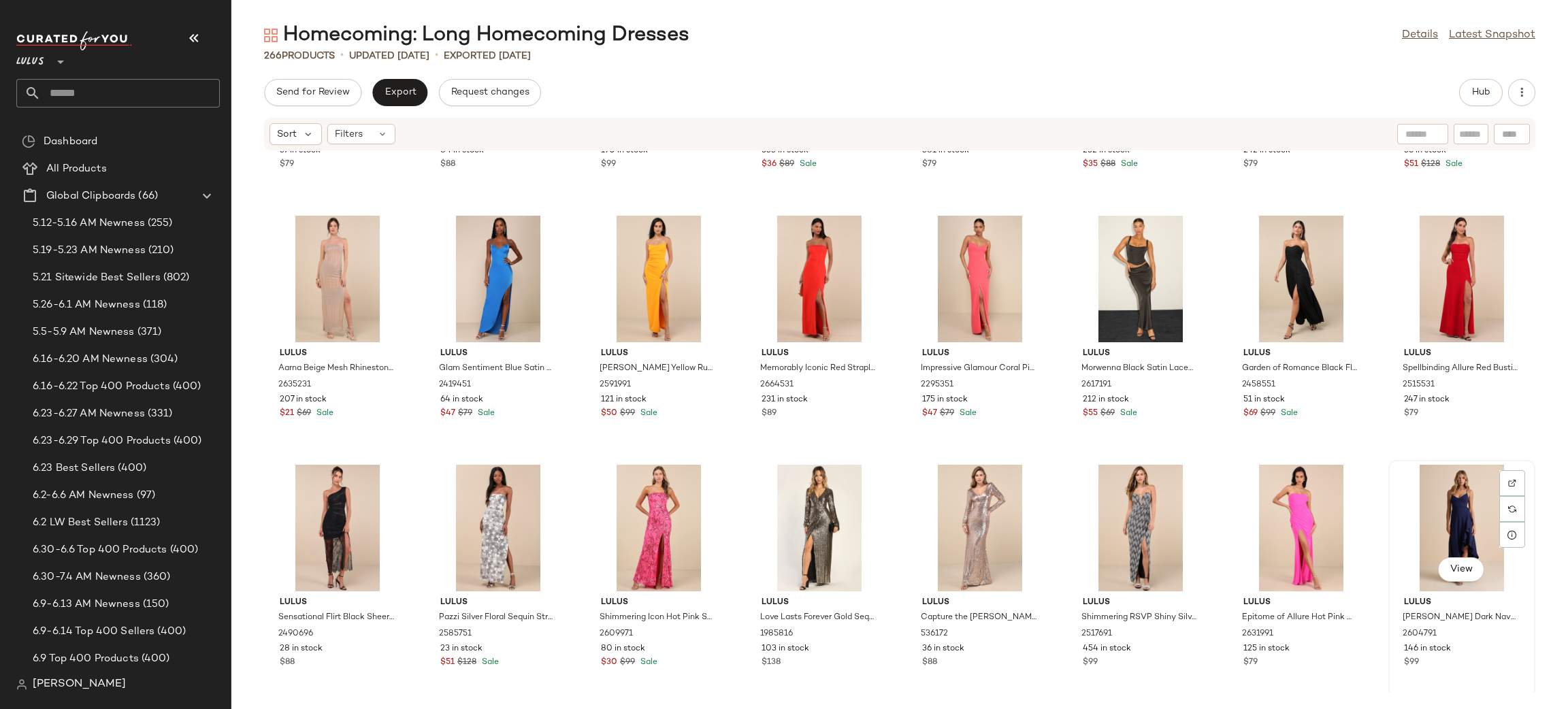
click at [1425, 519] on div "View" at bounding box center [1461, 527] width 137 height 126
click at [1444, 497] on div "View" at bounding box center [1461, 527] width 137 height 126
click at [815, 510] on div "View" at bounding box center [818, 527] width 137 height 126
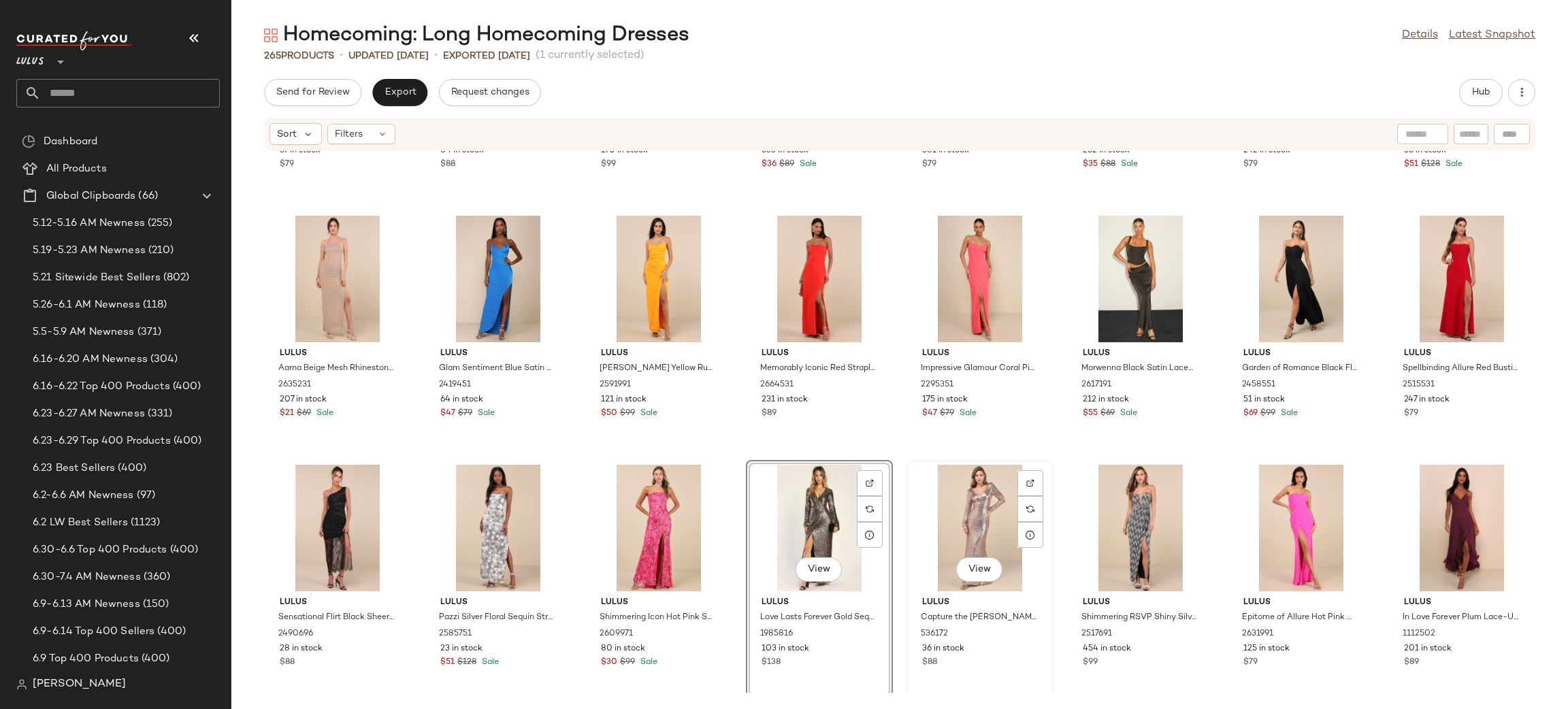
click at [969, 489] on div "View" at bounding box center [980, 527] width 137 height 126
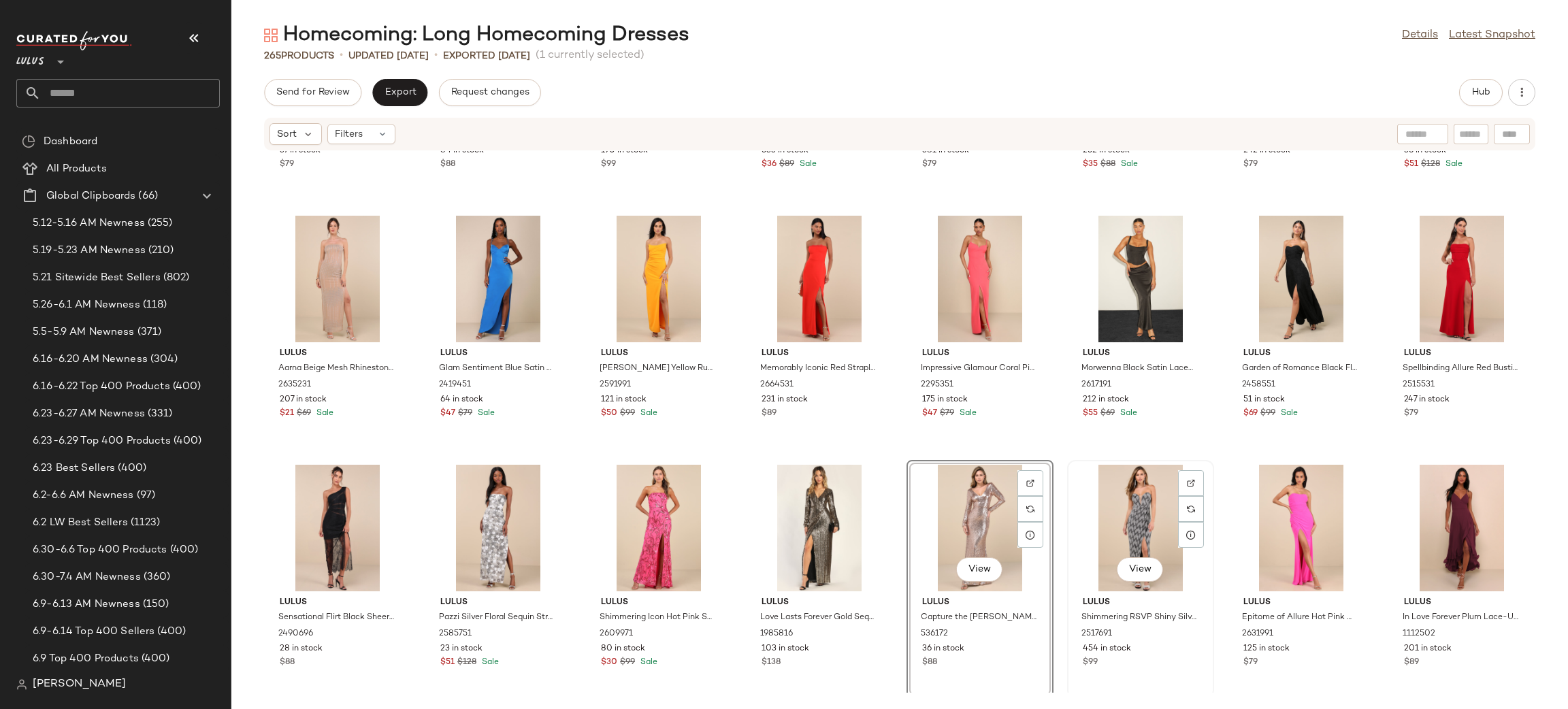
click at [1100, 508] on div "View" at bounding box center [1140, 527] width 137 height 126
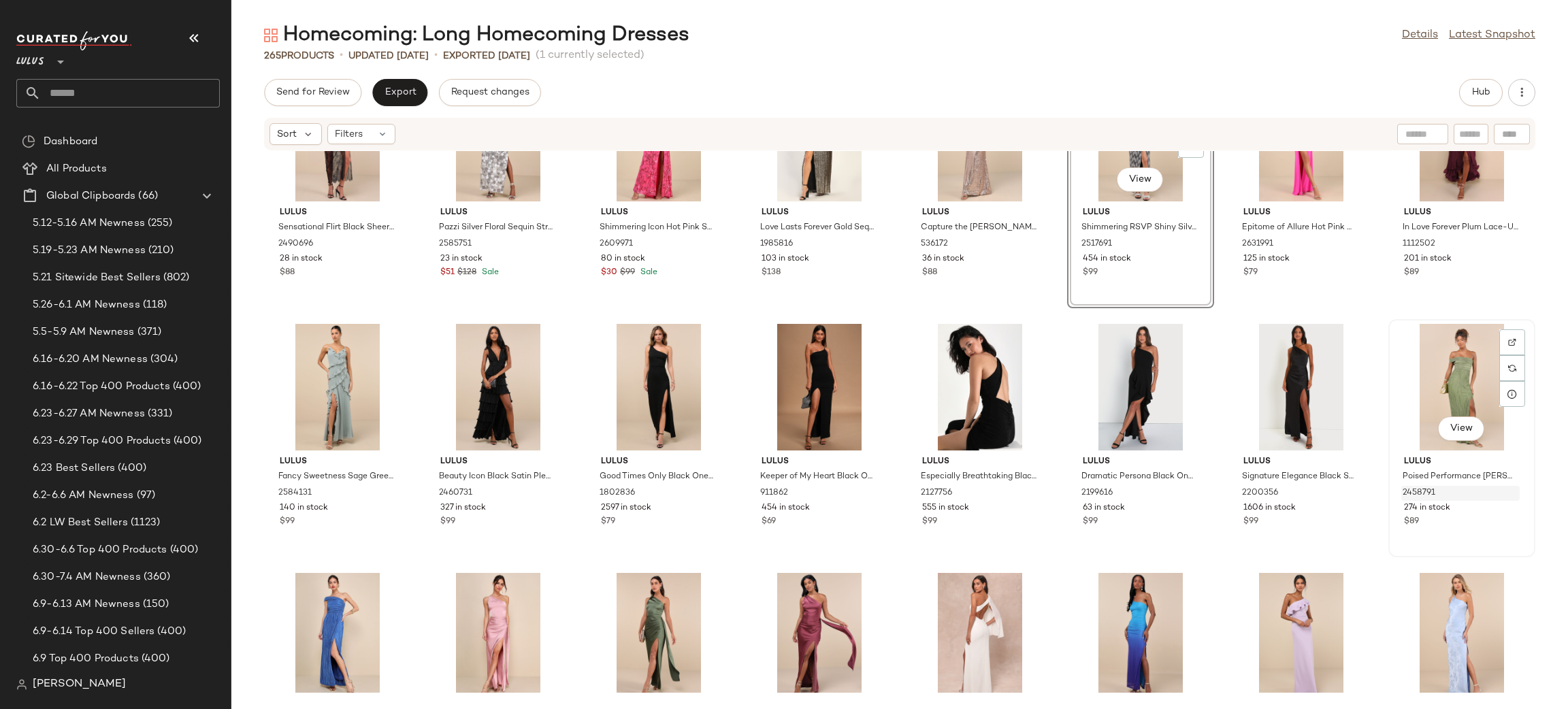
scroll to position [5076, 0]
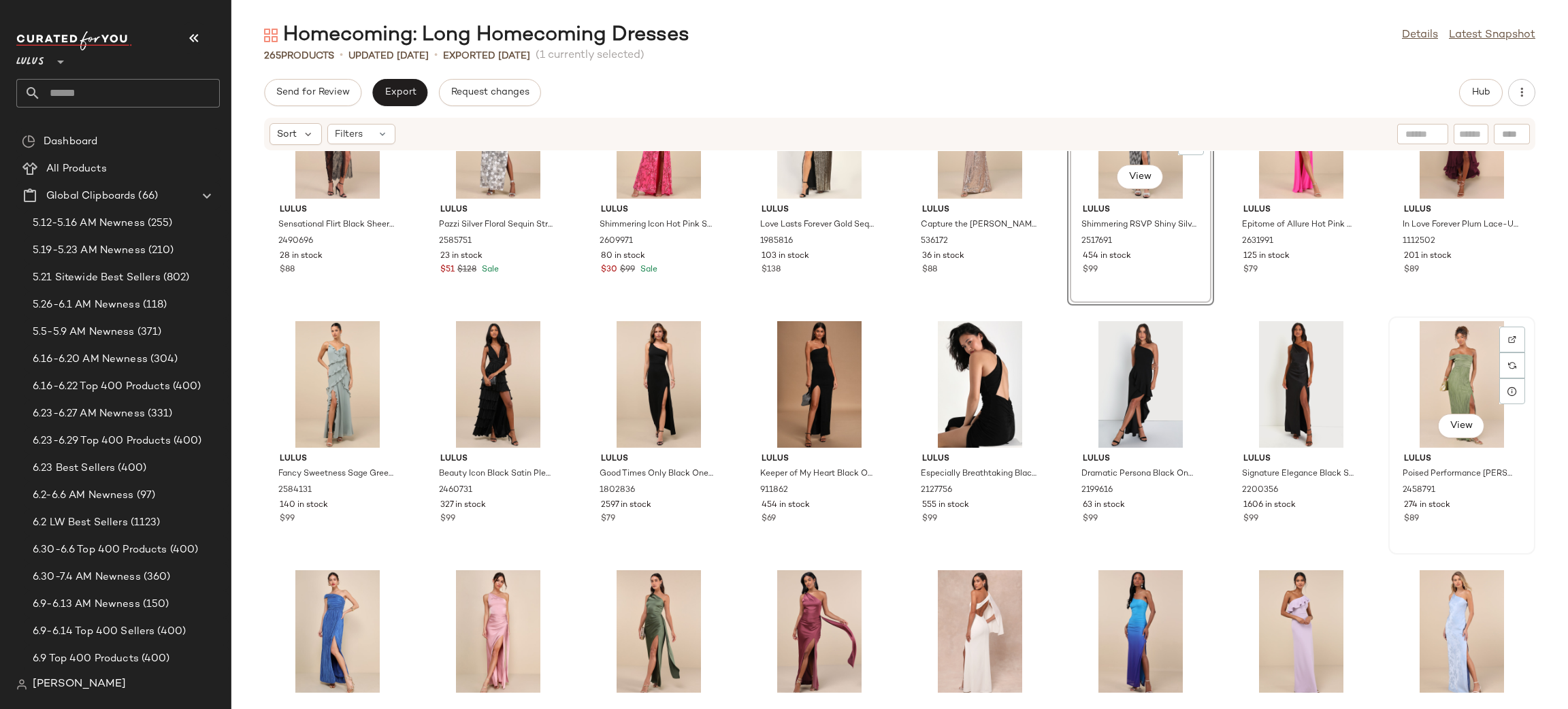
click at [1451, 347] on div "View" at bounding box center [1461, 384] width 137 height 126
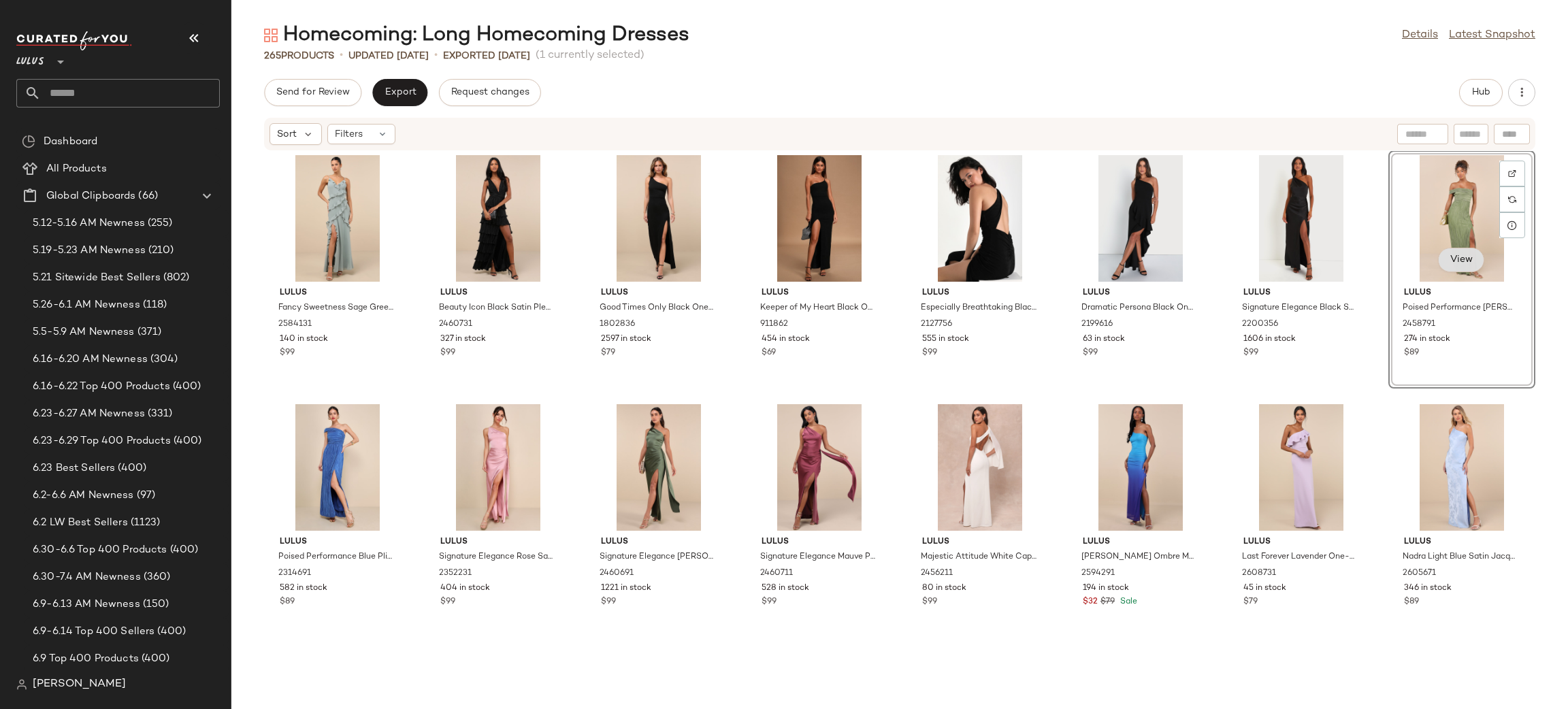
scroll to position [5258, 0]
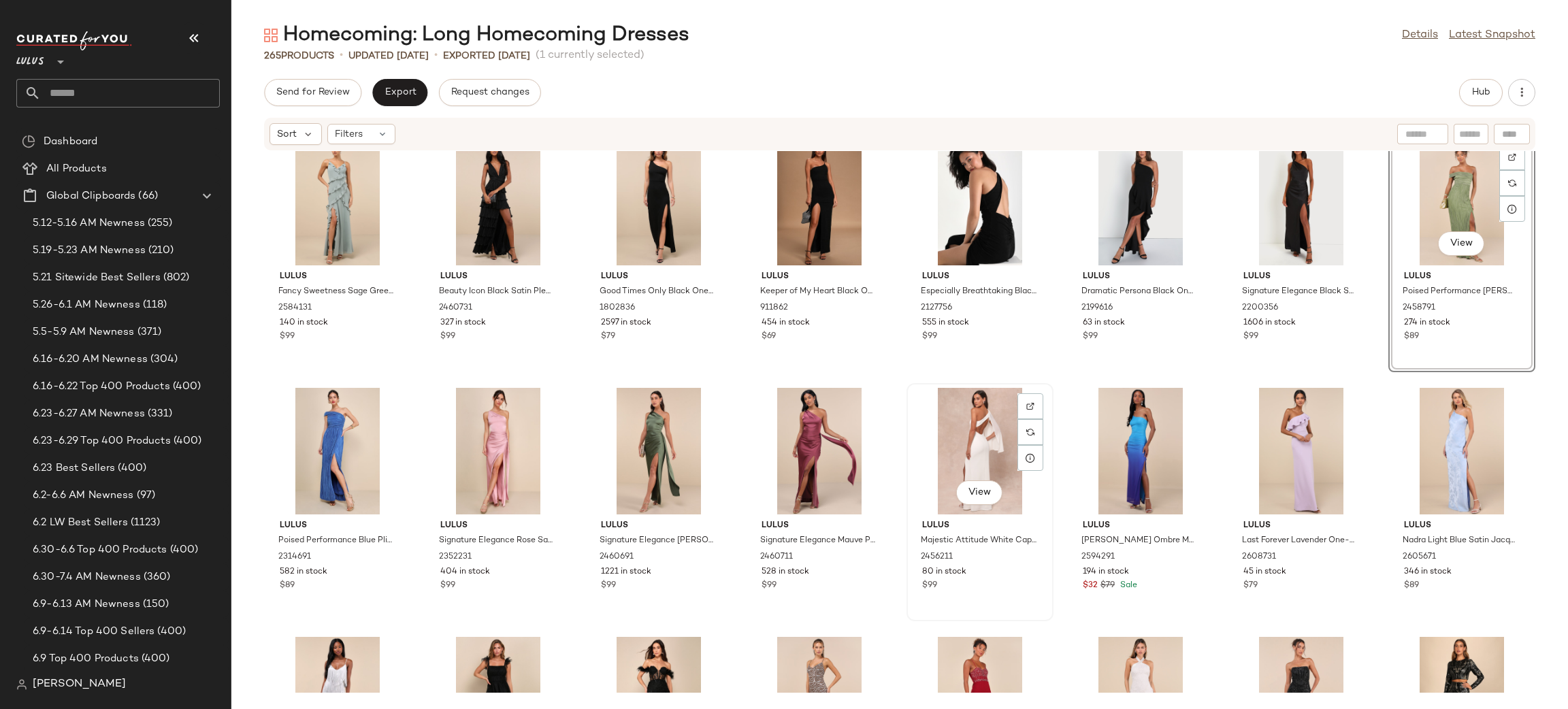
click at [951, 445] on div "View" at bounding box center [980, 450] width 137 height 126
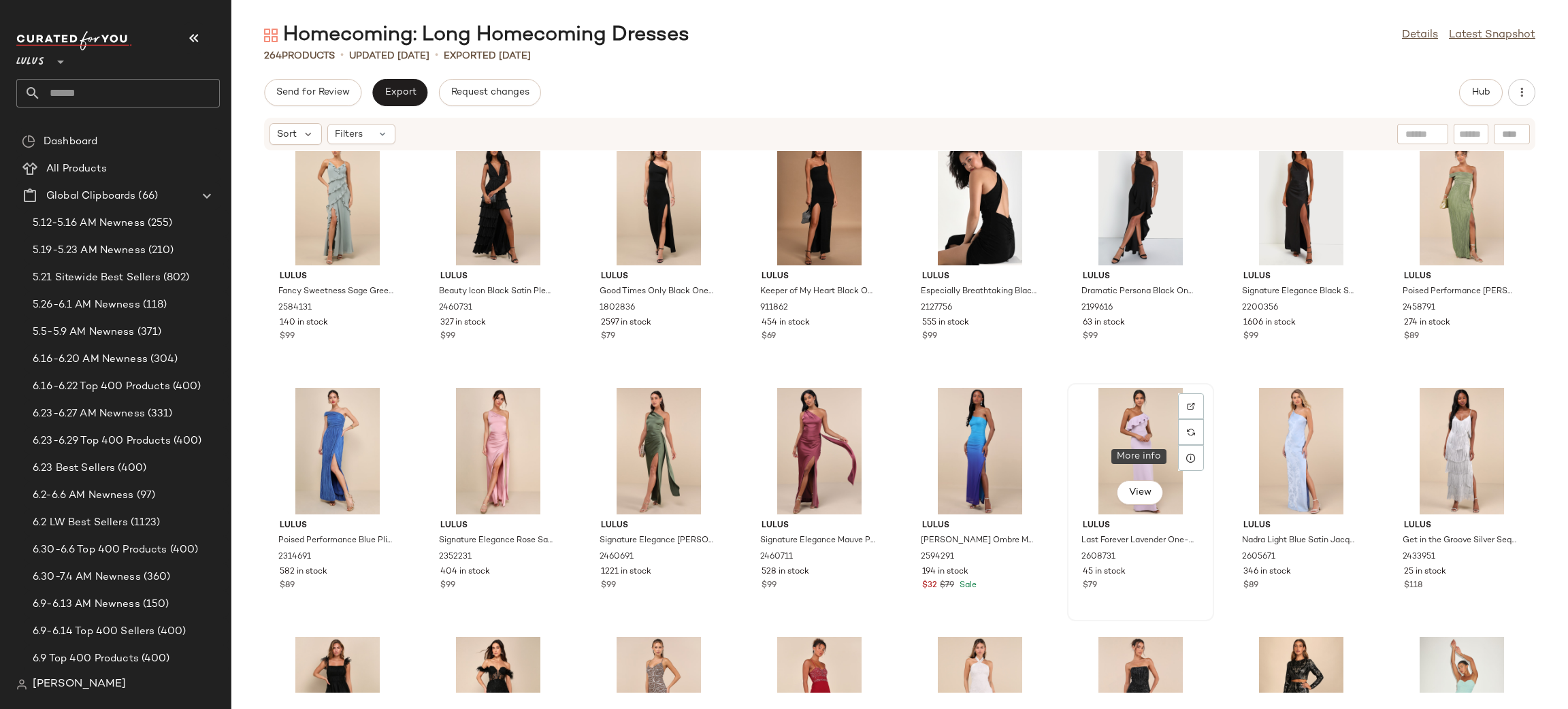
click at [1102, 434] on div "View" at bounding box center [1140, 450] width 137 height 126
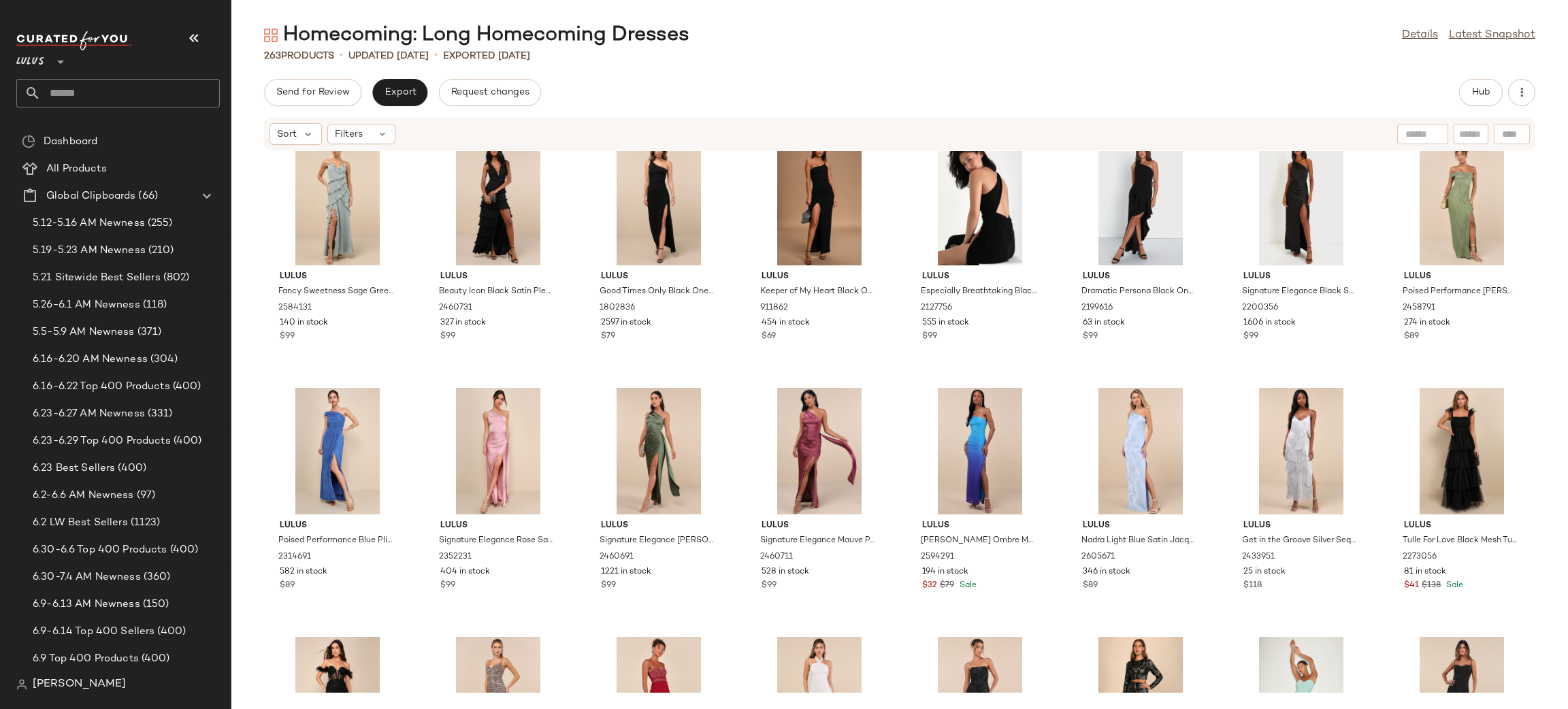
click at [1102, 434] on div at bounding box center [1140, 450] width 137 height 126
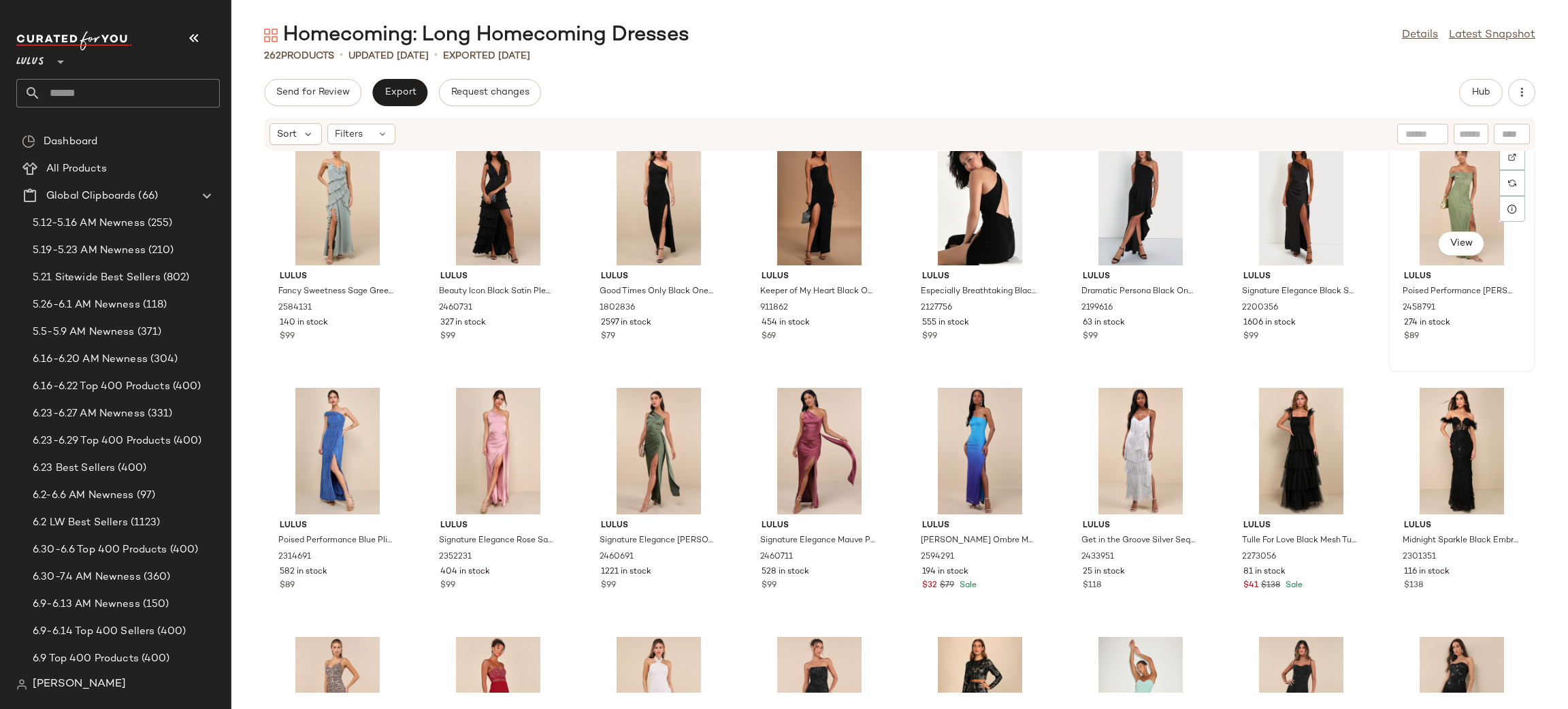
click at [1429, 194] on div "View" at bounding box center [1461, 201] width 137 height 126
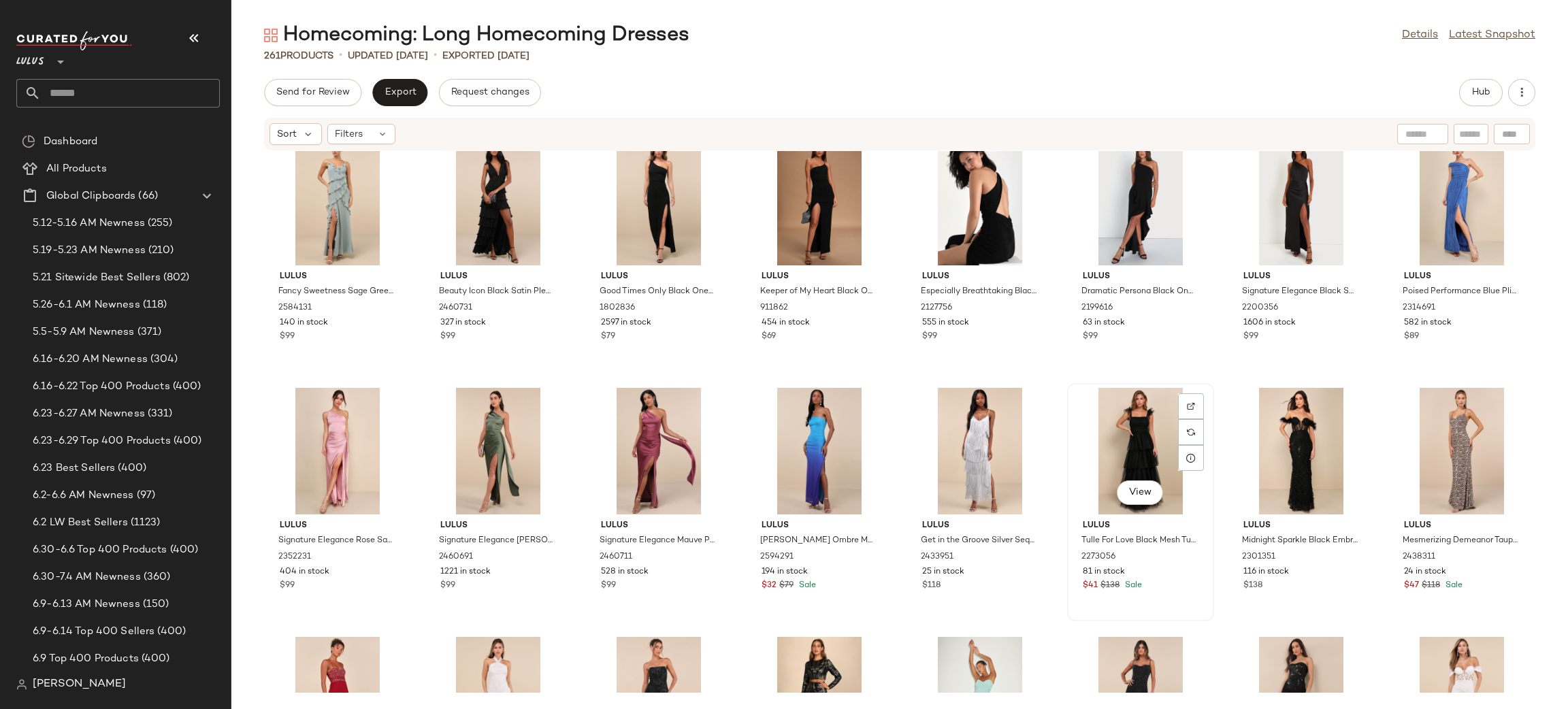
click at [1148, 423] on div "View" at bounding box center [1140, 450] width 137 height 126
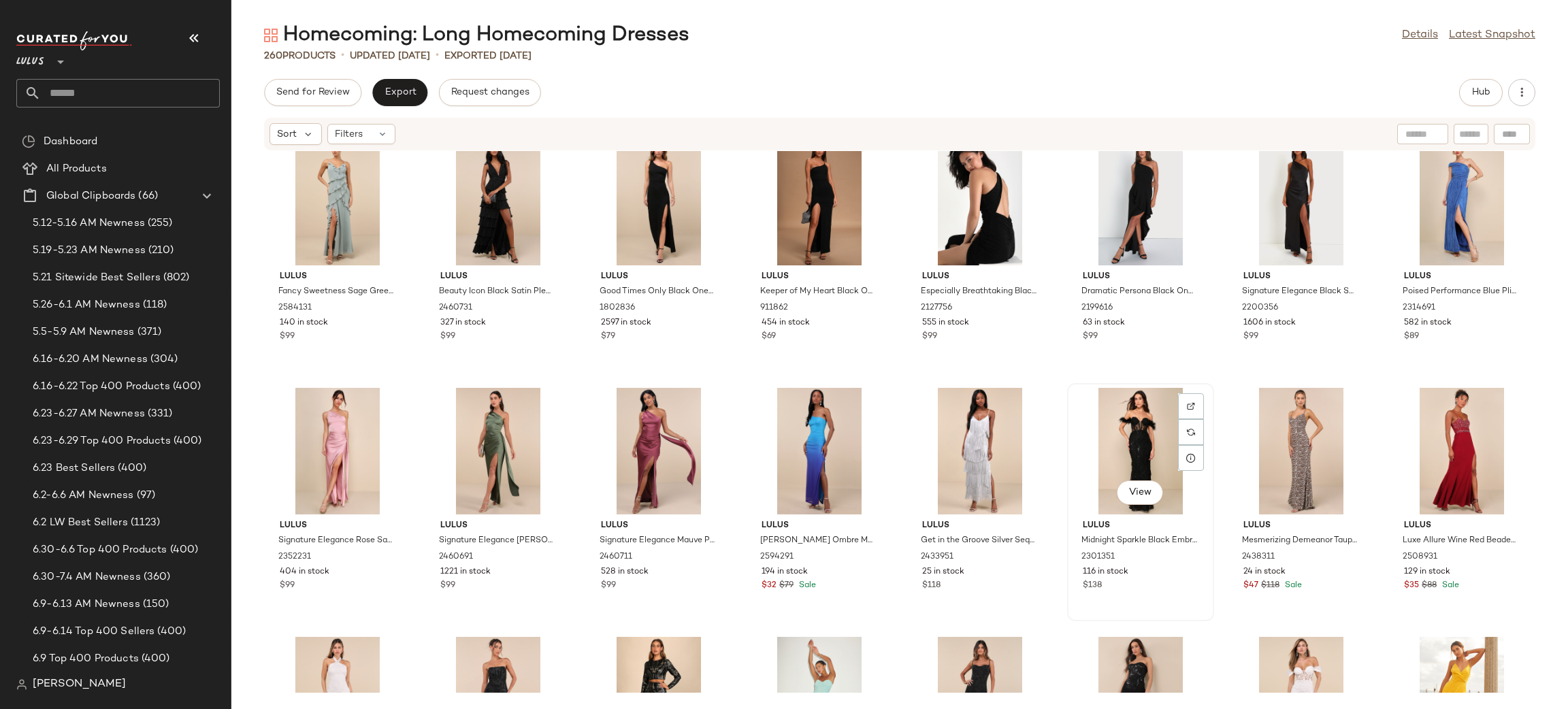
click at [1129, 444] on div "View" at bounding box center [1140, 450] width 137 height 126
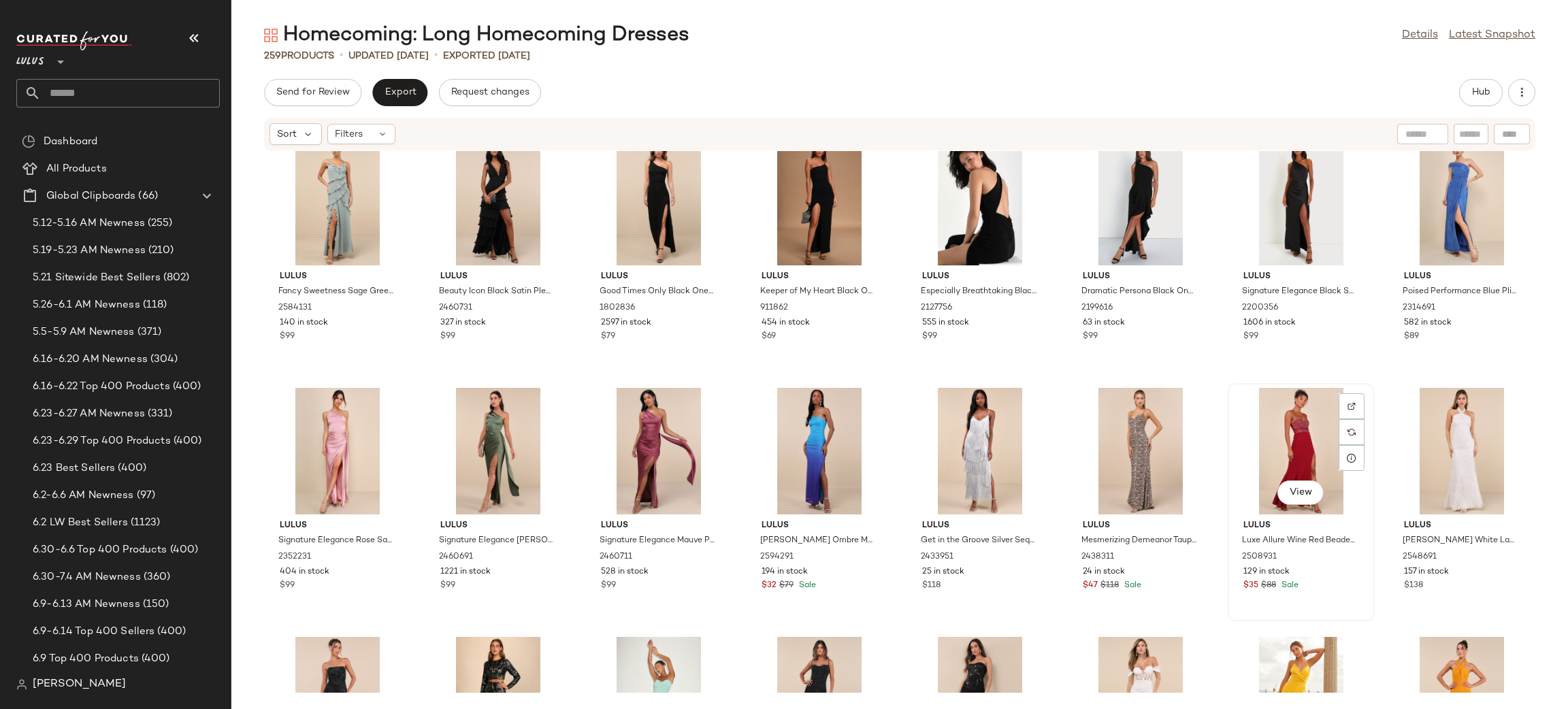
click at [1283, 446] on div "View" at bounding box center [1300, 450] width 137 height 126
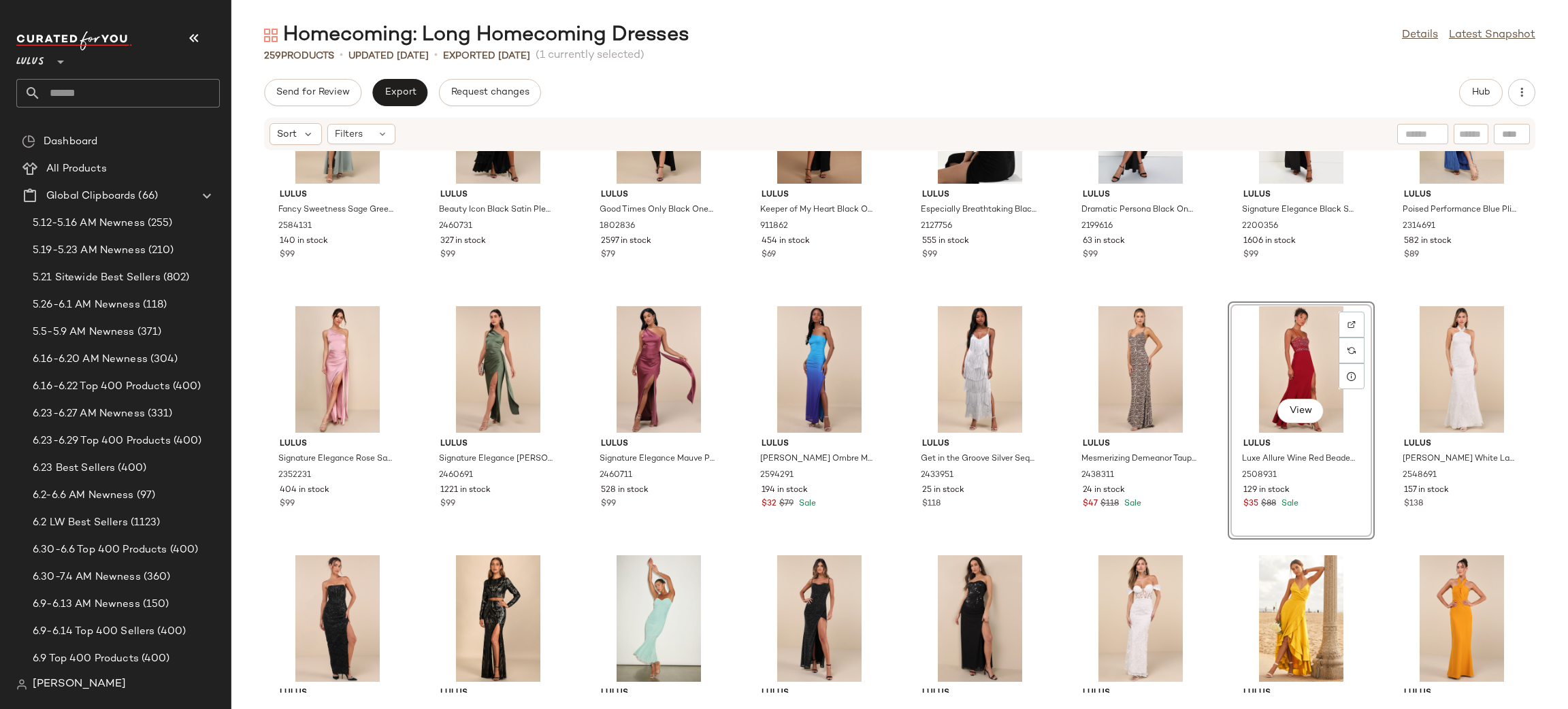
scroll to position [5343, 0]
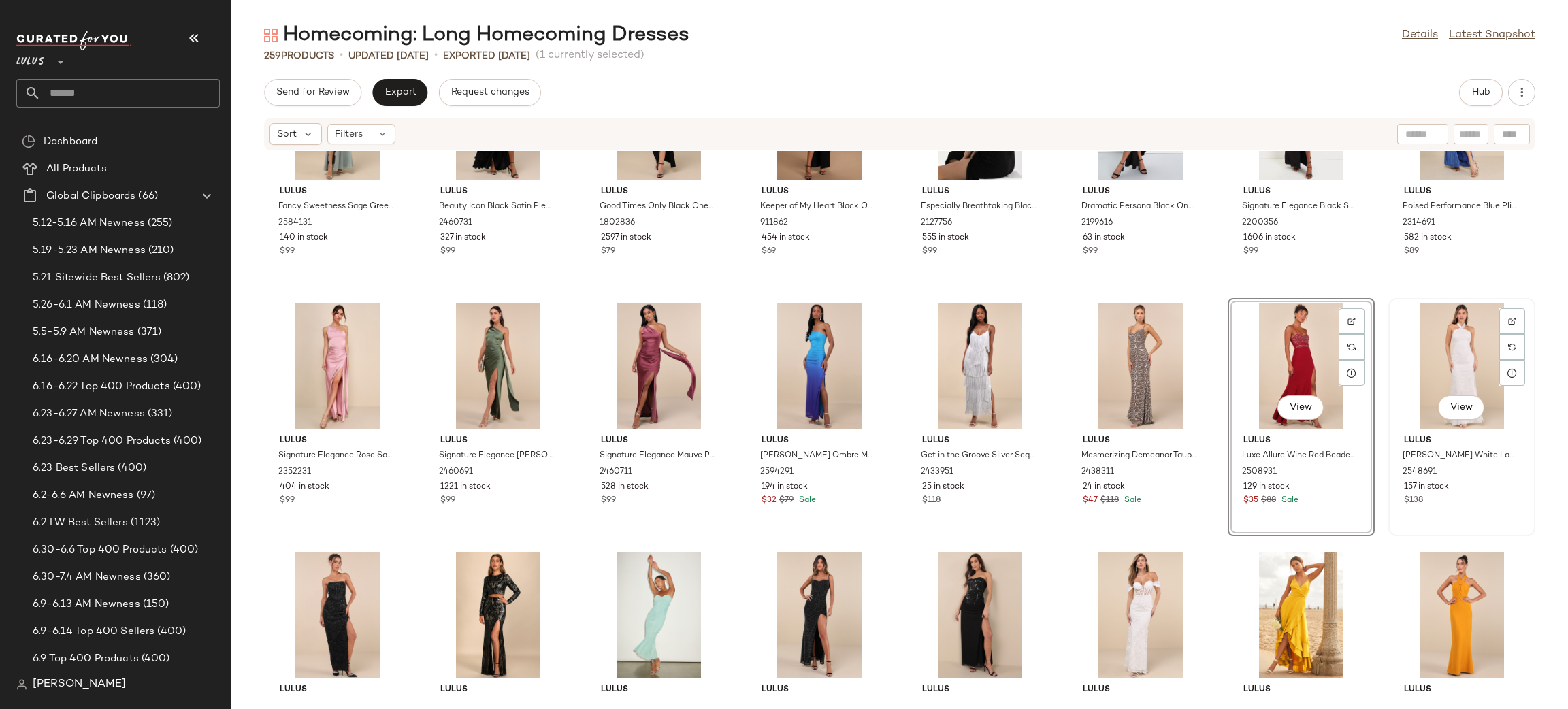
click at [1460, 352] on div "View" at bounding box center [1461, 365] width 137 height 126
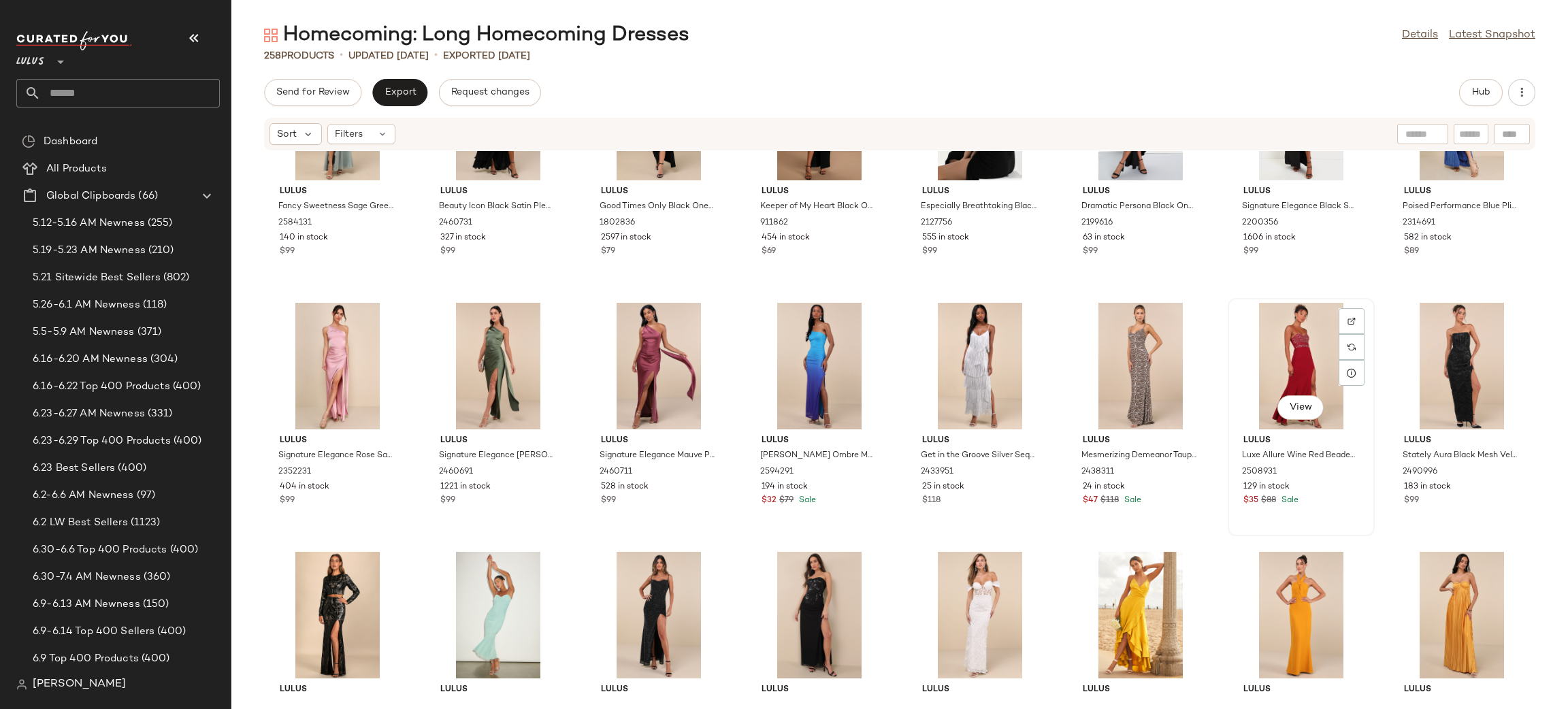
click at [1304, 328] on div "View" at bounding box center [1300, 365] width 137 height 126
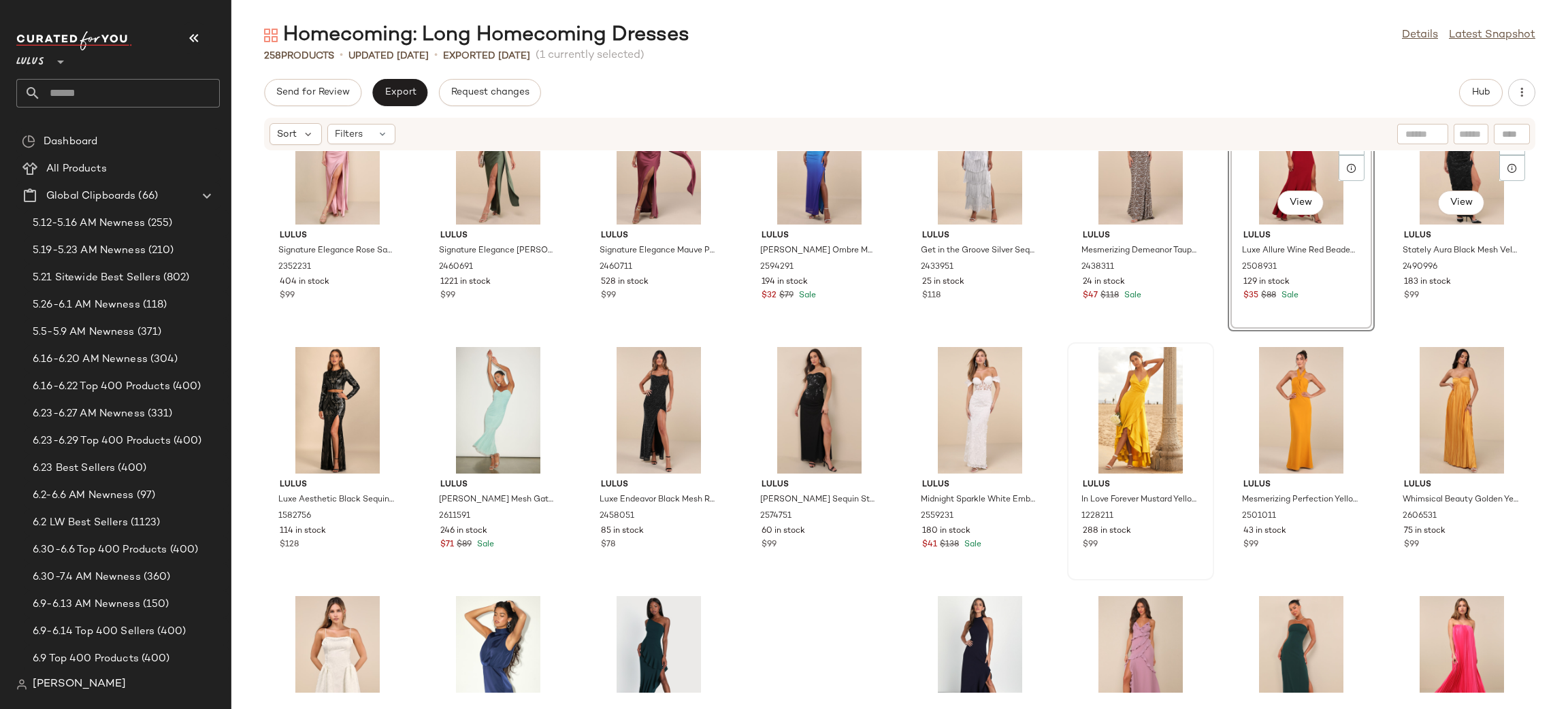
scroll to position [5553, 0]
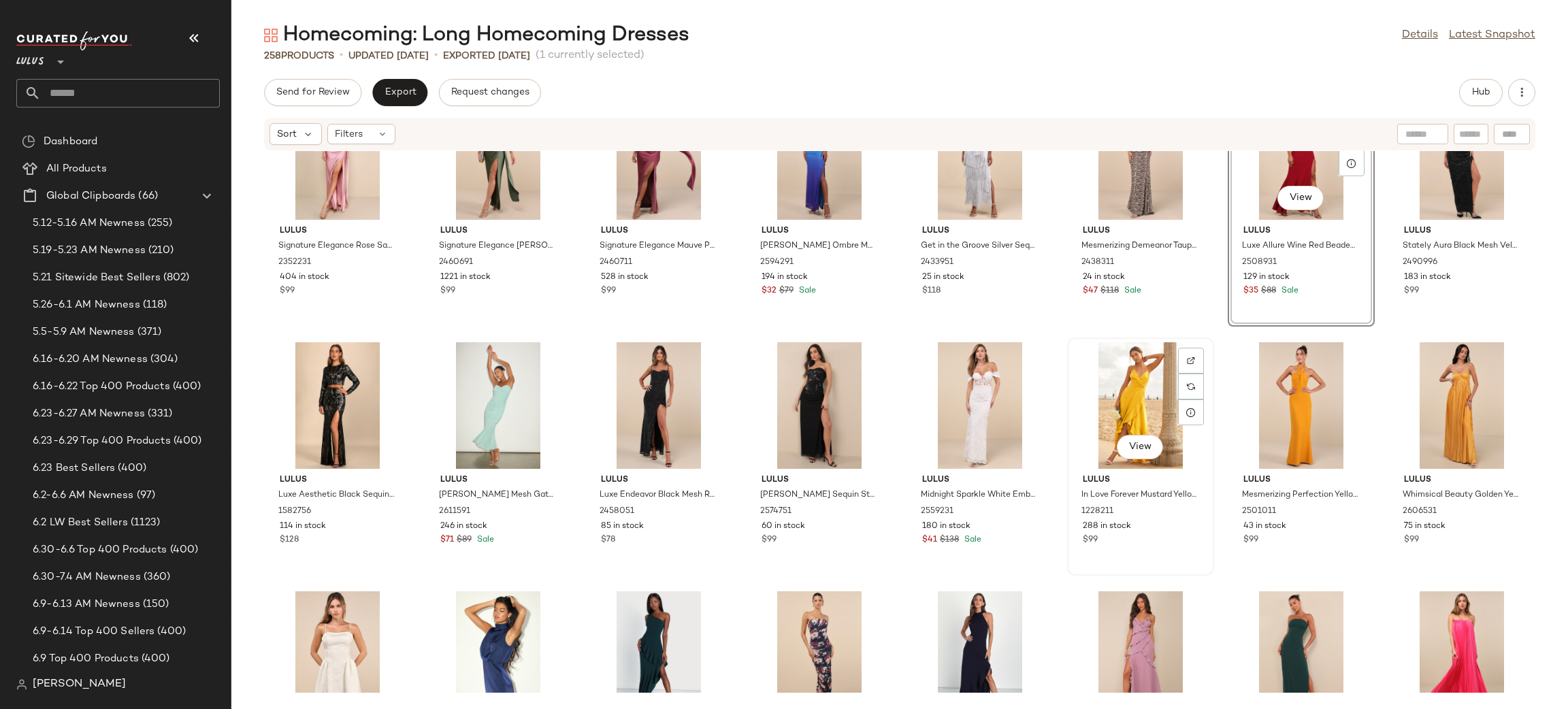
click at [1103, 386] on div "View" at bounding box center [1140, 405] width 137 height 126
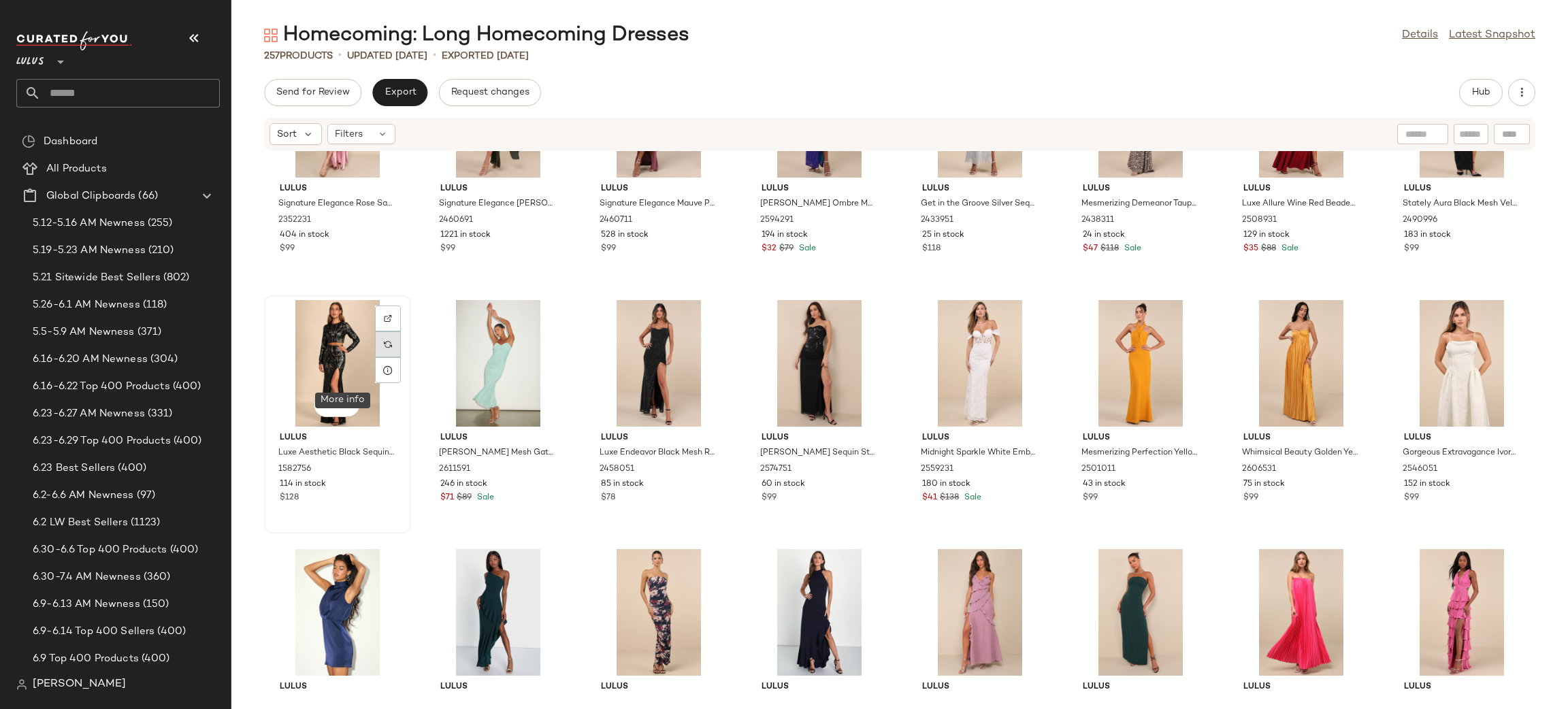
scroll to position [5774, 0]
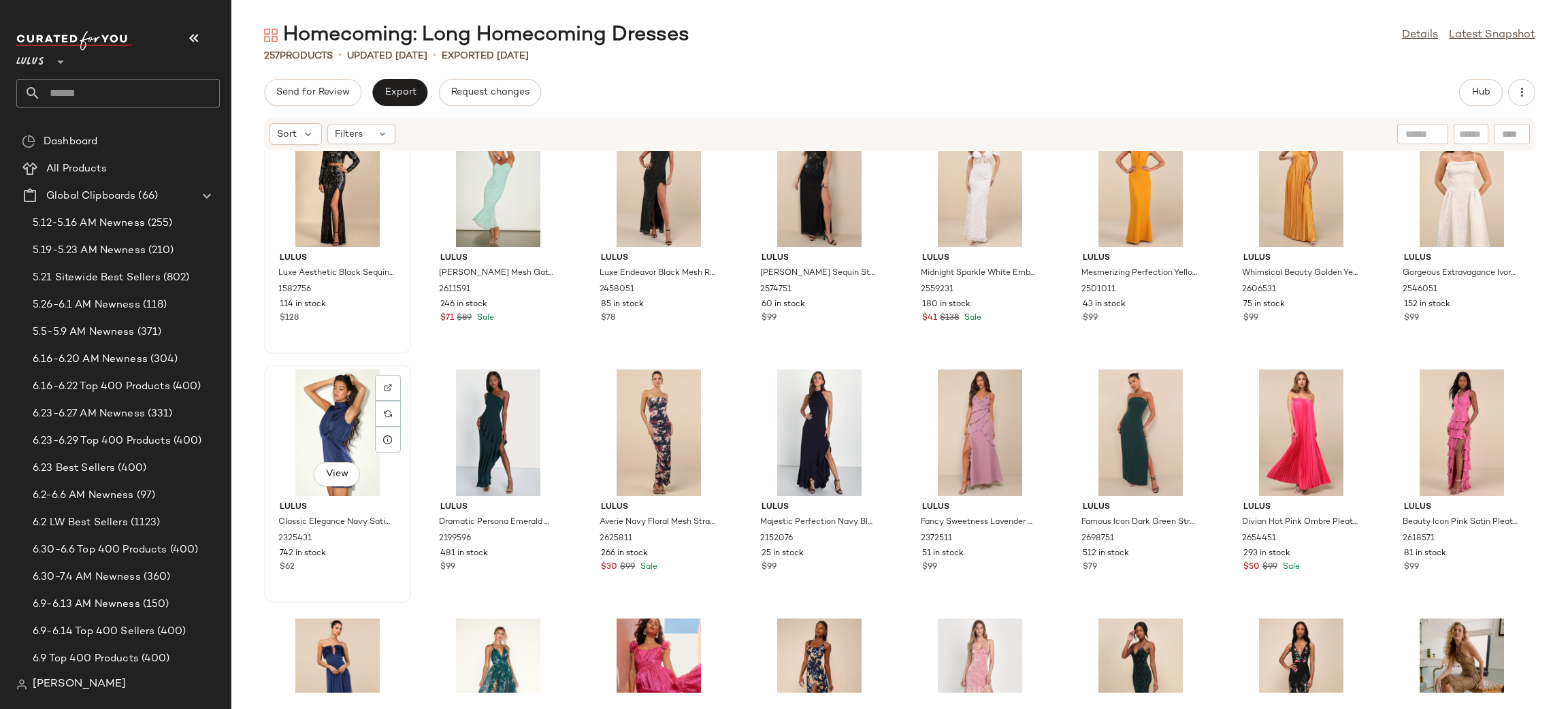
click at [321, 432] on div "View" at bounding box center [337, 432] width 137 height 126
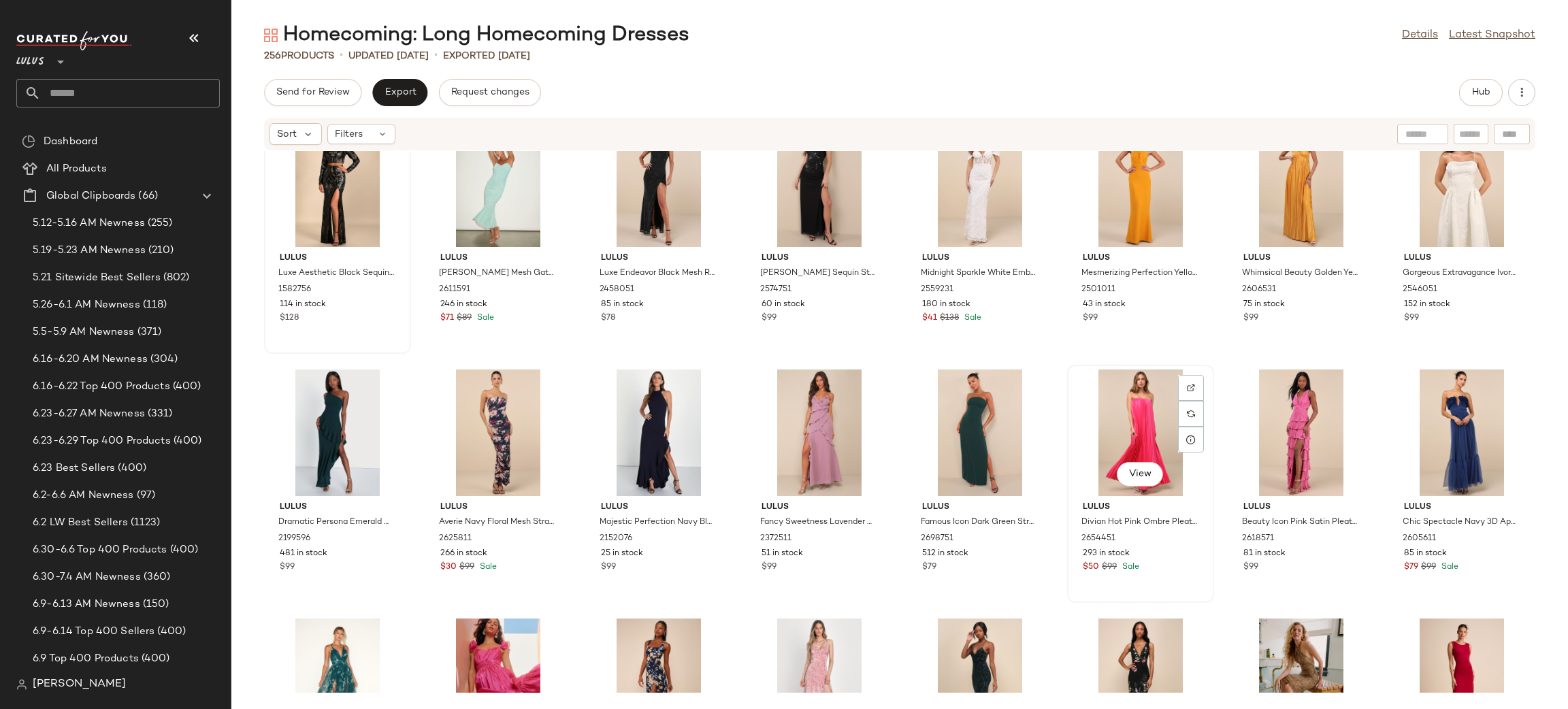
click at [1139, 409] on div "View" at bounding box center [1140, 432] width 137 height 126
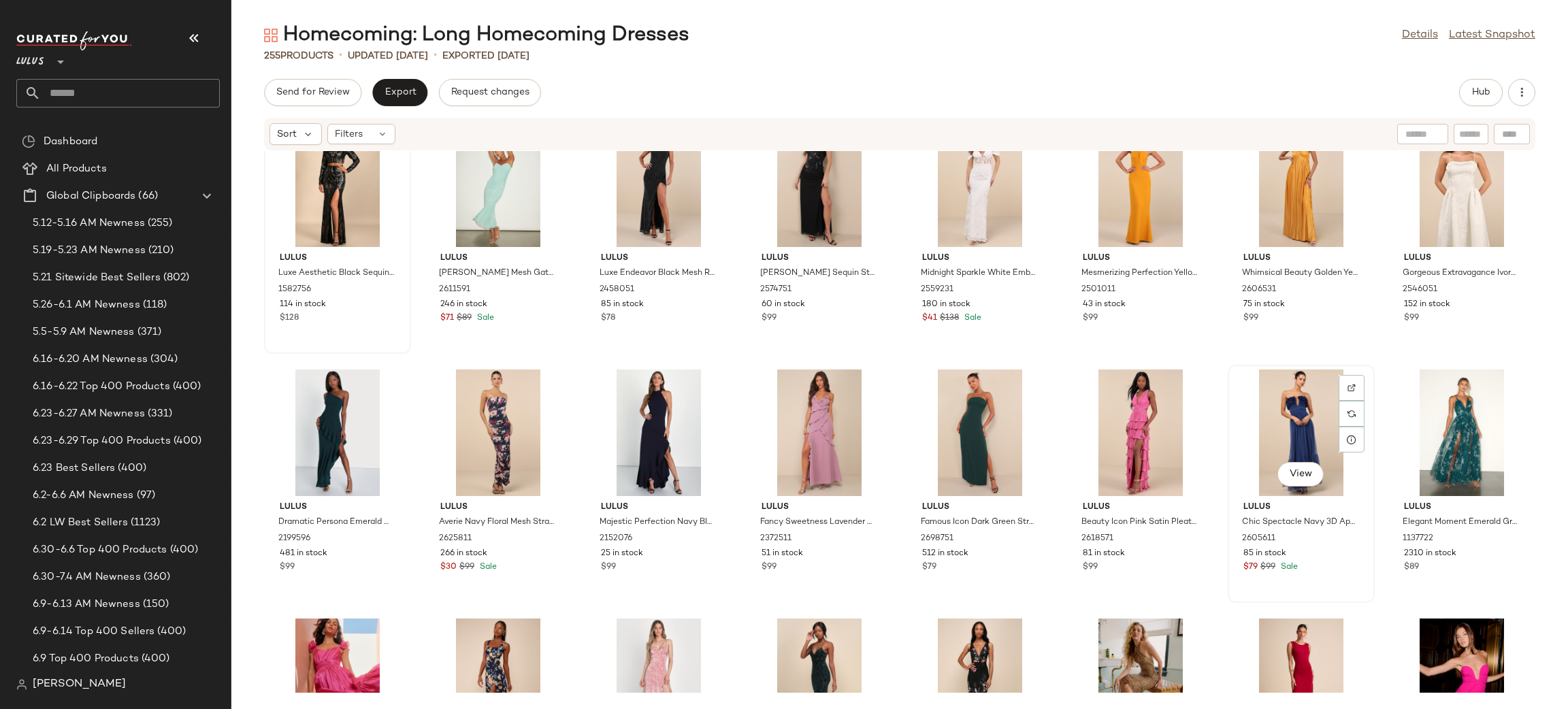
click at [1326, 423] on div "View" at bounding box center [1300, 432] width 137 height 126
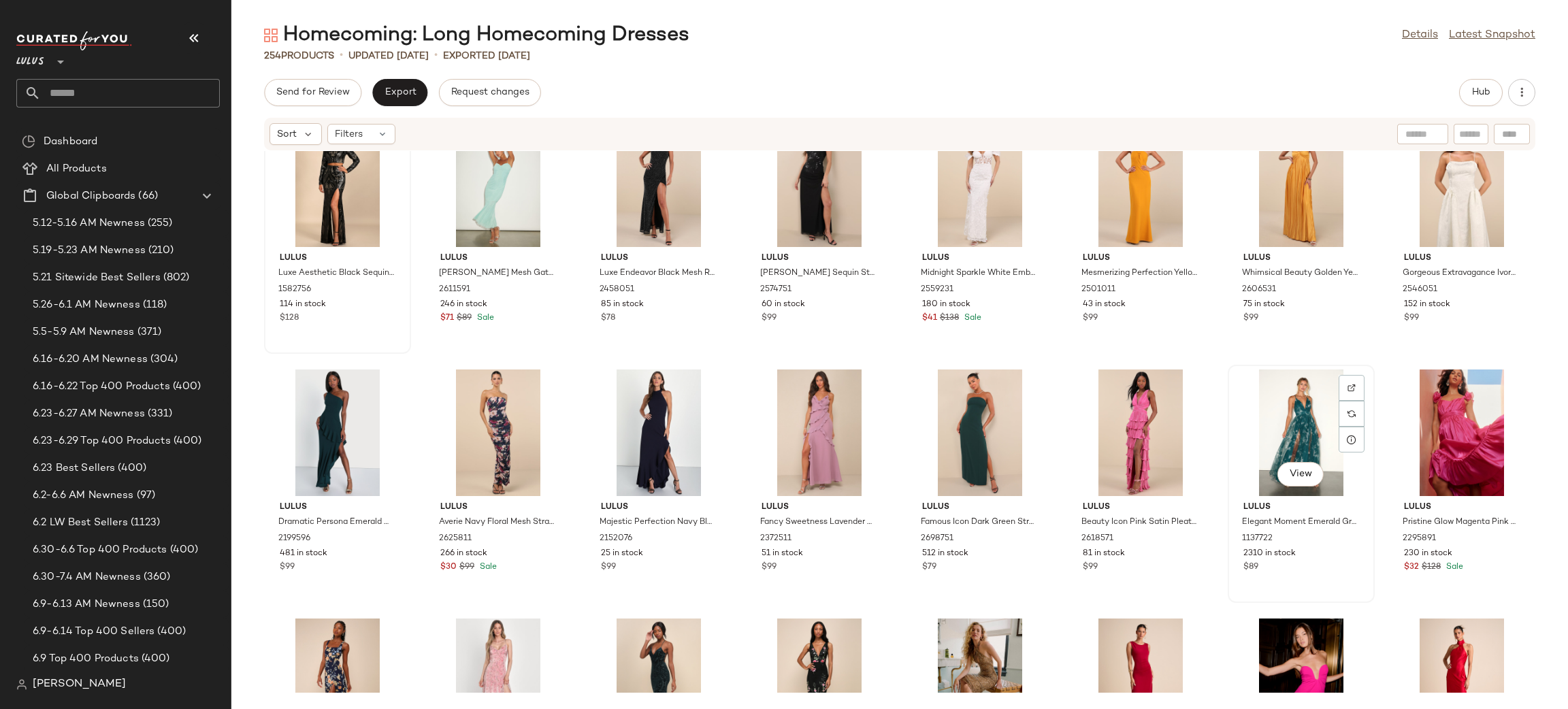
click at [1304, 433] on div "View" at bounding box center [1300, 432] width 137 height 126
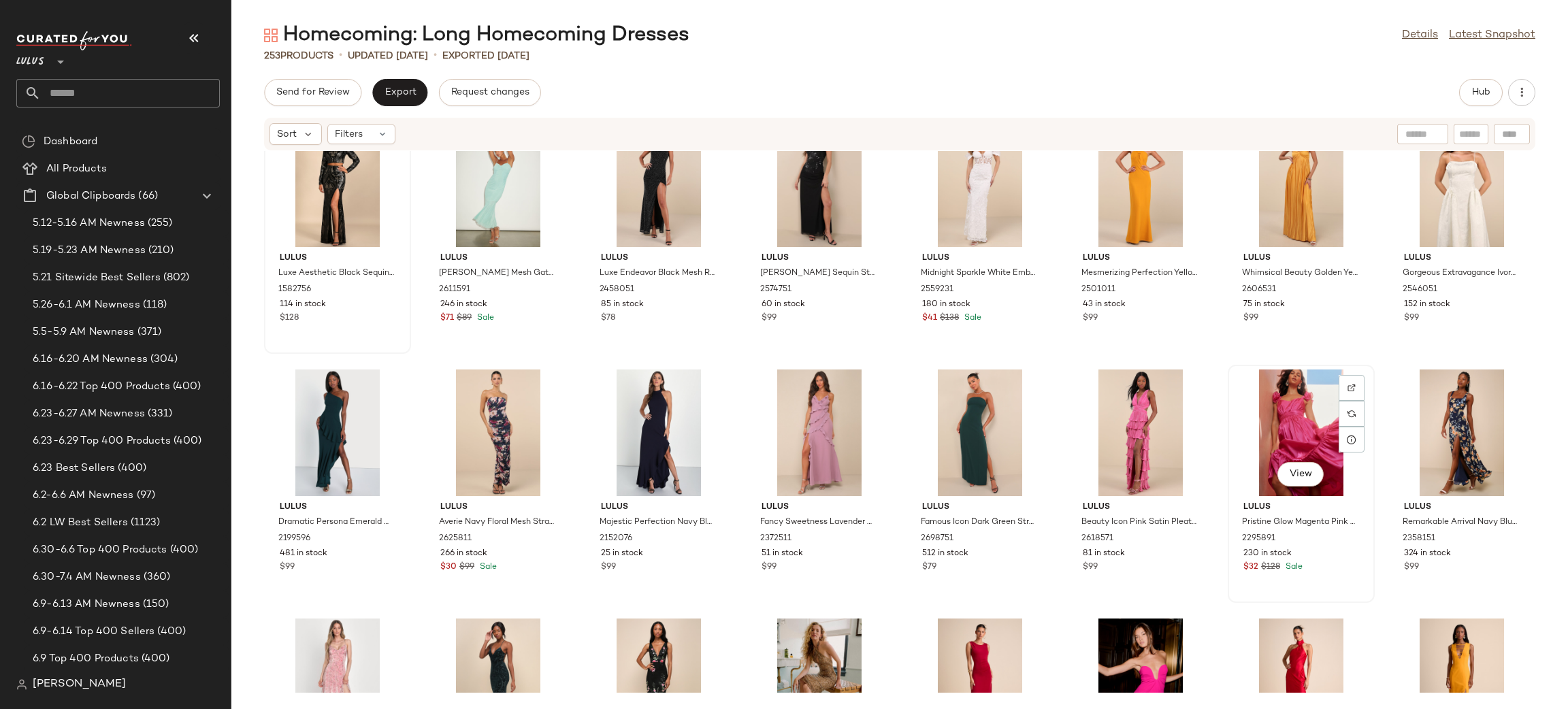
click at [1282, 423] on div "View" at bounding box center [1300, 432] width 137 height 126
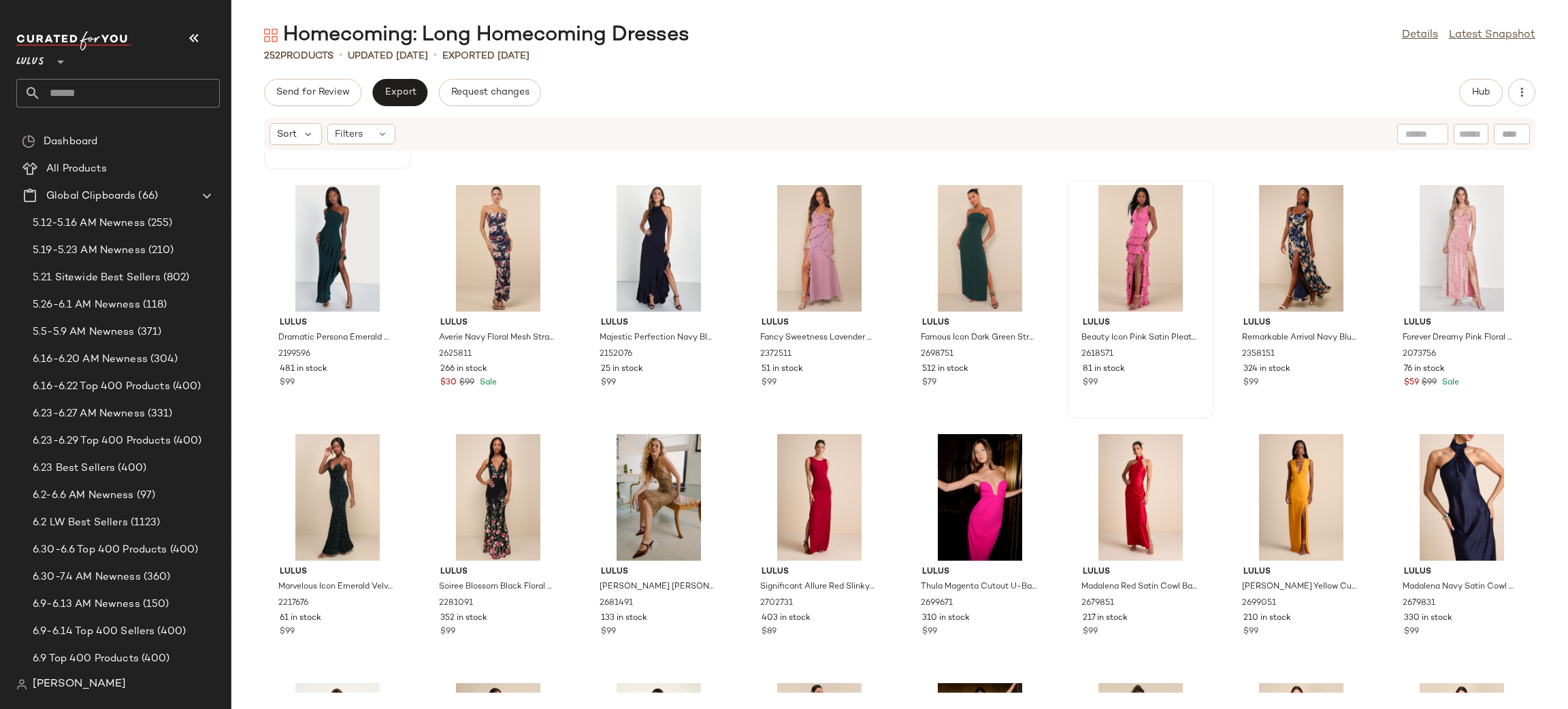
scroll to position [5968, 0]
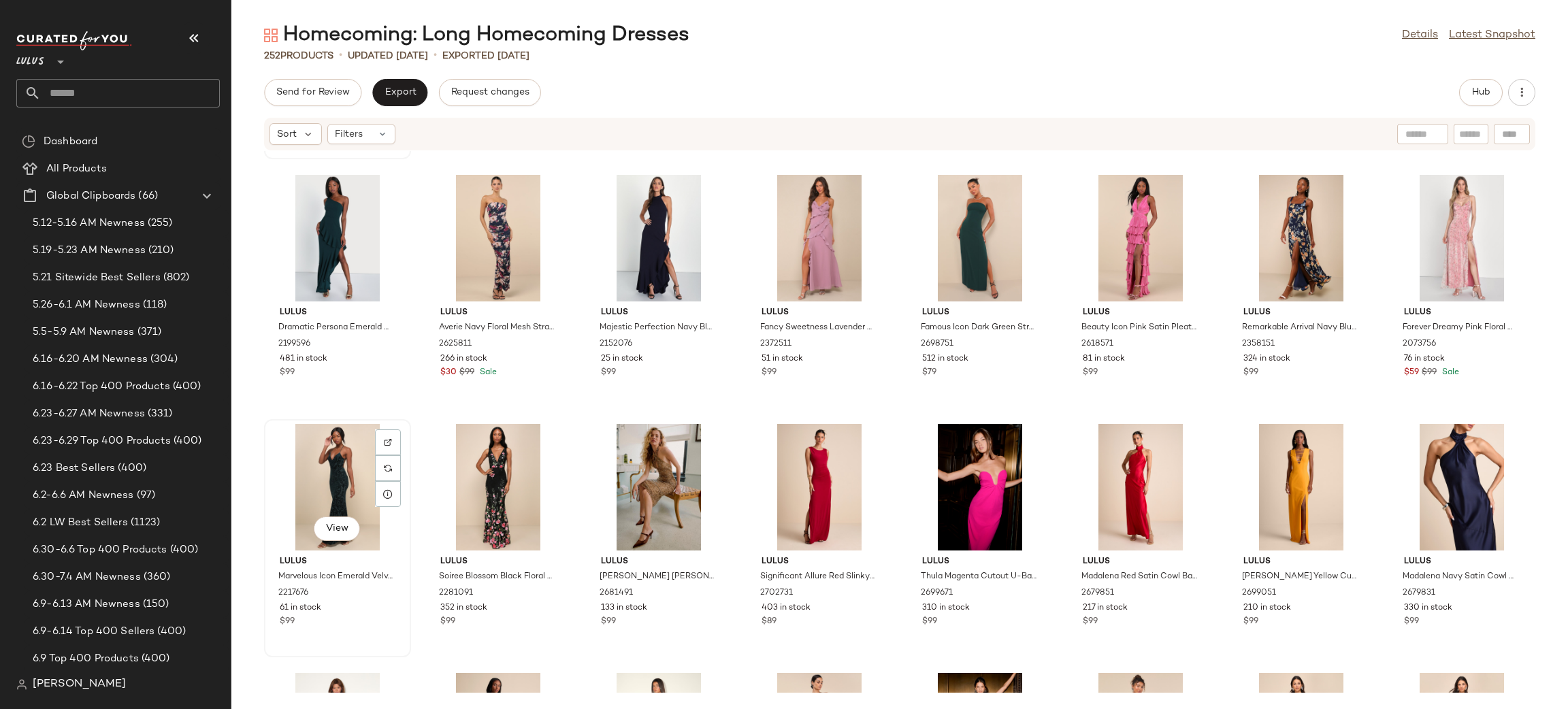
click at [311, 469] on div "View" at bounding box center [337, 486] width 137 height 126
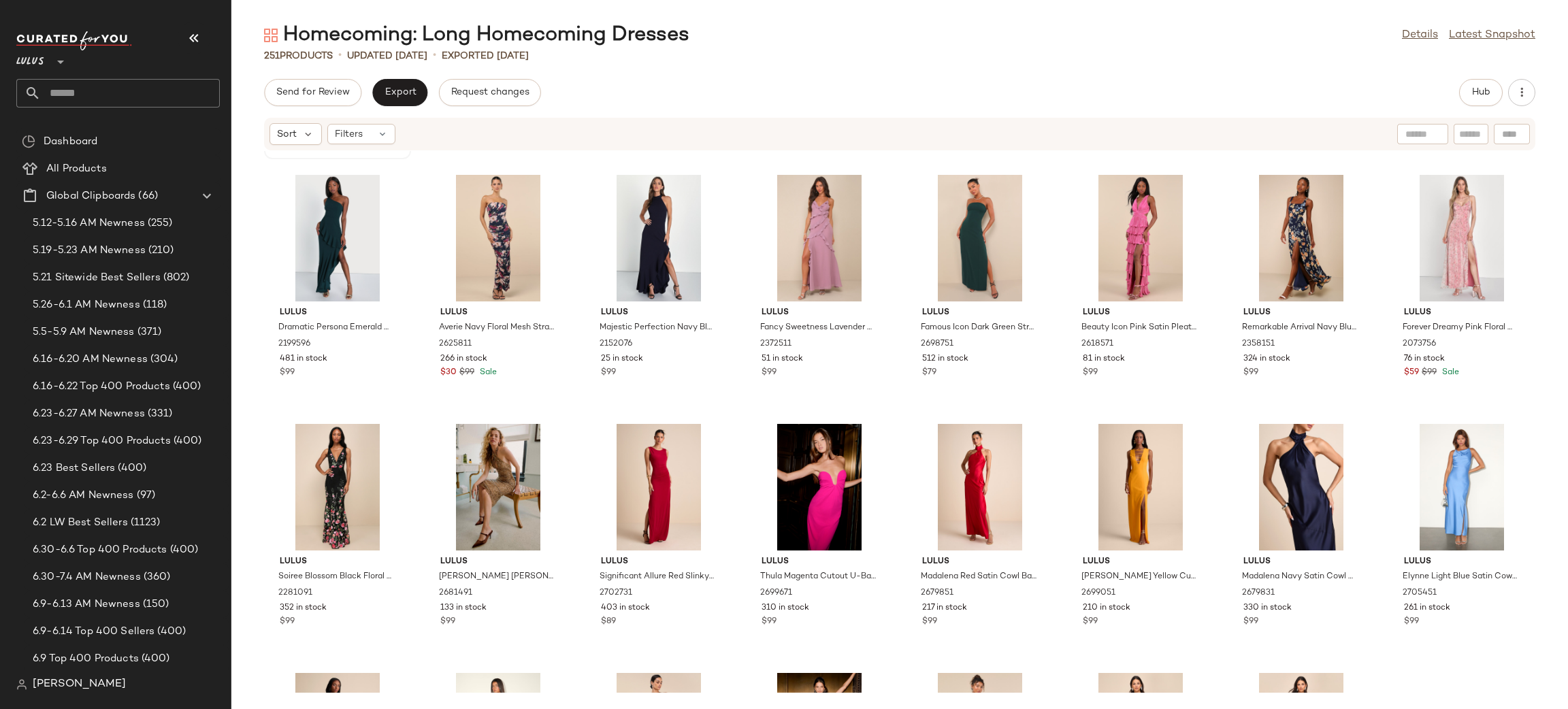
click at [311, 469] on div at bounding box center [337, 486] width 137 height 126
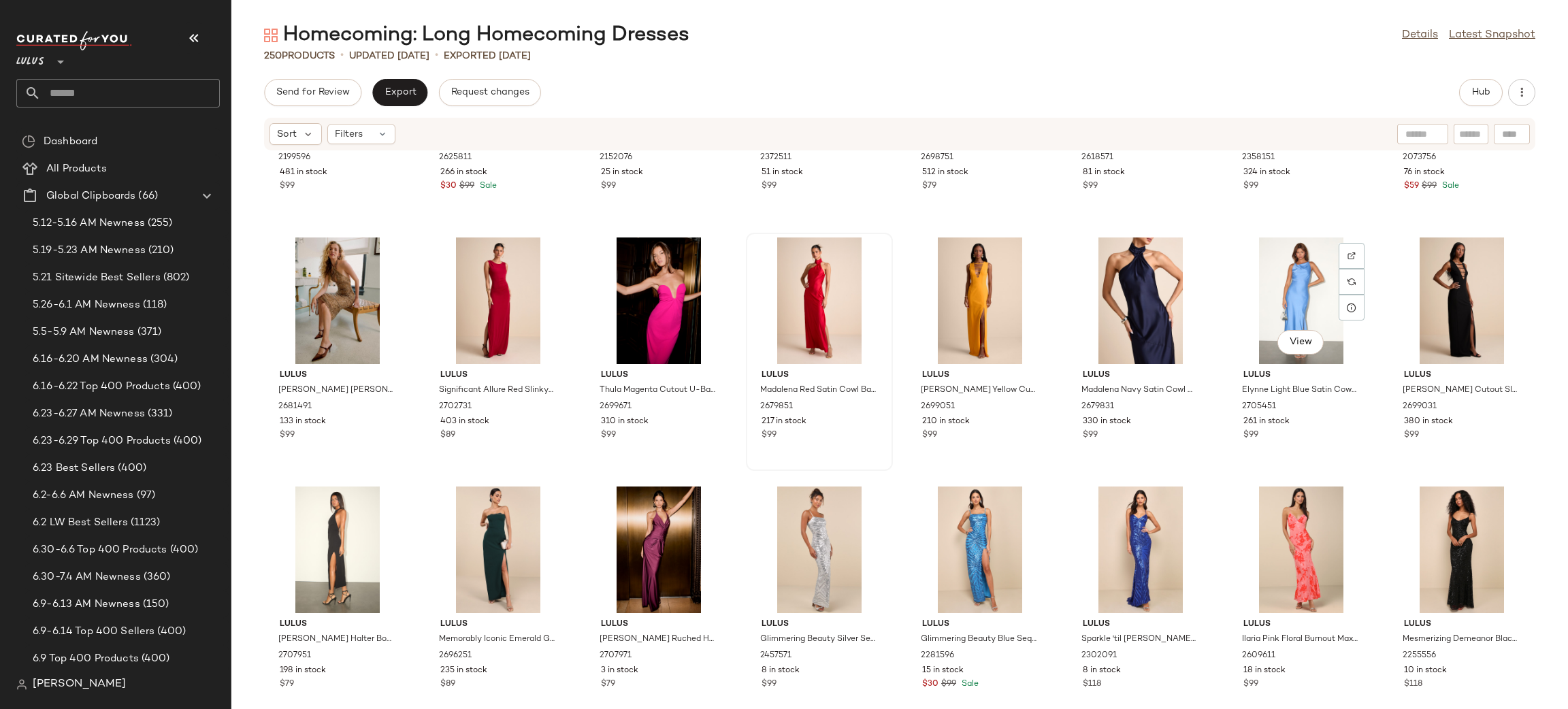
scroll to position [6158, 0]
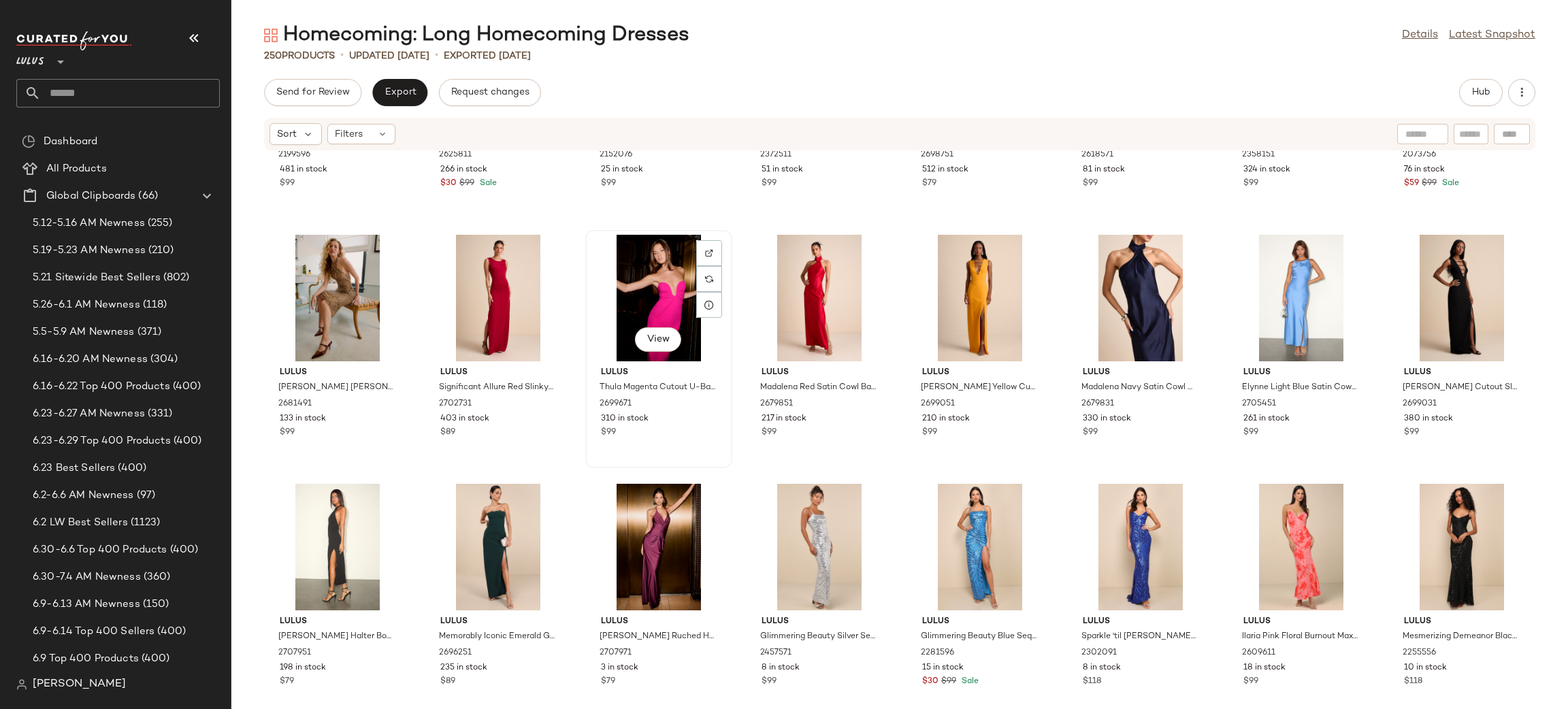
click at [664, 280] on div "View" at bounding box center [658, 297] width 137 height 126
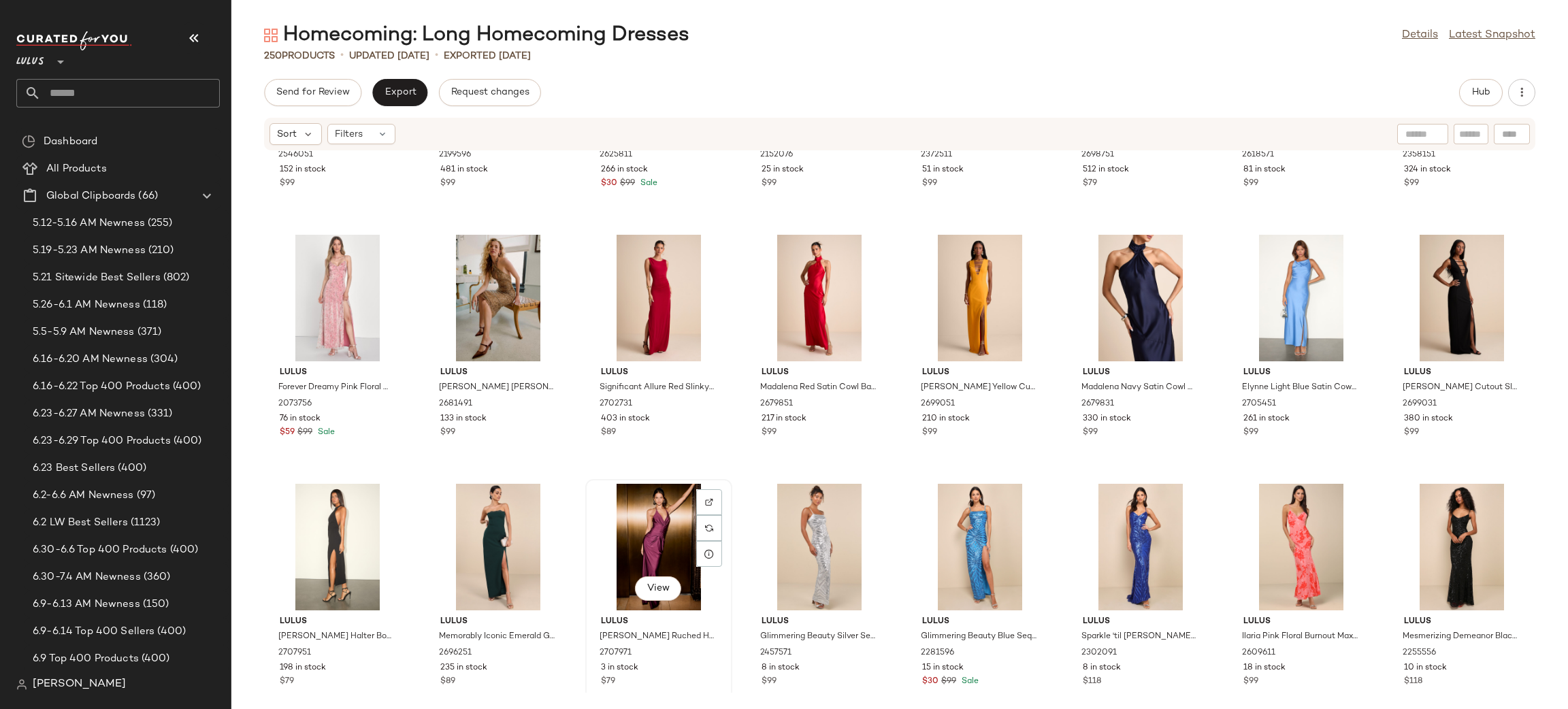
click at [657, 522] on div "View" at bounding box center [658, 546] width 137 height 126
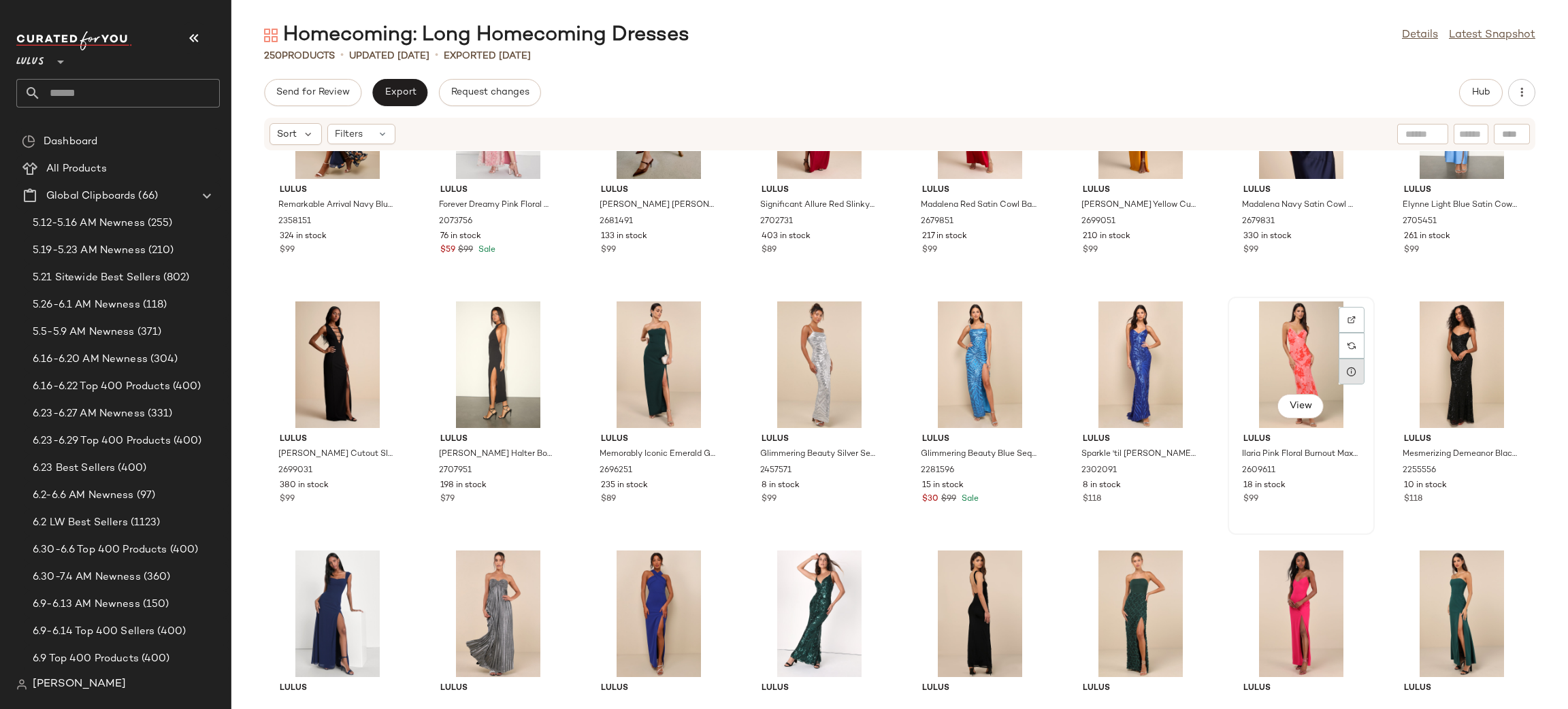
scroll to position [6354, 0]
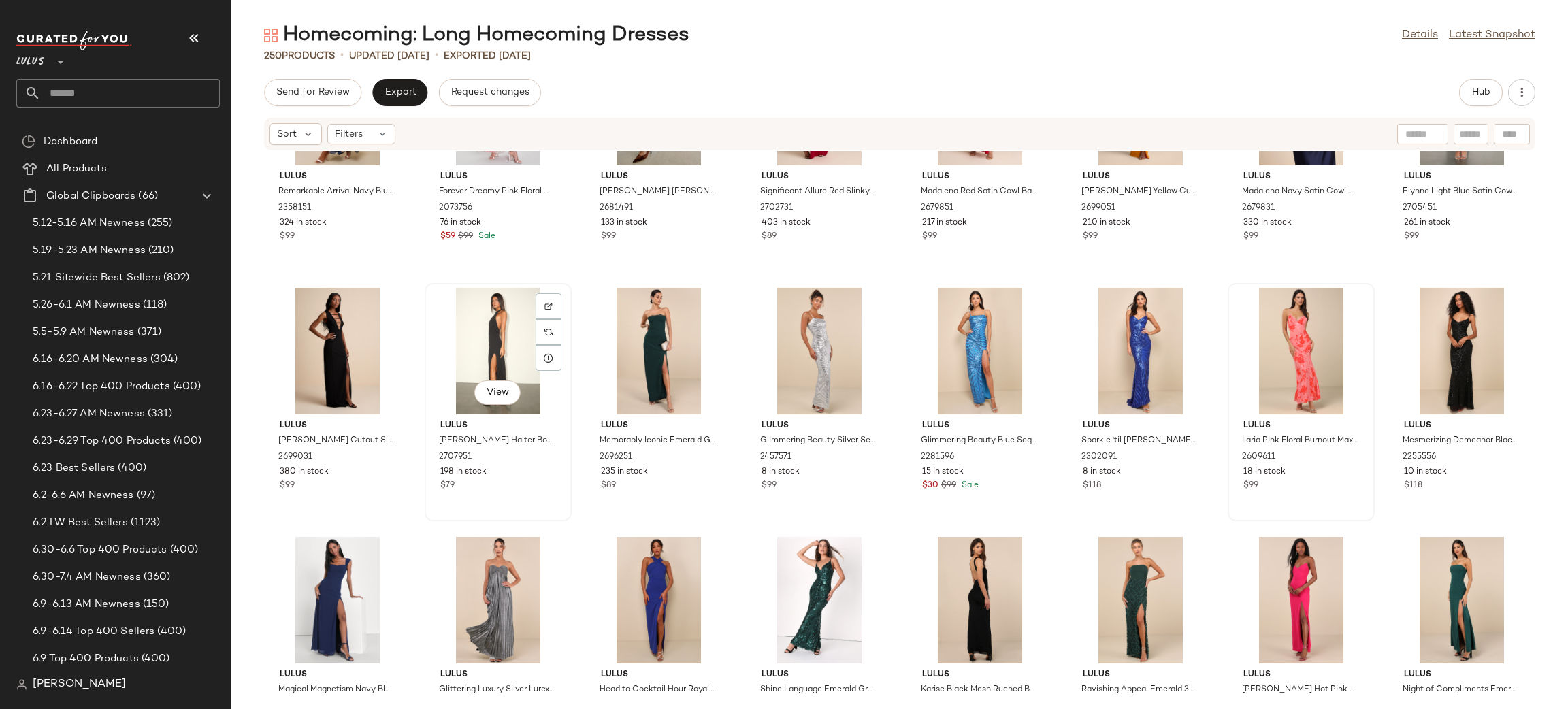
click at [523, 348] on div "View" at bounding box center [497, 351] width 137 height 126
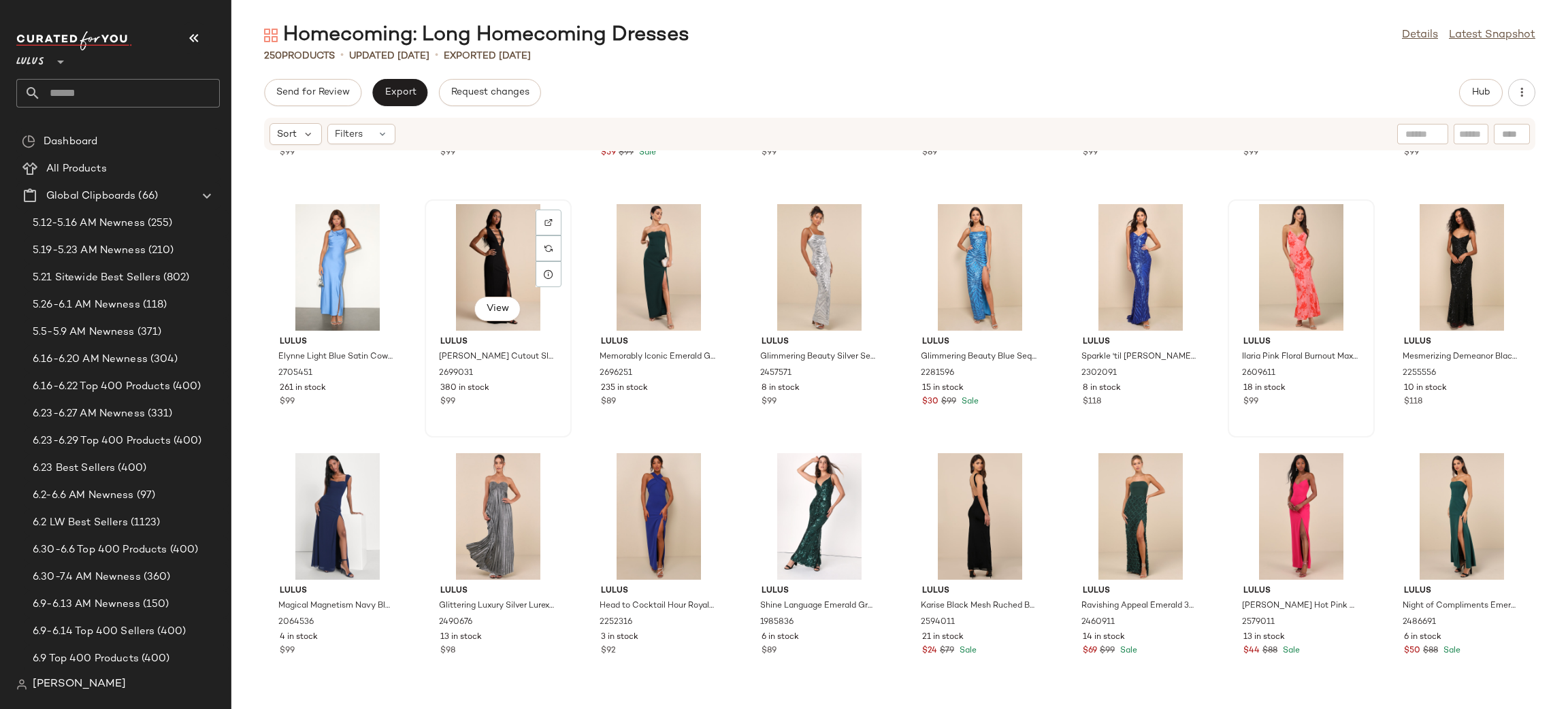
scroll to position [6446, 0]
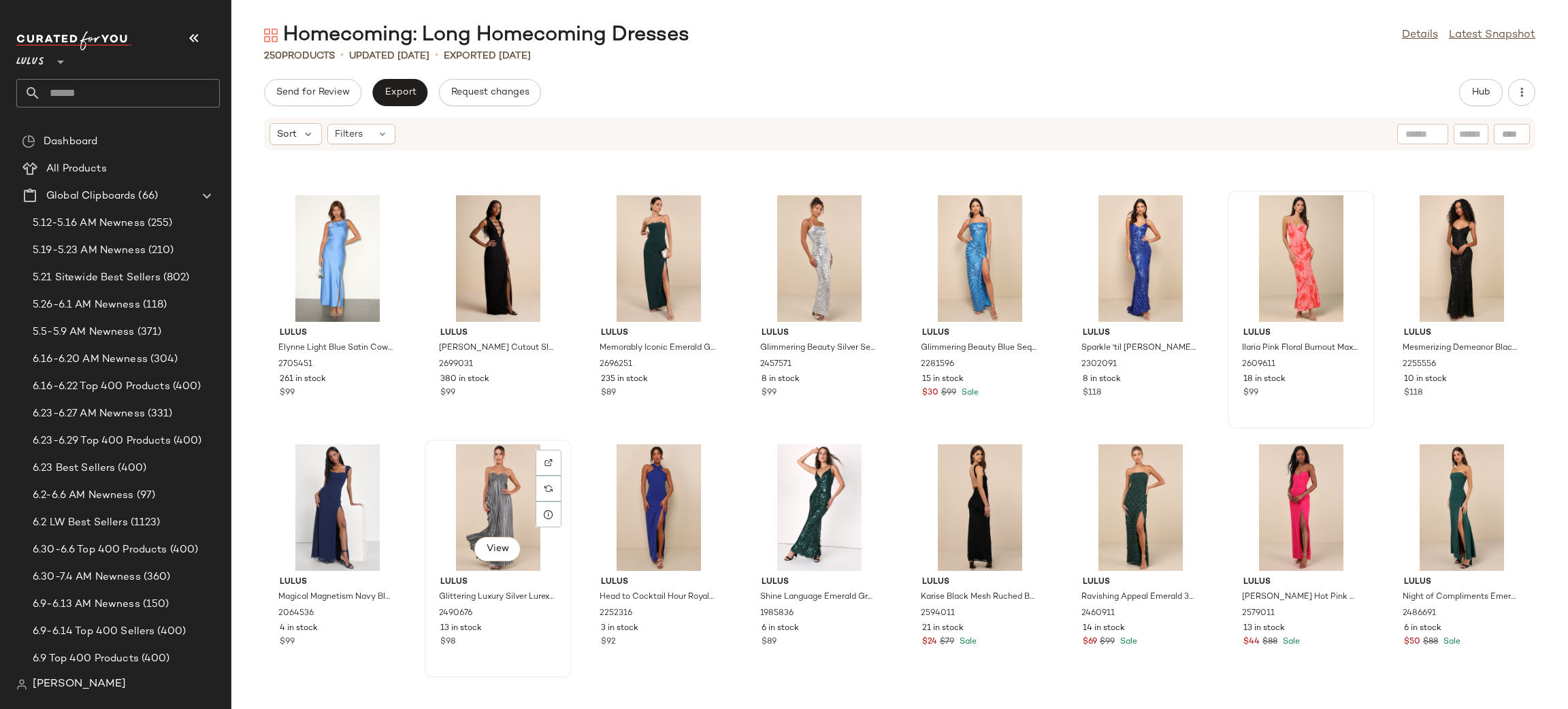
click at [491, 472] on div "View" at bounding box center [497, 507] width 137 height 126
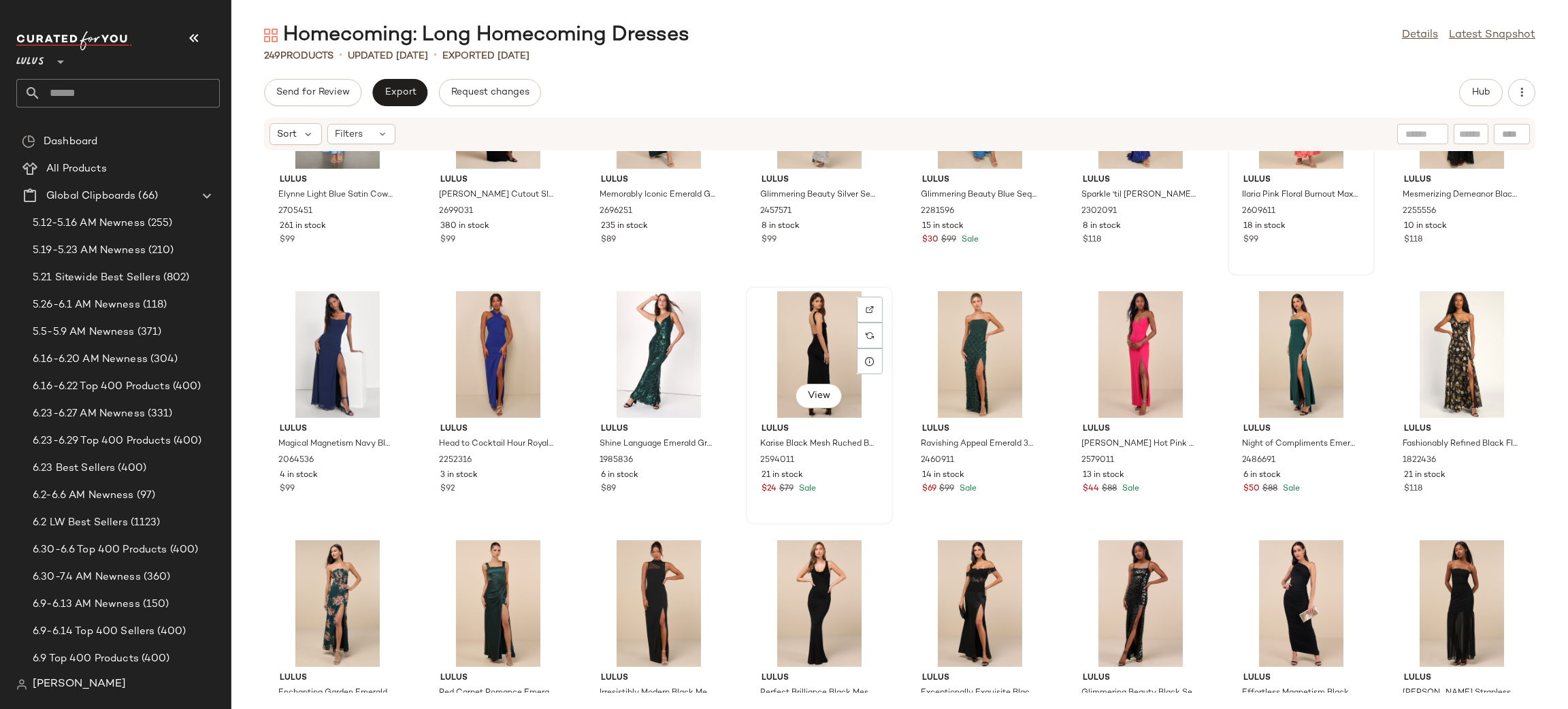
scroll to position [6636, 0]
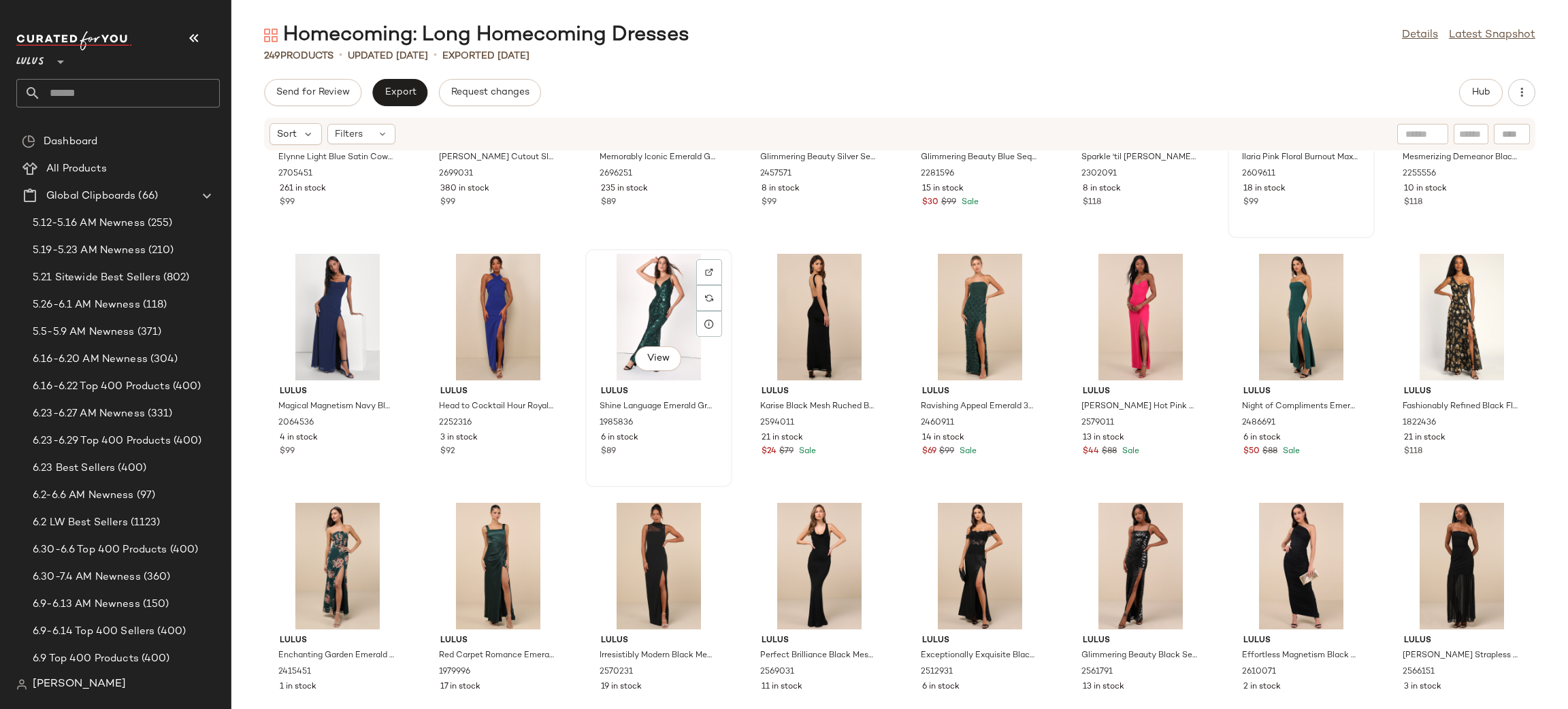
click at [655, 331] on div "View" at bounding box center [658, 317] width 137 height 126
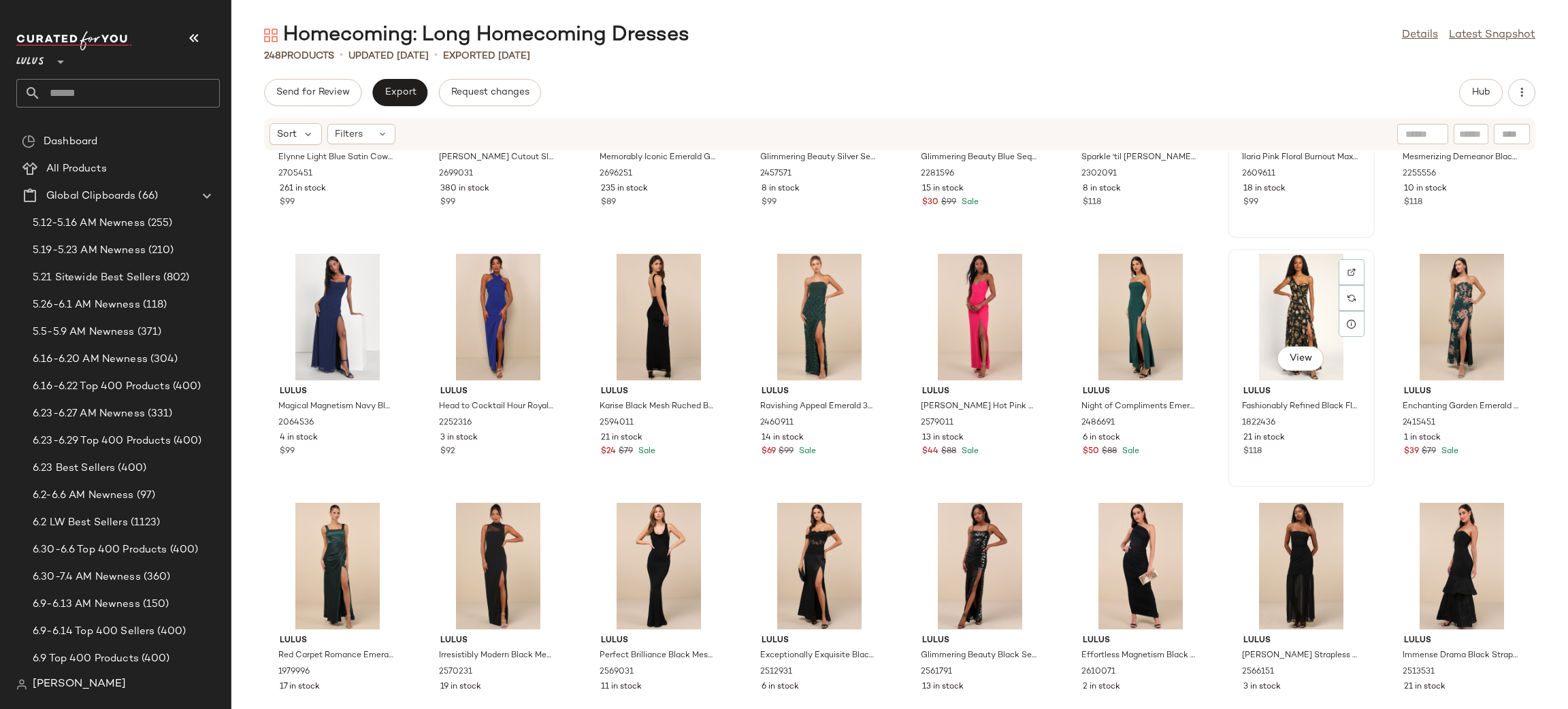
click at [1288, 300] on div "View" at bounding box center [1300, 317] width 137 height 126
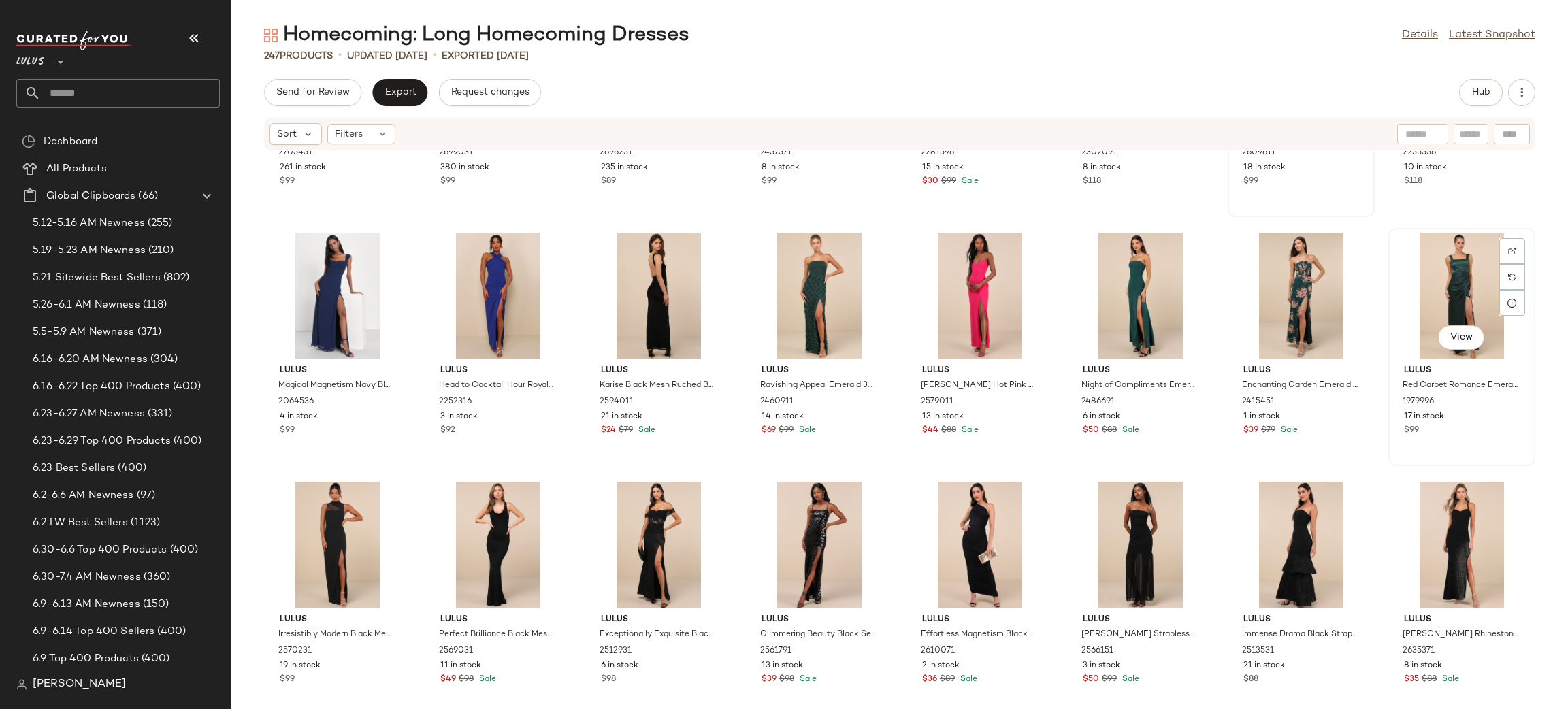
scroll to position [6686, 0]
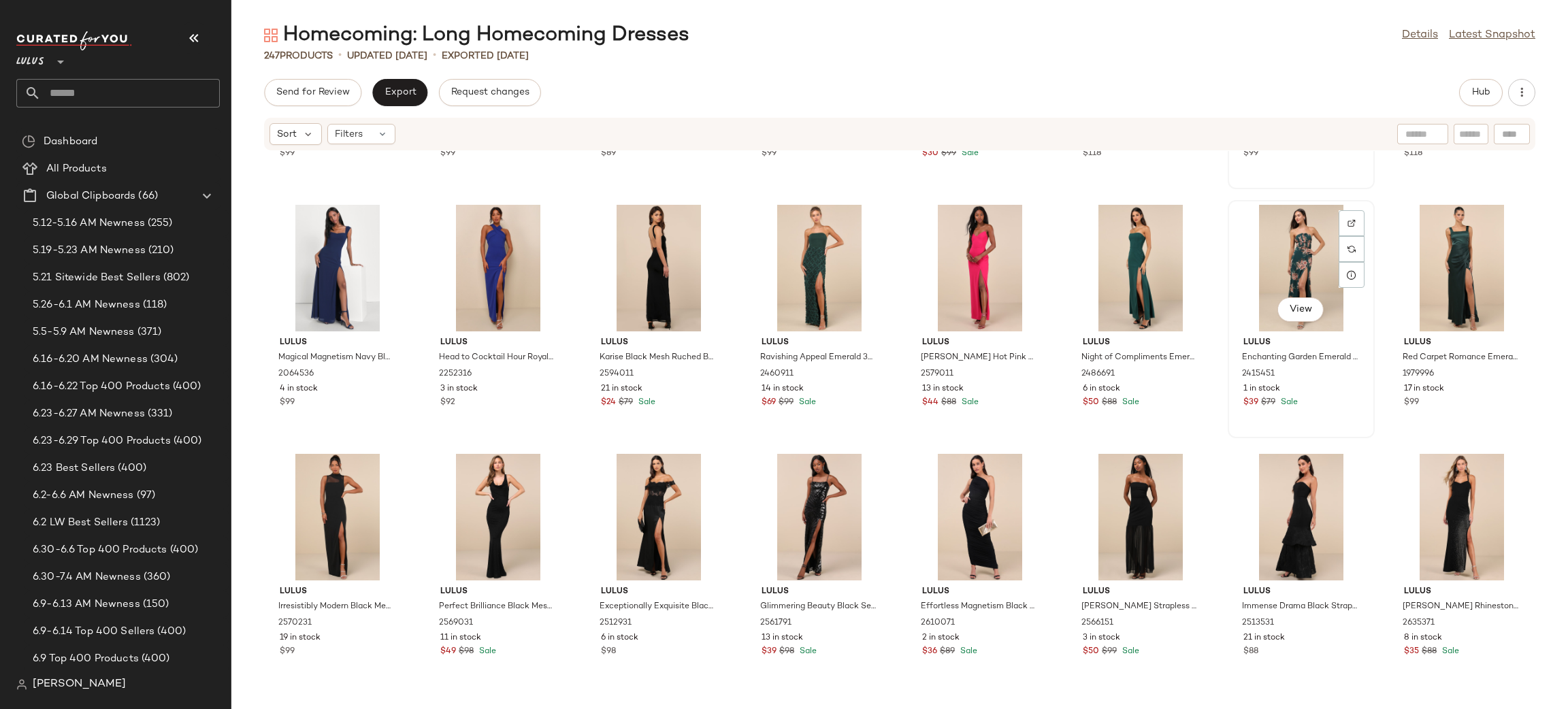
click at [1282, 258] on div "View" at bounding box center [1300, 267] width 137 height 126
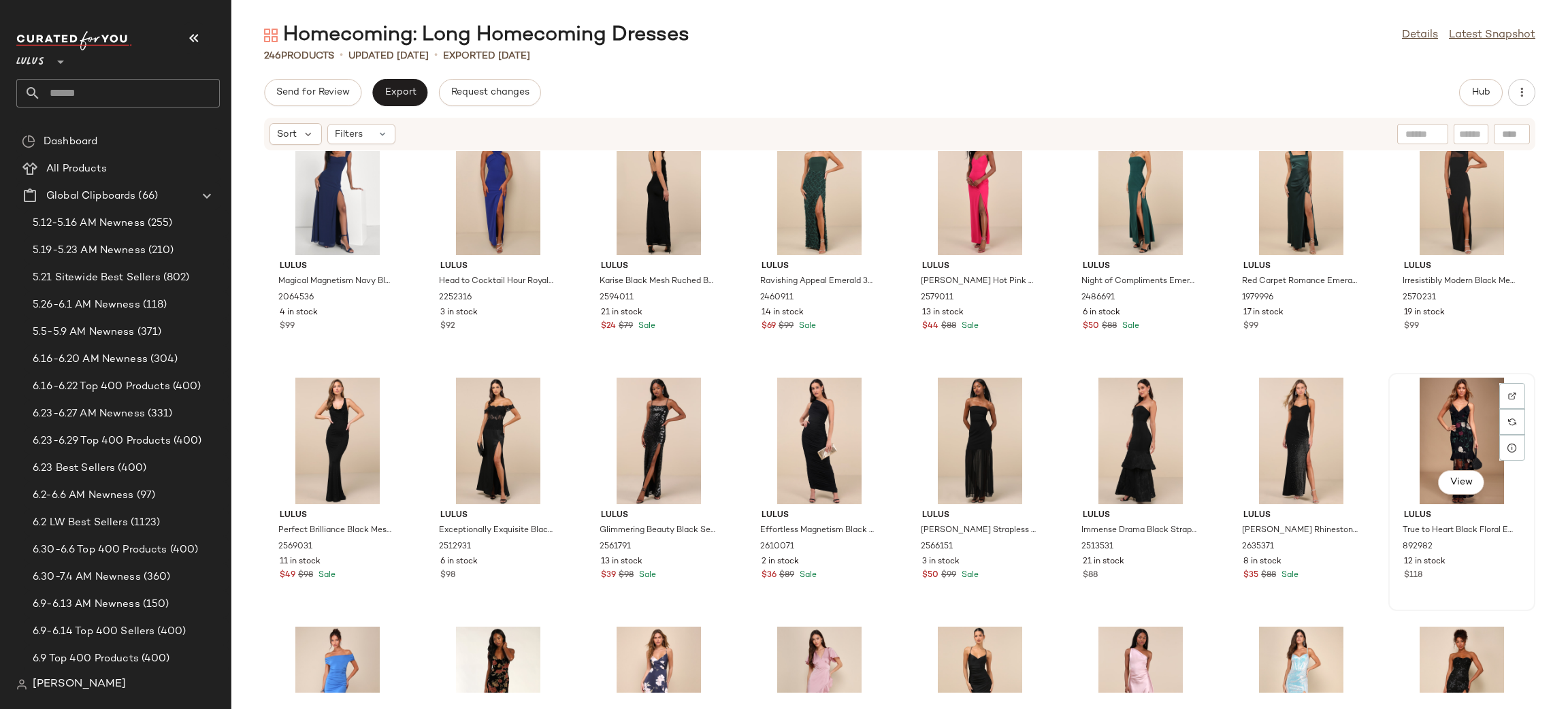
scroll to position [6764, 0]
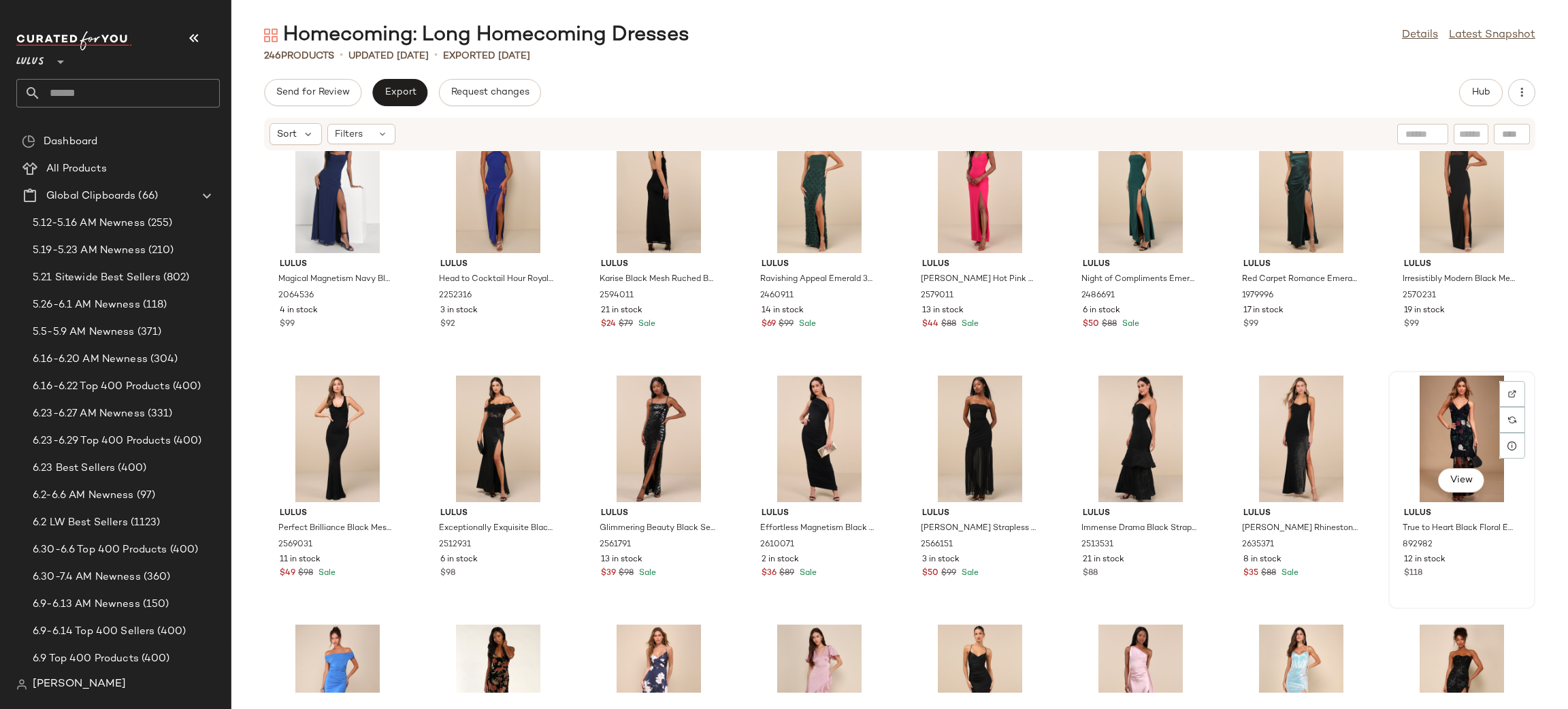
click at [1447, 424] on div "View" at bounding box center [1461, 438] width 137 height 126
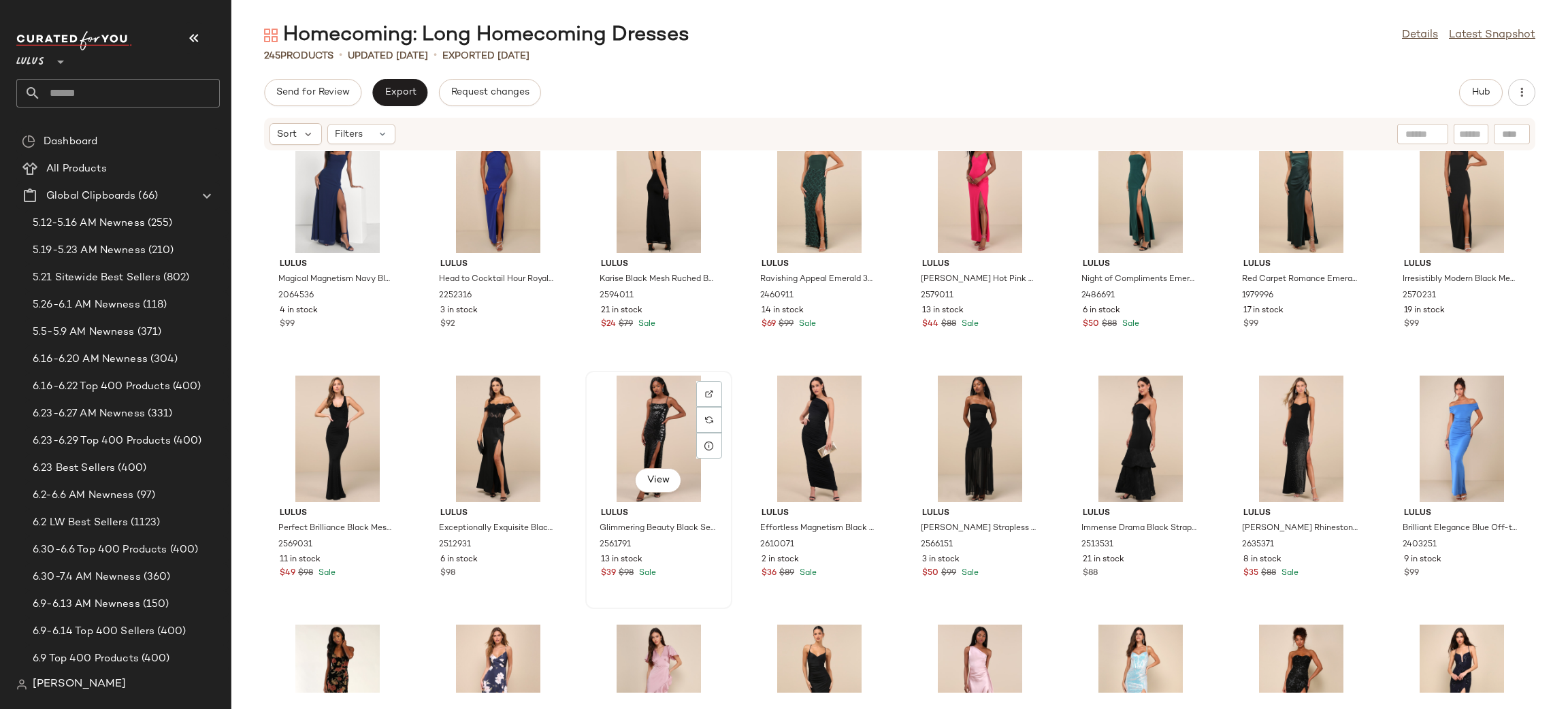
click at [658, 423] on div "View" at bounding box center [658, 438] width 137 height 126
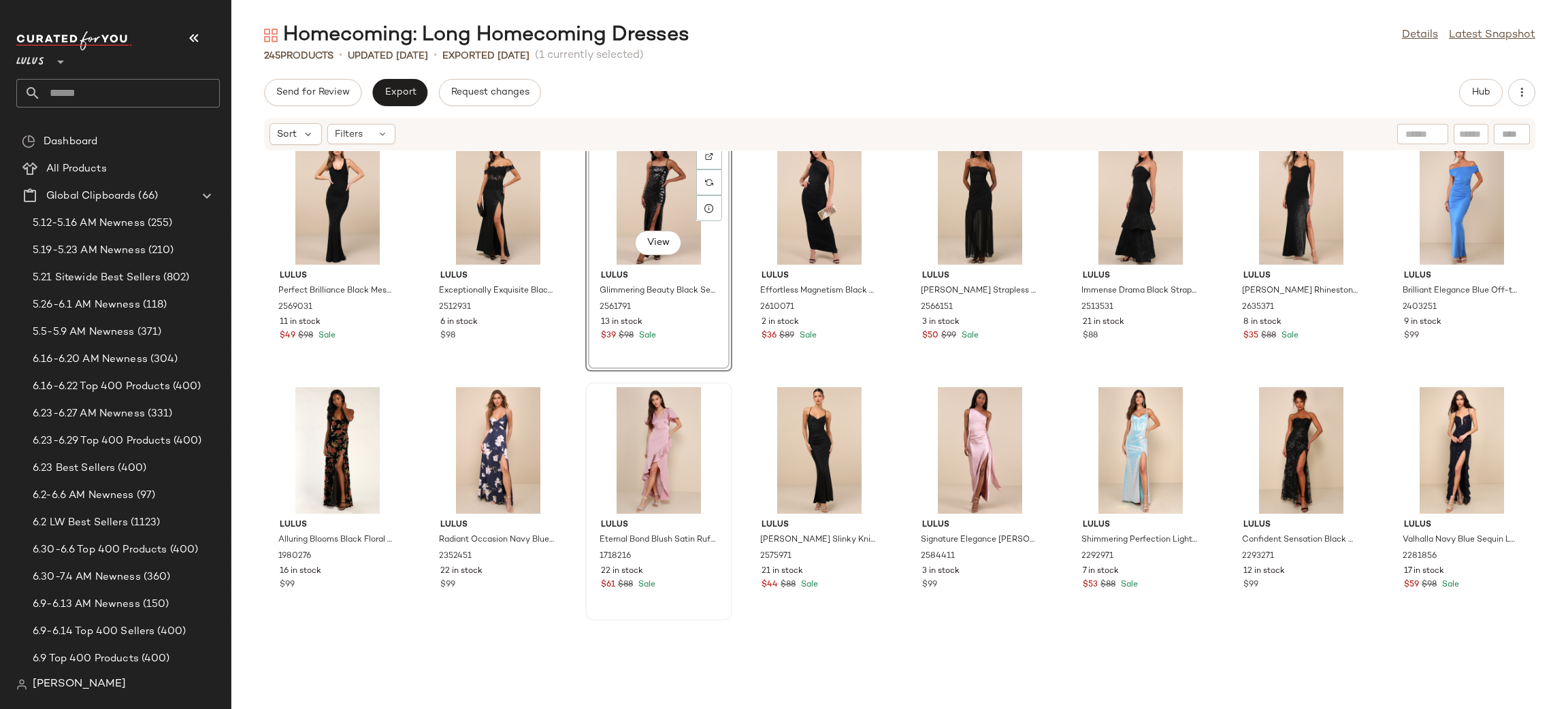
scroll to position [7002, 0]
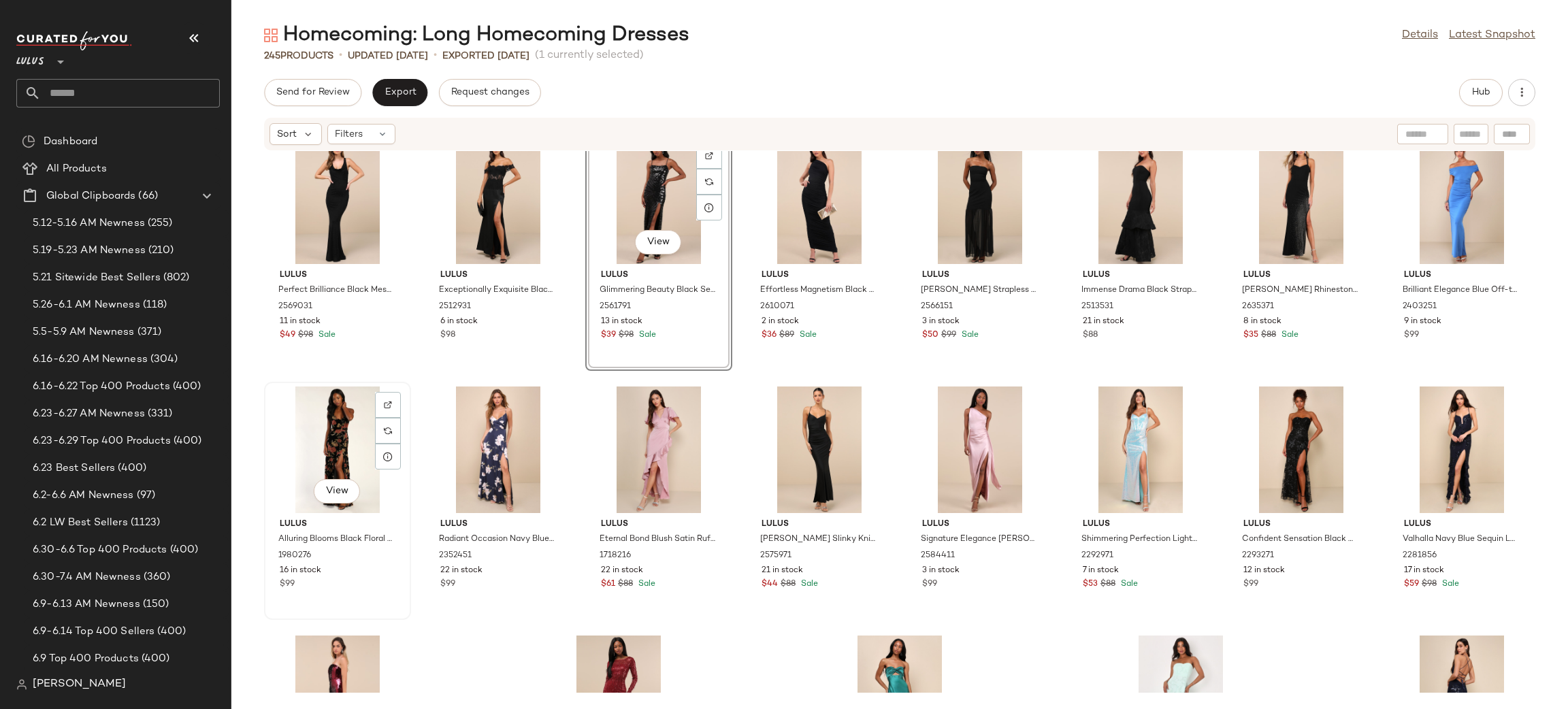
click at [316, 437] on div "View" at bounding box center [337, 449] width 137 height 126
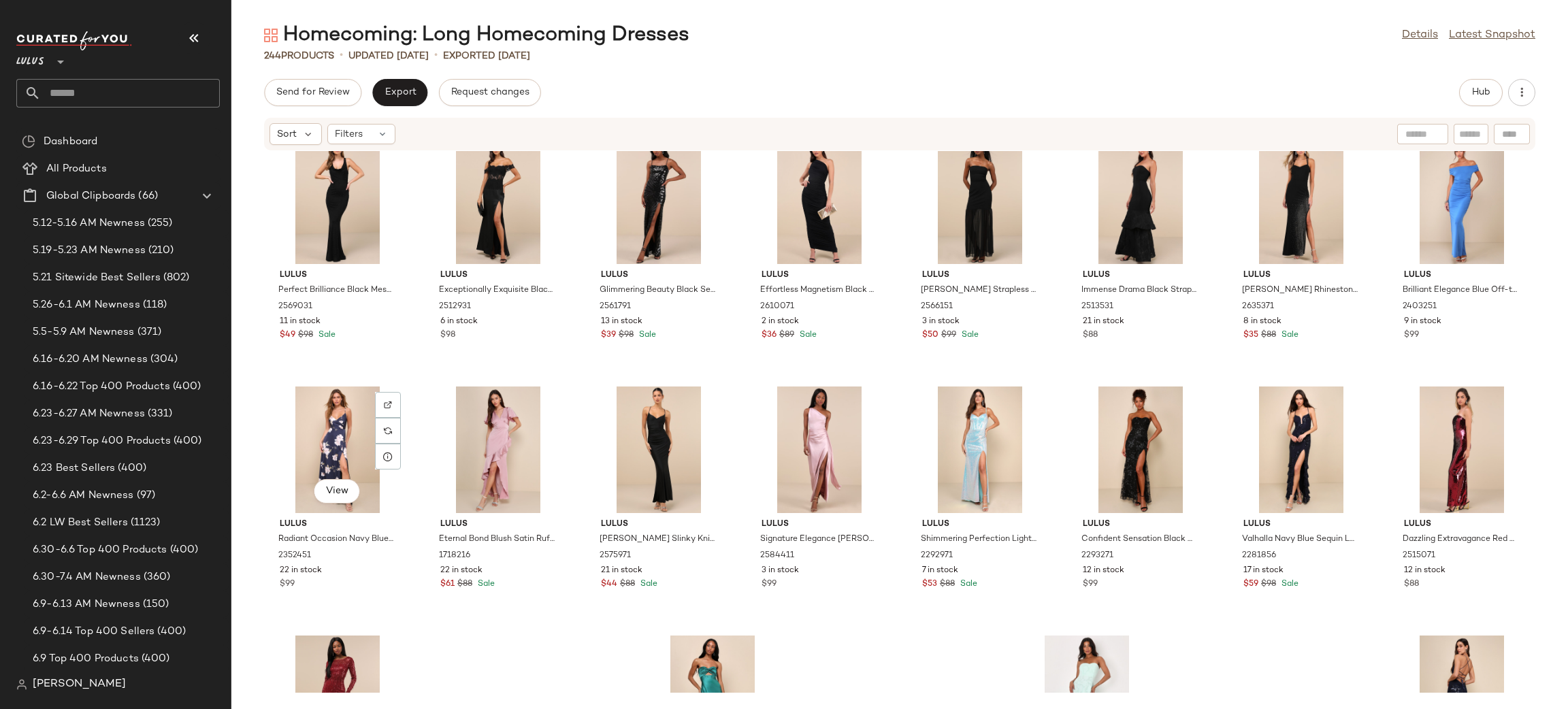
click at [316, 437] on div "View" at bounding box center [337, 449] width 137 height 126
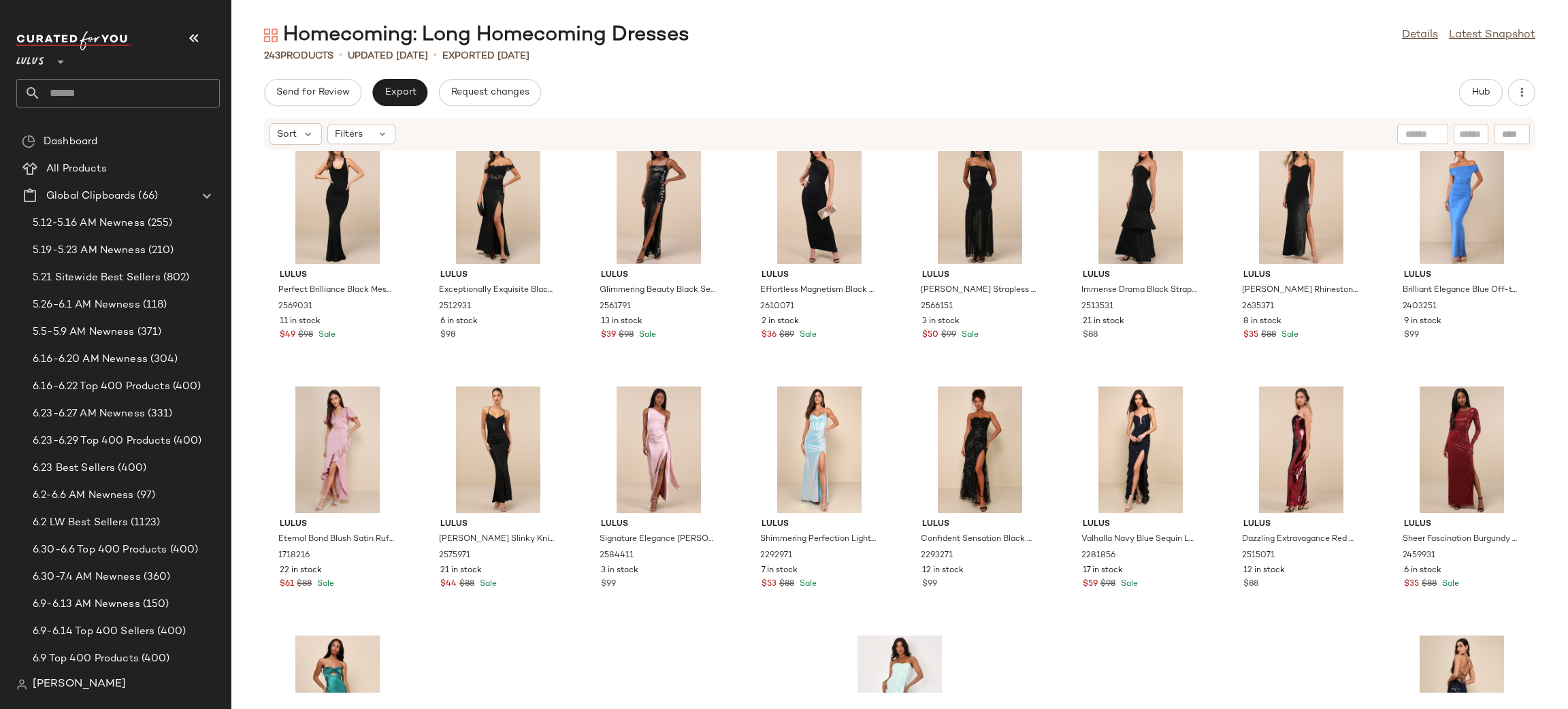
click at [316, 437] on div at bounding box center [337, 449] width 137 height 126
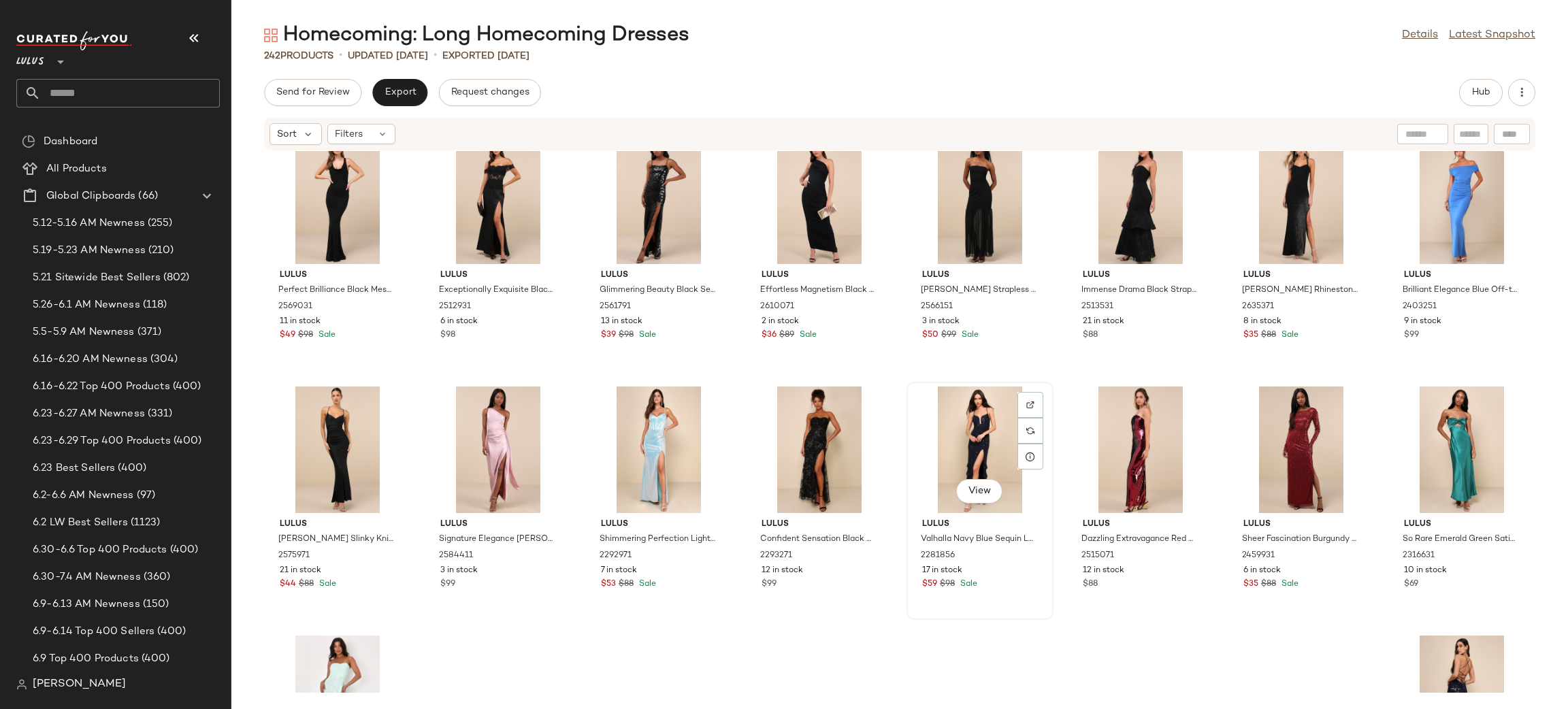
click at [976, 449] on div "View" at bounding box center [980, 449] width 137 height 126
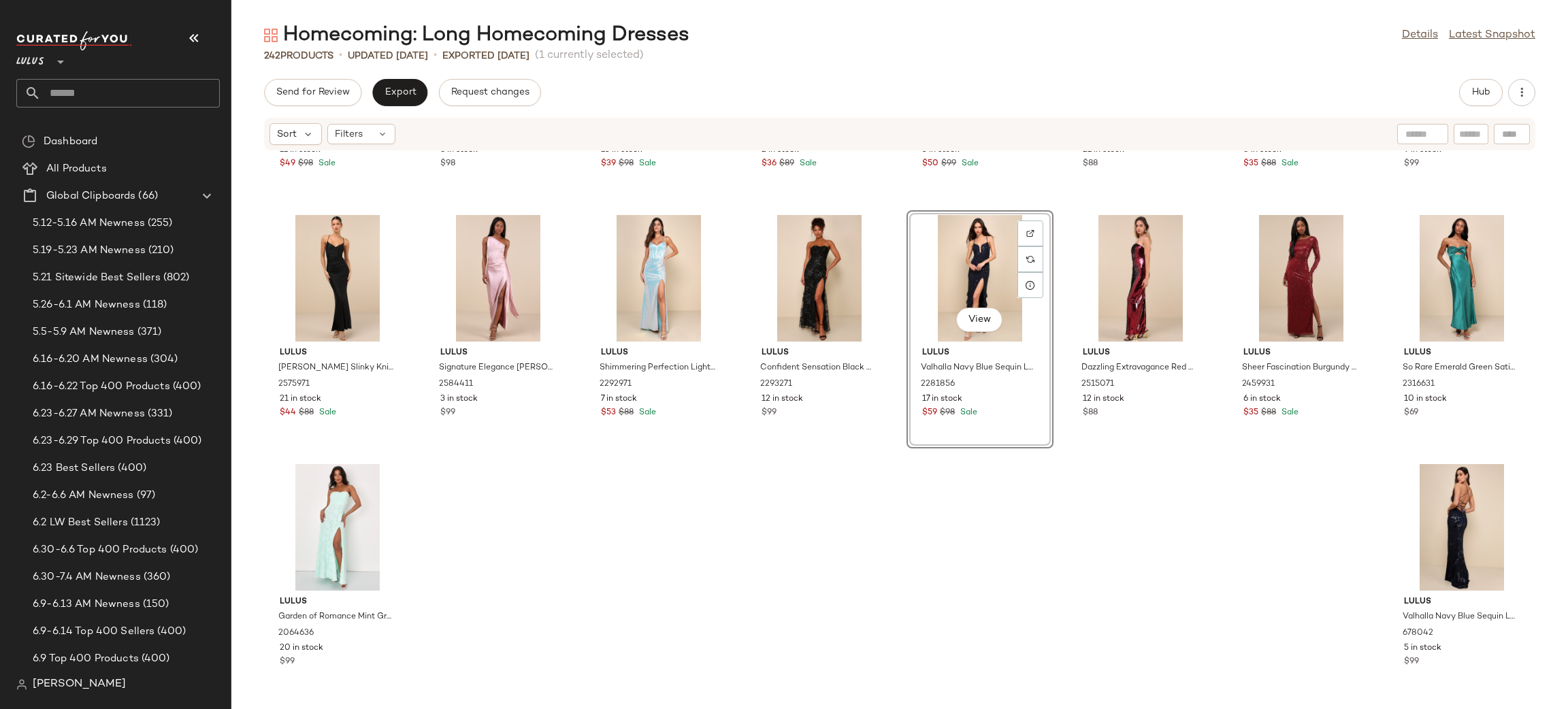
scroll to position [7177, 0]
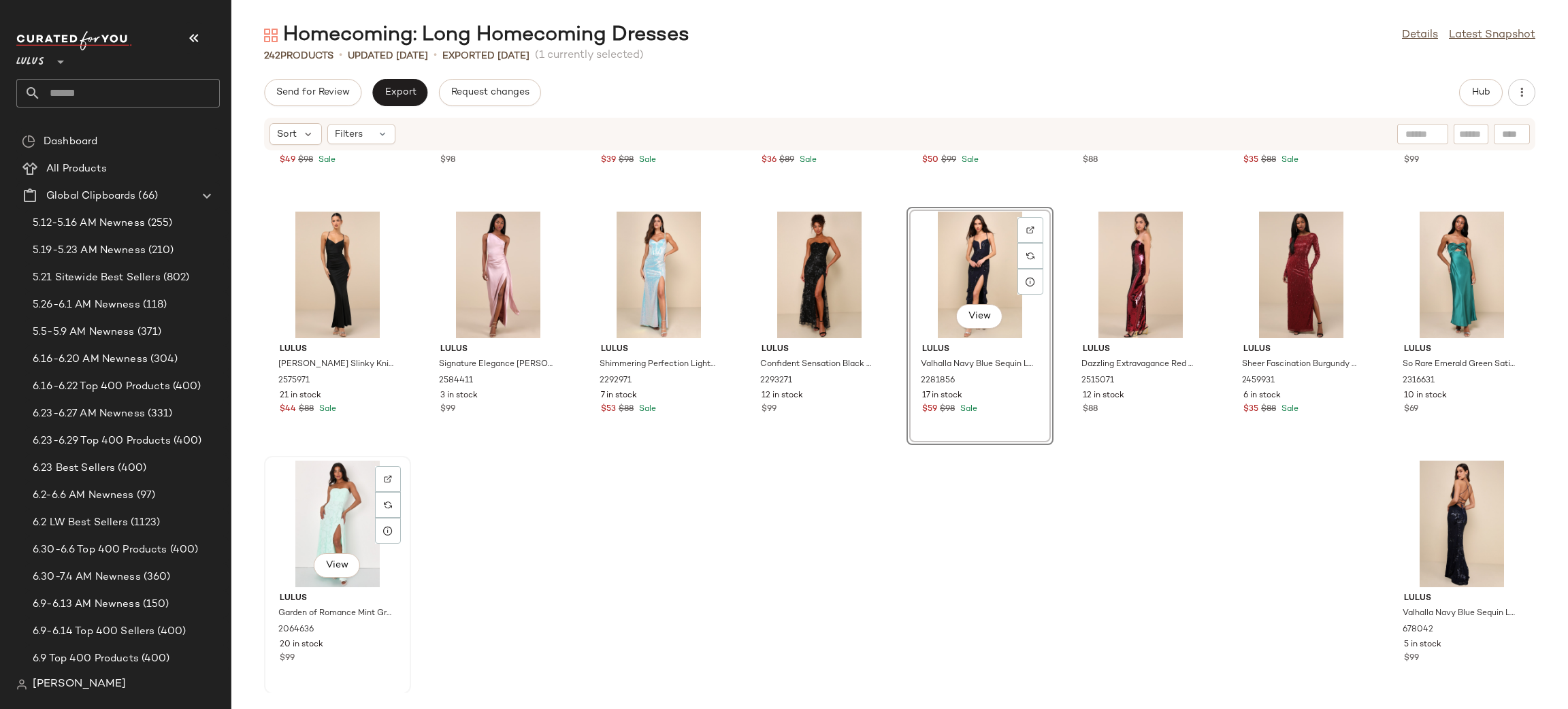
click at [329, 520] on div "View" at bounding box center [337, 523] width 137 height 126
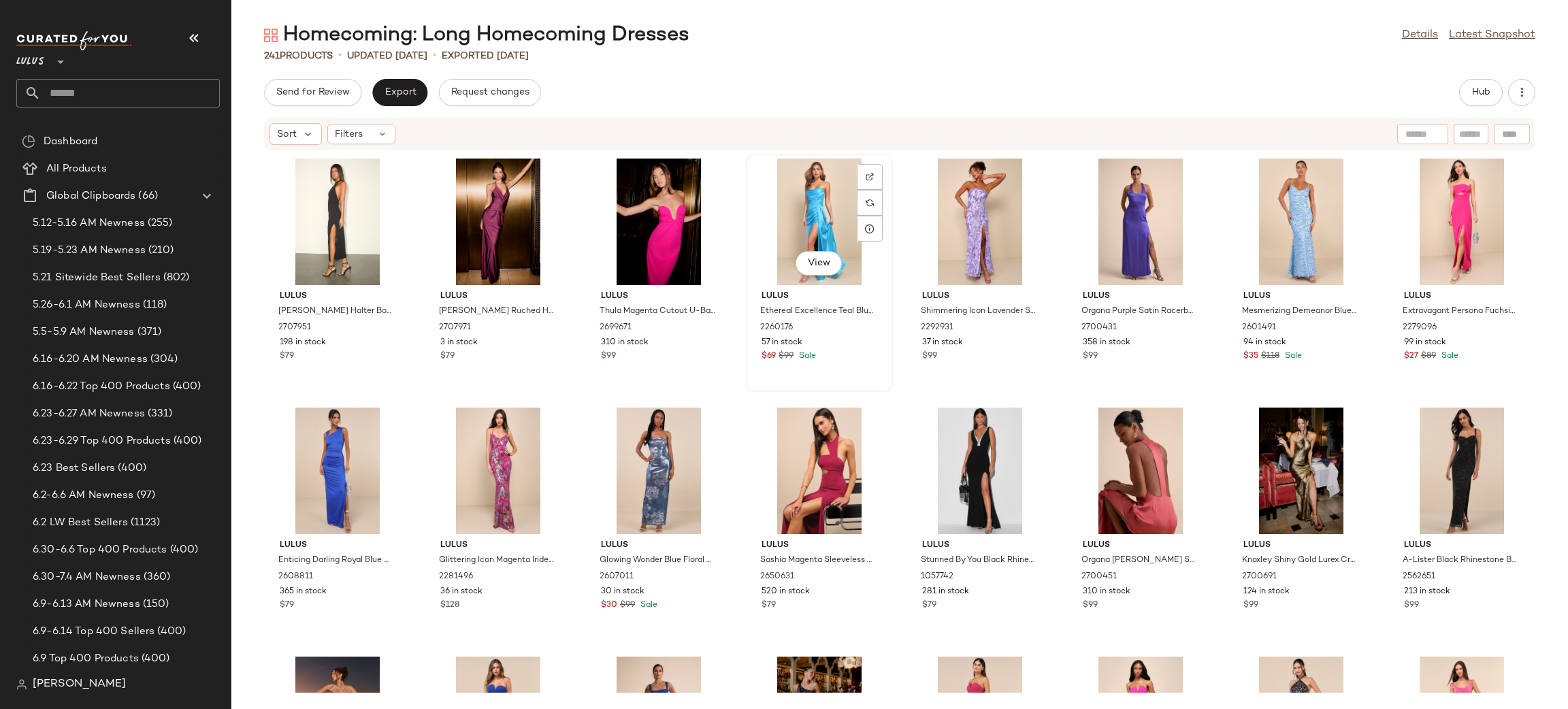
click at [825, 212] on div "View" at bounding box center [818, 221] width 137 height 126
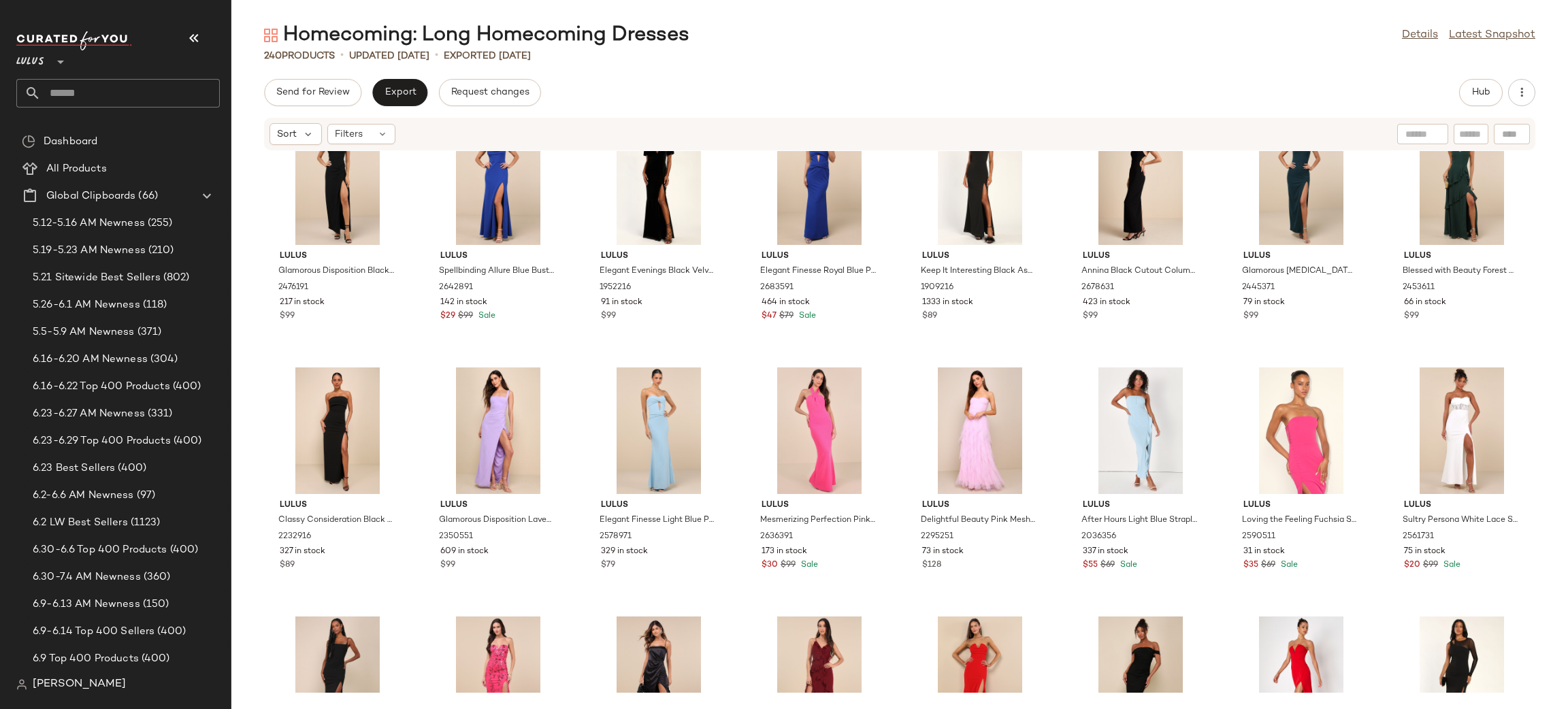
scroll to position [11, 0]
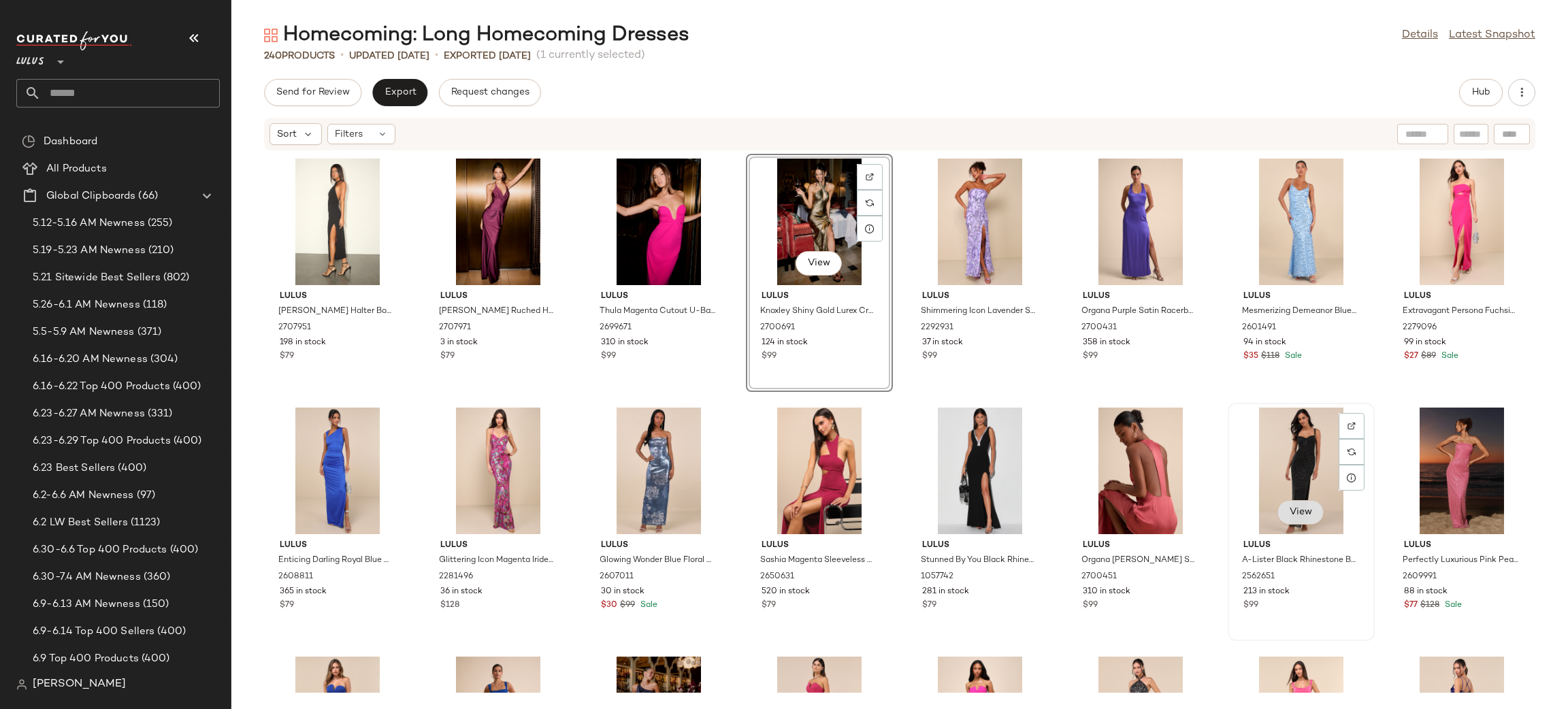
click at [1293, 515] on span "View" at bounding box center [1300, 512] width 23 height 11
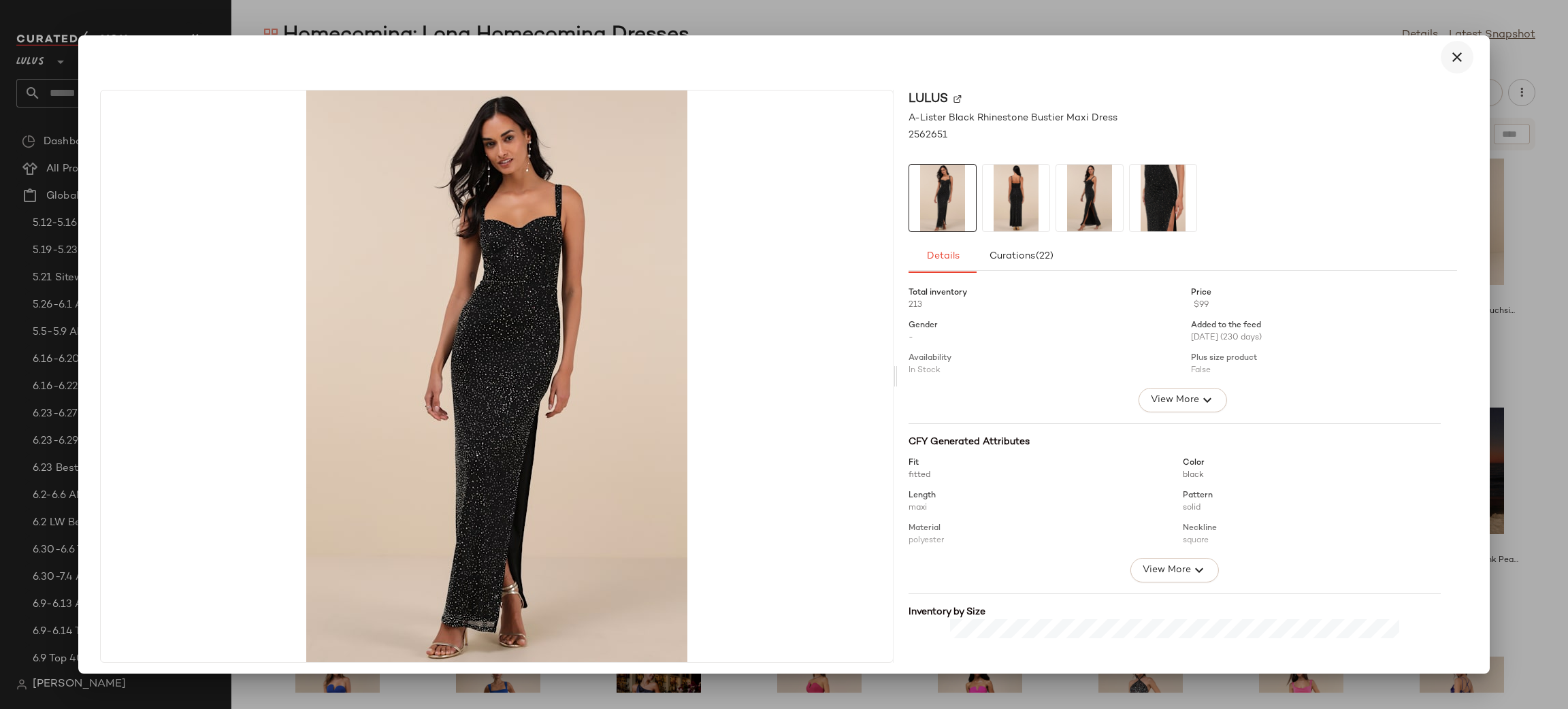
click at [1452, 56] on icon "button" at bounding box center [1456, 57] width 16 height 16
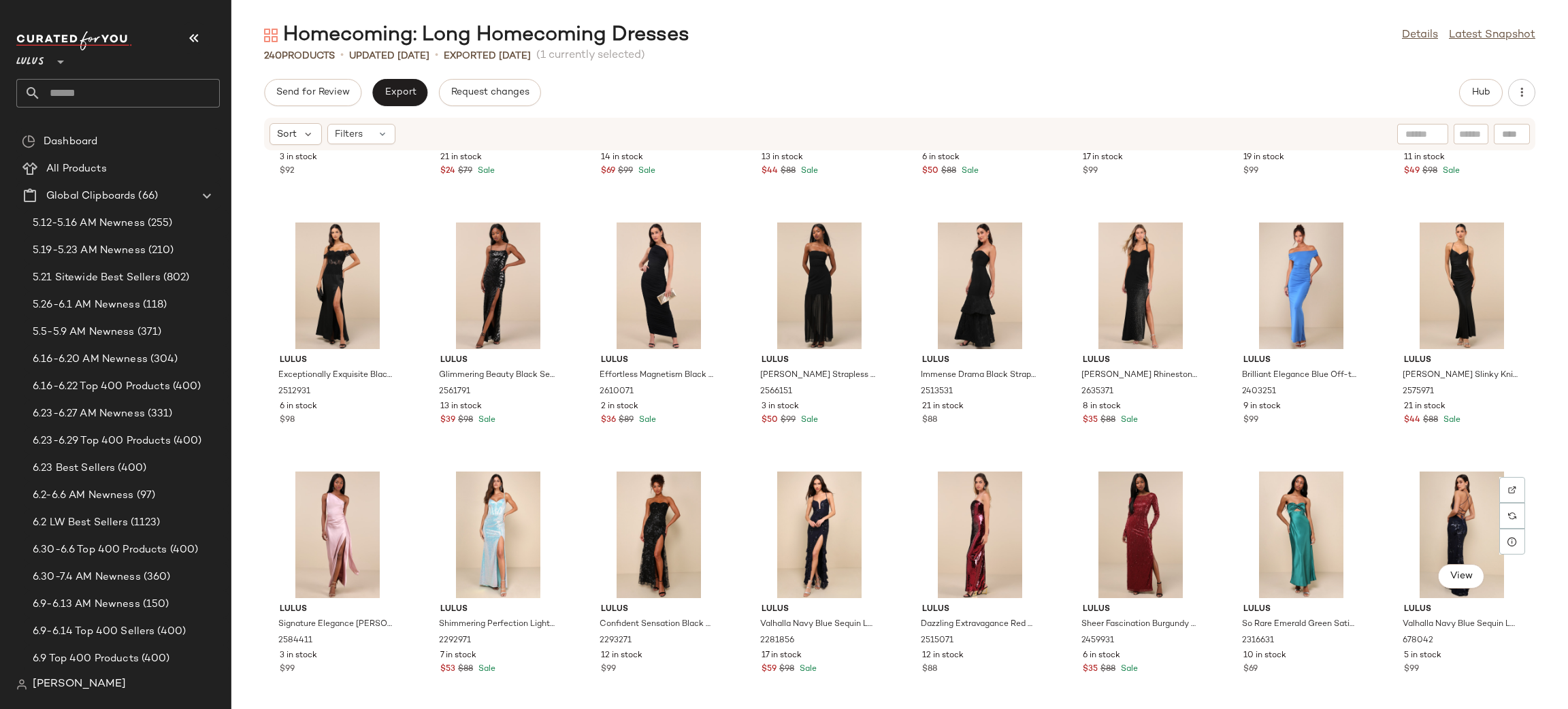
scroll to position [6896, 0]
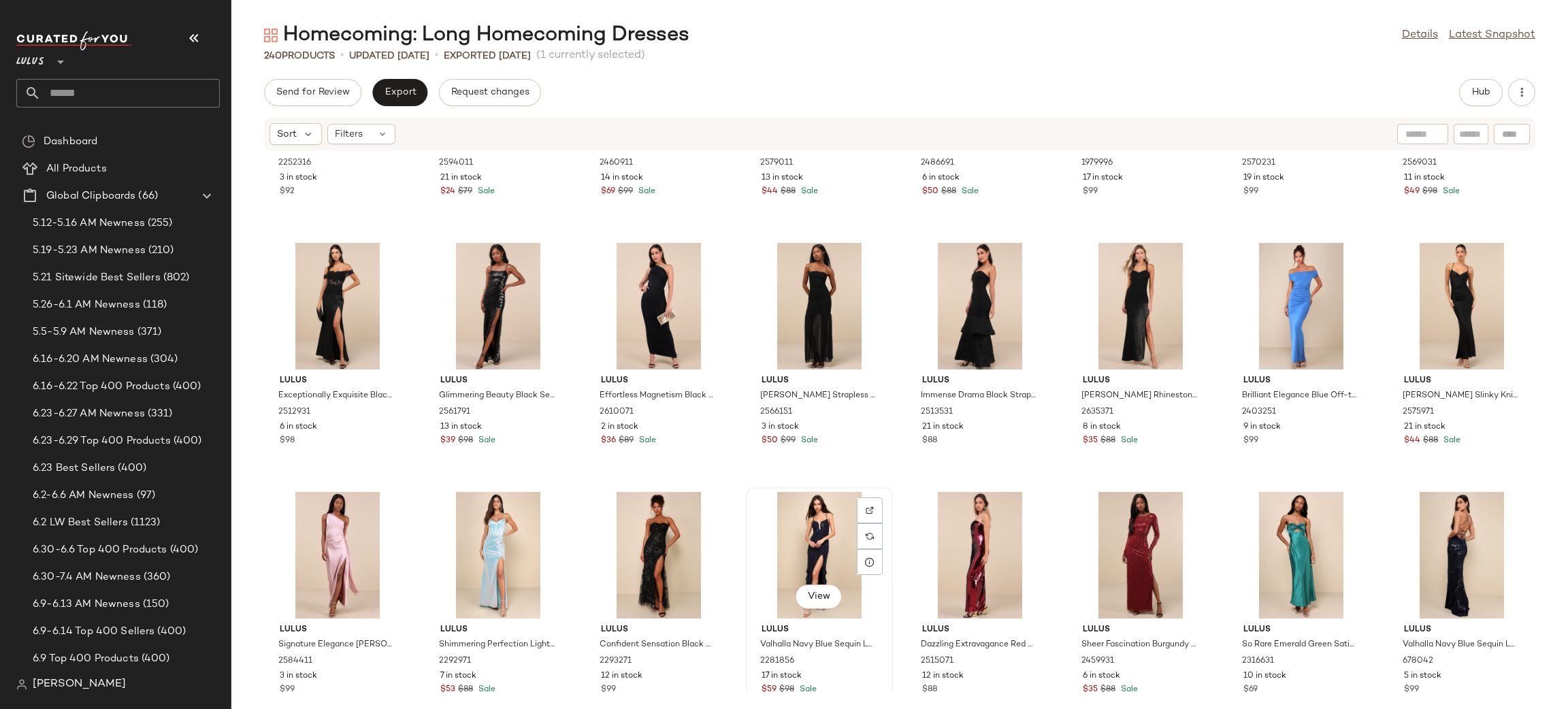
click at [792, 552] on div "View" at bounding box center [818, 554] width 137 height 126
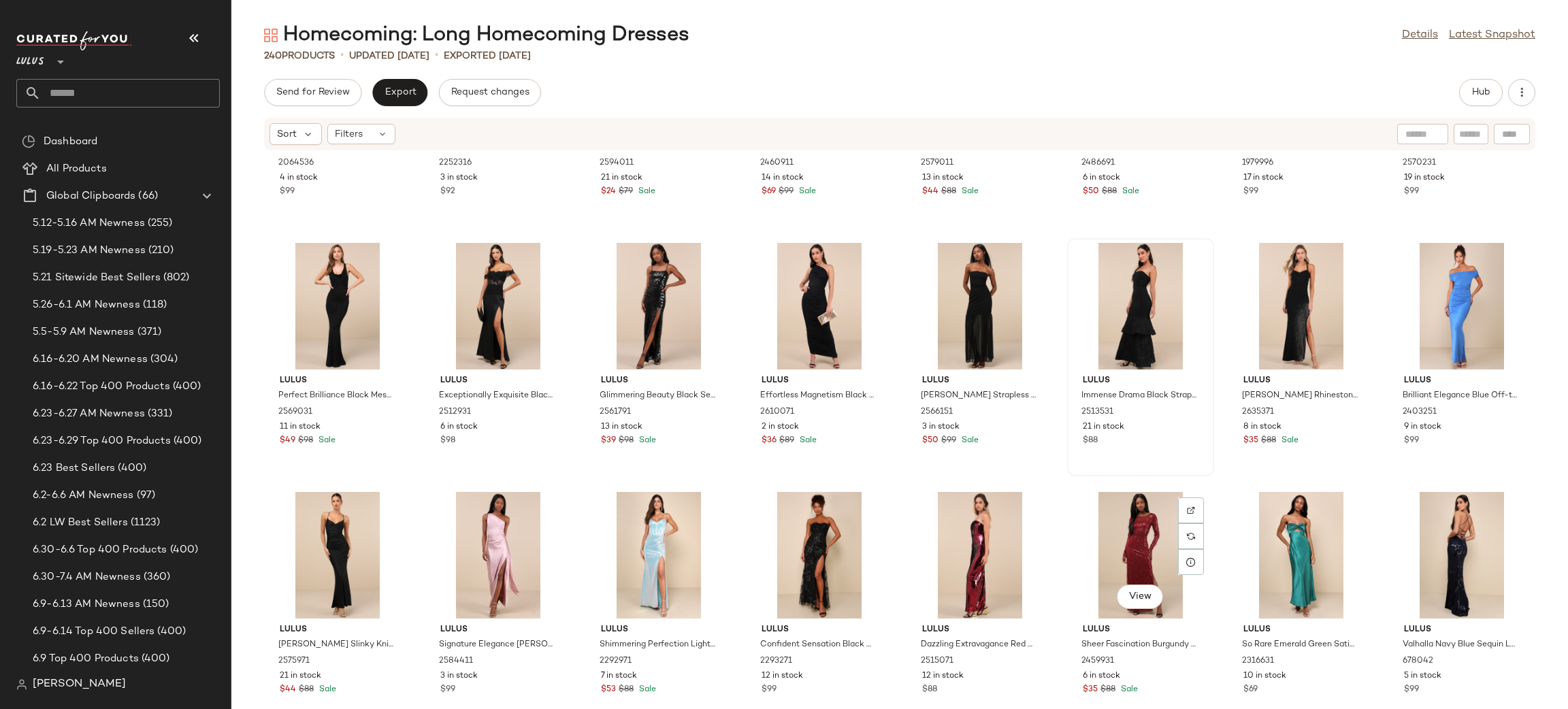
click at [1162, 475] on div "Lulus Immense Drama Black Strapless Tiered Jacquard Maxi Dress 2513531 21 in st…" at bounding box center [1141, 358] width 147 height 238
click at [1127, 536] on div "View" at bounding box center [1140, 554] width 137 height 126
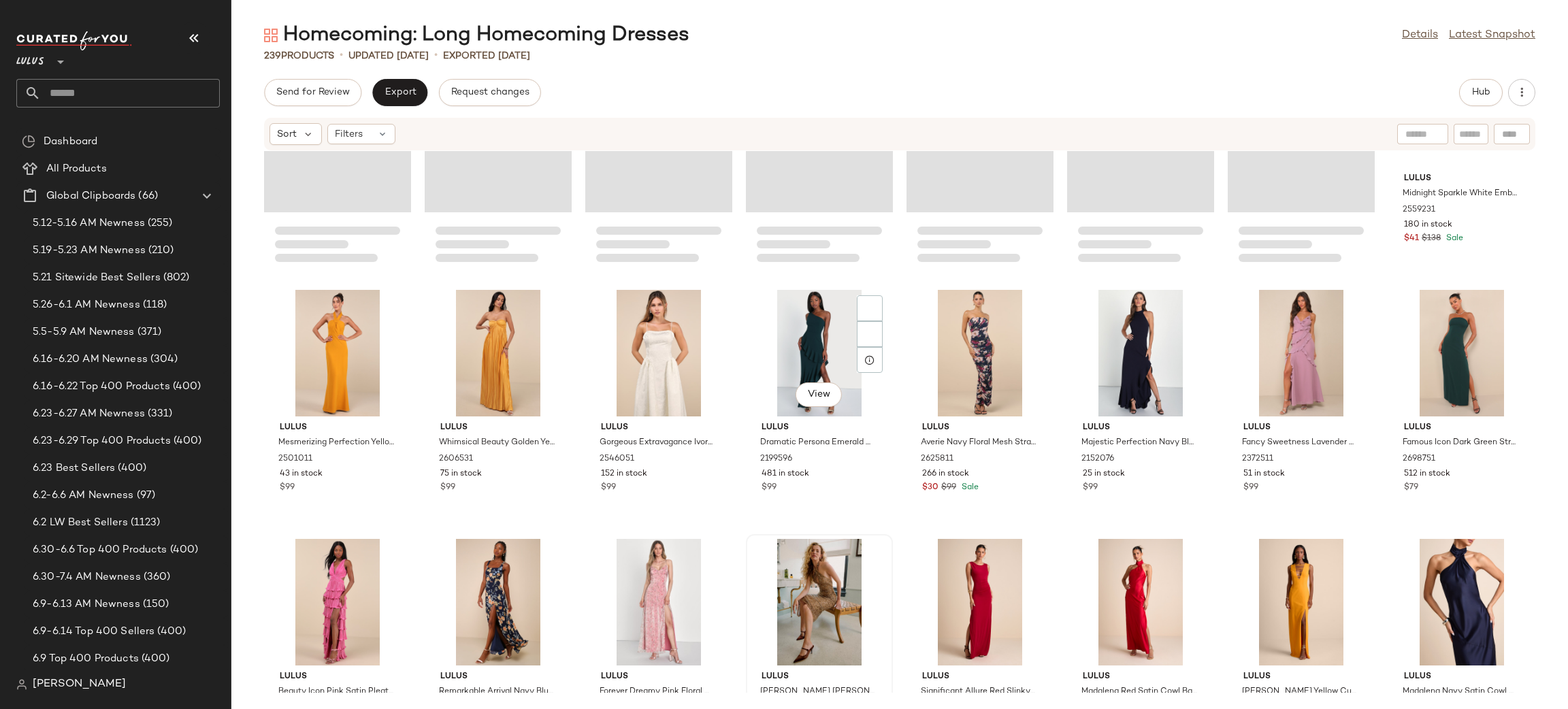
scroll to position [5842, 0]
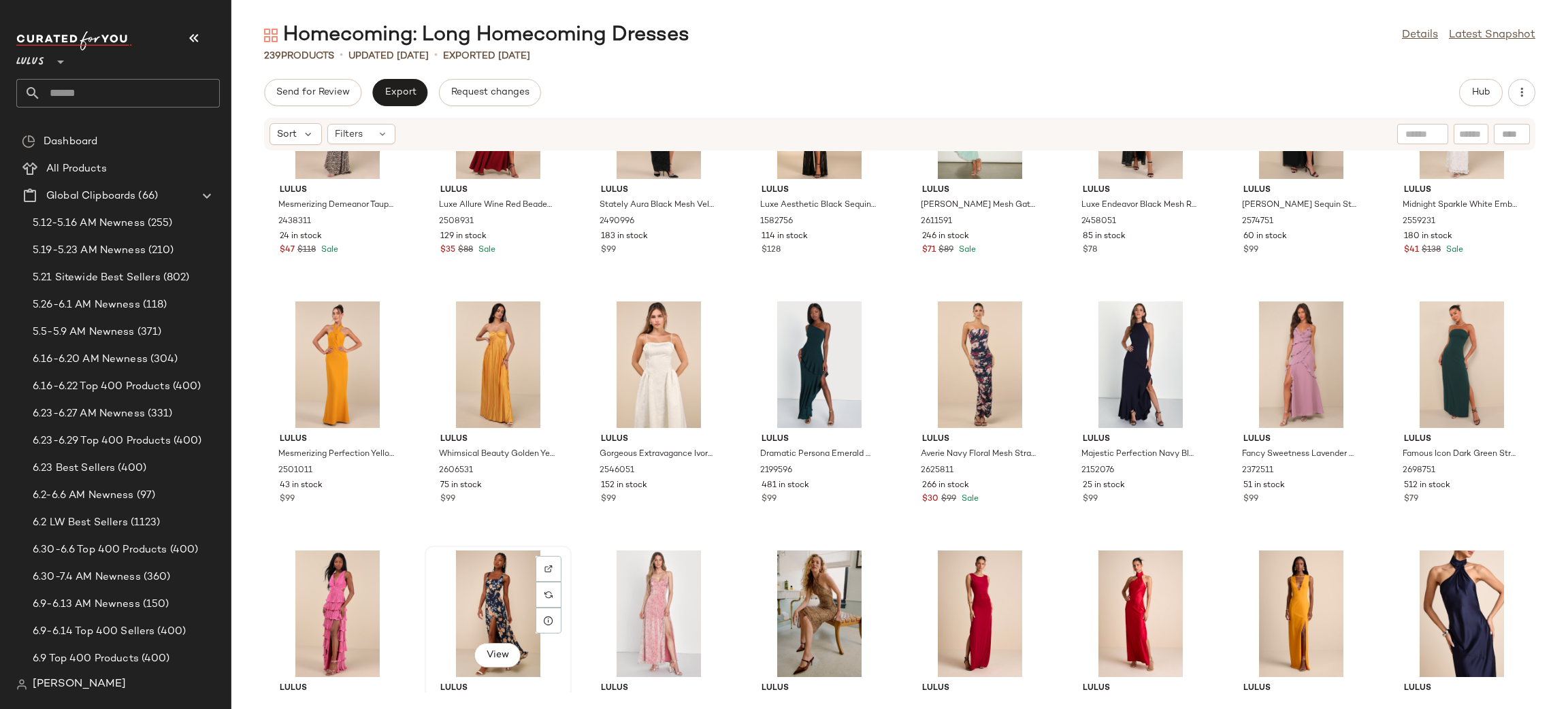
click at [487, 599] on div "View" at bounding box center [497, 613] width 137 height 126
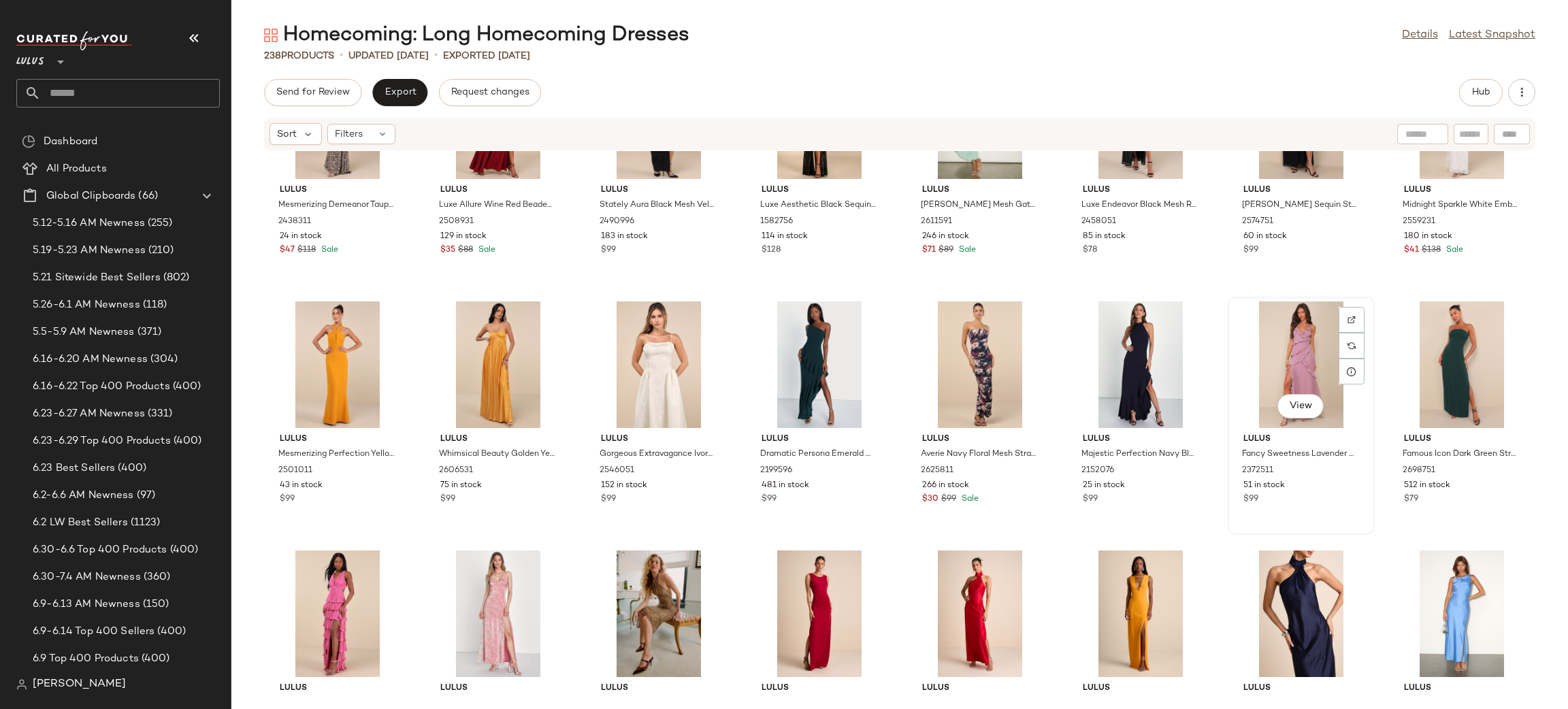
click at [1282, 361] on div "View" at bounding box center [1300, 364] width 137 height 126
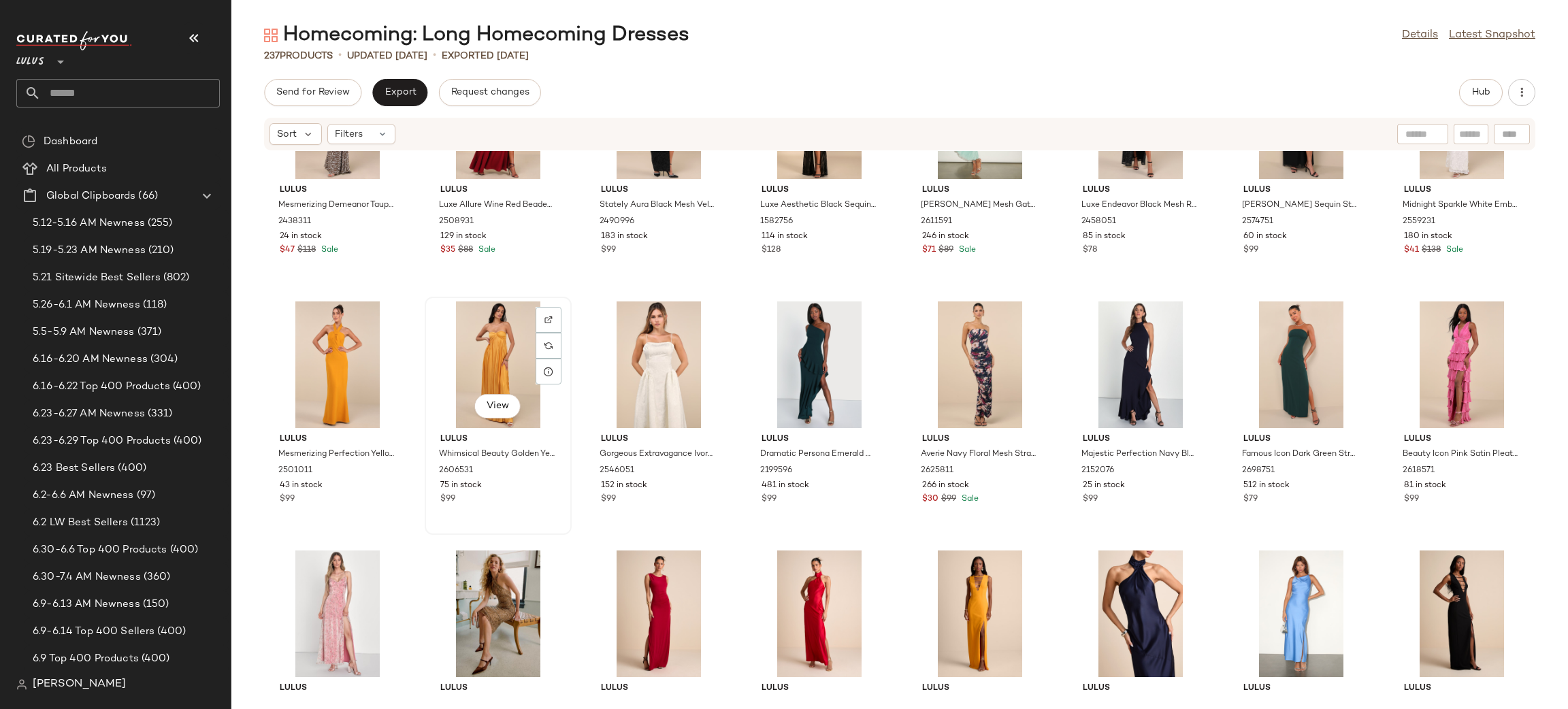
click at [496, 344] on div "View" at bounding box center [497, 364] width 137 height 126
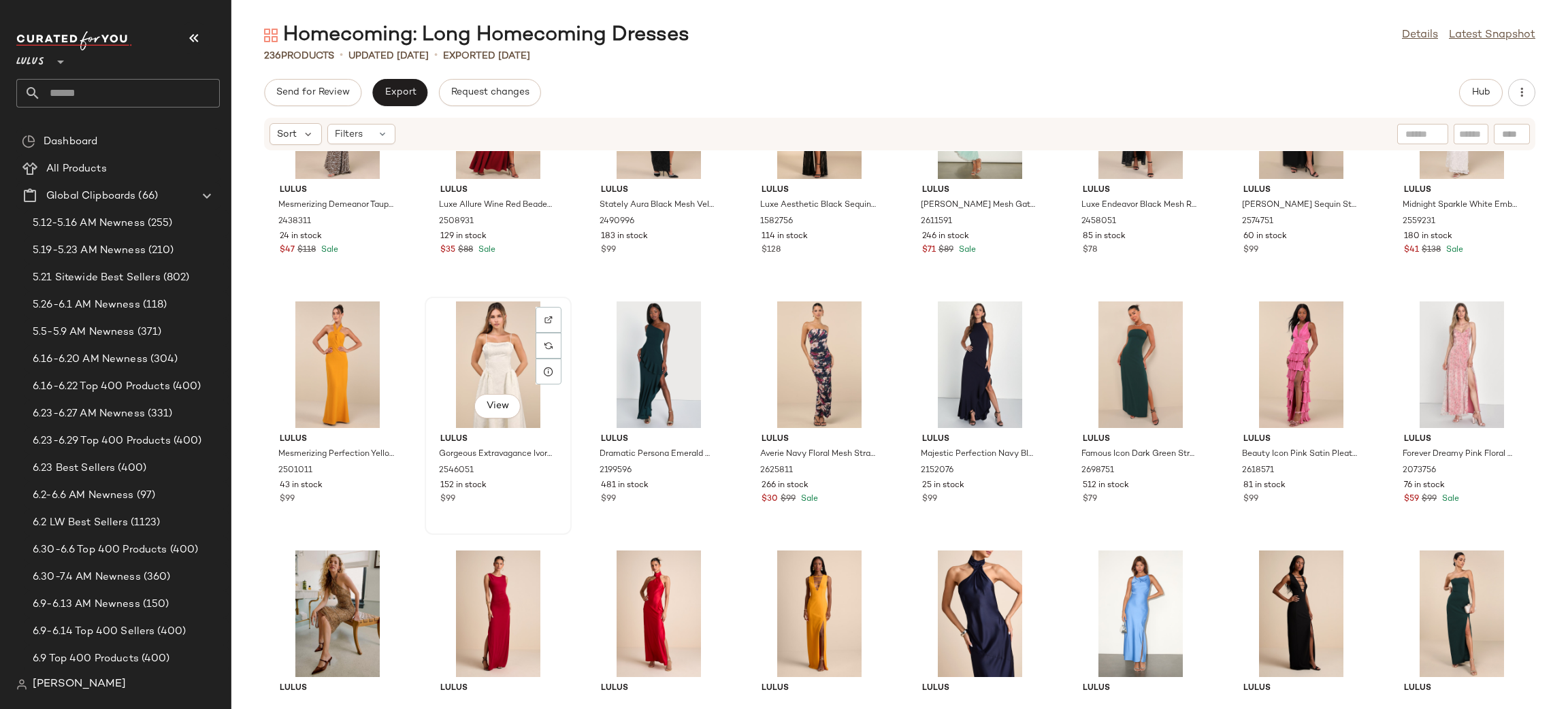
click at [495, 367] on div "View" at bounding box center [497, 364] width 137 height 126
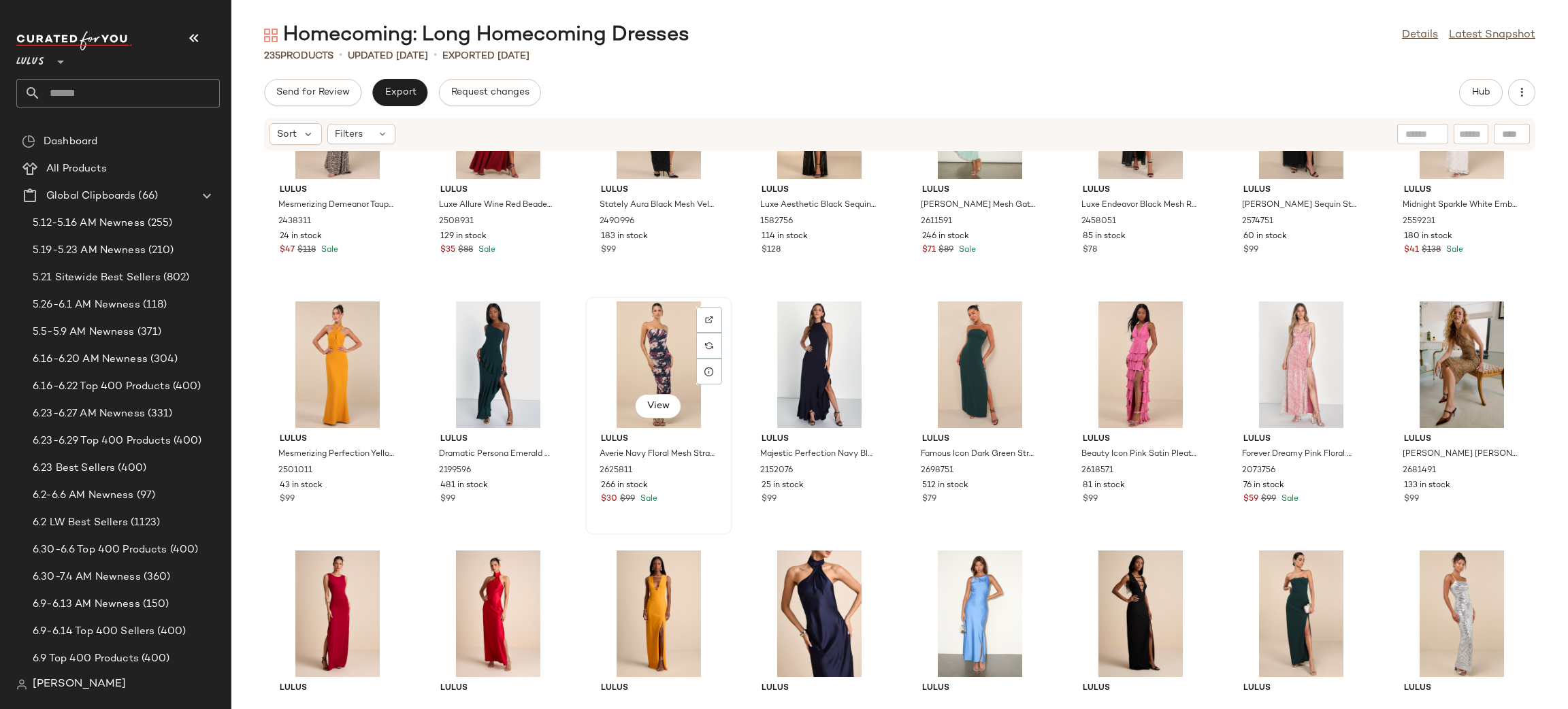
click at [640, 347] on div "View" at bounding box center [658, 364] width 137 height 126
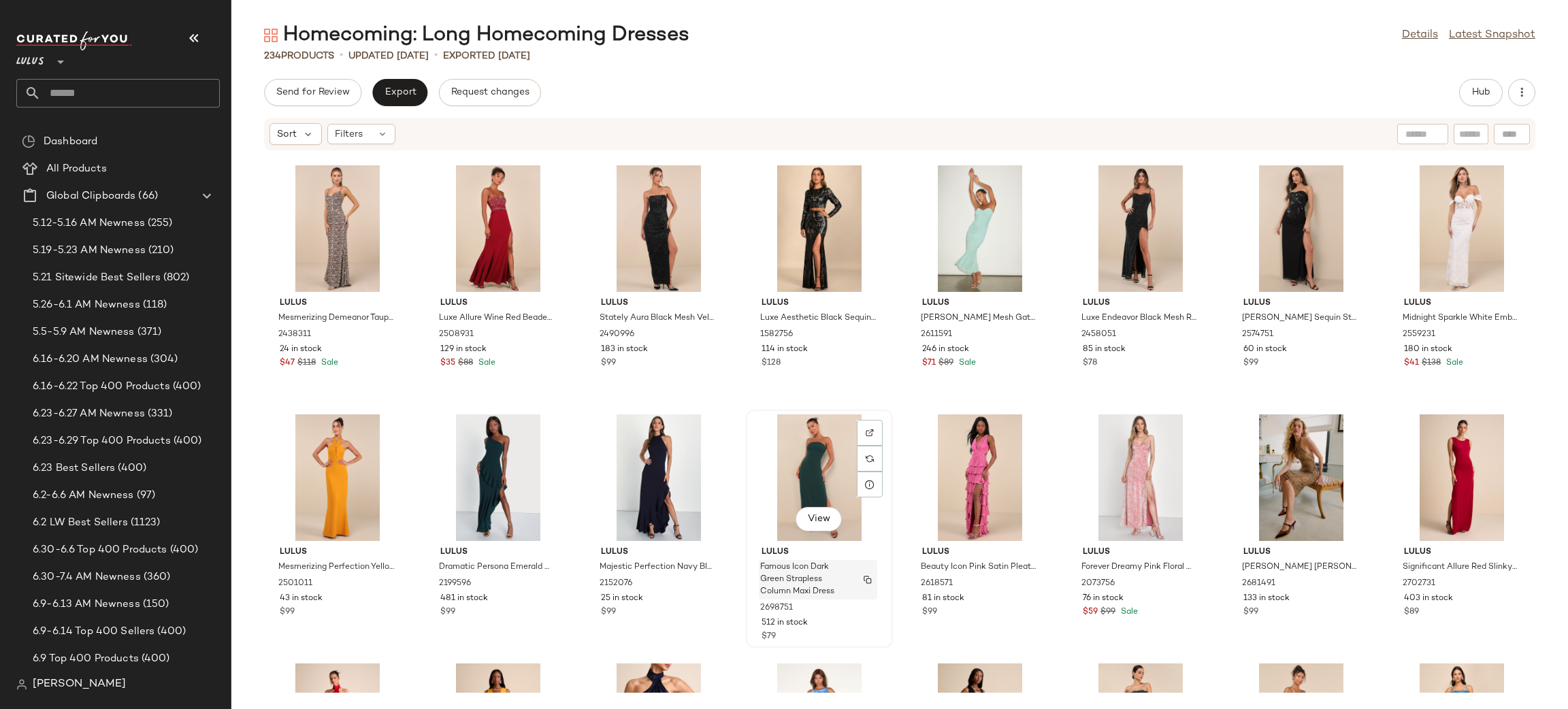
scroll to position [5691, 0]
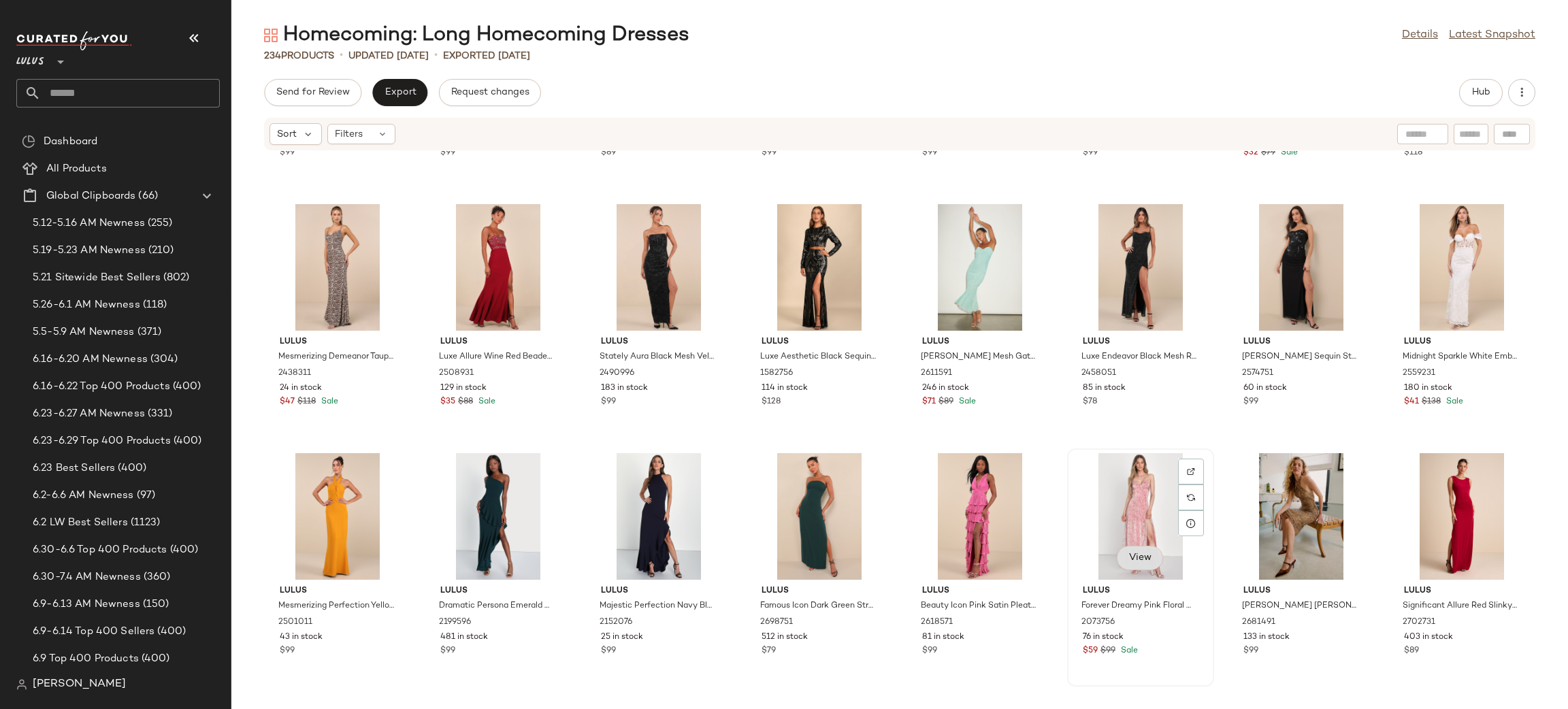
click at [1123, 563] on button "View" at bounding box center [1140, 558] width 46 height 25
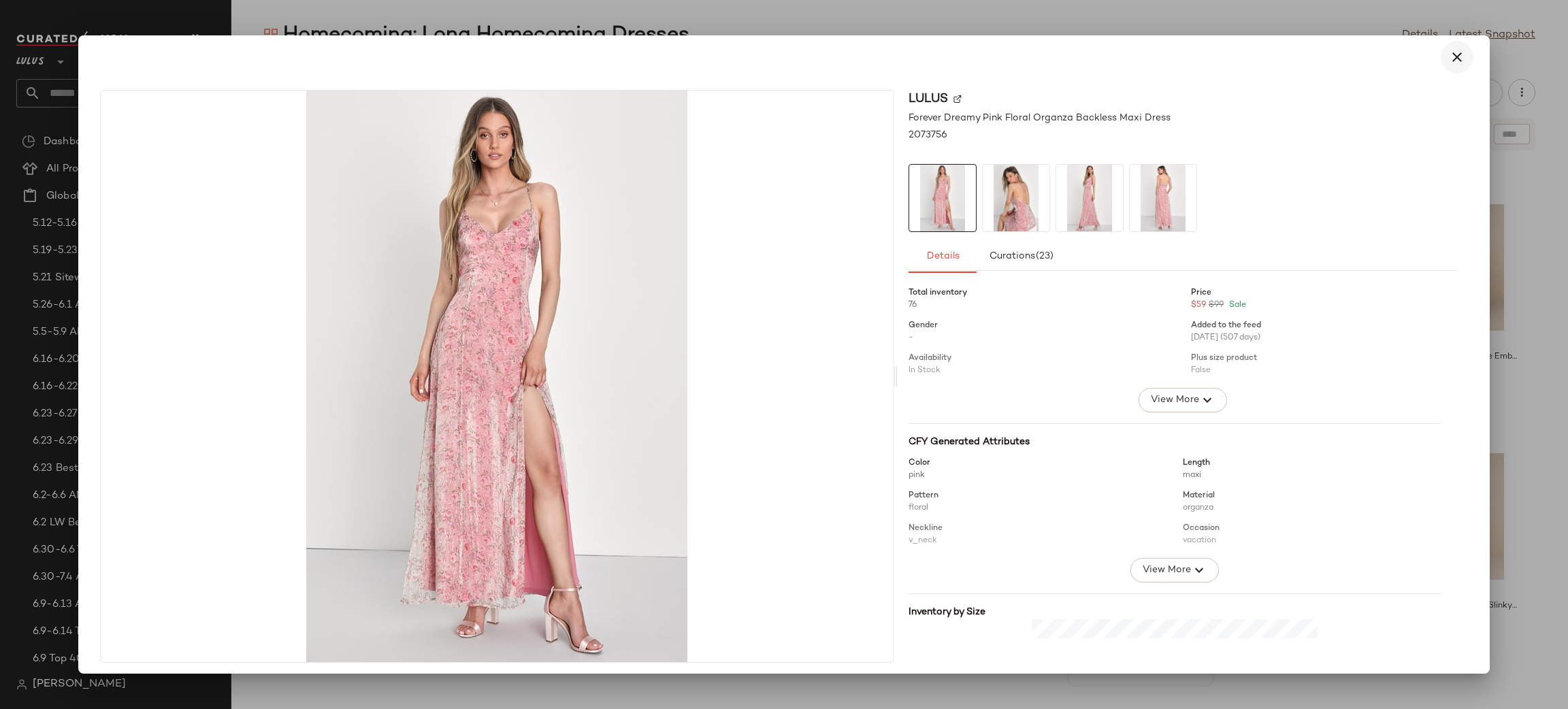
click at [1449, 64] on icon "button" at bounding box center [1456, 57] width 16 height 16
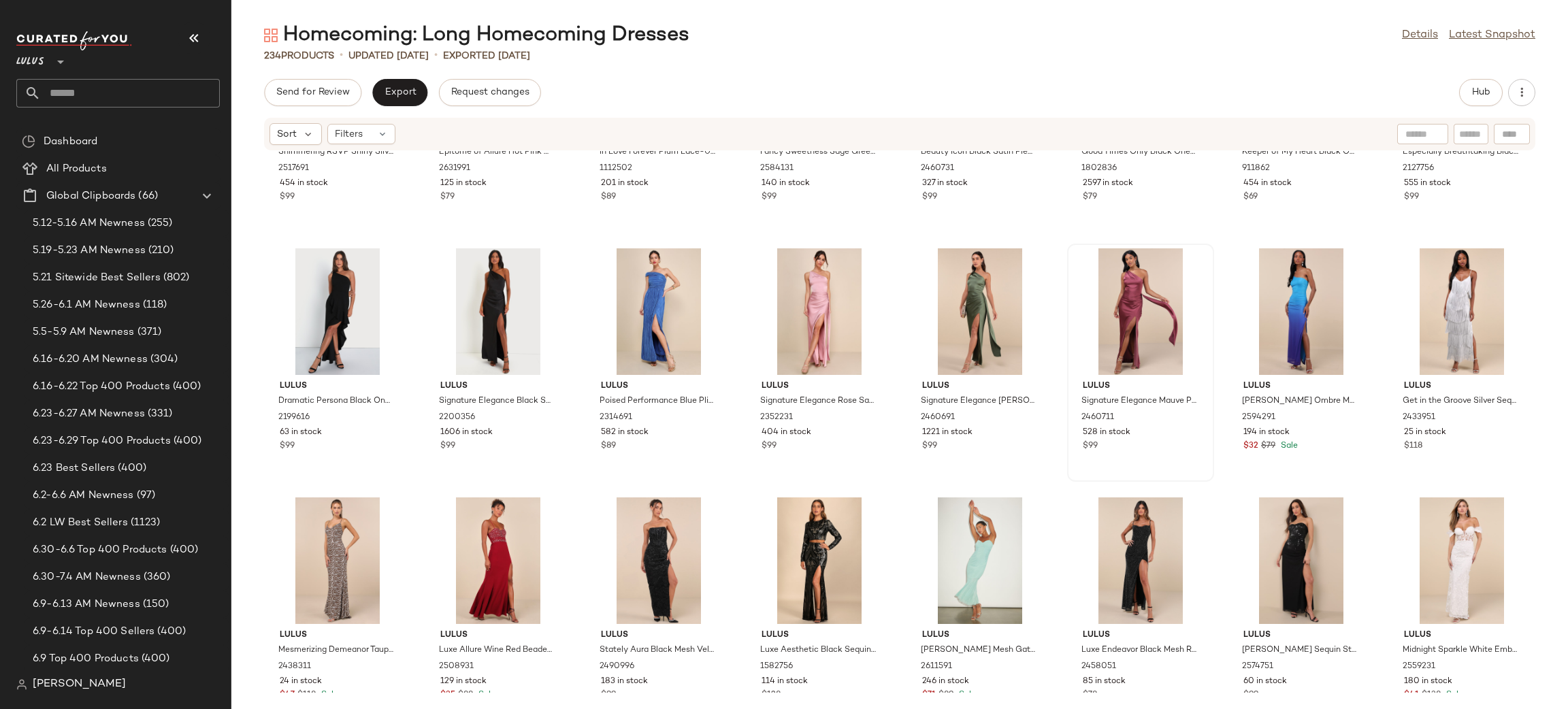
scroll to position [5377, 0]
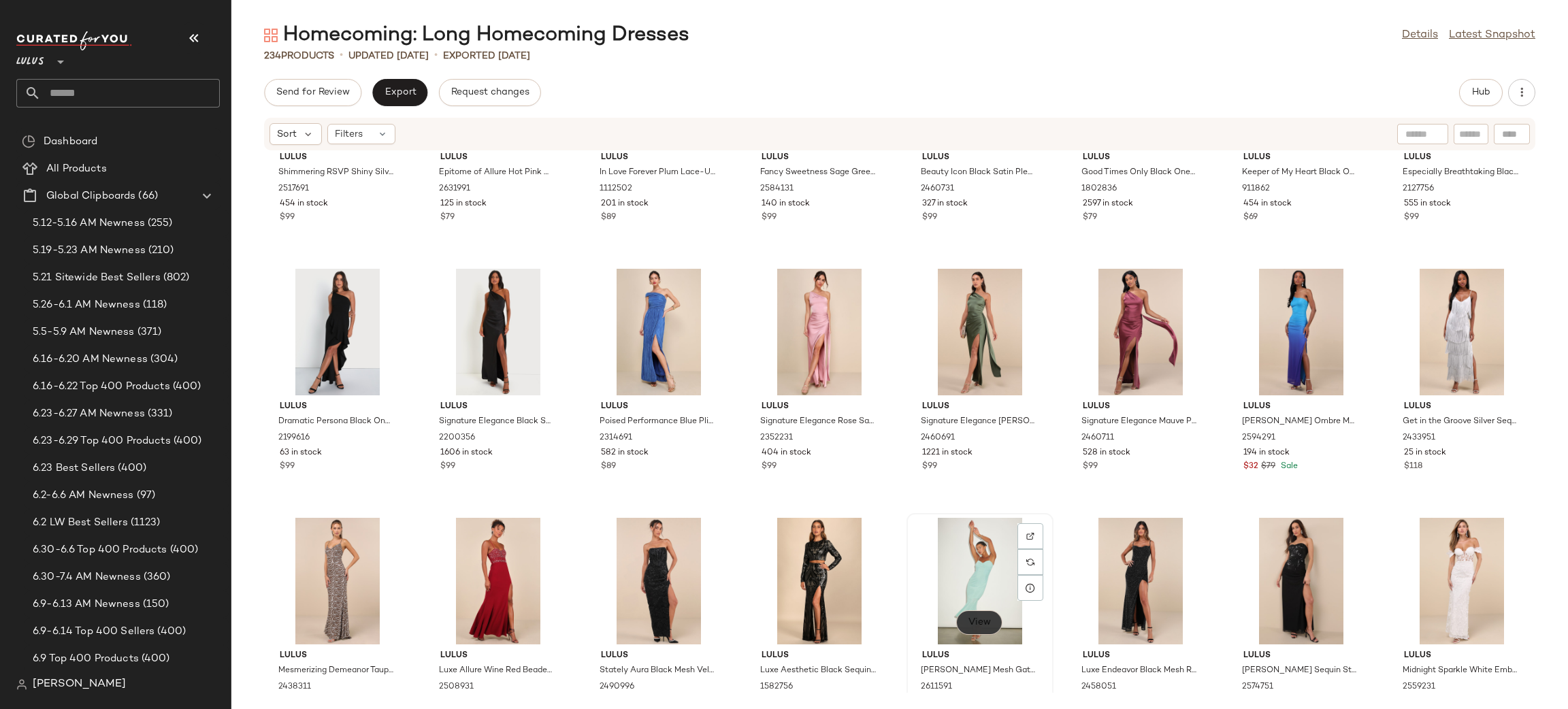
click at [980, 614] on button "View" at bounding box center [980, 622] width 46 height 25
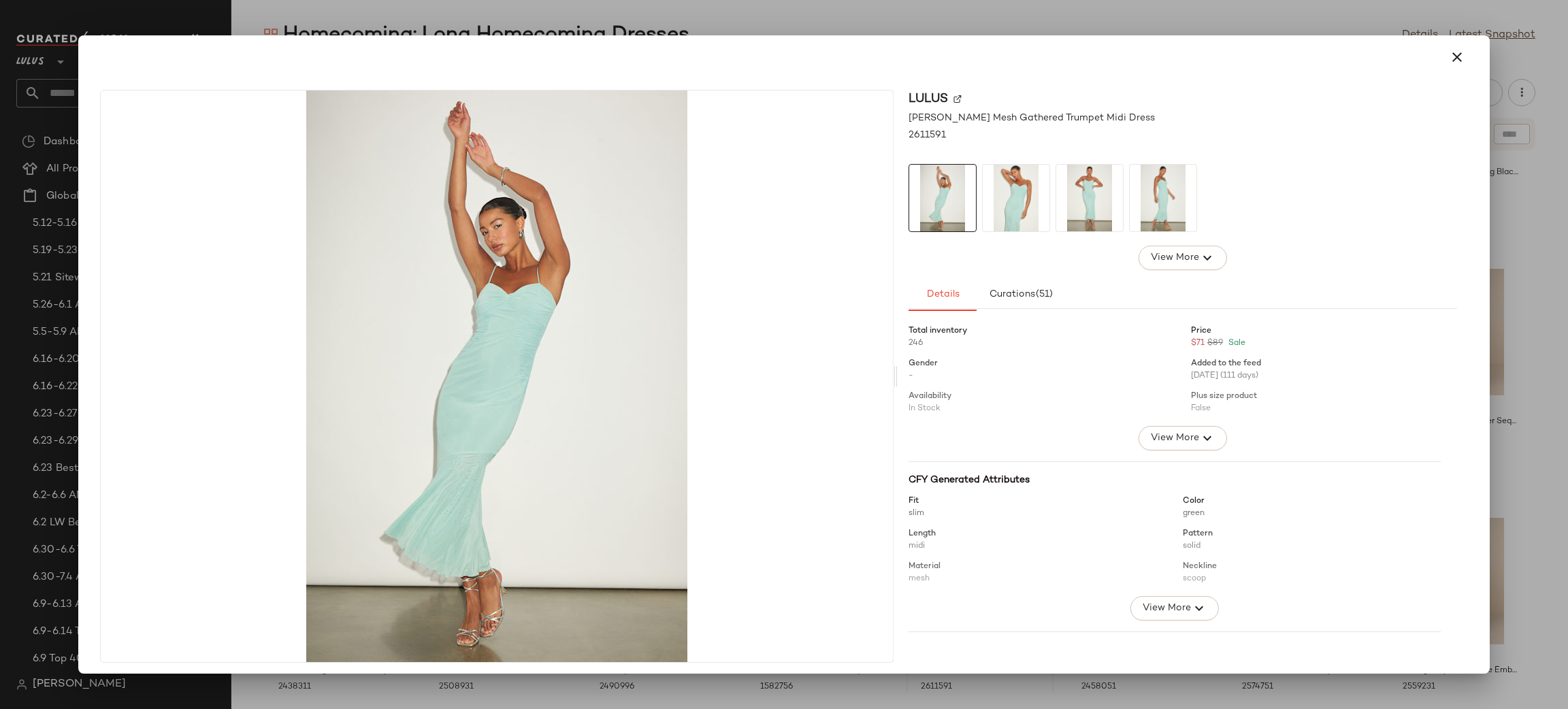
click at [1024, 187] on img at bounding box center [1016, 198] width 67 height 67
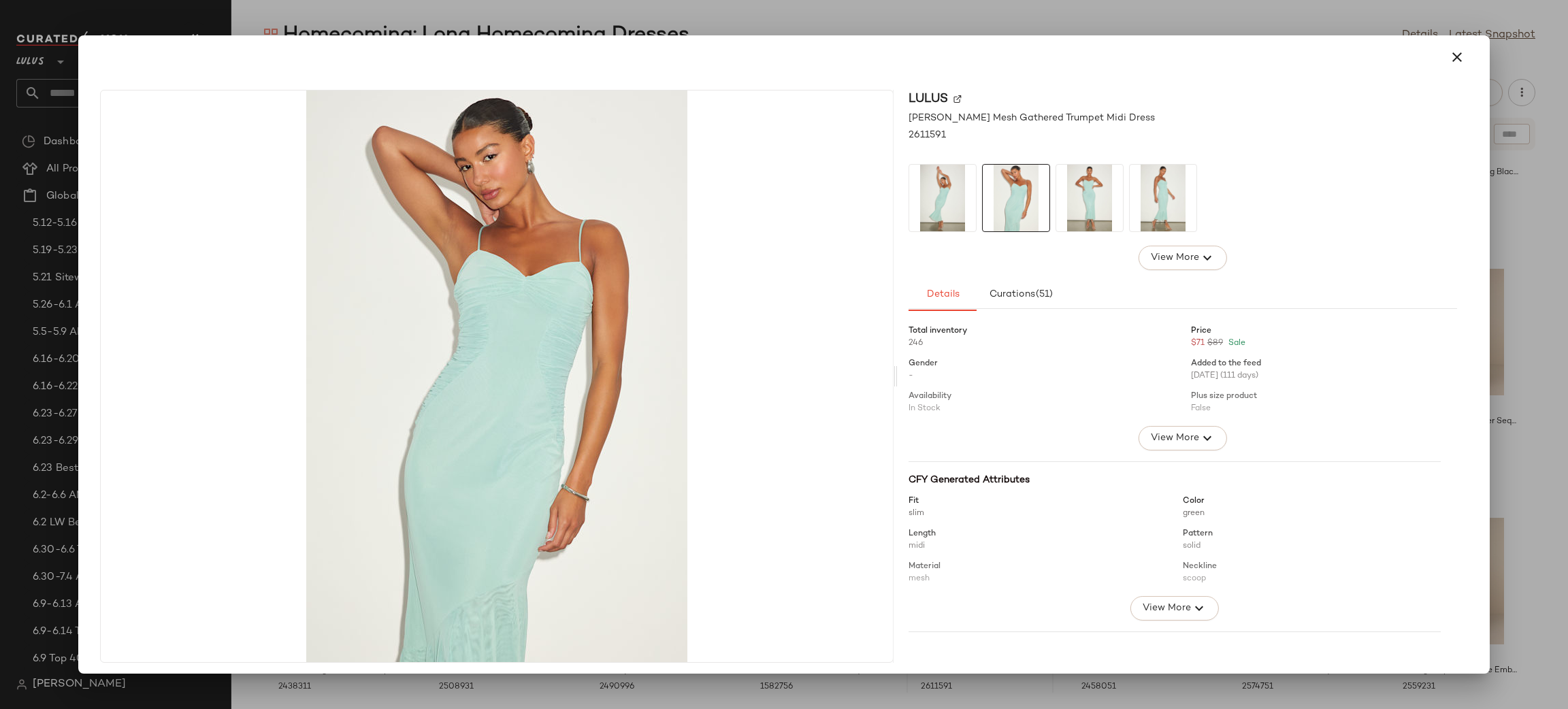
click at [1069, 200] on img at bounding box center [1089, 198] width 67 height 67
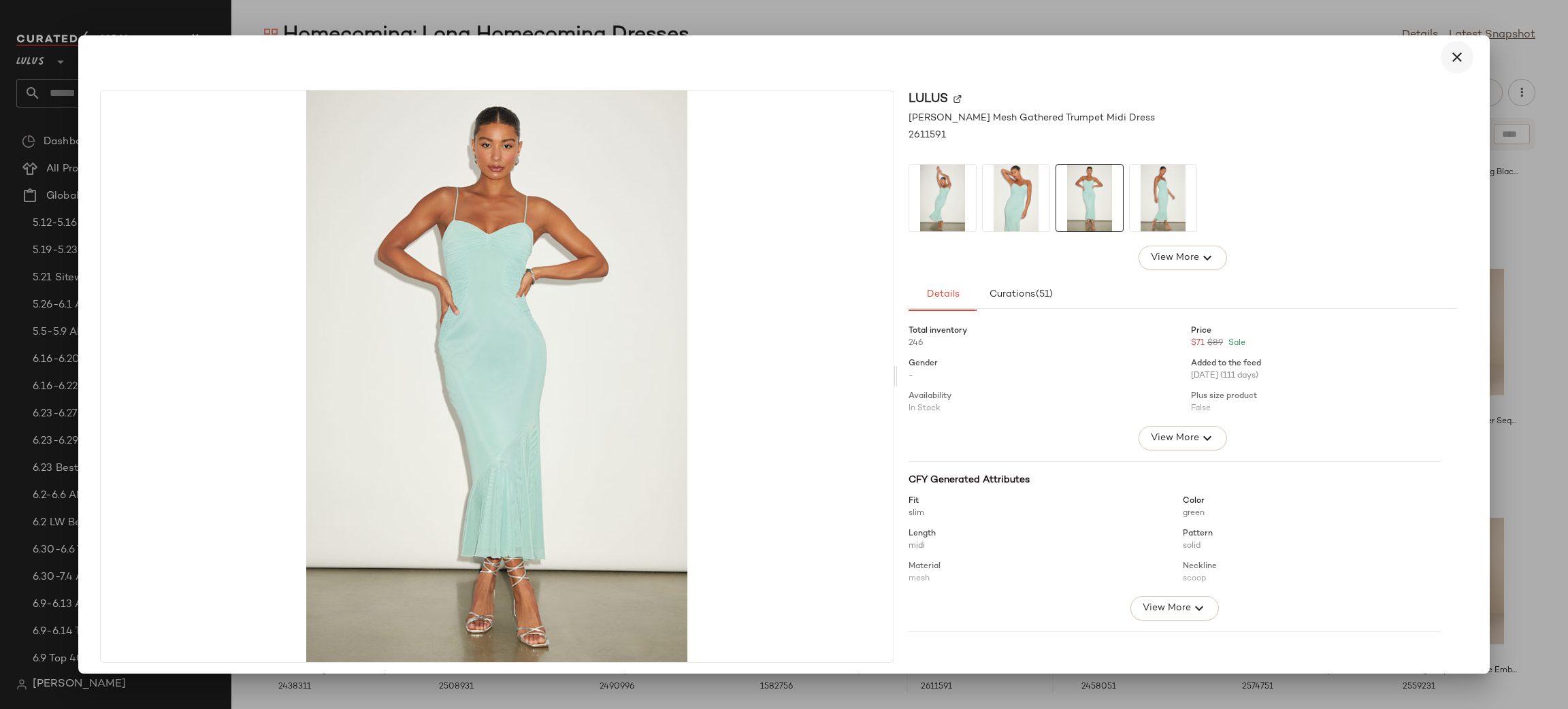
click at [1450, 50] on icon "button" at bounding box center [1456, 57] width 16 height 16
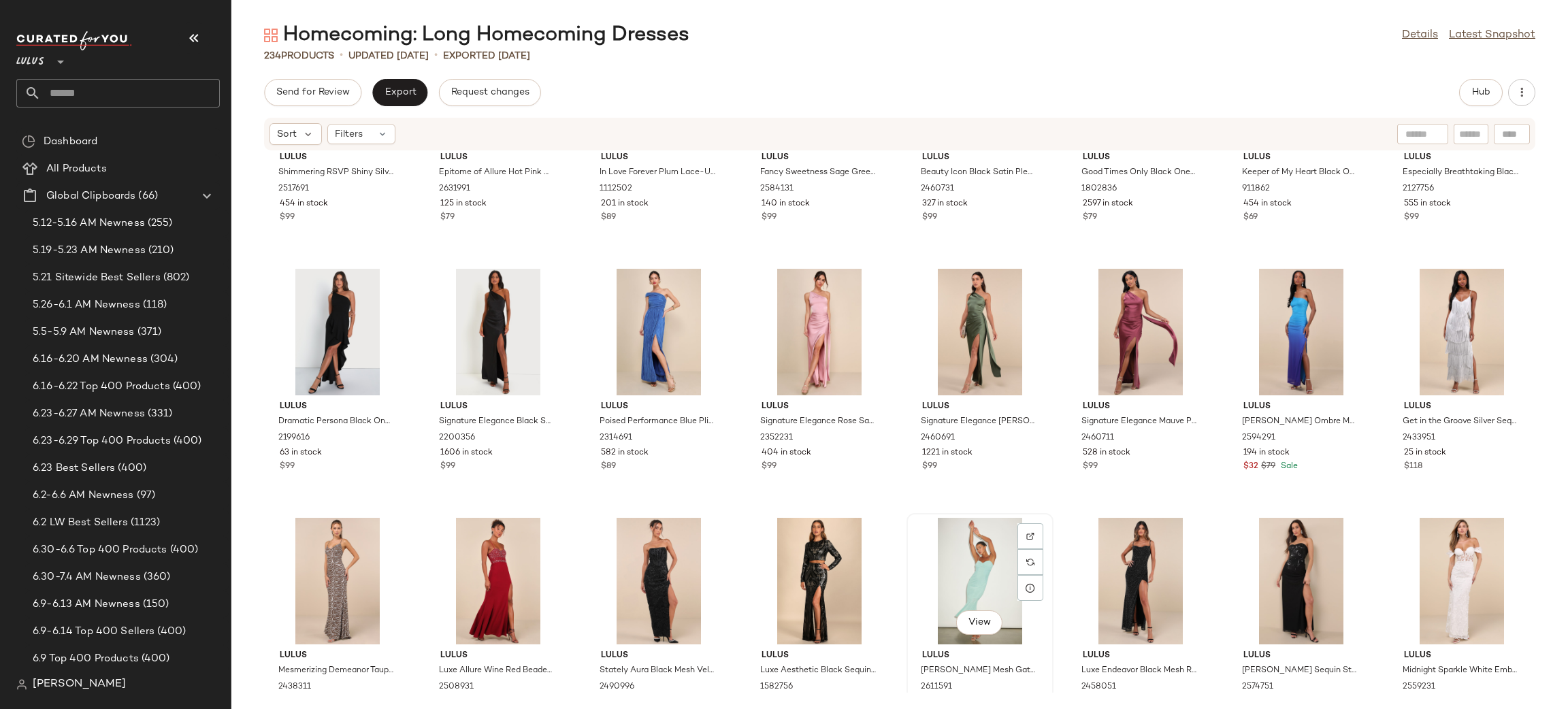
click at [986, 563] on div "View" at bounding box center [980, 581] width 137 height 126
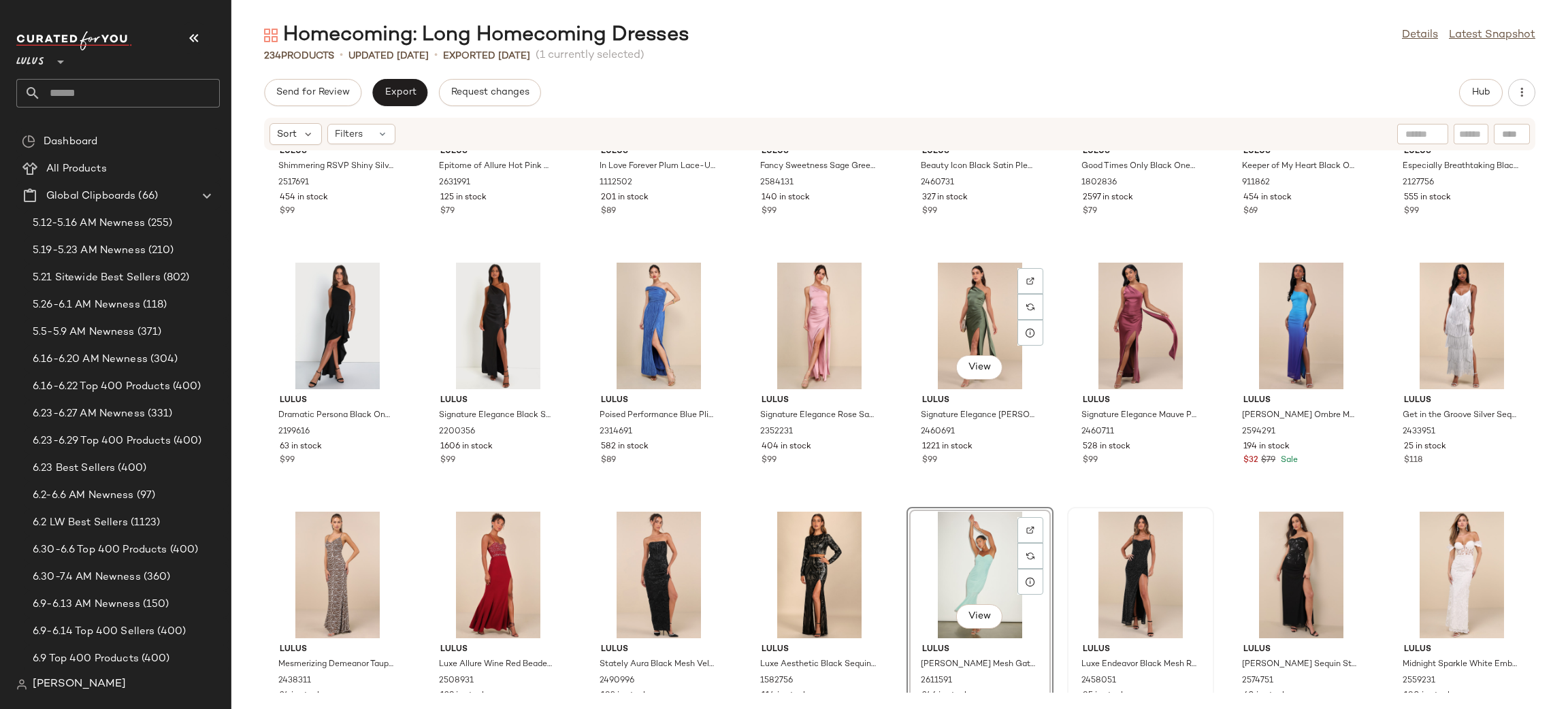
scroll to position [5419, 0]
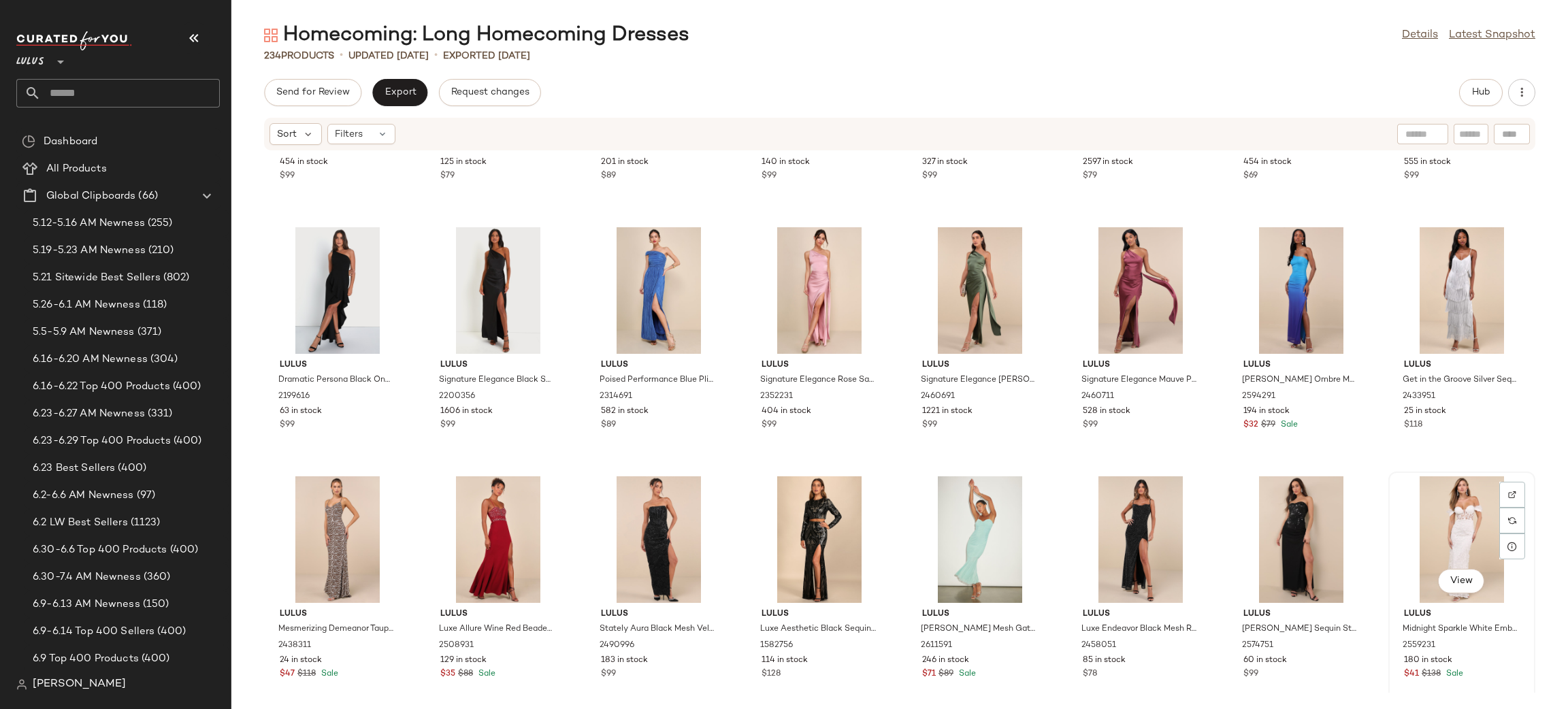
click at [1427, 542] on div "View" at bounding box center [1461, 539] width 137 height 126
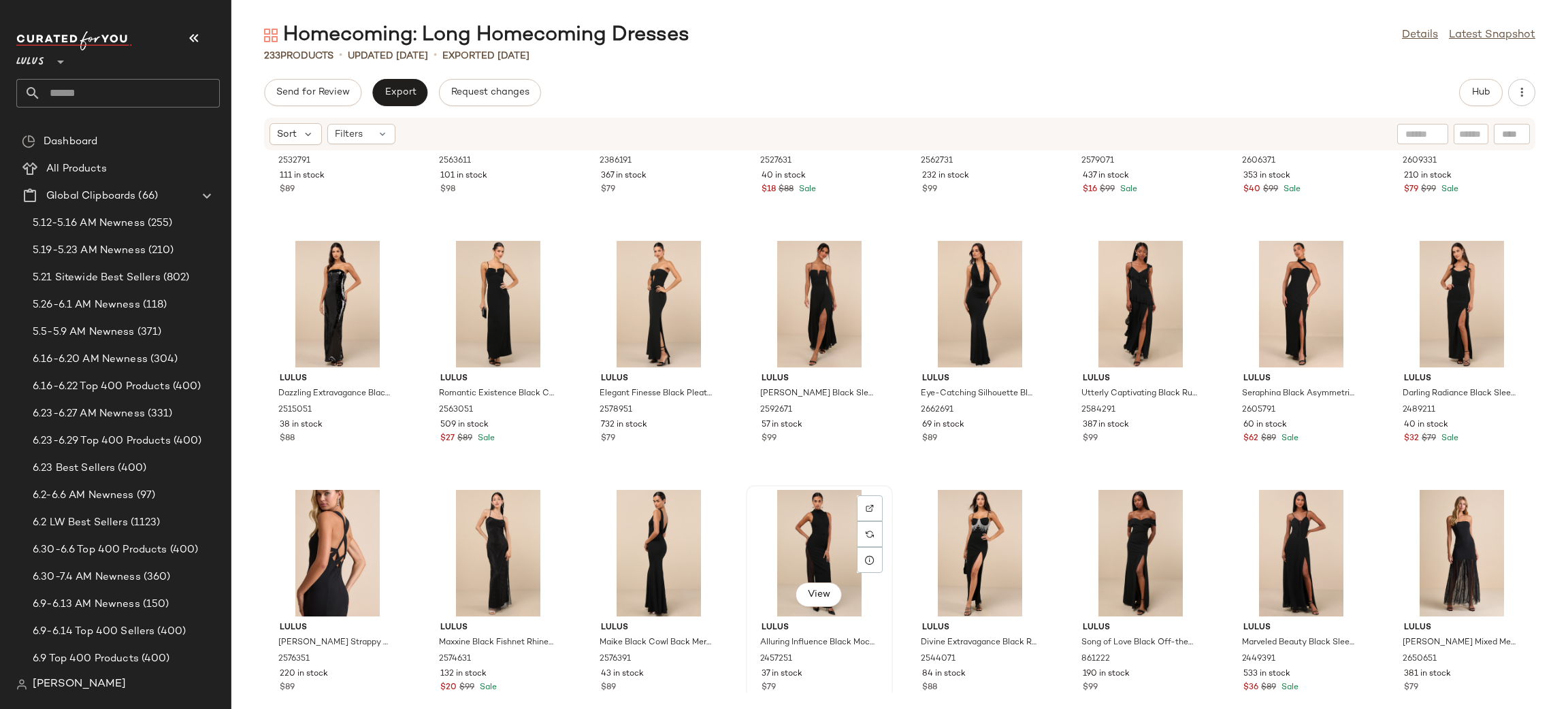
scroll to position [4143, 0]
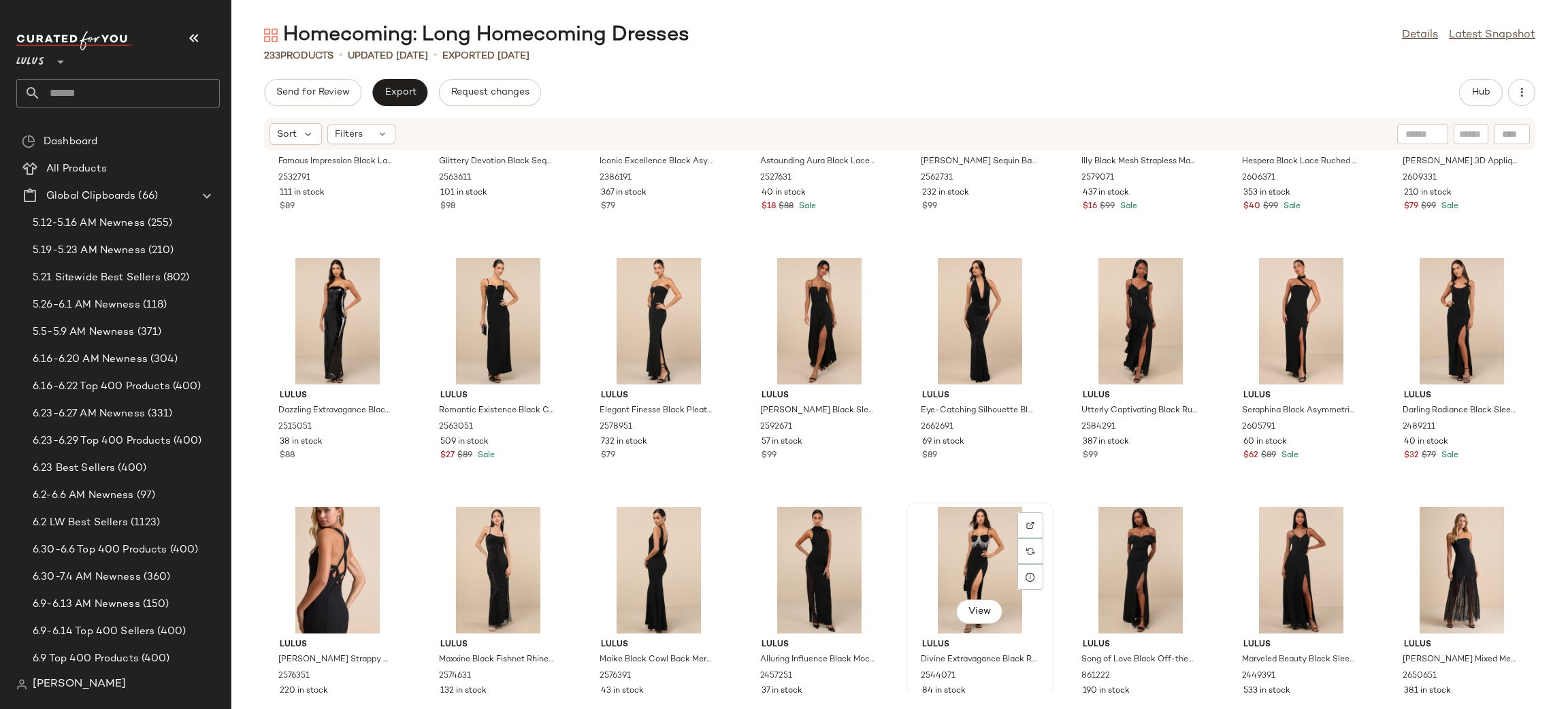
click at [932, 557] on div "View" at bounding box center [980, 570] width 137 height 126
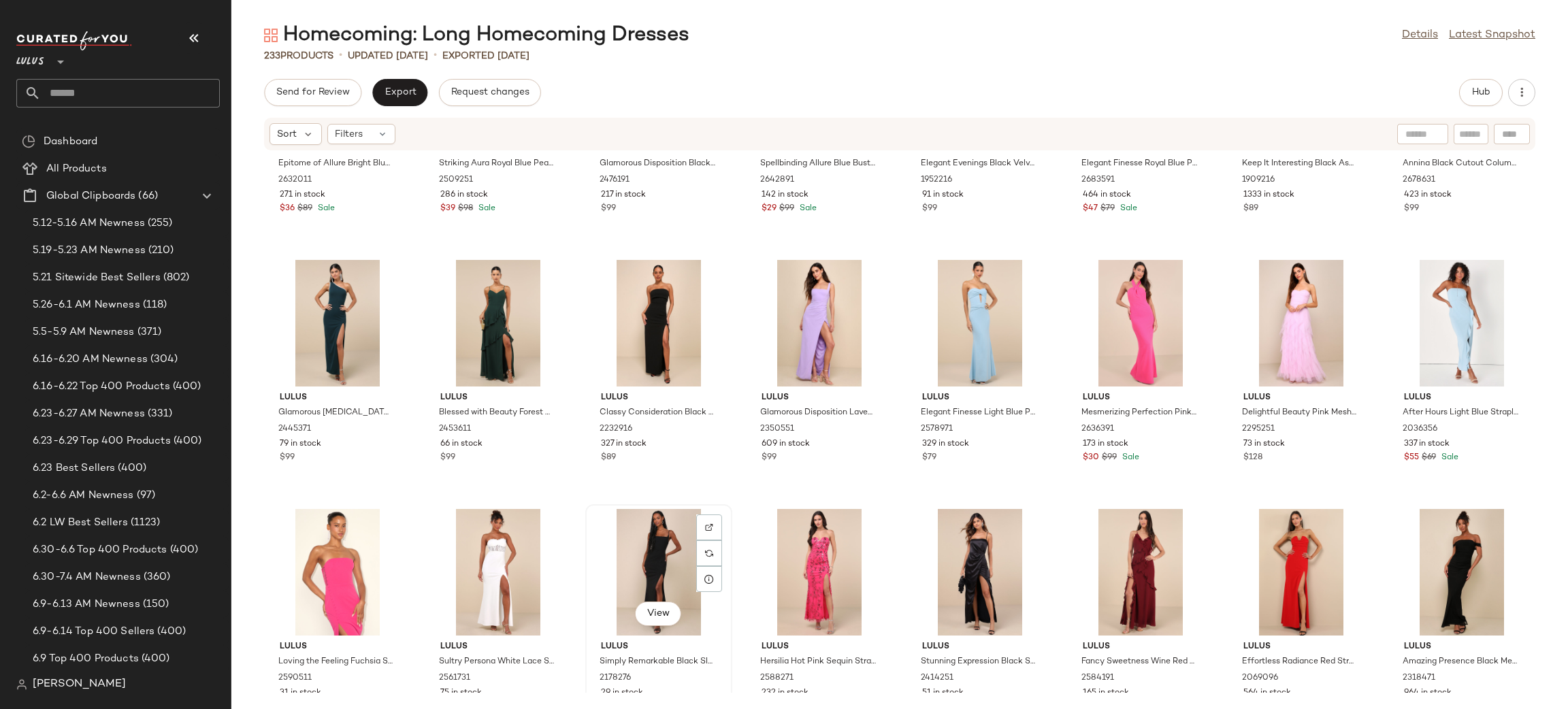
scroll to position [2132, 0]
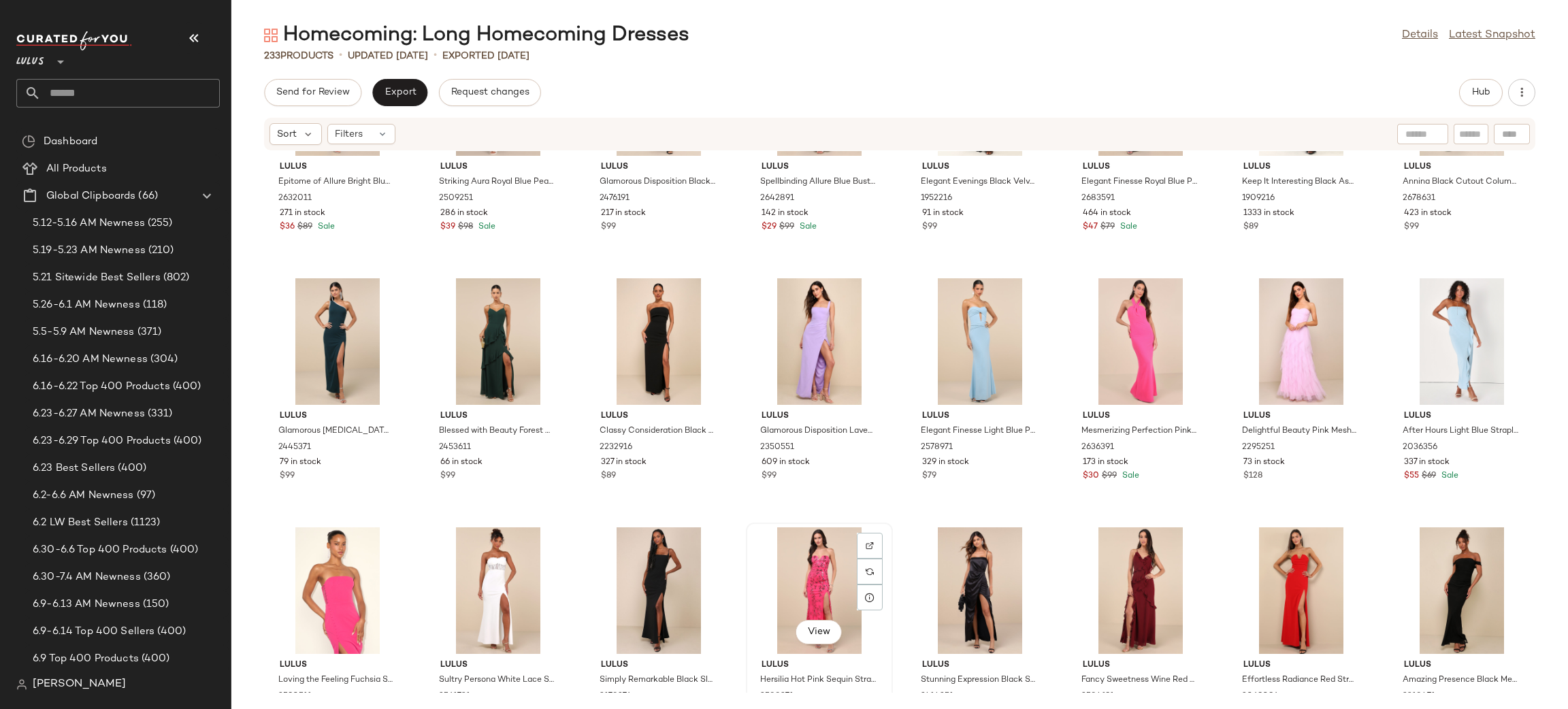
click at [820, 587] on div "View" at bounding box center [818, 590] width 137 height 126
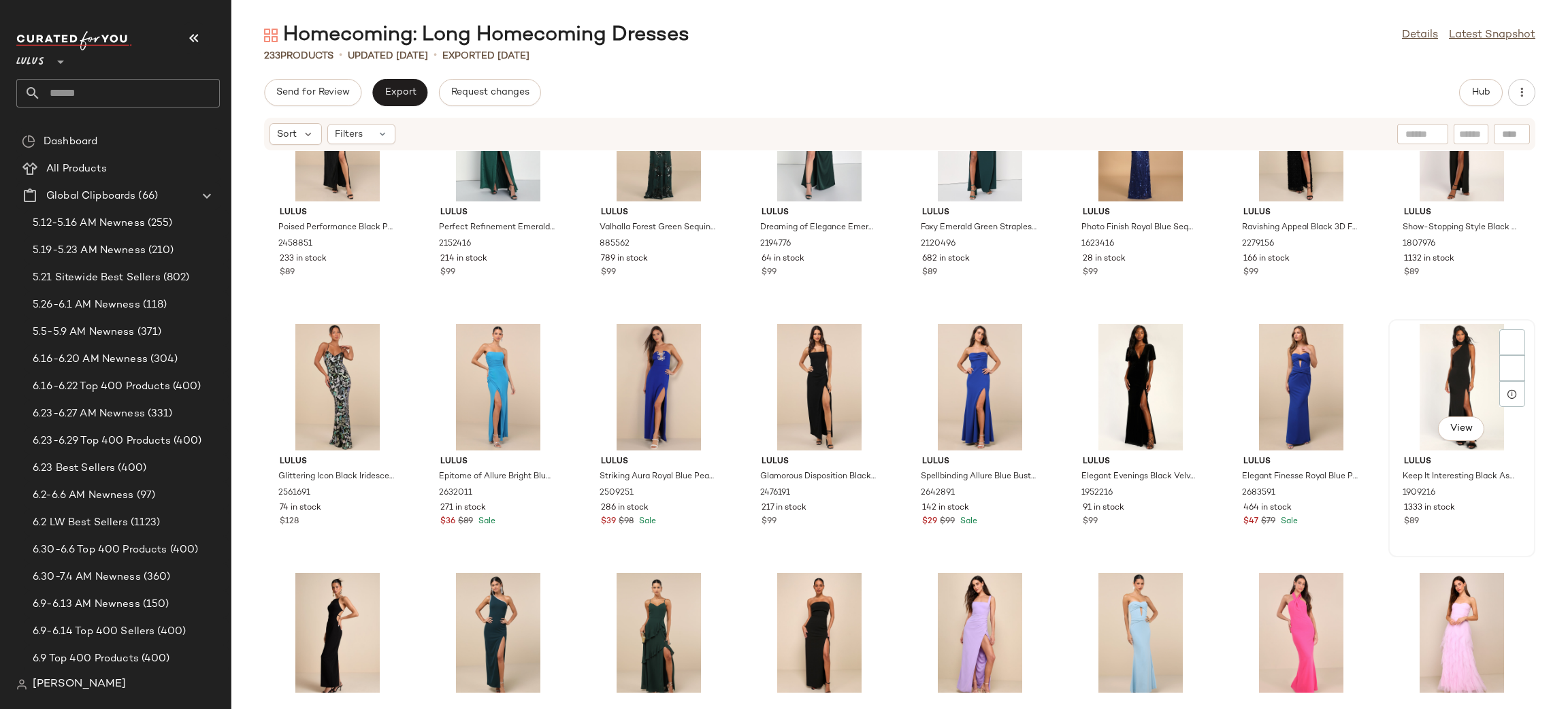
scroll to position [1797, 0]
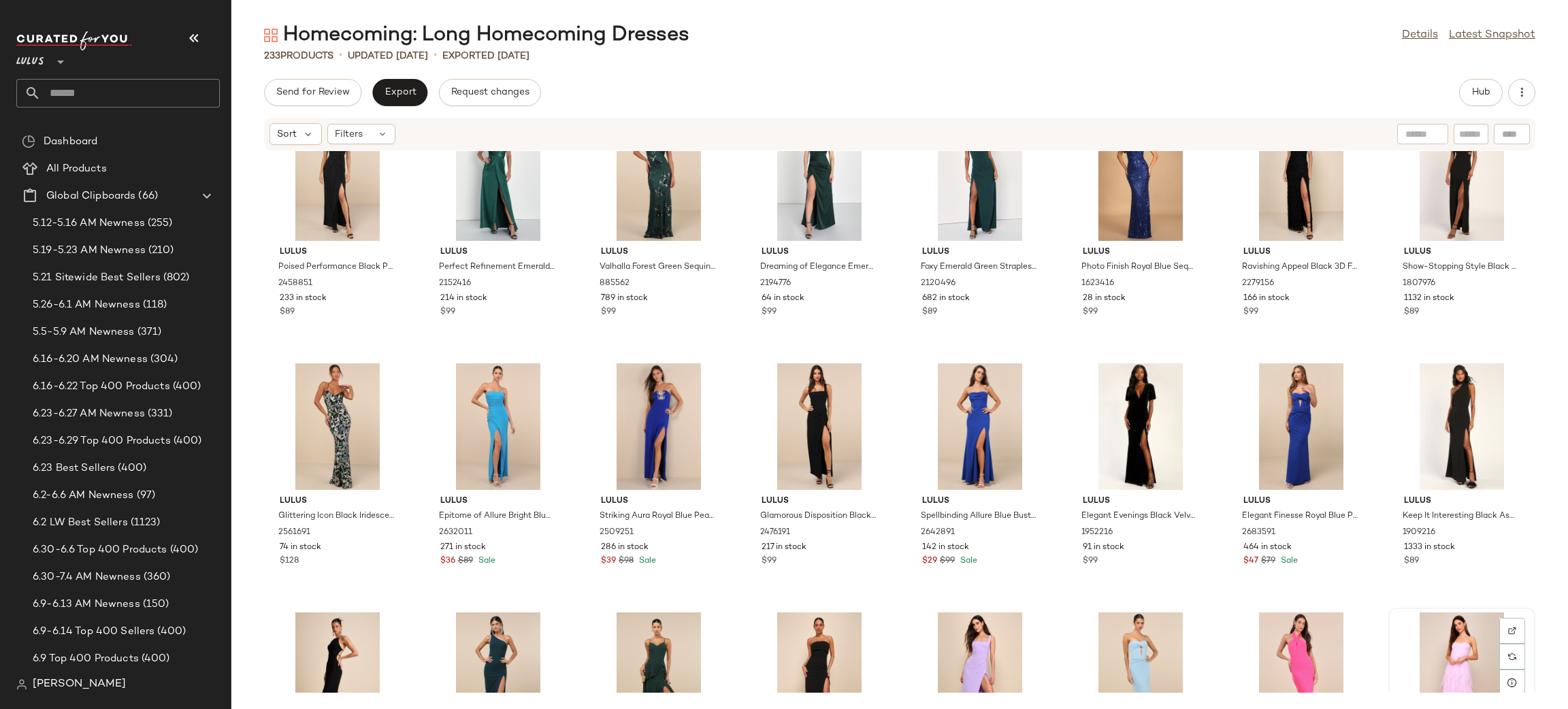
click at [1409, 626] on div "View" at bounding box center [1461, 675] width 137 height 126
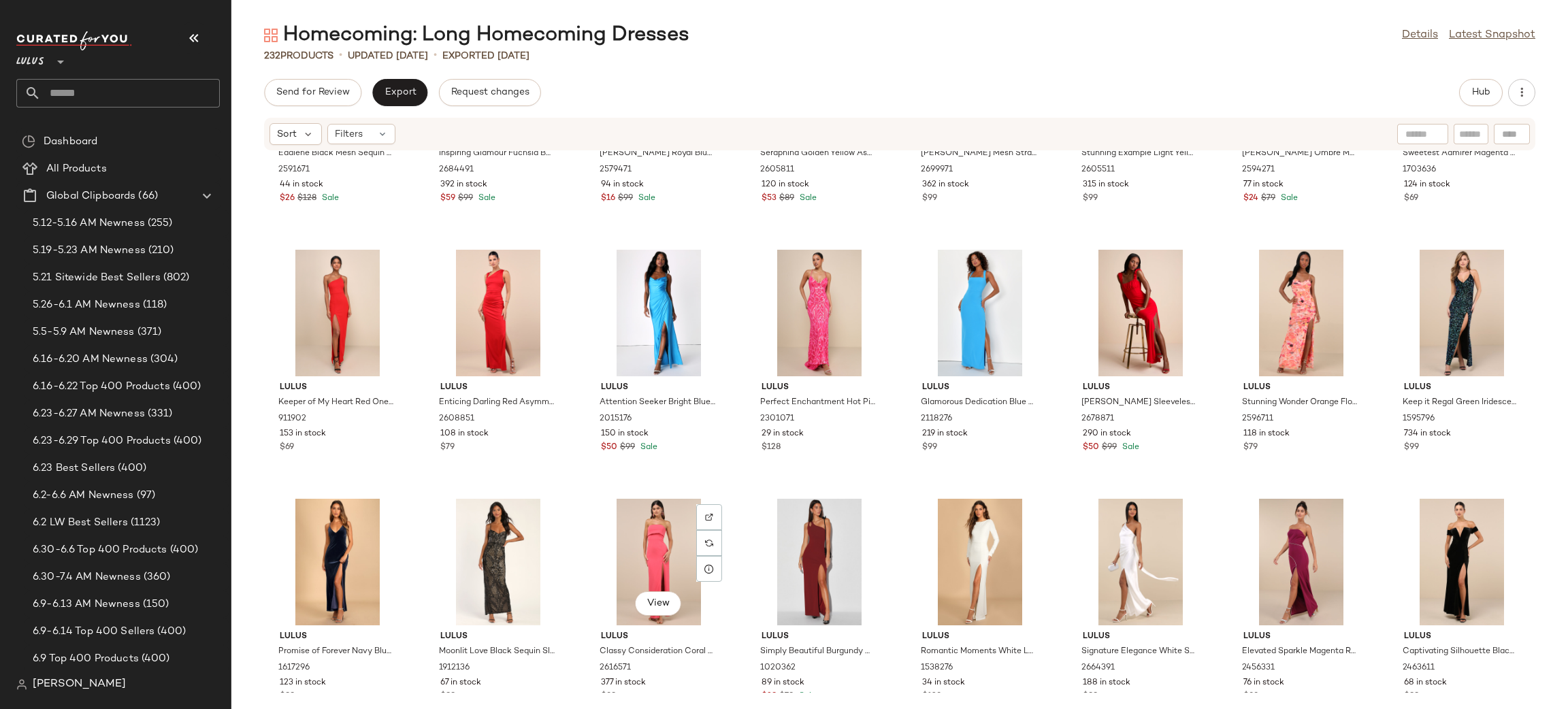
scroll to position [913, 0]
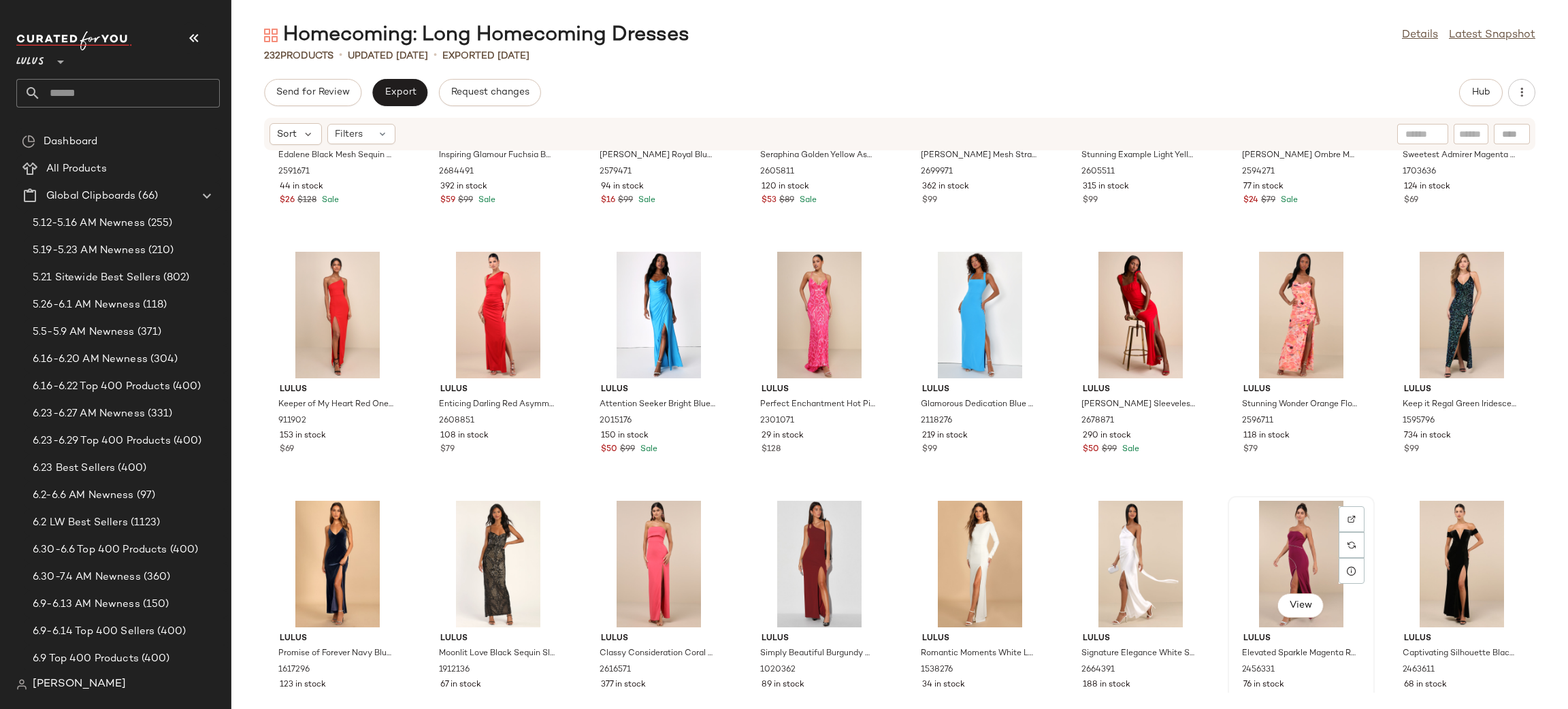
click at [1271, 546] on div "View" at bounding box center [1300, 563] width 137 height 126
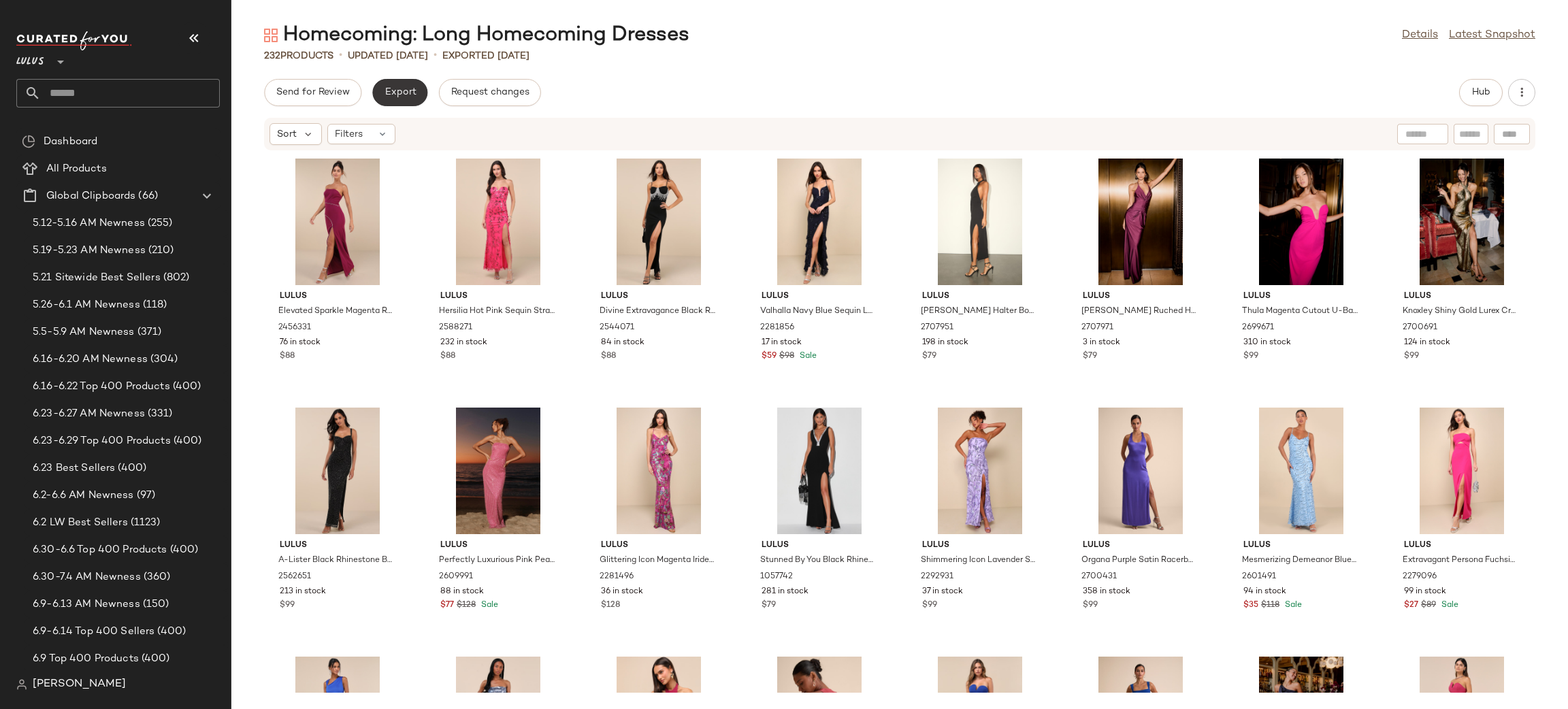
click at [417, 87] on button "Export" at bounding box center [400, 92] width 55 height 27
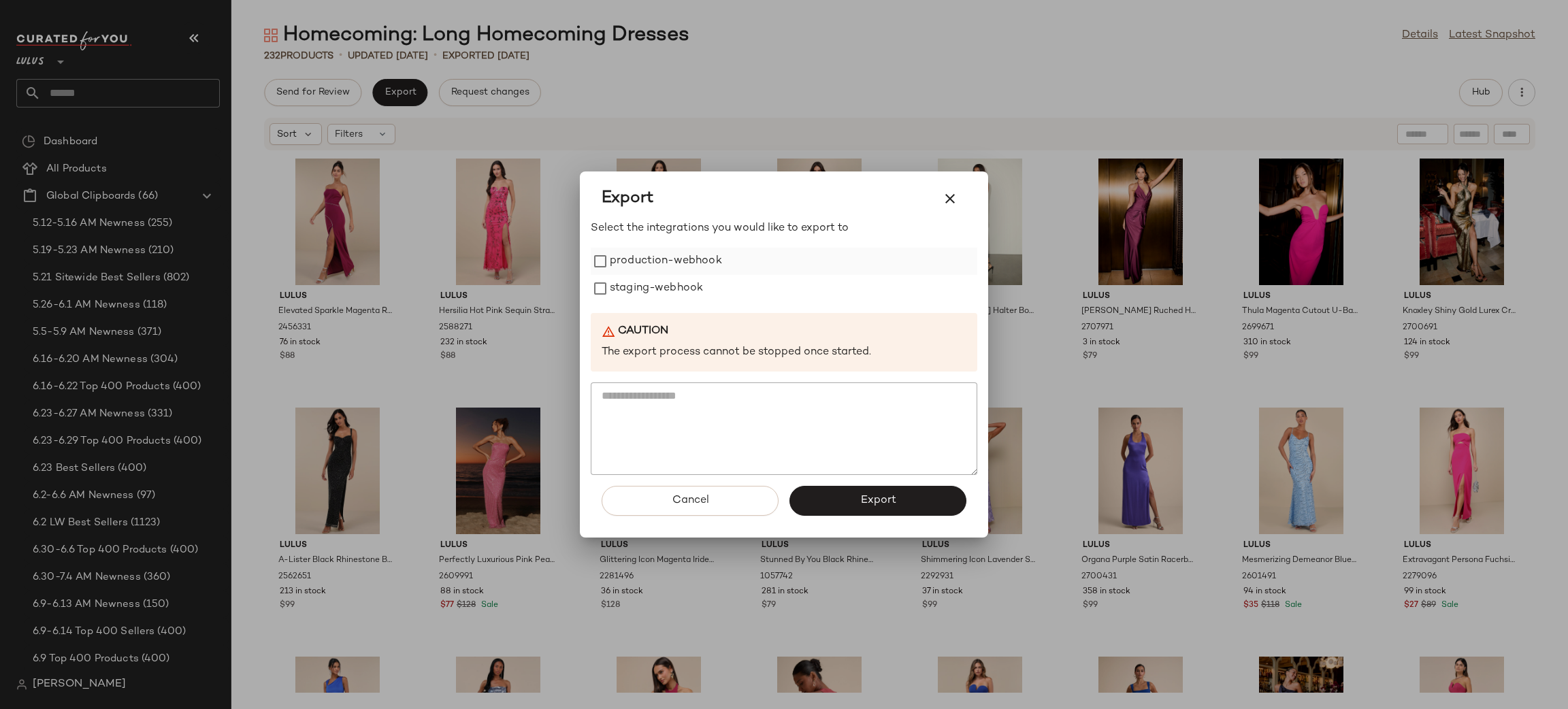
click at [684, 271] on label "production-webhook" at bounding box center [665, 261] width 112 height 27
click at [681, 279] on label "staging-webhook" at bounding box center [656, 288] width 93 height 27
click at [884, 491] on button "Export" at bounding box center [877, 500] width 177 height 30
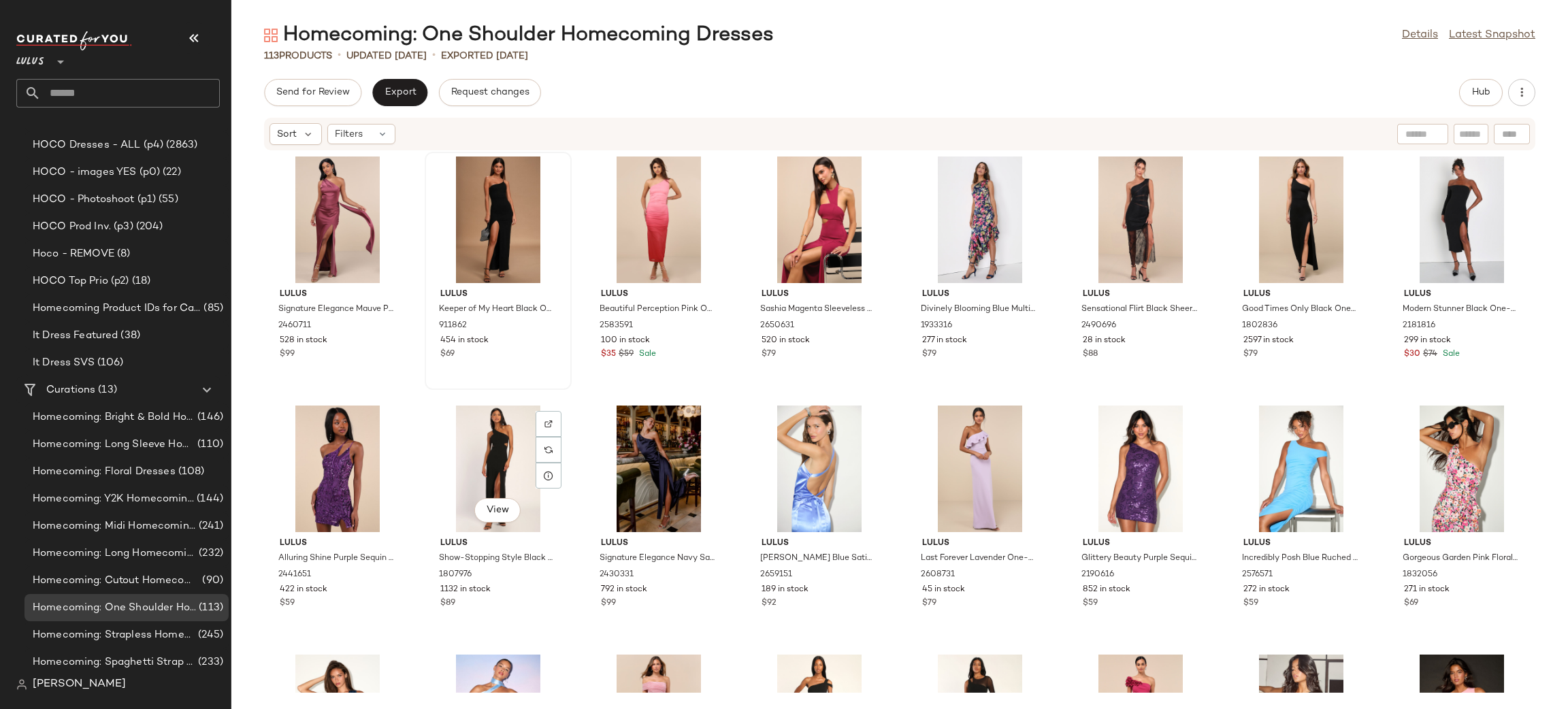
scroll to position [1729, 0]
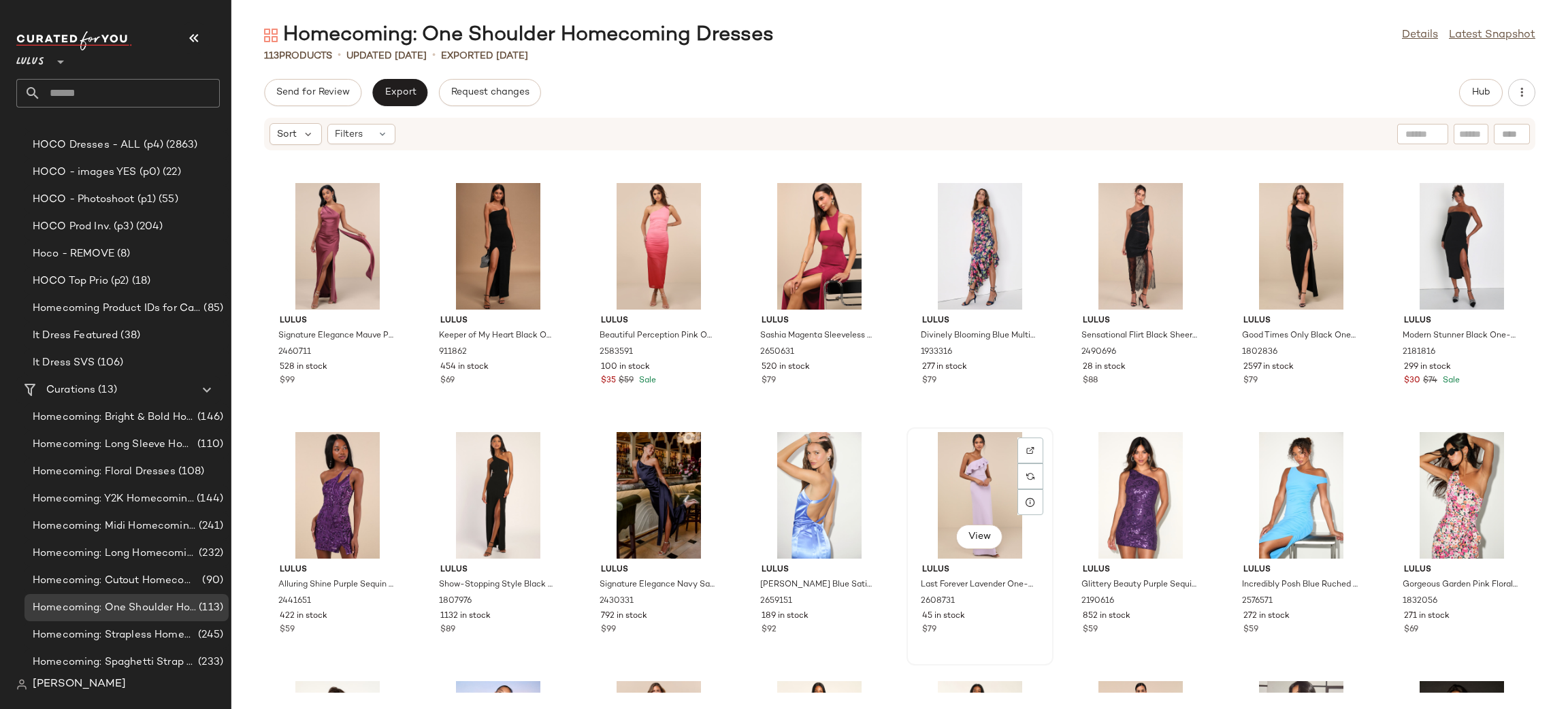
click at [1003, 483] on div "View" at bounding box center [980, 495] width 137 height 126
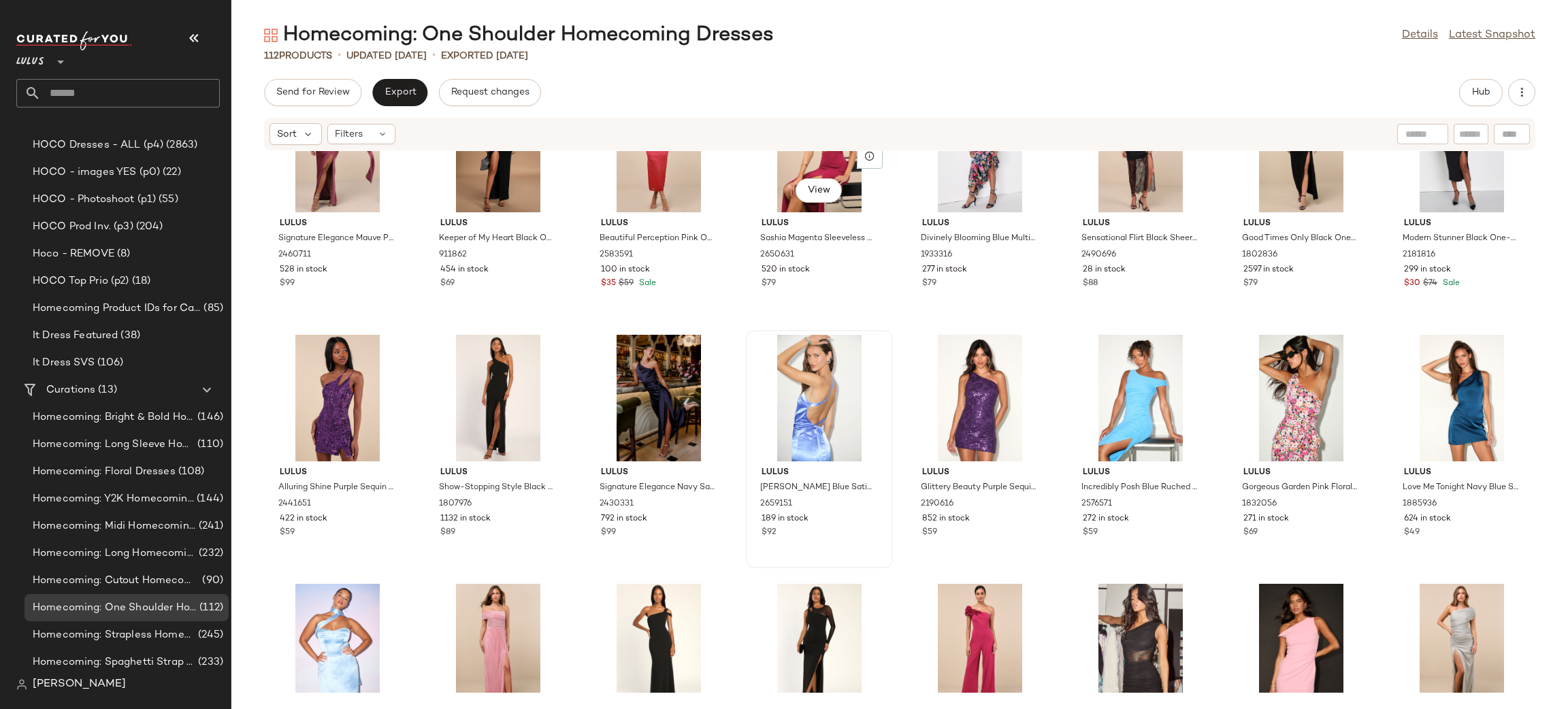
scroll to position [2017, 0]
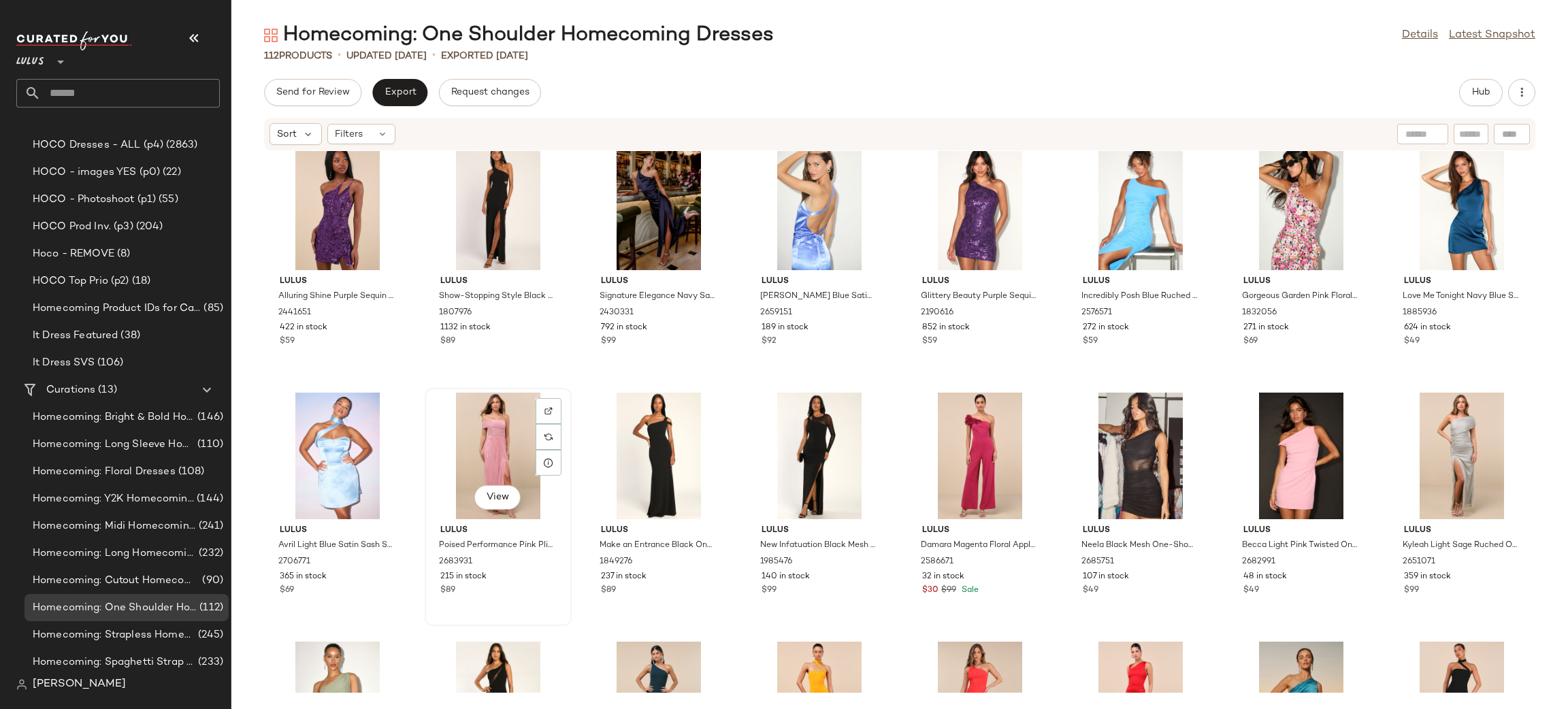
click at [451, 443] on div "View" at bounding box center [497, 455] width 137 height 126
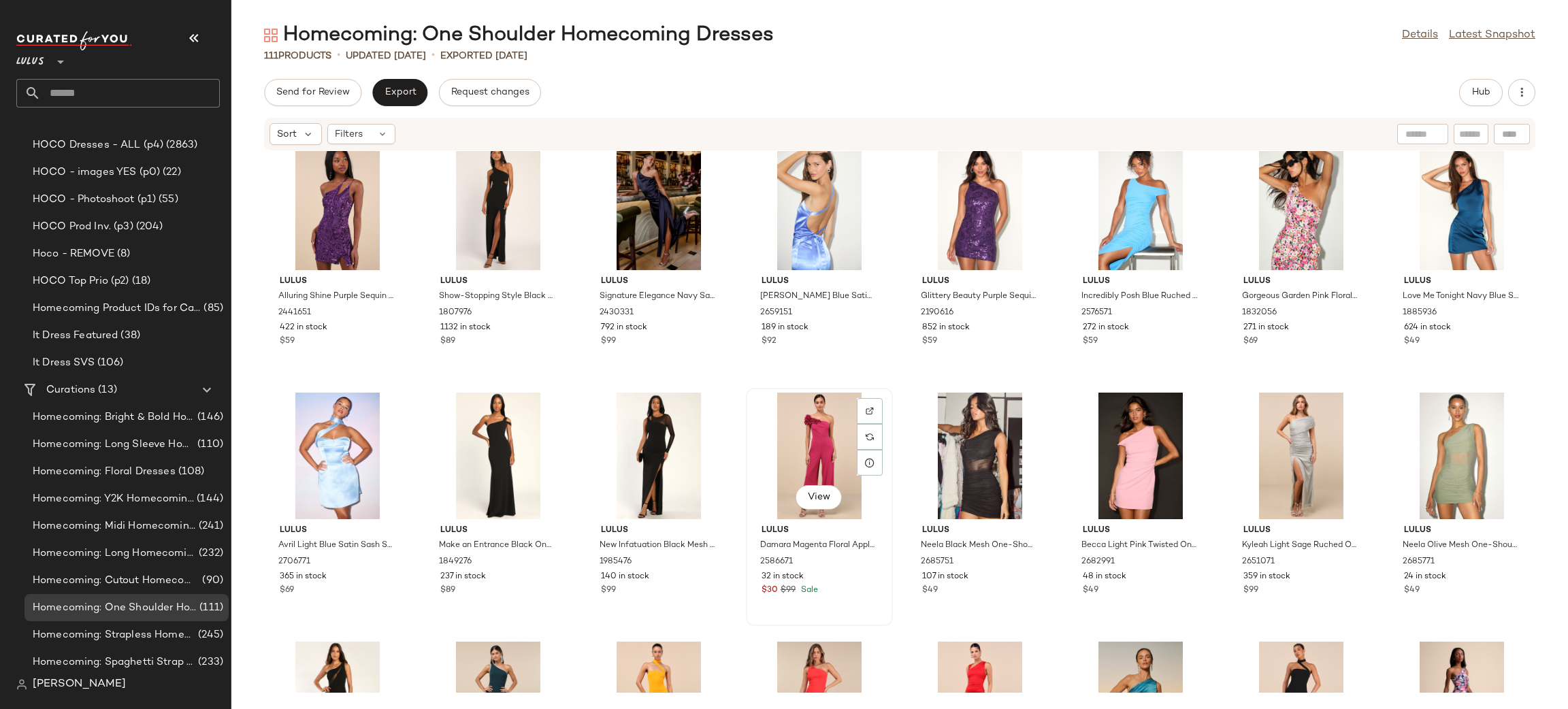
click at [788, 450] on div "View" at bounding box center [818, 455] width 137 height 126
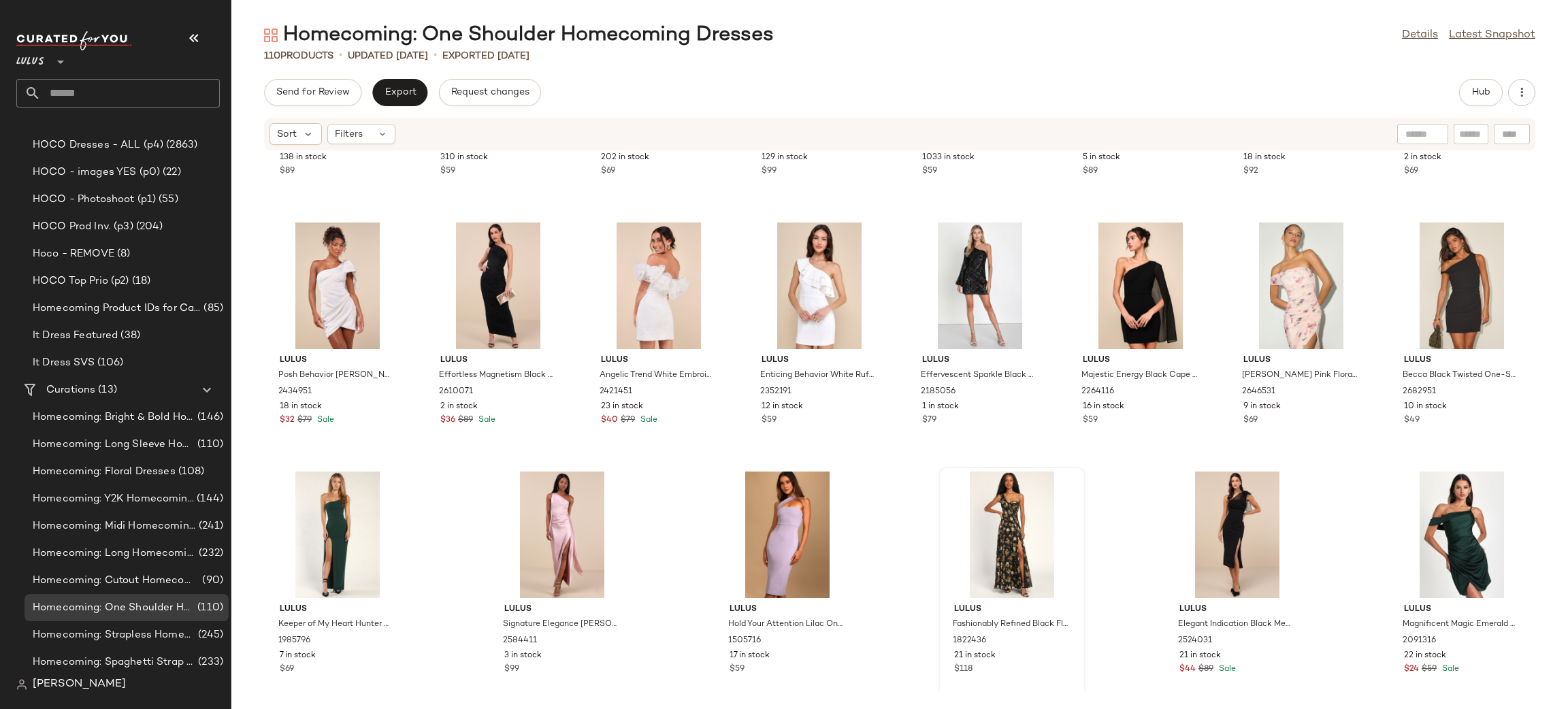
scroll to position [2924, 0]
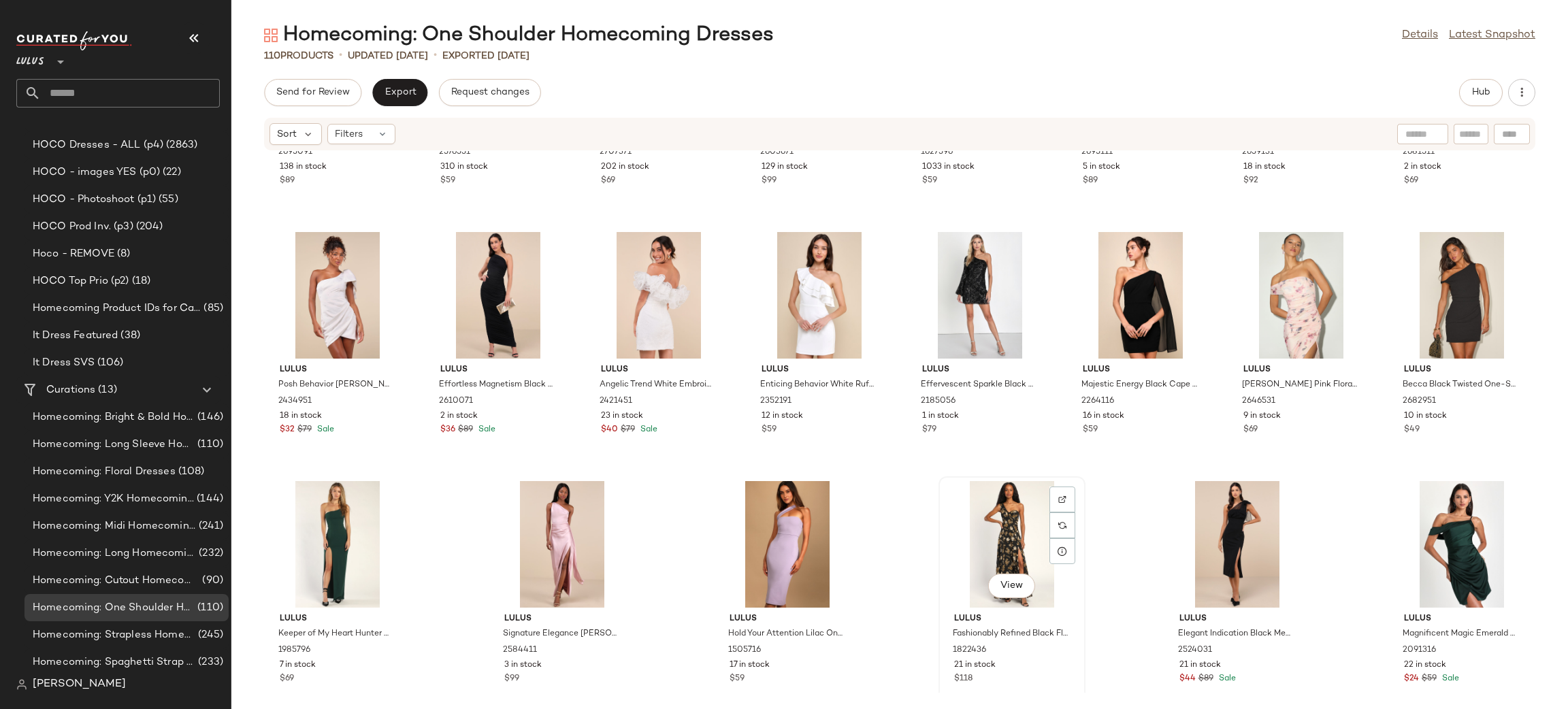
click at [973, 525] on div "View" at bounding box center [1011, 543] width 137 height 126
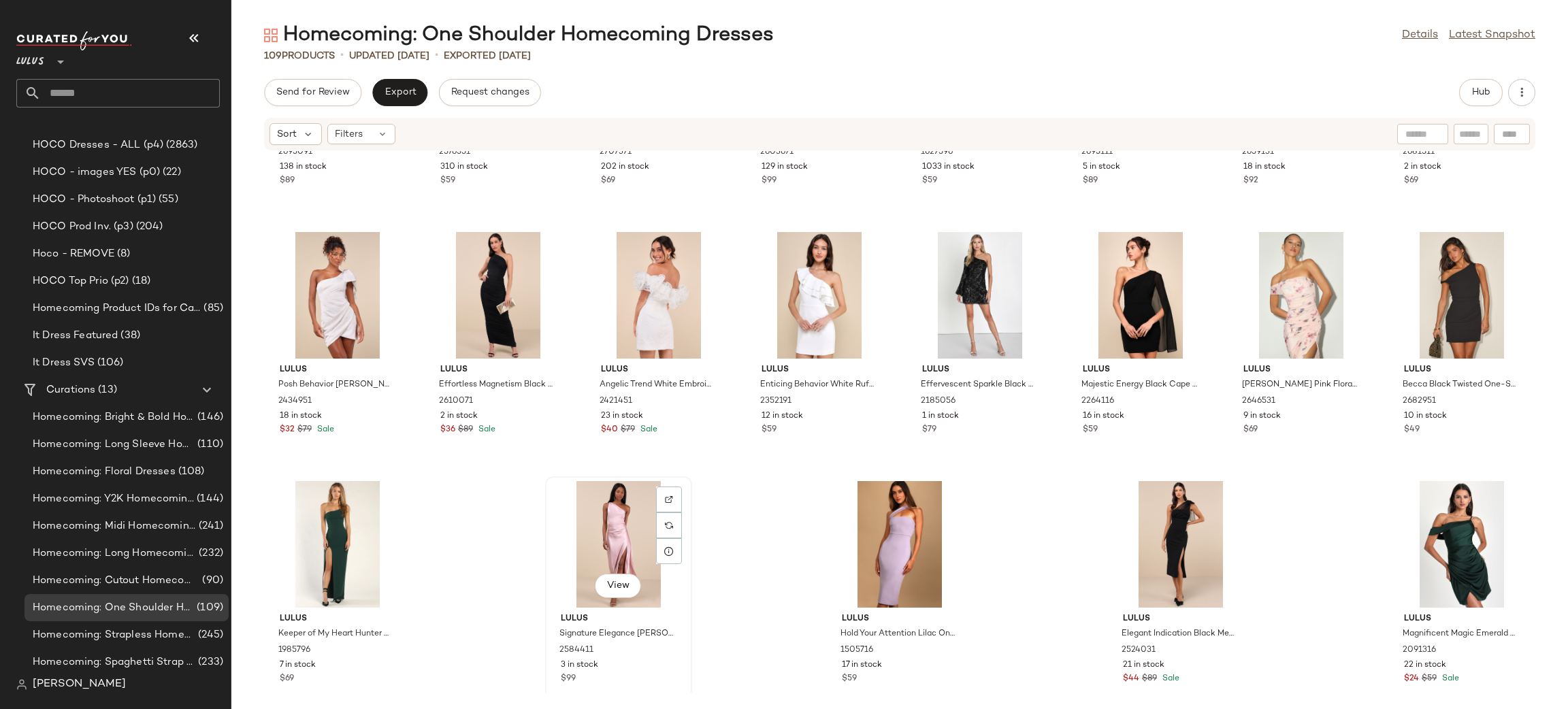
click at [619, 513] on div "View" at bounding box center [618, 543] width 137 height 126
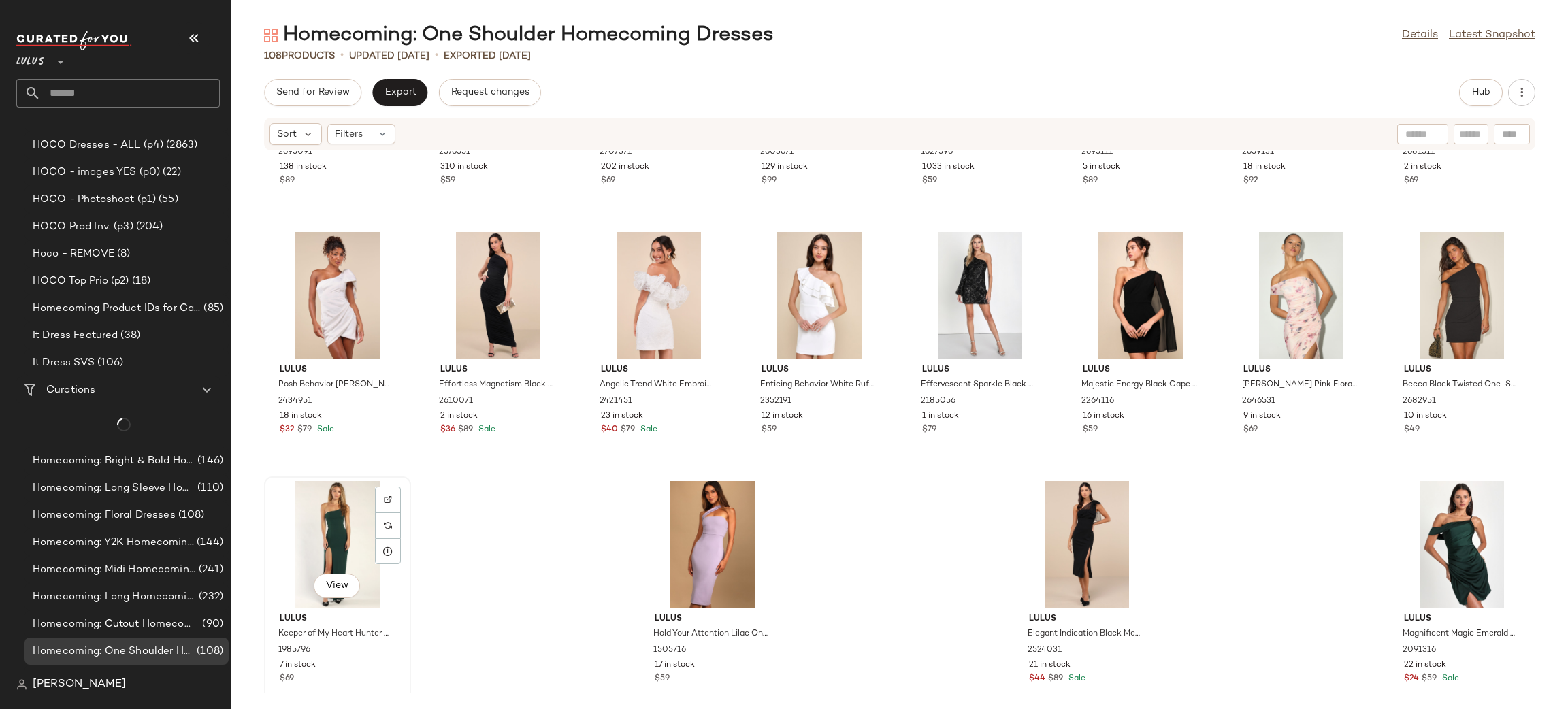
click at [311, 536] on div "View" at bounding box center [337, 543] width 137 height 126
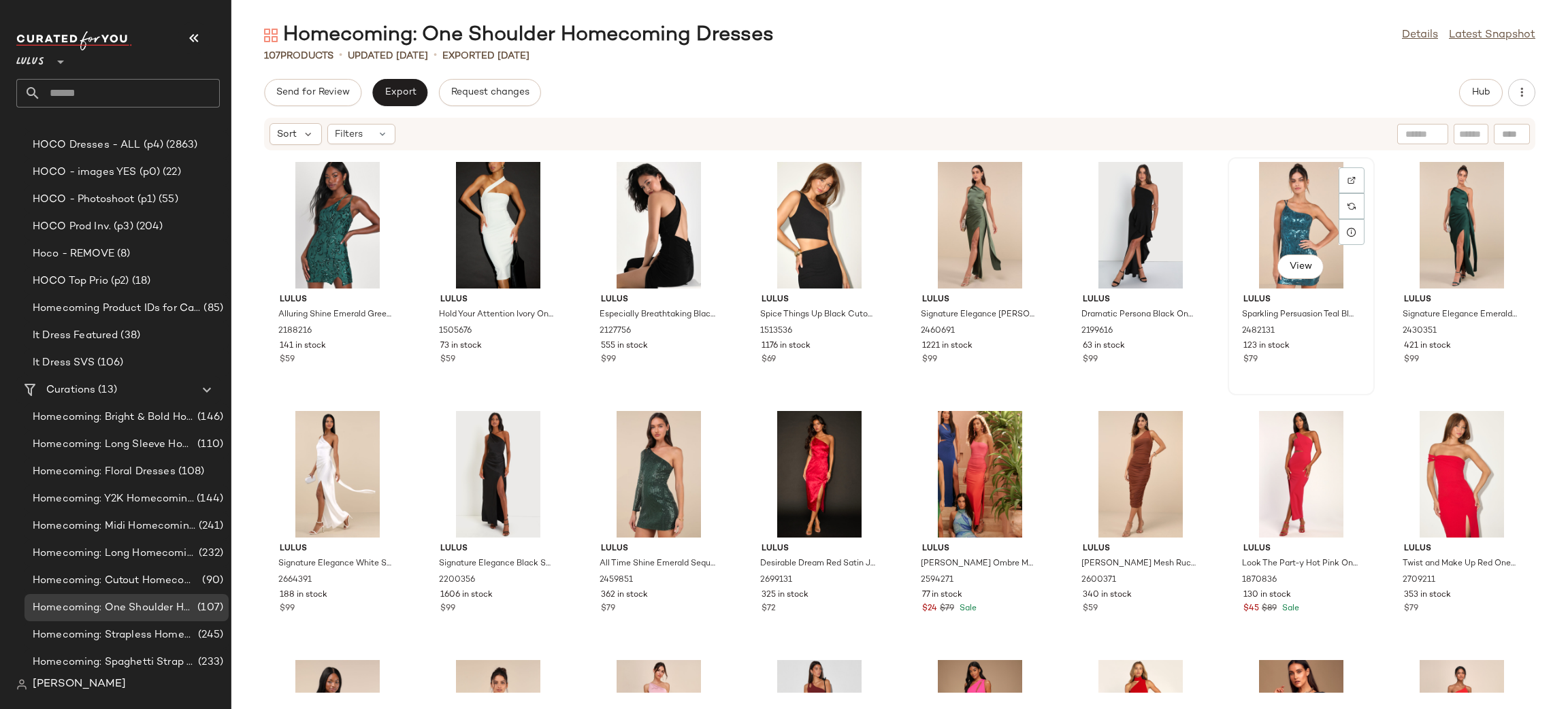
scroll to position [1009, 0]
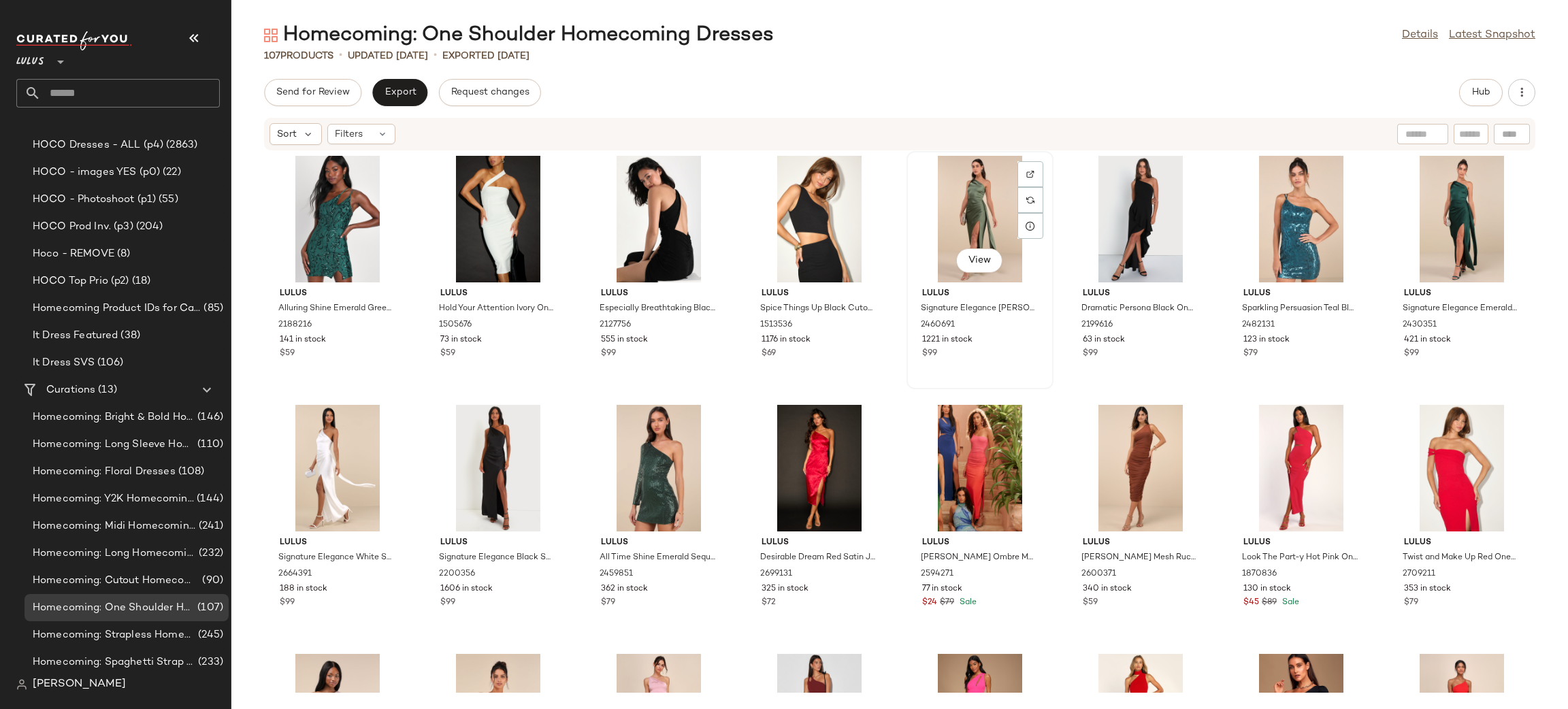
click at [958, 209] on div "View" at bounding box center [980, 218] width 137 height 126
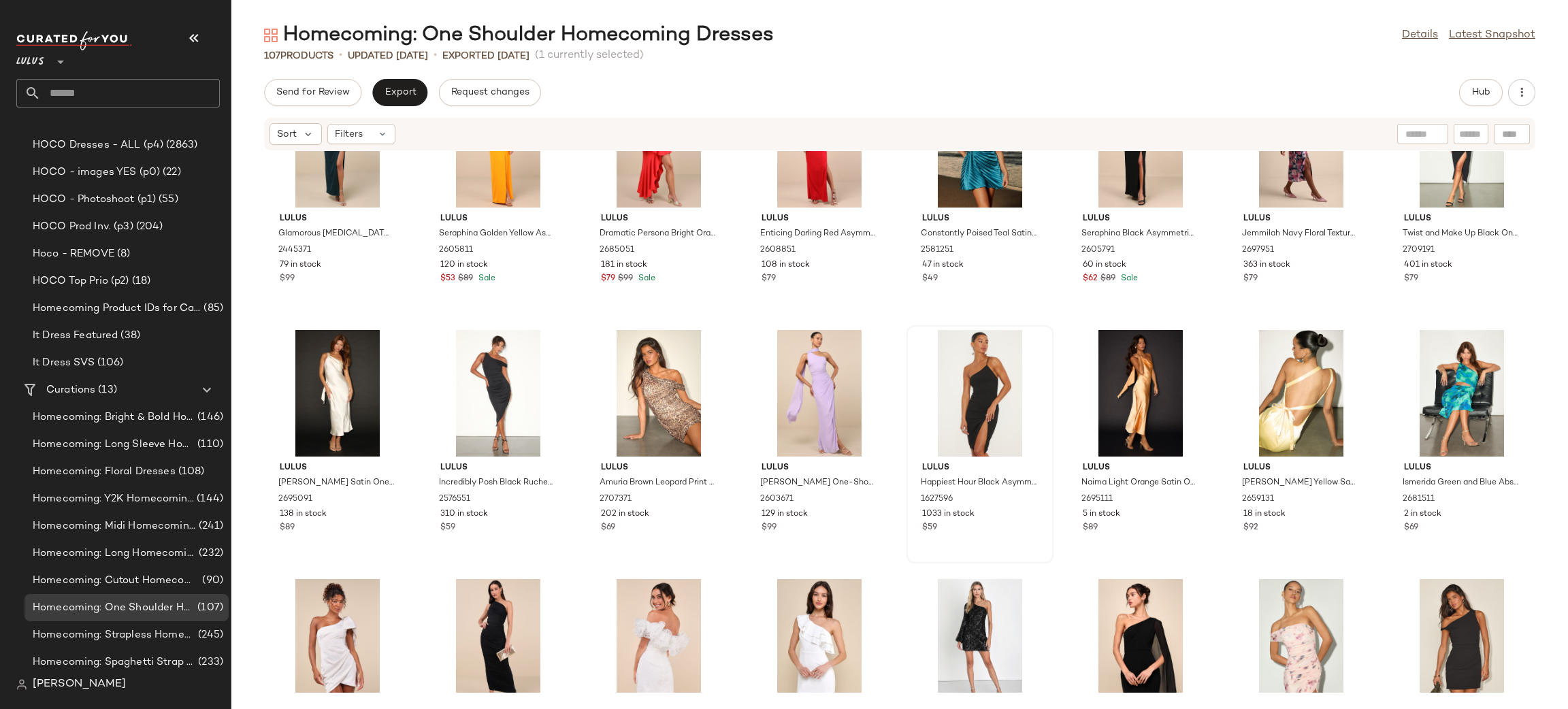
scroll to position [2707, 0]
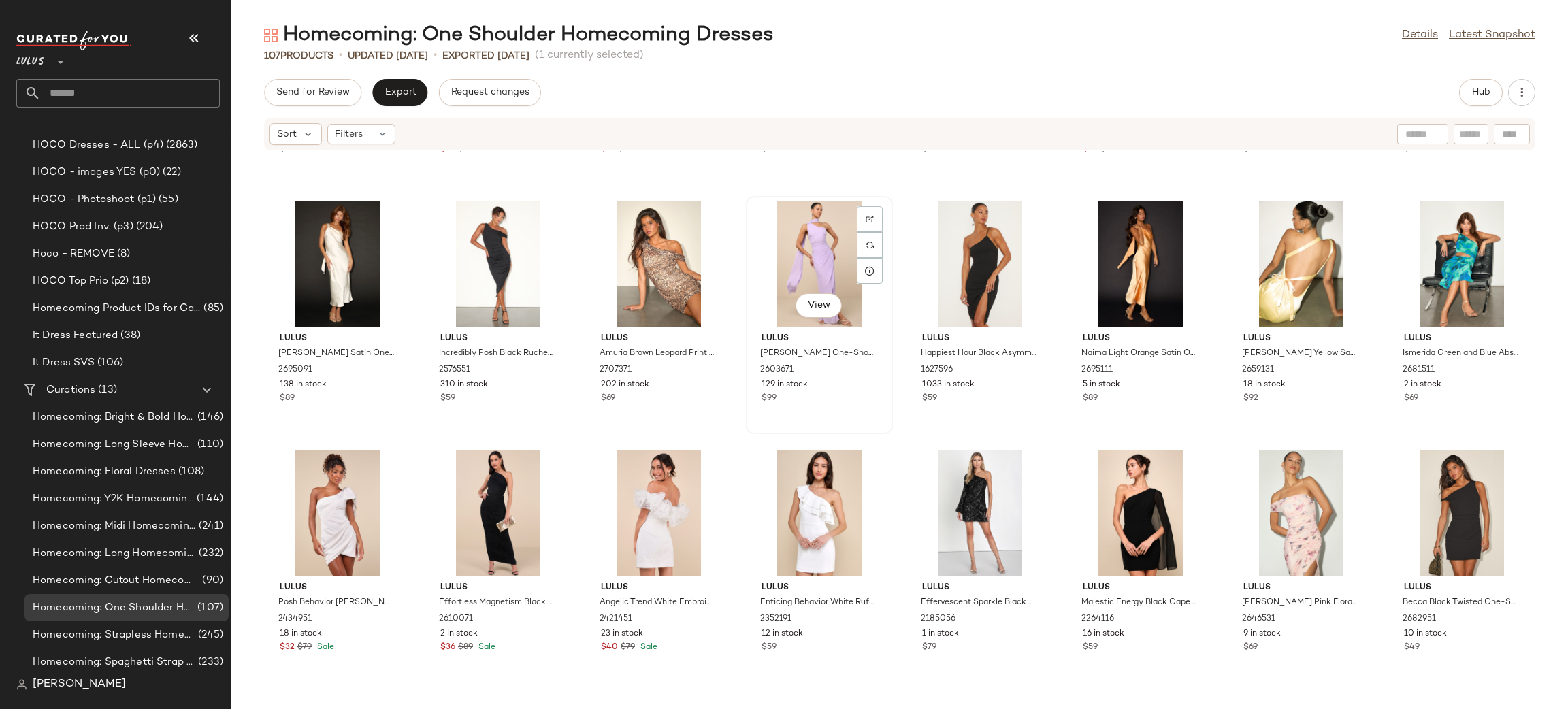
click at [805, 237] on div "View" at bounding box center [818, 263] width 137 height 126
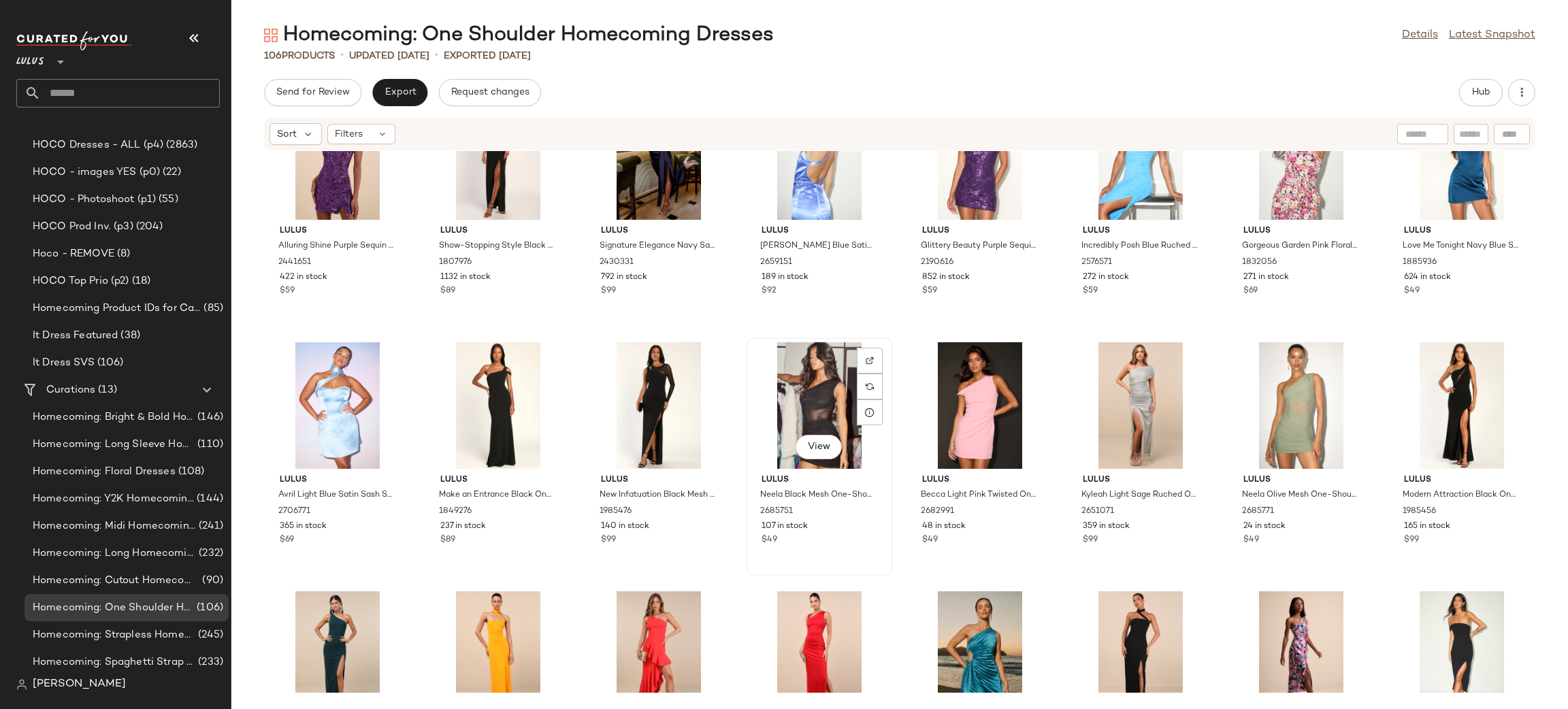
scroll to position [1965, 0]
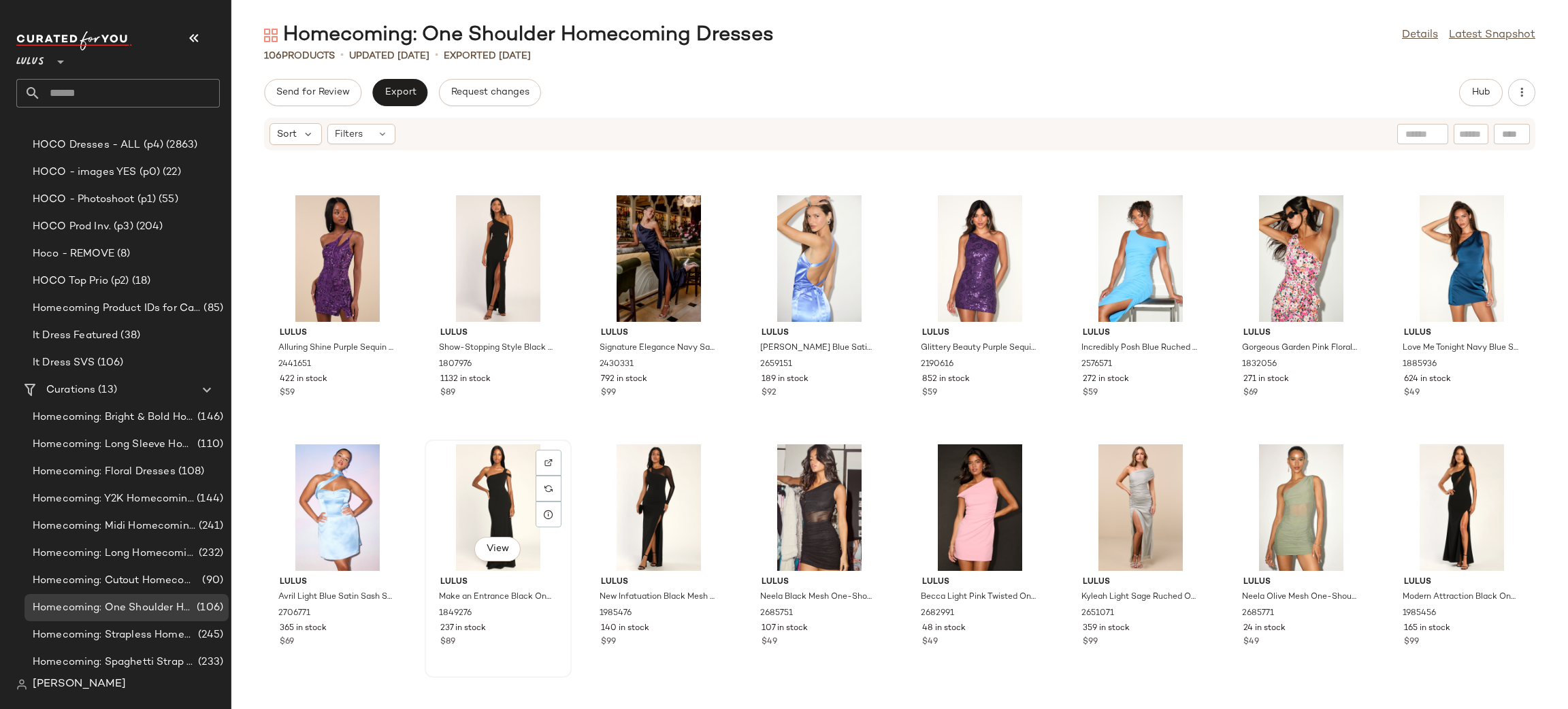
click at [501, 509] on div "View" at bounding box center [497, 507] width 137 height 126
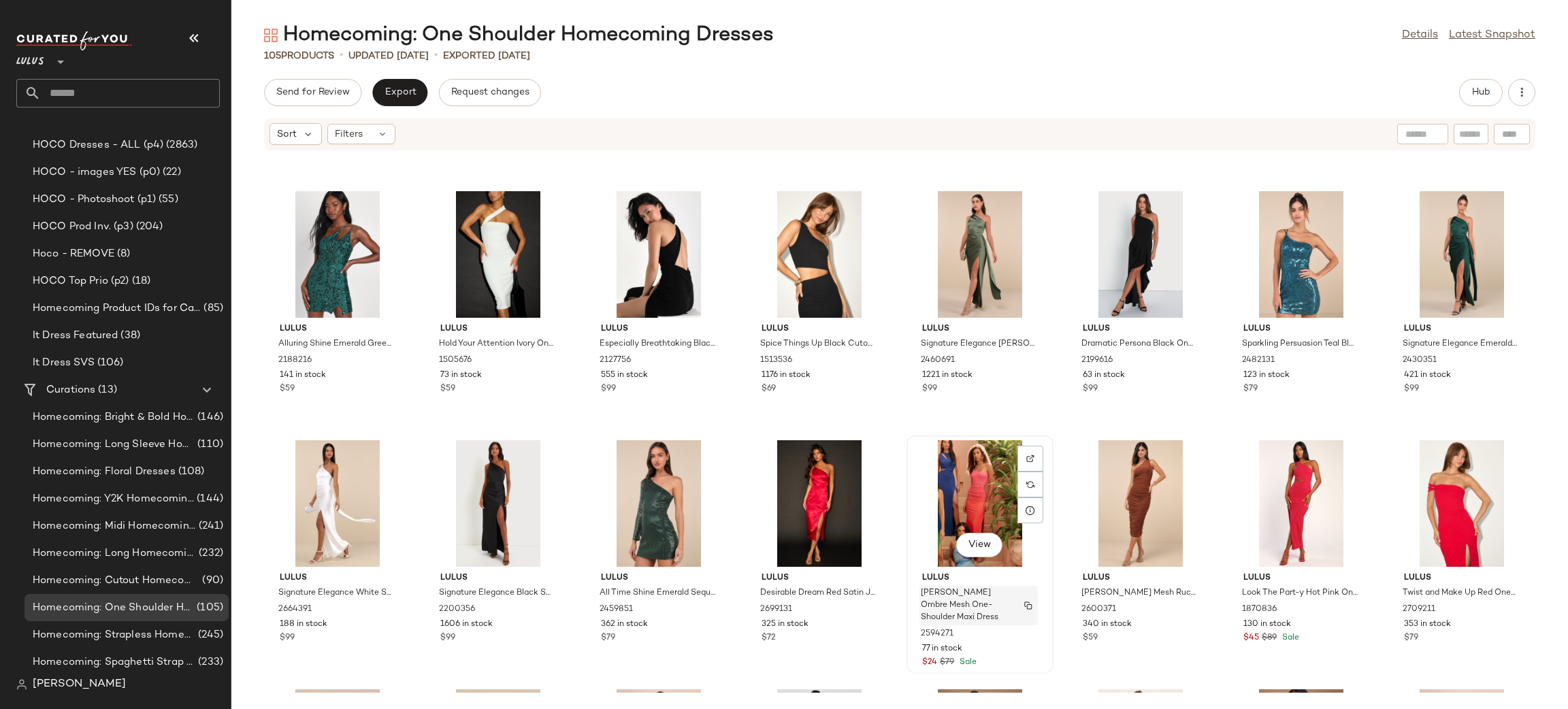
scroll to position [973, 0]
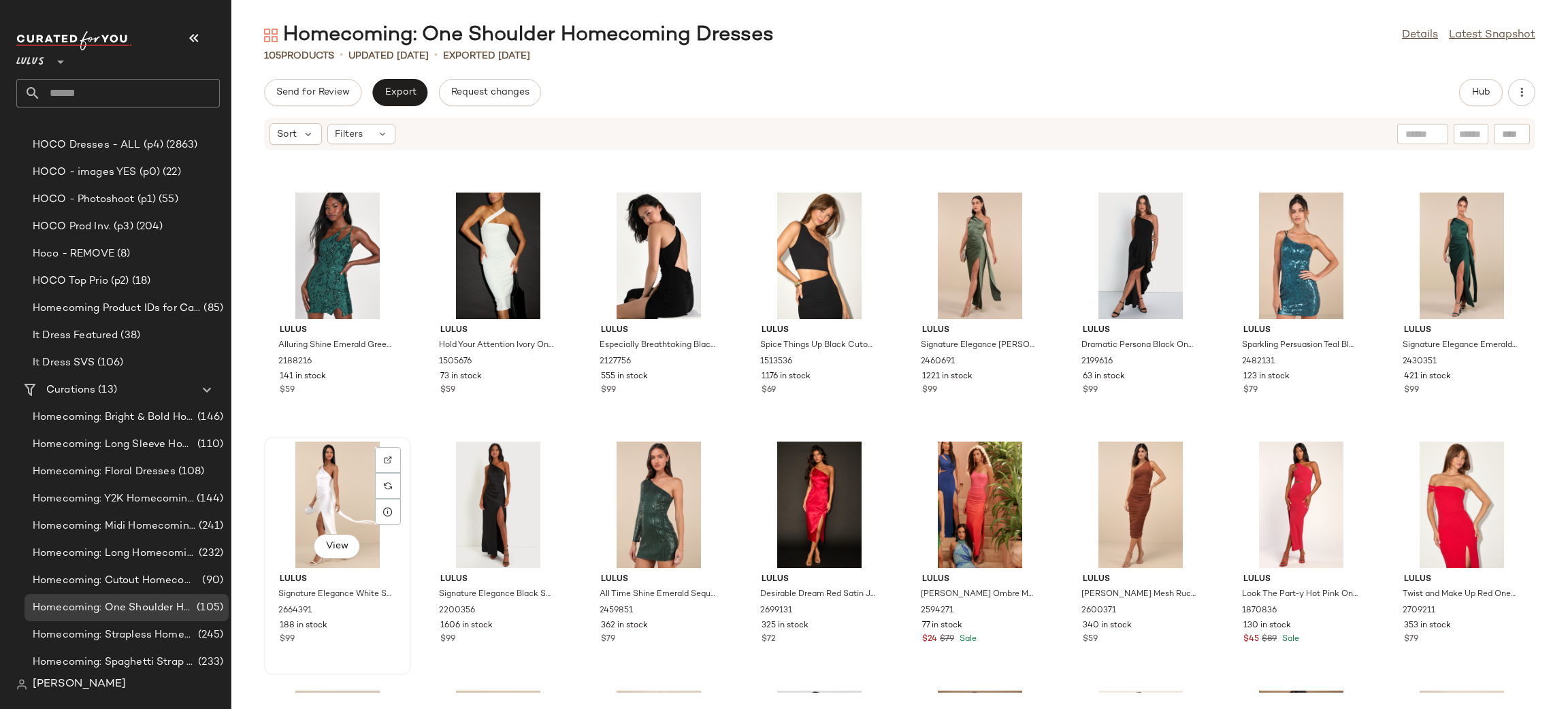
click at [300, 496] on div "View" at bounding box center [337, 504] width 137 height 126
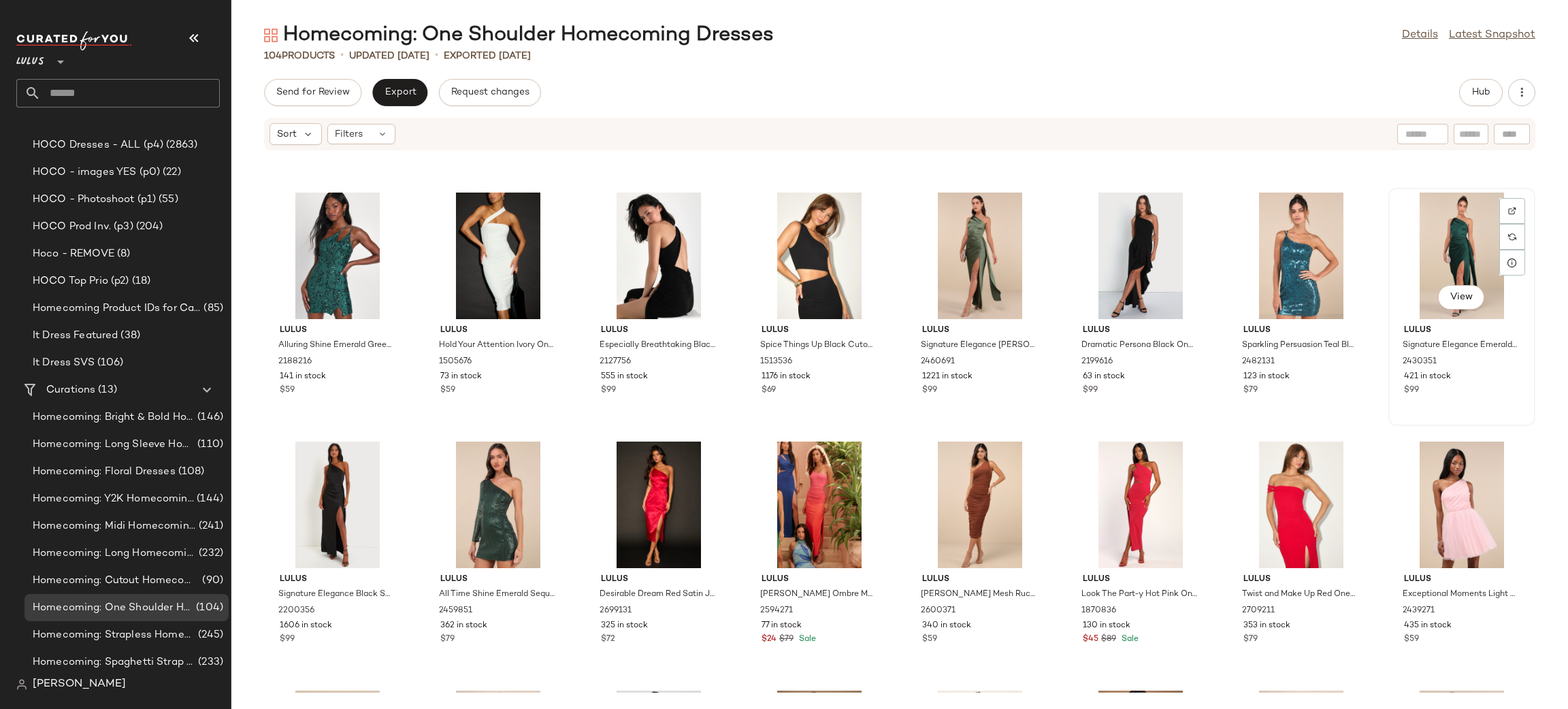
click at [1415, 219] on div "View" at bounding box center [1461, 255] width 137 height 126
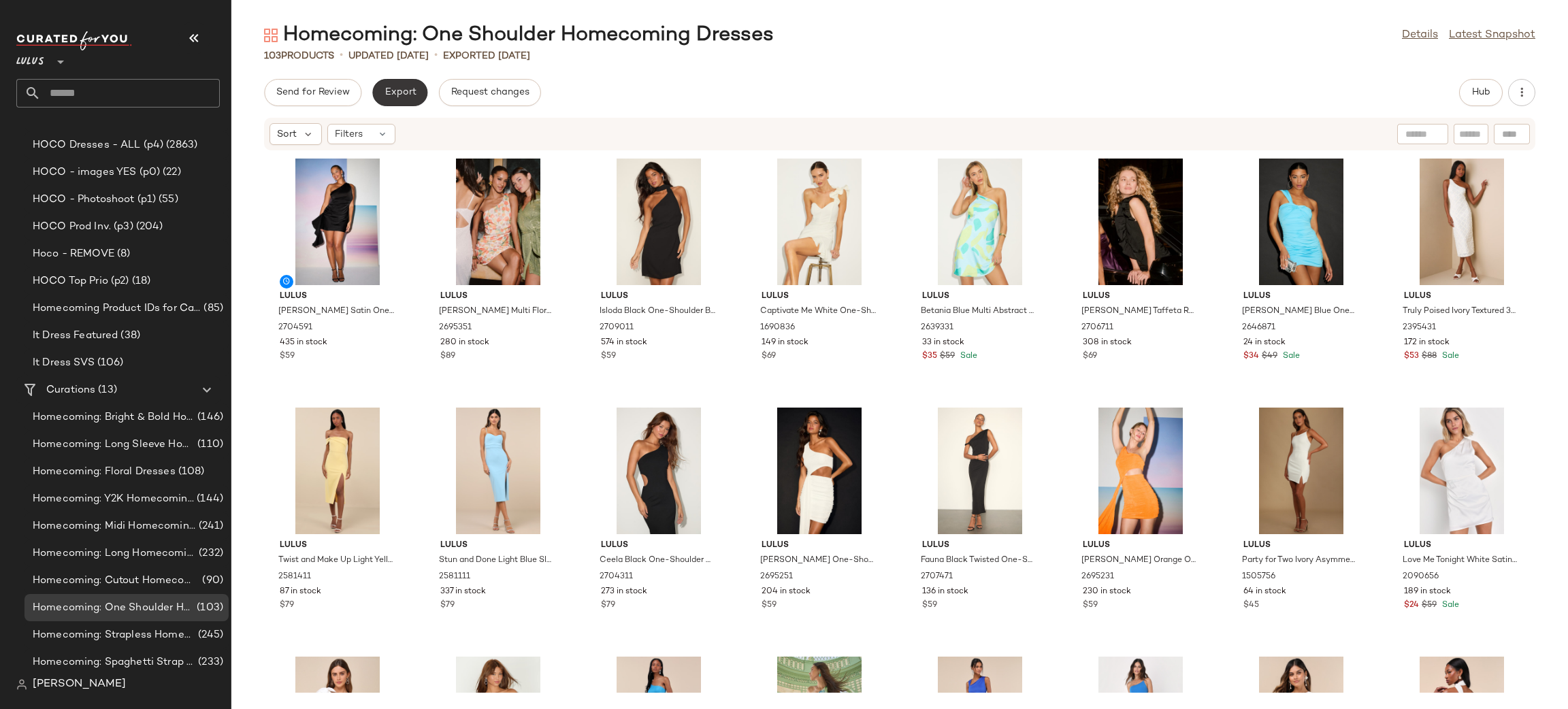
click at [382, 84] on button "Export" at bounding box center [400, 92] width 55 height 27
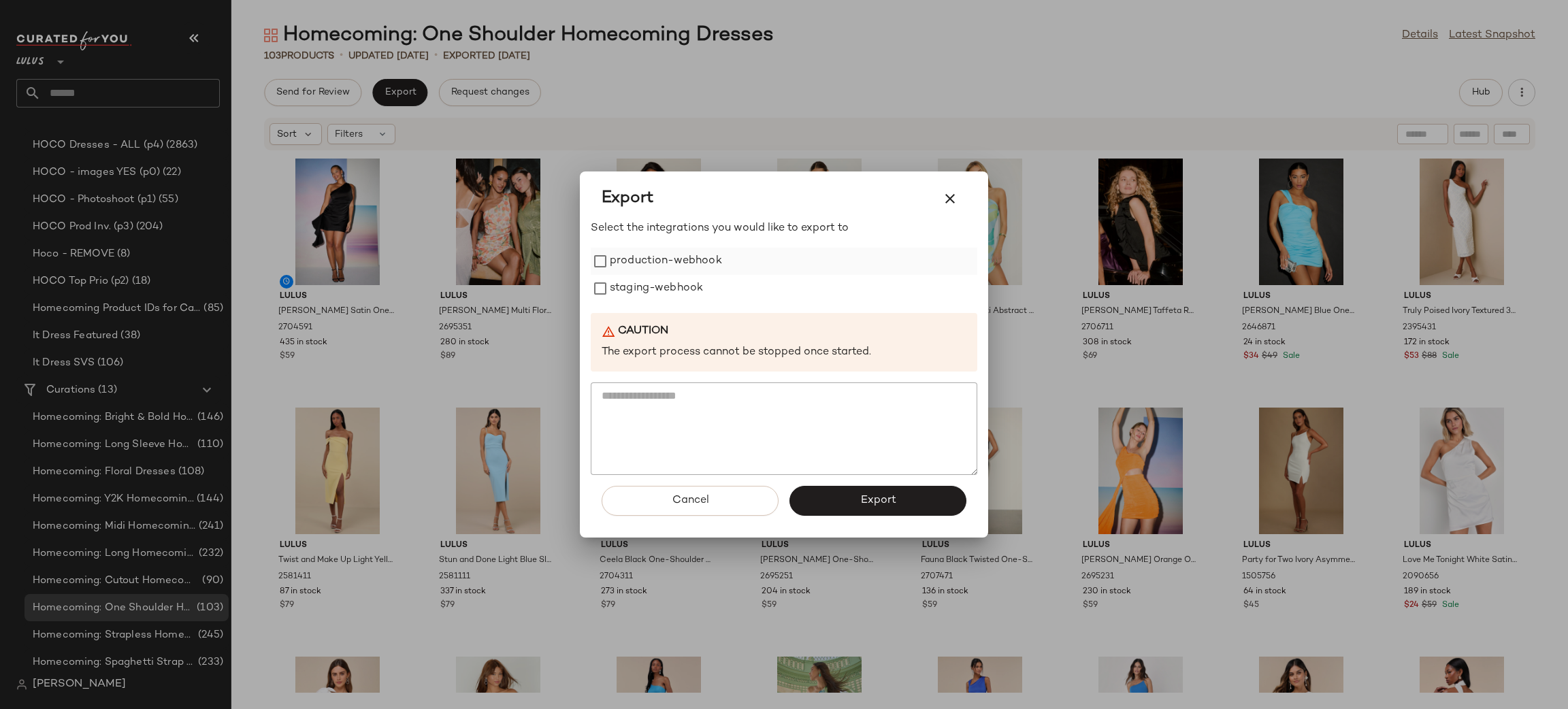
click at [654, 269] on label "production-webhook" at bounding box center [665, 261] width 112 height 27
click at [654, 279] on label "staging-webhook" at bounding box center [656, 288] width 93 height 27
click at [884, 504] on span "Export" at bounding box center [877, 500] width 36 height 13
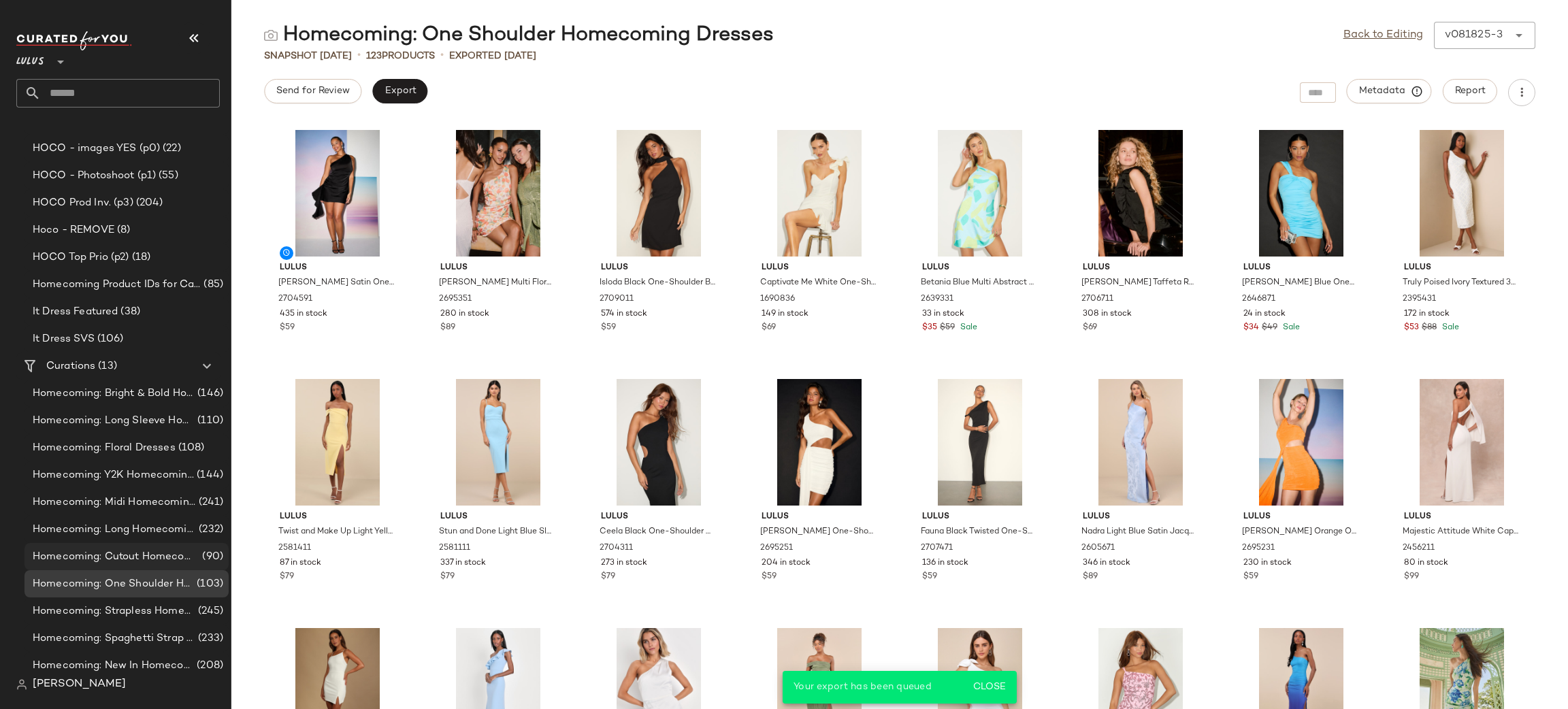
scroll to position [1714, 0]
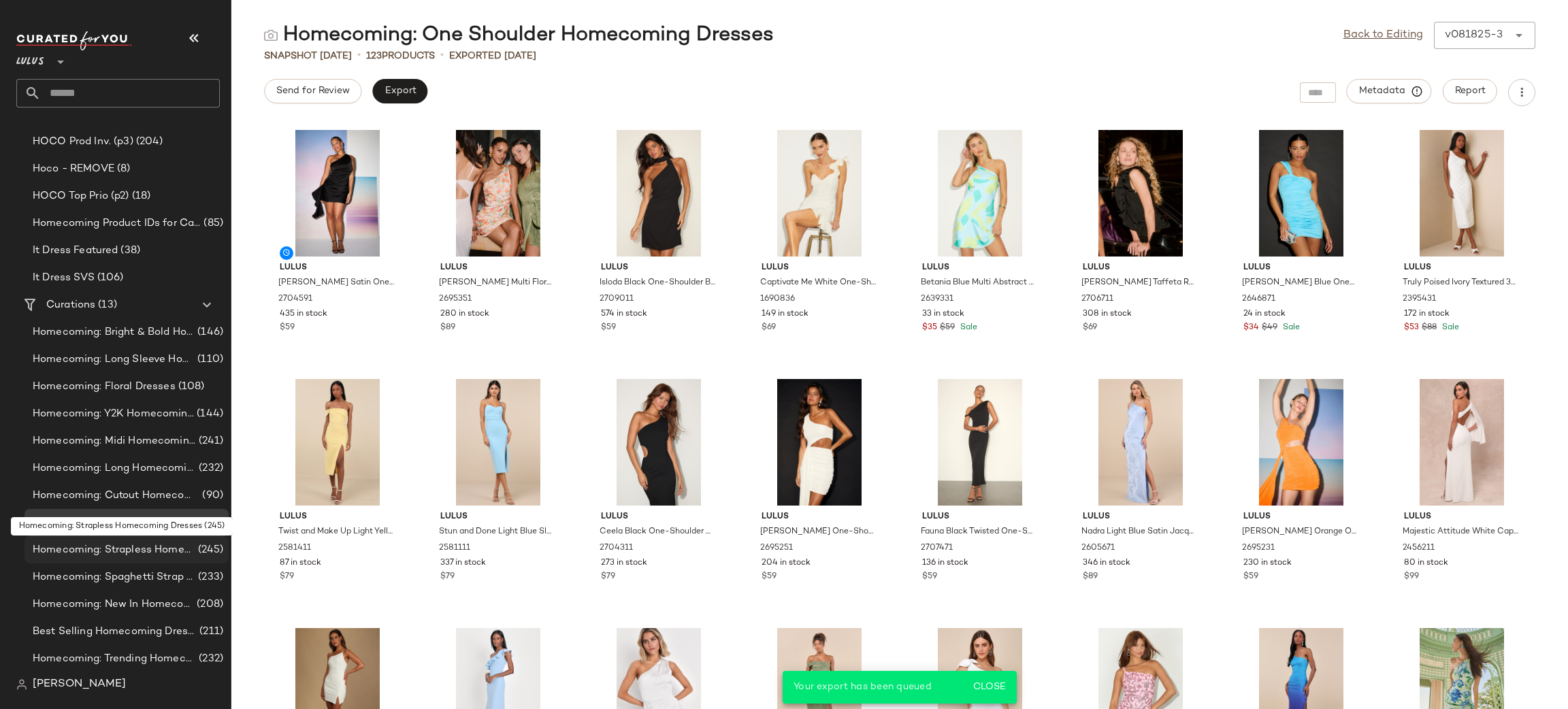
click at [164, 556] on span "Homecoming: Strapless Homecoming Dresses" at bounding box center [114, 550] width 163 height 15
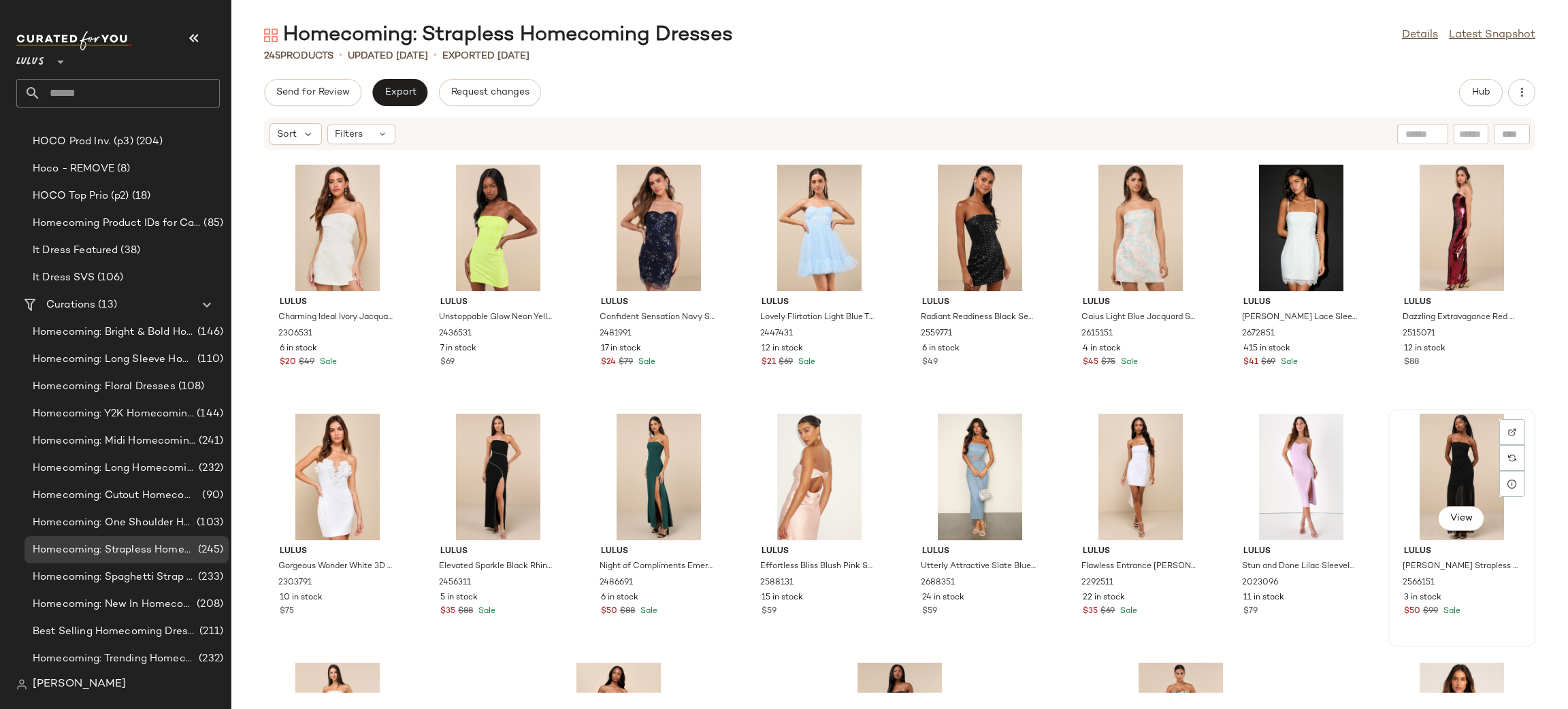
scroll to position [6964, 0]
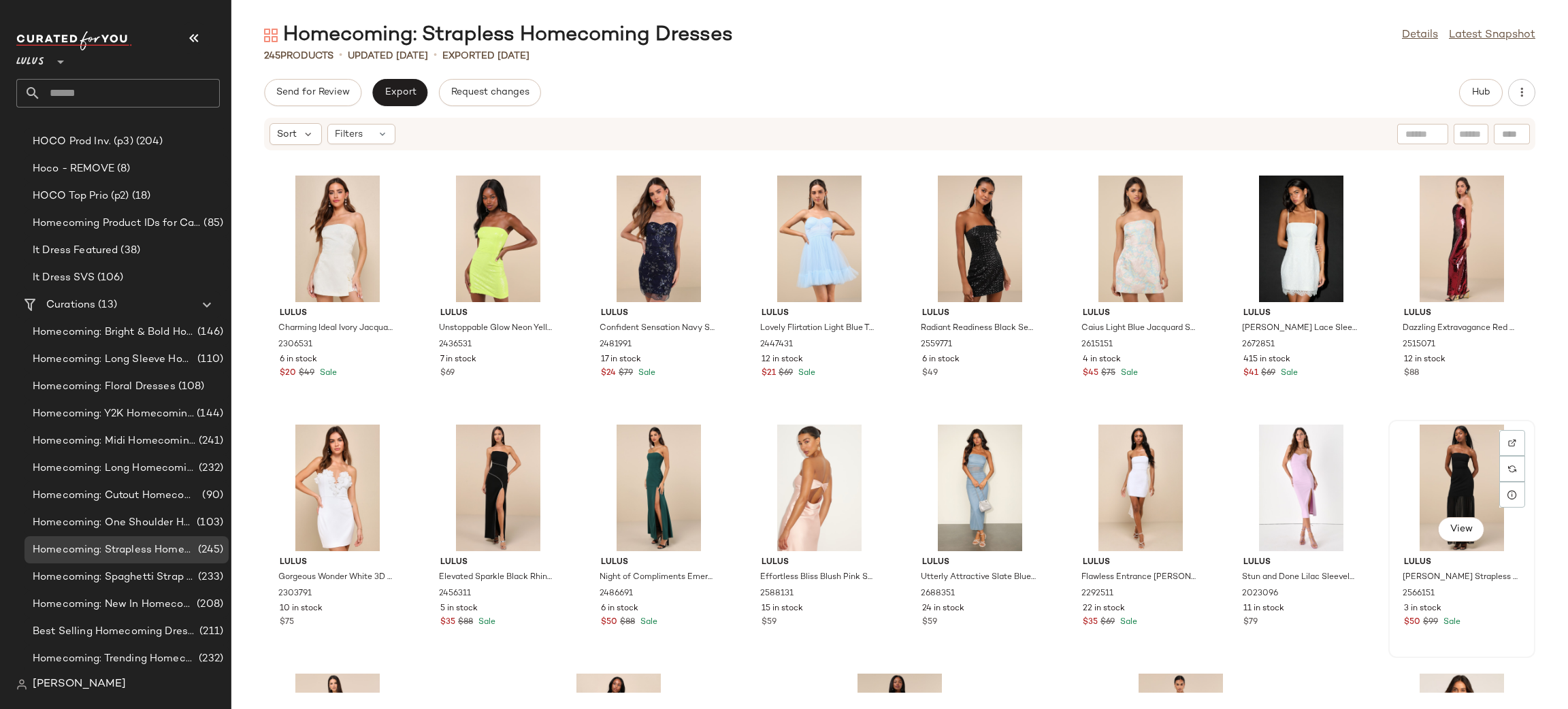
click at [1423, 476] on div "View" at bounding box center [1461, 487] width 137 height 126
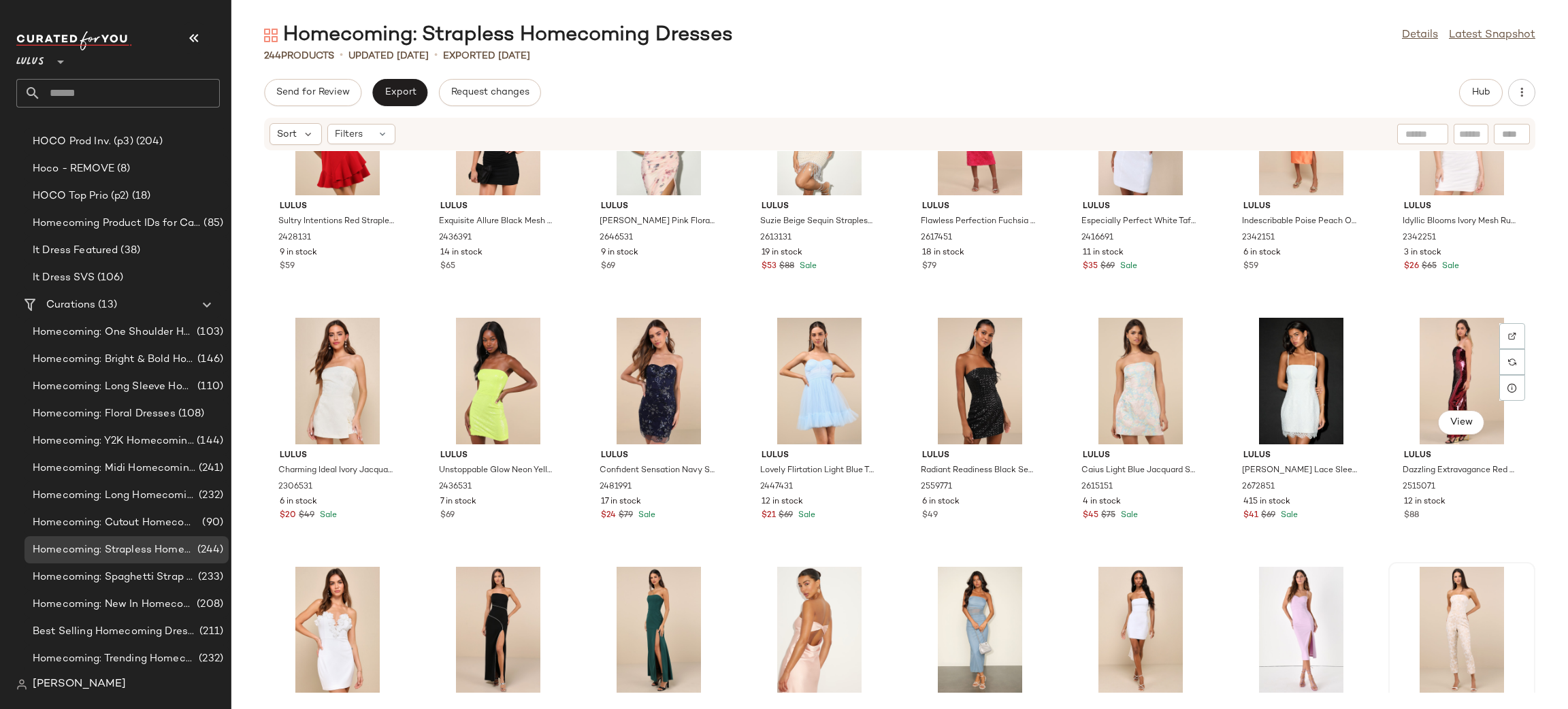
scroll to position [6818, 0]
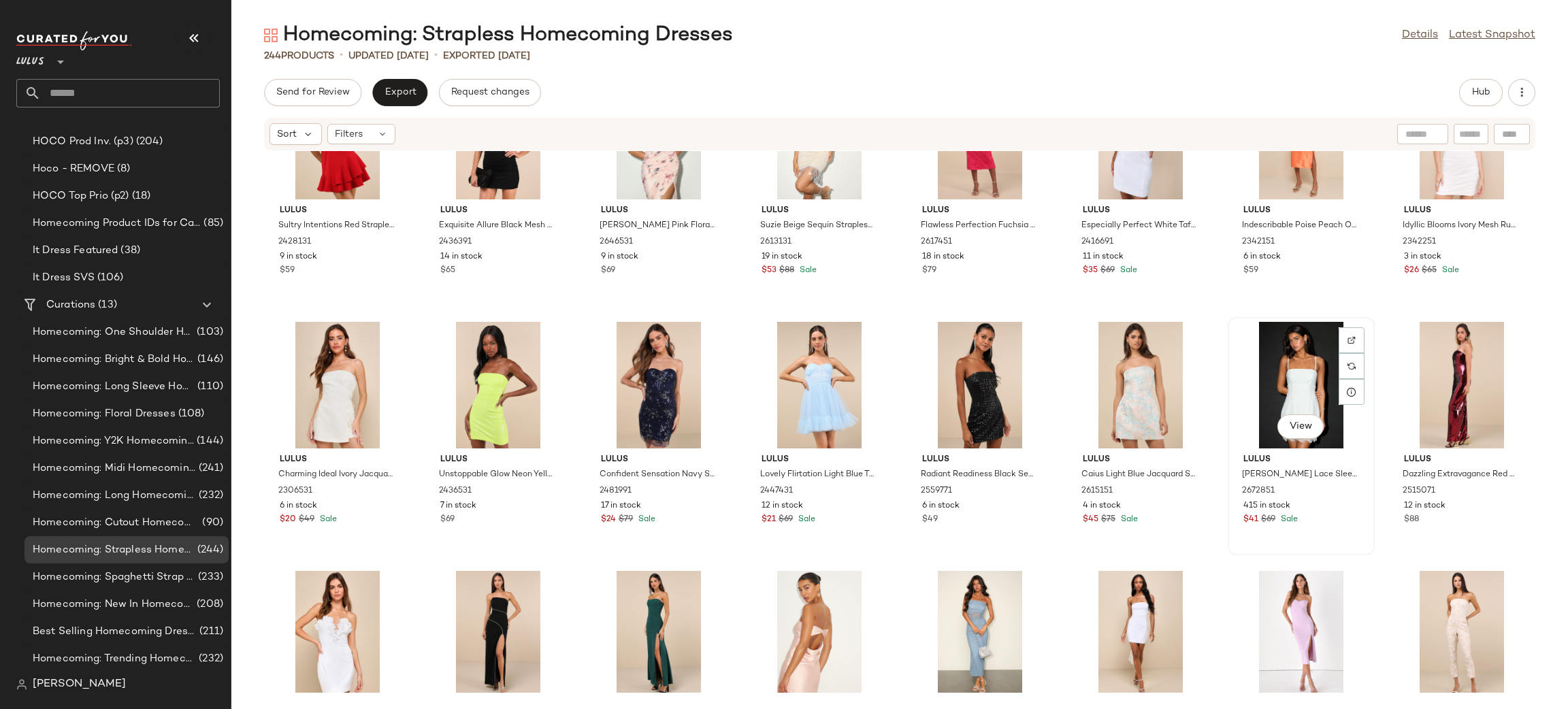
click at [1298, 378] on div "View" at bounding box center [1300, 385] width 137 height 126
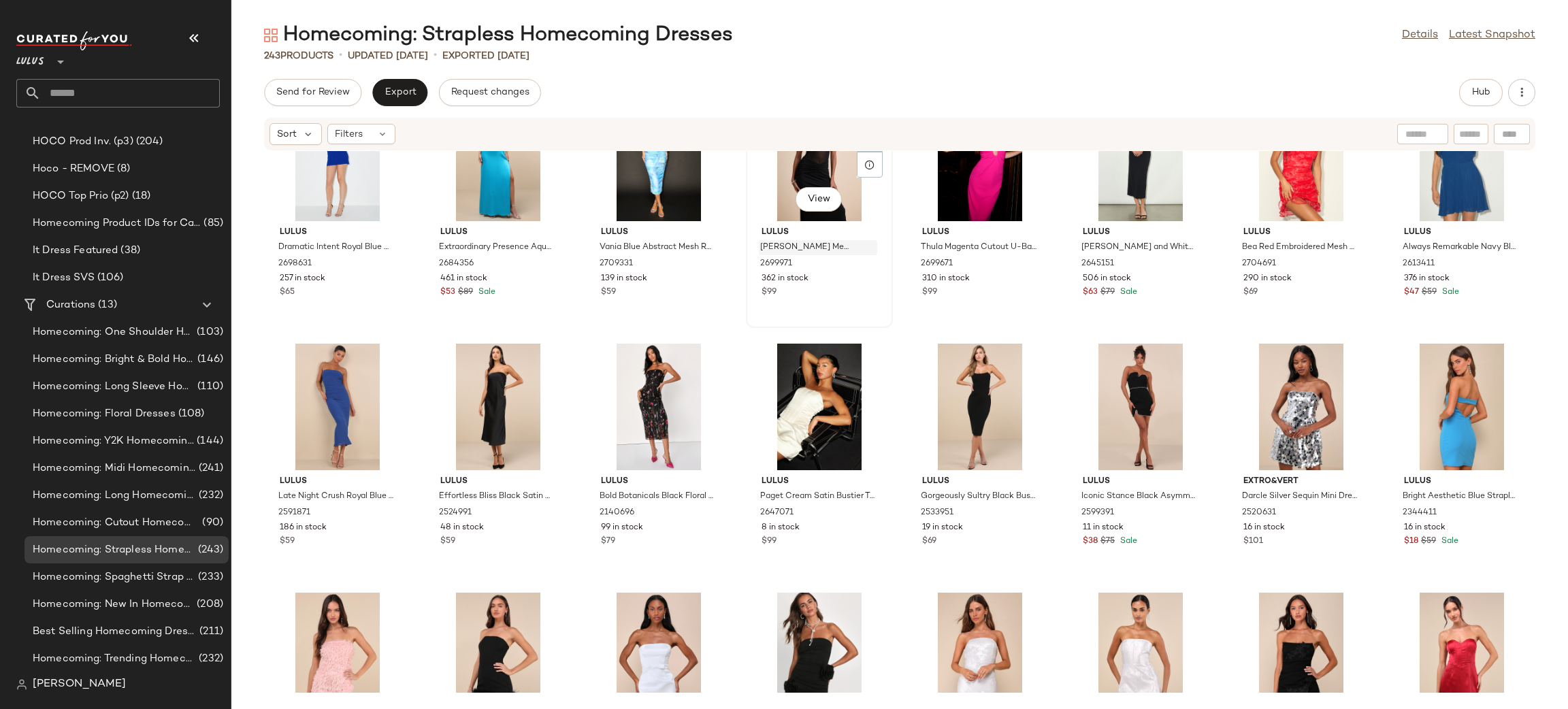
scroll to position [5858, 0]
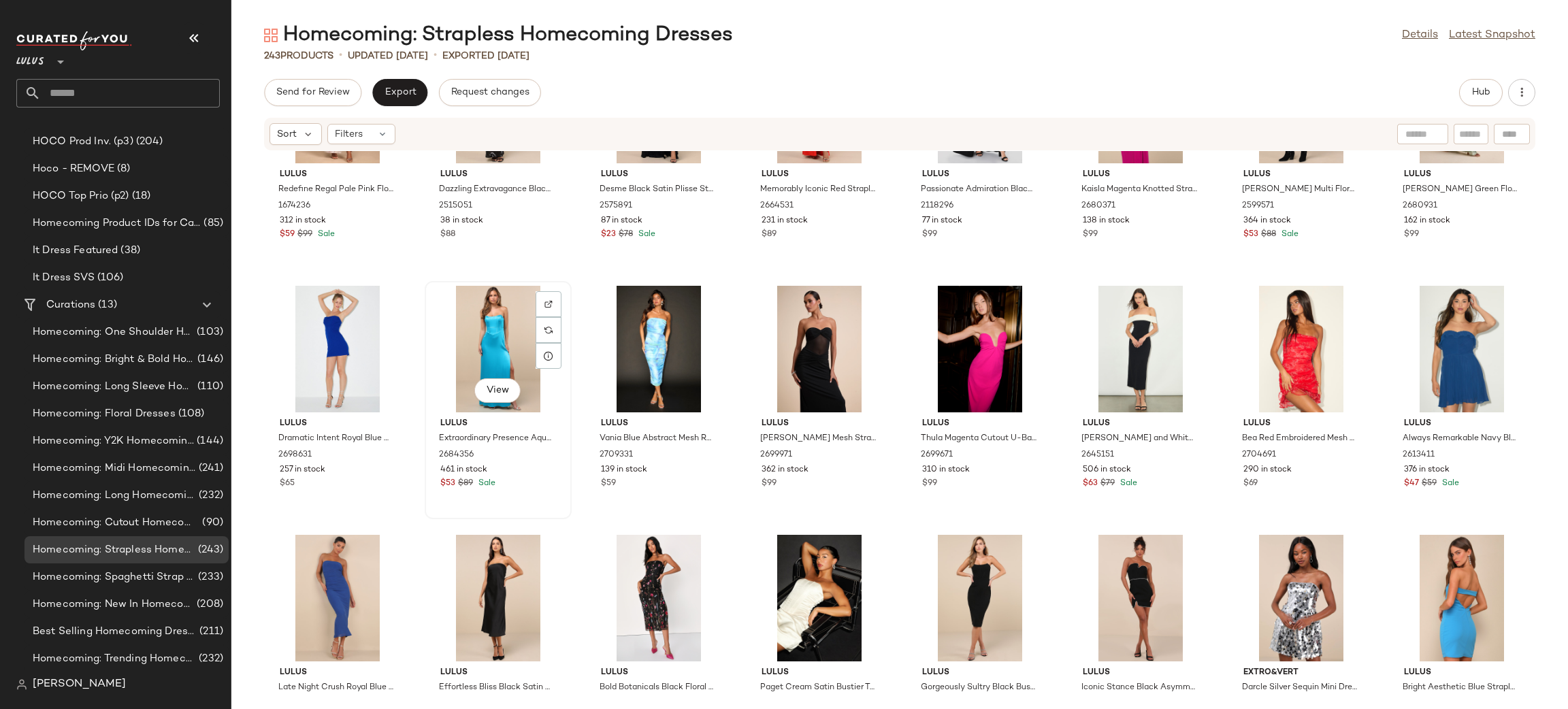
click at [493, 349] on div "View" at bounding box center [497, 348] width 137 height 126
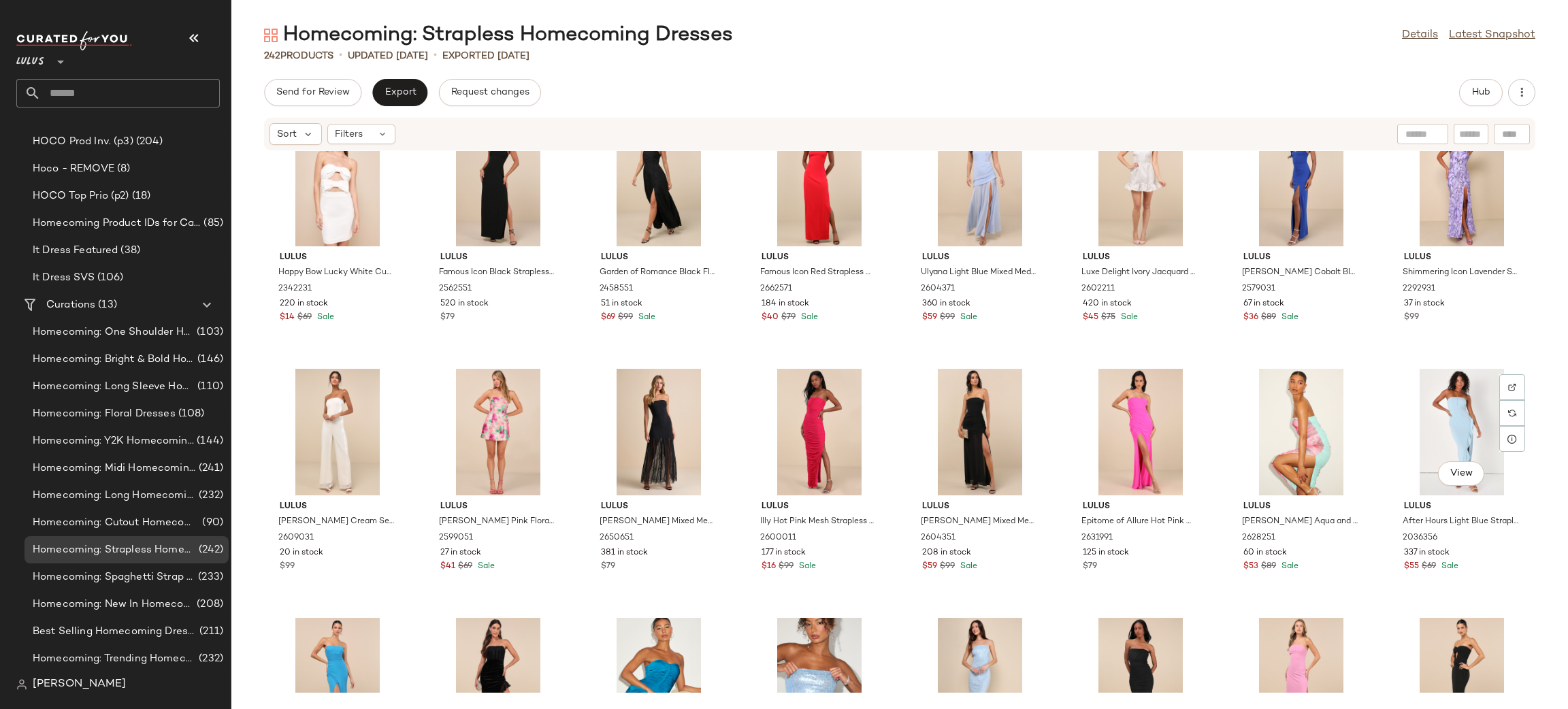
scroll to position [5023, 0]
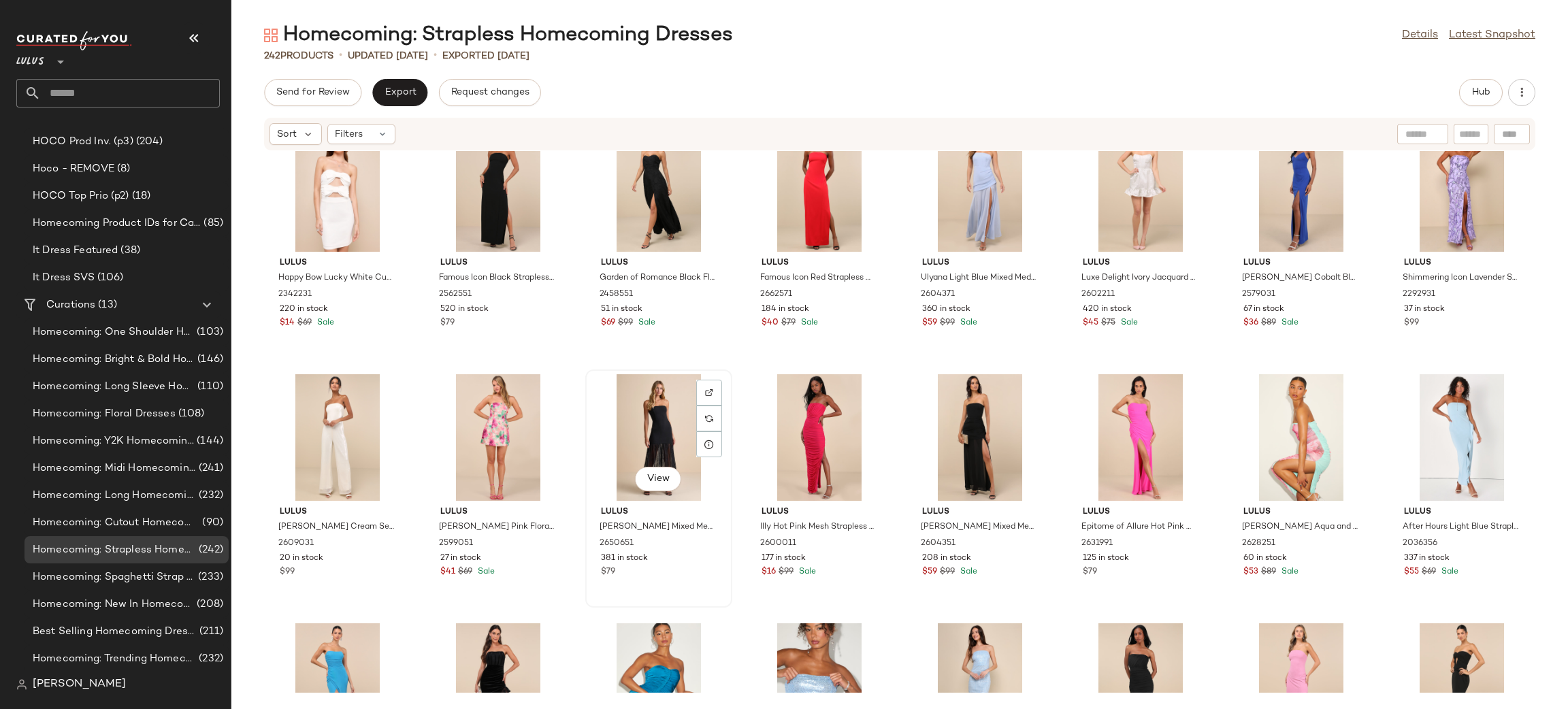
click at [631, 409] on div "View" at bounding box center [658, 437] width 137 height 126
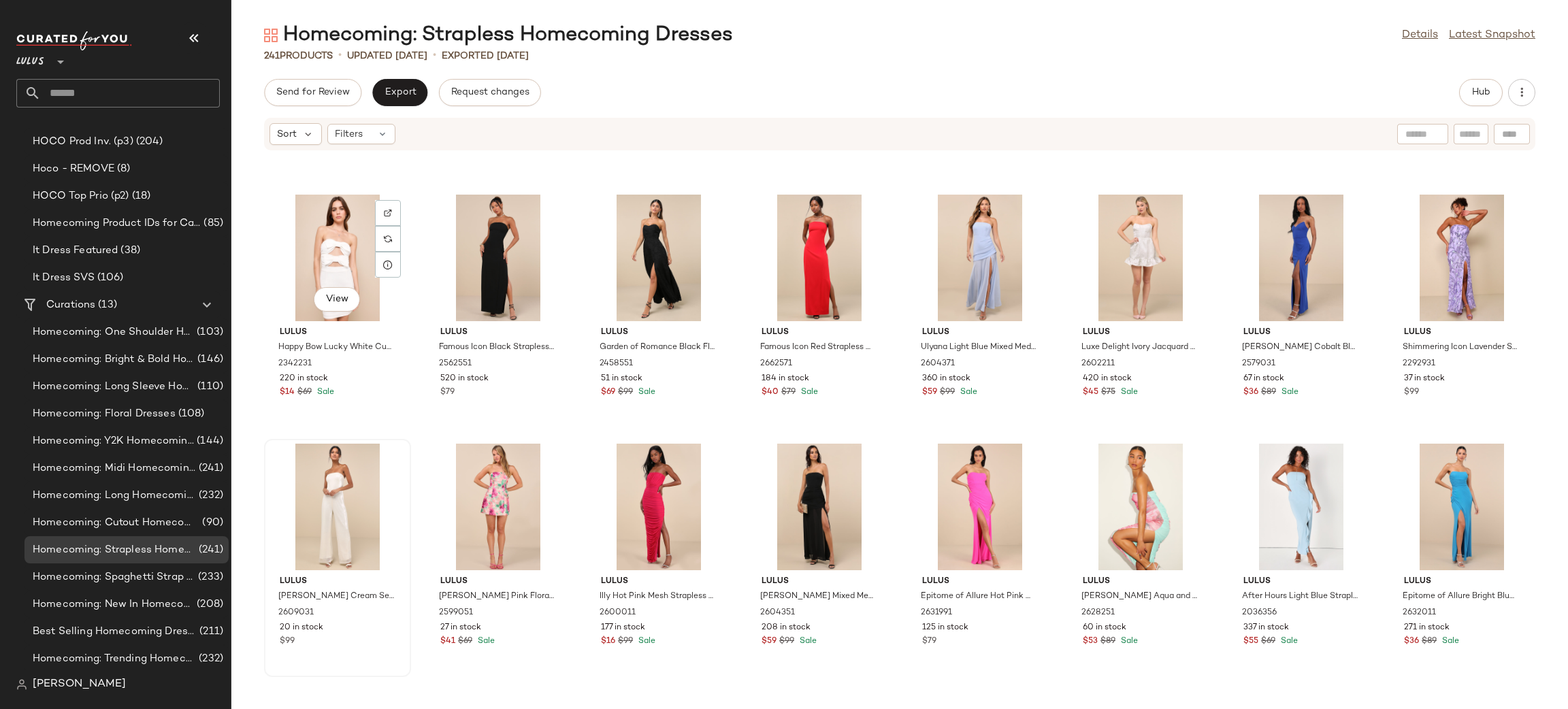
scroll to position [4772, 0]
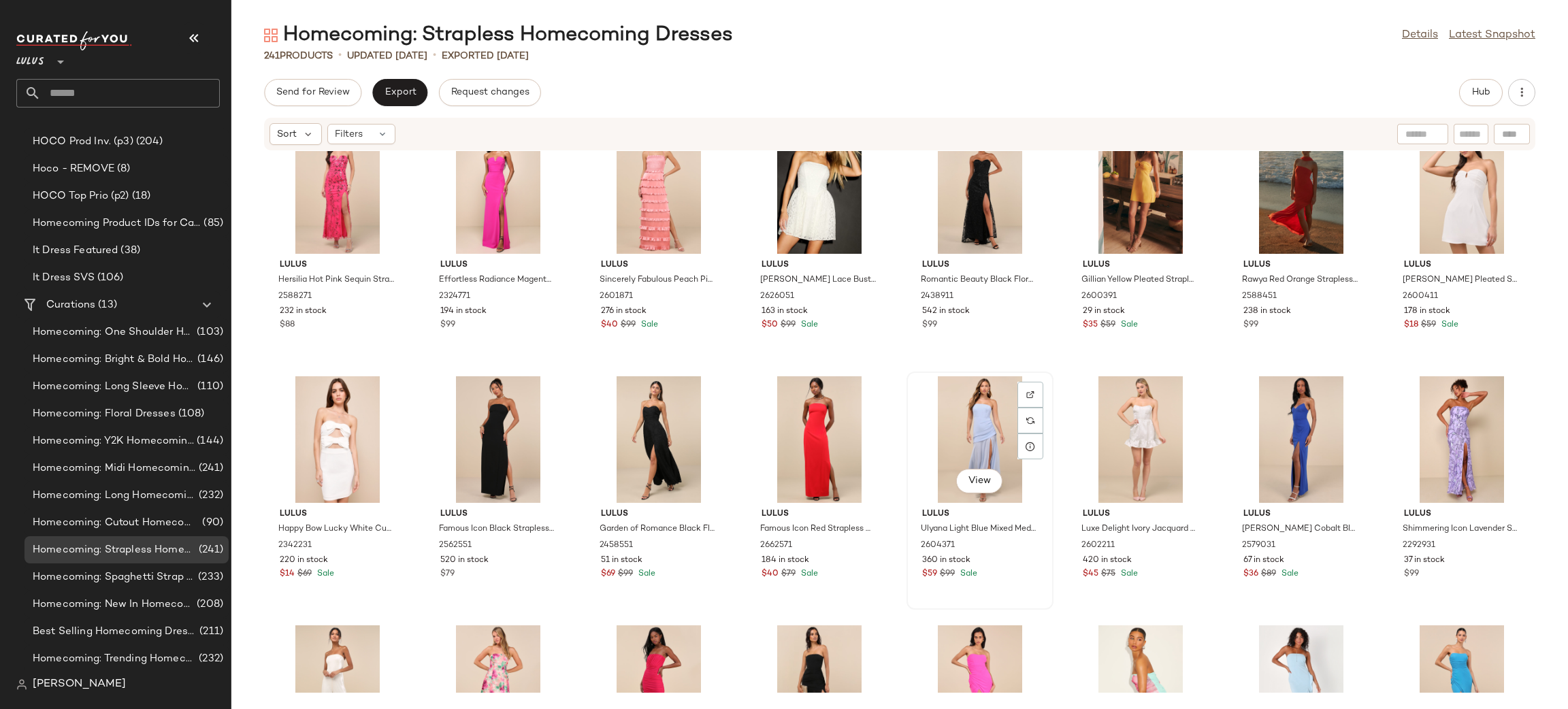
click at [979, 438] on div "View" at bounding box center [980, 439] width 137 height 126
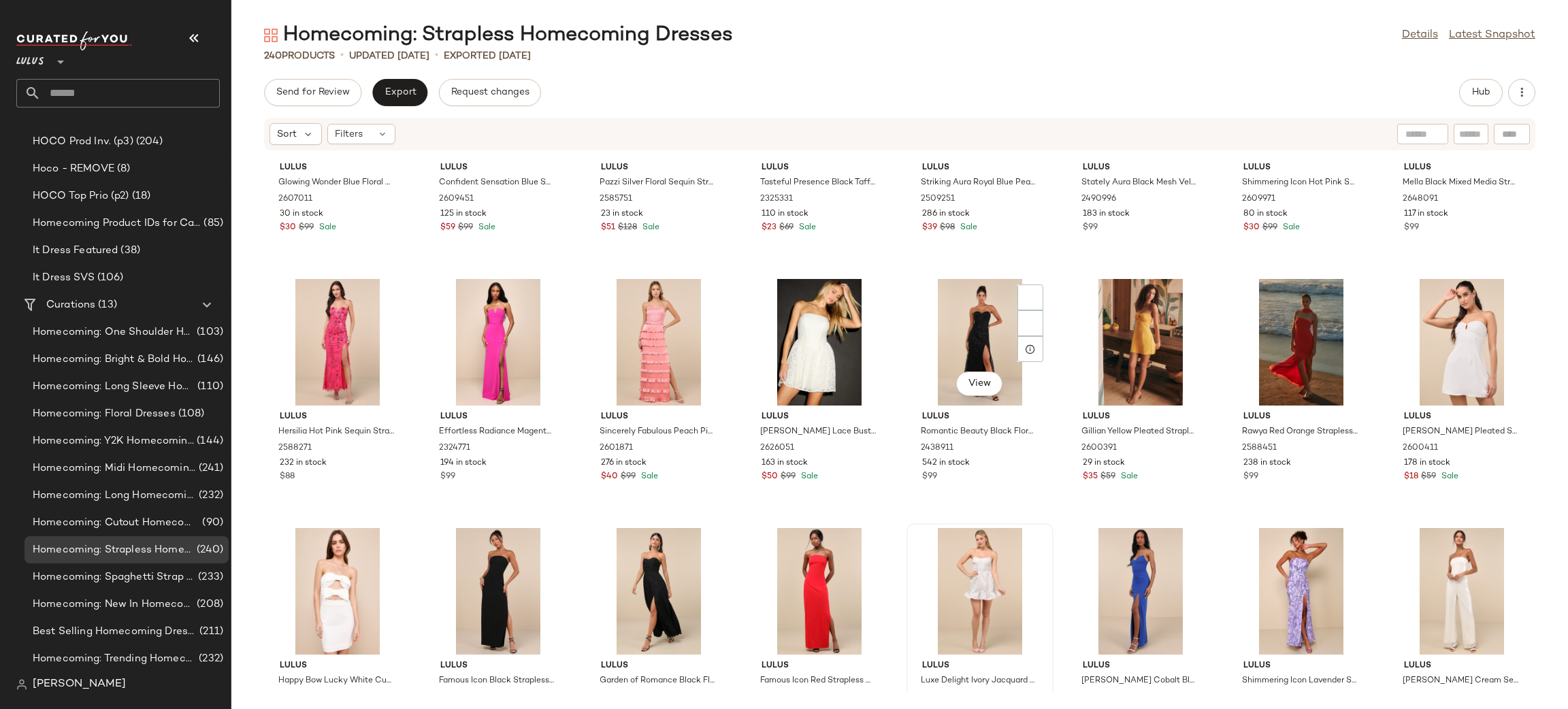
scroll to position [4598, 0]
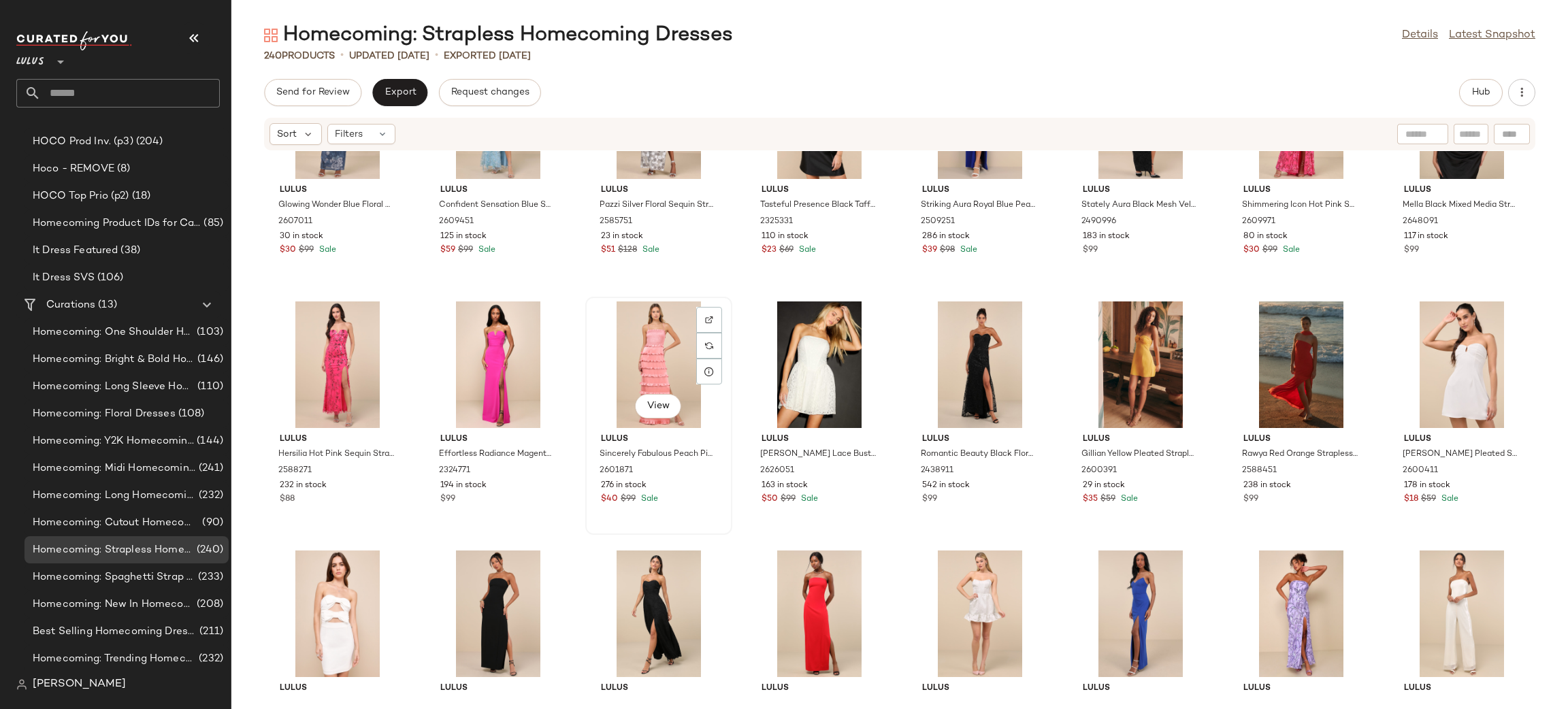
click at [654, 348] on div "View" at bounding box center [658, 364] width 137 height 126
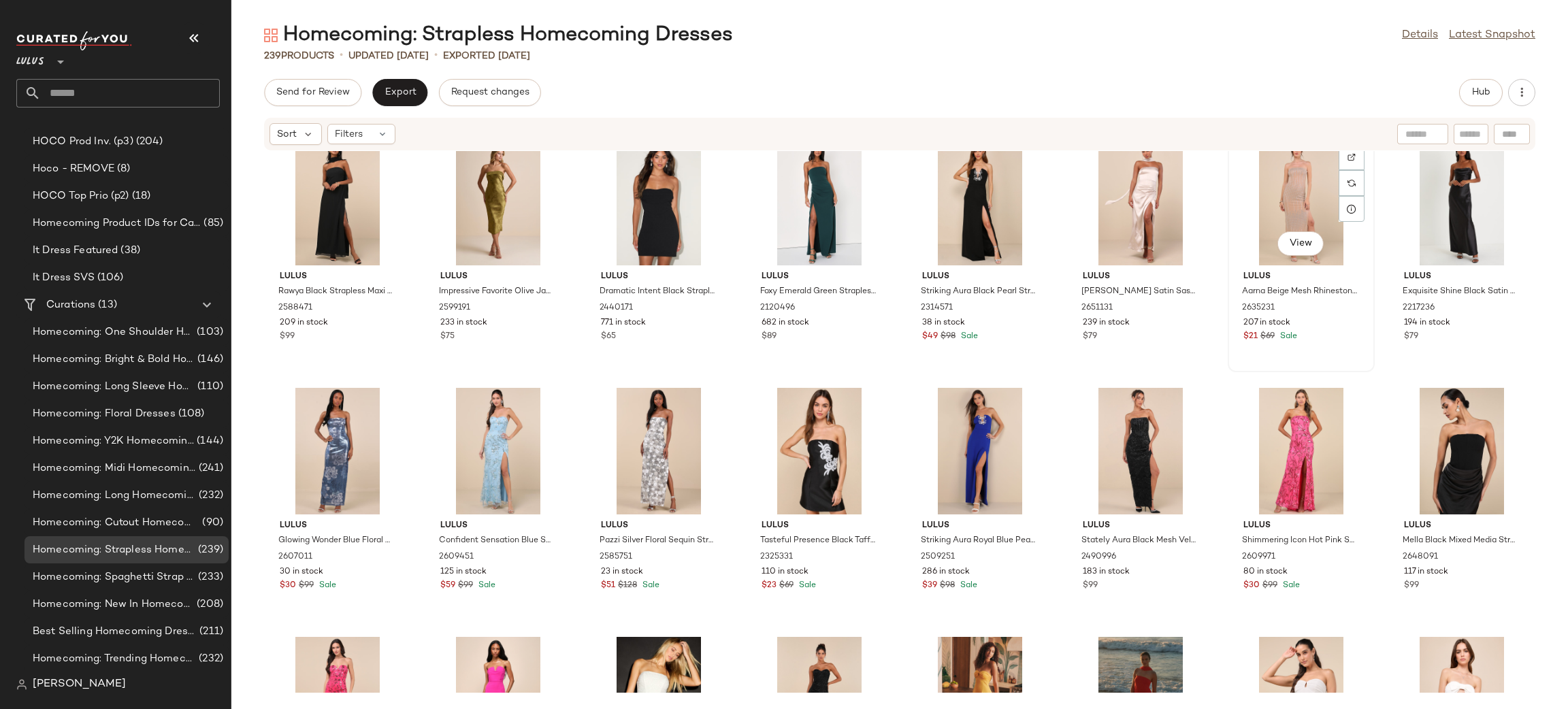
scroll to position [4259, 0]
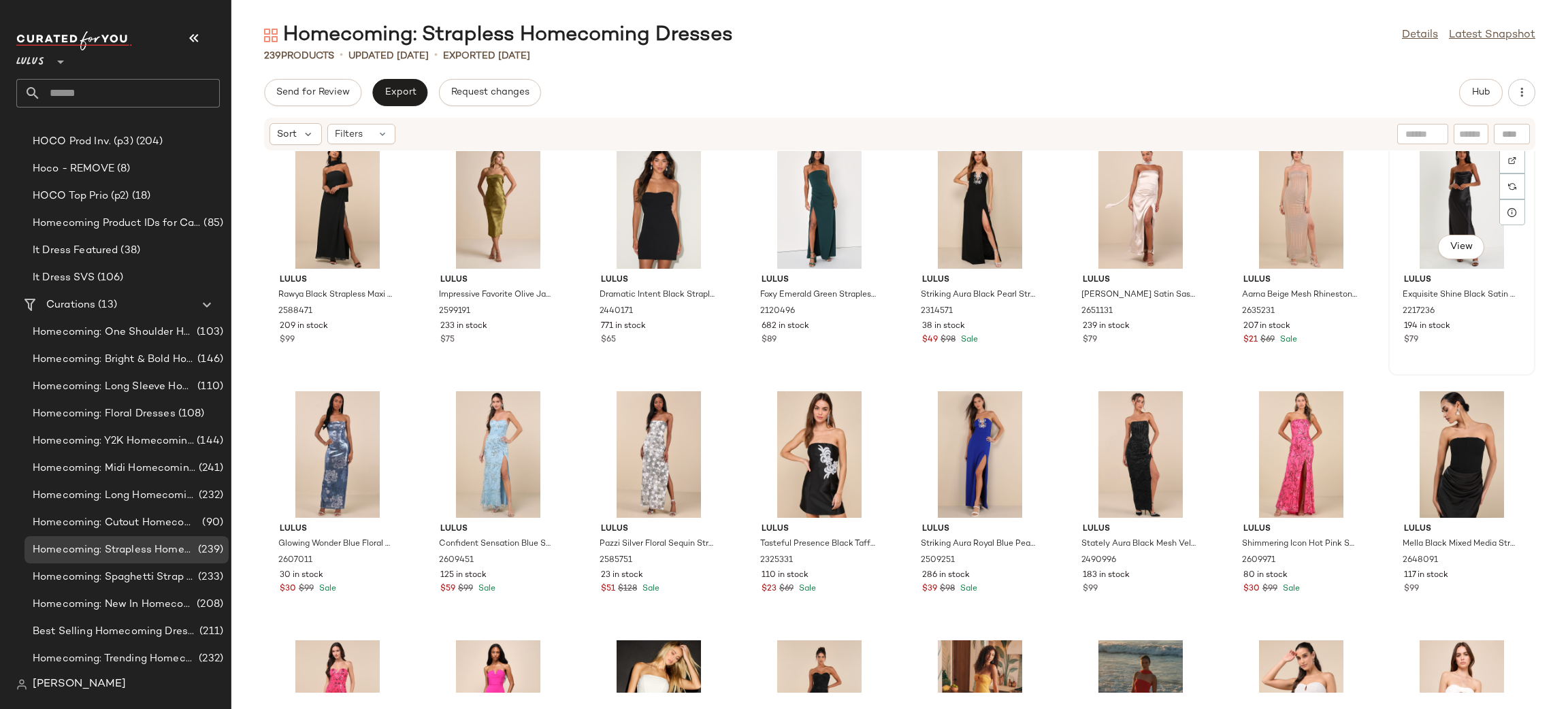
click at [1427, 178] on div "View" at bounding box center [1461, 205] width 137 height 126
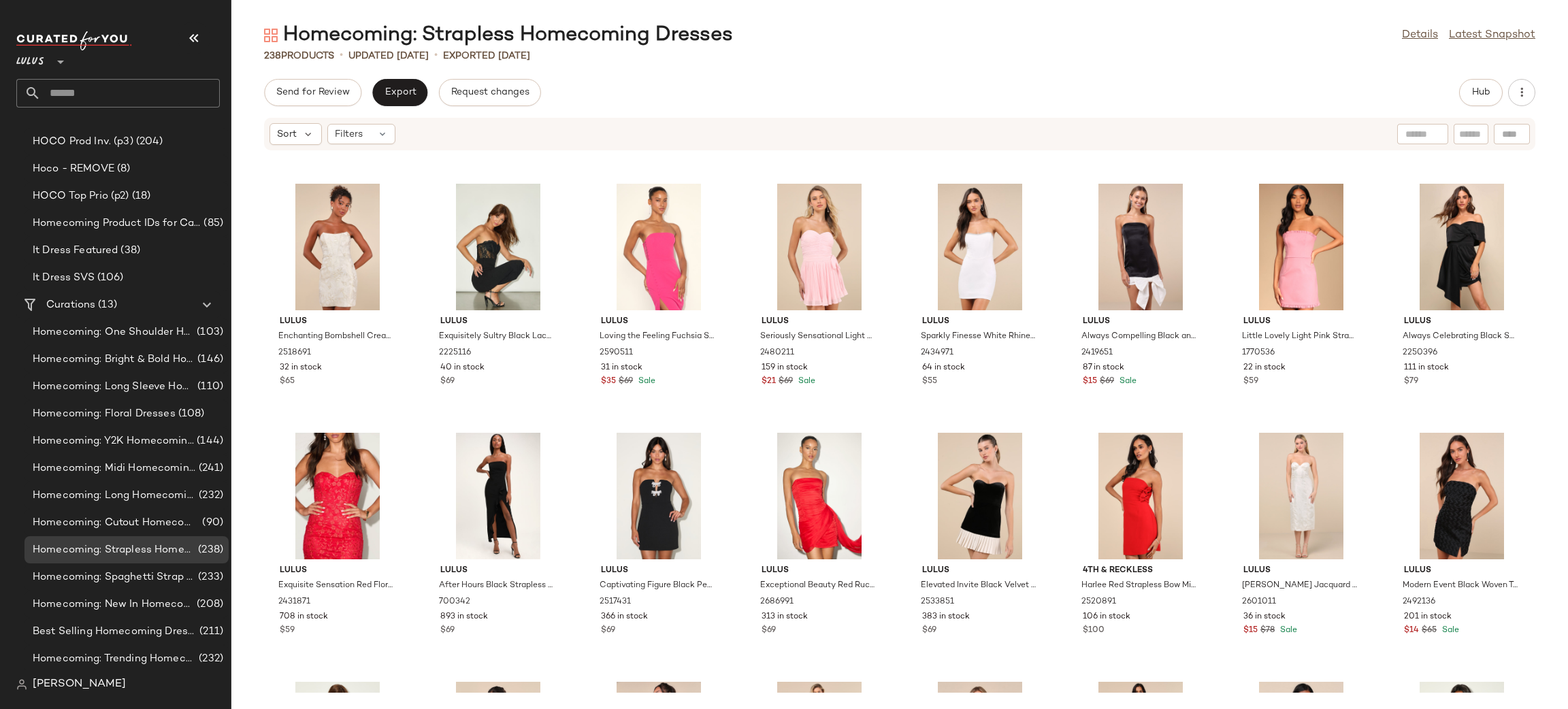
scroll to position [1444, 0]
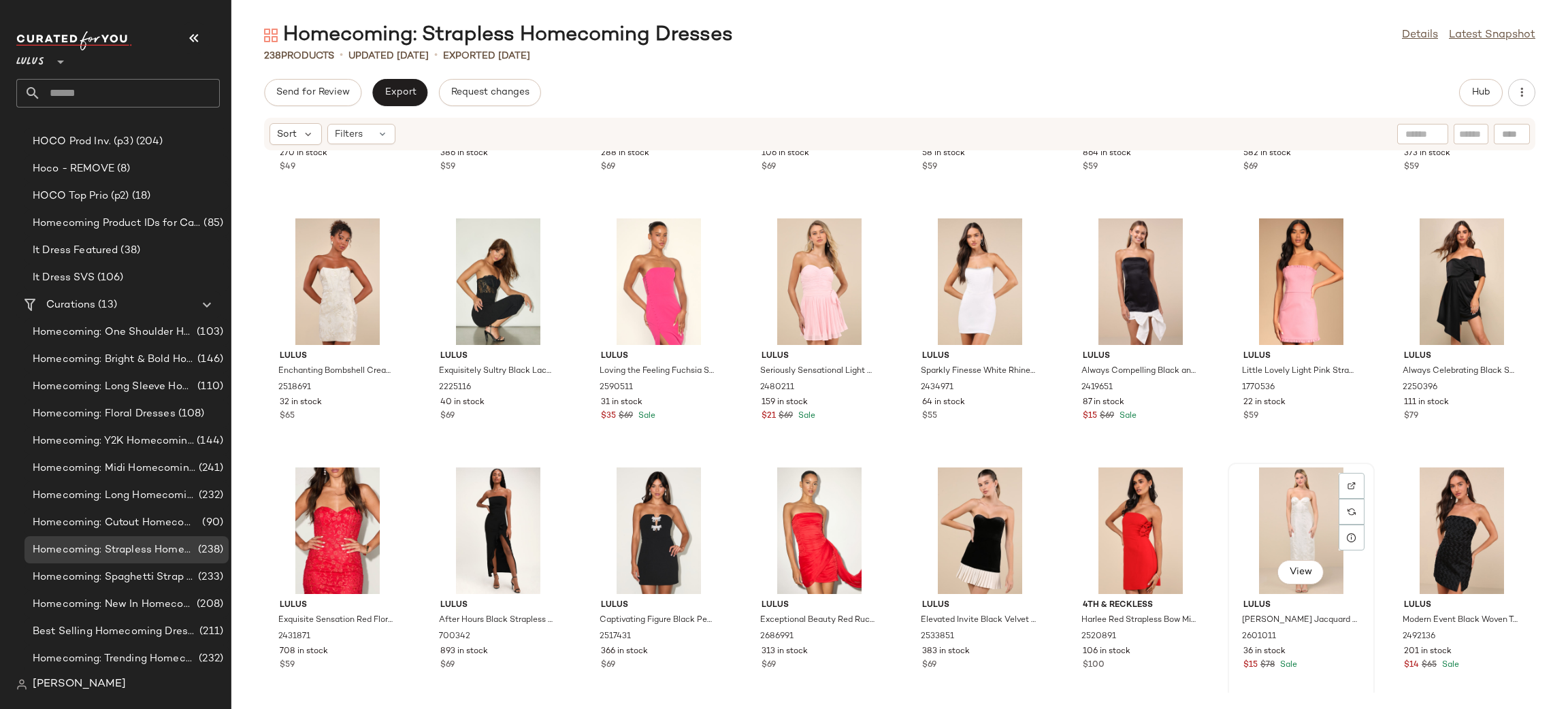
click at [1307, 518] on div "View" at bounding box center [1300, 530] width 137 height 126
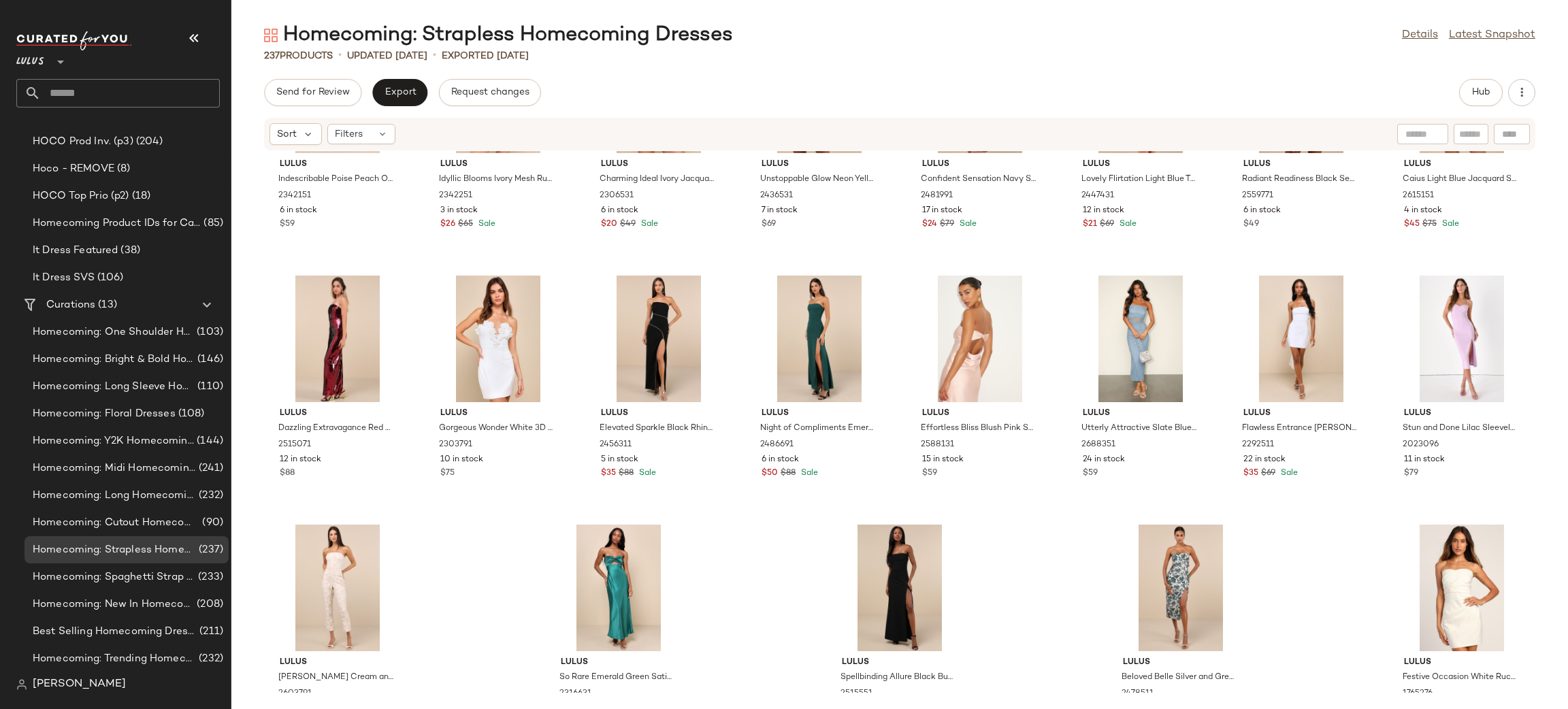
scroll to position [6927, 0]
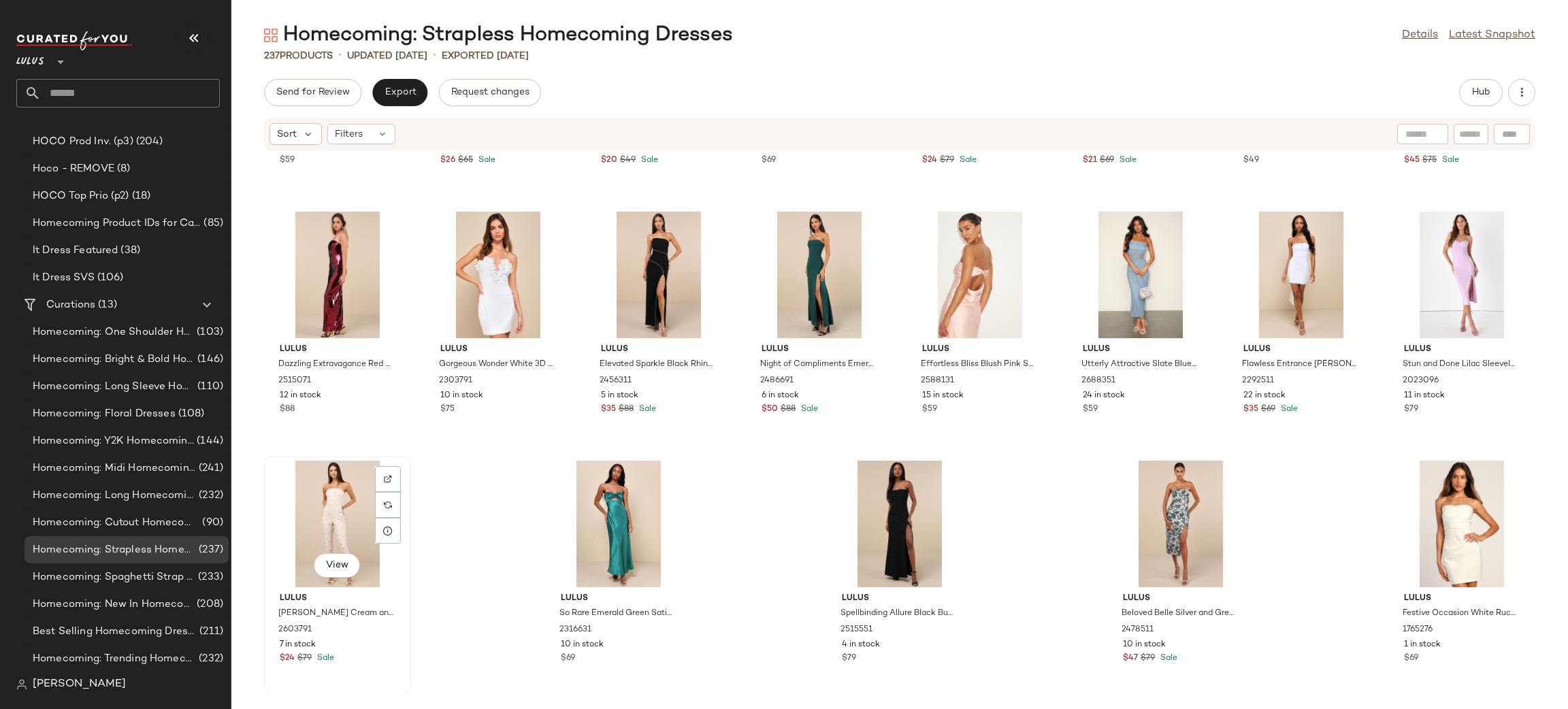
click at [311, 496] on div "View" at bounding box center [337, 523] width 137 height 126
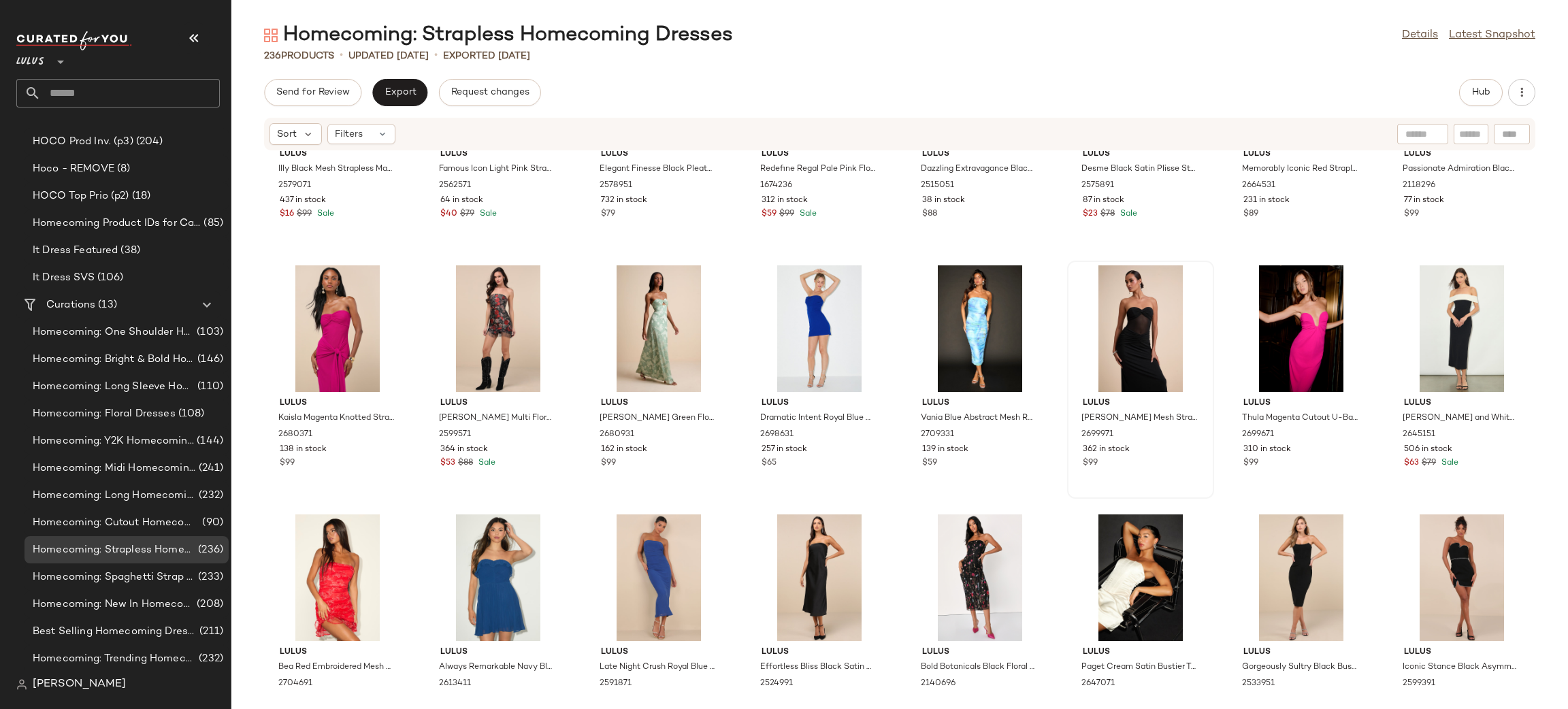
scroll to position [5564, 0]
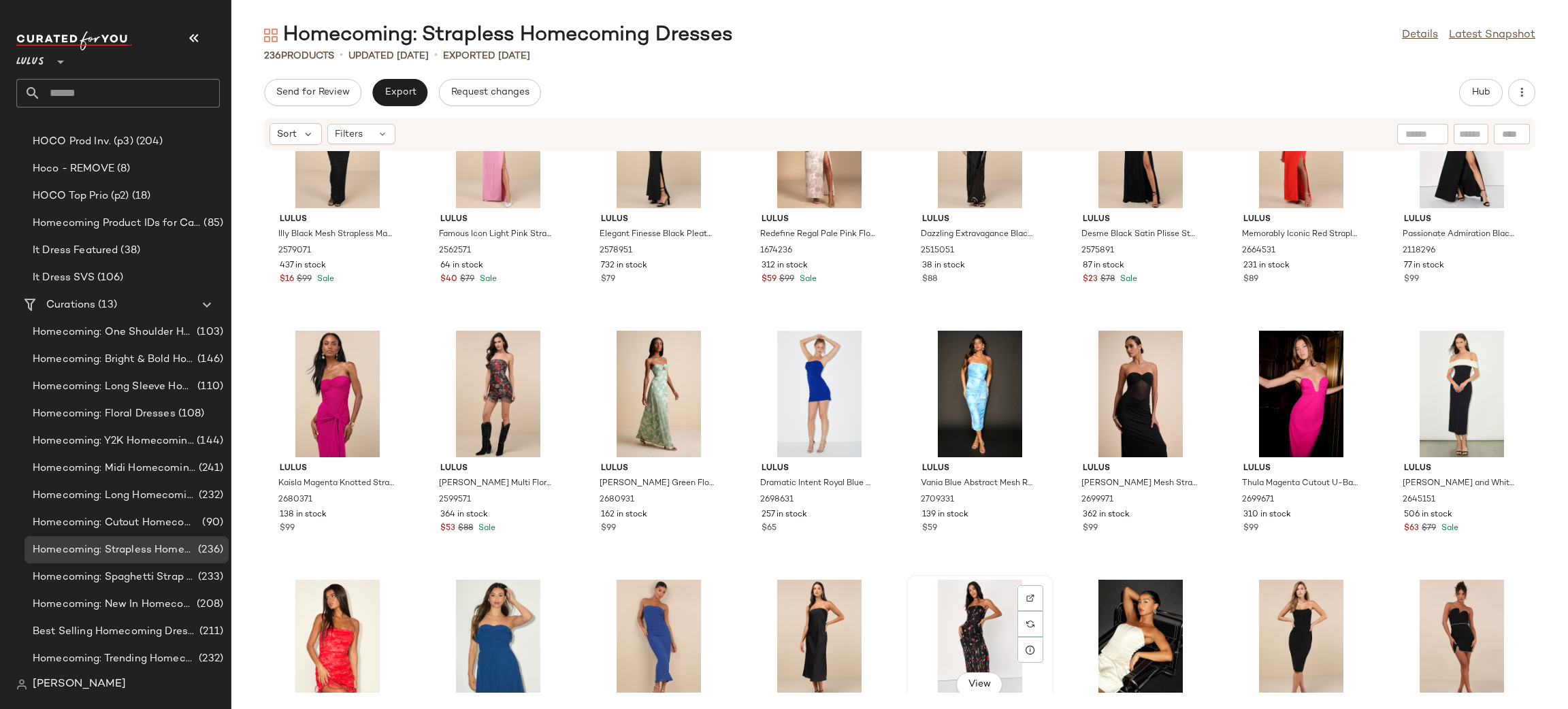
click at [981, 615] on div "View" at bounding box center [980, 642] width 137 height 126
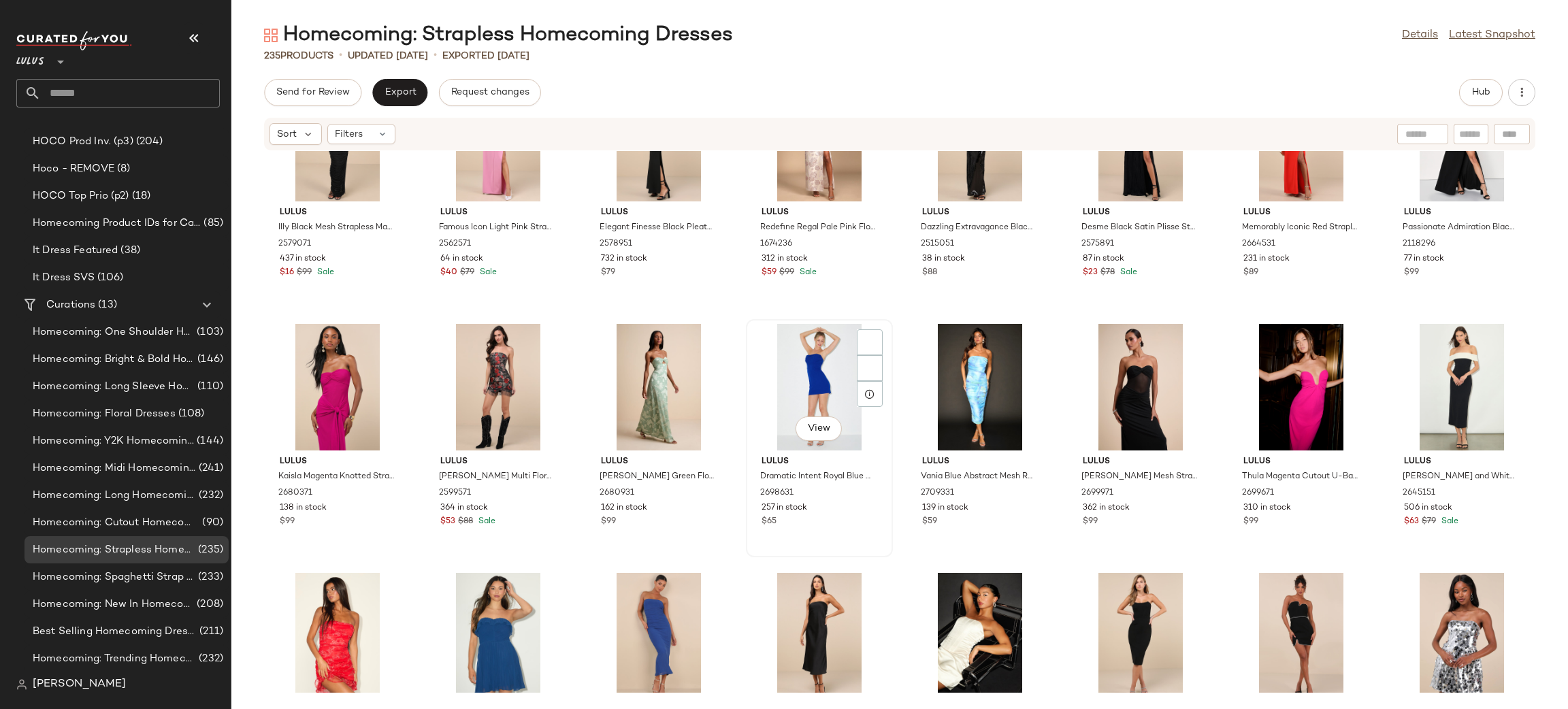
scroll to position [5560, 0]
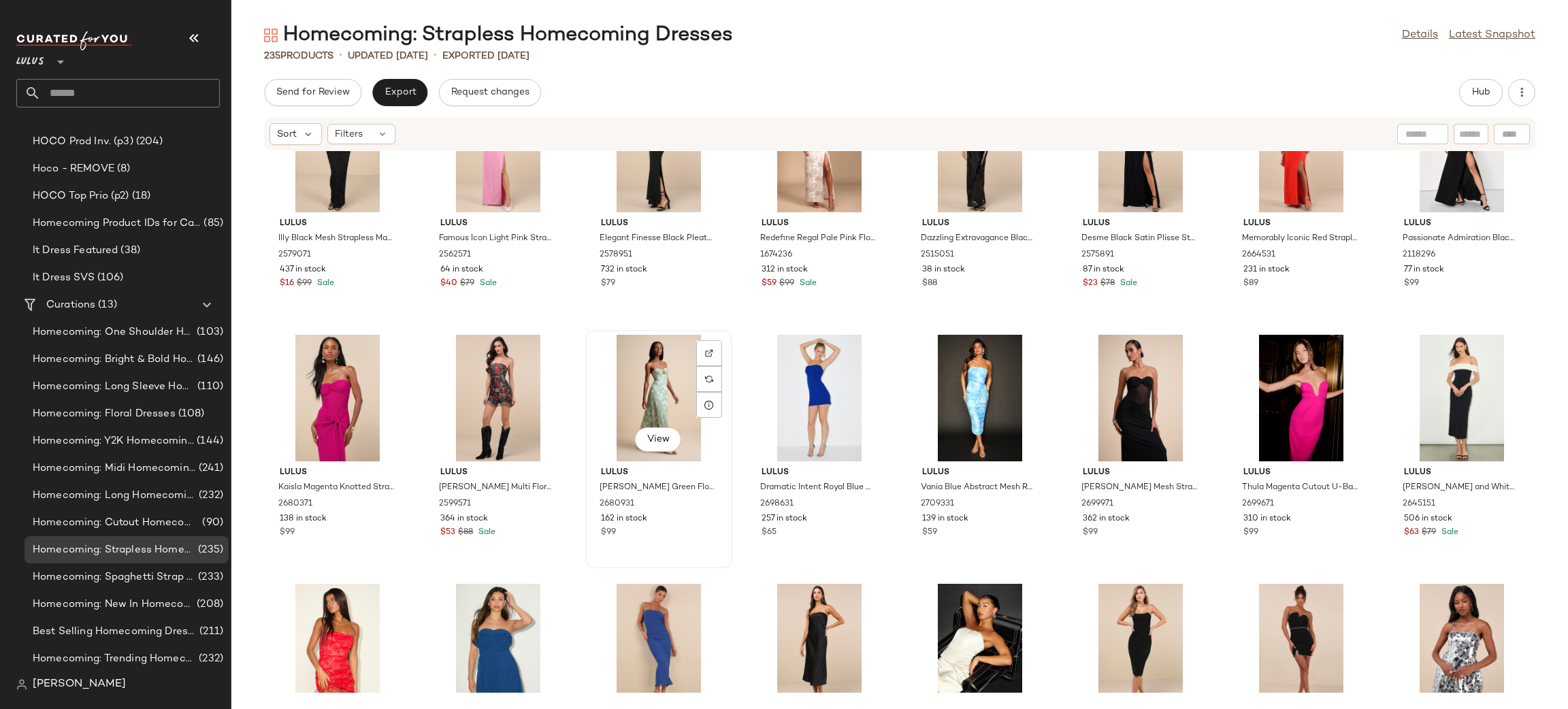
click at [630, 371] on div "View" at bounding box center [658, 397] width 137 height 126
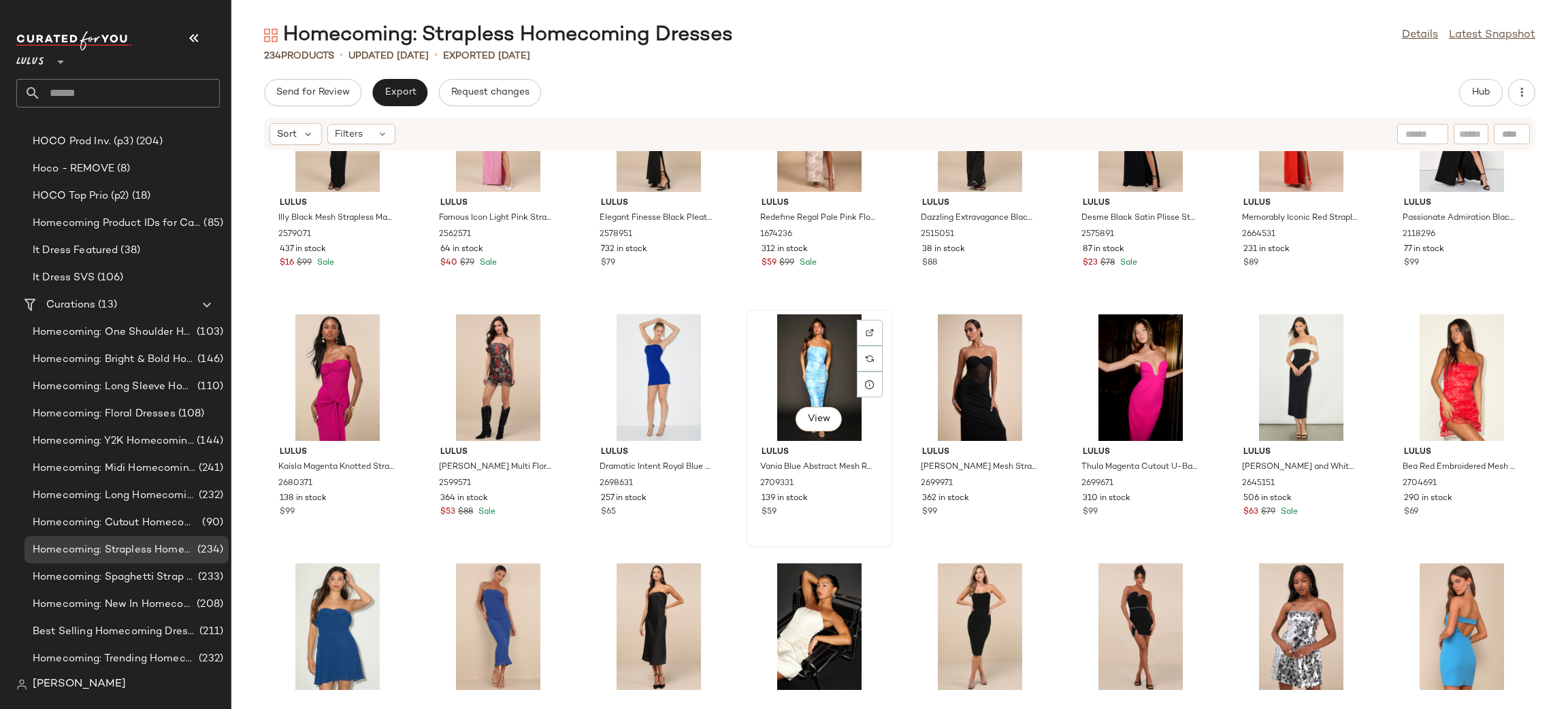
scroll to position [5614, 0]
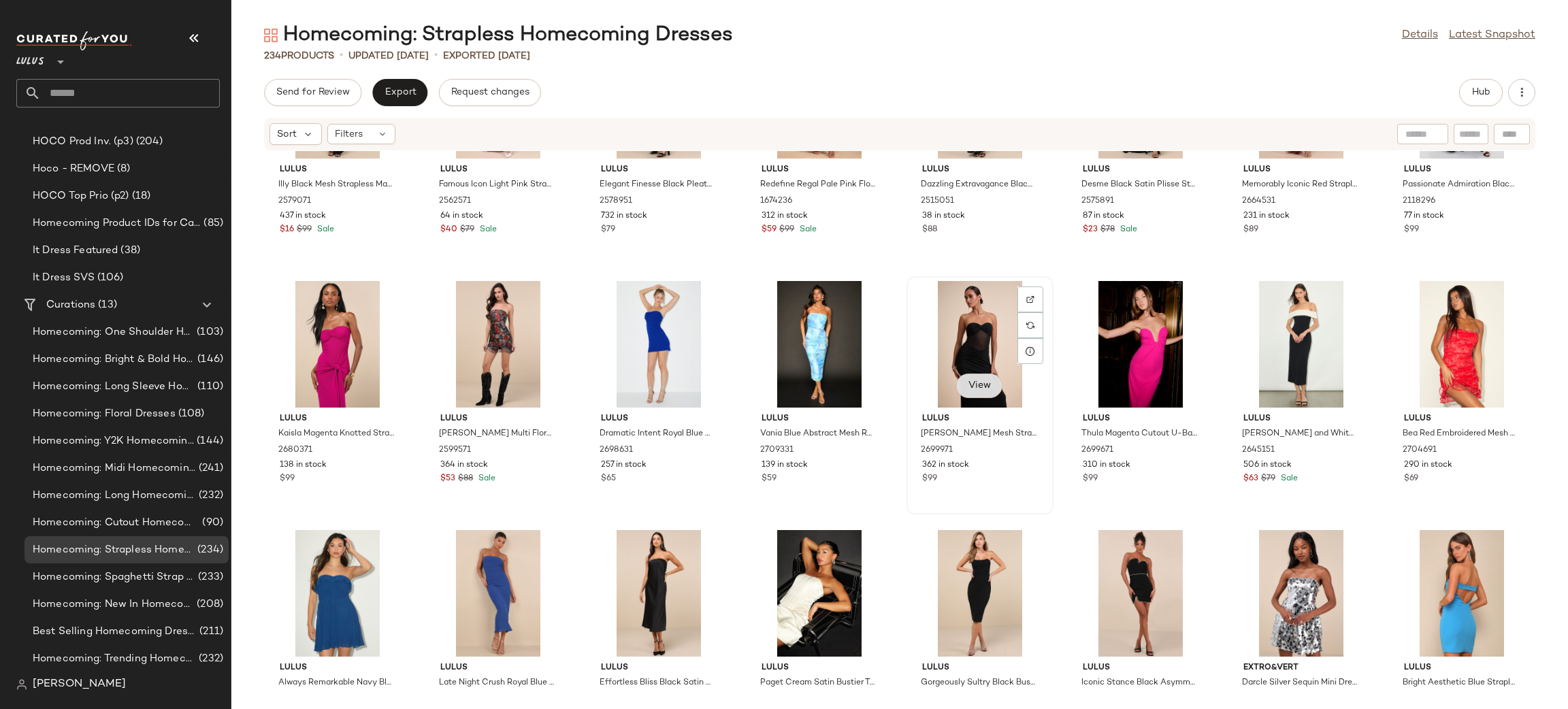
click at [973, 389] on span "View" at bounding box center [979, 385] width 23 height 11
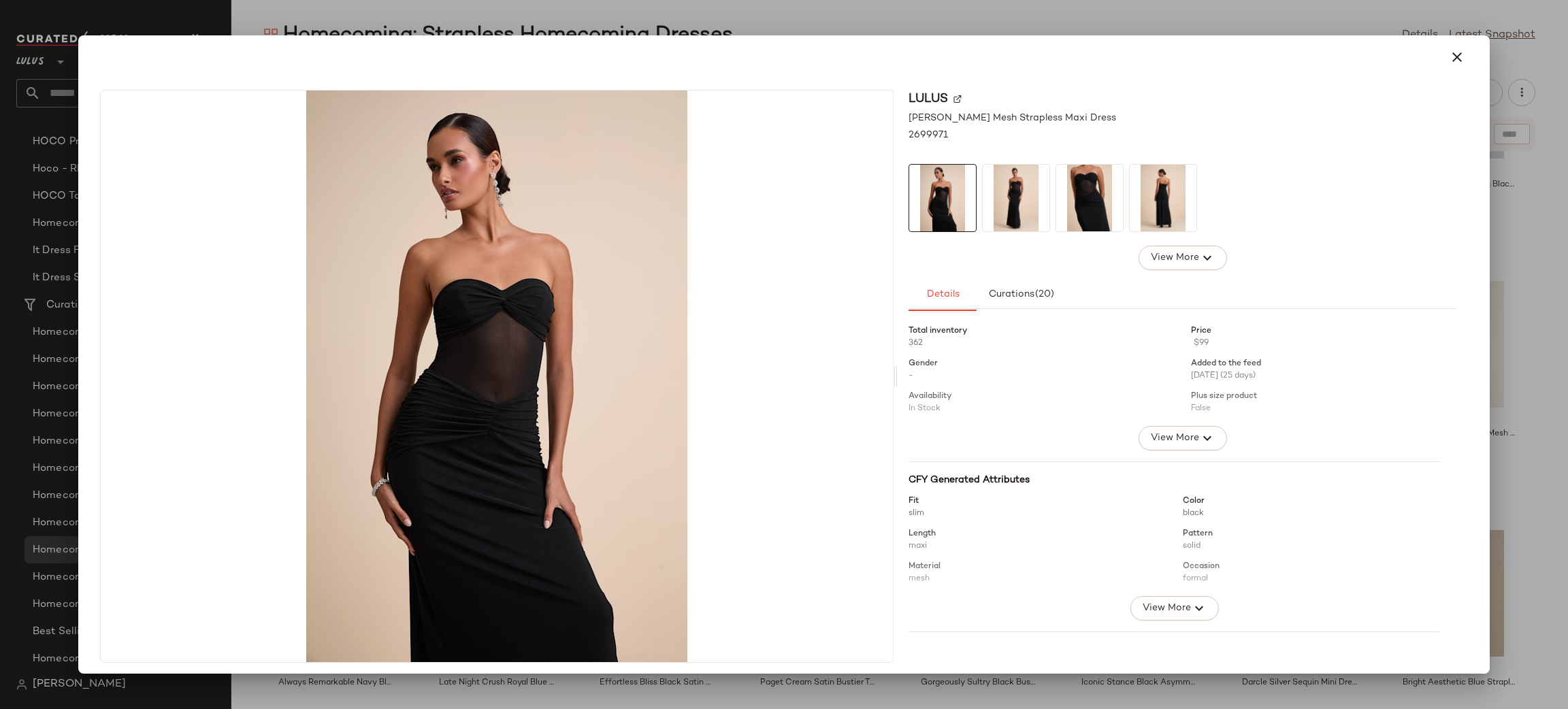
click at [1024, 185] on img at bounding box center [1016, 198] width 67 height 67
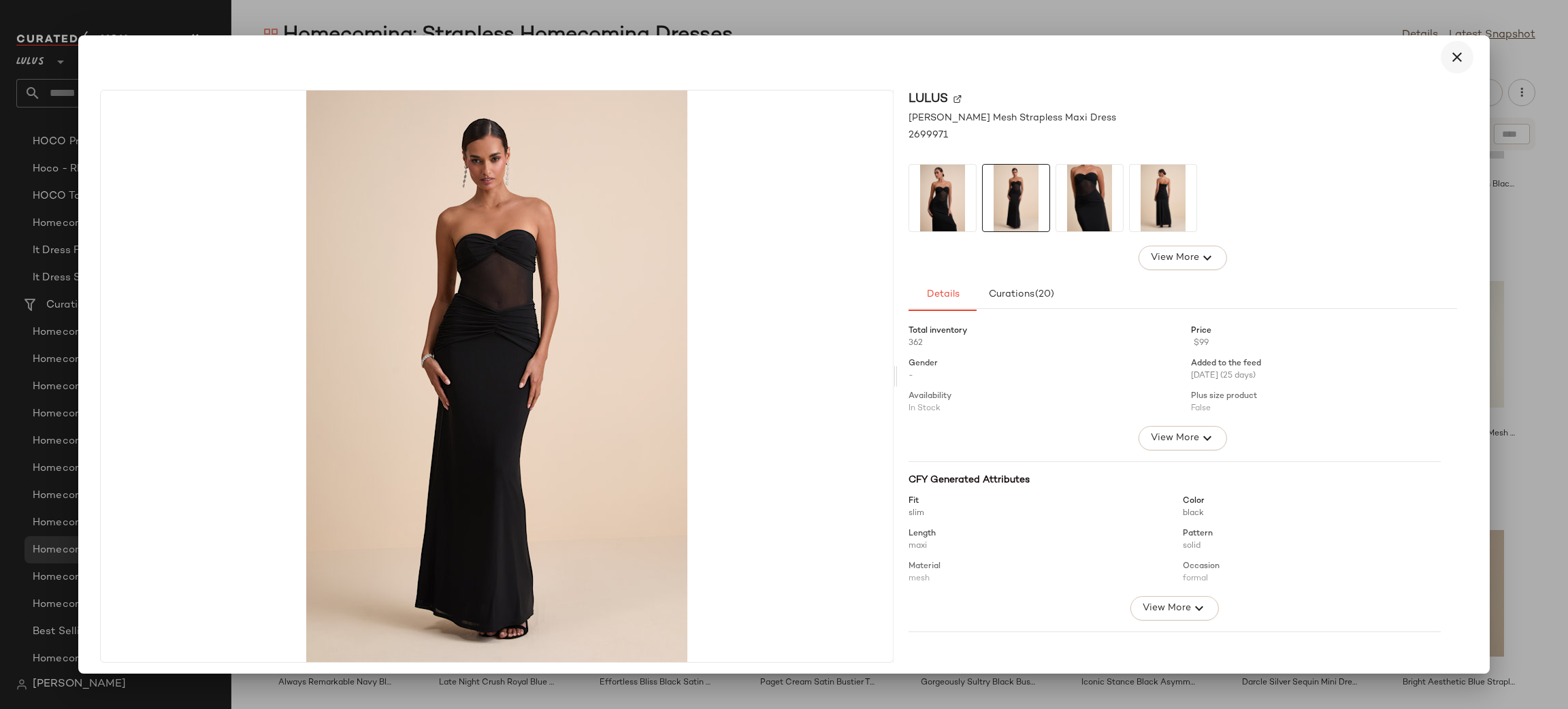
click at [1463, 58] on button "button" at bounding box center [1456, 57] width 33 height 33
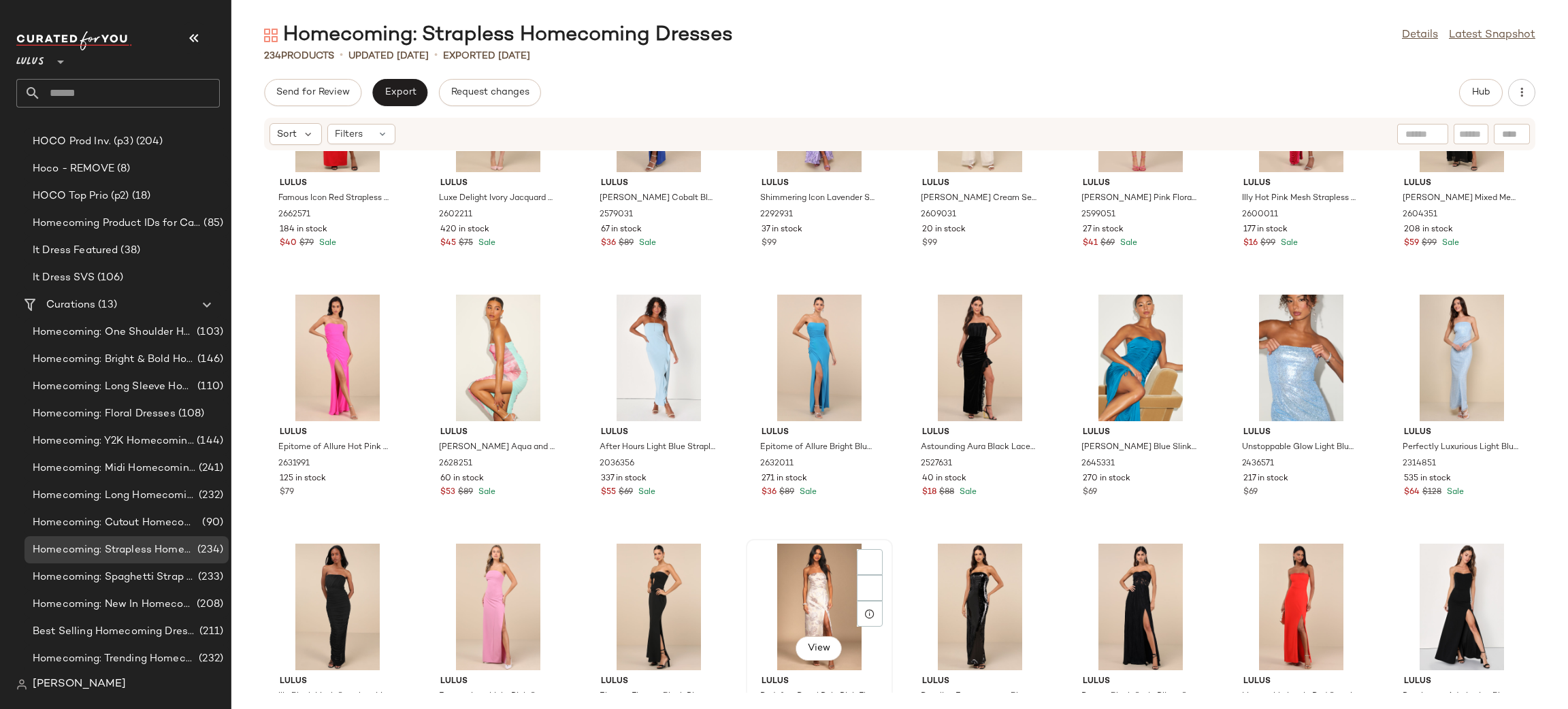
scroll to position [5160, 0]
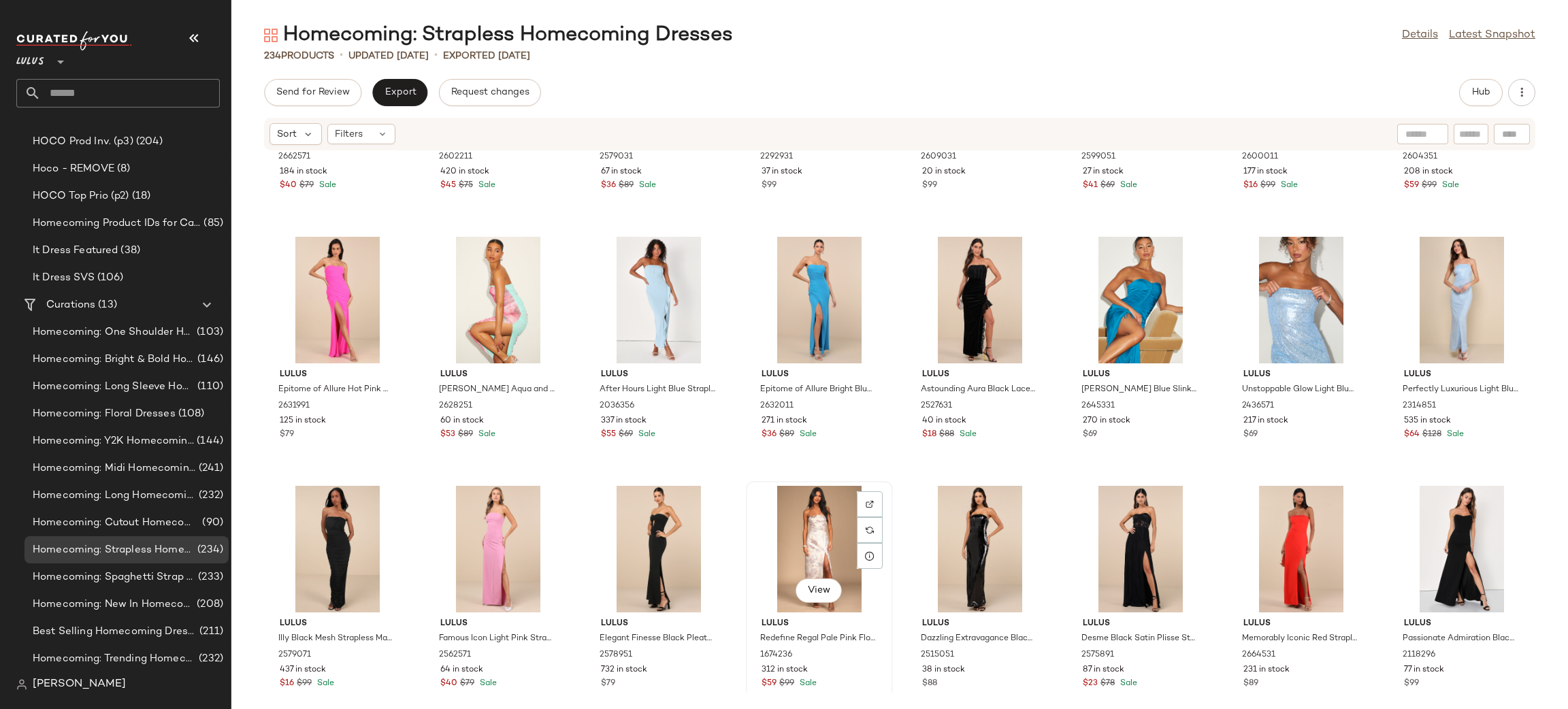
click at [785, 546] on div "View" at bounding box center [818, 548] width 137 height 126
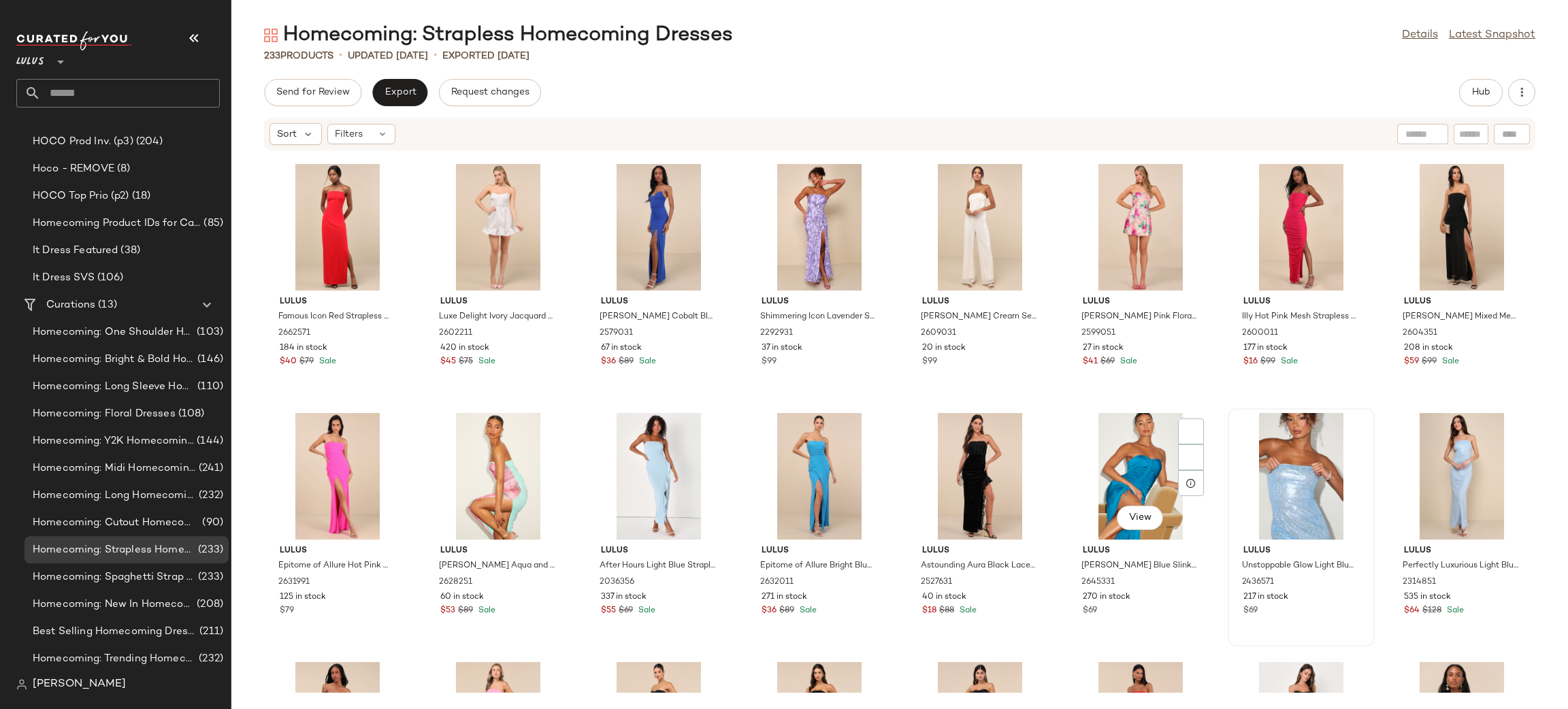
scroll to position [4982, 0]
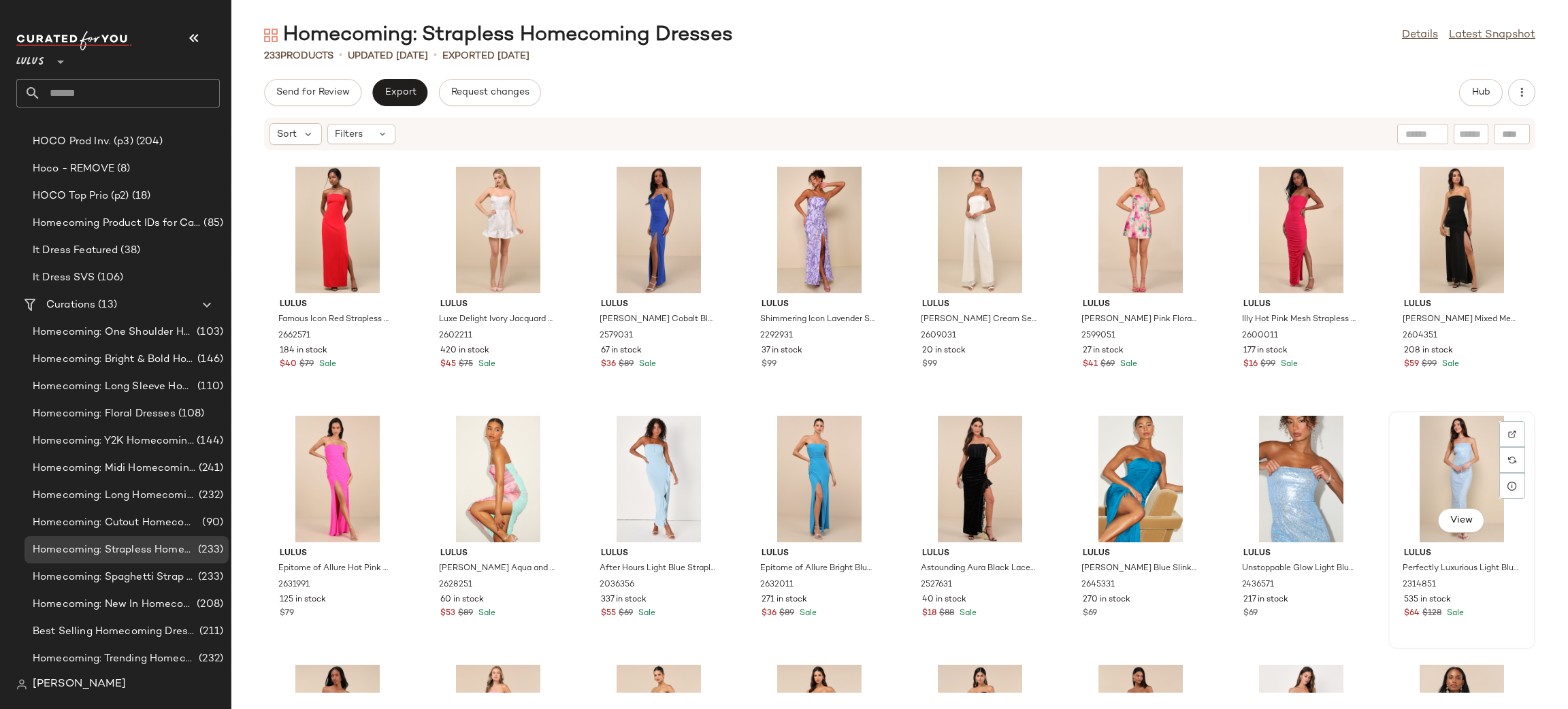
click at [1415, 480] on div "View" at bounding box center [1461, 478] width 137 height 126
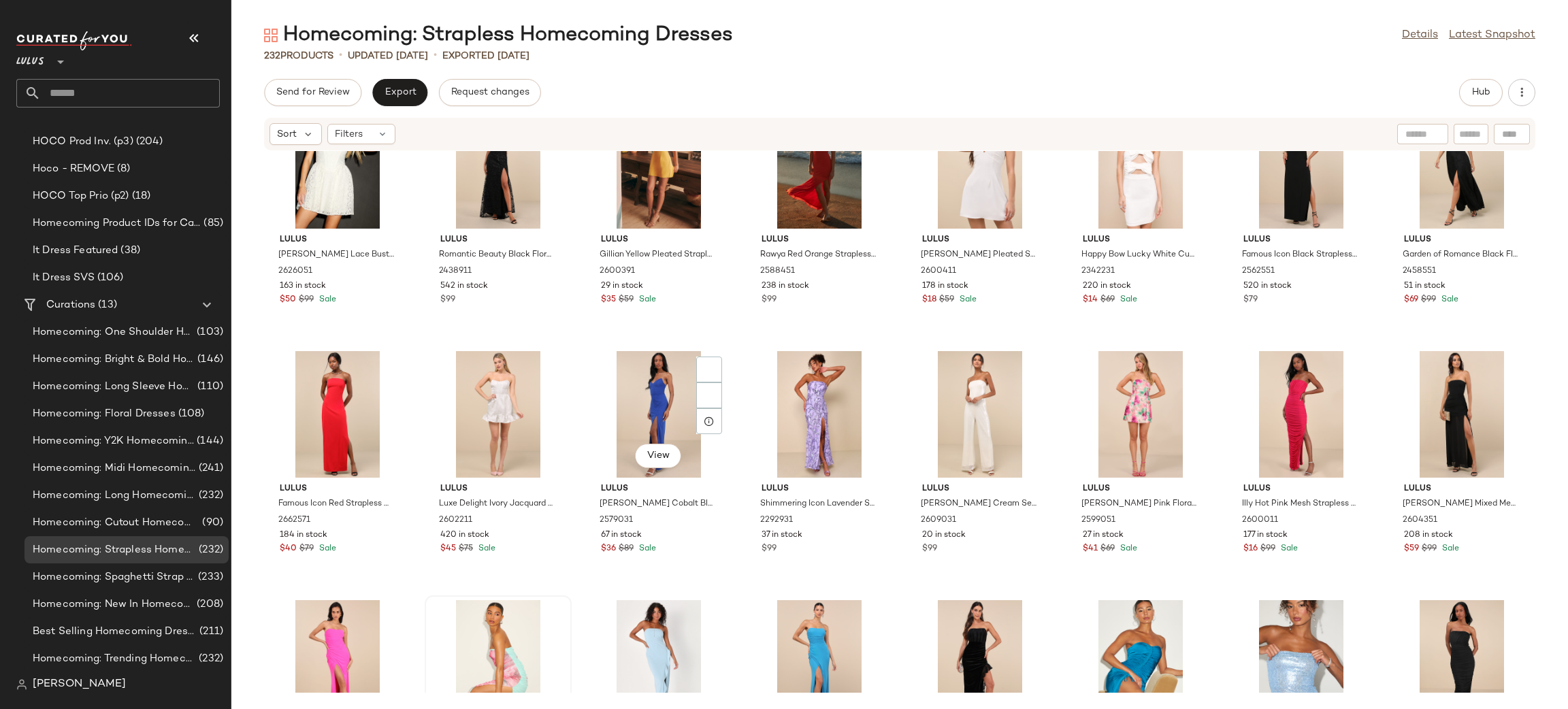
scroll to position [4875, 0]
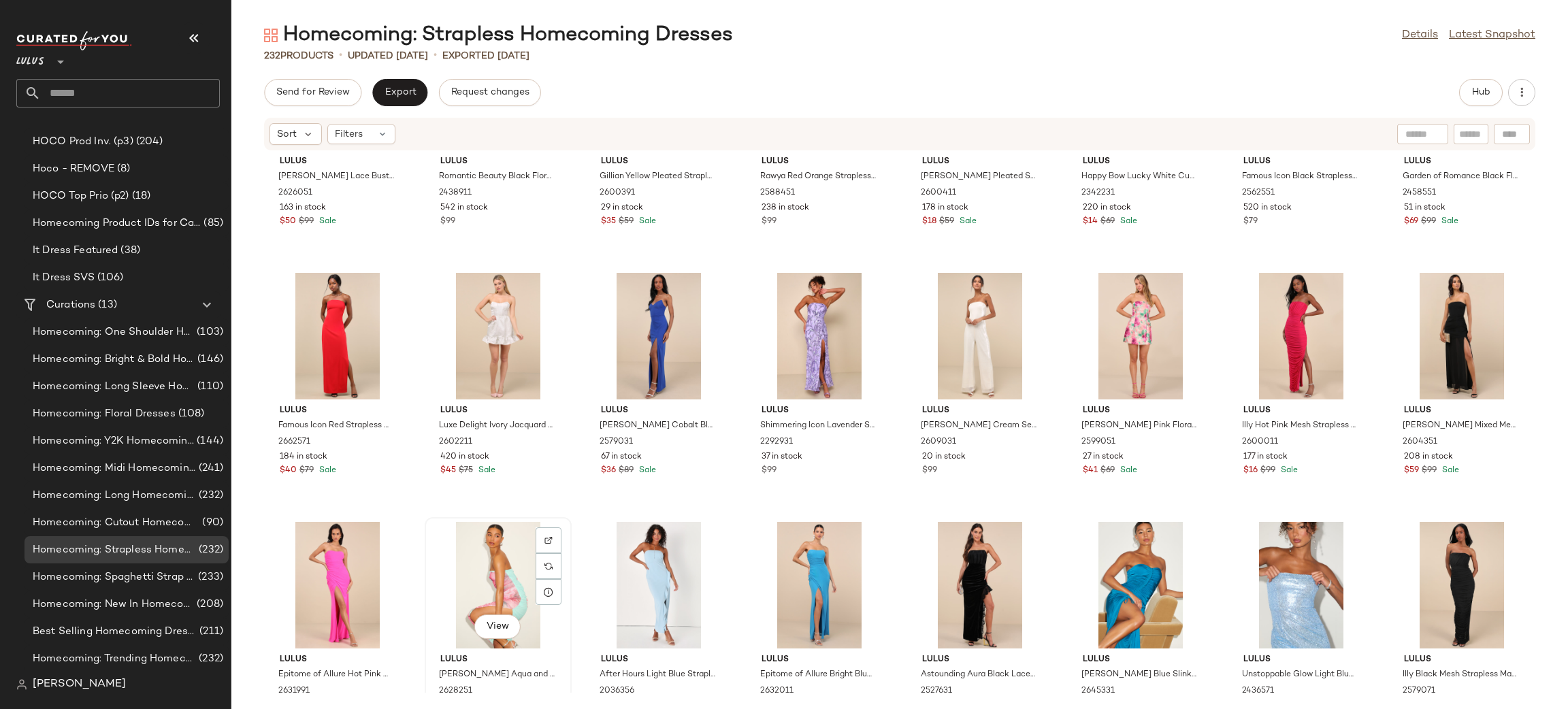
click at [505, 578] on div "View" at bounding box center [497, 584] width 137 height 126
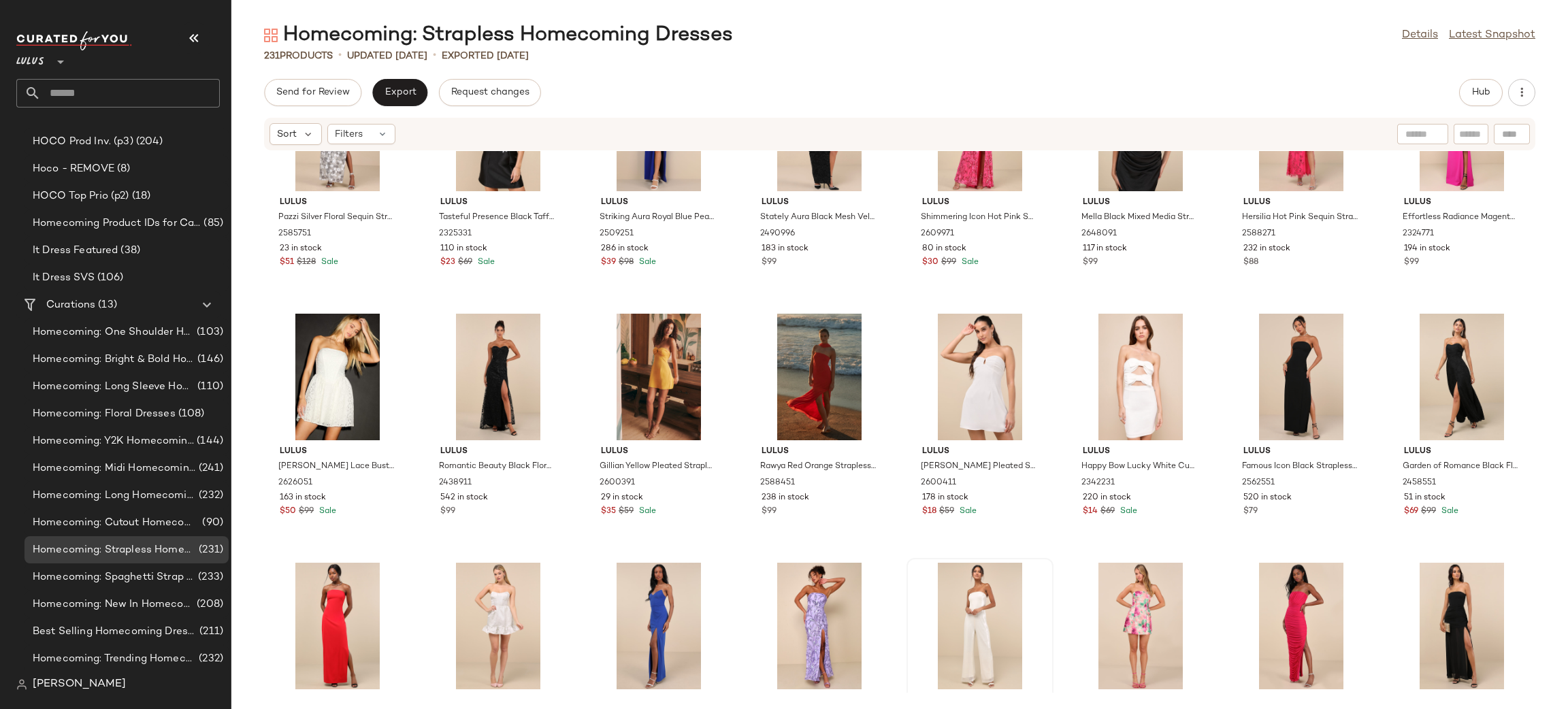
scroll to position [4588, 0]
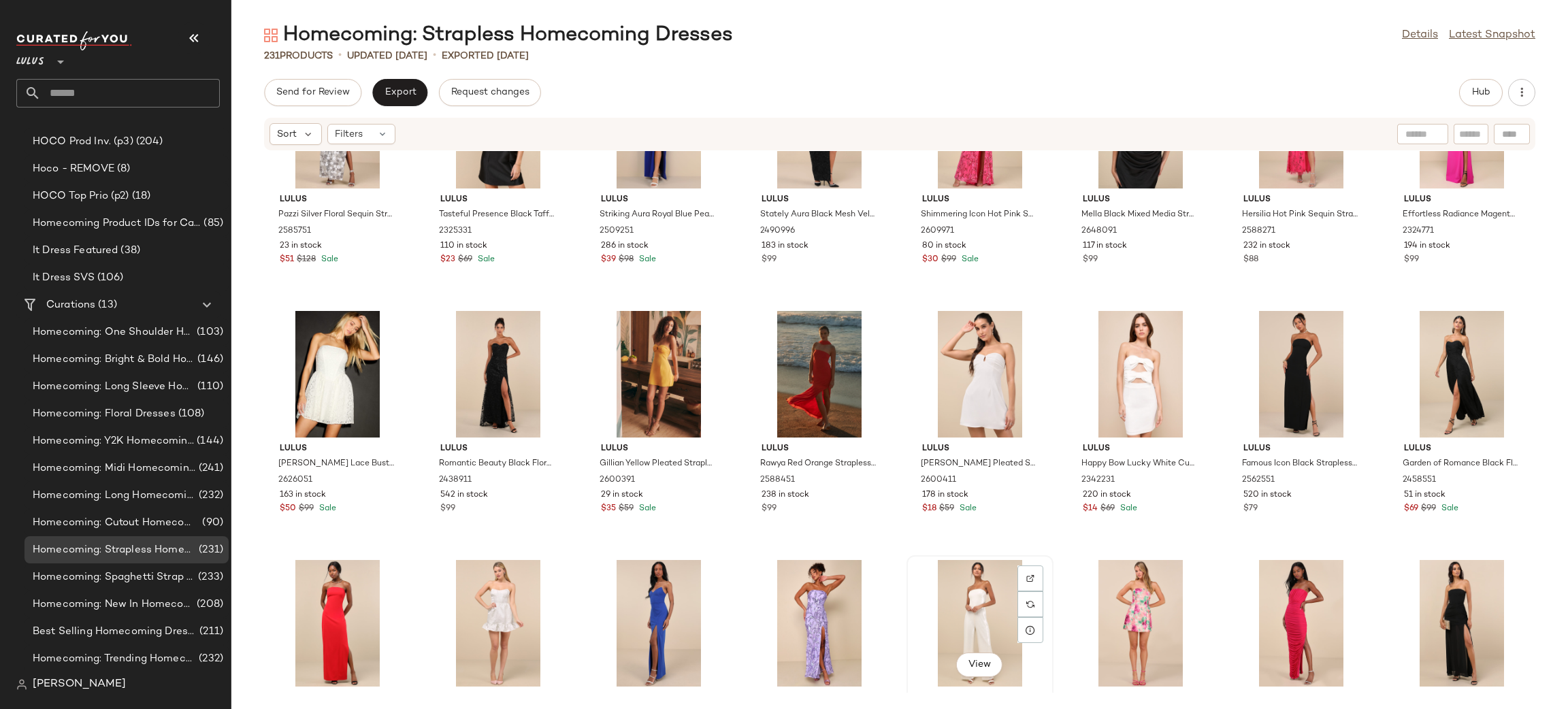
click at [967, 627] on div "View" at bounding box center [980, 622] width 137 height 126
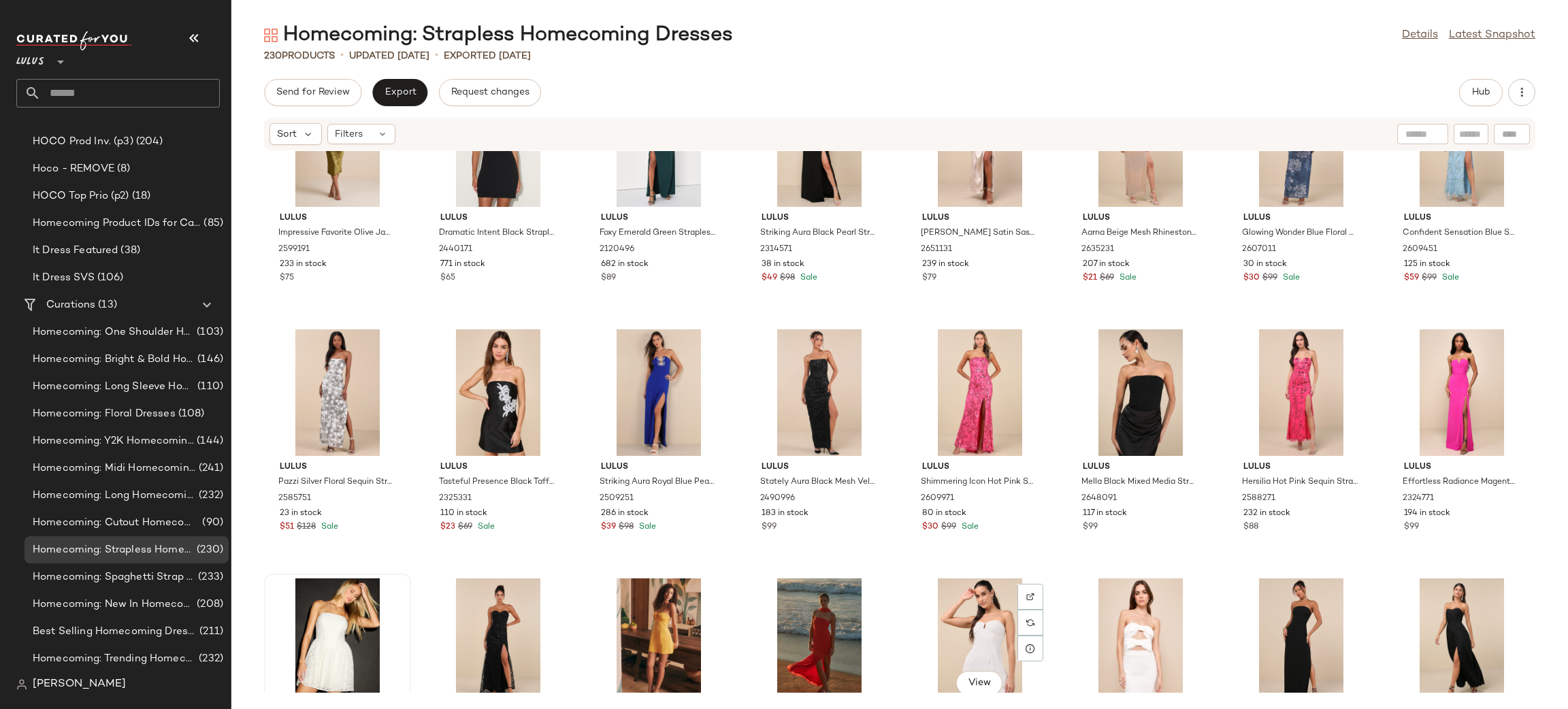
scroll to position [4320, 0]
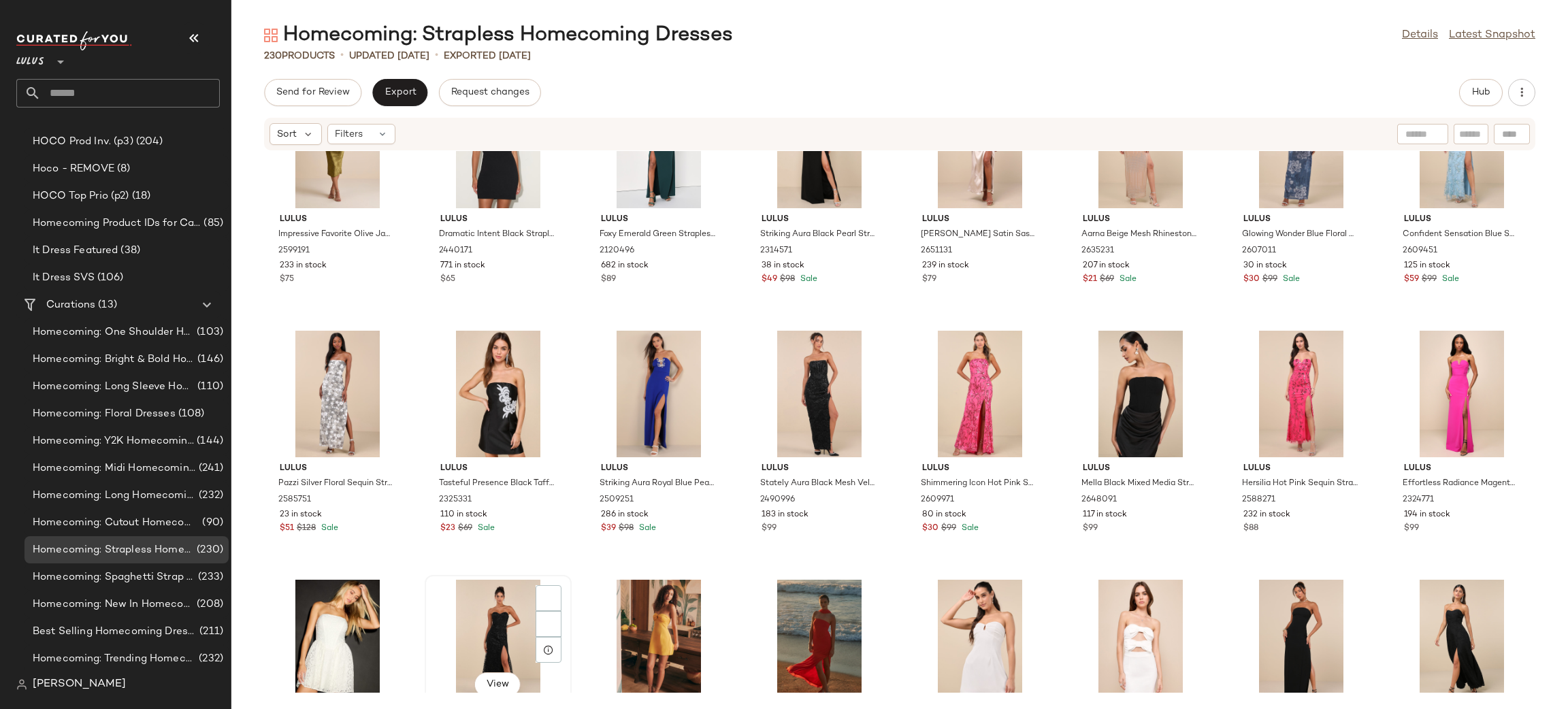
click at [482, 596] on div "View" at bounding box center [497, 642] width 137 height 126
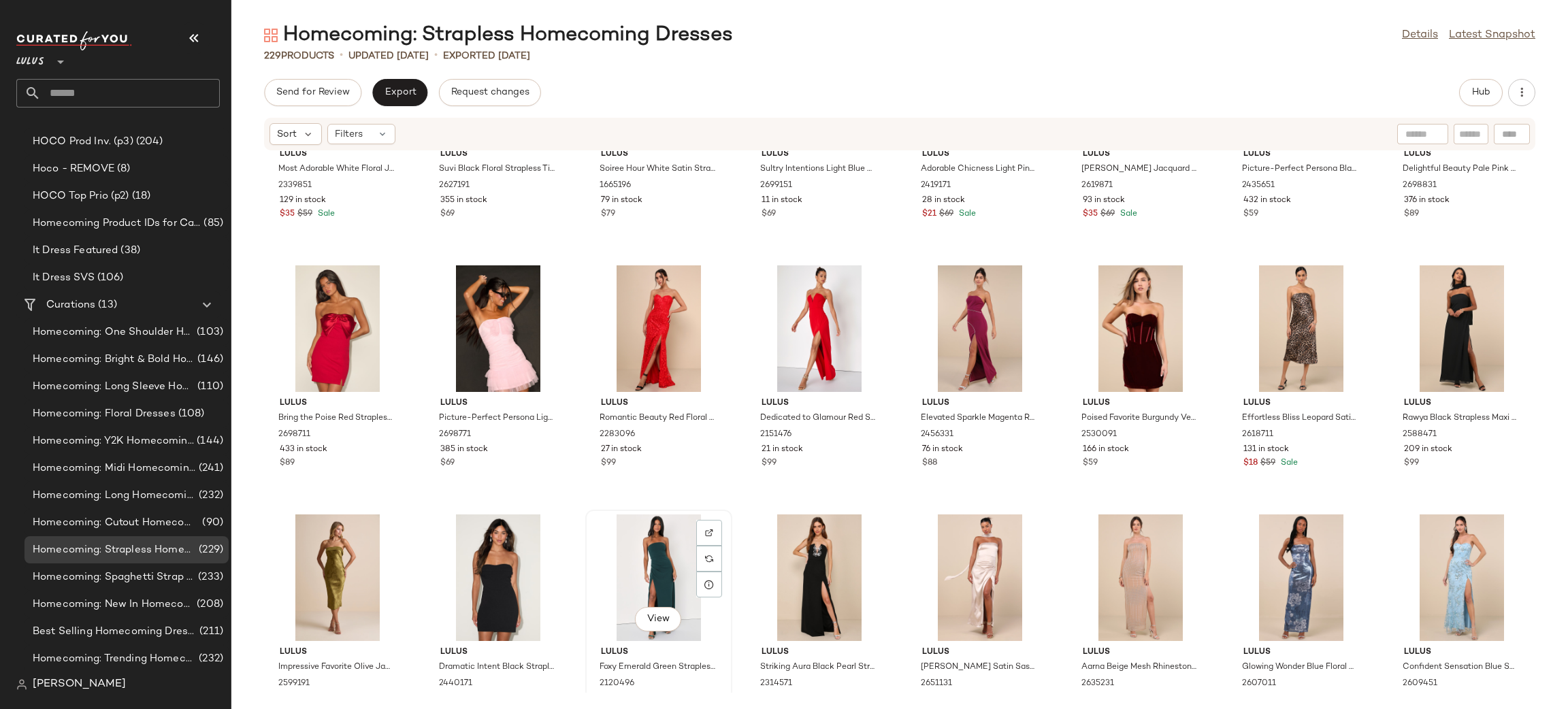
scroll to position [3886, 0]
click at [970, 576] on div "View" at bounding box center [980, 577] width 137 height 126
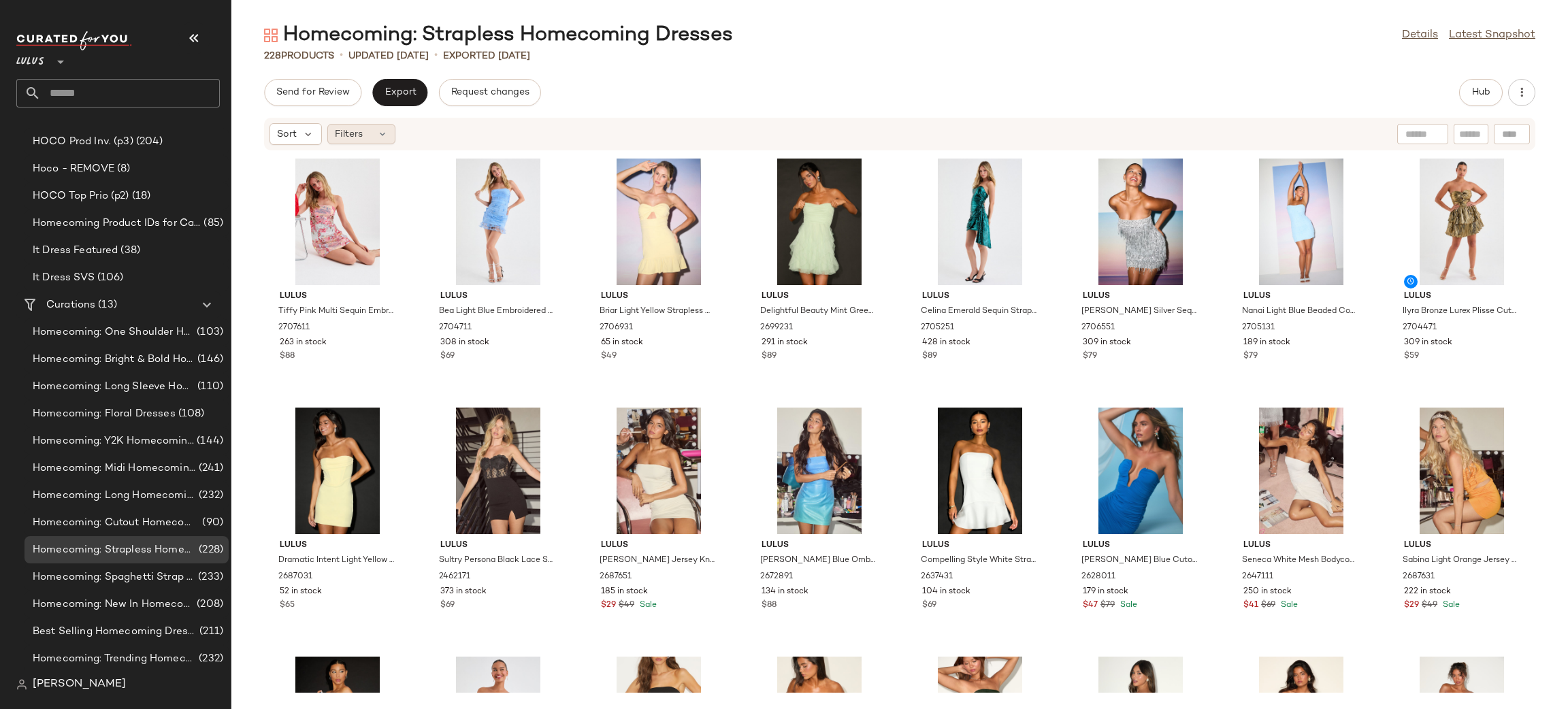
click at [383, 136] on icon at bounding box center [383, 134] width 11 height 11
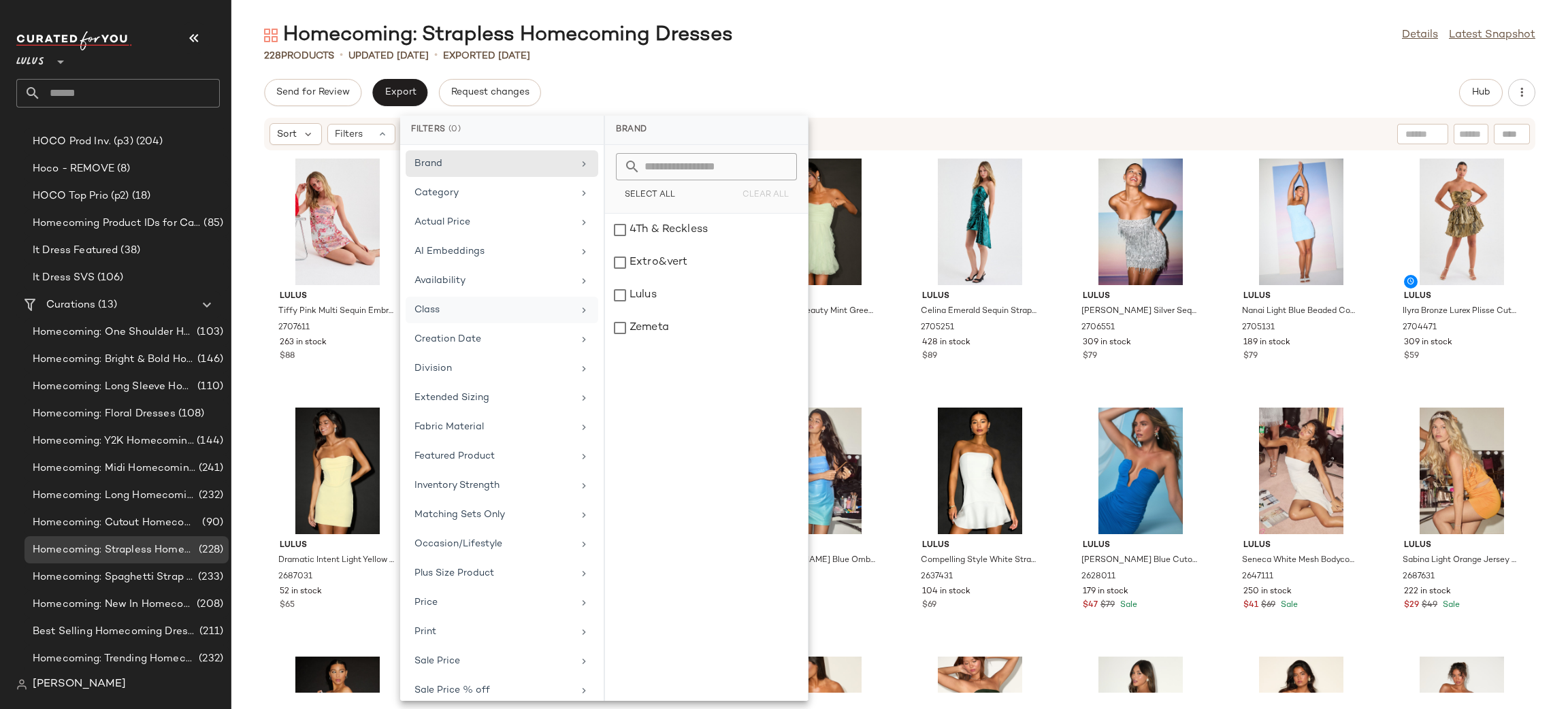
click at [471, 313] on div "Class" at bounding box center [493, 310] width 159 height 14
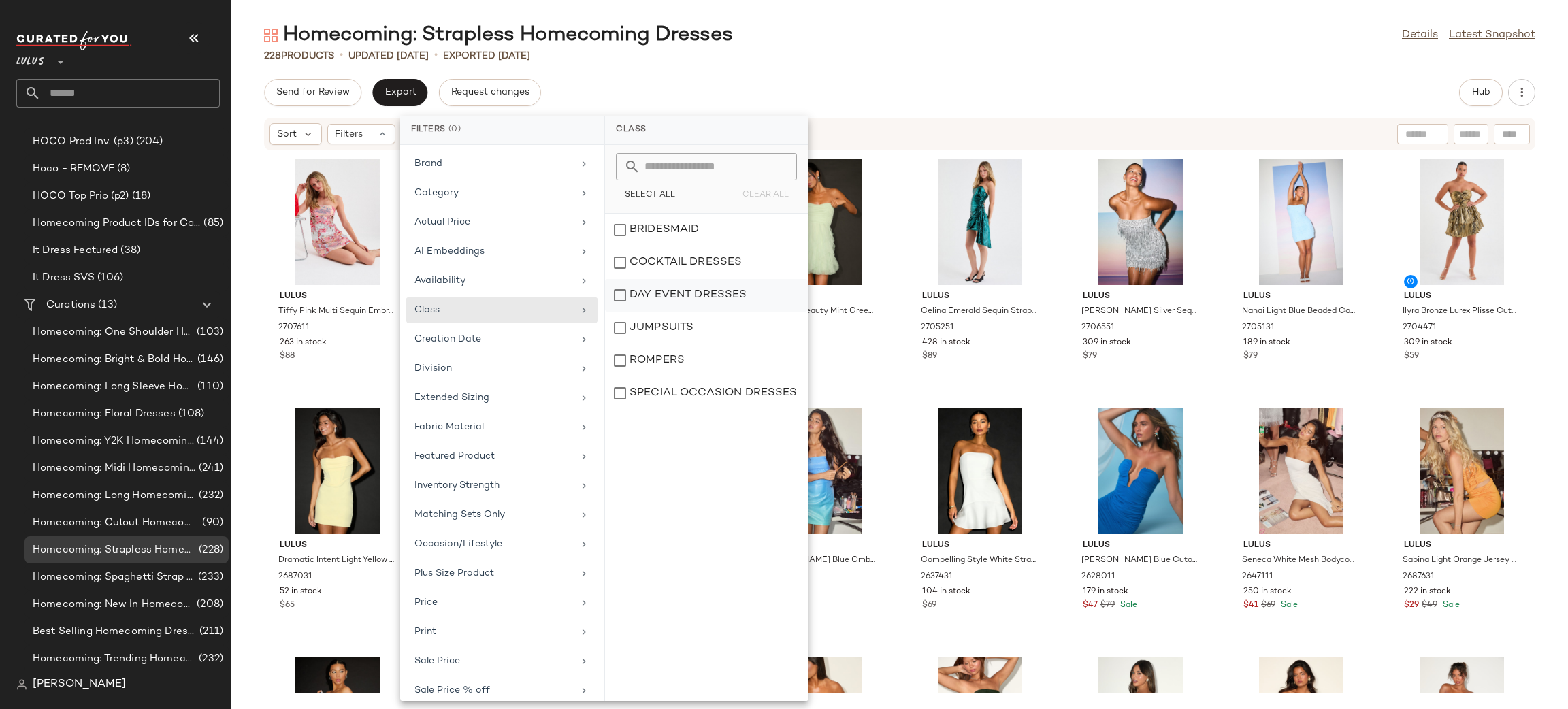
click at [659, 311] on div "DAY EVENT DRESSES" at bounding box center [706, 327] width 203 height 33
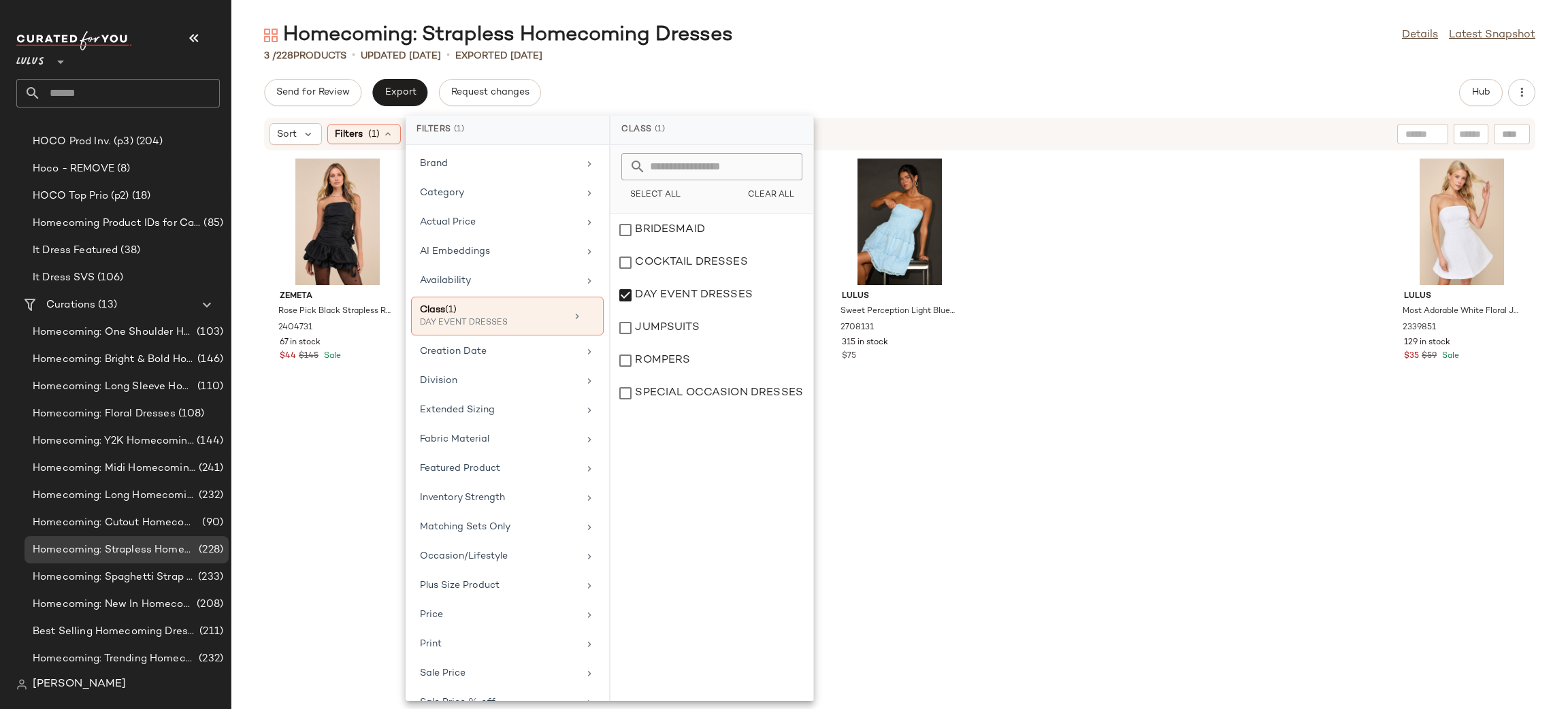
click at [903, 76] on div "Homecoming: Strapless Homecoming Dresses Details Latest Snapshot 3 / 228 Produc…" at bounding box center [900, 365] width 1336 height 687
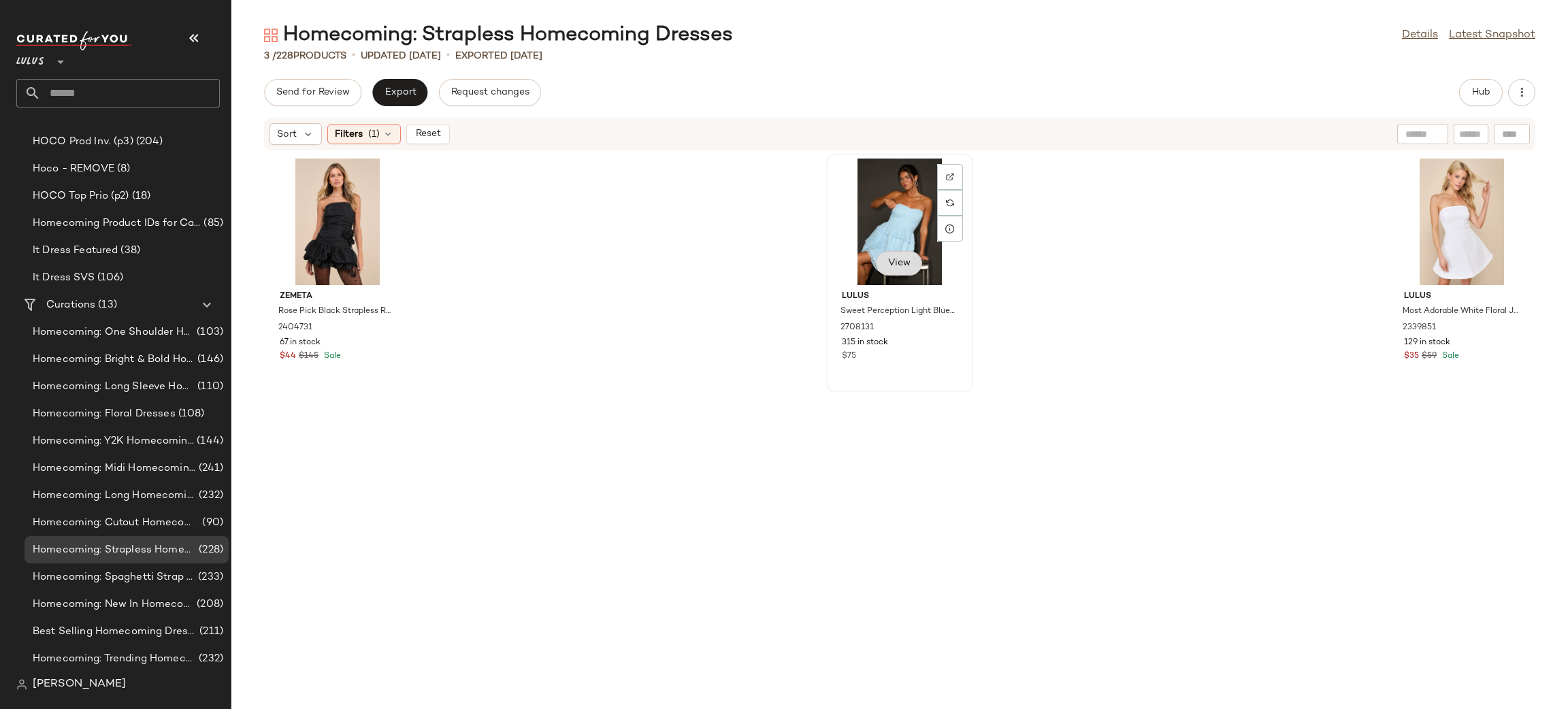
click at [897, 264] on span "View" at bounding box center [899, 263] width 23 height 11
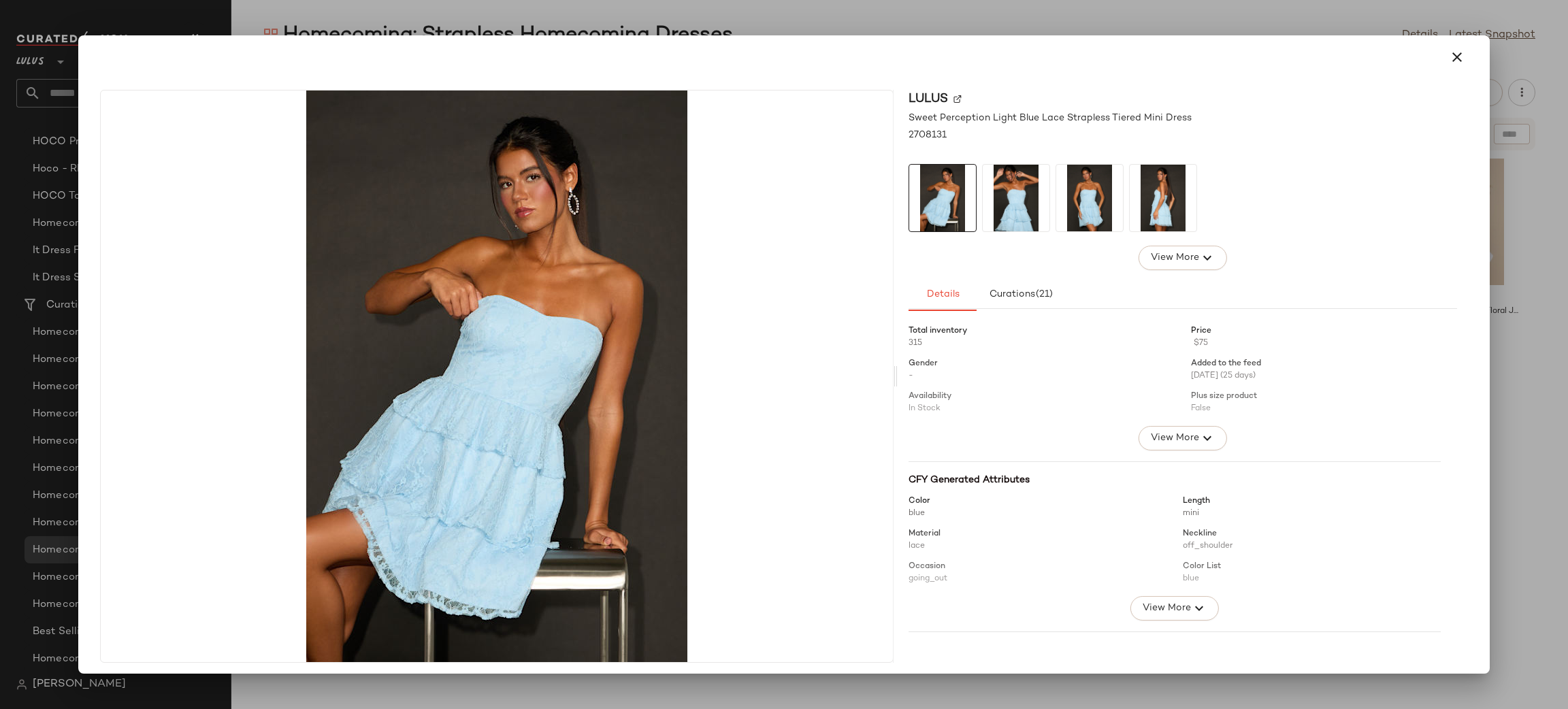
click at [989, 217] on img at bounding box center [1016, 198] width 67 height 67
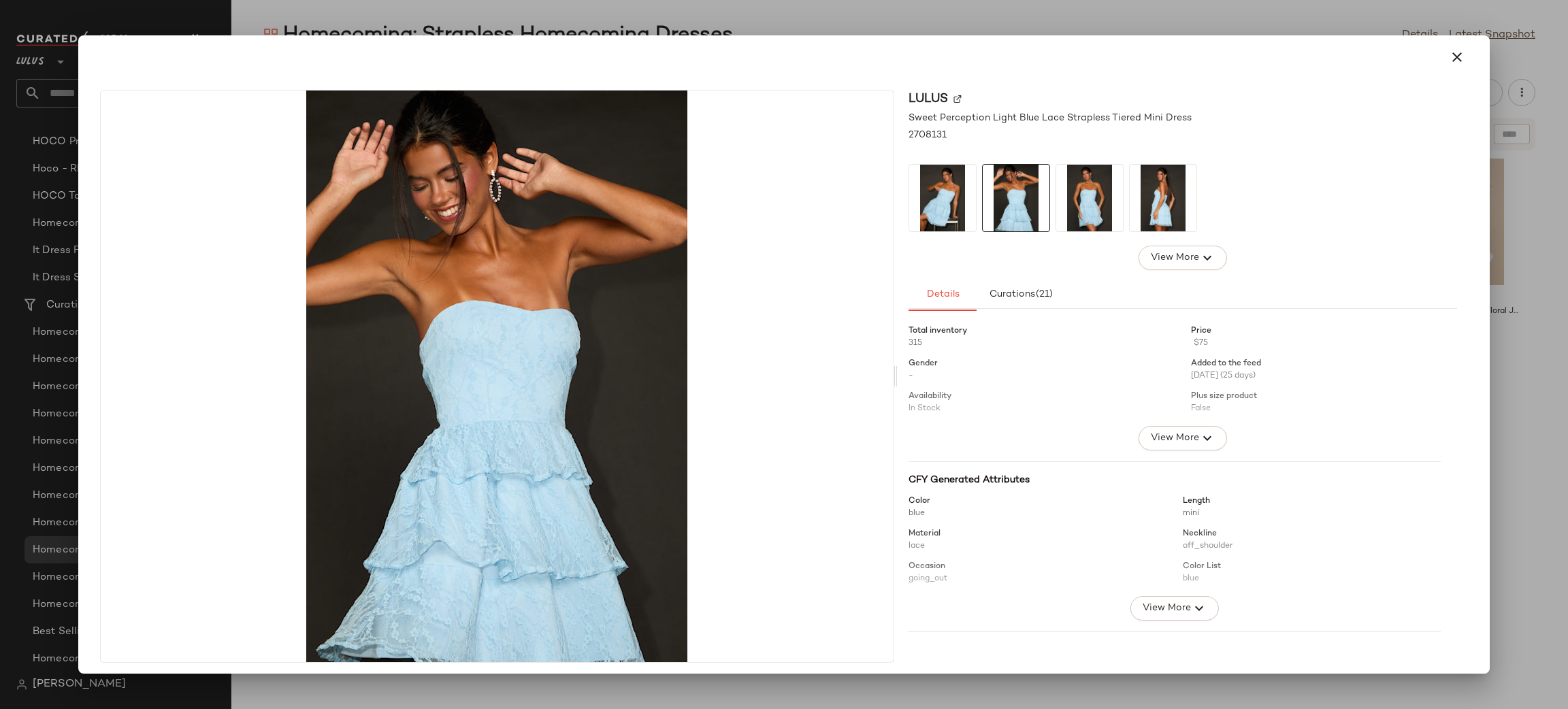
click at [1069, 194] on img at bounding box center [1089, 198] width 67 height 67
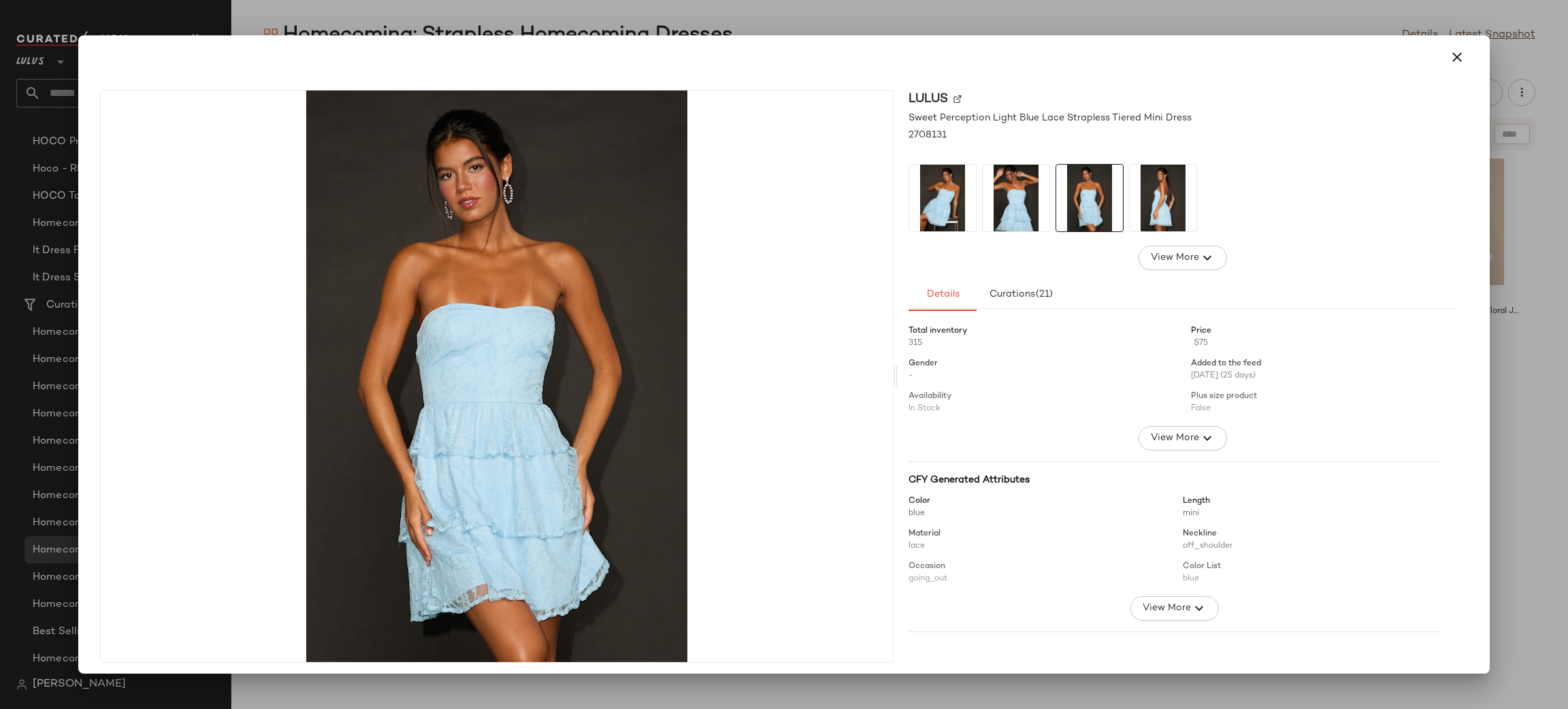
click at [1146, 192] on img at bounding box center [1163, 198] width 67 height 67
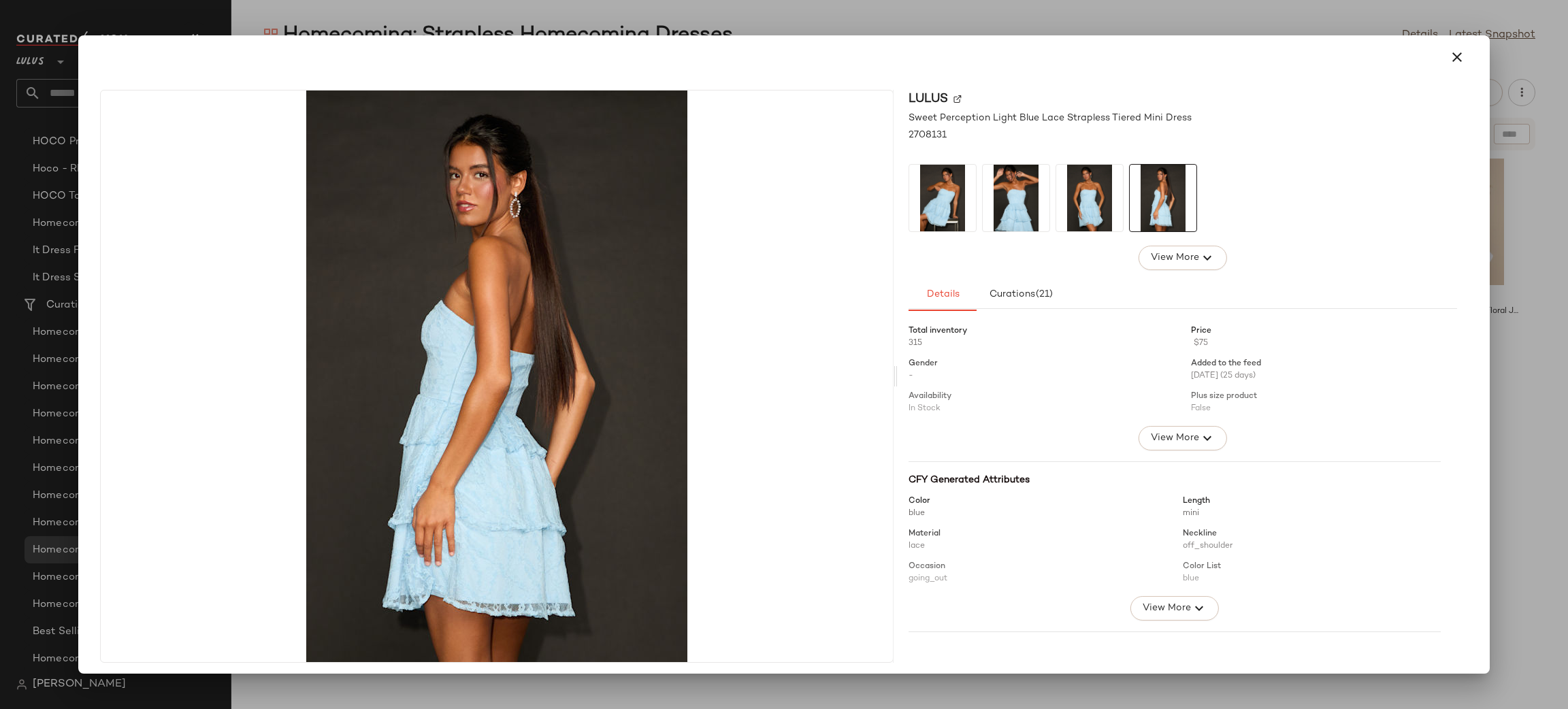
click at [1450, 63] on icon "button" at bounding box center [1456, 57] width 16 height 16
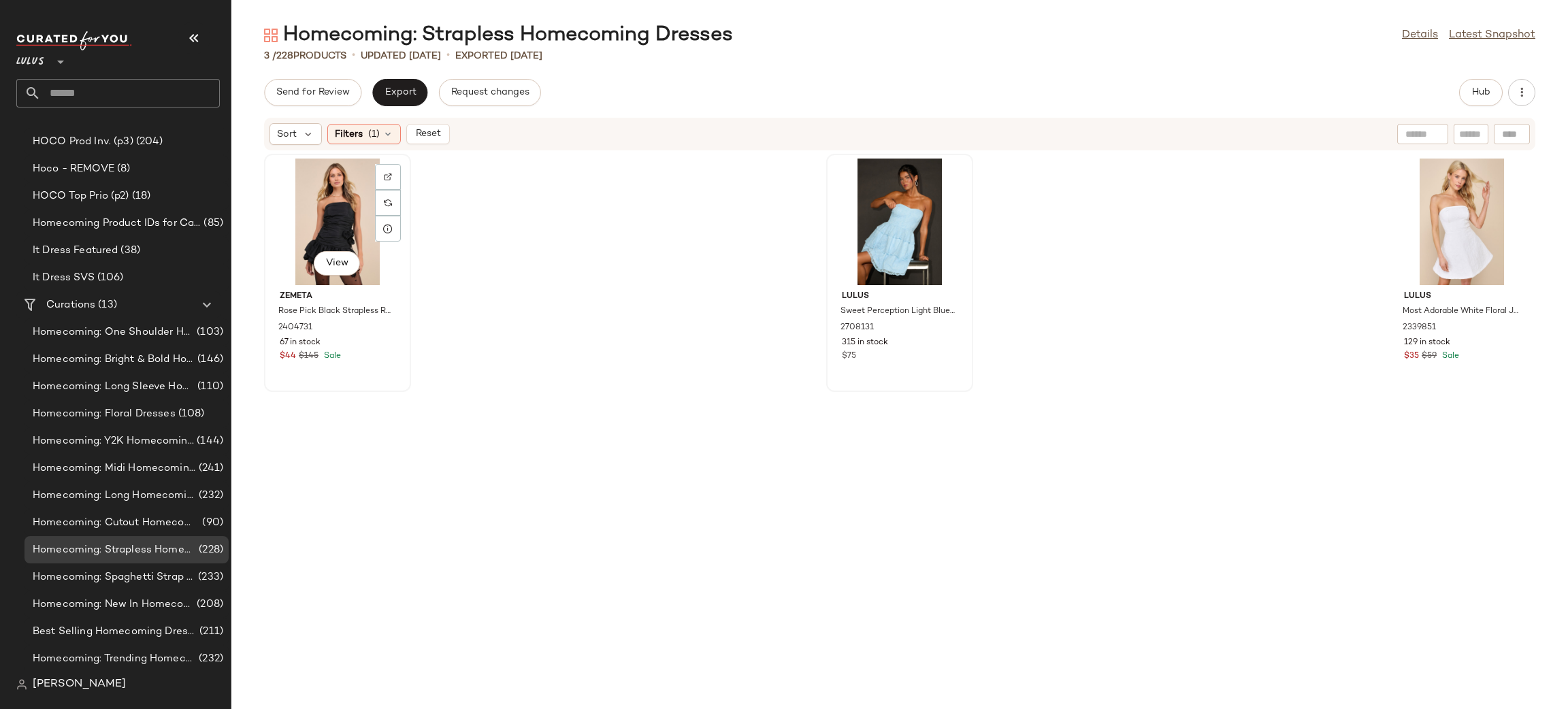
click at [335, 217] on div "View" at bounding box center [337, 221] width 137 height 126
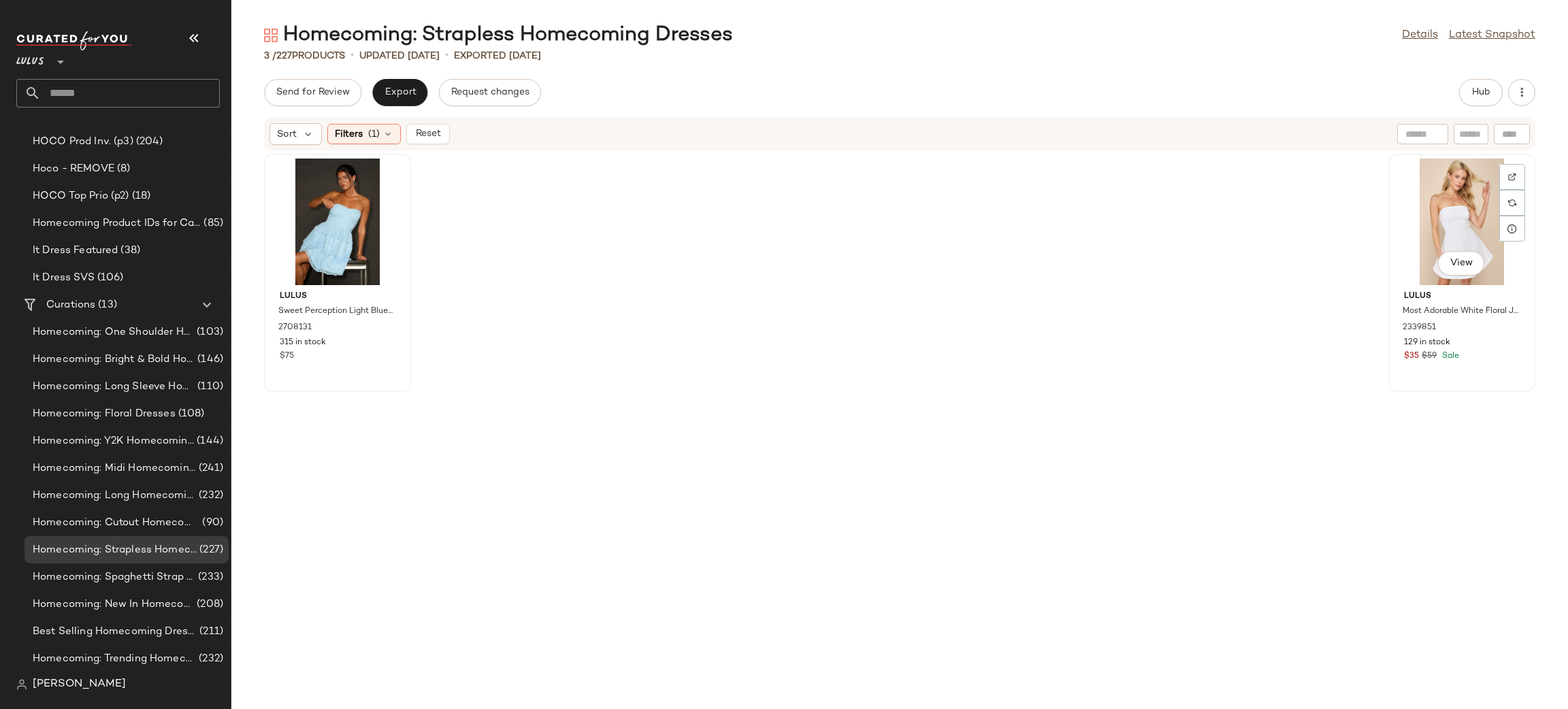
click at [1453, 222] on div "View" at bounding box center [1461, 221] width 137 height 126
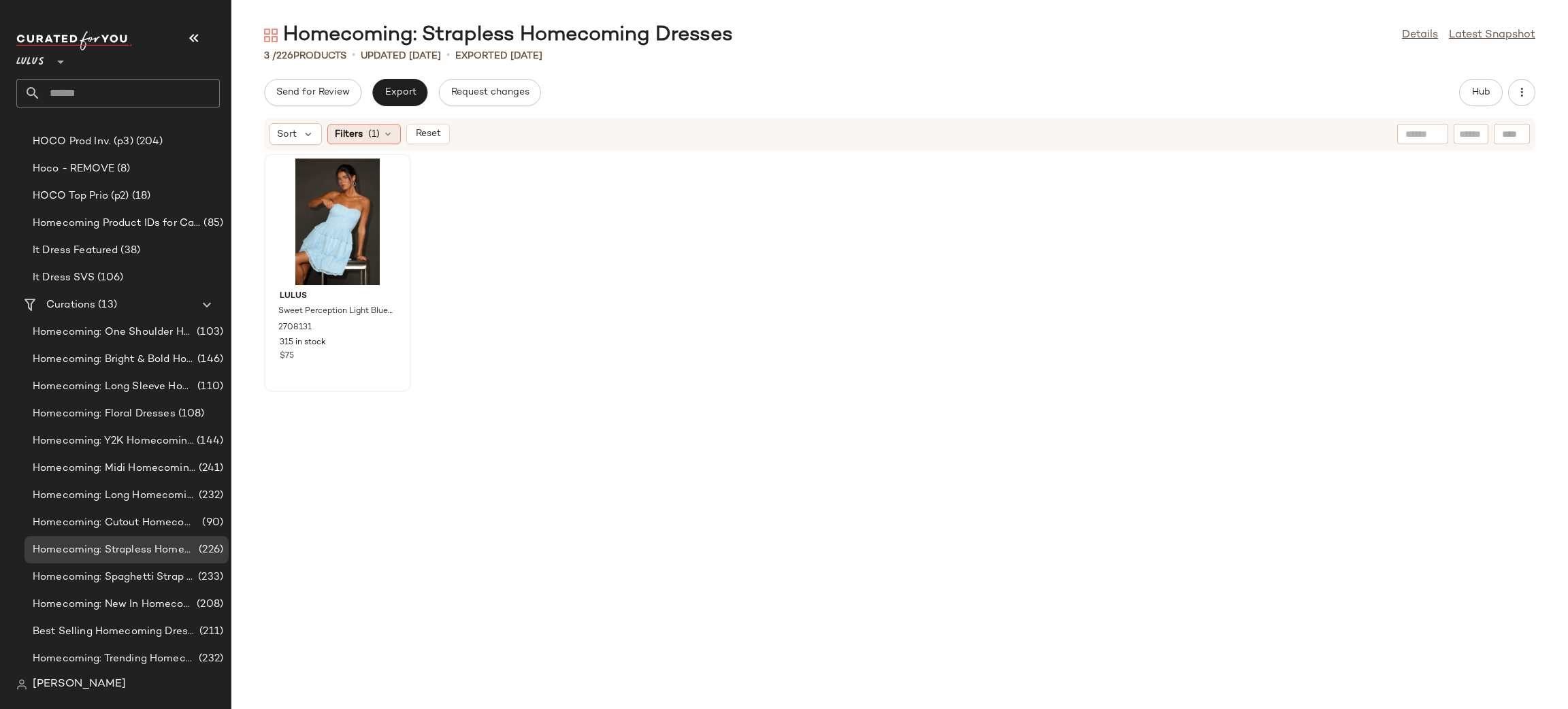
click at [392, 131] on icon at bounding box center [388, 134] width 11 height 11
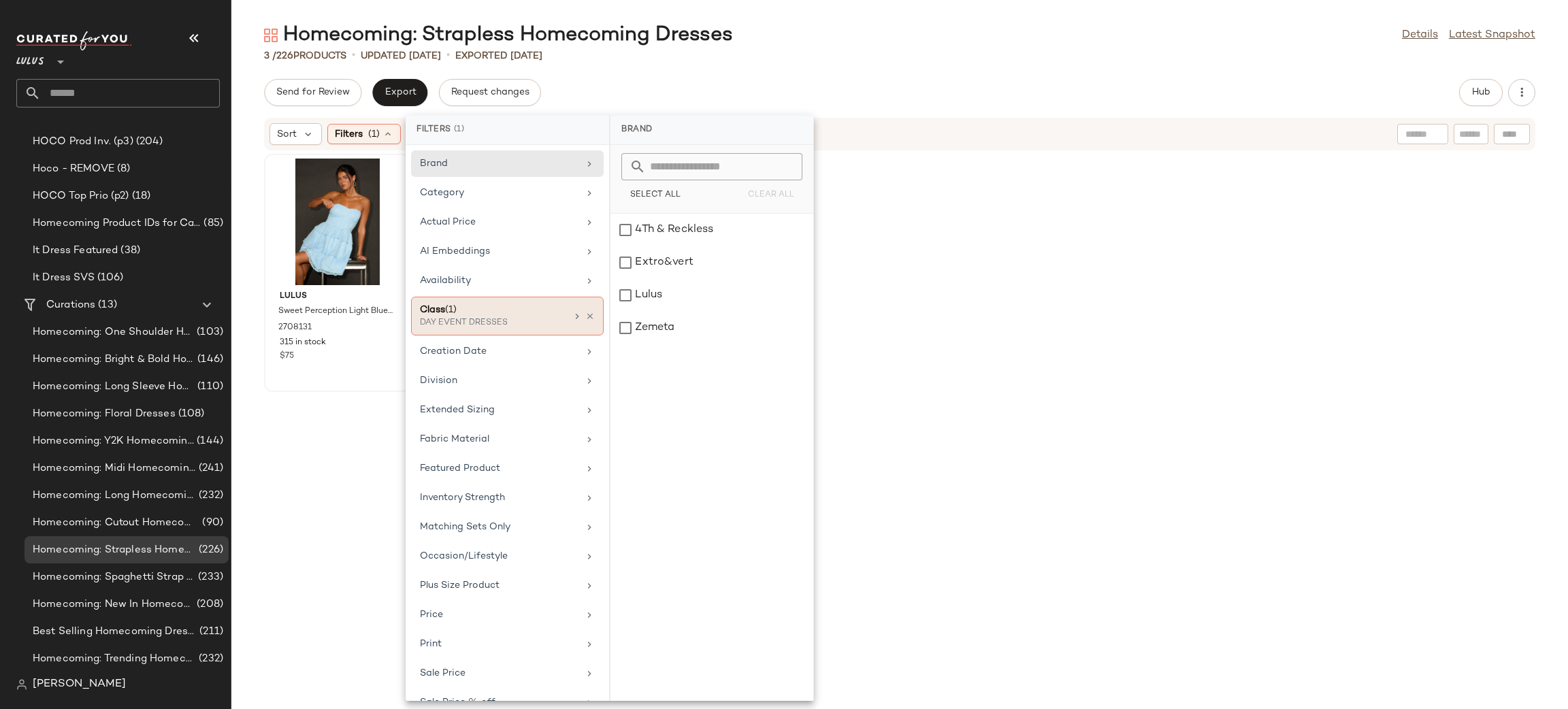
click at [585, 317] on icon at bounding box center [590, 316] width 9 height 9
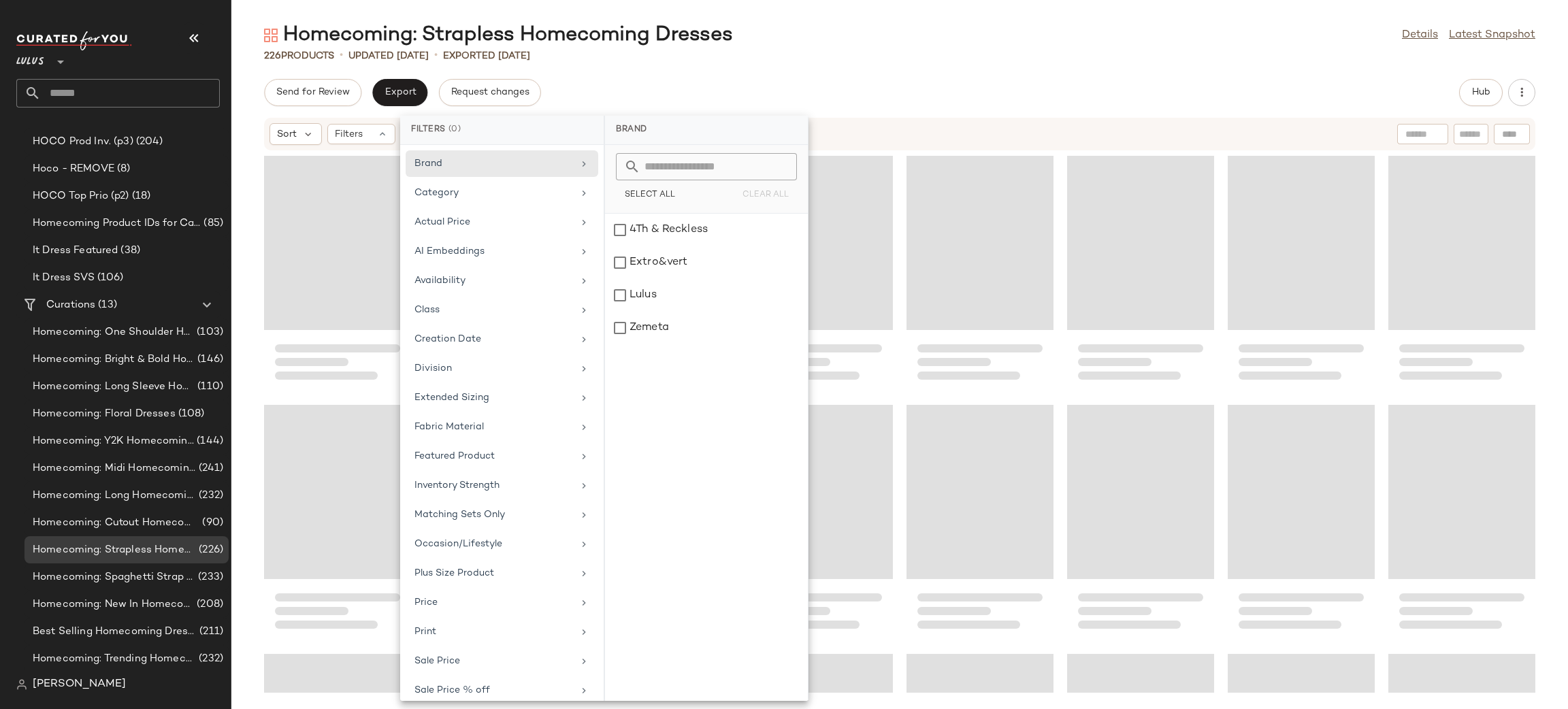
click at [949, 77] on div "Homecoming: Strapless Homecoming Dresses Details Latest Snapshot 226 Products •…" at bounding box center [900, 365] width 1336 height 687
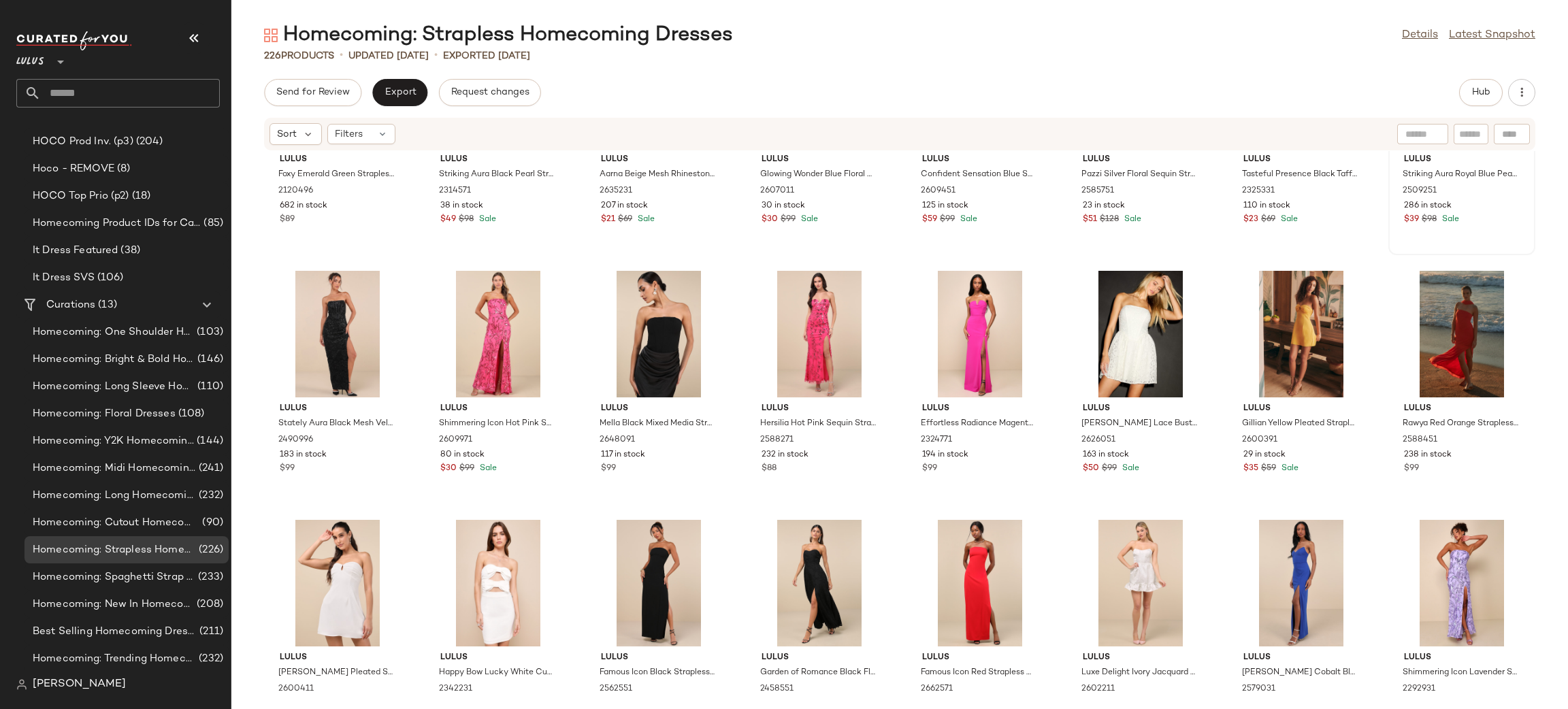
scroll to position [4443, 0]
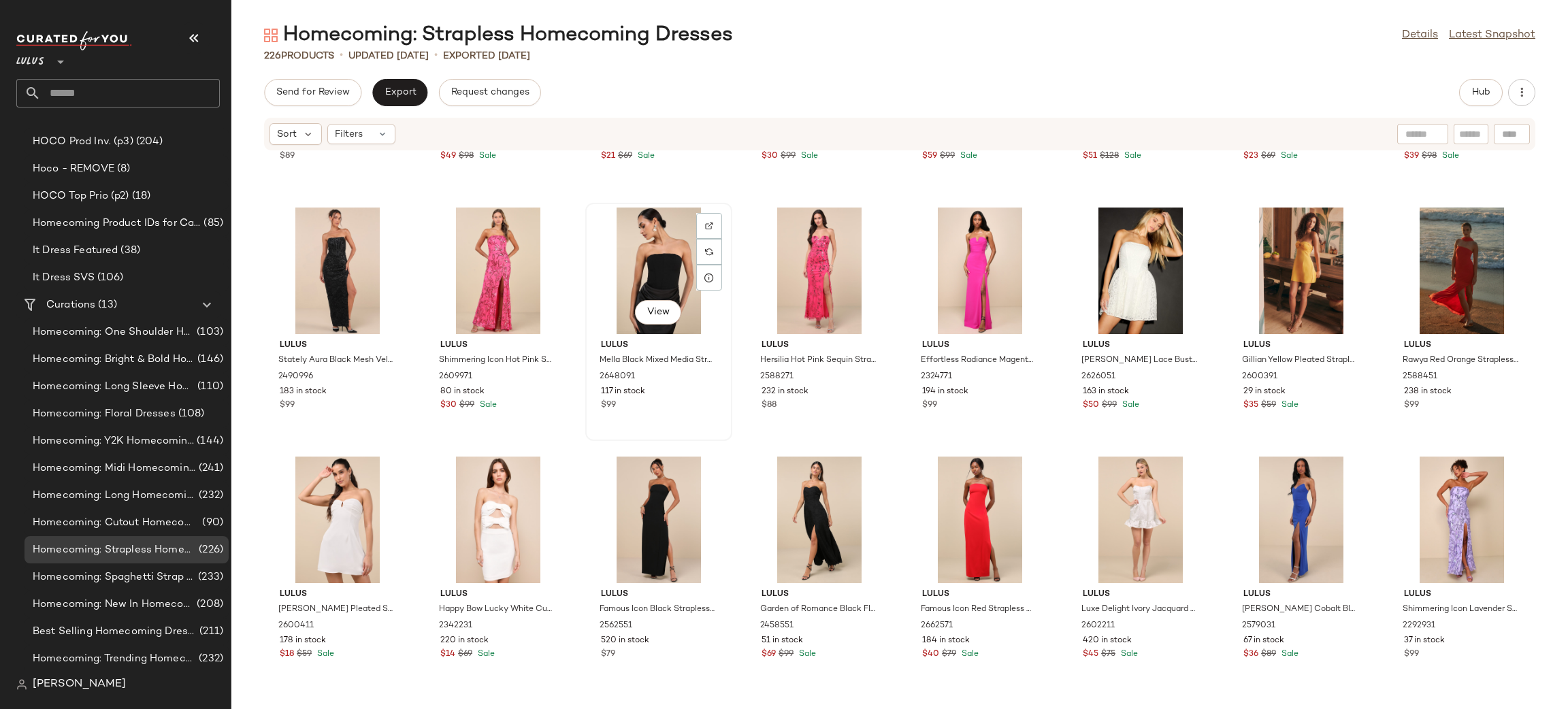
click at [650, 325] on div "View" at bounding box center [658, 270] width 137 height 126
click at [652, 319] on button "View" at bounding box center [658, 313] width 46 height 25
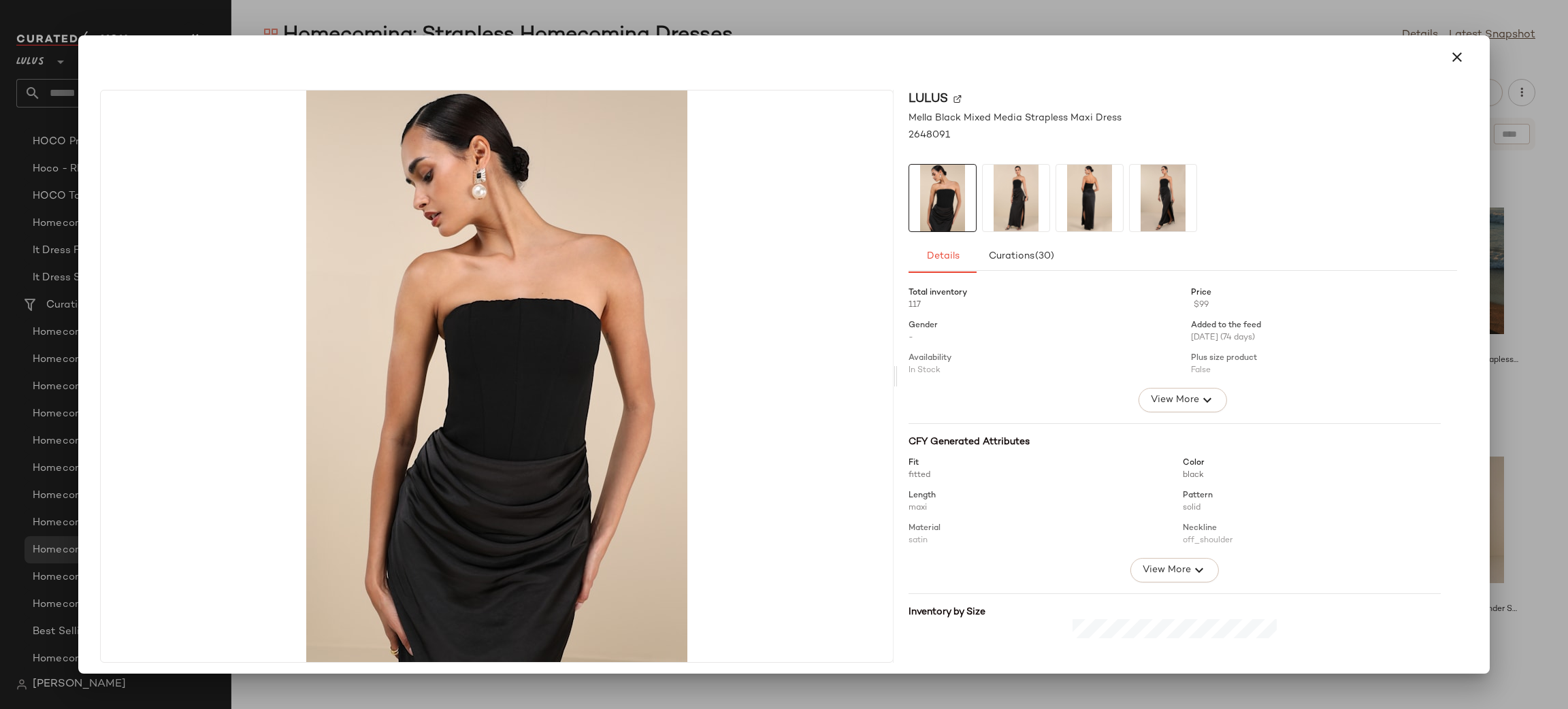
click at [1007, 211] on img at bounding box center [1016, 198] width 67 height 67
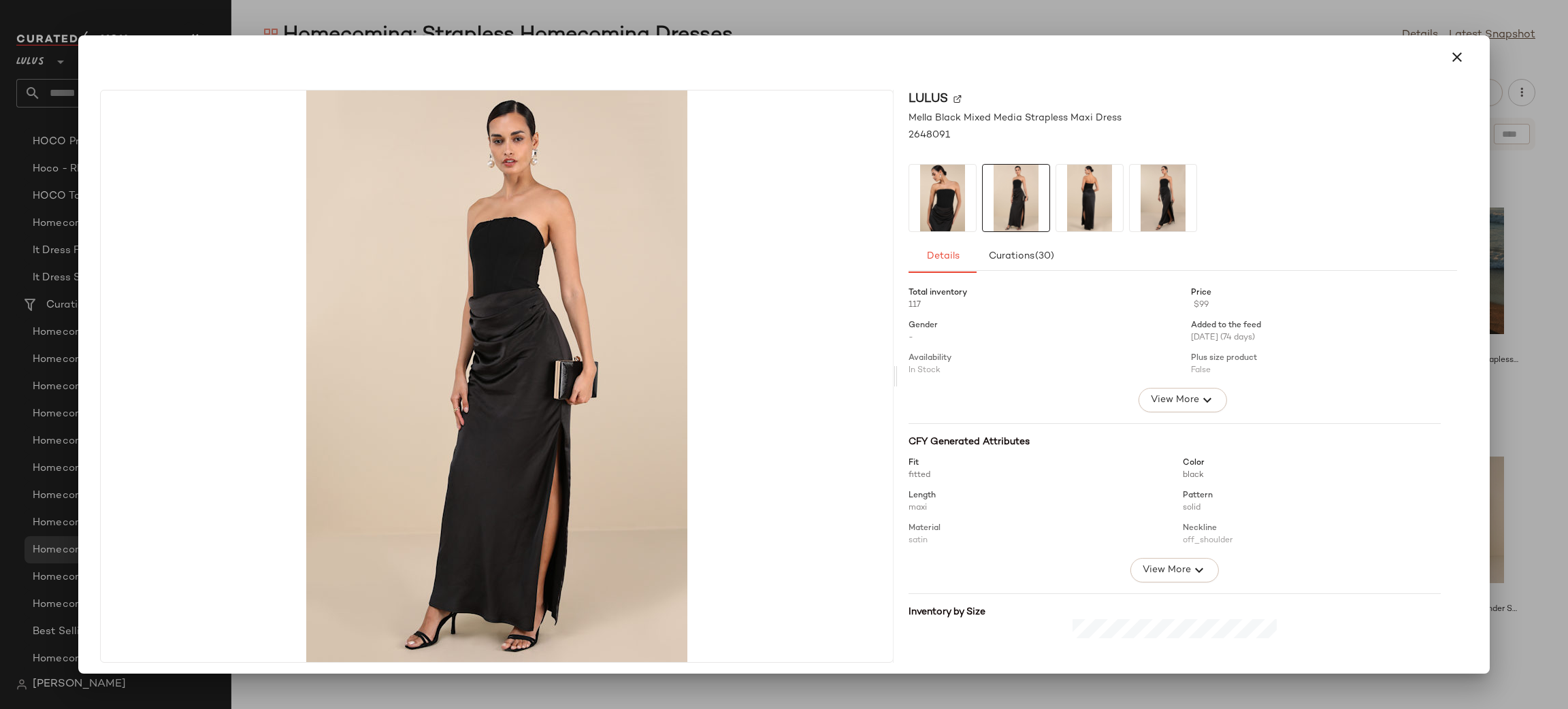
click at [1117, 203] on img at bounding box center [1089, 198] width 67 height 67
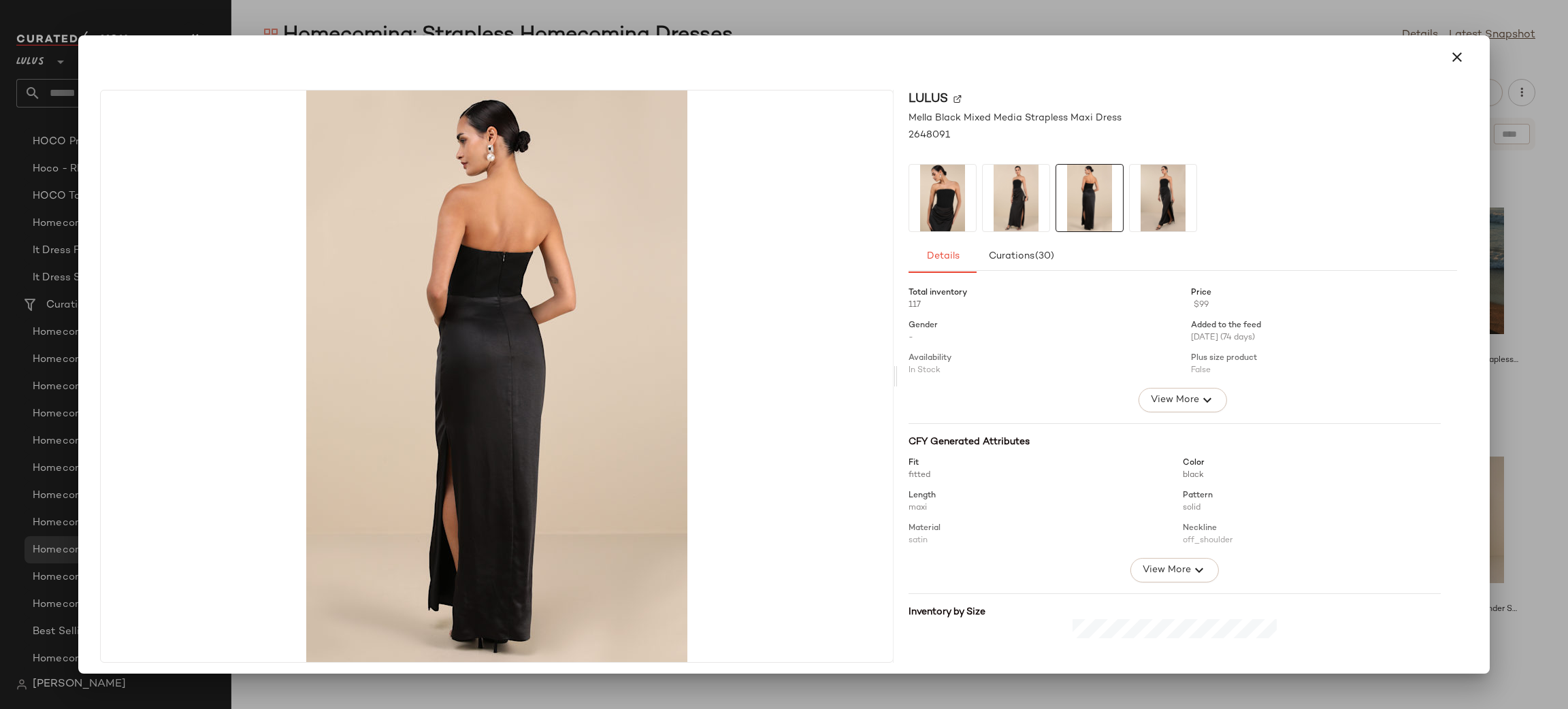
click at [1143, 194] on img at bounding box center [1163, 198] width 67 height 67
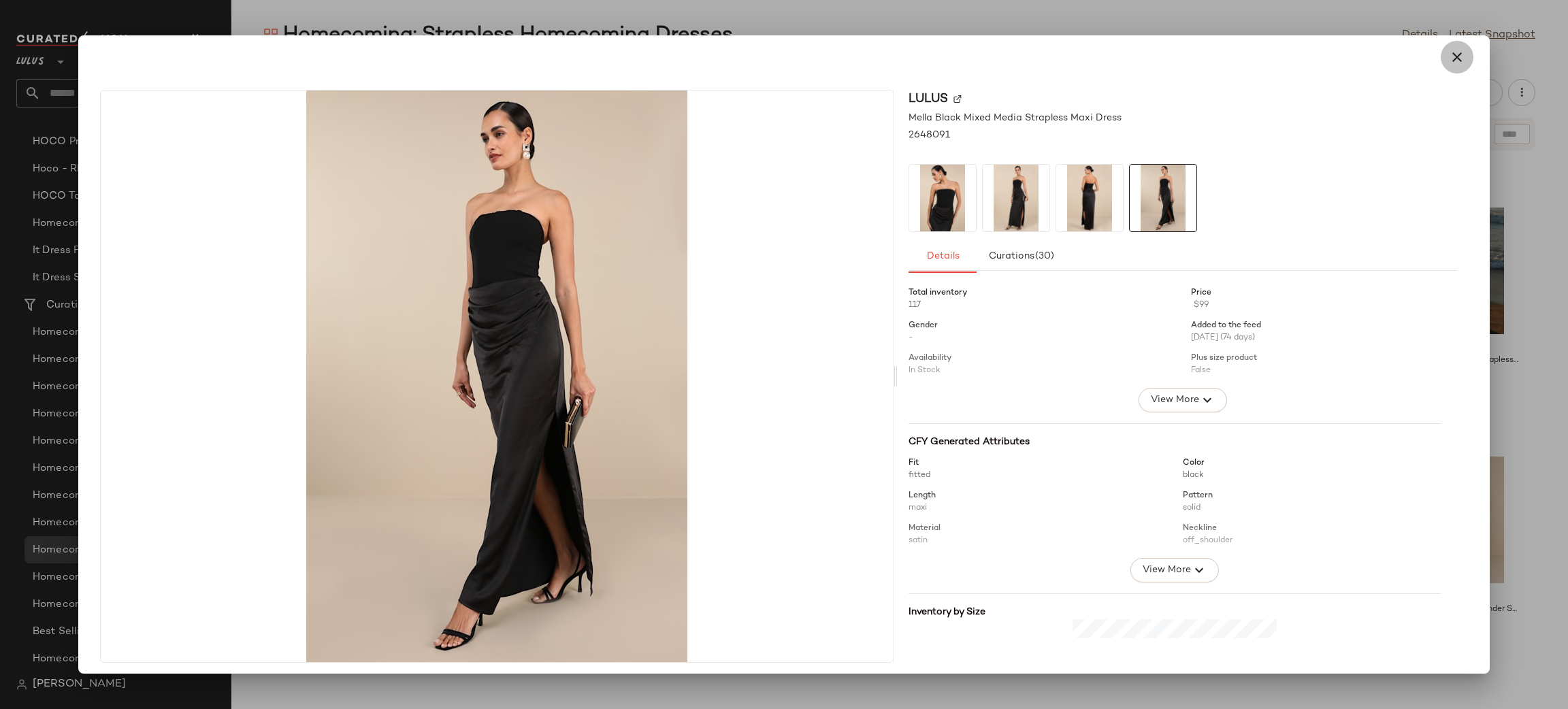
click at [1452, 57] on icon "button" at bounding box center [1456, 57] width 16 height 16
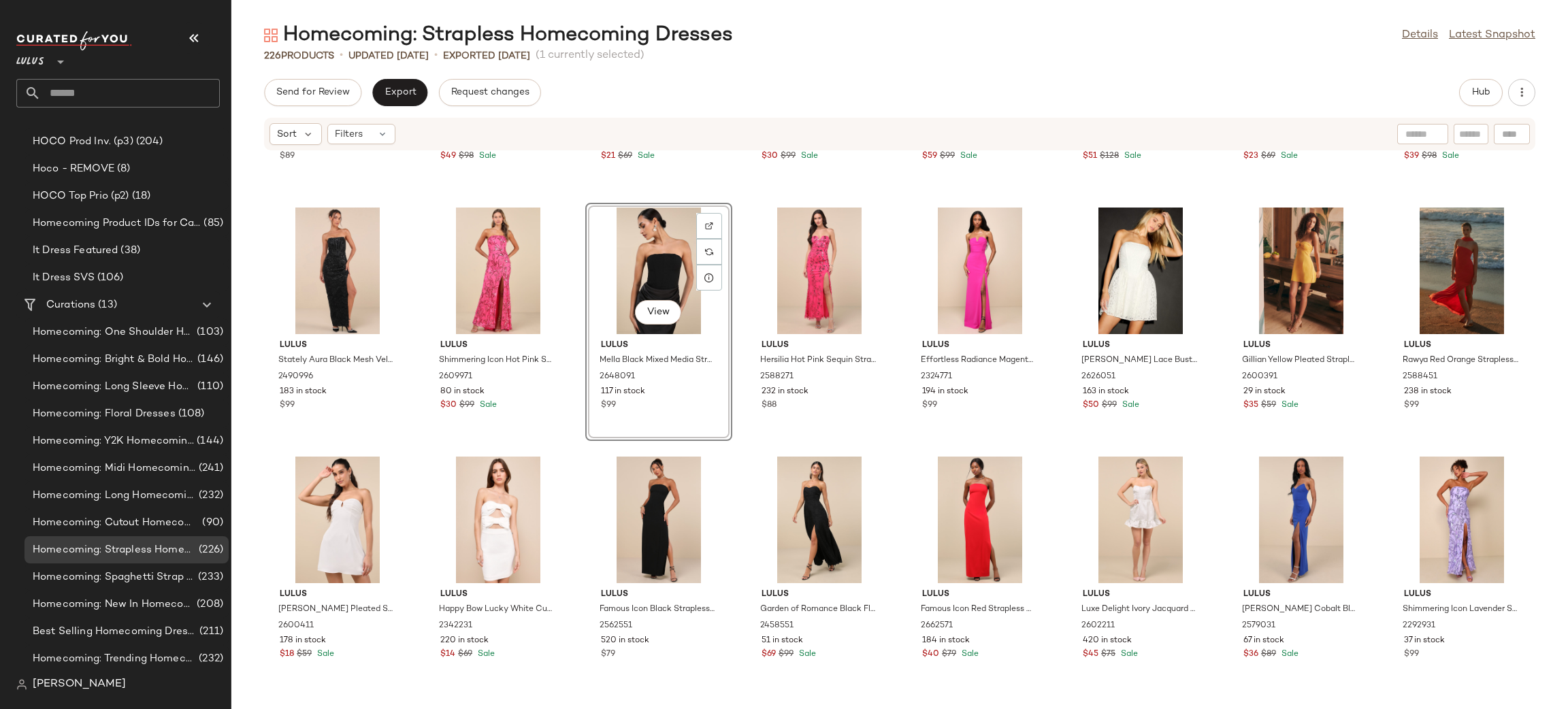
click at [669, 264] on div "View" at bounding box center [658, 270] width 137 height 126
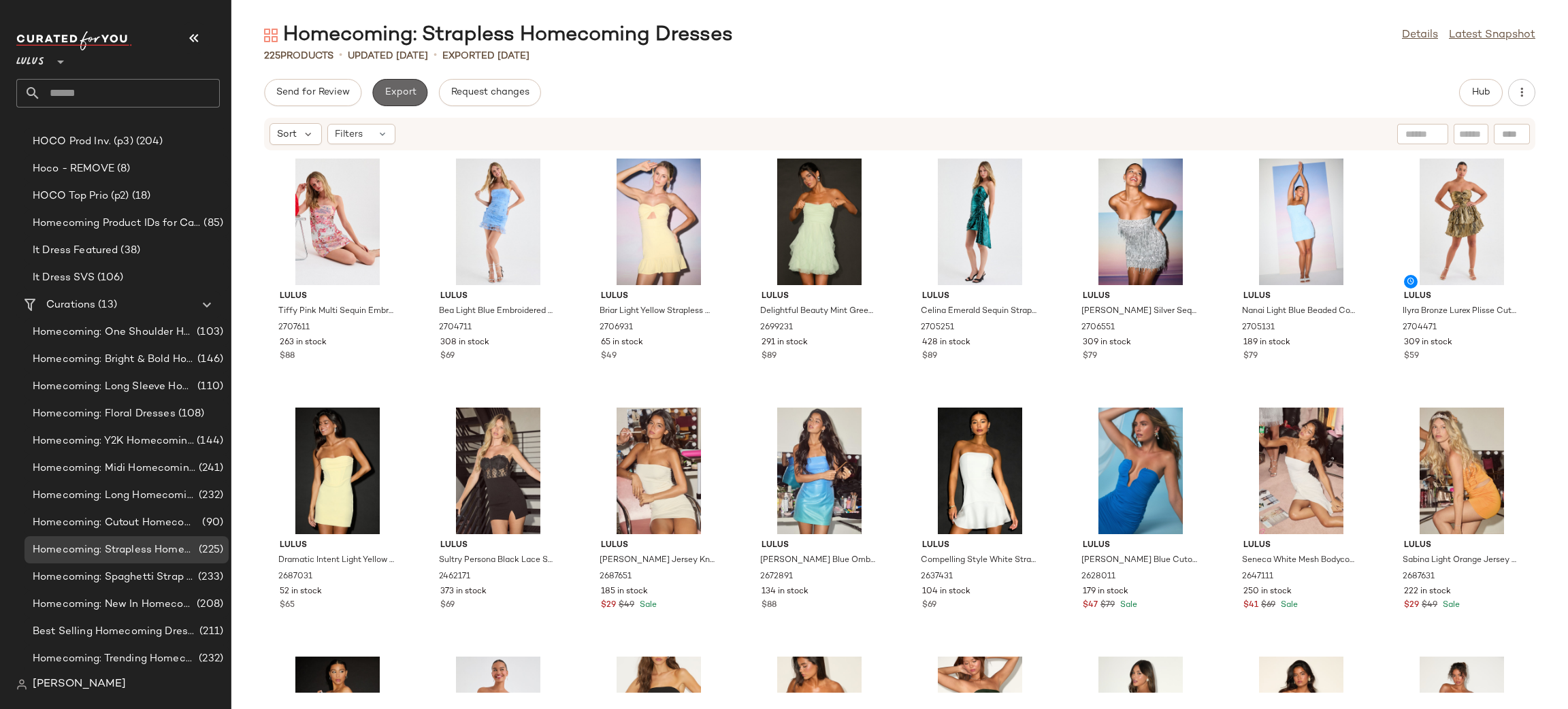
click at [401, 94] on span "Export" at bounding box center [400, 92] width 32 height 11
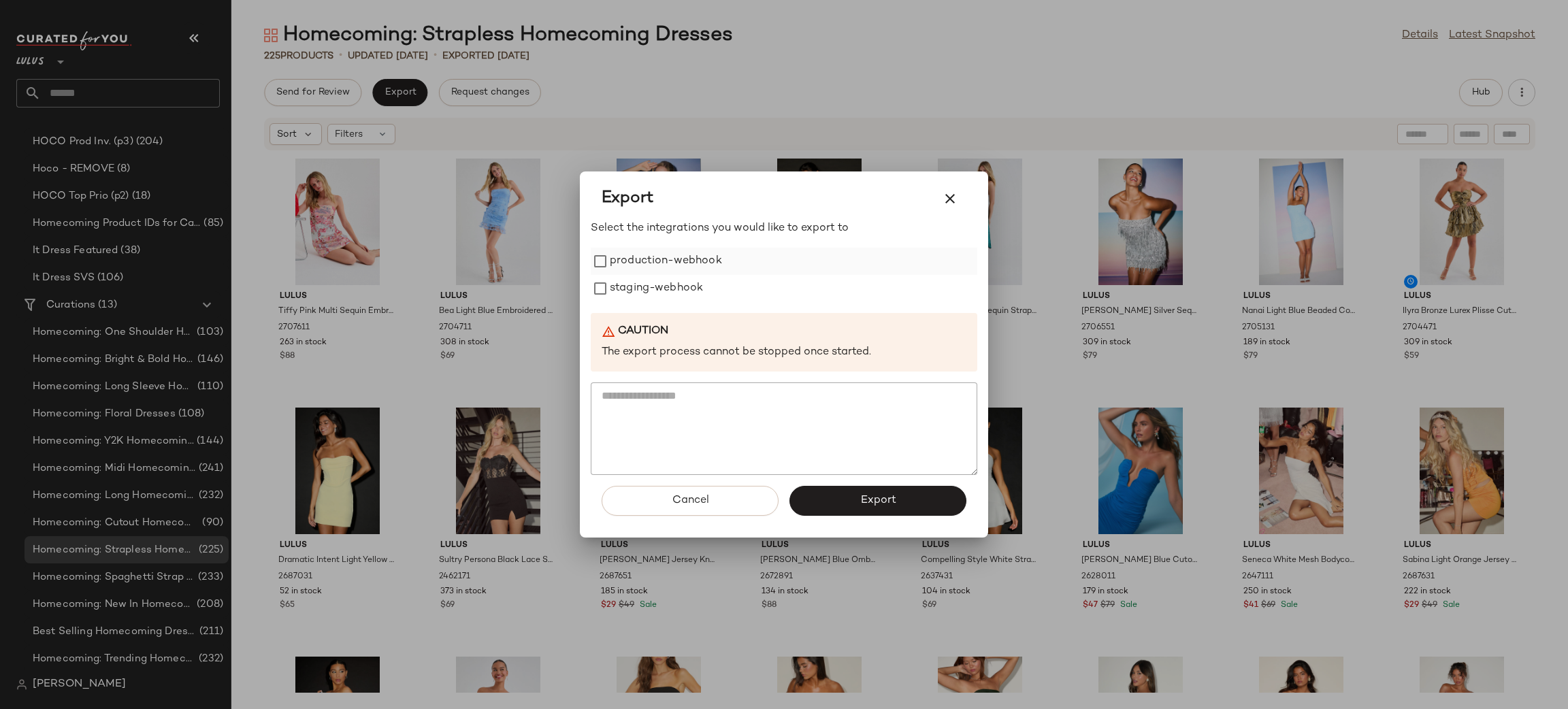
drag, startPoint x: 653, startPoint y: 261, endPoint x: 655, endPoint y: 271, distance: 10.2
click at [653, 262] on label "production-webhook" at bounding box center [665, 261] width 112 height 27
click at [671, 289] on label "staging-webhook" at bounding box center [656, 288] width 93 height 27
click at [900, 487] on button "Export" at bounding box center [877, 500] width 177 height 30
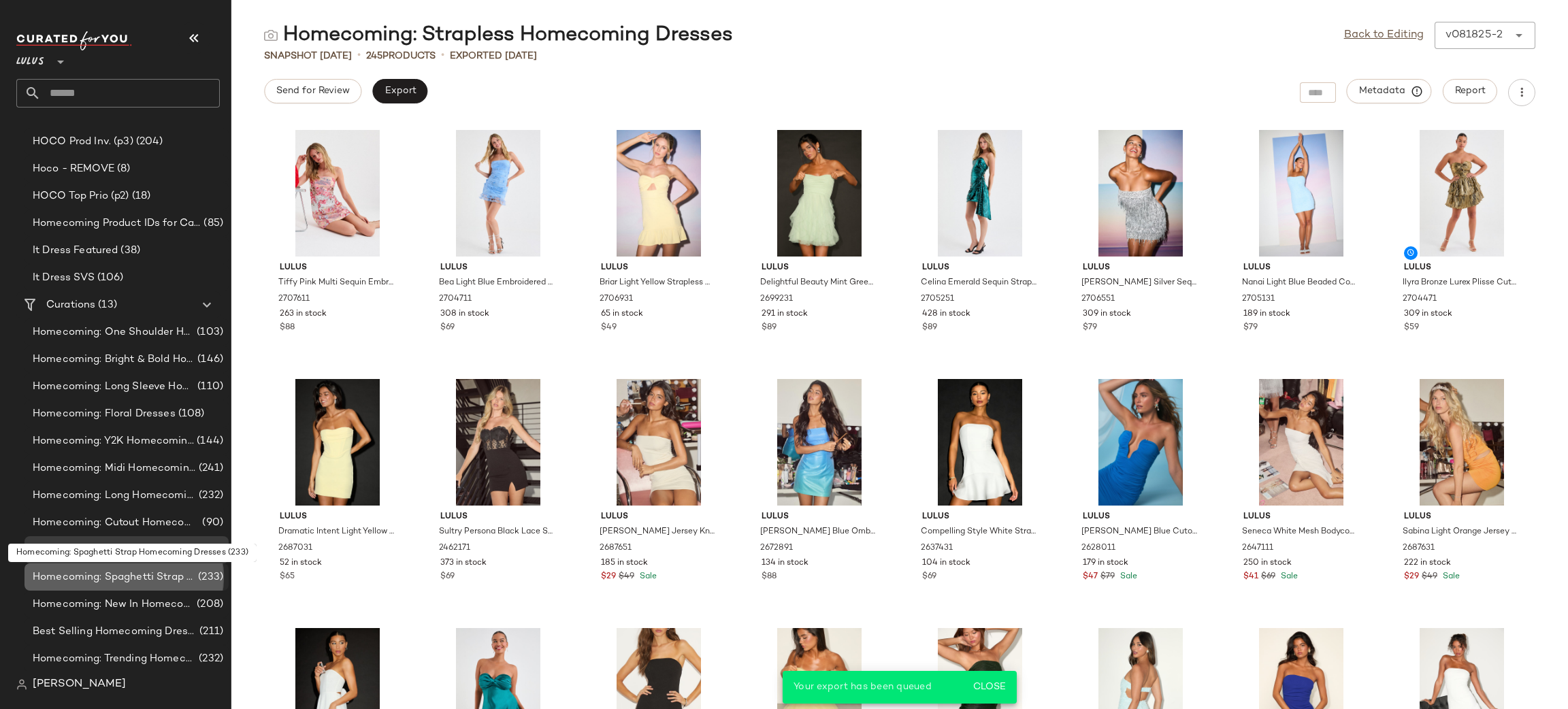
click at [141, 577] on span "Homecoming: Spaghetti Strap Homecoming Dresses" at bounding box center [114, 577] width 163 height 15
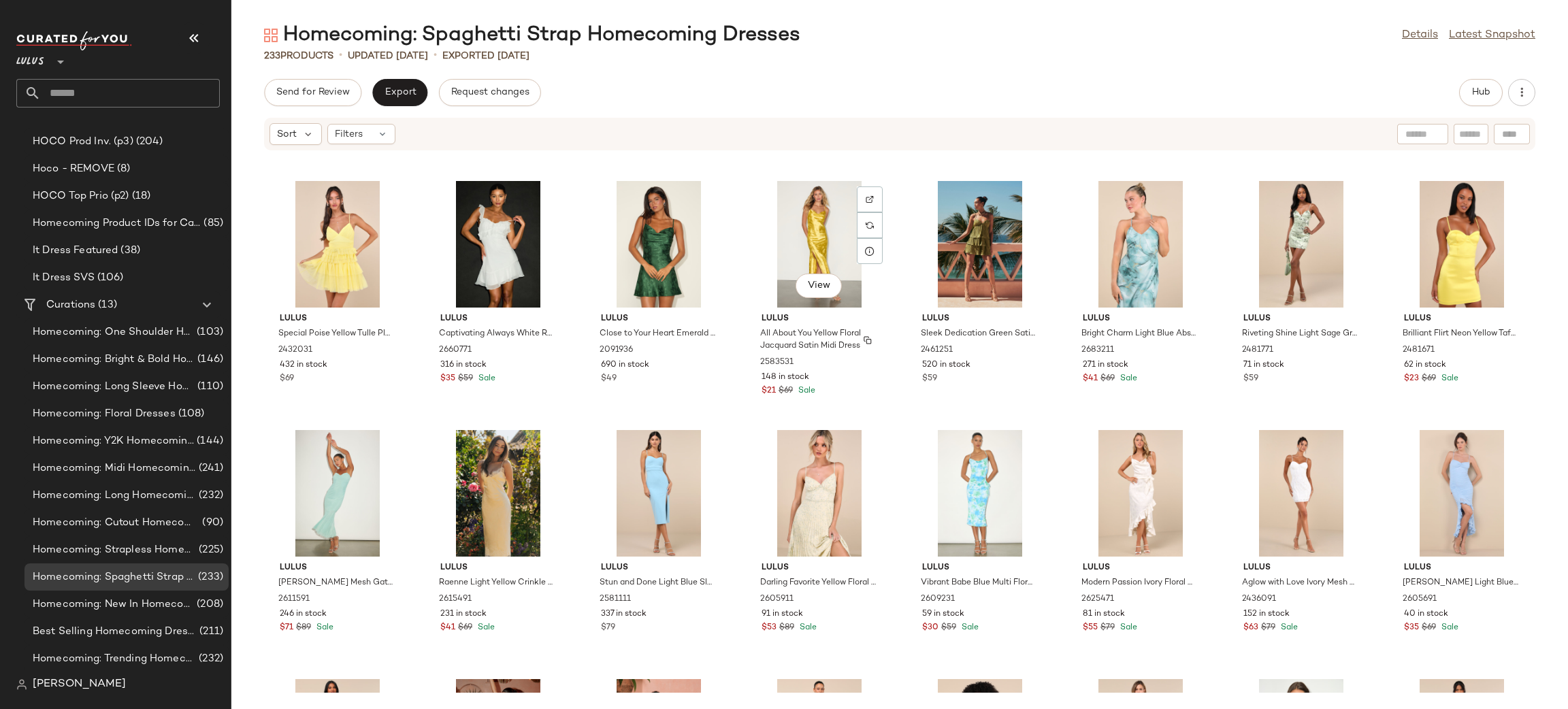
scroll to position [2758, 0]
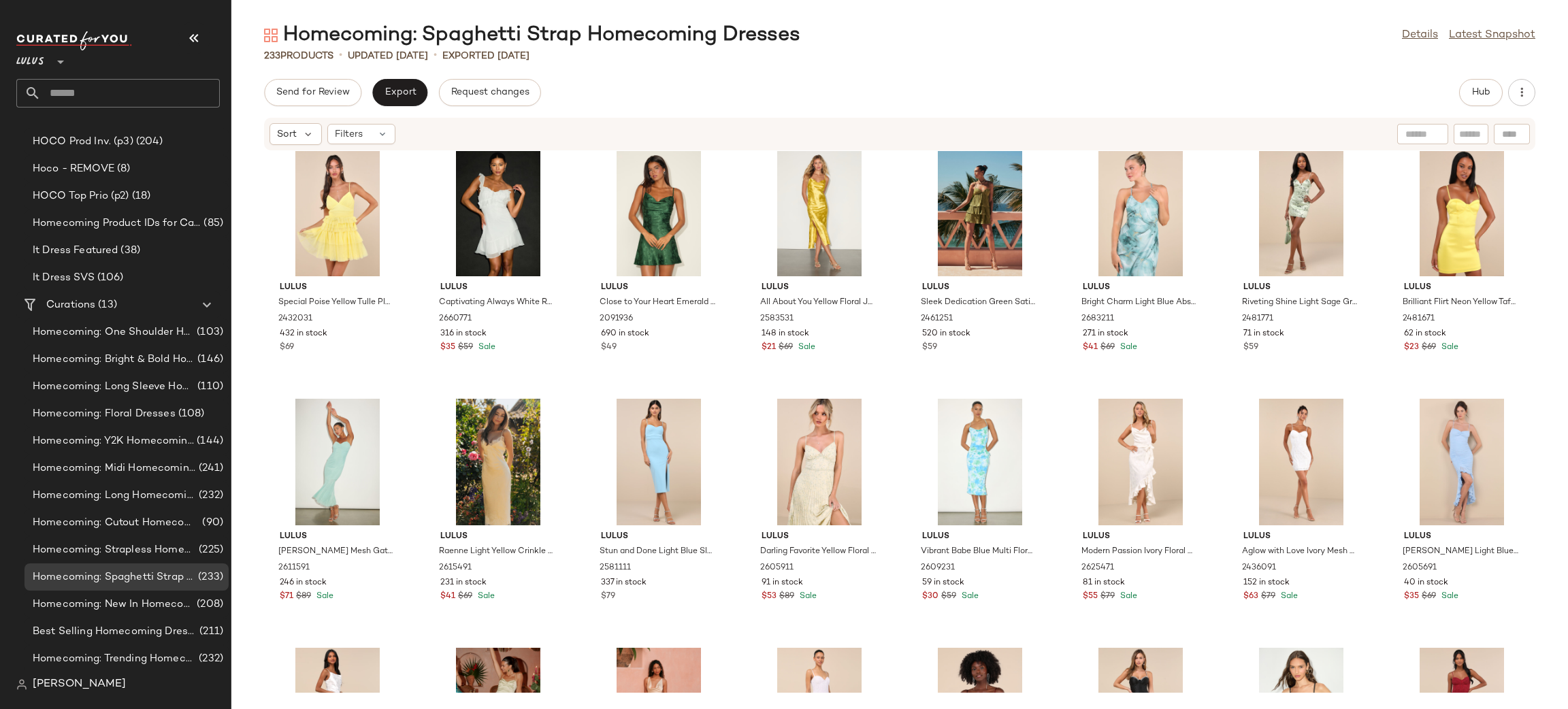
click at [894, 390] on div "Lulus Bring It Purple Sequin Bodycon Mini Dress 1577076 74 in stock $49 Lulus G…" at bounding box center [900, 421] width 1336 height 541
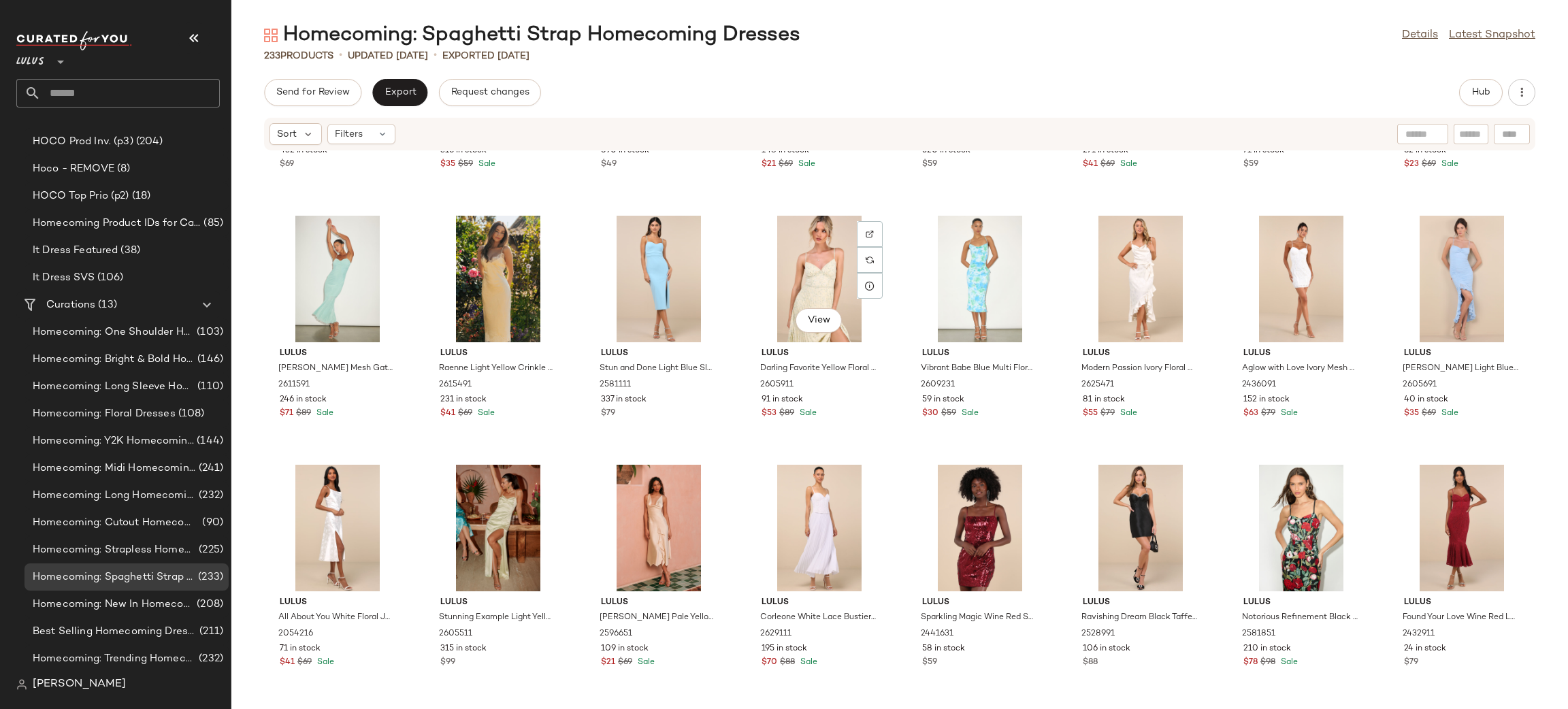
scroll to position [2944, 0]
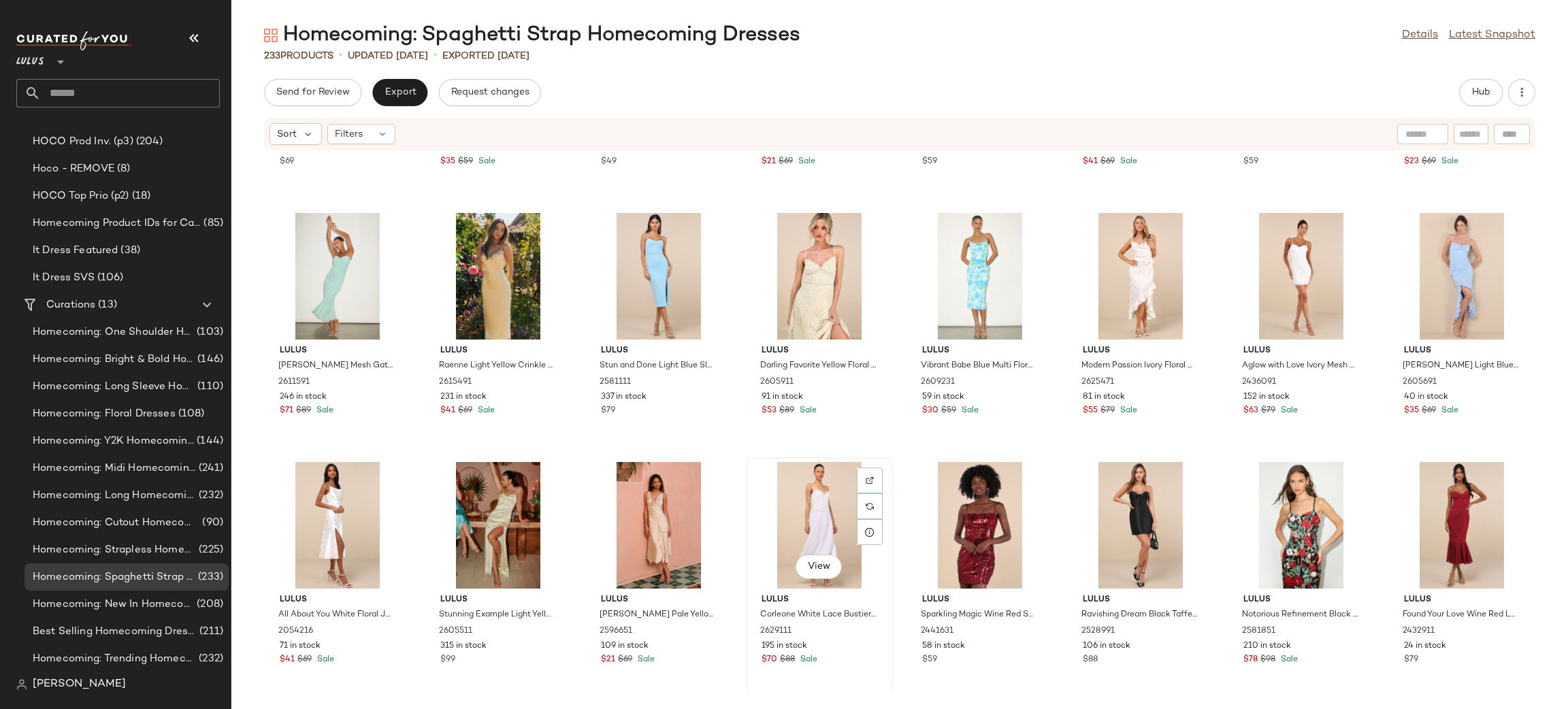
click at [805, 532] on div "View" at bounding box center [818, 525] width 137 height 126
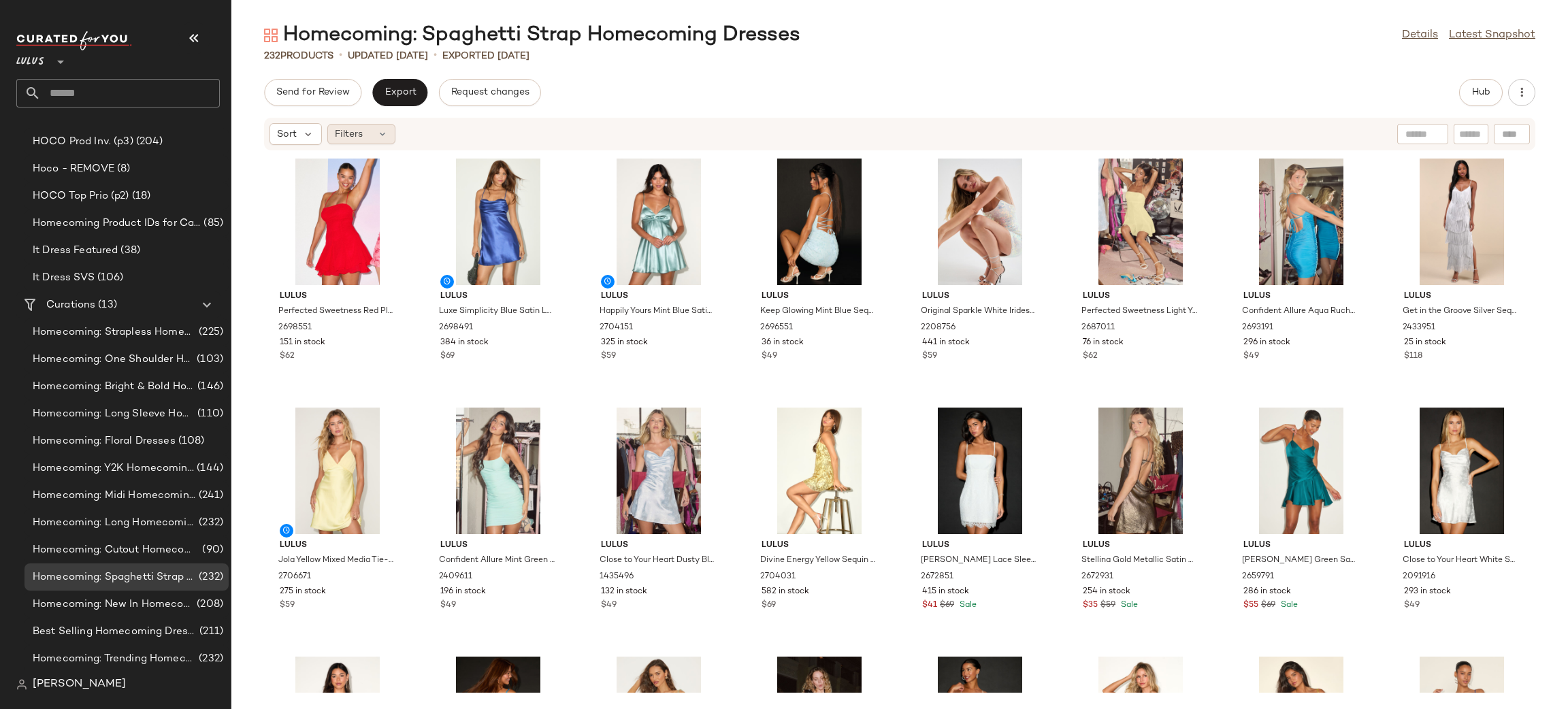
click at [367, 136] on div "Filters" at bounding box center [362, 134] width 68 height 20
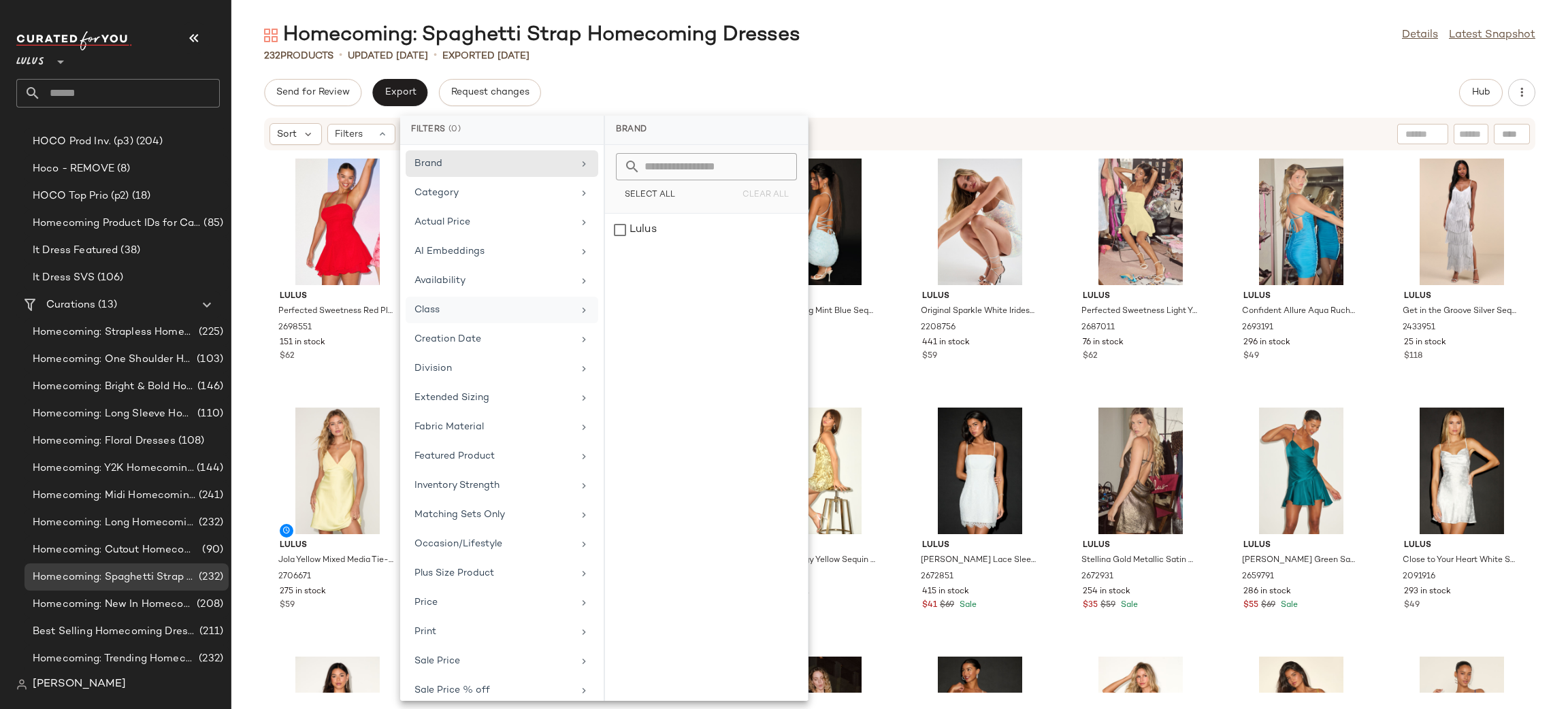
click at [492, 312] on div "Class" at bounding box center [493, 310] width 159 height 14
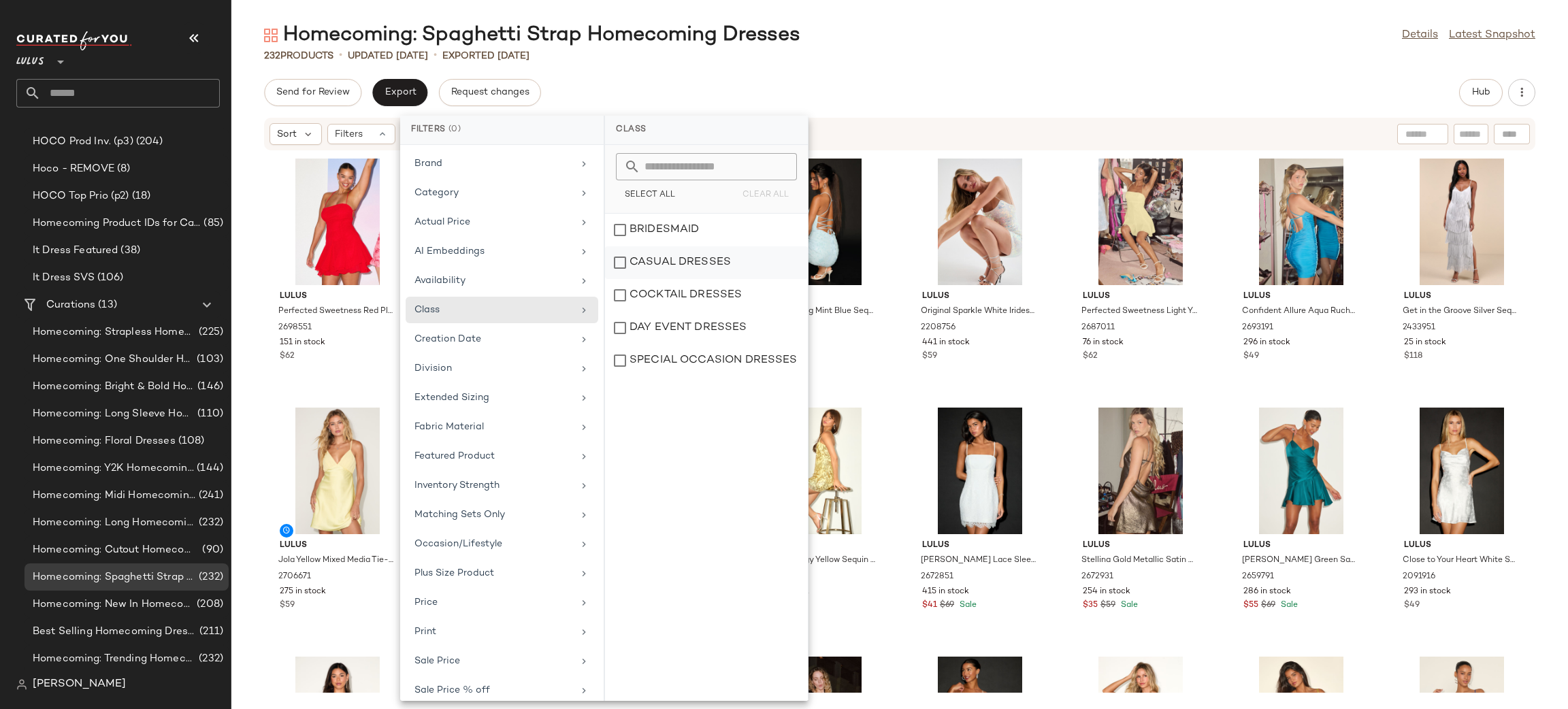
click at [652, 279] on div "CASUAL DRESSES" at bounding box center [706, 295] width 203 height 33
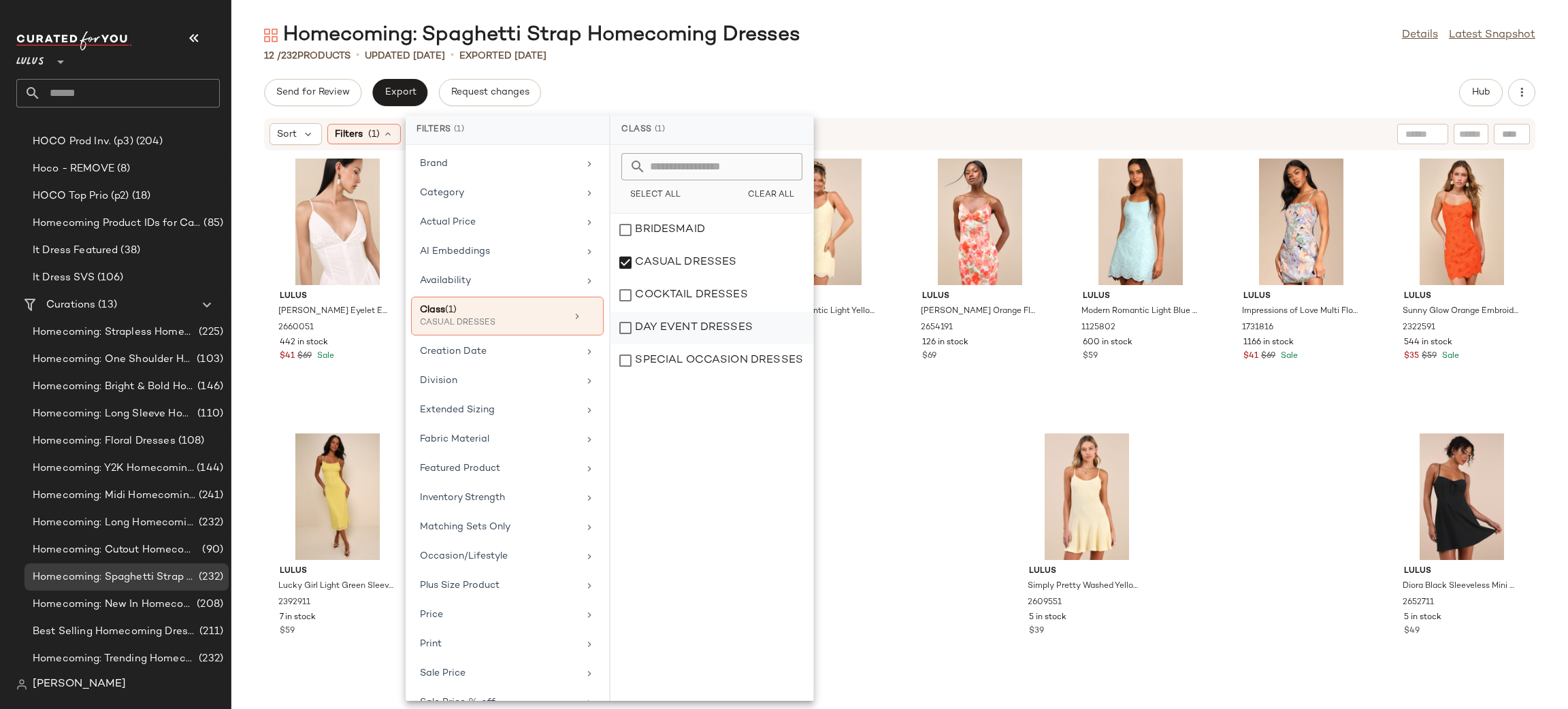
click at [708, 344] on div "DAY EVENT DRESSES" at bounding box center [712, 361] width 203 height 33
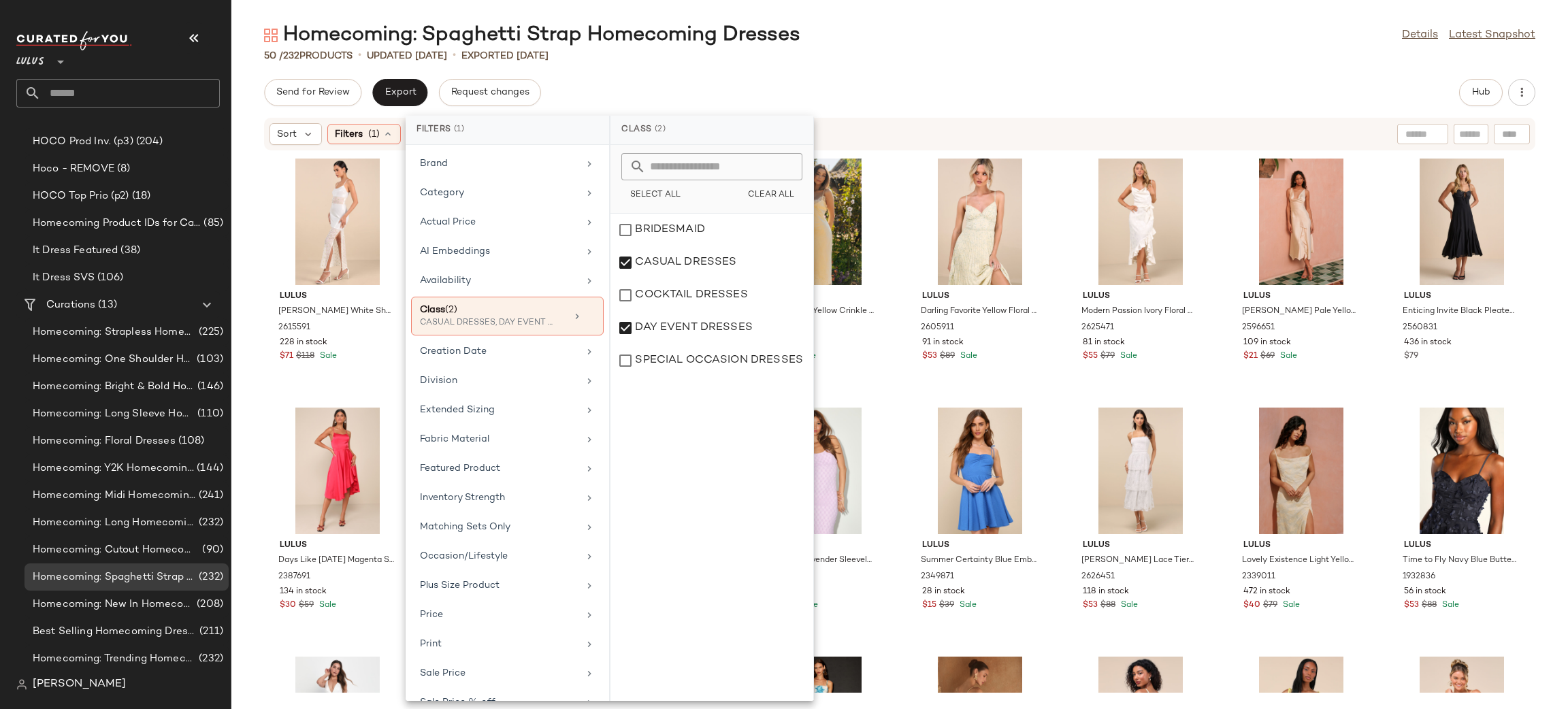
click at [979, 82] on div "Send for Review Export Request changes Hub" at bounding box center [899, 92] width 1271 height 27
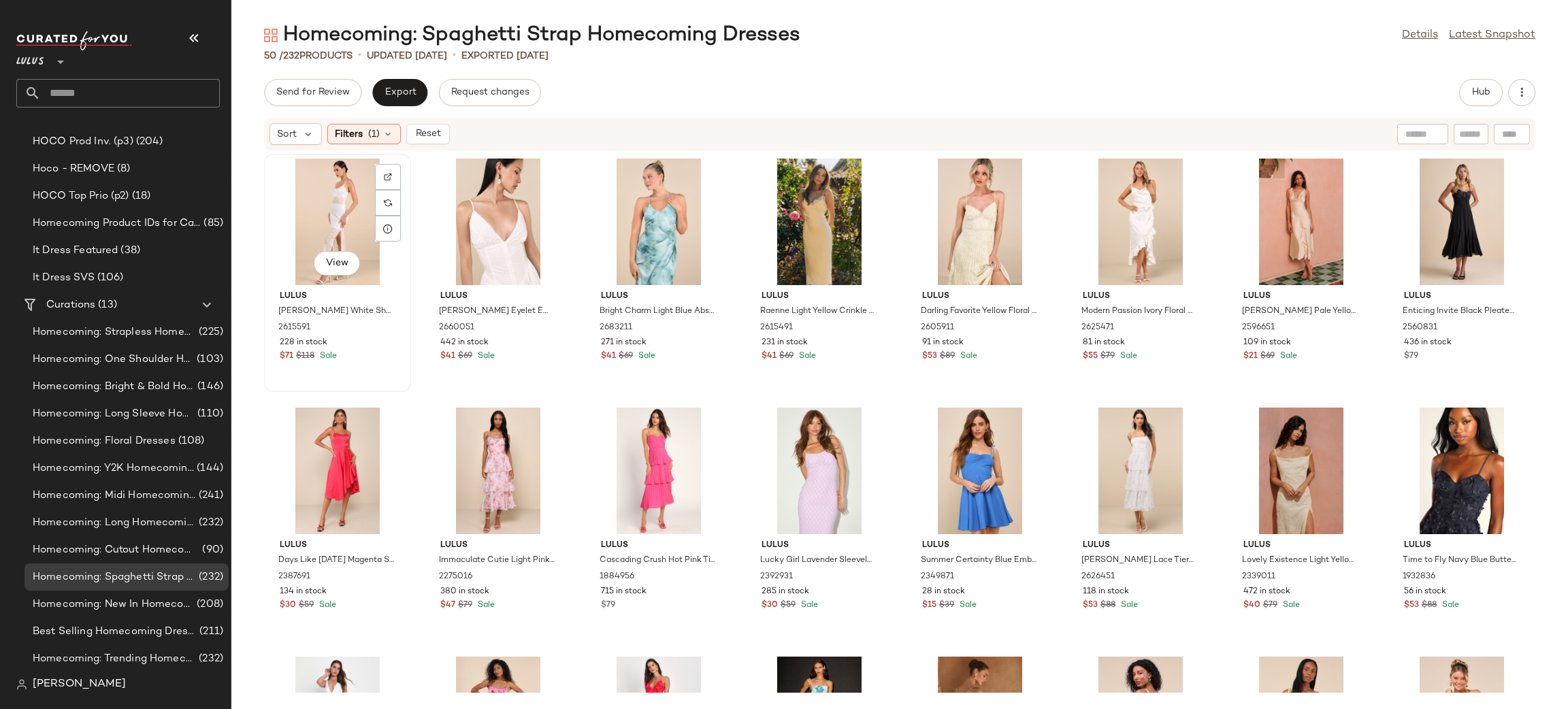
click at [334, 208] on div "View" at bounding box center [337, 221] width 137 height 126
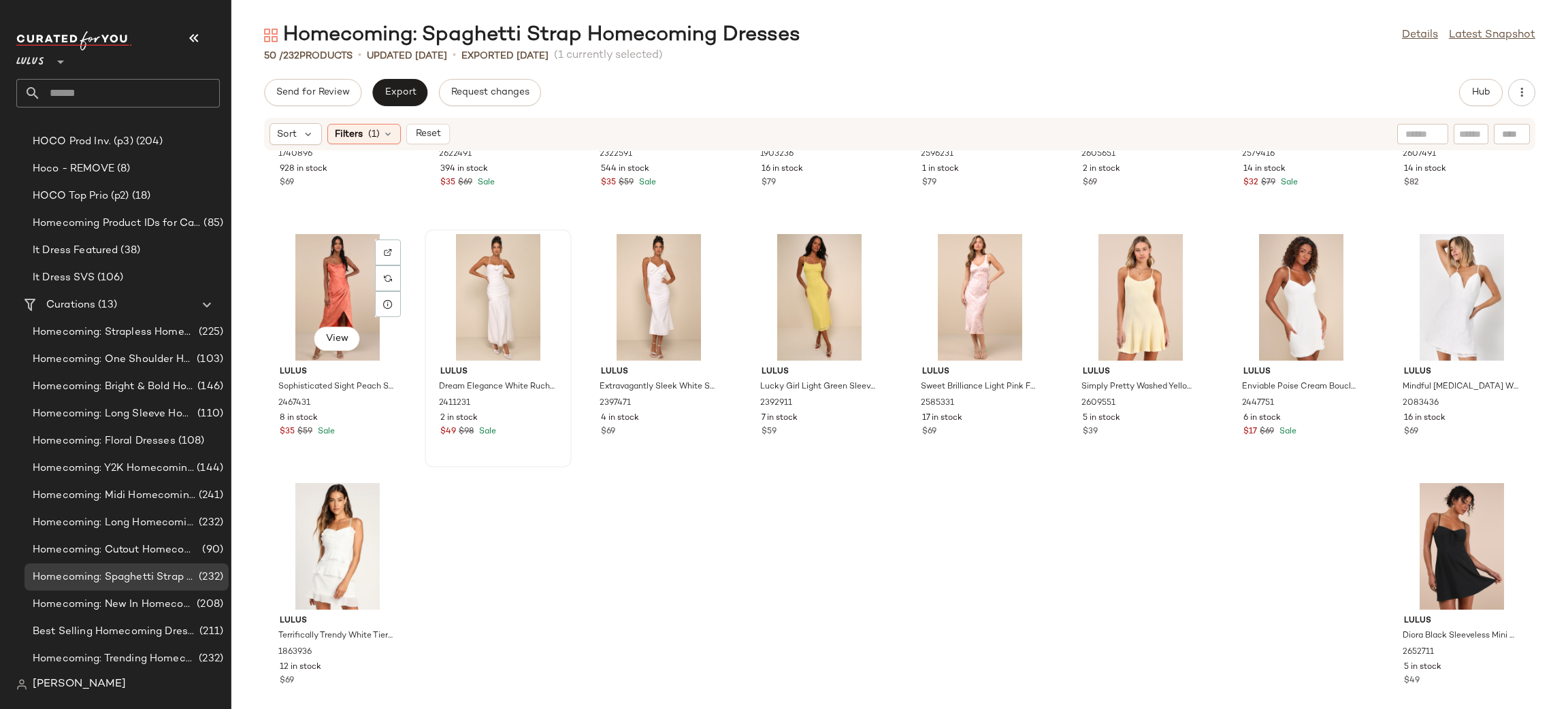
scroll to position [1203, 0]
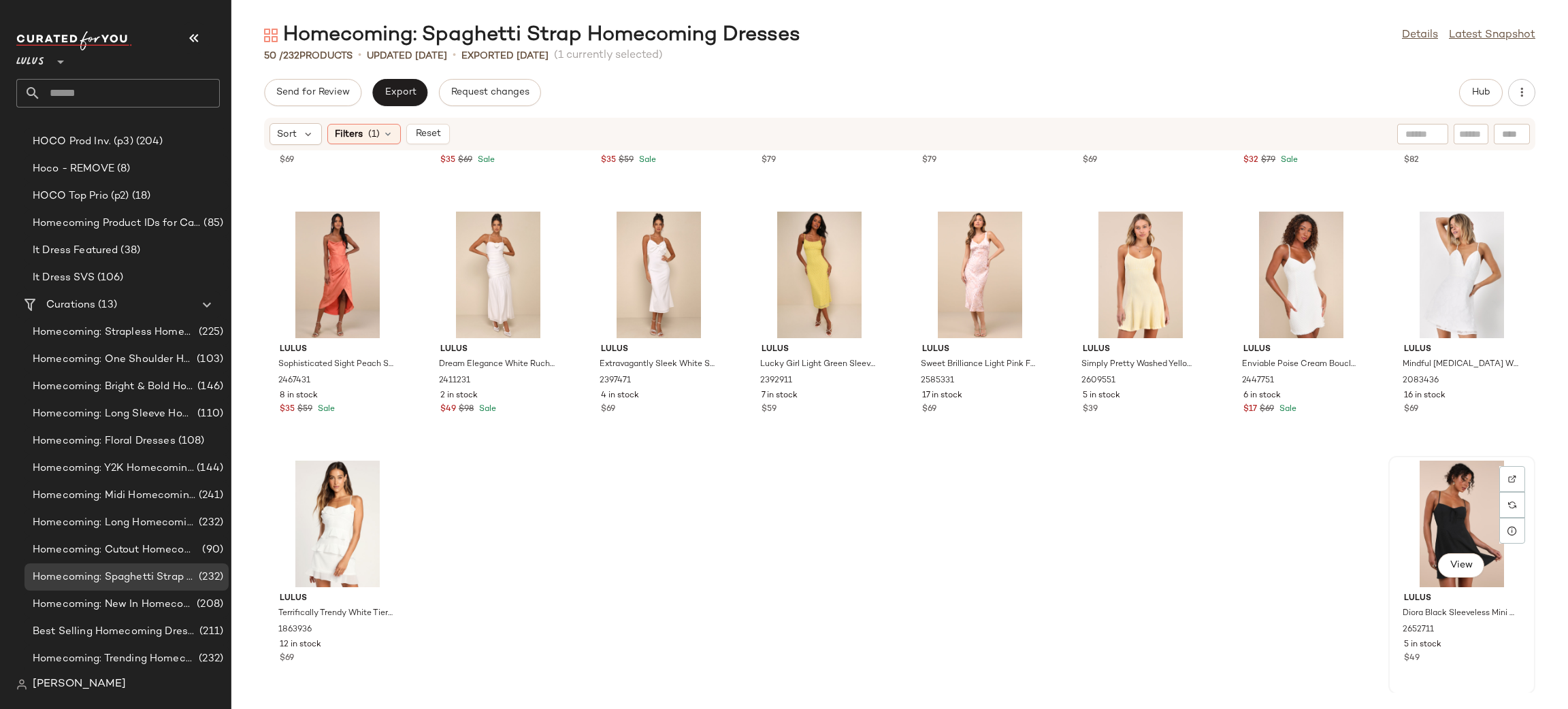
click at [1416, 521] on div "View" at bounding box center [1461, 523] width 137 height 126
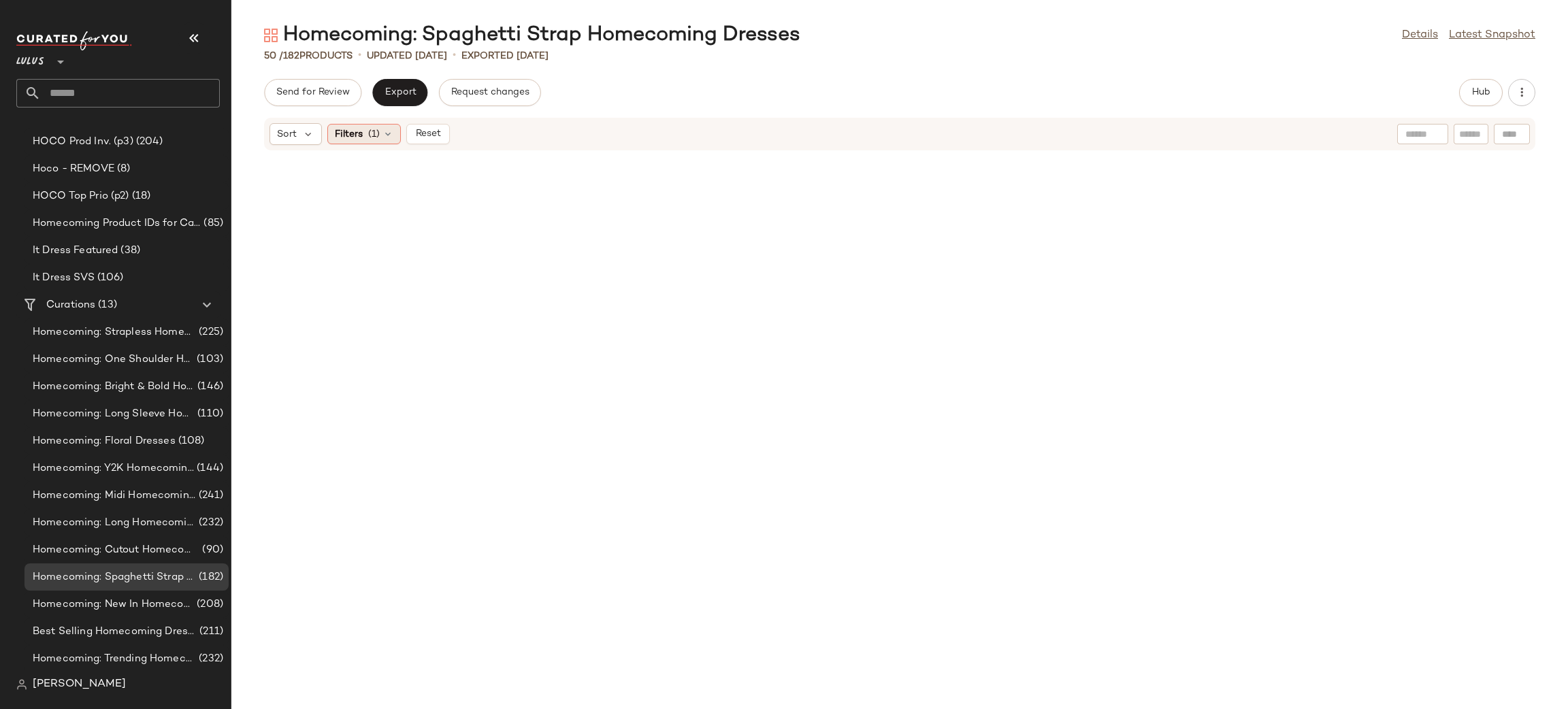
click at [360, 138] on span "Filters" at bounding box center [348, 134] width 28 height 14
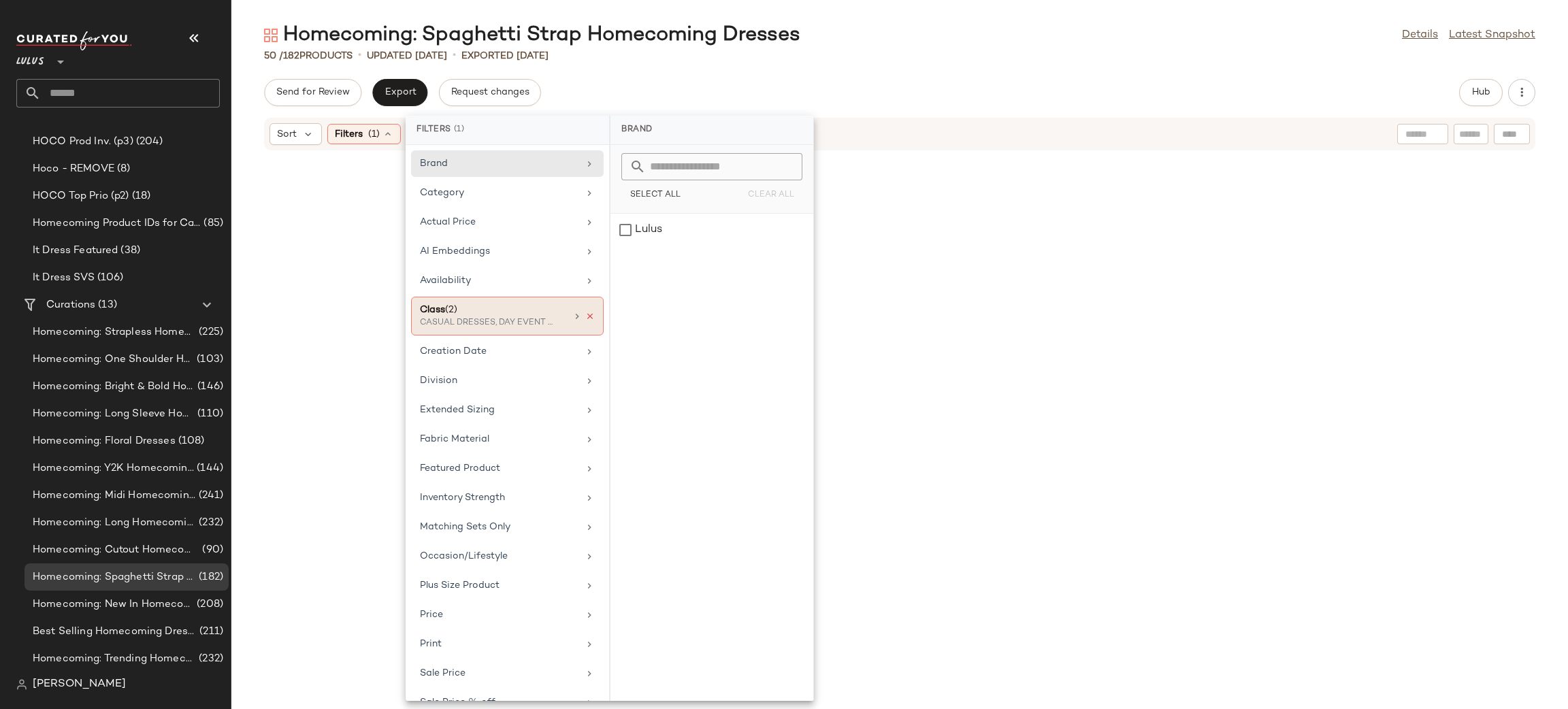
click at [588, 314] on icon at bounding box center [590, 316] width 9 height 9
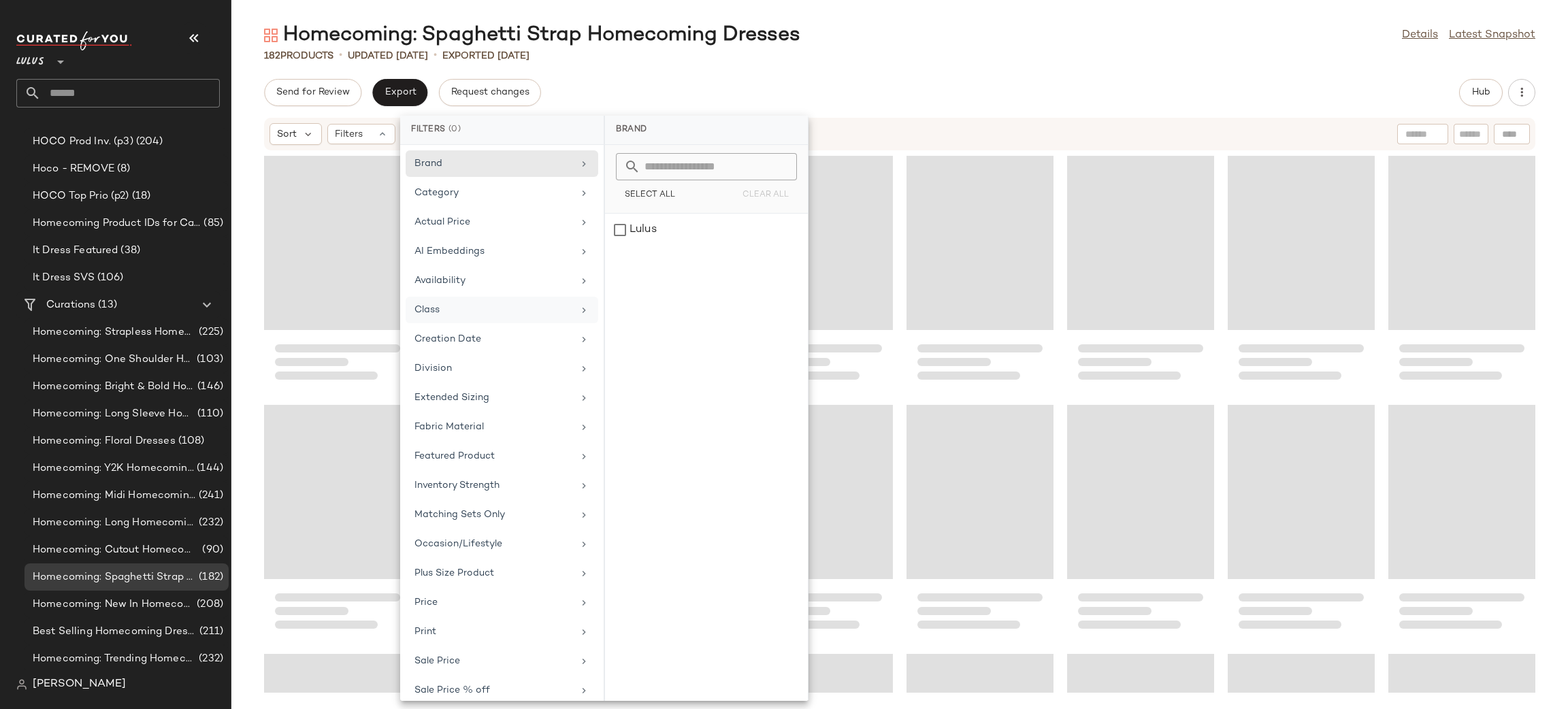
click at [894, 72] on div "Homecoming: Spaghetti Strap Homecoming Dresses Details Latest Snapshot 182 Prod…" at bounding box center [900, 365] width 1336 height 687
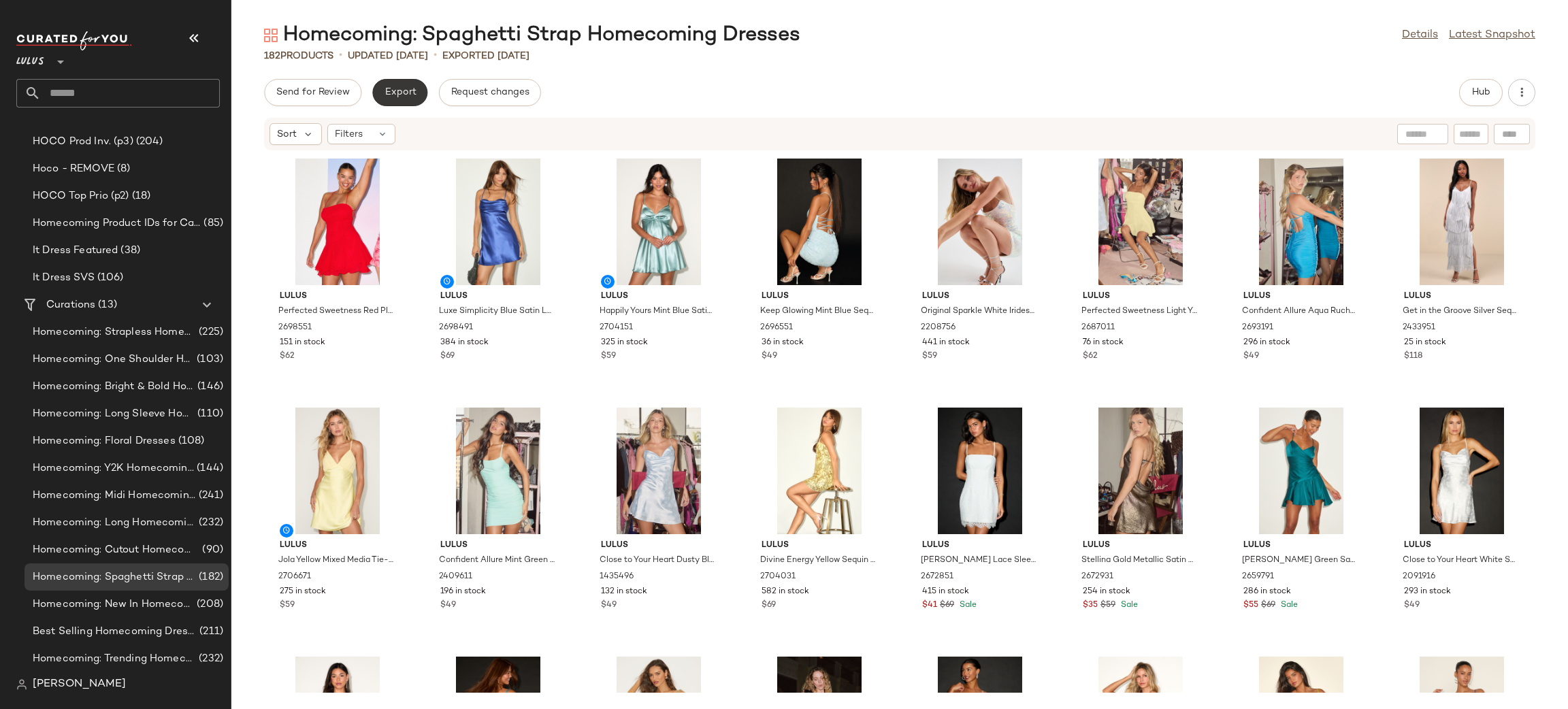
click at [413, 94] on span "Export" at bounding box center [400, 92] width 32 height 11
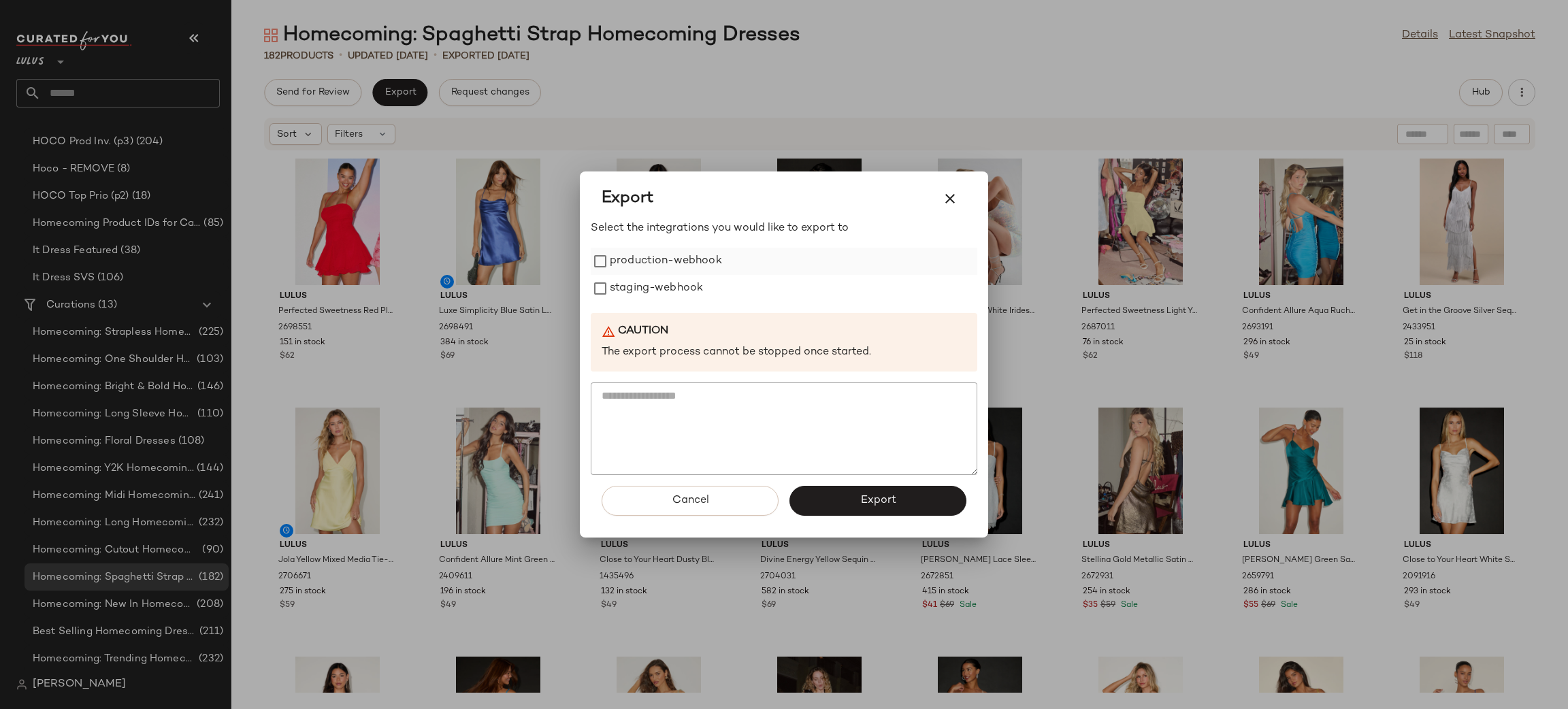
click at [653, 271] on label "production-webhook" at bounding box center [665, 261] width 112 height 27
click at [691, 282] on label "staging-webhook" at bounding box center [656, 288] width 93 height 27
click at [901, 494] on button "Export" at bounding box center [877, 500] width 177 height 30
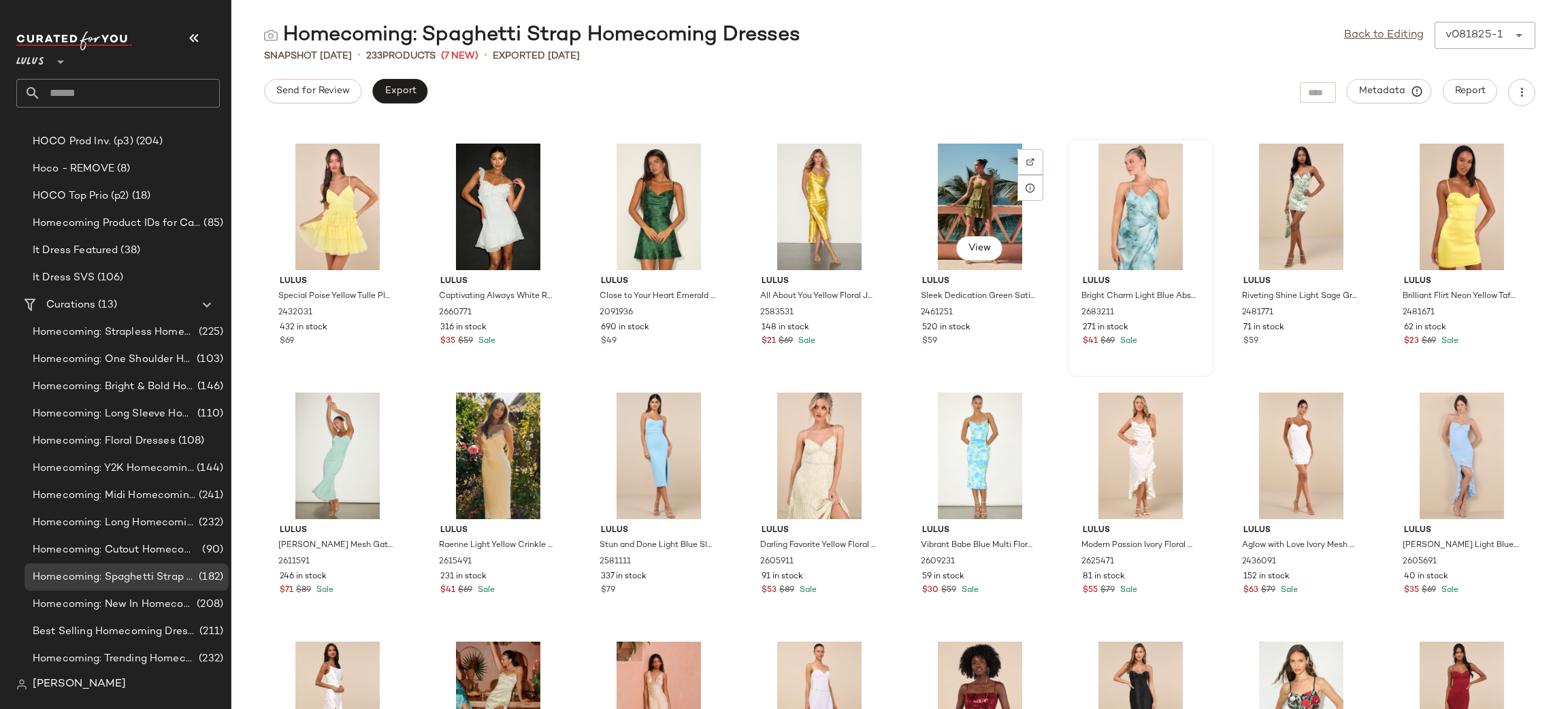
scroll to position [2740, 0]
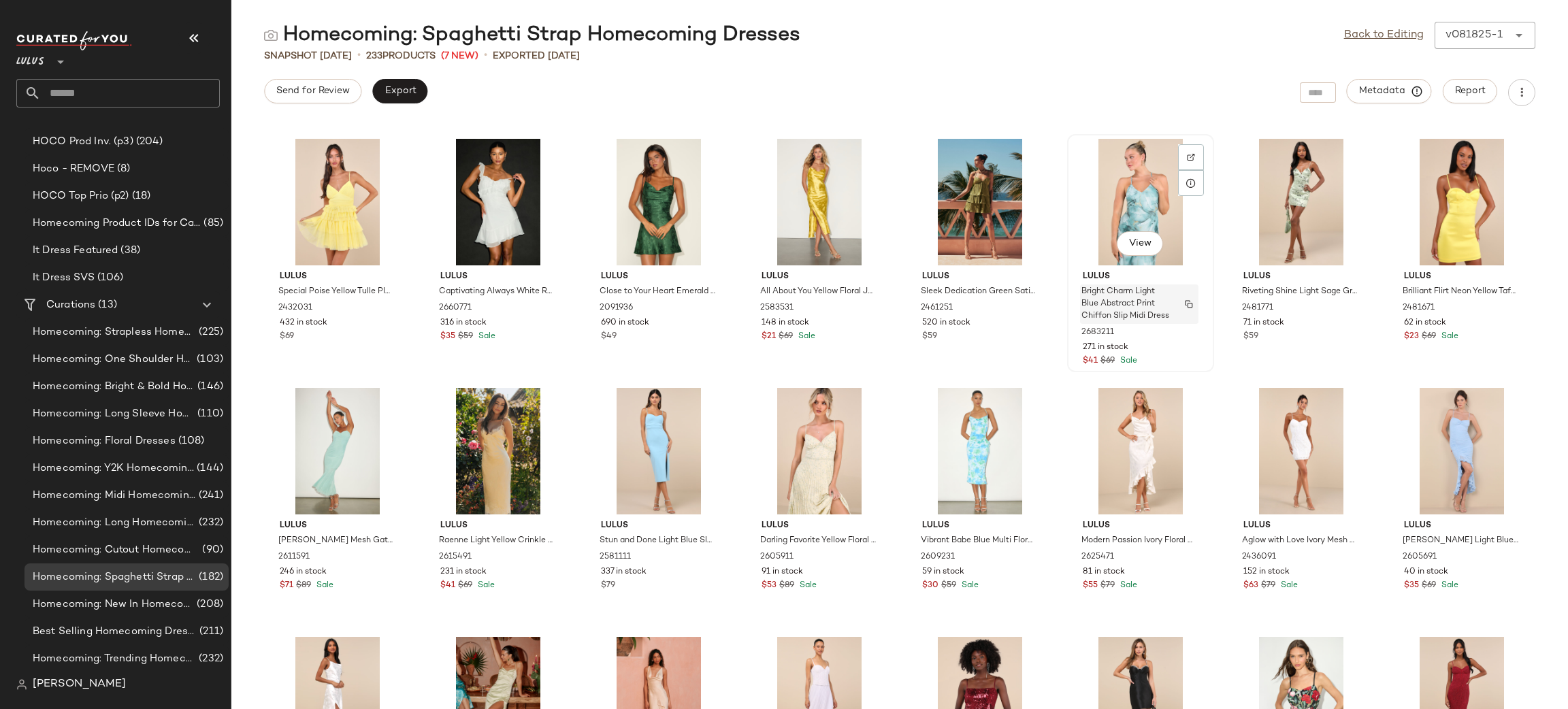
click at [1153, 304] on span "Bright Charm Light Blue Abstract Print Chiffon Slip Midi Dress" at bounding box center [1126, 303] width 90 height 36
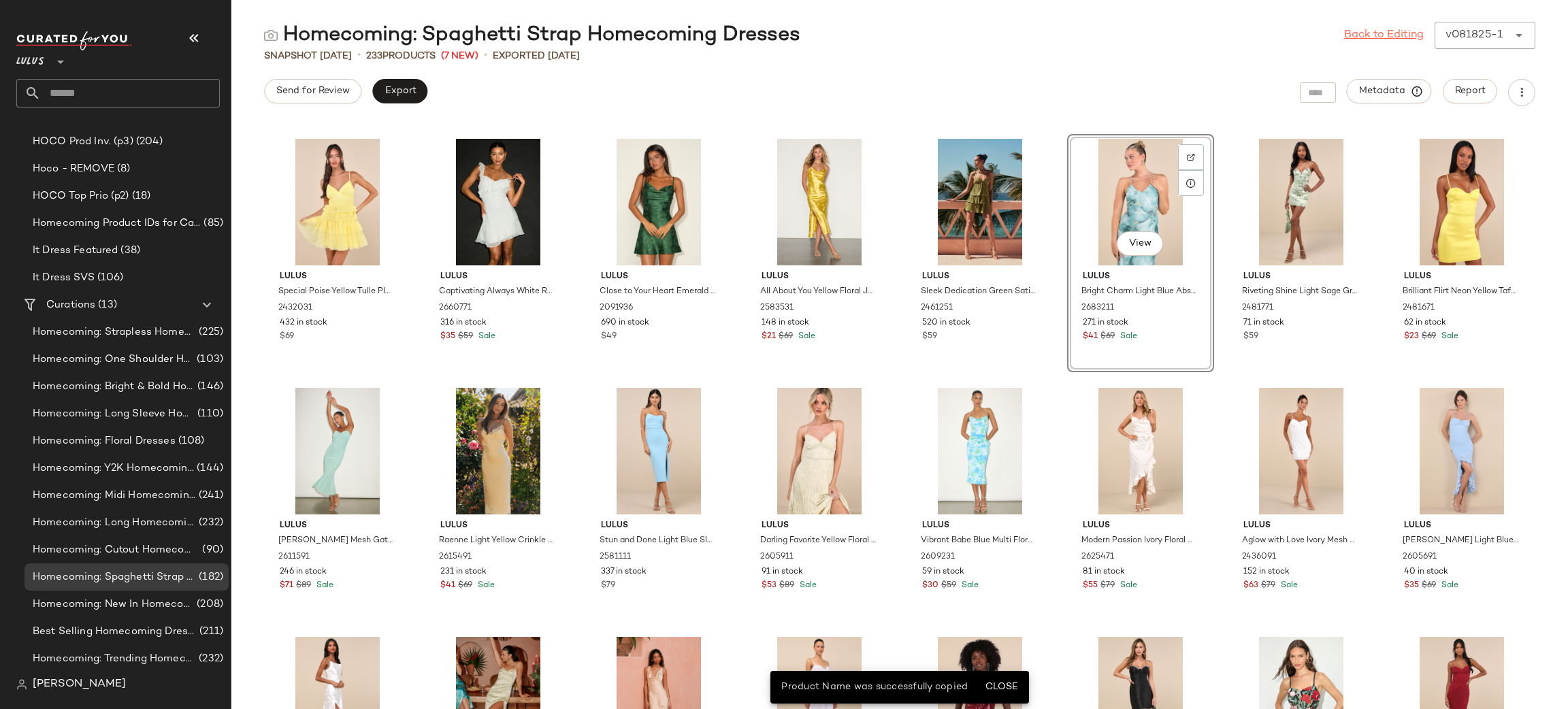
click at [1381, 33] on link "Back to Editing" at bounding box center [1383, 35] width 80 height 16
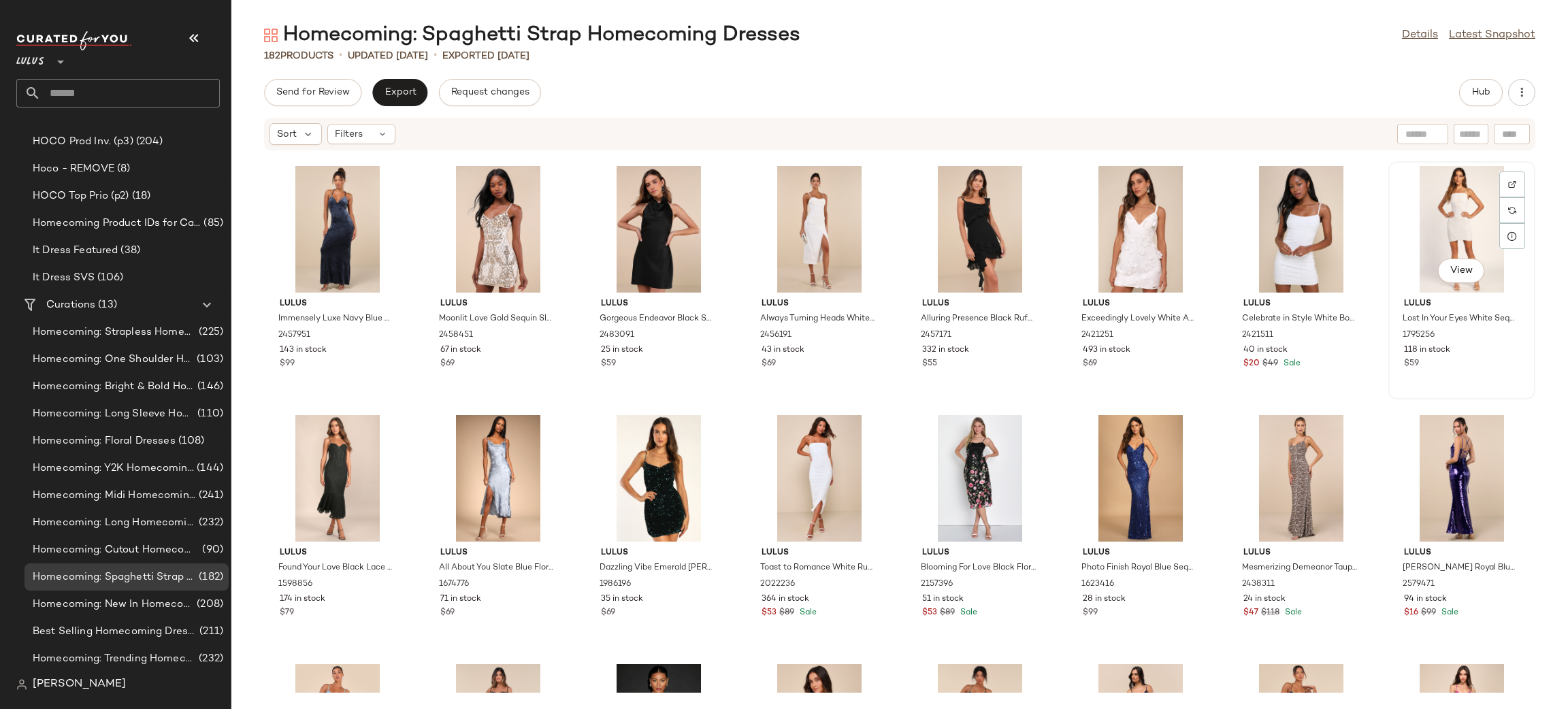
scroll to position [3550, 0]
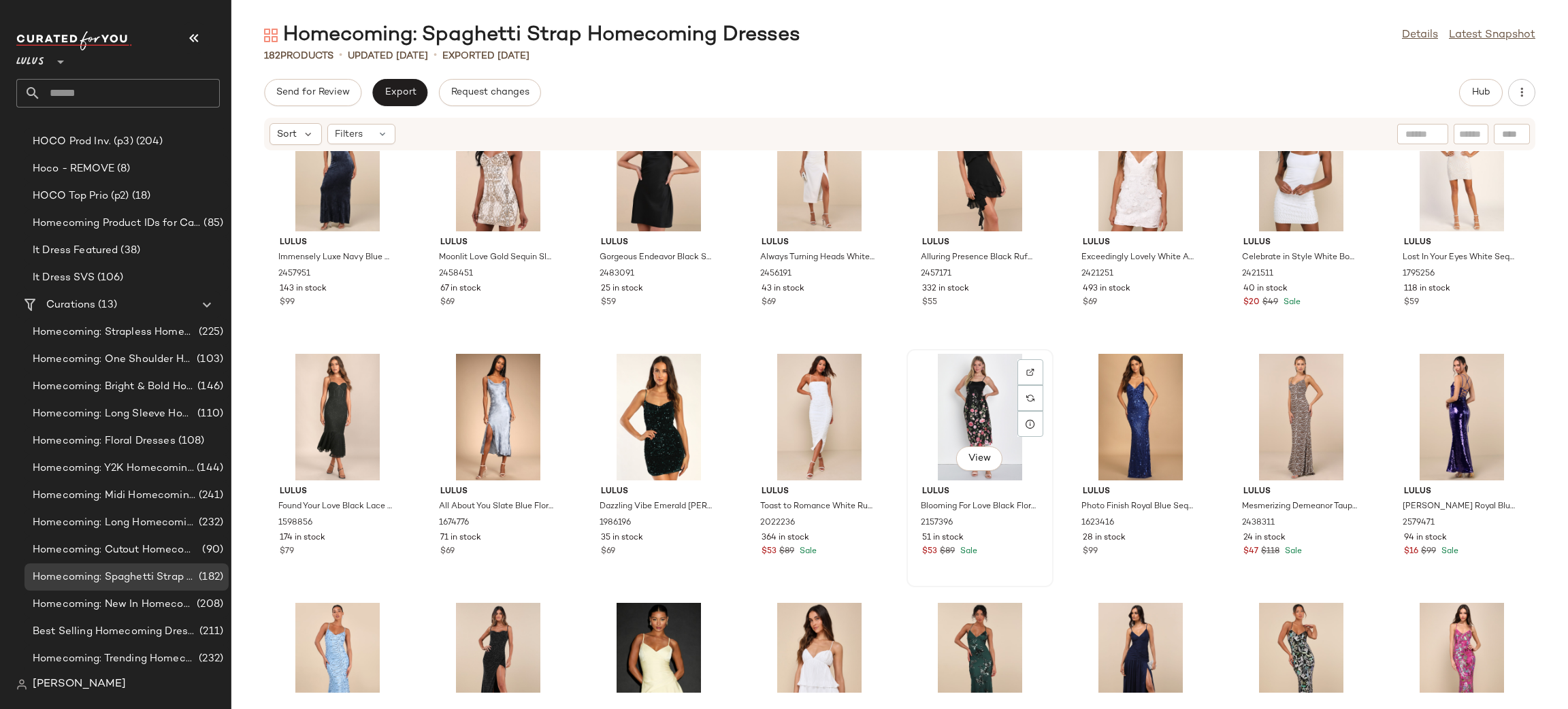
click at [978, 414] on div "View" at bounding box center [980, 416] width 137 height 126
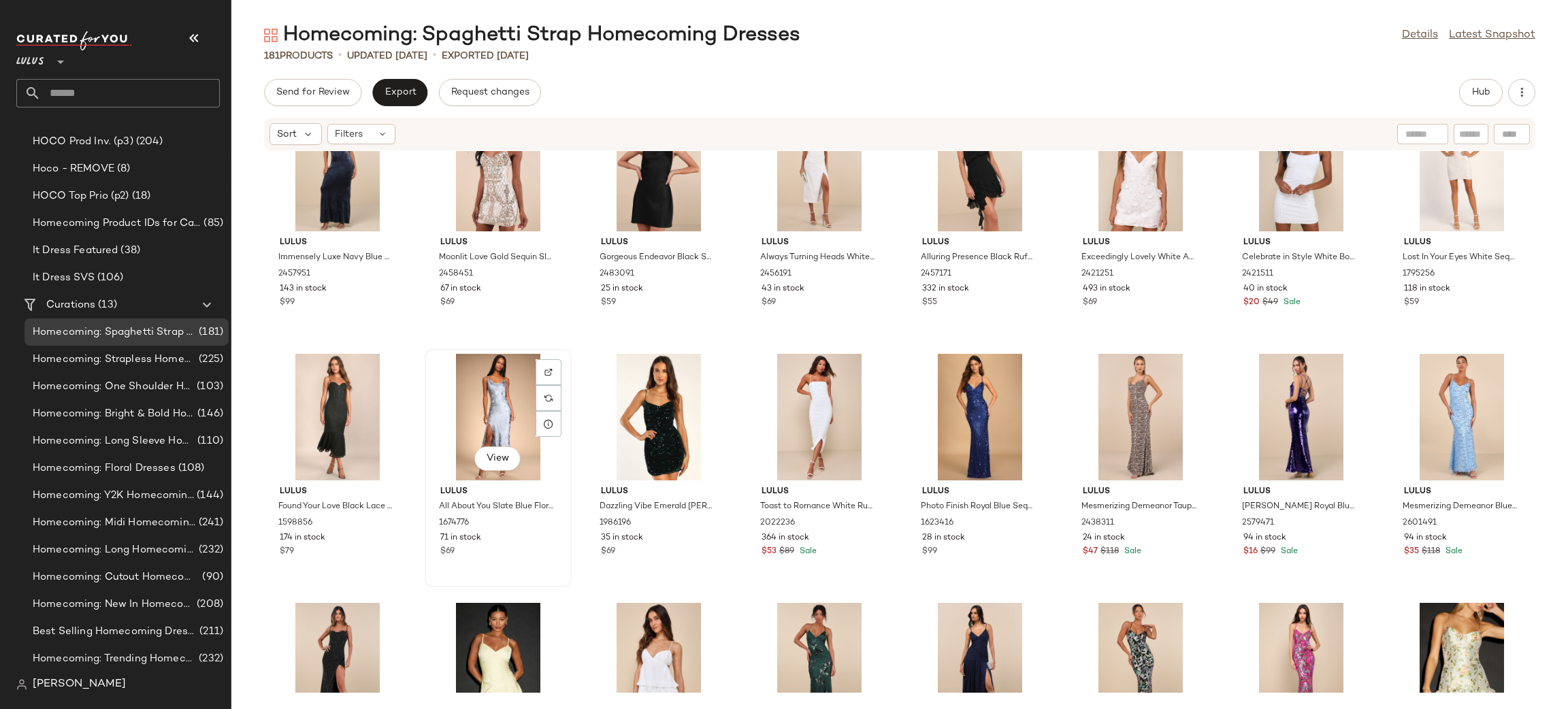
click at [459, 411] on div "View" at bounding box center [497, 416] width 137 height 126
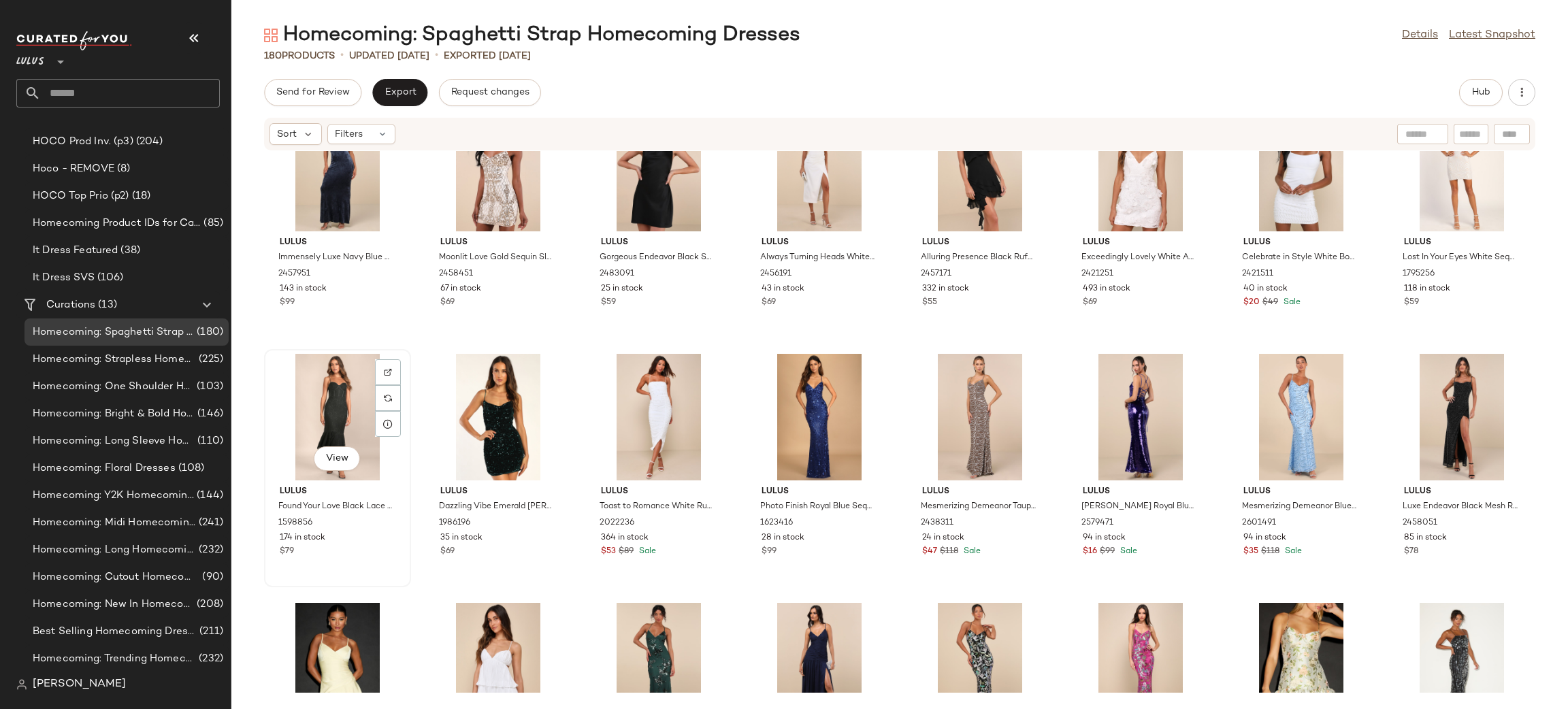
click at [332, 416] on div "View" at bounding box center [337, 416] width 137 height 126
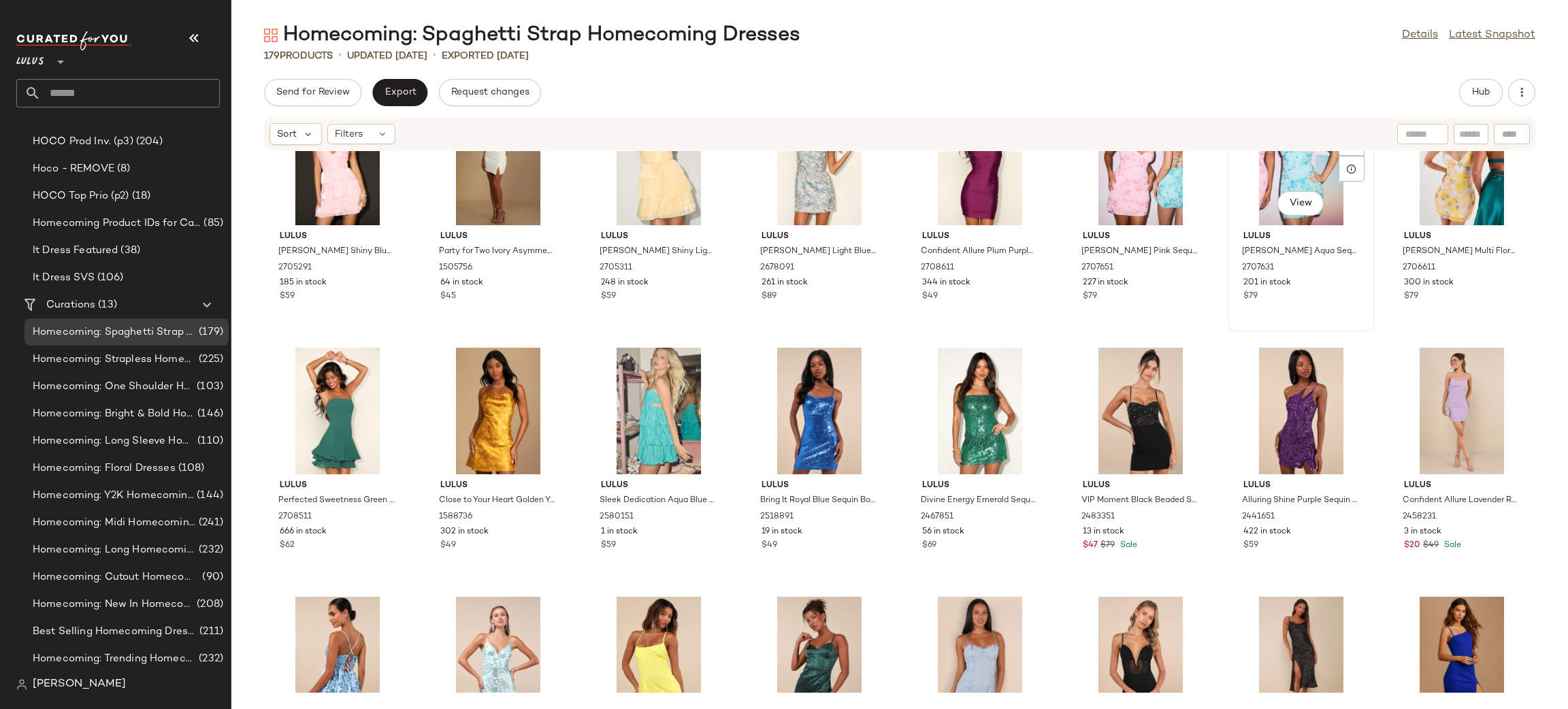
scroll to position [4396, 0]
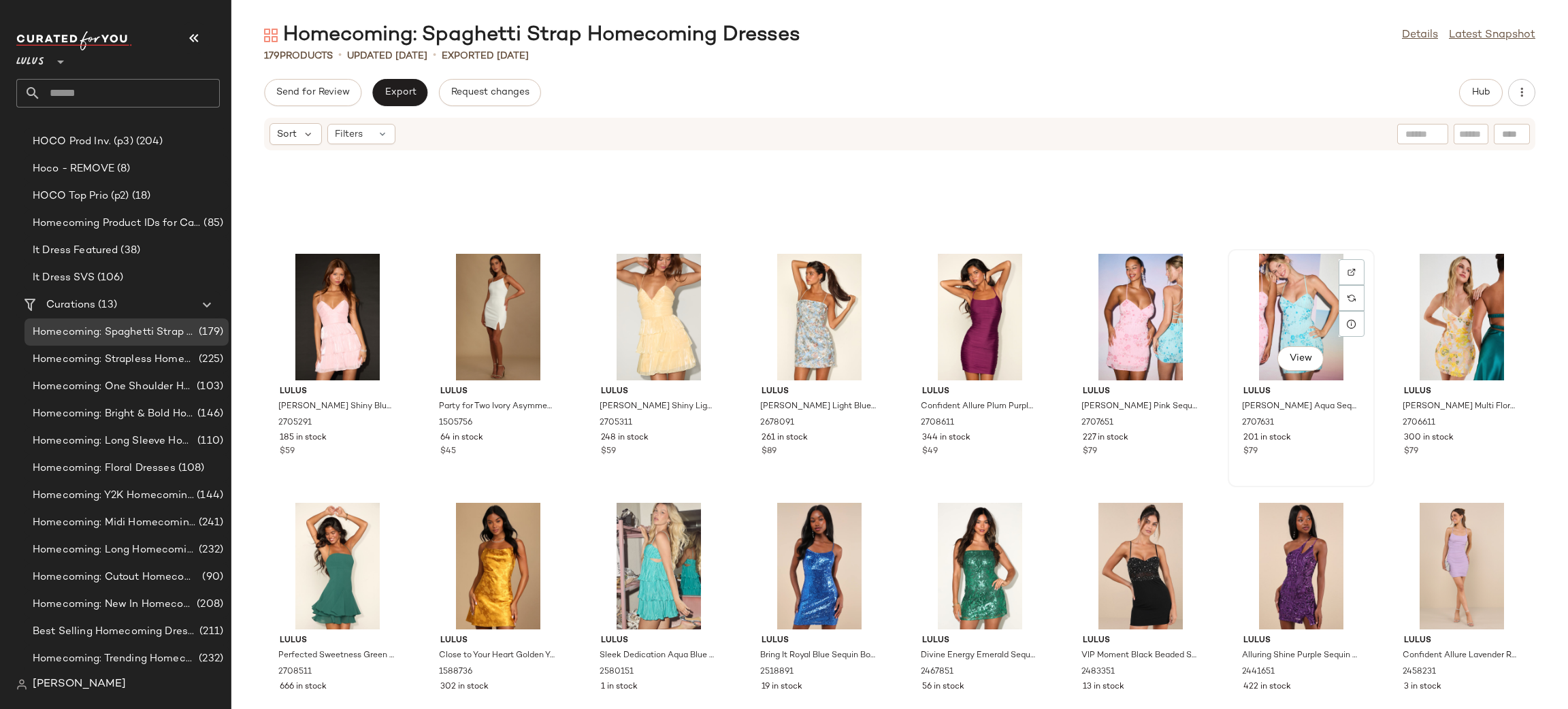
click at [1296, 328] on div "View" at bounding box center [1300, 317] width 137 height 126
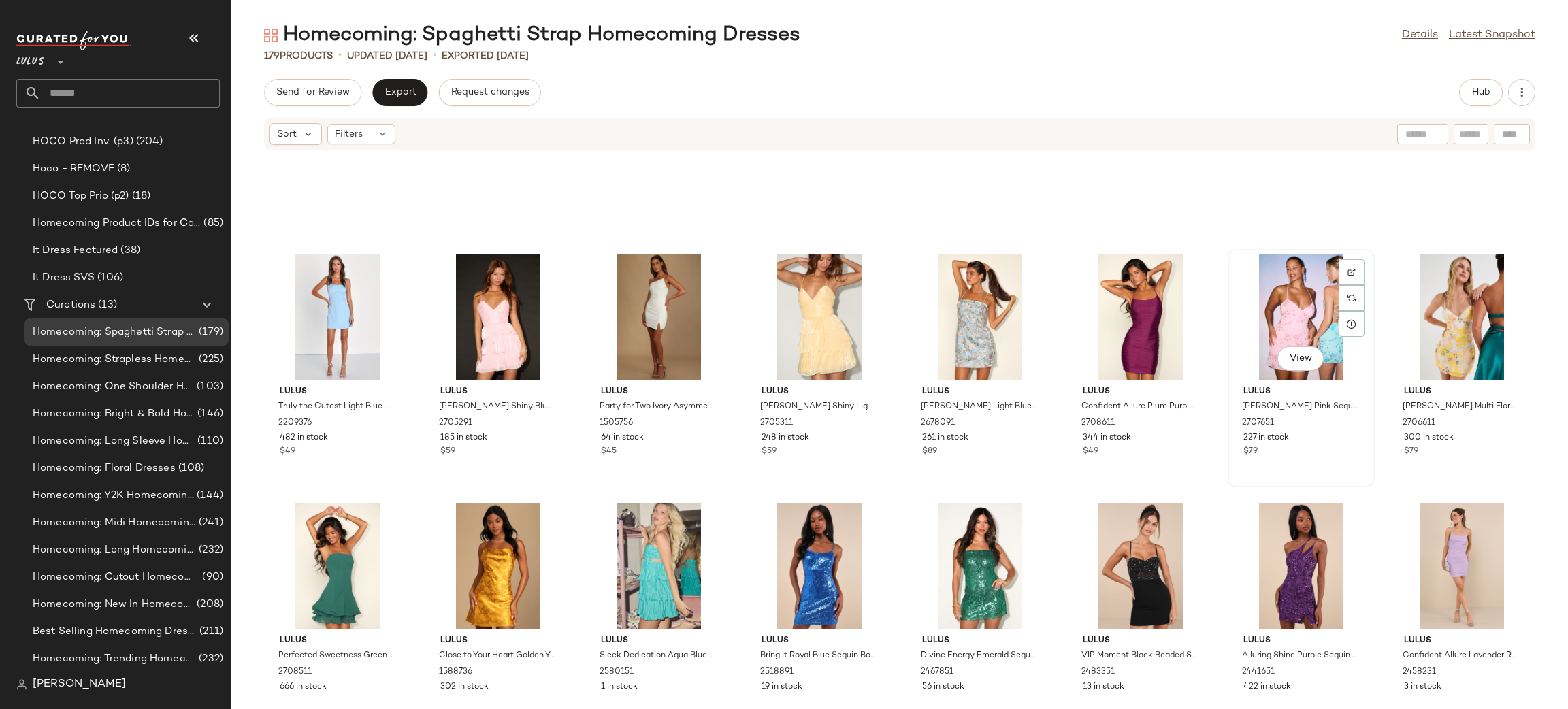
click at [1288, 294] on div "View" at bounding box center [1300, 317] width 137 height 126
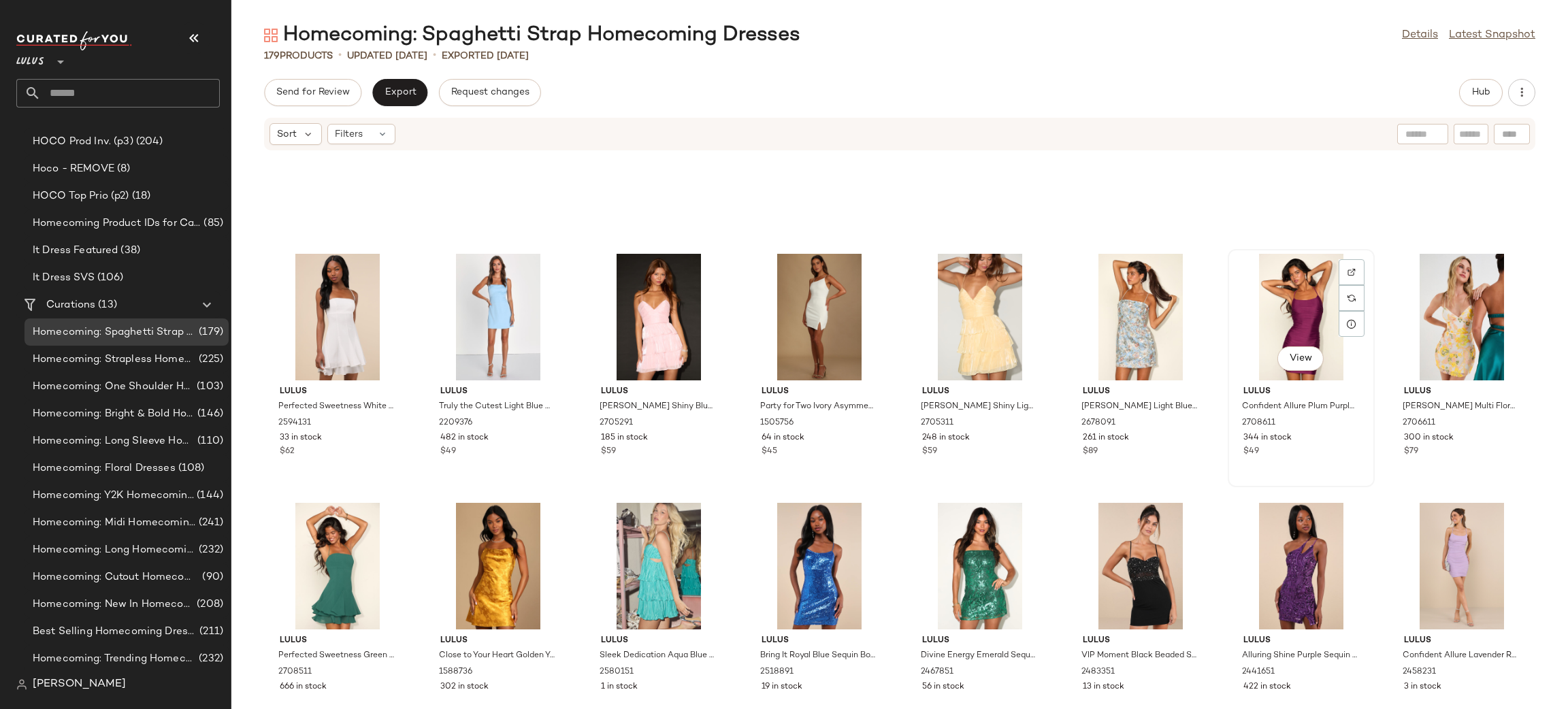
click at [1259, 311] on div "View" at bounding box center [1300, 317] width 137 height 126
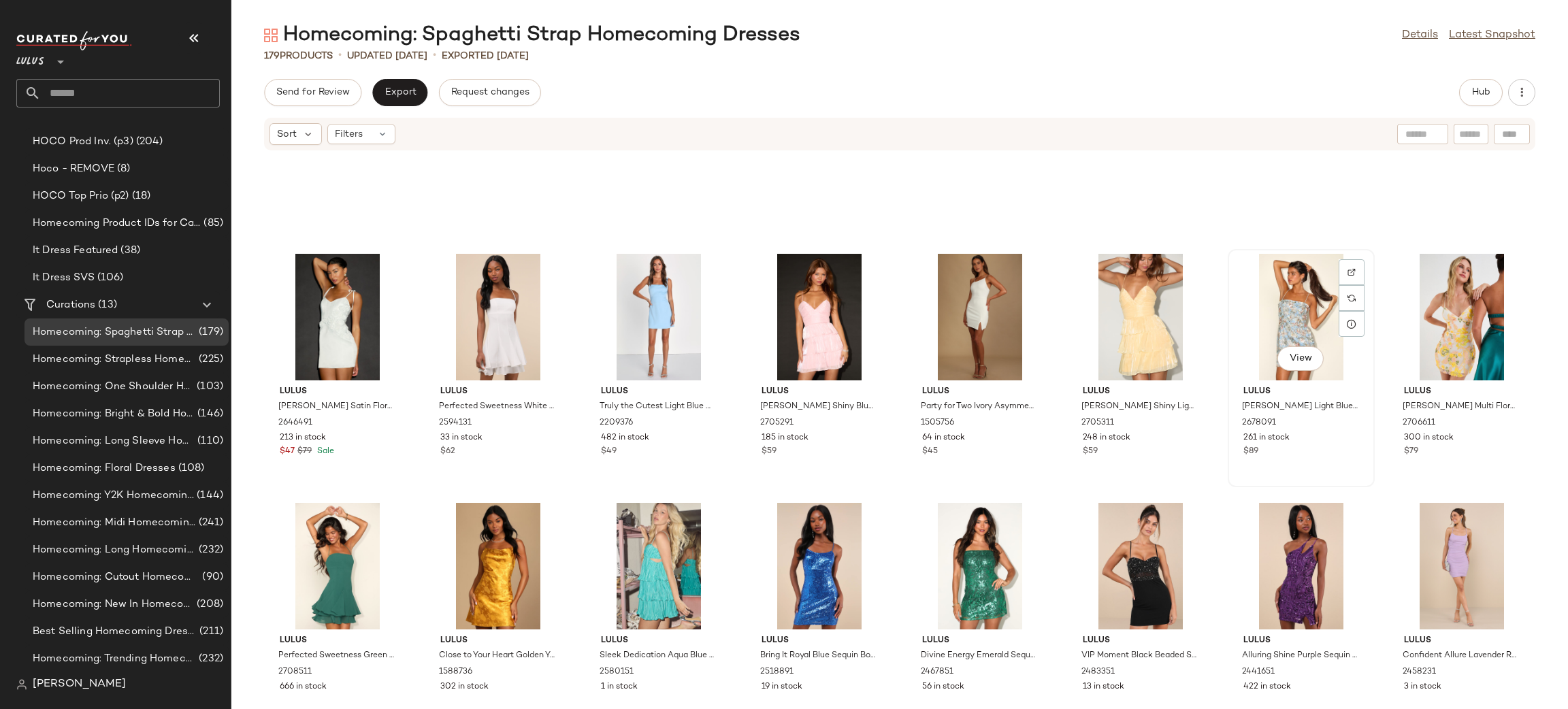
click at [1309, 299] on div "View" at bounding box center [1300, 317] width 137 height 126
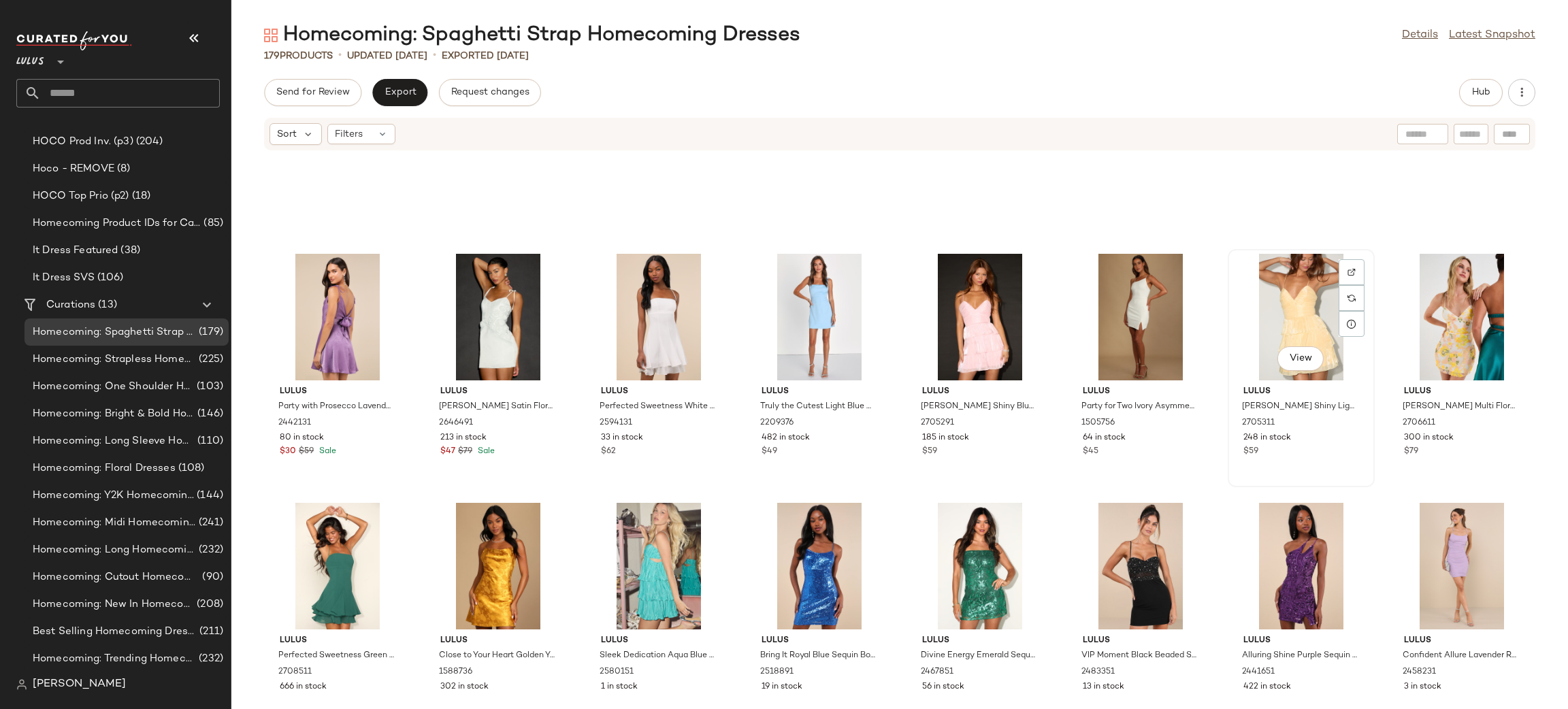
click at [1285, 308] on div "View" at bounding box center [1300, 317] width 137 height 126
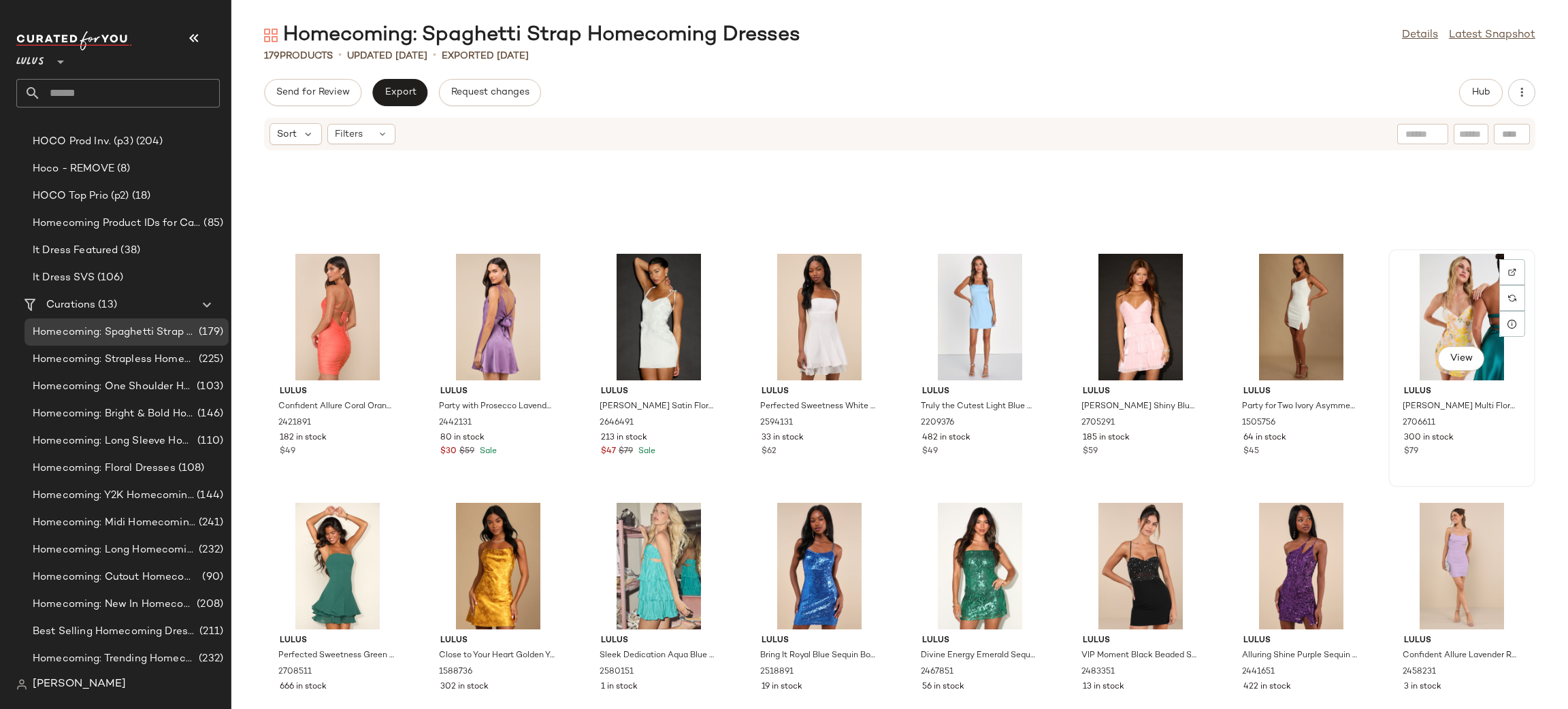
click at [1444, 287] on div "View" at bounding box center [1461, 317] width 137 height 126
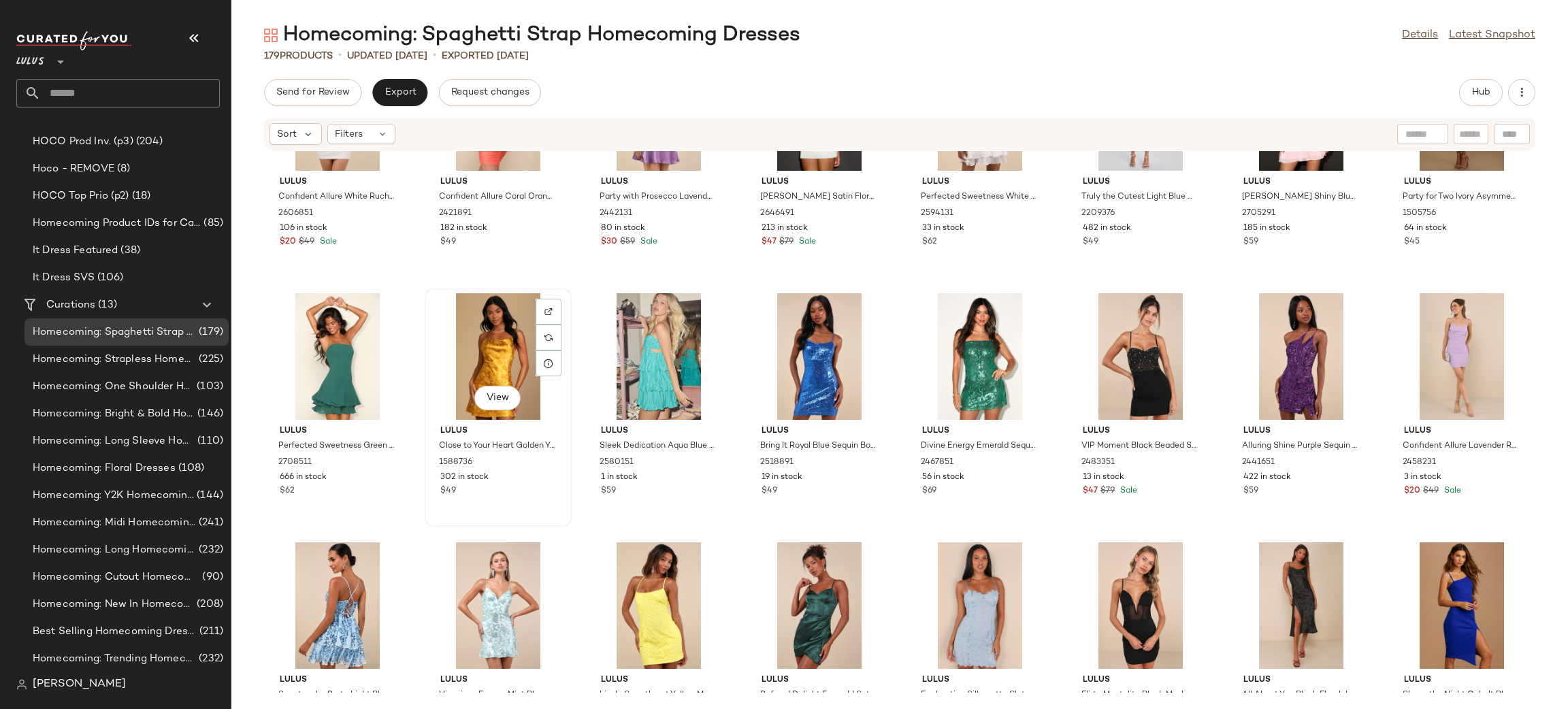
scroll to position [4667, 0]
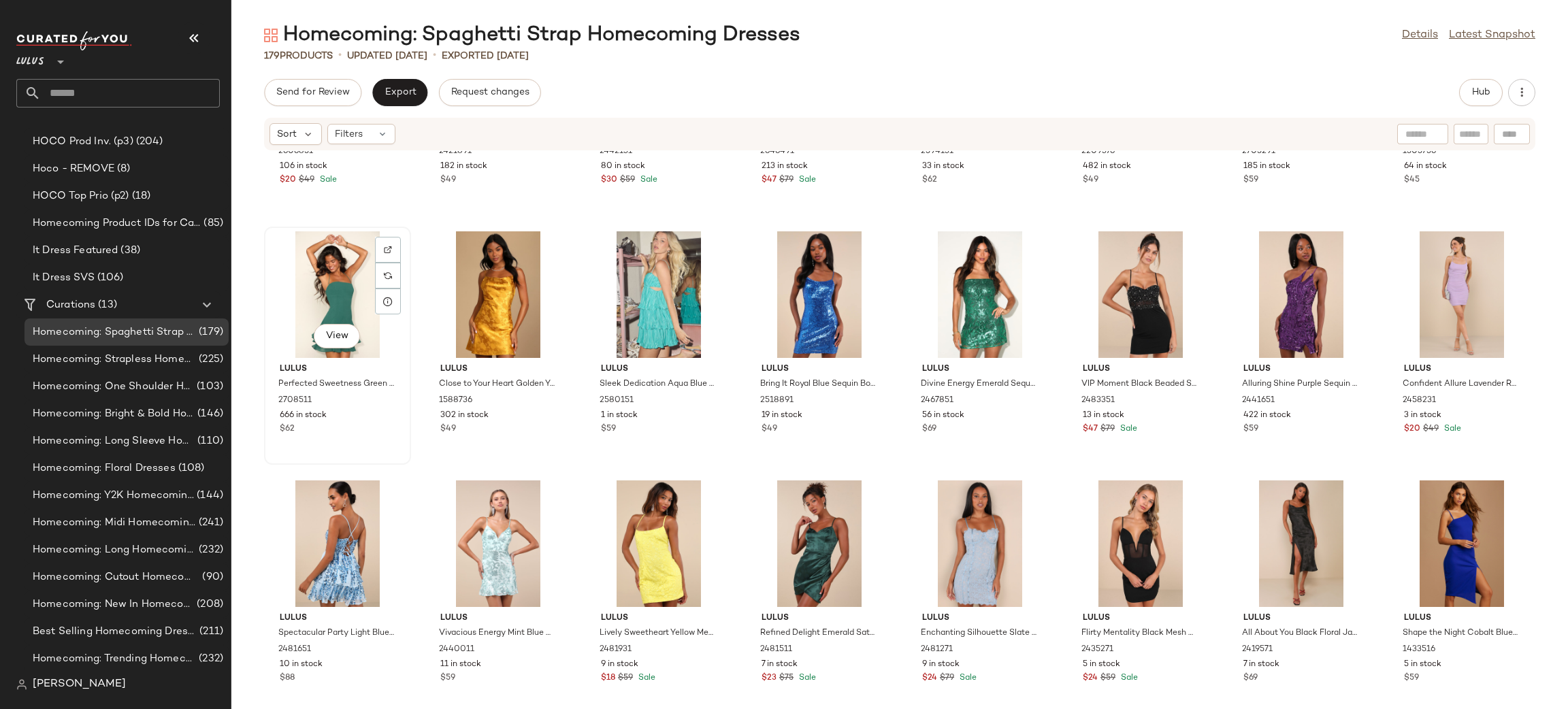
click at [332, 283] on div "View" at bounding box center [337, 294] width 137 height 126
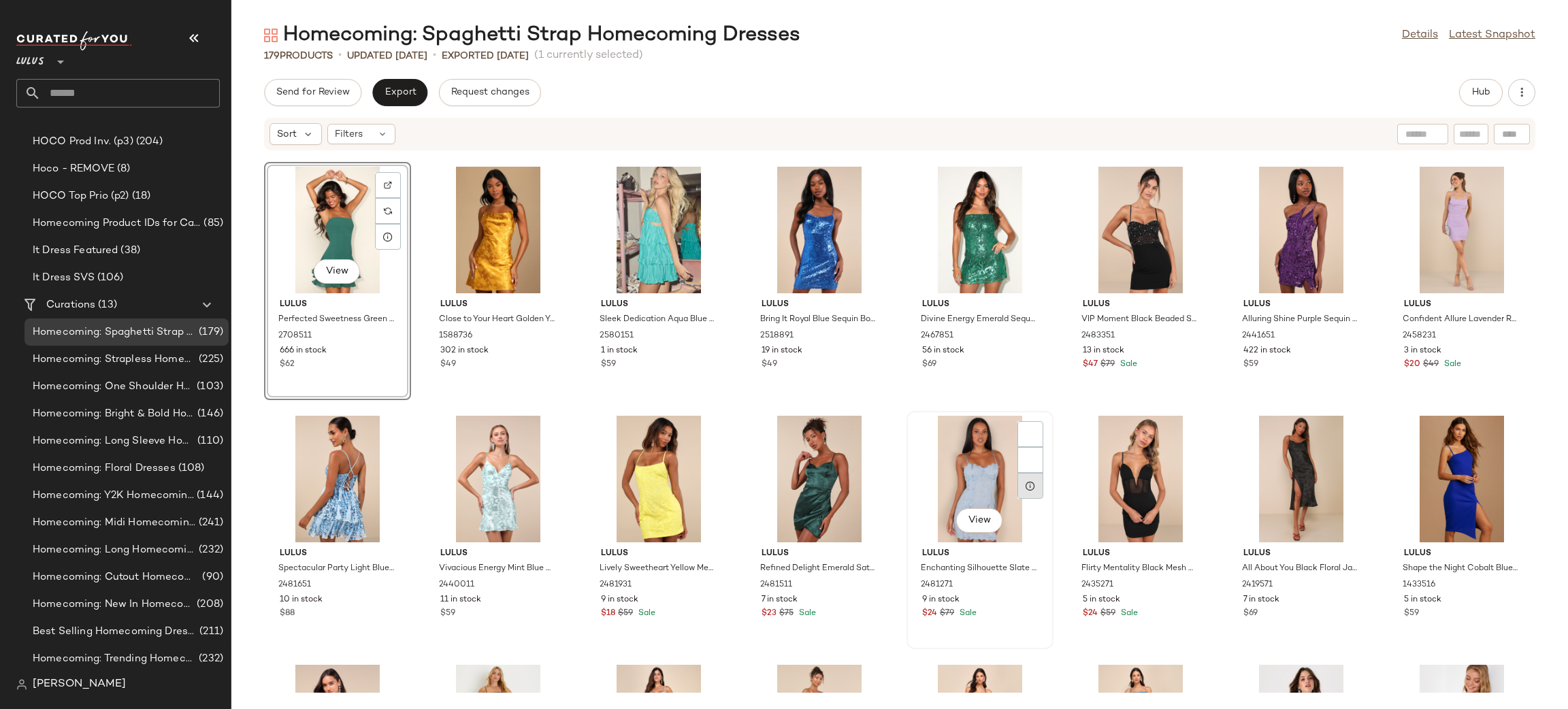
scroll to position [4794, 0]
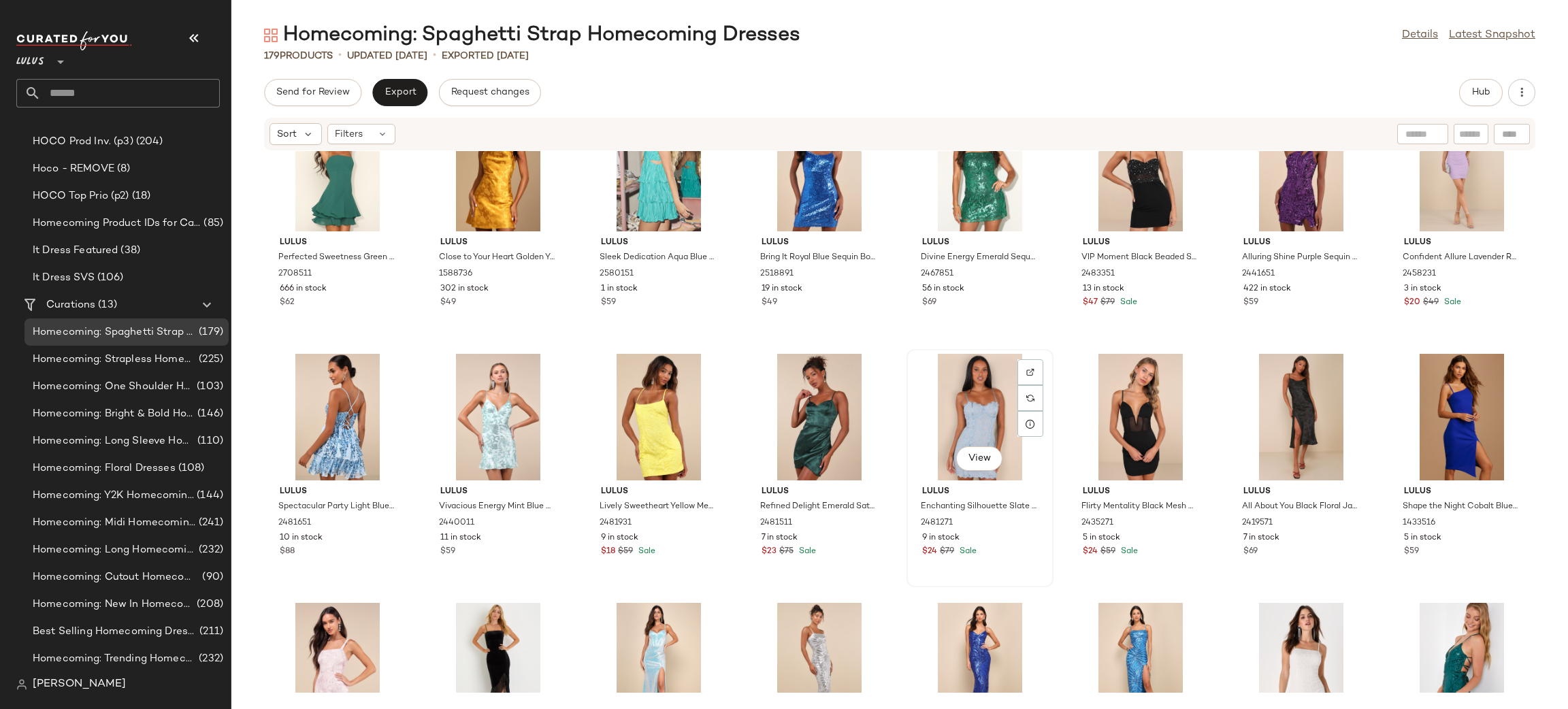
click at [975, 431] on div "View" at bounding box center [980, 416] width 137 height 126
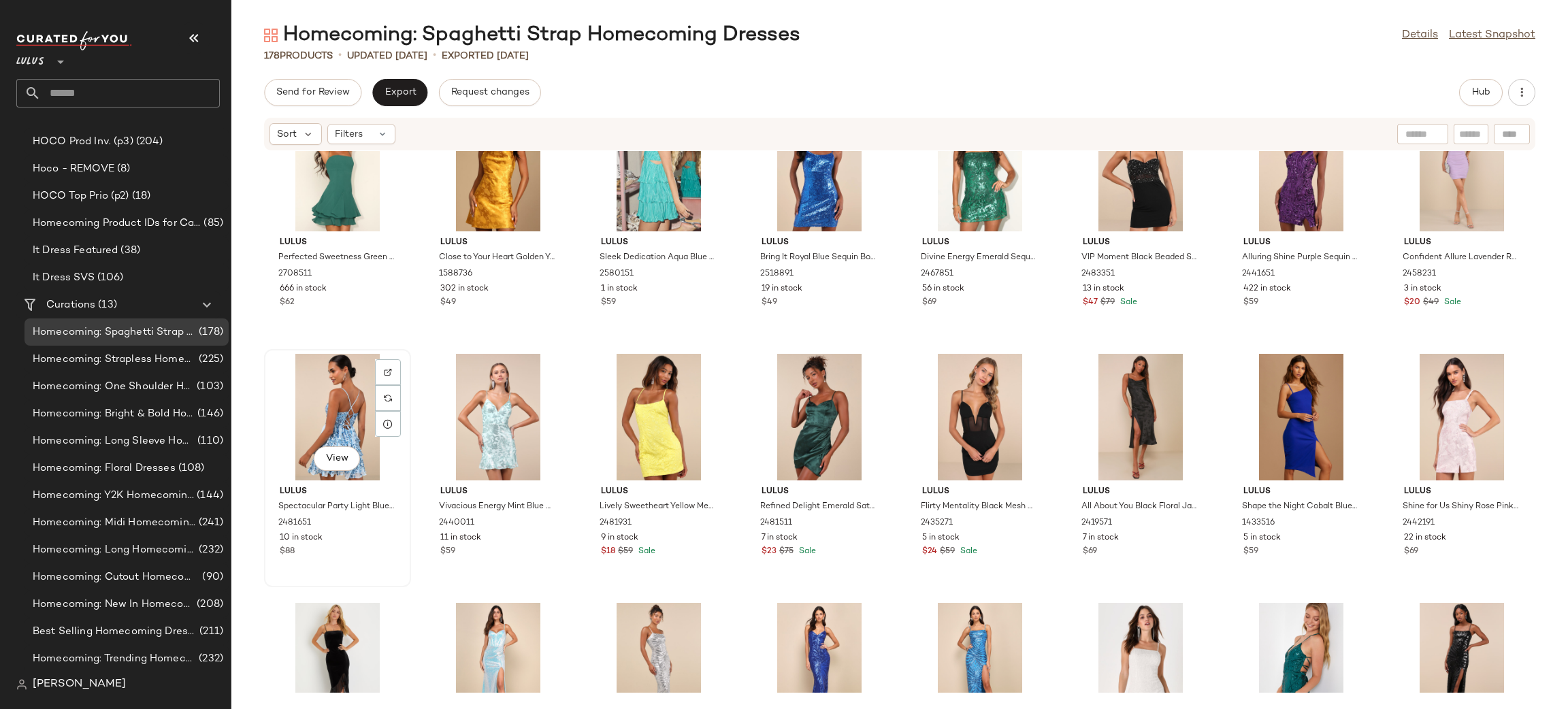
click at [353, 412] on div "View" at bounding box center [337, 416] width 137 height 126
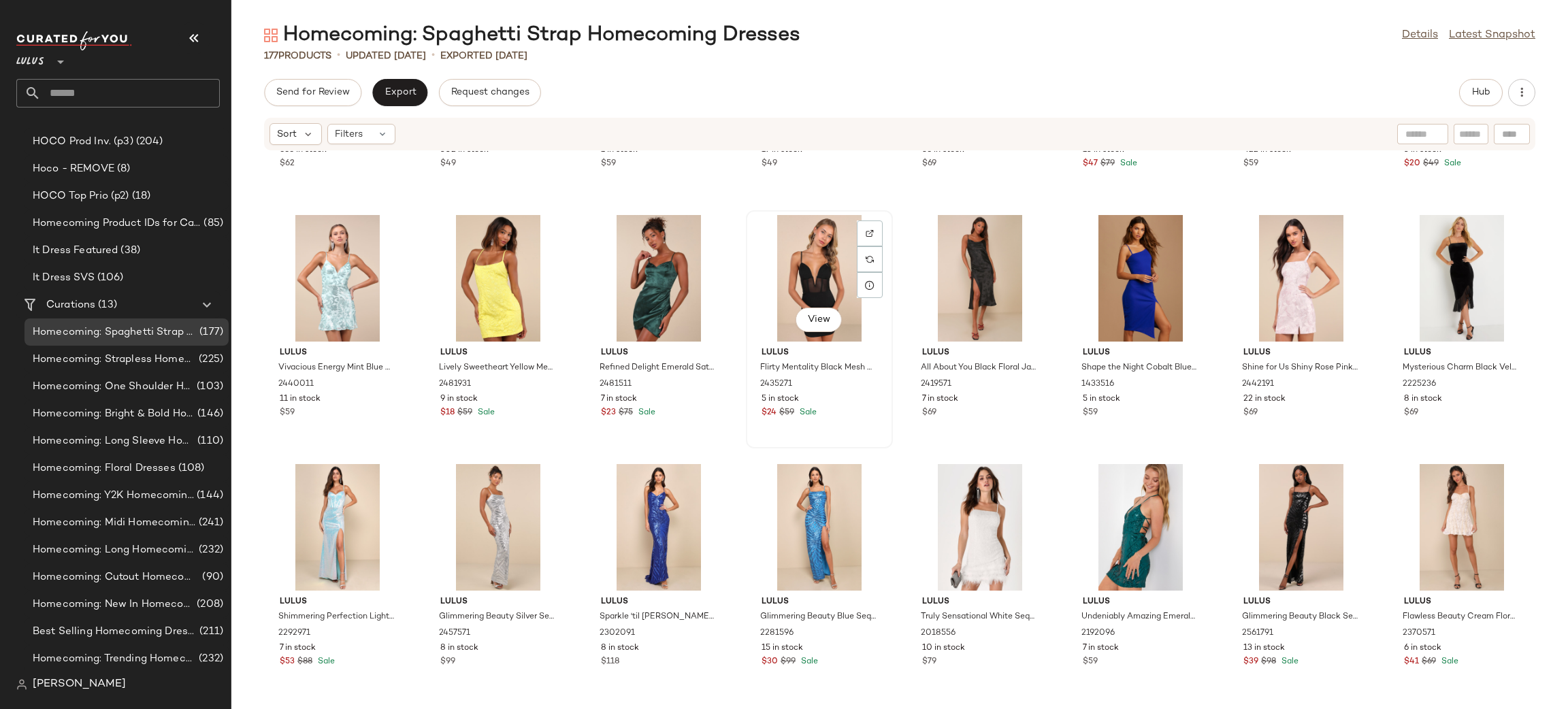
scroll to position [4968, 0]
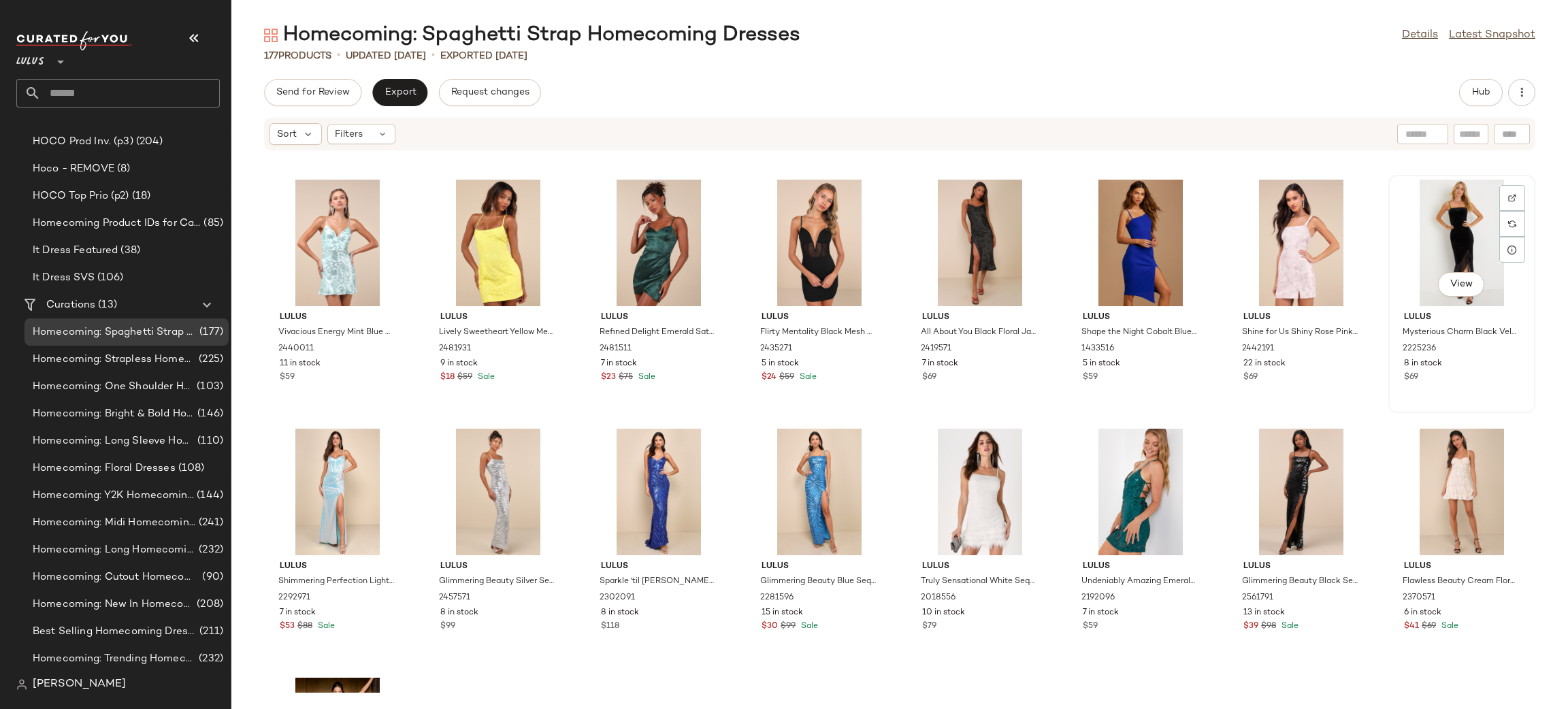
click at [1428, 233] on div "View" at bounding box center [1461, 242] width 137 height 126
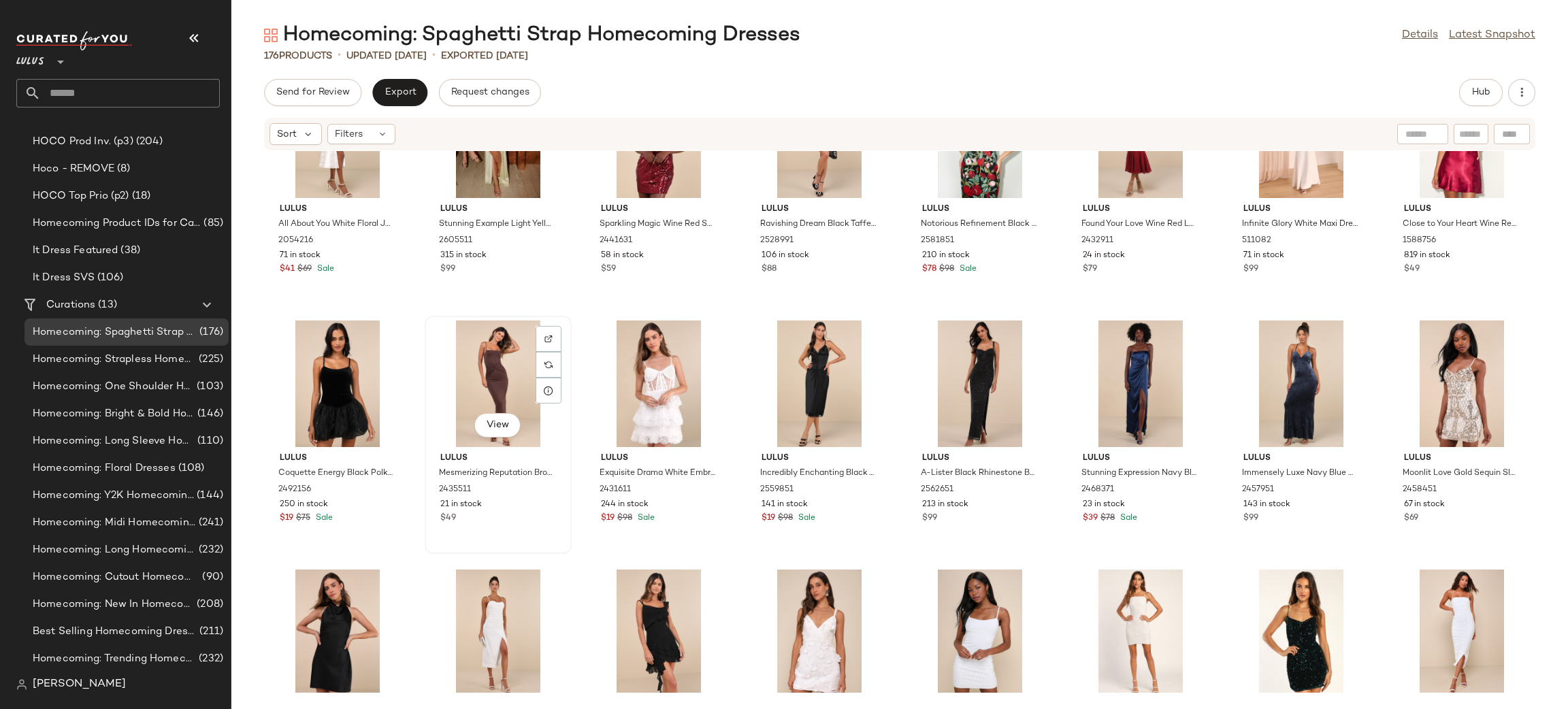
scroll to position [3285, 0]
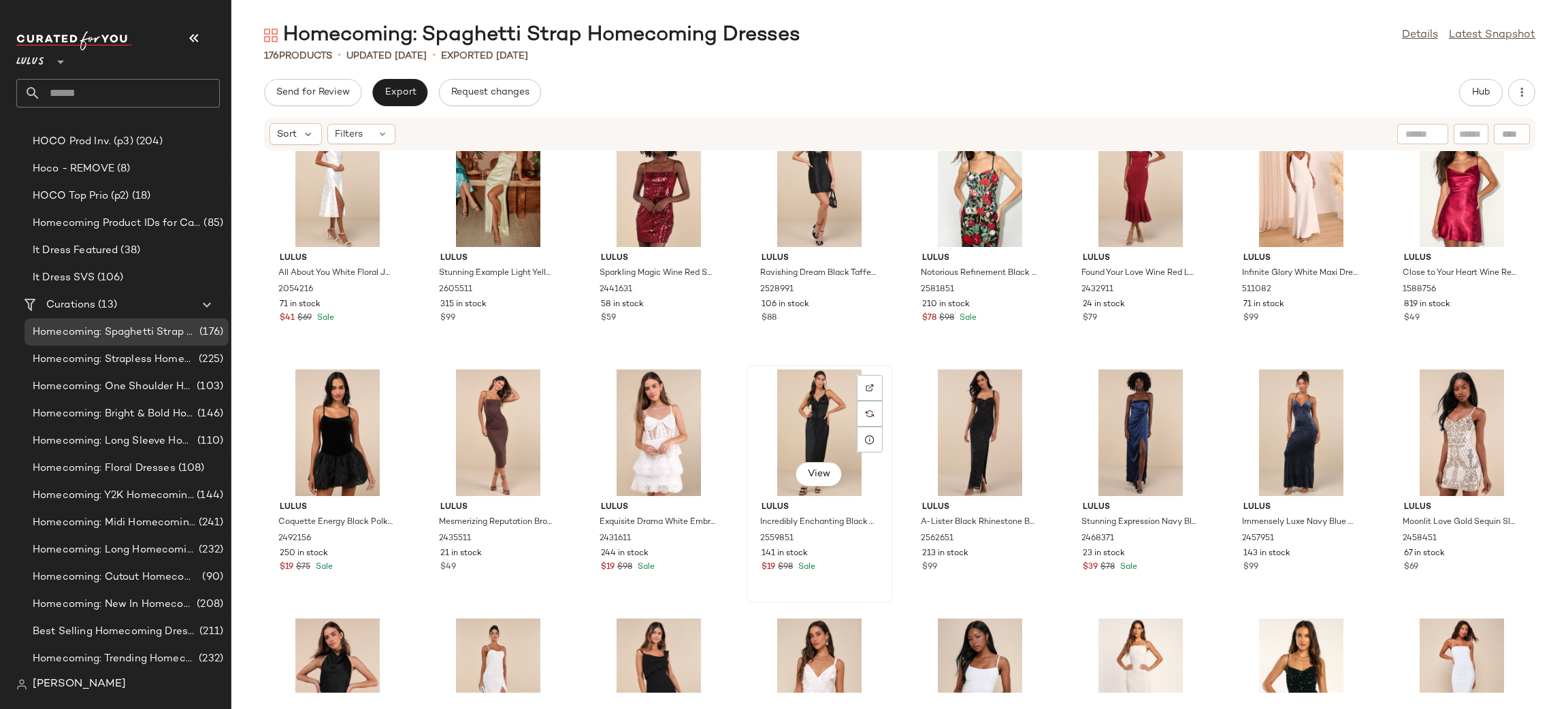
click at [778, 406] on div "View" at bounding box center [818, 432] width 137 height 126
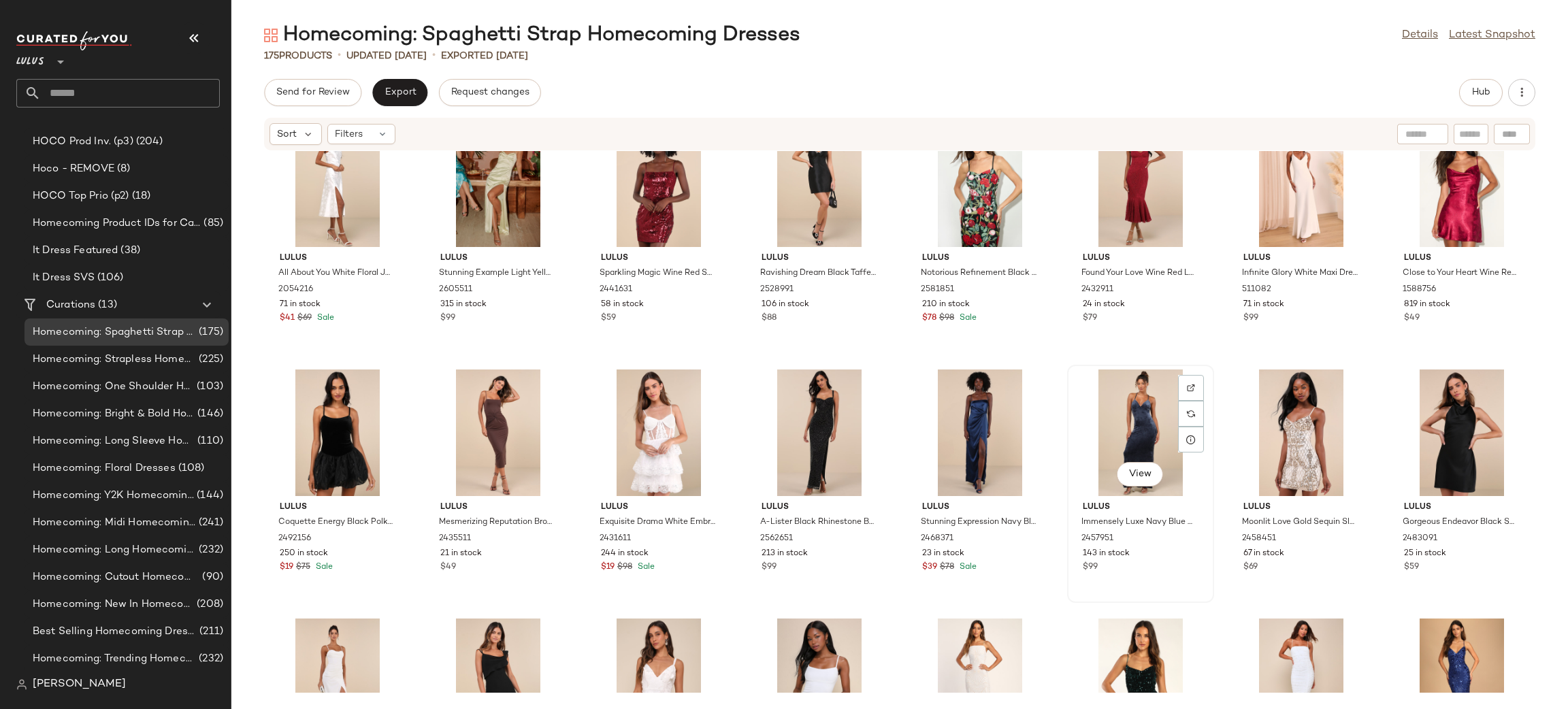
click at [1139, 420] on div "View" at bounding box center [1140, 432] width 137 height 126
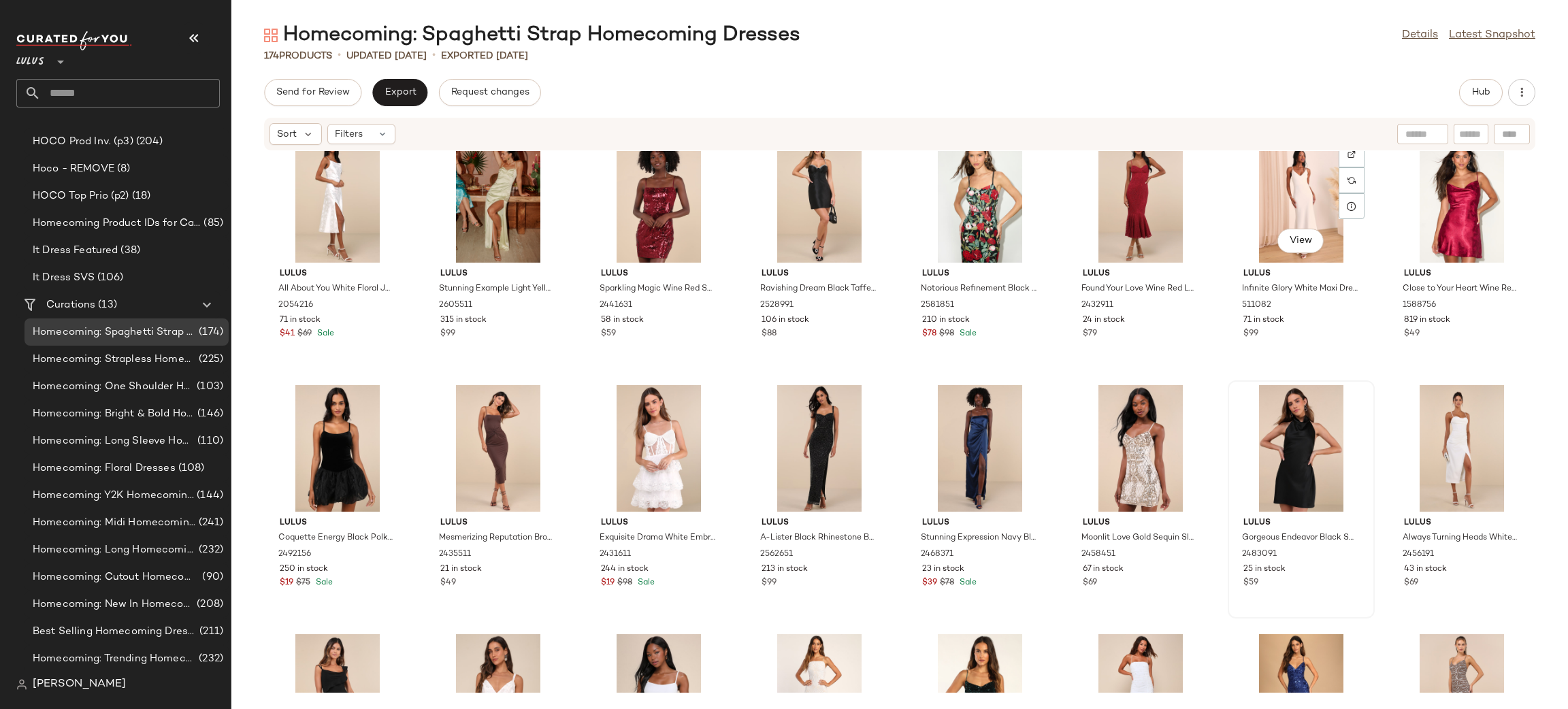
scroll to position [3254, 0]
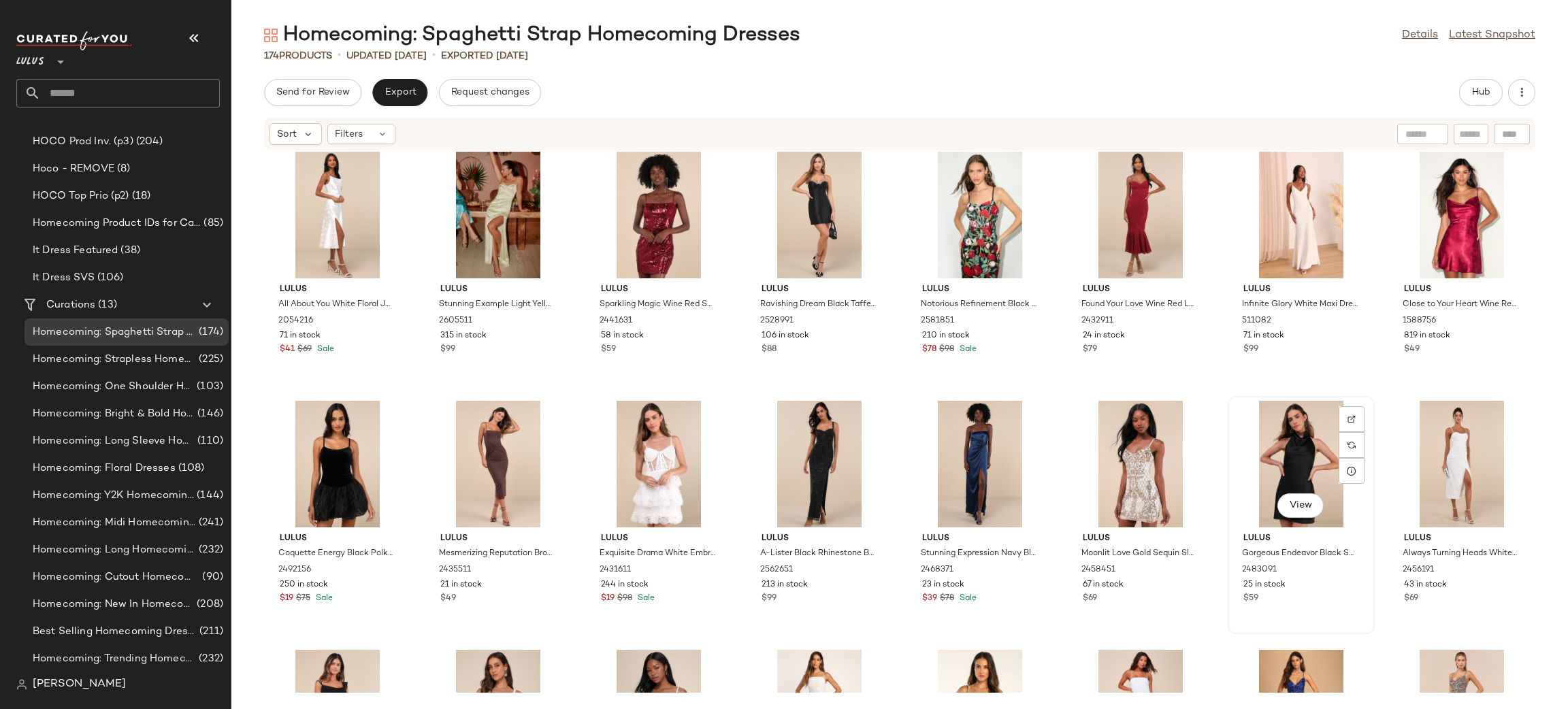
click at [1287, 463] on div "View" at bounding box center [1300, 464] width 137 height 126
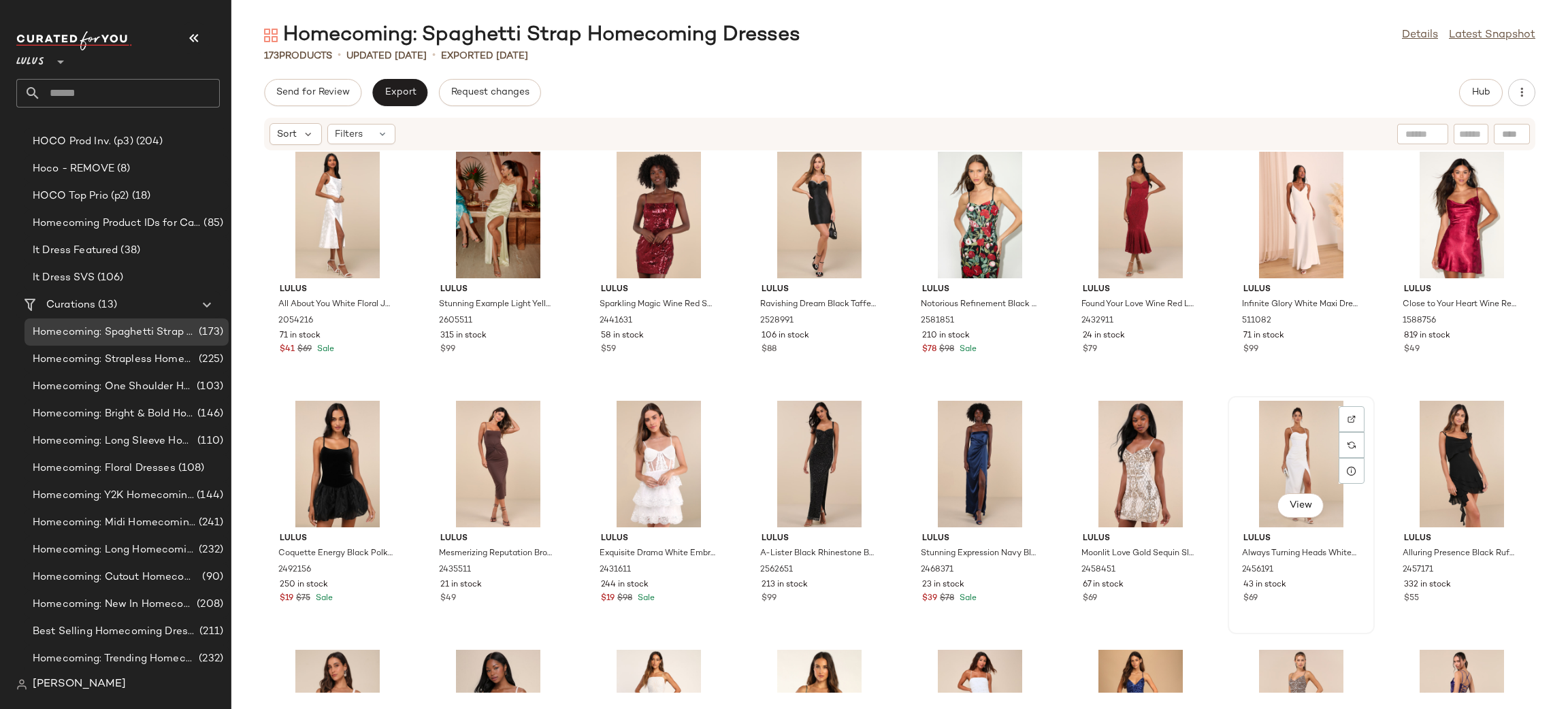
click at [1271, 460] on div "View" at bounding box center [1300, 464] width 137 height 126
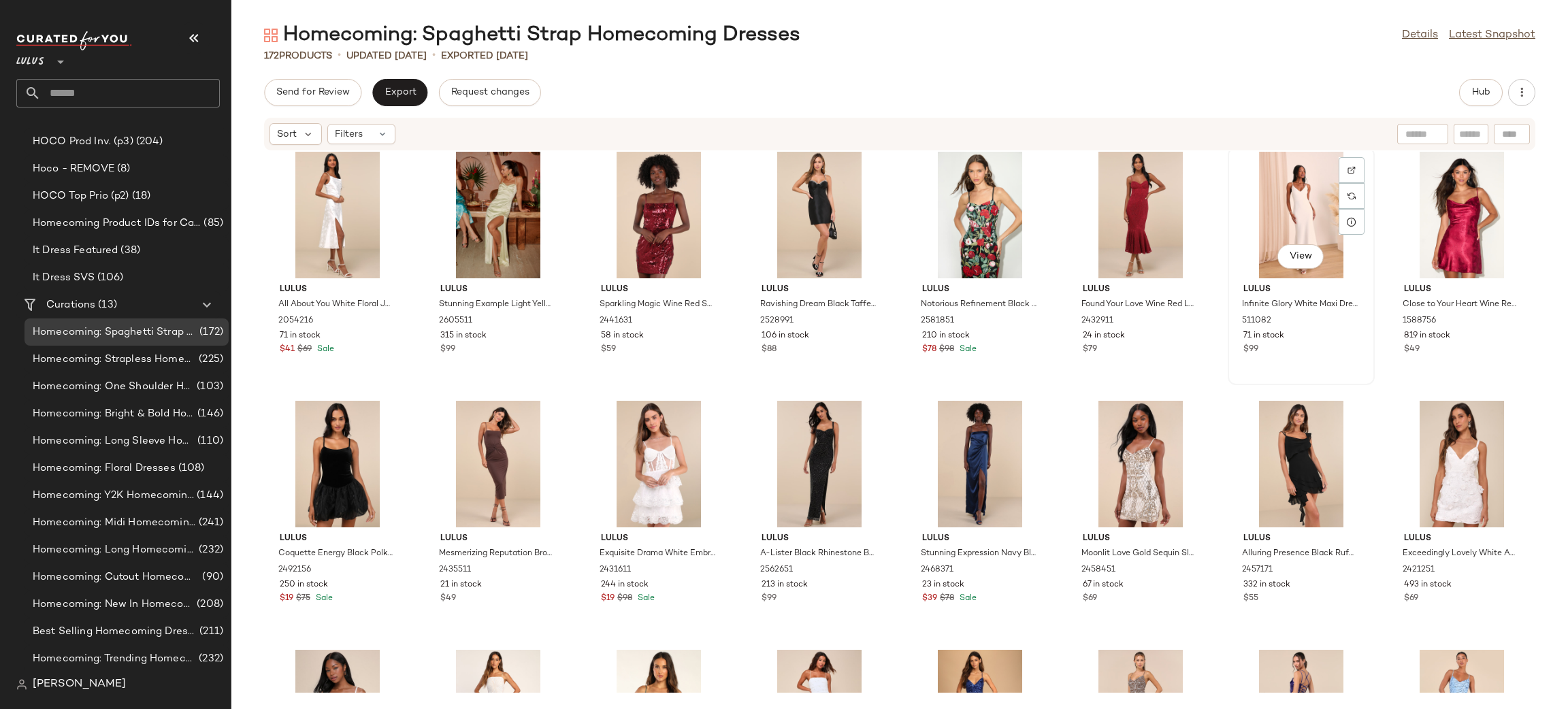
click at [1263, 188] on div "View" at bounding box center [1300, 214] width 137 height 126
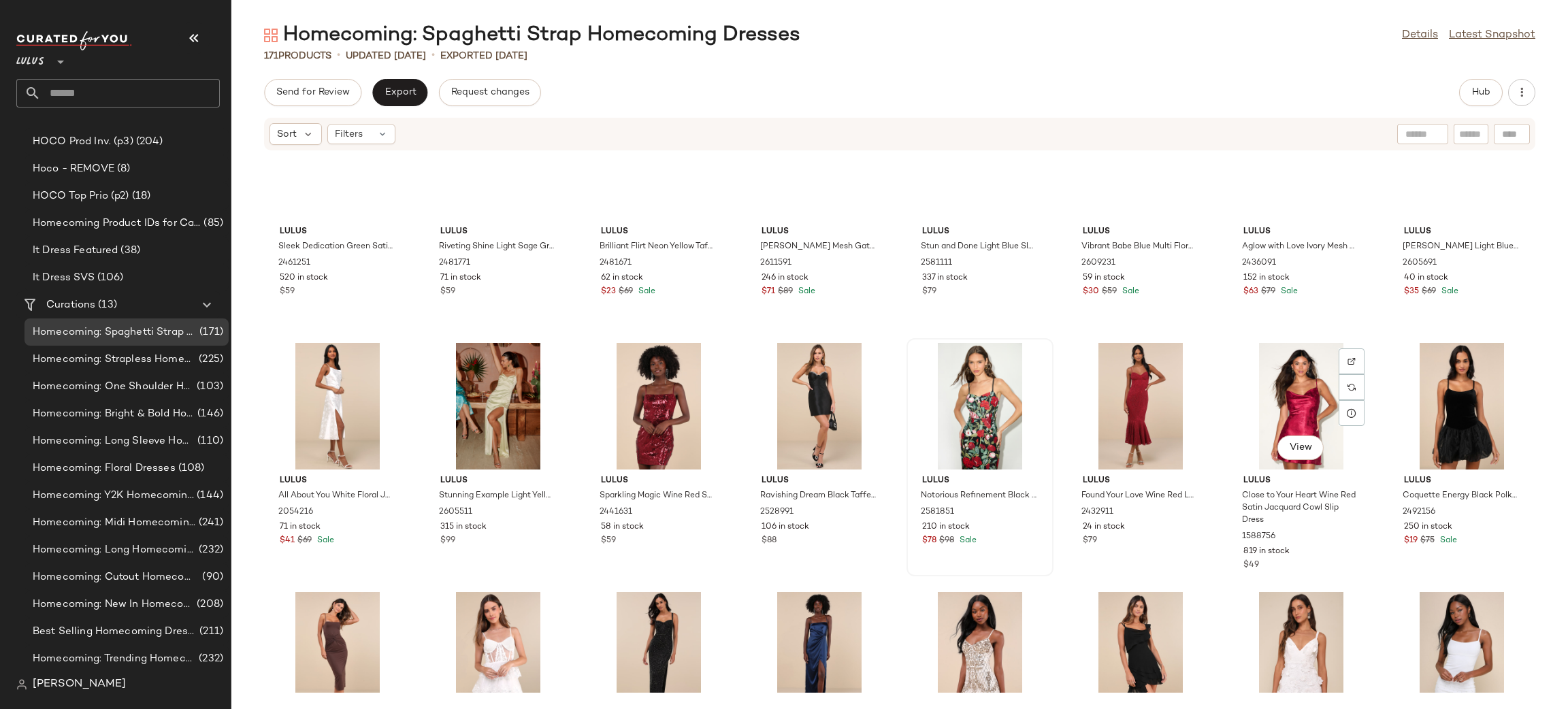
scroll to position [3062, 0]
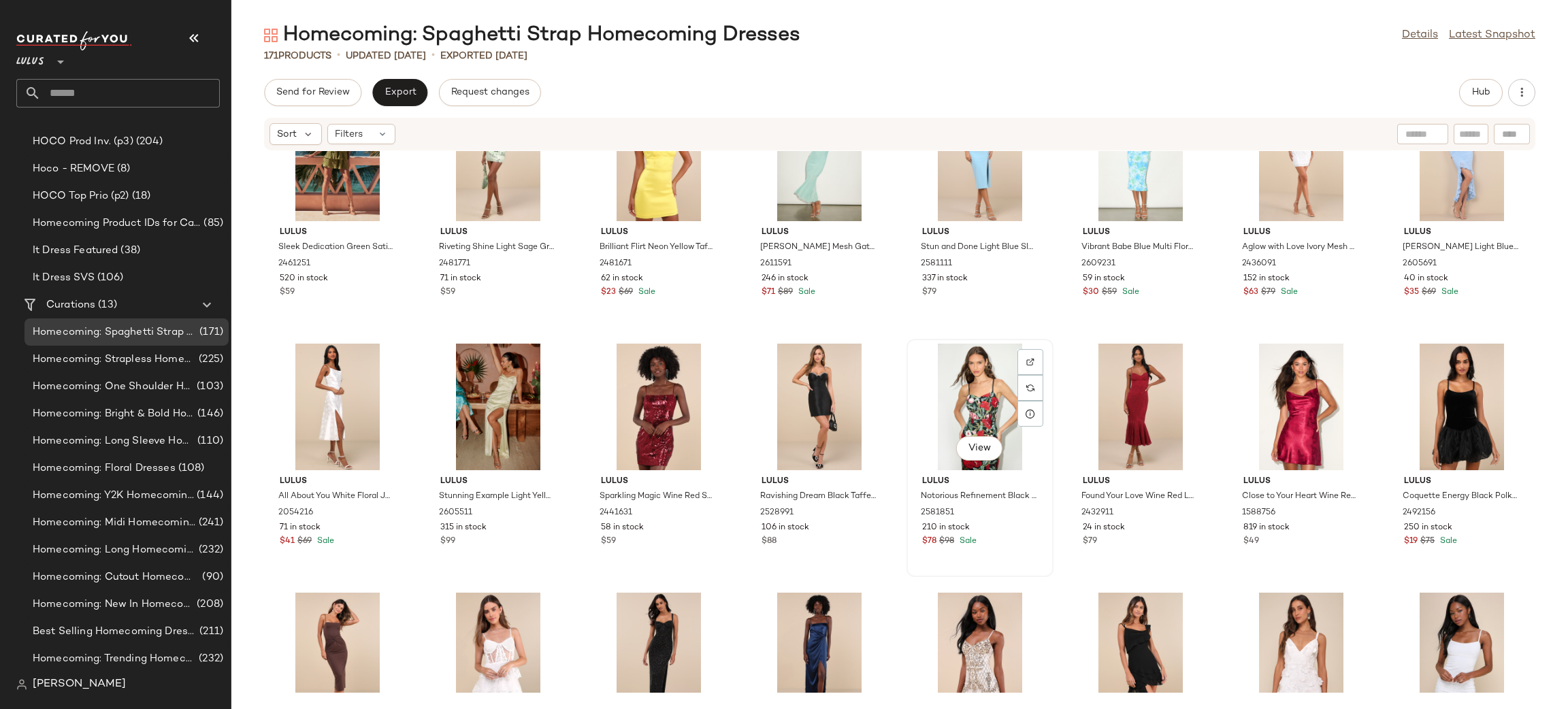
click at [954, 404] on div "View" at bounding box center [980, 406] width 137 height 126
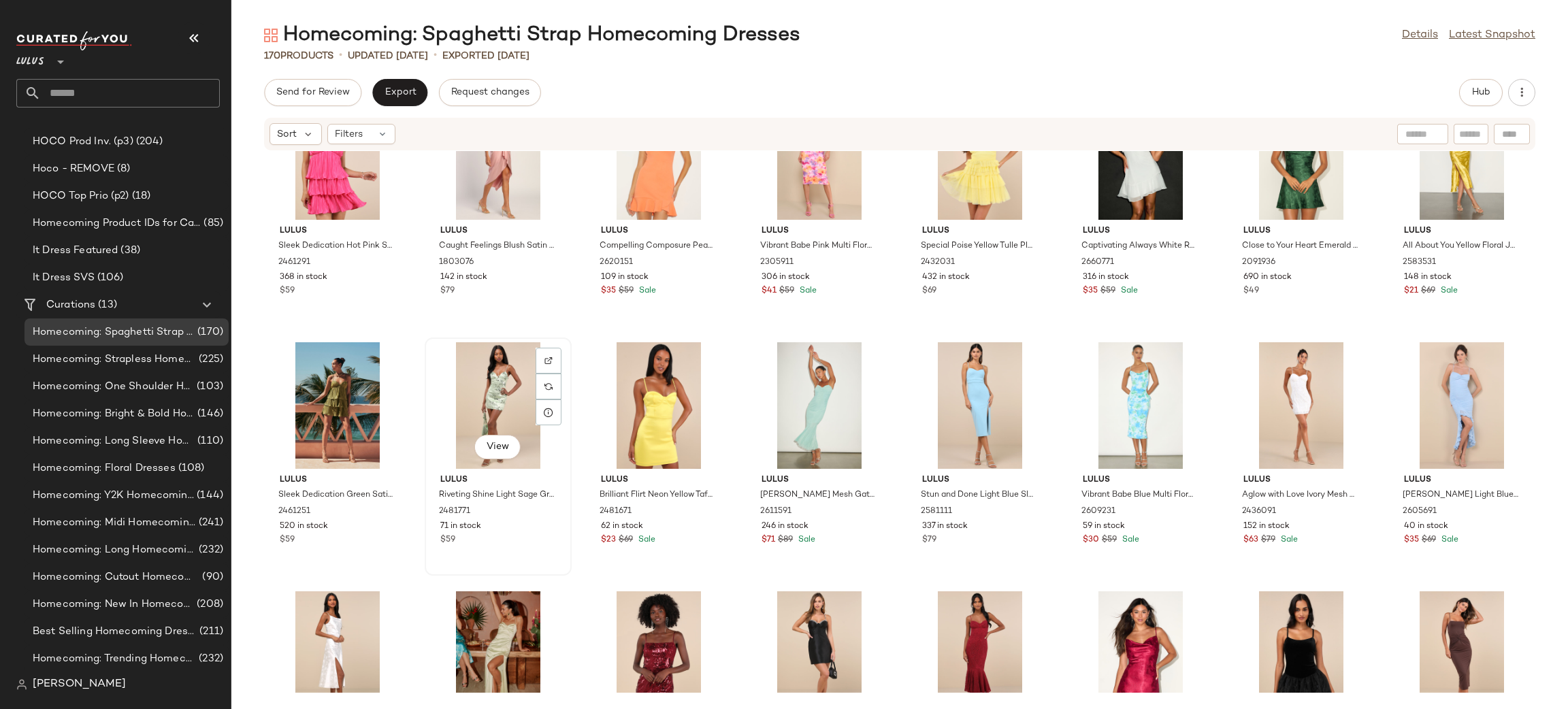
scroll to position [2814, 0]
click at [333, 649] on div "View" at bounding box center [337, 654] width 137 height 126
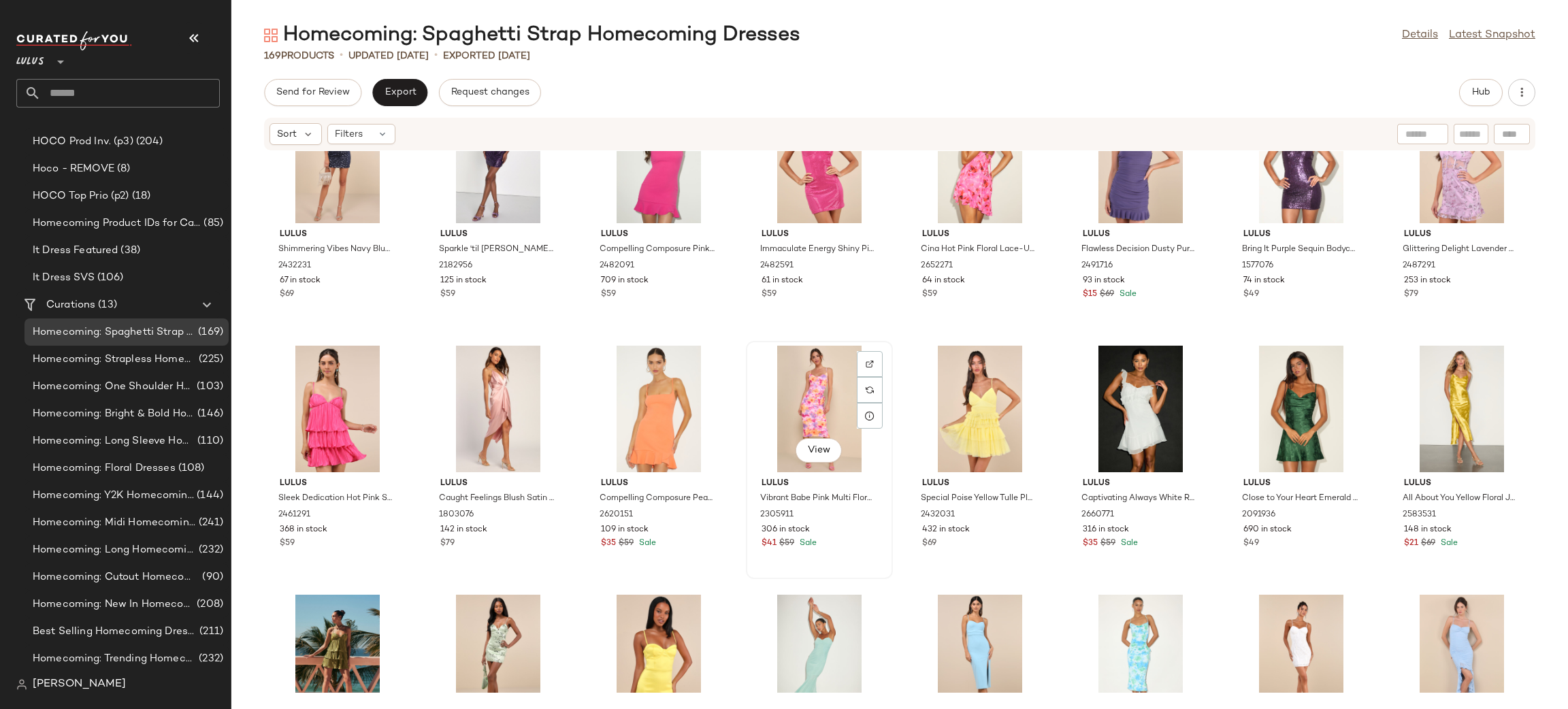
scroll to position [2561, 0]
click at [811, 405] on div "View" at bounding box center [818, 409] width 137 height 126
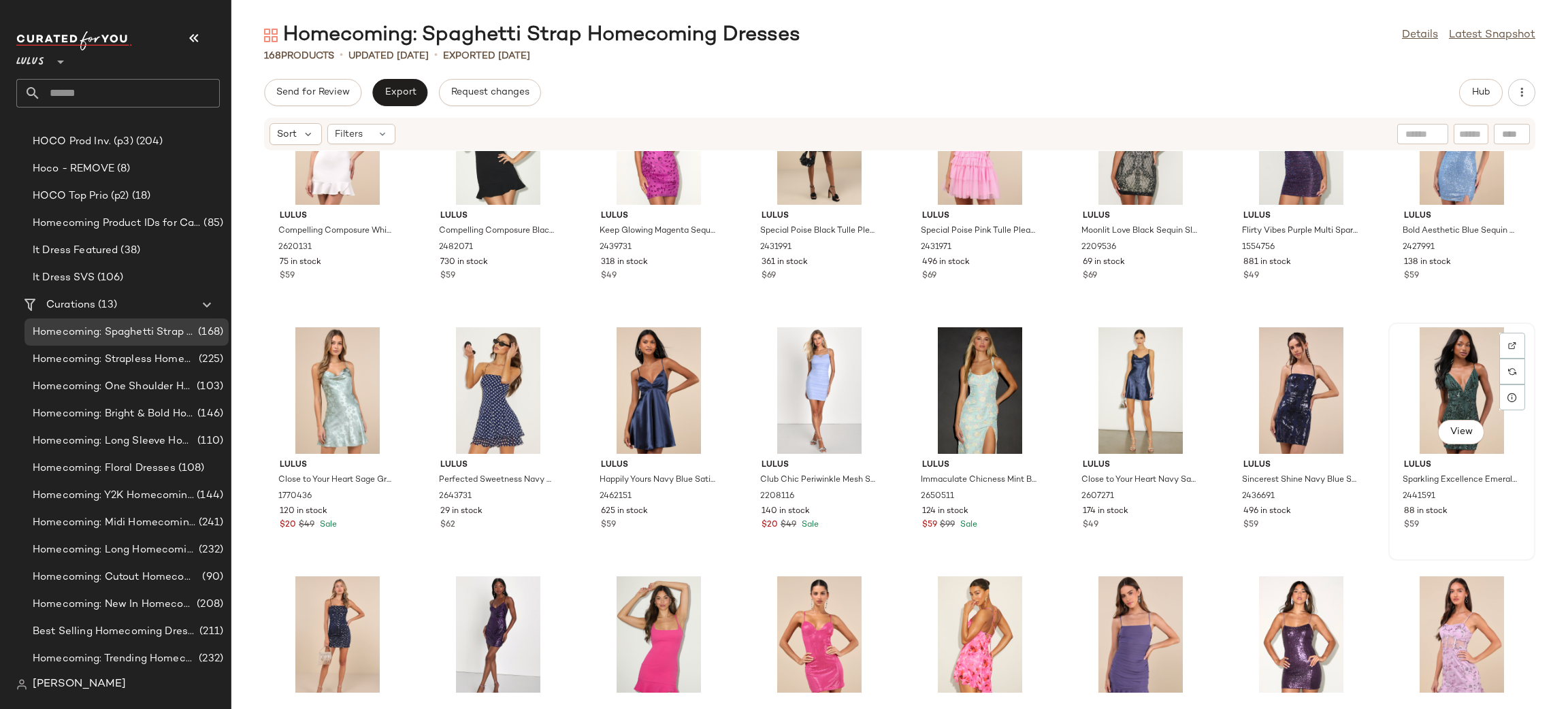
scroll to position [2077, 0]
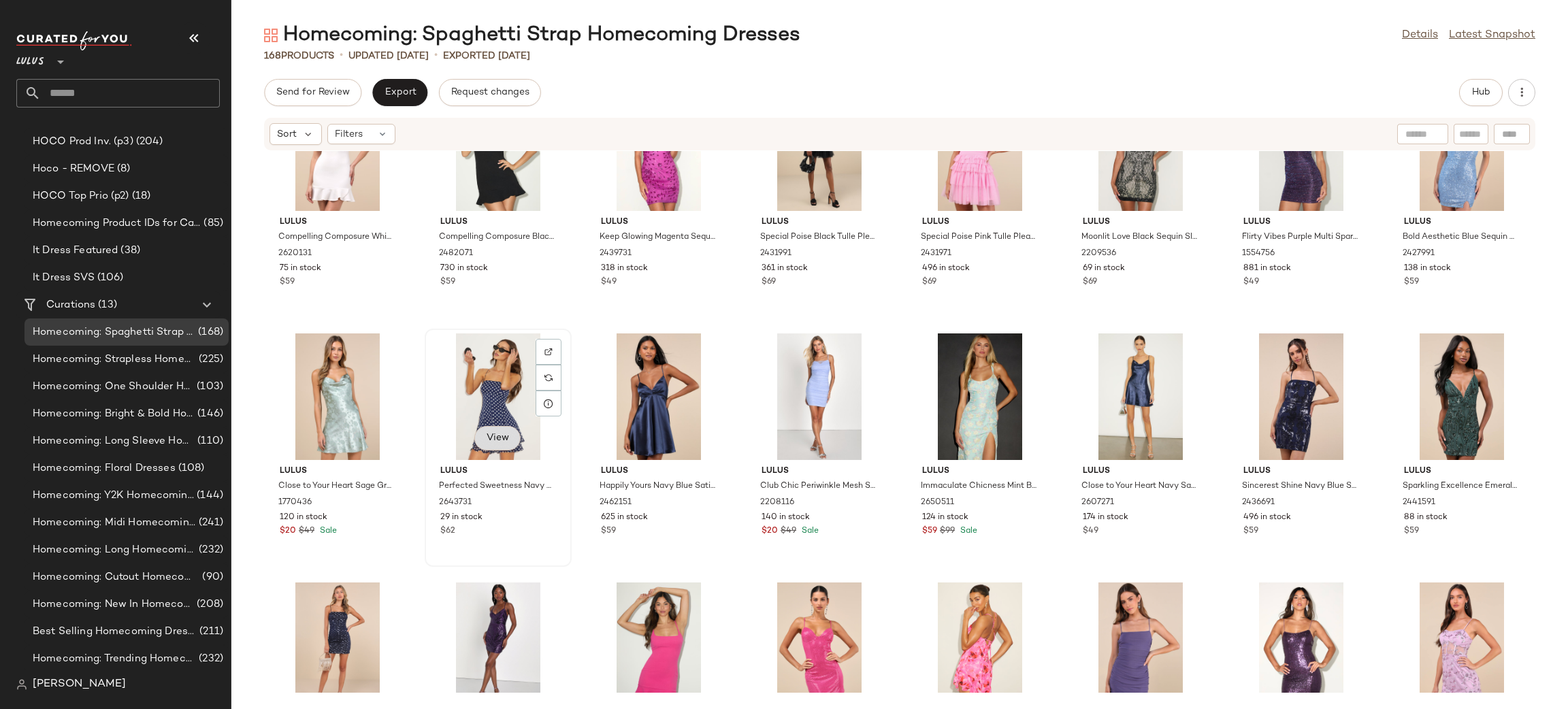
click at [505, 440] on span "View" at bounding box center [497, 438] width 23 height 11
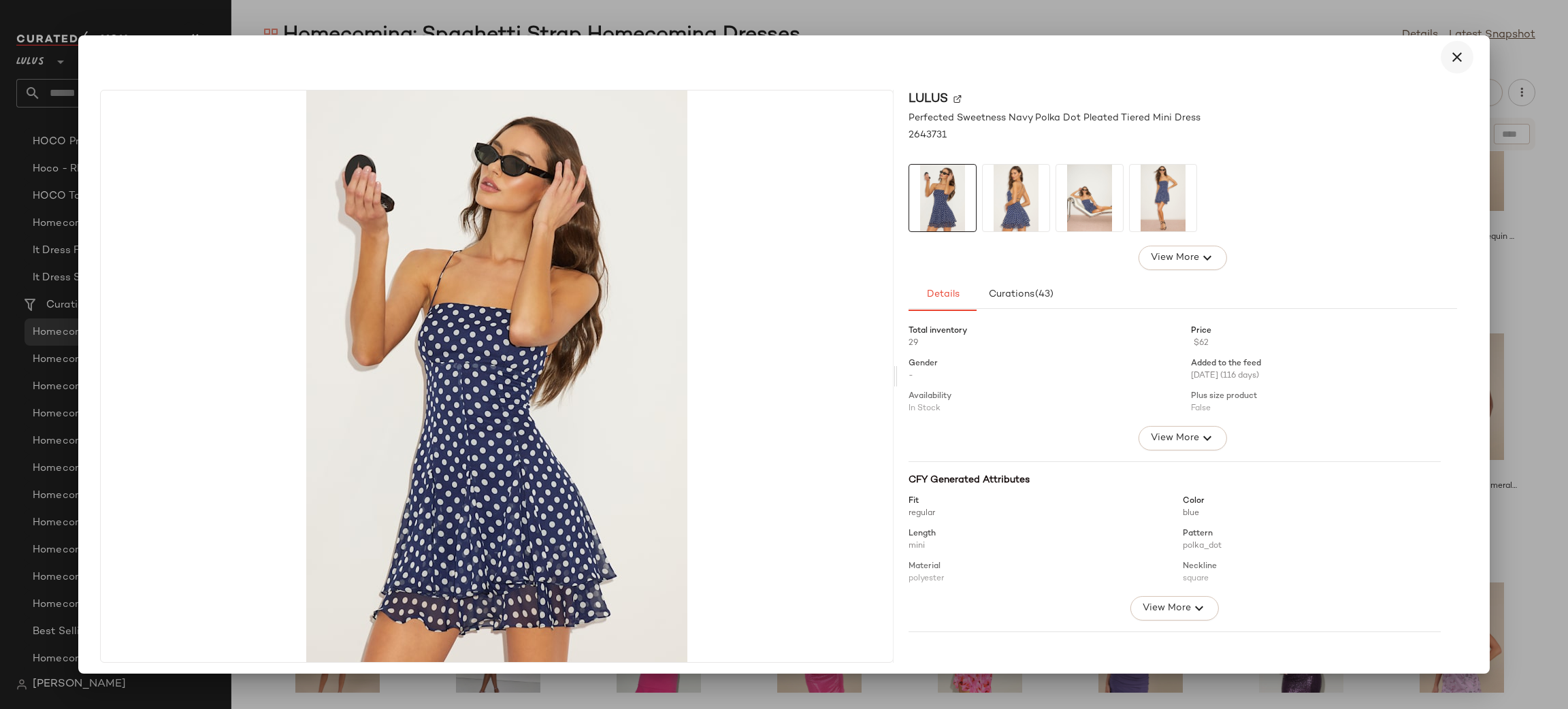
click at [1453, 49] on icon "button" at bounding box center [1456, 57] width 16 height 16
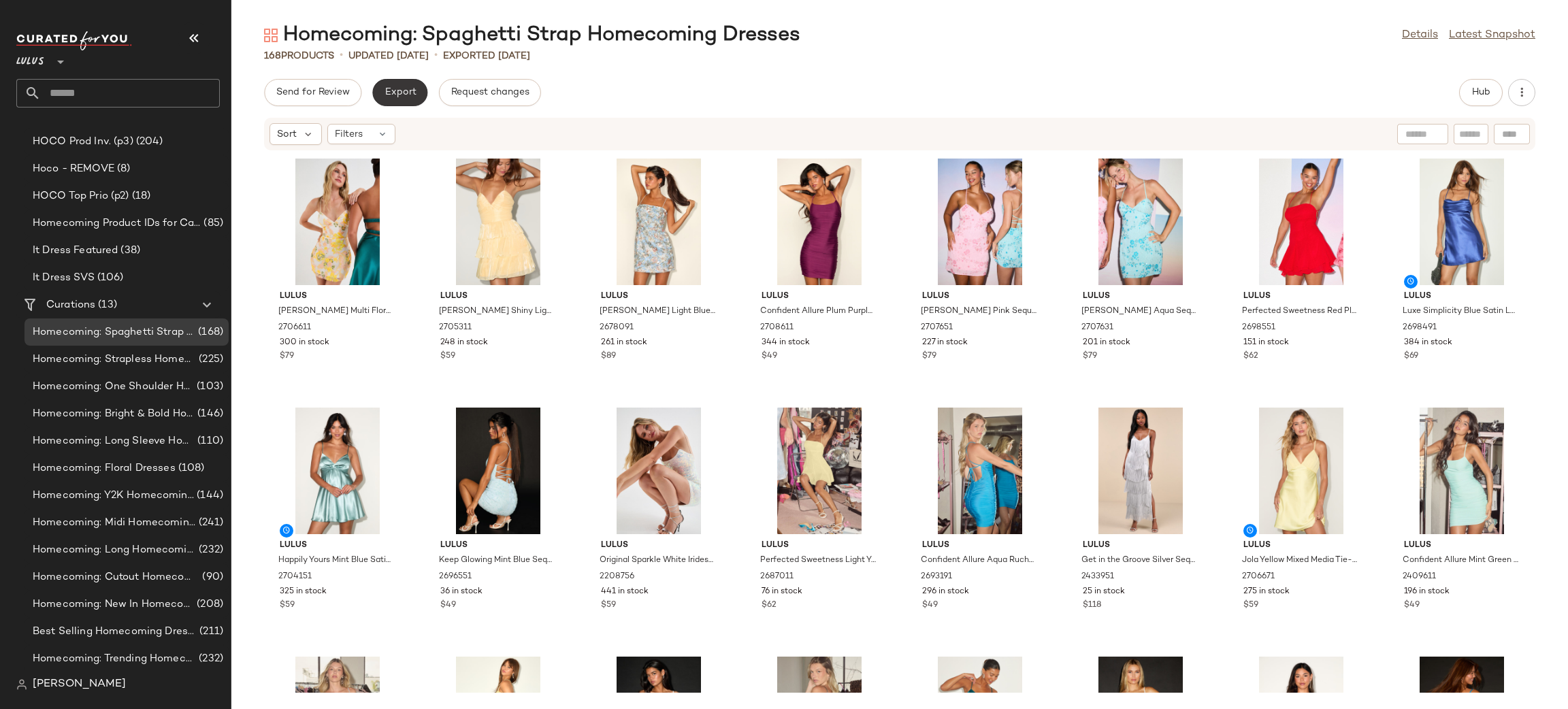
click at [387, 98] on button "Export" at bounding box center [400, 92] width 55 height 27
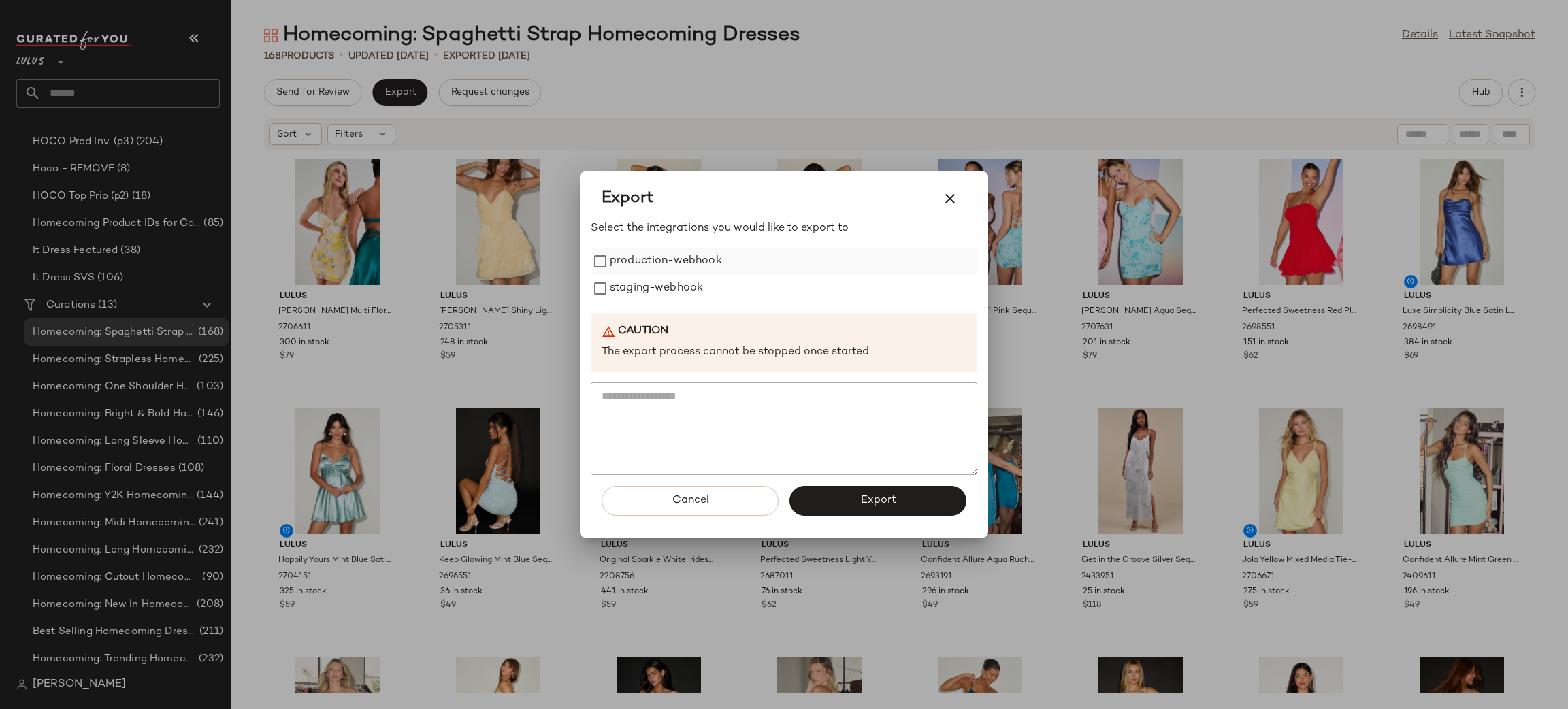
click at [674, 261] on label "production-webhook" at bounding box center [665, 261] width 112 height 27
click at [675, 278] on label "staging-webhook" at bounding box center [656, 288] width 93 height 27
click at [892, 501] on span "Export" at bounding box center [877, 500] width 36 height 13
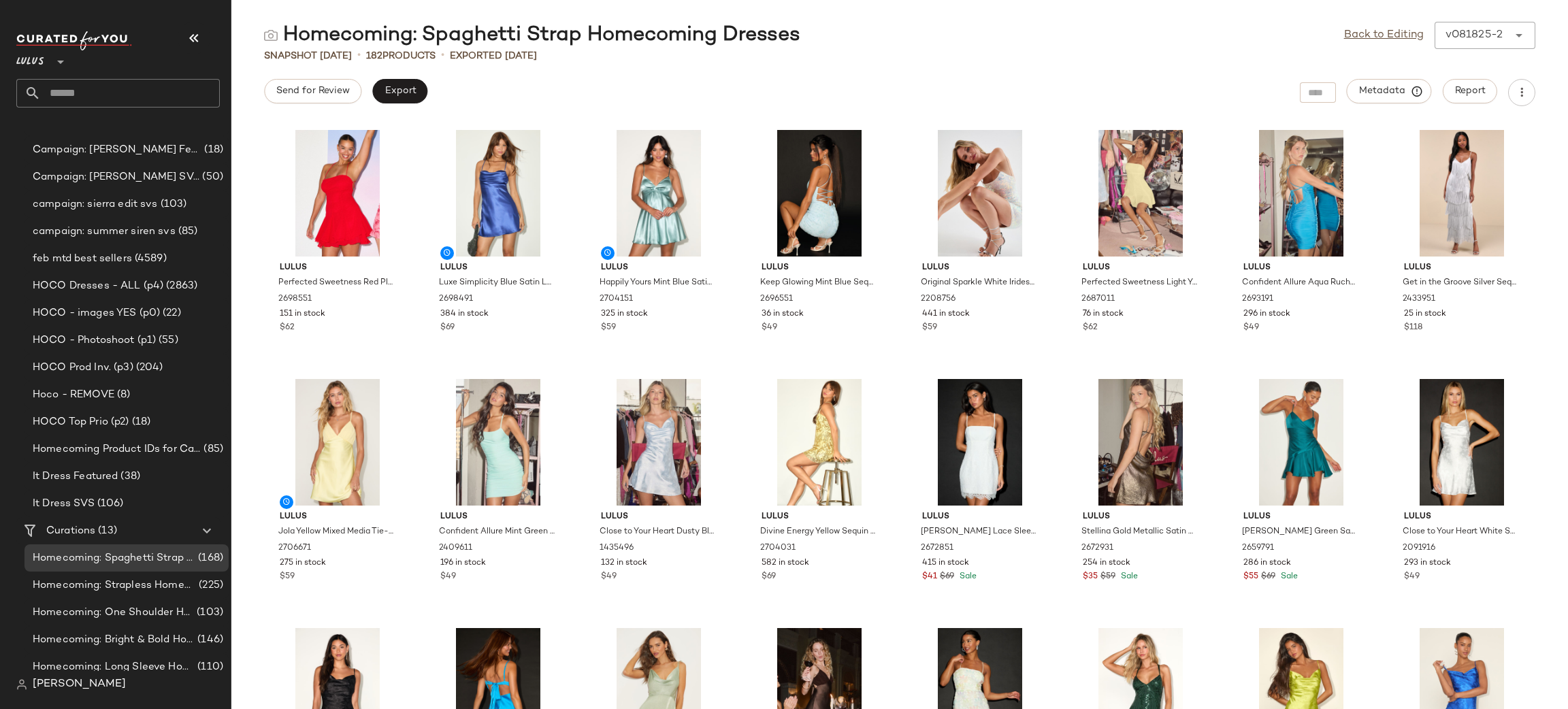
scroll to position [1714, 0]
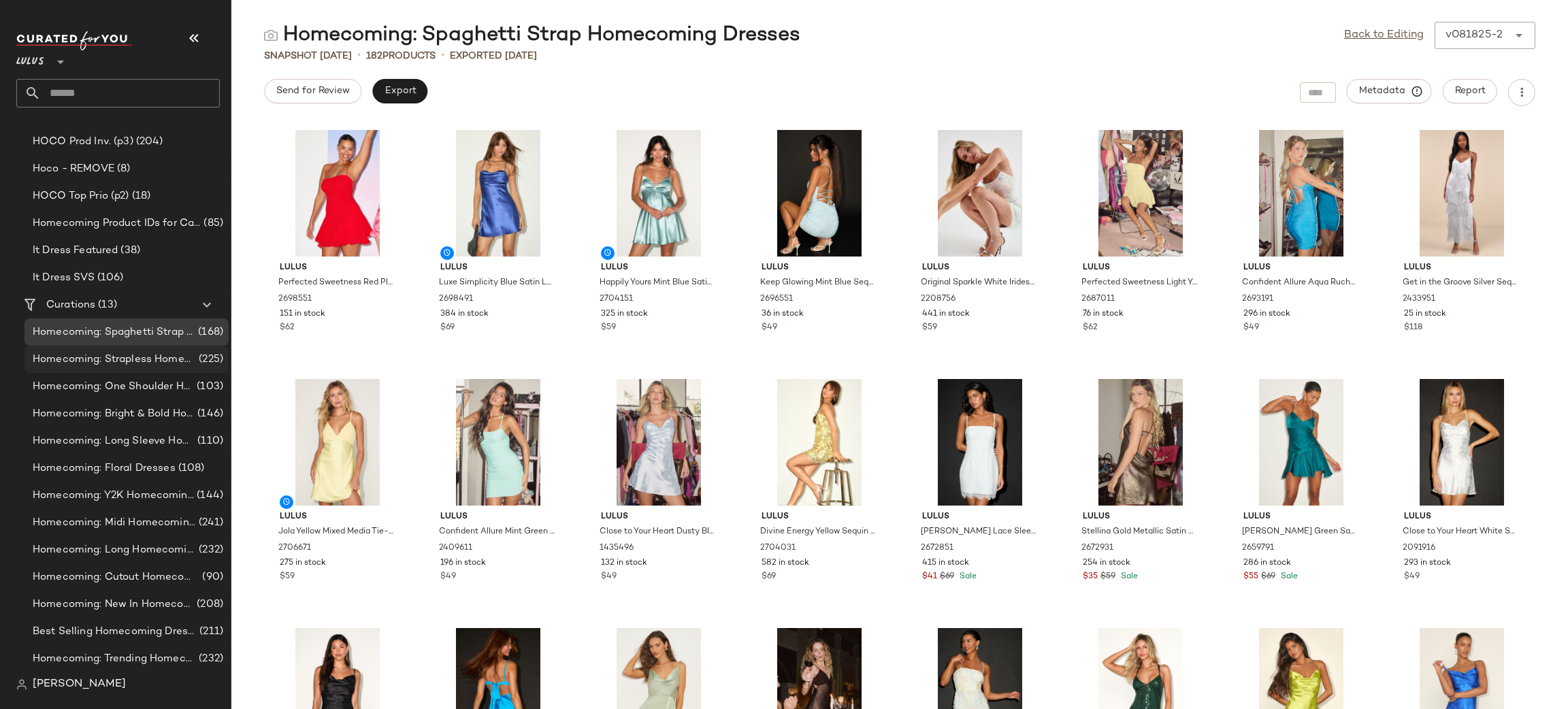
click at [179, 365] on span "Homecoming: Strapless Homecoming Dresses" at bounding box center [114, 359] width 163 height 15
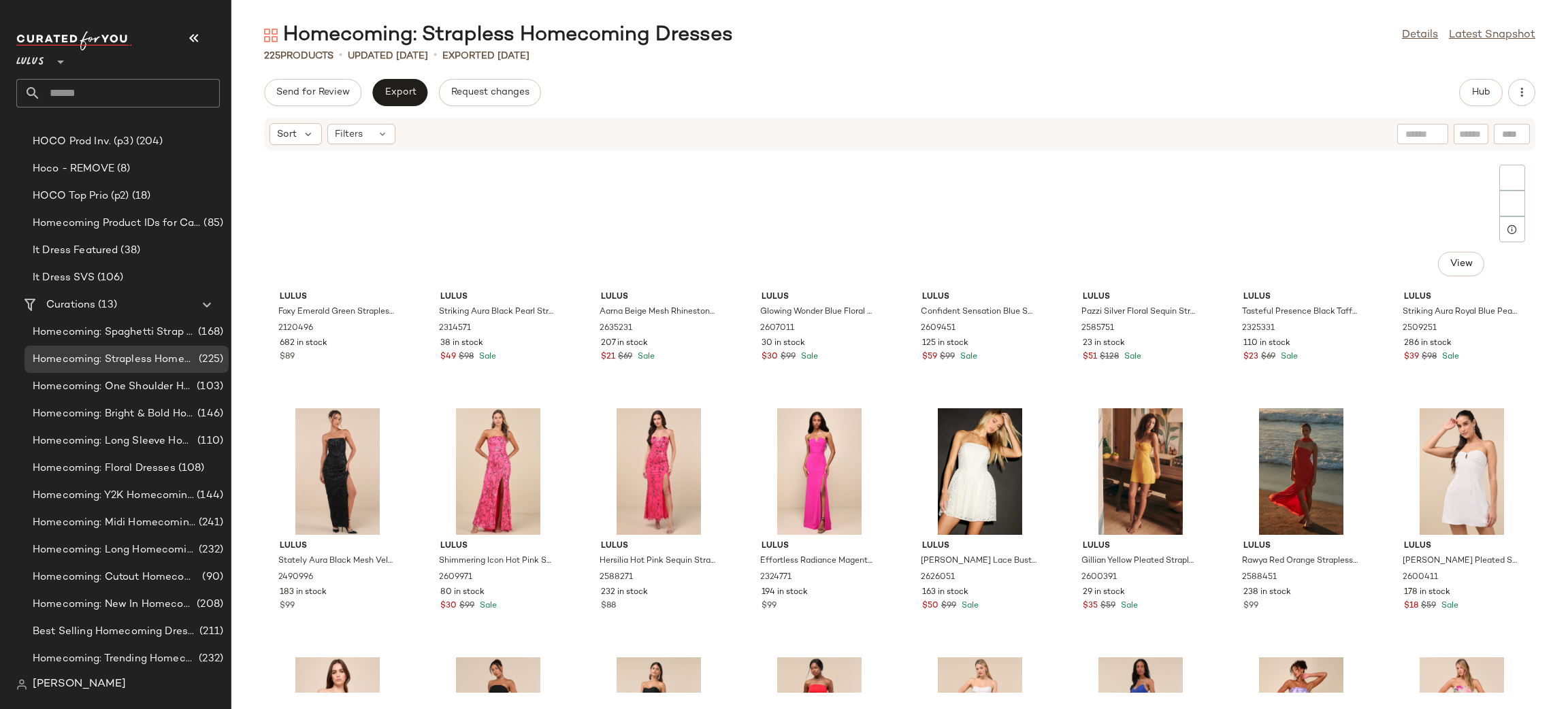
scroll to position [3833, 0]
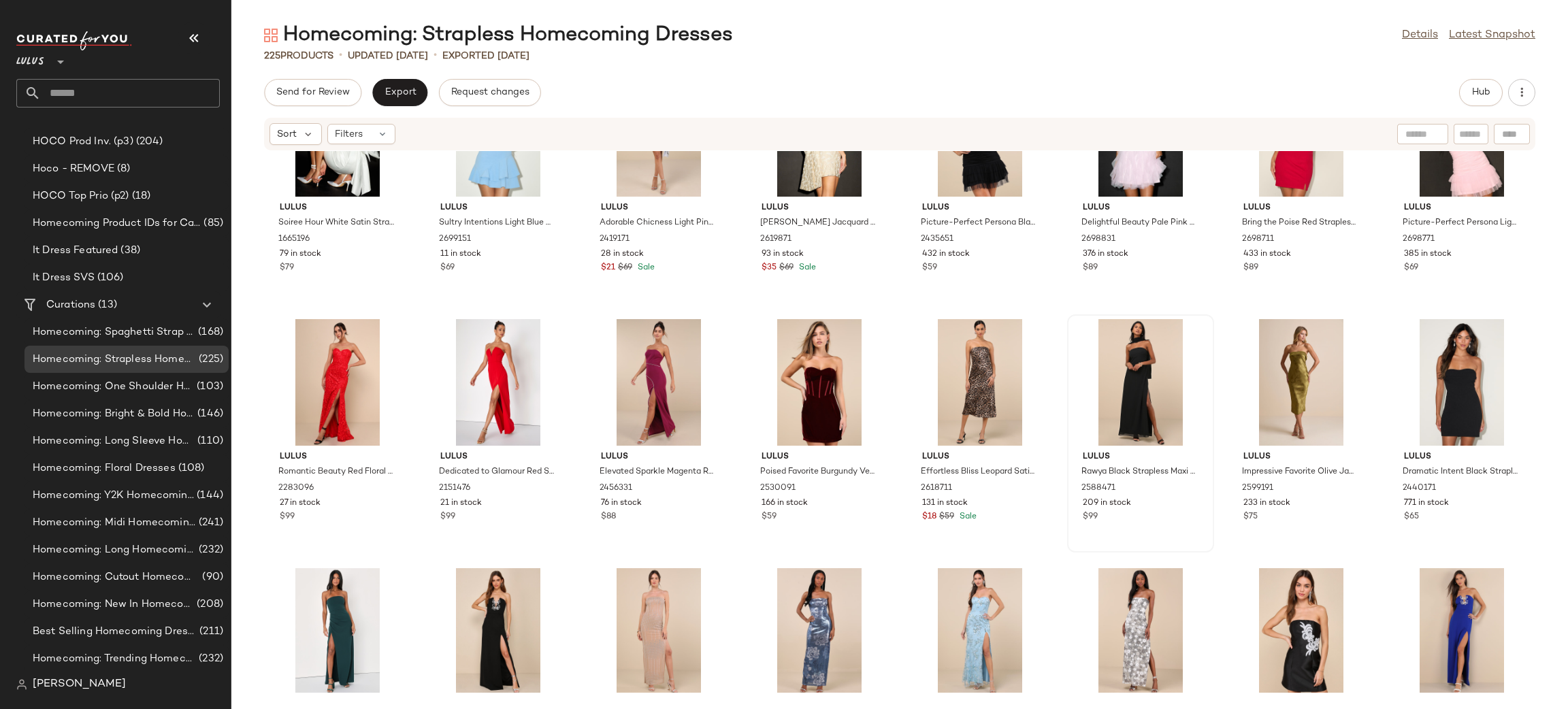
click at [1134, 361] on div at bounding box center [1140, 382] width 137 height 126
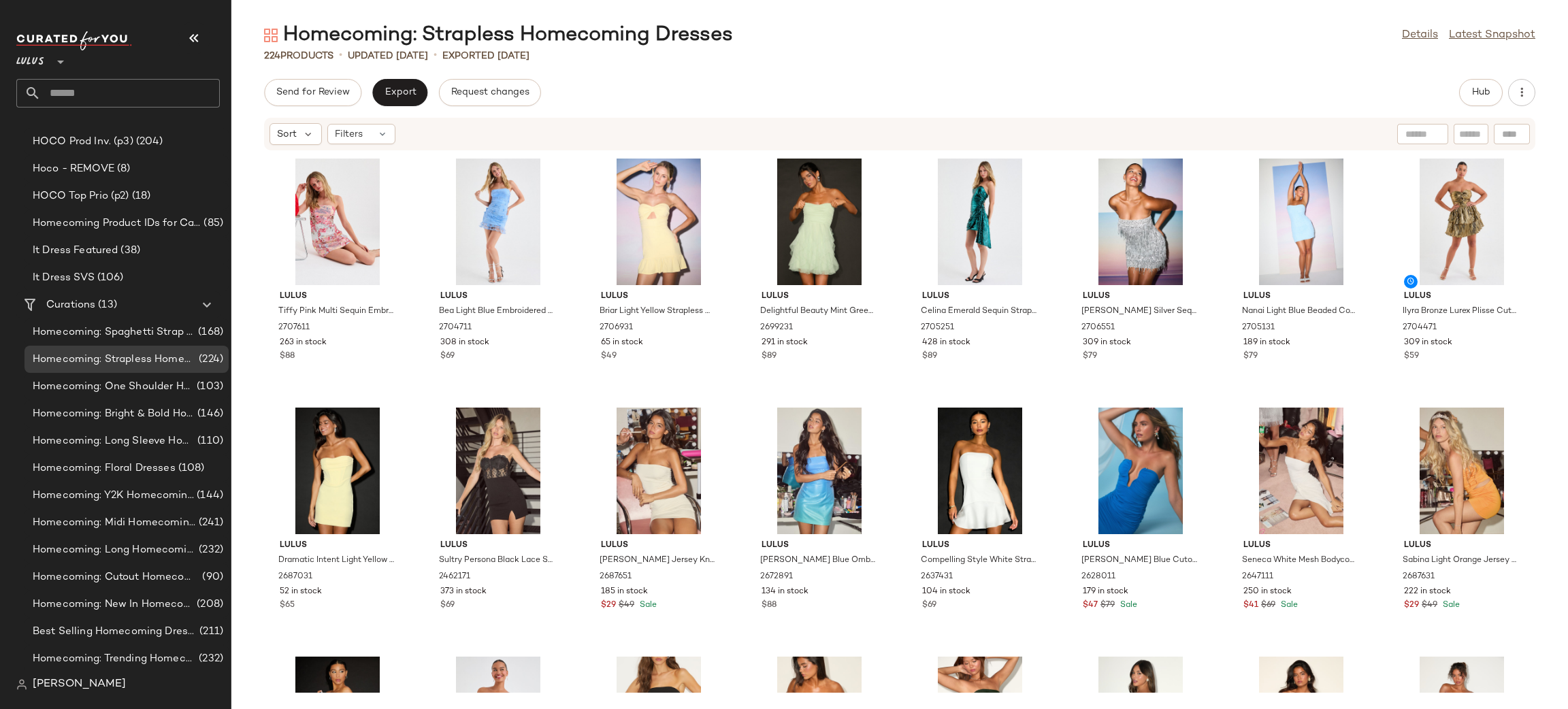
click at [431, 90] on div "Send for Review Export Request changes" at bounding box center [403, 92] width 277 height 27
click at [411, 95] on span "Export" at bounding box center [400, 92] width 32 height 11
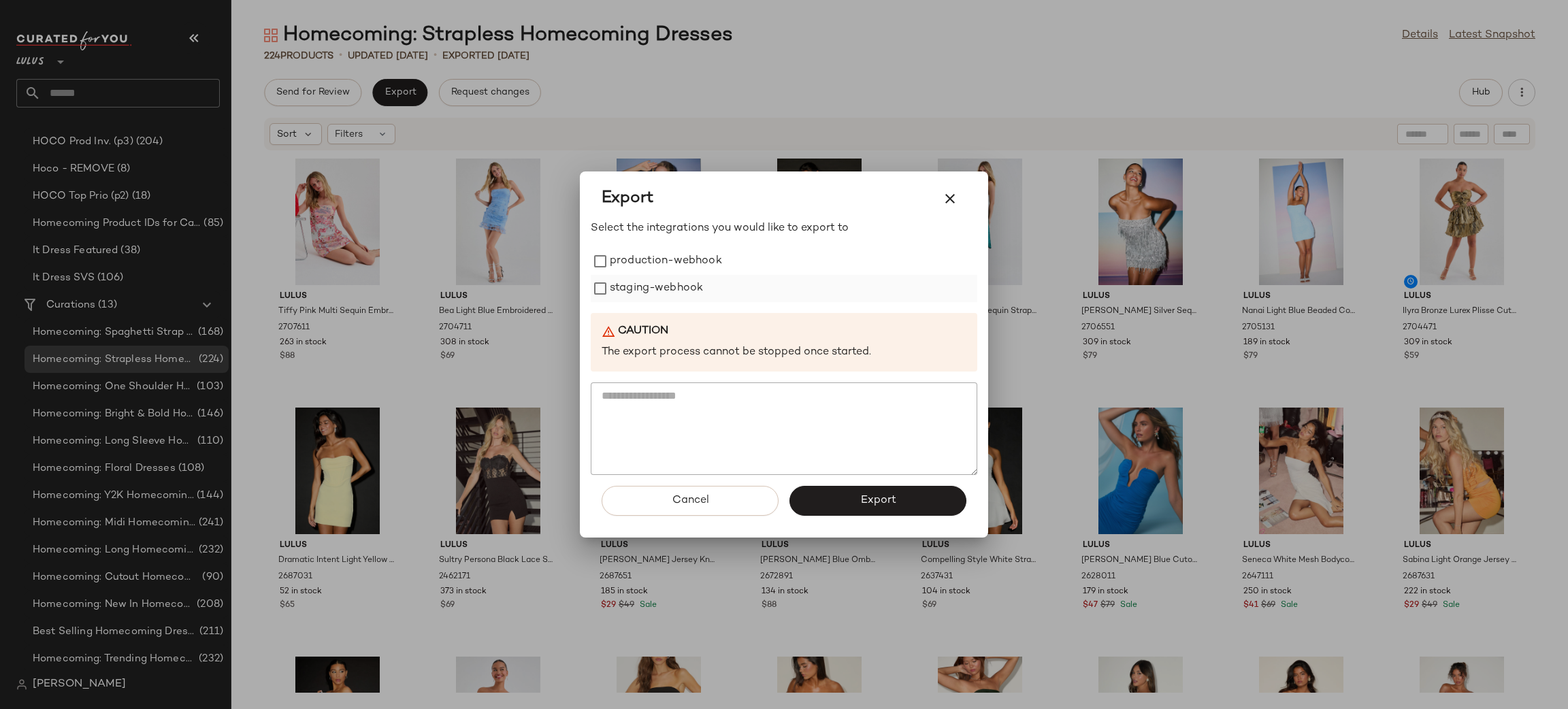
click at [653, 269] on label "production-webhook" at bounding box center [665, 261] width 112 height 27
click at [654, 287] on label "staging-webhook" at bounding box center [656, 288] width 93 height 27
click at [881, 504] on span "Export" at bounding box center [877, 500] width 36 height 13
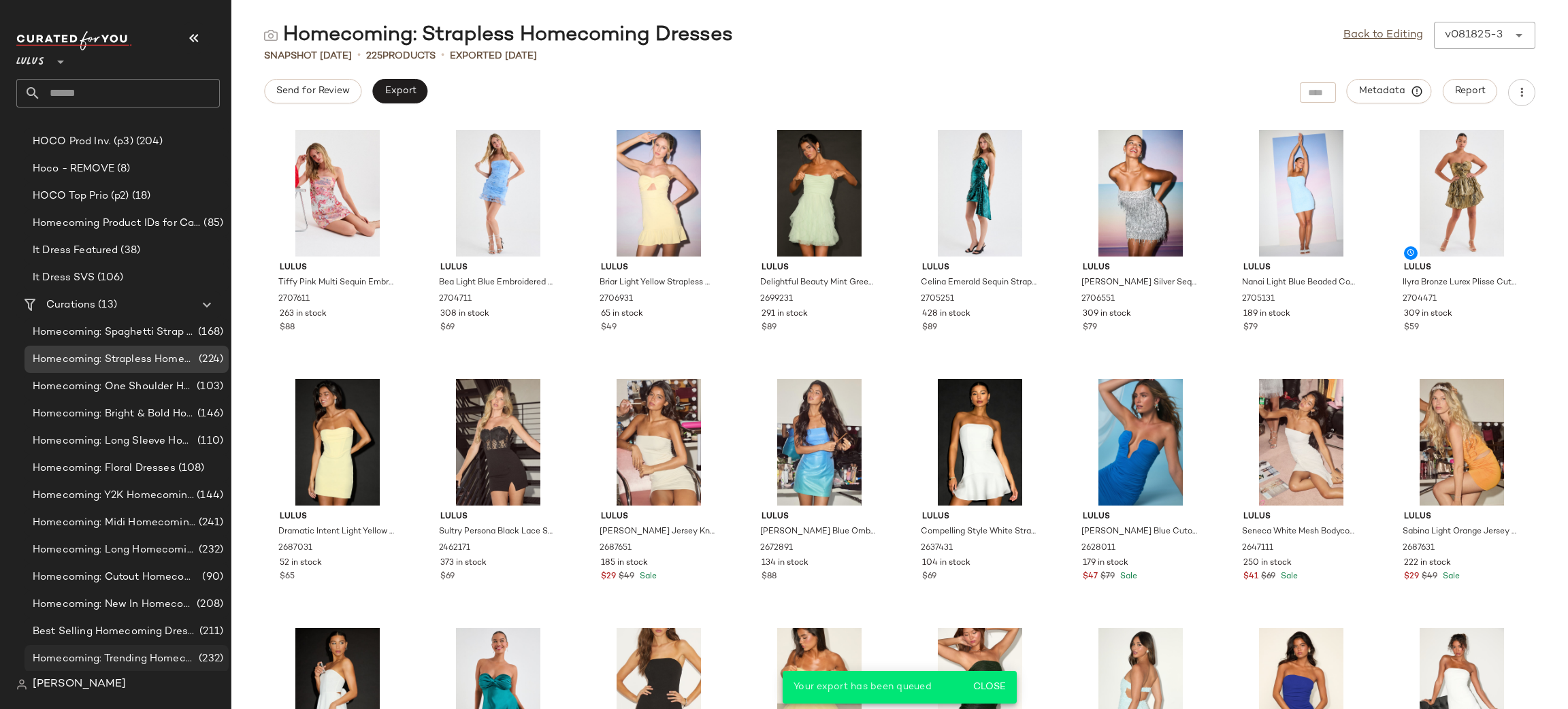
click at [159, 646] on div "Homecoming: Trending Homecoming Dresses (232)" at bounding box center [127, 658] width 204 height 27
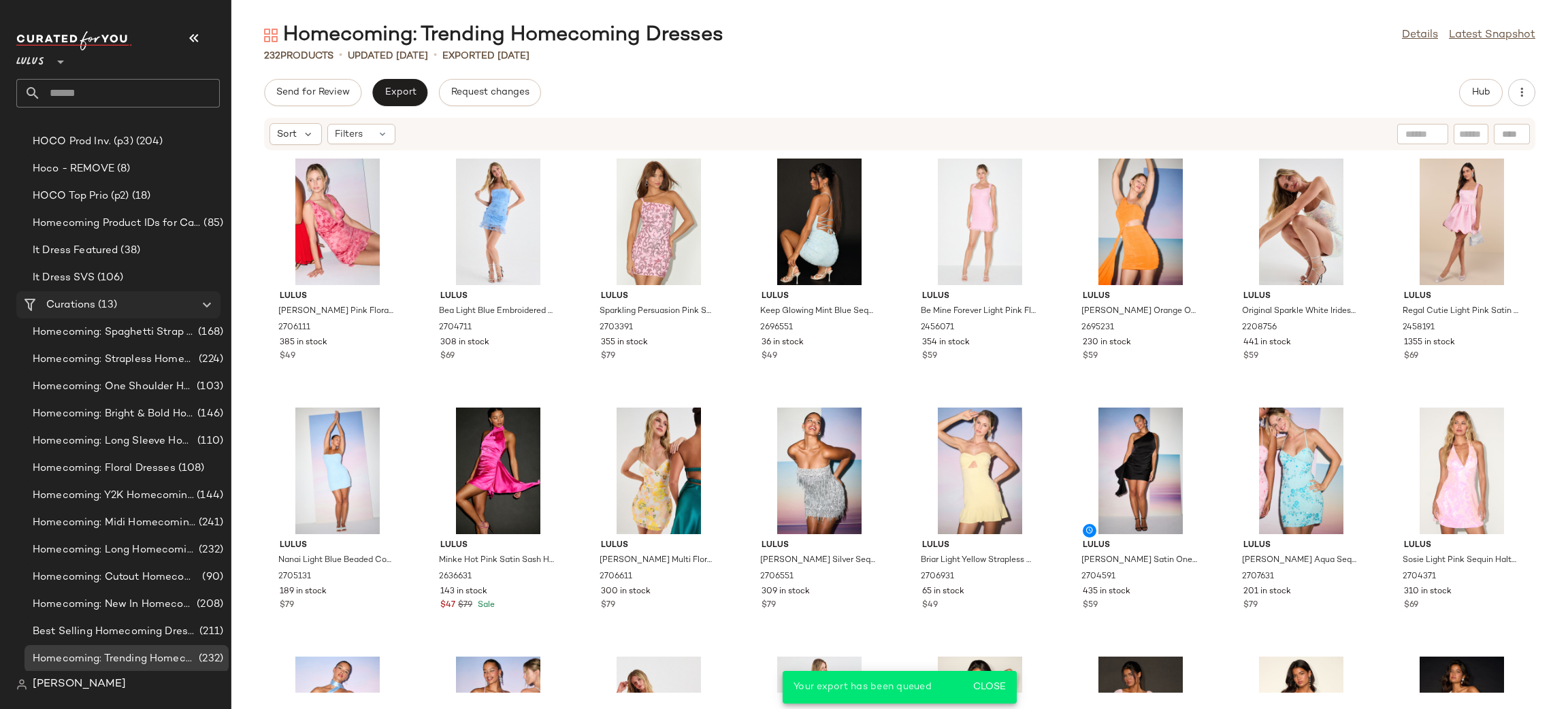
click at [132, 306] on div "Curations (13)" at bounding box center [118, 305] width 154 height 15
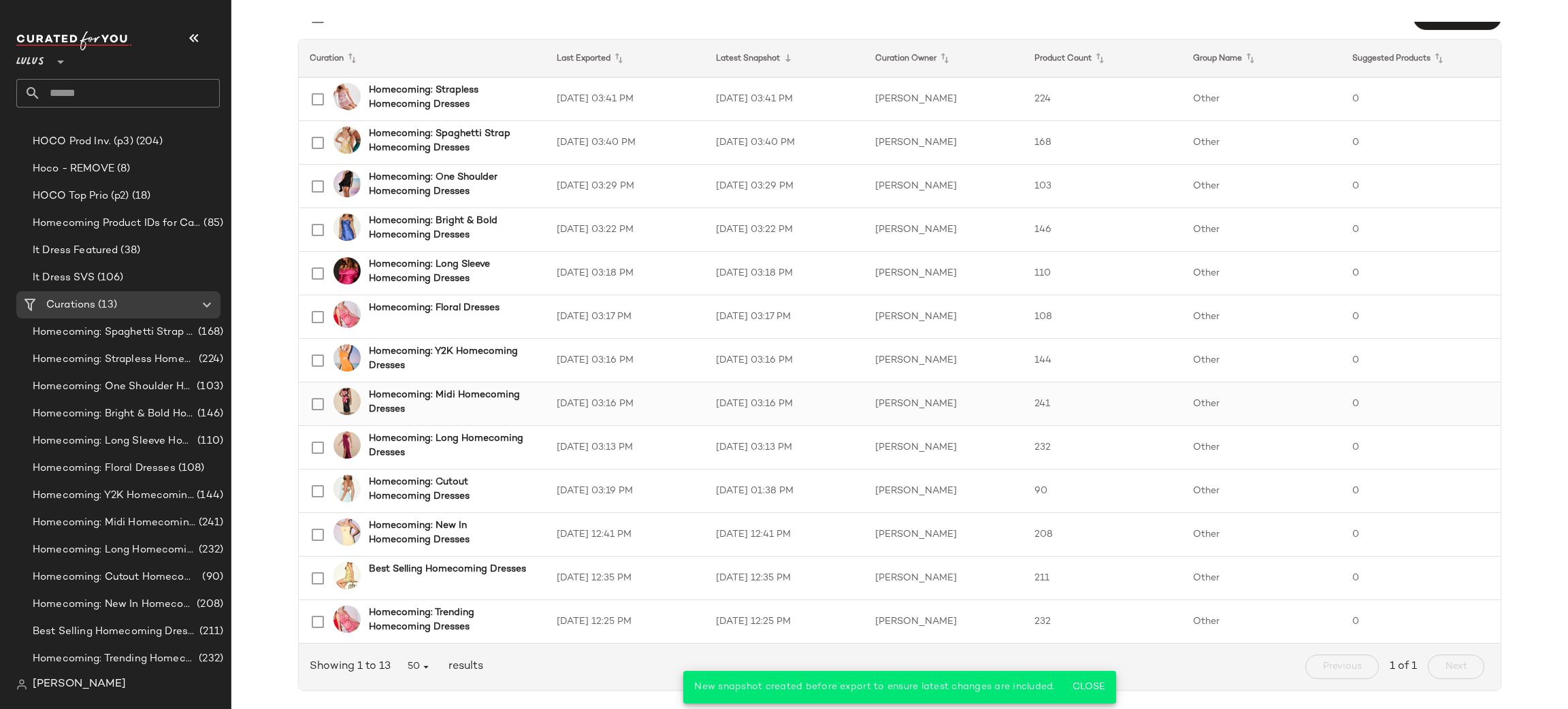
scroll to position [171, 0]
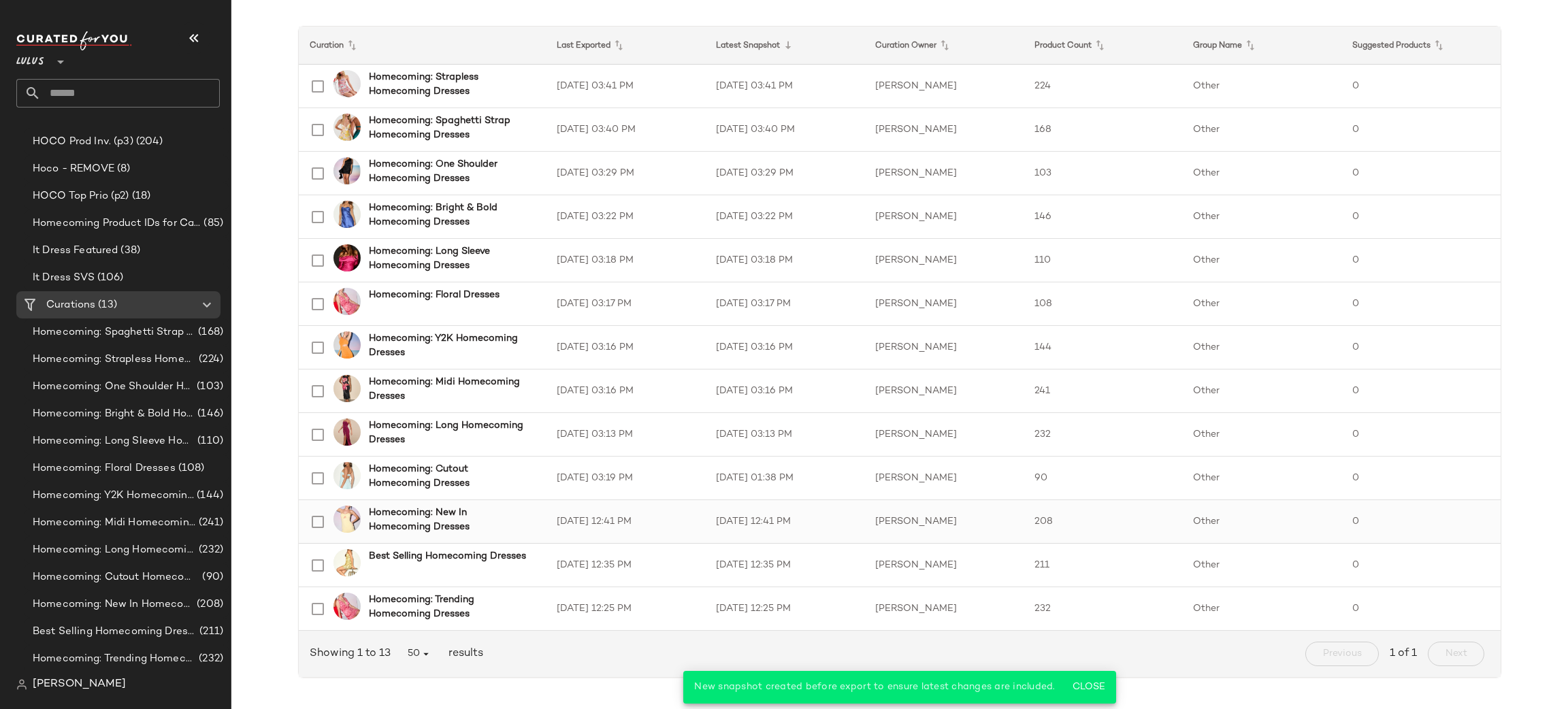
click at [664, 526] on td "8/18/25, 12:41 PM" at bounding box center [626, 522] width 160 height 43
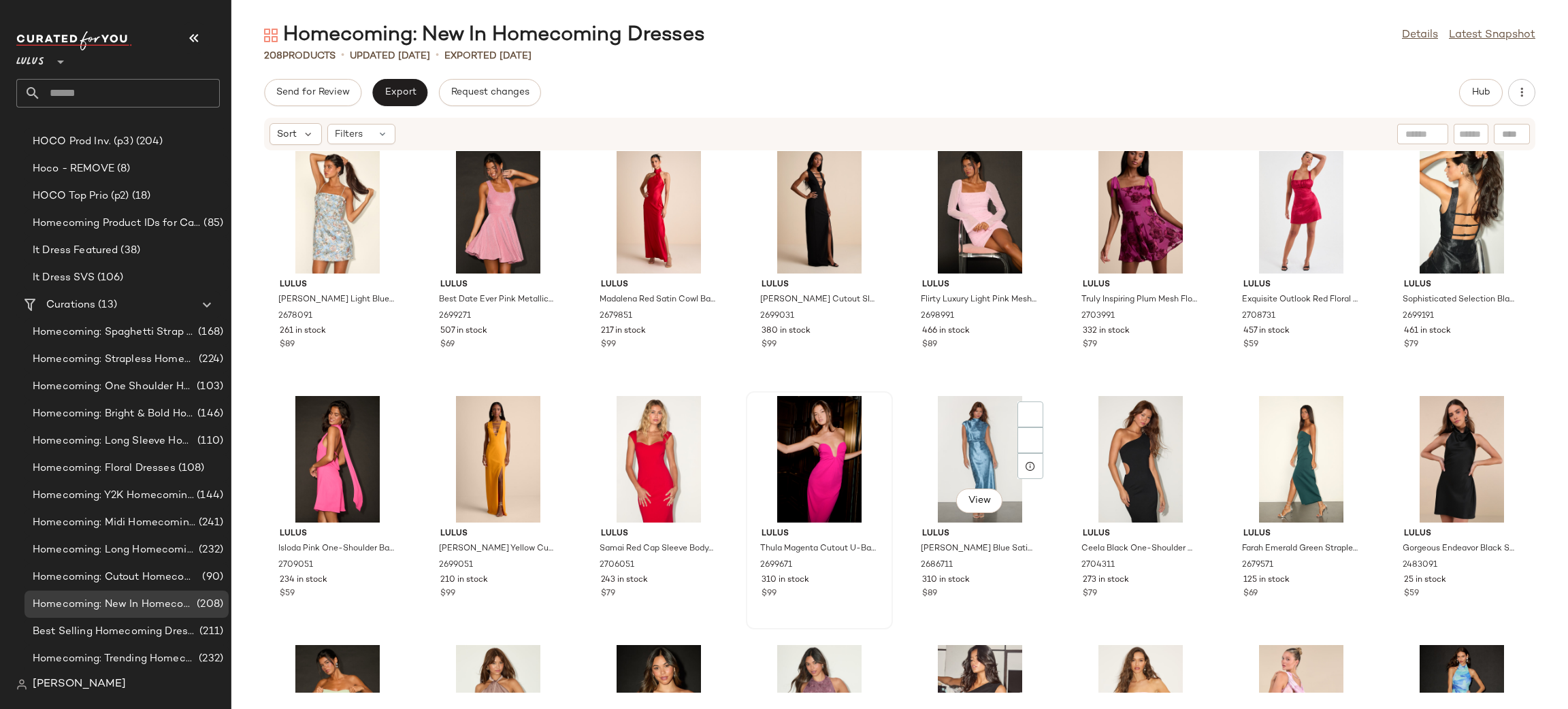
scroll to position [2838, 0]
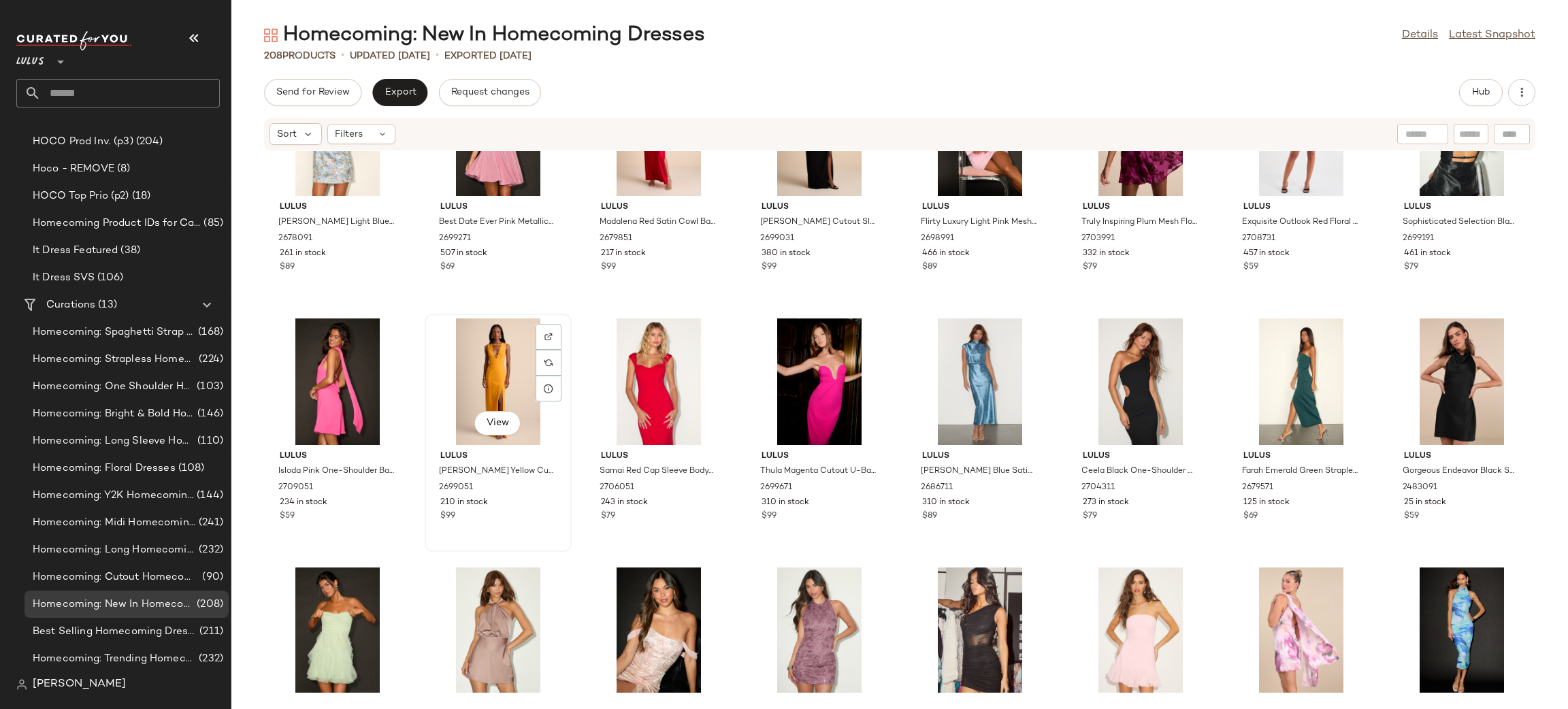
click at [473, 357] on div "View" at bounding box center [497, 381] width 137 height 126
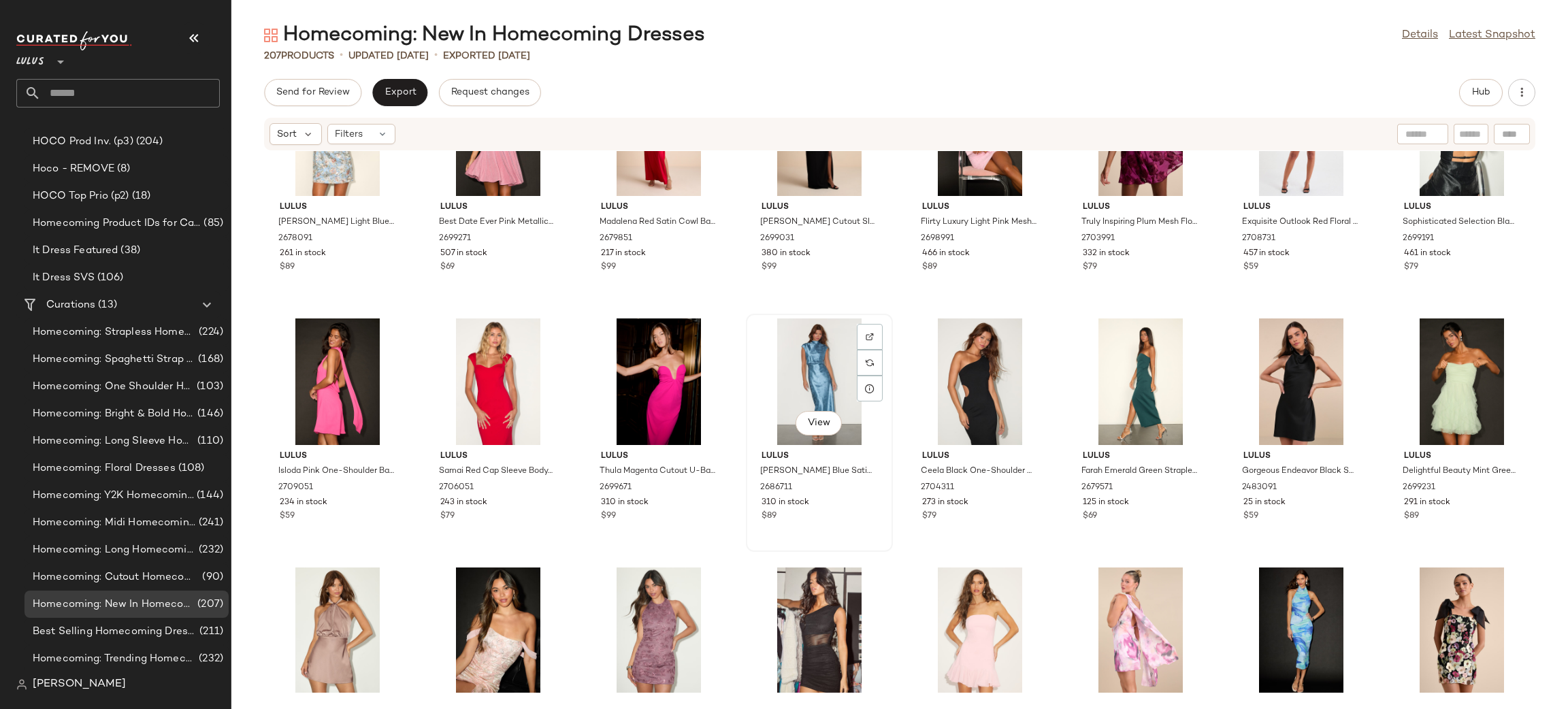
click at [842, 382] on div "View" at bounding box center [818, 381] width 137 height 126
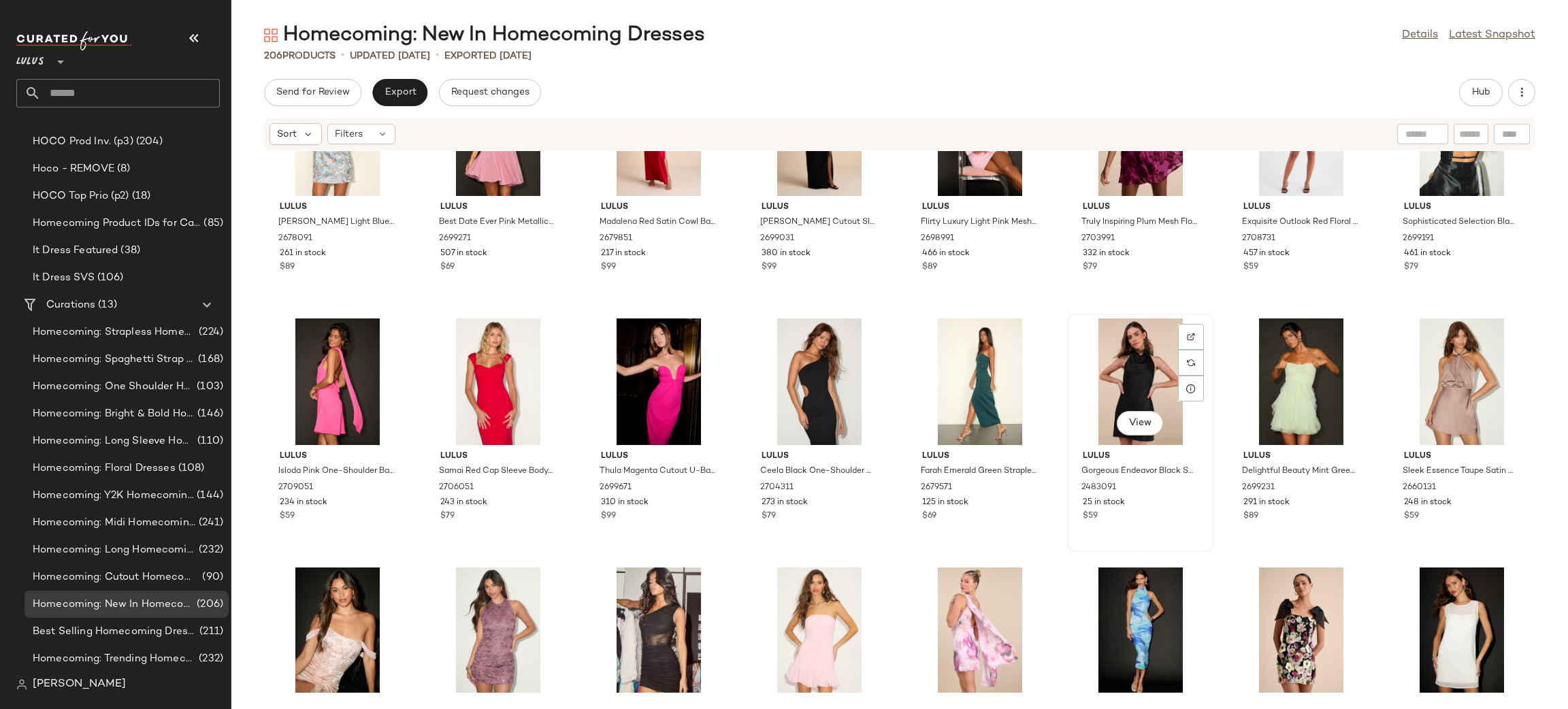
click at [1141, 371] on div "View" at bounding box center [1140, 381] width 137 height 126
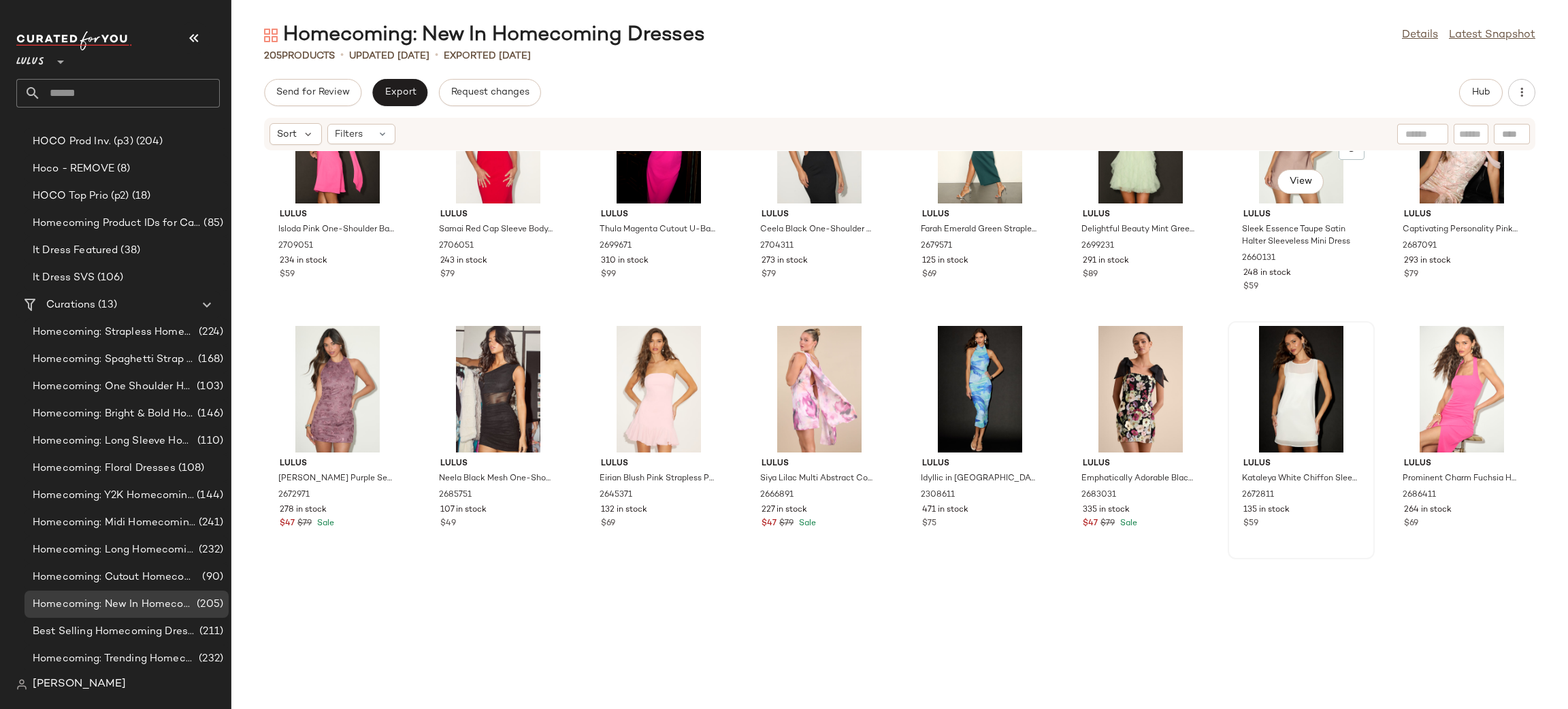
scroll to position [3116, 0]
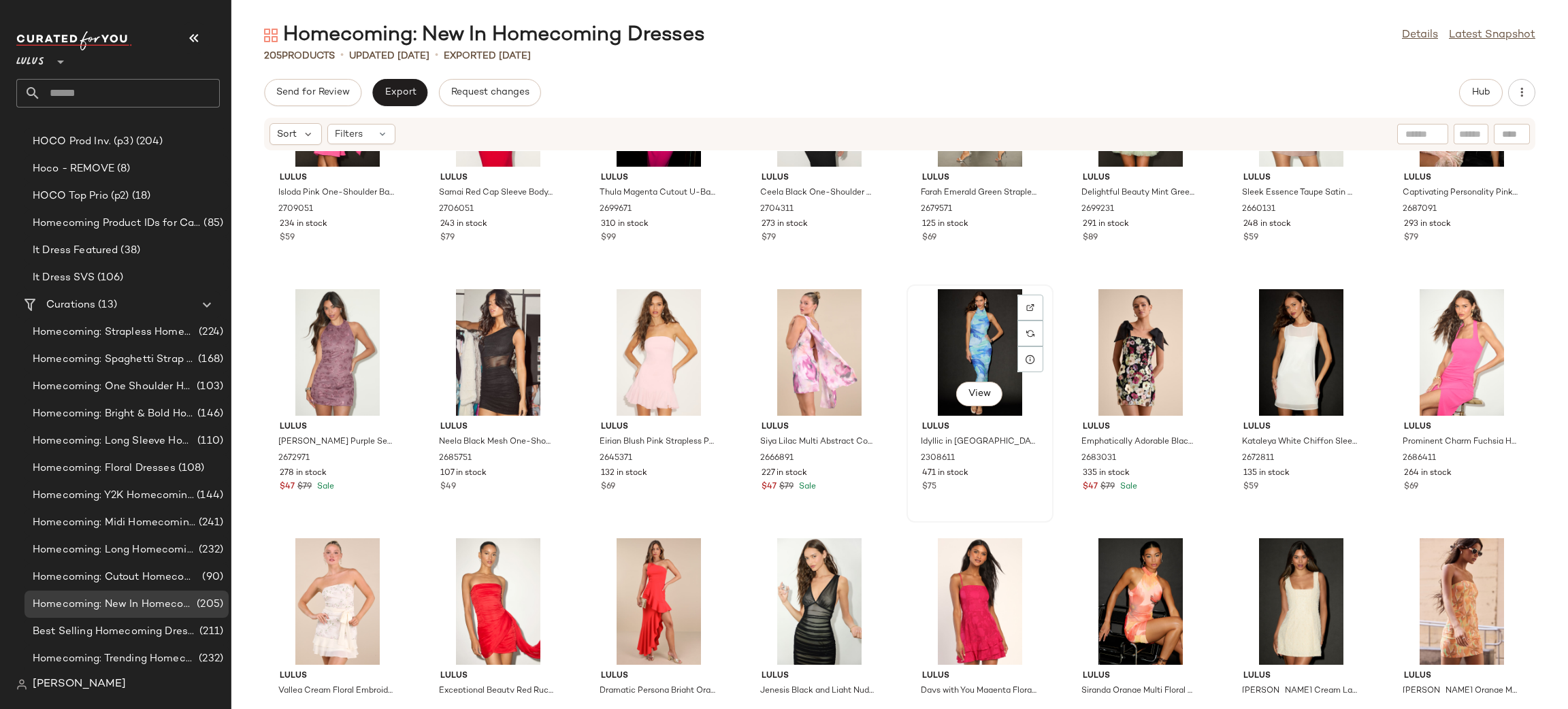
click at [942, 333] on div "View" at bounding box center [980, 351] width 137 height 126
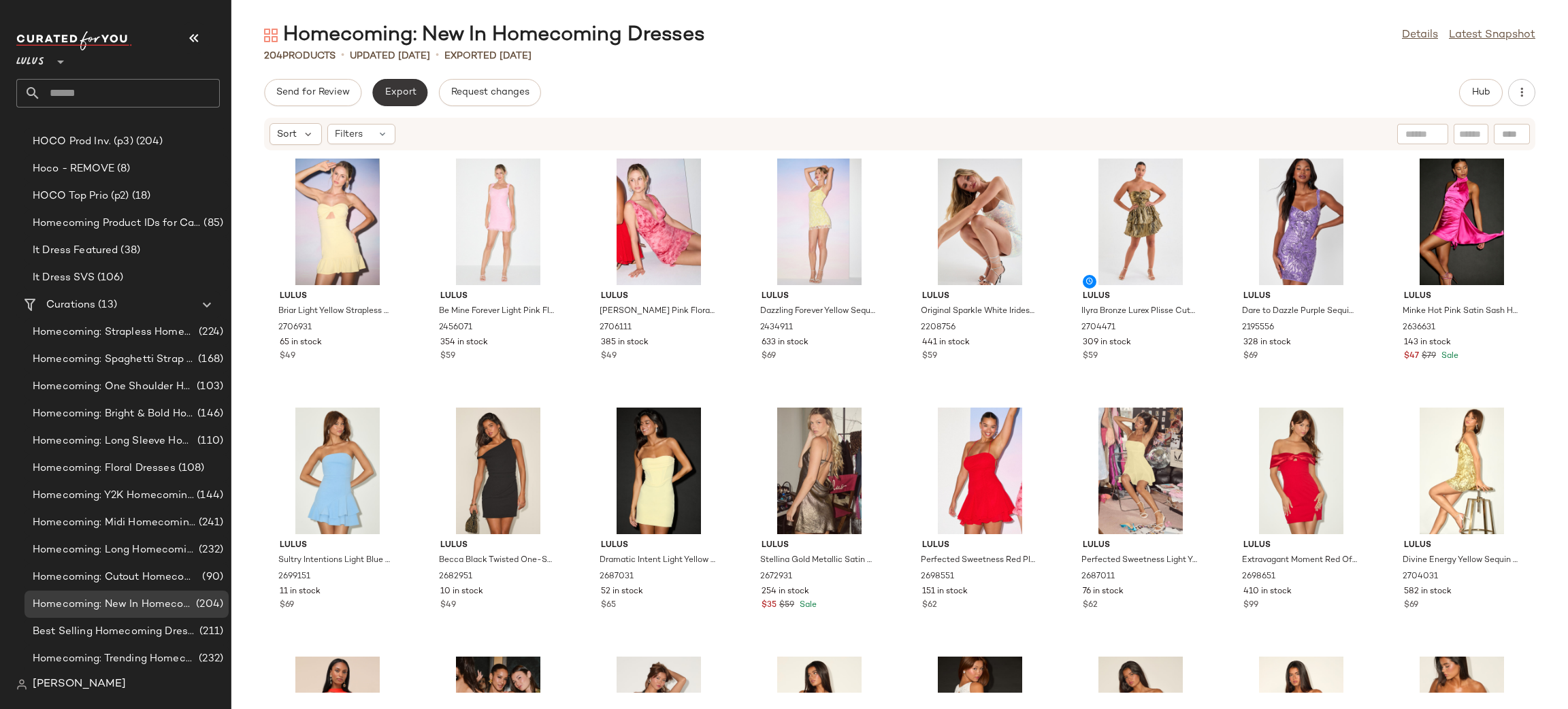
click at [392, 99] on button "Export" at bounding box center [400, 92] width 55 height 27
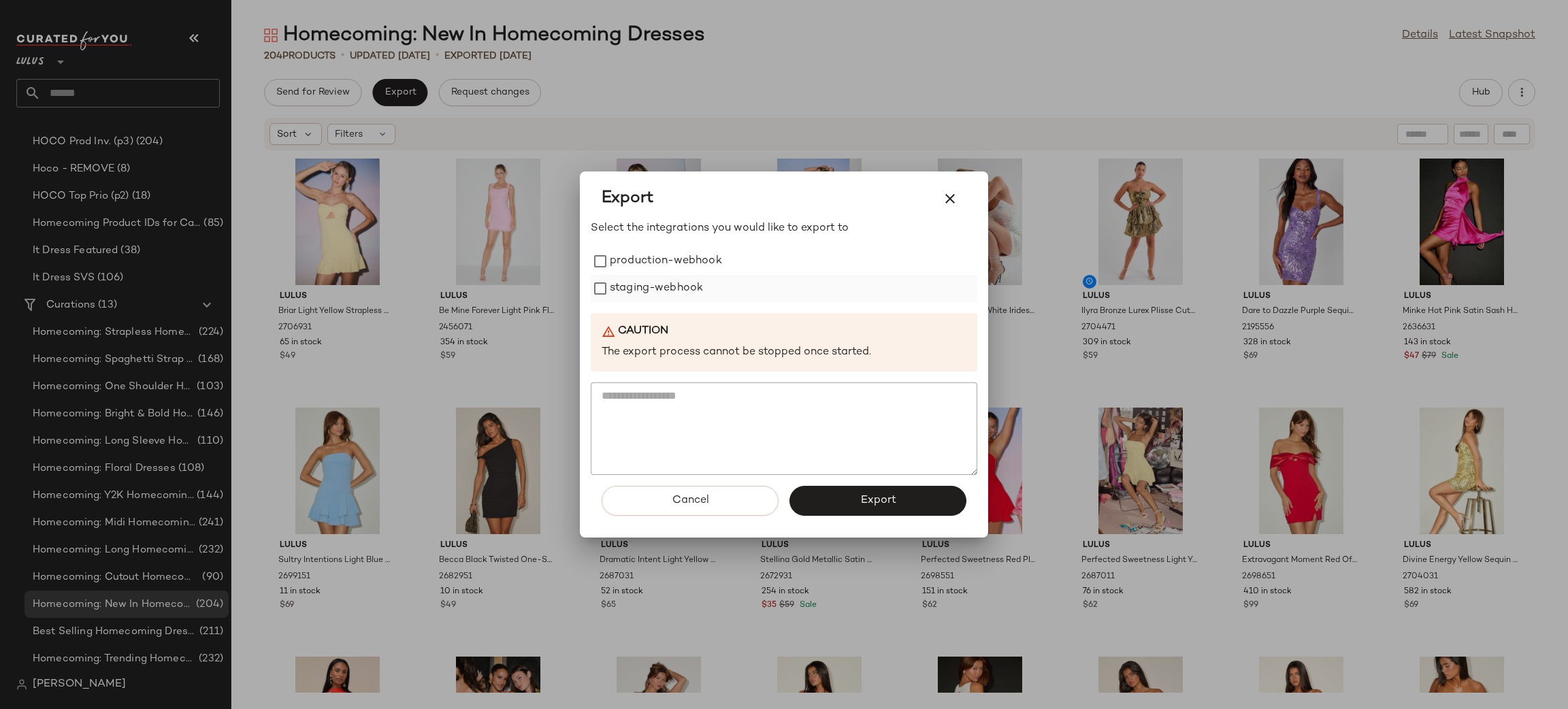
drag, startPoint x: 663, startPoint y: 271, endPoint x: 671, endPoint y: 289, distance: 19.7
click at [663, 270] on label "production-webhook" at bounding box center [665, 261] width 112 height 27
click at [671, 289] on label "staging-webhook" at bounding box center [656, 288] width 93 height 27
click at [940, 491] on button "Export" at bounding box center [877, 500] width 177 height 30
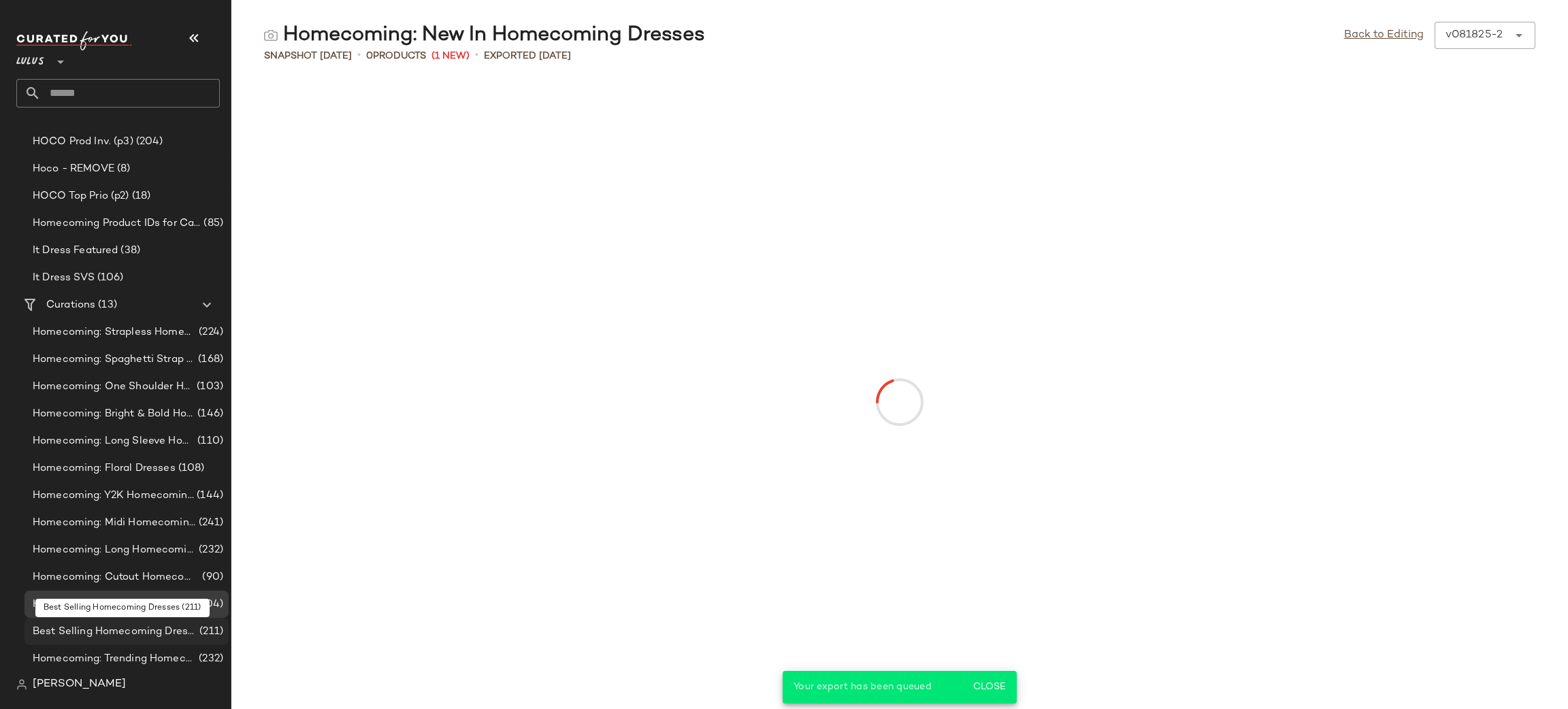
click at [169, 635] on span "Best Selling Homecoming Dresses" at bounding box center [115, 632] width 164 height 15
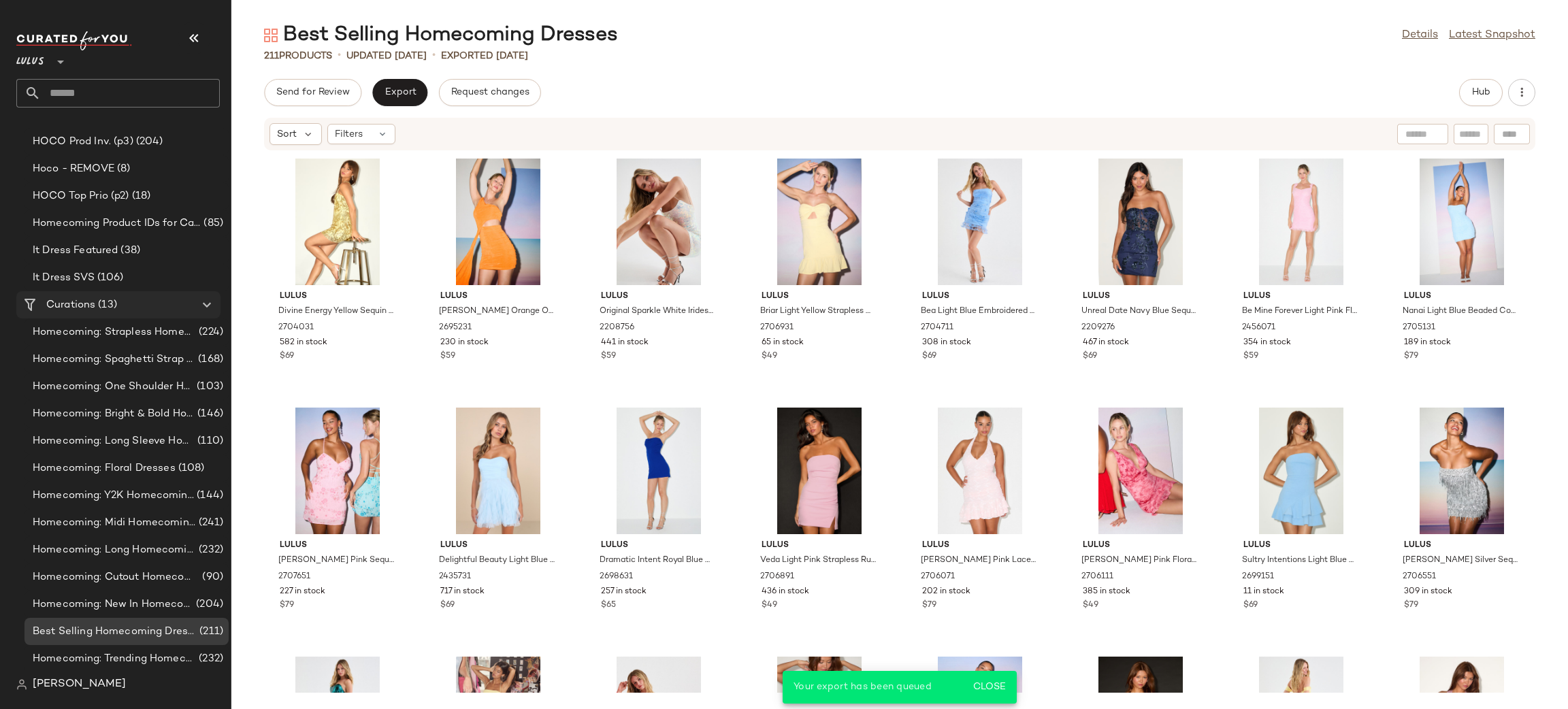
click at [108, 312] on Curations "Curations (13)" at bounding box center [118, 304] width 204 height 27
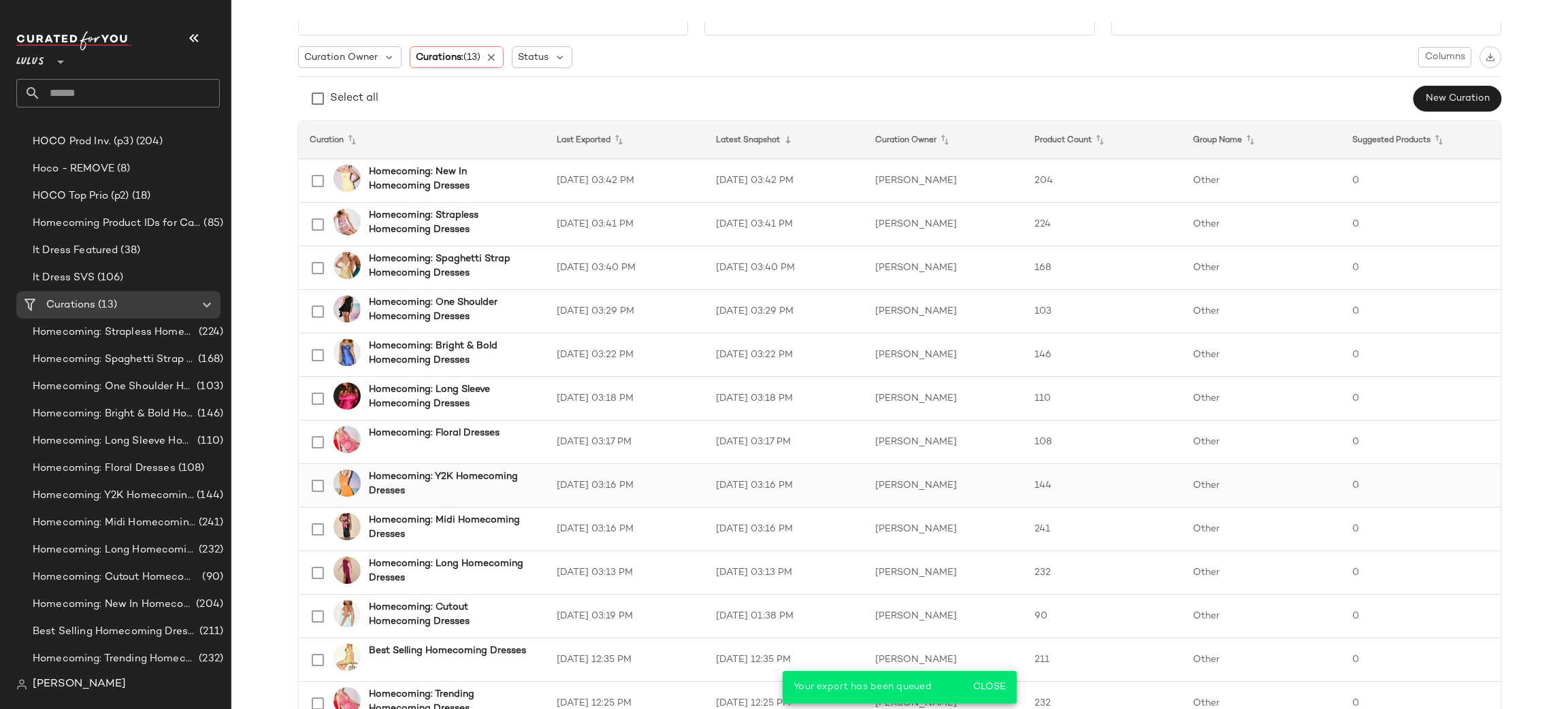
scroll to position [171, 0]
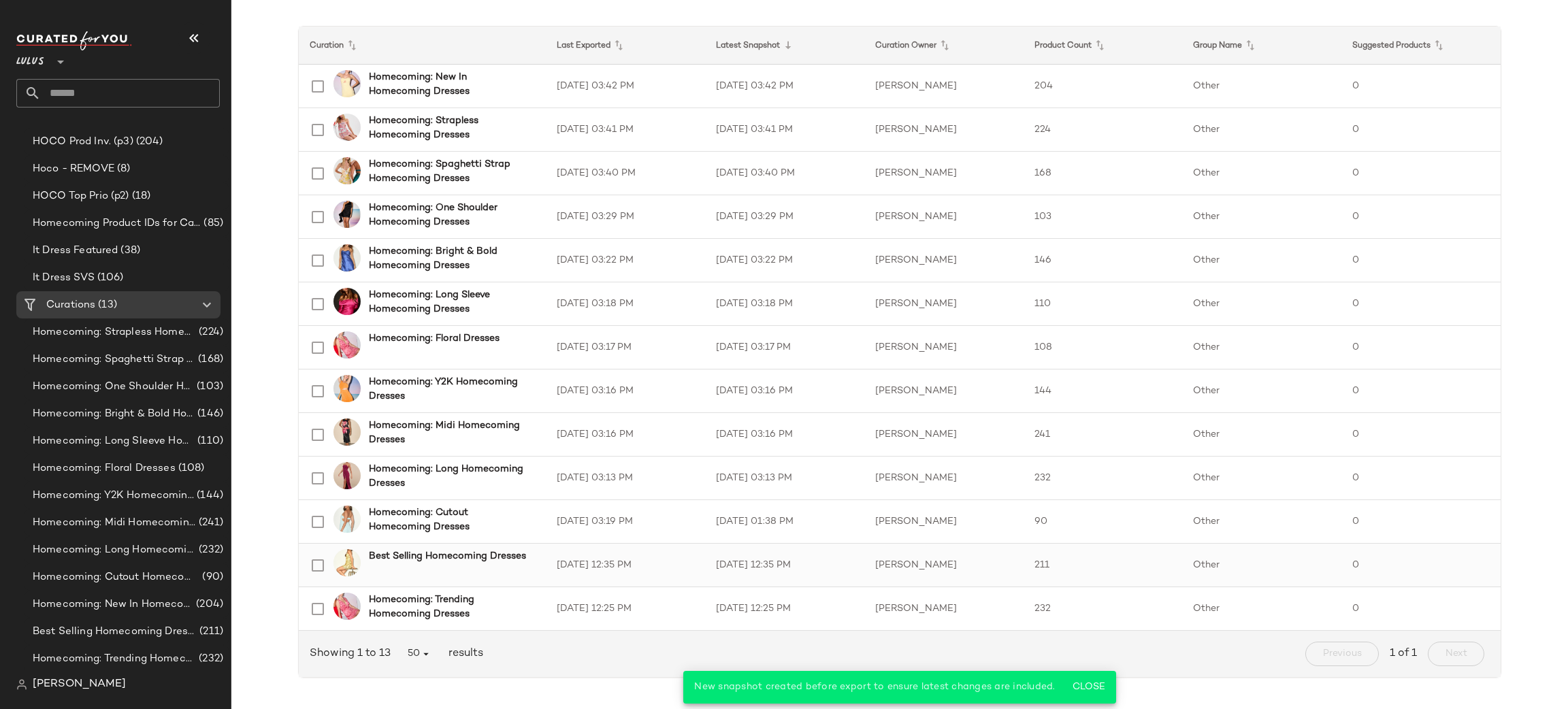
click at [673, 564] on td "8/18/25, 12:35 PM" at bounding box center [626, 565] width 160 height 43
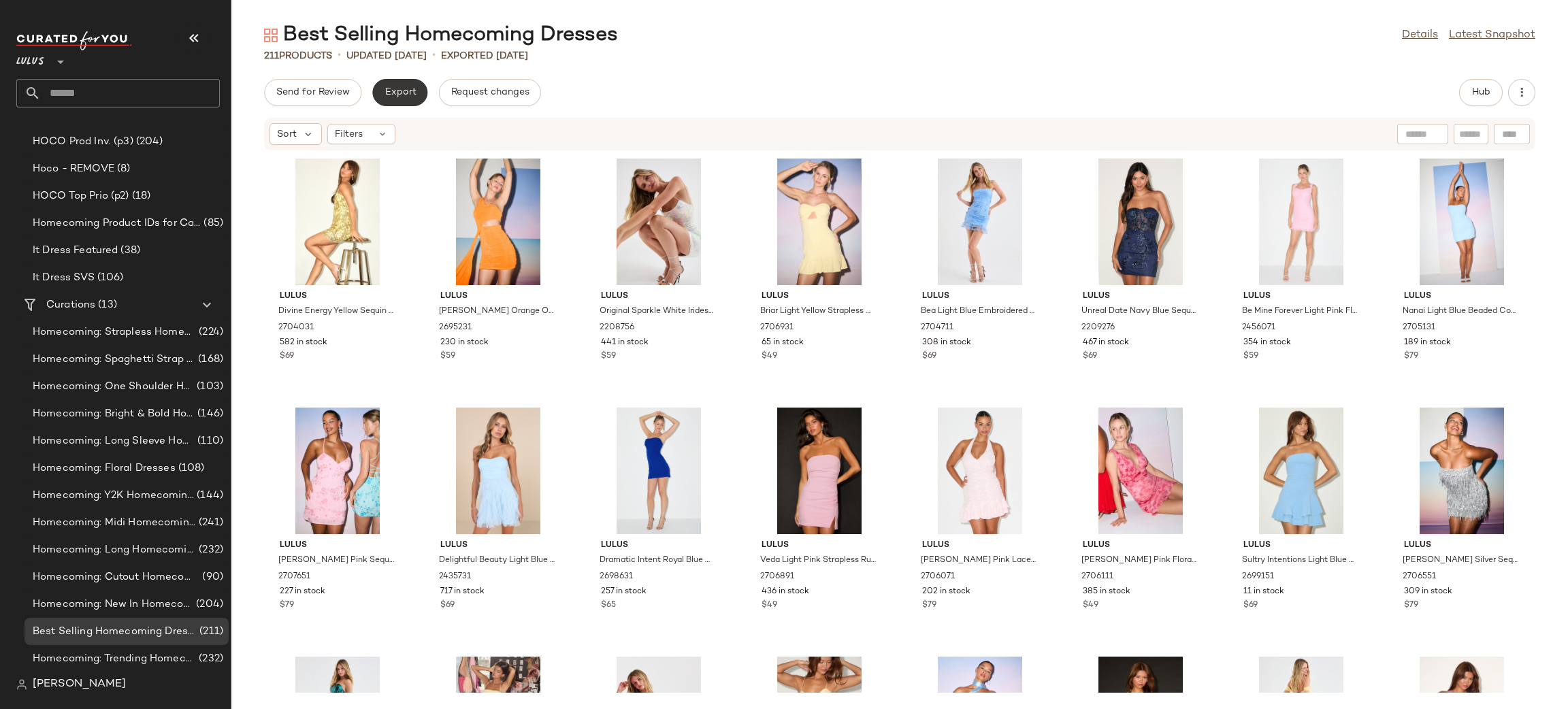
click at [403, 97] on span "Export" at bounding box center [400, 92] width 32 height 11
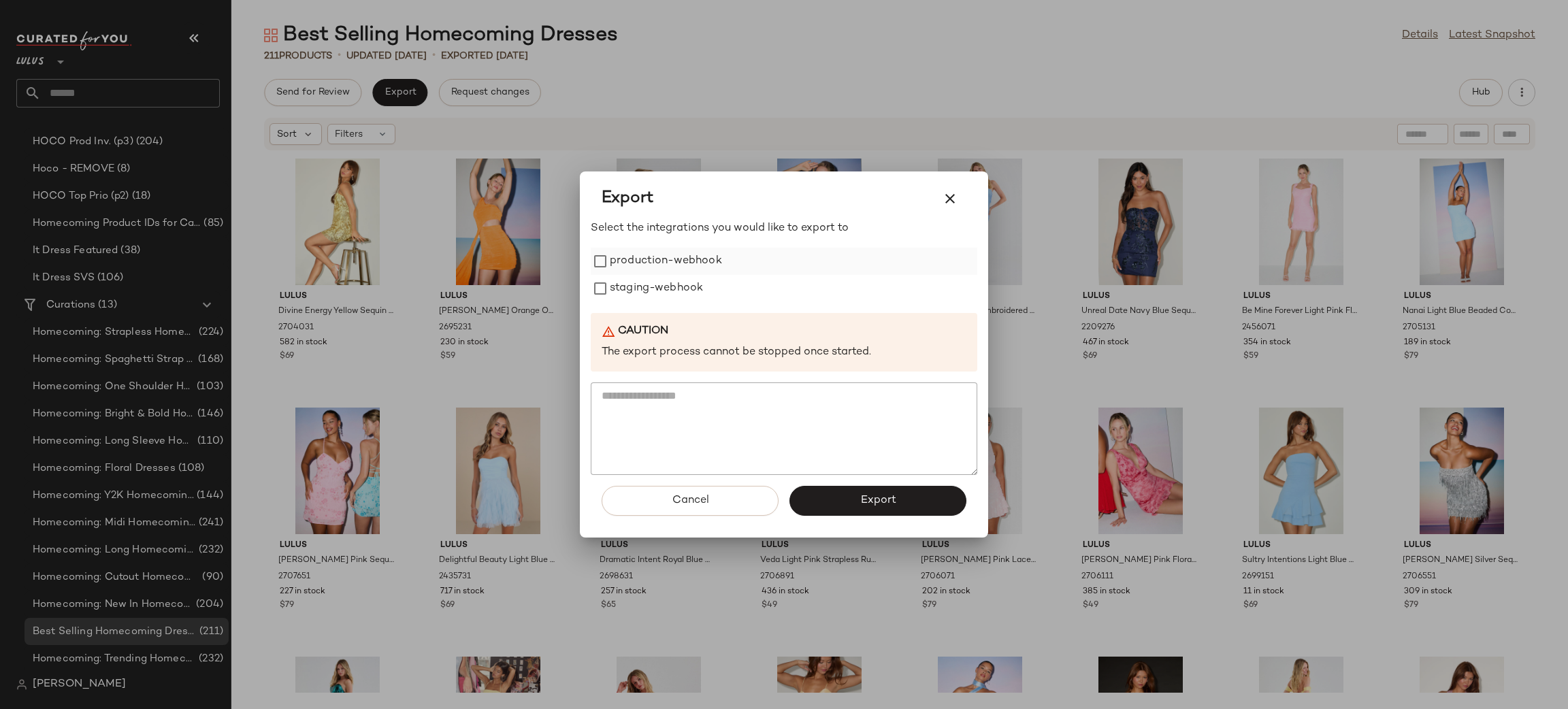
click at [688, 255] on label "production-webhook" at bounding box center [665, 261] width 112 height 27
drag, startPoint x: 690, startPoint y: 278, endPoint x: 704, endPoint y: 294, distance: 21.3
click at [690, 277] on label "staging-webhook" at bounding box center [656, 288] width 93 height 27
click at [865, 484] on div "Cancel Export" at bounding box center [784, 505] width 386 height 63
click at [867, 491] on button "Export" at bounding box center [877, 500] width 177 height 30
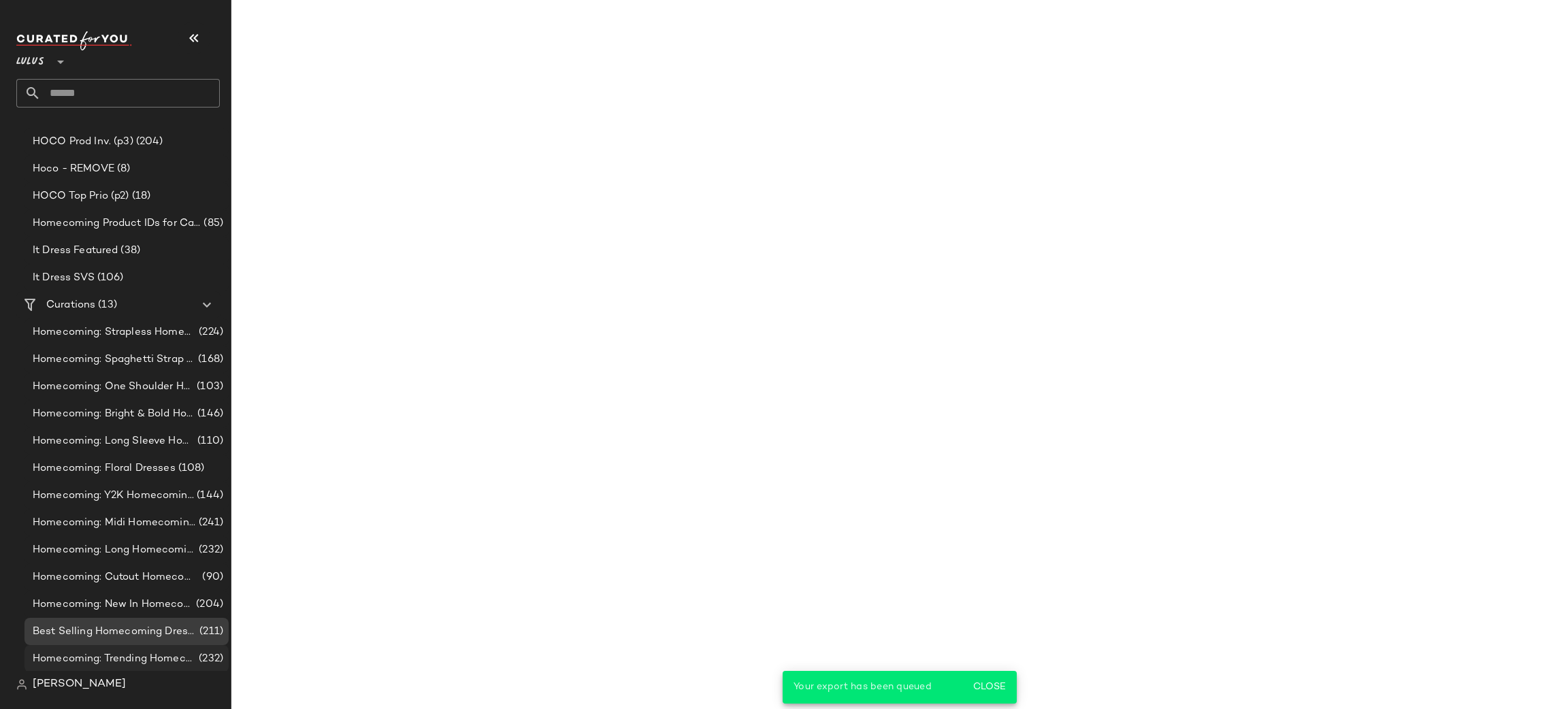
click at [152, 654] on span "Homecoming: Trending Homecoming Dresses" at bounding box center [114, 659] width 163 height 15
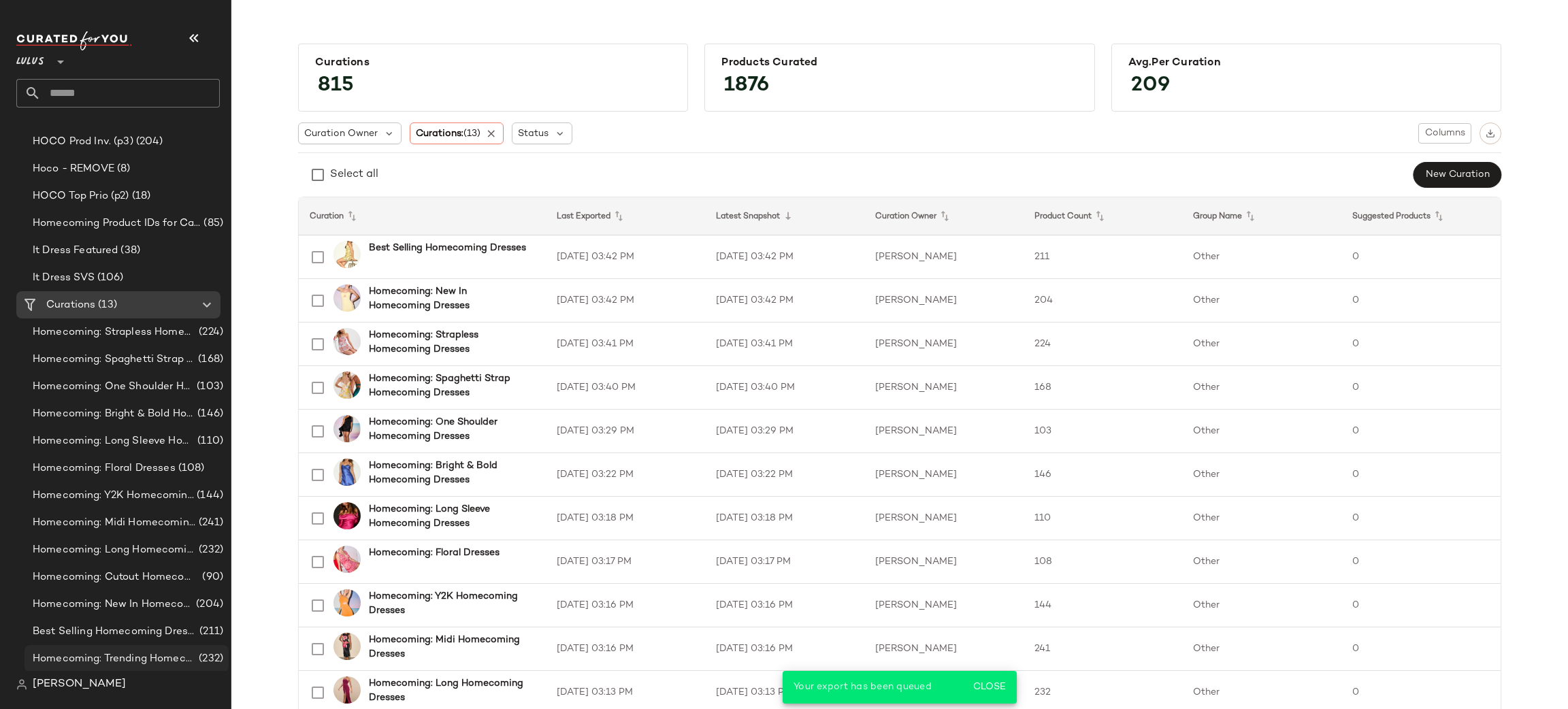
click at [171, 654] on span "Homecoming: Trending Homecoming Dresses" at bounding box center [114, 659] width 163 height 15
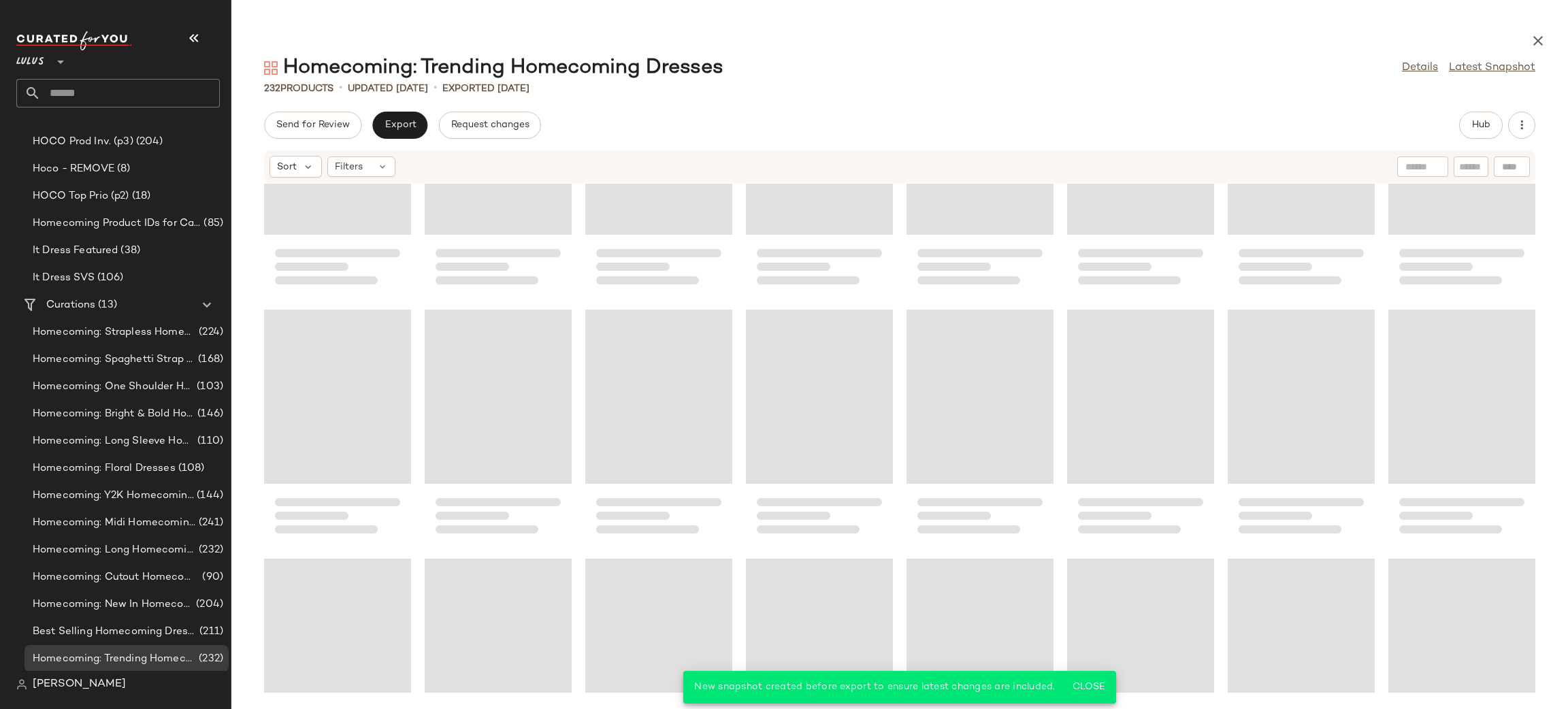
scroll to position [6712, 0]
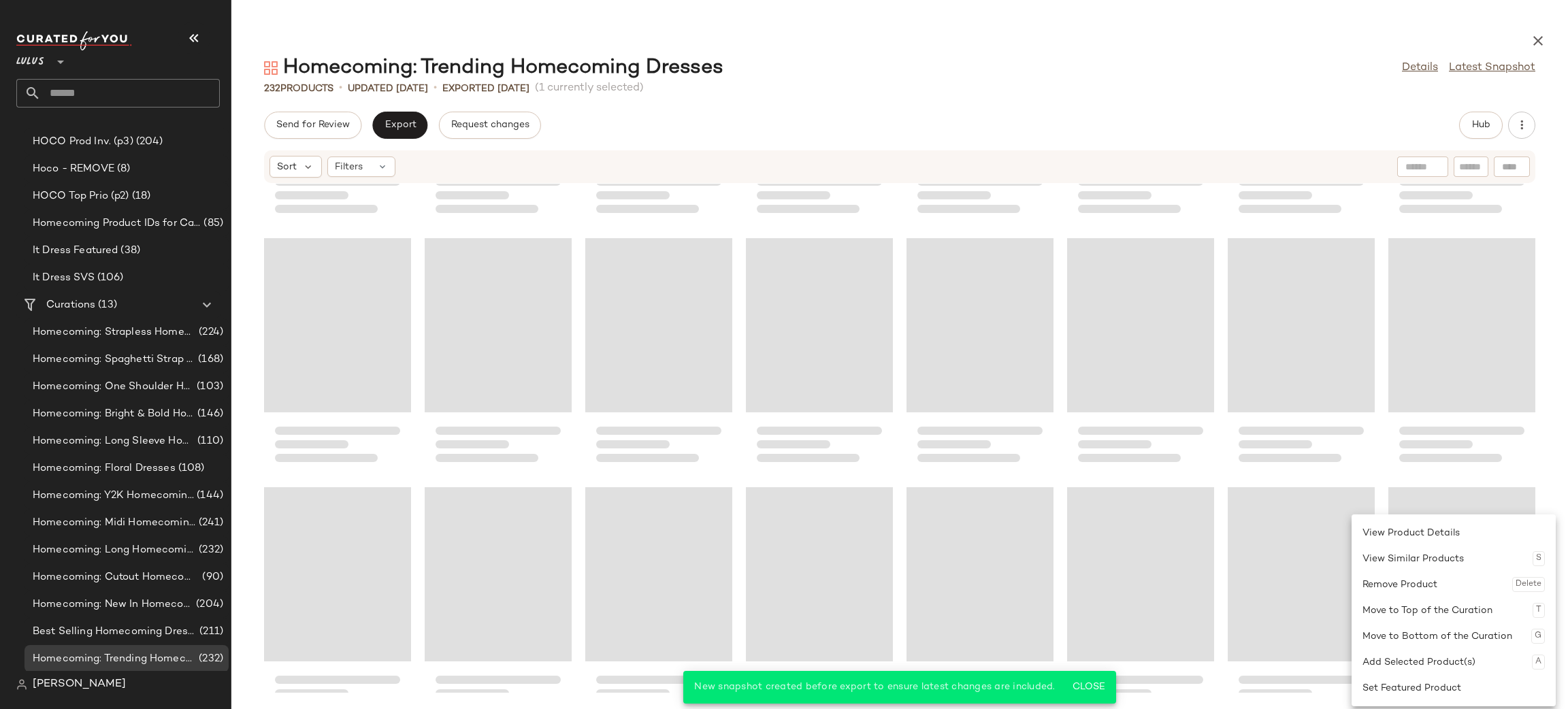
scroll to position [3896, 0]
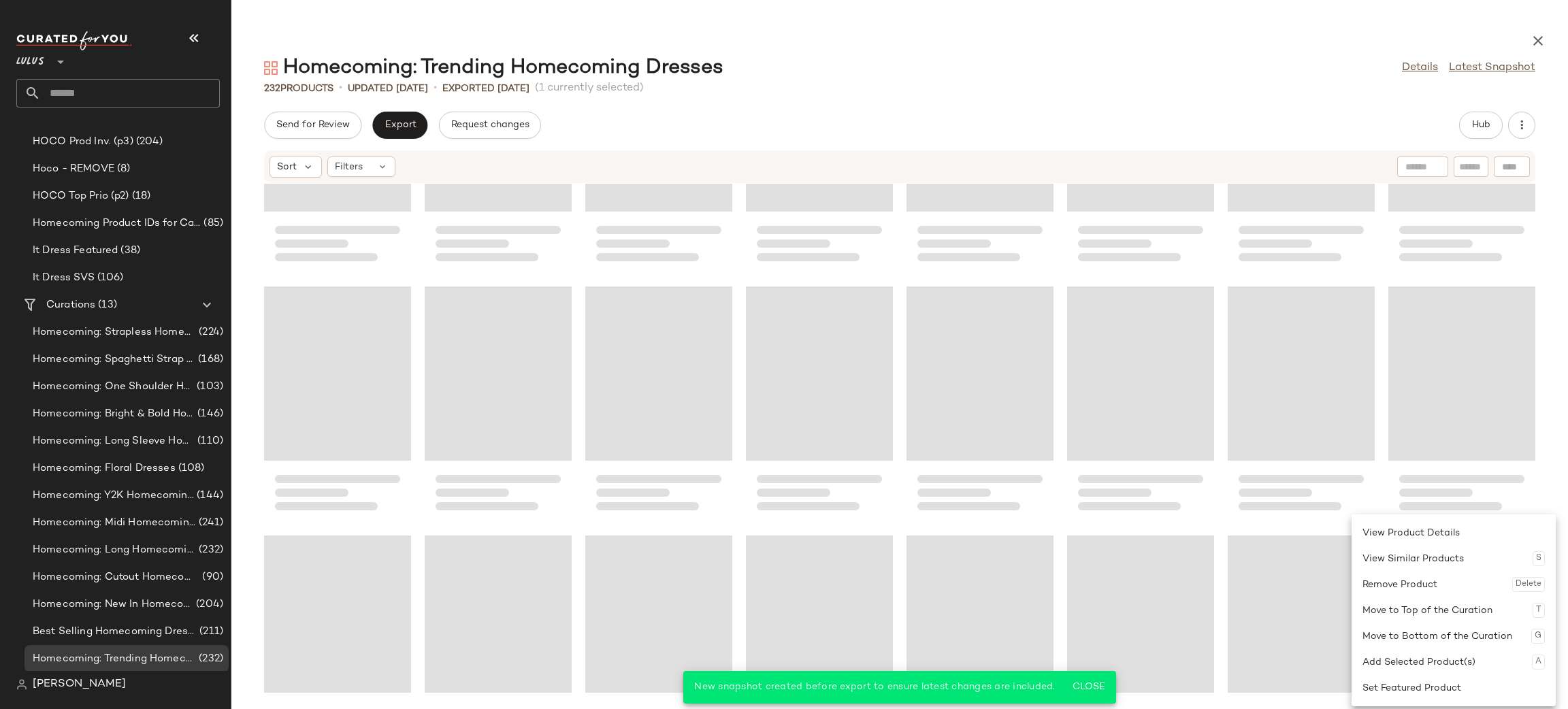
click at [1340, 529] on div at bounding box center [900, 437] width 1336 height 509
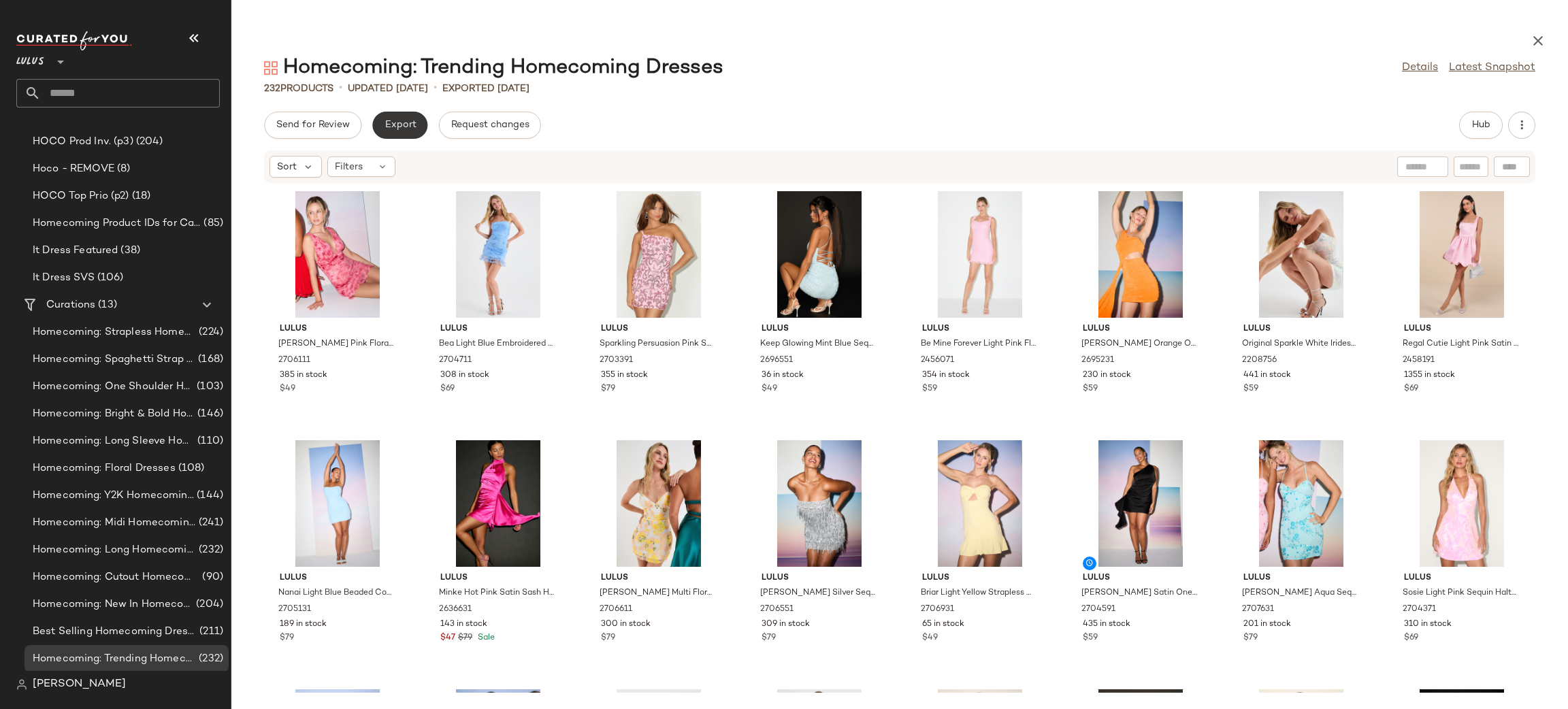
click at [389, 132] on button "Export" at bounding box center [400, 125] width 55 height 27
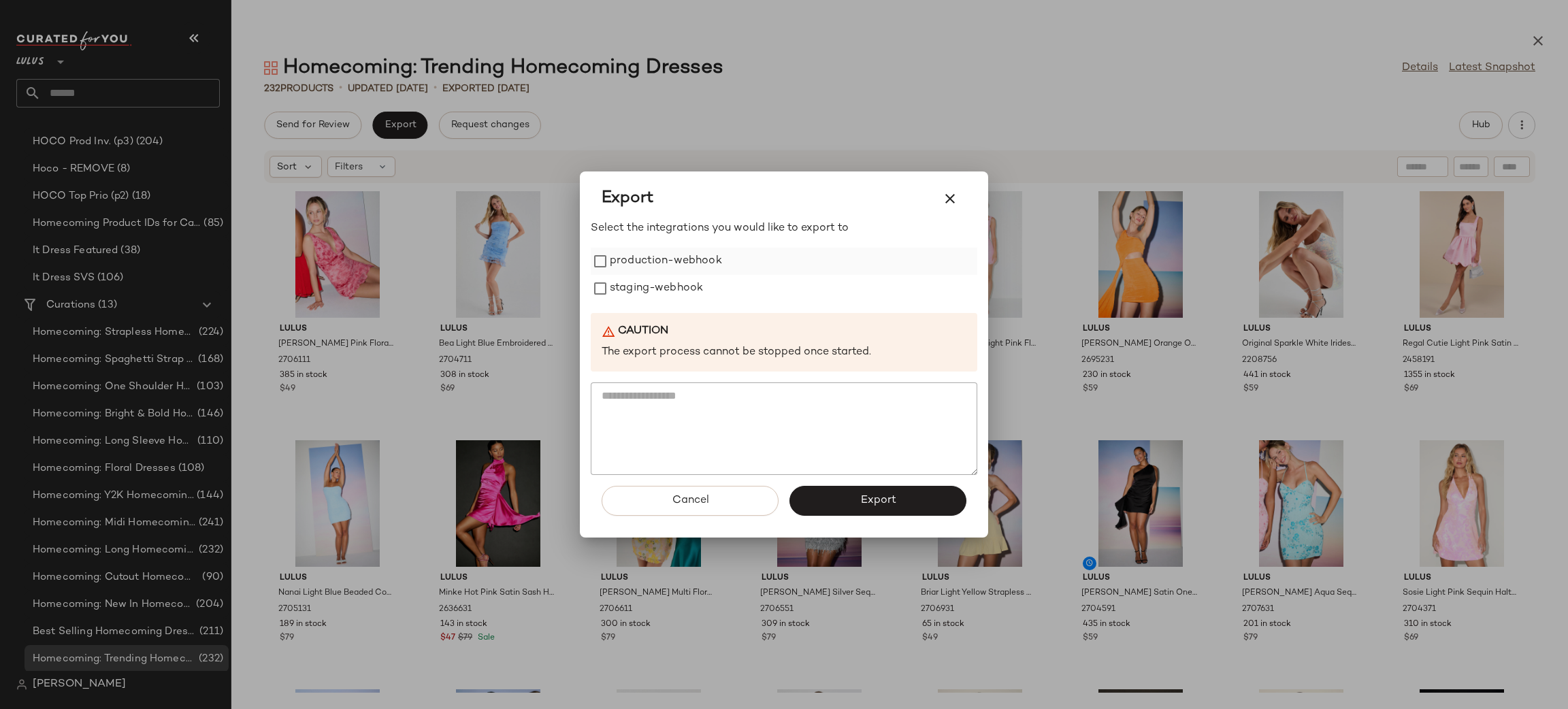
click at [676, 265] on label "production-webhook" at bounding box center [665, 261] width 112 height 27
click at [674, 272] on label "production-webhook" at bounding box center [665, 261] width 112 height 27
click at [691, 263] on label "production-webhook" at bounding box center [665, 261] width 112 height 27
click at [693, 283] on label "staging-webhook" at bounding box center [656, 288] width 93 height 27
click at [945, 496] on button "Export" at bounding box center [877, 500] width 177 height 30
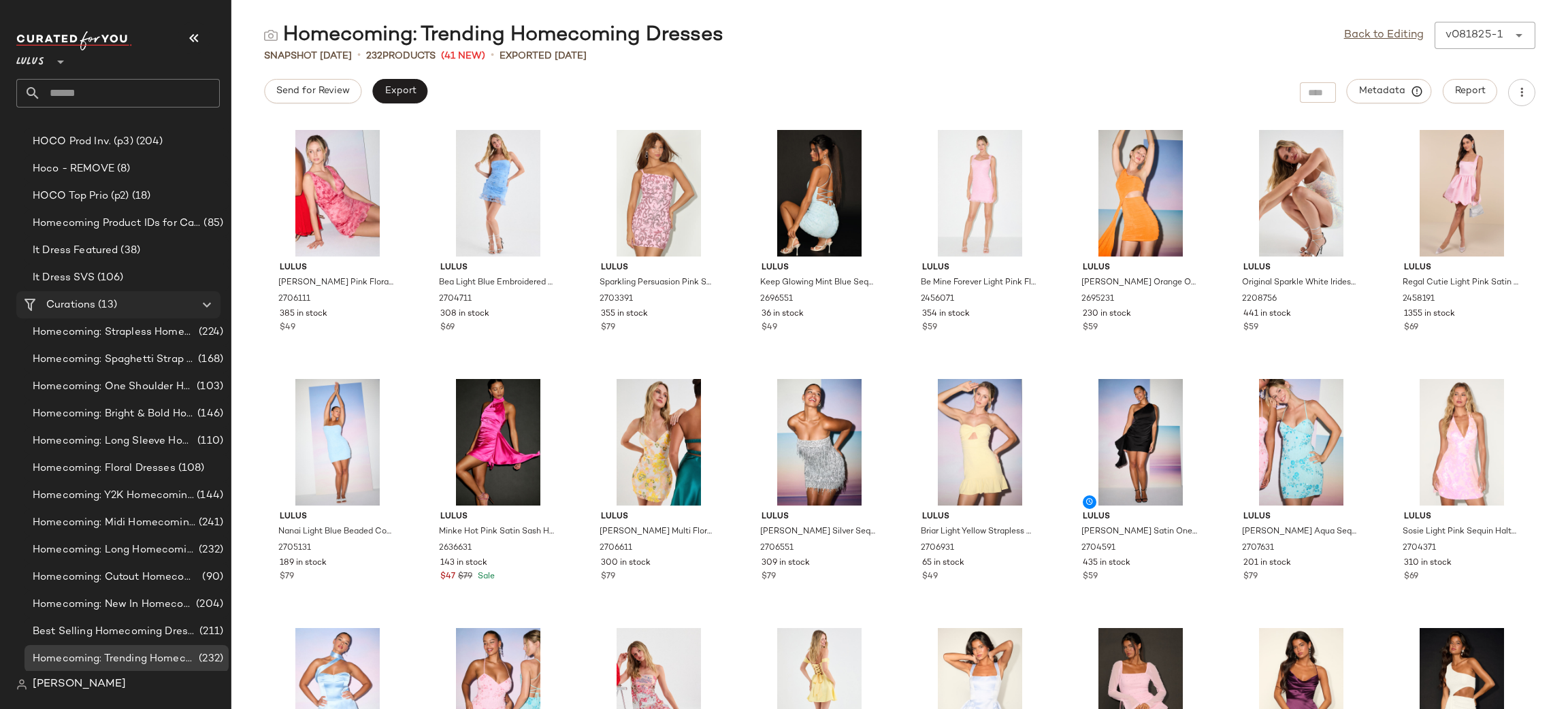
click at [94, 314] on Curations "Curations (13)" at bounding box center [118, 304] width 204 height 27
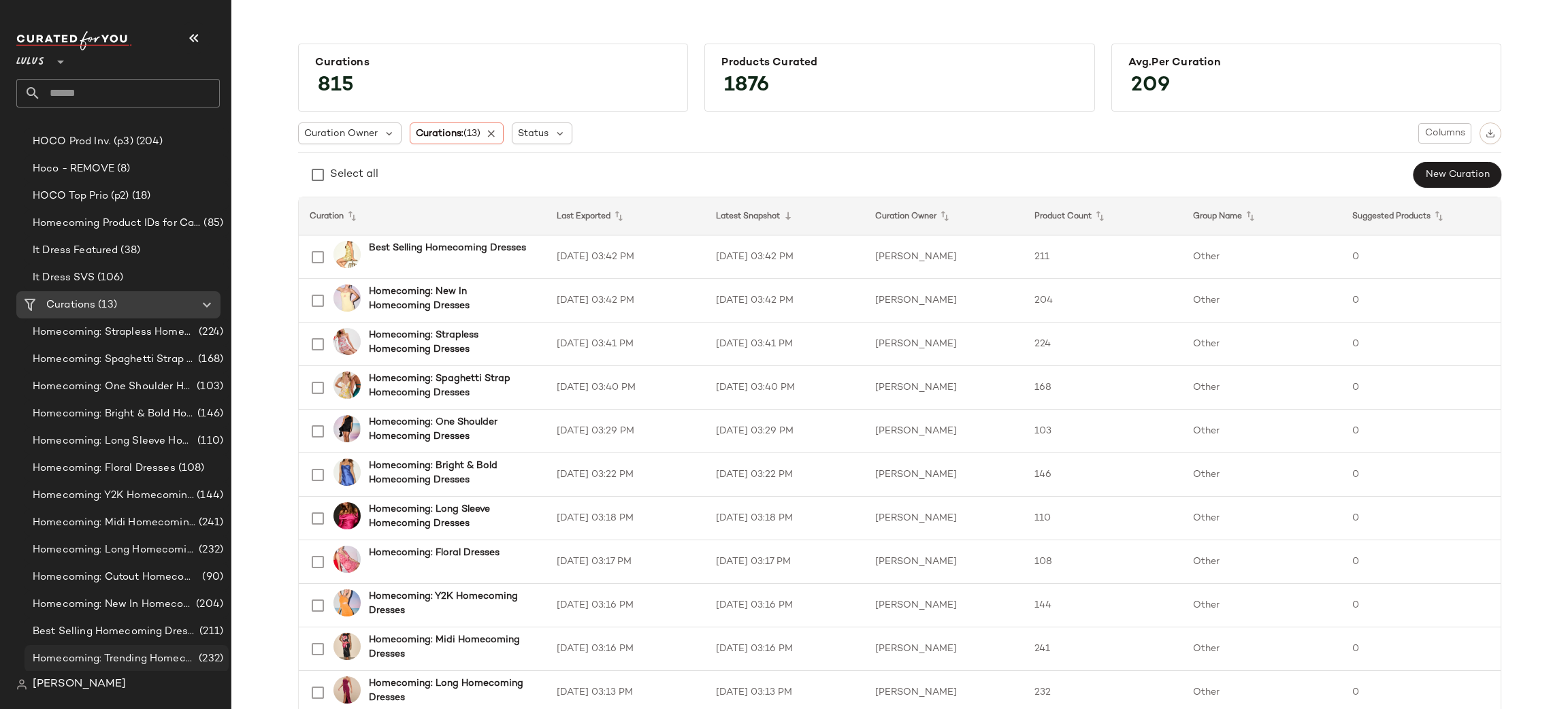
click at [161, 659] on span "Homecoming: Trending Homecoming Dresses" at bounding box center [114, 659] width 163 height 15
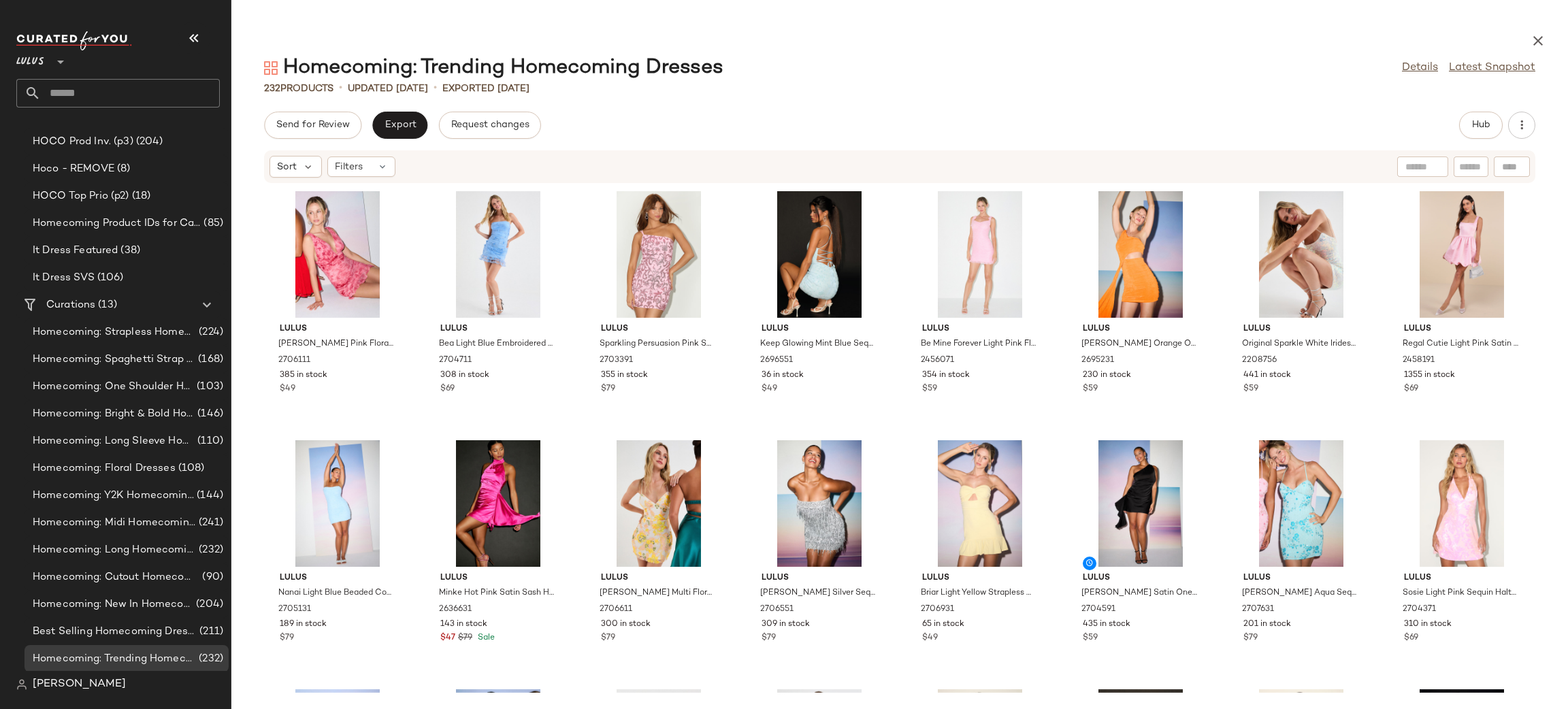
click at [1461, 162] on input "text" at bounding box center [1470, 166] width 24 height 14
type input "****"
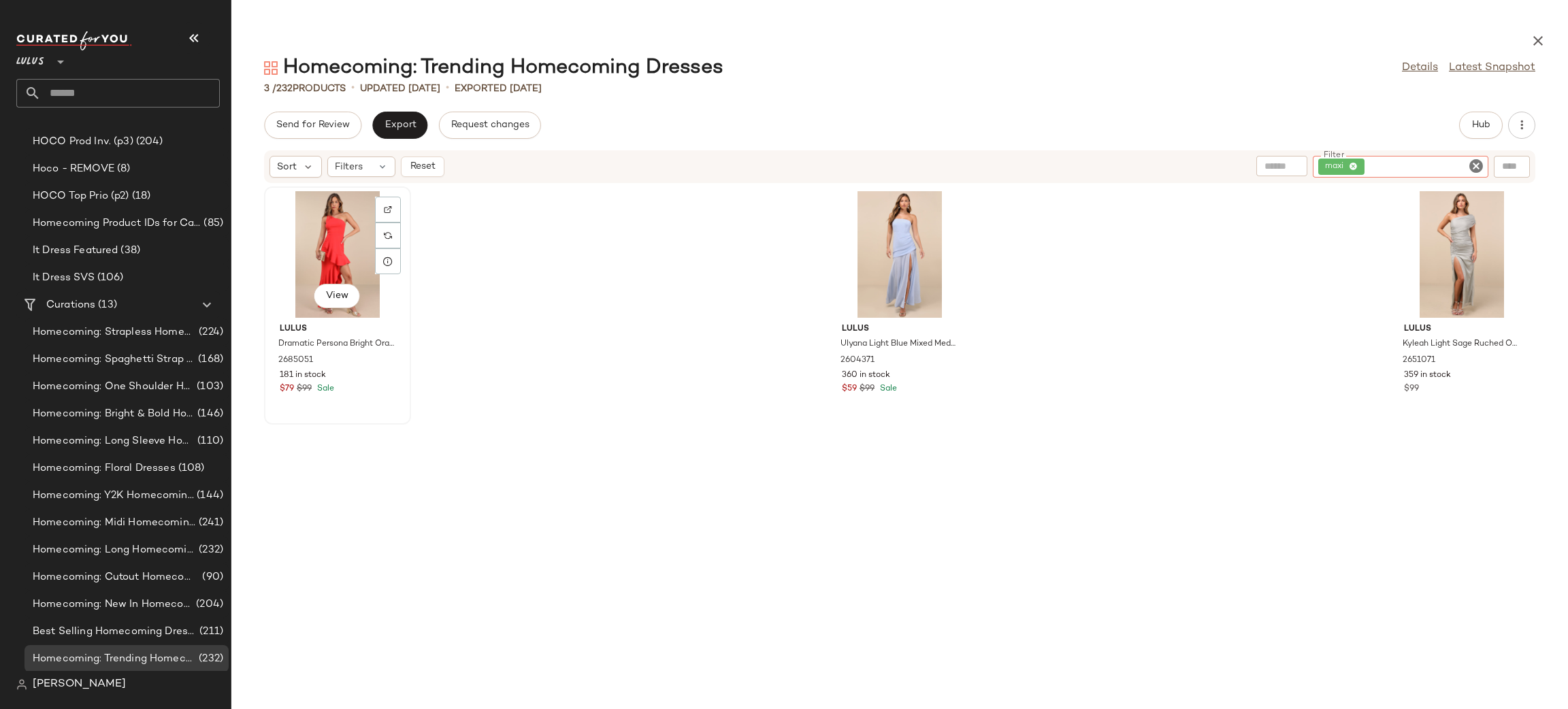
click at [349, 244] on div "View" at bounding box center [337, 254] width 137 height 126
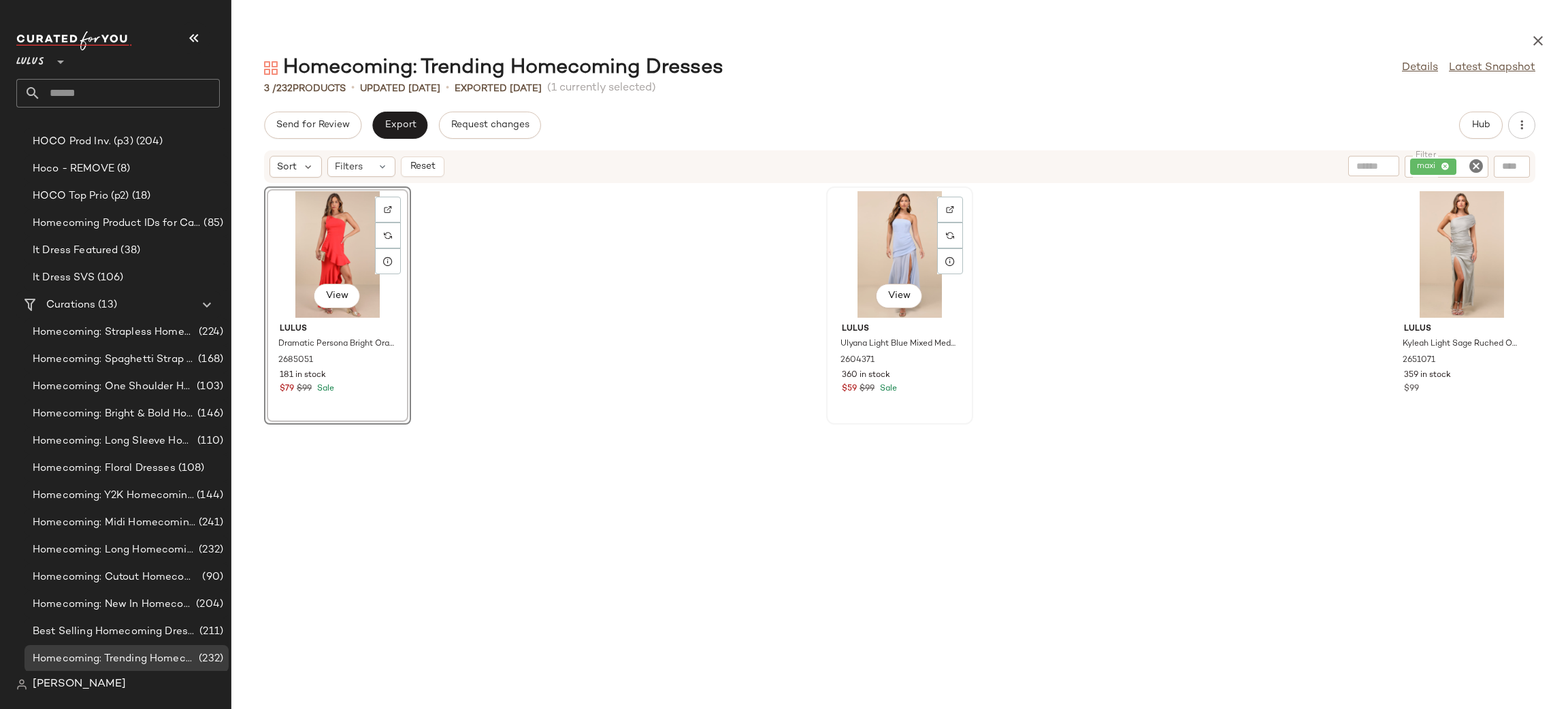
click at [897, 216] on div "View" at bounding box center [899, 254] width 137 height 126
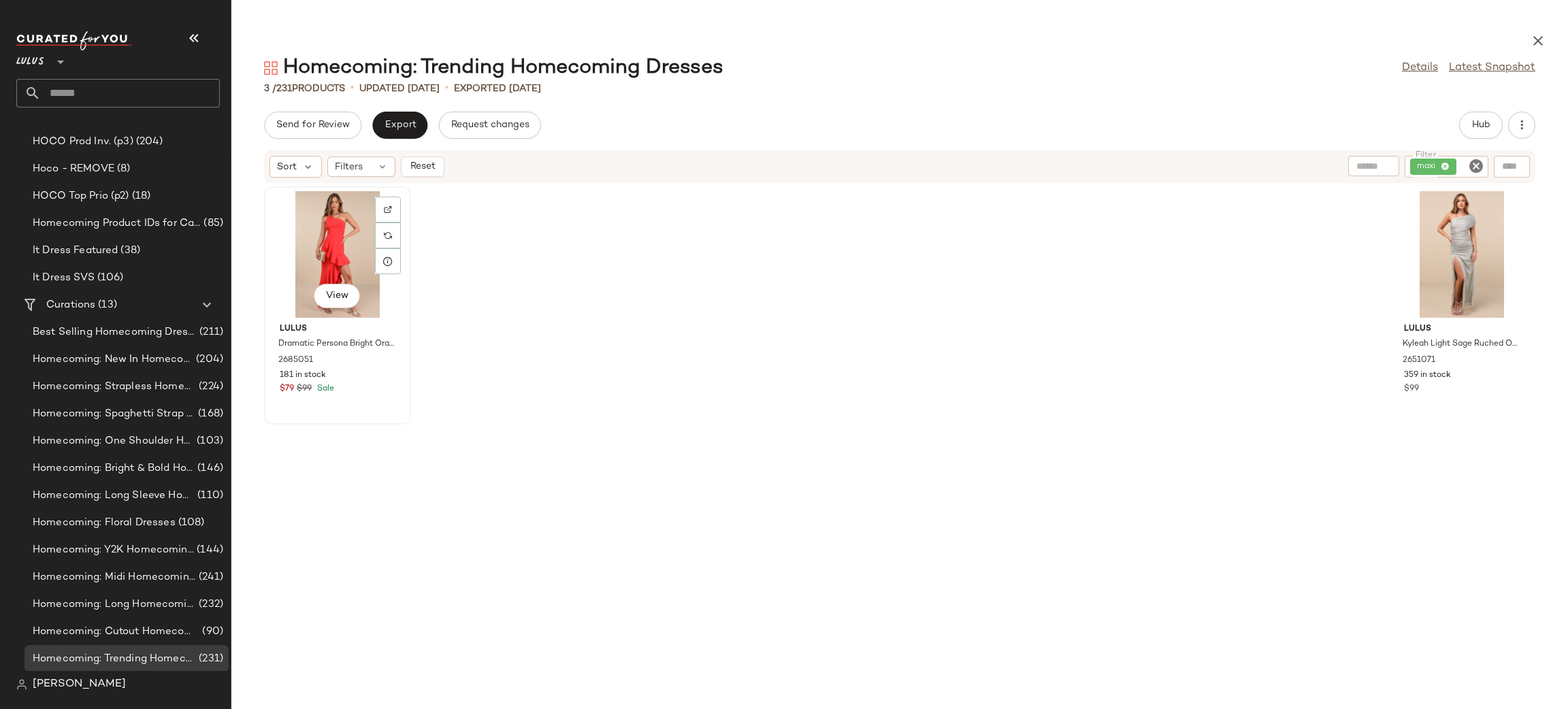
click at [335, 239] on div "View" at bounding box center [337, 254] width 137 height 126
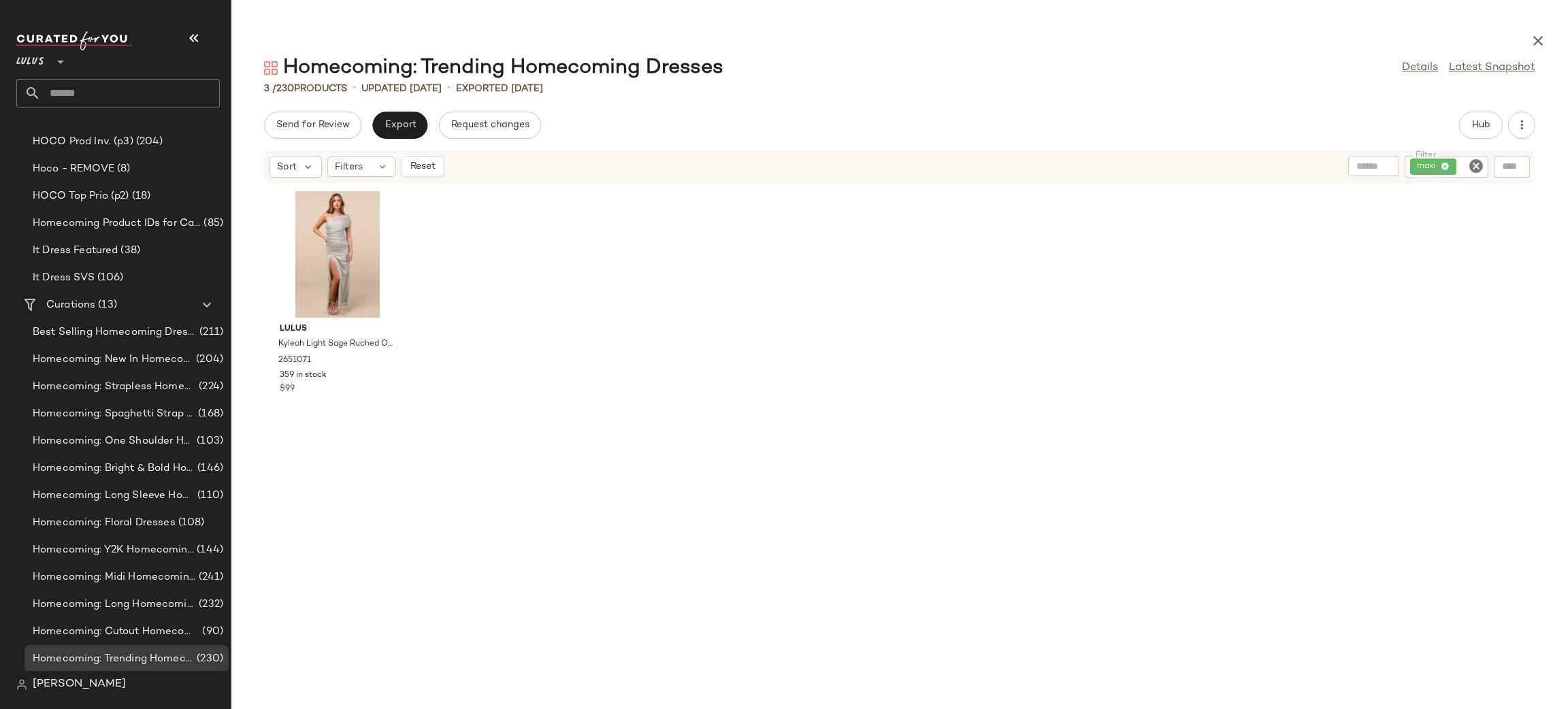
click at [335, 239] on div at bounding box center [337, 254] width 137 height 126
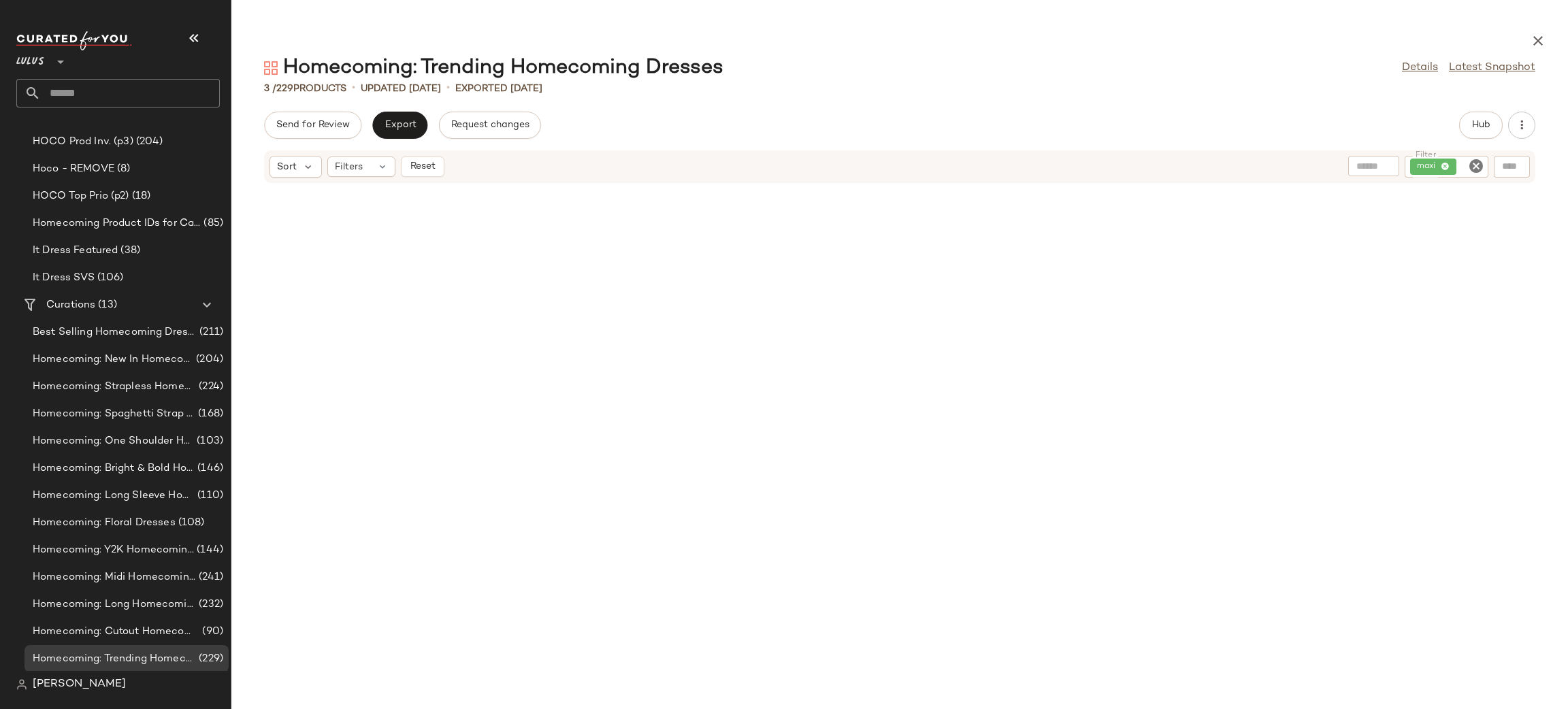
click at [1478, 171] on icon "Clear Filter" at bounding box center [1475, 166] width 16 height 16
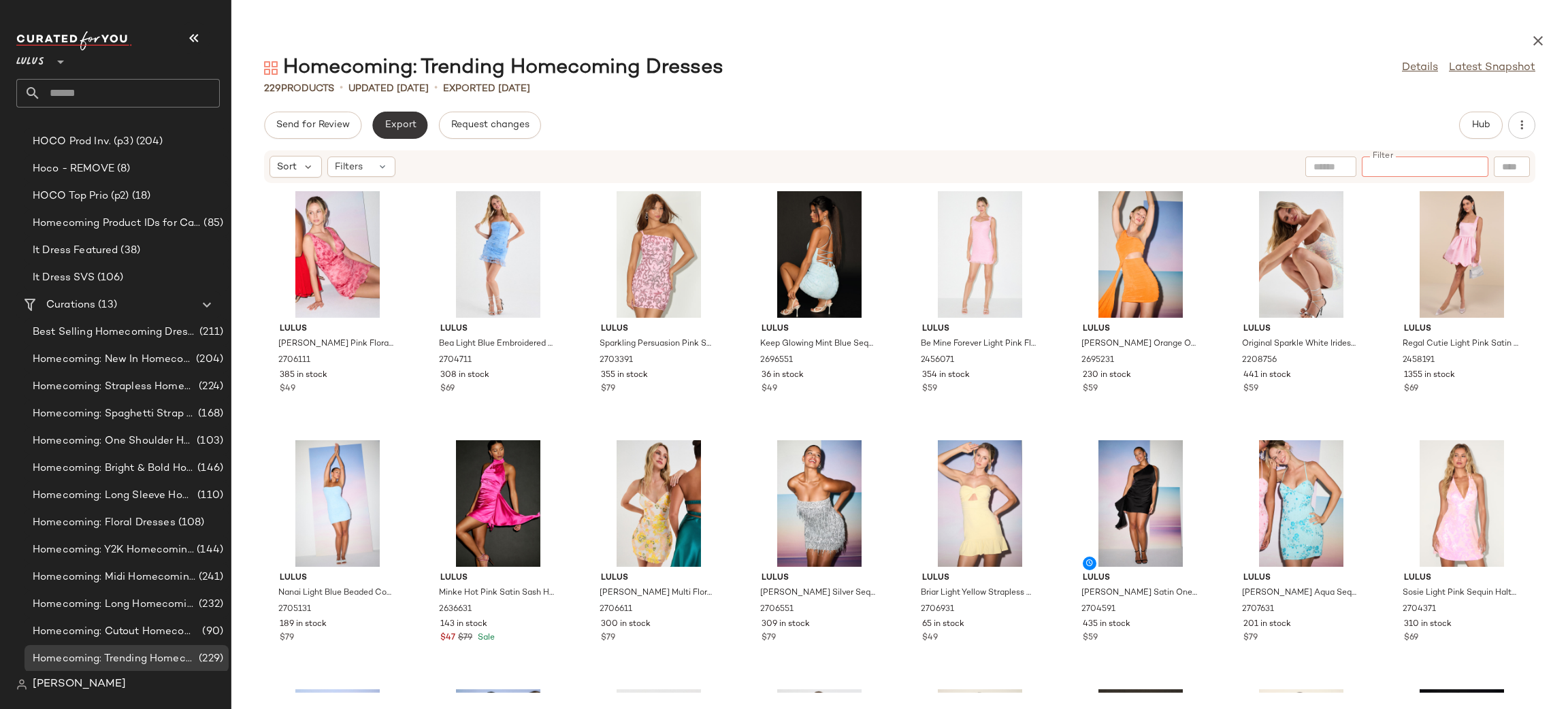
click at [407, 125] on span "Export" at bounding box center [400, 125] width 32 height 11
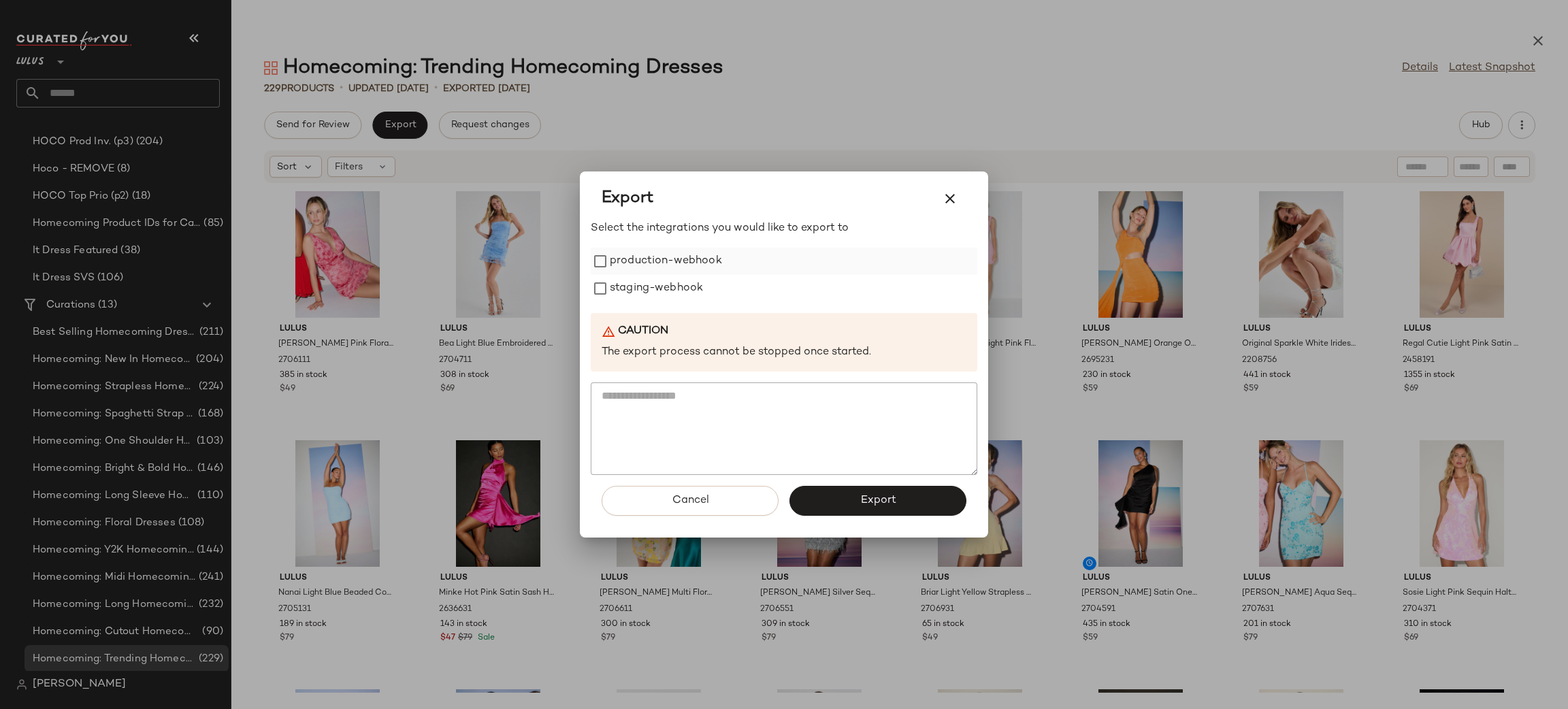
click at [669, 263] on label "production-webhook" at bounding box center [665, 261] width 112 height 27
click at [664, 289] on label "staging-webhook" at bounding box center [656, 288] width 93 height 27
click at [923, 493] on button "Export" at bounding box center [877, 500] width 177 height 30
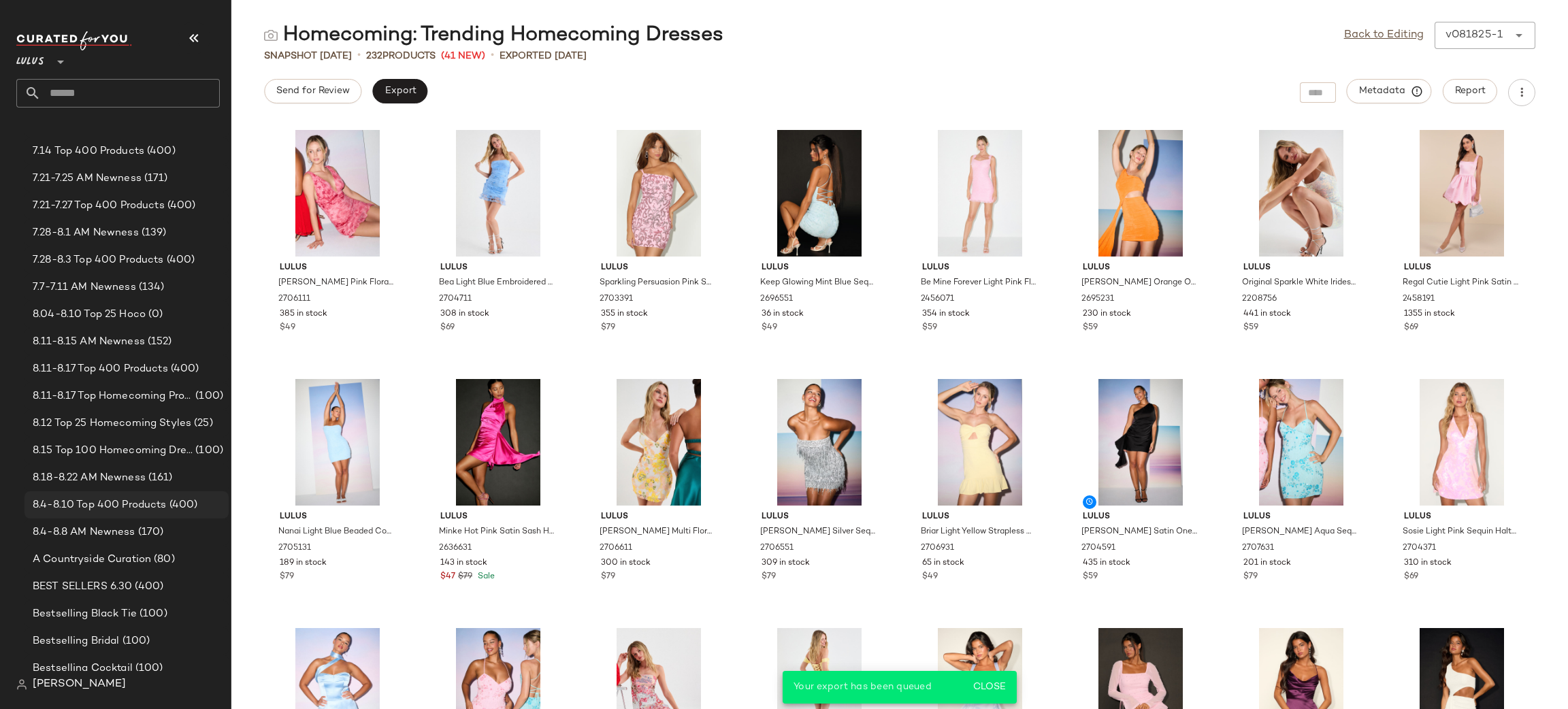
scroll to position [611, 0]
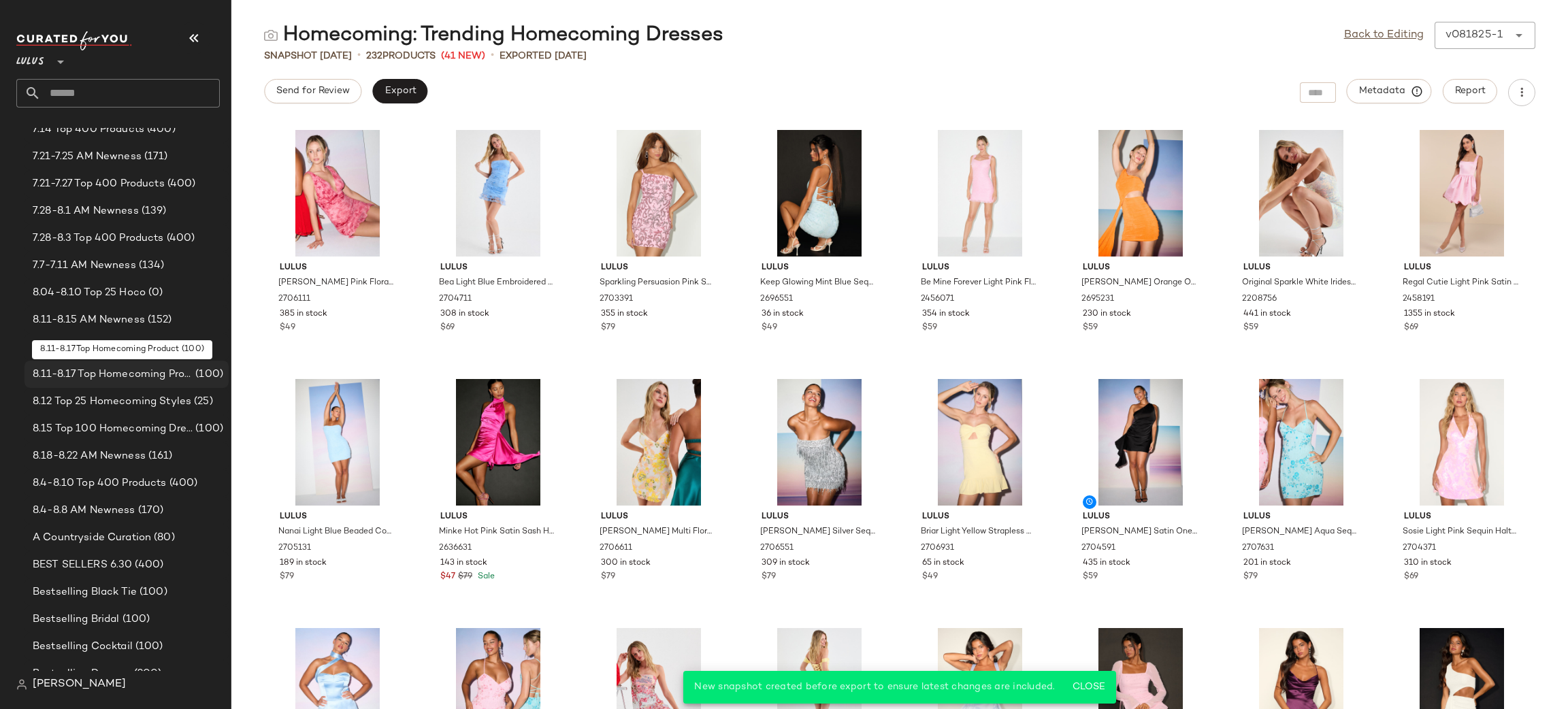
click at [127, 385] on div "8.11-8.17 Top Homecoming Product (100)" at bounding box center [127, 374] width 204 height 27
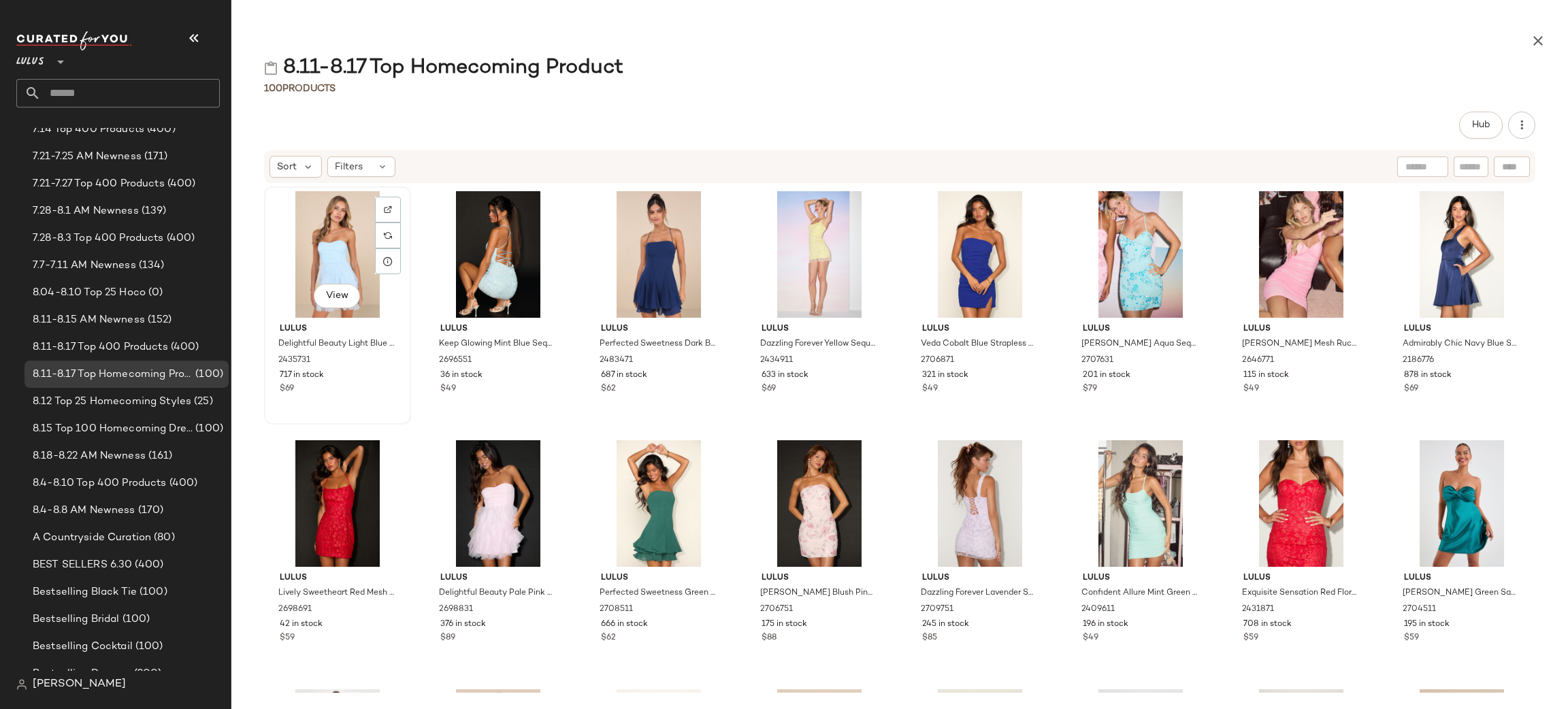
click at [314, 265] on div "View" at bounding box center [337, 254] width 137 height 126
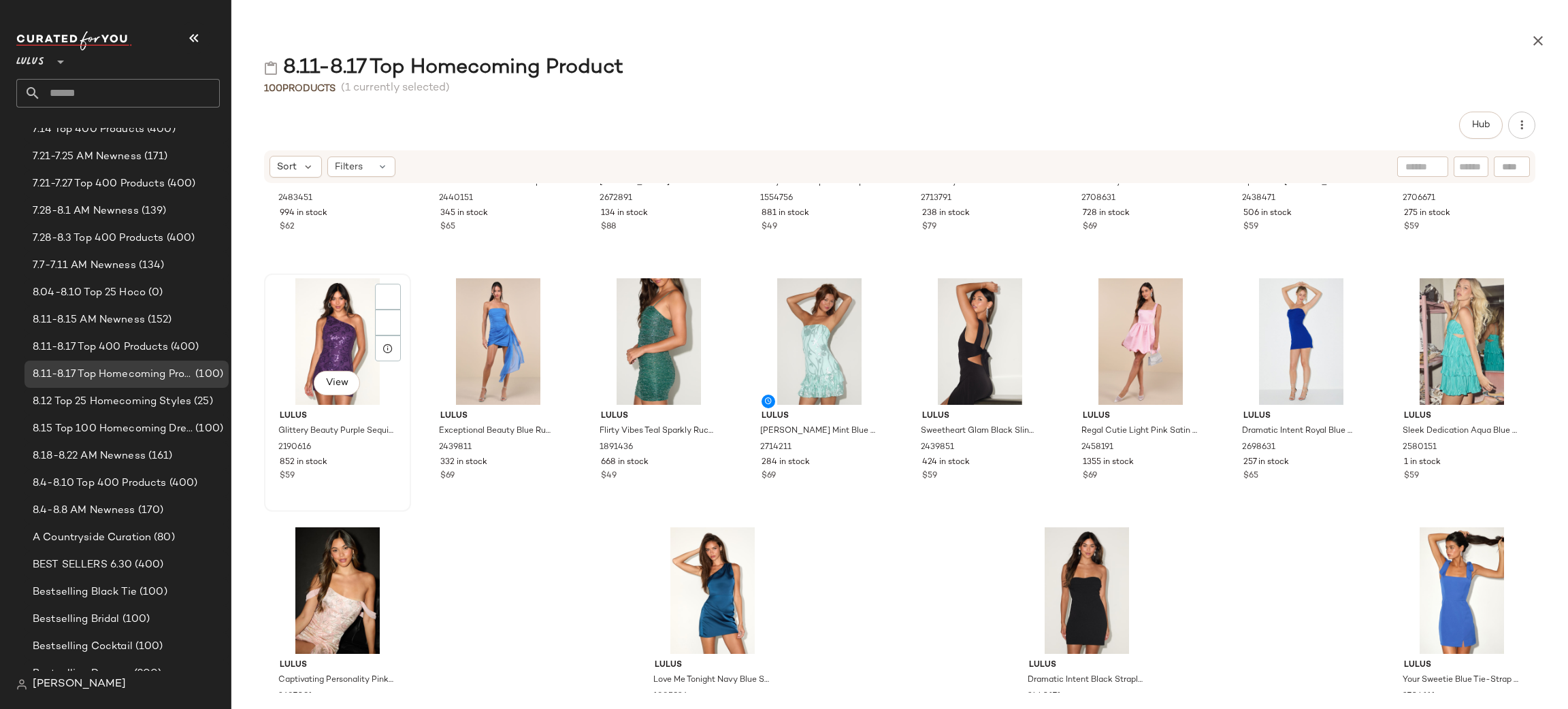
scroll to position [2728, 0]
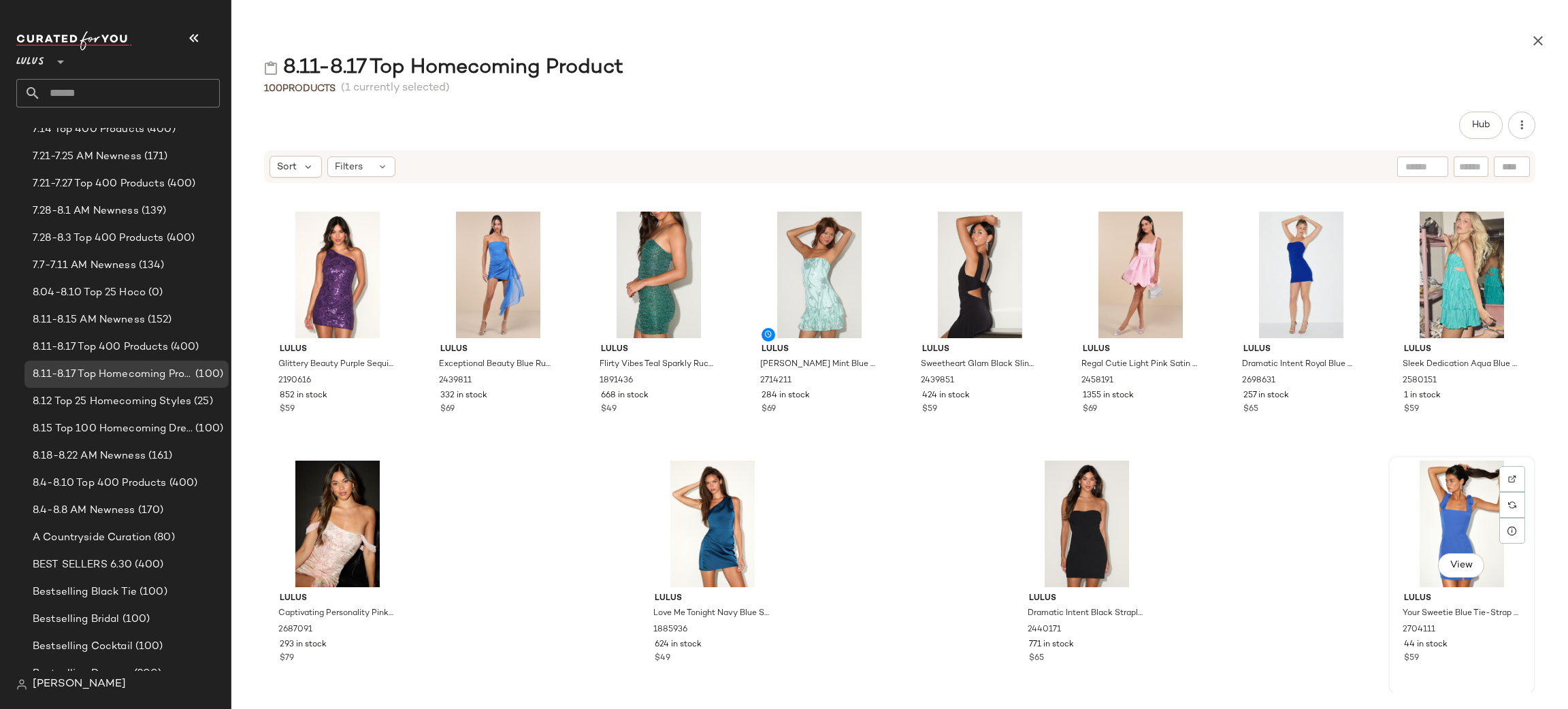
click at [1468, 506] on div "View" at bounding box center [1461, 523] width 137 height 126
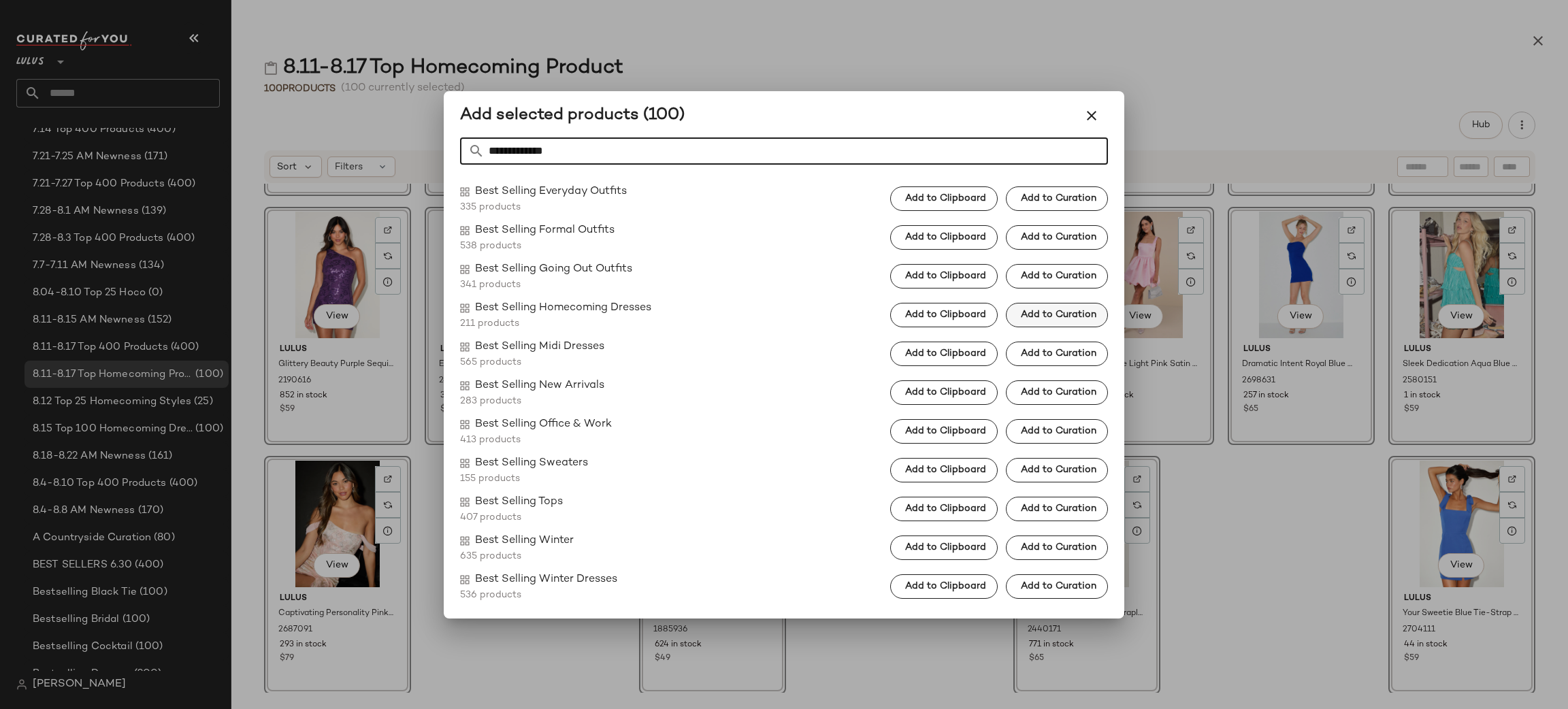
type input "**********"
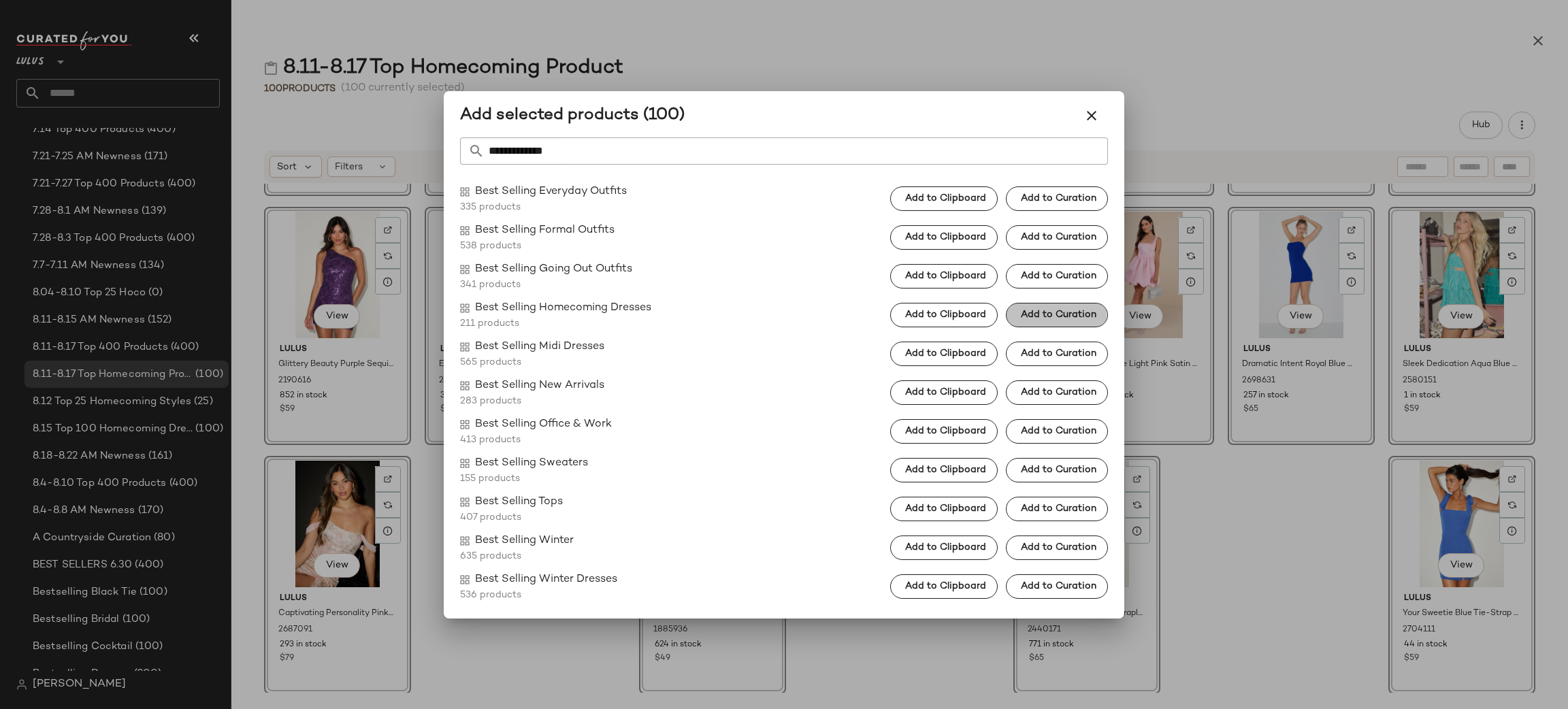
click at [1031, 314] on span "Add to Curation" at bounding box center [1058, 315] width 76 height 11
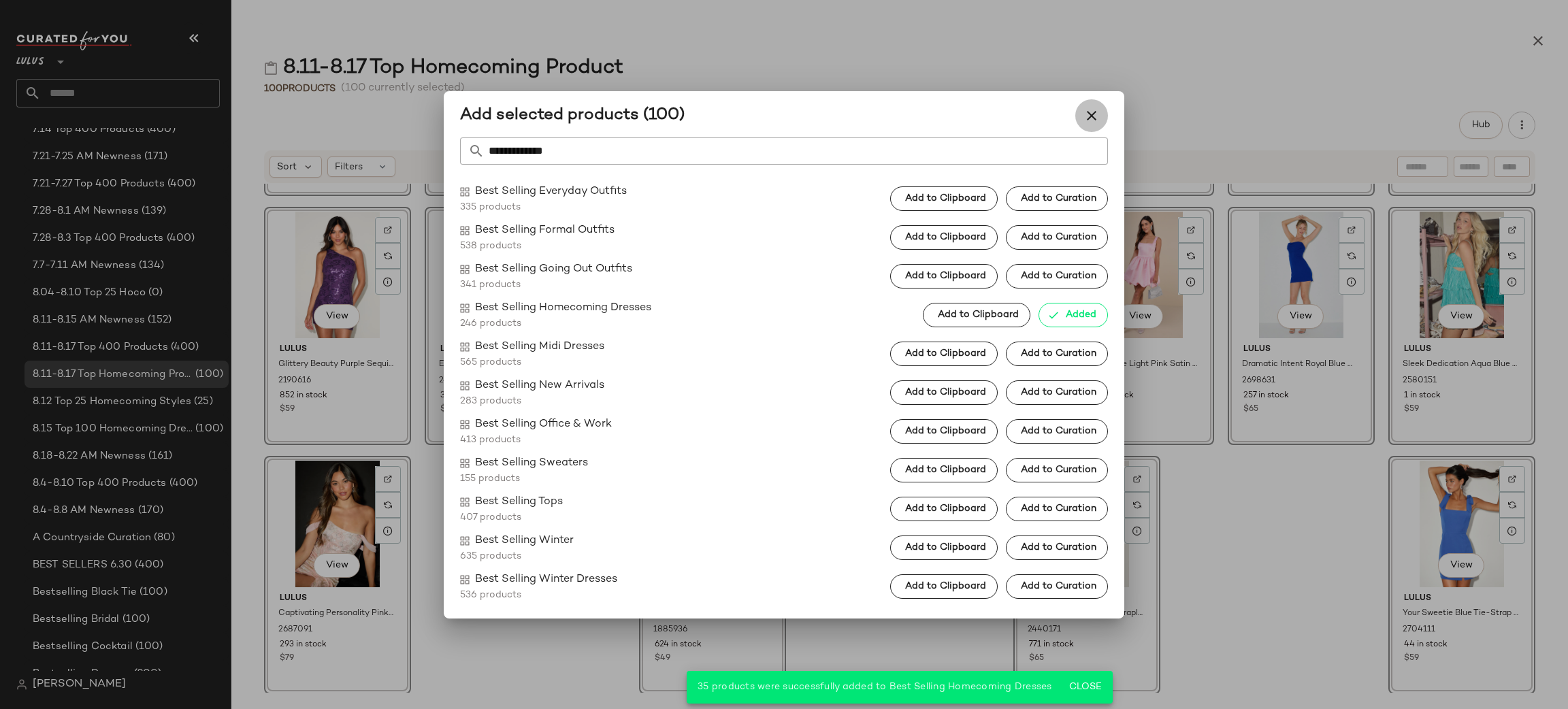
click at [1090, 113] on icon "button" at bounding box center [1091, 115] width 16 height 16
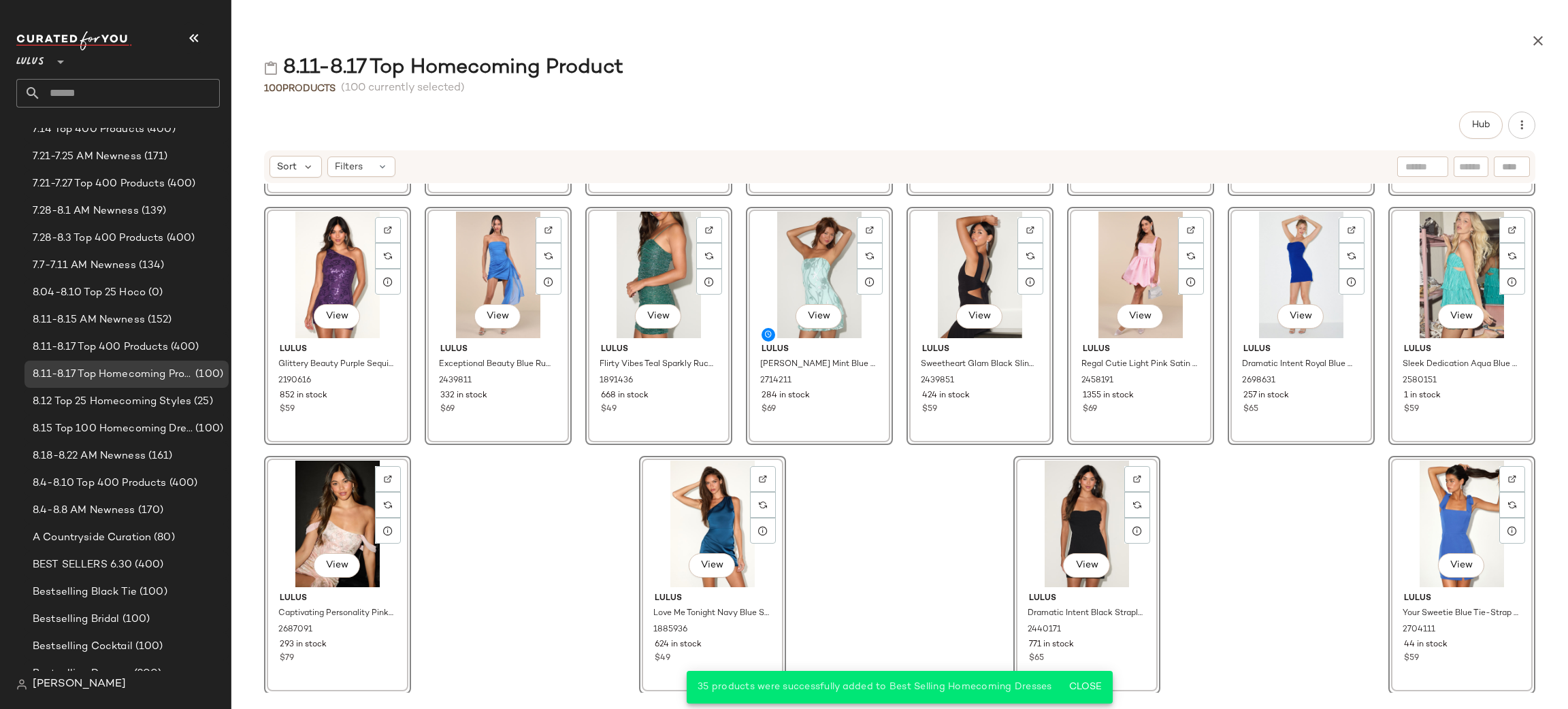
drag, startPoint x: 1357, startPoint y: 550, endPoint x: 1350, endPoint y: 543, distance: 9.9
click at [1350, 543] on div "View Lulus Perfected Sweetness Black Pleated Tiered Mini Dress 2483451 994 in s…" at bounding box center [900, 437] width 1336 height 509
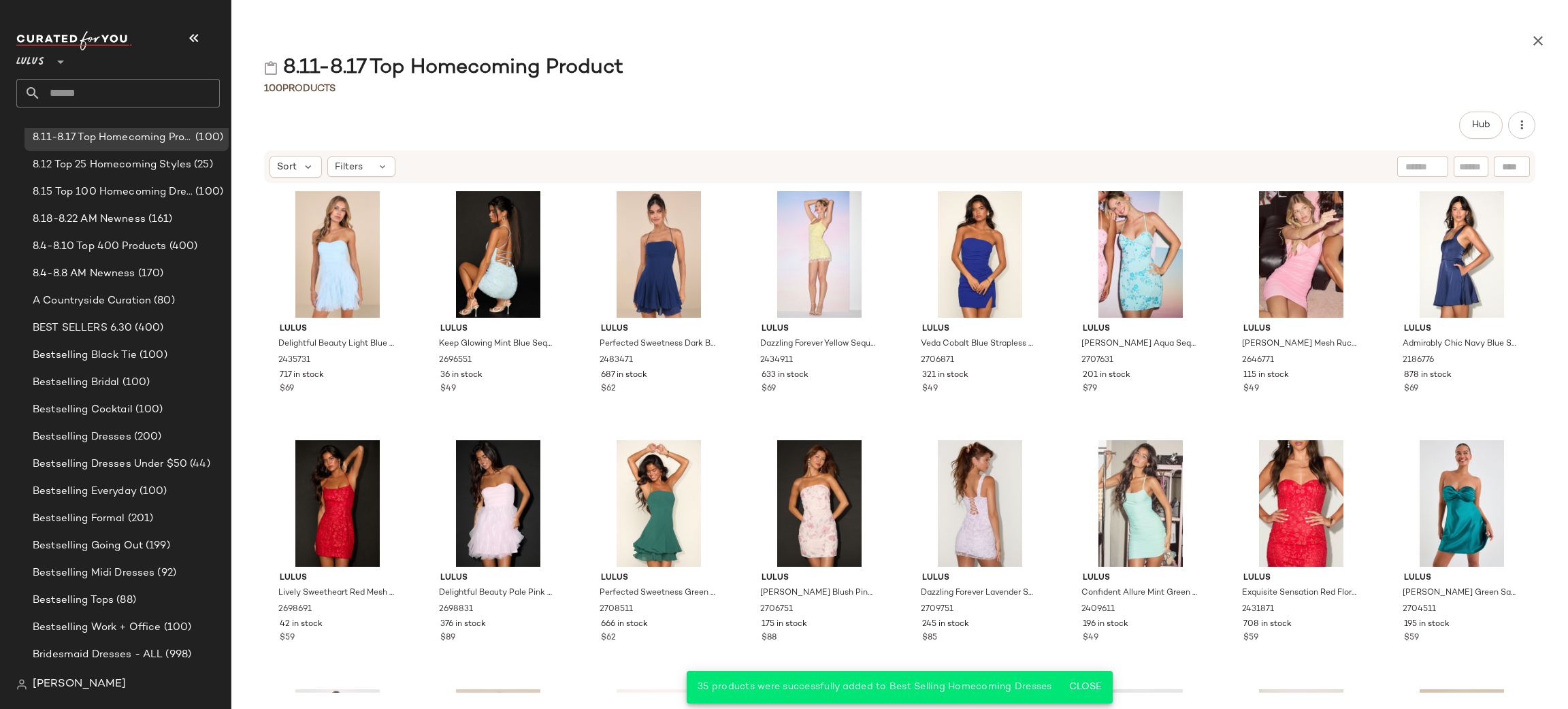
scroll to position [1714, 0]
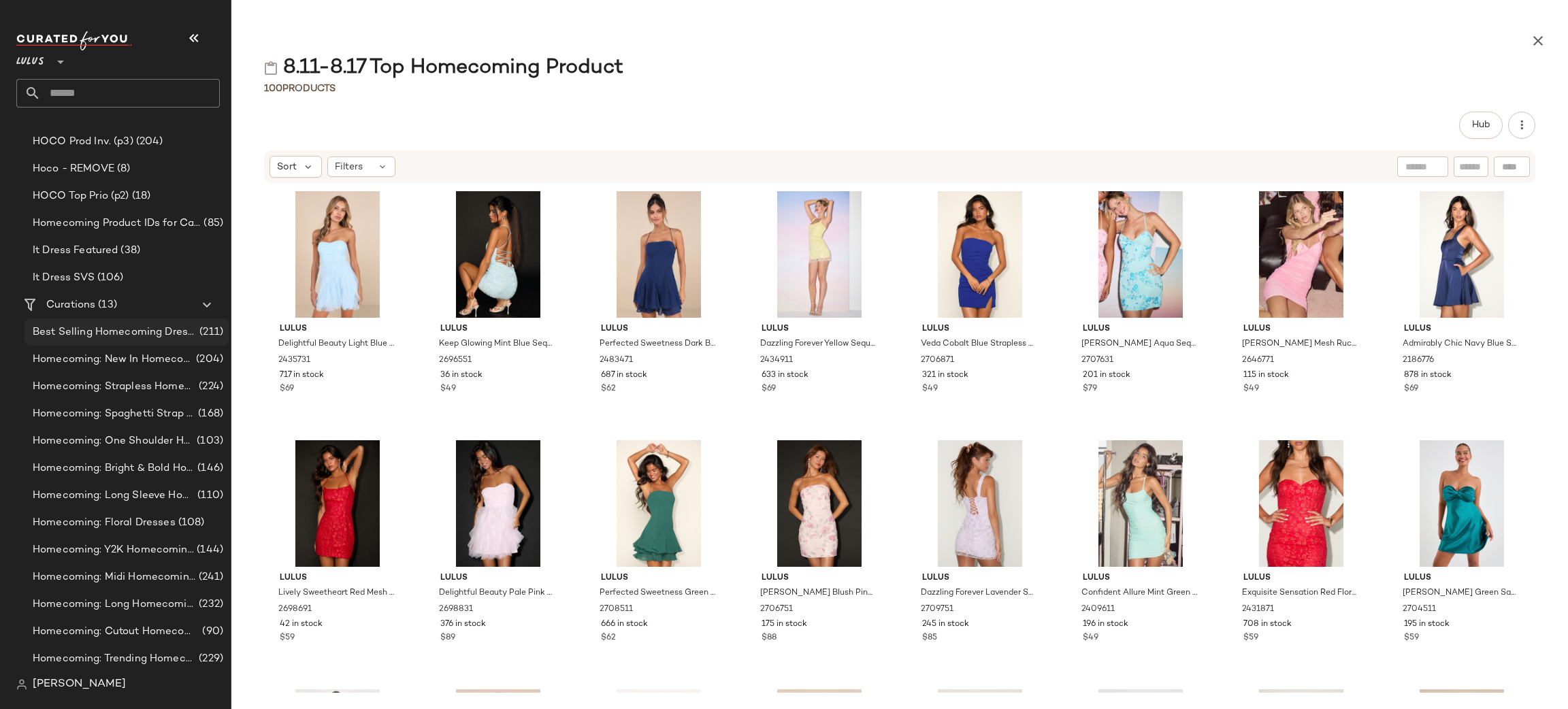
click at [57, 327] on span "Best Selling Homecoming Dresses" at bounding box center [115, 332] width 164 height 15
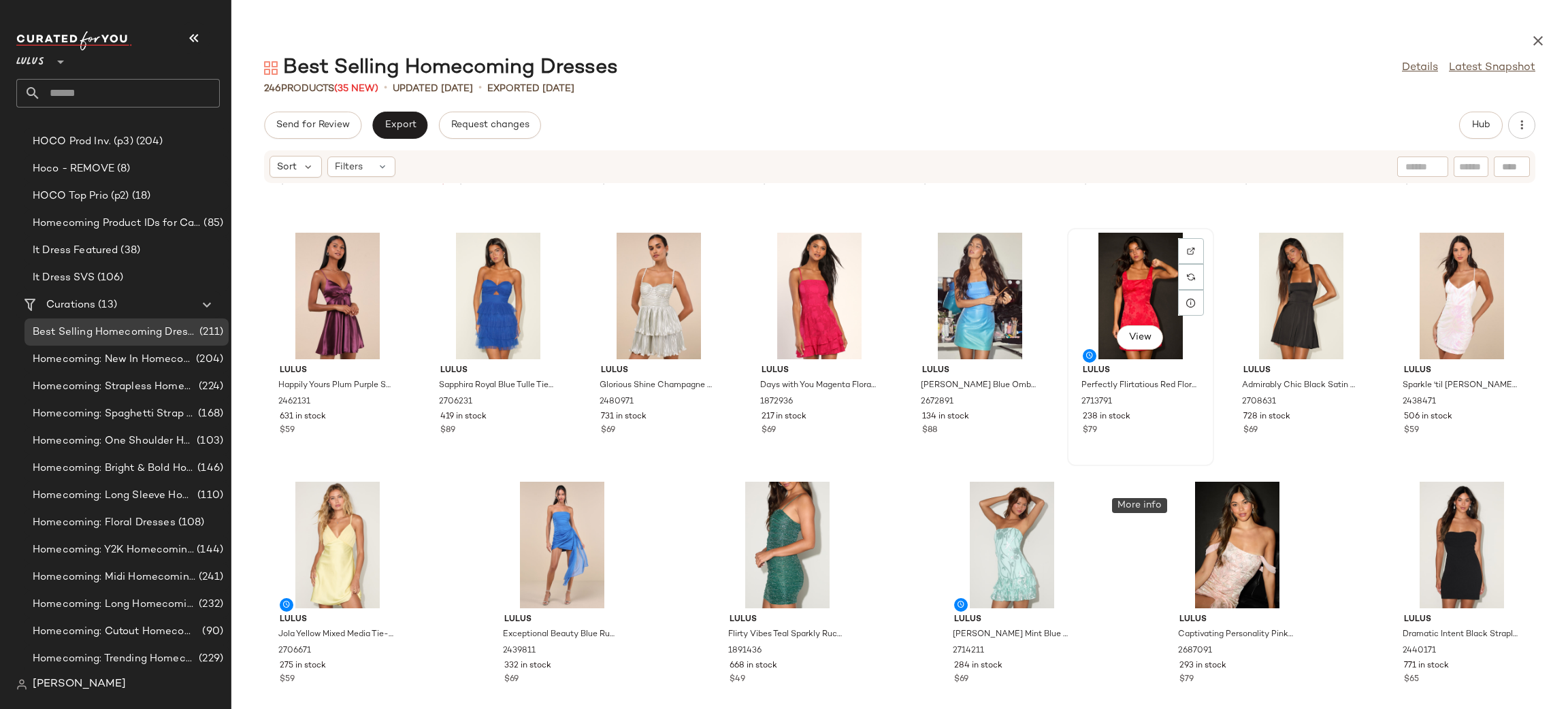
scroll to position [7209, 0]
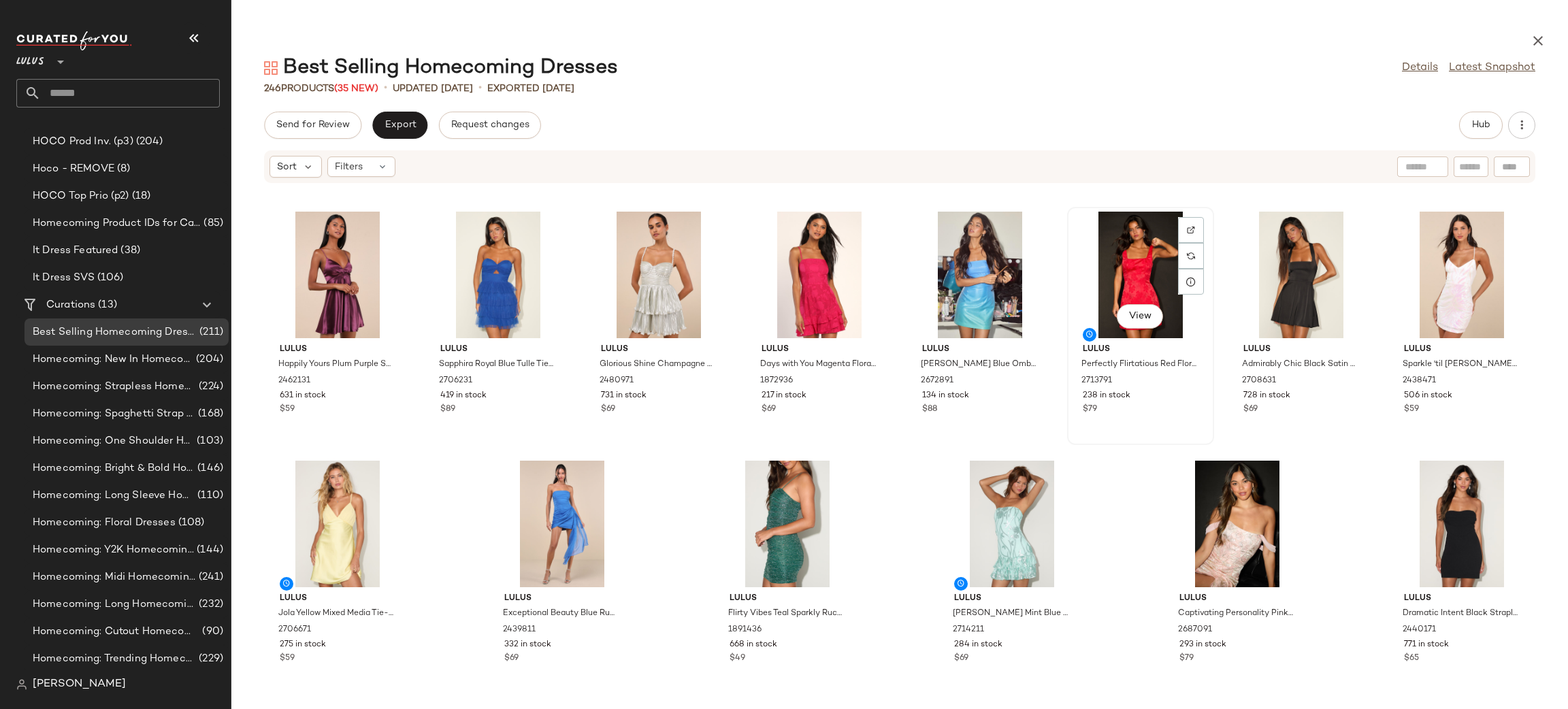
click at [1127, 259] on div "View" at bounding box center [1140, 274] width 137 height 126
click at [1445, 505] on div "View" at bounding box center [1461, 523] width 137 height 126
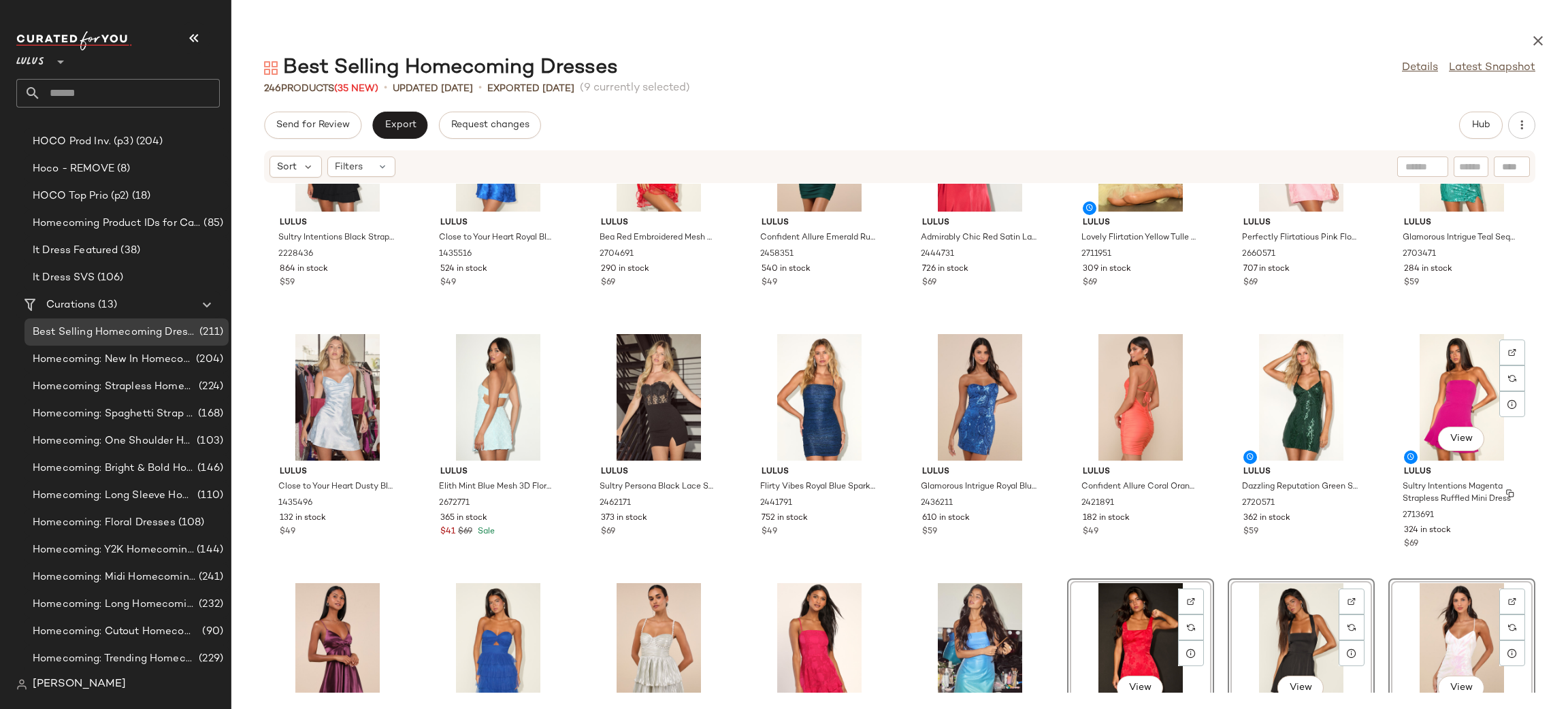
scroll to position [6839, 0]
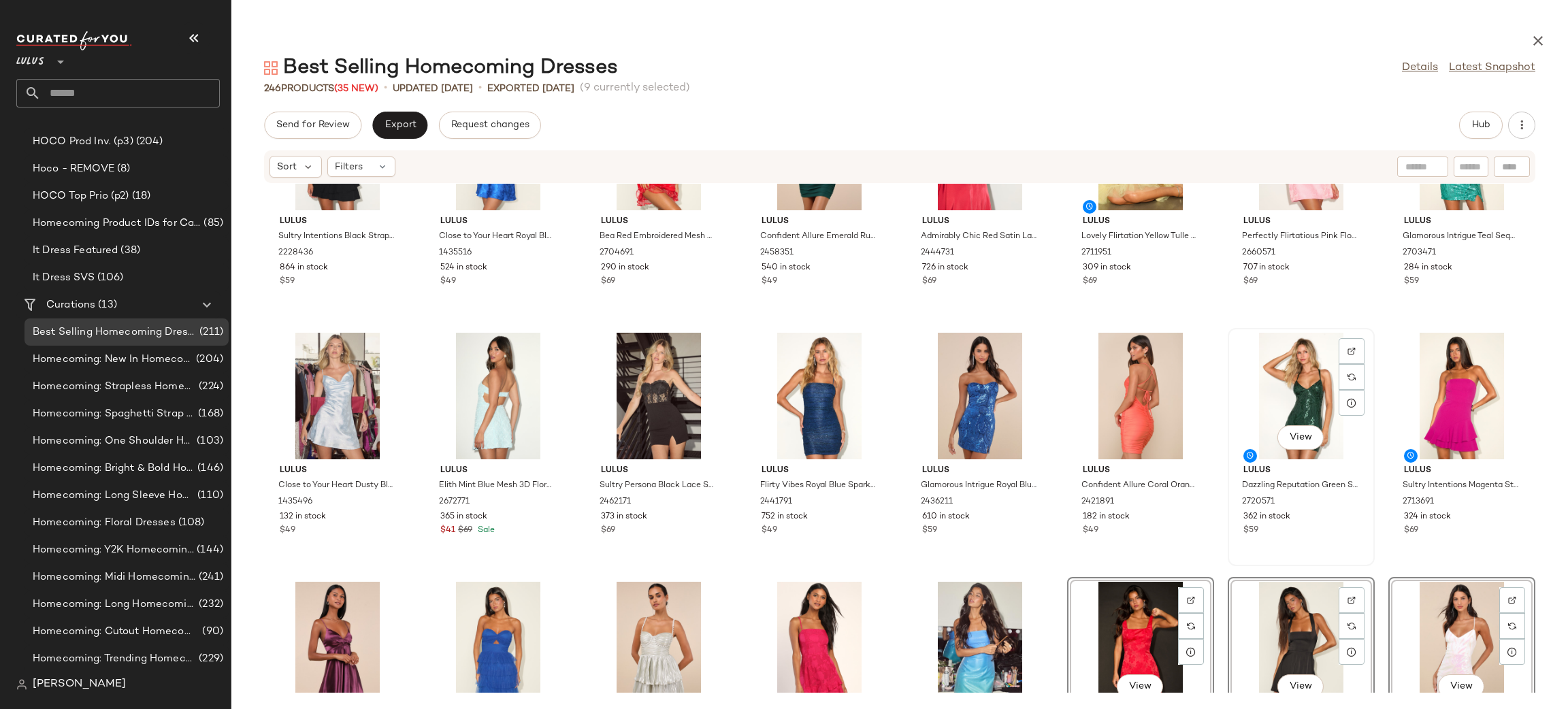
click at [1309, 359] on div "View" at bounding box center [1300, 396] width 137 height 126
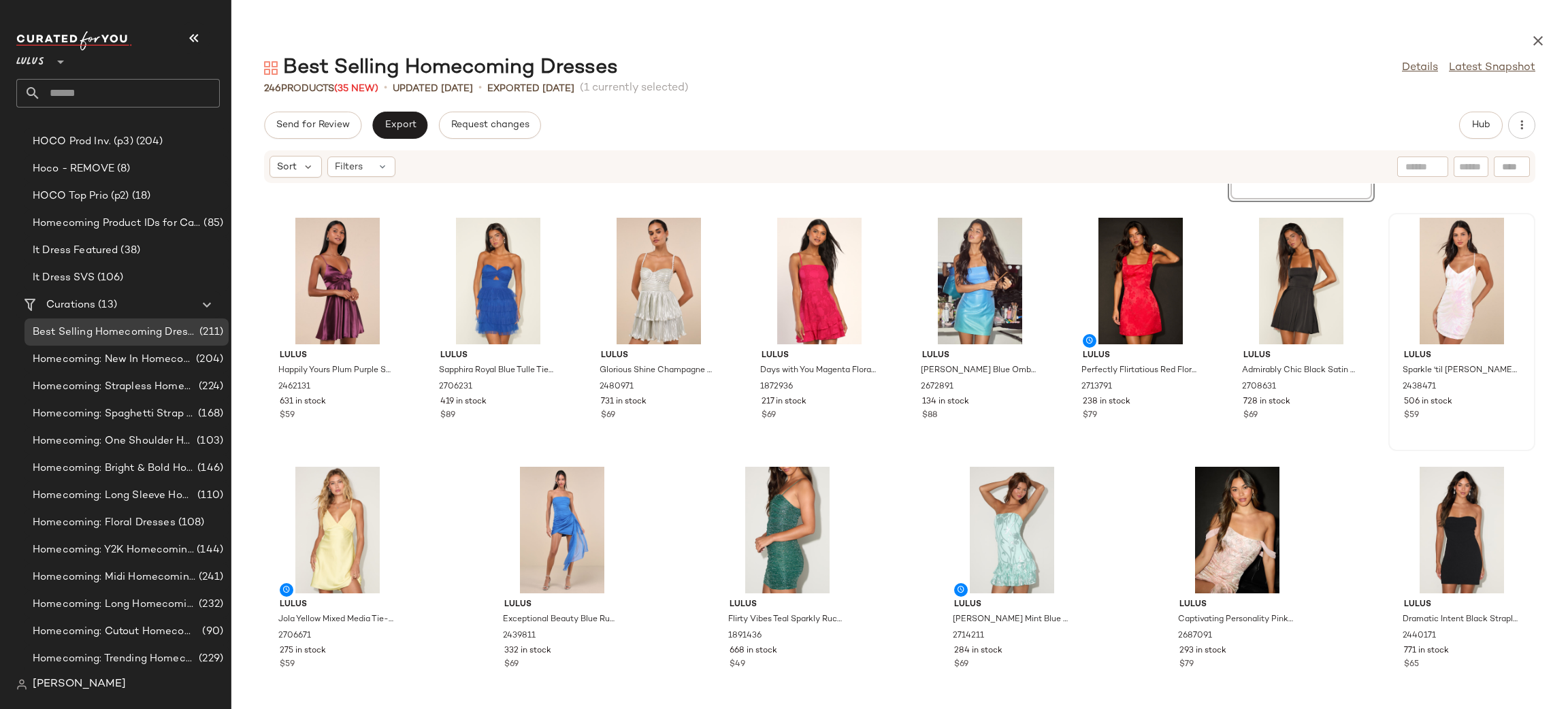
scroll to position [7209, 0]
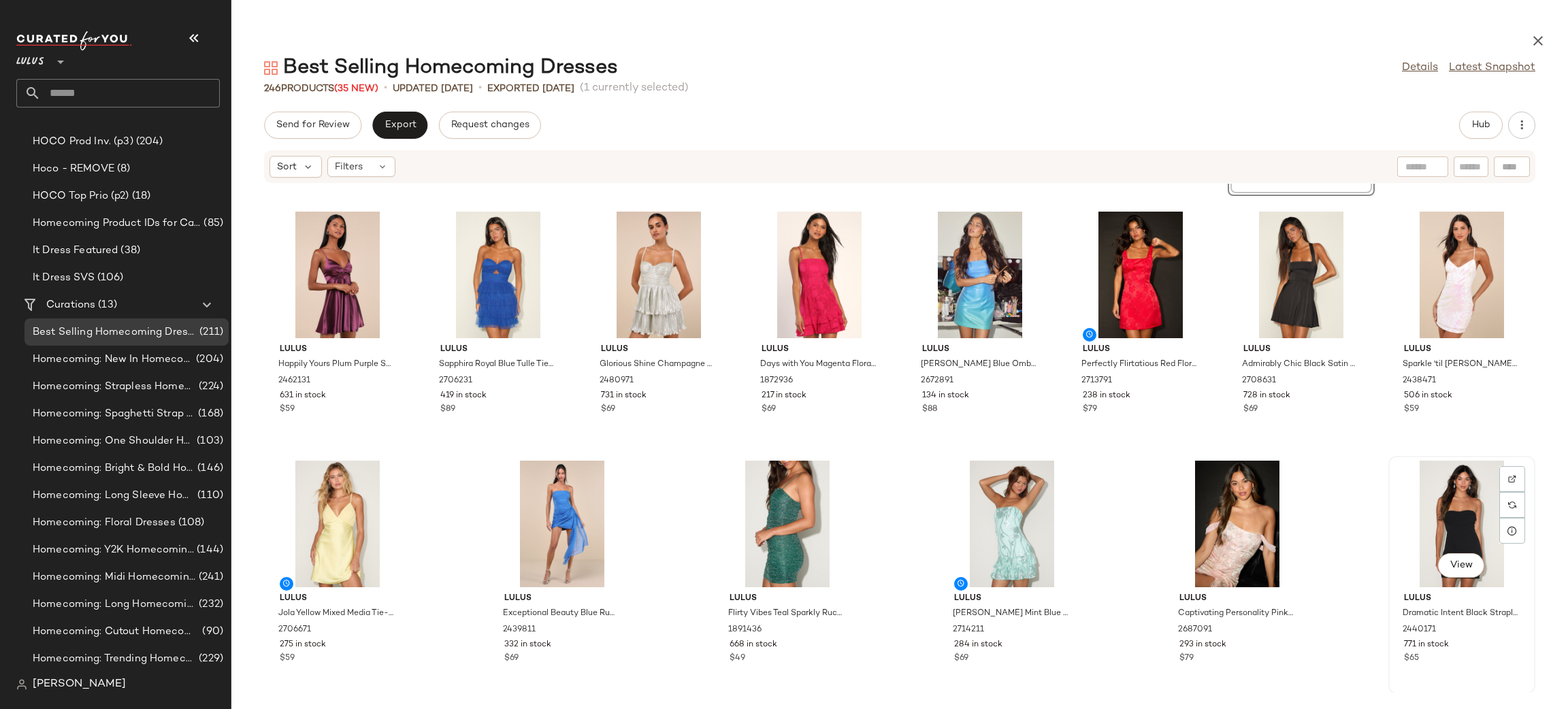
click at [1425, 524] on div "View" at bounding box center [1461, 523] width 137 height 126
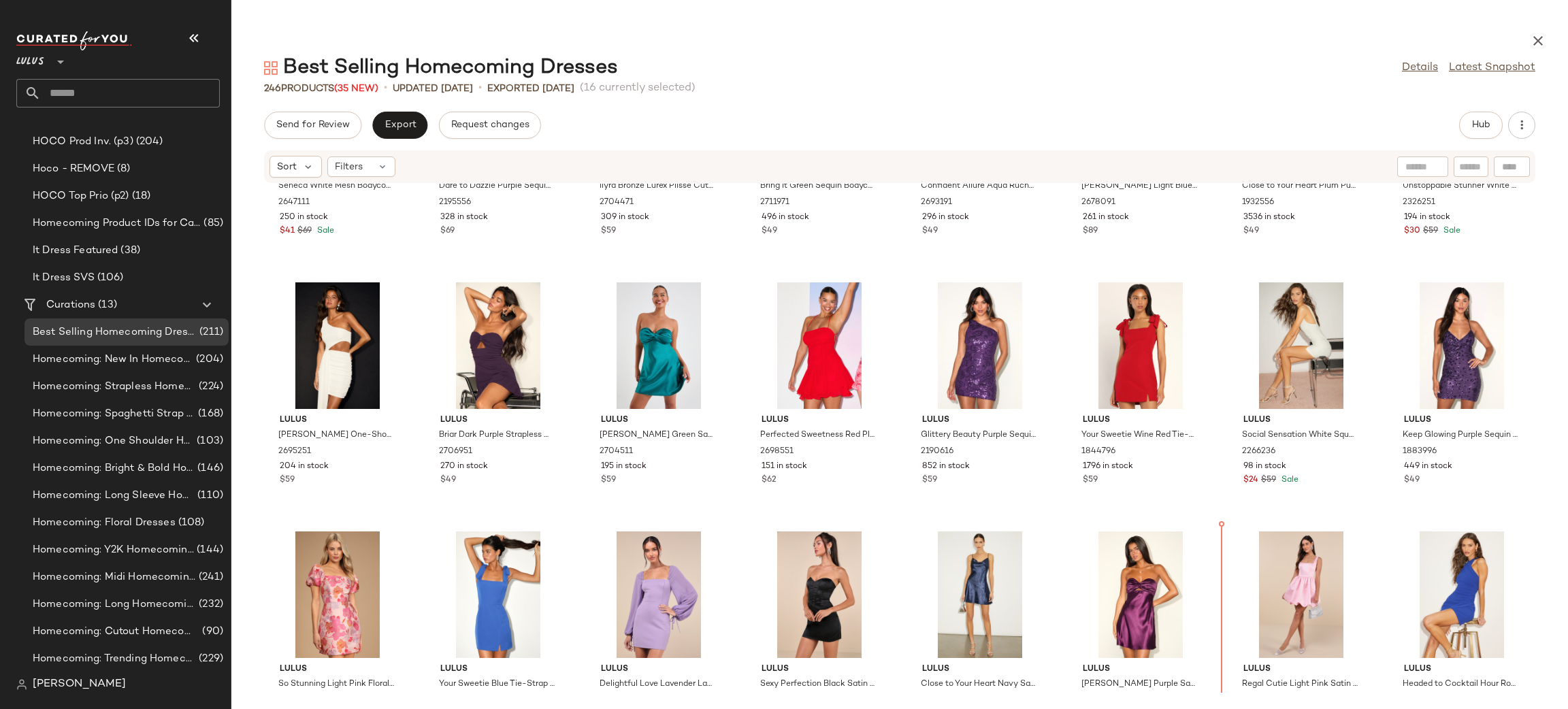
scroll to position [1413, 0]
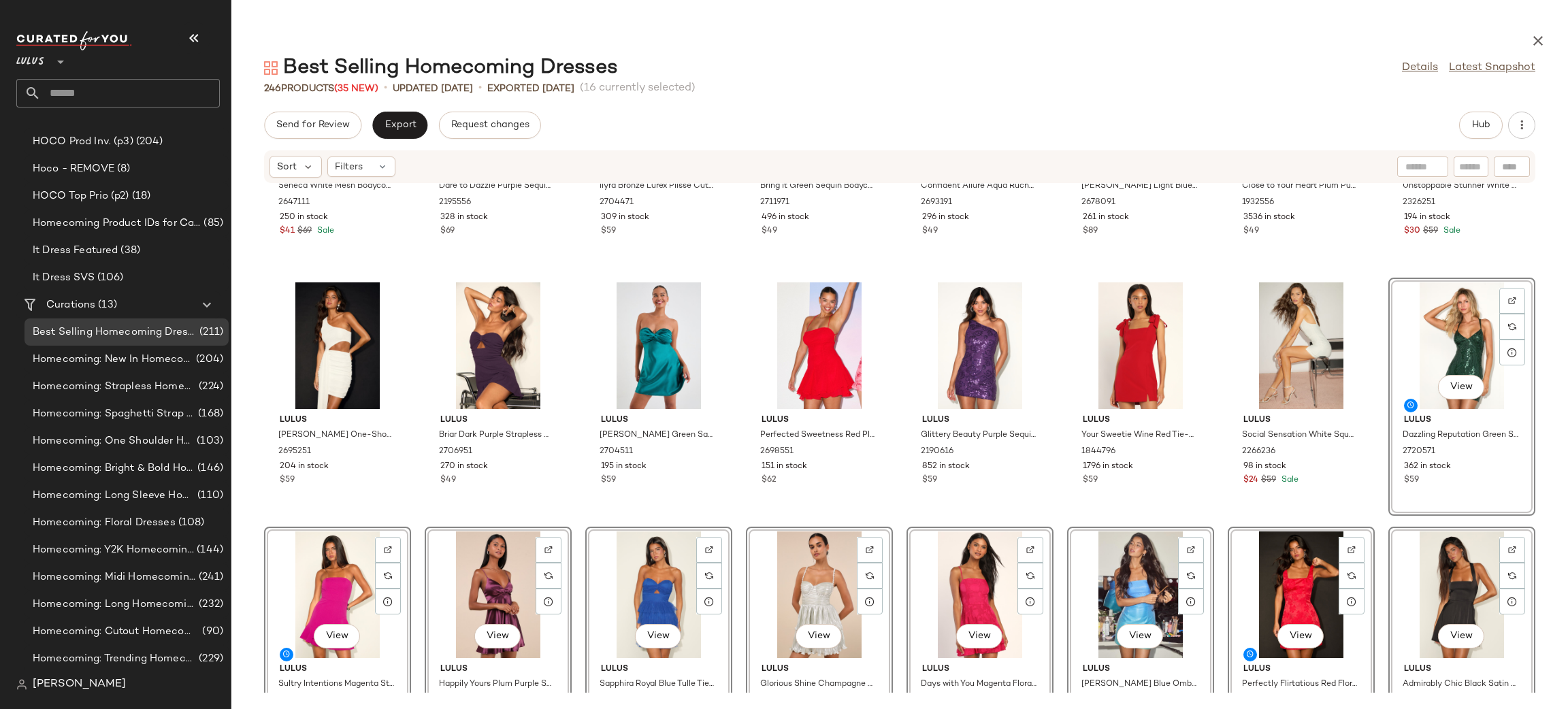
click at [1371, 519] on div "Lulus Seneca White Mesh Bodycon Sash Mini Dress 2647111 250 in stock $41 $69 Sa…" at bounding box center [900, 437] width 1336 height 509
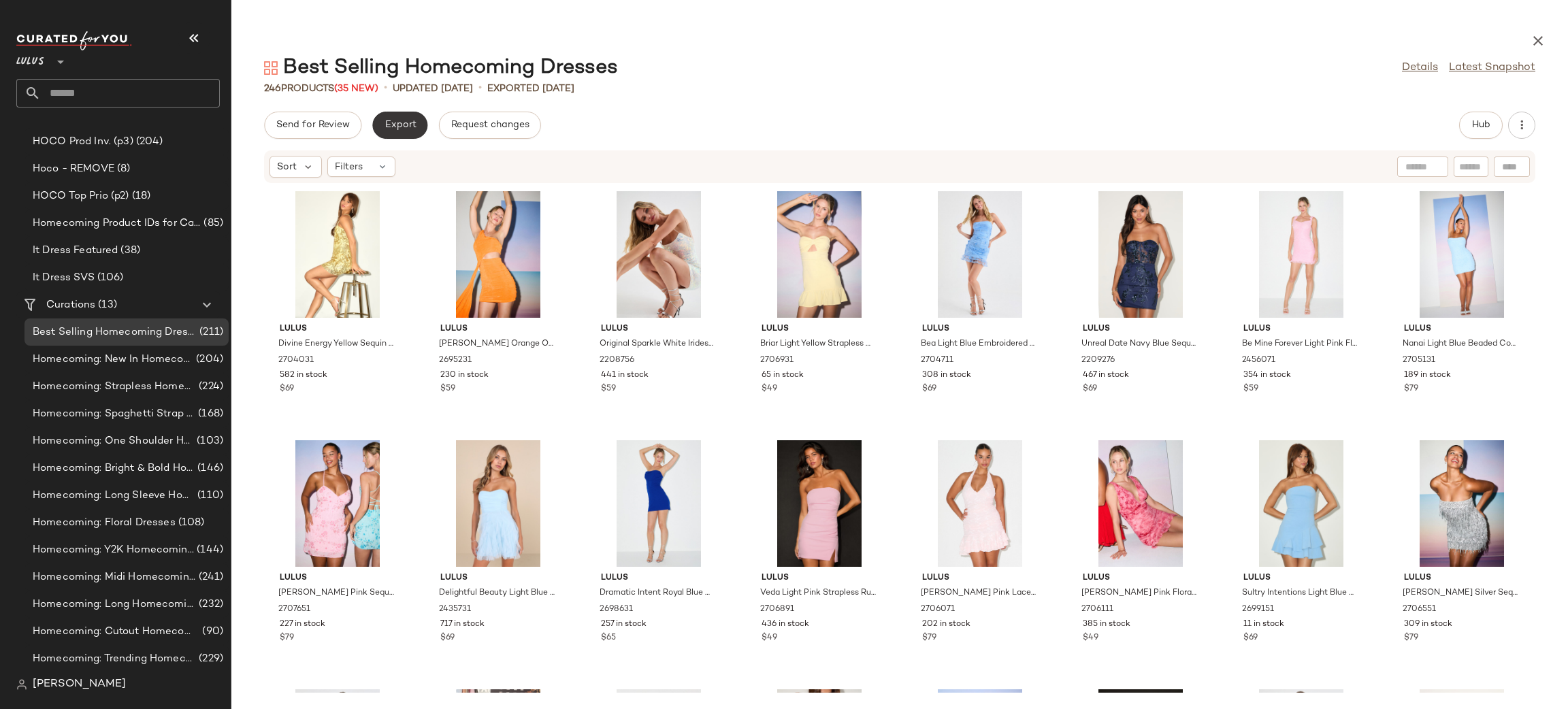
click at [394, 127] on span "Export" at bounding box center [400, 125] width 32 height 11
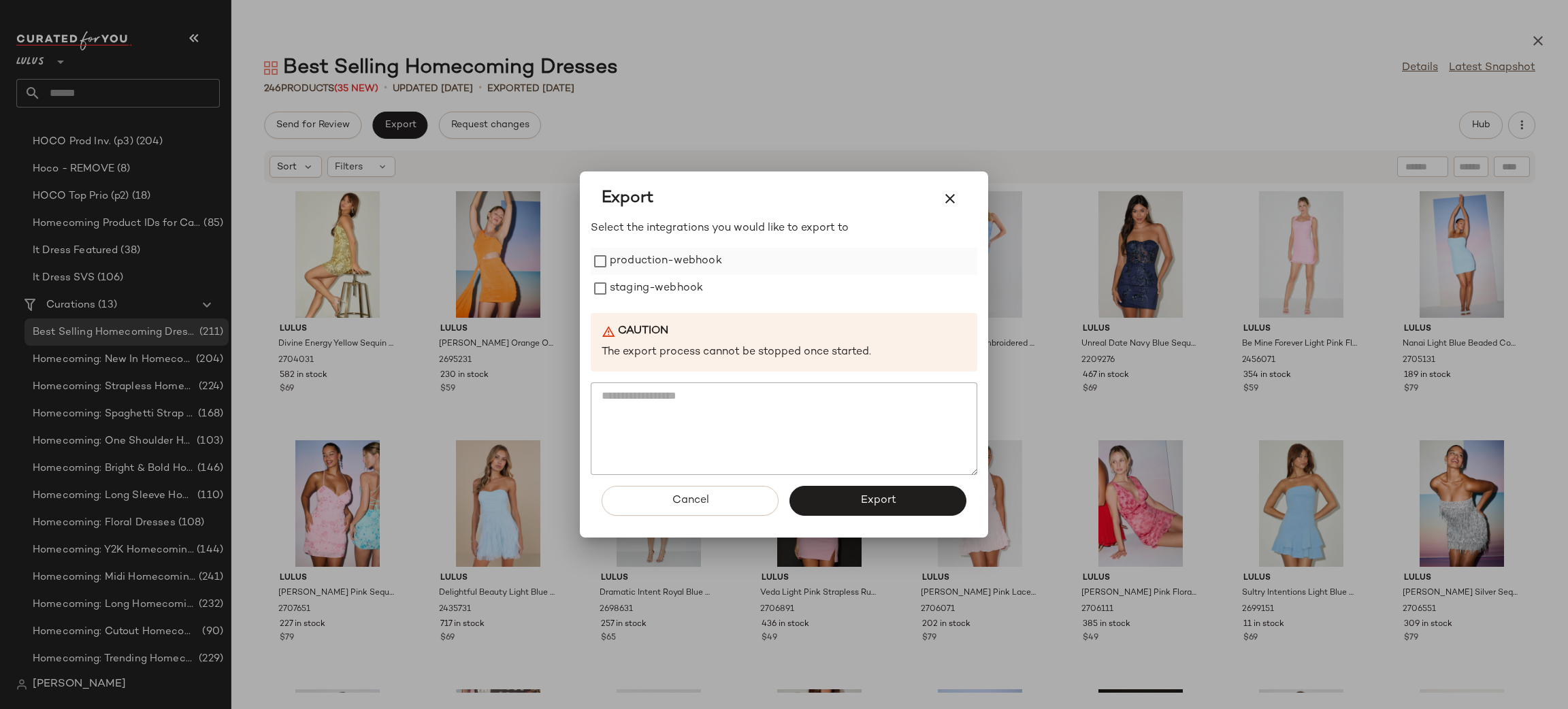
click at [673, 261] on label "production-webhook" at bounding box center [665, 261] width 112 height 27
click at [674, 298] on label "staging-webhook" at bounding box center [656, 288] width 93 height 27
click at [896, 512] on button "Export" at bounding box center [877, 500] width 177 height 30
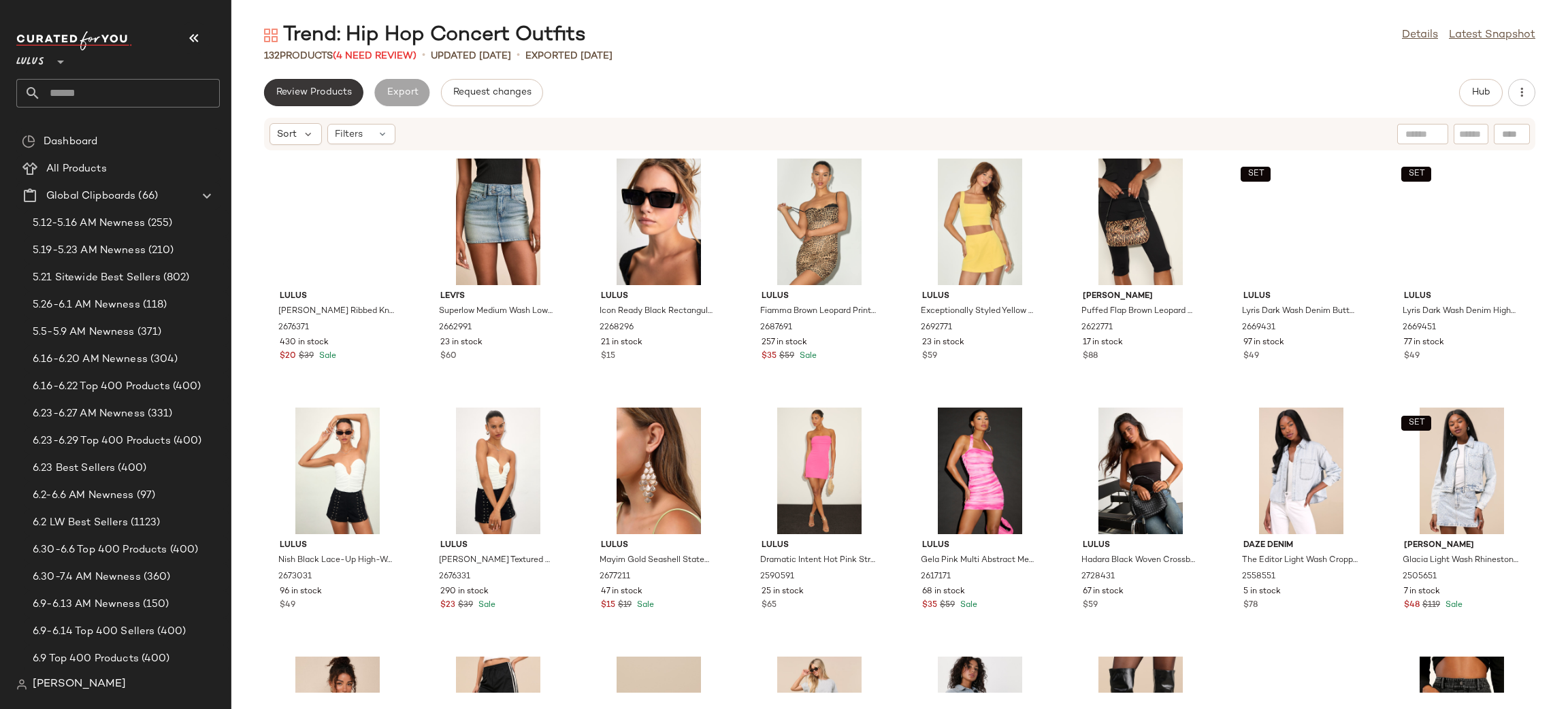
click at [334, 87] on span "Review Products" at bounding box center [314, 92] width 76 height 11
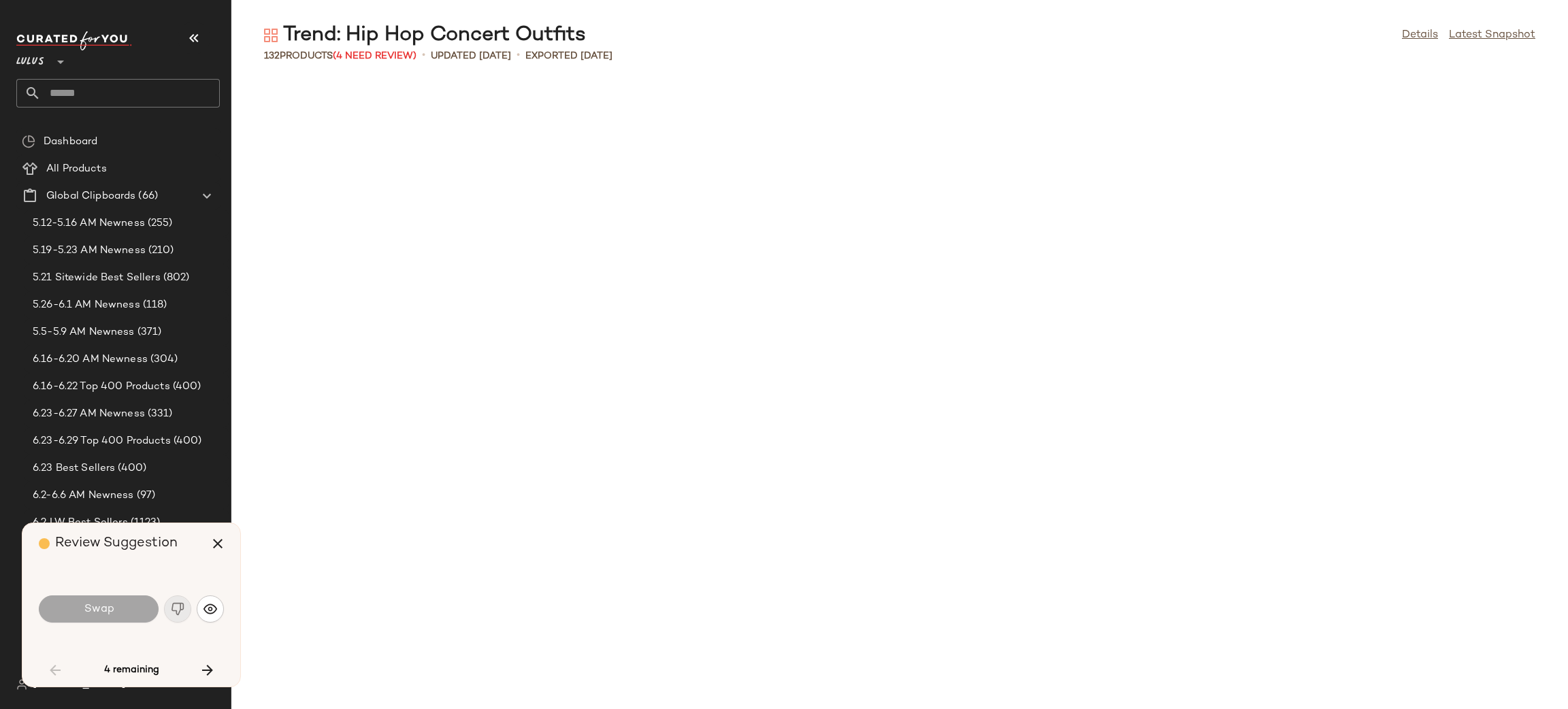
scroll to position [1244, 0]
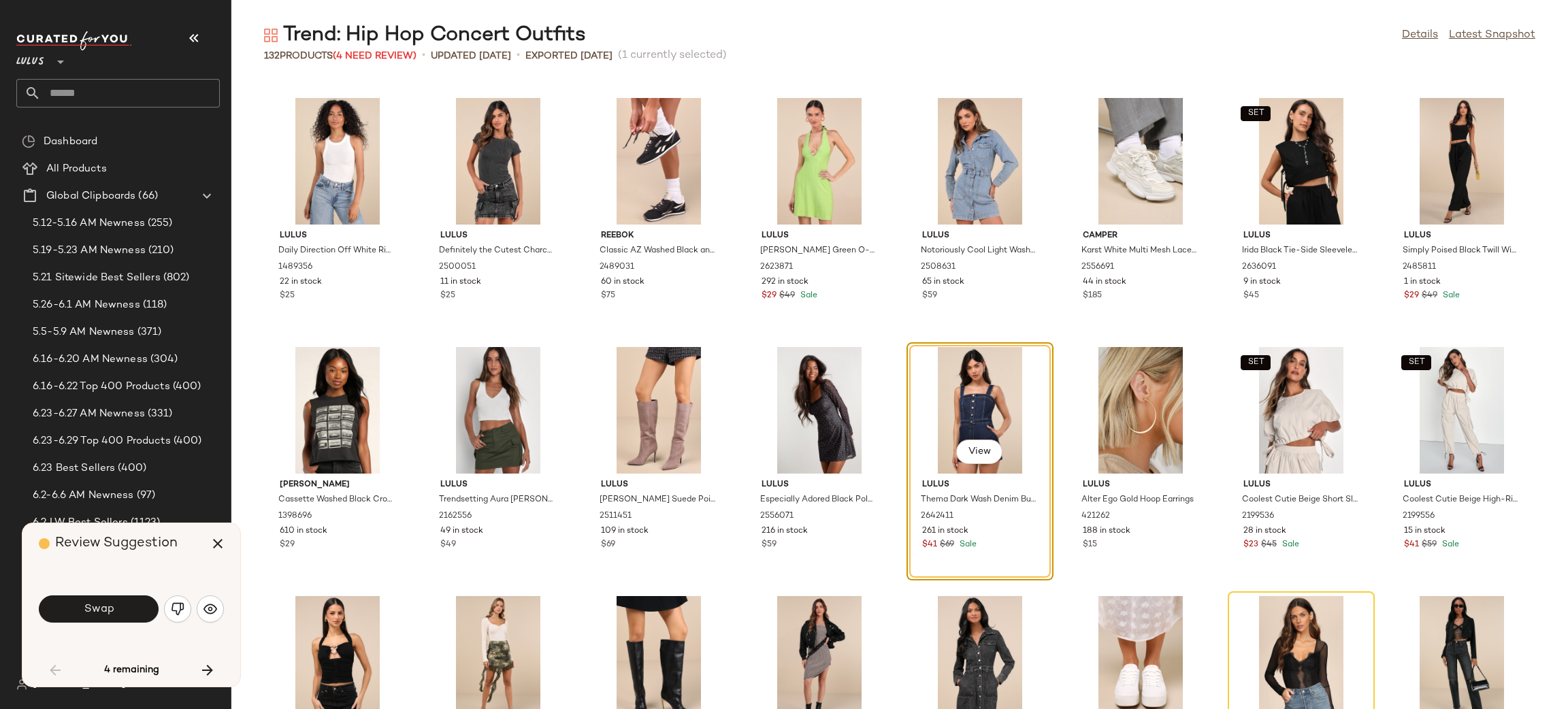
click at [111, 620] on button "Swap" at bounding box center [98, 608] width 120 height 27
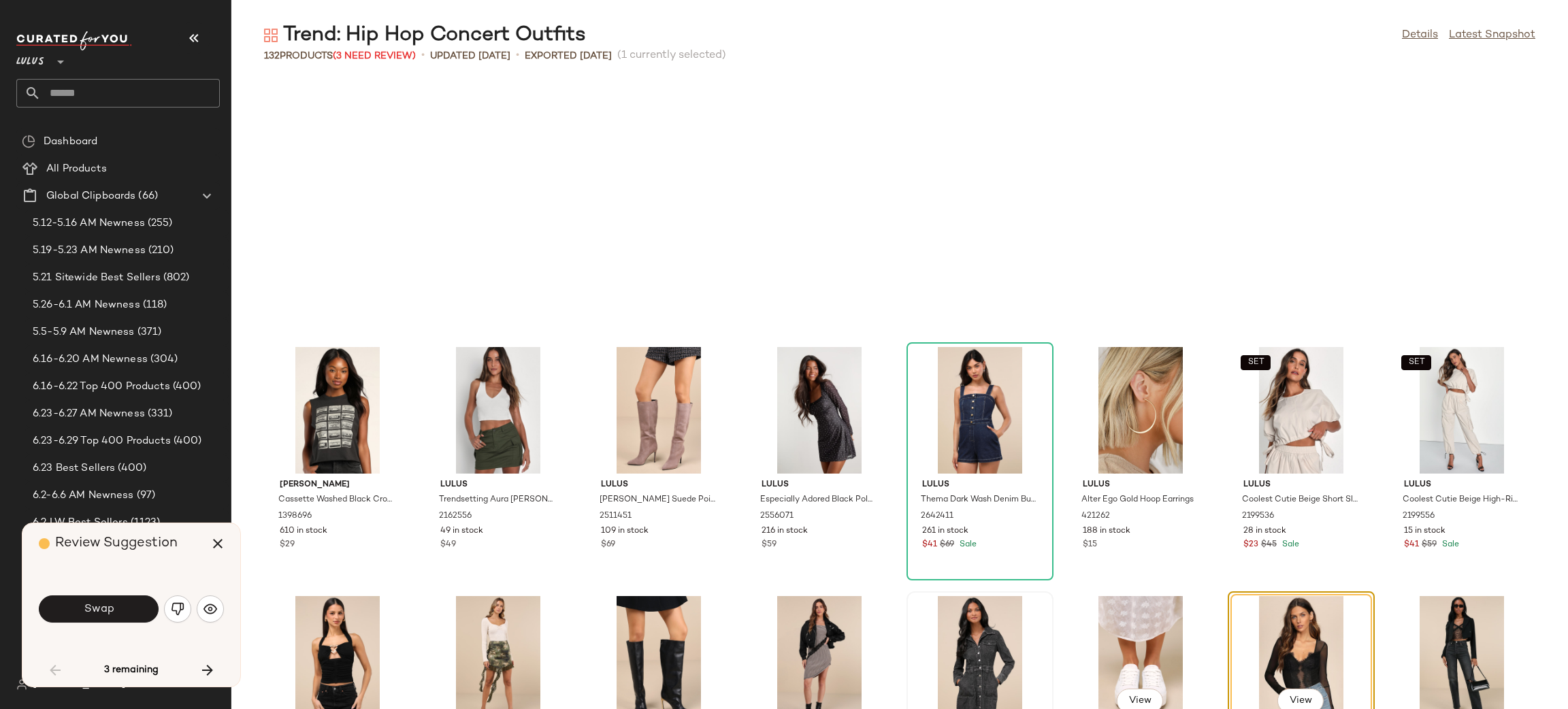
scroll to position [1494, 0]
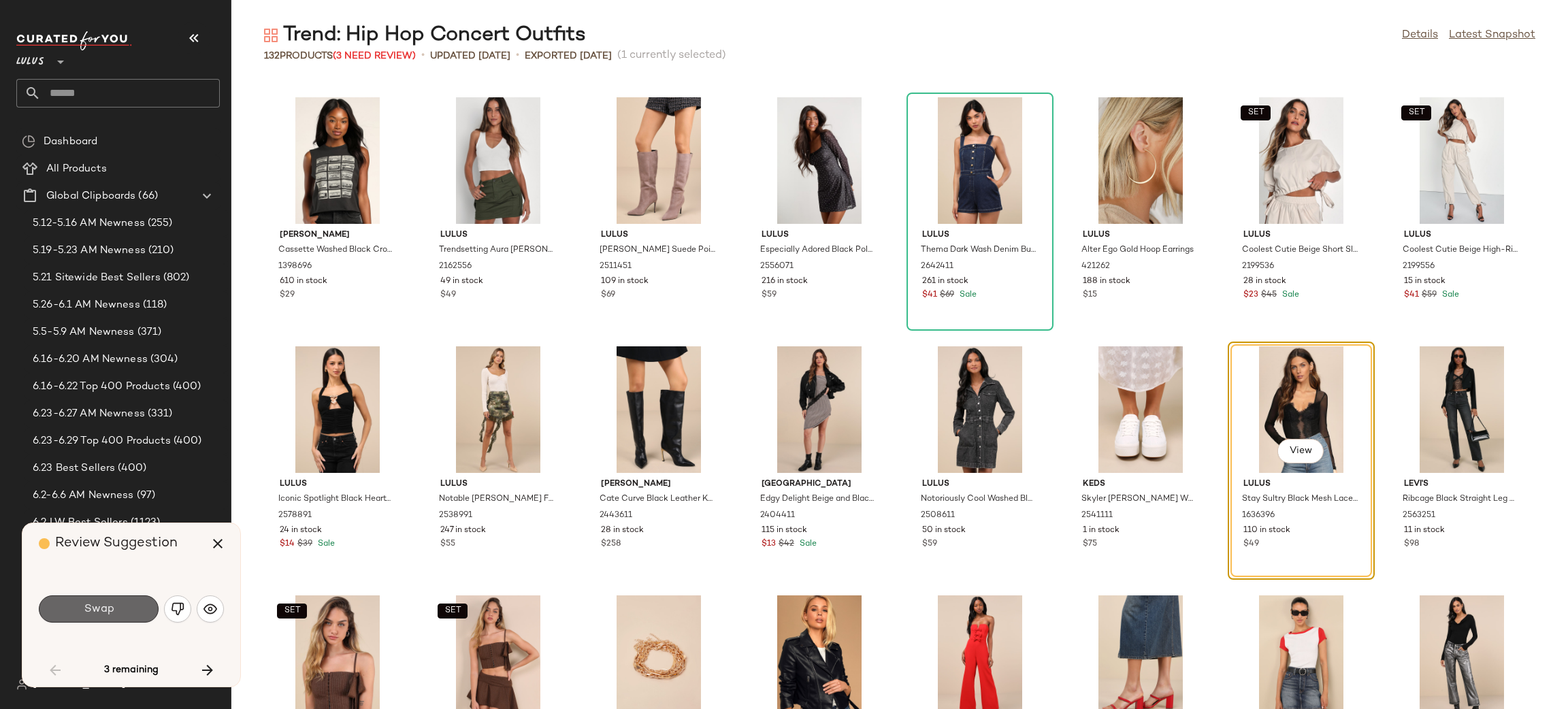
click at [86, 601] on button "Swap" at bounding box center [98, 608] width 120 height 27
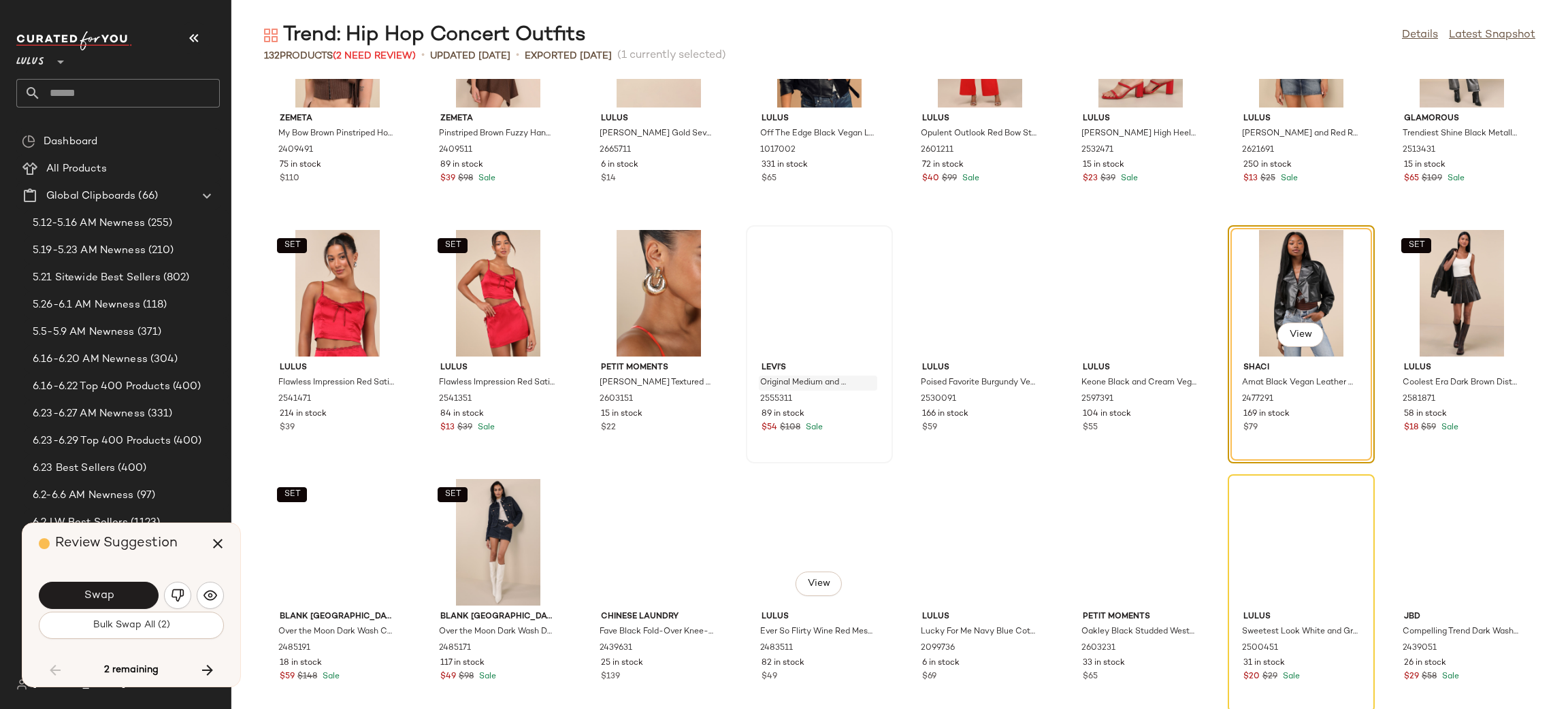
scroll to position [2133, 0]
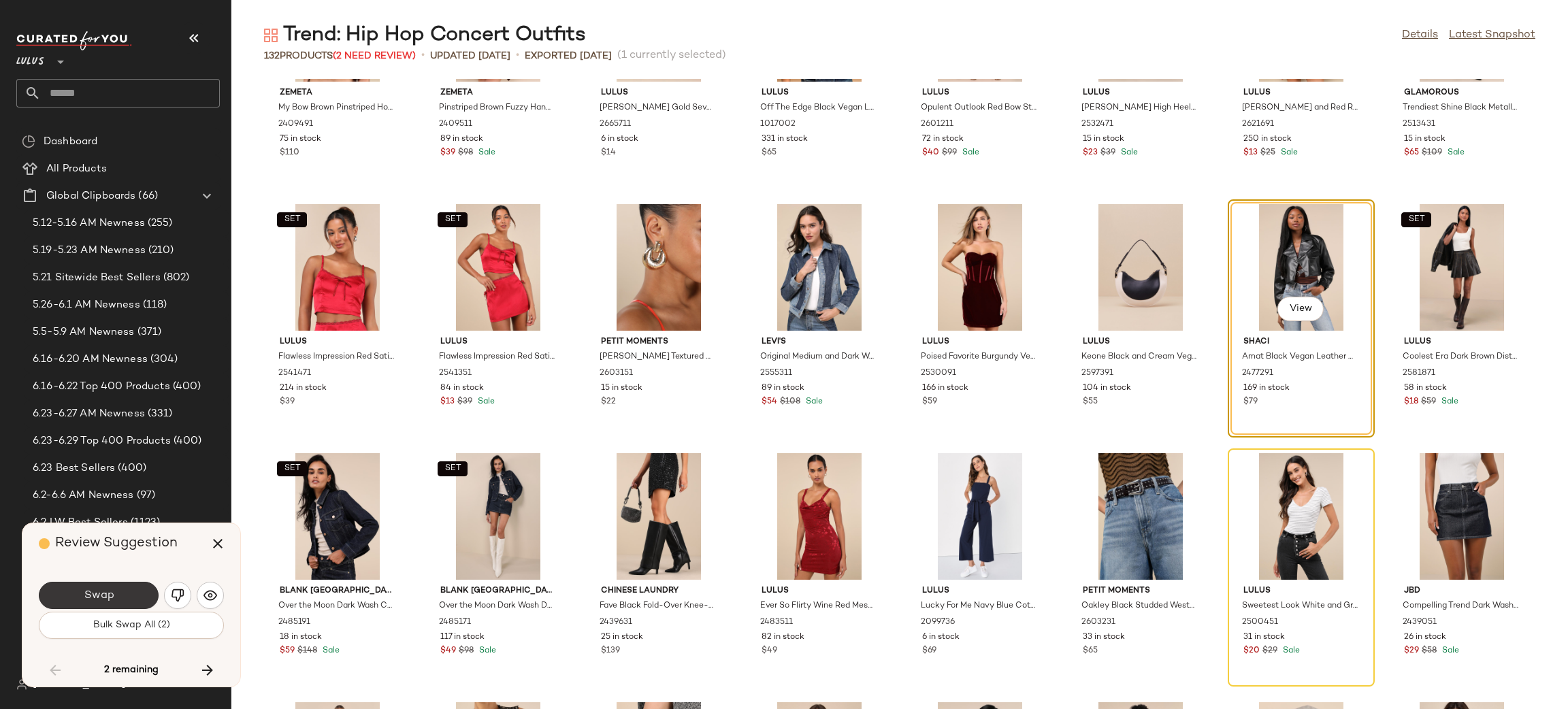
click at [109, 592] on span "Swap" at bounding box center [98, 595] width 31 height 13
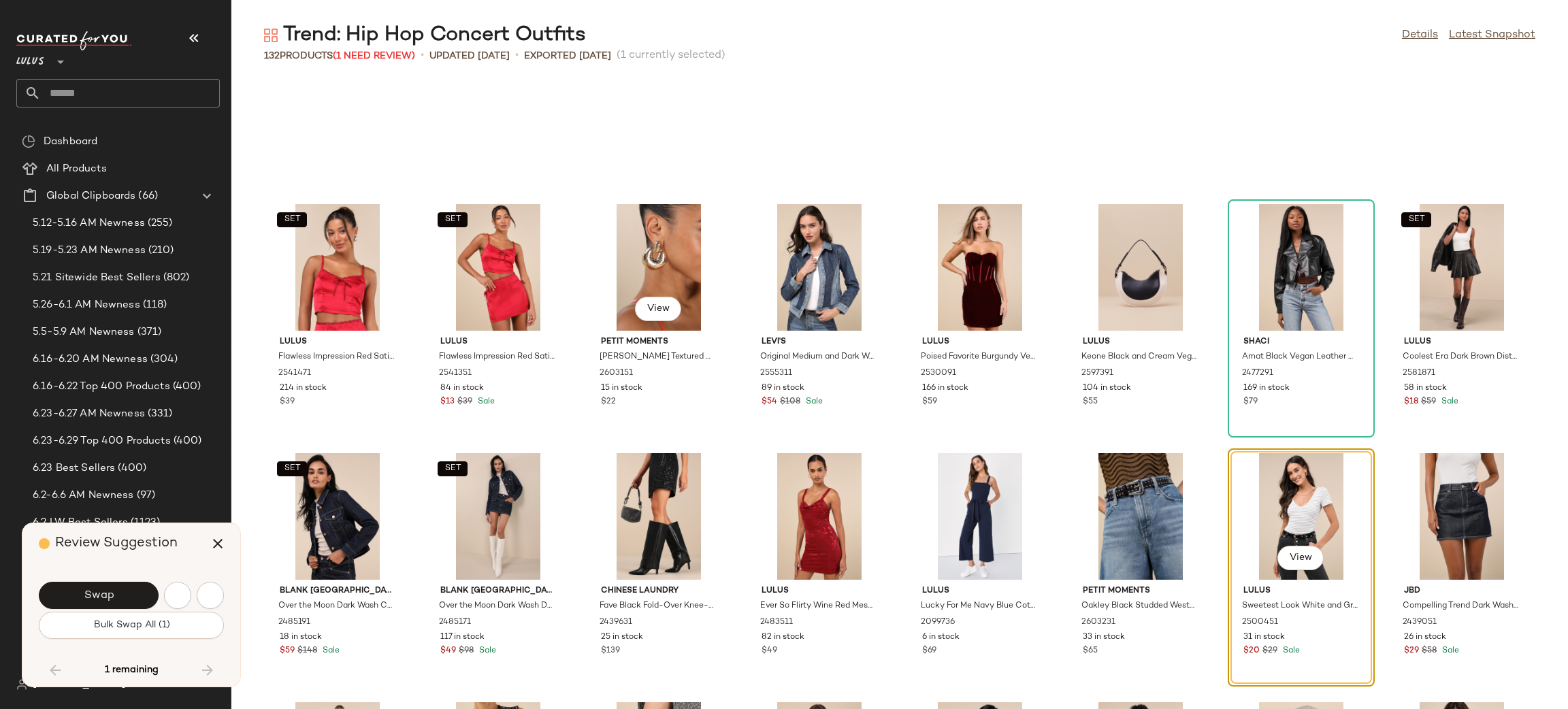
scroll to position [2240, 0]
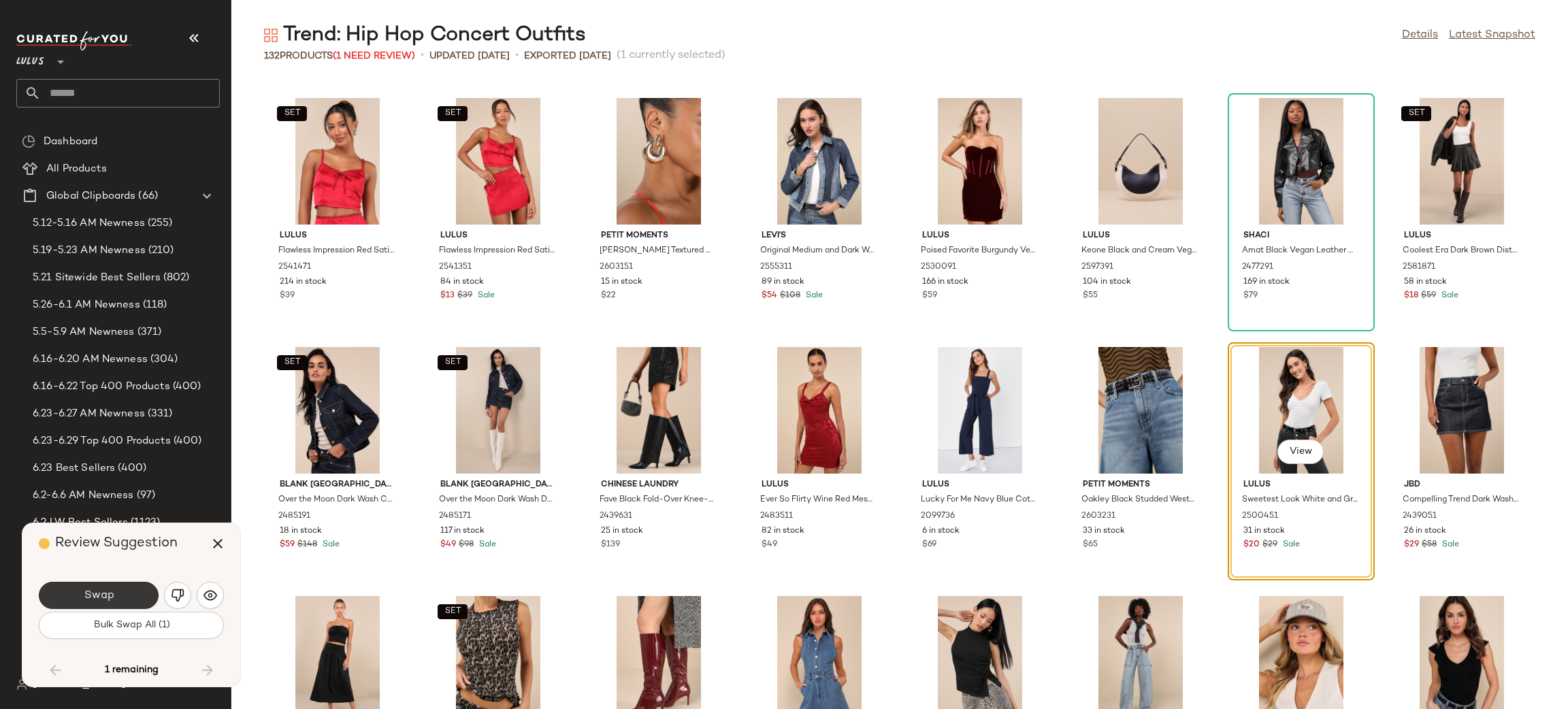
click at [135, 602] on button "Swap" at bounding box center [98, 594] width 120 height 27
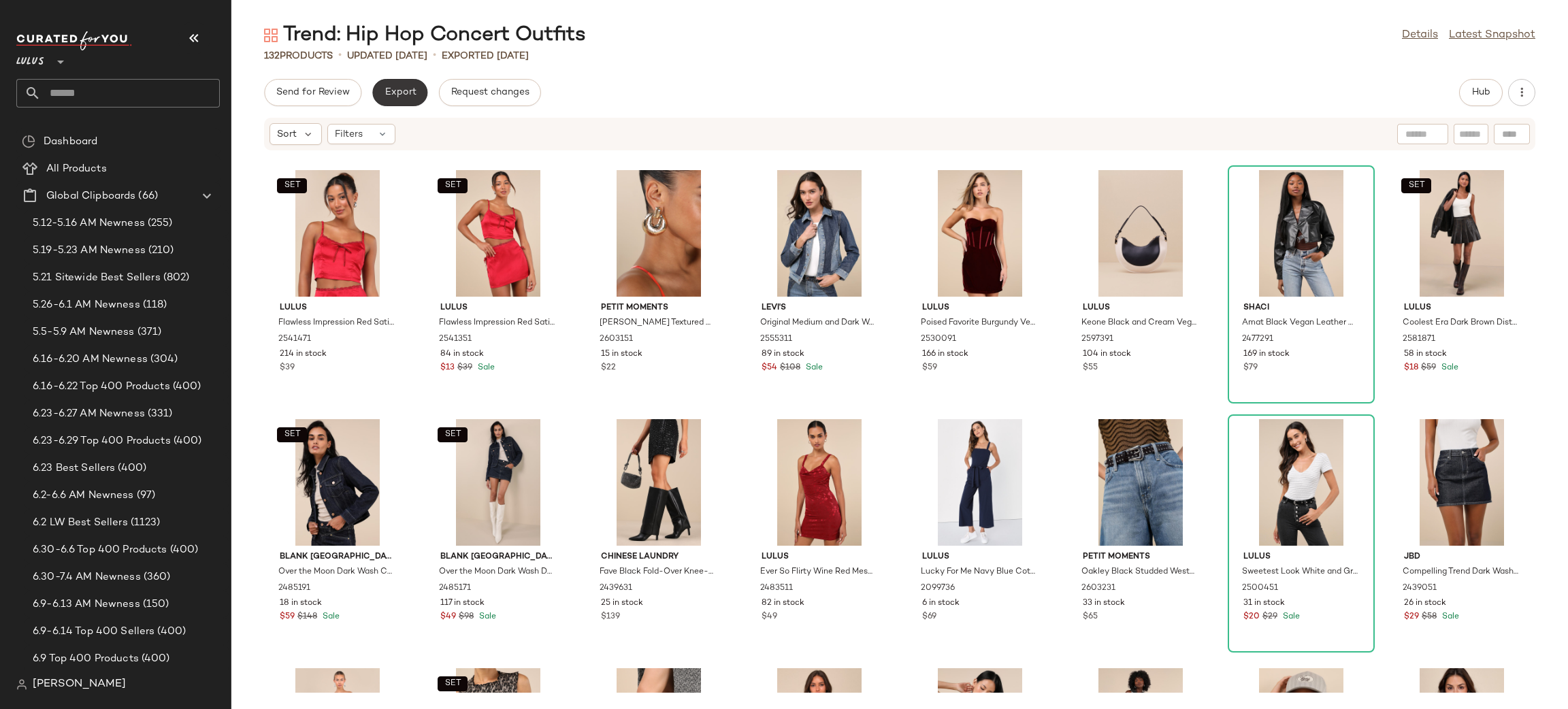
click at [402, 98] on button "Export" at bounding box center [400, 92] width 55 height 27
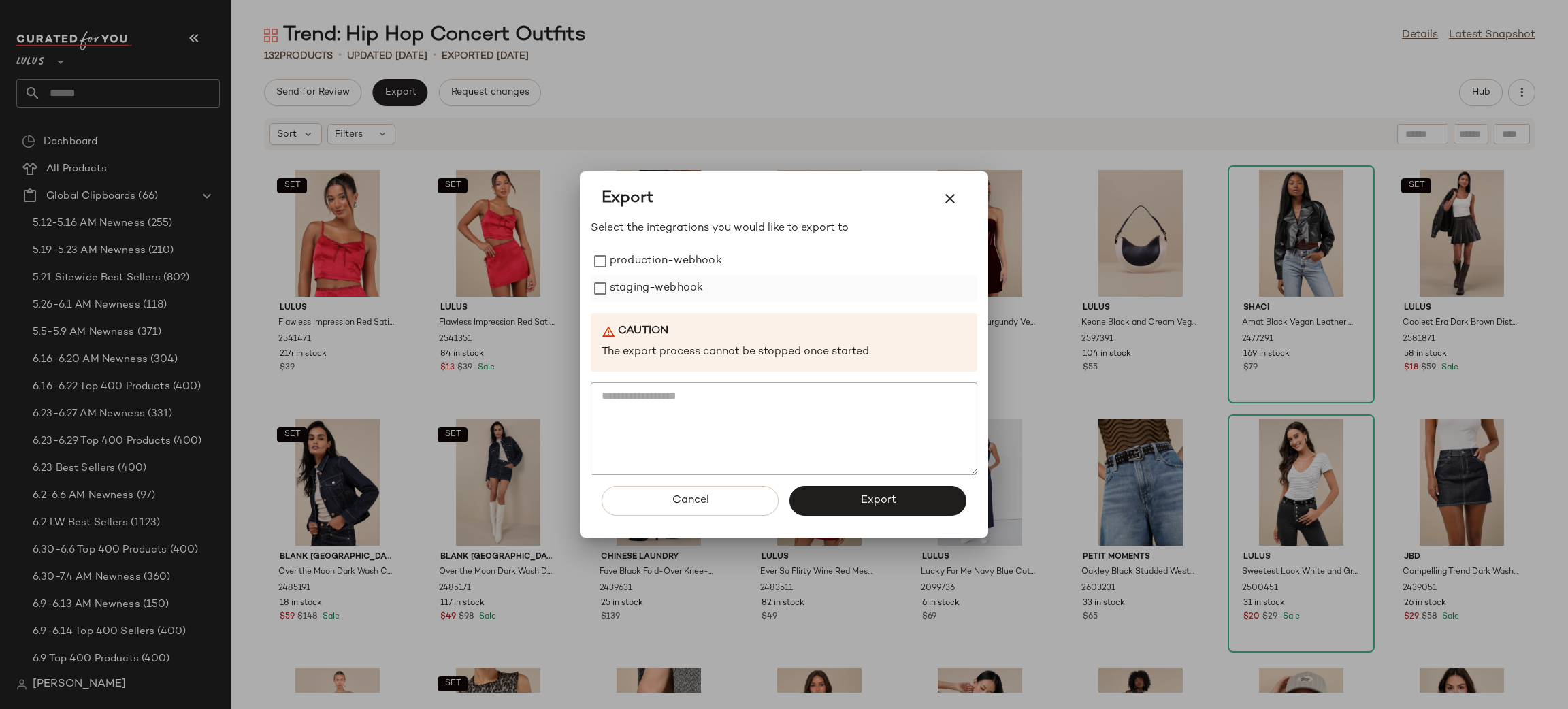
drag, startPoint x: 657, startPoint y: 260, endPoint x: 660, endPoint y: 300, distance: 40.1
click at [656, 264] on label "production-webhook" at bounding box center [665, 261] width 112 height 27
click at [655, 281] on label "staging-webhook" at bounding box center [656, 288] width 93 height 27
click at [905, 500] on button "Export" at bounding box center [877, 500] width 177 height 30
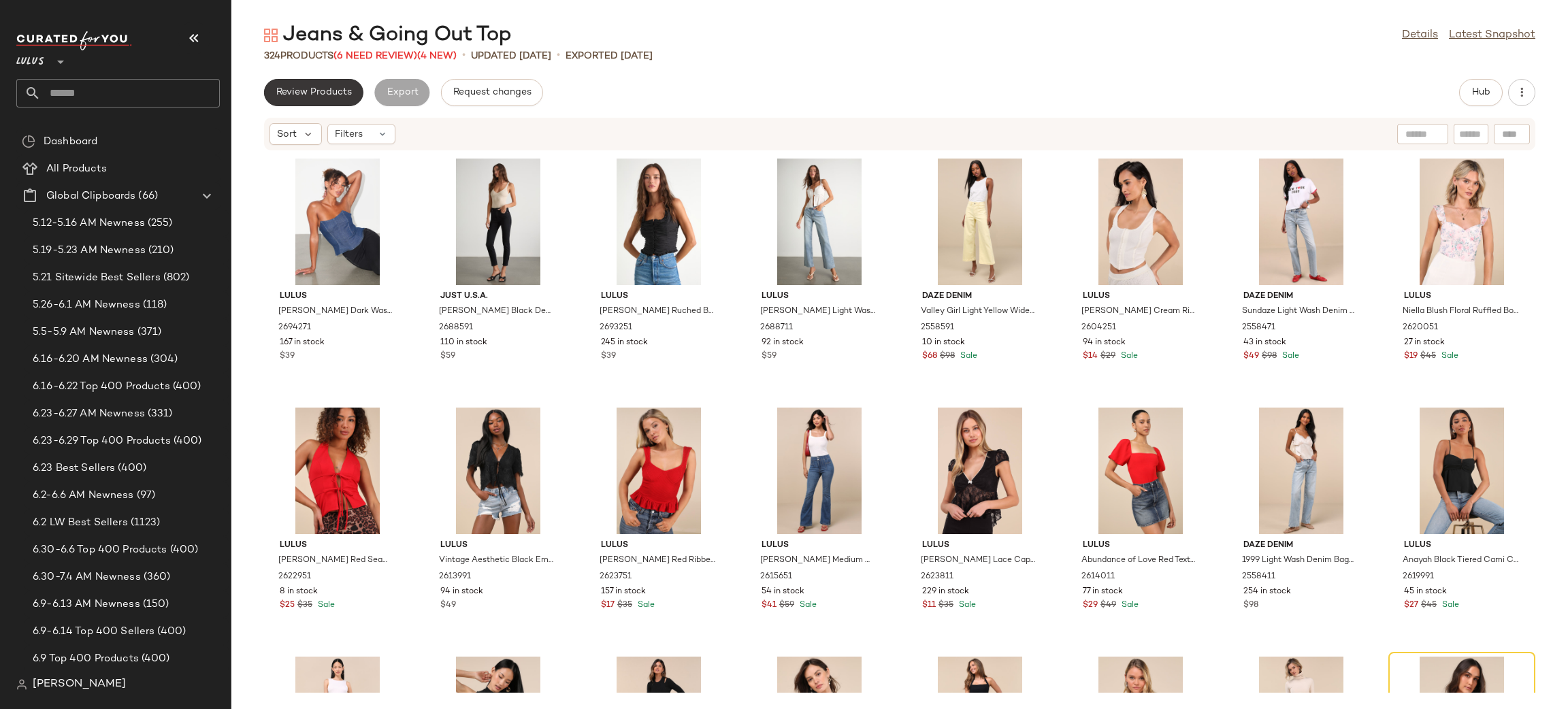
click at [341, 93] on span "Review Products" at bounding box center [314, 92] width 76 height 11
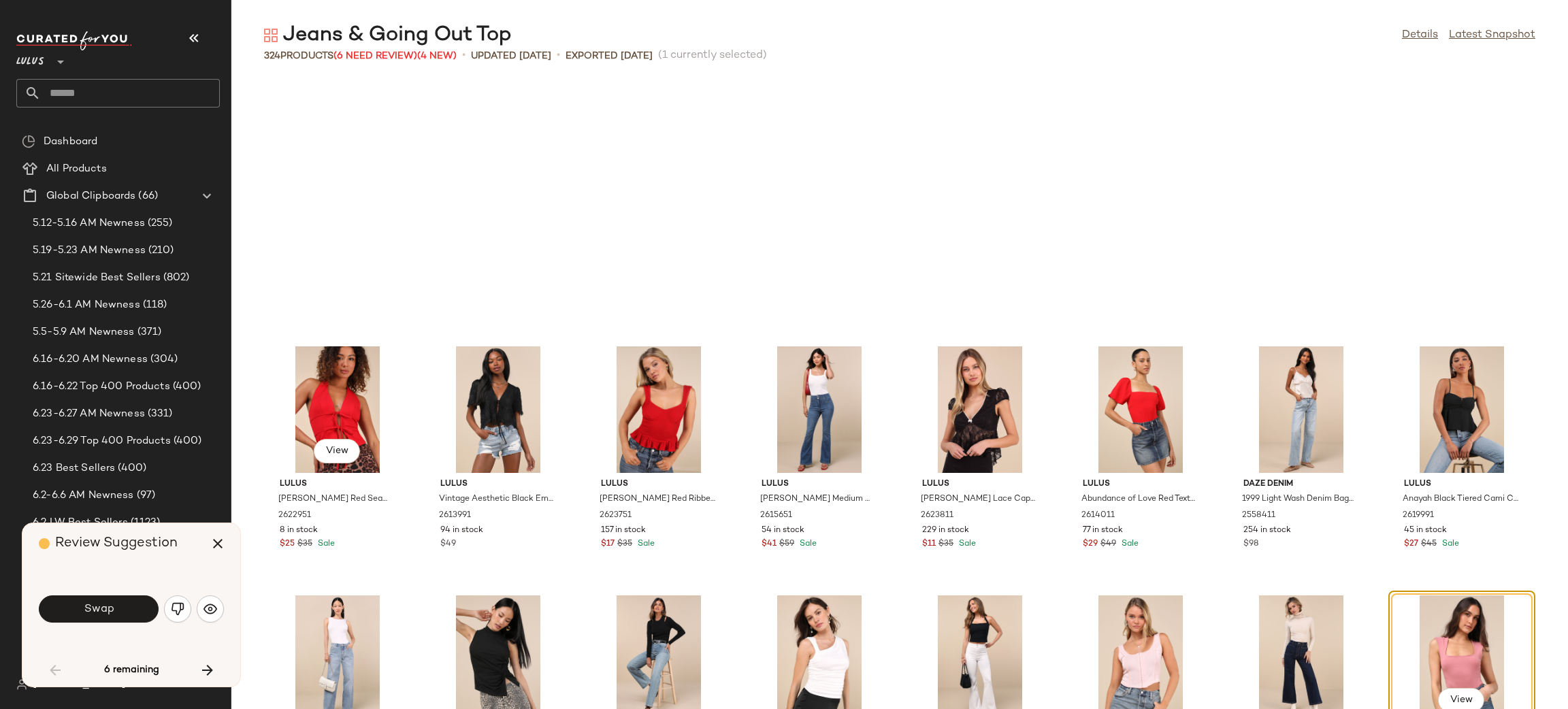
scroll to position [260, 0]
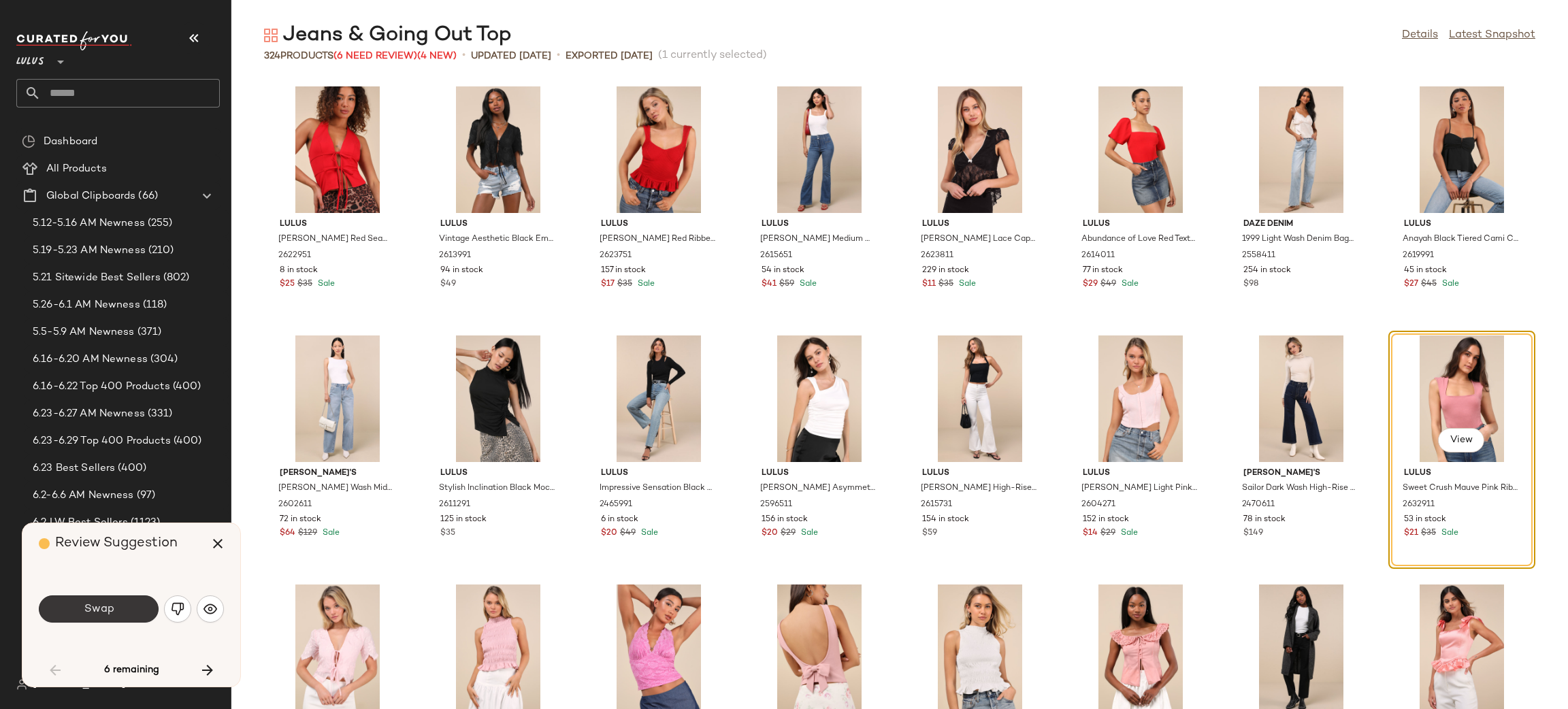
click at [111, 613] on span "Swap" at bounding box center [98, 609] width 31 height 13
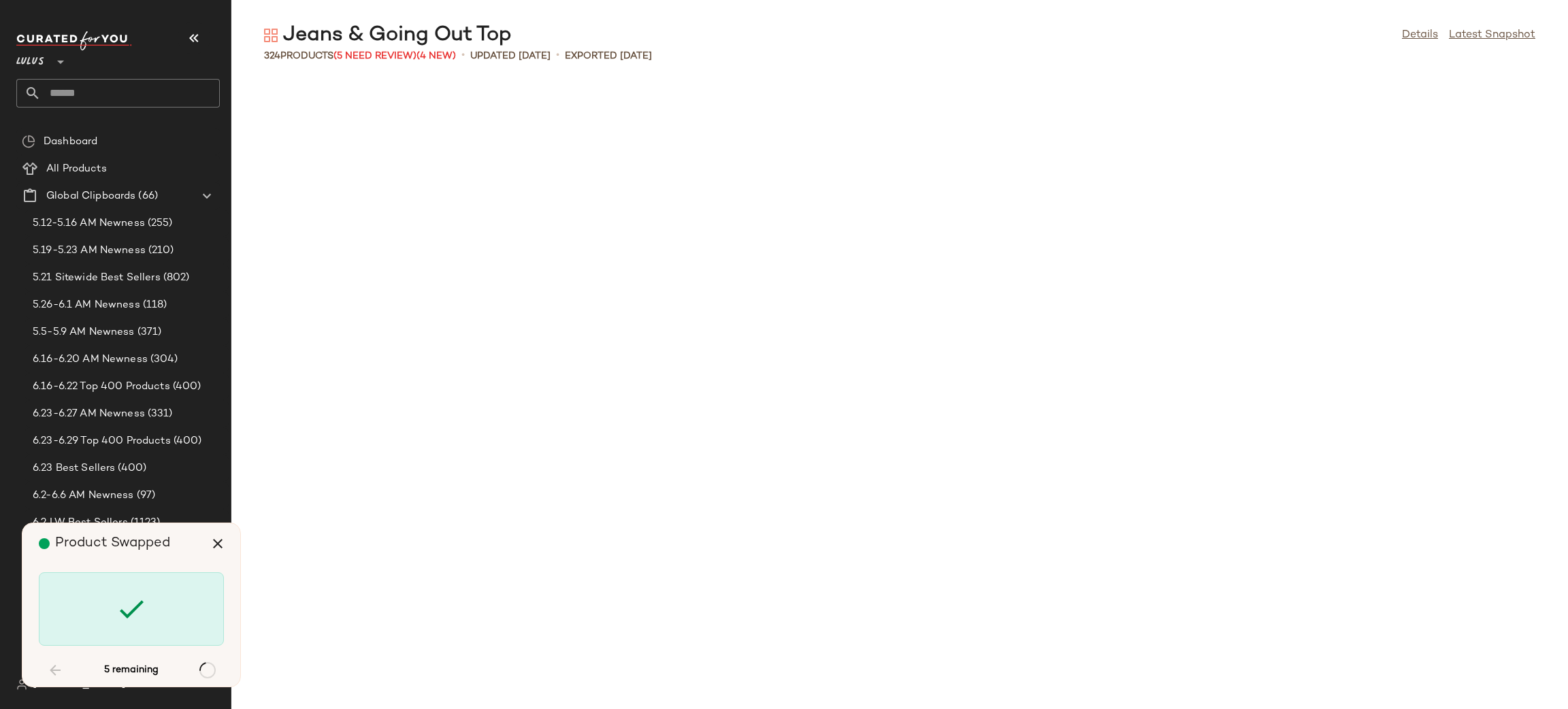
scroll to position [3236, 0]
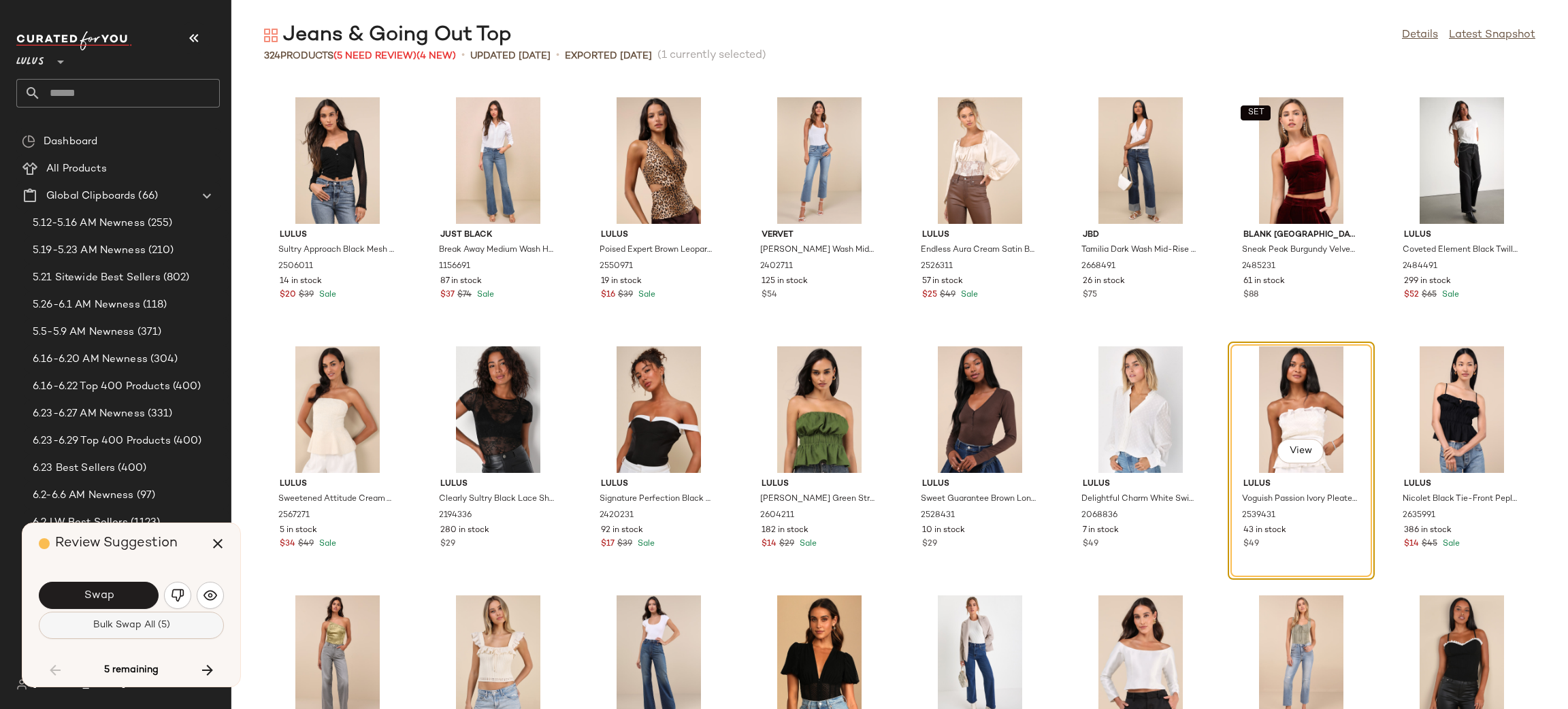
click at [137, 615] on button "Bulk Swap All (5)" at bounding box center [131, 625] width 185 height 27
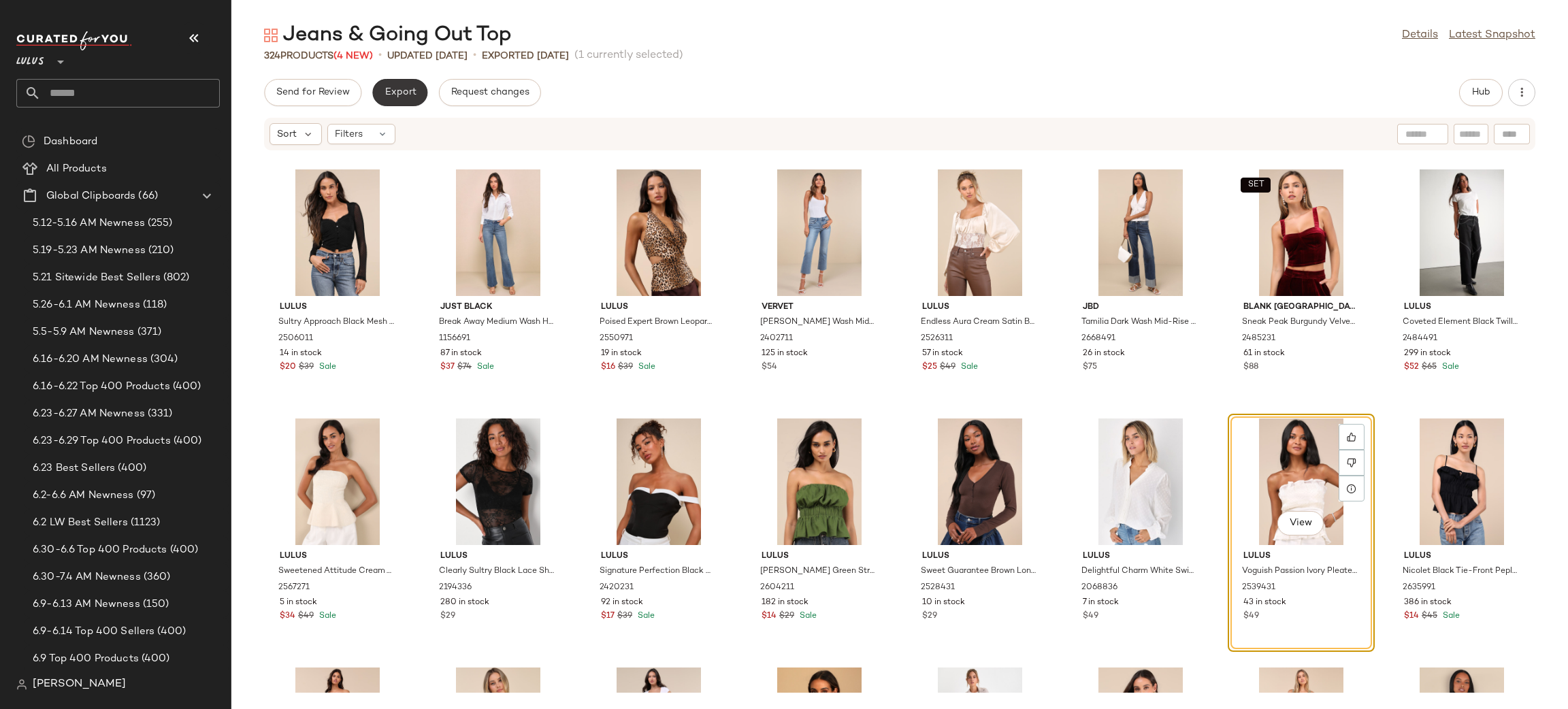
click at [403, 87] on span "Export" at bounding box center [400, 92] width 32 height 11
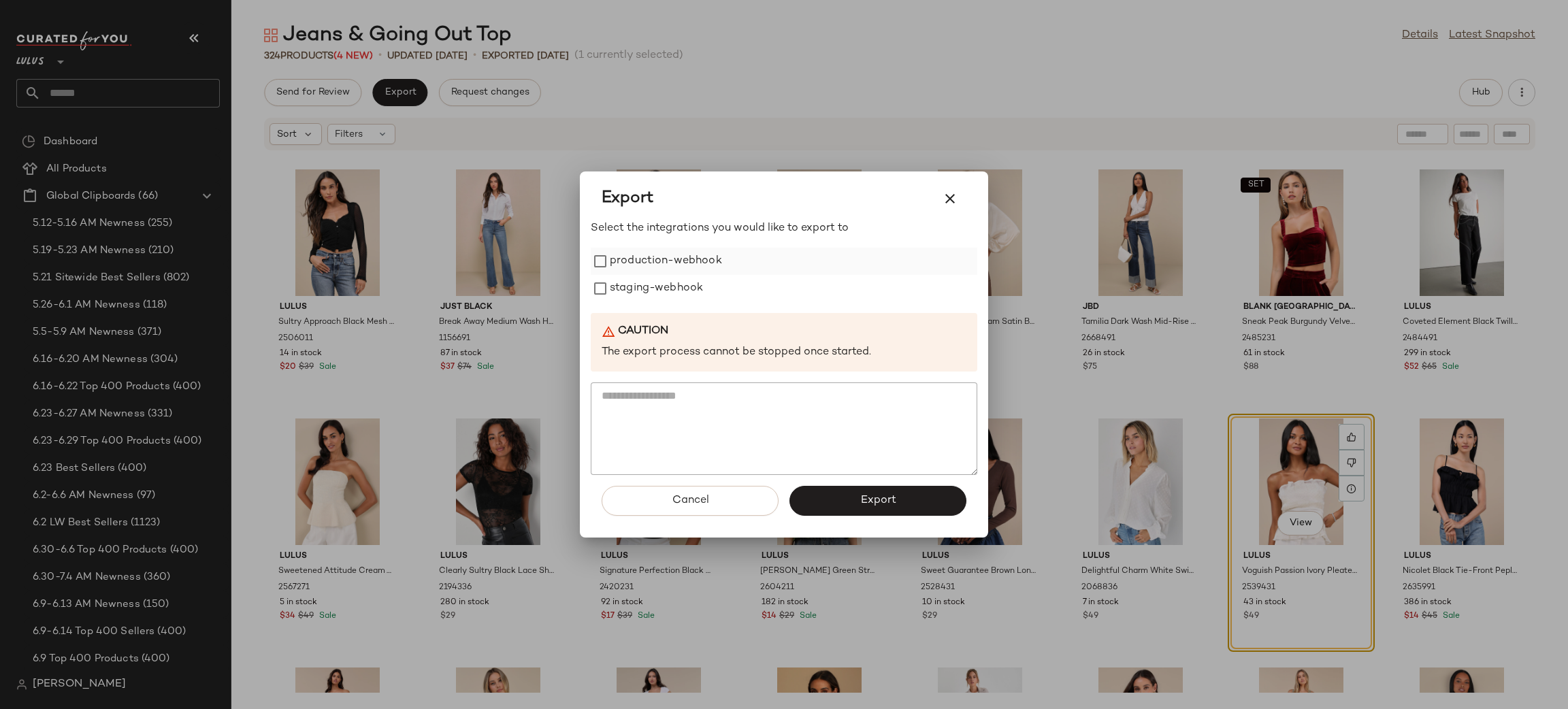
drag, startPoint x: 631, startPoint y: 247, endPoint x: 640, endPoint y: 270, distance: 24.7
click at [632, 248] on div "Select the integrations you would like to export to production-webhook staging-…" at bounding box center [784, 348] width 386 height 255
click at [638, 276] on label "staging-webhook" at bounding box center [656, 288] width 93 height 27
drag, startPoint x: 633, startPoint y: 255, endPoint x: 914, endPoint y: 463, distance: 349.6
click at [636, 258] on label "production-webhook" at bounding box center [665, 261] width 112 height 27
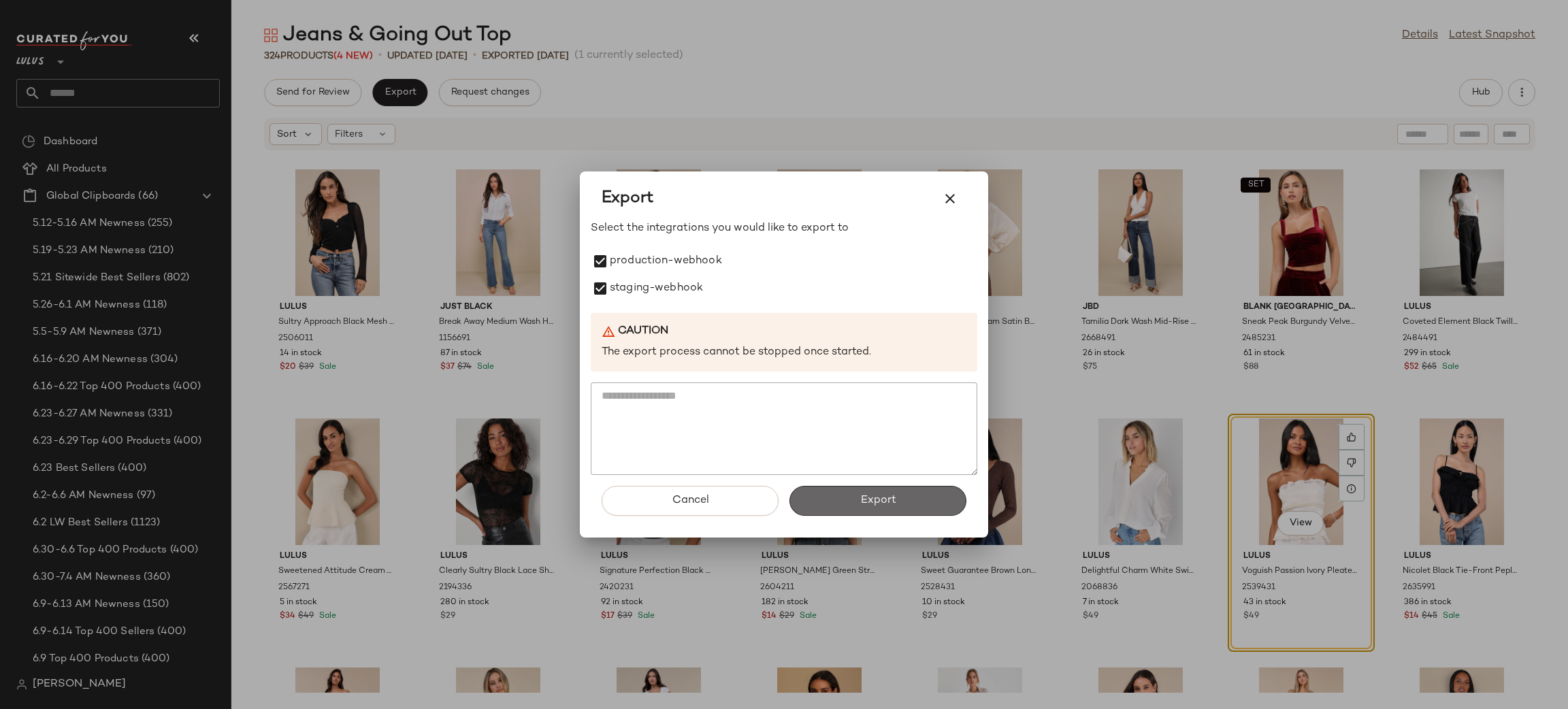
click at [878, 489] on button "Export" at bounding box center [877, 500] width 177 height 30
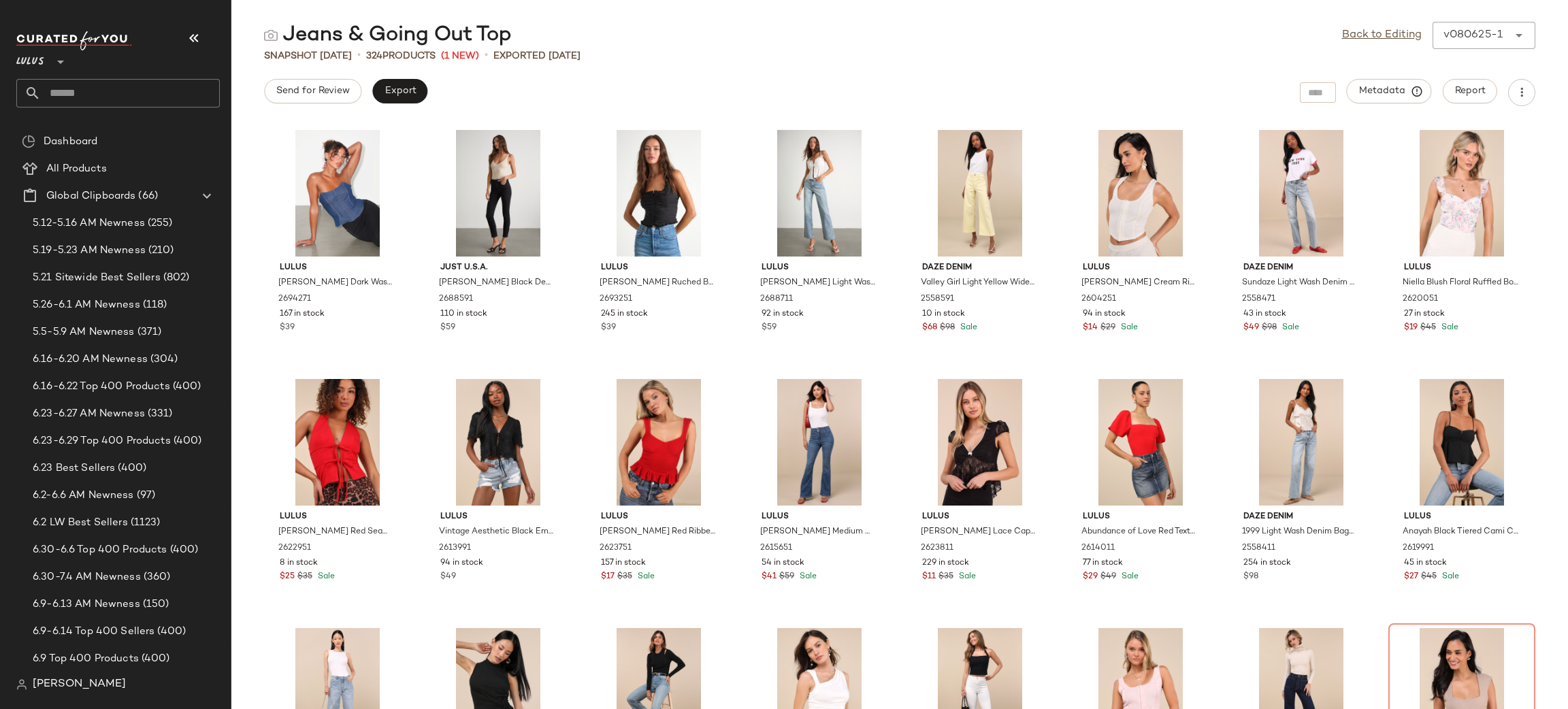
scroll to position [1714, 0]
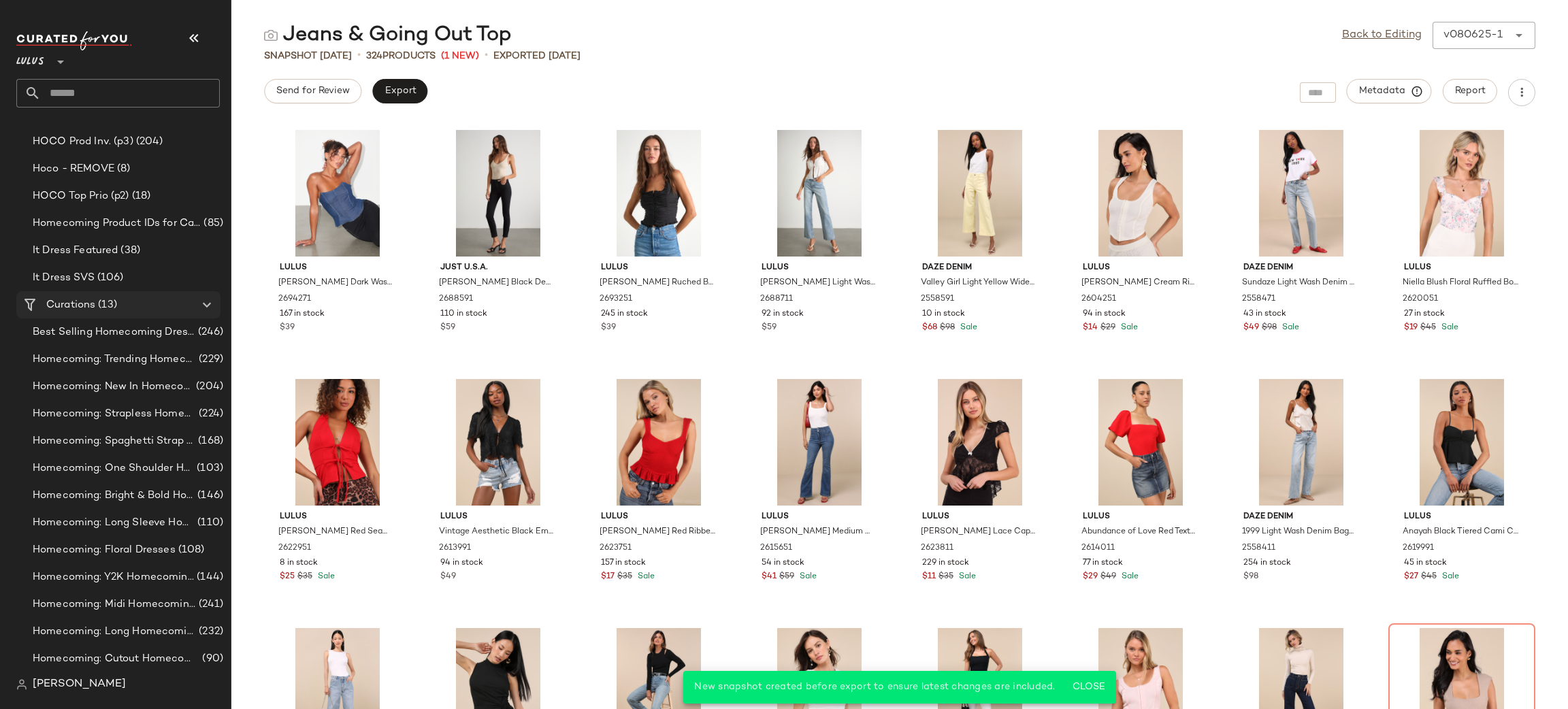
click at [127, 300] on div "Curations (13)" at bounding box center [118, 305] width 154 height 15
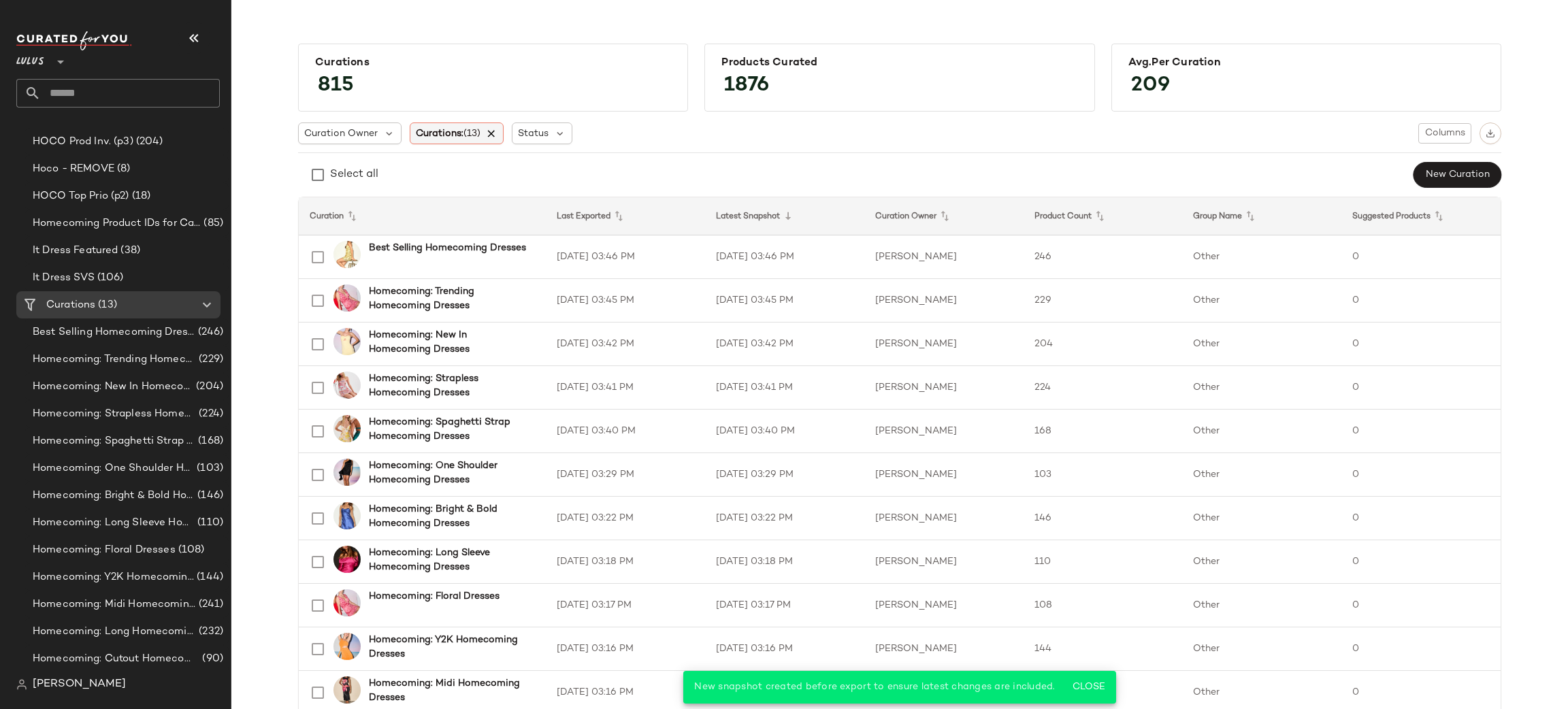
click at [458, 136] on span "Curations: (13)" at bounding box center [448, 133] width 64 height 14
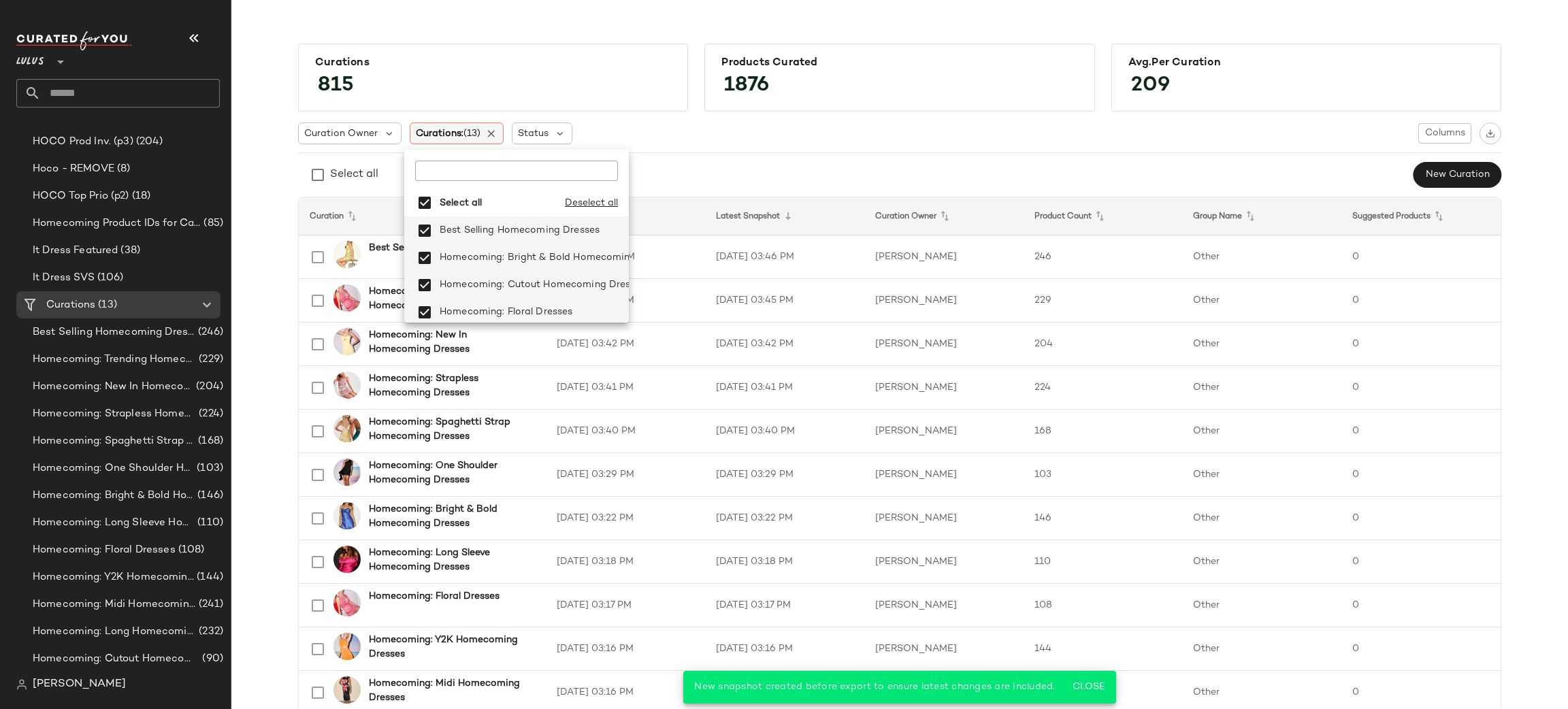
click at [496, 138] on div "Curations: (13)" at bounding box center [457, 133] width 94 height 22
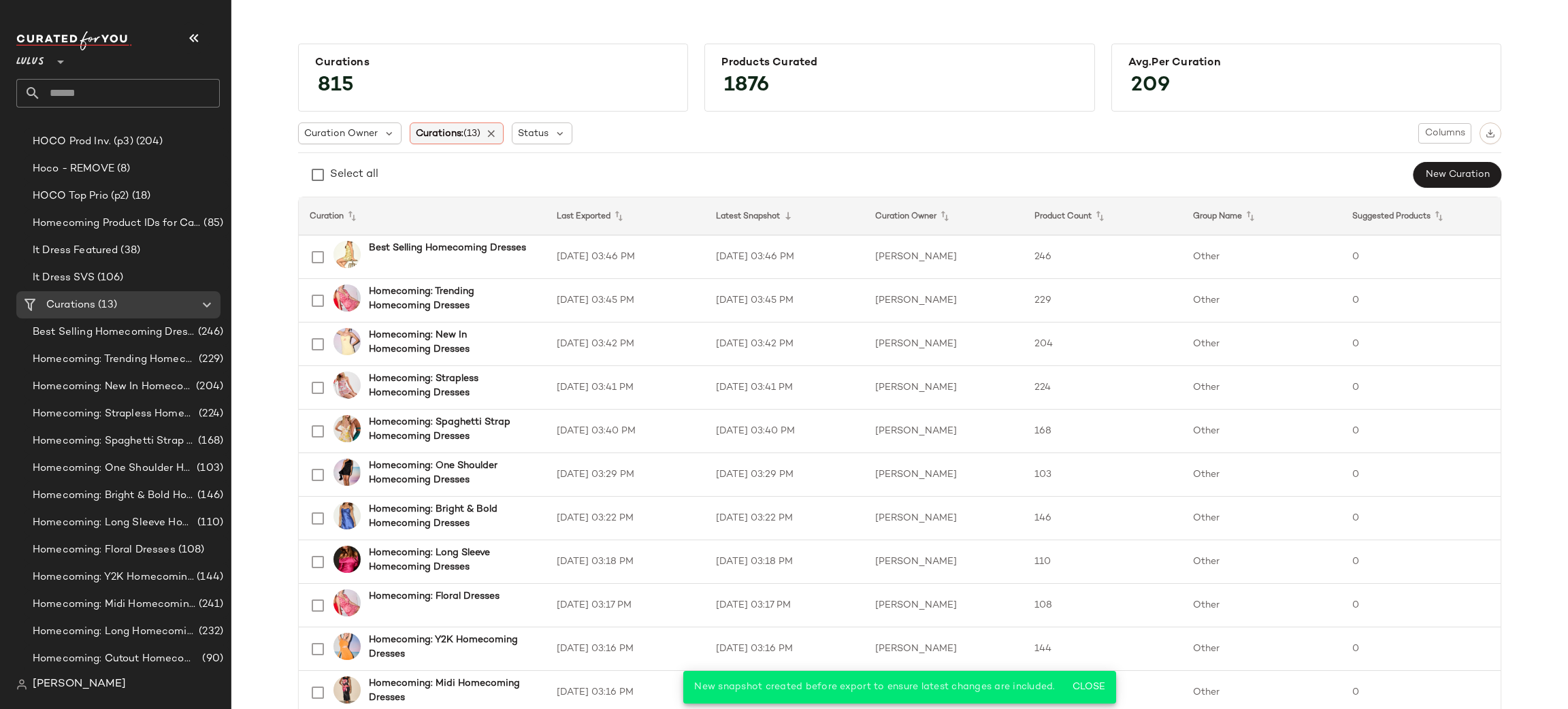
click at [458, 138] on span "Curations: (13)" at bounding box center [448, 133] width 64 height 14
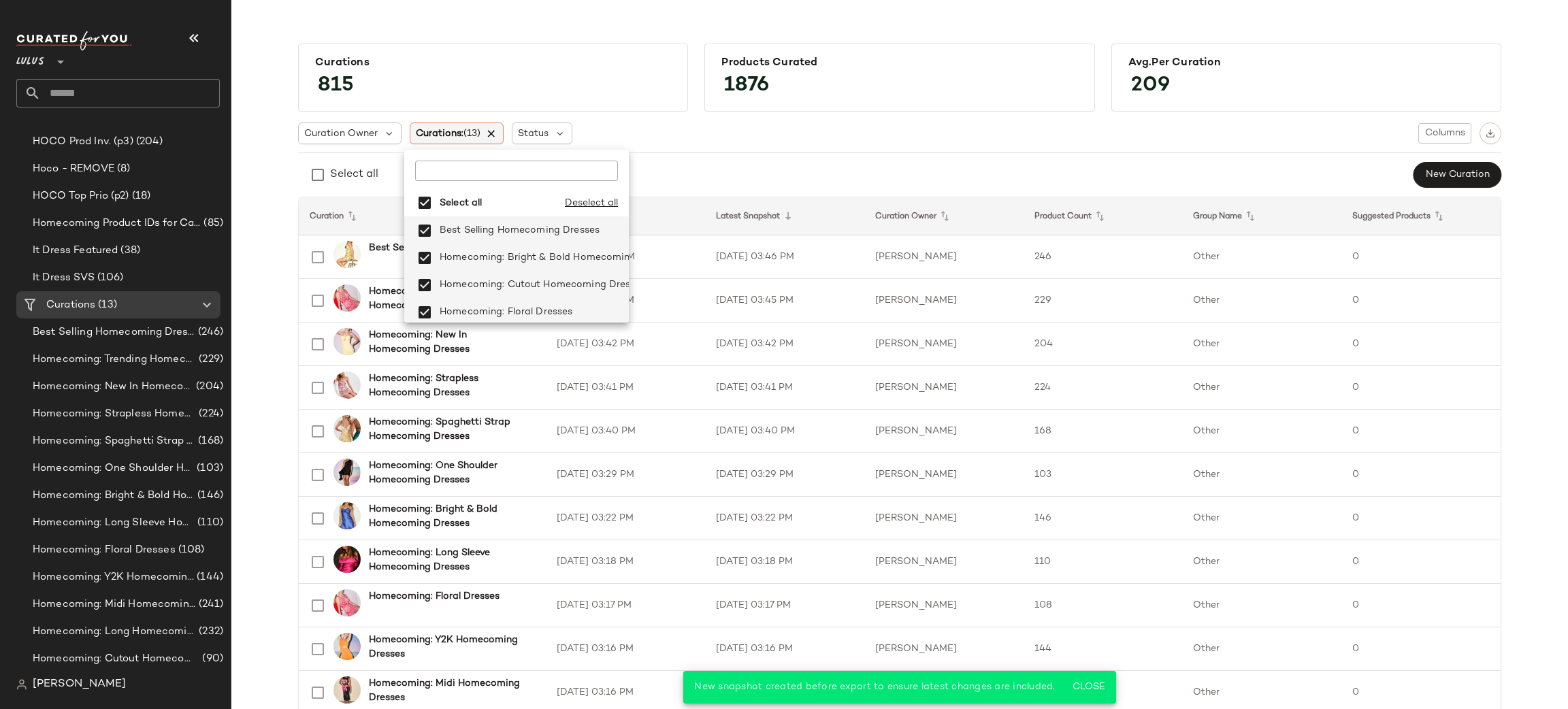
click at [486, 130] on icon at bounding box center [492, 133] width 12 height 12
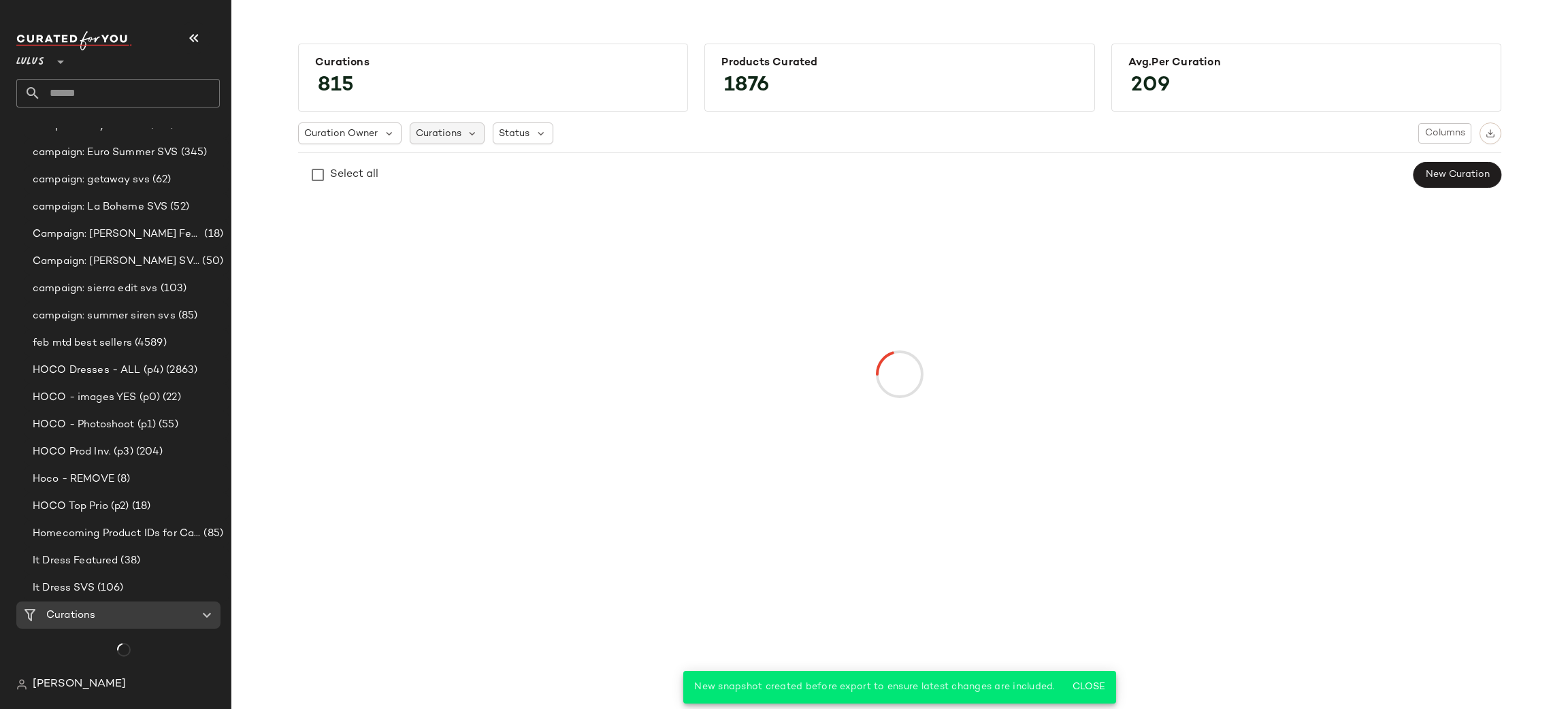
click at [455, 138] on span "Curations" at bounding box center [438, 133] width 46 height 14
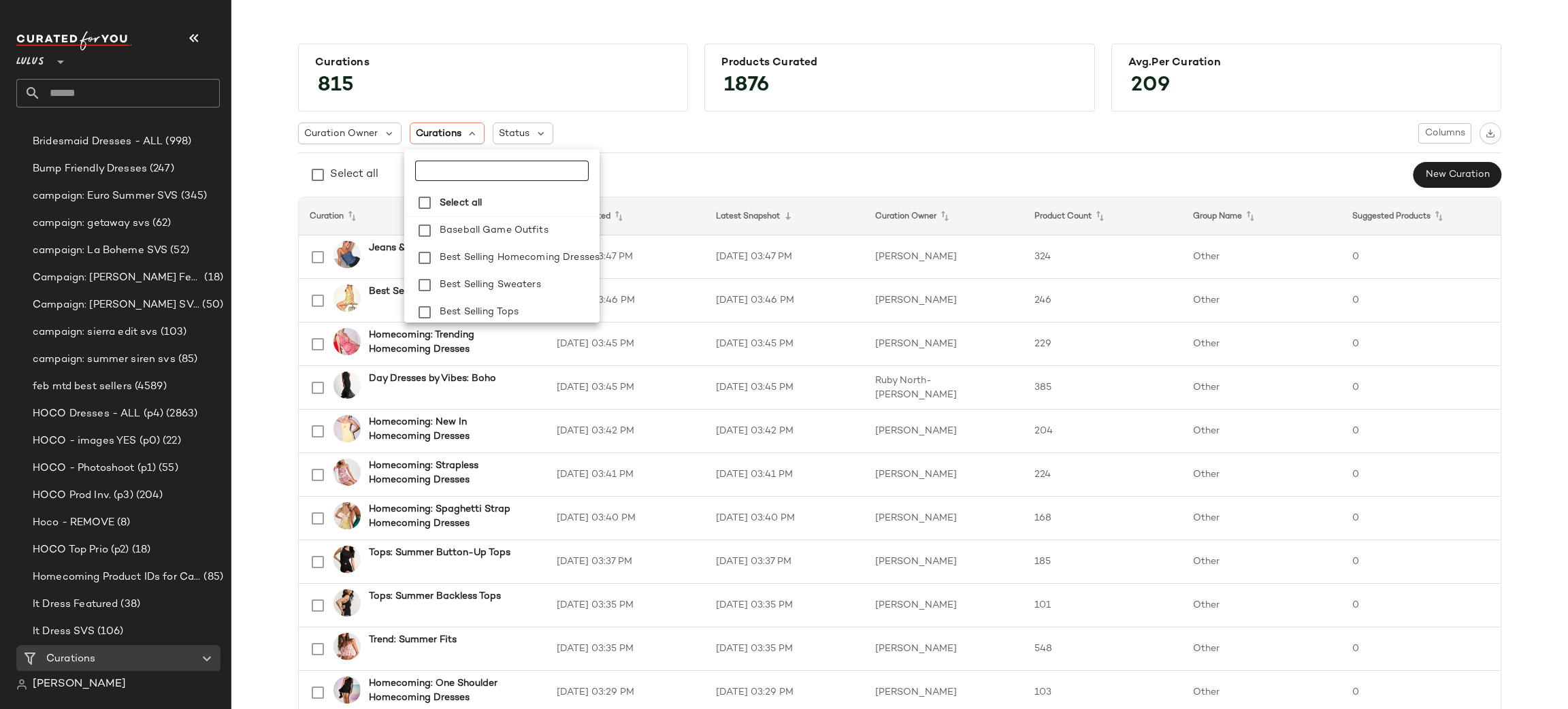
scroll to position [1714, 0]
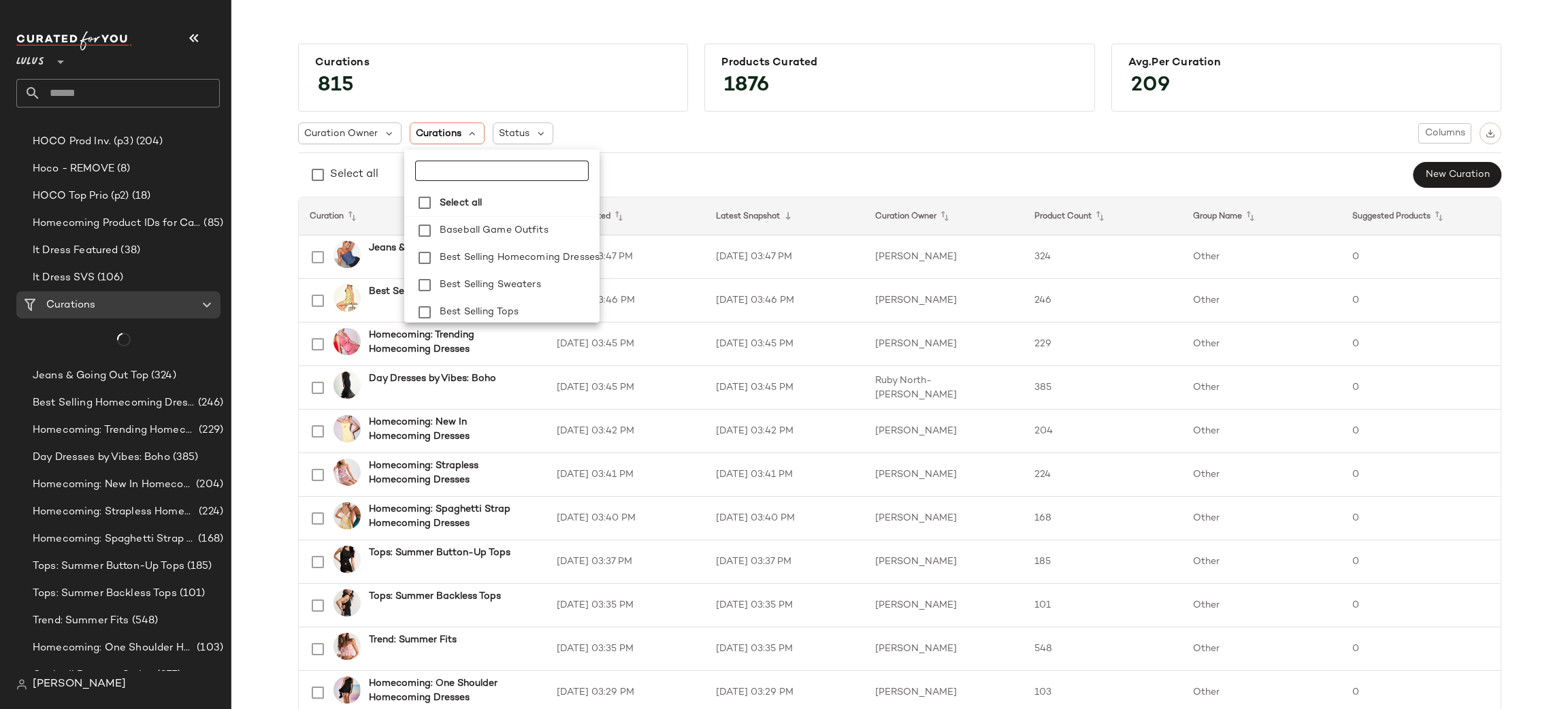
click at [438, 173] on input "text" at bounding box center [500, 170] width 170 height 20
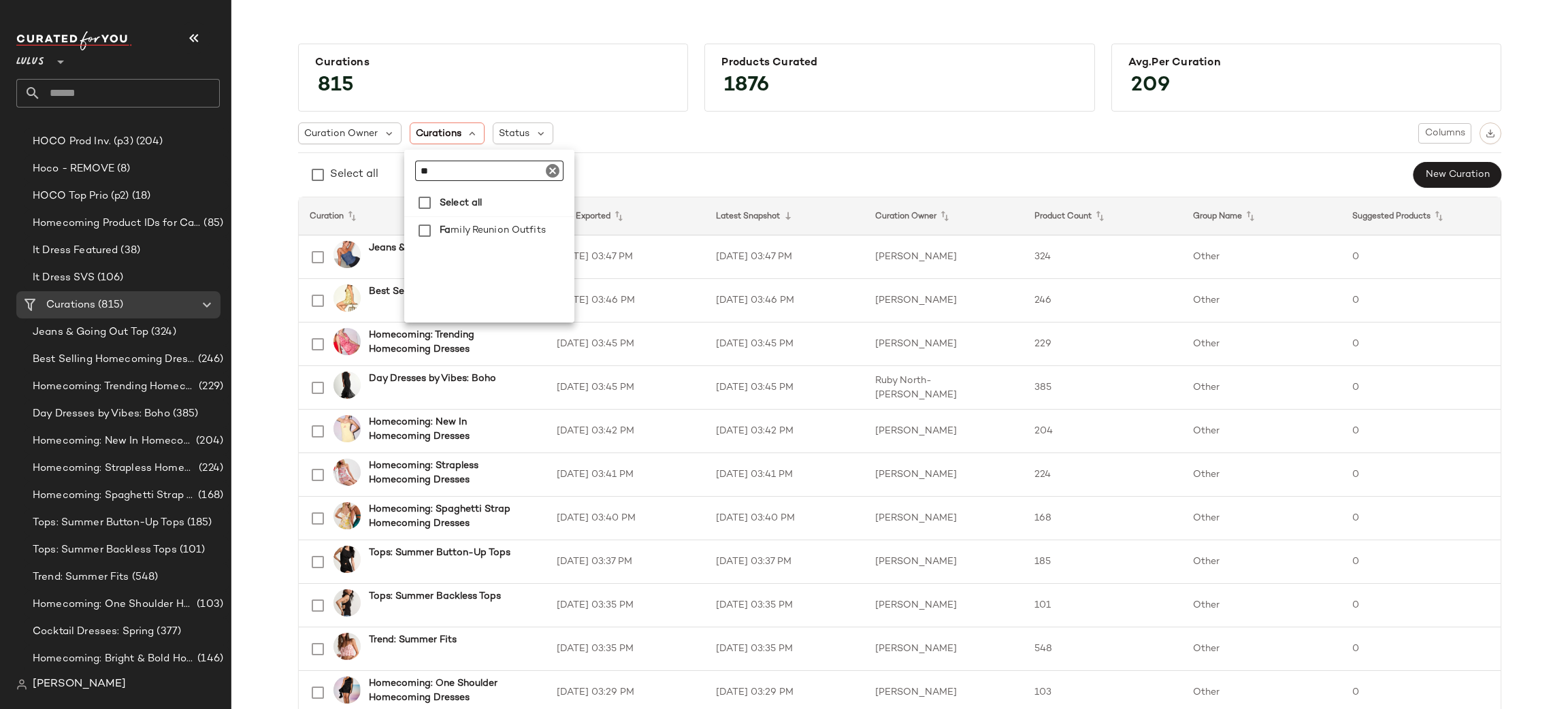
type input "*"
click at [68, 100] on input "text" at bounding box center [130, 93] width 179 height 29
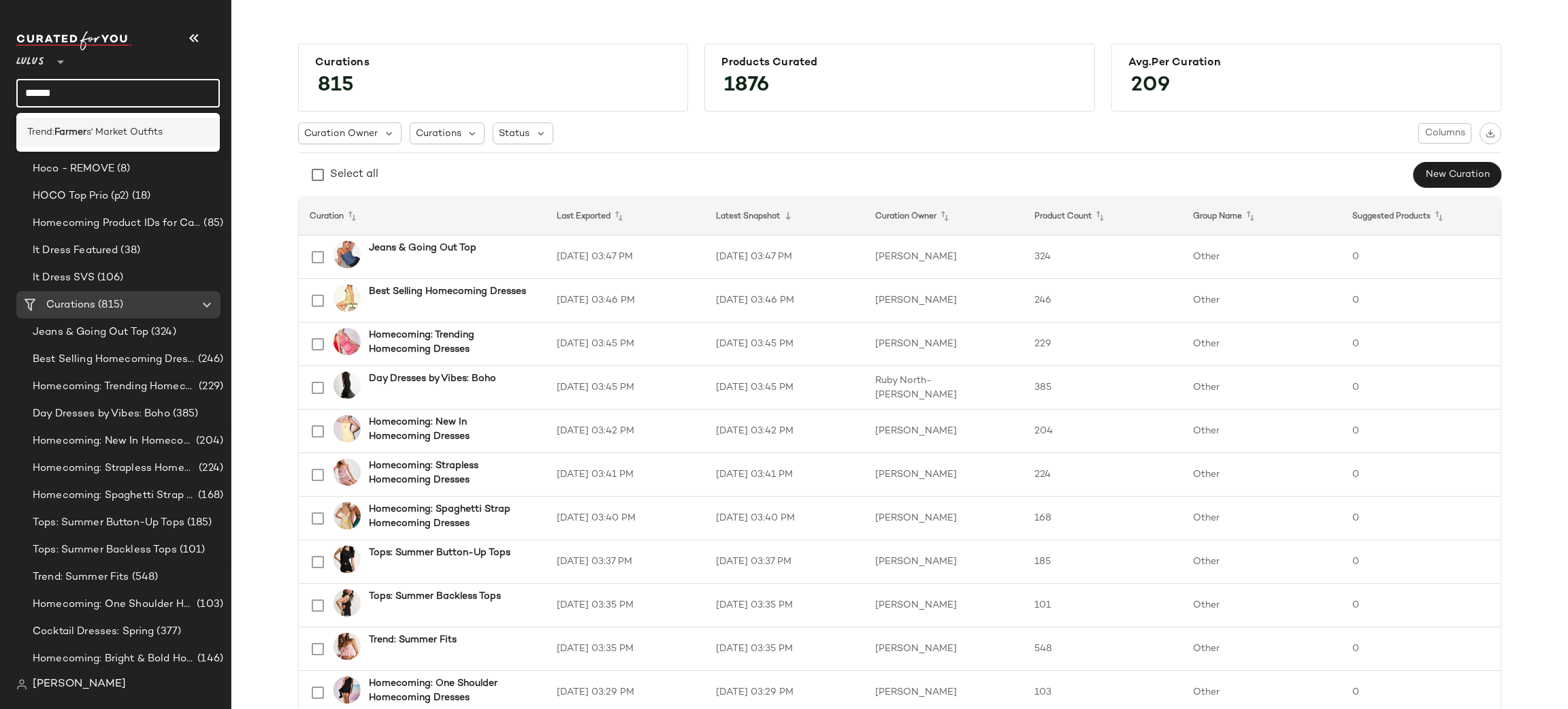
type input "******"
click at [143, 132] on span "s' Market Outfits" at bounding box center [125, 132] width 76 height 14
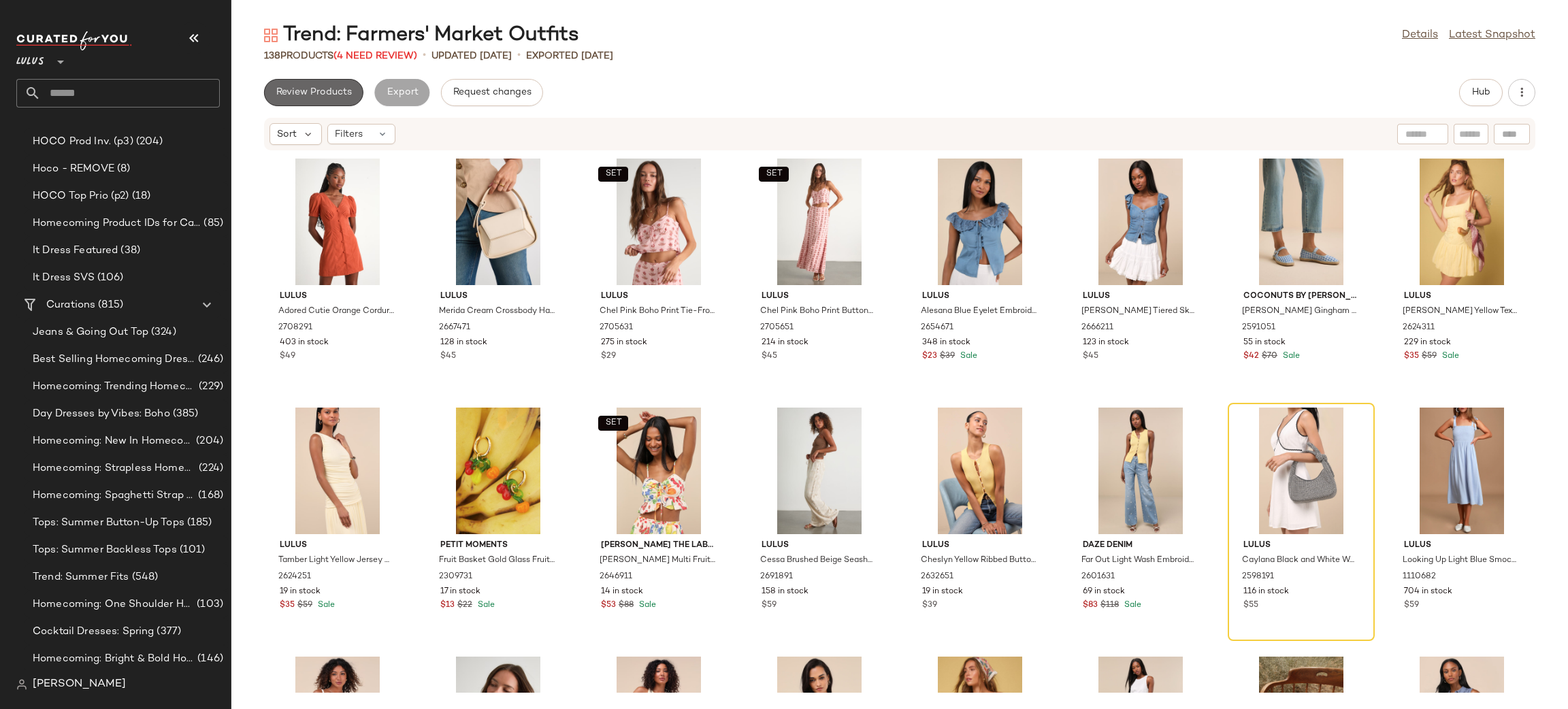
click at [313, 88] on span "Review Products" at bounding box center [314, 92] width 76 height 11
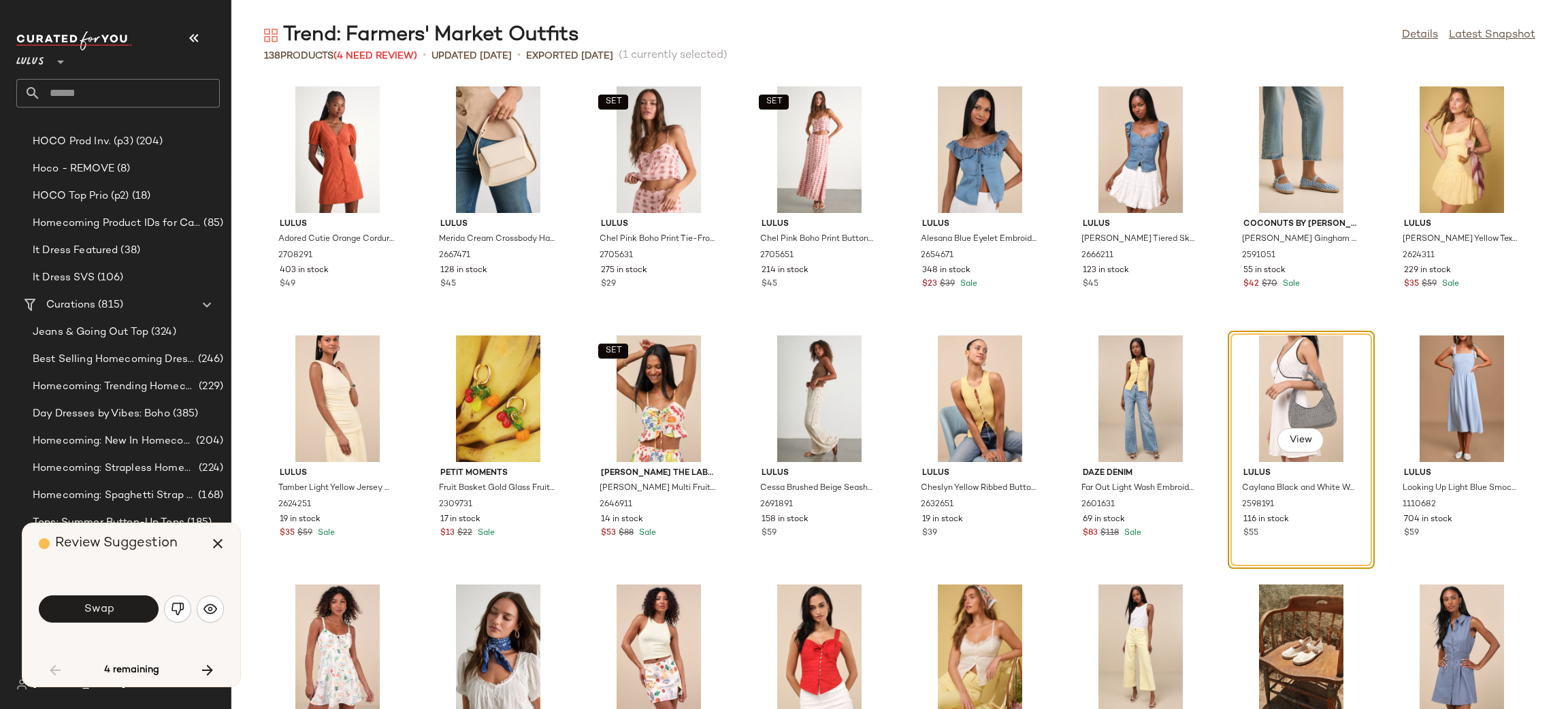
click at [191, 615] on div "Swap" at bounding box center [131, 608] width 185 height 33
click at [182, 610] on img "button" at bounding box center [178, 609] width 14 height 14
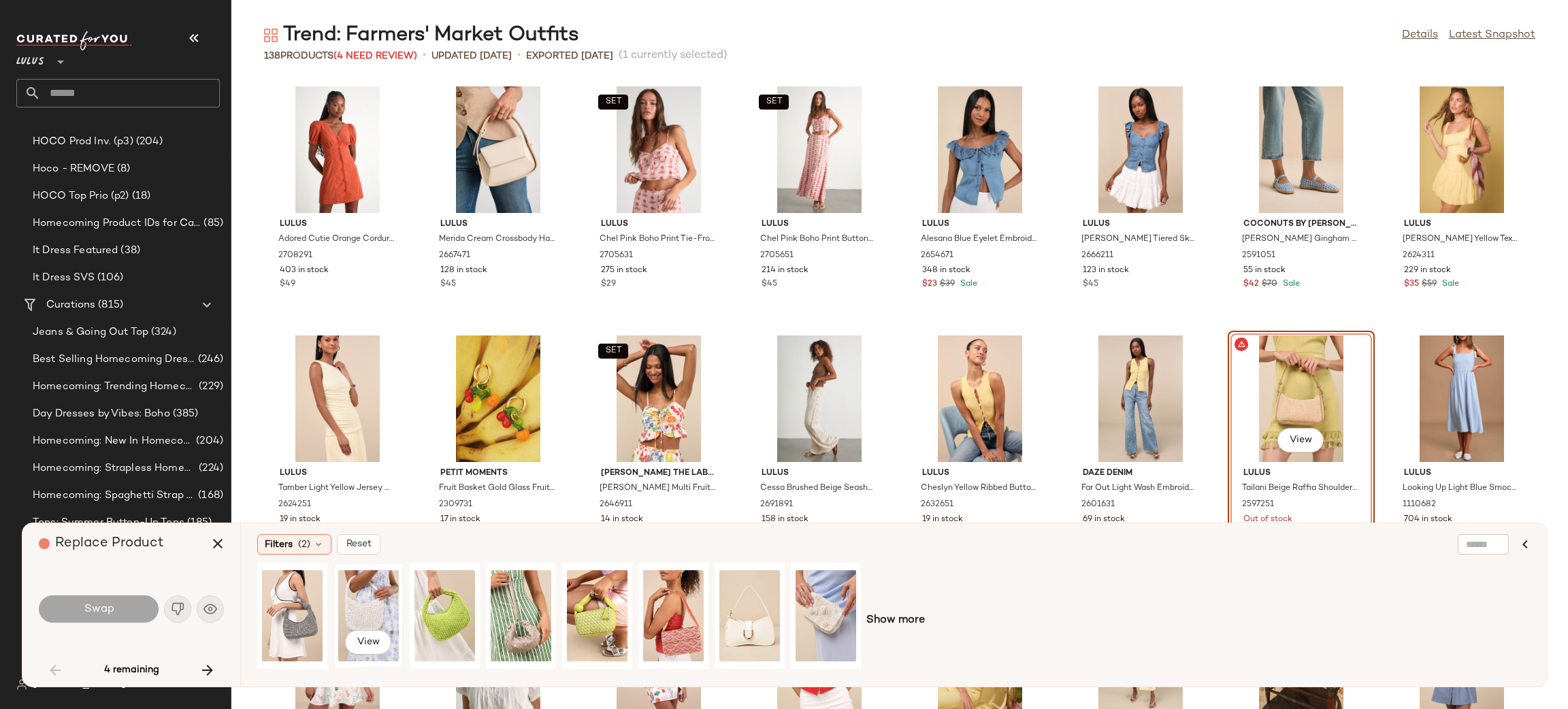
click at [352, 599] on div "View" at bounding box center [369, 615] width 60 height 97
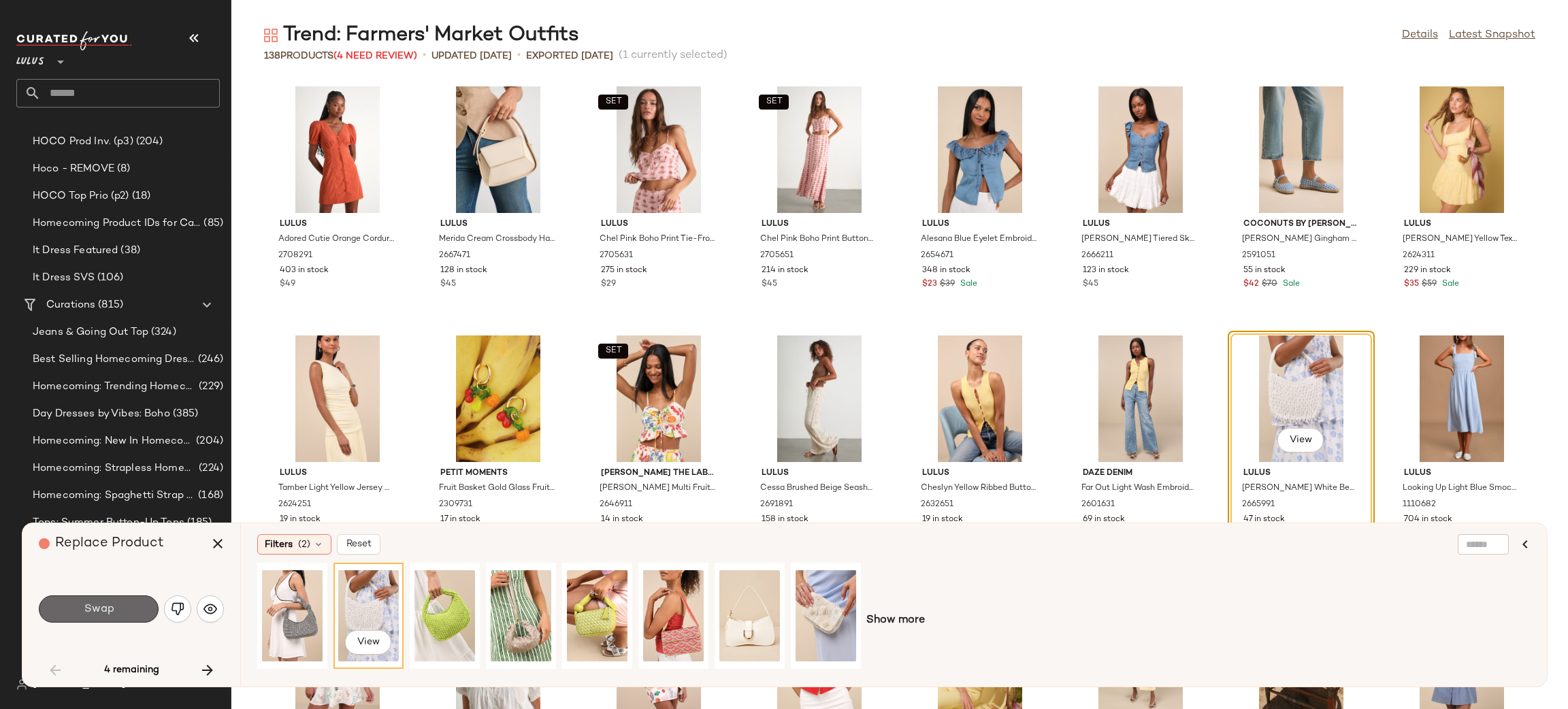
click at [128, 610] on button "Swap" at bounding box center [98, 608] width 120 height 27
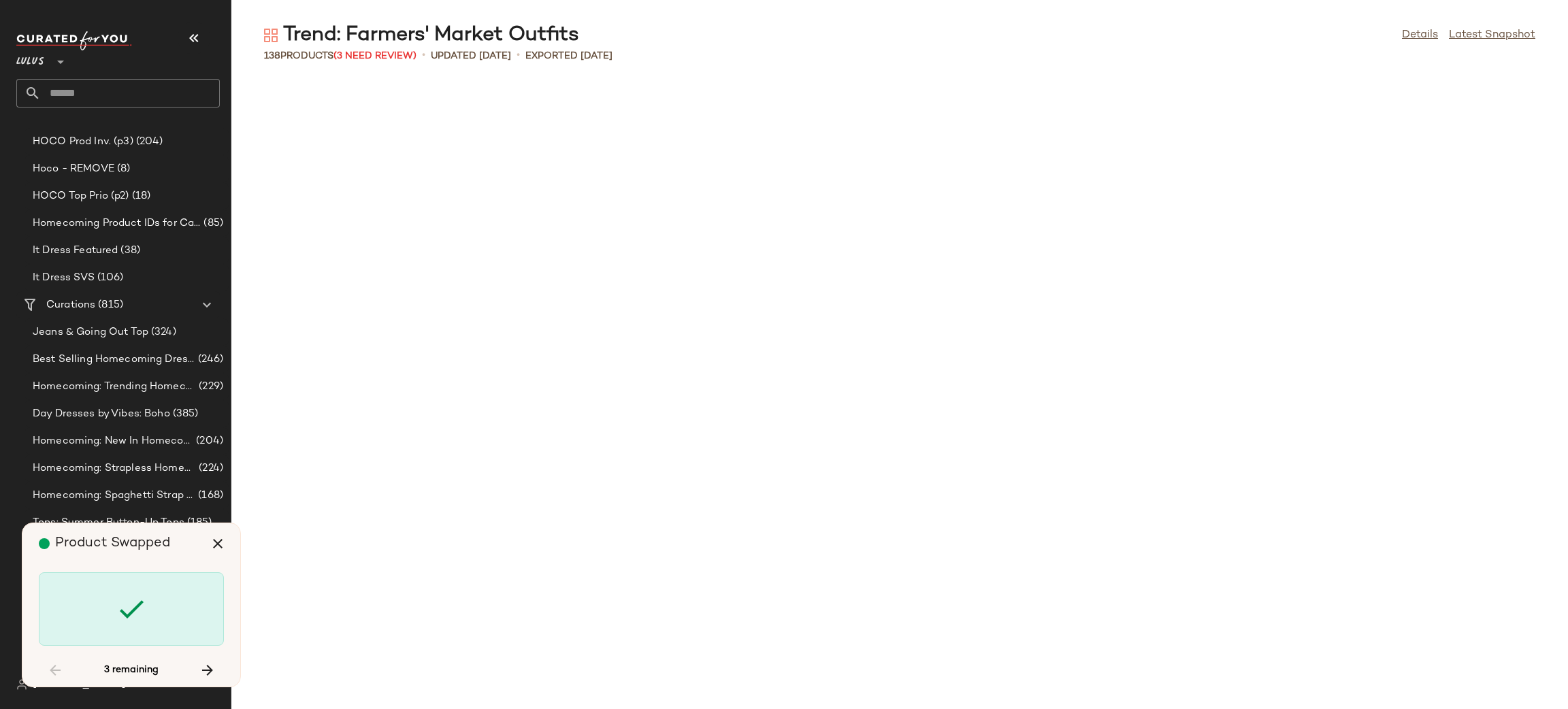
scroll to position [1244, 0]
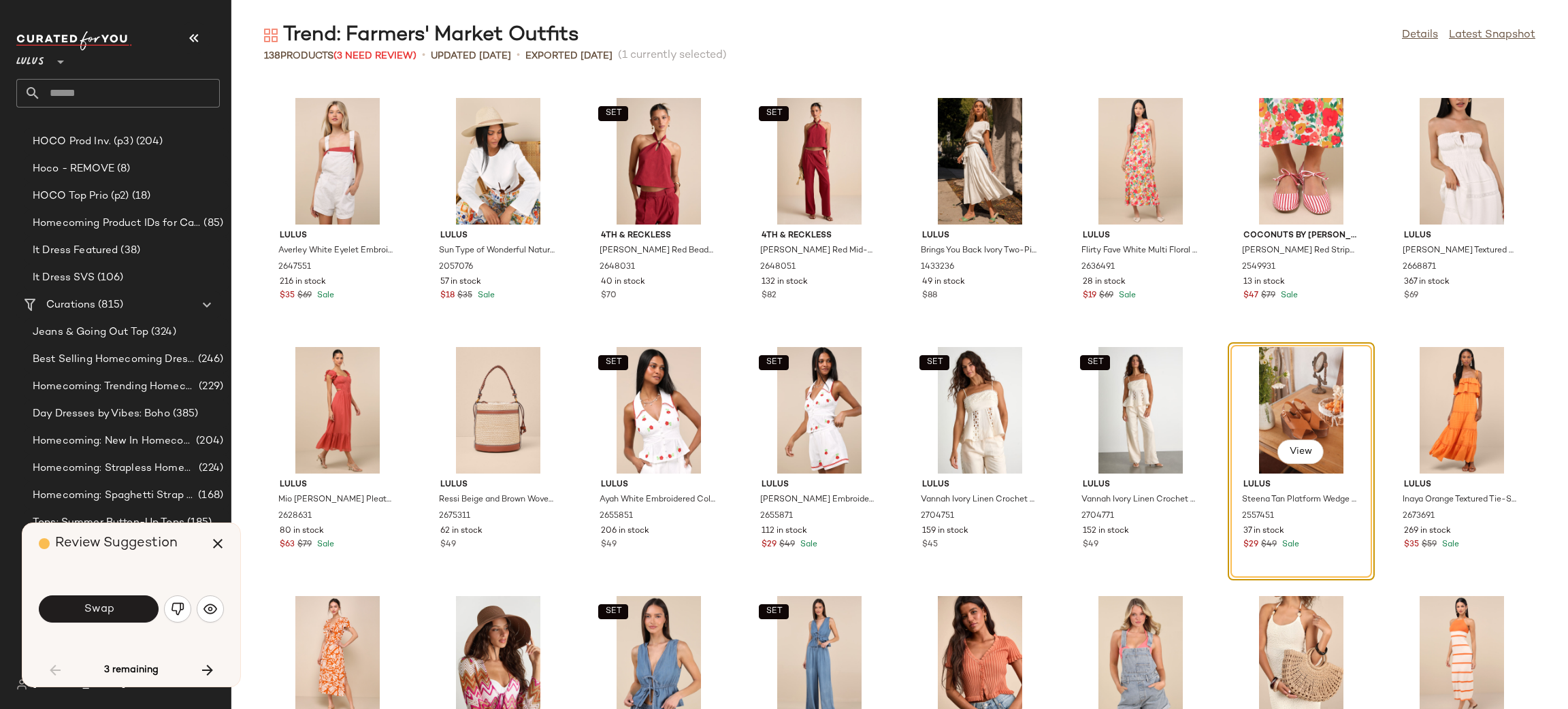
drag, startPoint x: 87, startPoint y: 614, endPoint x: 98, endPoint y: 619, distance: 12.1
click at [90, 614] on span "Swap" at bounding box center [98, 609] width 31 height 13
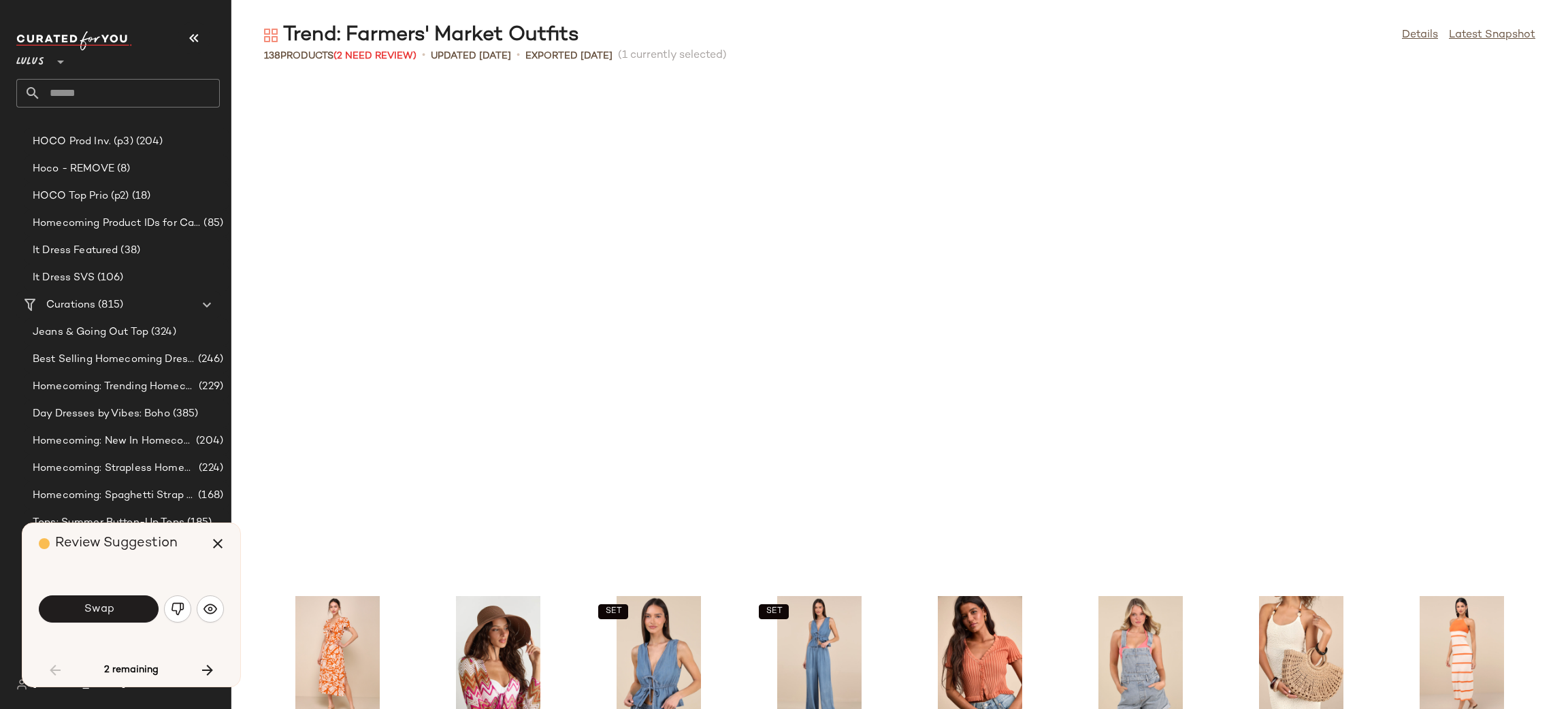
scroll to position [1742, 0]
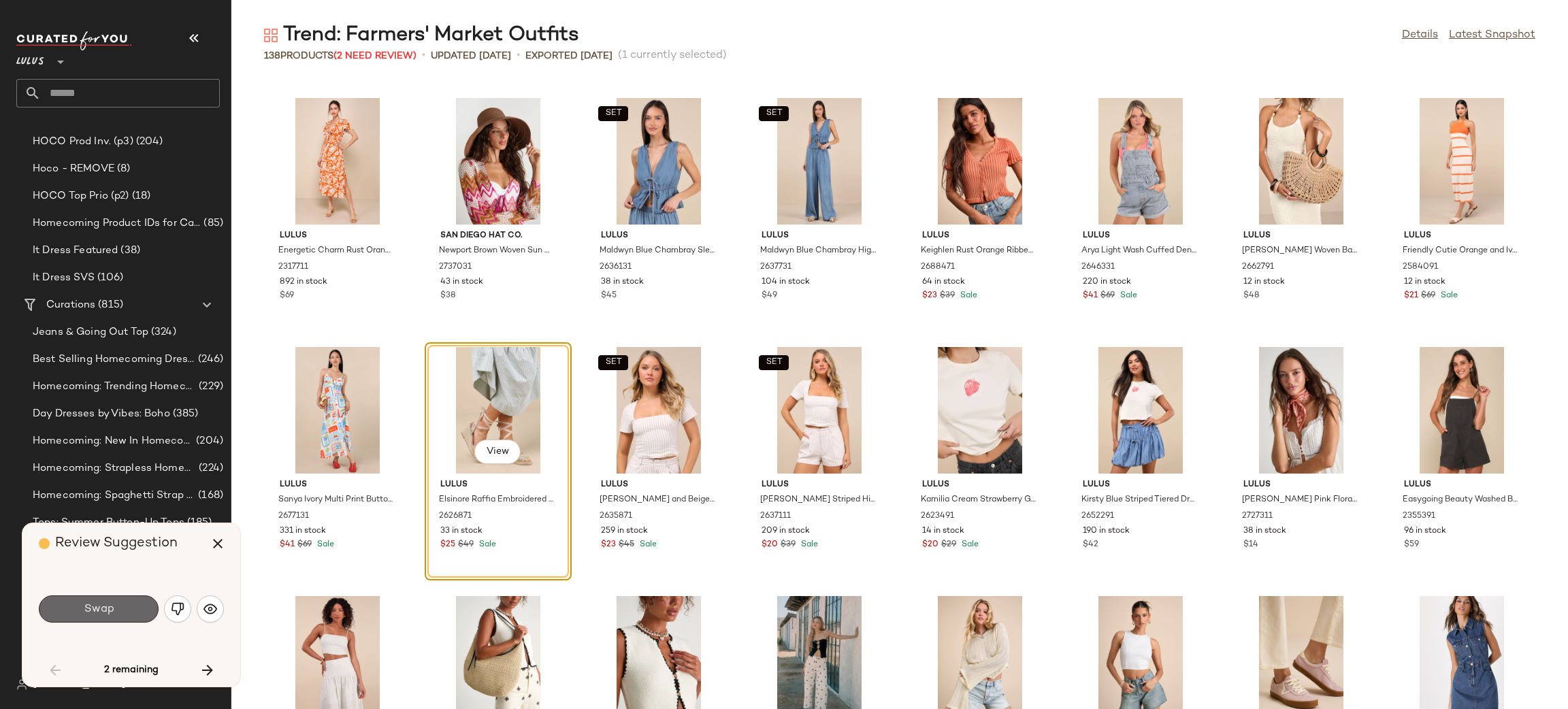
click at [98, 618] on button "Swap" at bounding box center [98, 608] width 120 height 27
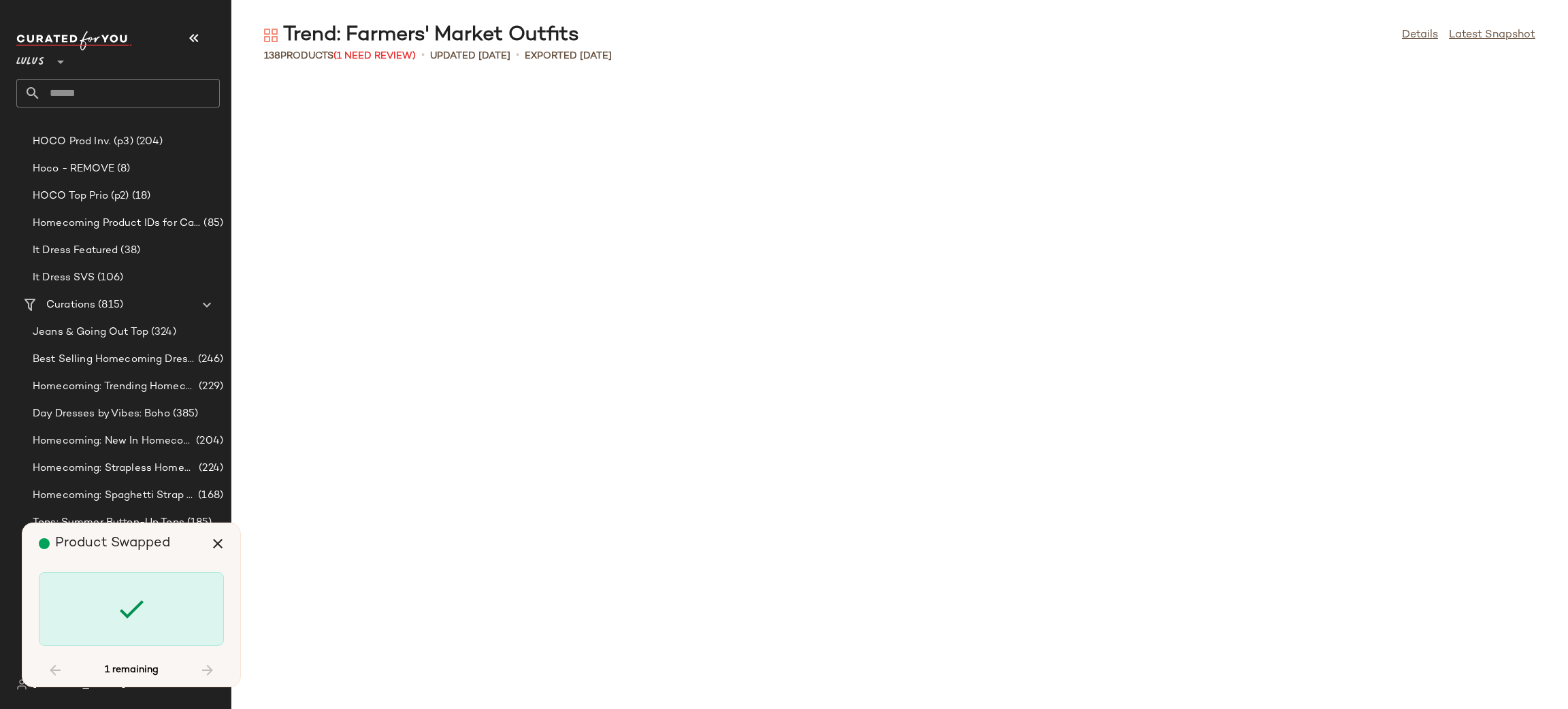
scroll to position [2987, 0]
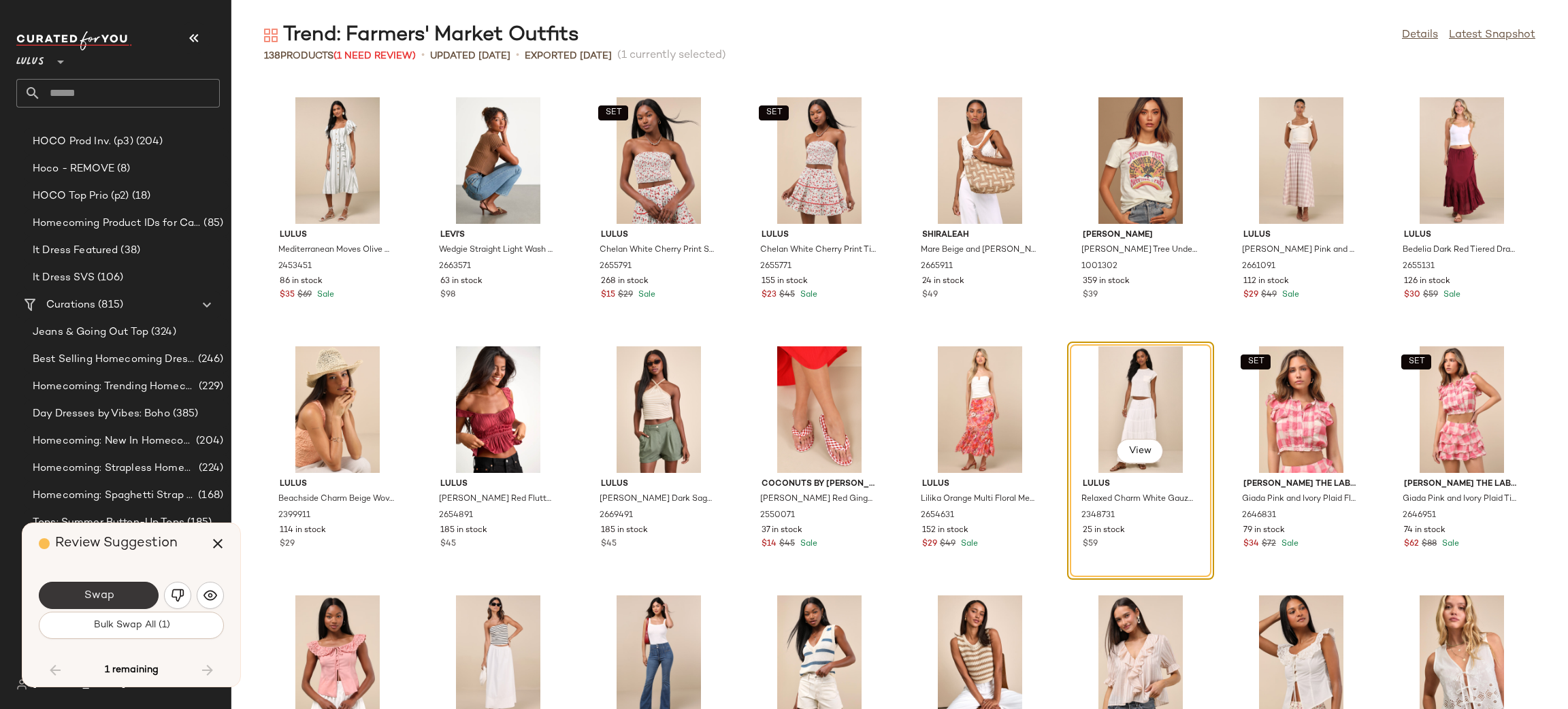
click at [91, 596] on span "Swap" at bounding box center [98, 595] width 31 height 13
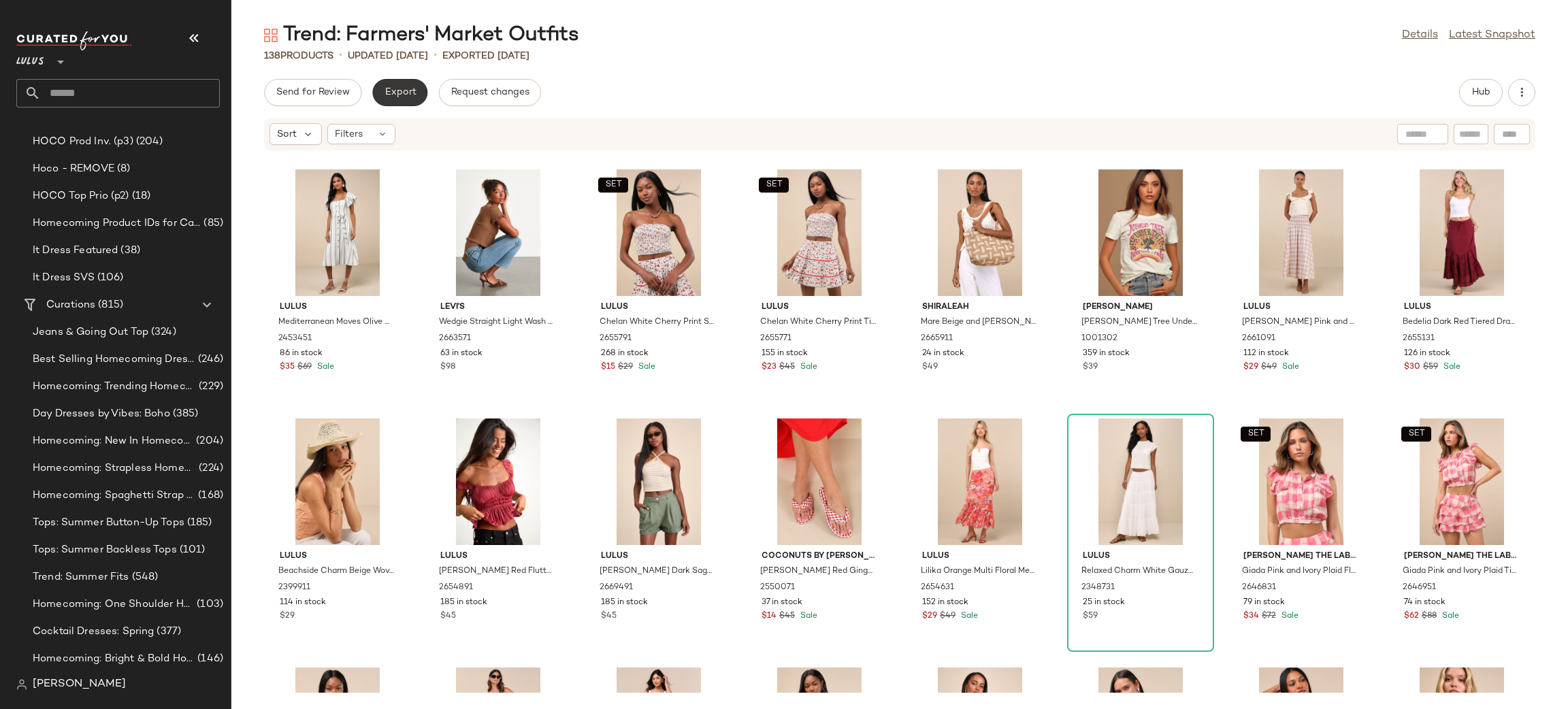
click at [417, 101] on button "Export" at bounding box center [400, 92] width 55 height 27
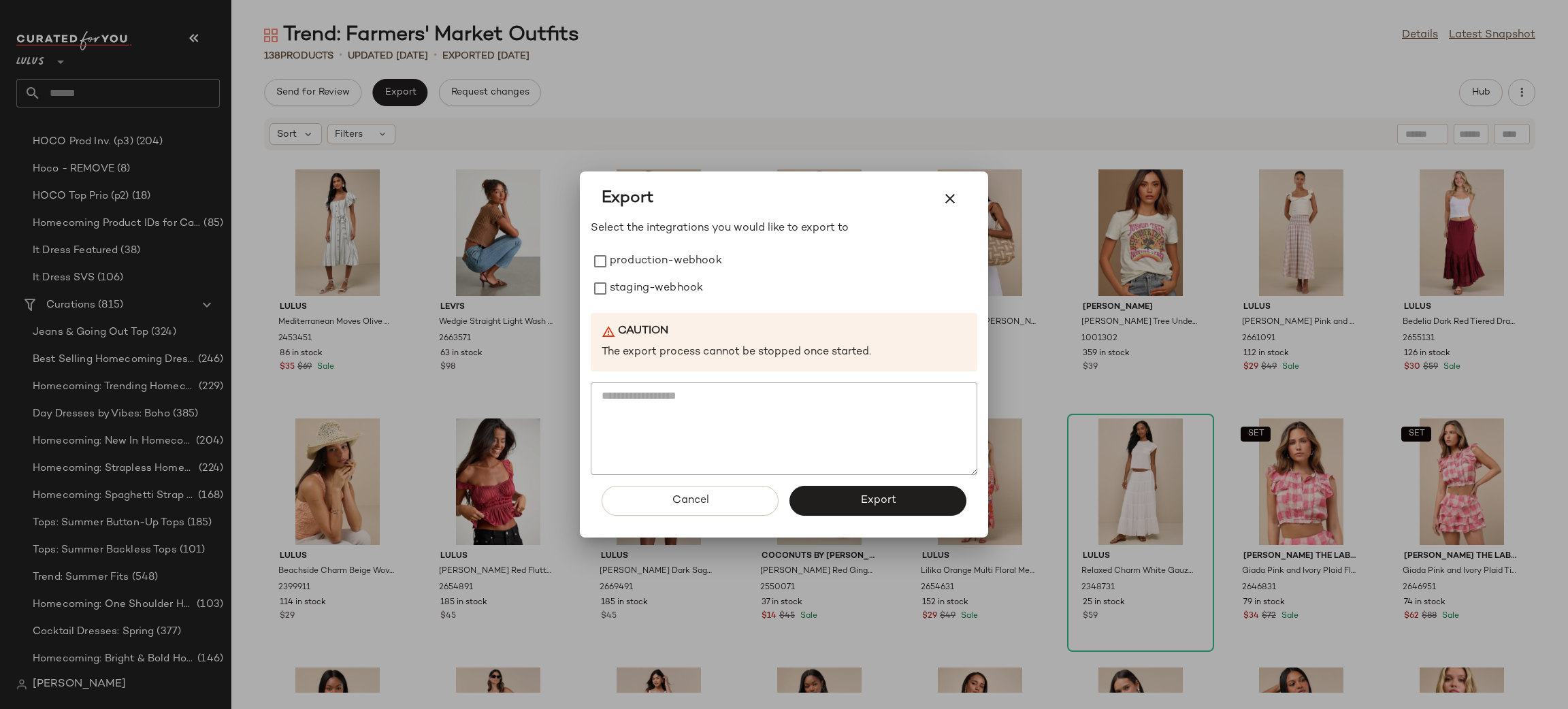
click at [676, 244] on div "Select the integrations you would like to export to production-webhook staging-…" at bounding box center [784, 348] width 386 height 255
click at [674, 258] on label "production-webhook" at bounding box center [665, 261] width 112 height 27
click at [677, 280] on label "staging-webhook" at bounding box center [656, 288] width 93 height 27
click at [844, 508] on button "Export" at bounding box center [877, 500] width 177 height 30
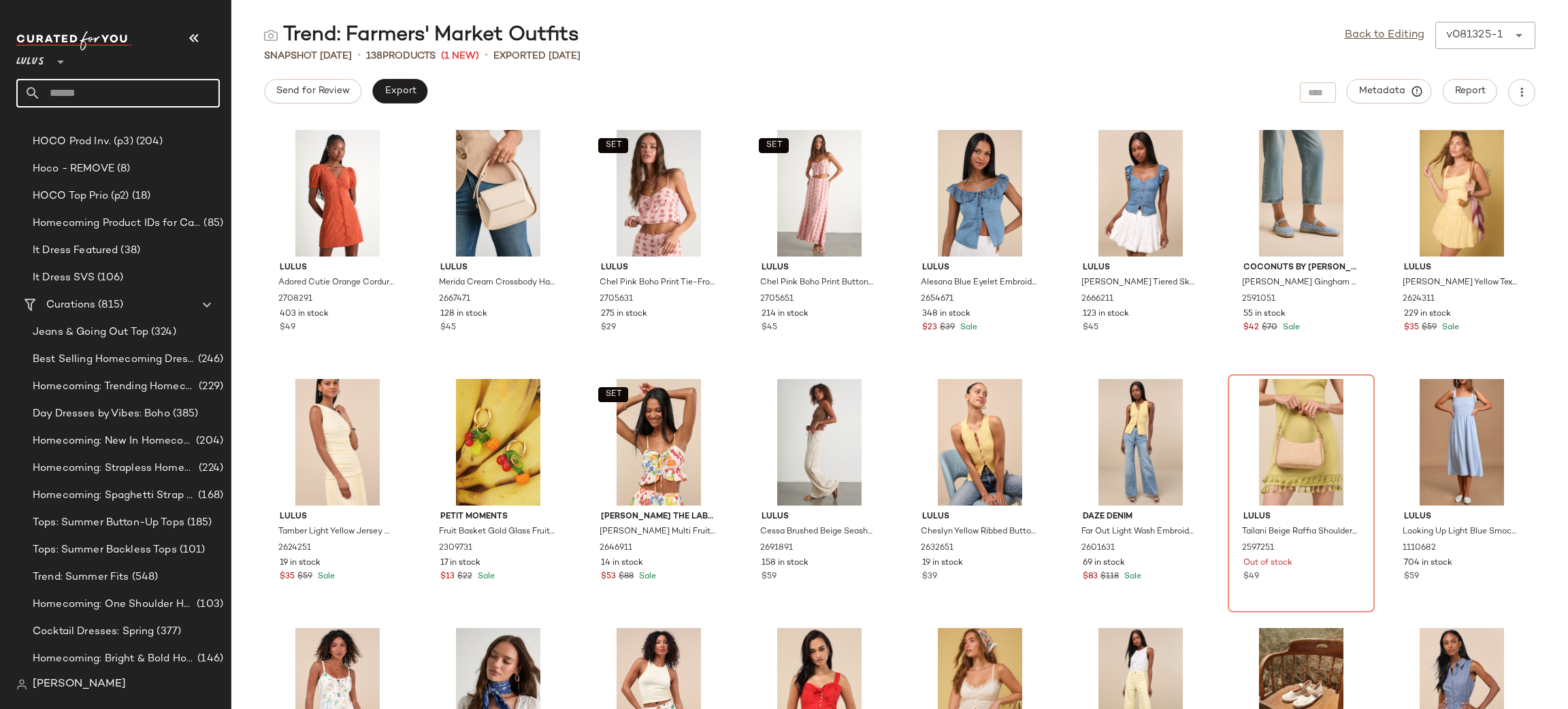
click at [148, 101] on input "text" at bounding box center [130, 93] width 179 height 29
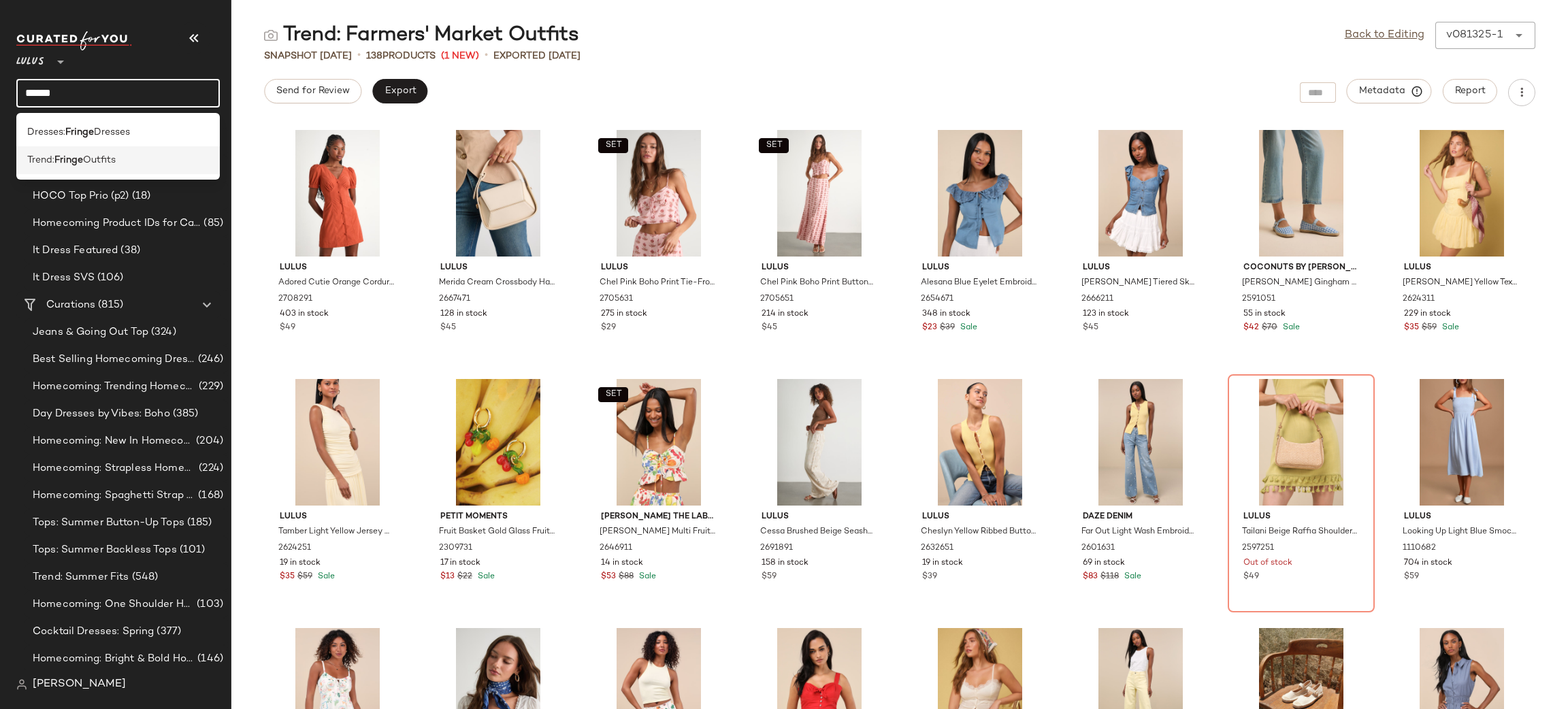
type input "******"
click at [98, 164] on span "Outfits" at bounding box center [99, 160] width 33 height 14
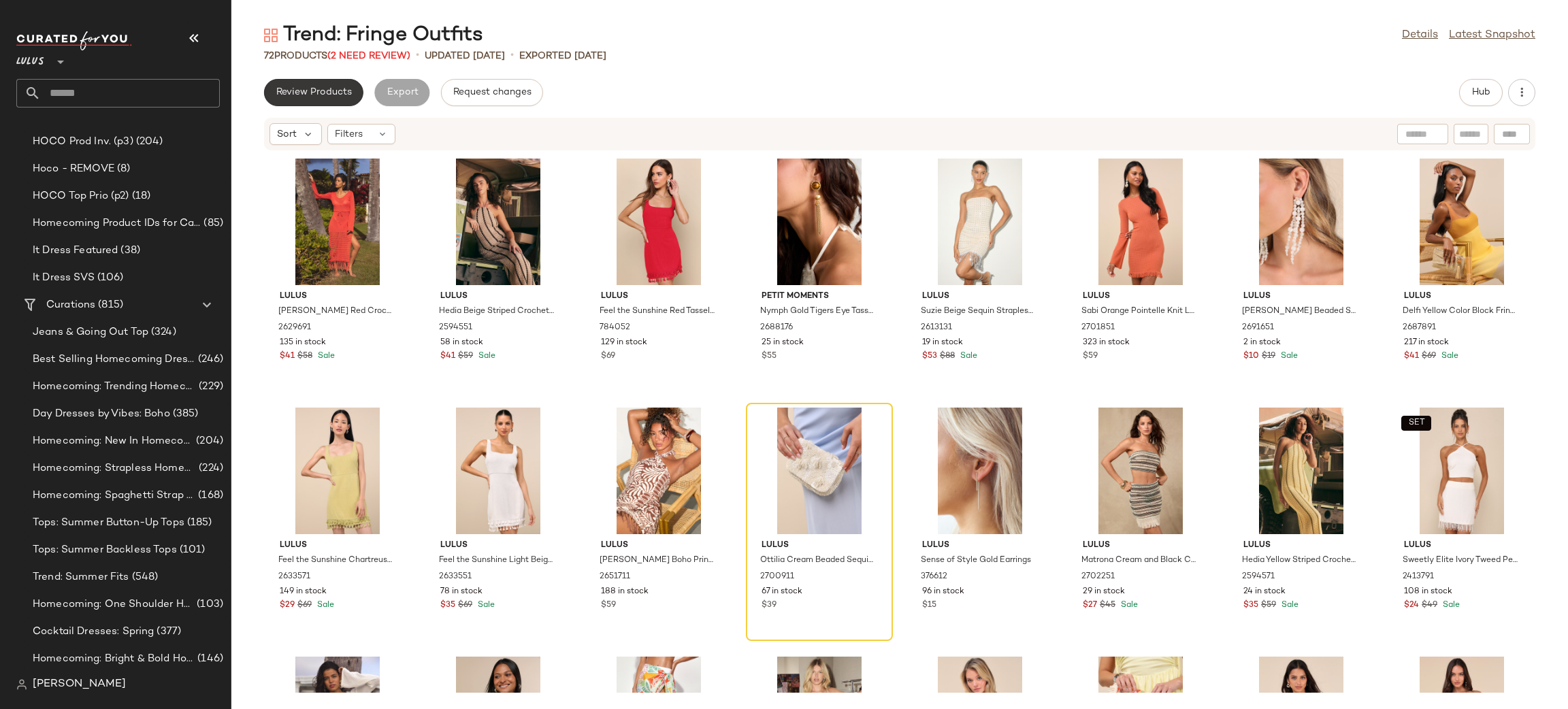
click at [306, 94] on span "Review Products" at bounding box center [314, 92] width 76 height 11
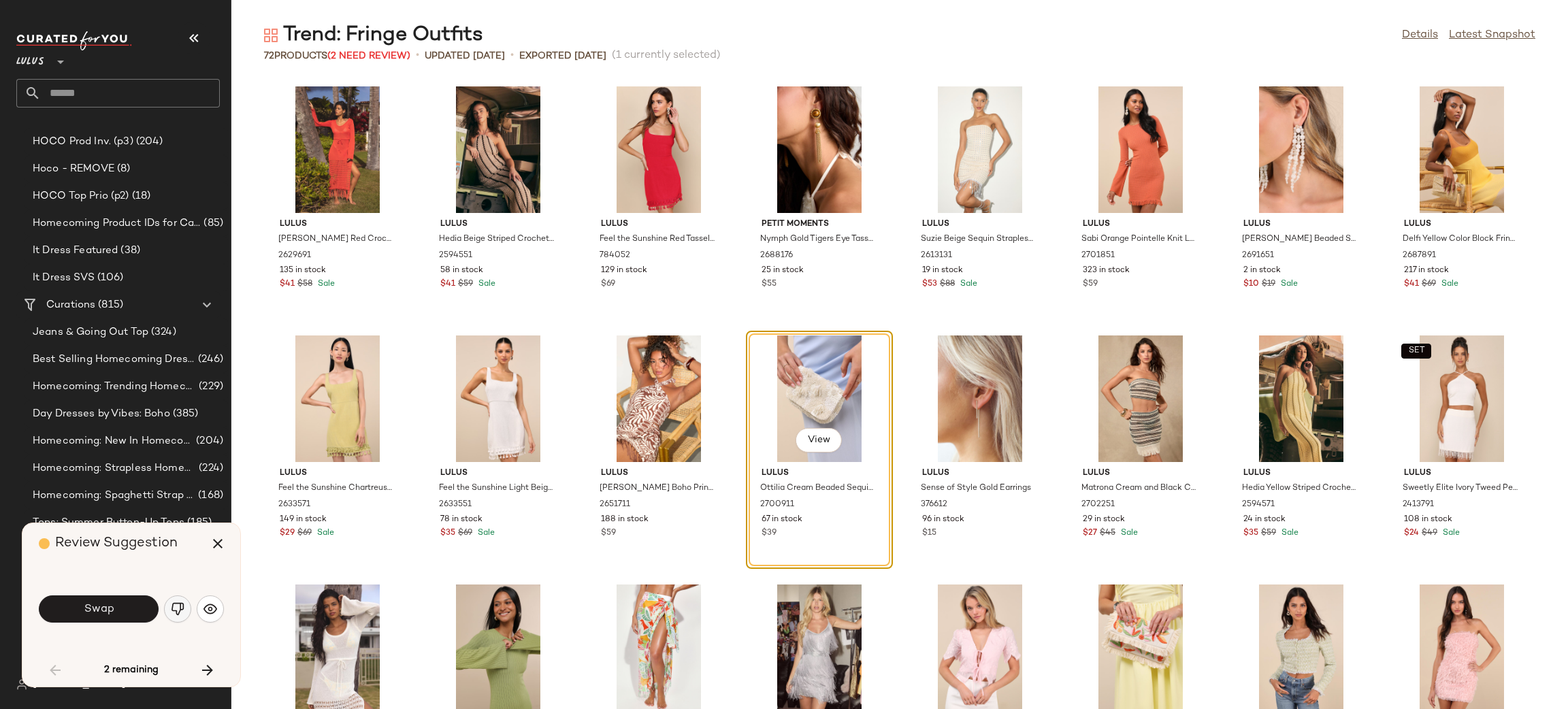
click at [166, 605] on button "button" at bounding box center [177, 608] width 27 height 27
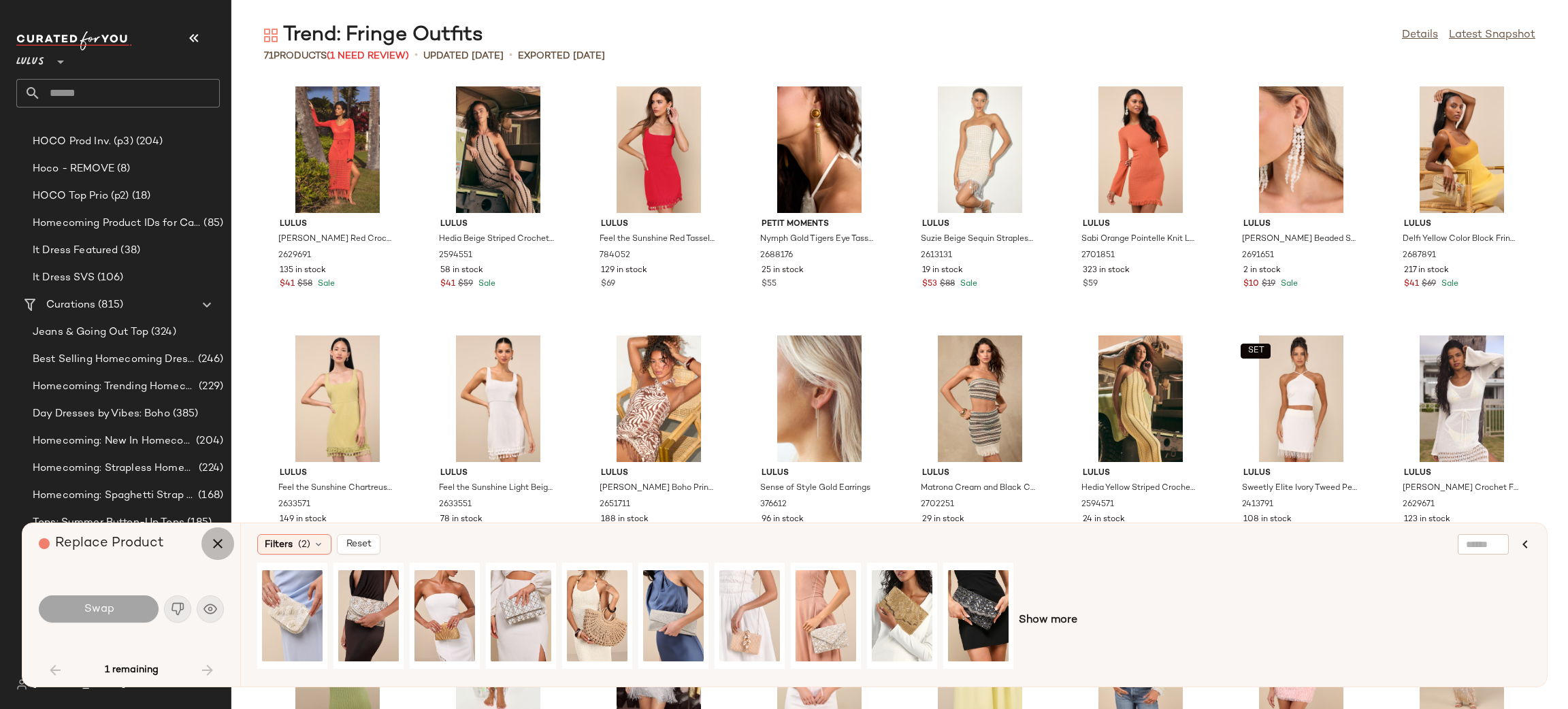
click at [214, 539] on icon "button" at bounding box center [218, 543] width 16 height 16
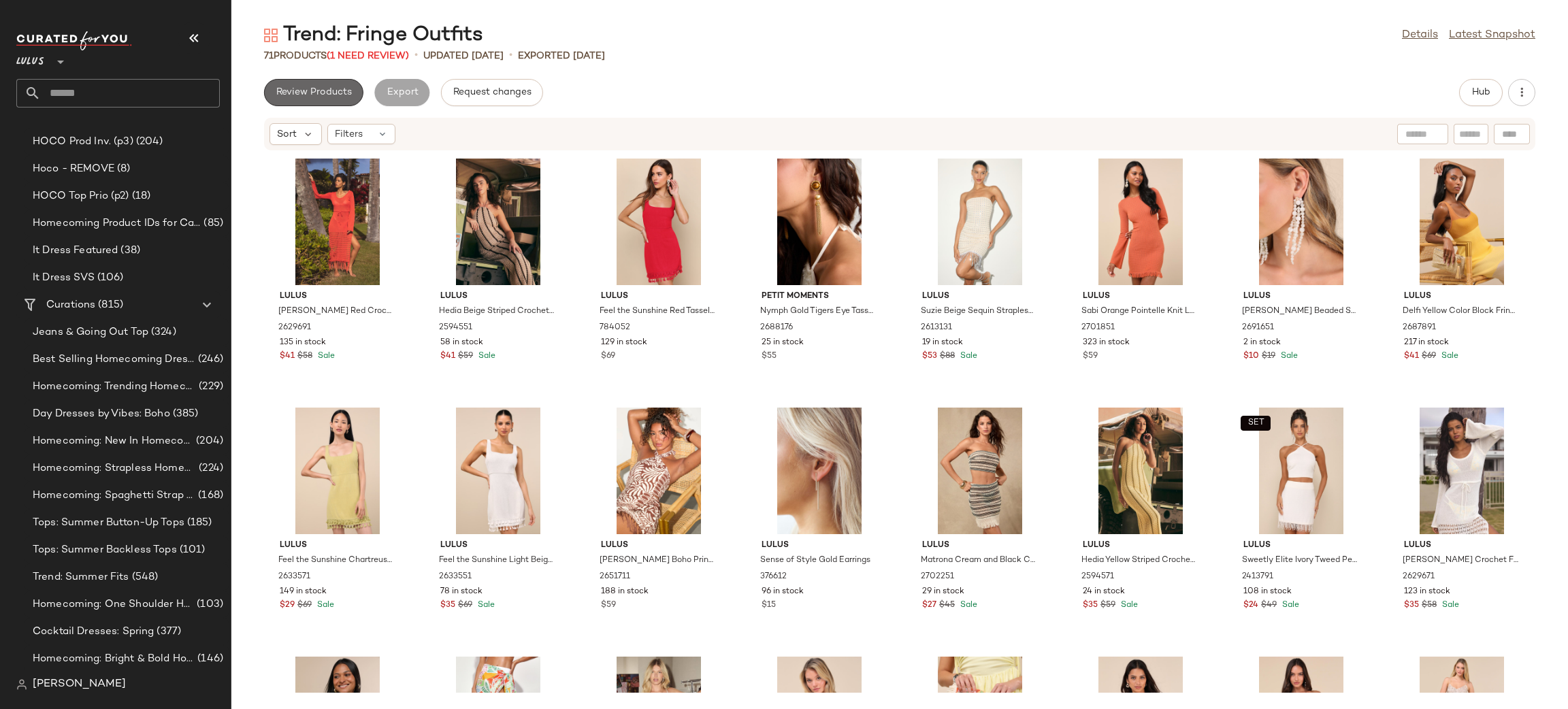
click at [328, 97] on span "Review Products" at bounding box center [314, 92] width 76 height 11
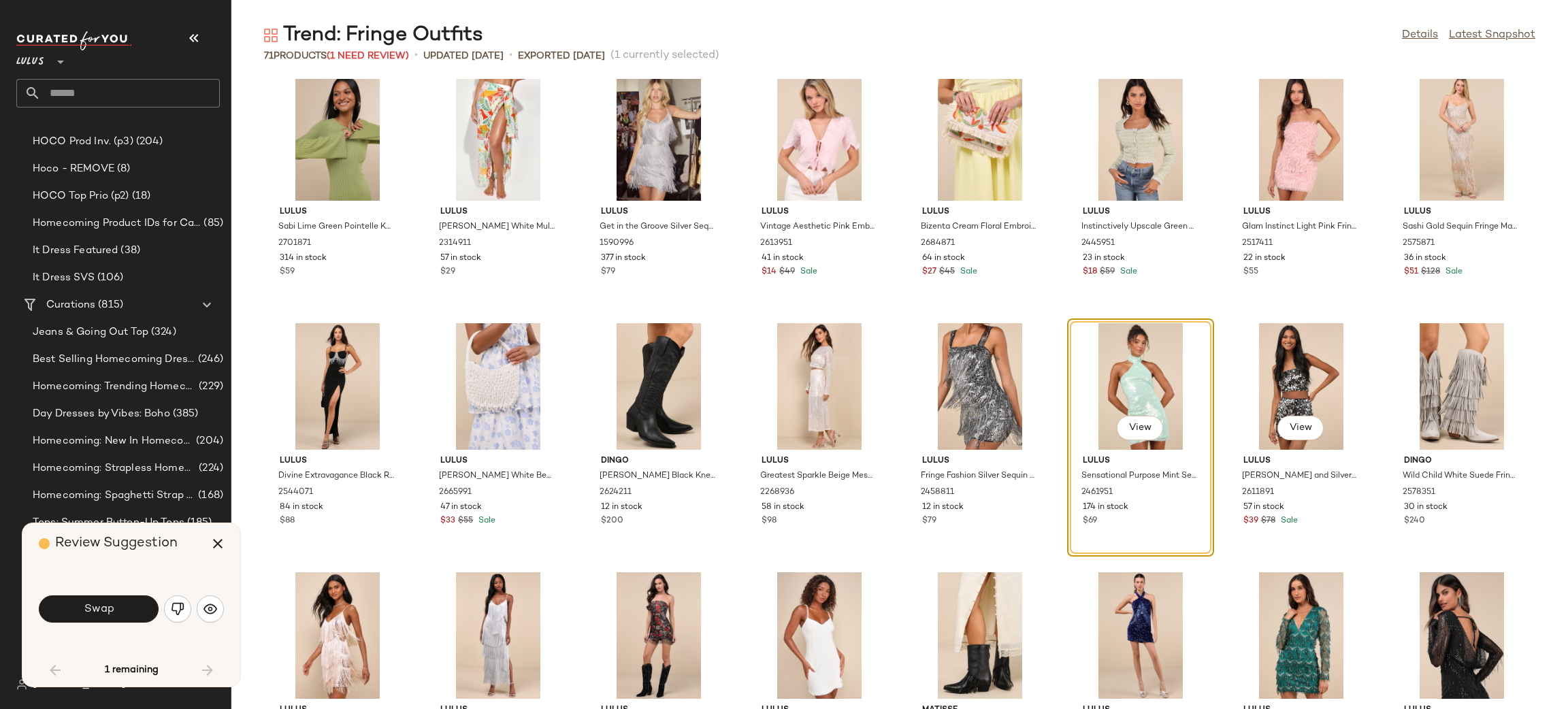
scroll to position [529, 0]
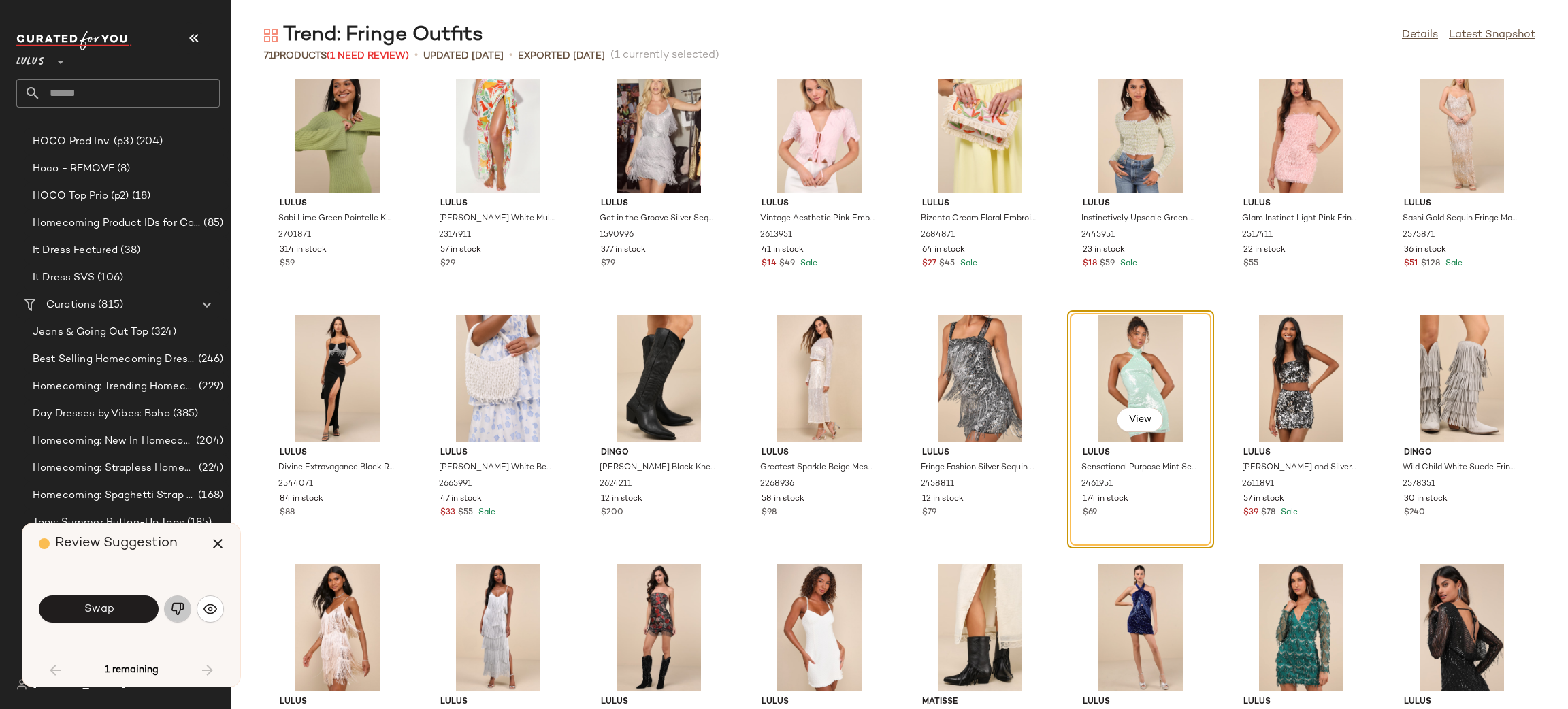
click at [168, 613] on button "button" at bounding box center [177, 608] width 27 height 27
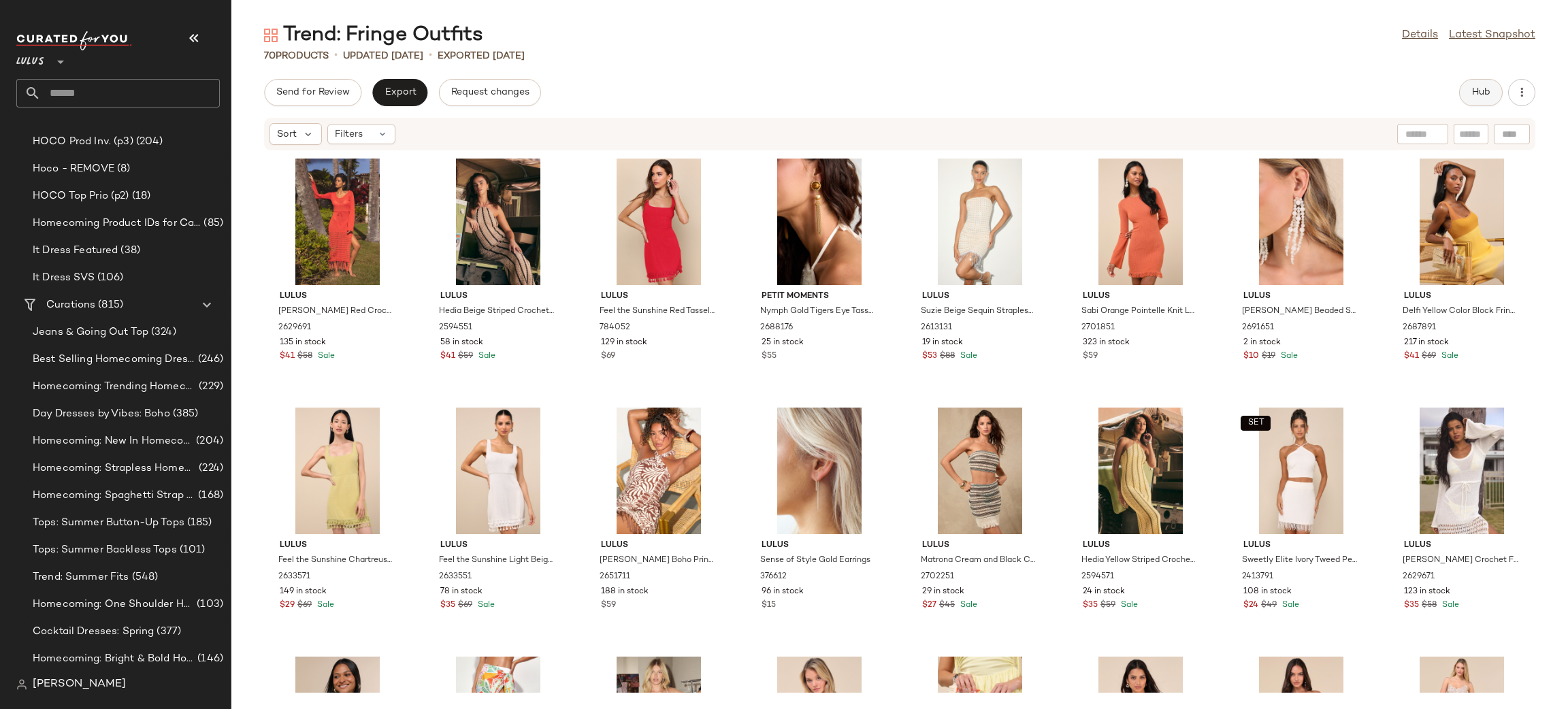
click at [1477, 87] on span "Hub" at bounding box center [1481, 92] width 19 height 11
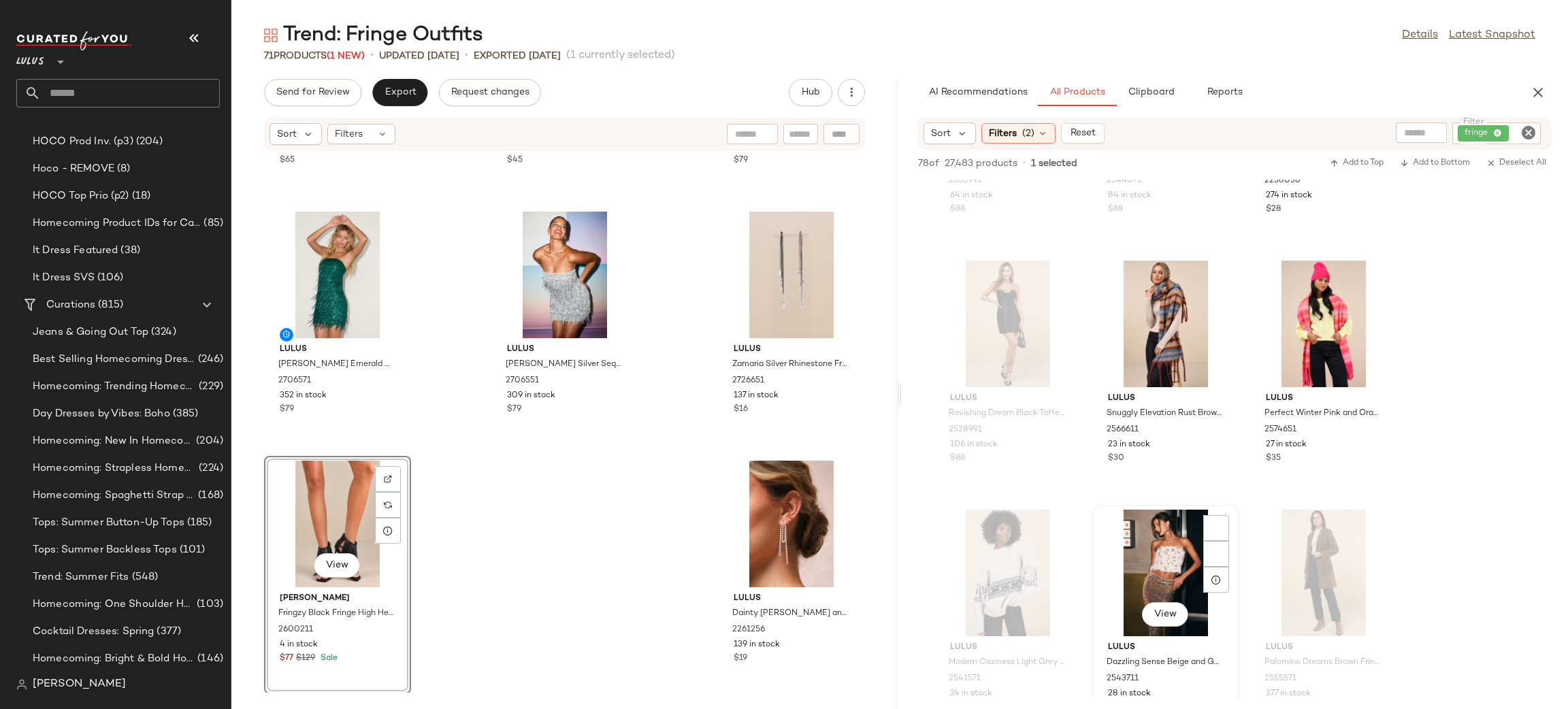
scroll to position [3163, 0]
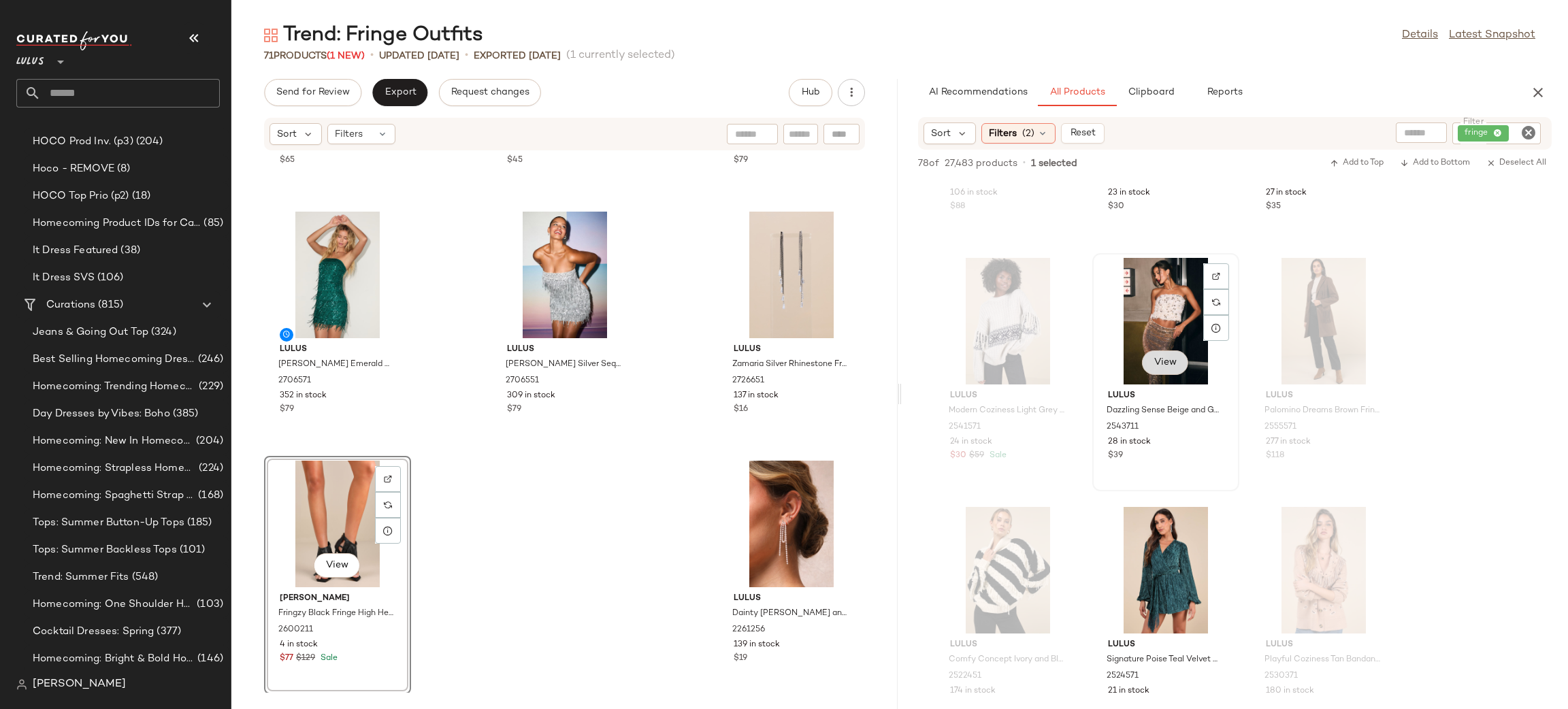
click at [1174, 367] on button "View" at bounding box center [1165, 363] width 46 height 25
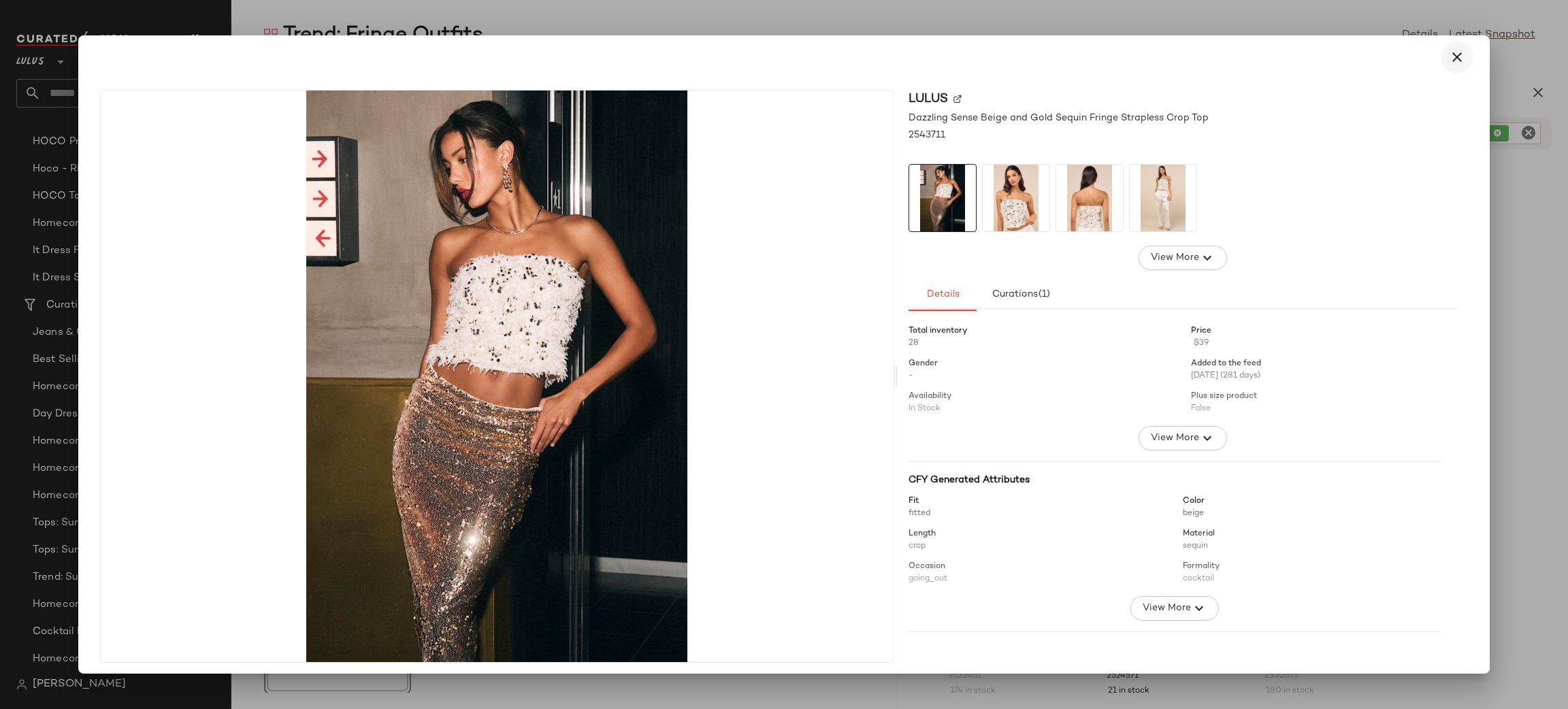
click at [1449, 53] on icon "button" at bounding box center [1456, 57] width 16 height 16
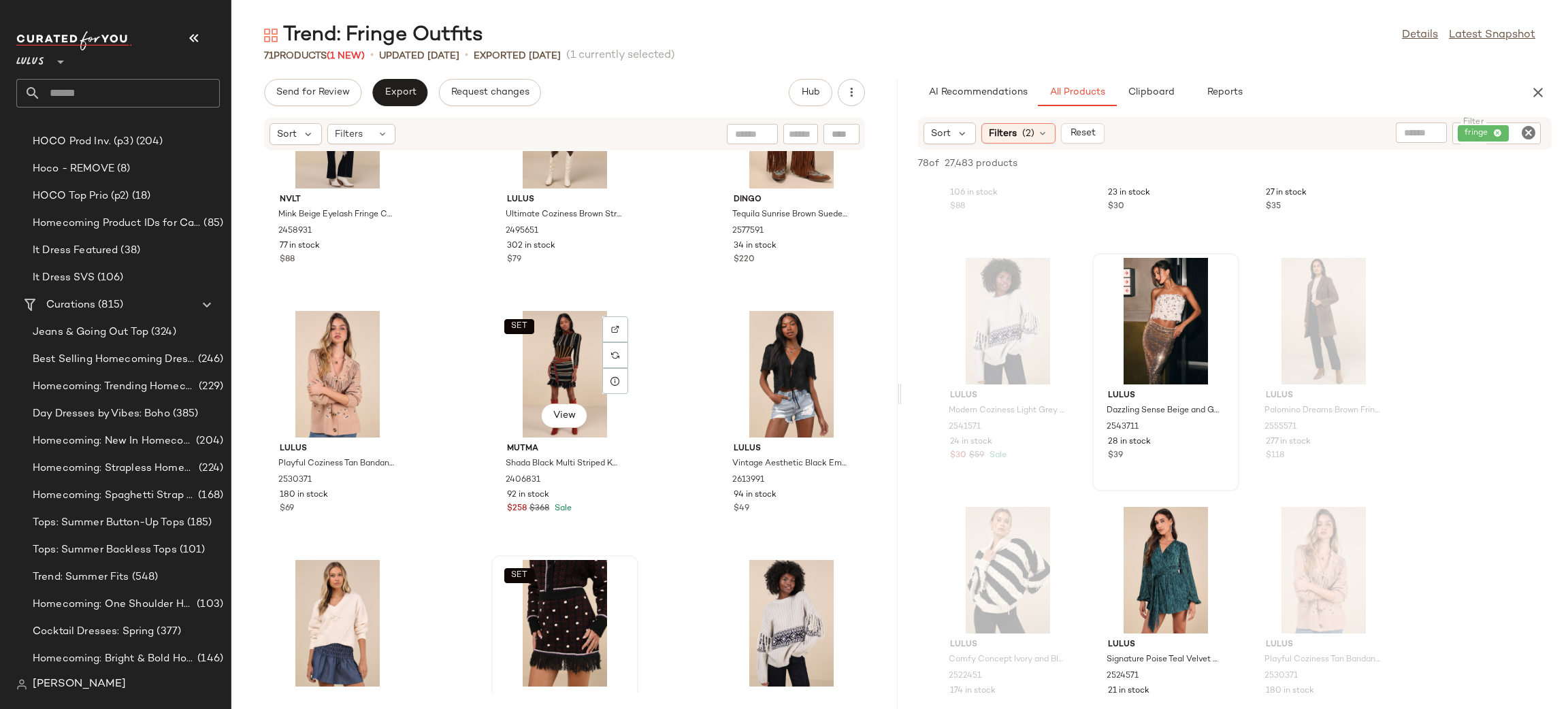
scroll to position [5434, 0]
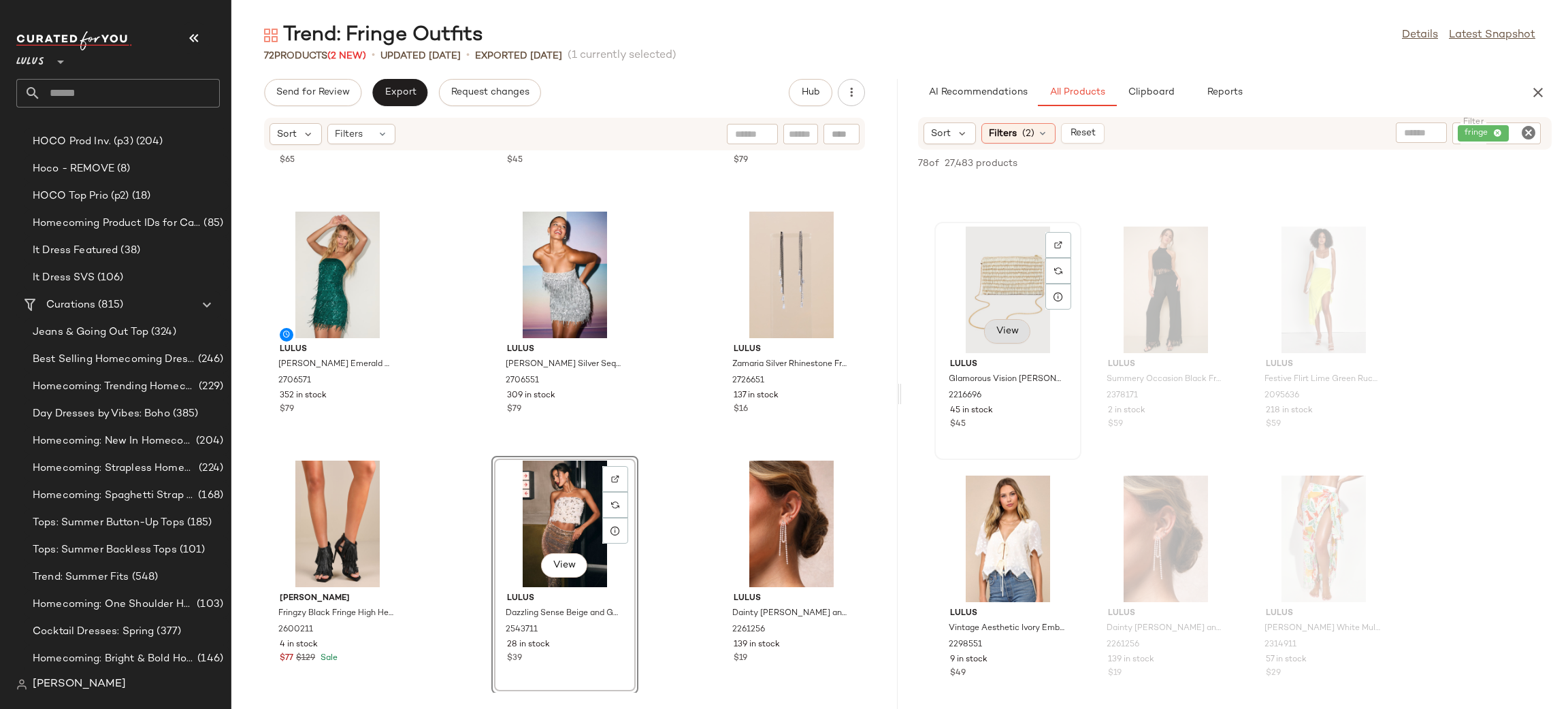
click at [1007, 331] on span "View" at bounding box center [1007, 331] width 23 height 11
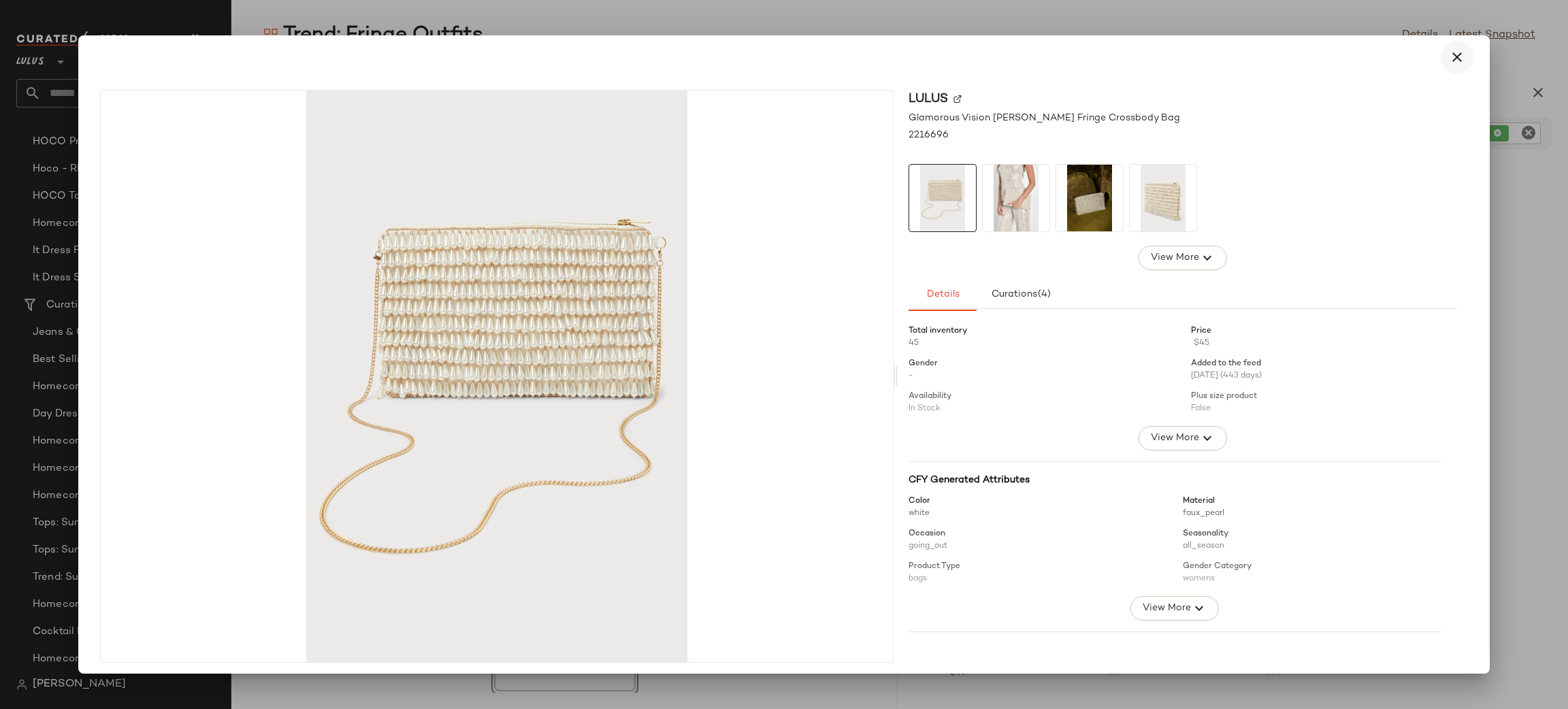
click at [1461, 56] on button "button" at bounding box center [1456, 57] width 33 height 33
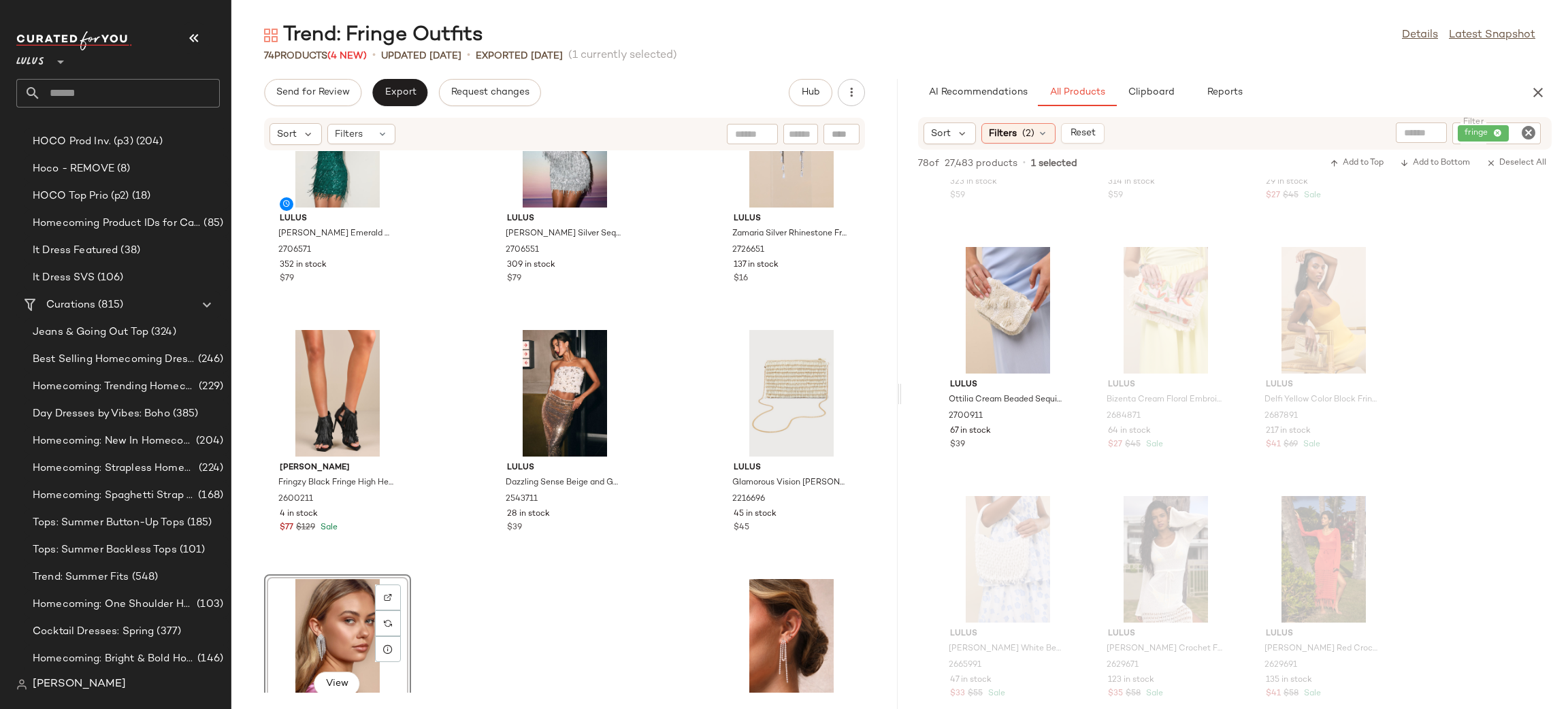
scroll to position [0, 0]
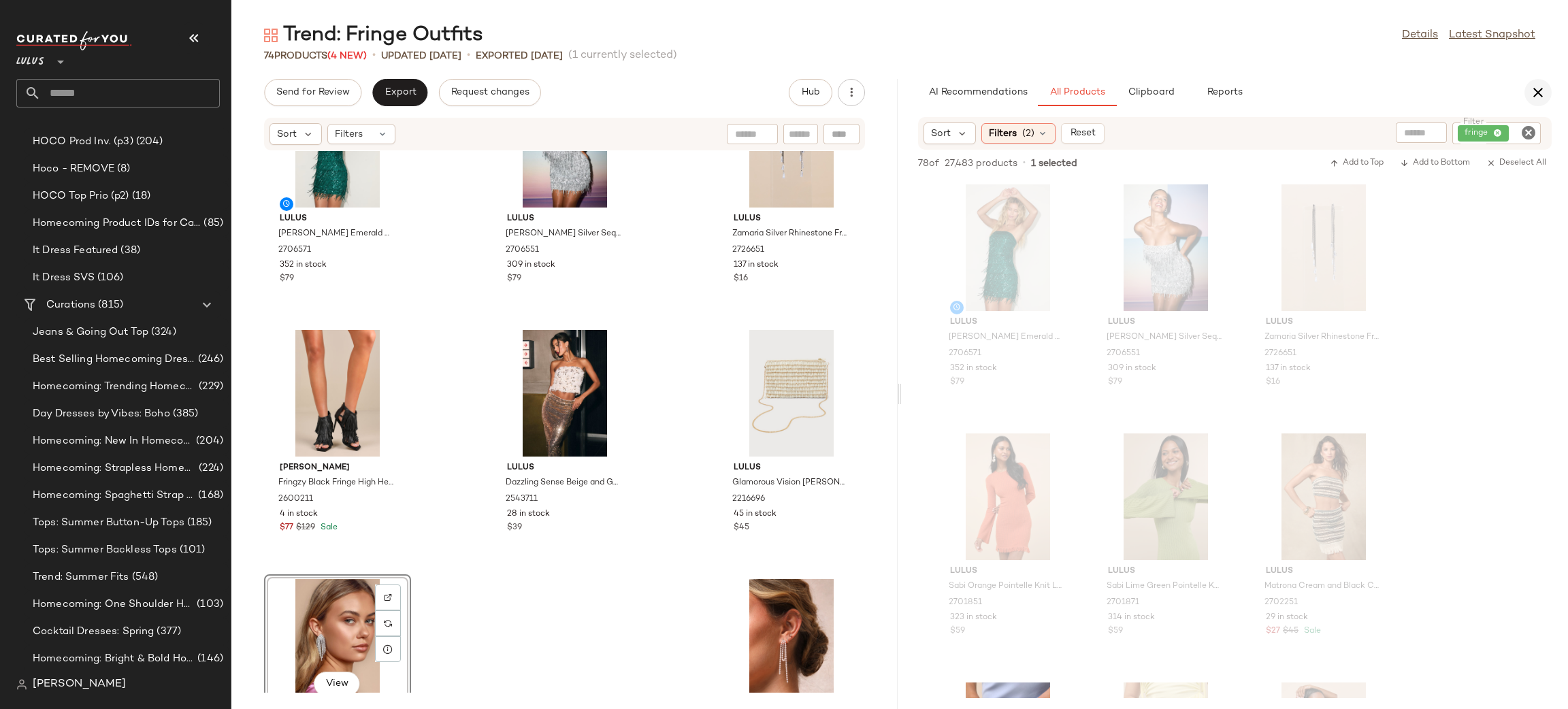
click at [1539, 81] on button "button" at bounding box center [1537, 92] width 27 height 27
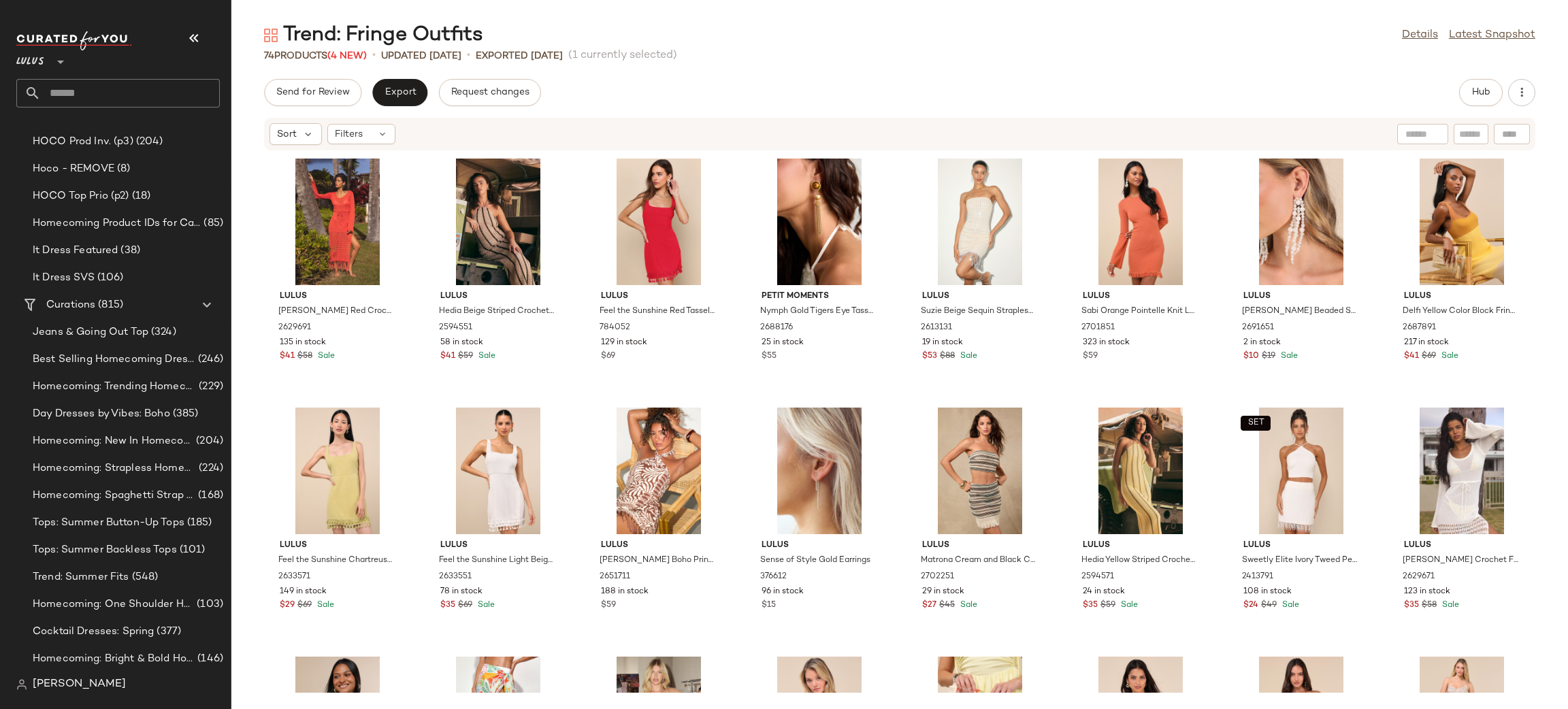
click at [391, 112] on div "Send for Review Export Request changes Hub Sort Filters Lulus [PERSON_NAME] Red…" at bounding box center [900, 394] width 1336 height 630
click at [398, 101] on button "Export" at bounding box center [400, 92] width 55 height 27
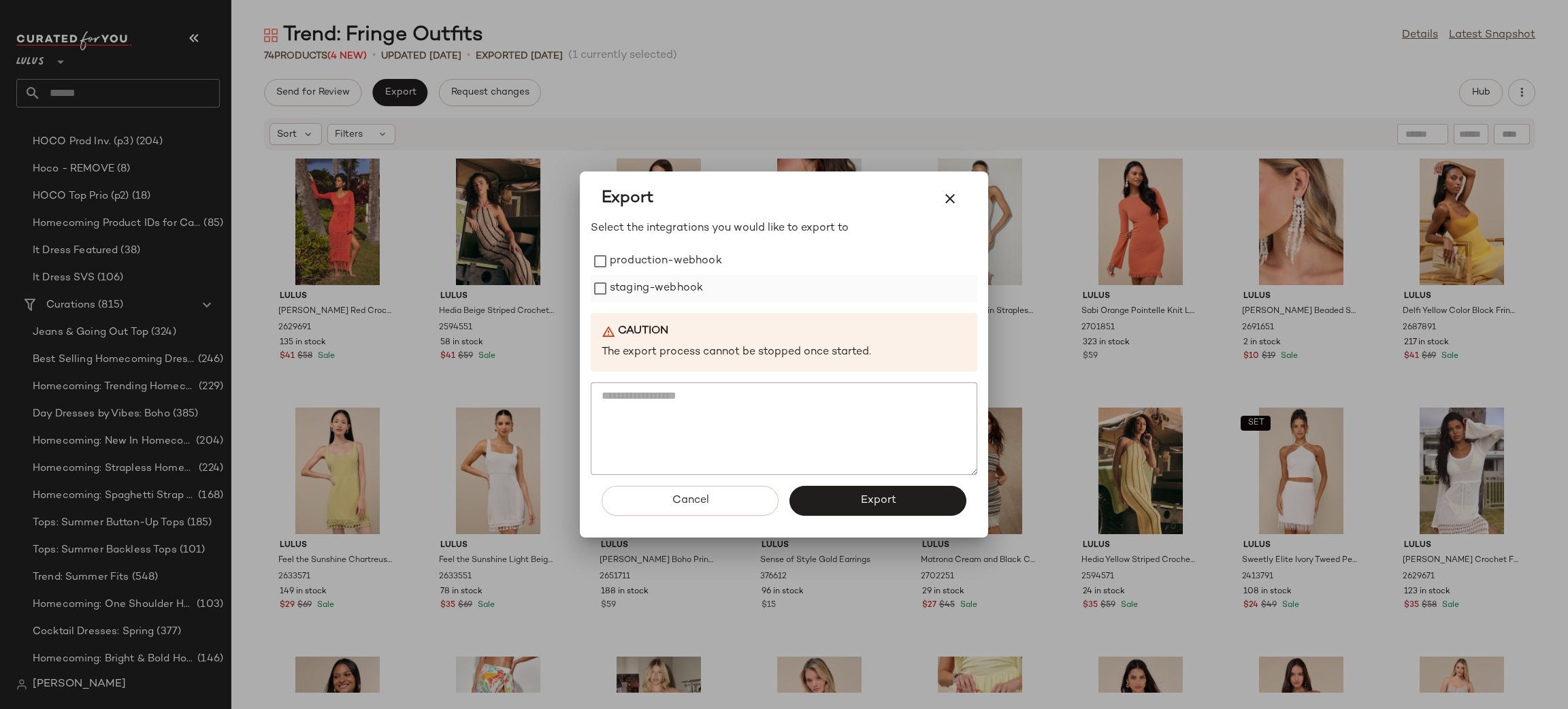
drag, startPoint x: 654, startPoint y: 264, endPoint x: 670, endPoint y: 281, distance: 23.3
click at [655, 262] on label "production-webhook" at bounding box center [665, 261] width 112 height 27
drag, startPoint x: 670, startPoint y: 282, endPoint x: 816, endPoint y: 405, distance: 190.9
click at [670, 281] on label "staging-webhook" at bounding box center [656, 288] width 93 height 27
click at [877, 489] on button "Export" at bounding box center [877, 500] width 177 height 30
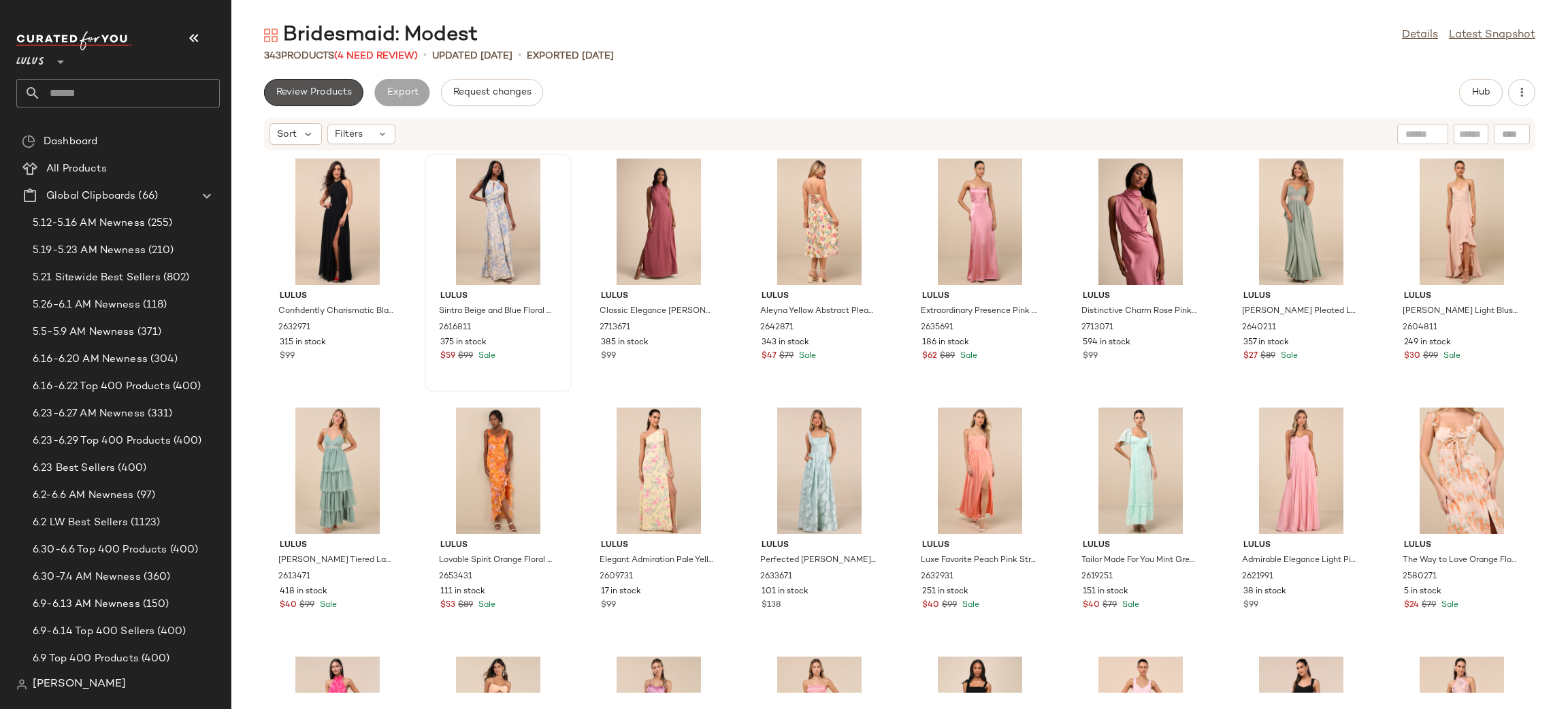
drag, startPoint x: 341, startPoint y: 87, endPoint x: 540, endPoint y: 214, distance: 236.1
click at [341, 86] on button "Review Products" at bounding box center [314, 92] width 99 height 27
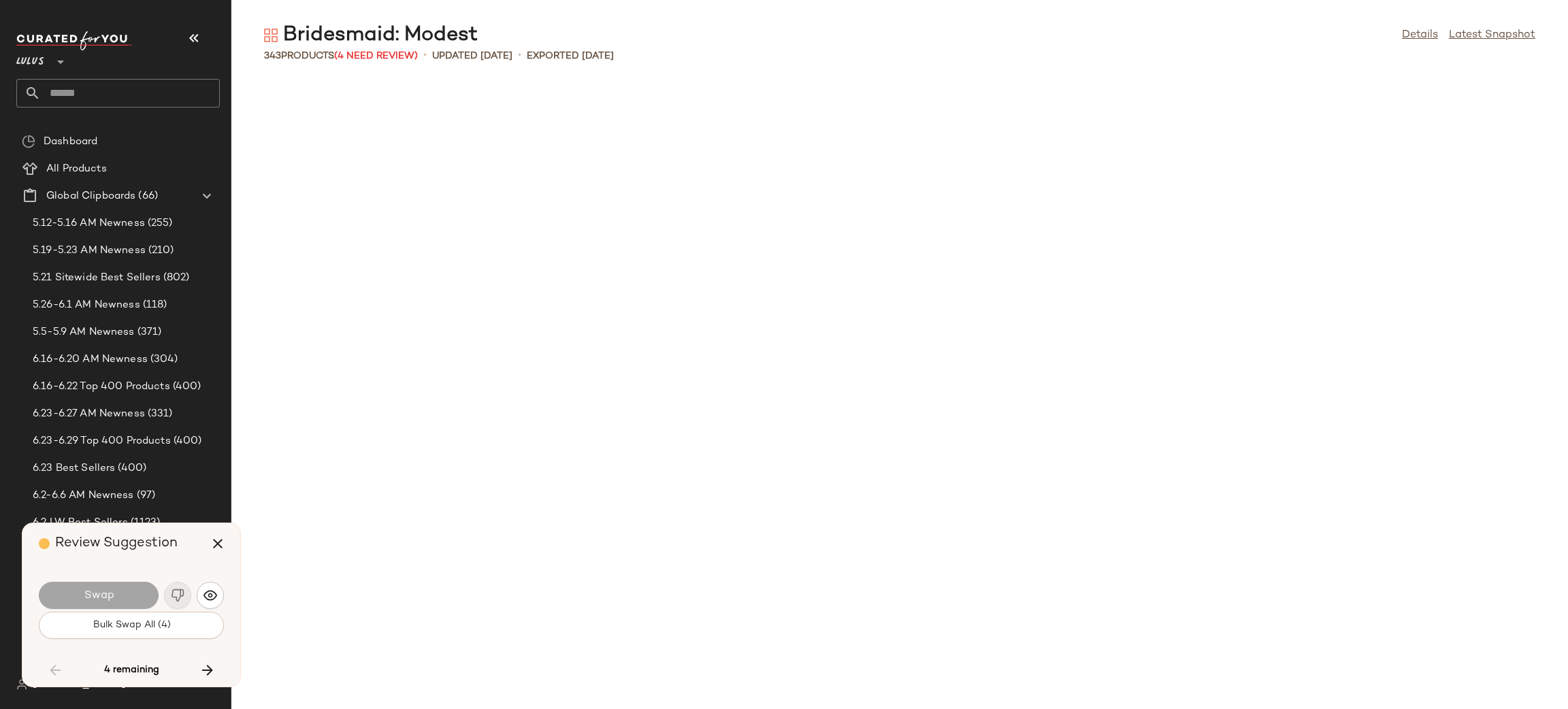
scroll to position [5475, 0]
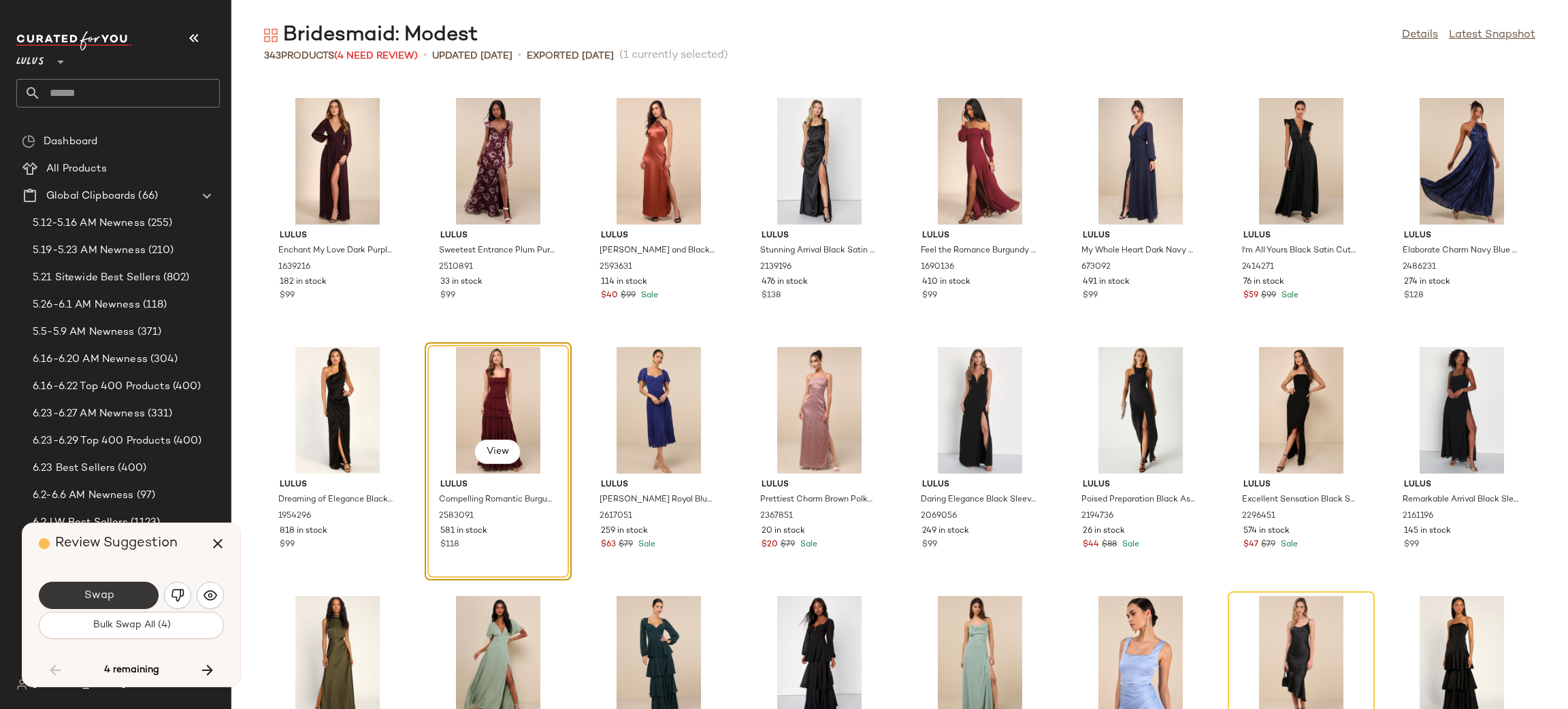
click at [91, 597] on span "Swap" at bounding box center [98, 595] width 31 height 13
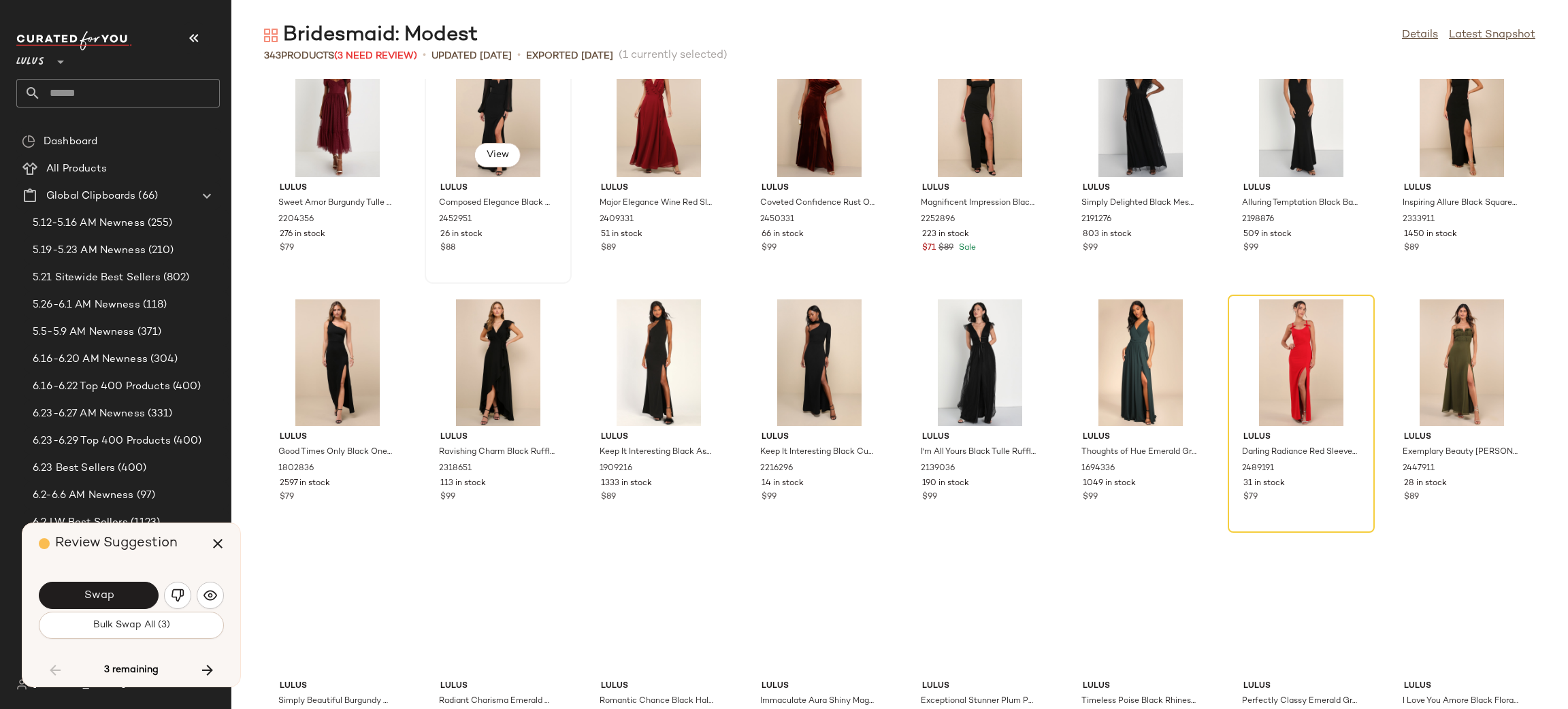
scroll to position [6523, 0]
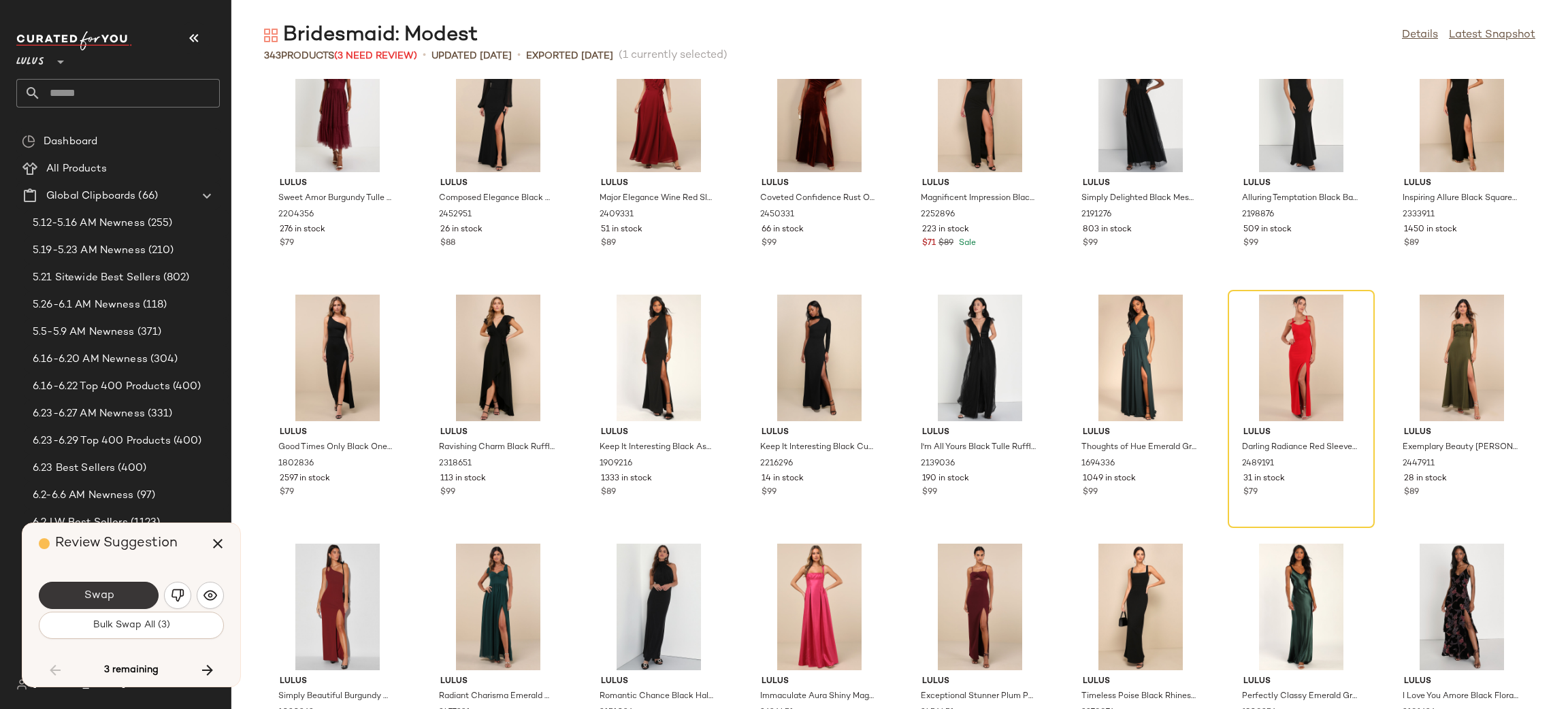
click at [112, 594] on span "Swap" at bounding box center [98, 595] width 31 height 13
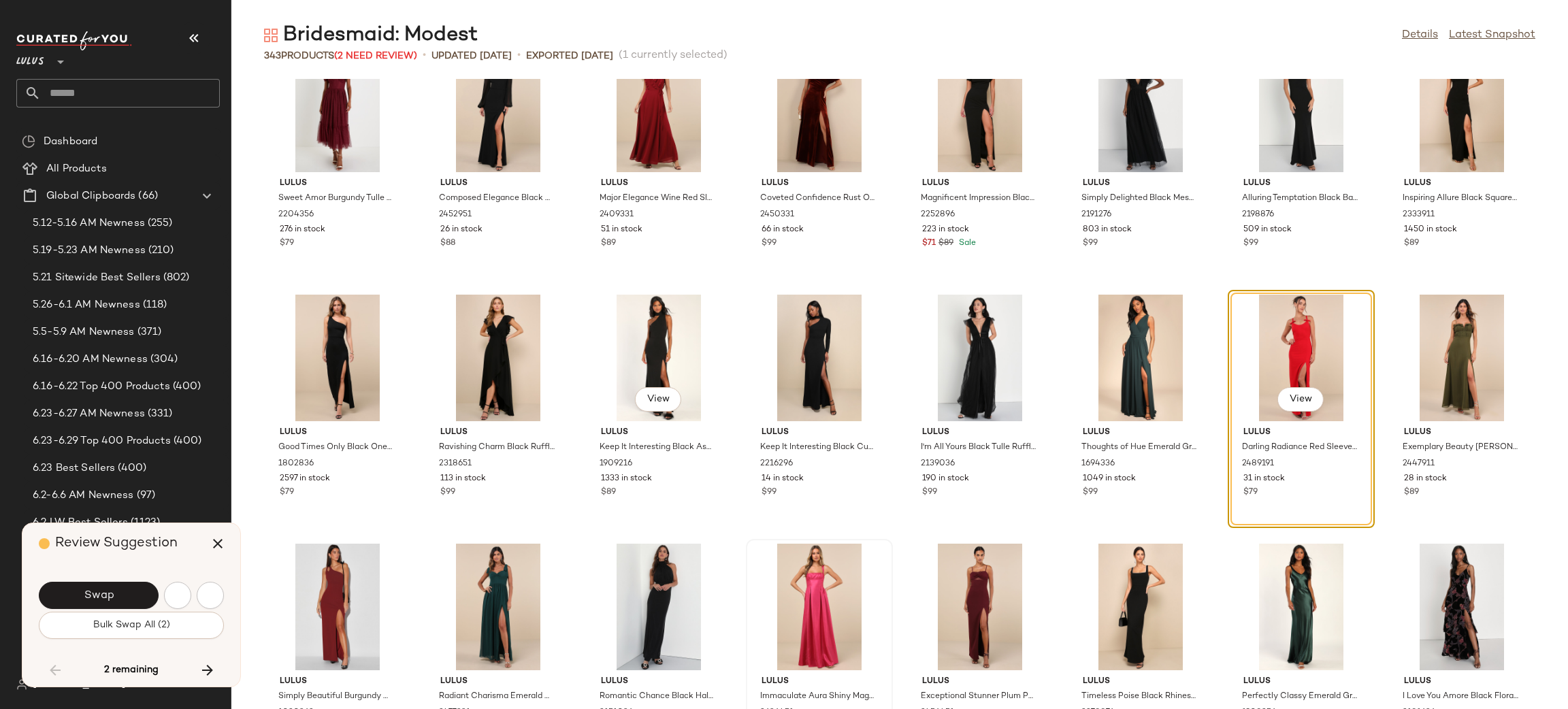
scroll to position [6472, 0]
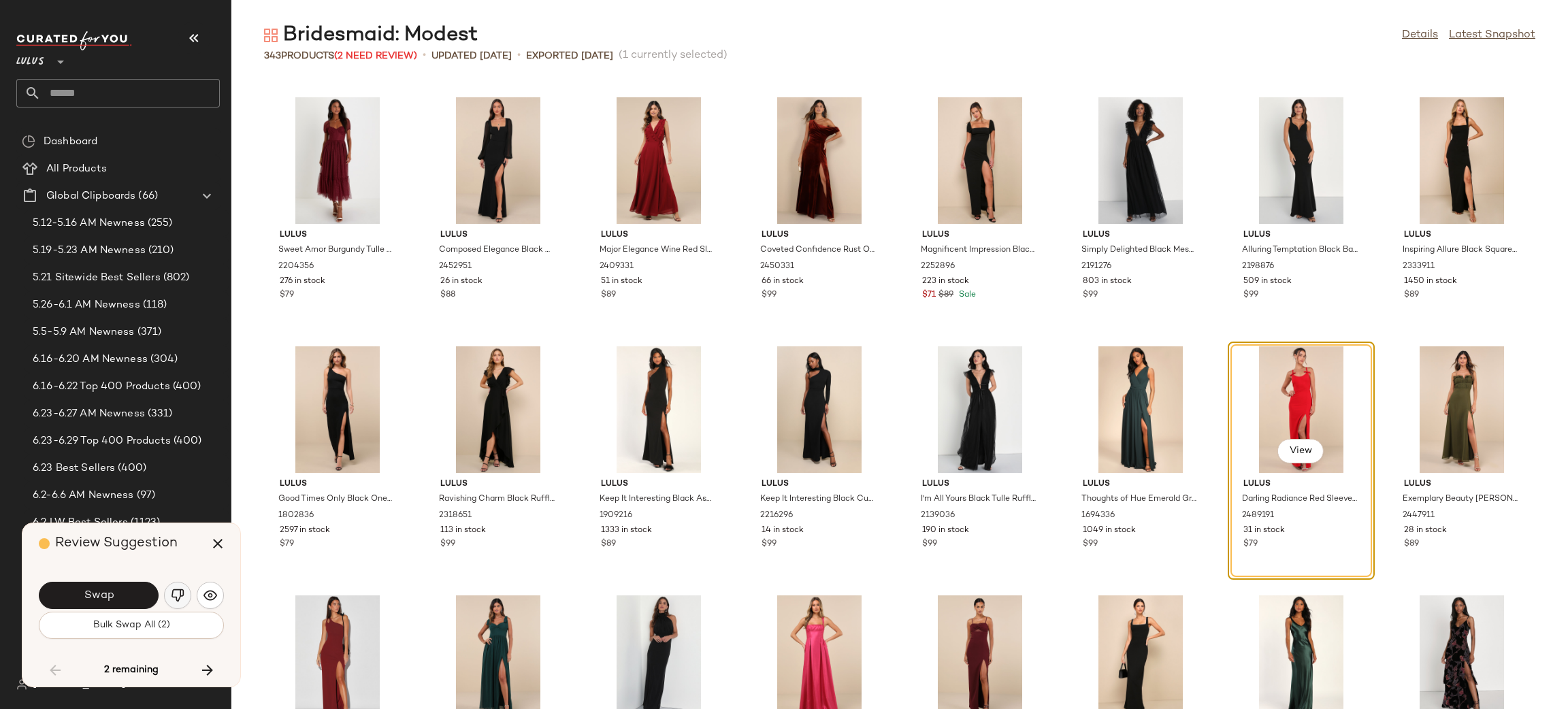
click at [175, 584] on button "button" at bounding box center [177, 594] width 27 height 27
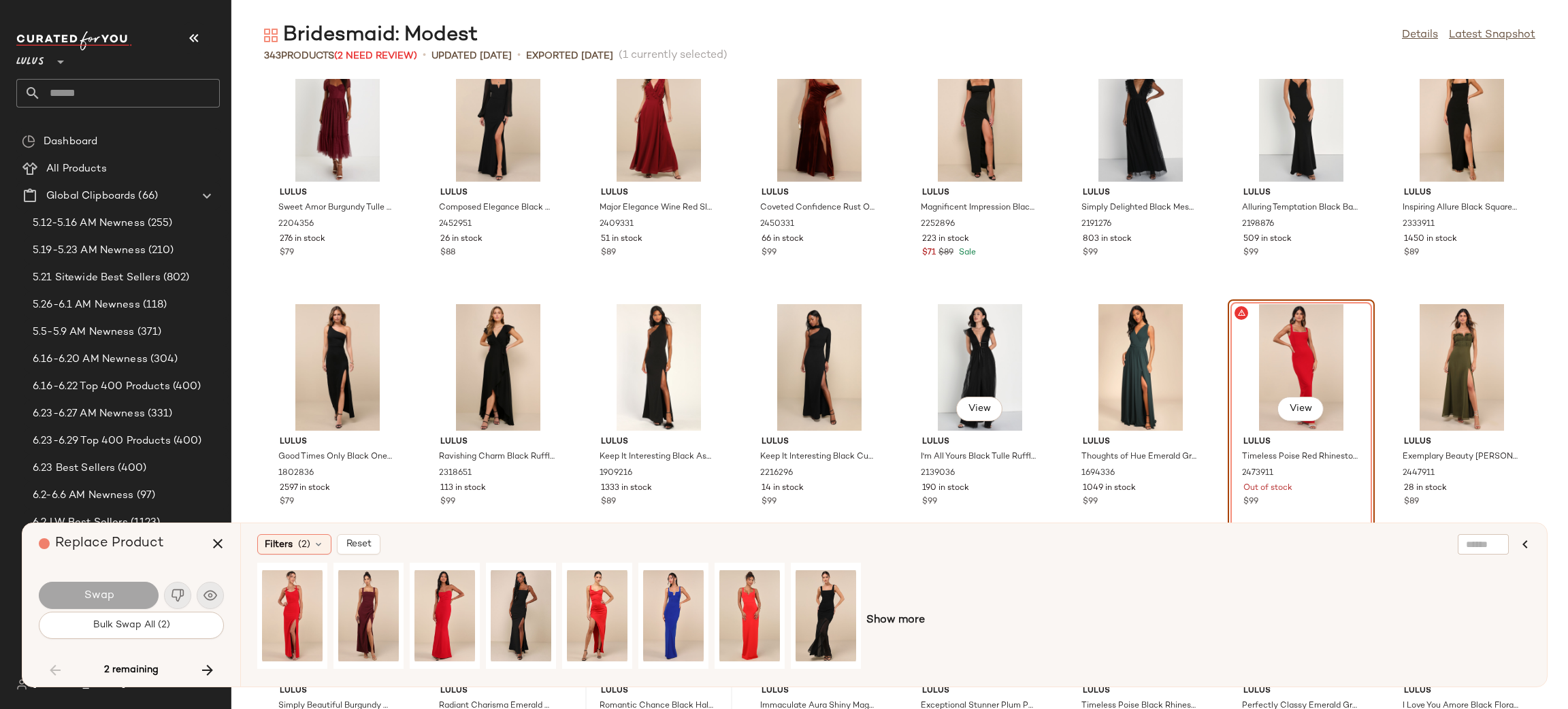
scroll to position [6595, 0]
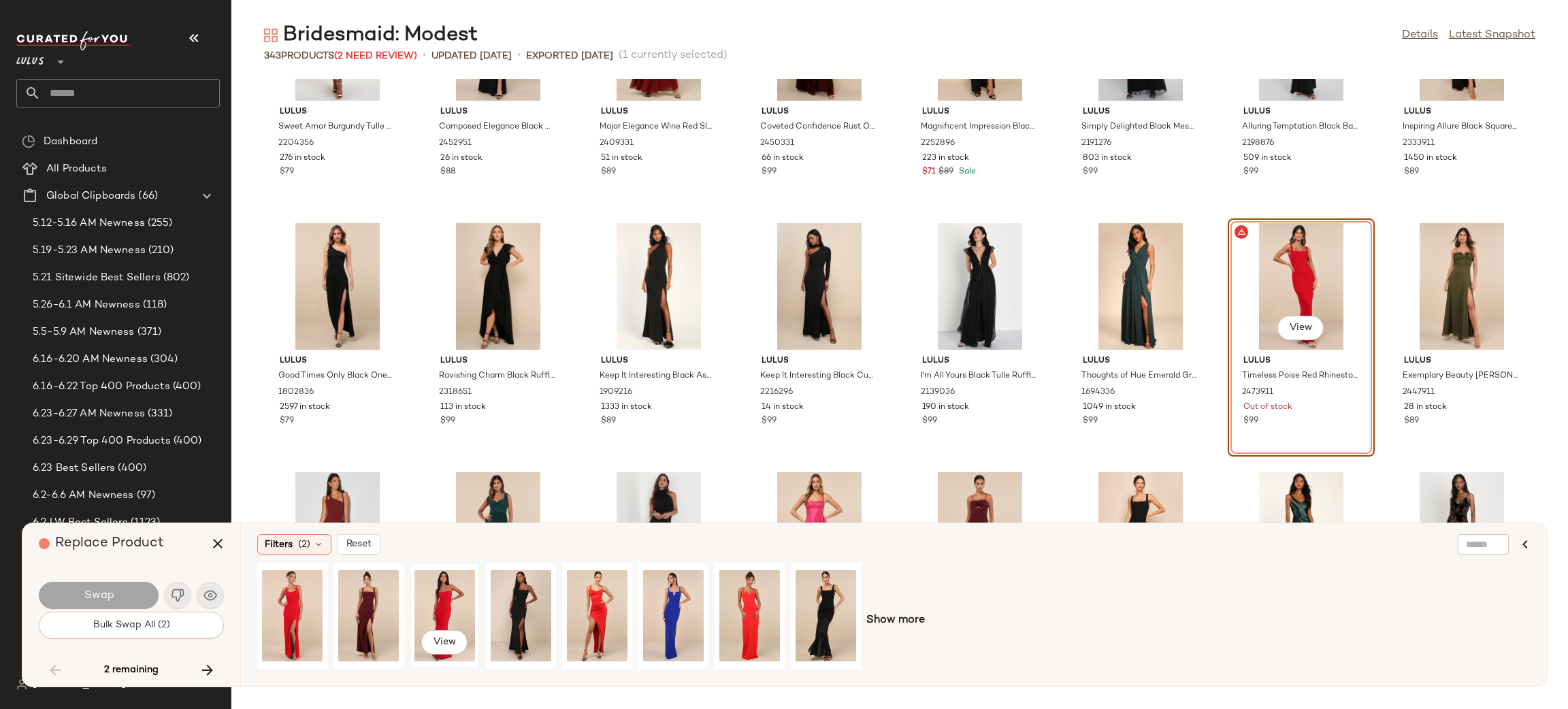
click at [423, 617] on div "View" at bounding box center [444, 615] width 60 height 97
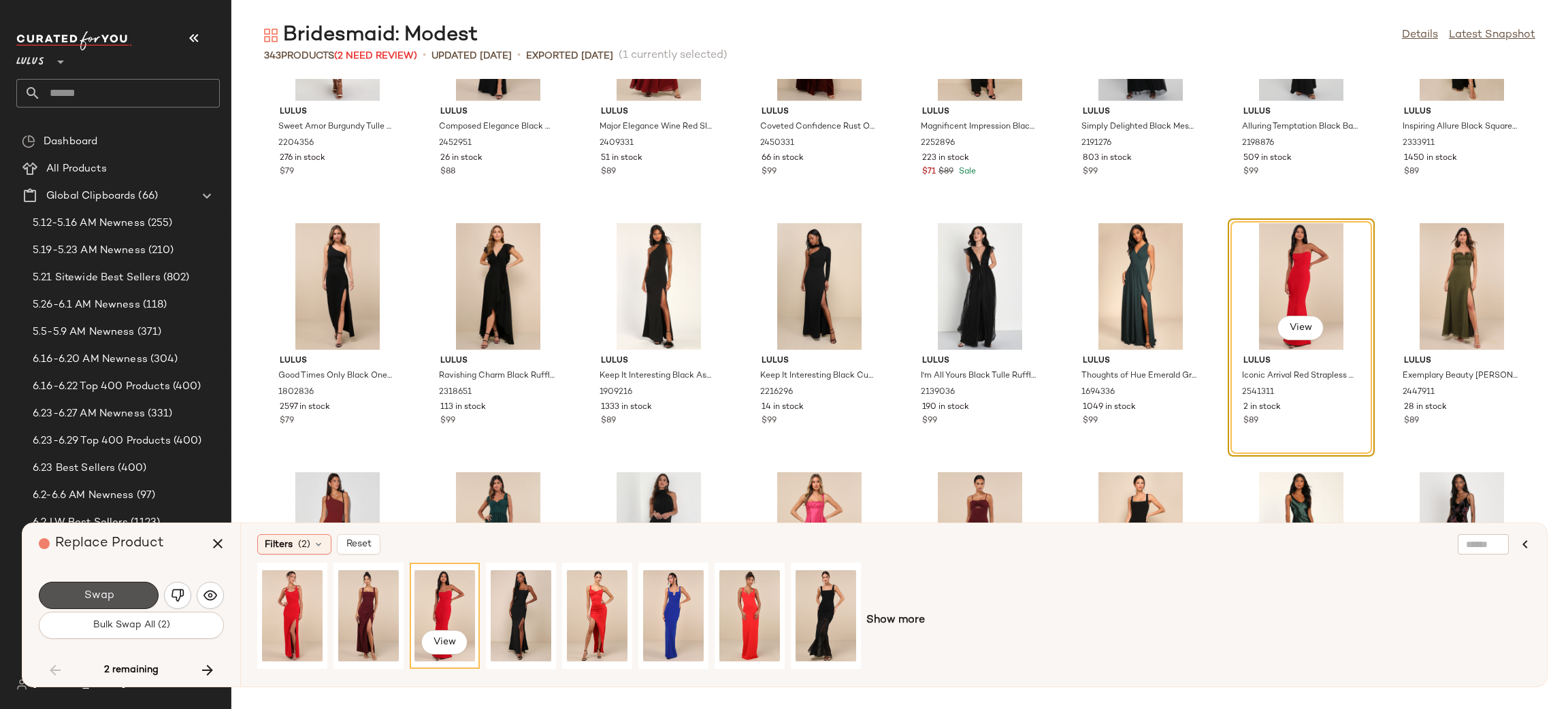
click at [94, 583] on button "Swap" at bounding box center [98, 594] width 120 height 27
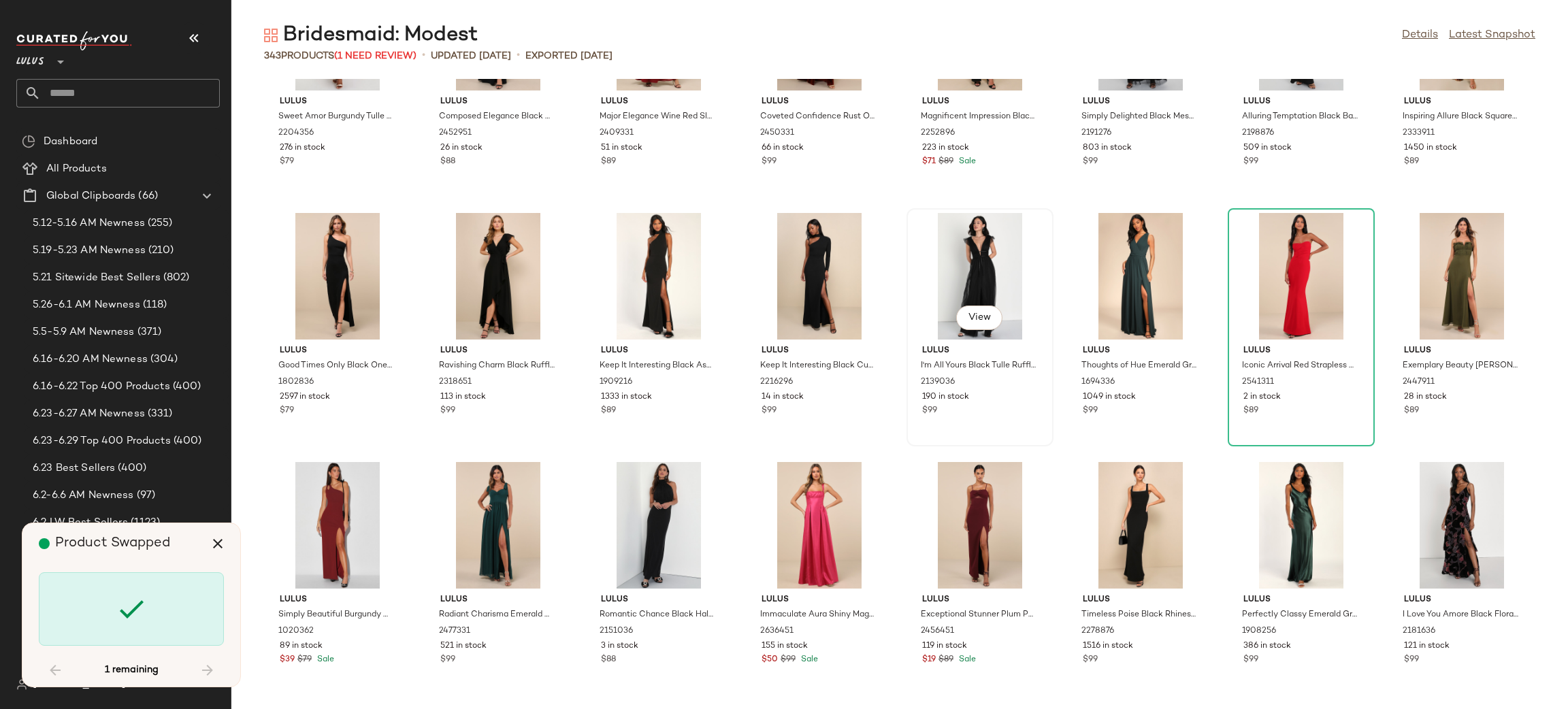
scroll to position [6628, 0]
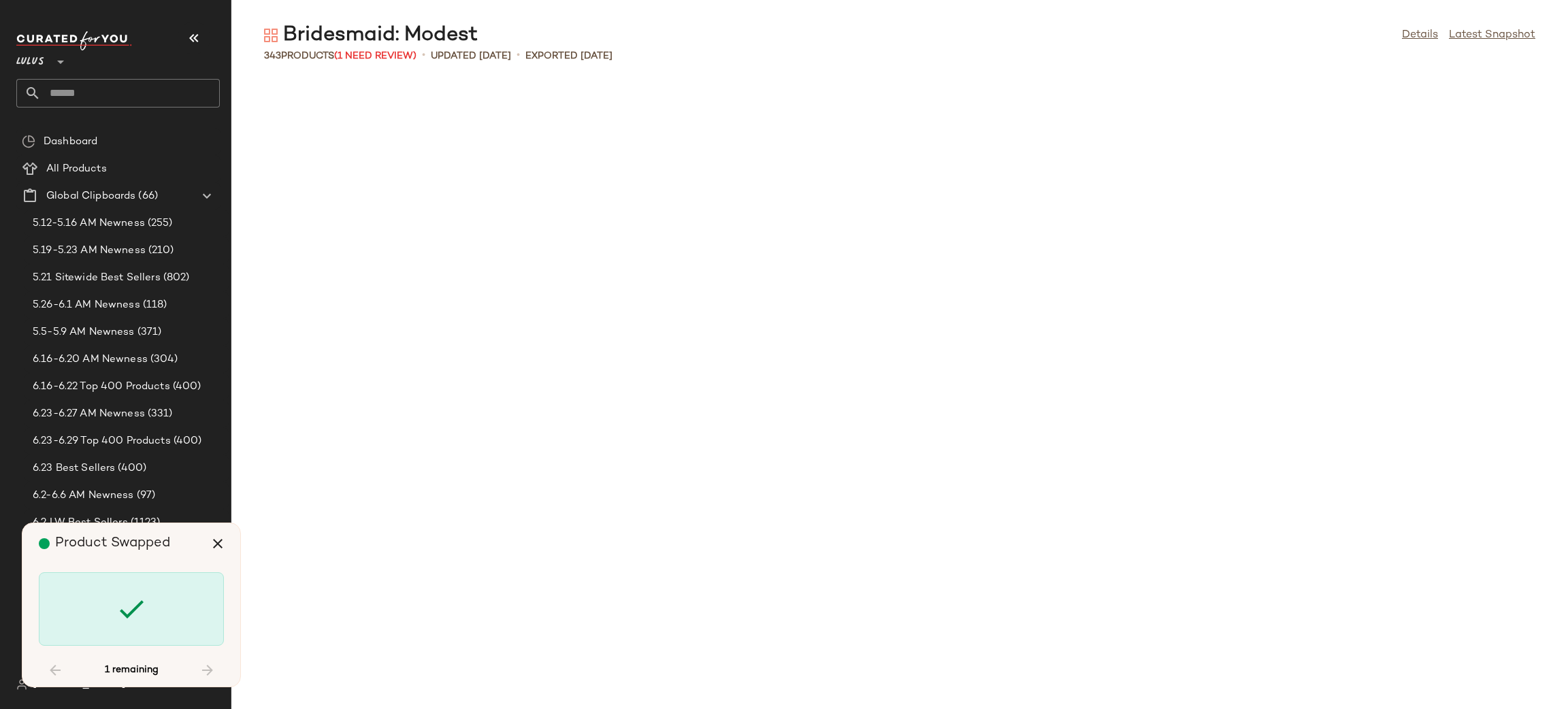
scroll to position [9708, 0]
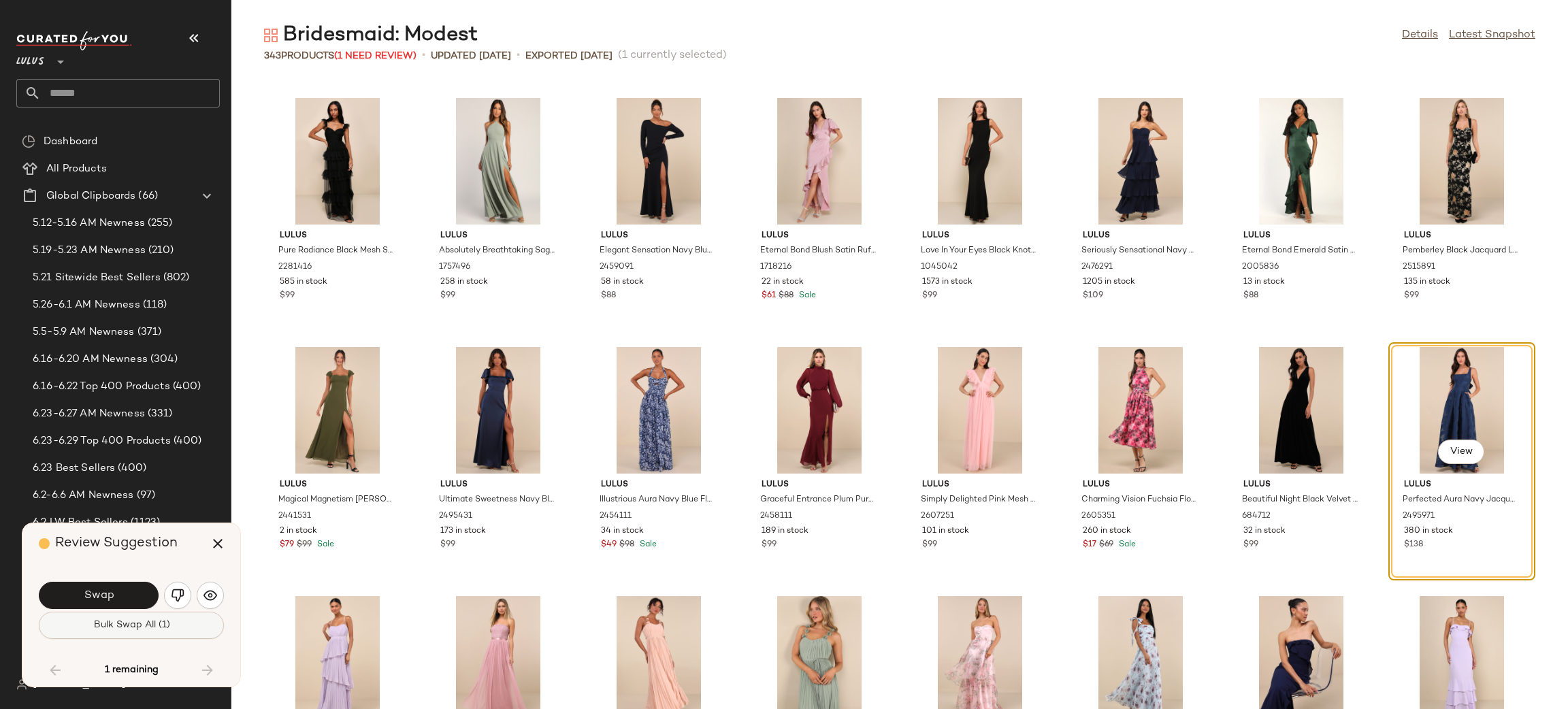
click at [179, 624] on button "Bulk Swap All (1)" at bounding box center [131, 625] width 185 height 27
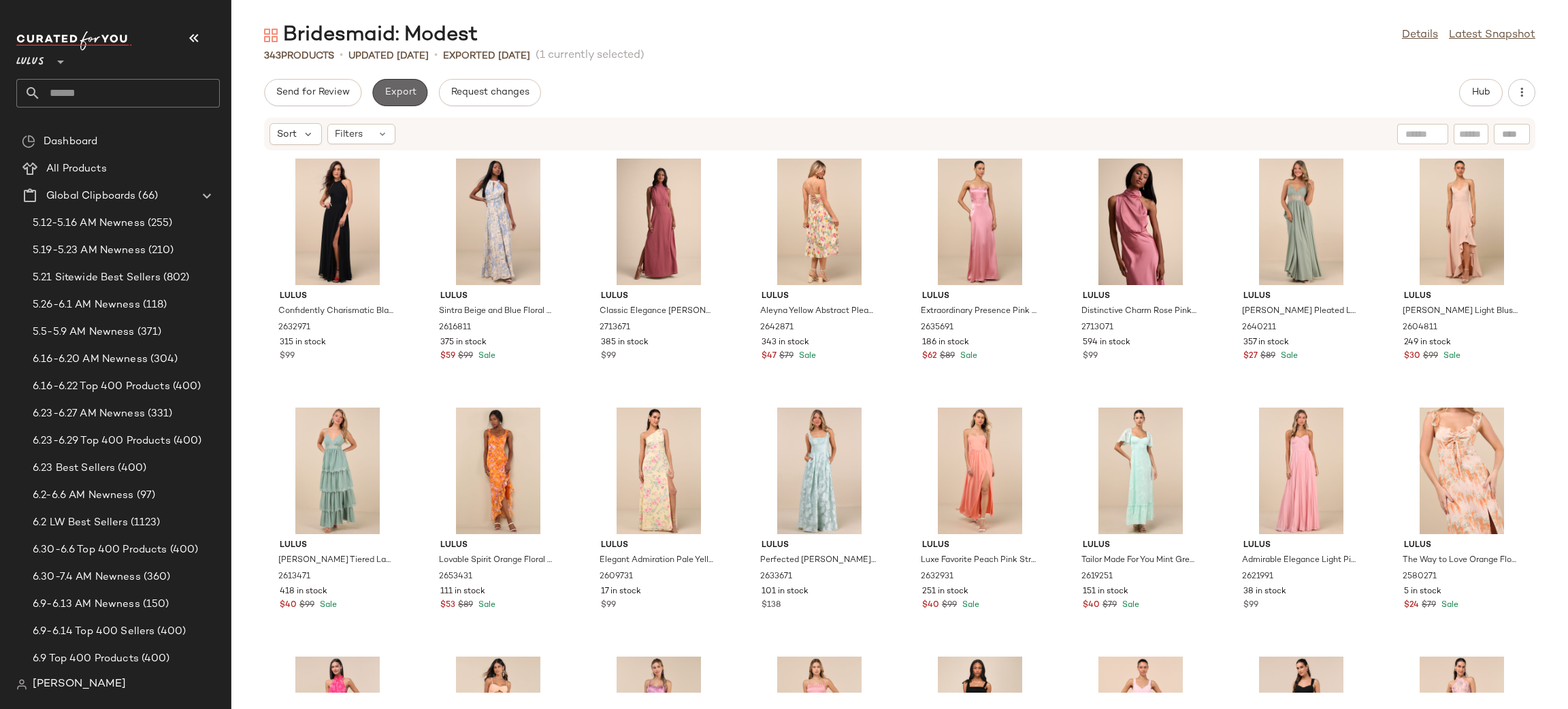
click at [409, 91] on span "Export" at bounding box center [400, 92] width 32 height 11
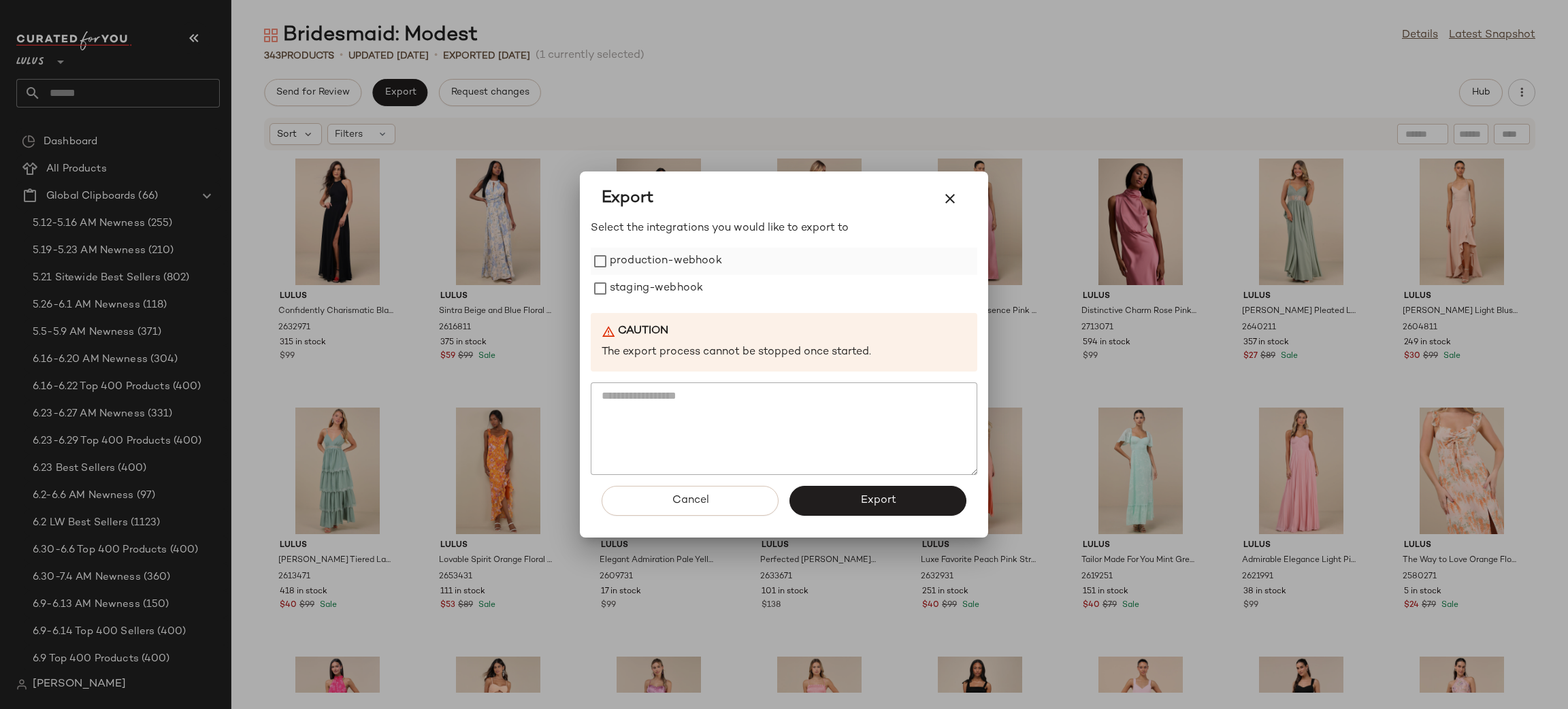
click at [638, 256] on label "production-webhook" at bounding box center [665, 261] width 112 height 27
click at [659, 289] on label "staging-webhook" at bounding box center [656, 288] width 93 height 27
click at [957, 488] on button "Export" at bounding box center [877, 500] width 177 height 30
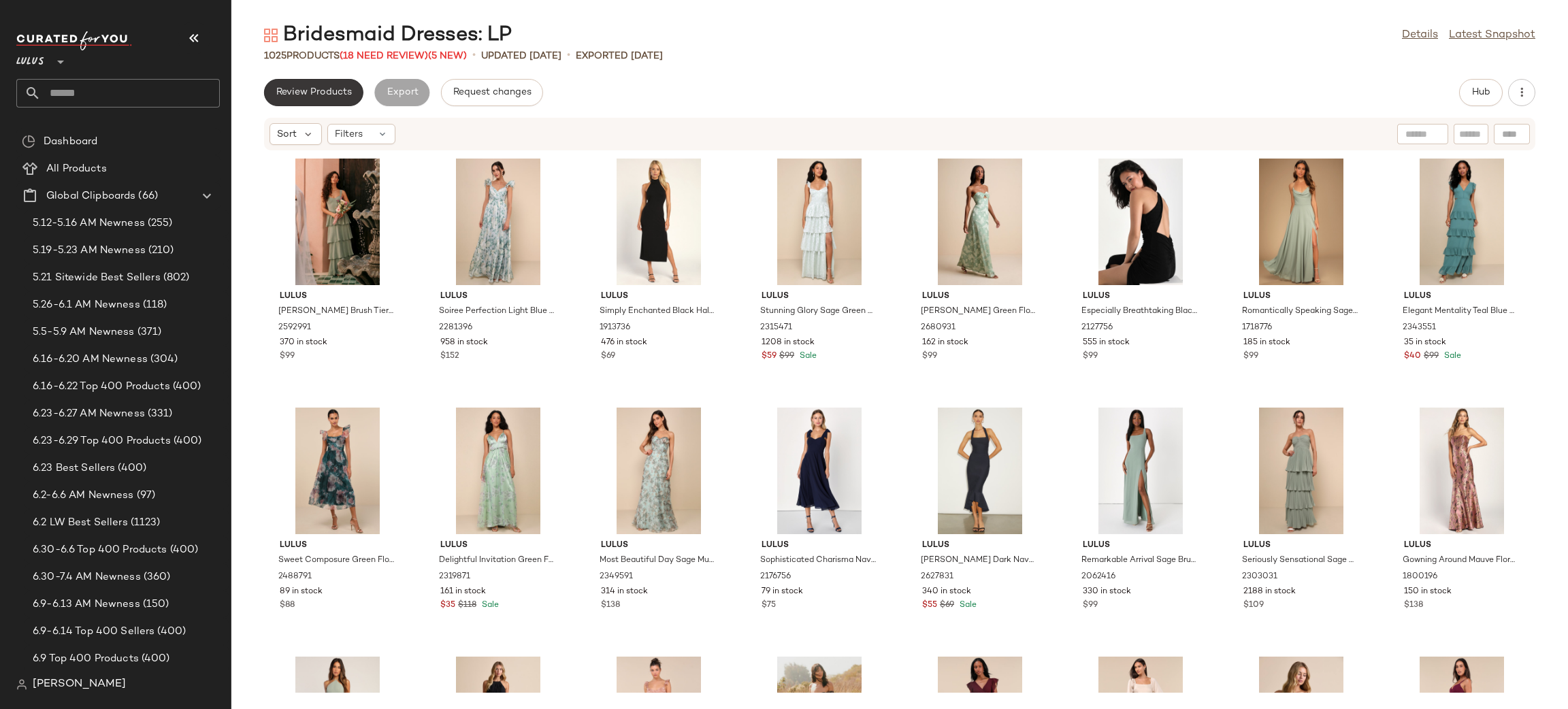
click at [328, 87] on span "Review Products" at bounding box center [314, 92] width 76 height 11
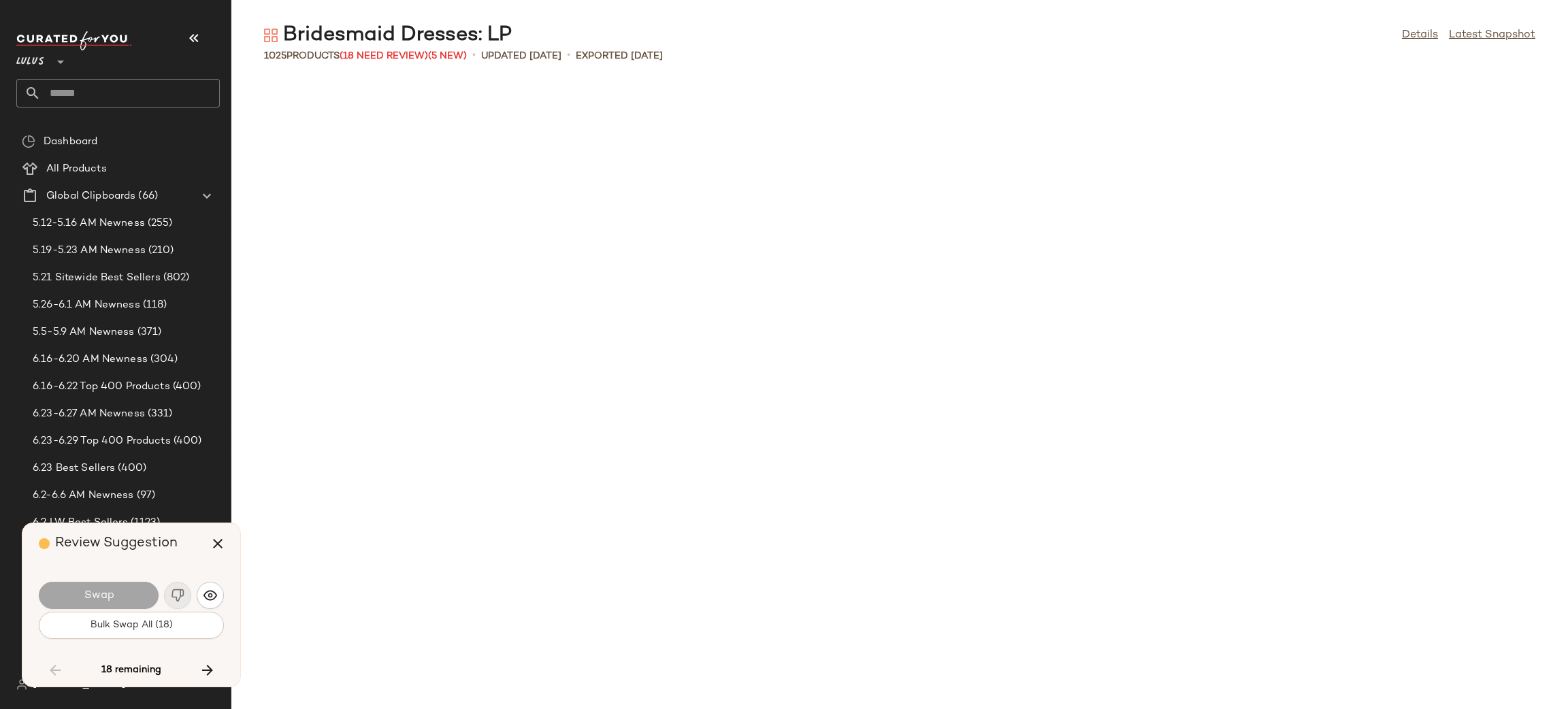
scroll to position [8463, 0]
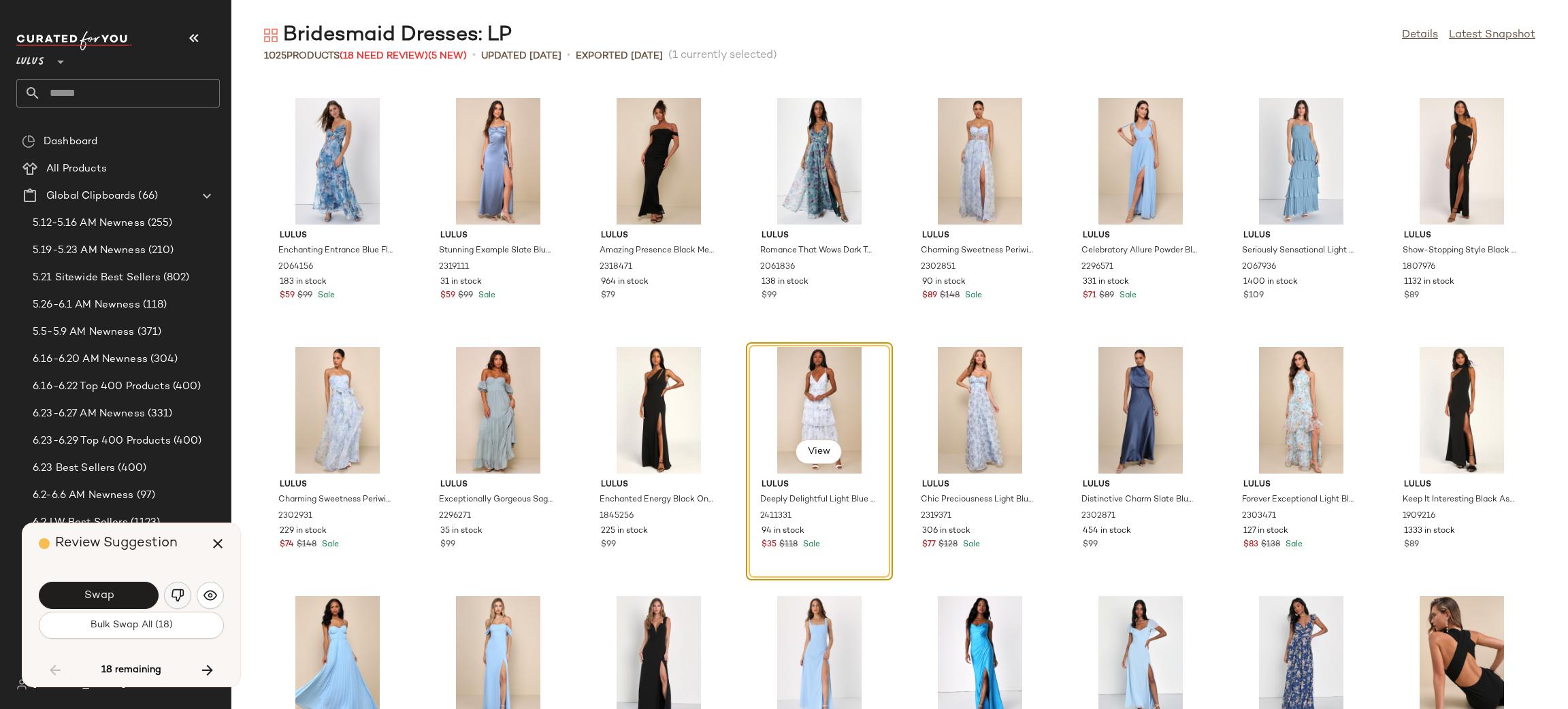
click at [184, 596] on img "button" at bounding box center [178, 595] width 14 height 14
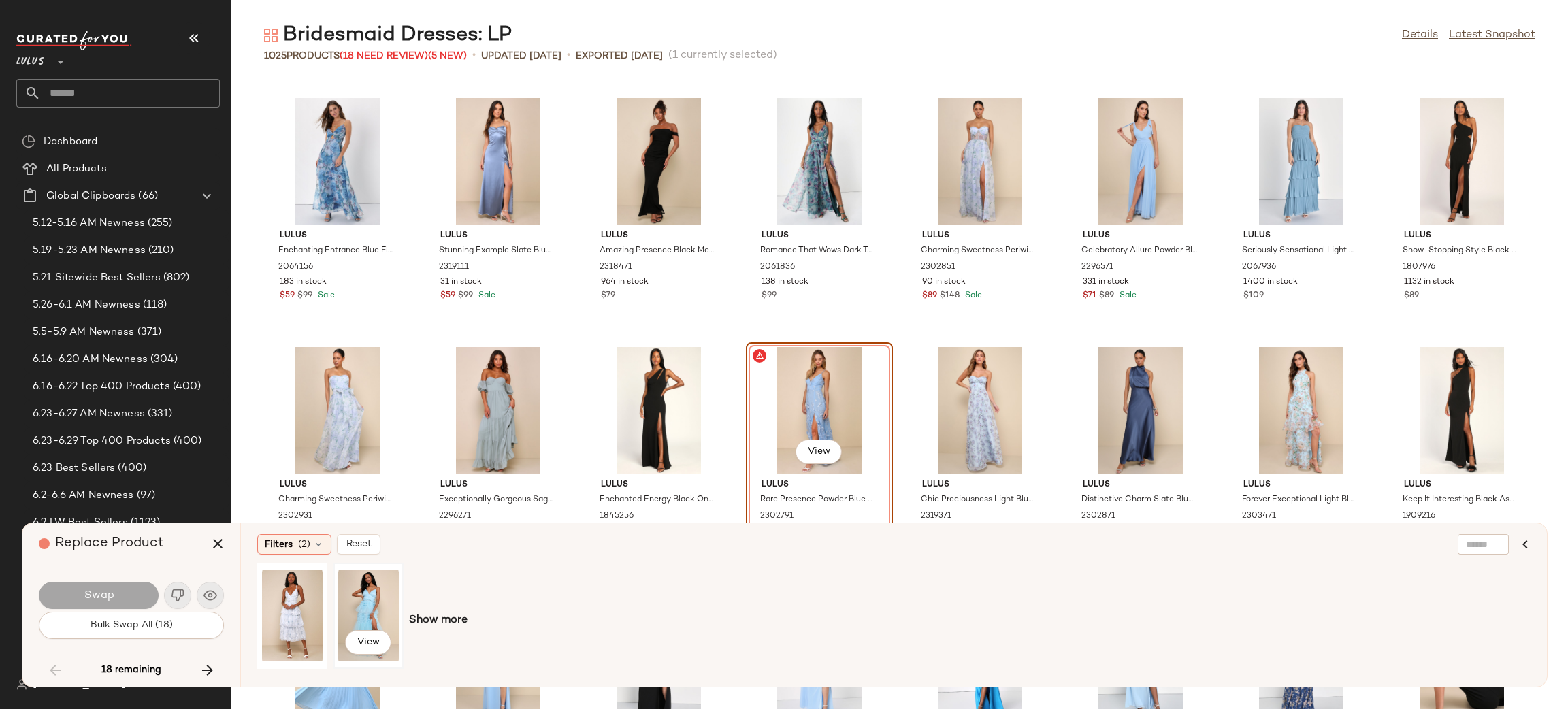
click at [356, 614] on div "View" at bounding box center [369, 615] width 60 height 97
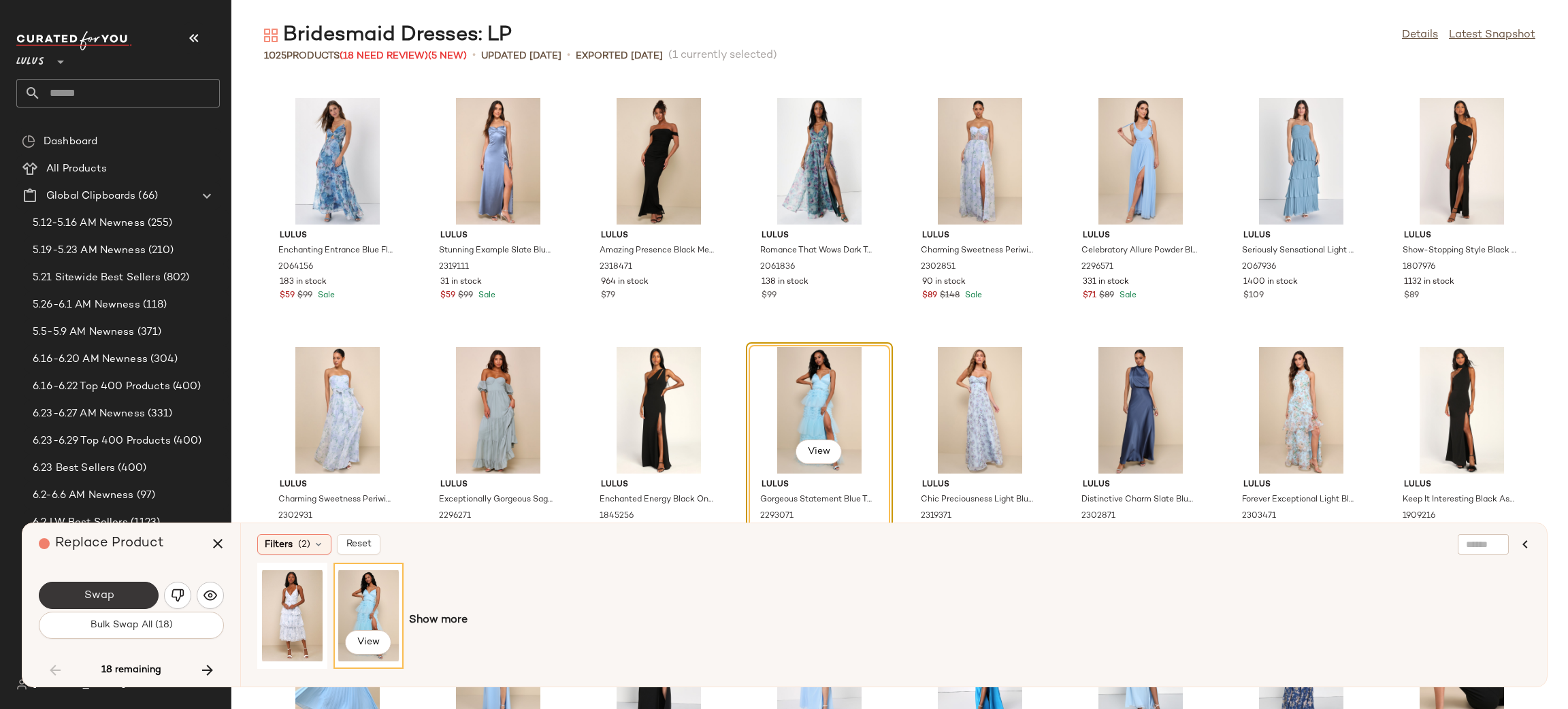
click at [125, 591] on button "Swap" at bounding box center [98, 594] width 120 height 27
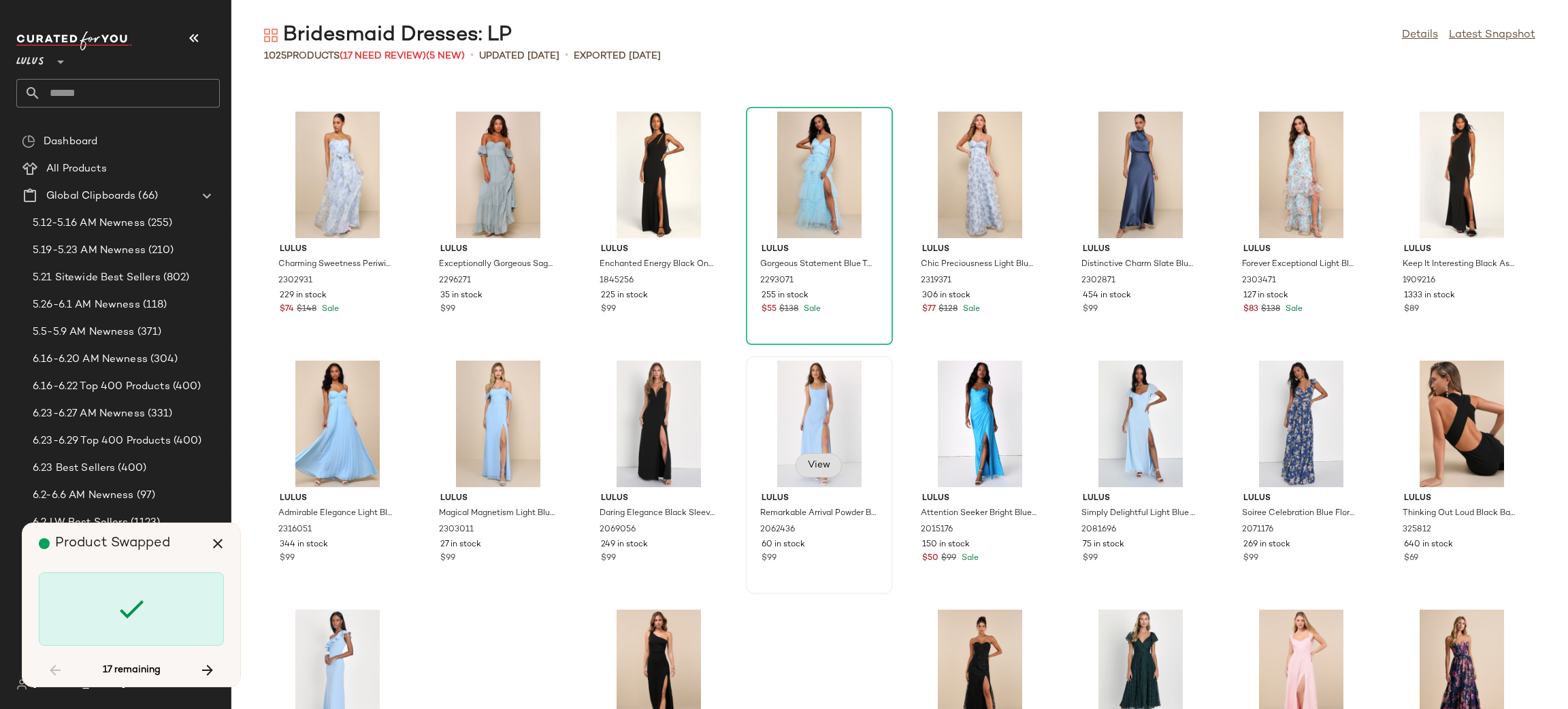
scroll to position [8788, 0]
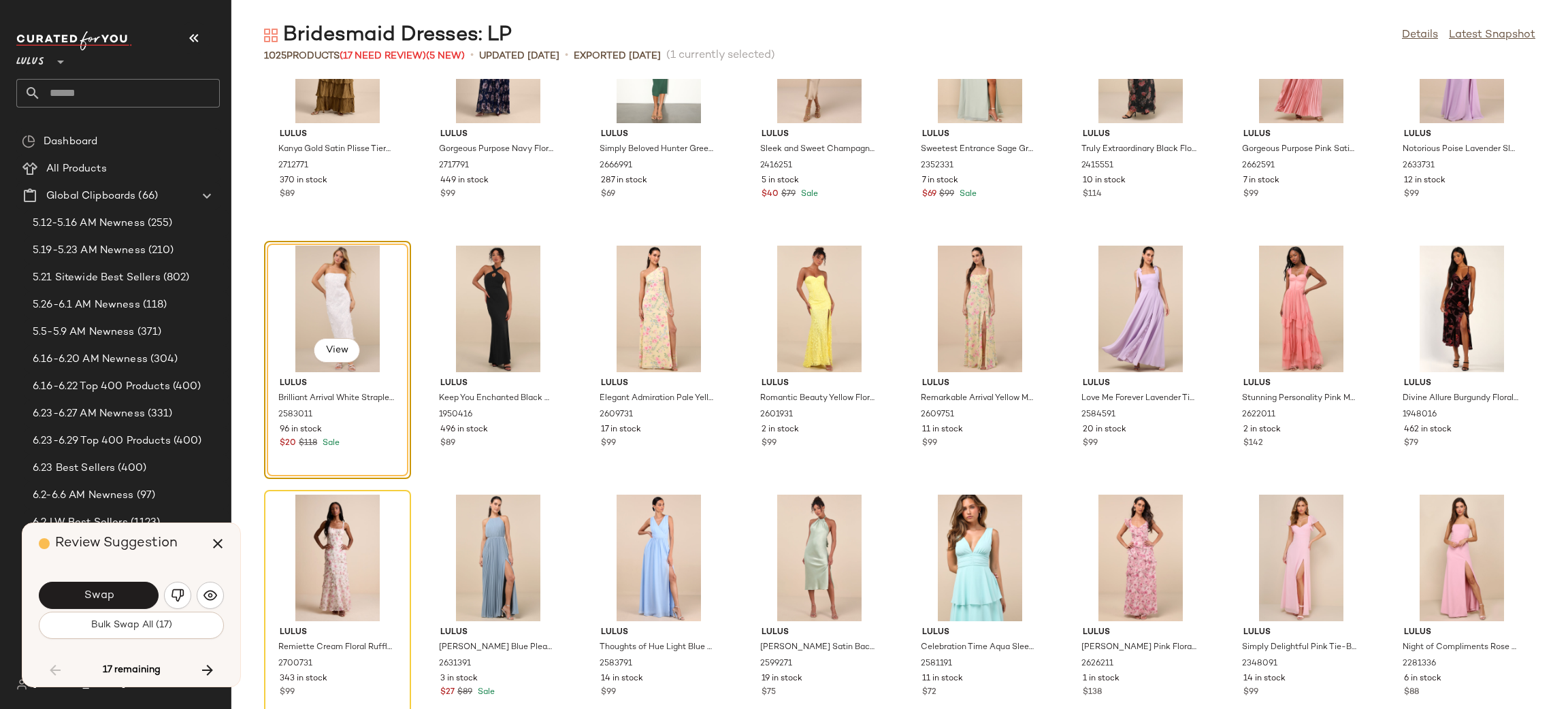
scroll to position [27497, 0]
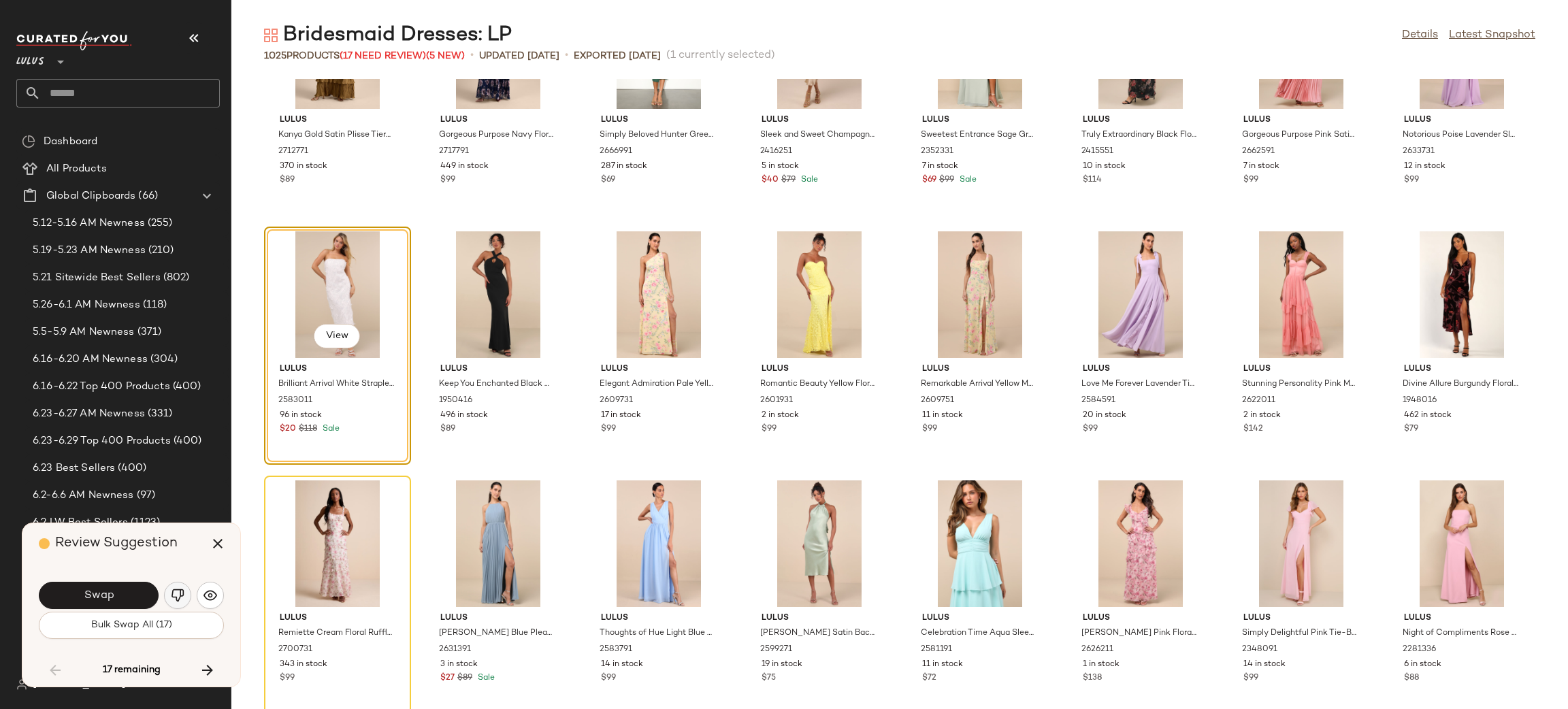
click at [174, 597] on img "button" at bounding box center [178, 595] width 14 height 14
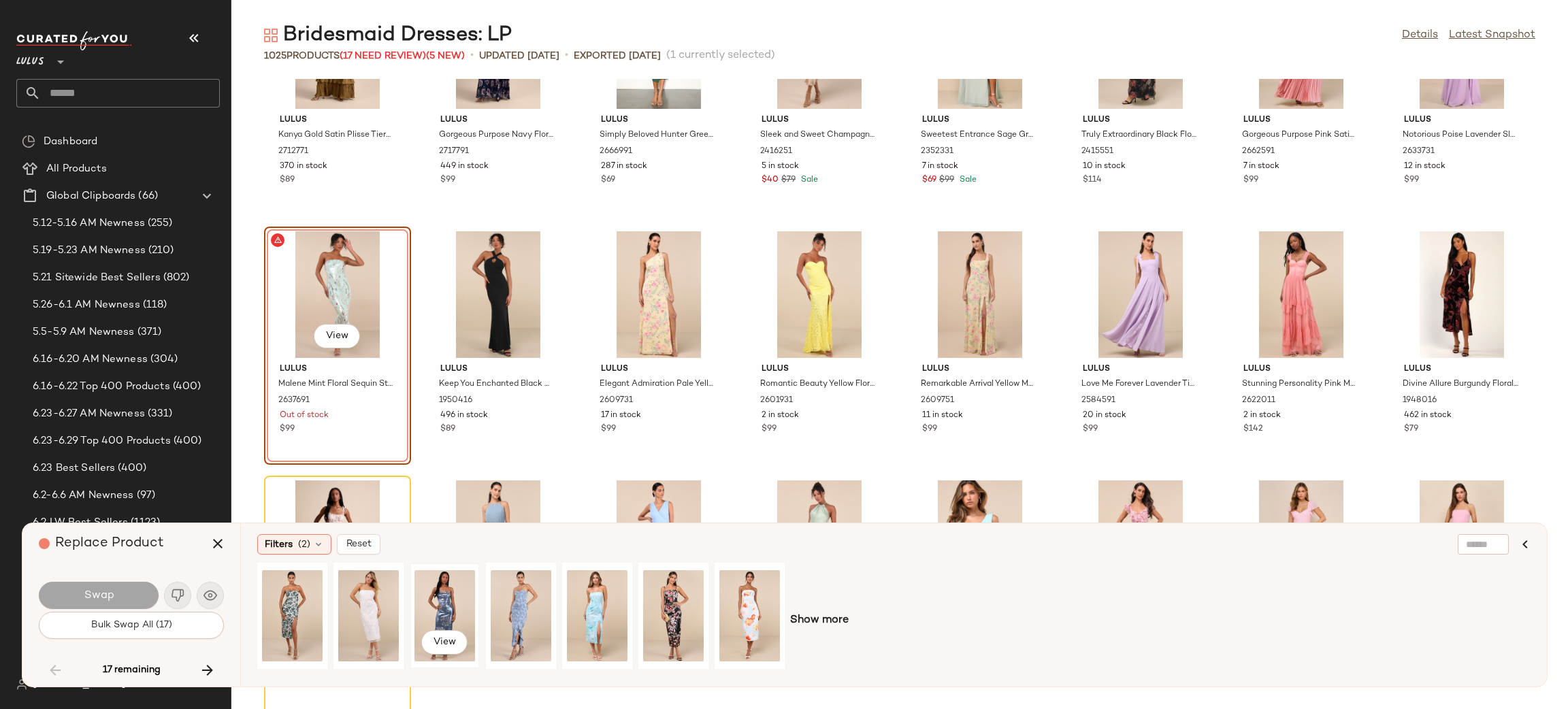
click at [427, 604] on div "View" at bounding box center [444, 615] width 60 height 97
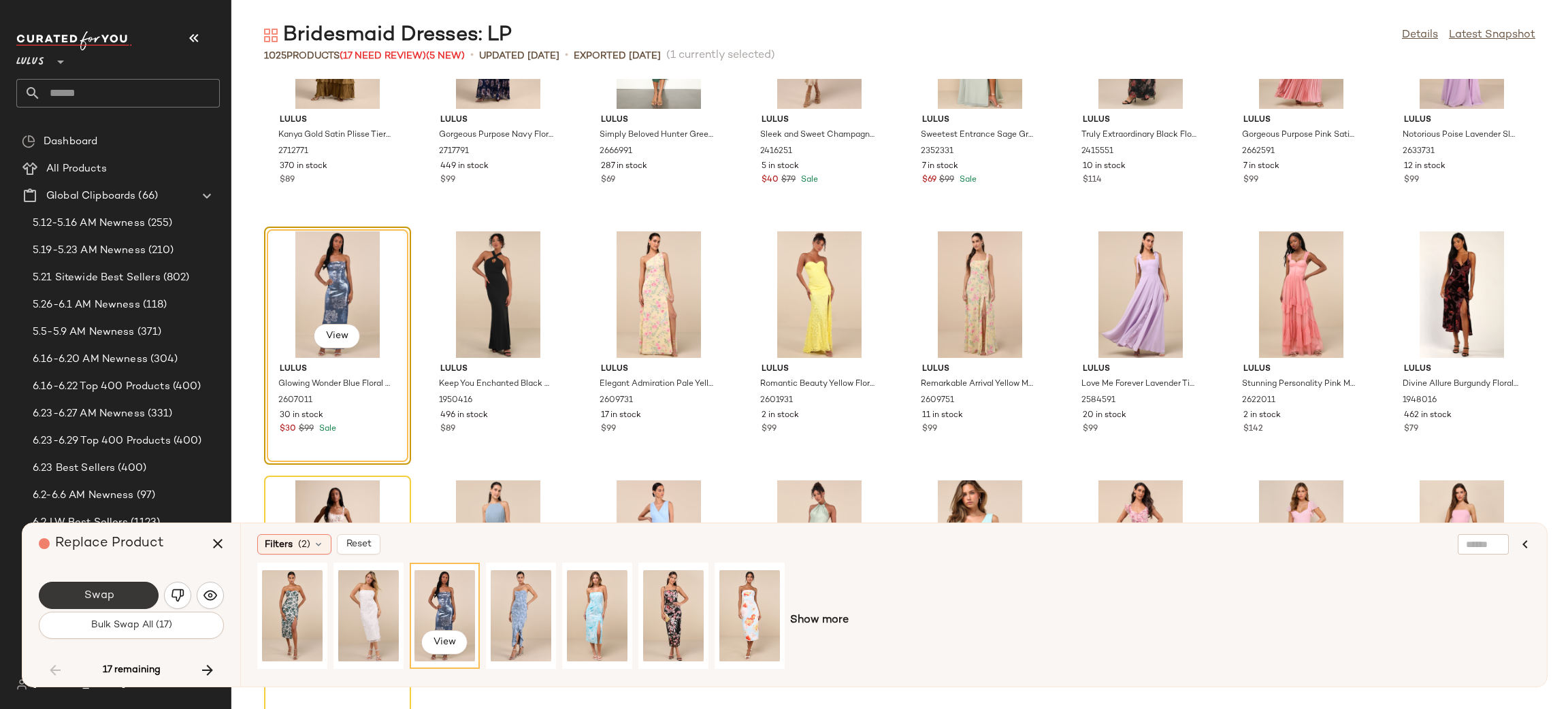
click at [128, 598] on button "Swap" at bounding box center [98, 594] width 120 height 27
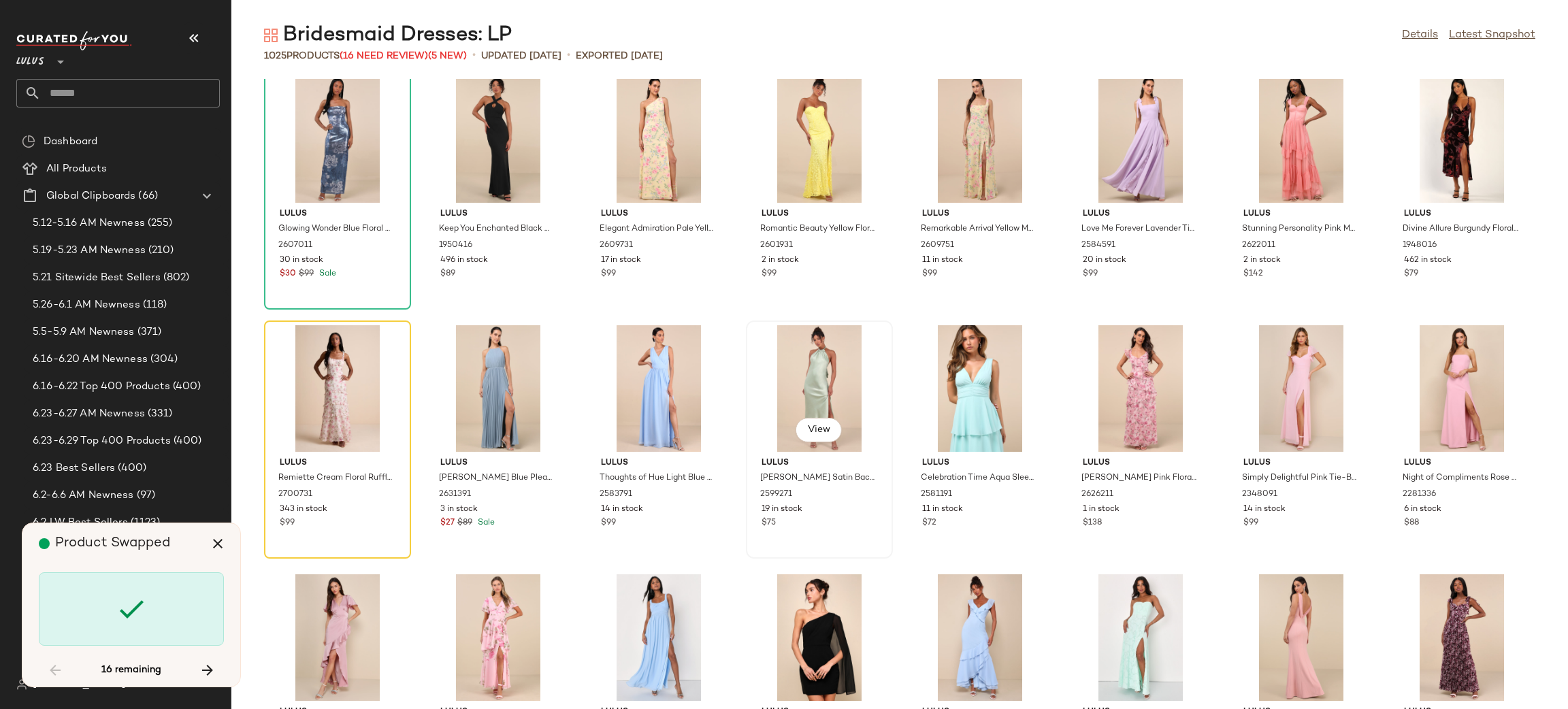
scroll to position [27672, 0]
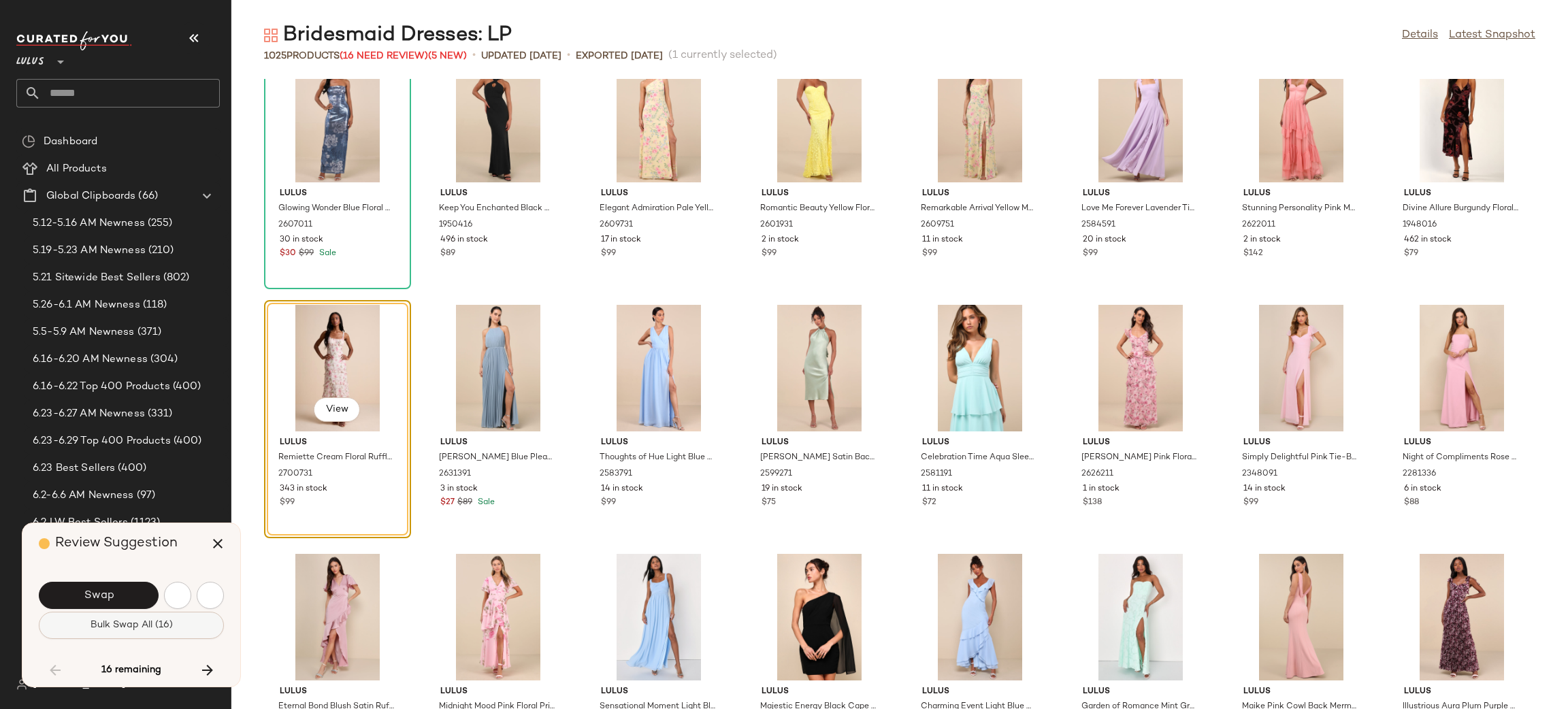
scroll to position [27631, 0]
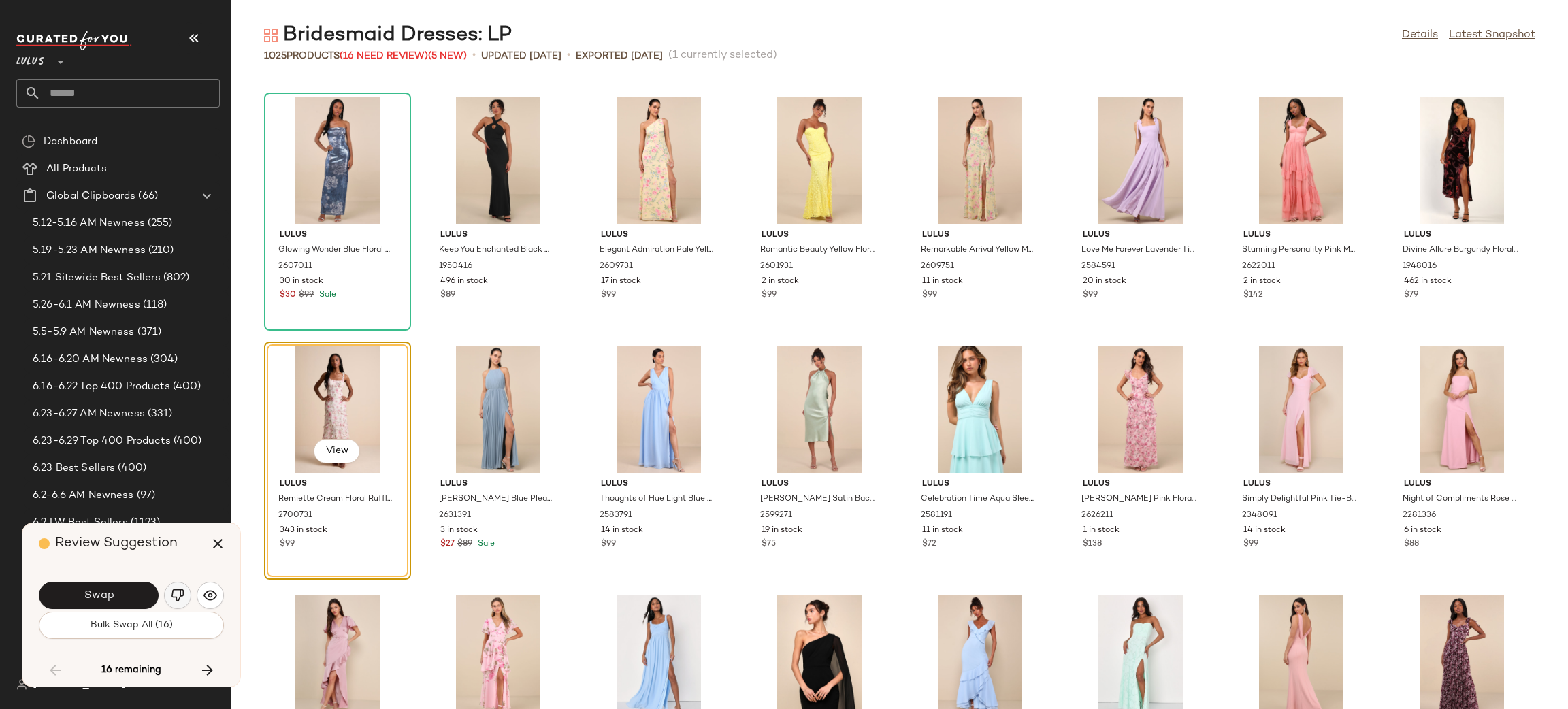
click at [182, 596] on img "button" at bounding box center [178, 595] width 14 height 14
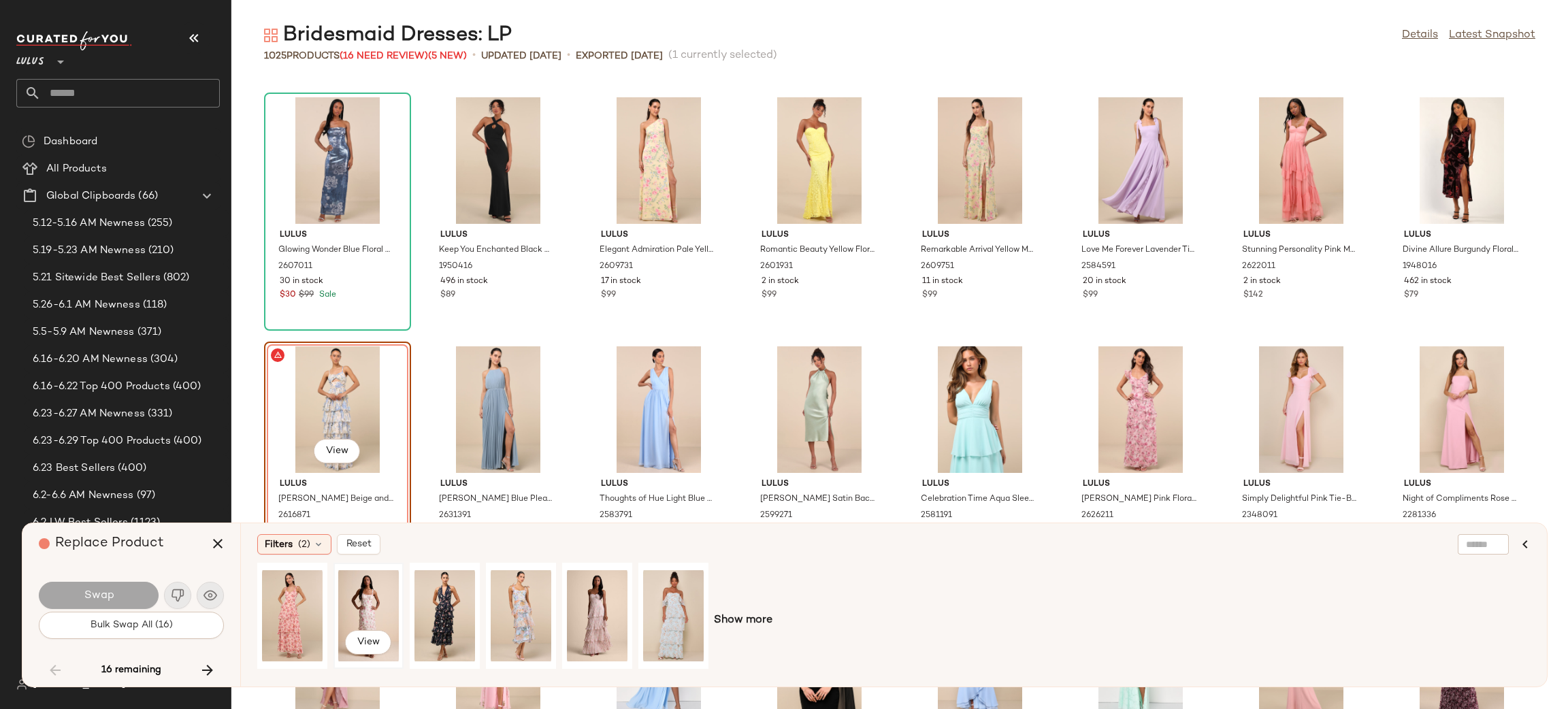
click at [338, 598] on div "View" at bounding box center [369, 615] width 60 height 97
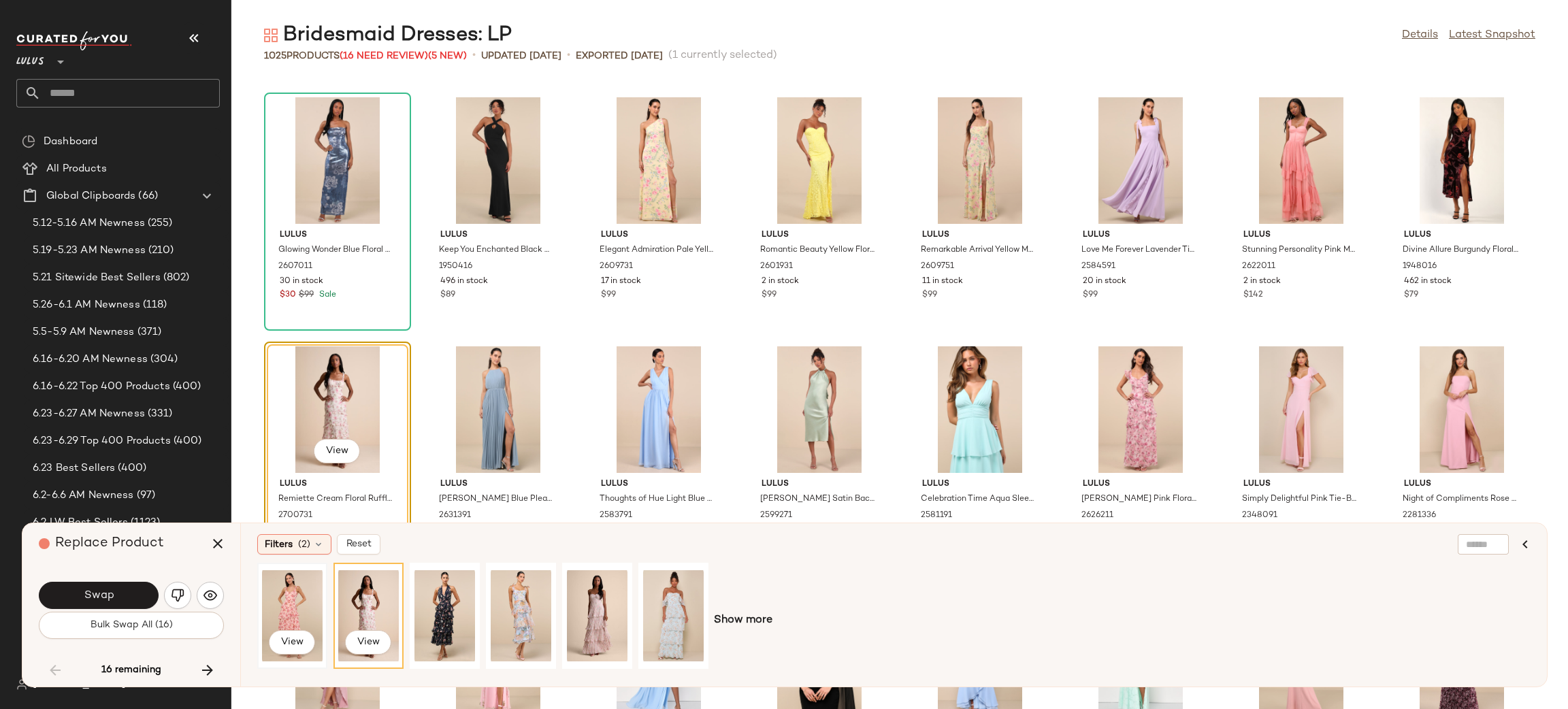
click at [306, 590] on div "View" at bounding box center [292, 615] width 60 height 97
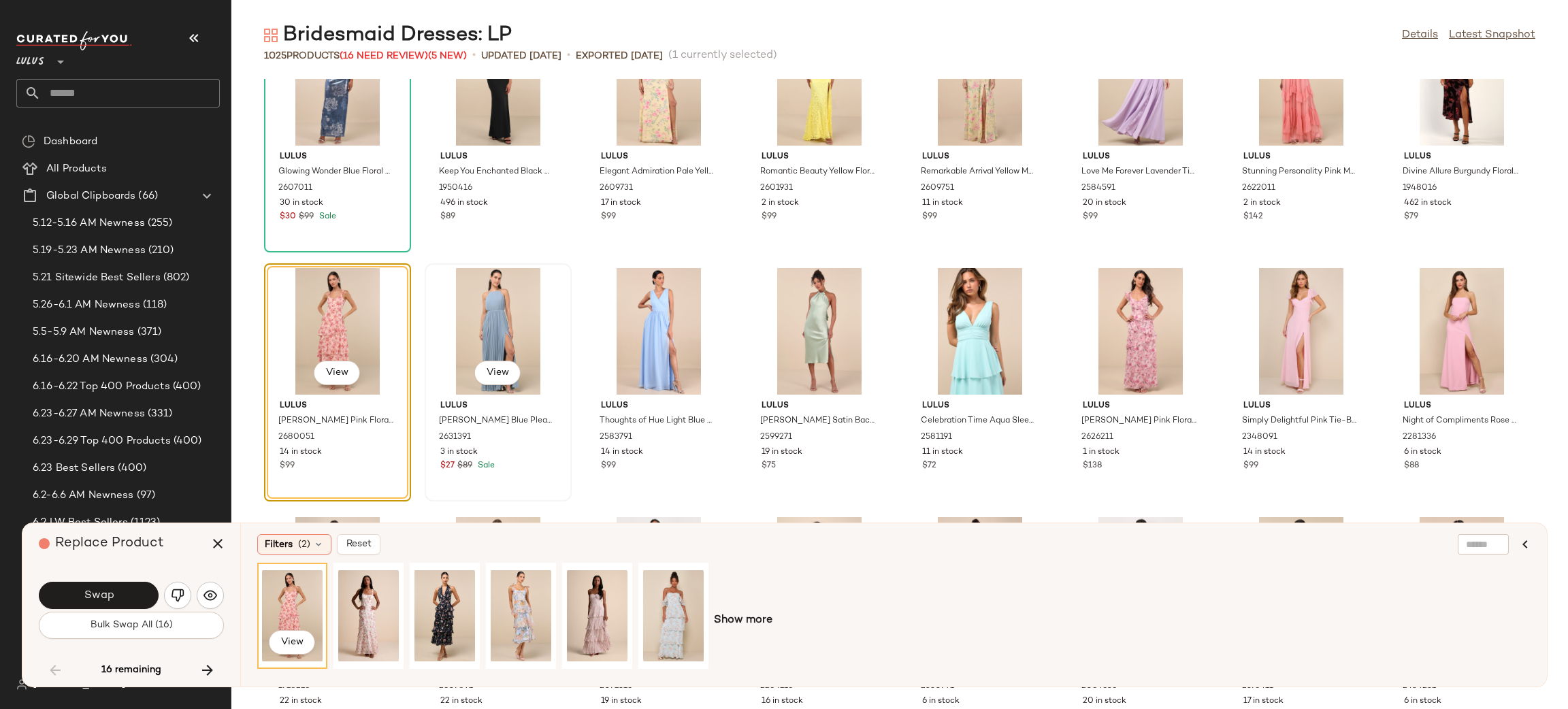
scroll to position [27721, 0]
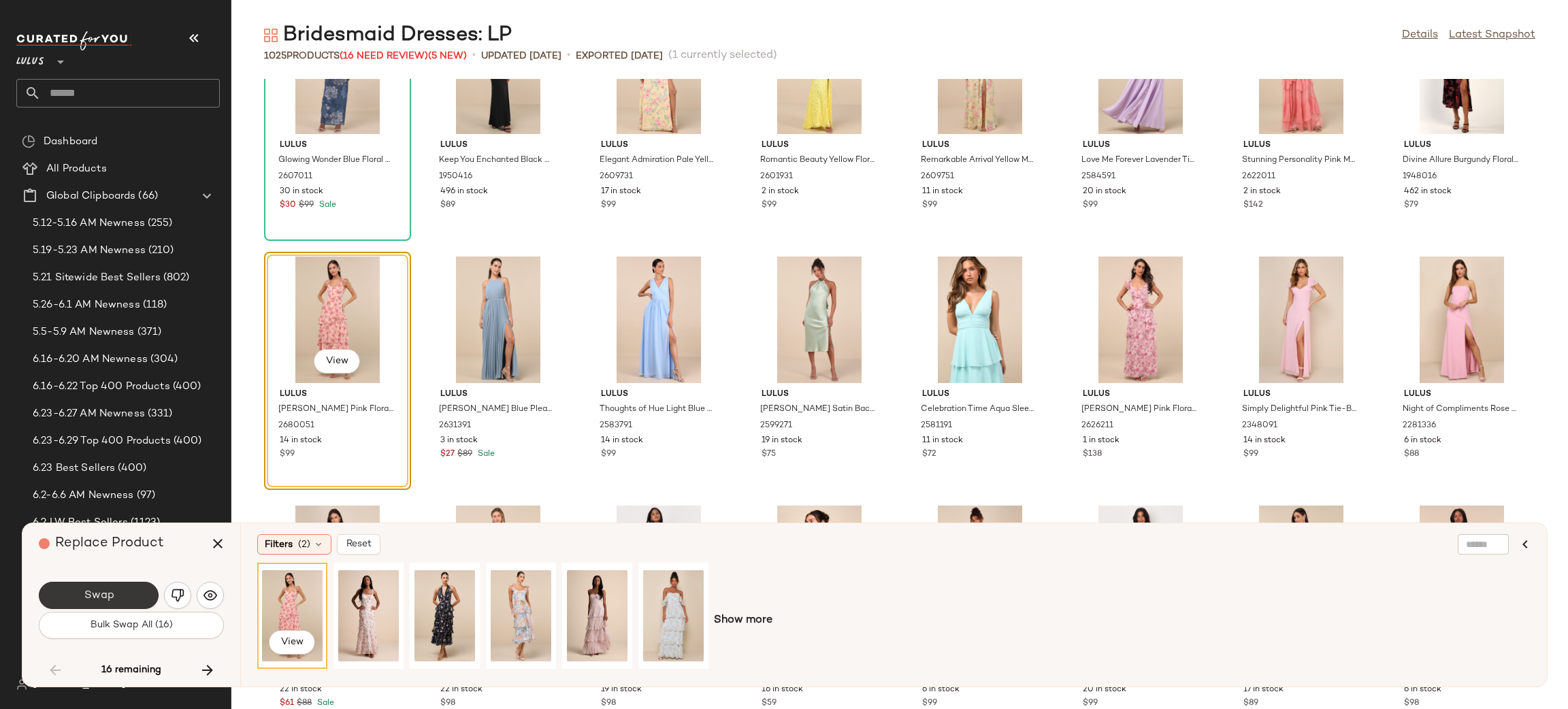
click at [130, 590] on button "Swap" at bounding box center [98, 594] width 120 height 27
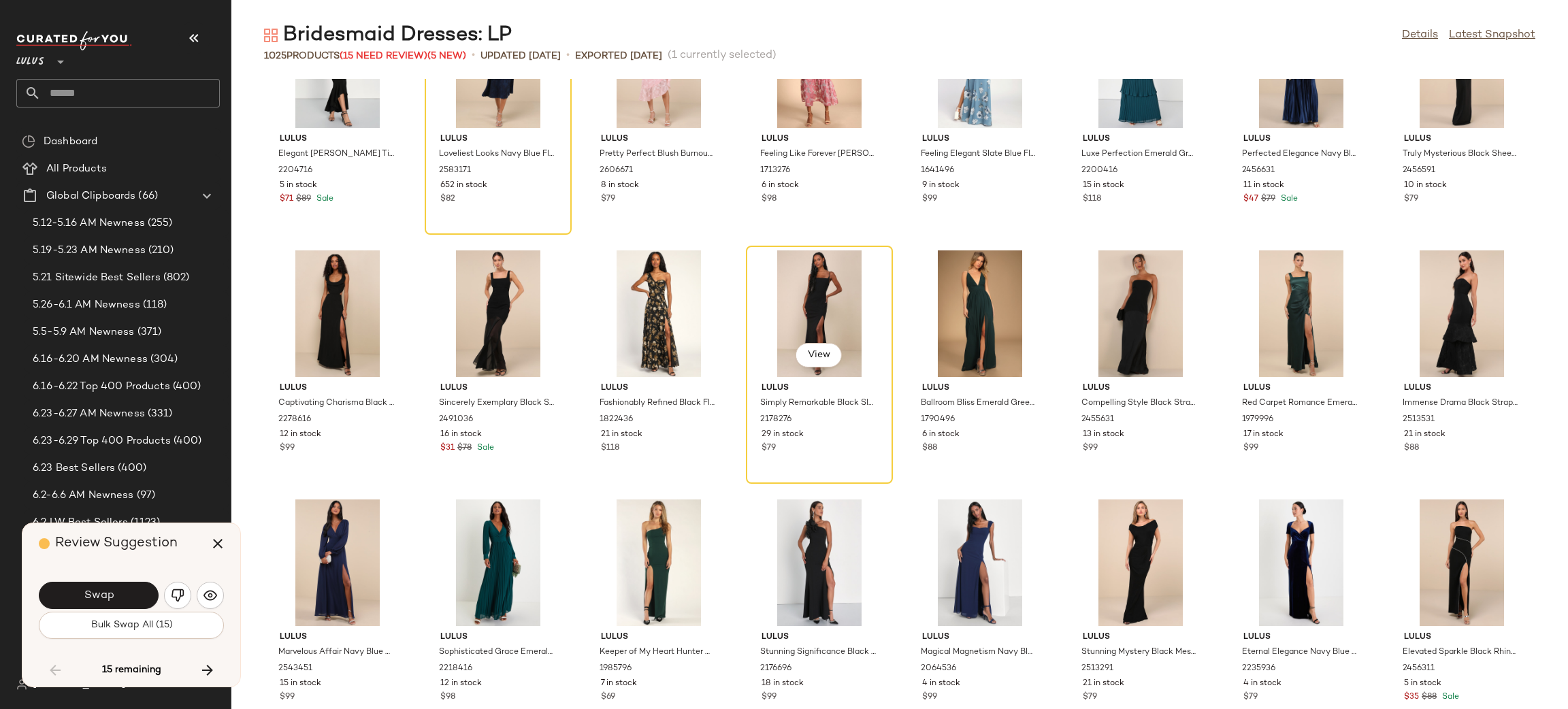
scroll to position [31031, 0]
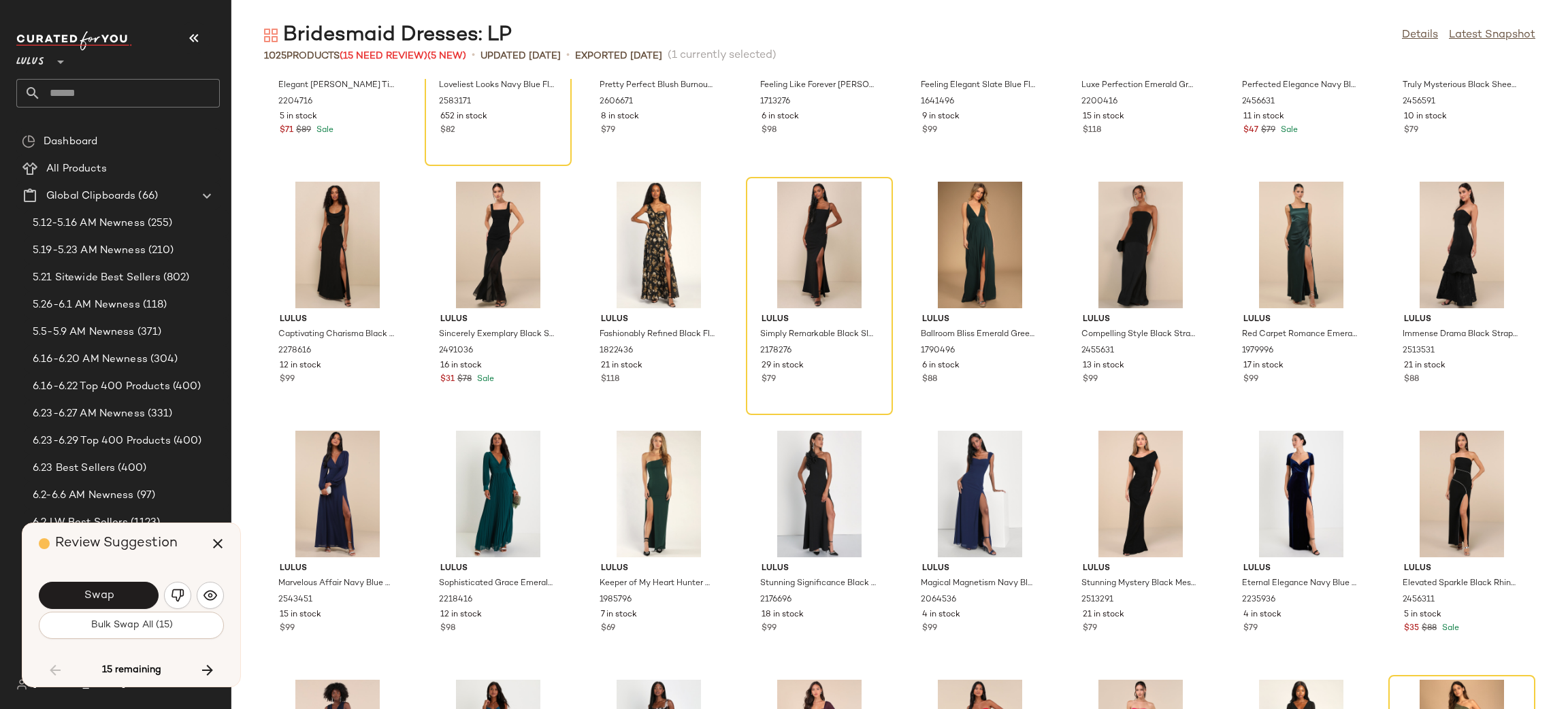
click at [137, 624] on span "Bulk Swap All (15)" at bounding box center [131, 625] width 82 height 11
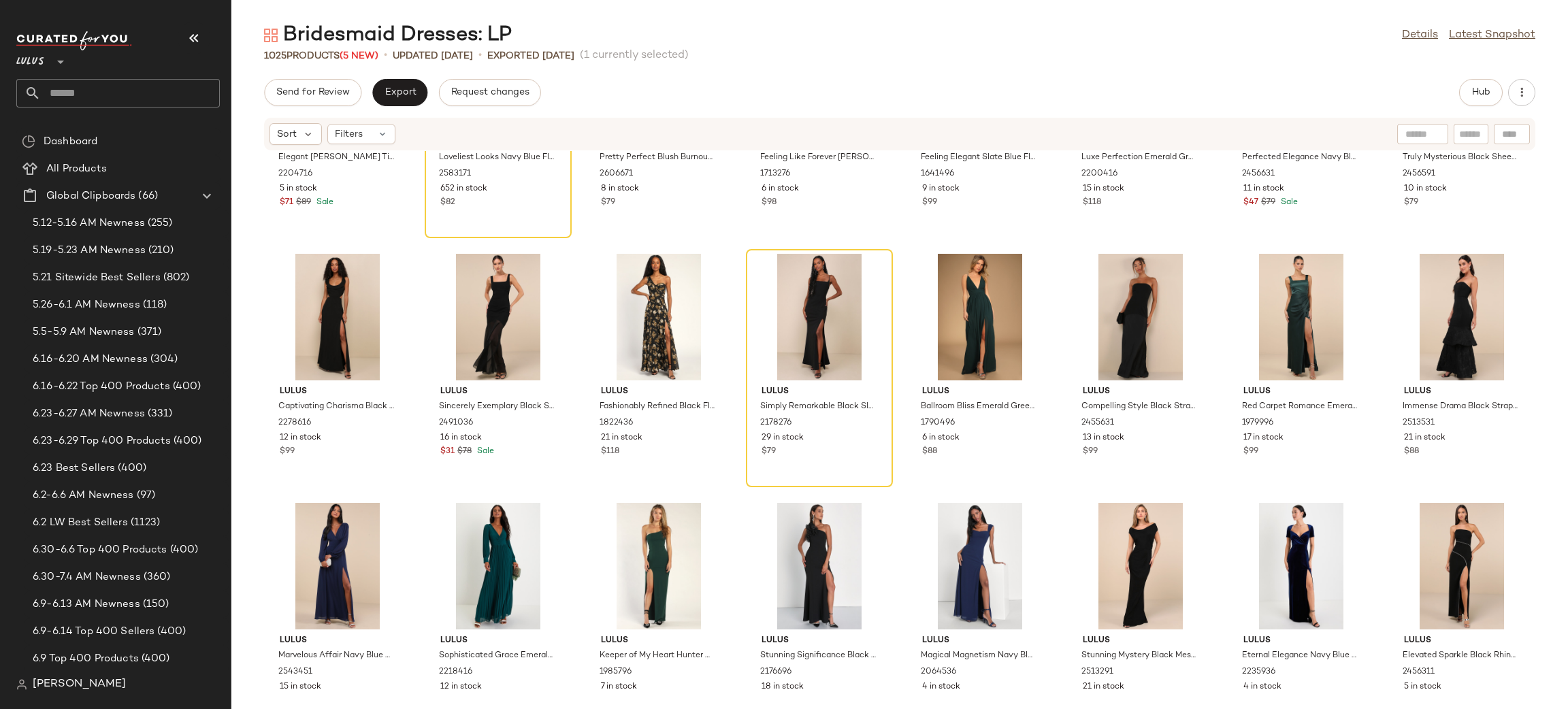
click at [395, 108] on div "Send for Review Export Request changes Hub Sort Filters Lulus Elegant [PERSON_N…" at bounding box center [900, 394] width 1336 height 630
click at [410, 92] on span "Export" at bounding box center [400, 92] width 32 height 11
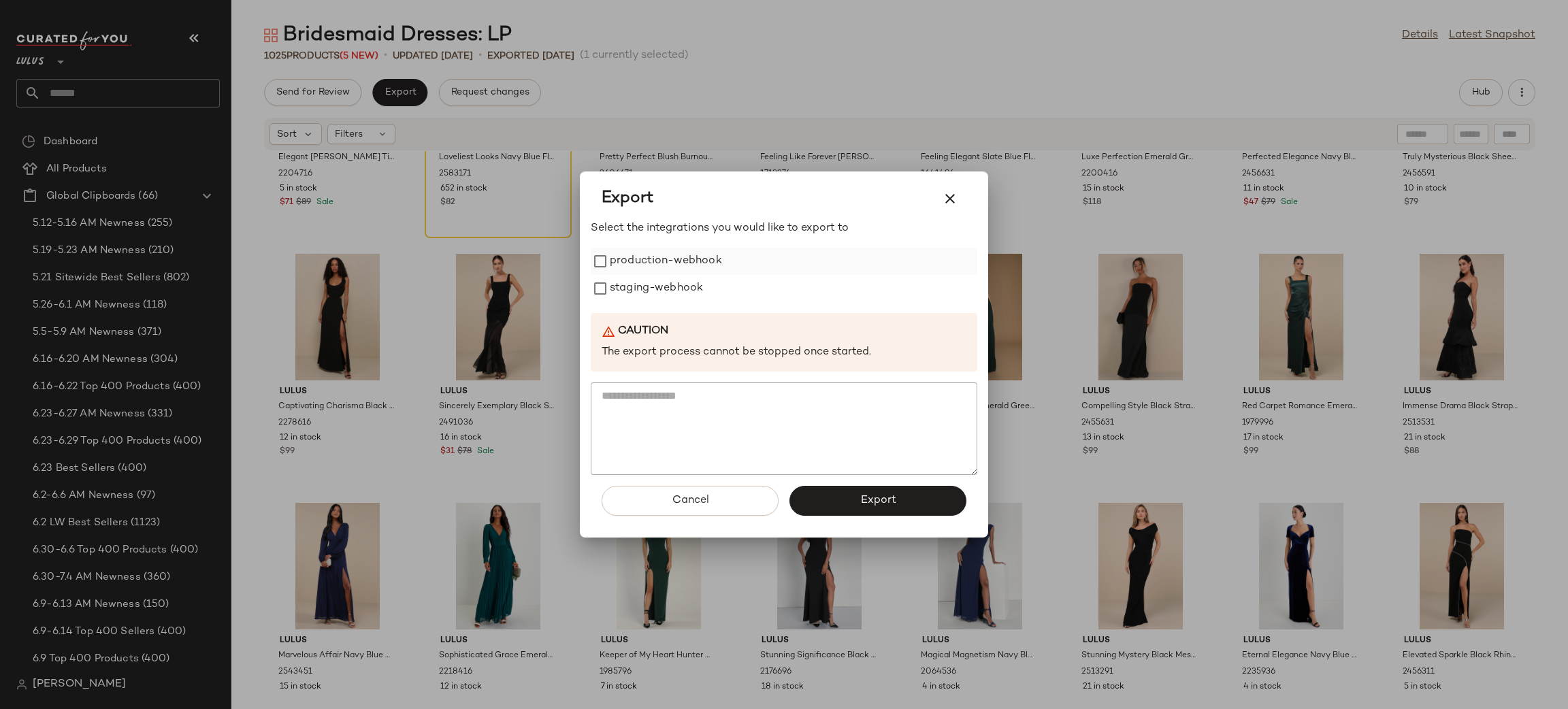
click at [642, 255] on label "production-webhook" at bounding box center [665, 261] width 112 height 27
click at [650, 283] on label "staging-webhook" at bounding box center [656, 288] width 93 height 27
click at [884, 499] on span "Export" at bounding box center [877, 500] width 36 height 13
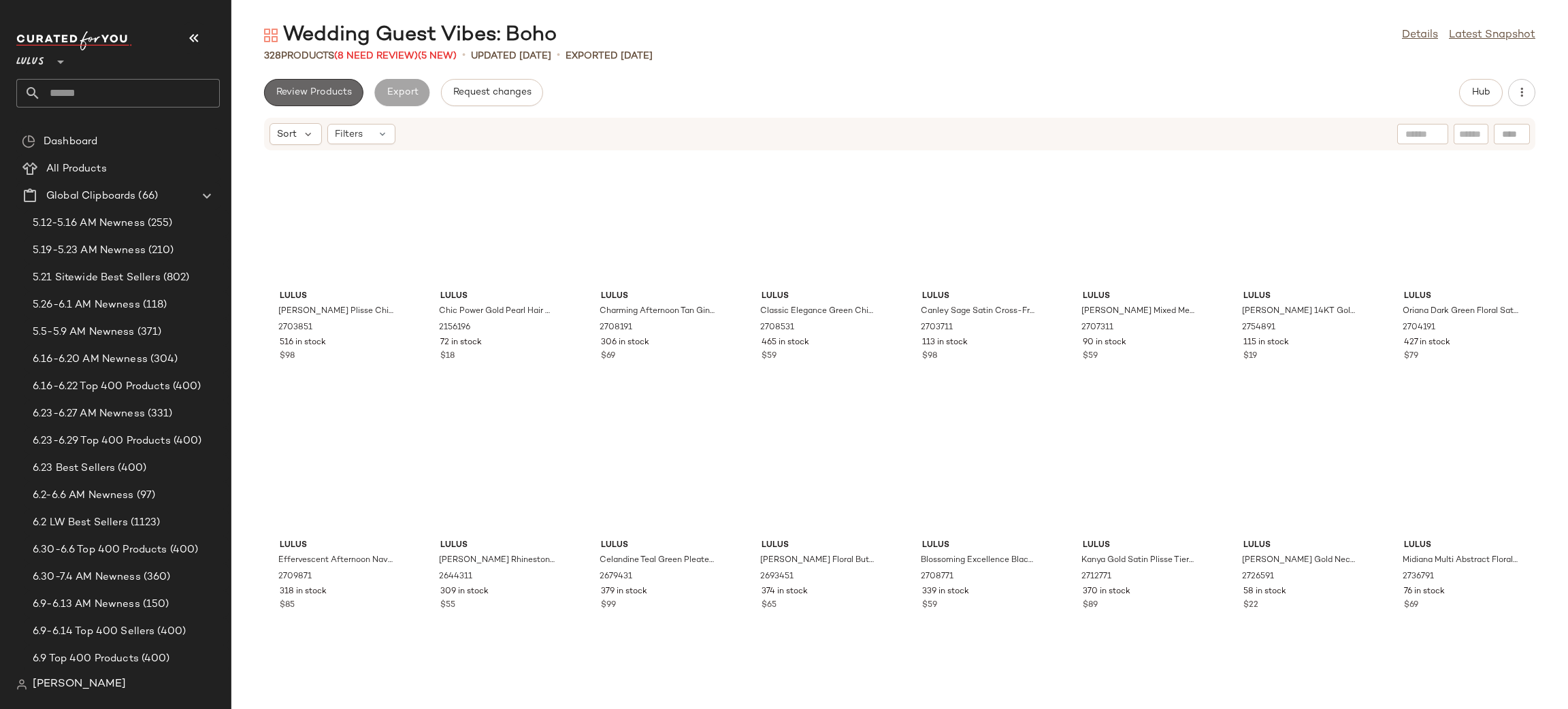
drag, startPoint x: 329, startPoint y: 81, endPoint x: 338, endPoint y: 80, distance: 9.1
click at [335, 80] on button "Review Products" at bounding box center [314, 92] width 99 height 27
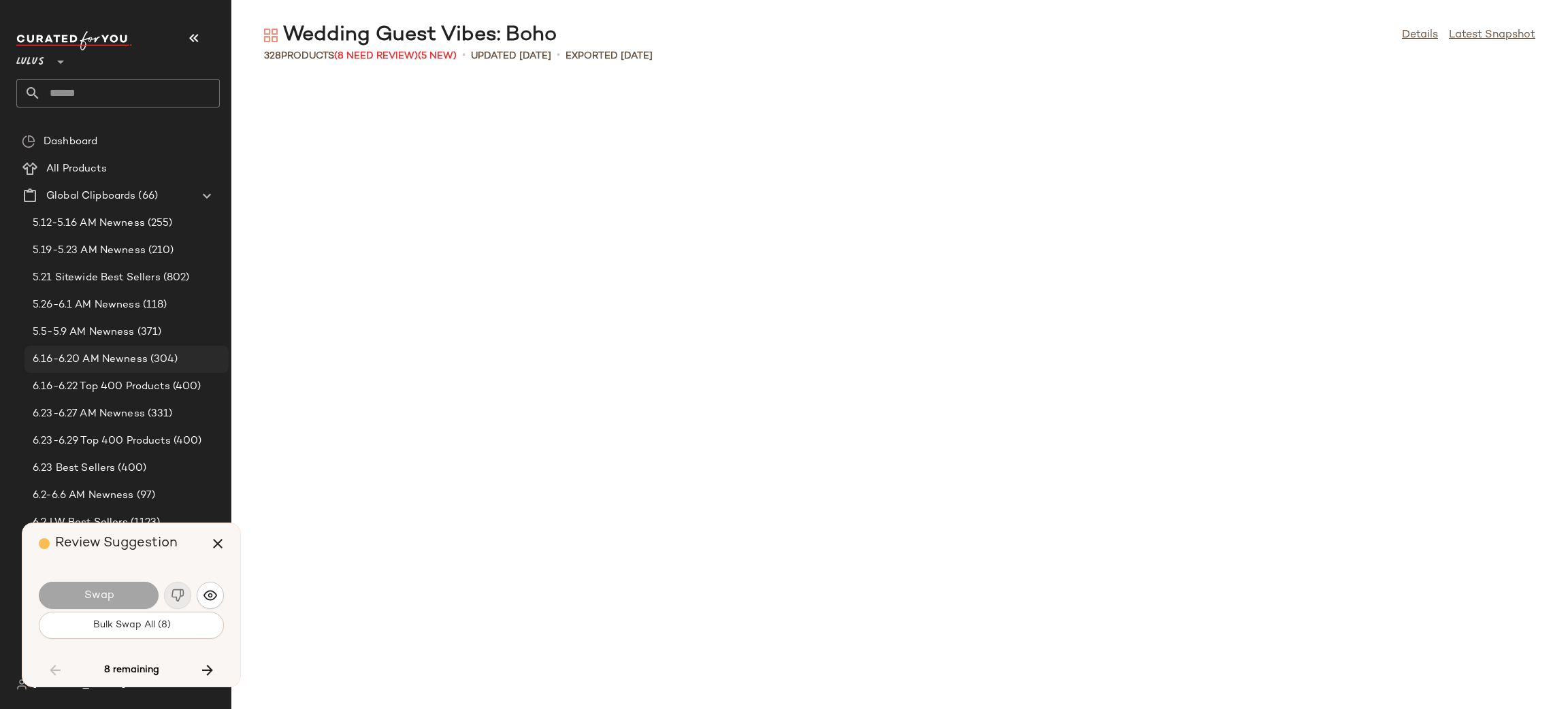
scroll to position [2240, 0]
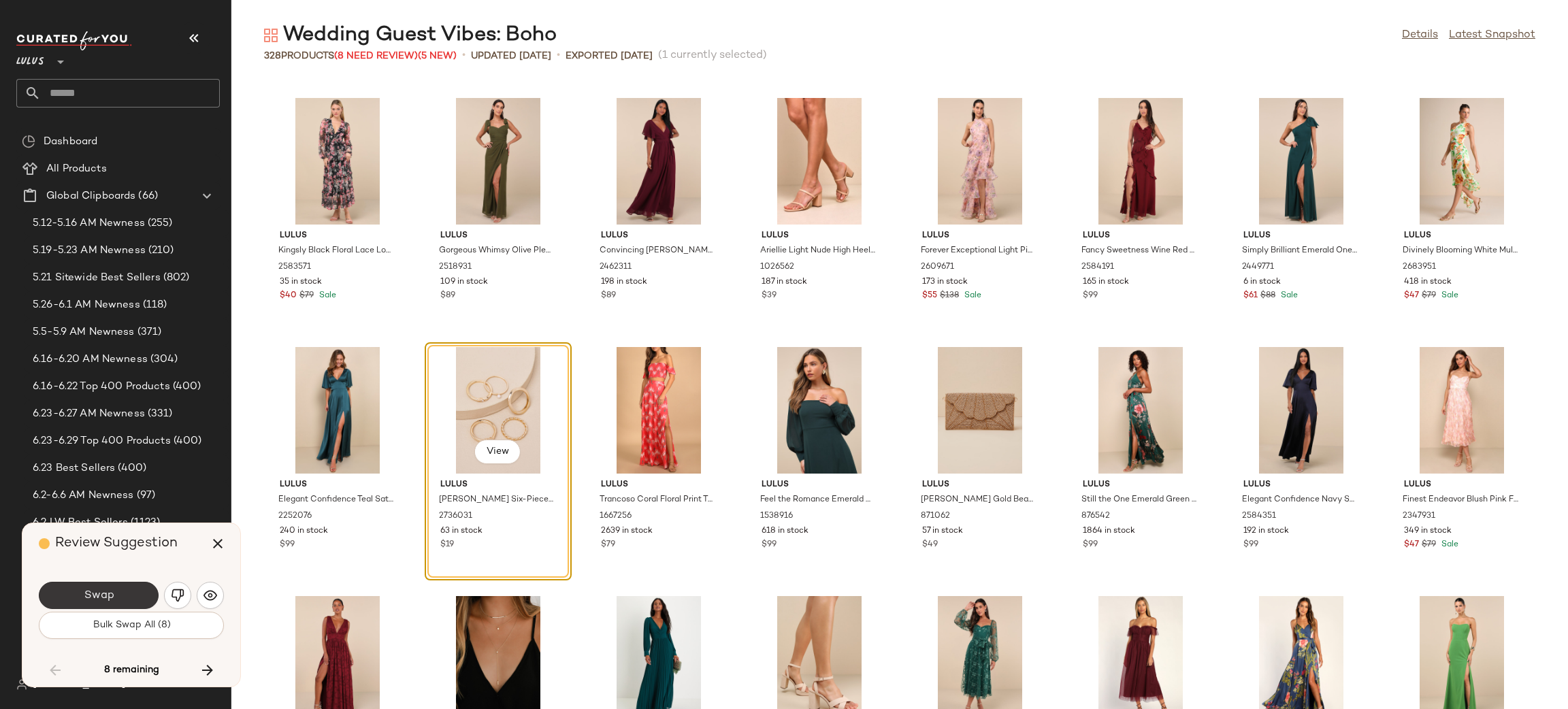
click at [118, 598] on button "Swap" at bounding box center [98, 594] width 120 height 27
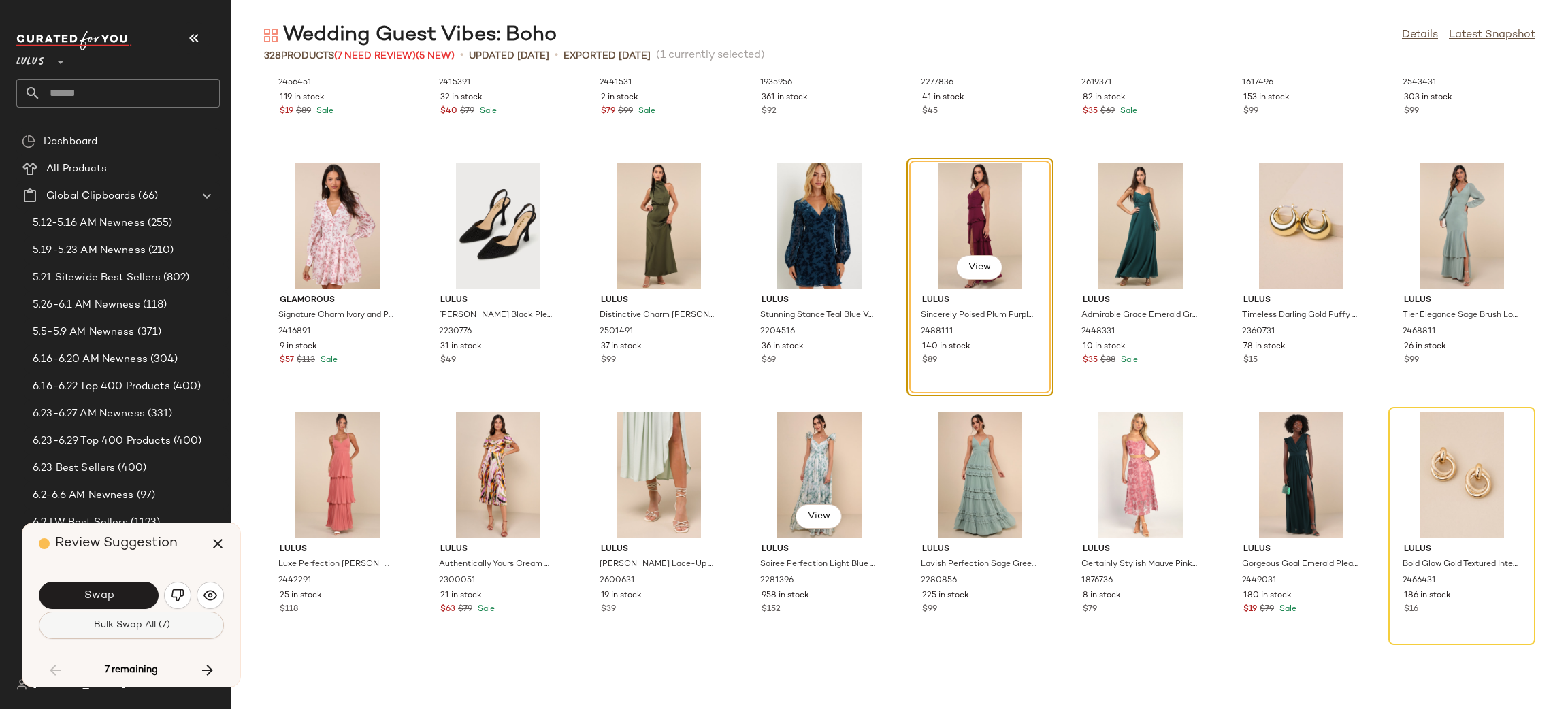
scroll to position [3423, 0]
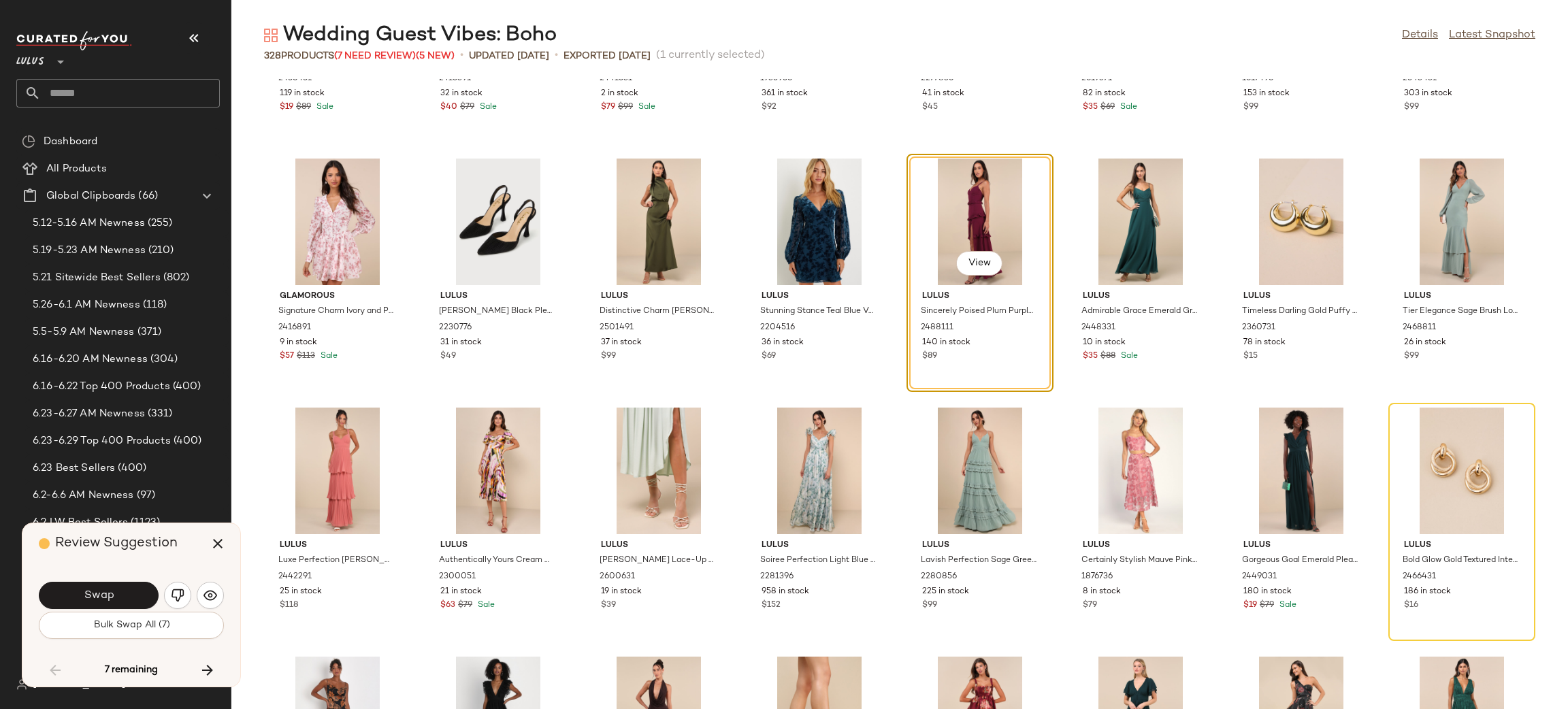
click at [129, 619] on span "Bulk Swap All (7)" at bounding box center [131, 625] width 77 height 11
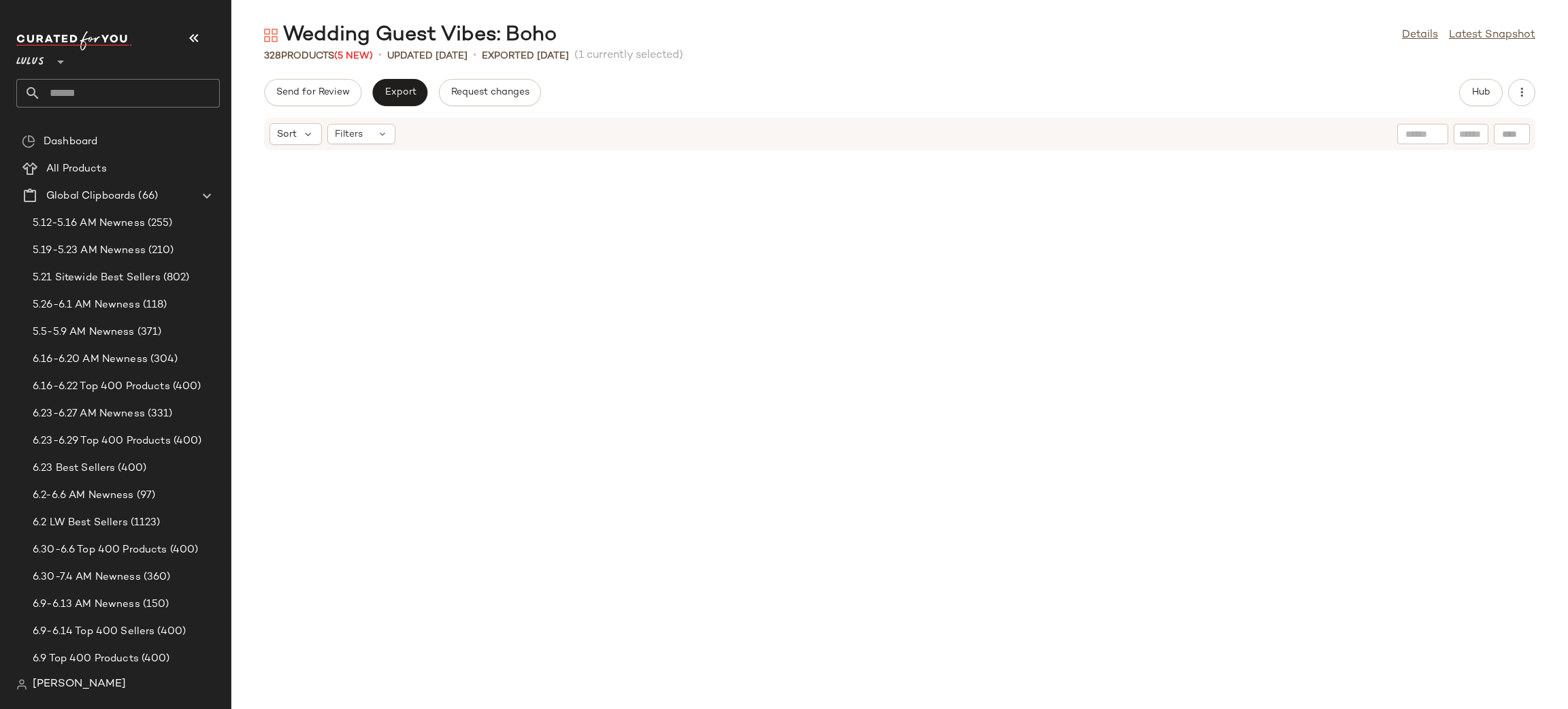
scroll to position [663, 0]
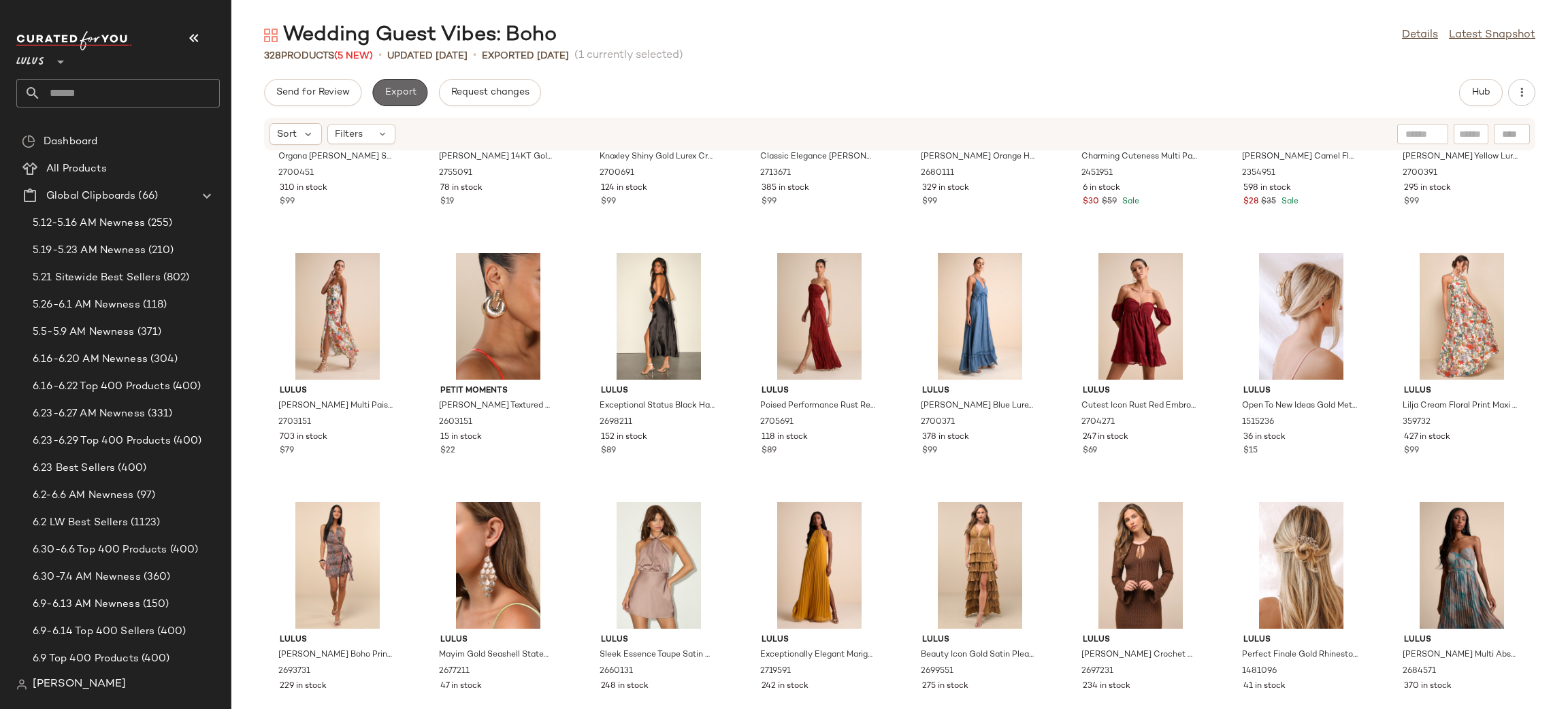
click at [407, 91] on span "Export" at bounding box center [400, 92] width 32 height 11
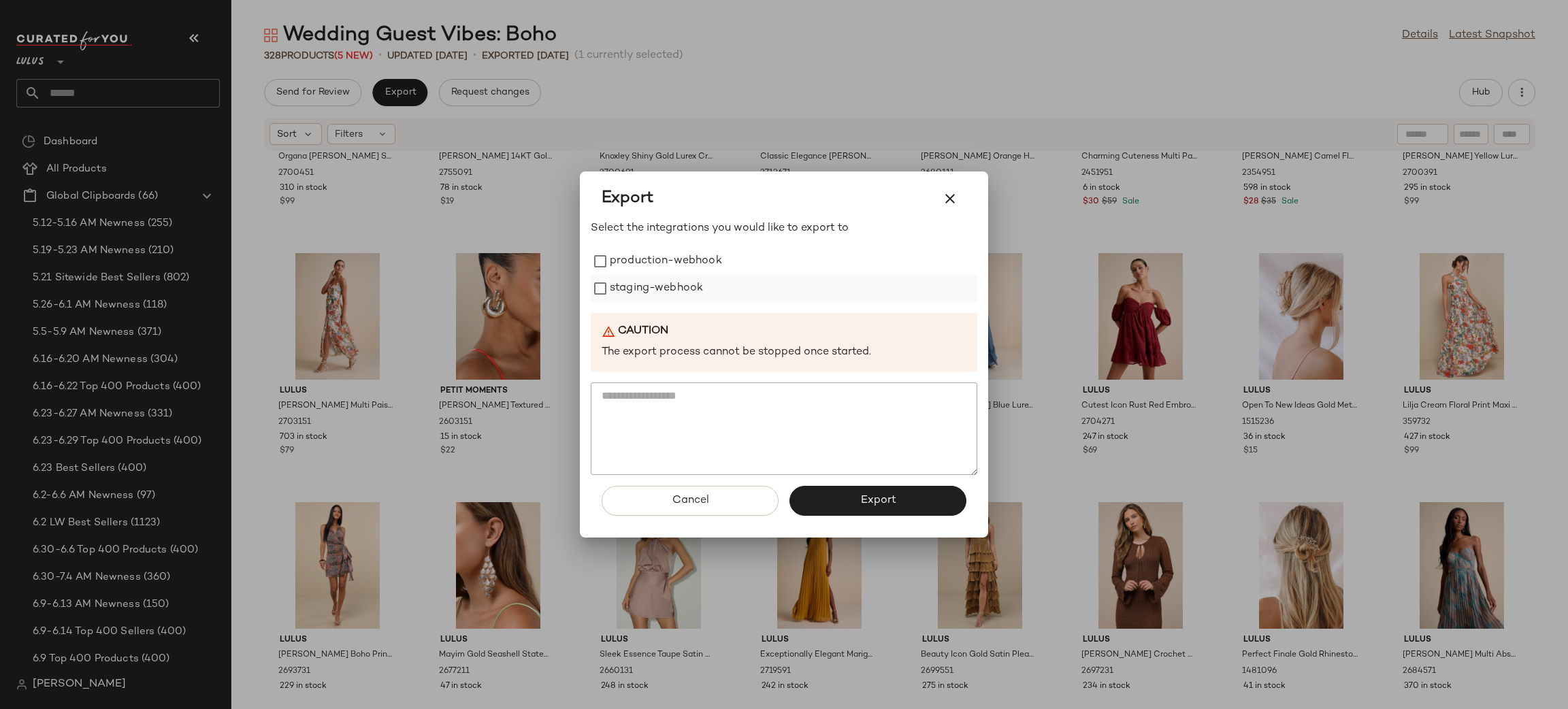
drag, startPoint x: 651, startPoint y: 255, endPoint x: 667, endPoint y: 275, distance: 25.6
click at [655, 259] on label "production-webhook" at bounding box center [665, 261] width 112 height 27
click at [674, 284] on label "staging-webhook" at bounding box center [656, 288] width 93 height 27
click at [932, 503] on button "Export" at bounding box center [877, 500] width 177 height 30
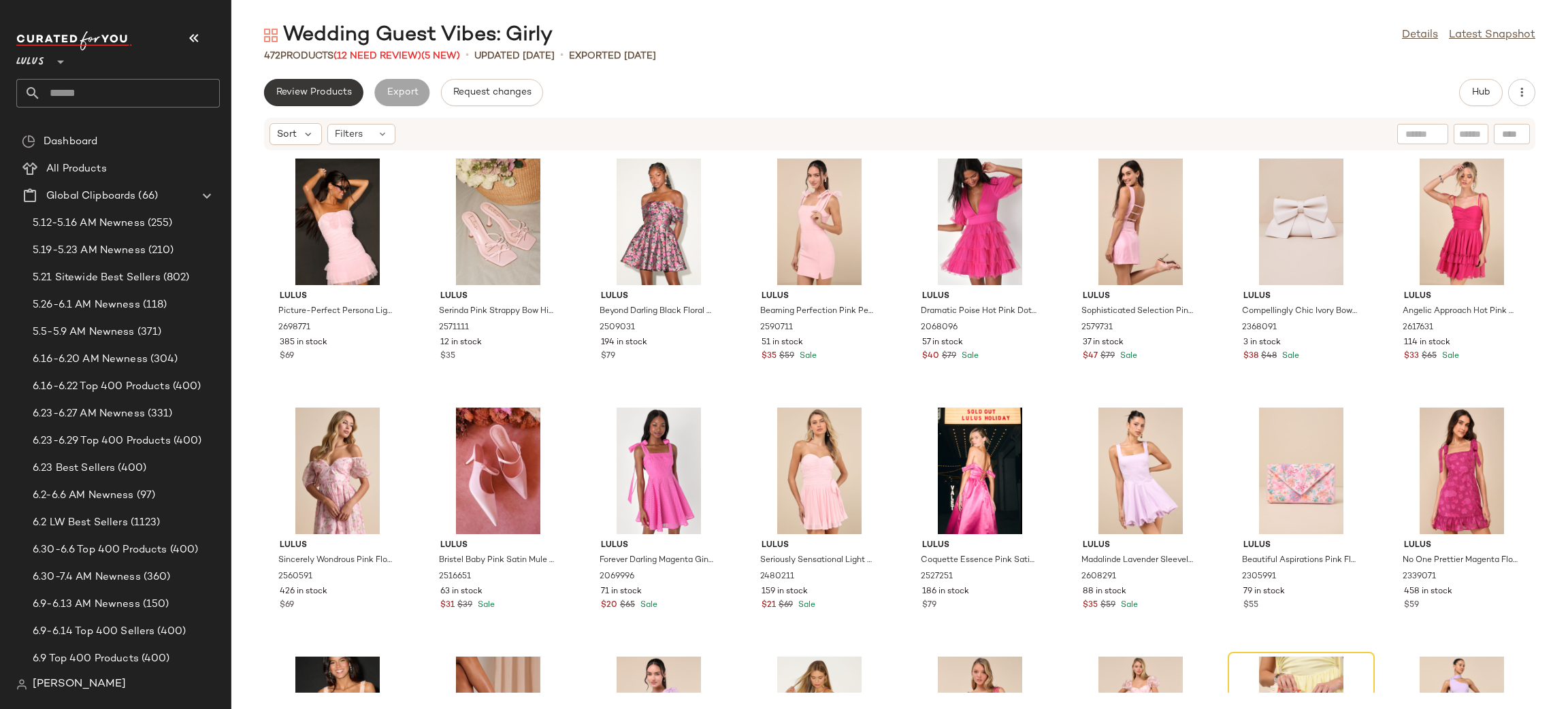
click at [337, 87] on span "Review Products" at bounding box center [314, 92] width 76 height 11
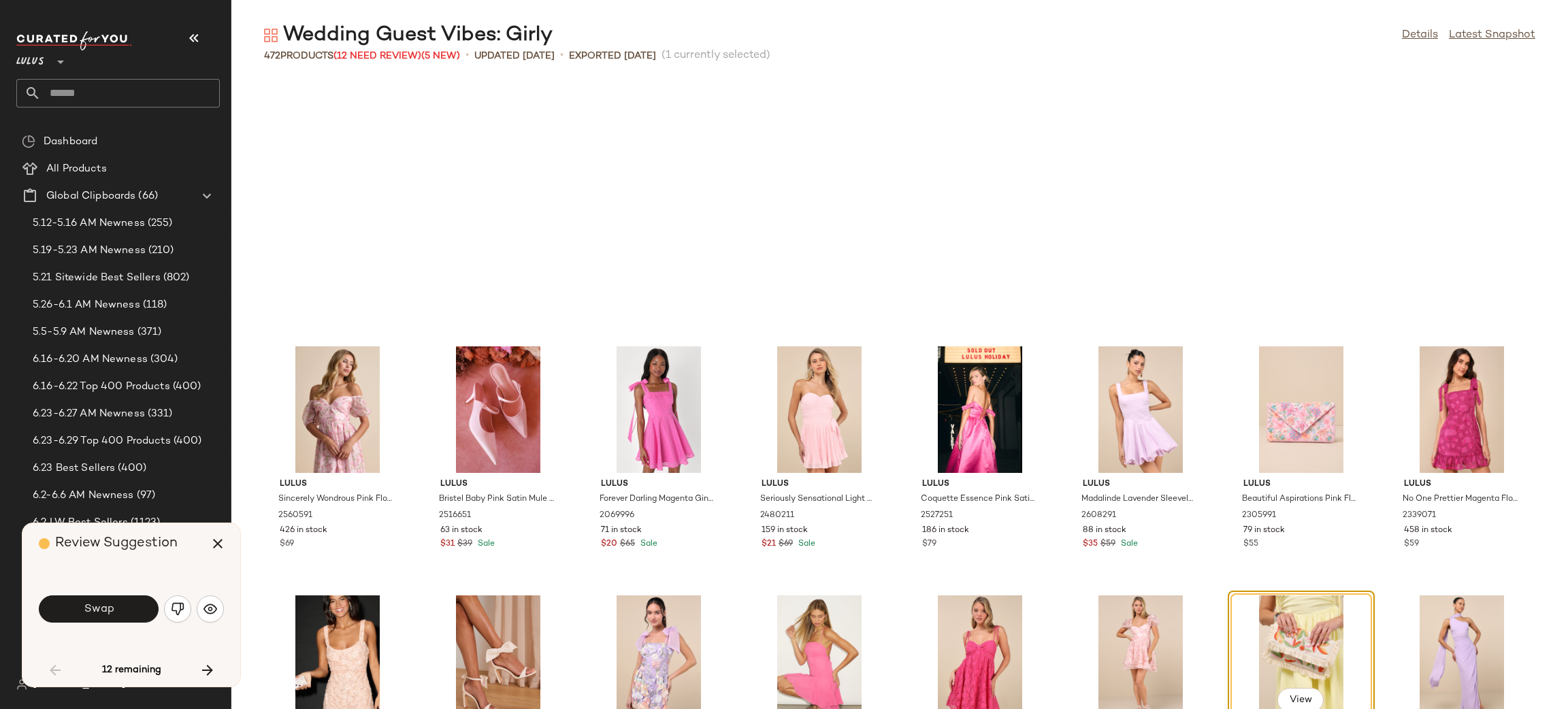
scroll to position [260, 0]
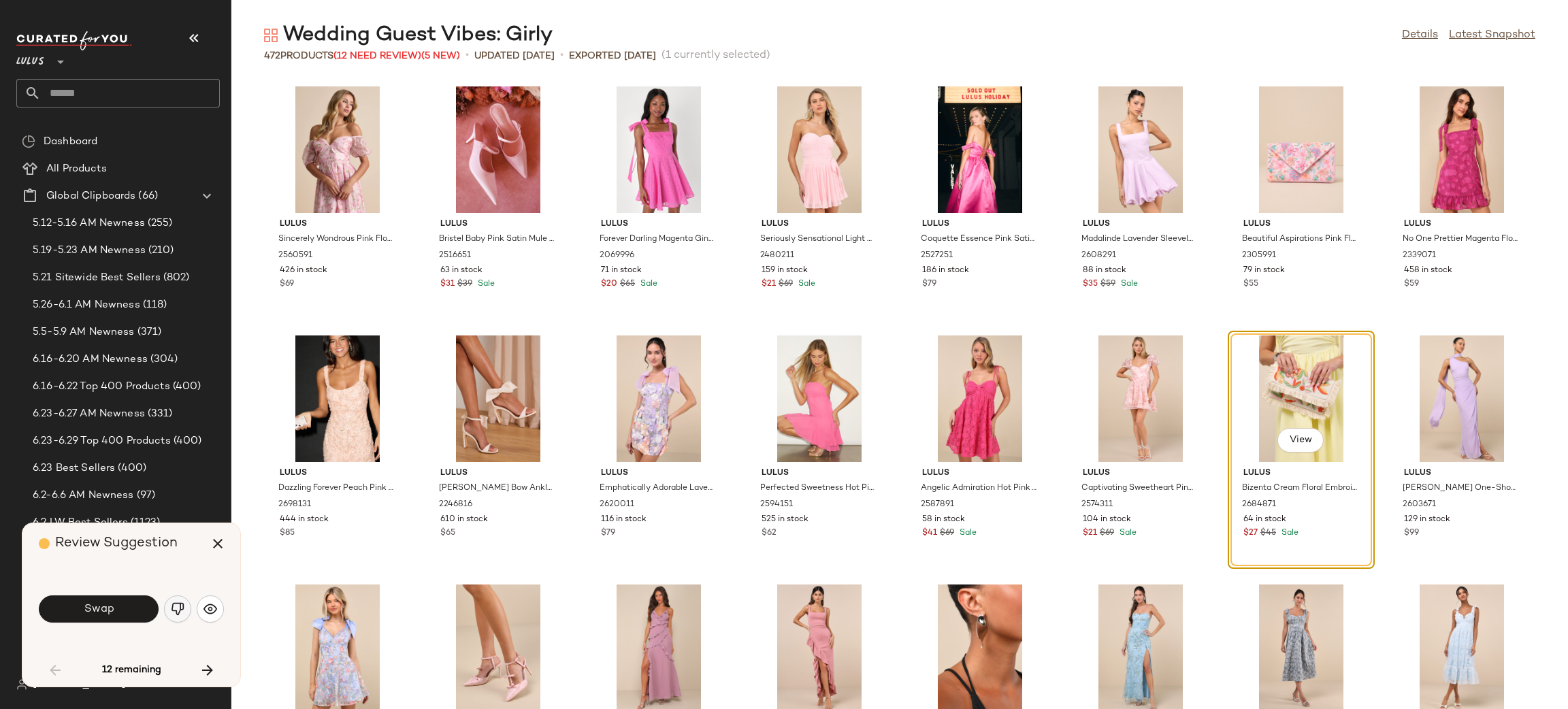
click at [180, 611] on img "button" at bounding box center [178, 609] width 14 height 14
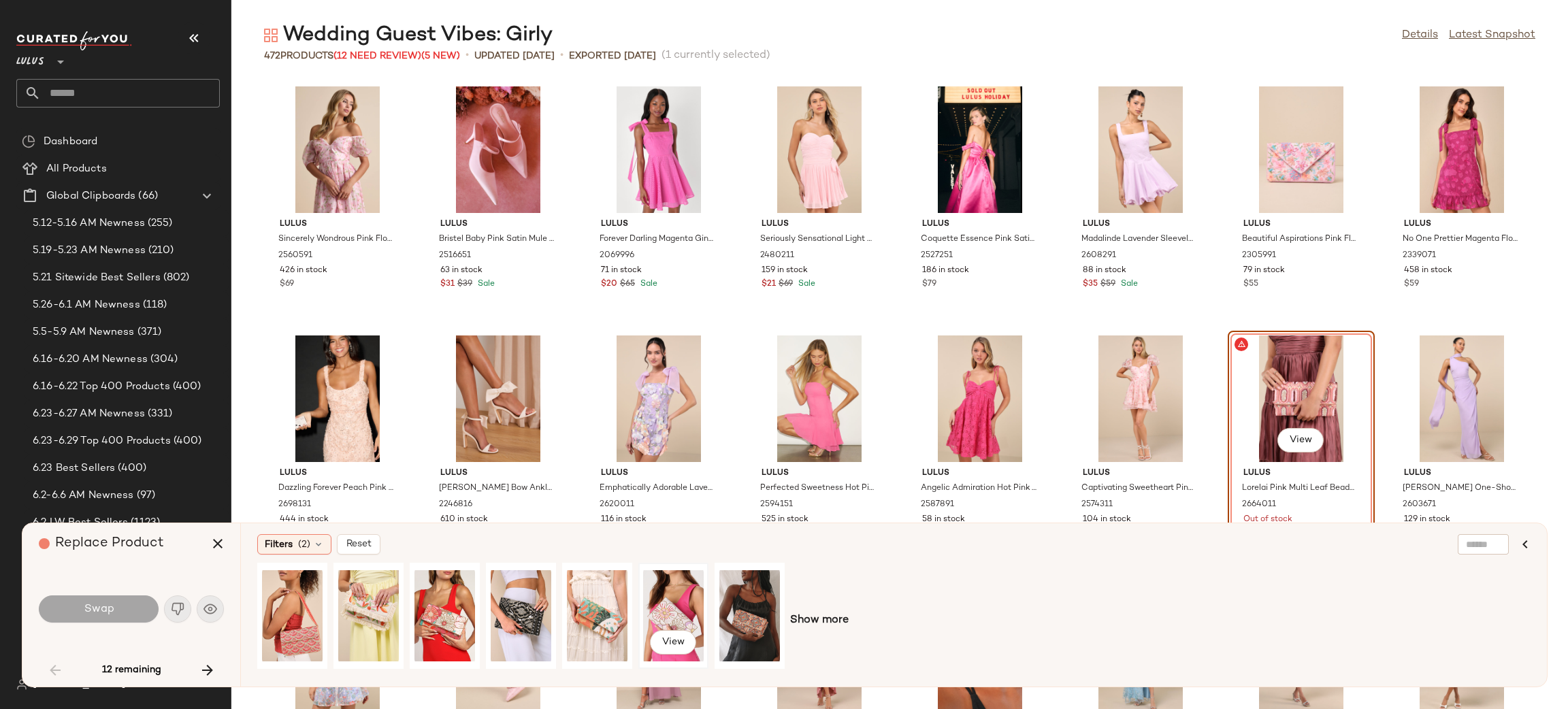
click at [676, 605] on div "View" at bounding box center [673, 615] width 60 height 97
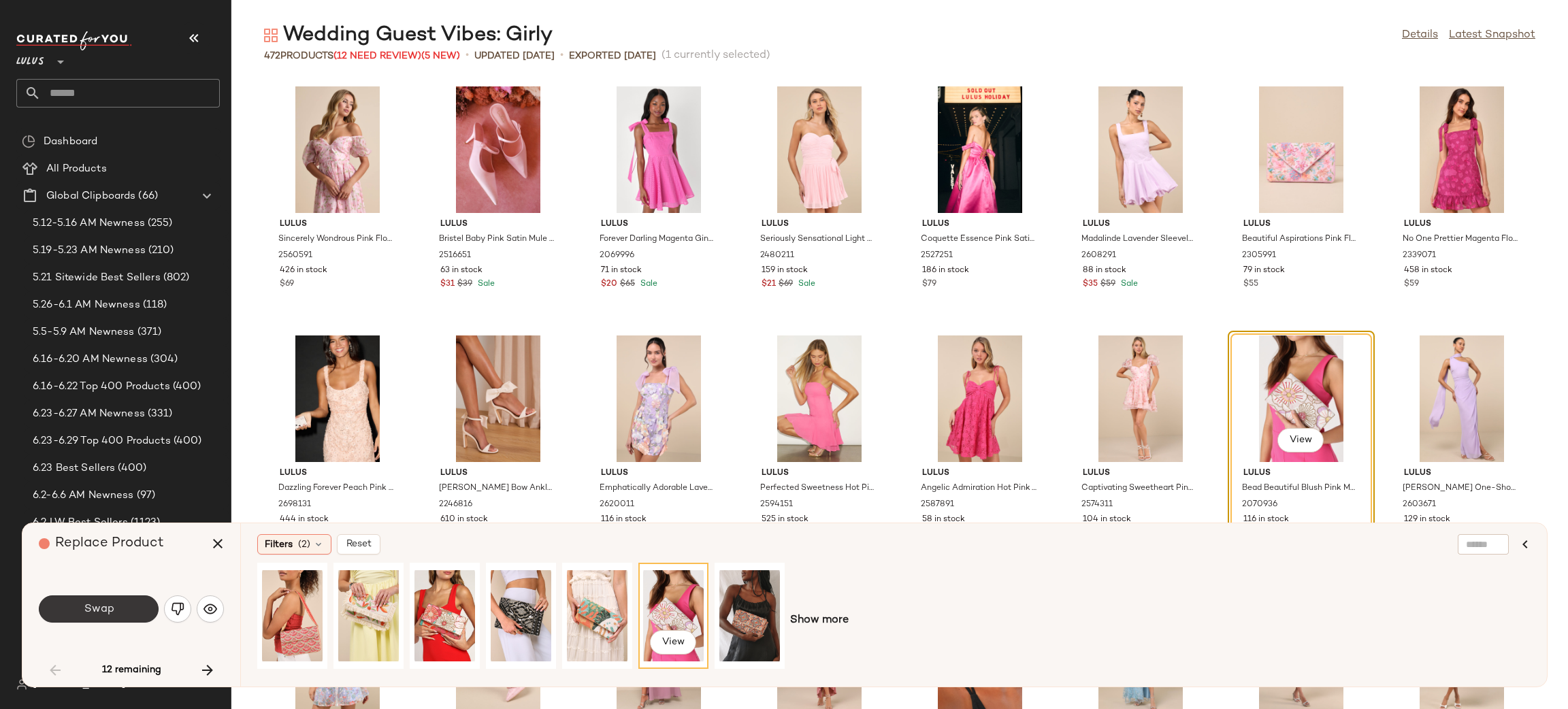
click at [112, 601] on button "Swap" at bounding box center [98, 608] width 120 height 27
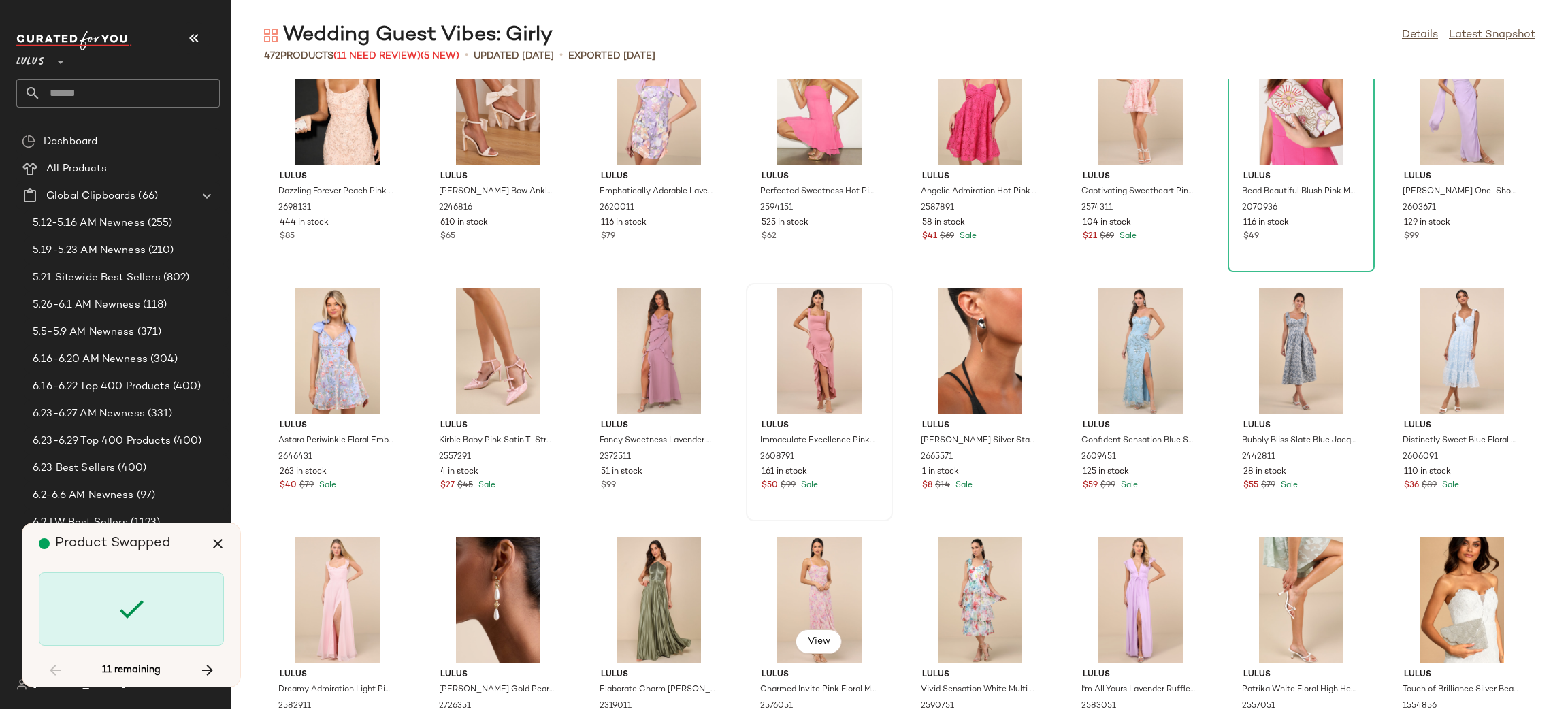
scroll to position [762, 0]
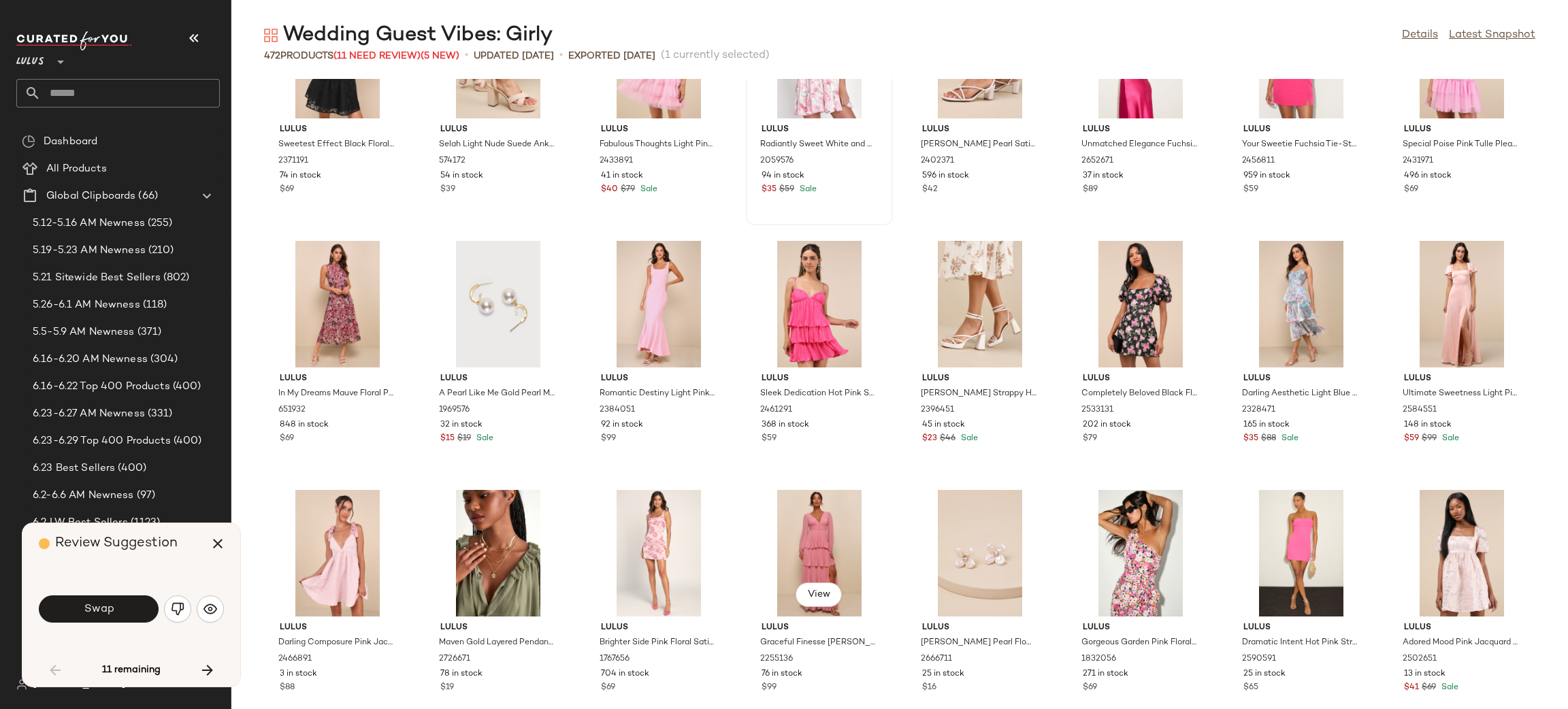
scroll to position [2838, 0]
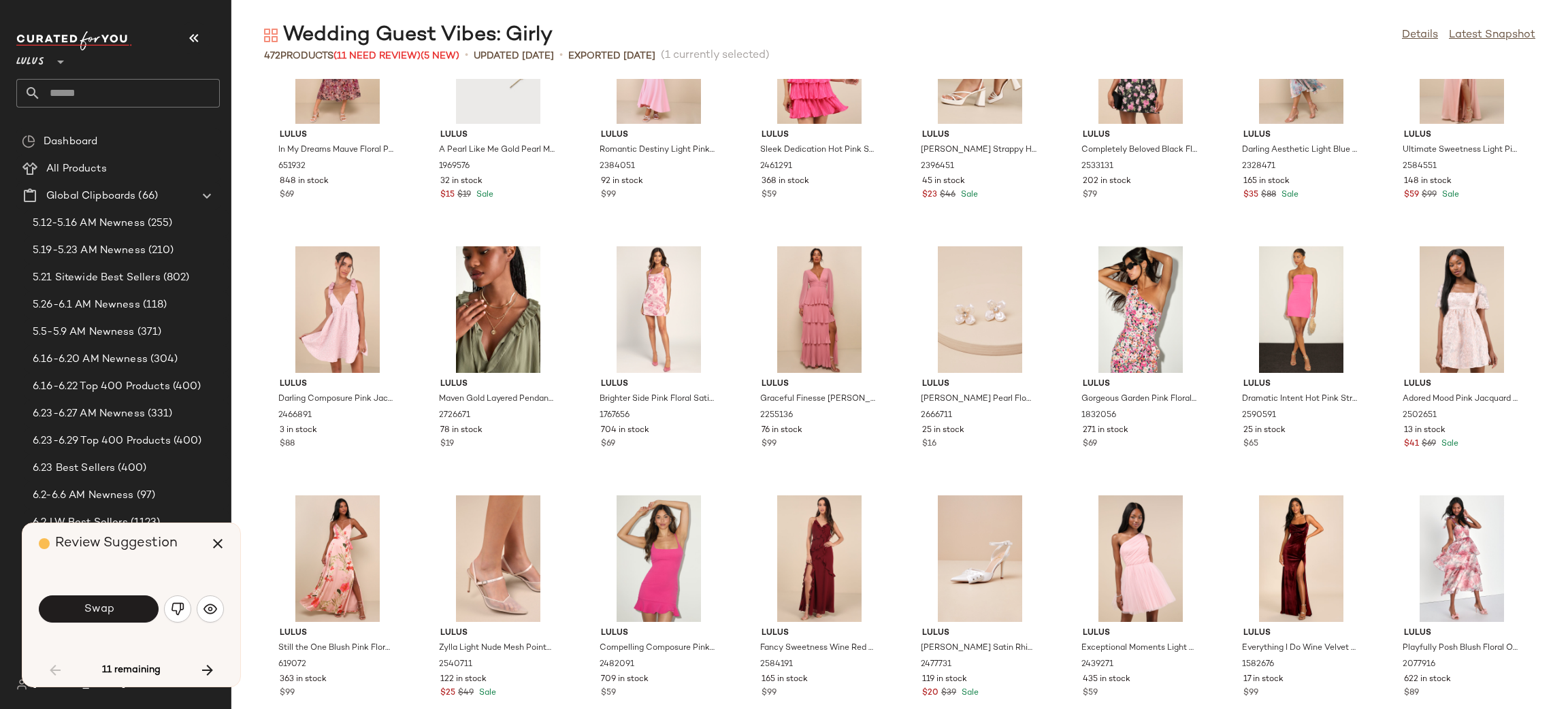
click at [118, 610] on button "Swap" at bounding box center [98, 608] width 120 height 27
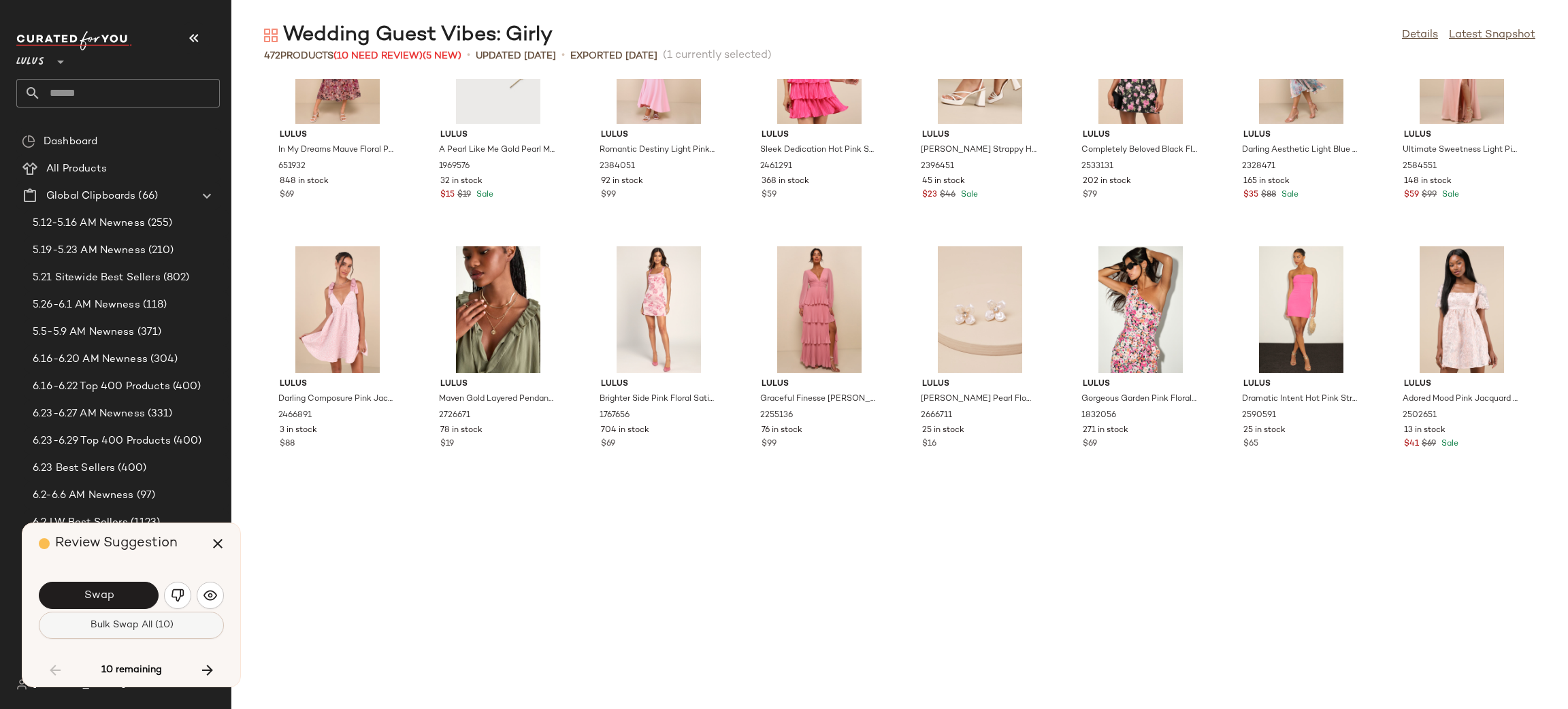
scroll to position [1991, 0]
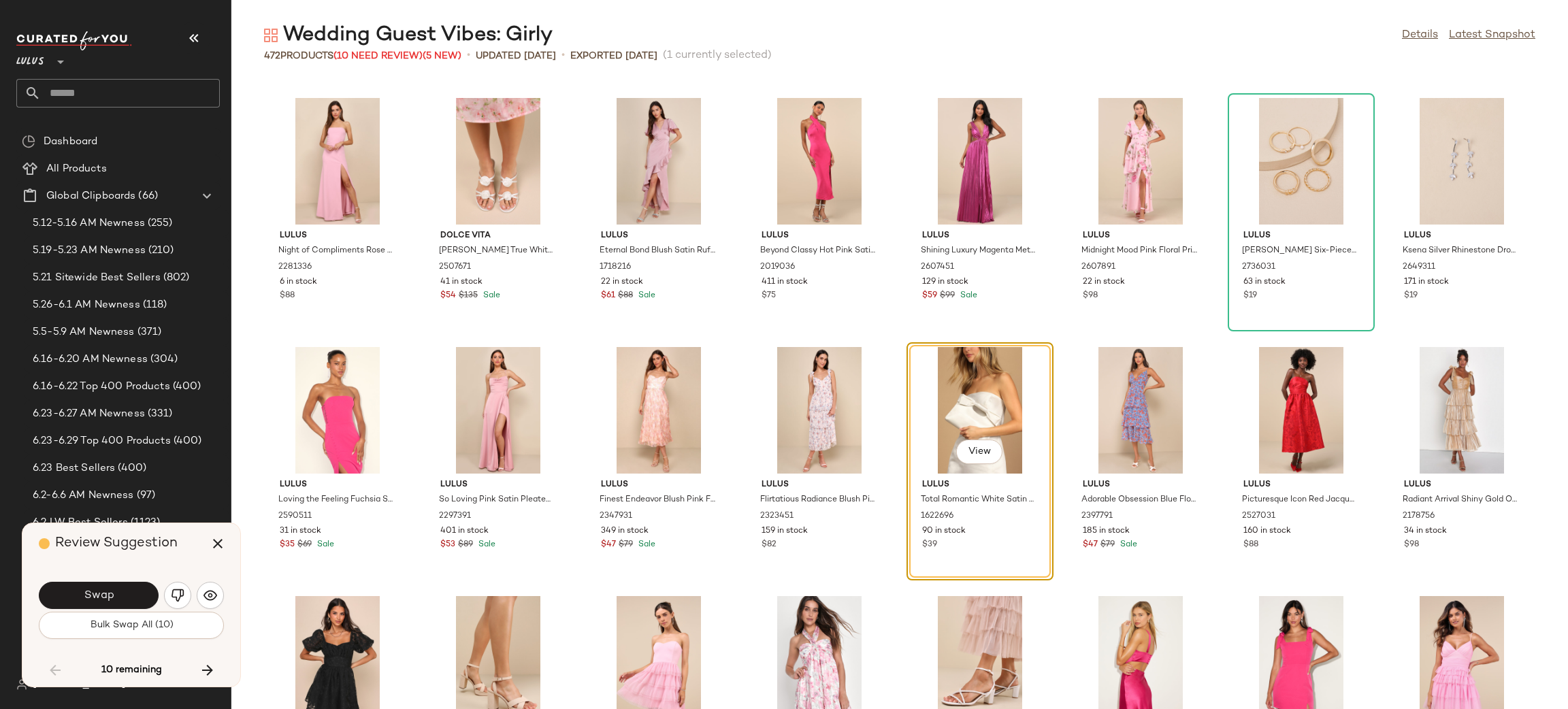
click at [140, 600] on button "Swap" at bounding box center [98, 594] width 120 height 27
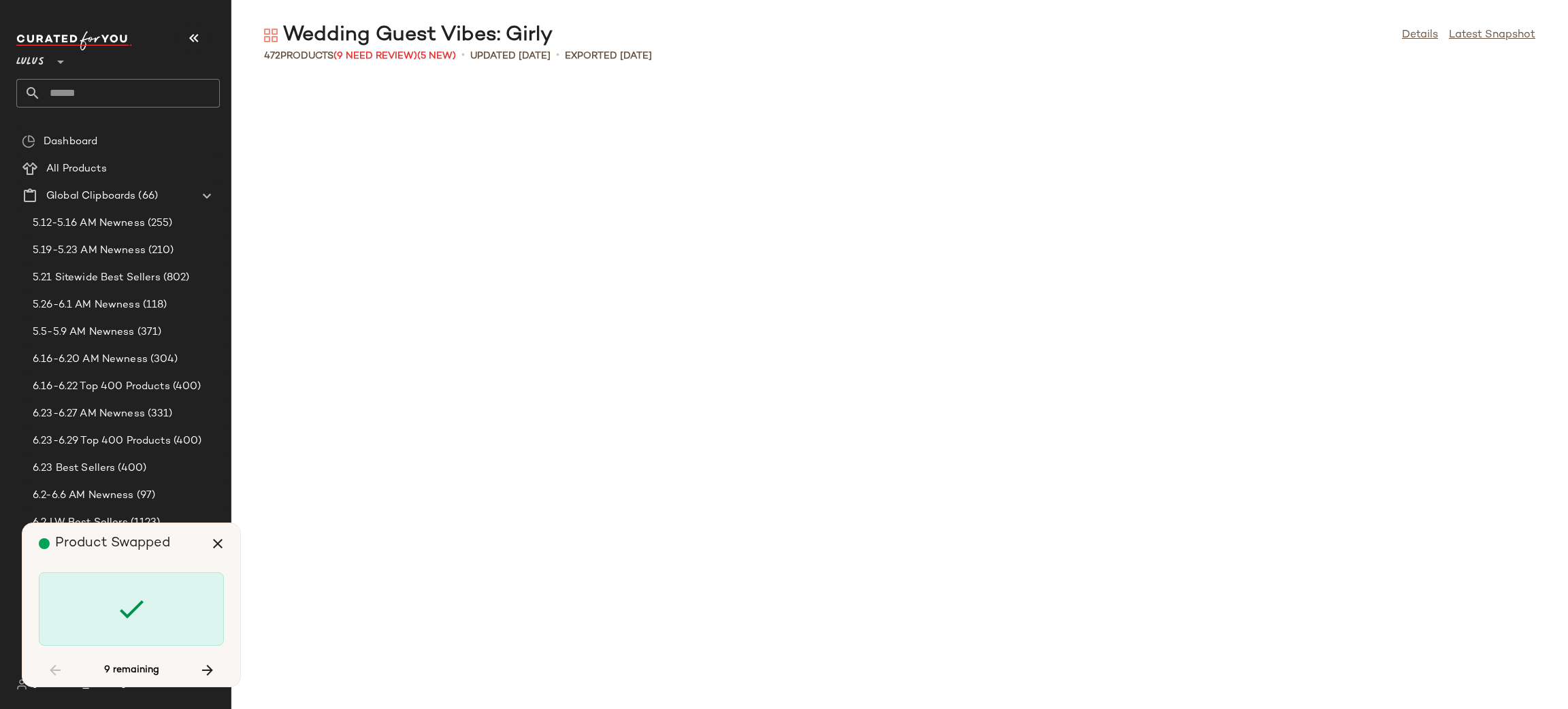
scroll to position [5475, 0]
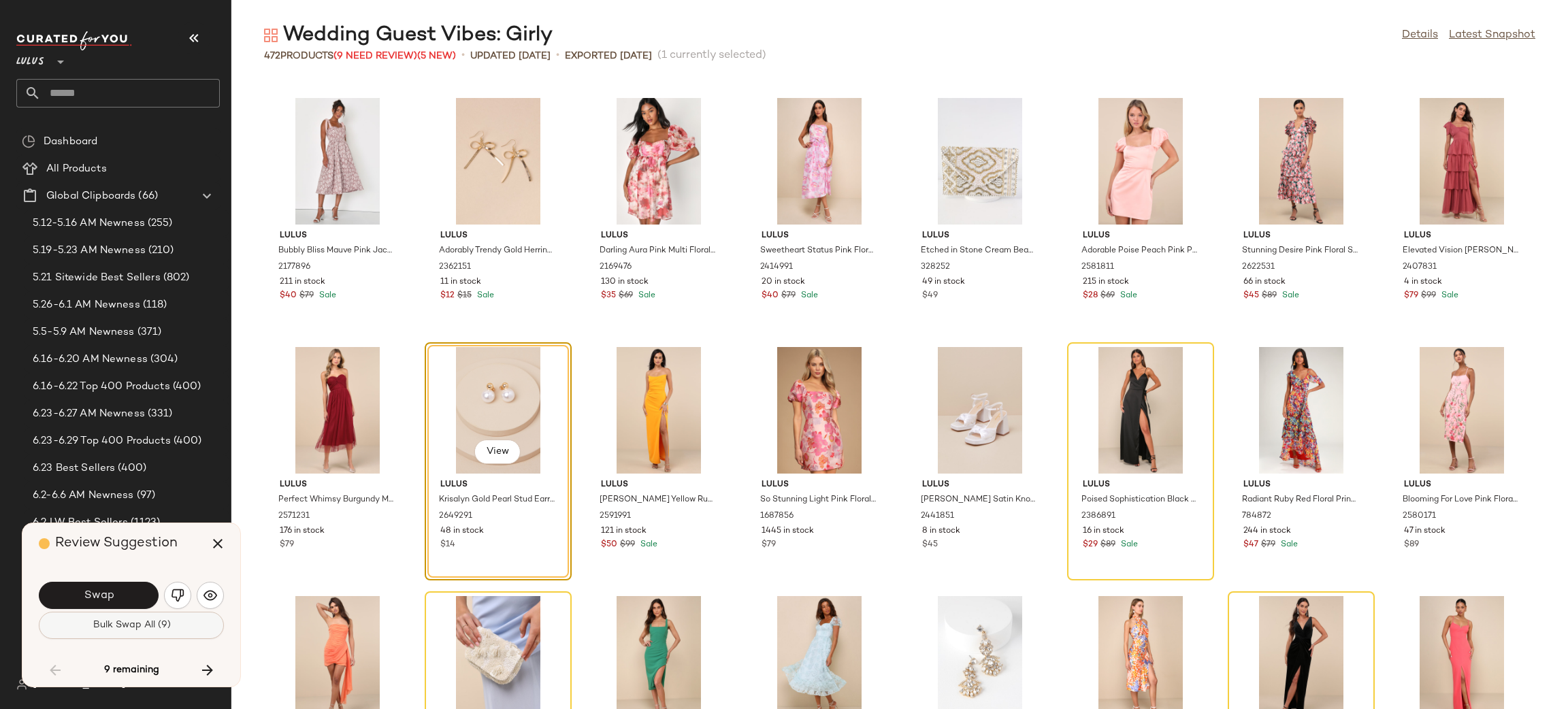
click at [137, 618] on button "Bulk Swap All (9)" at bounding box center [131, 625] width 185 height 27
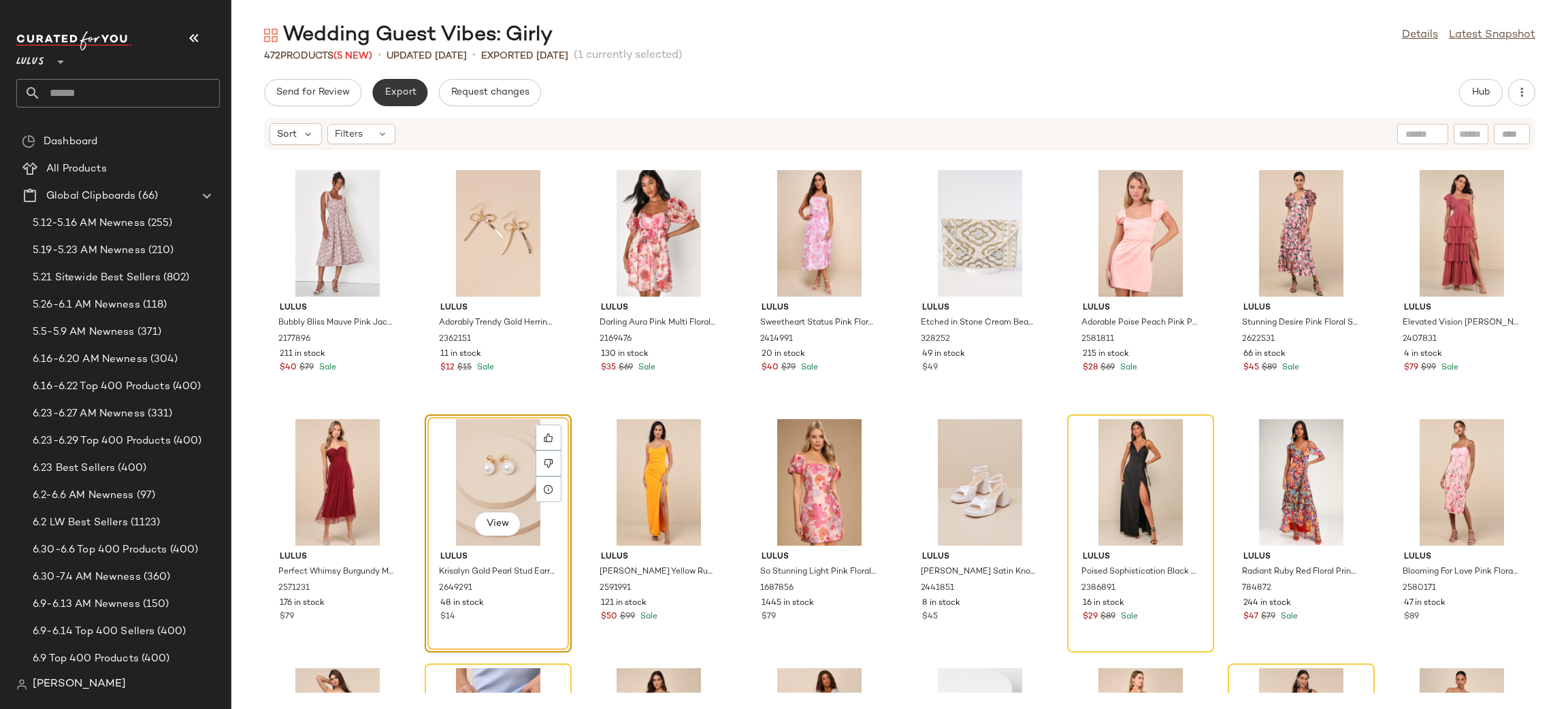
click at [404, 89] on span "Export" at bounding box center [400, 92] width 32 height 11
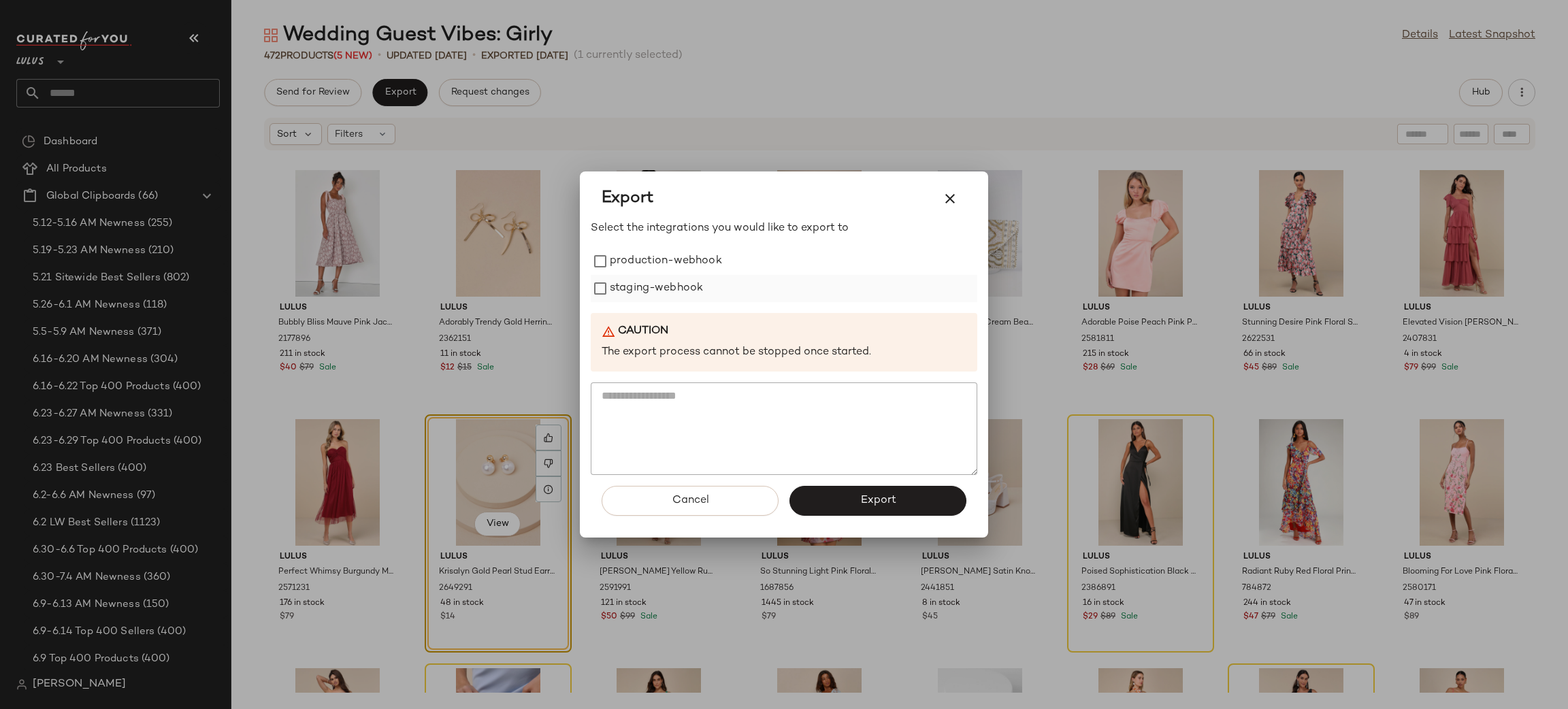
click at [671, 275] on label "staging-webhook" at bounding box center [656, 288] width 93 height 27
click at [666, 254] on label "production-webhook" at bounding box center [665, 261] width 112 height 27
click at [859, 505] on button "Export" at bounding box center [877, 500] width 177 height 30
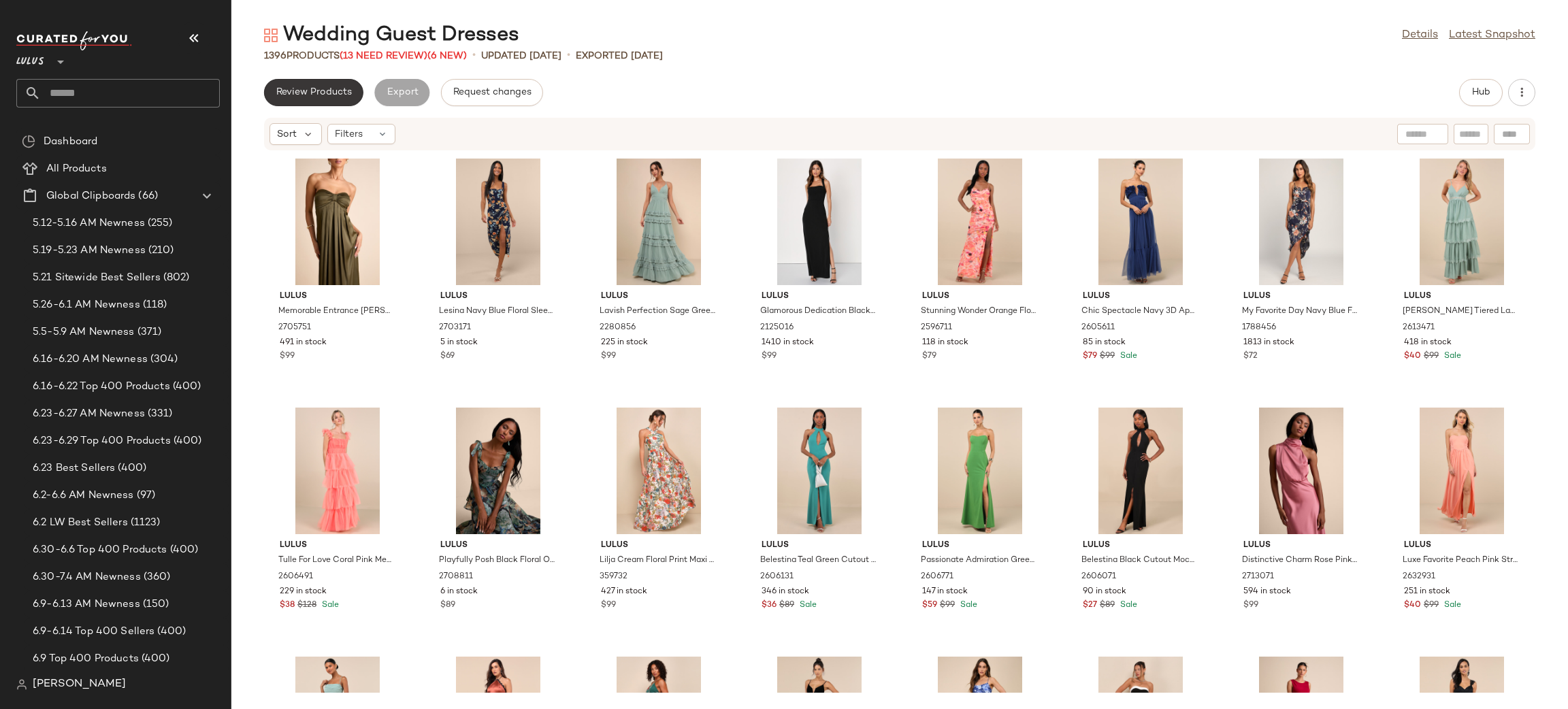
click at [321, 86] on button "Review Products" at bounding box center [314, 92] width 99 height 27
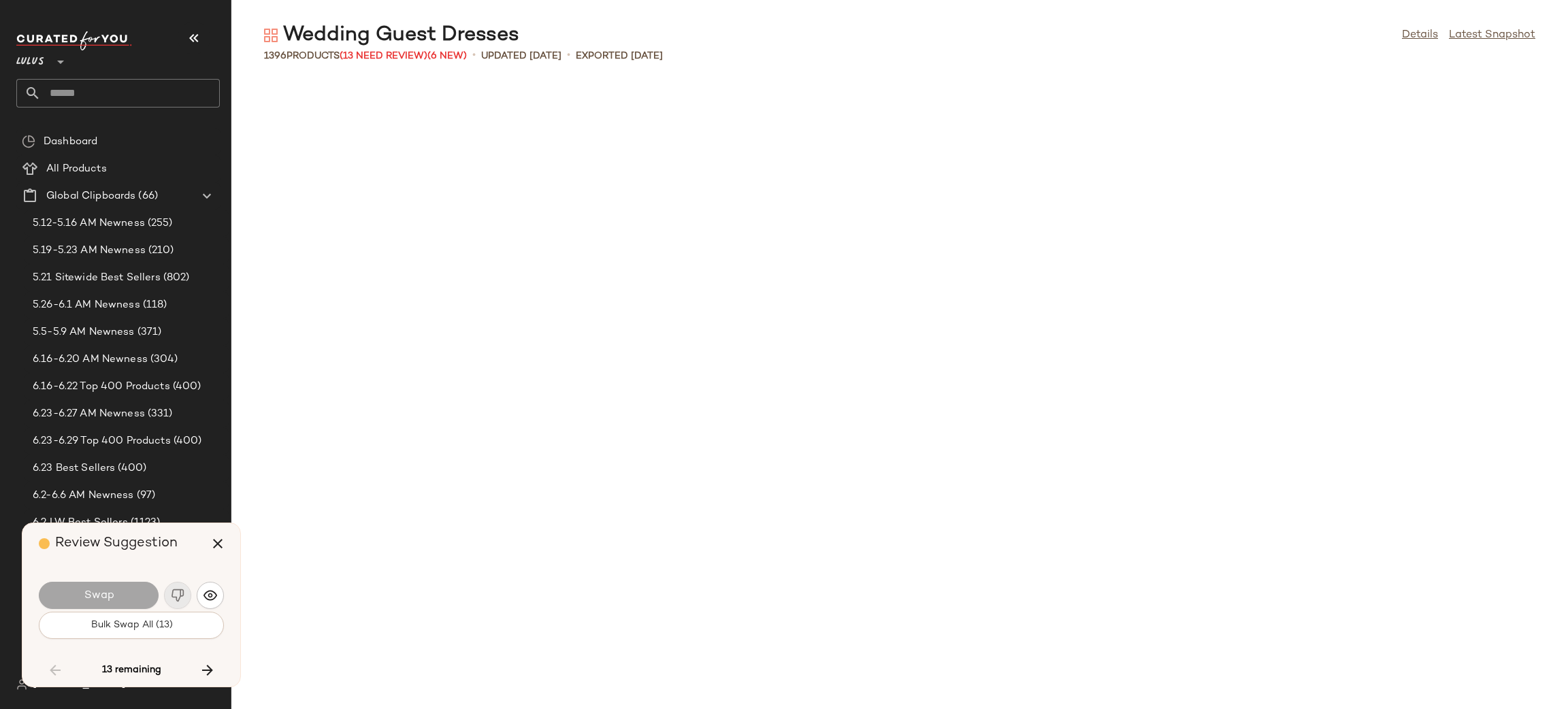
scroll to position [16926, 0]
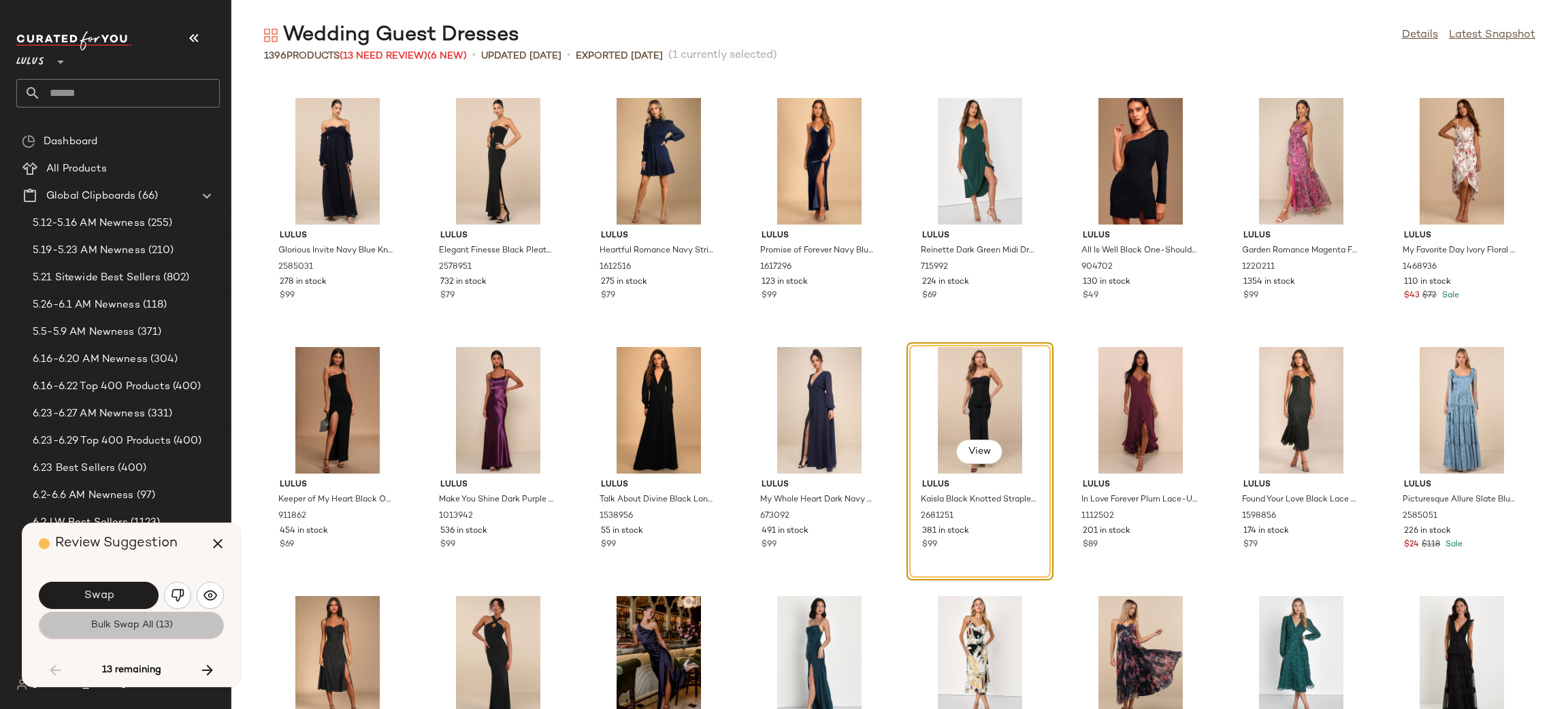
click at [173, 626] on button "Bulk Swap All (13)" at bounding box center [131, 625] width 185 height 27
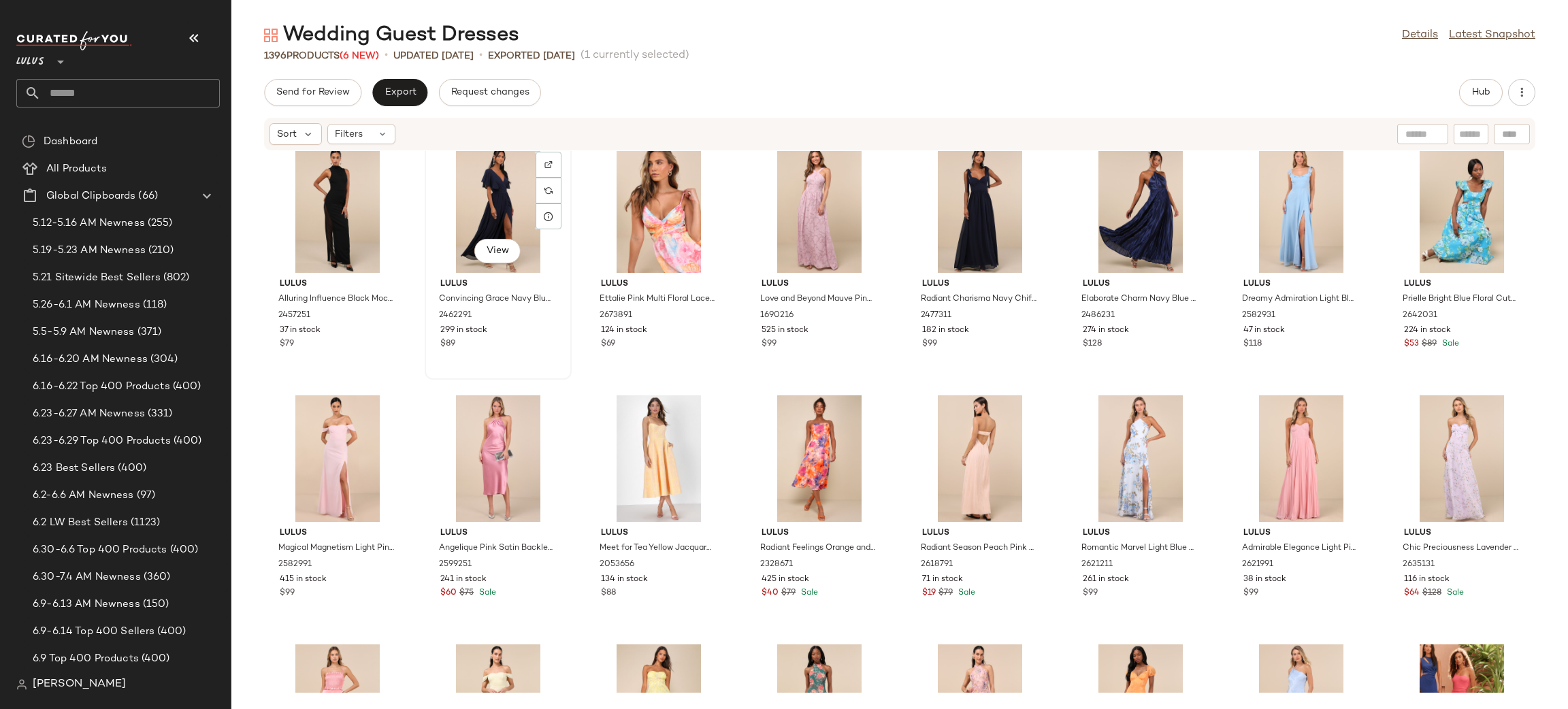
scroll to position [18024, 0]
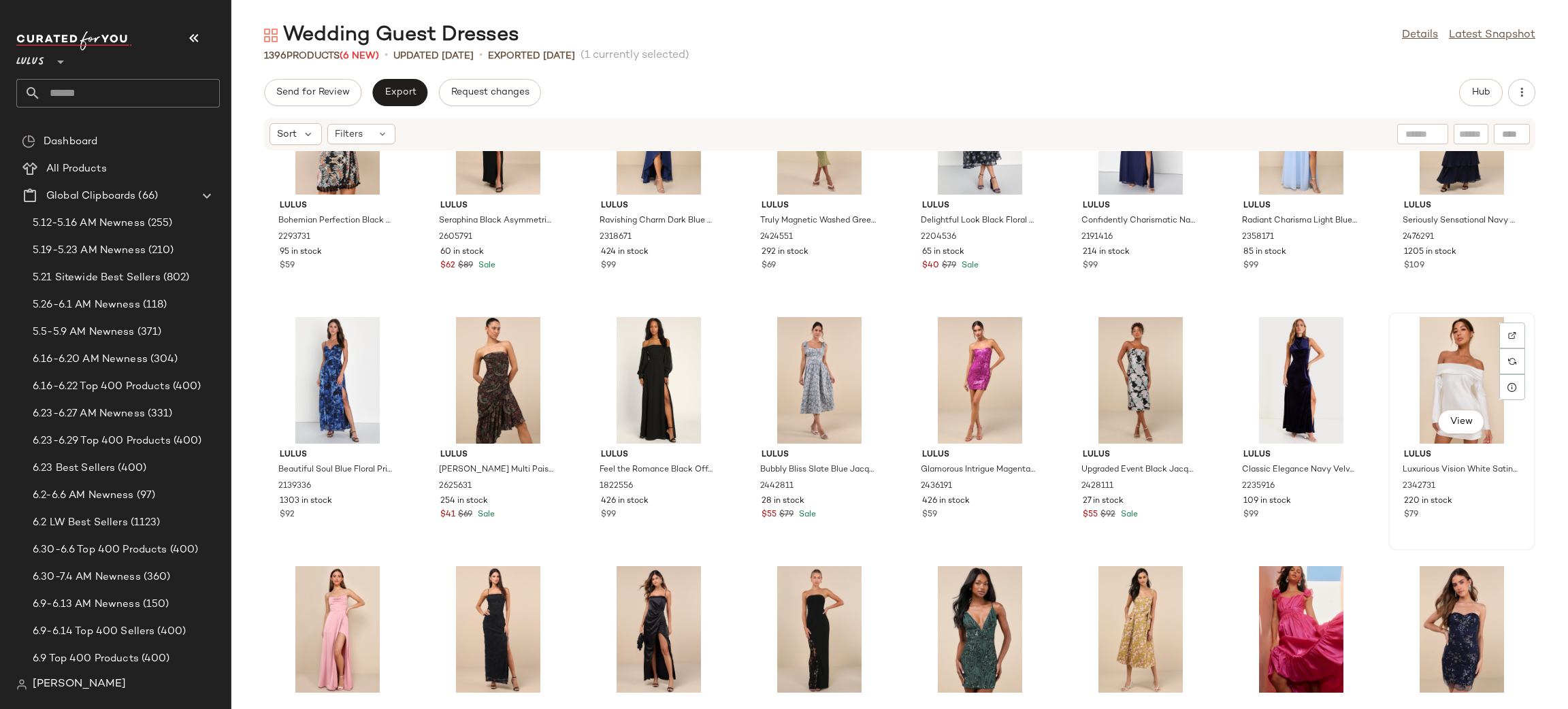
click at [1469, 370] on div "View" at bounding box center [1461, 379] width 137 height 126
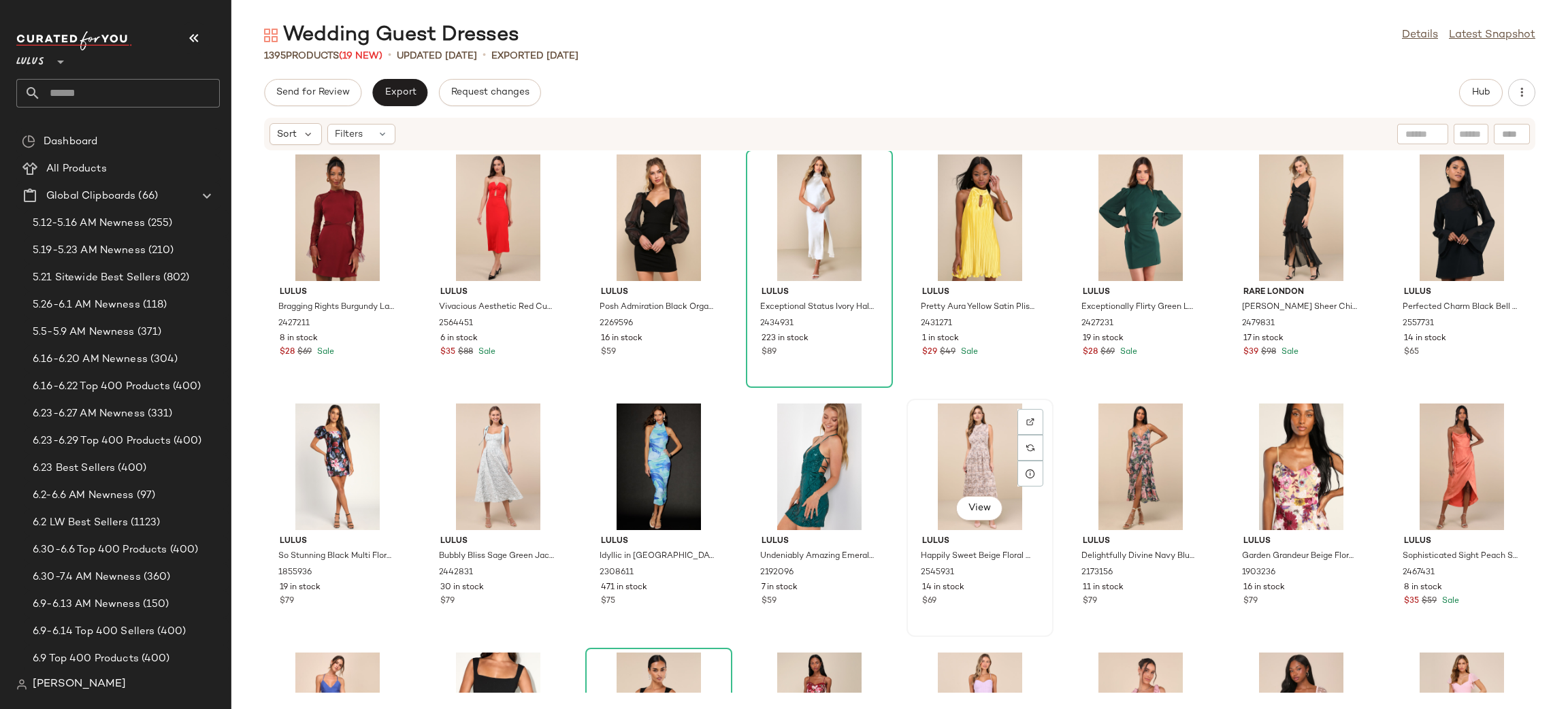
scroll to position [40654, 0]
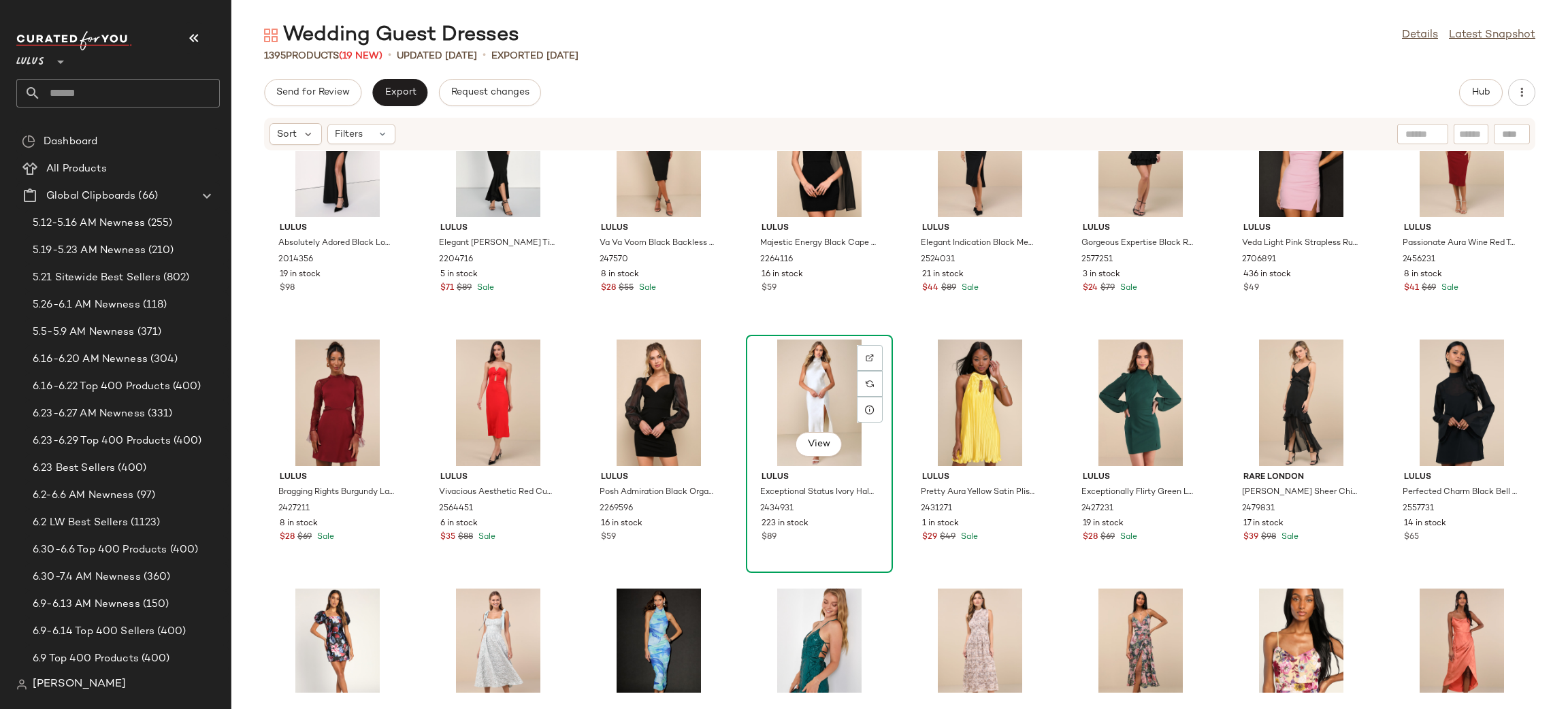
click at [794, 375] on div "View" at bounding box center [818, 402] width 137 height 126
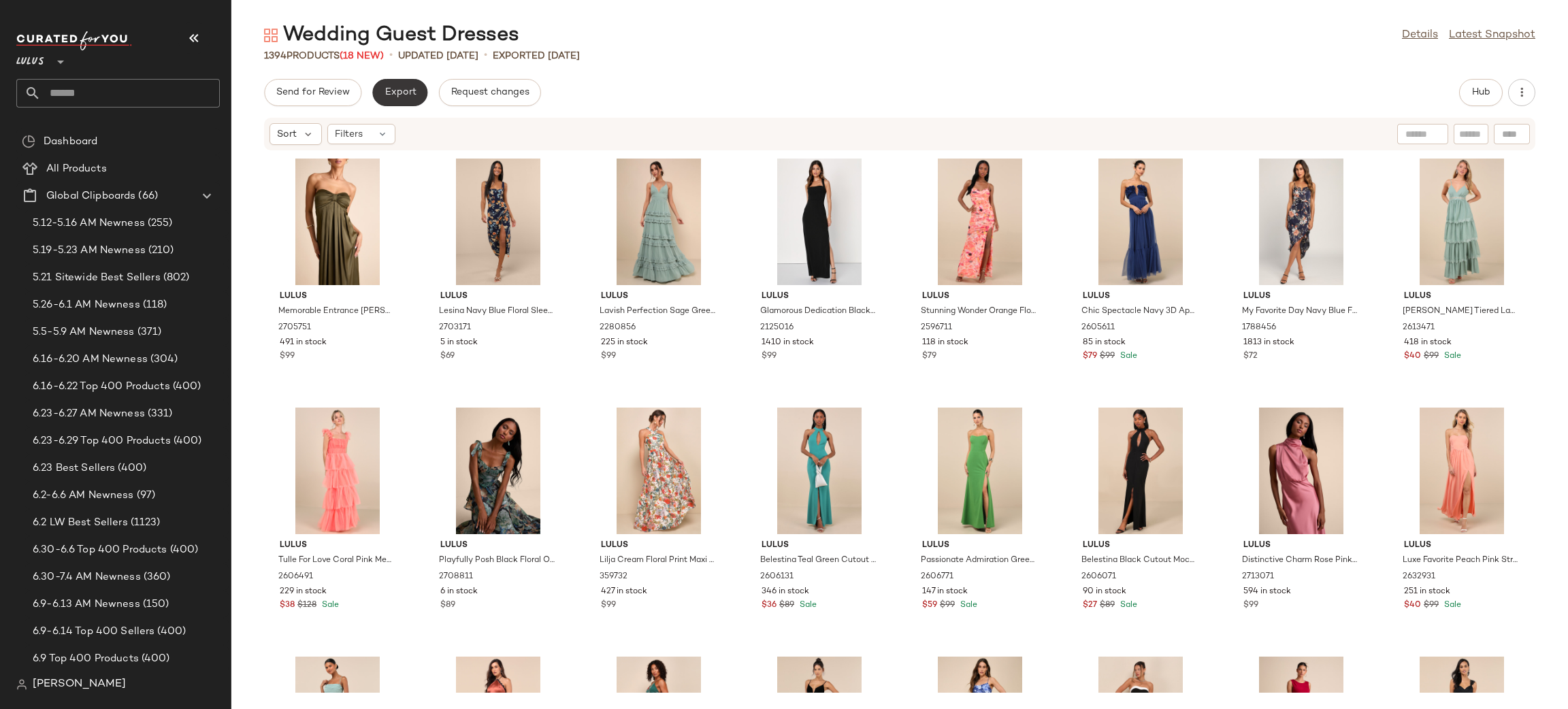
click at [400, 93] on span "Export" at bounding box center [400, 92] width 32 height 11
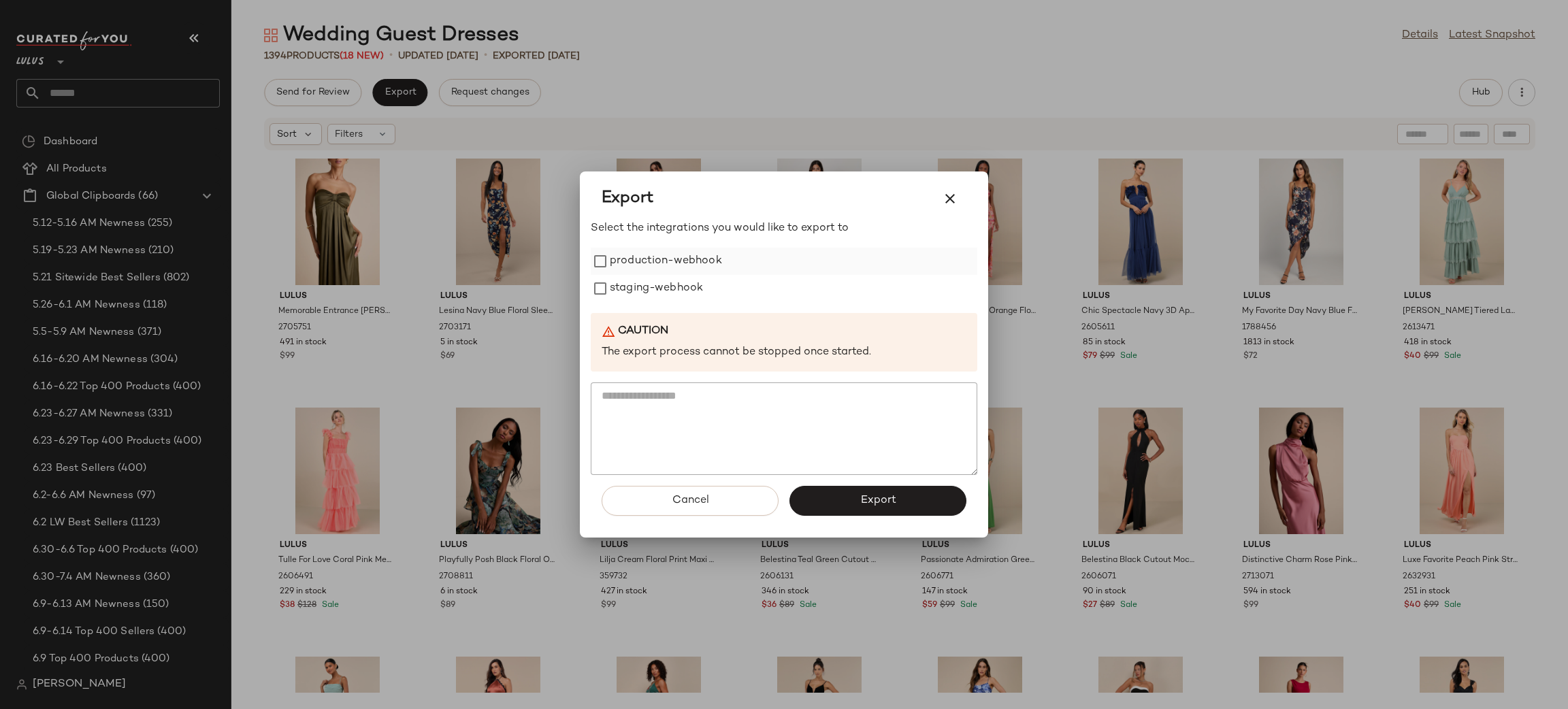
click at [614, 255] on label "production-webhook" at bounding box center [665, 261] width 112 height 27
click at [636, 300] on div "Select the integrations you would like to export to production-webhook staging-…" at bounding box center [784, 348] width 386 height 255
click at [634, 291] on label "staging-webhook" at bounding box center [656, 288] width 93 height 27
click at [894, 470] on textarea at bounding box center [784, 429] width 386 height 93
click at [903, 513] on button "Export" at bounding box center [877, 500] width 177 height 30
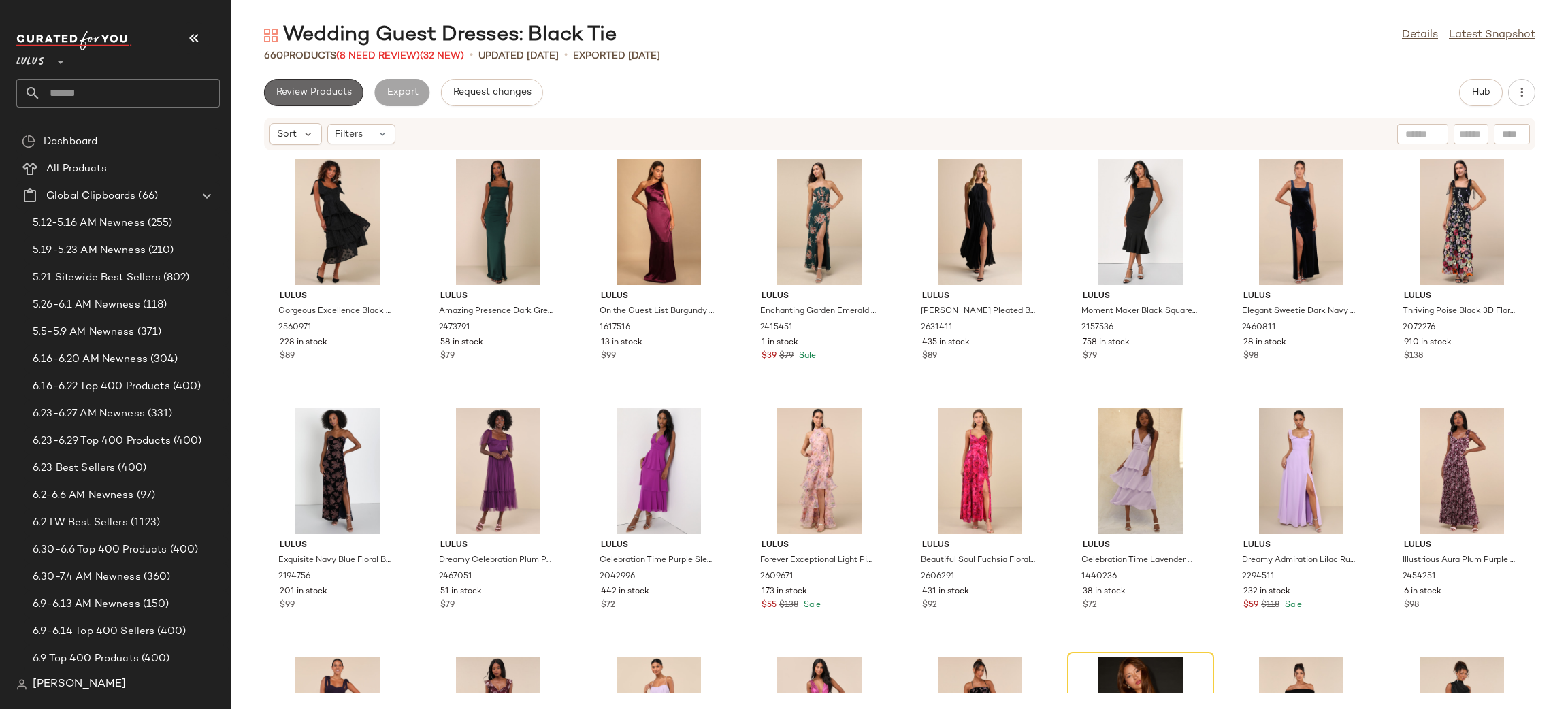
click at [334, 87] on span "Review Products" at bounding box center [314, 92] width 76 height 11
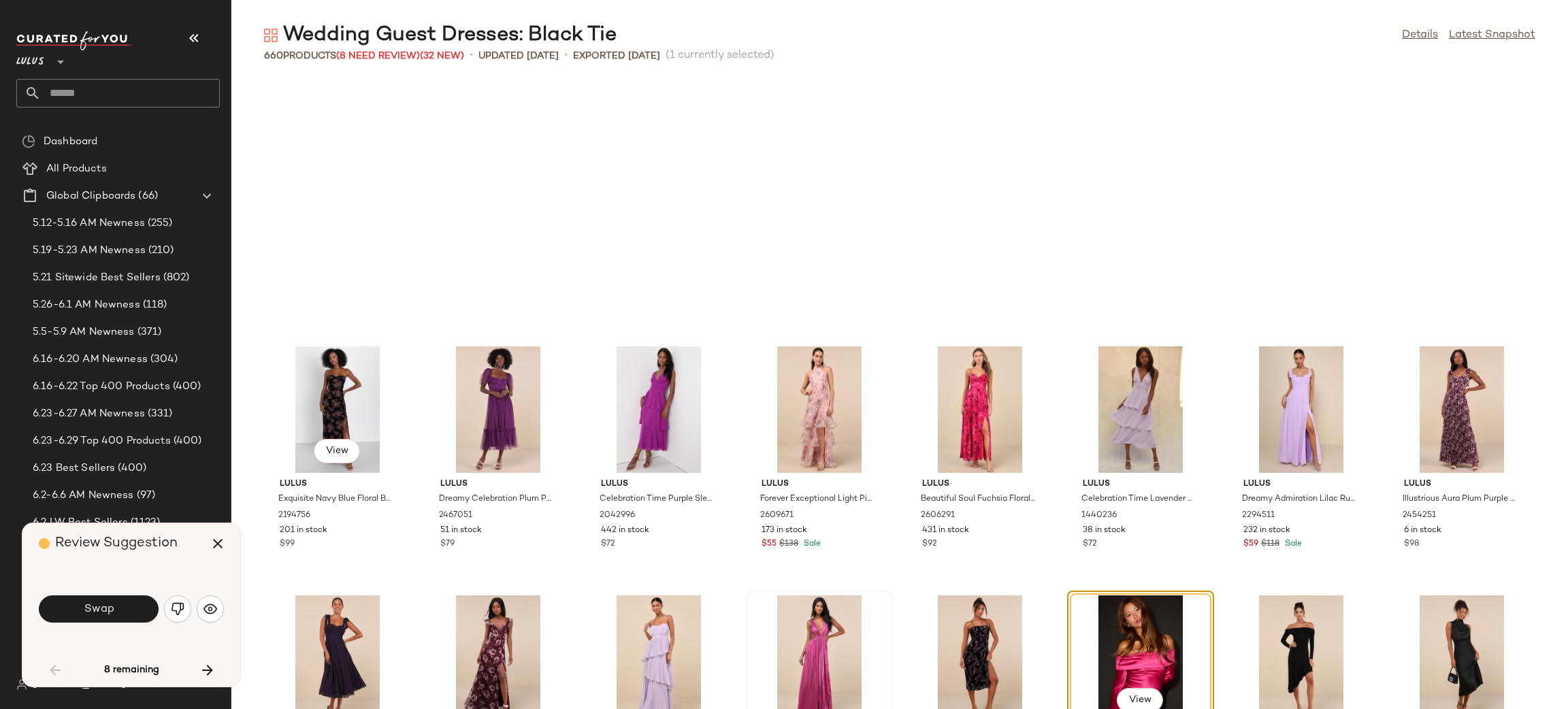
scroll to position [260, 0]
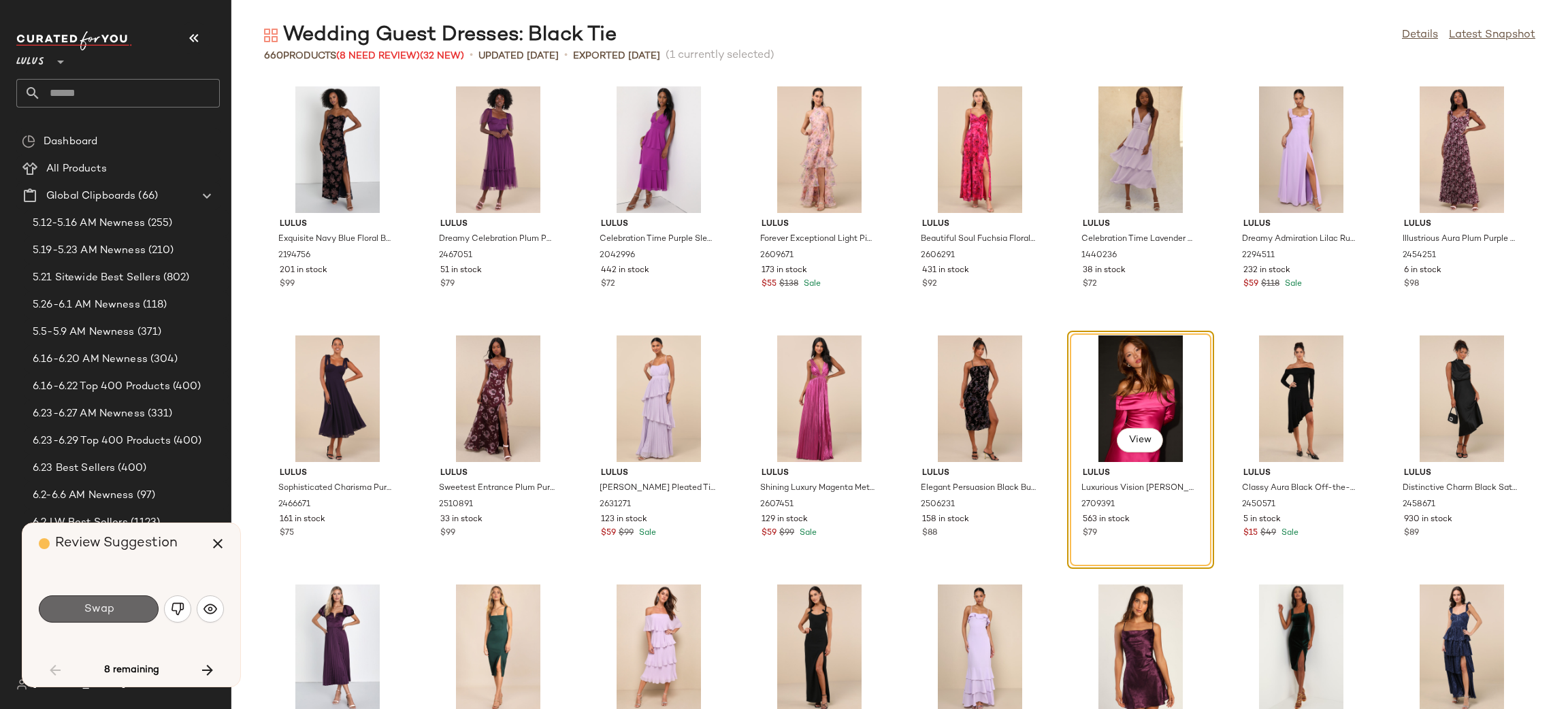
click at [108, 611] on span "Swap" at bounding box center [98, 609] width 31 height 13
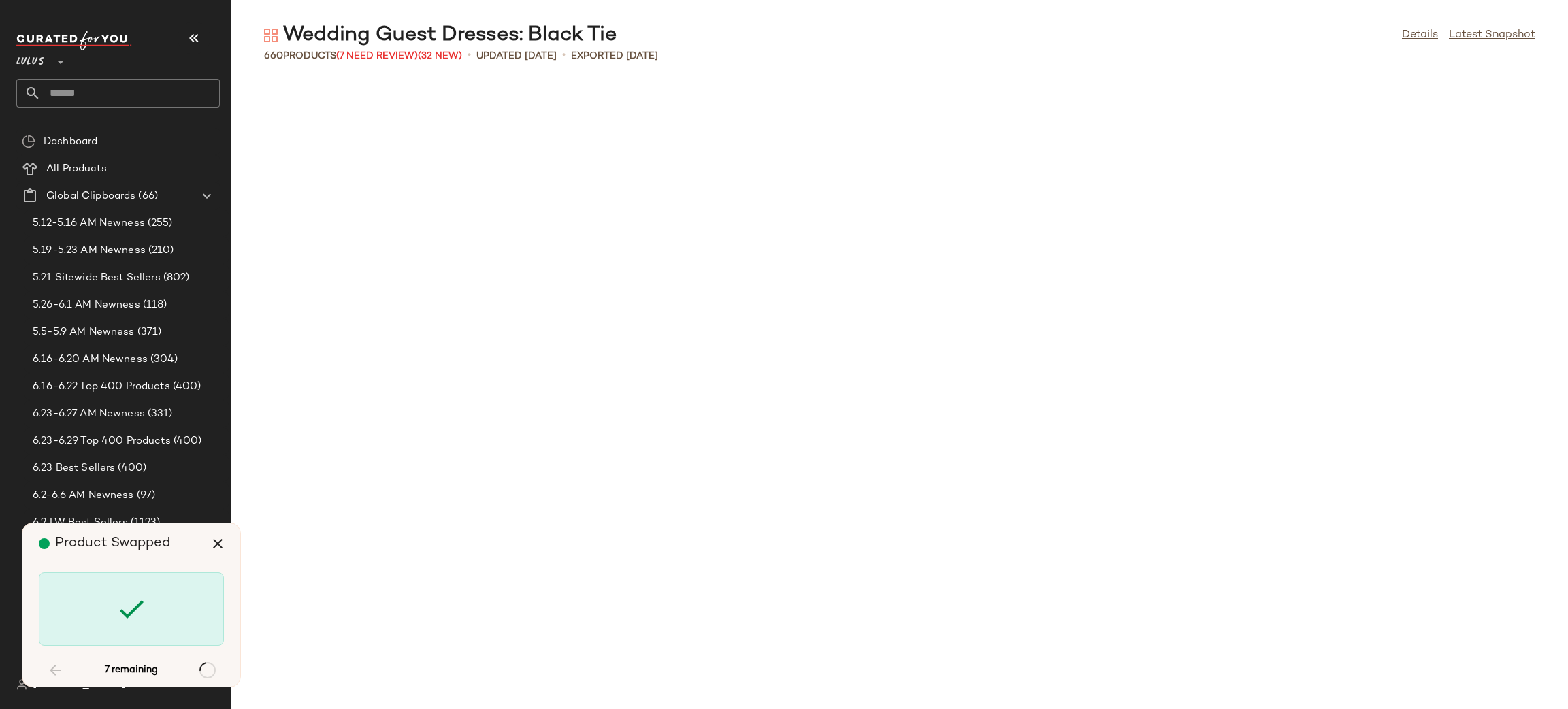
scroll to position [1742, 0]
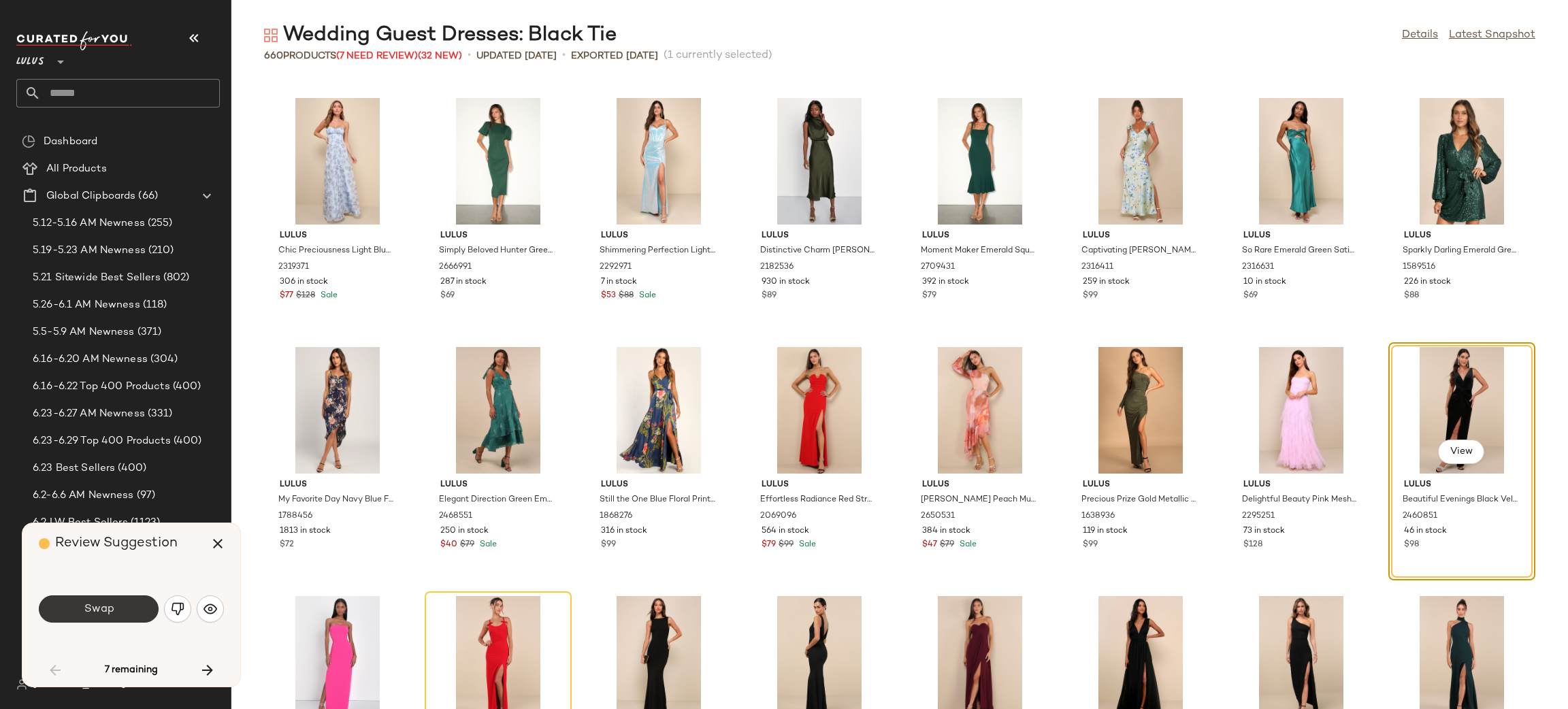
click at [130, 612] on button "Swap" at bounding box center [98, 608] width 120 height 27
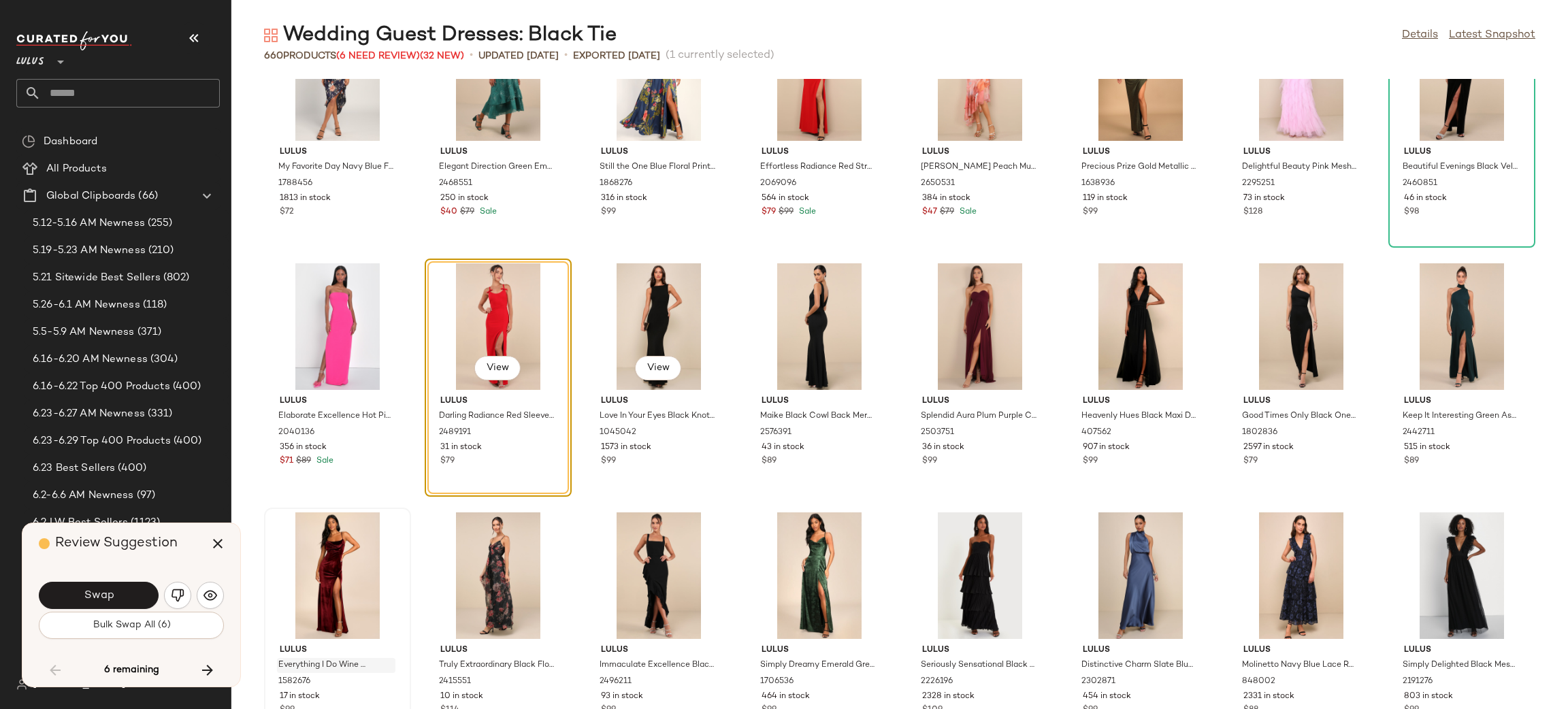
scroll to position [2122, 0]
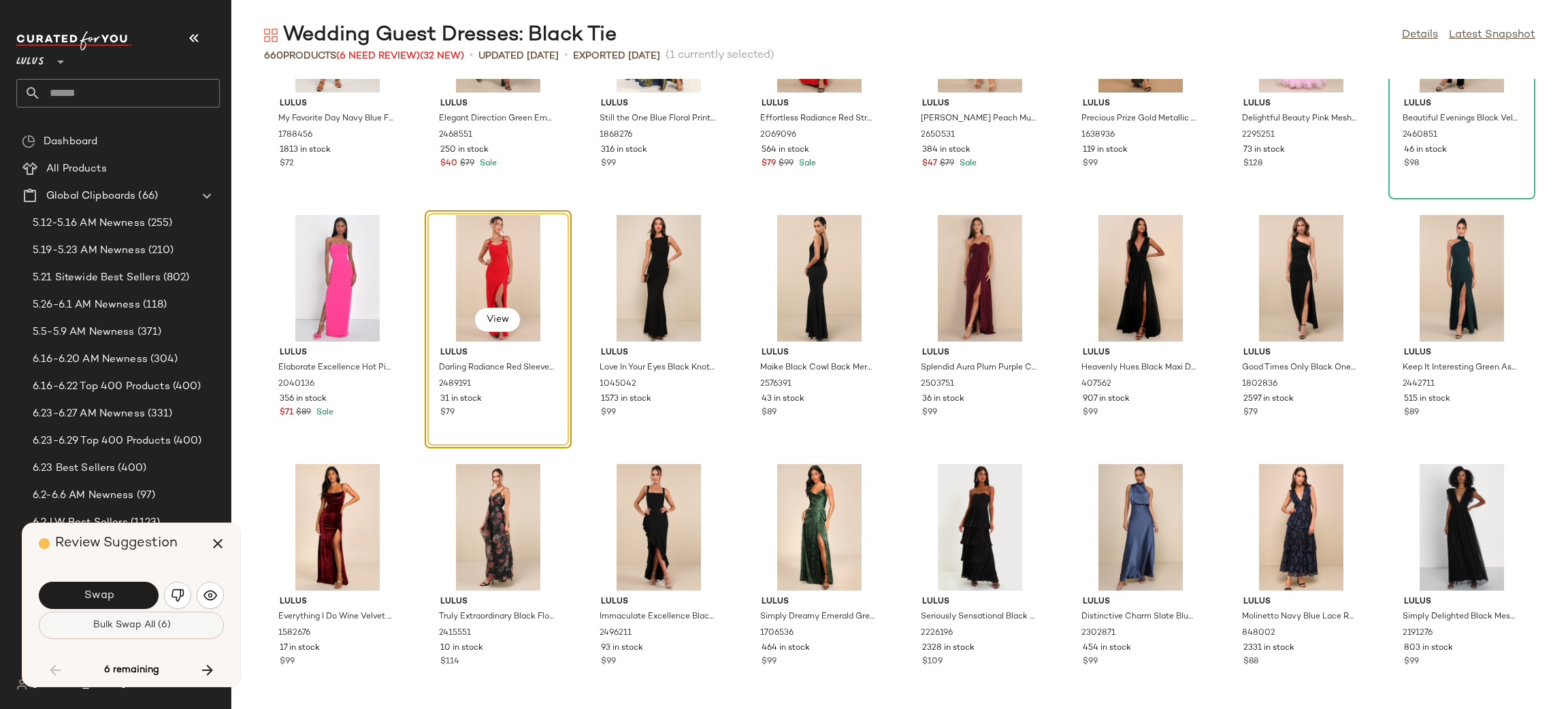
click at [199, 629] on button "Bulk Swap All (6)" at bounding box center [131, 625] width 185 height 27
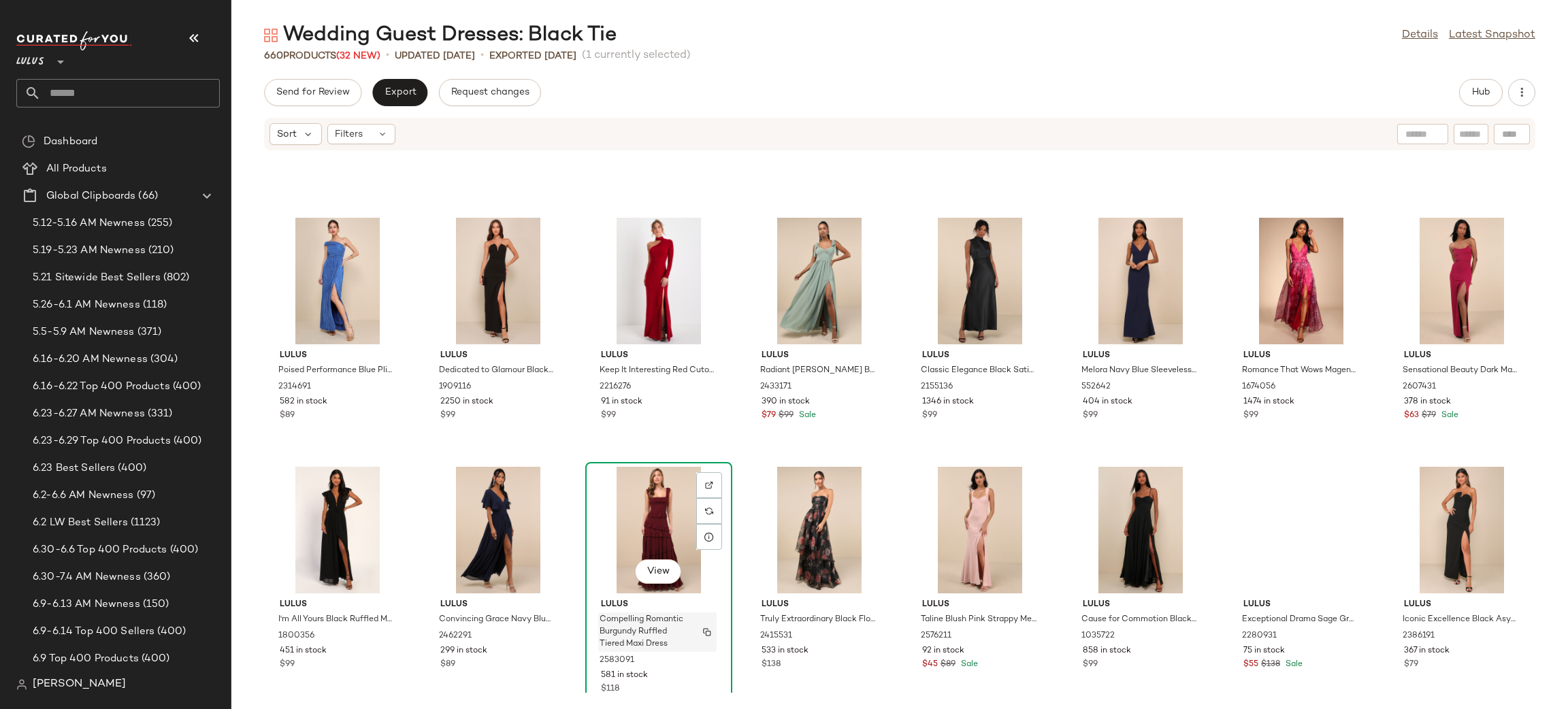
scroll to position [4712, 0]
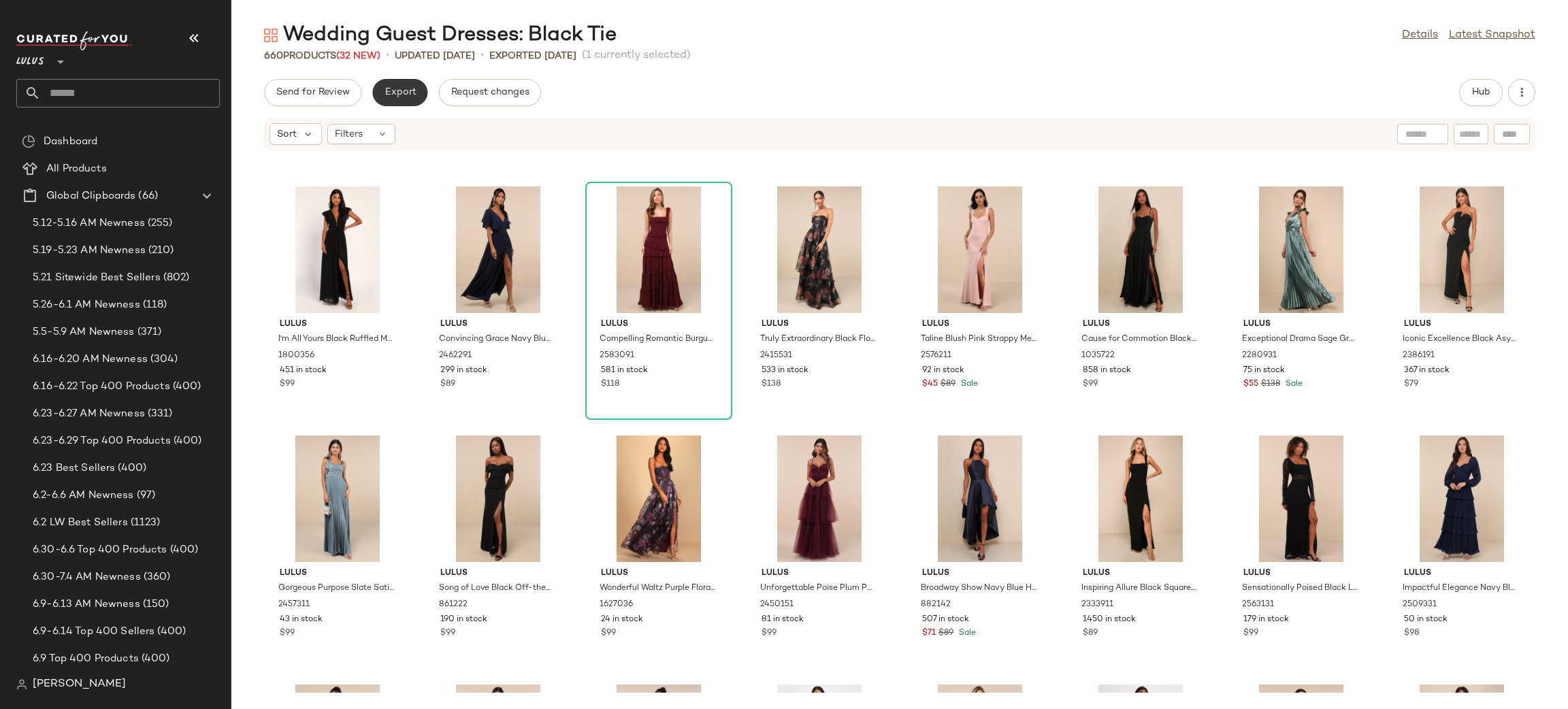
click at [419, 99] on button "Export" at bounding box center [400, 92] width 55 height 27
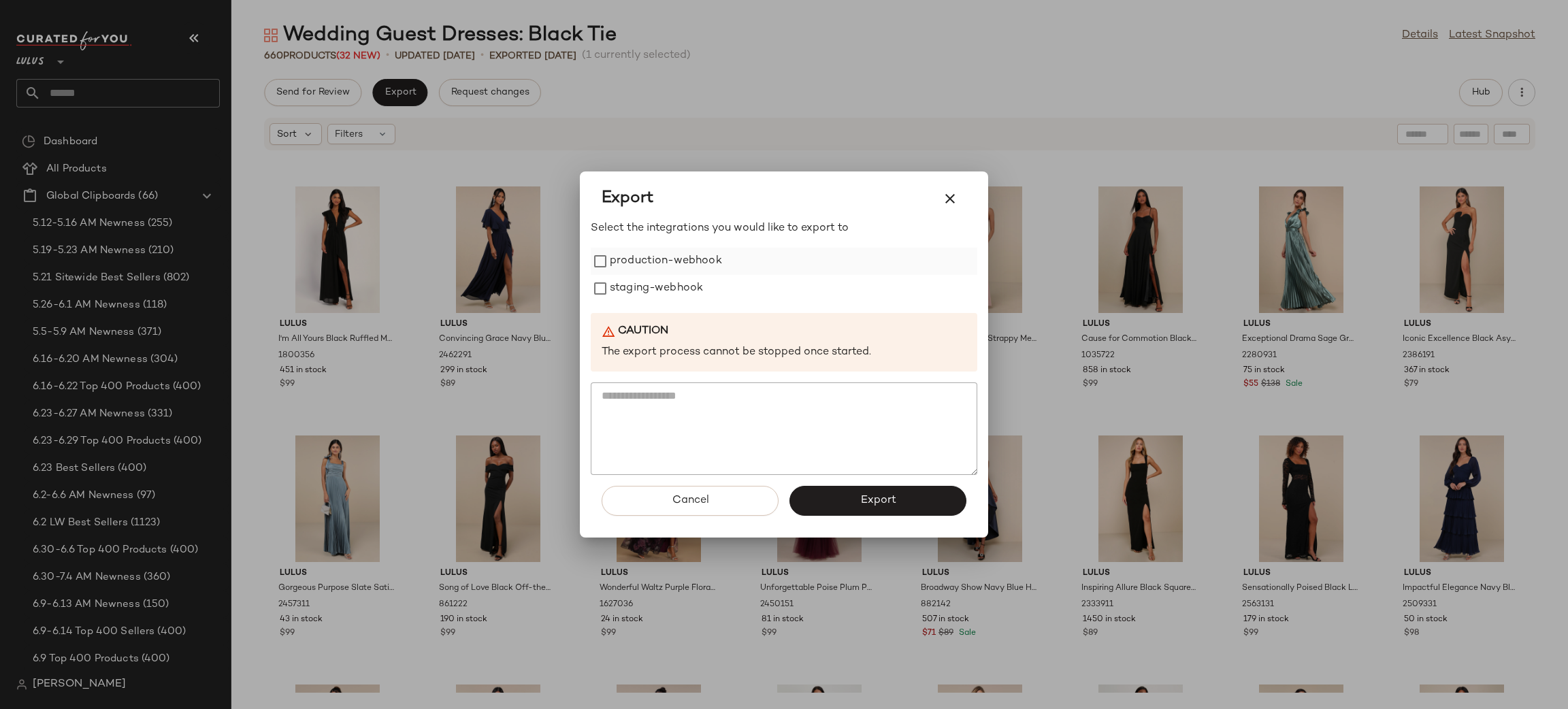
click at [635, 266] on label "production-webhook" at bounding box center [665, 261] width 112 height 27
click at [653, 289] on label "staging-webhook" at bounding box center [656, 288] width 93 height 27
click at [891, 505] on span "Export" at bounding box center [877, 500] width 36 height 13
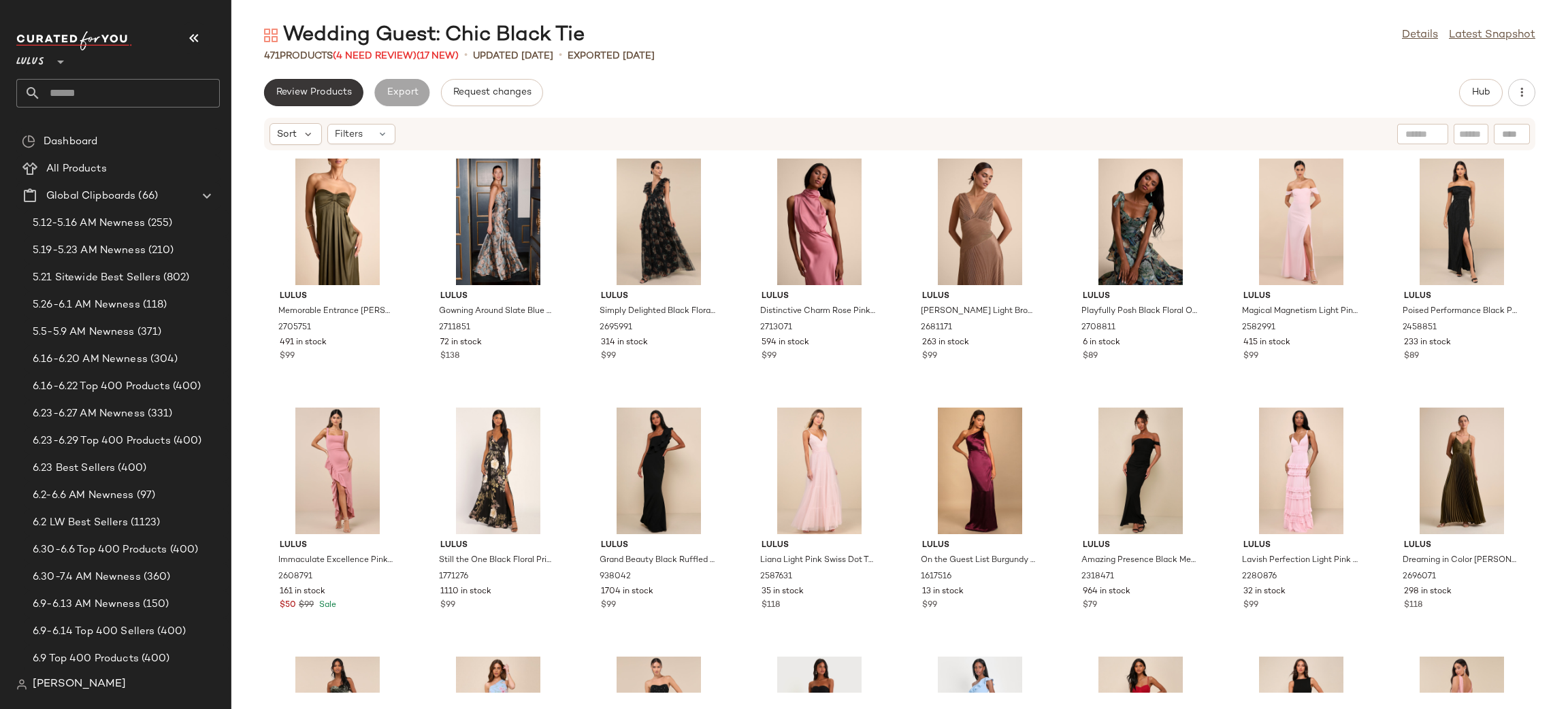
click at [286, 94] on span "Review Products" at bounding box center [314, 92] width 76 height 11
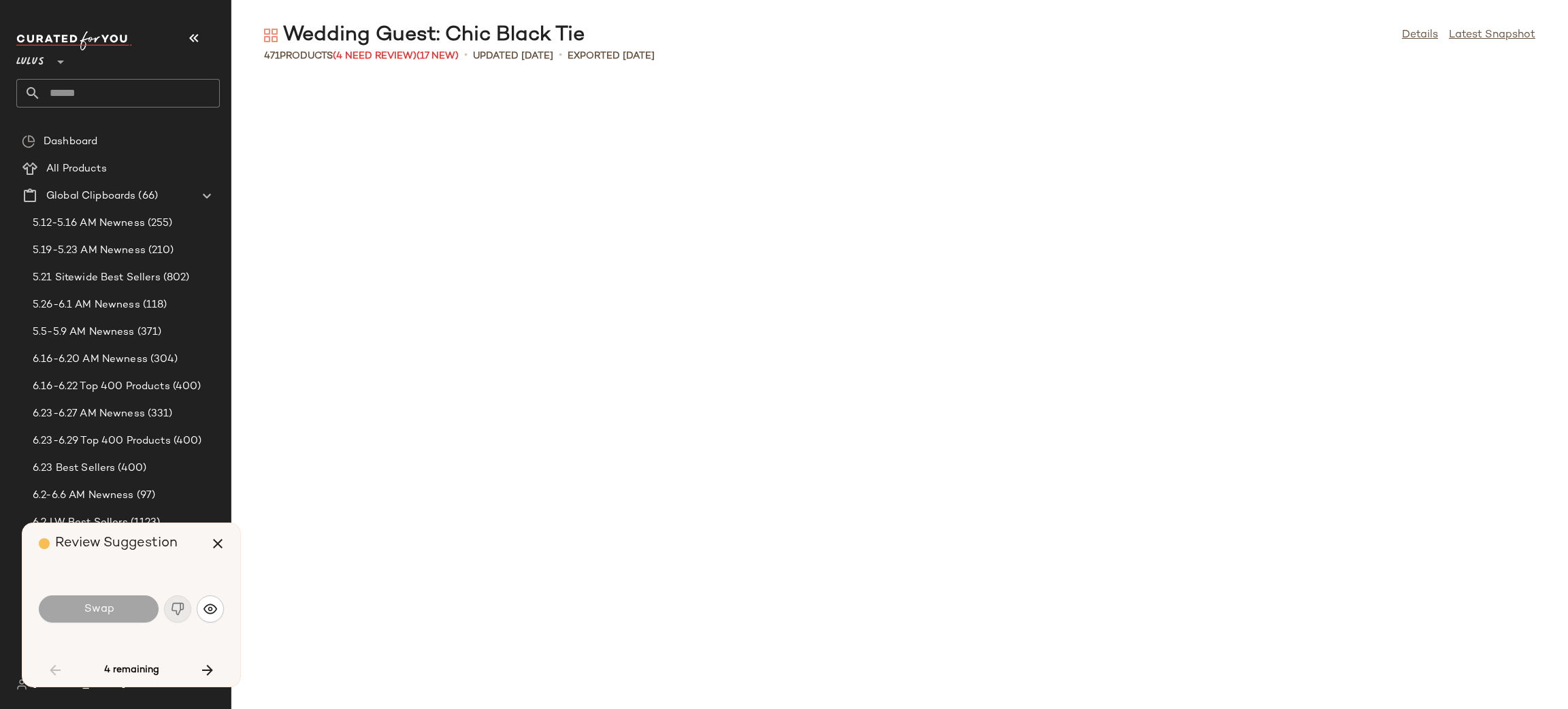
scroll to position [1742, 0]
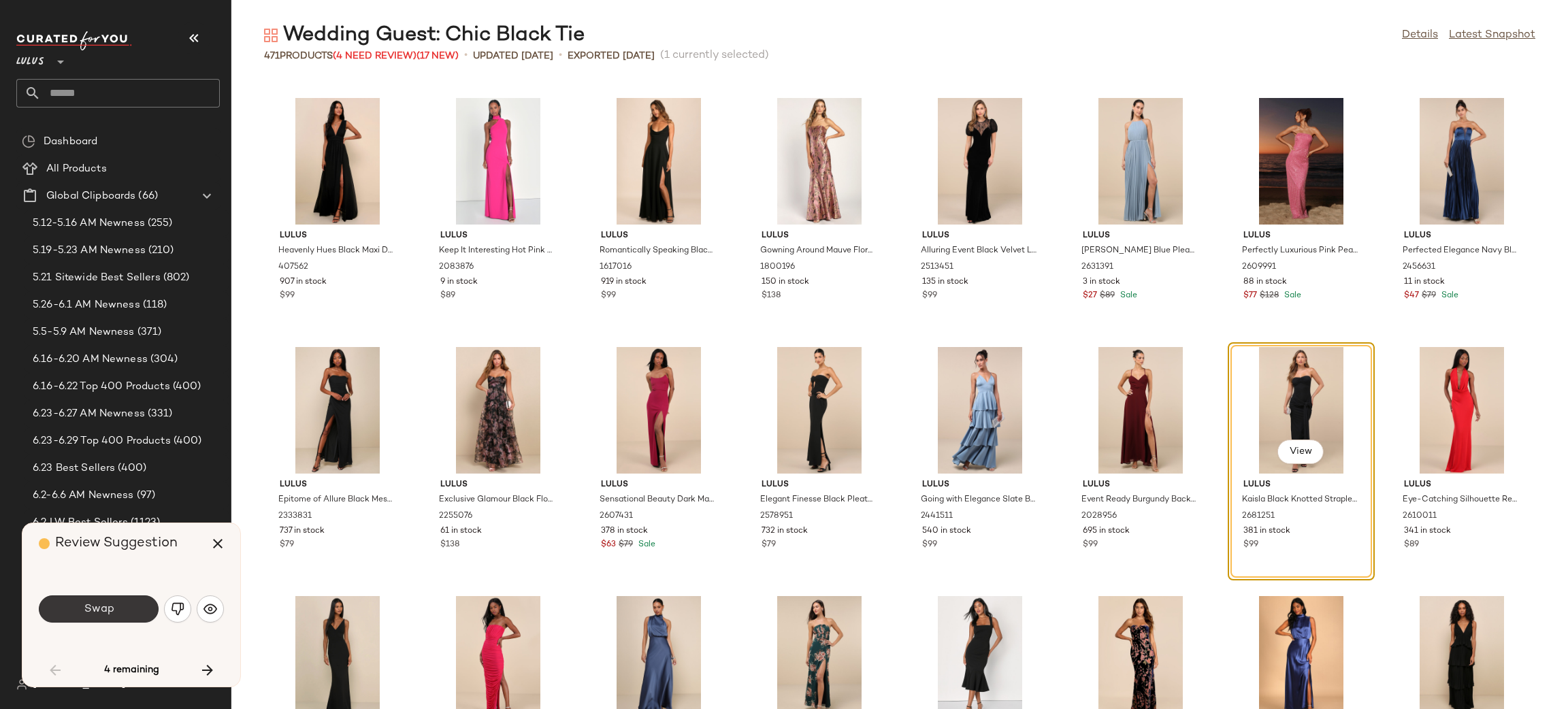
click at [106, 618] on button "Swap" at bounding box center [98, 608] width 120 height 27
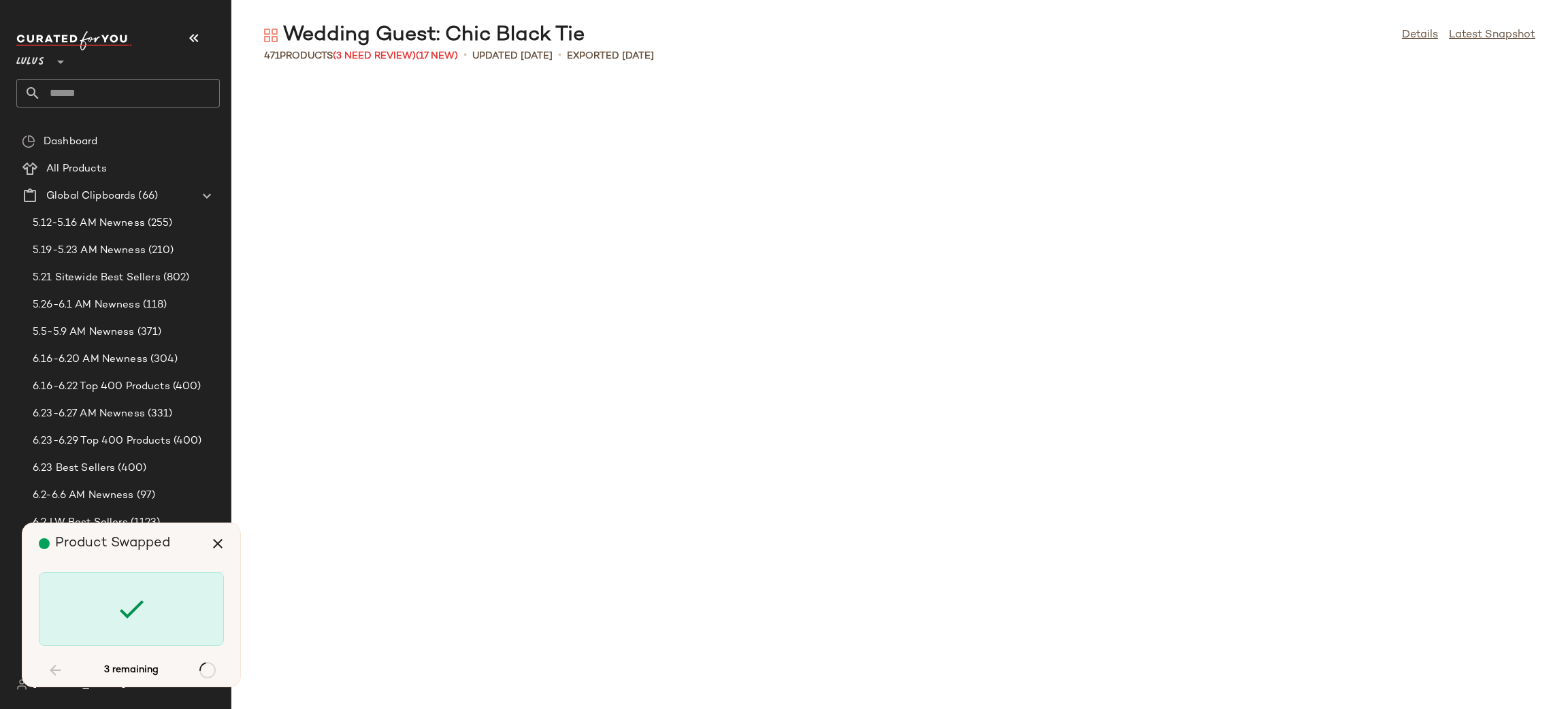
scroll to position [4978, 0]
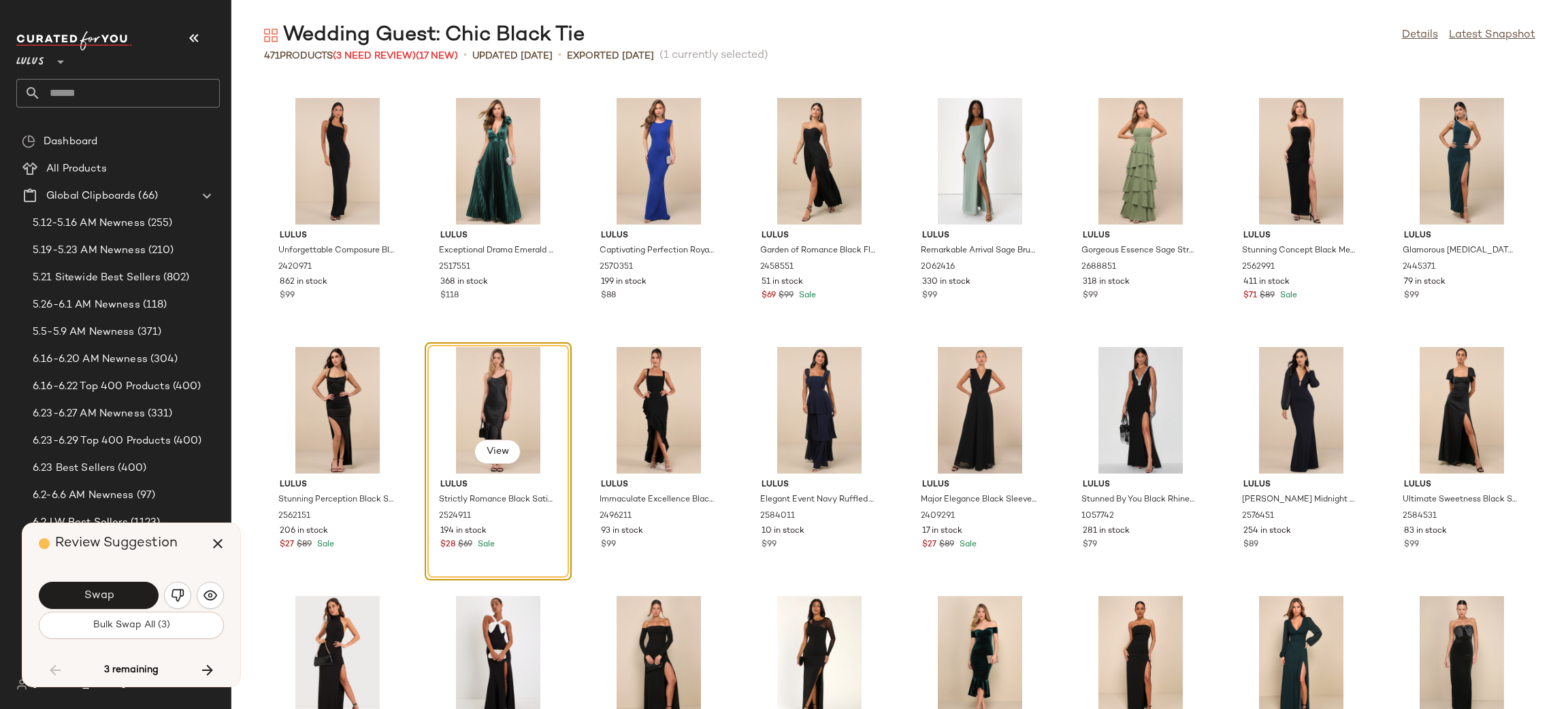
click at [156, 584] on div "Swap" at bounding box center [98, 594] width 120 height 27
click at [166, 597] on button "button" at bounding box center [177, 594] width 27 height 27
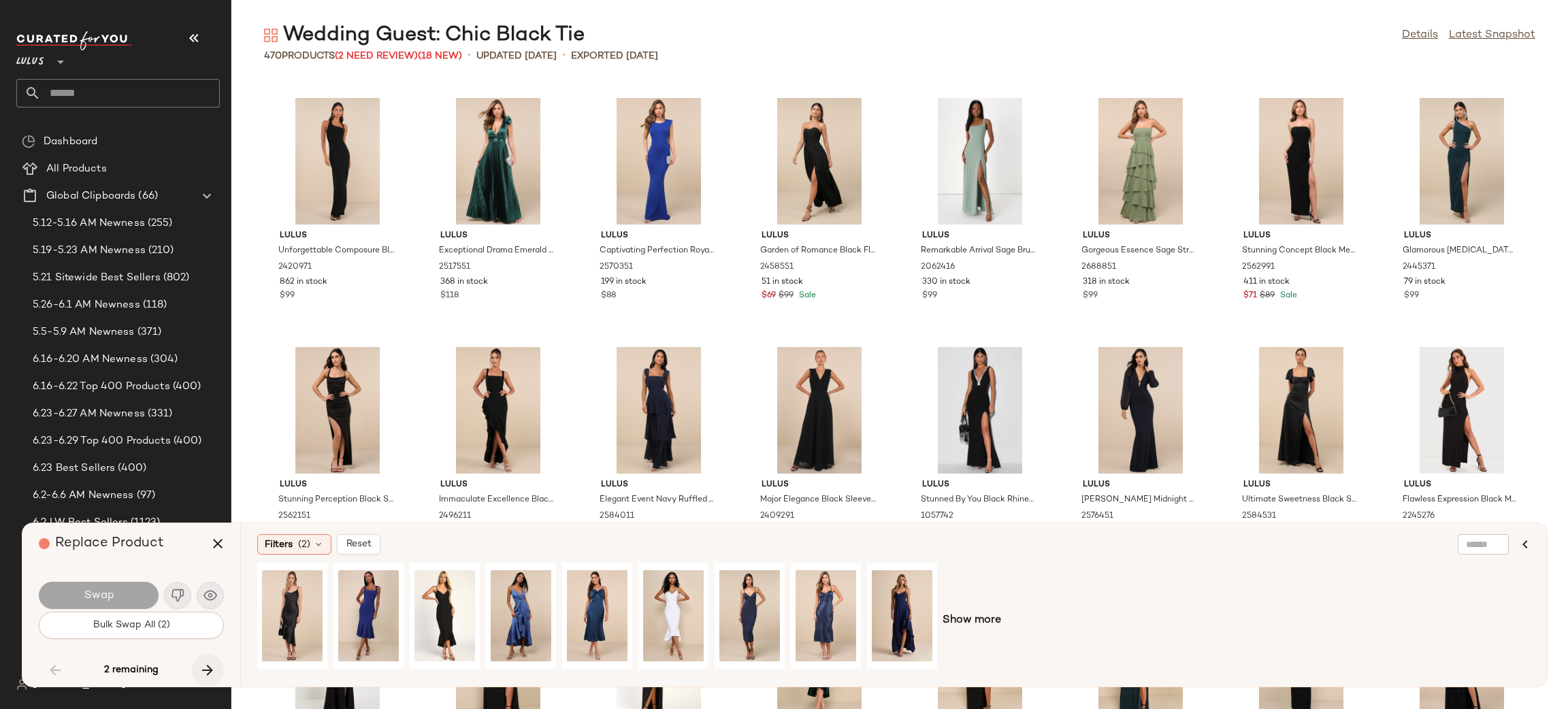
click at [216, 675] on button "button" at bounding box center [208, 670] width 33 height 33
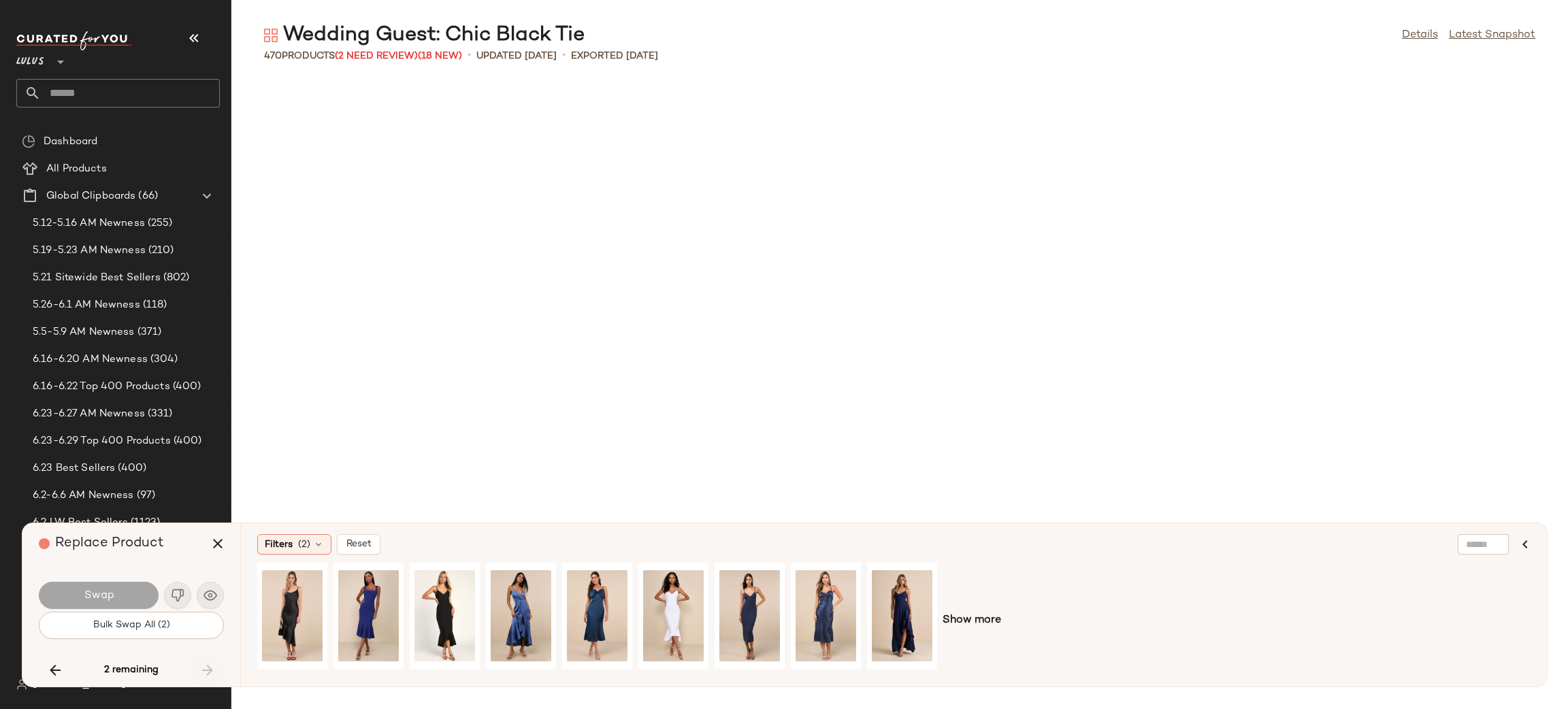
scroll to position [10952, 0]
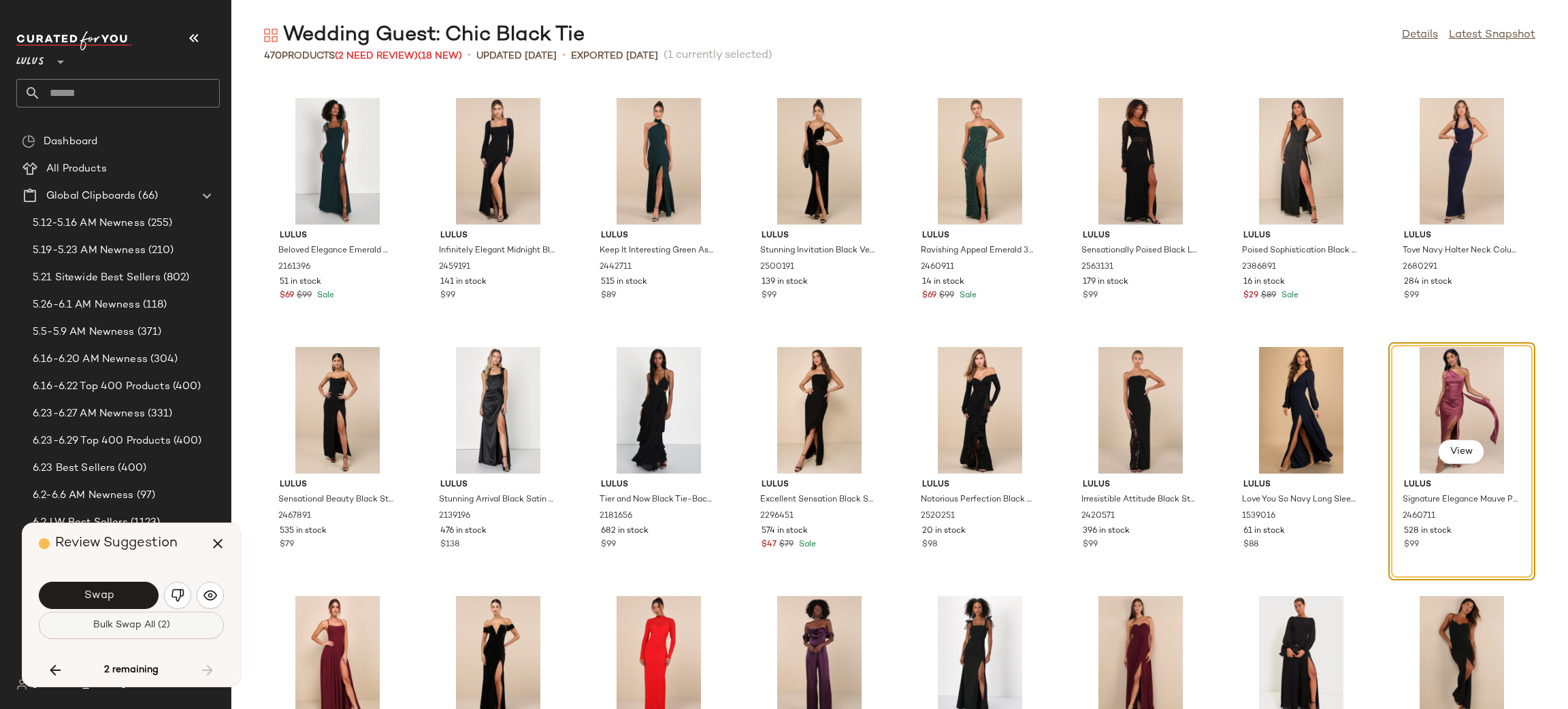
click at [171, 637] on button "Bulk Swap All (2)" at bounding box center [131, 625] width 185 height 27
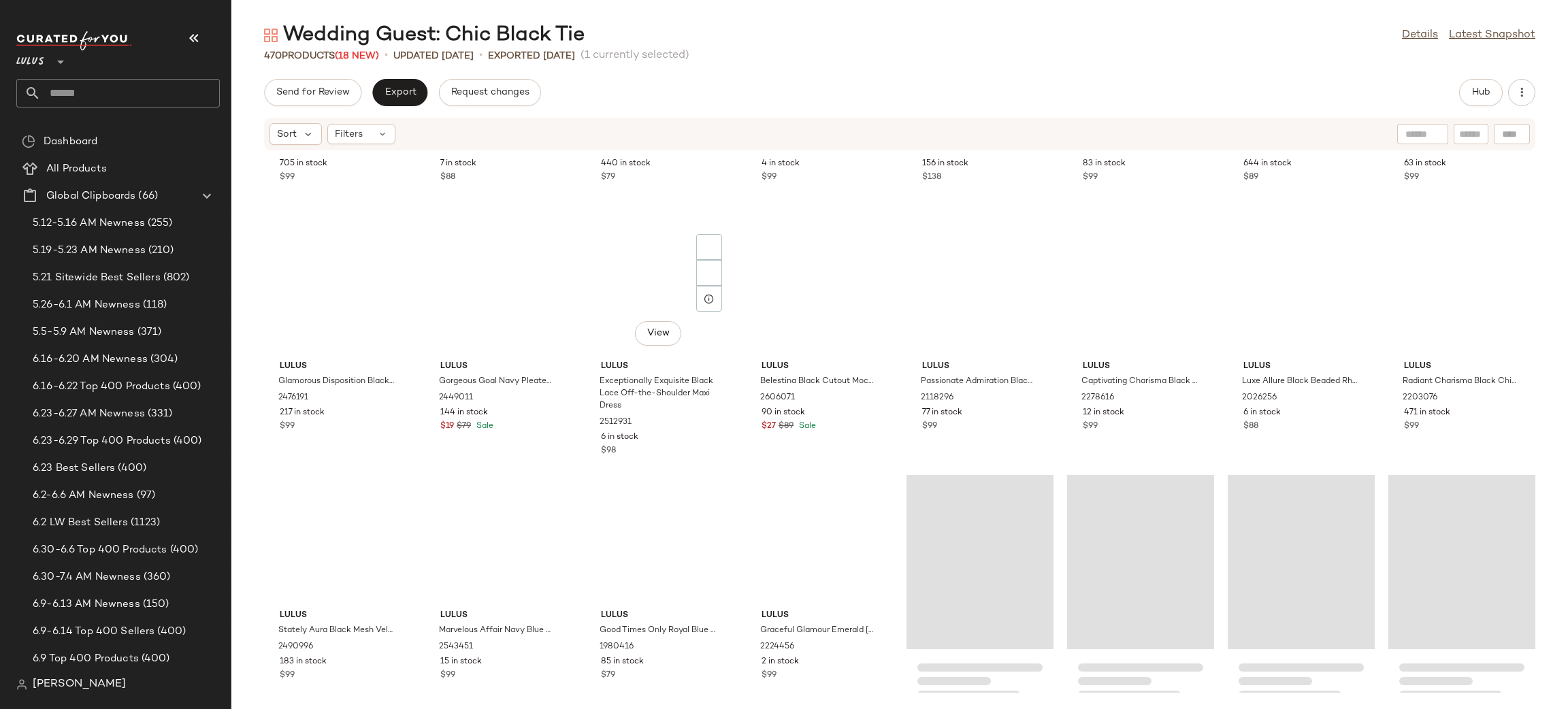
scroll to position [13641, 0]
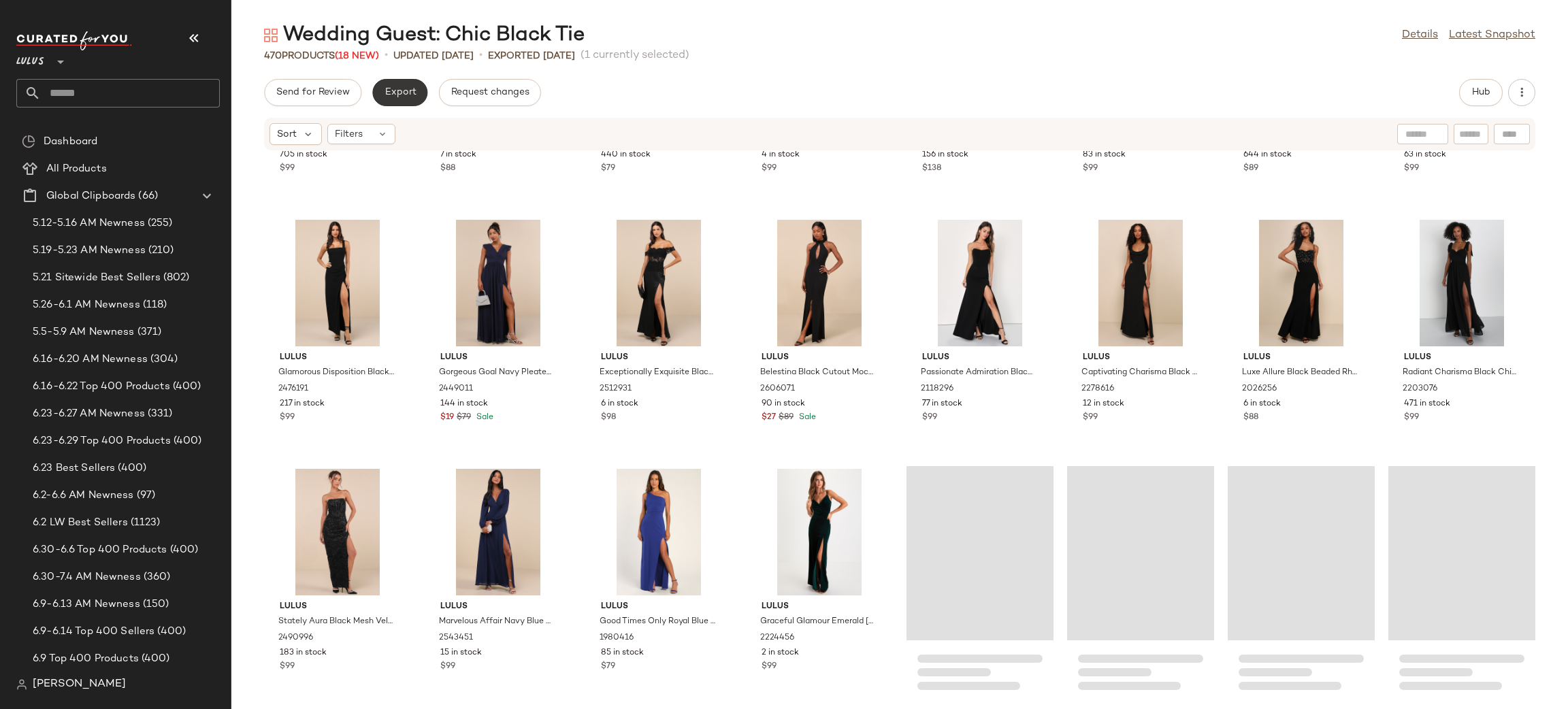
click at [400, 96] on span "Export" at bounding box center [400, 92] width 32 height 11
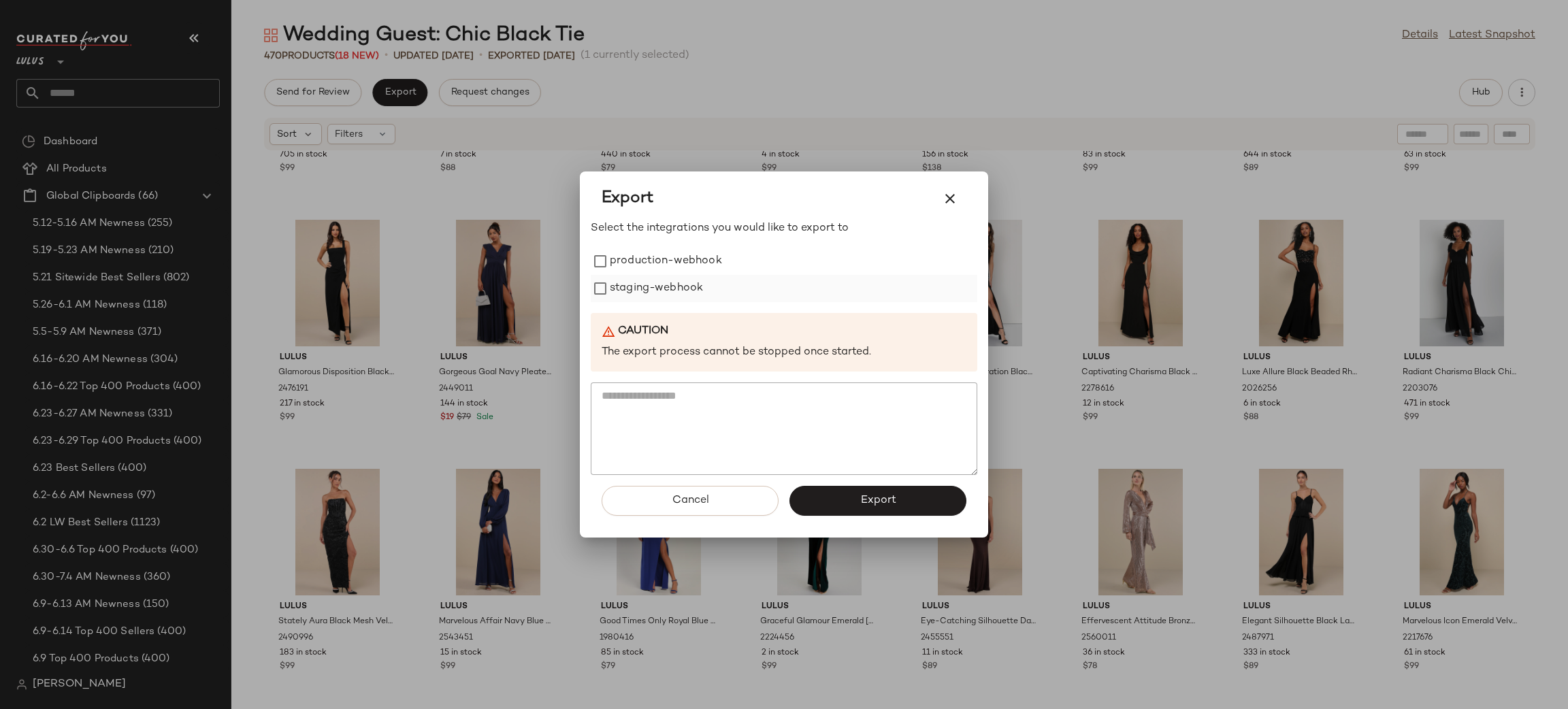
click at [647, 276] on label "staging-webhook" at bounding box center [656, 288] width 93 height 27
click at [659, 264] on label "production-webhook" at bounding box center [665, 261] width 112 height 27
click at [856, 498] on button "Export" at bounding box center [877, 500] width 177 height 30
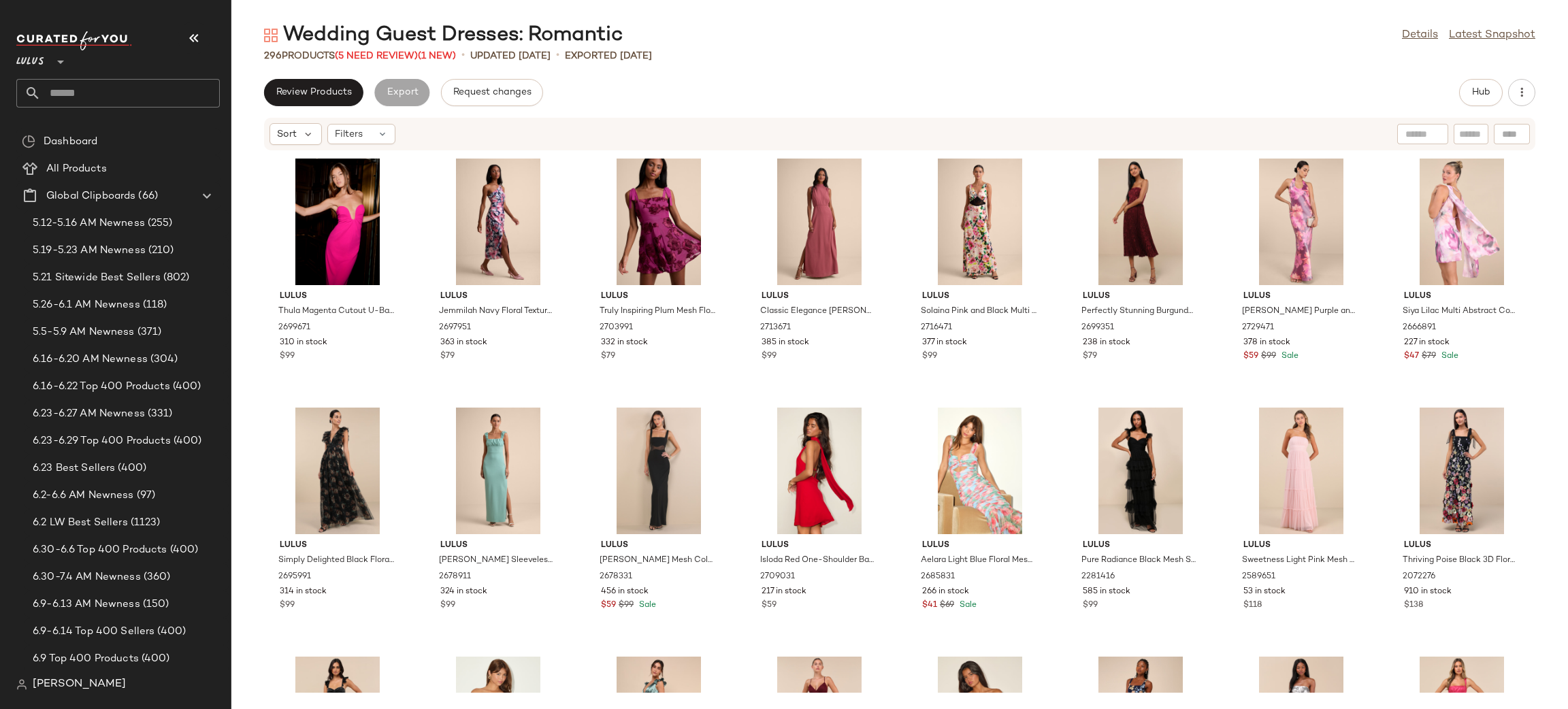
click at [323, 97] on span "Review Products" at bounding box center [314, 92] width 76 height 11
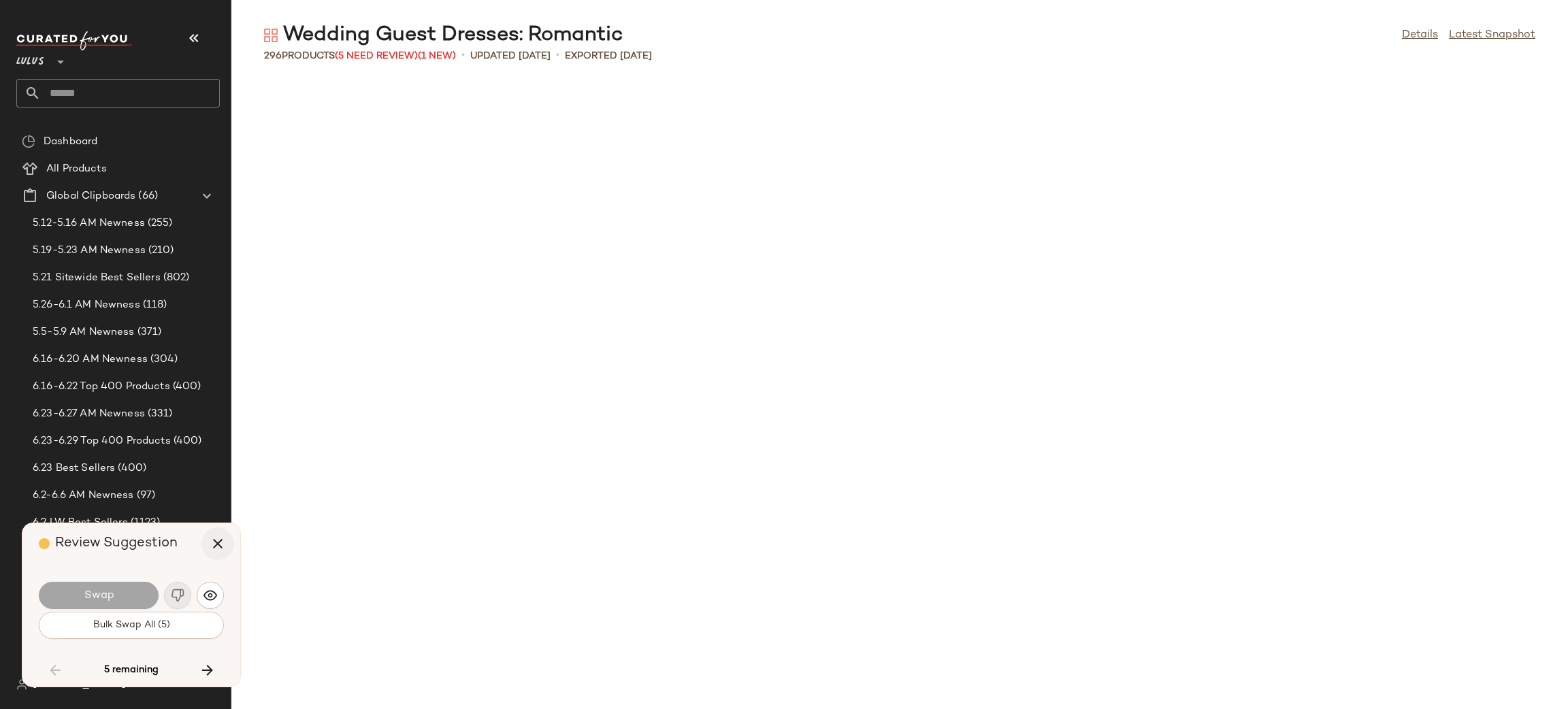
scroll to position [1991, 0]
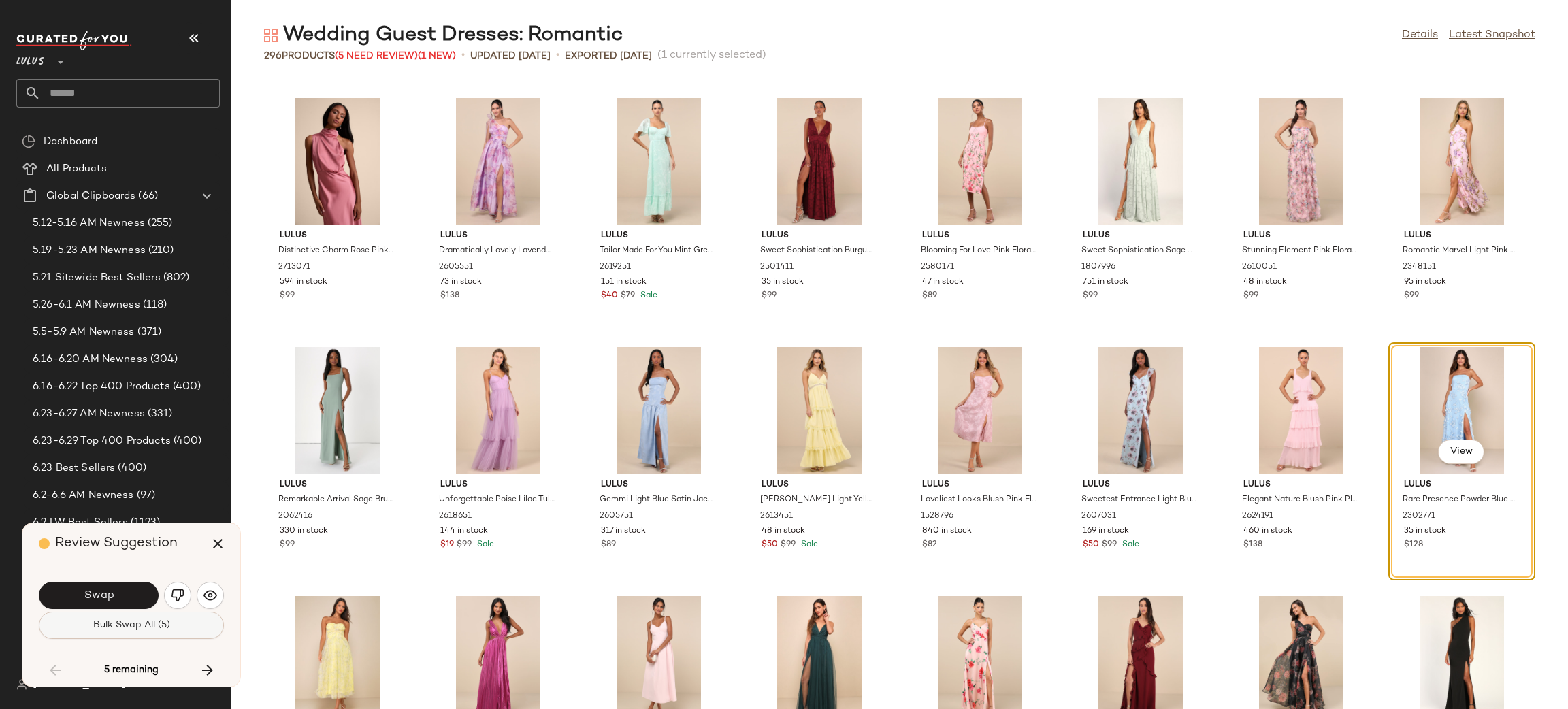
click at [163, 631] on button "Bulk Swap All (5)" at bounding box center [131, 625] width 185 height 27
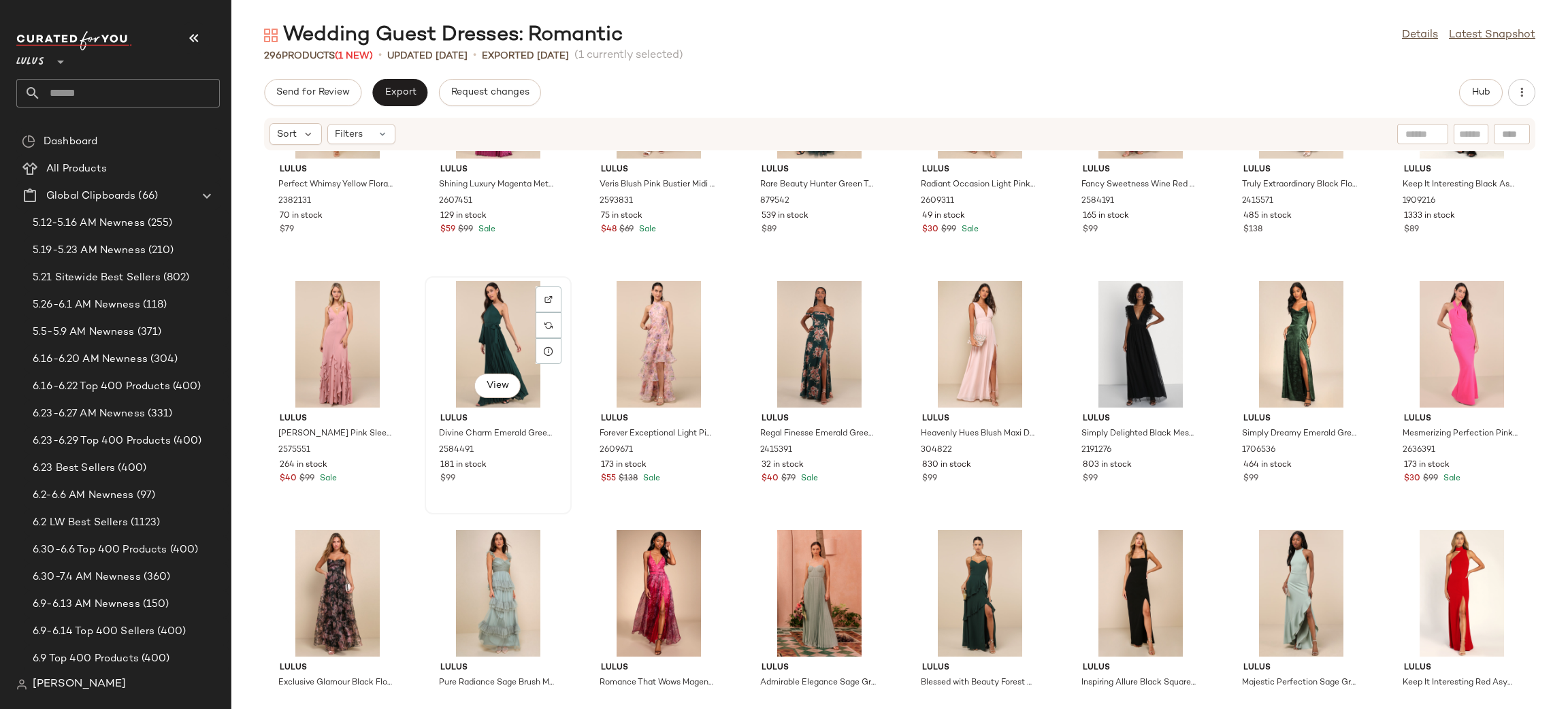
scroll to position [2694, 0]
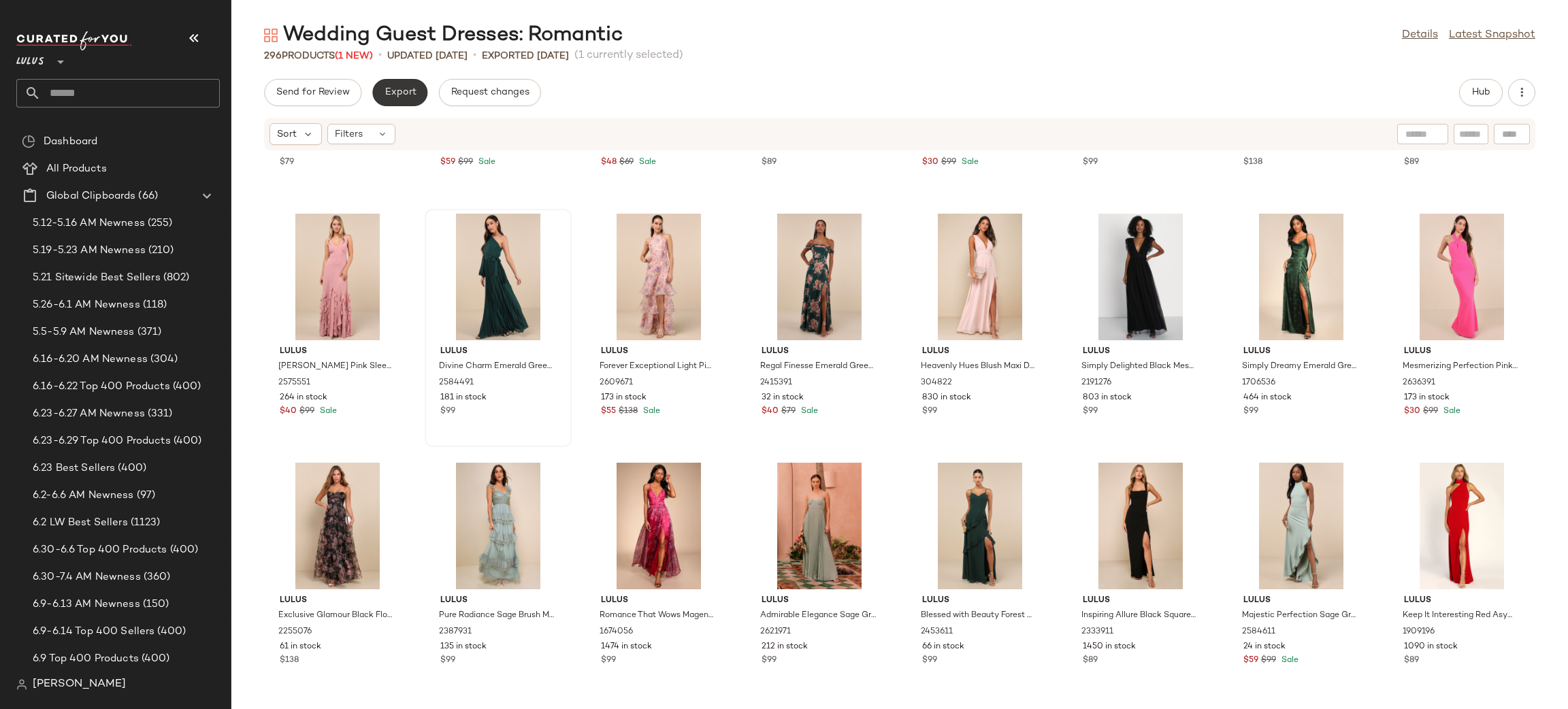
click at [417, 98] on button "Export" at bounding box center [400, 92] width 55 height 27
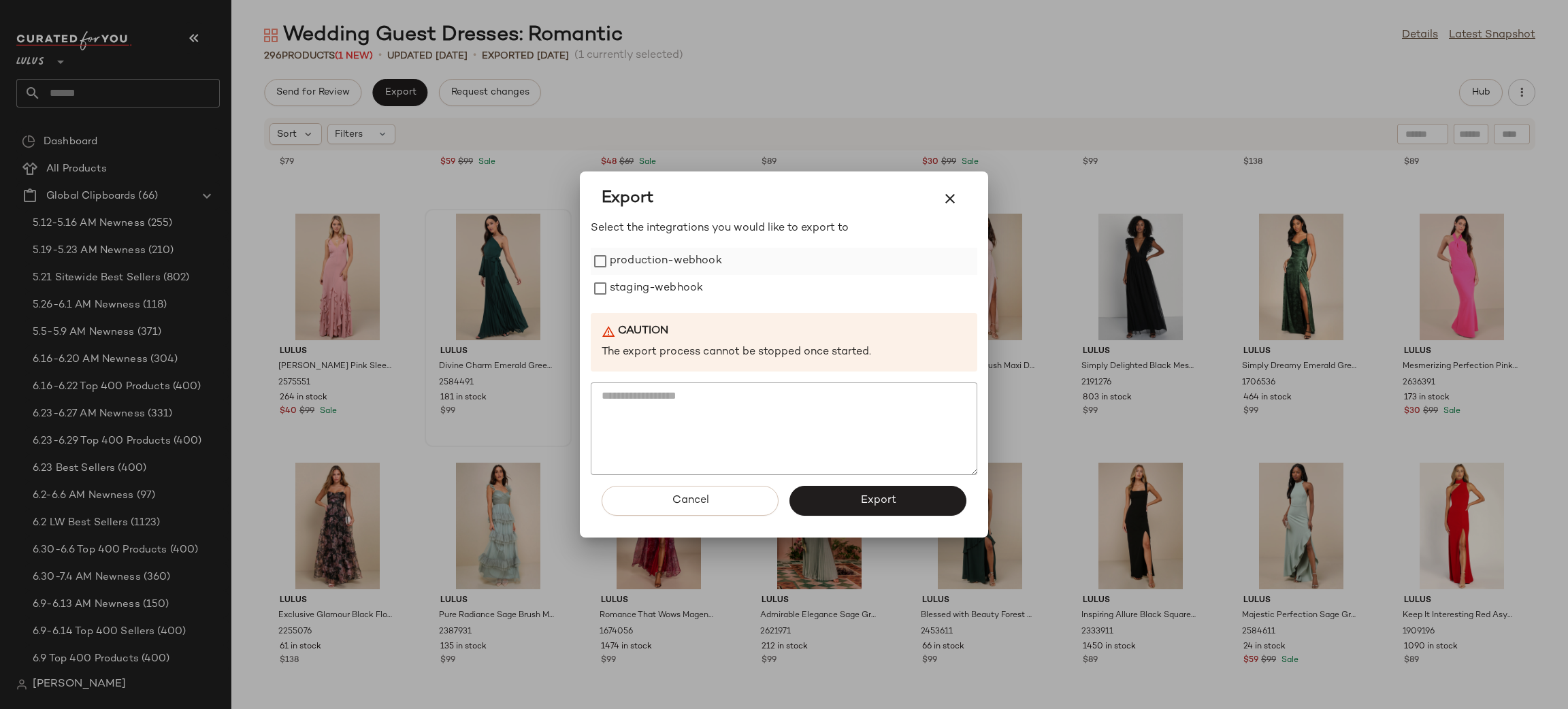
drag, startPoint x: 665, startPoint y: 250, endPoint x: 678, endPoint y: 267, distance: 21.4
click at [670, 250] on label "production-webhook" at bounding box center [665, 261] width 112 height 27
click at [686, 279] on label "staging-webhook" at bounding box center [656, 288] width 93 height 27
click at [894, 499] on span "Export" at bounding box center [877, 500] width 36 height 13
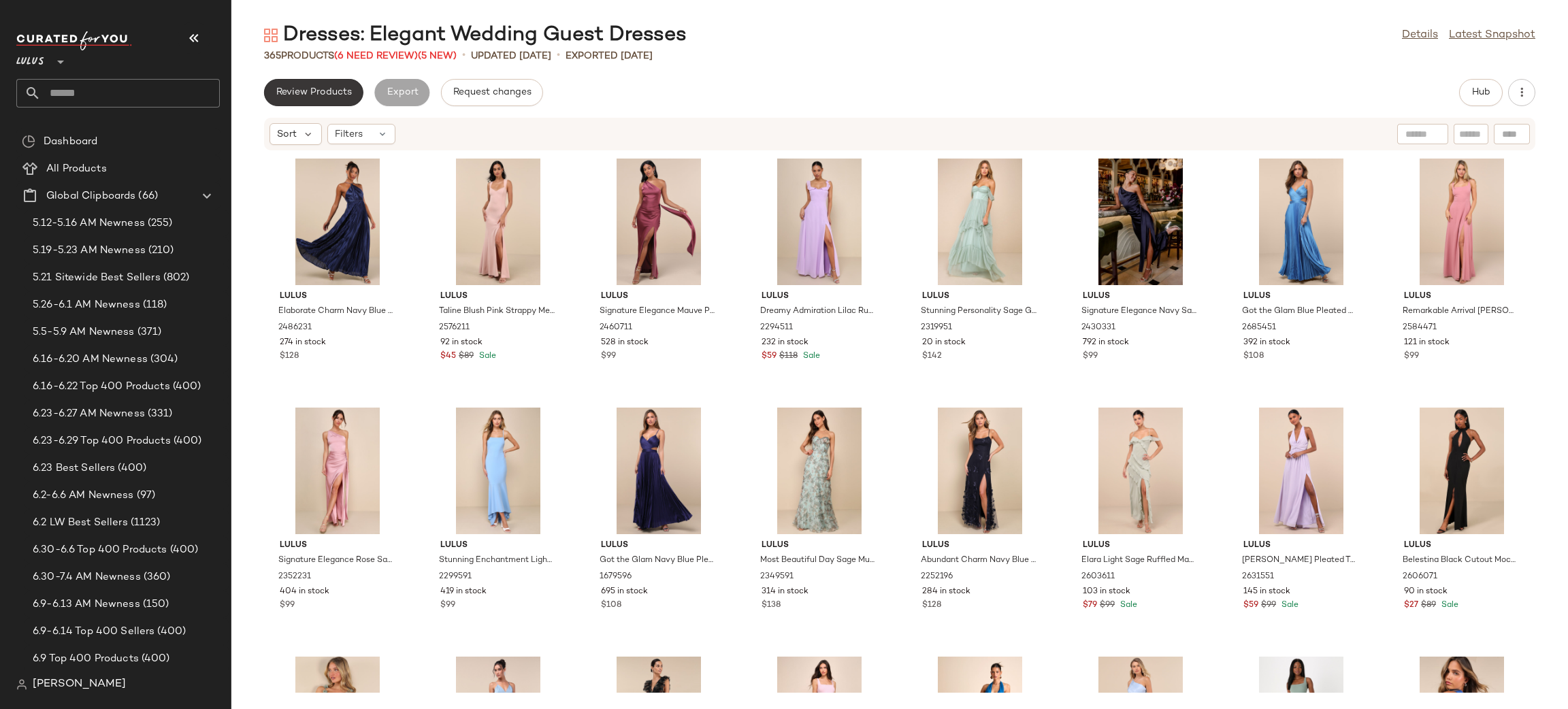
click at [324, 93] on span "Review Products" at bounding box center [314, 92] width 76 height 11
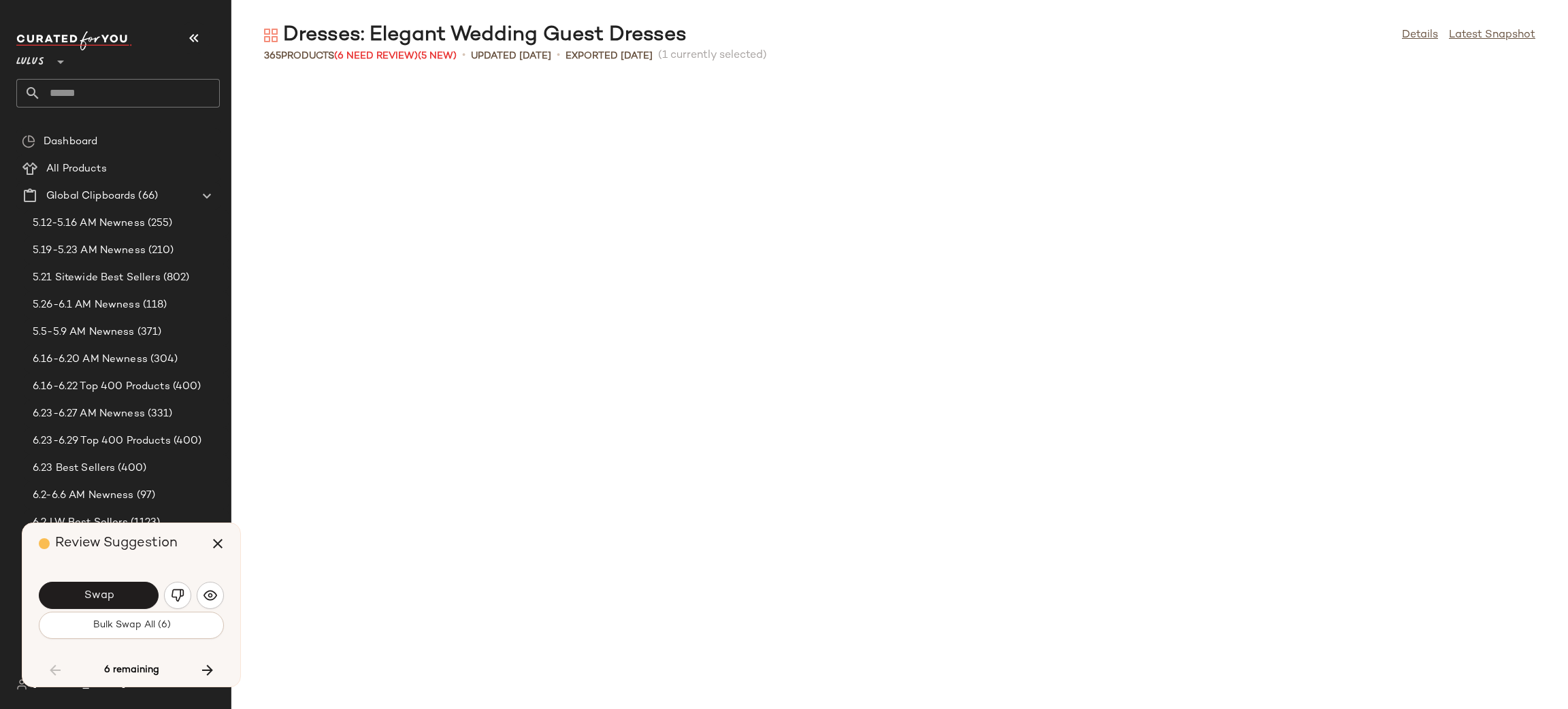
scroll to position [9956, 0]
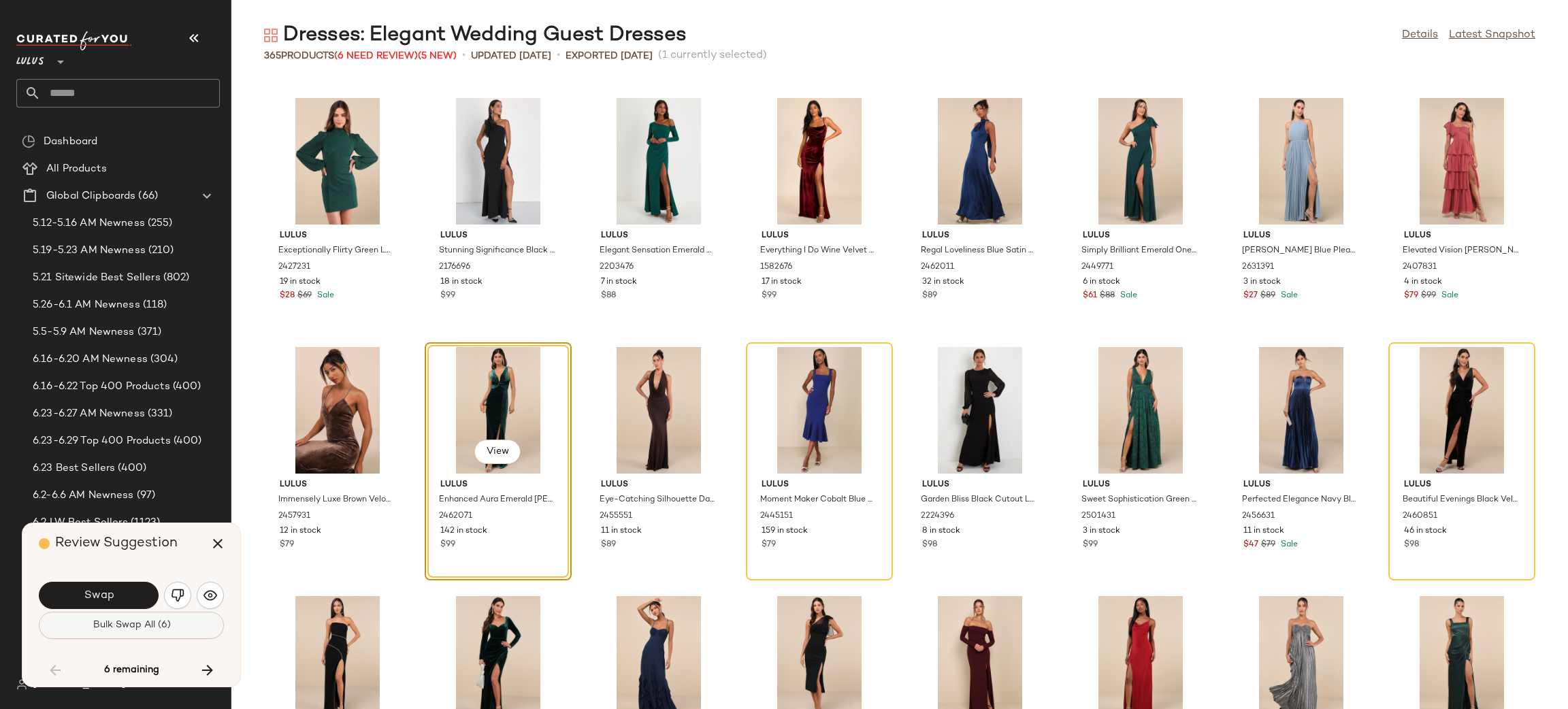
click at [99, 634] on button "Bulk Swap All (6)" at bounding box center [131, 625] width 185 height 27
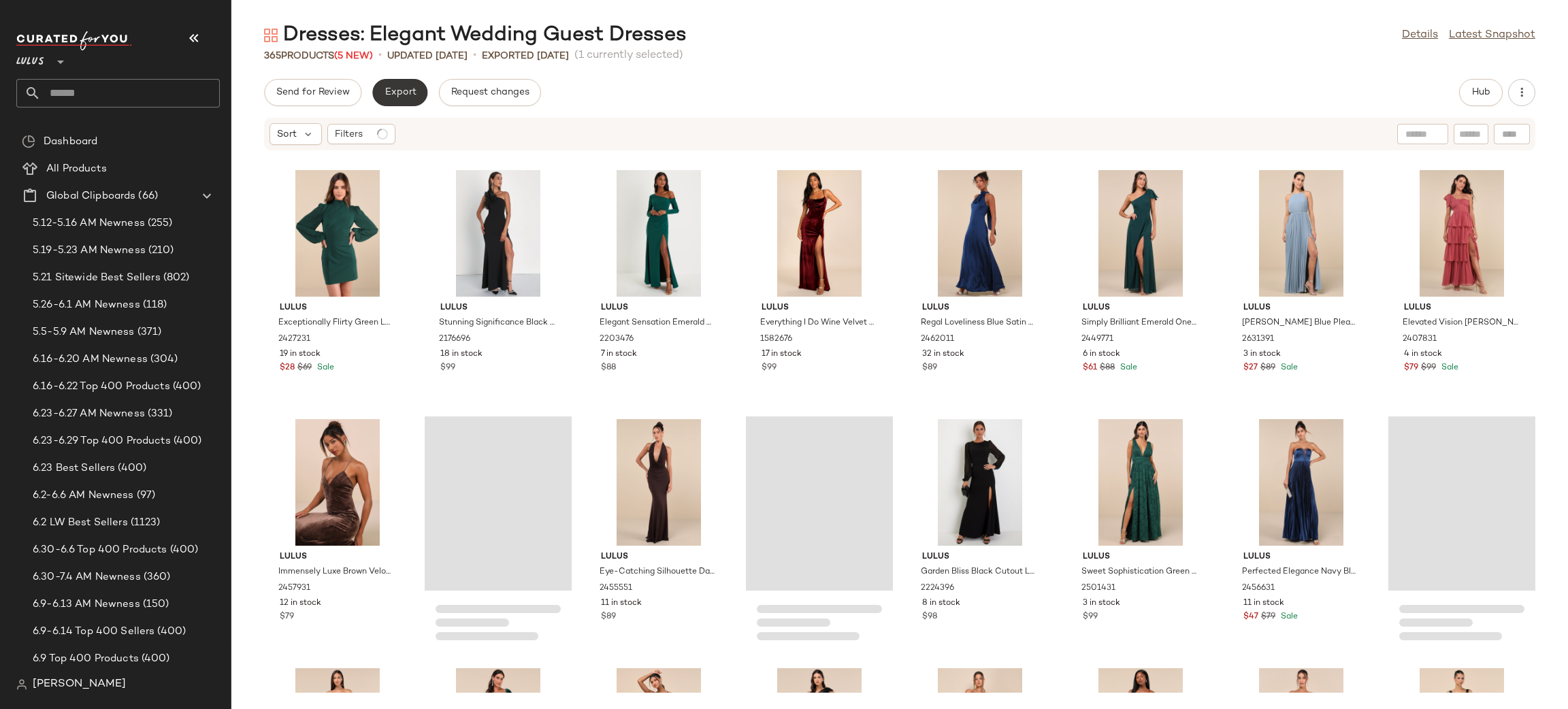
click at [400, 89] on span "Export" at bounding box center [400, 92] width 32 height 11
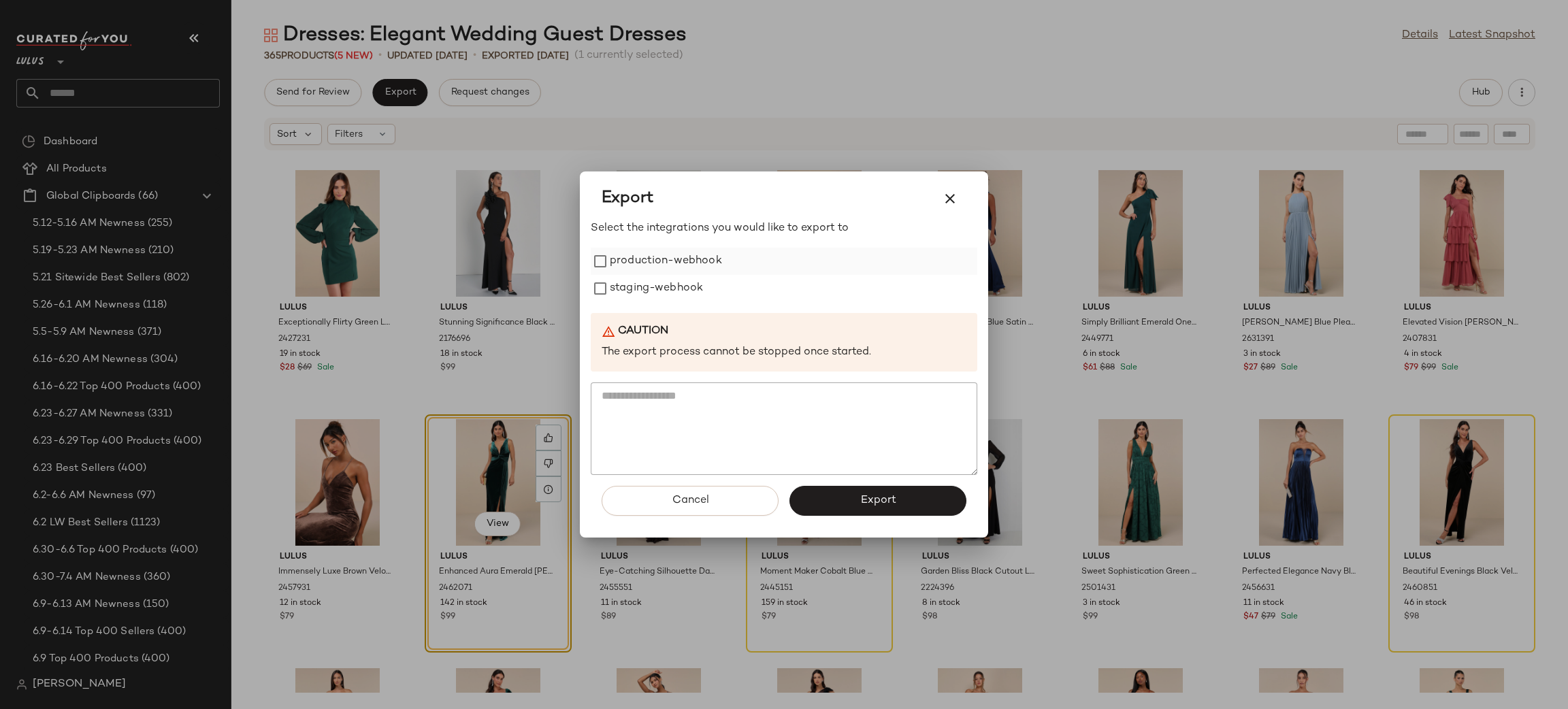
click at [630, 262] on label "production-webhook" at bounding box center [665, 261] width 112 height 27
click at [651, 296] on label "staging-webhook" at bounding box center [656, 288] width 93 height 27
click at [890, 500] on span "Export" at bounding box center [877, 500] width 36 height 13
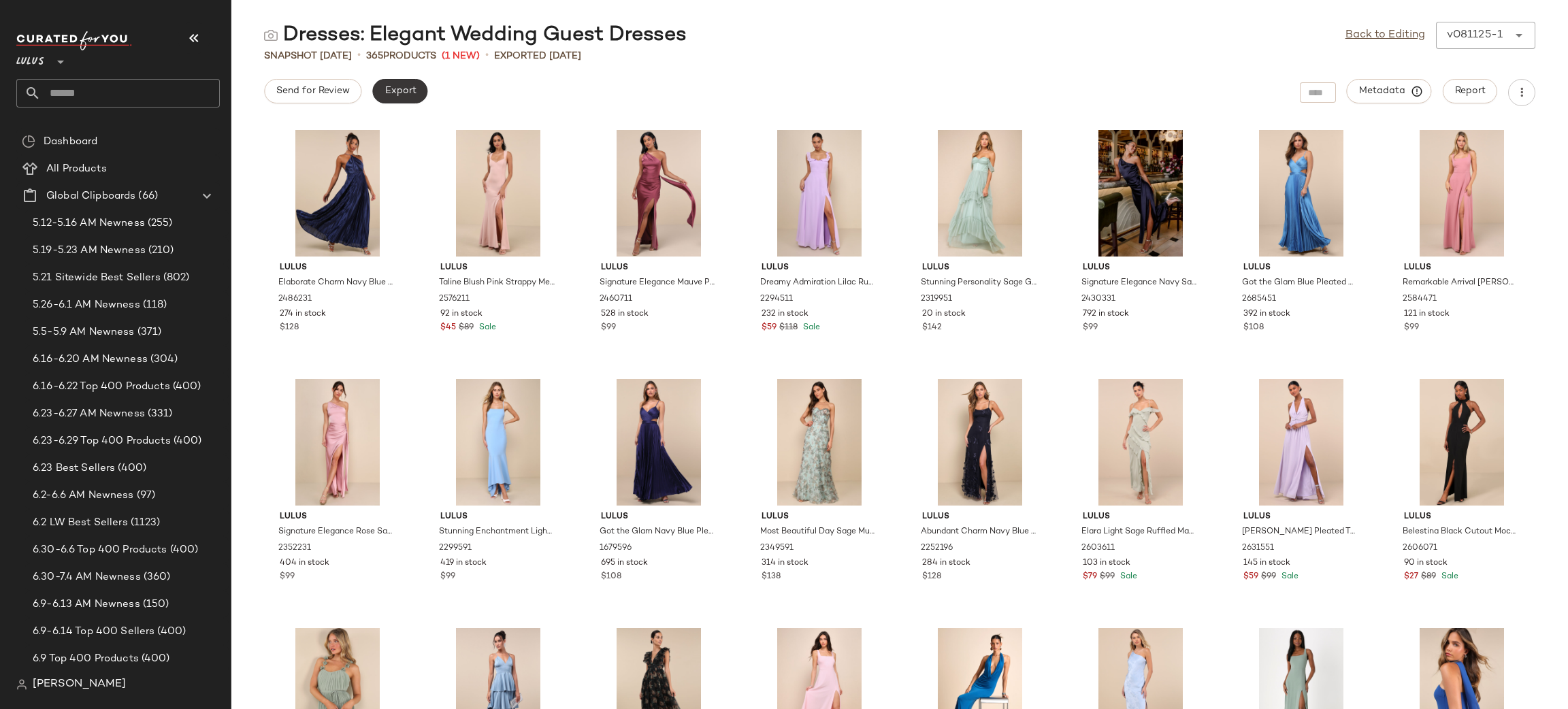
click at [399, 87] on span "Export" at bounding box center [400, 91] width 32 height 11
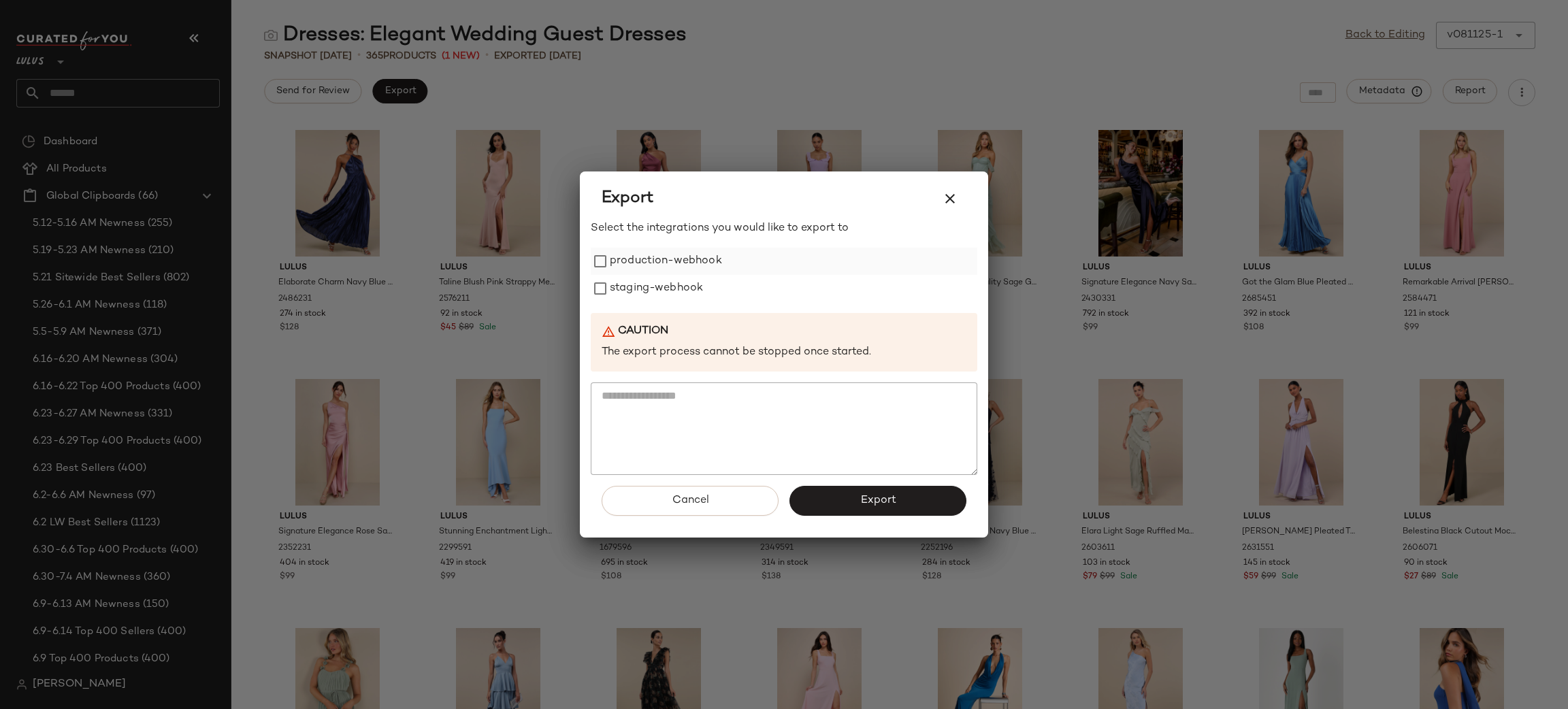
click at [630, 268] on label "production-webhook" at bounding box center [665, 261] width 112 height 27
click at [633, 293] on label "staging-webhook" at bounding box center [656, 288] width 93 height 27
click at [907, 496] on button "Export" at bounding box center [877, 500] width 177 height 30
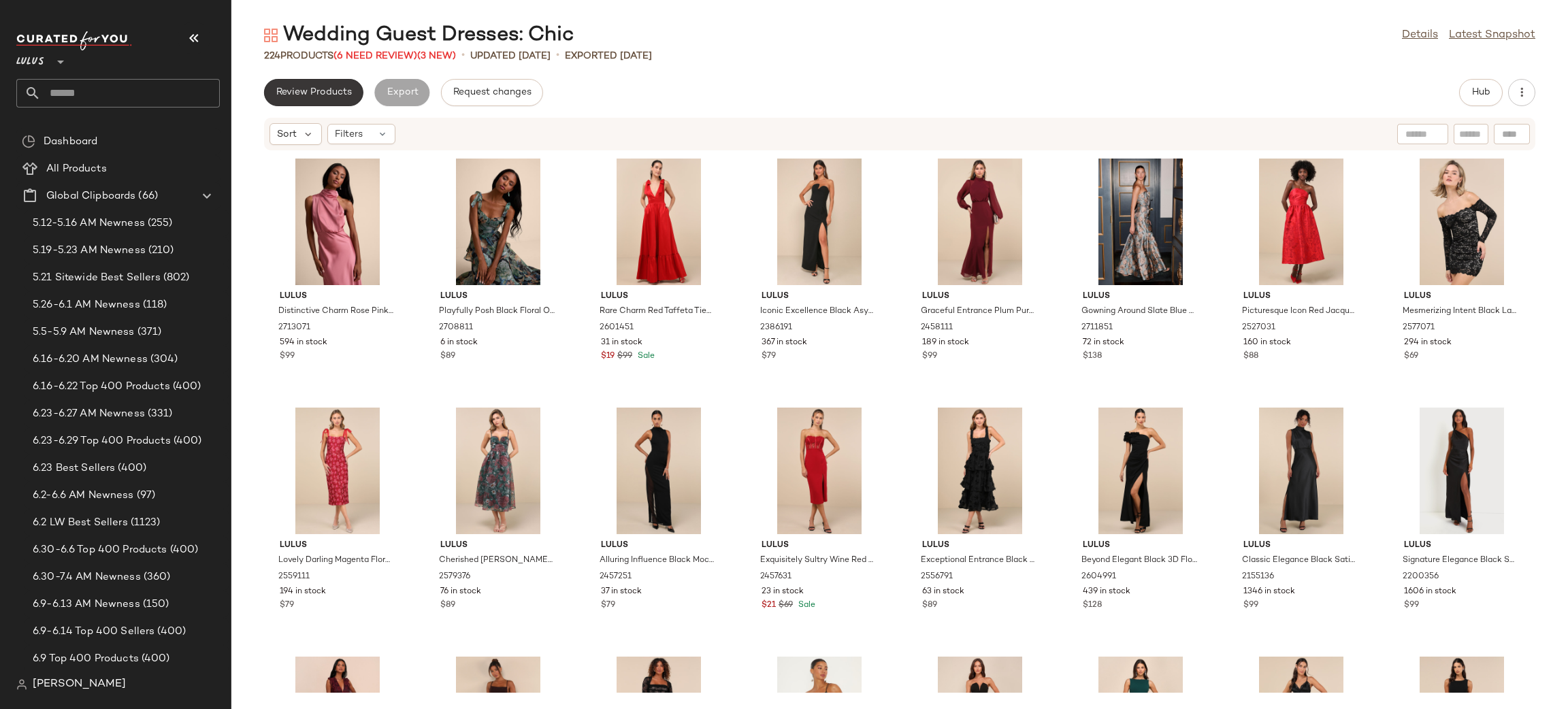
click at [322, 94] on span "Review Products" at bounding box center [314, 92] width 76 height 11
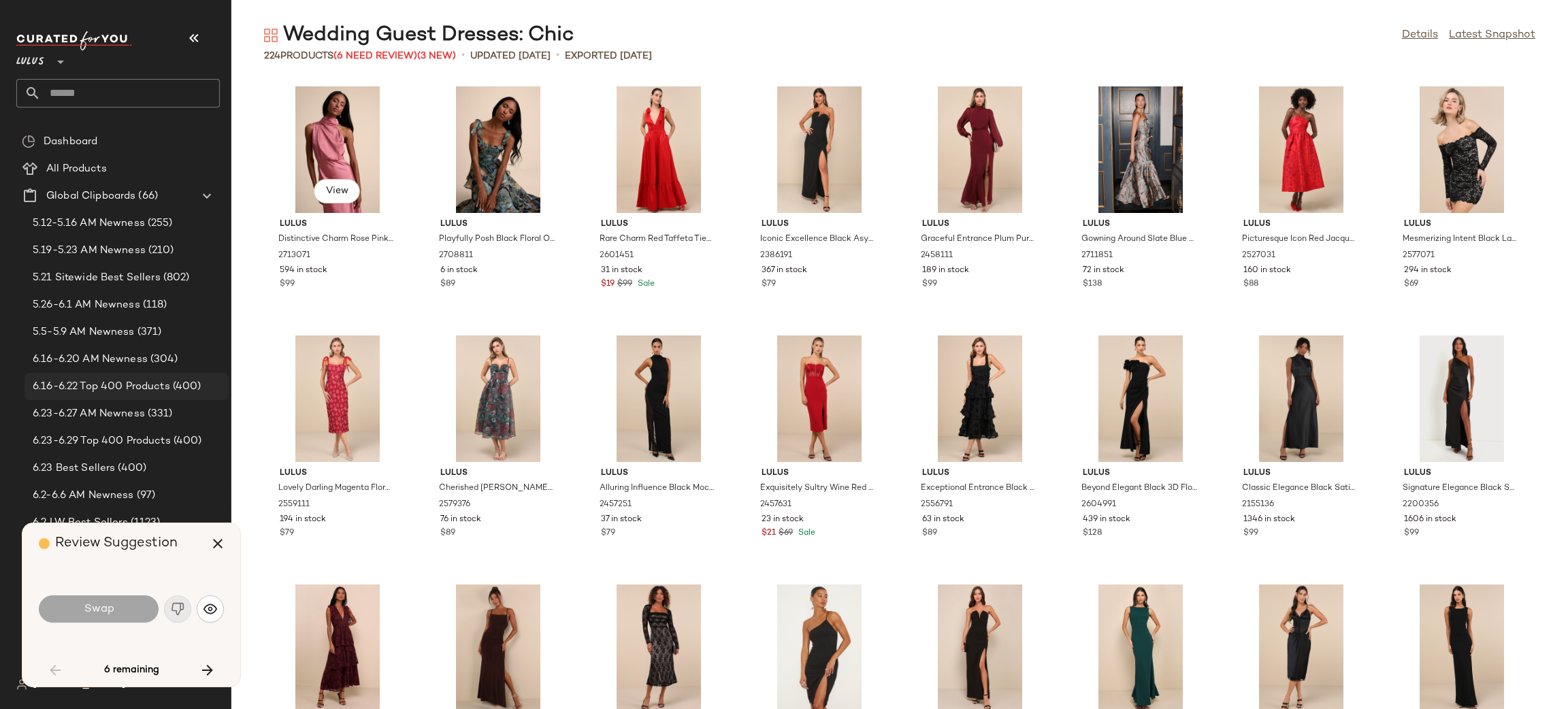
scroll to position [1742, 0]
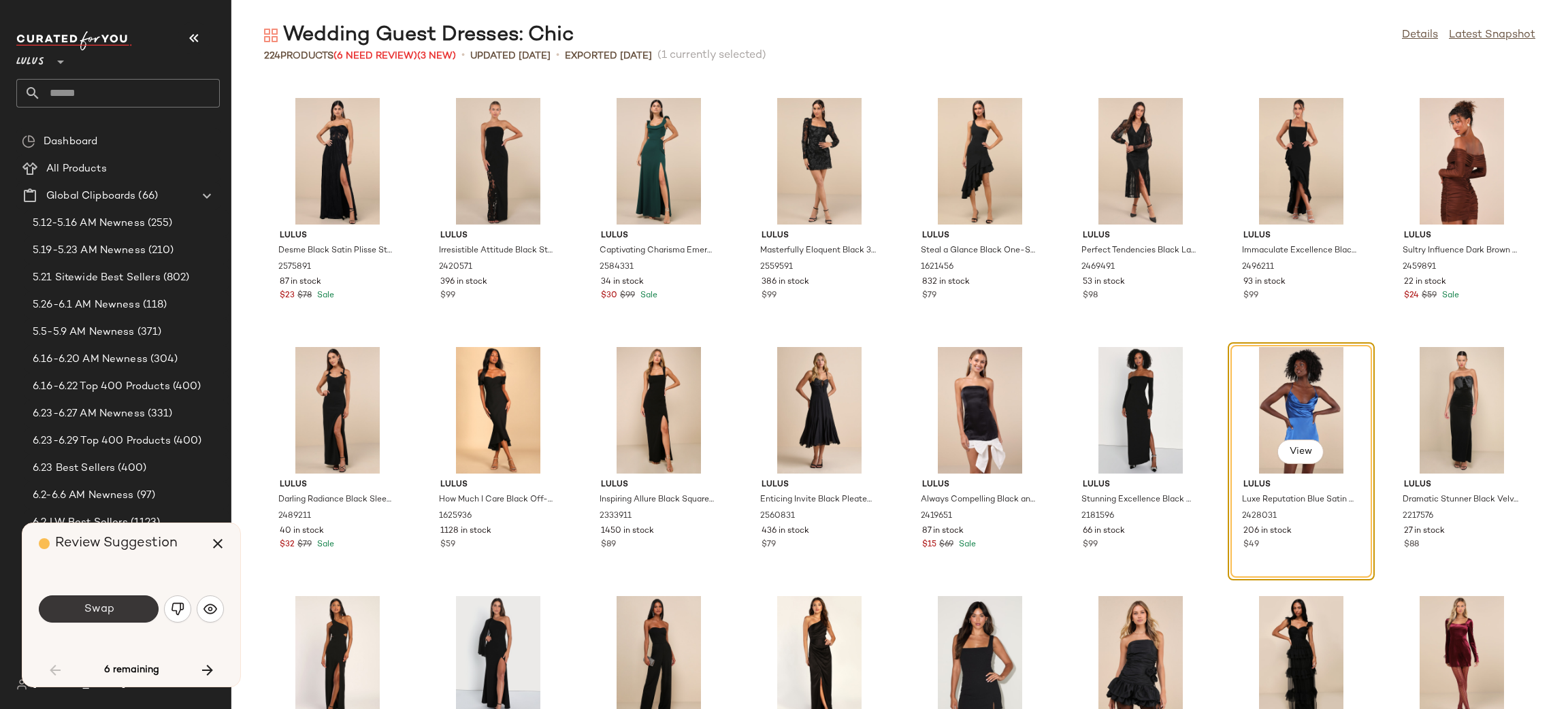
click at [122, 472] on button "Swap" at bounding box center [98, 608] width 120 height 27
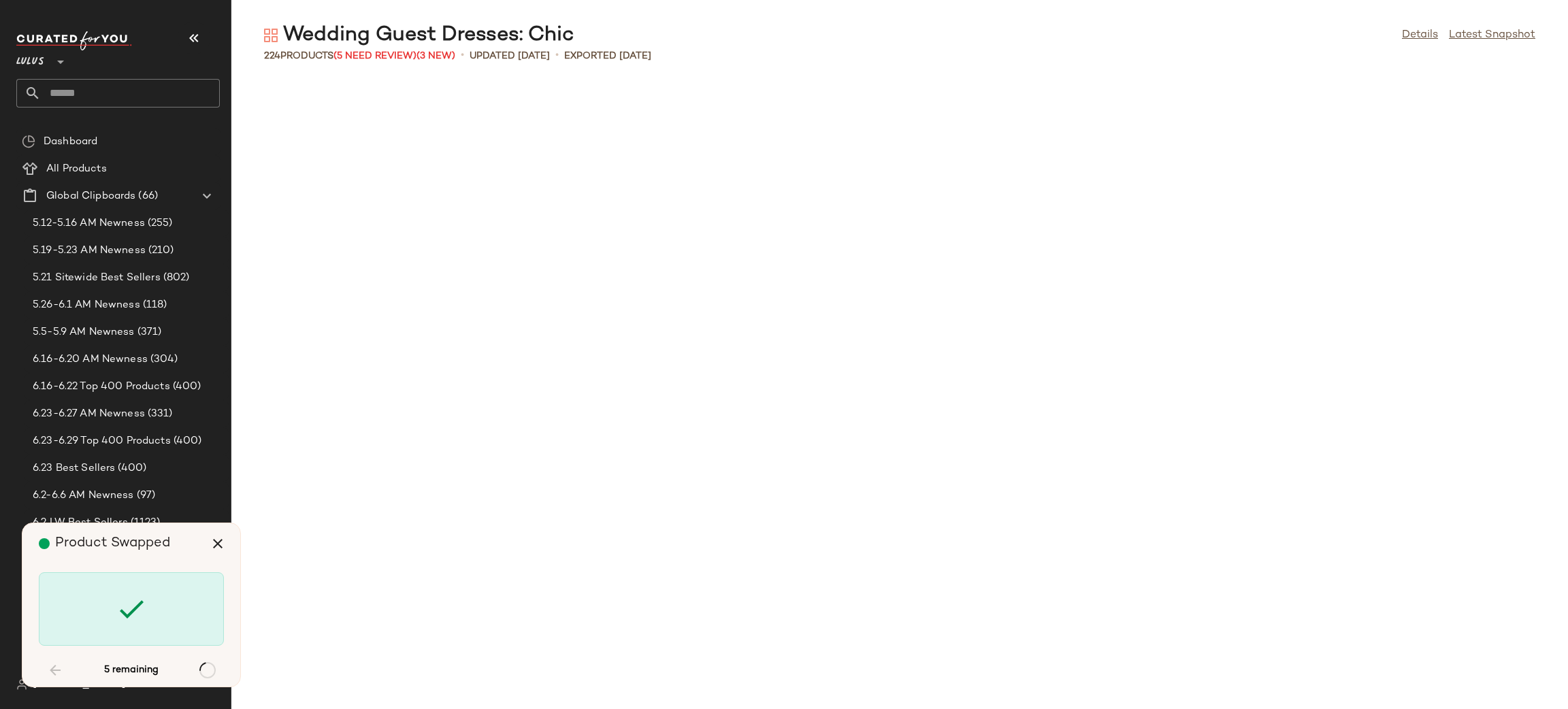
scroll to position [5725, 0]
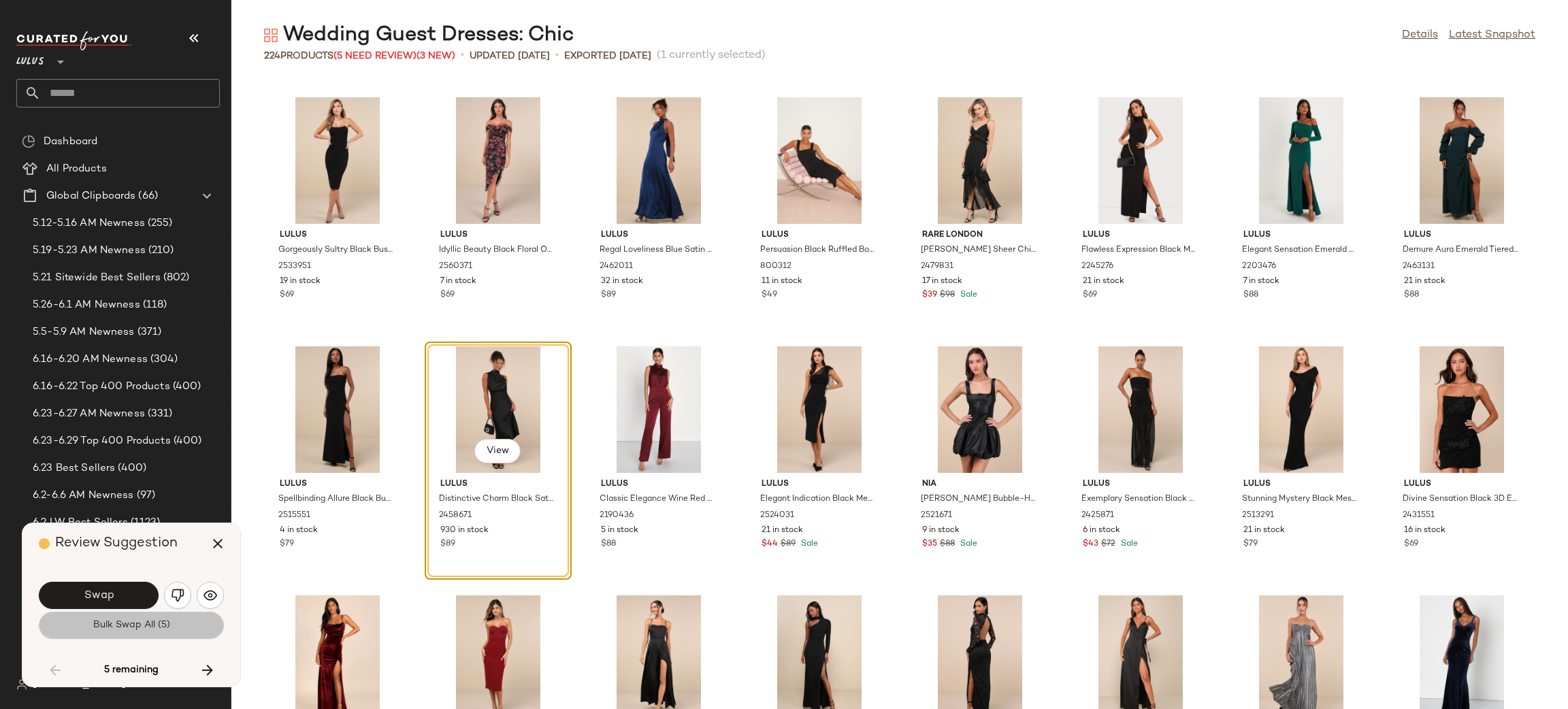
click at [130, 472] on button "Bulk Swap All (5)" at bounding box center [131, 625] width 185 height 27
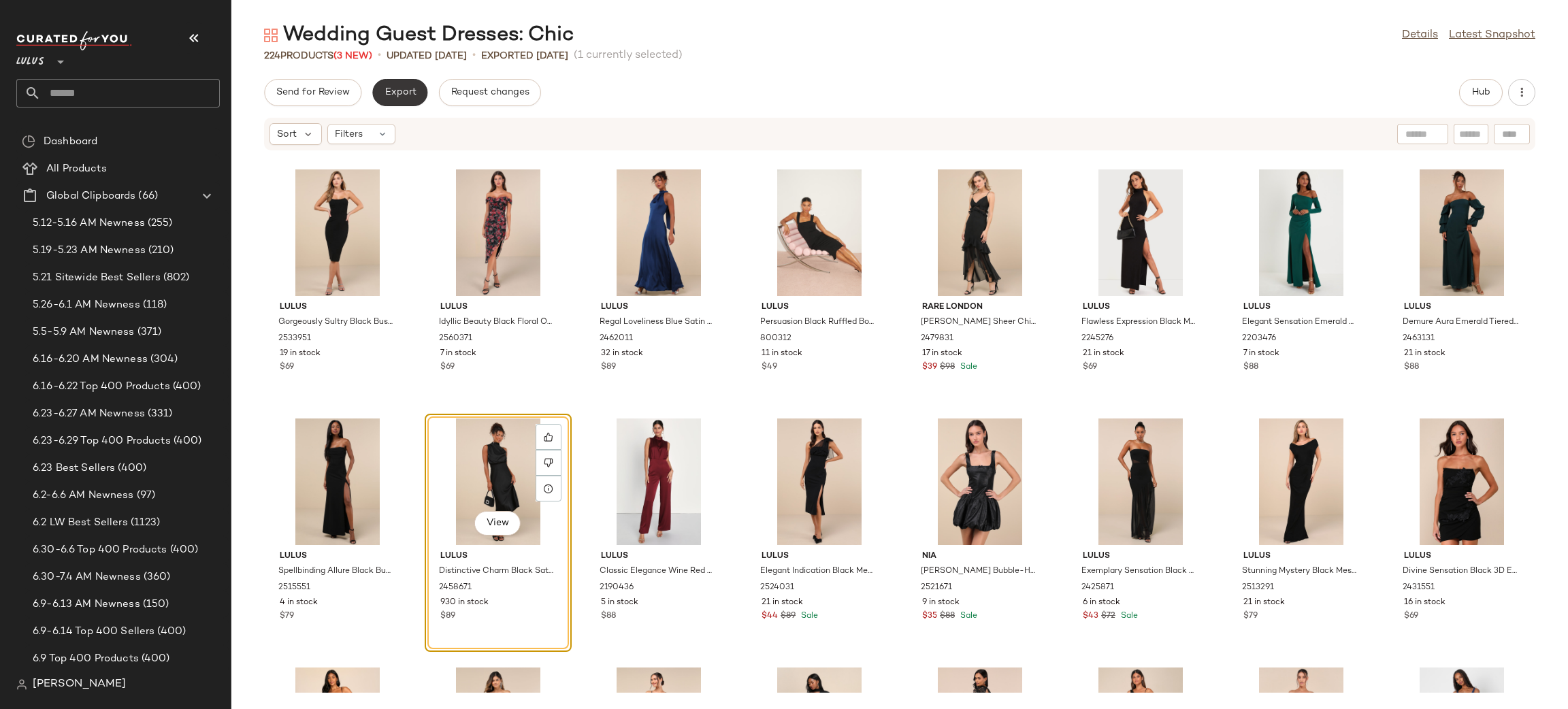
click at [399, 84] on button "Export" at bounding box center [400, 92] width 55 height 27
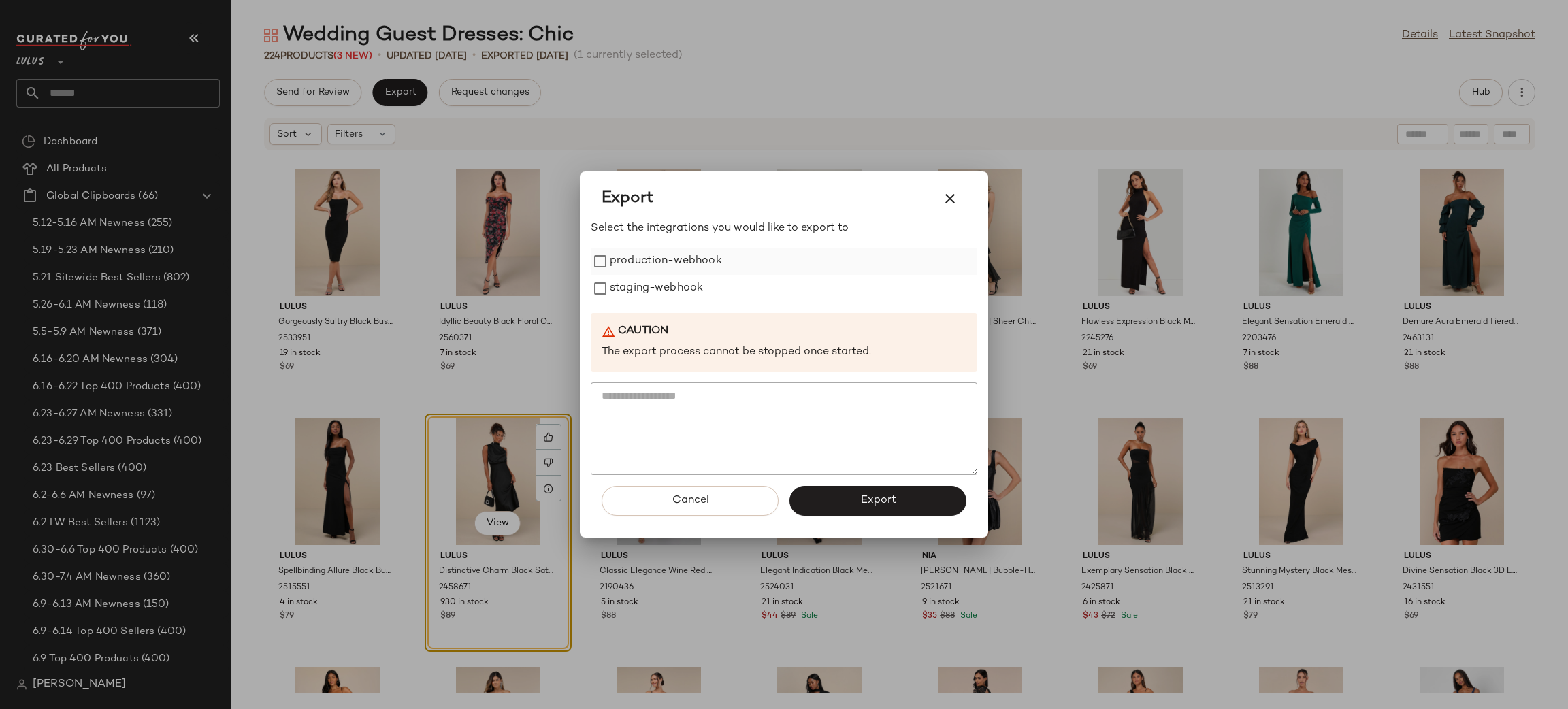
click at [685, 259] on label "production-webhook" at bounding box center [665, 261] width 112 height 27
click at [675, 293] on label "staging-webhook" at bounding box center [656, 288] width 93 height 27
click at [884, 472] on span "Export" at bounding box center [877, 500] width 36 height 13
